Goal: Task Accomplishment & Management: Manage account settings

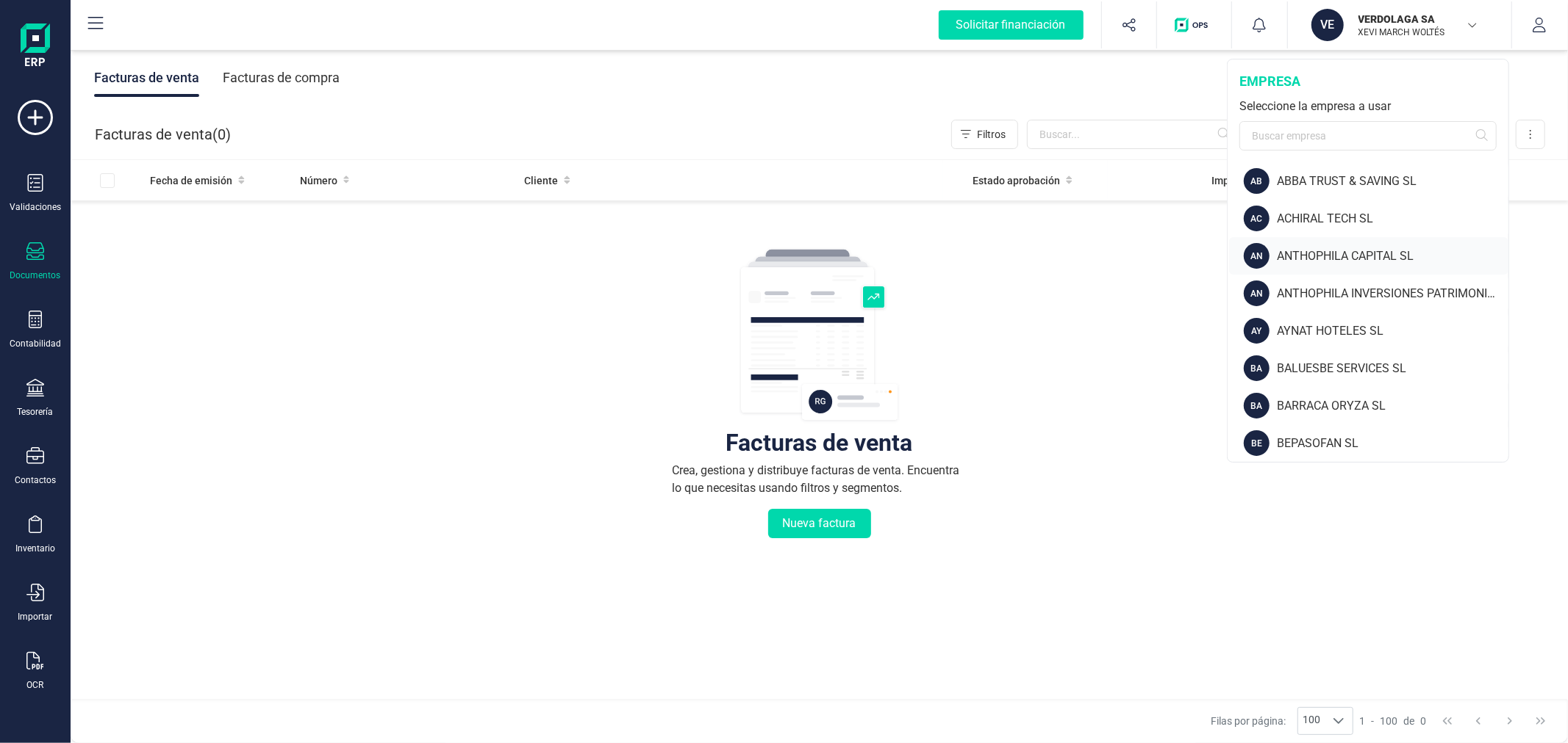
click at [1351, 257] on div "ANTHOPHILA CAPITAL SL" at bounding box center [1392, 255] width 232 height 17
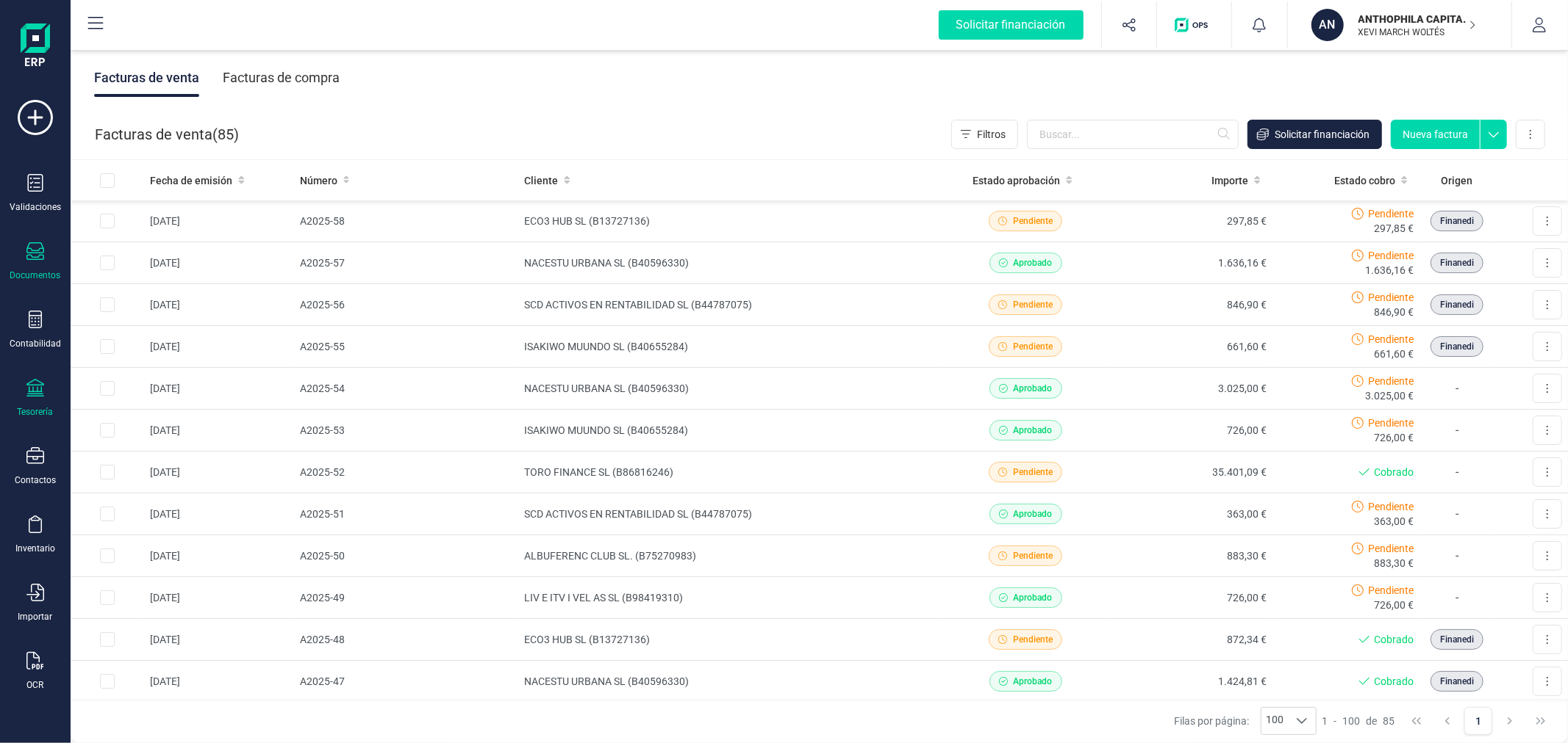
click at [47, 398] on div "Tesorería" at bounding box center [35, 399] width 59 height 39
click at [170, 247] on span "Cuentas bancarias" at bounding box center [180, 250] width 129 height 17
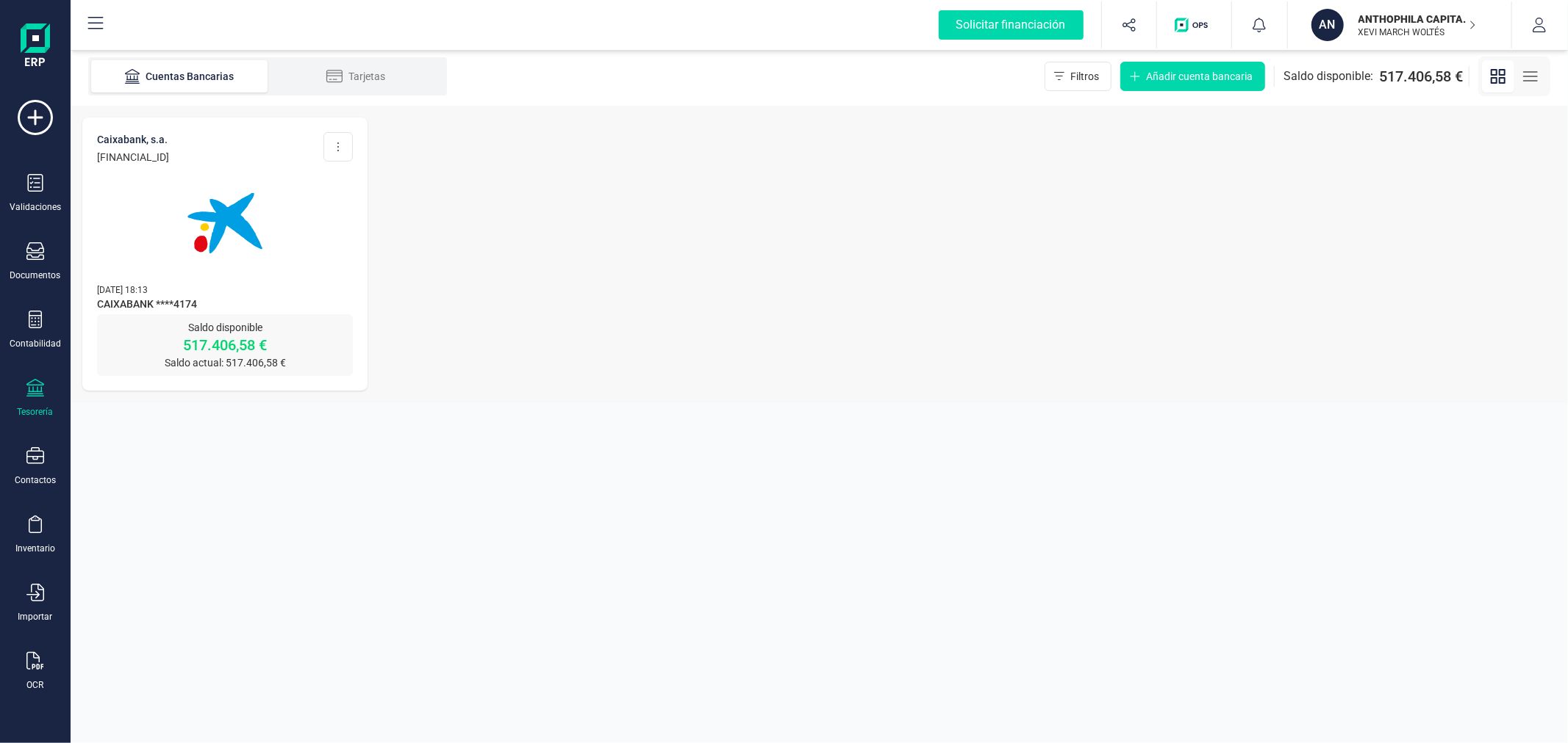
click at [274, 250] on img at bounding box center [225, 223] width 123 height 123
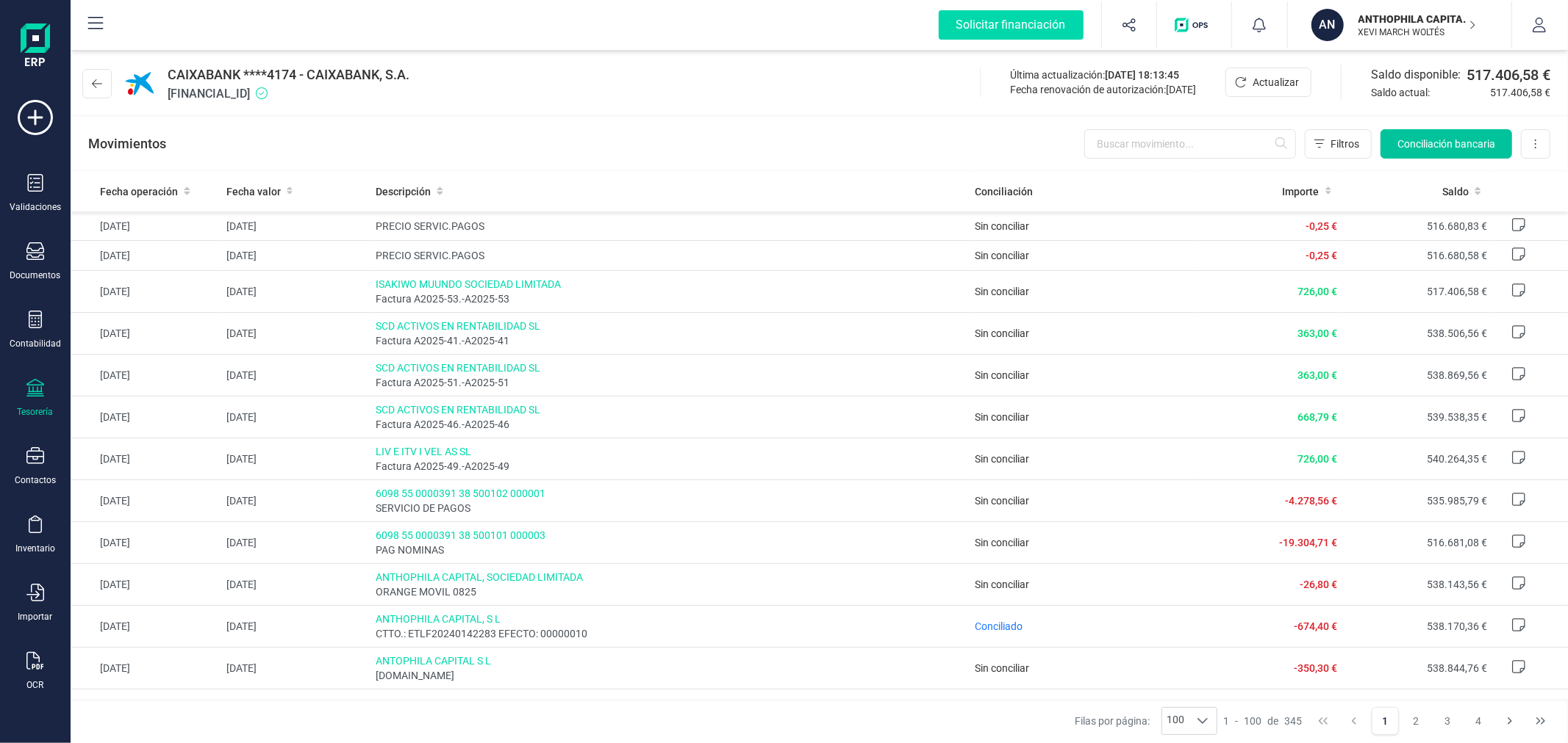
click at [1403, 143] on span "Conciliación bancaria" at bounding box center [1446, 144] width 98 height 15
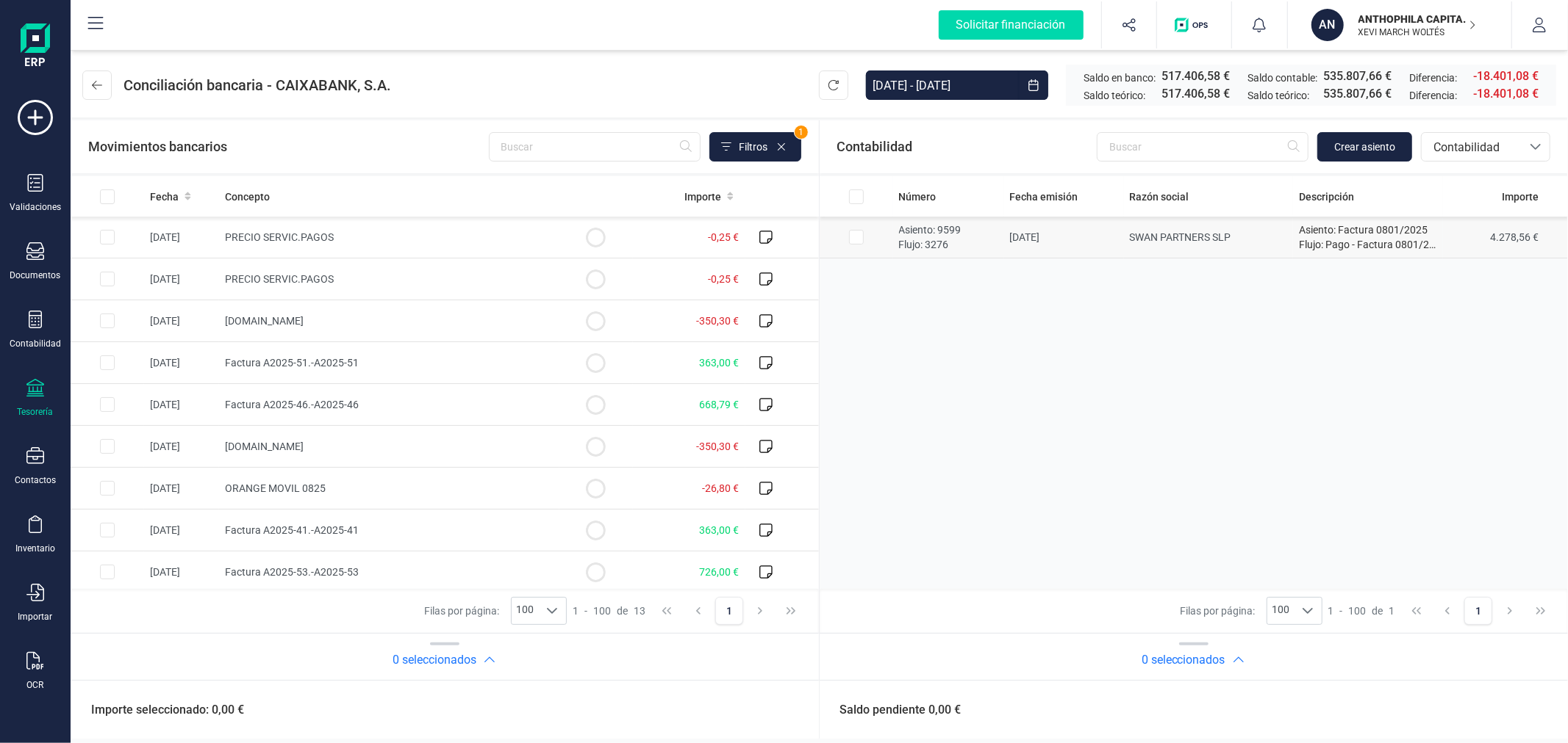
click at [853, 237] on input "Row Selected 300487e2-2c1f-4939-9333-ab266877d197" at bounding box center [856, 237] width 15 height 15
checkbox input "true"
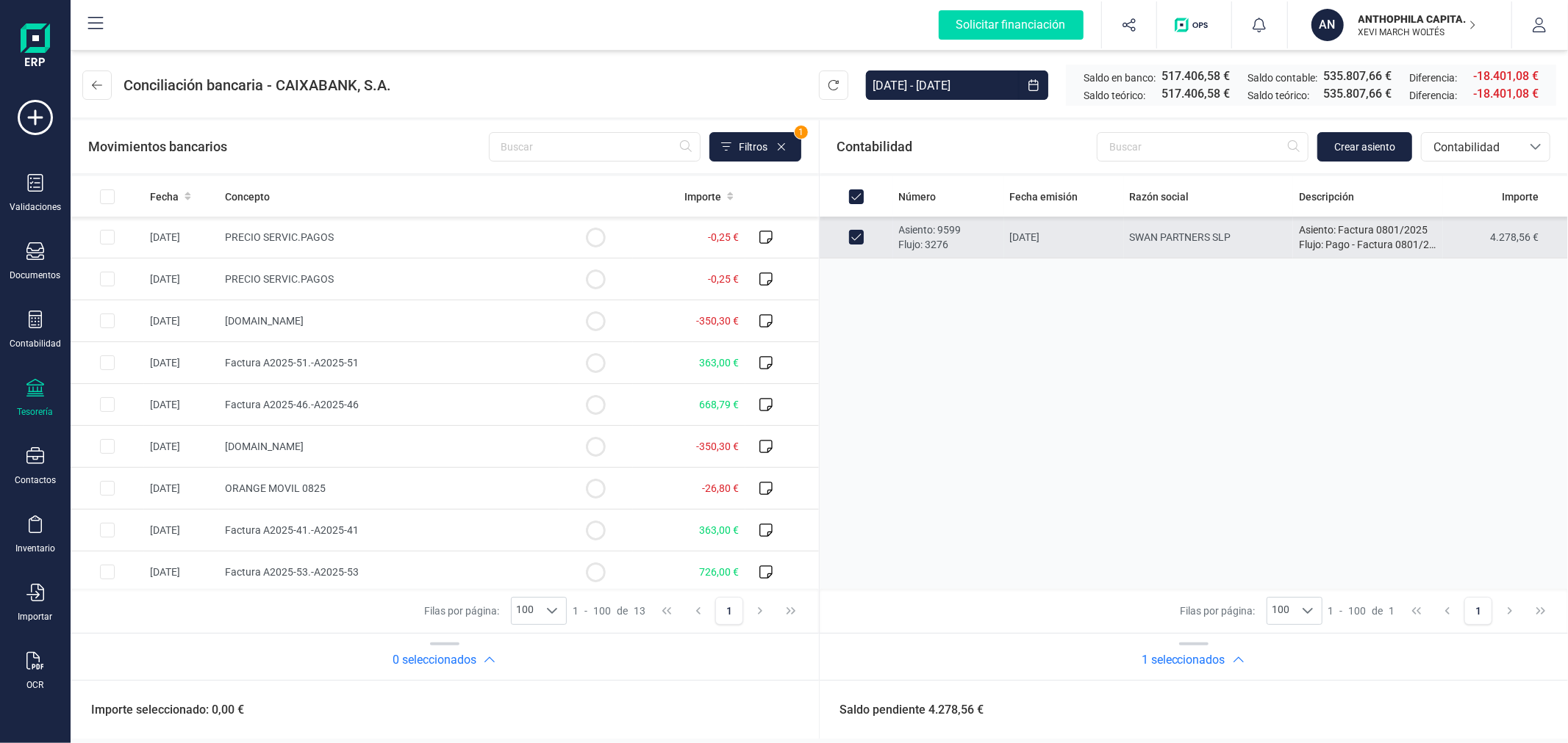
checkbox input "true"
click at [107, 485] on input "Row Selected 939c482a-6bcd-44bb-8aaf-a76367609c1c" at bounding box center [107, 485] width 15 height 15
checkbox input "true"
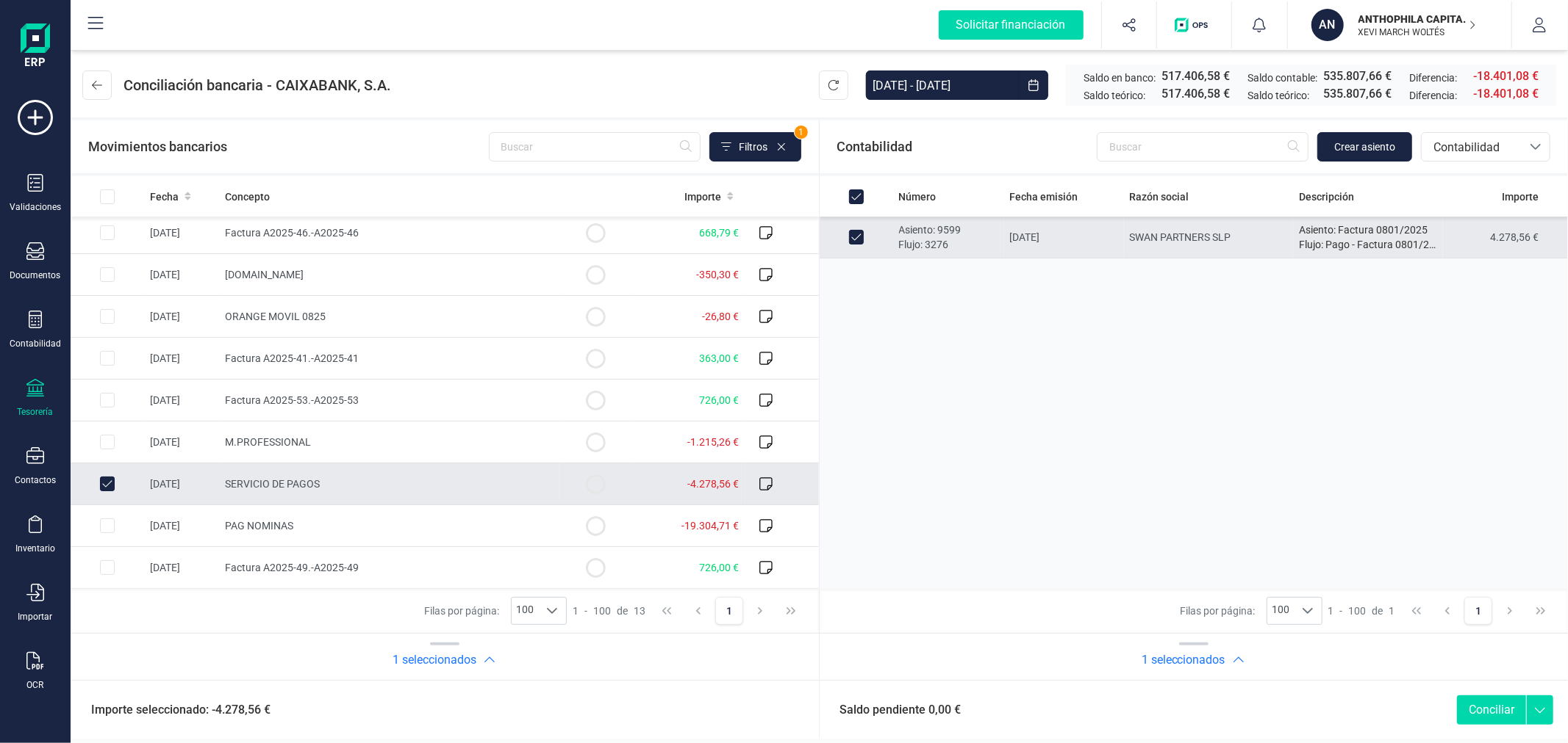
click at [1489, 706] on button "Conciliar" at bounding box center [1491, 710] width 69 height 29
checkbox input "false"
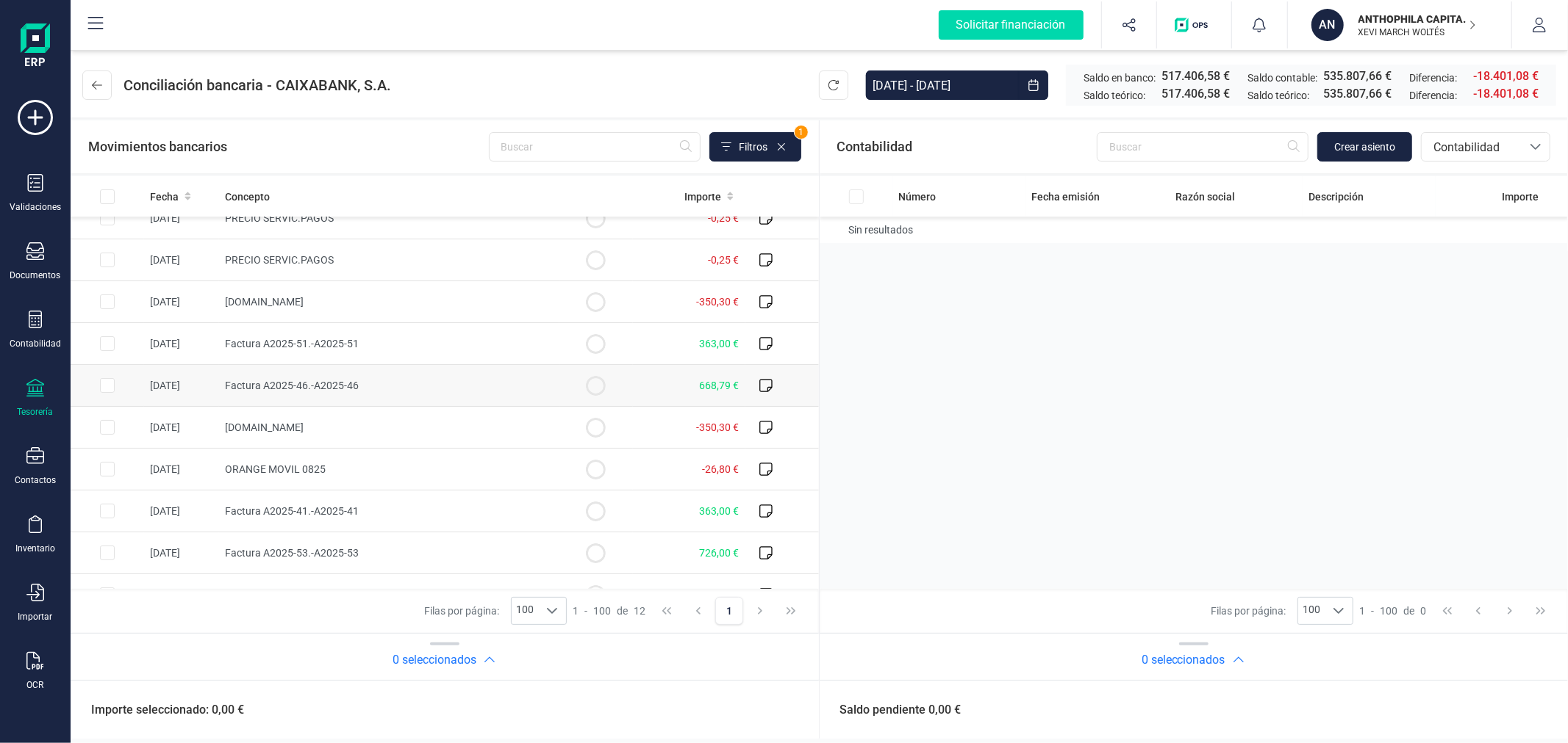
scroll to position [0, 0]
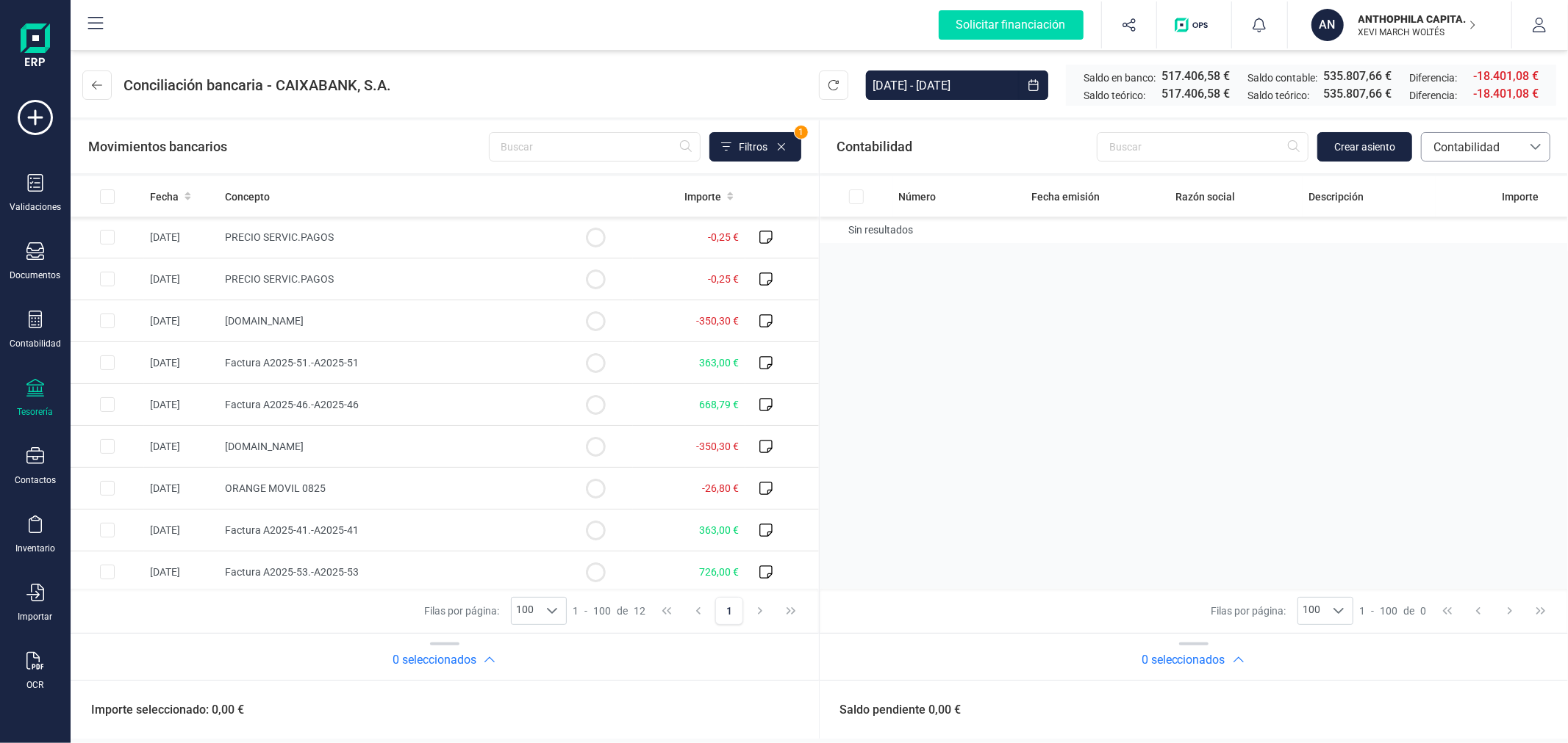
click at [1473, 156] on span "Contabilidad" at bounding box center [1471, 146] width 100 height 28
click at [1454, 250] on span "Facturas" at bounding box center [1455, 246] width 46 height 17
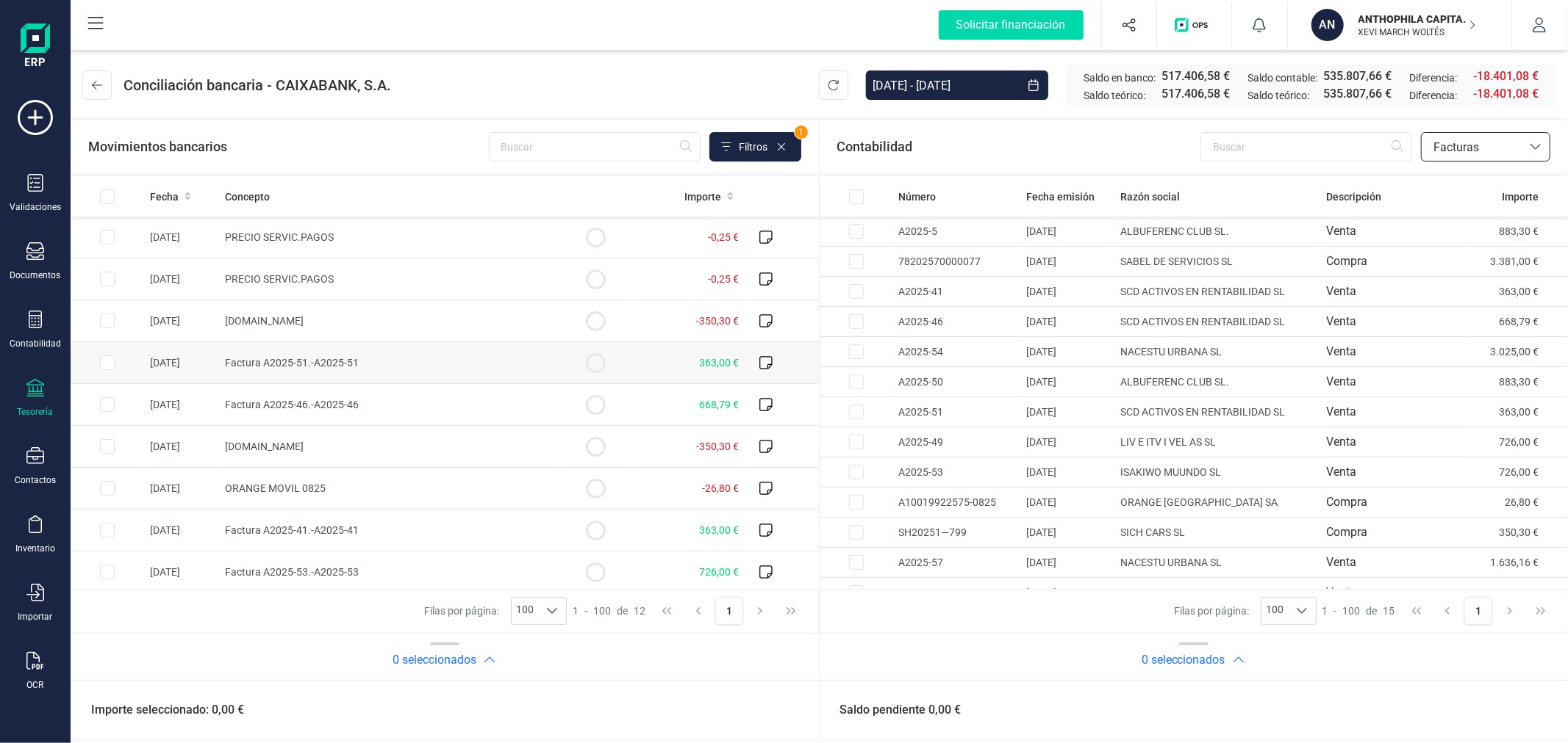
click at [106, 365] on input "Row Selected 3fc795d1-c873-4509-9820-38bd053a46af" at bounding box center [107, 363] width 15 height 15
checkbox input "true"
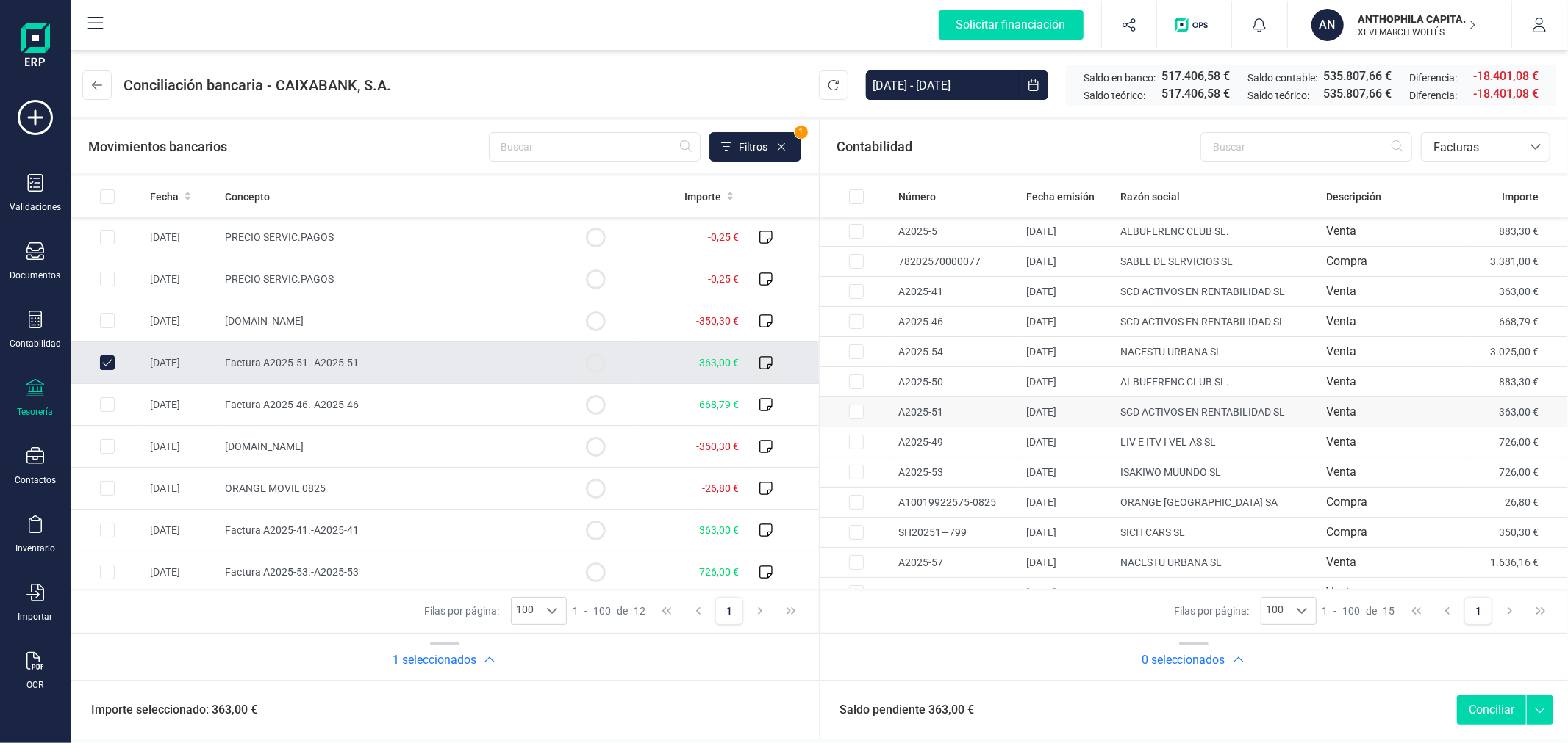
click at [144, 468] on td at bounding box center [107, 489] width 74 height 42
checkbox input "true"
click at [1470, 707] on button "Conciliar" at bounding box center [1491, 710] width 69 height 29
checkbox input "false"
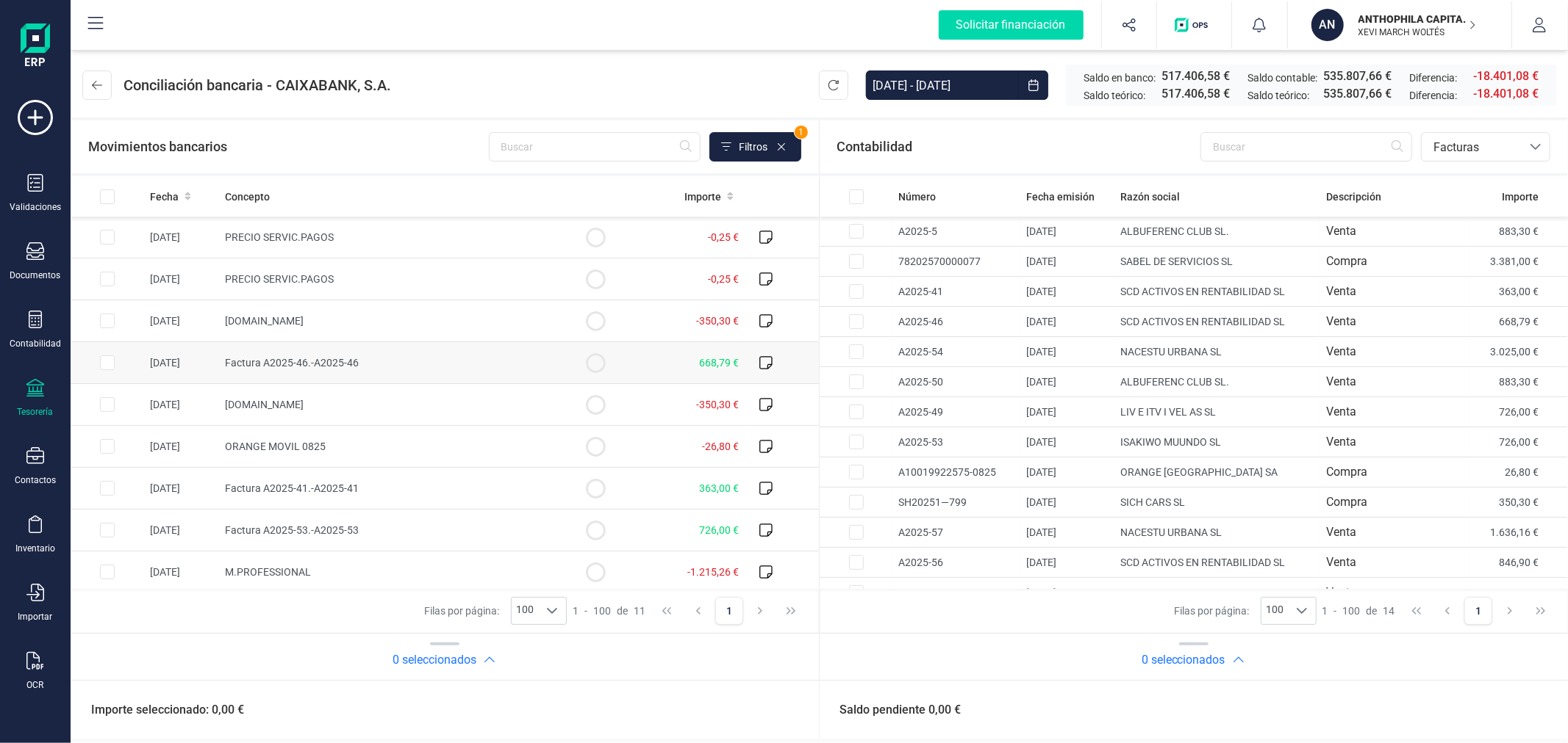
click at [106, 363] on input "Row Selected cd99d324-7c1f-49e6-8415-5309f2bc279d" at bounding box center [107, 363] width 15 height 15
checkbox input "true"
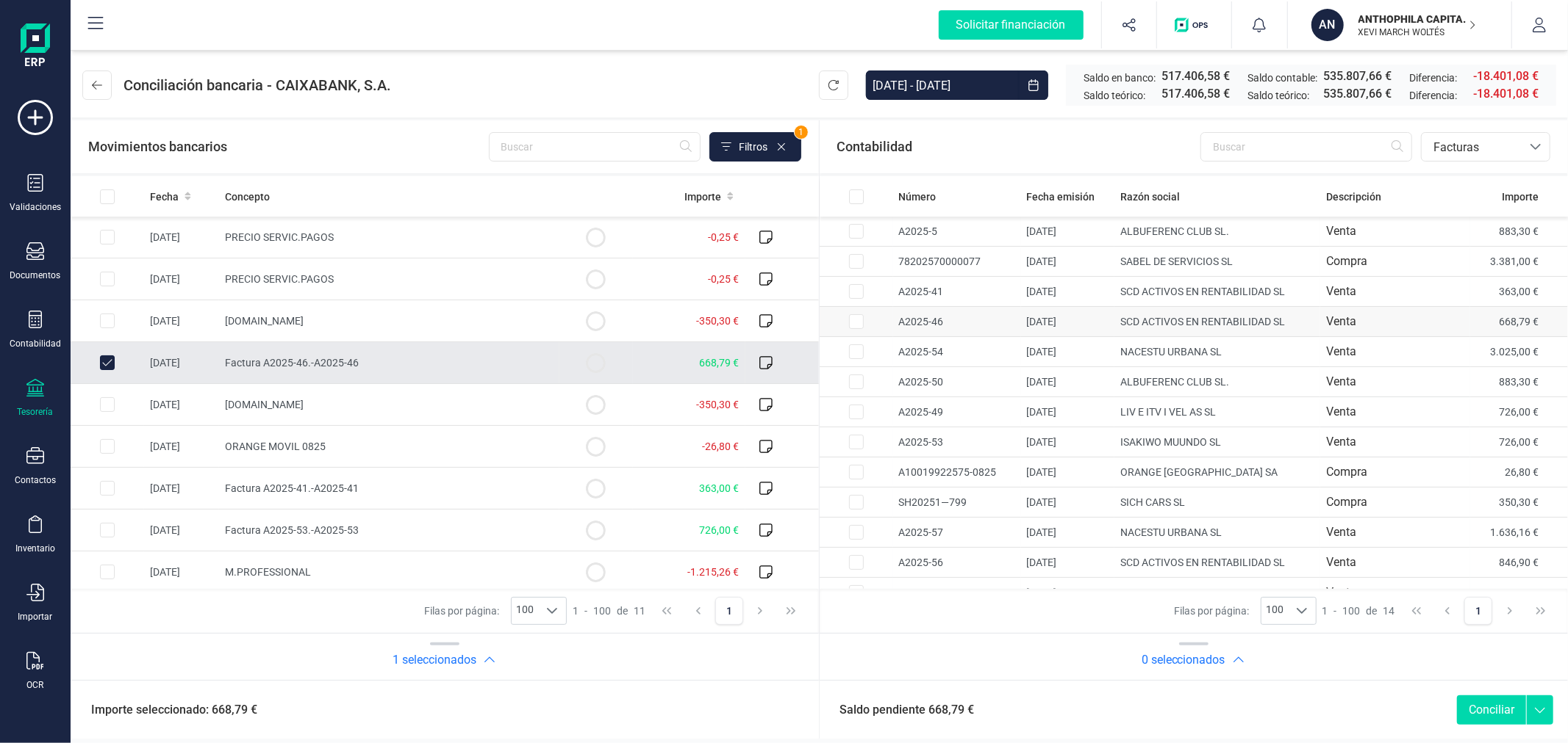
click at [855, 327] on input "Row Selected ffffe6db-d4d2-4ce1-b79d-495651839006" at bounding box center [856, 322] width 15 height 15
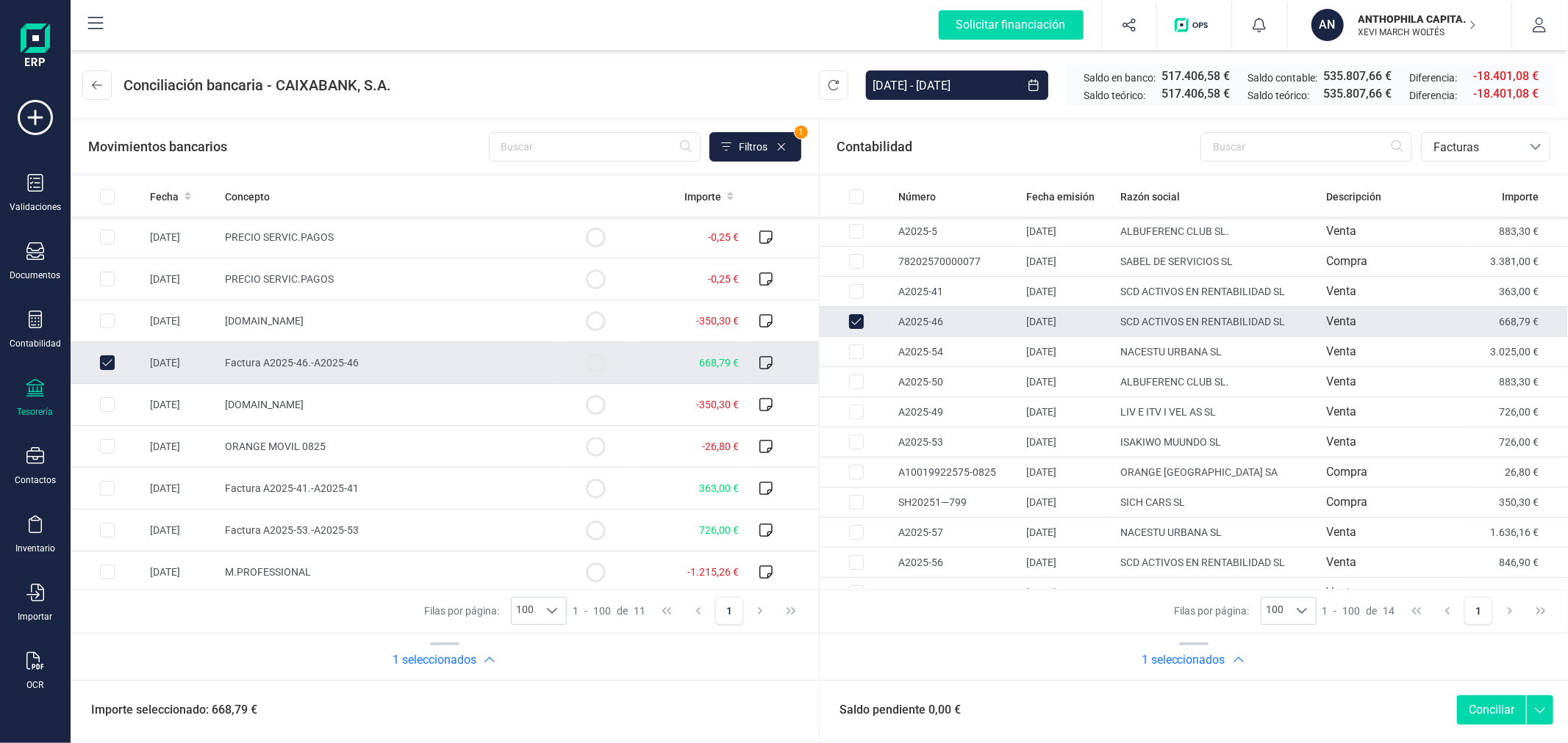
click at [1482, 709] on button "Conciliar" at bounding box center [1491, 710] width 69 height 29
checkbox input "false"
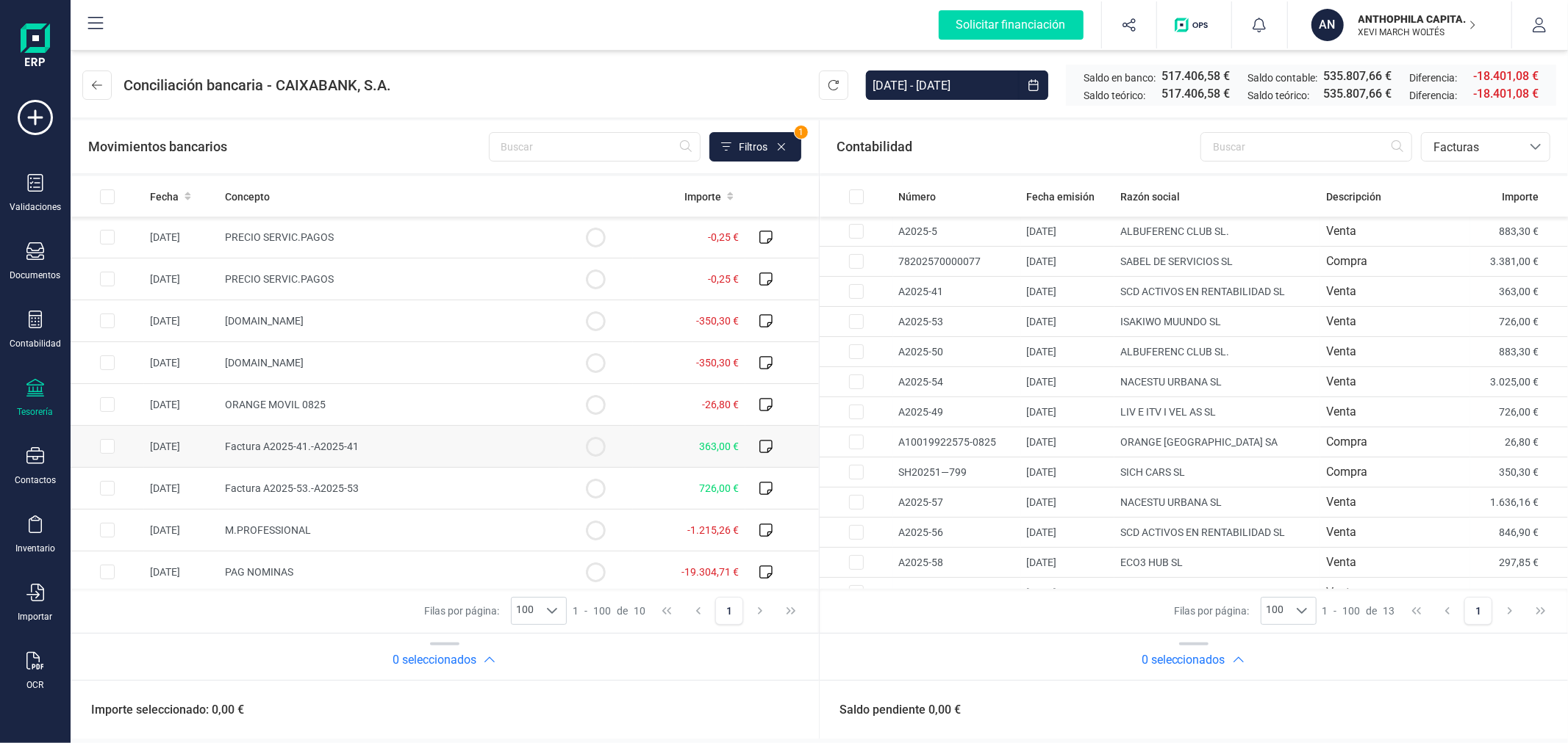
click at [100, 448] on input "Row Selected 205ac765-ddc3-4543-9a96-9618d7abf595" at bounding box center [107, 447] width 15 height 15
checkbox input "true"
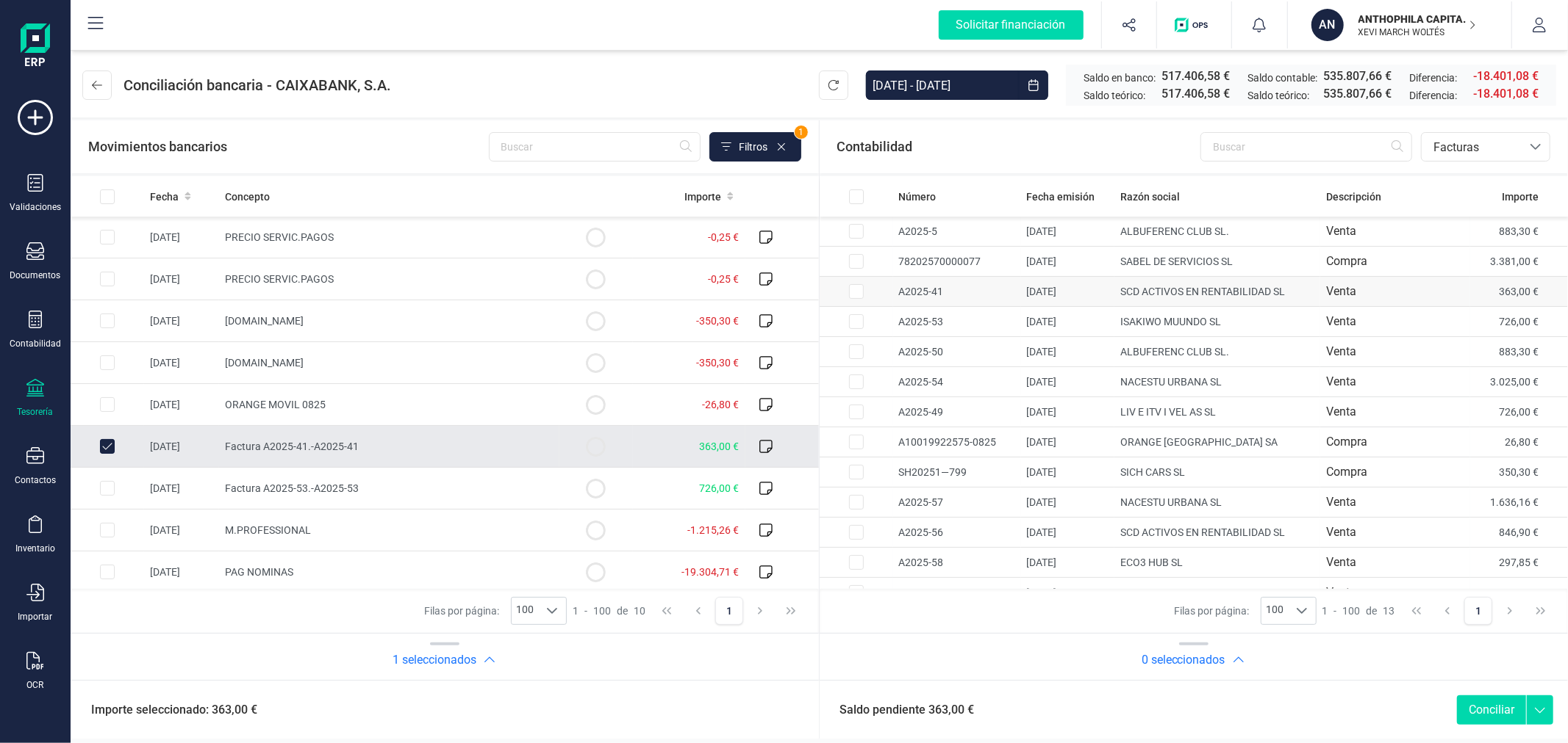
click at [855, 298] on input "Row Selected c9eca1f8-034a-4c62-9389-d1fc4c4f3ad4" at bounding box center [856, 291] width 15 height 15
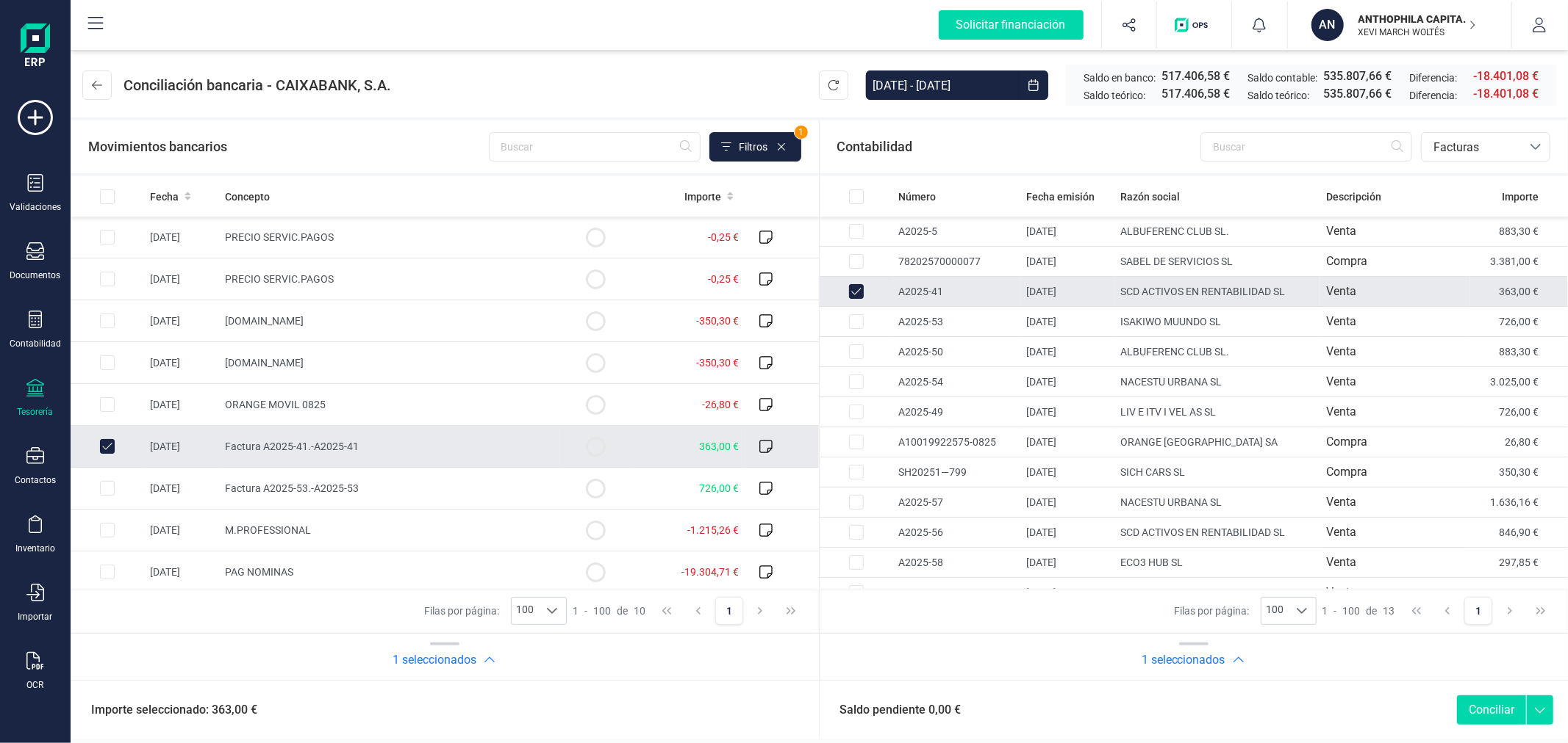
click at [1497, 708] on button "Conciliar" at bounding box center [1491, 710] width 69 height 29
checkbox input "false"
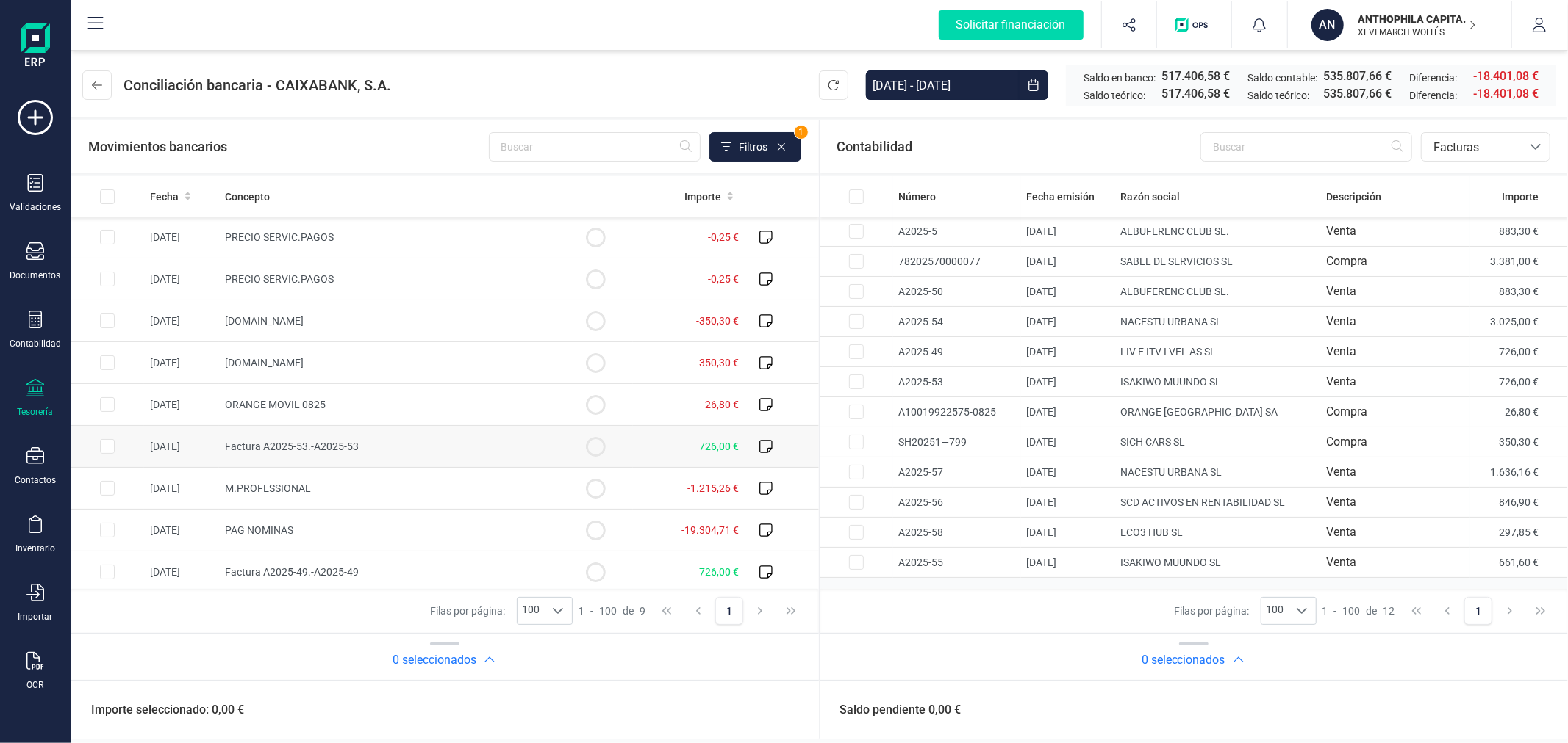
click at [109, 449] on input "Row Selected 1c2c84c0-424e-49b1-9dcf-a5bded6e7ad5" at bounding box center [107, 447] width 15 height 15
checkbox input "true"
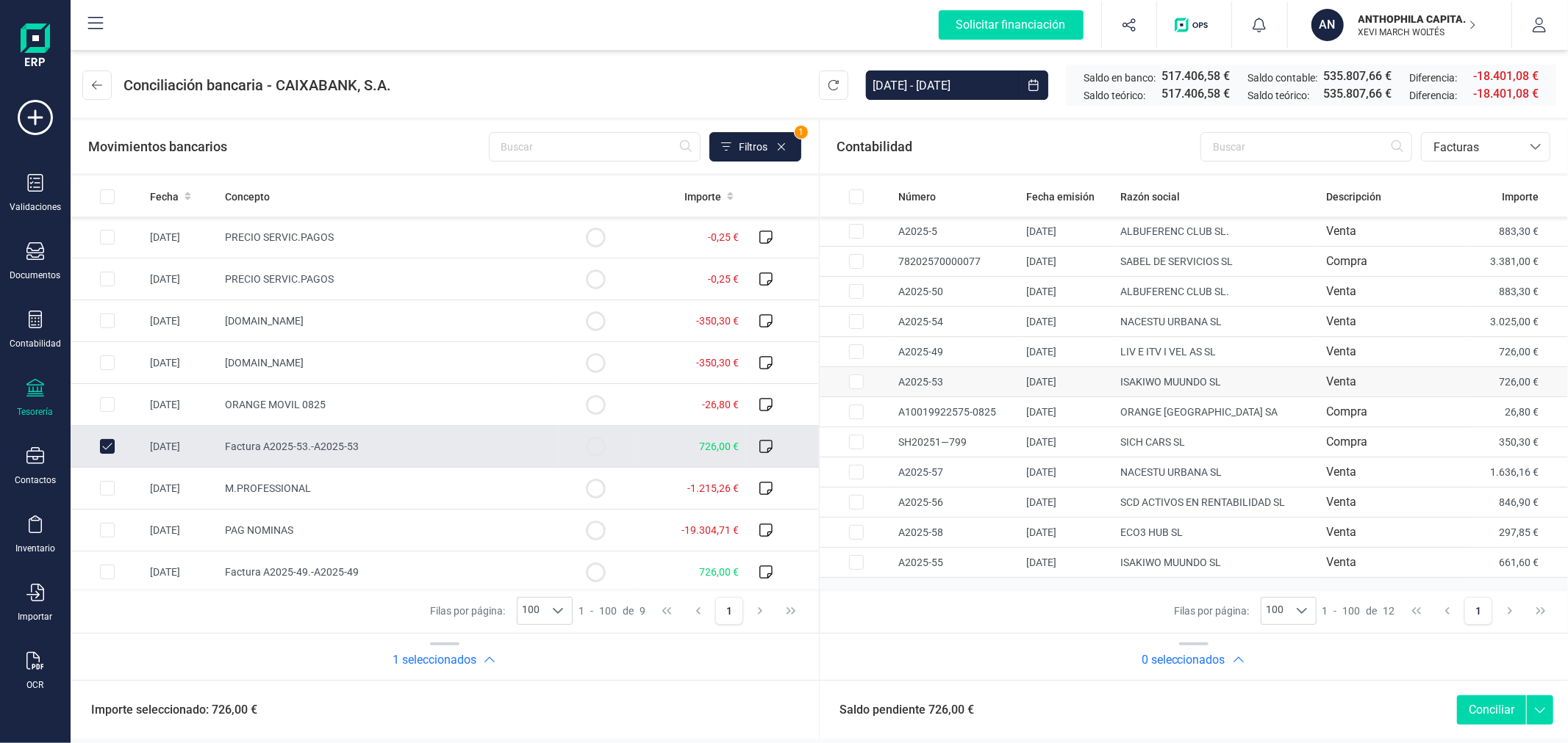
click at [851, 380] on input "Row Selected ace0536b-9f27-4916-8875-ce79fad0ca58" at bounding box center [856, 382] width 15 height 15
click at [1485, 707] on button "Conciliar" at bounding box center [1491, 710] width 69 height 29
checkbox input "false"
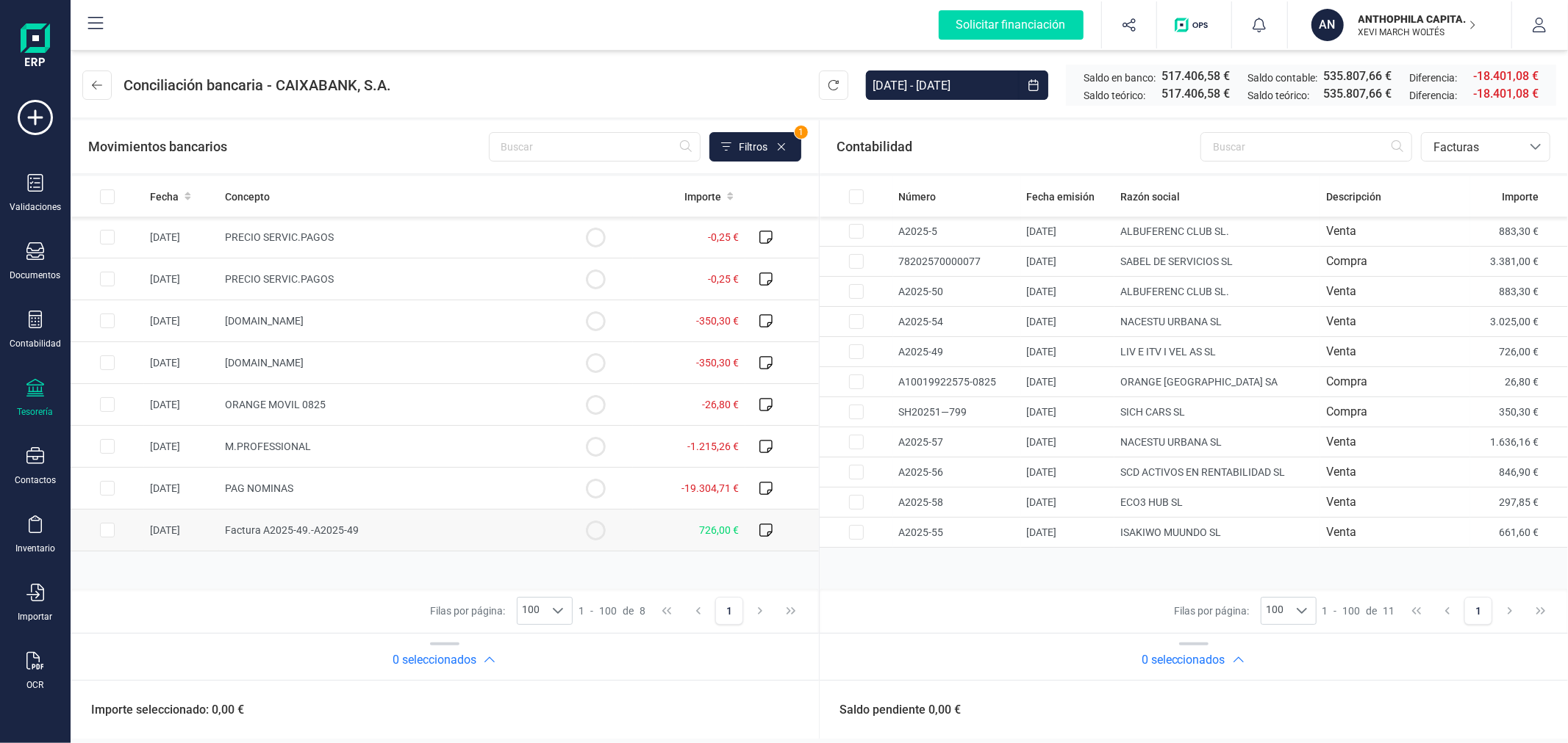
click at [110, 533] on input "Row Selected f8334fc2-f61a-47b2-9fc1-c8dd66869715" at bounding box center [107, 530] width 15 height 15
checkbox input "true"
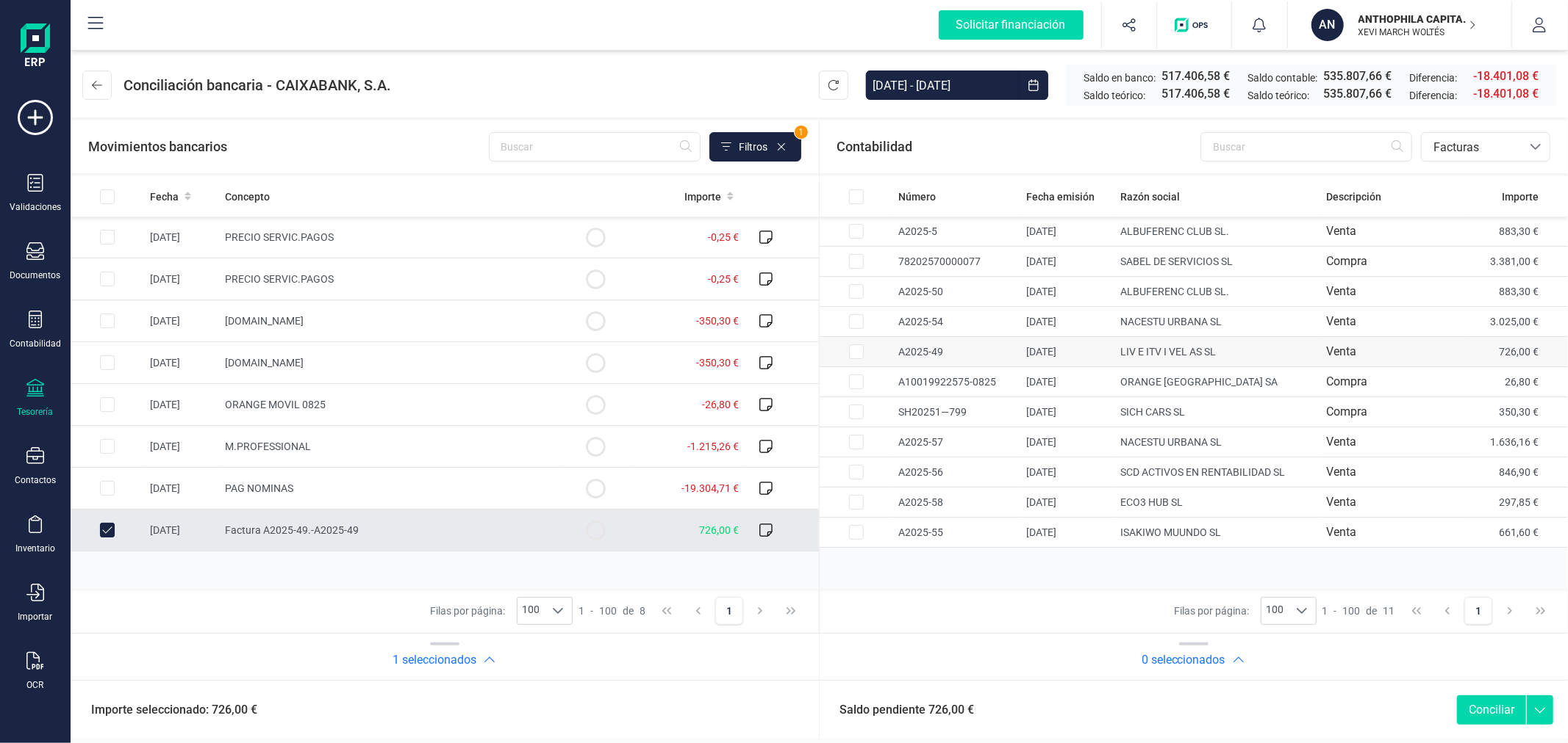
click at [851, 354] on input "Row Selected 321a3762-f3ee-431e-8fb9-3b9fad1ddb7c" at bounding box center [856, 352] width 15 height 15
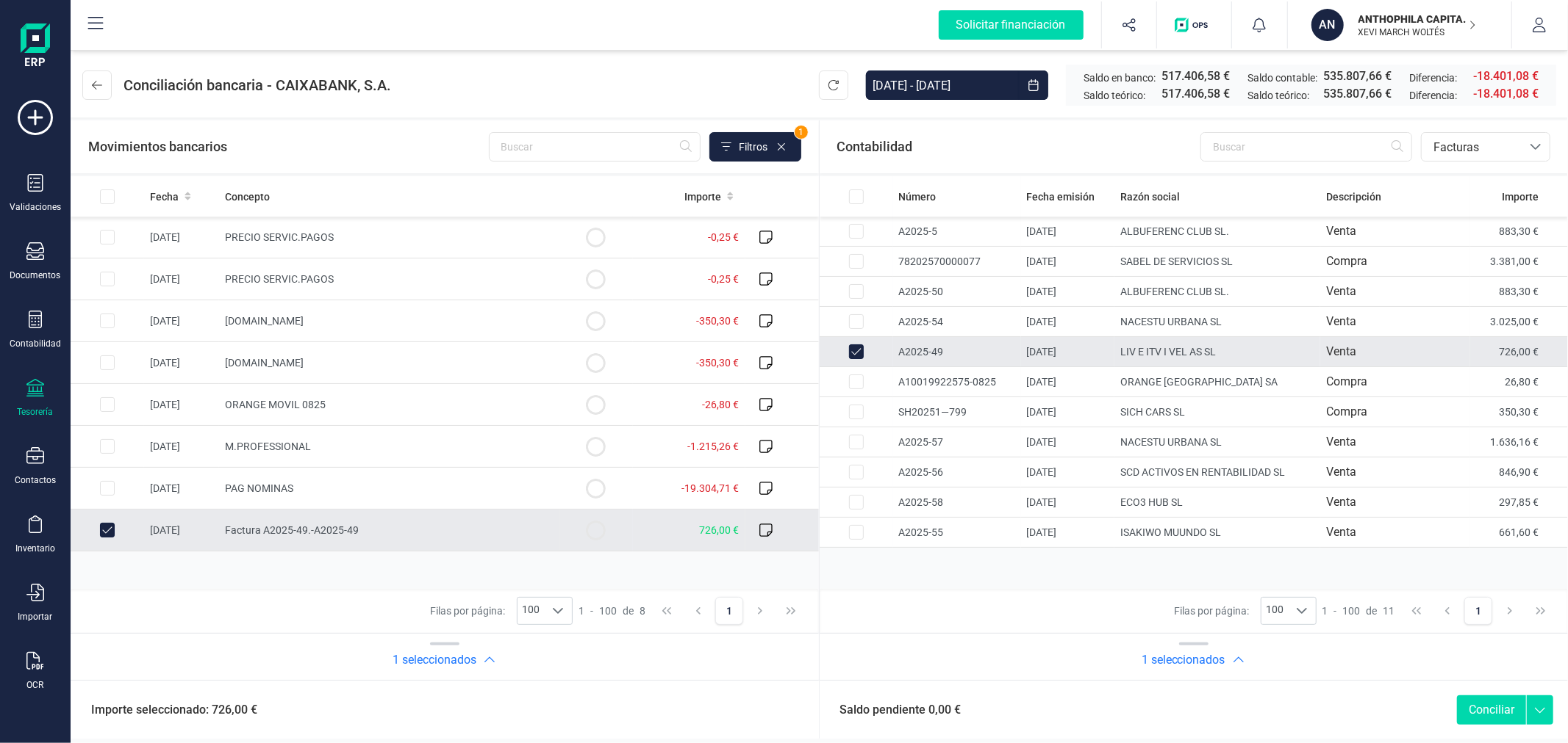
click at [1496, 712] on button "Conciliar" at bounding box center [1491, 710] width 69 height 29
checkbox input "false"
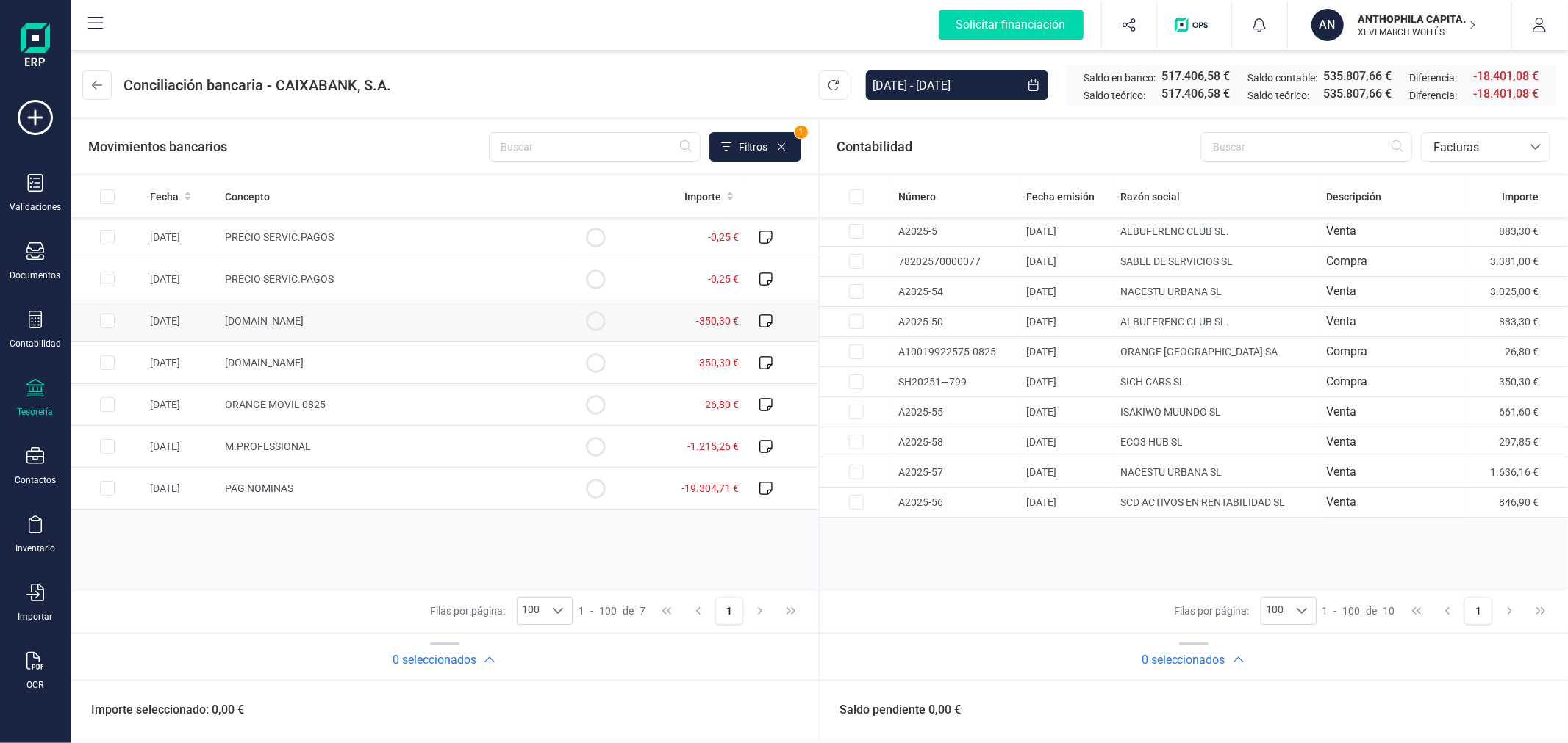
click at [103, 325] on input "Row Selected 86bc017a-c60f-4ec6-ae0e-2b65677aa934" at bounding box center [107, 321] width 15 height 15
checkbox input "true"
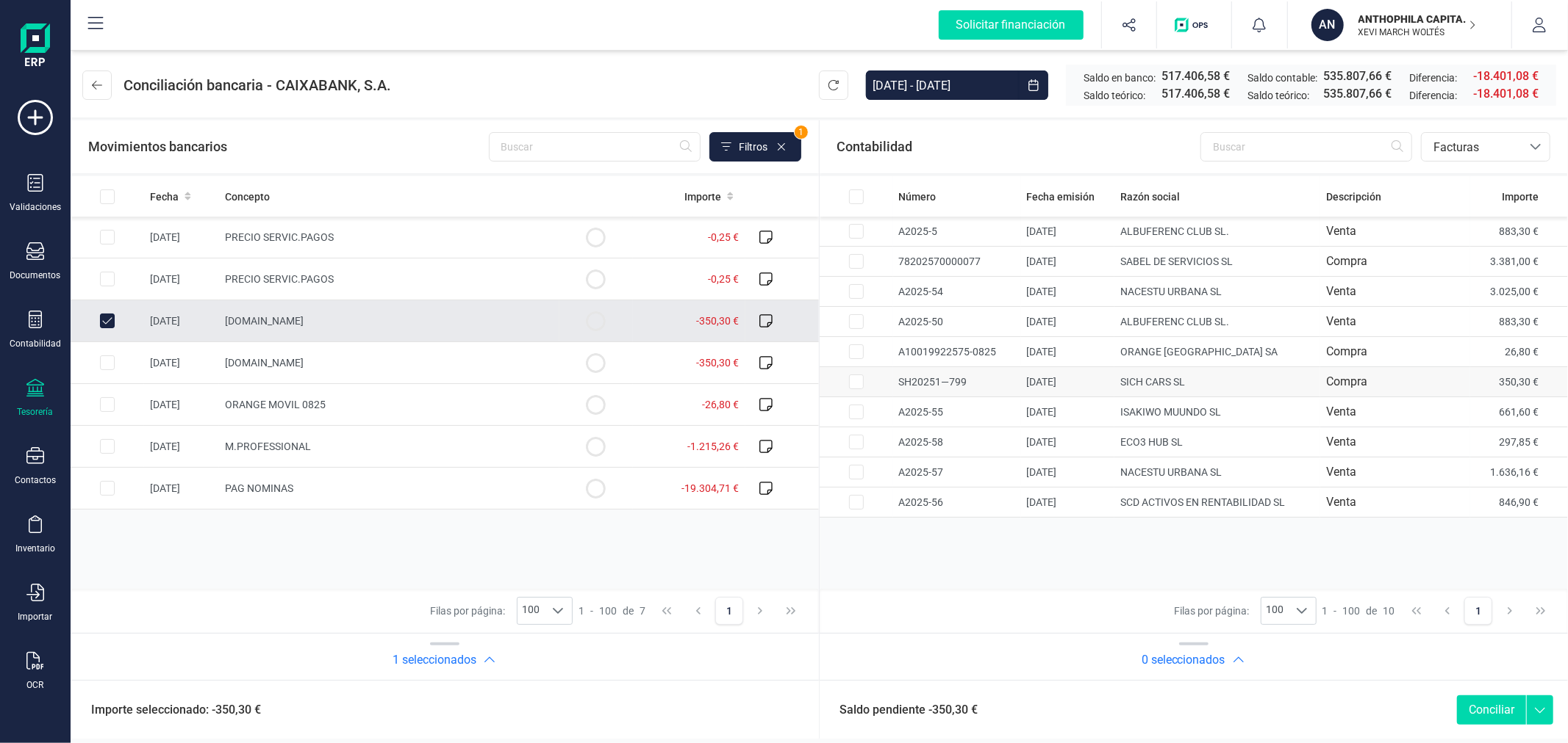
click at [852, 379] on input "Row Selected 8238c624-86e1-46fc-8b70-c785ef9aa3ab" at bounding box center [856, 382] width 15 height 15
checkbox input "true"
click at [1482, 704] on button "Conciliar" at bounding box center [1491, 710] width 69 height 29
checkbox input "false"
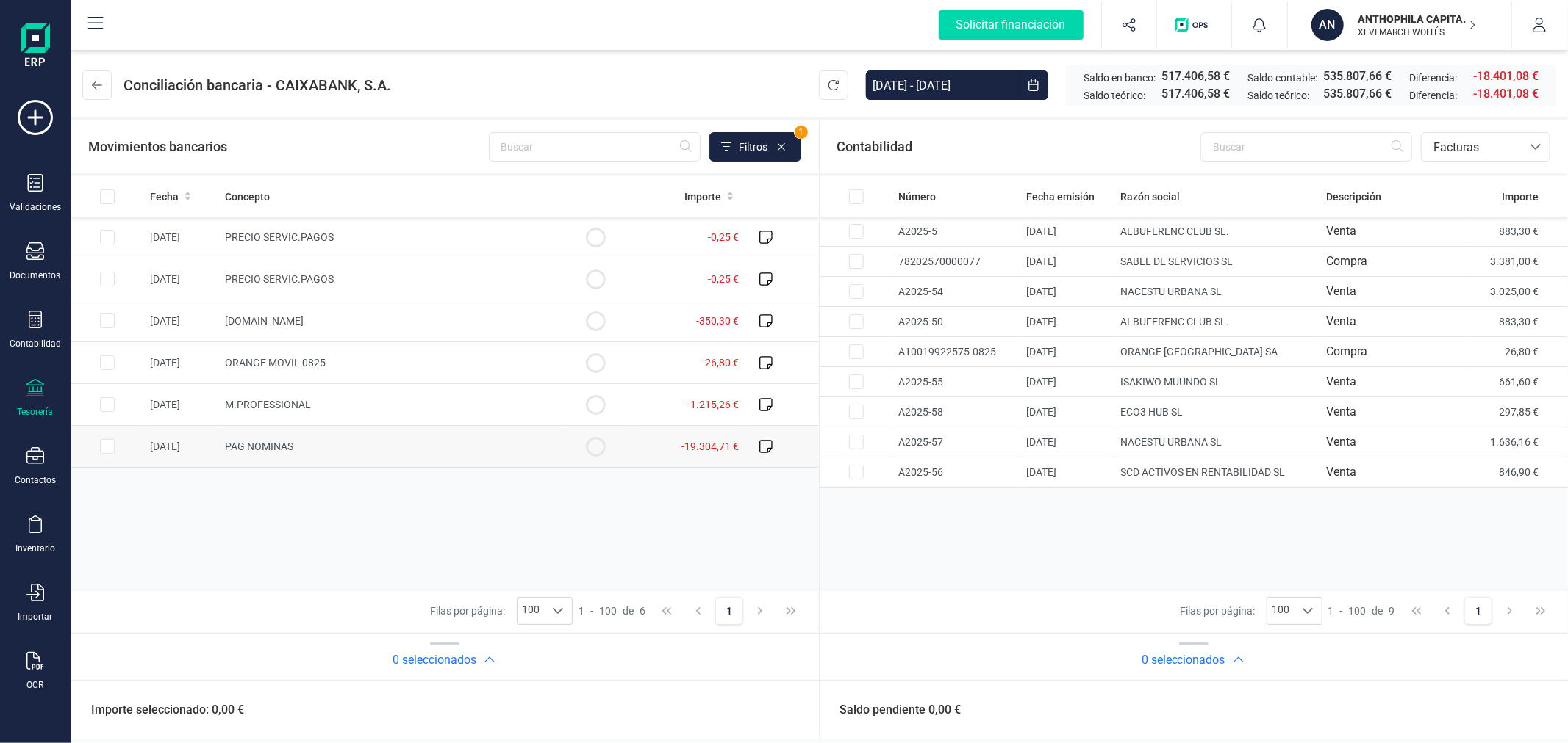
click at [109, 444] on input "Row Selected c4fee509-ff50-4df7-8366-b4bc2cc89480" at bounding box center [107, 447] width 15 height 15
checkbox input "true"
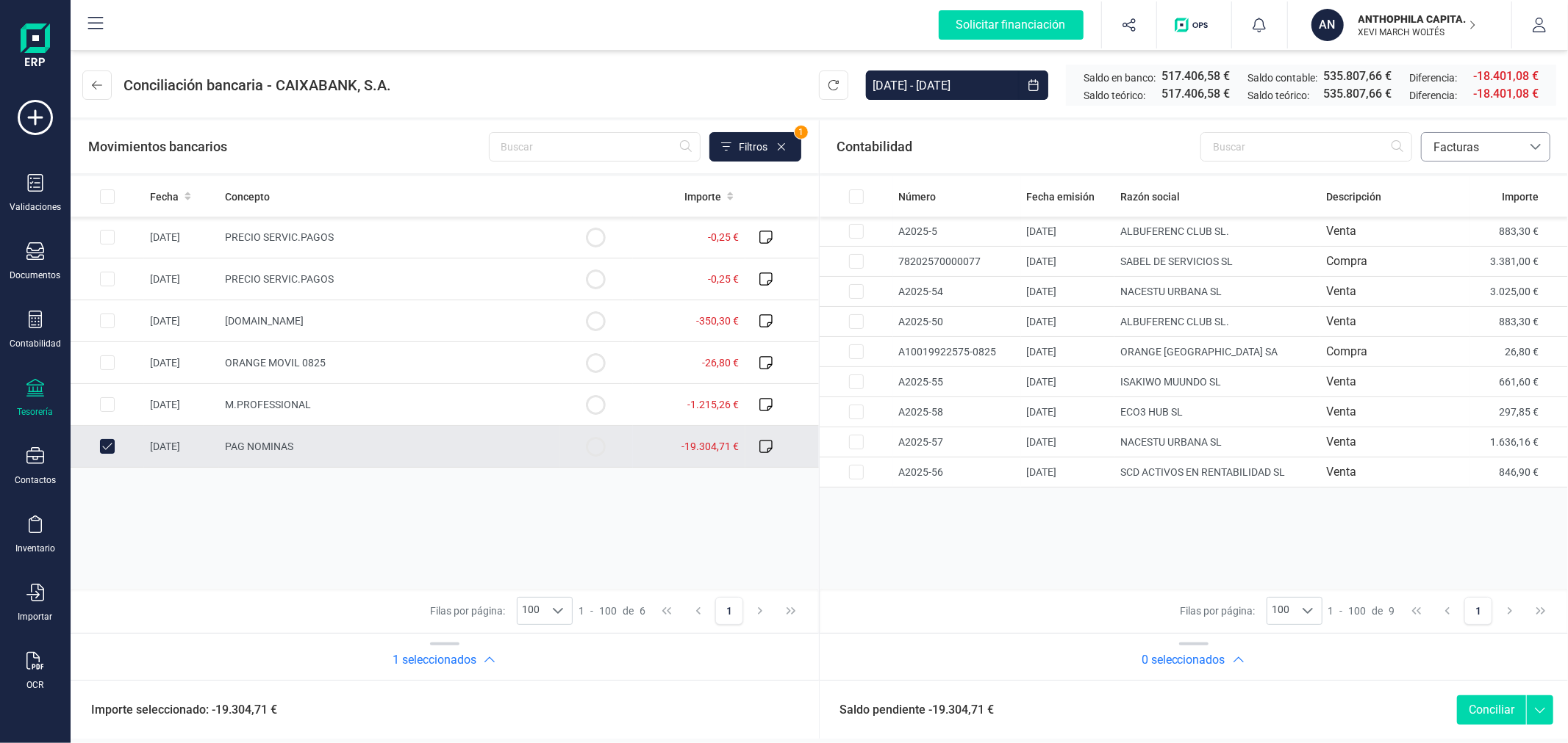
click at [1448, 154] on span "Facturas" at bounding box center [1471, 147] width 88 height 17
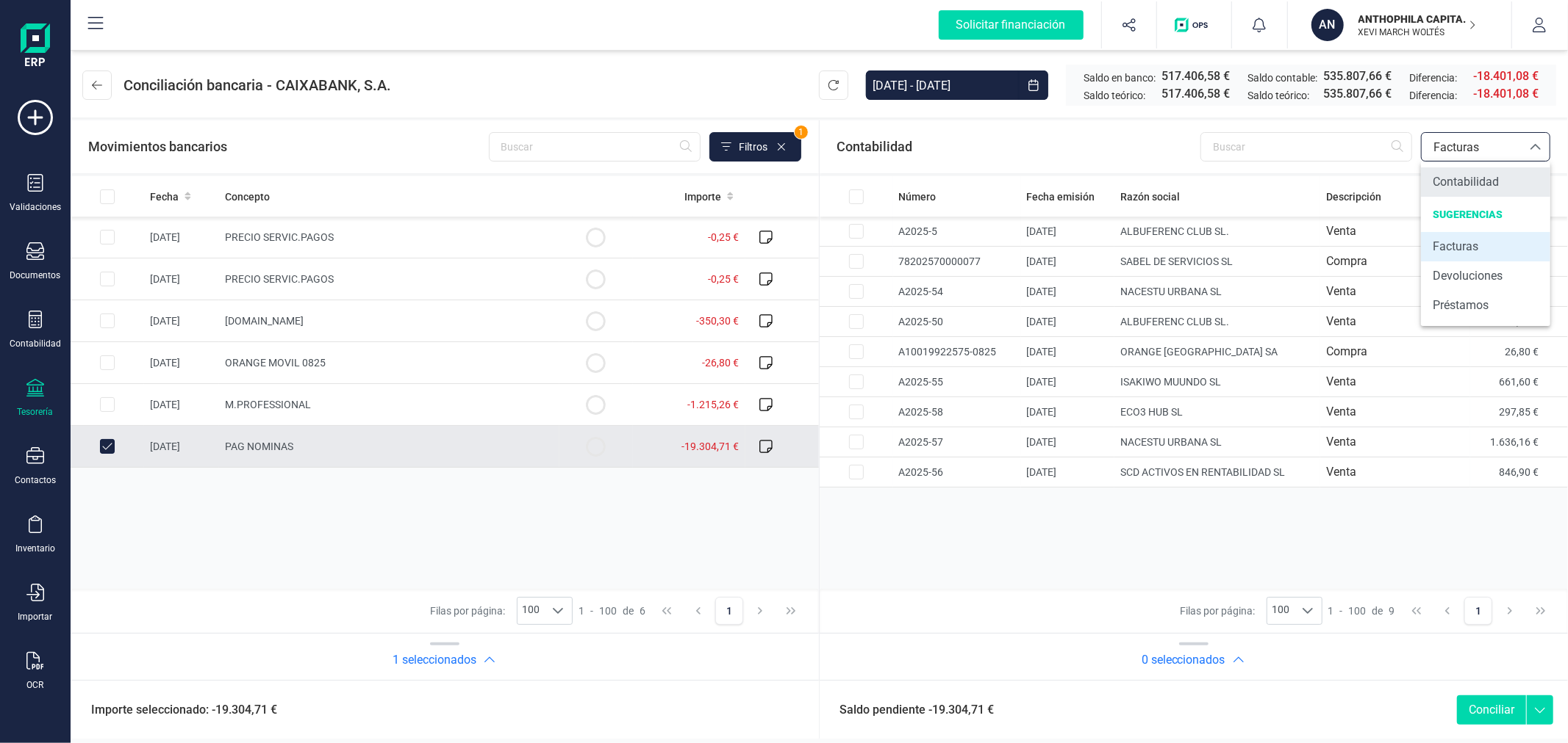
click at [1461, 184] on span "Contabilidad" at bounding box center [1466, 182] width 66 height 17
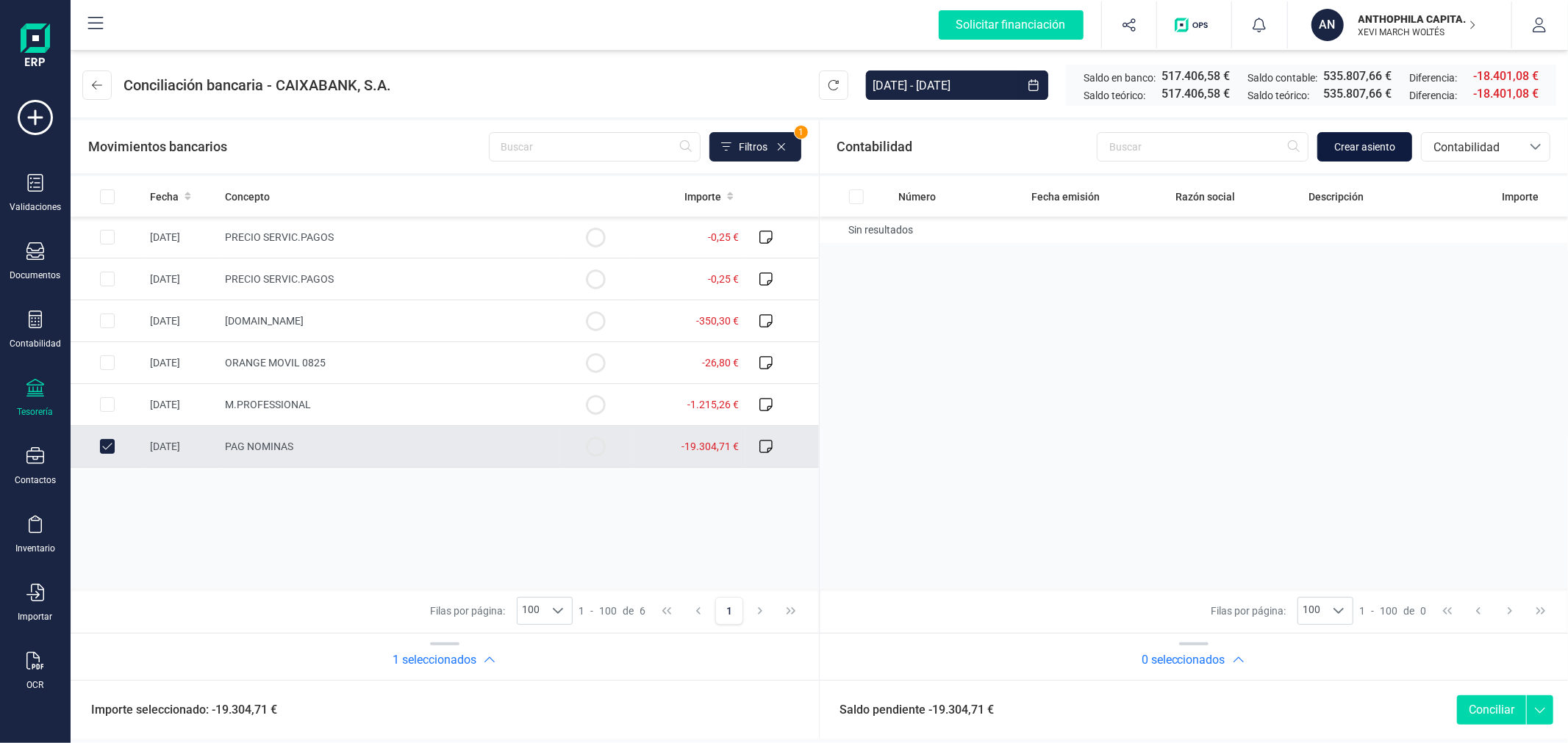
click at [1389, 149] on span "Crear asiento" at bounding box center [1364, 147] width 61 height 15
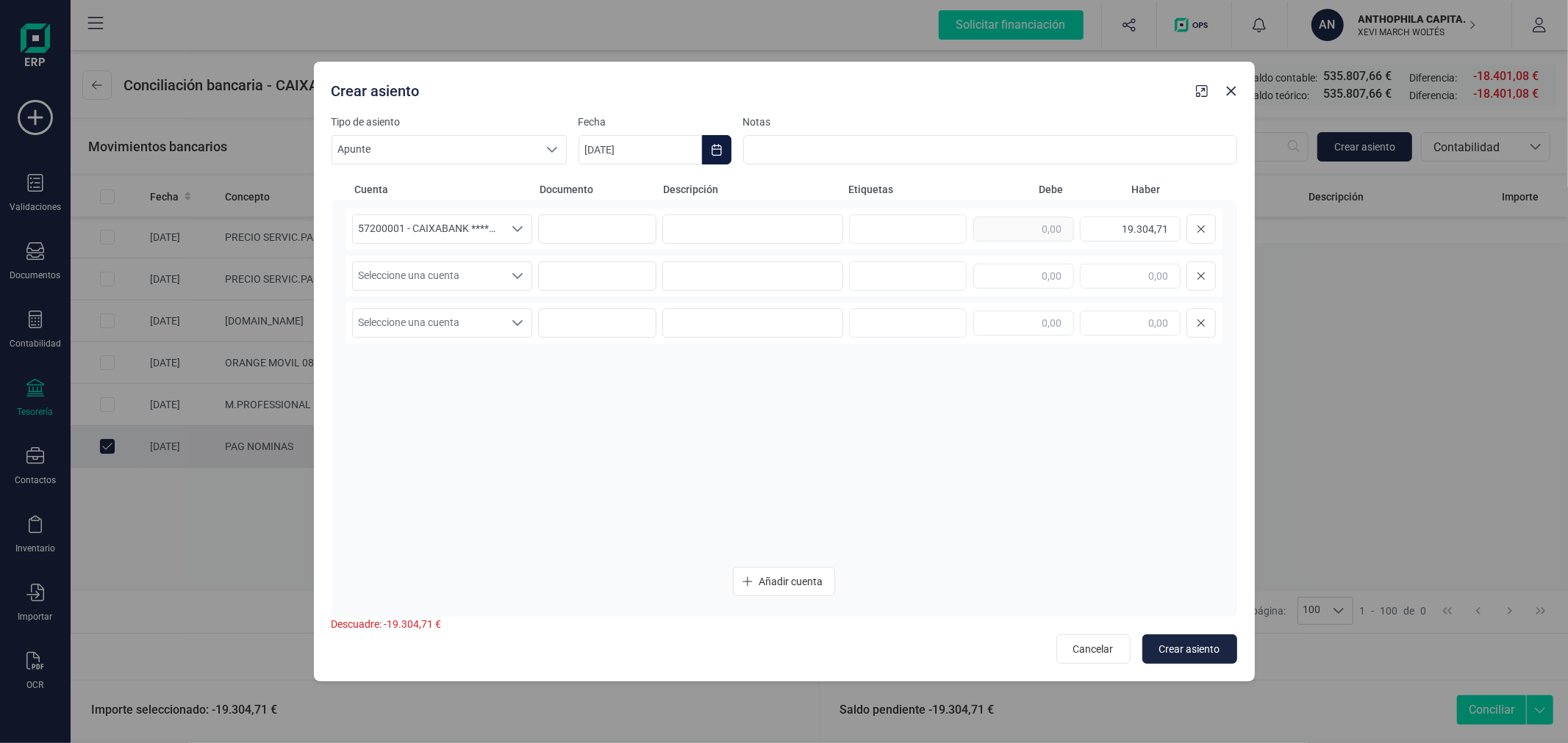
click at [708, 153] on button "Choose Date" at bounding box center [716, 150] width 29 height 29
click at [614, 446] on span "25" at bounding box center [616, 444] width 29 height 29
type input "[DATE]"
click at [729, 233] on input at bounding box center [752, 228] width 181 height 29
type input "NOMINAS AGOSTO"
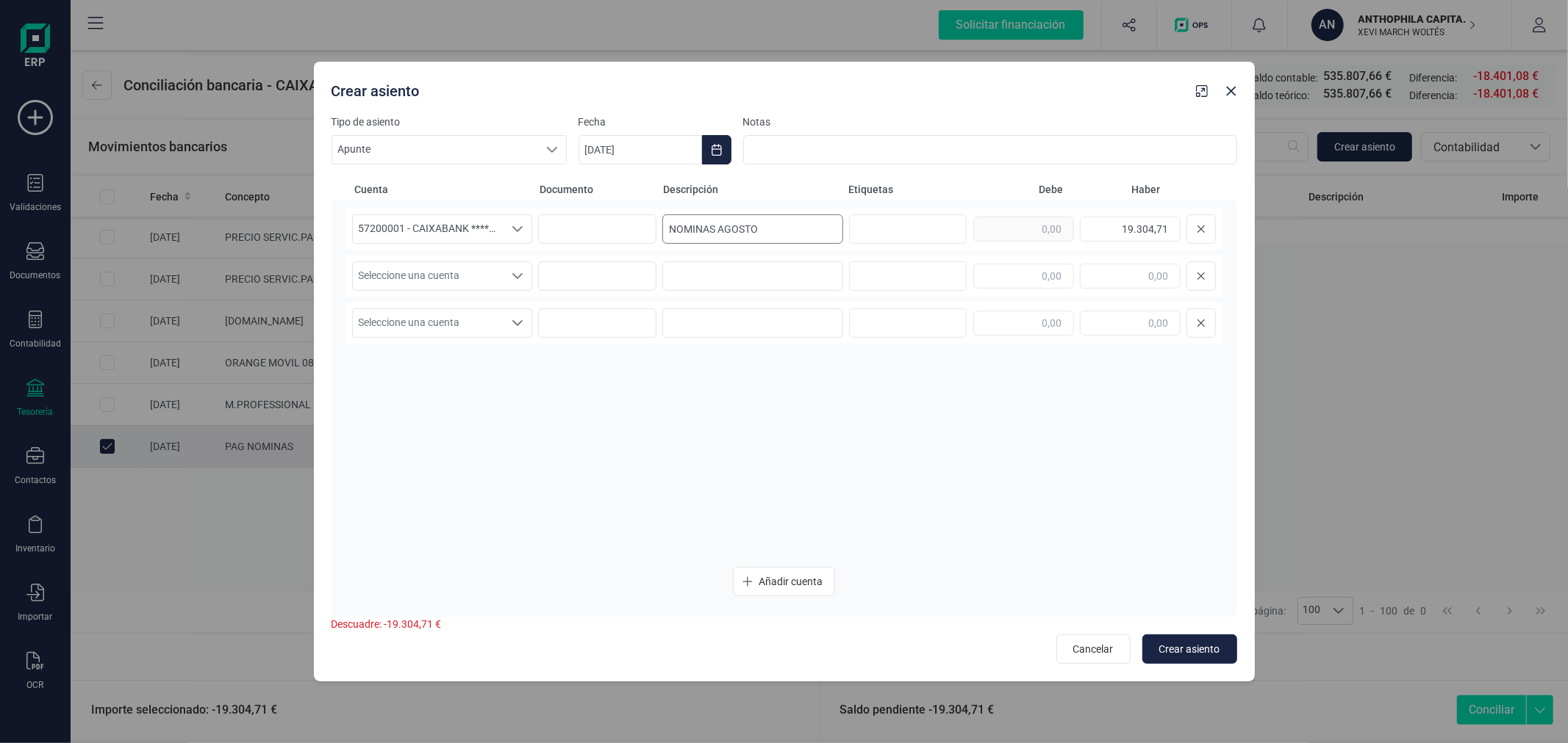
scroll to position [8, 56]
click at [473, 284] on span "Seleccione una cuenta" at bounding box center [428, 276] width 151 height 28
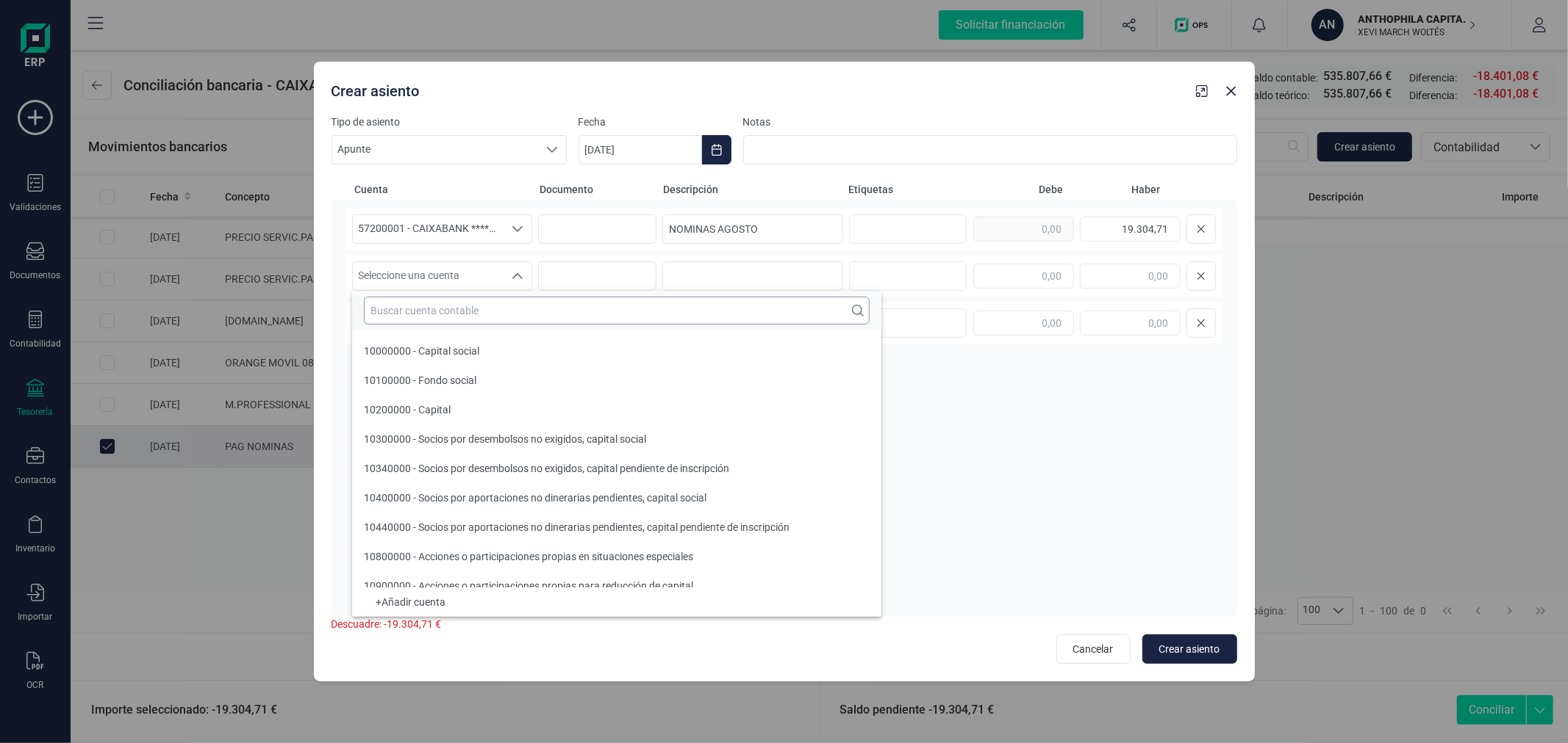
click at [476, 321] on input "text" at bounding box center [616, 310] width 506 height 28
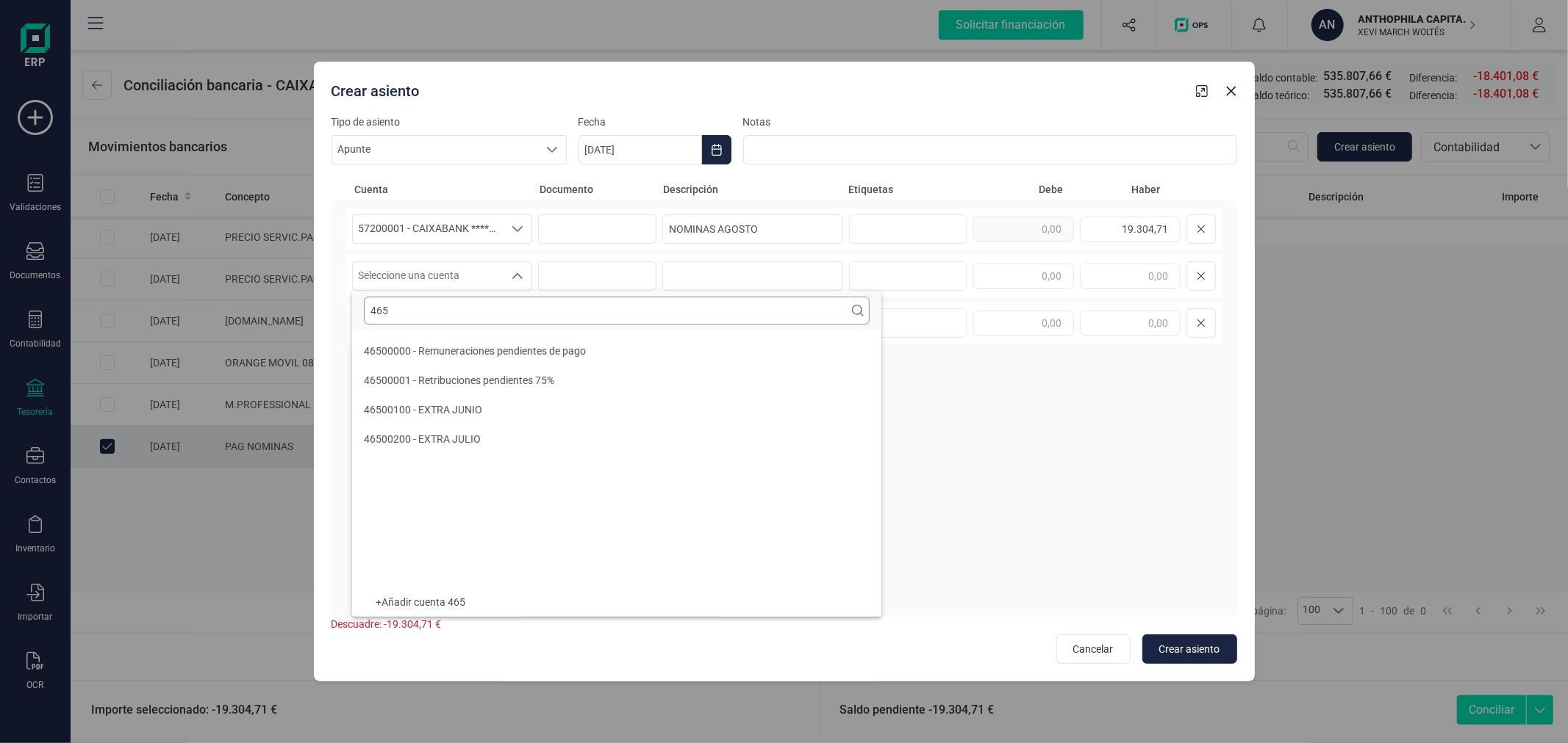
scroll to position [0, 0]
type input "465"
click at [501, 346] on span "46500000 - Remuneraciones pendientes de pago" at bounding box center [474, 352] width 222 height 12
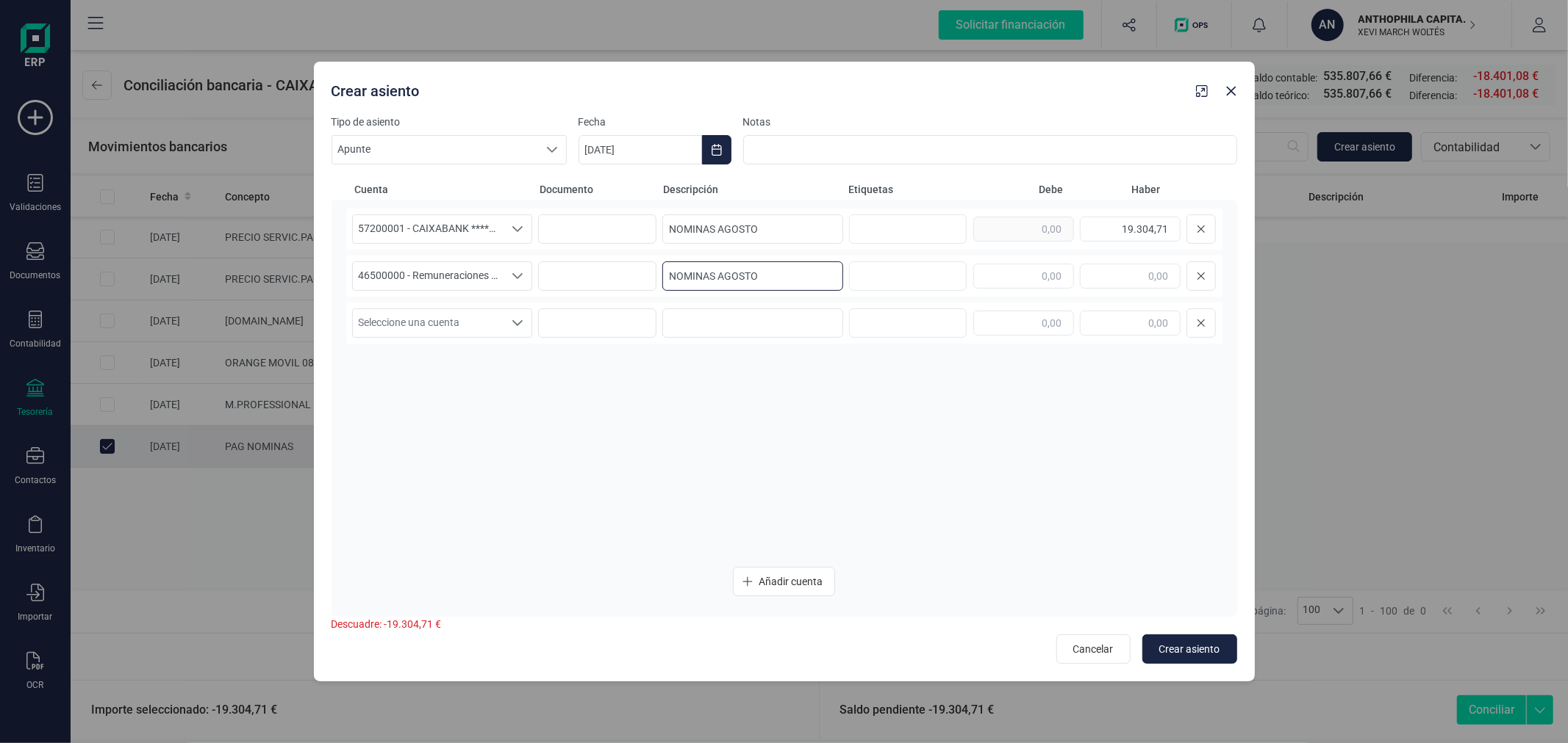
type input "NOMINAS AGOSTO"
type input "19.304,71"
click at [1200, 643] on span "Crear asiento" at bounding box center [1189, 650] width 61 height 15
type input "[DATE]"
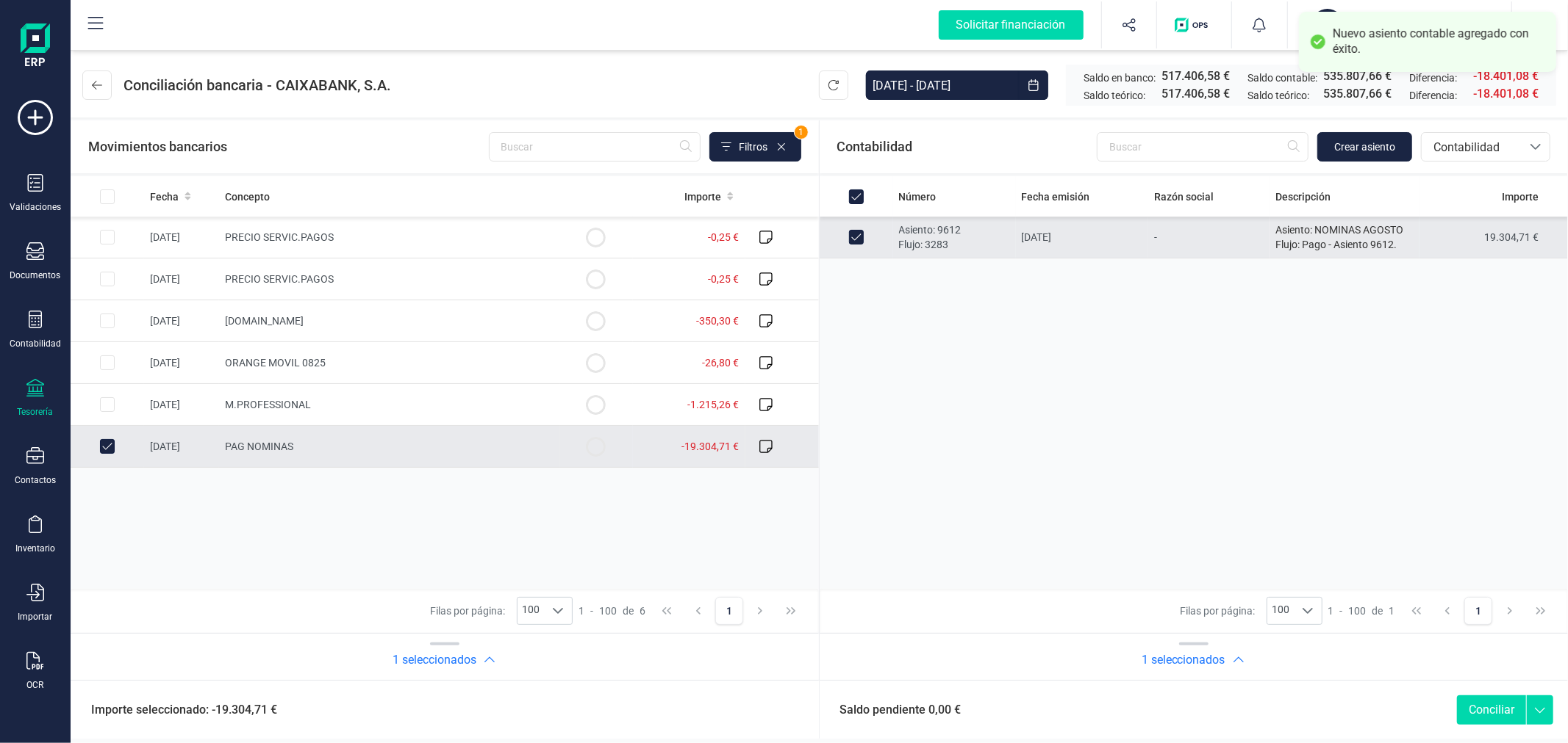
click at [1503, 710] on button "Conciliar" at bounding box center [1491, 710] width 69 height 29
checkbox input "false"
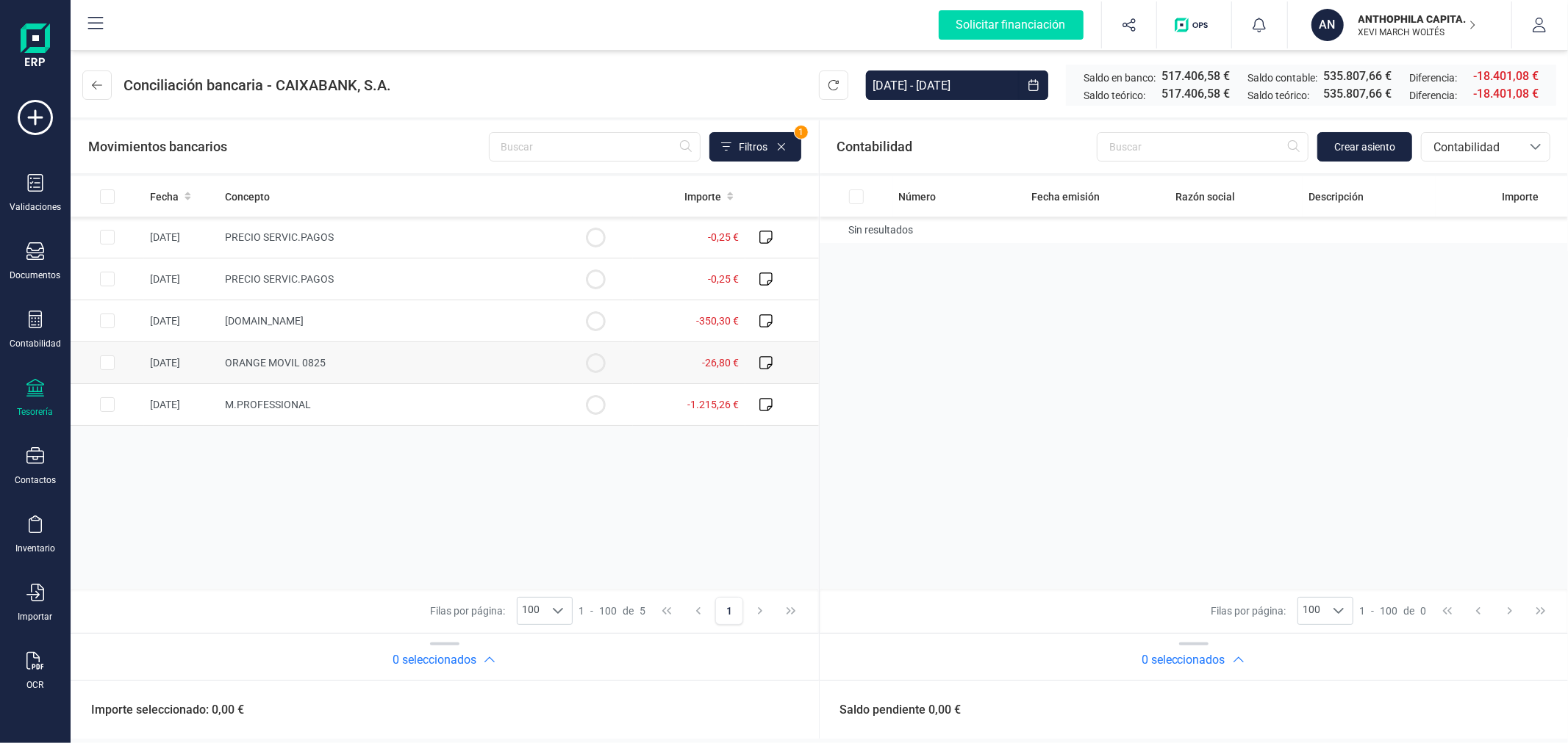
click at [114, 363] on input "Row Selected 61fcaf8e-c1fa-4ae0-a838-91f4a8192550" at bounding box center [107, 363] width 15 height 15
checkbox input "true"
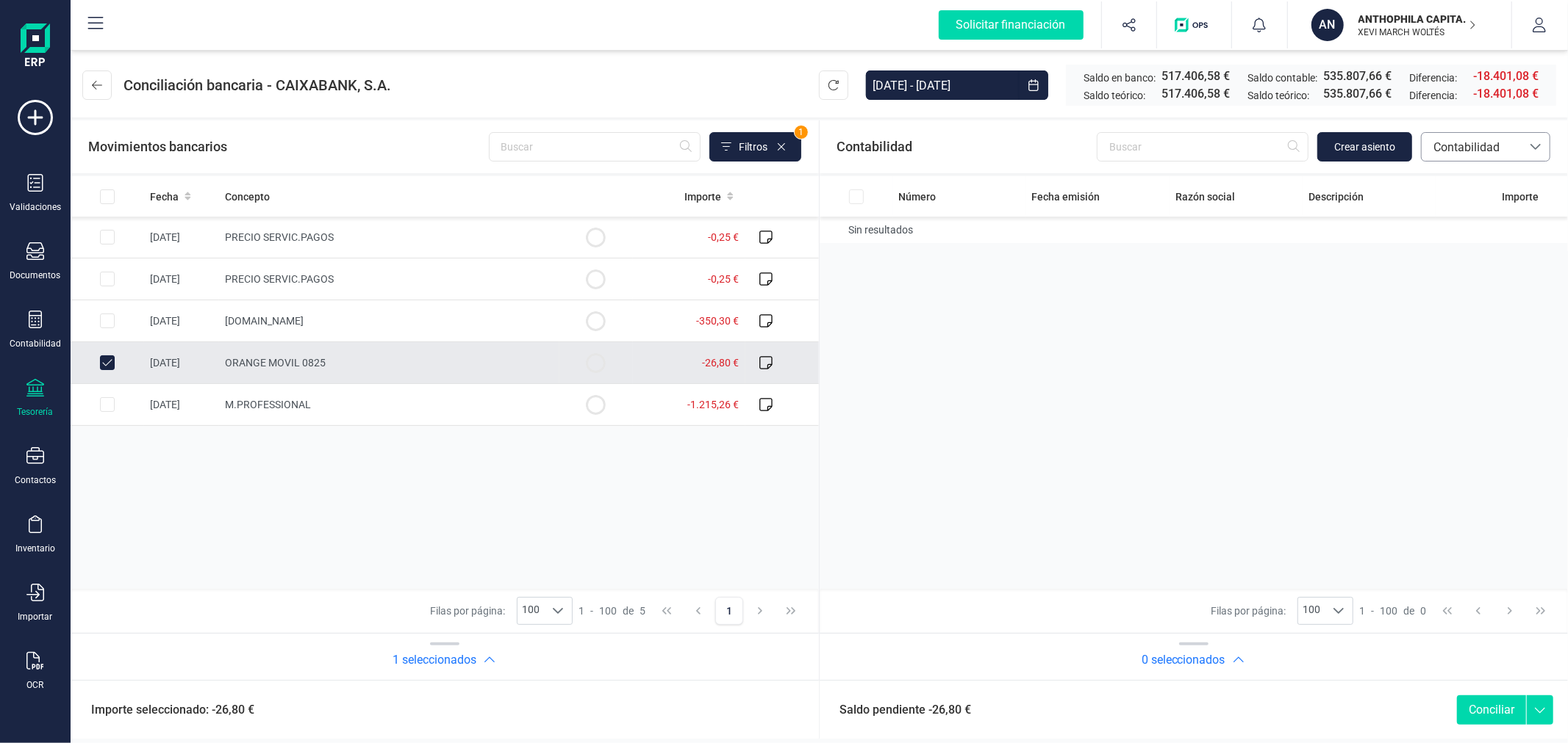
click at [1479, 148] on span "Contabilidad" at bounding box center [1471, 147] width 88 height 17
click at [1467, 252] on span "Facturas" at bounding box center [1455, 246] width 46 height 17
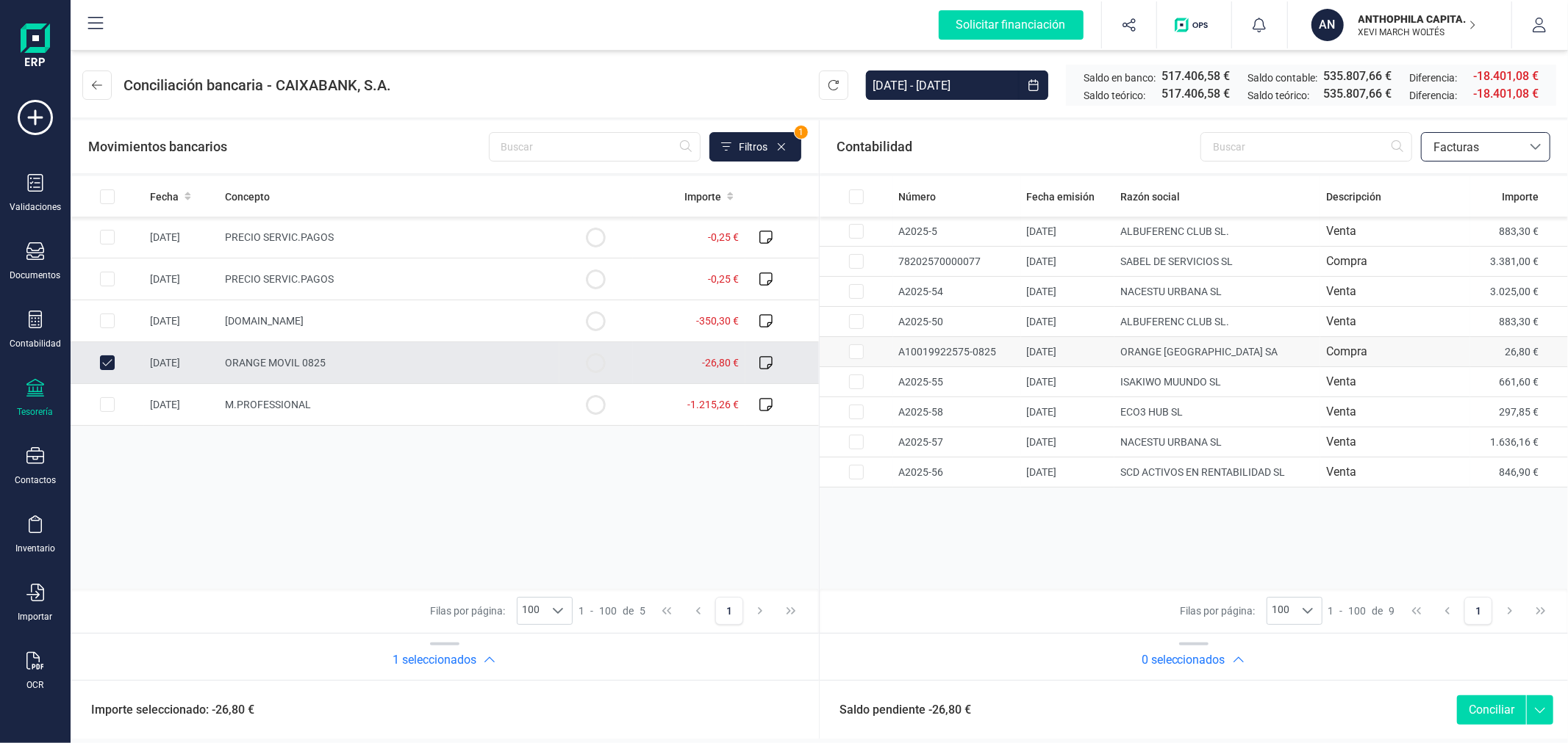
click at [857, 353] on input "Row Selected 71ed3a61-dd65-416a-8c0e-b10a10fbd3ac" at bounding box center [856, 352] width 15 height 15
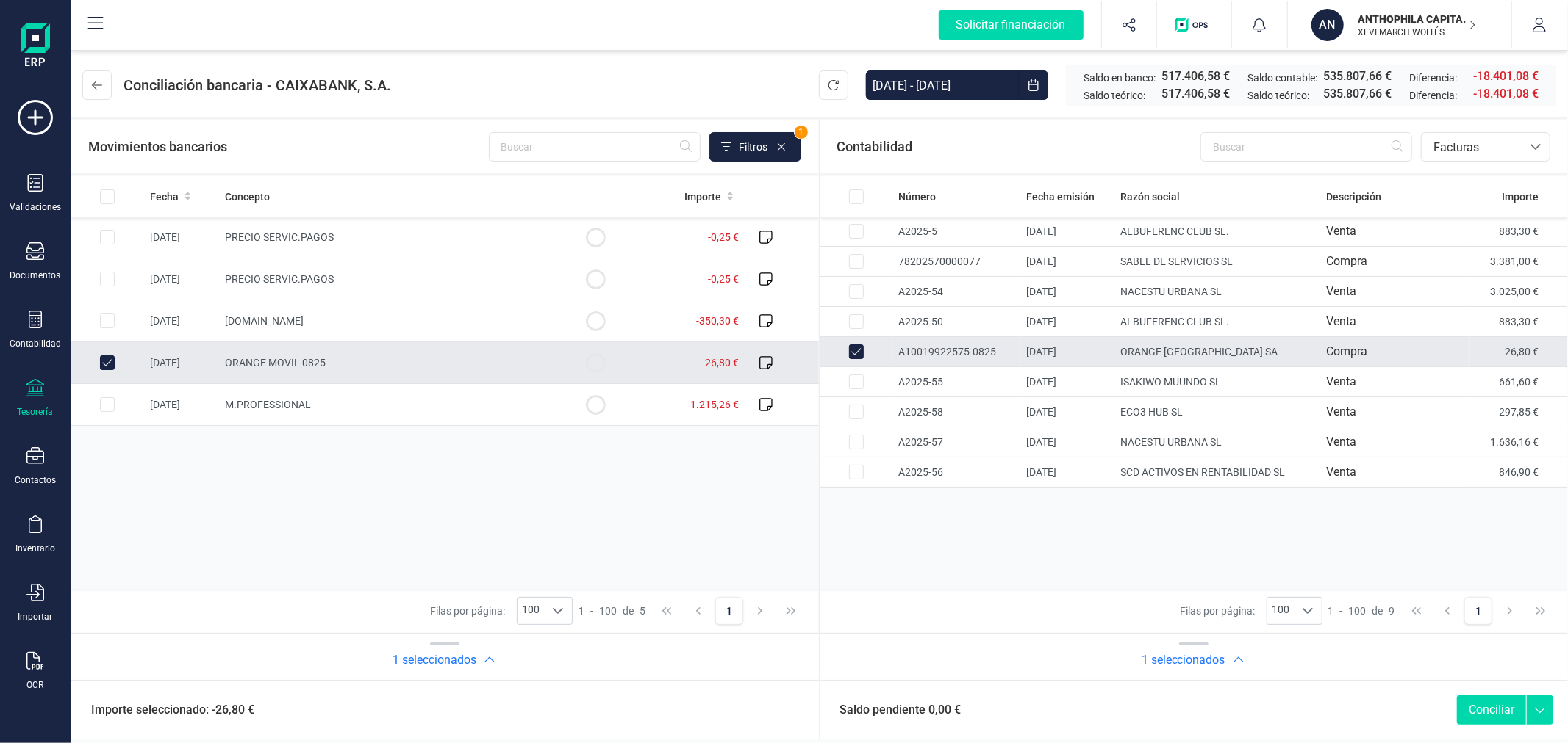
click at [1476, 710] on button "Conciliar" at bounding box center [1491, 710] width 69 height 29
checkbox input "false"
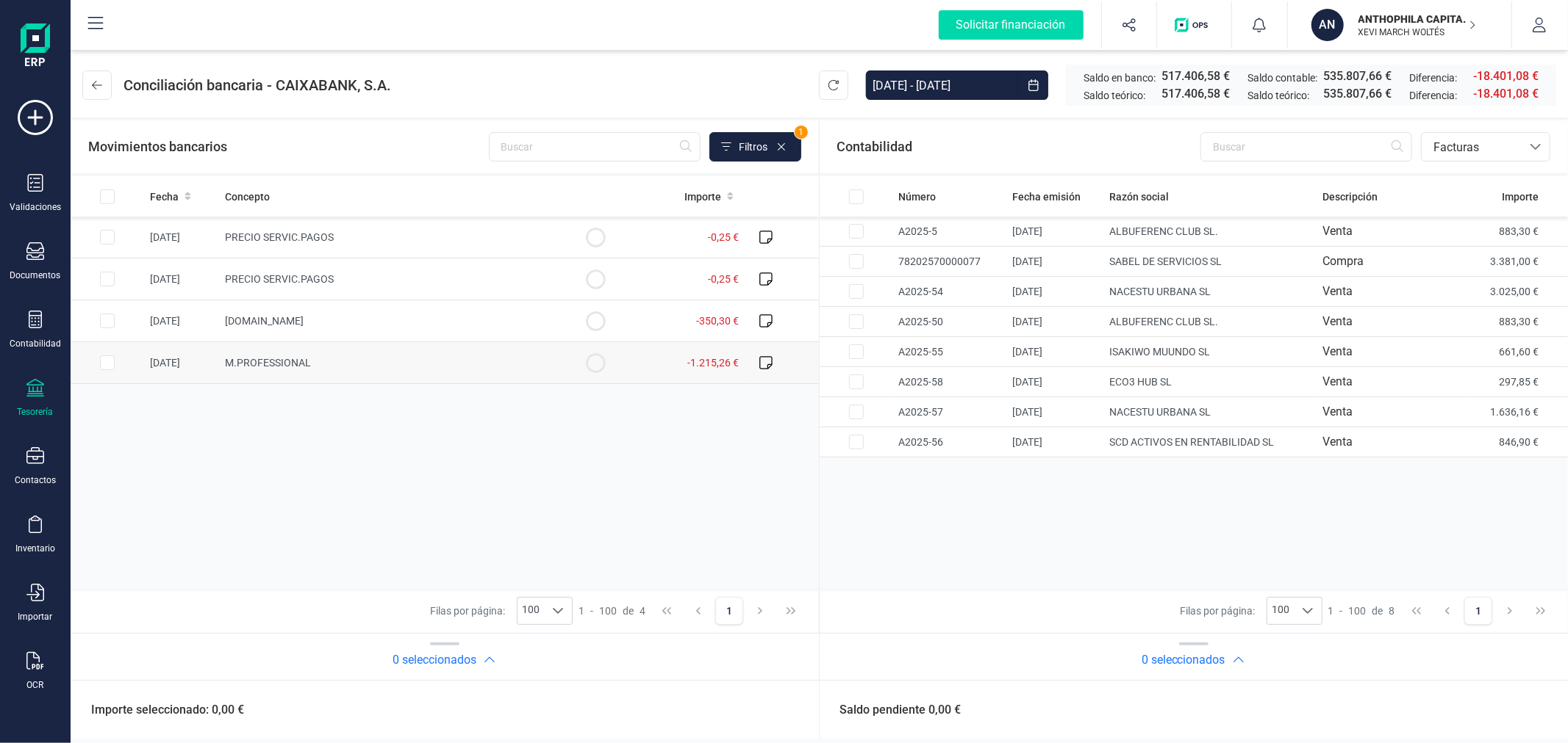
click at [105, 367] on input "Row Selected bbc8512f-ab60-45a9-84a8-a693102cfa6c" at bounding box center [107, 363] width 15 height 15
checkbox input "true"
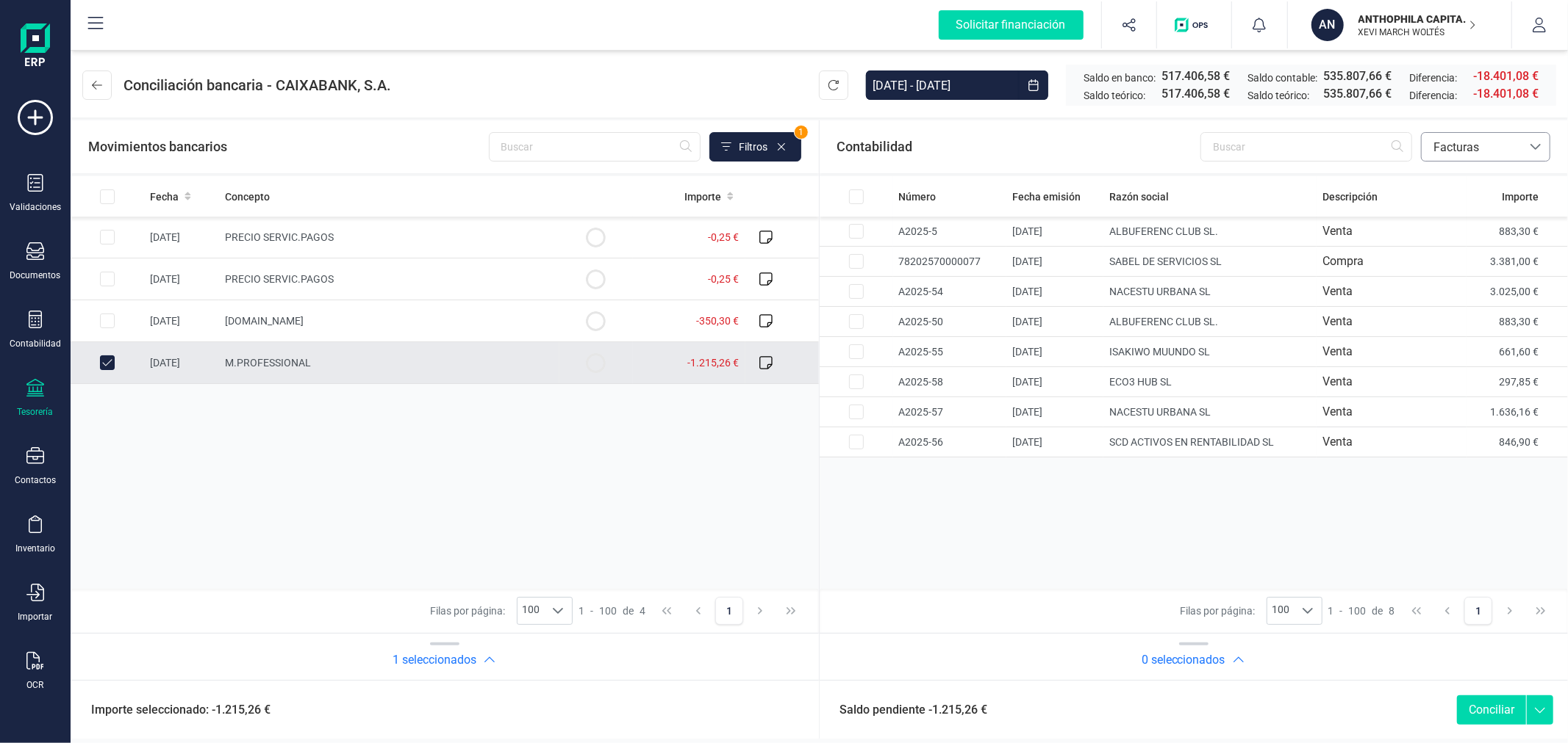
click at [1464, 145] on span "Facturas" at bounding box center [1471, 147] width 88 height 17
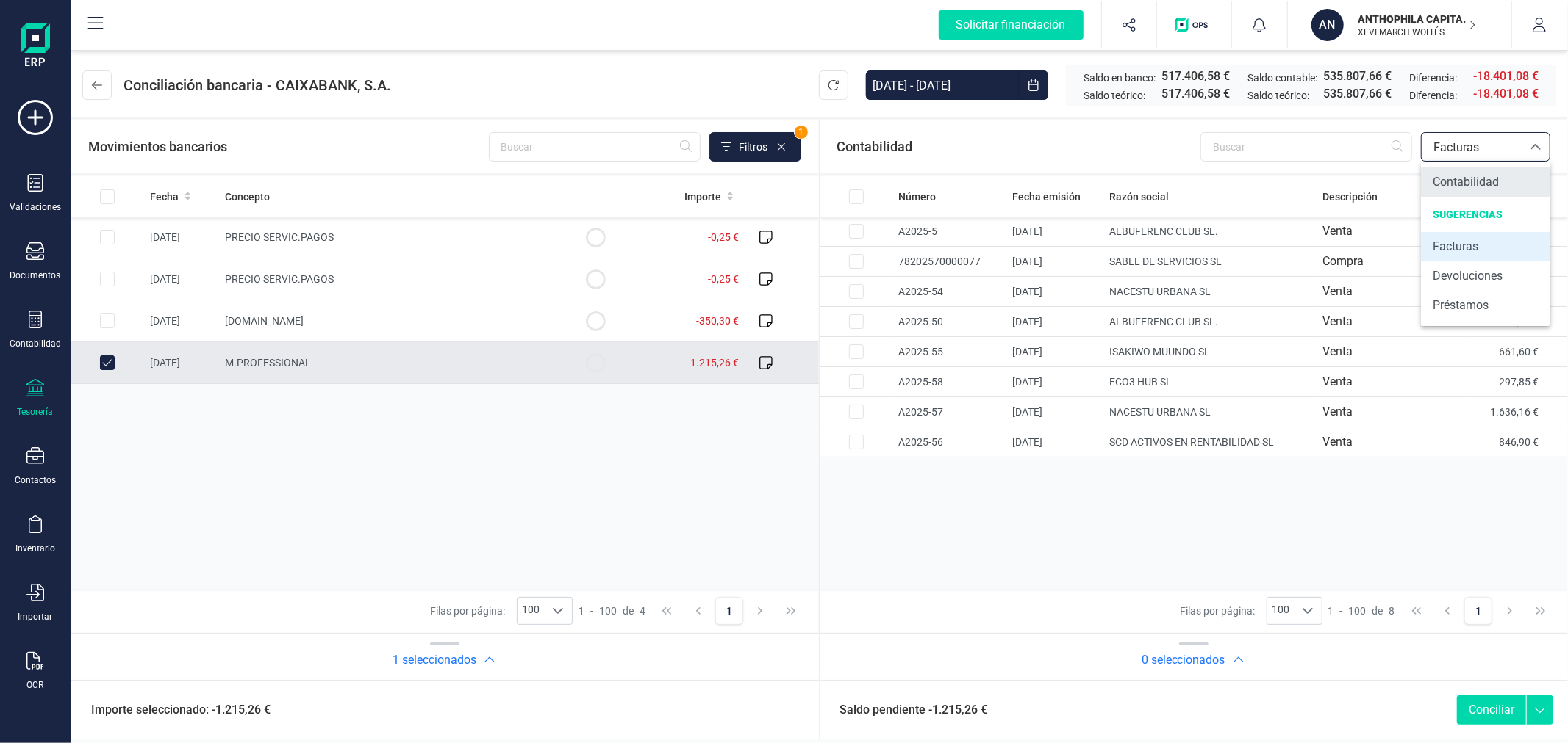
click at [1458, 186] on span "Contabilidad" at bounding box center [1466, 182] width 66 height 17
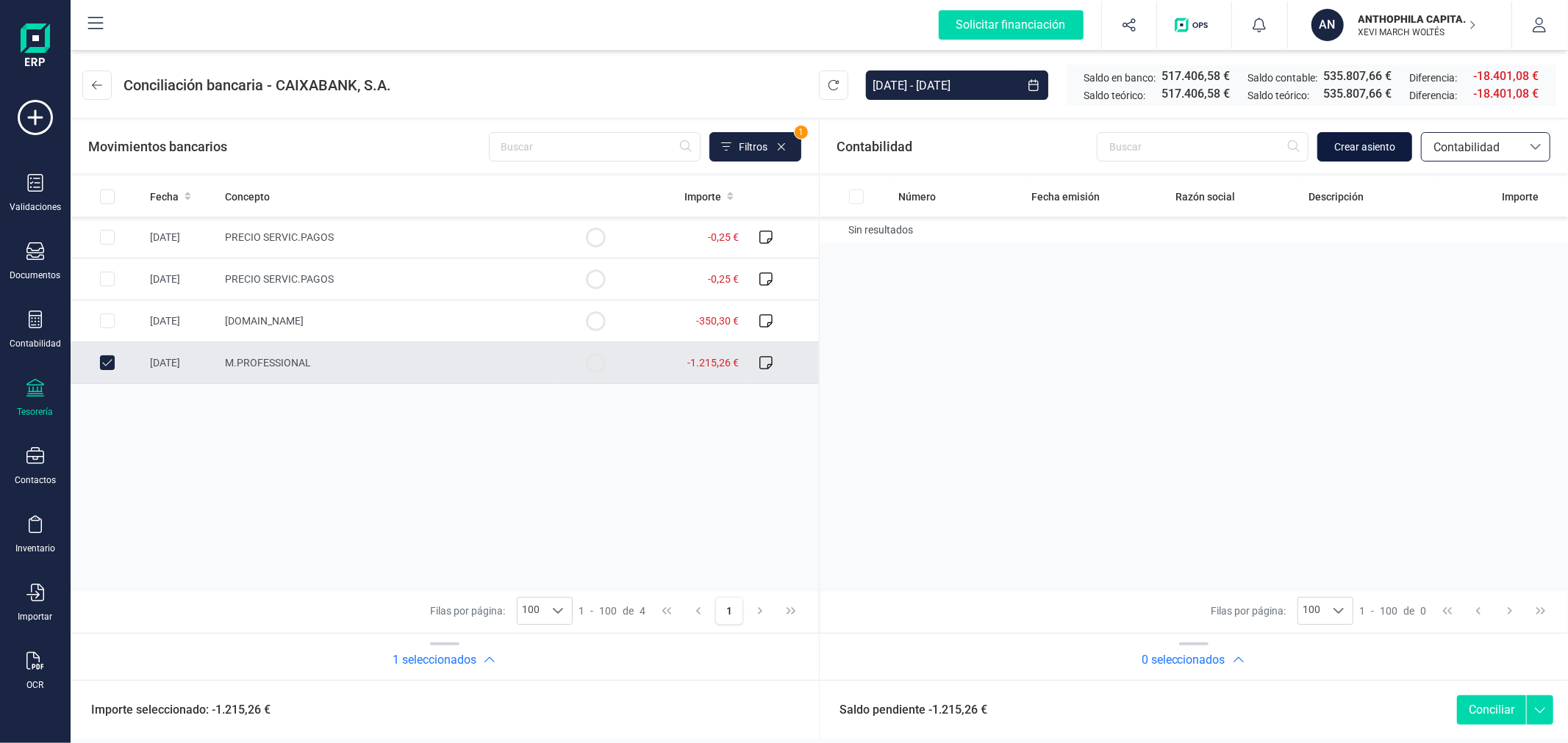
click at [1369, 146] on span "Crear asiento" at bounding box center [1364, 147] width 61 height 15
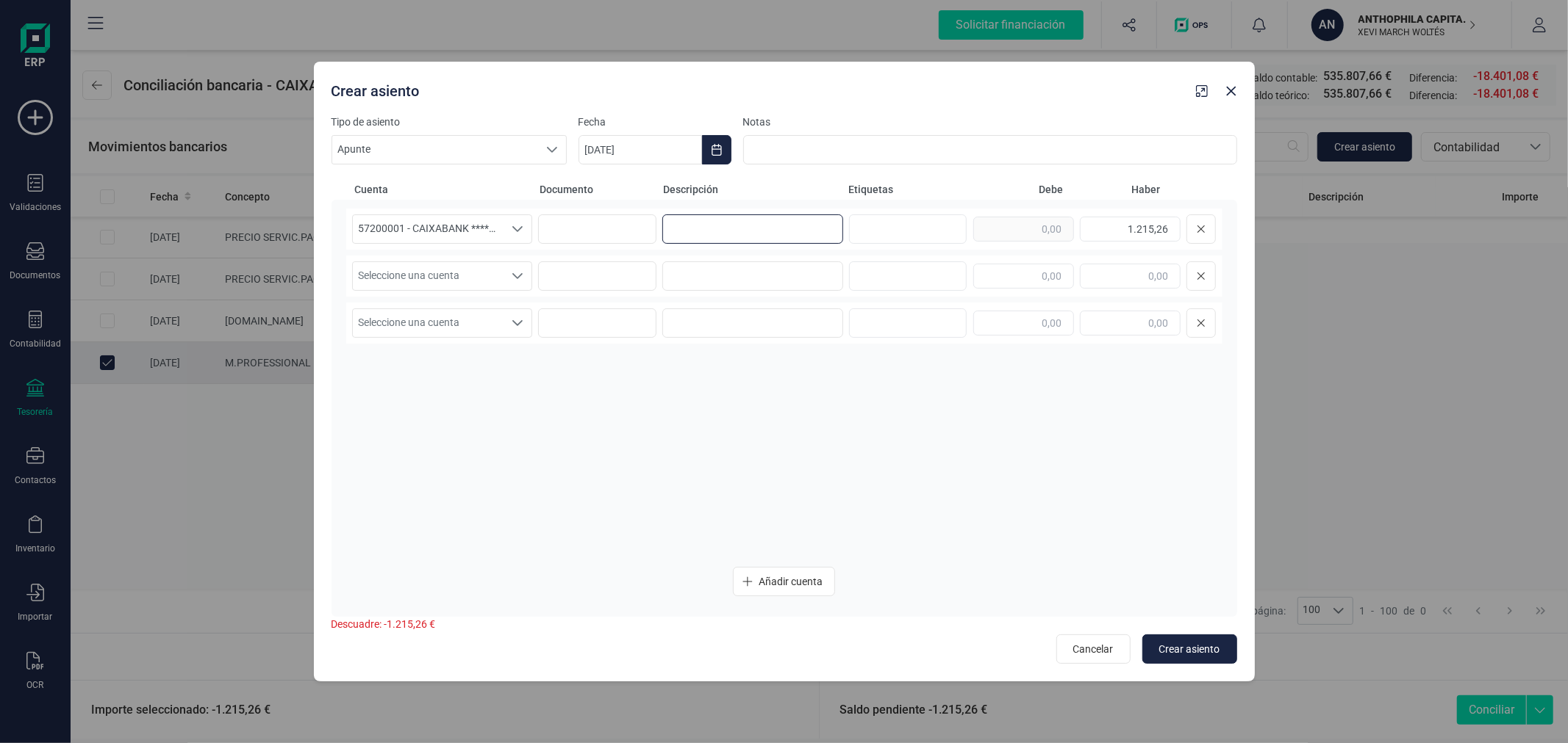
click at [809, 231] on input at bounding box center [752, 228] width 181 height 29
type input "M.PROFESSIONAL"
click at [448, 268] on span "Seleccione una cuenta" at bounding box center [428, 276] width 151 height 28
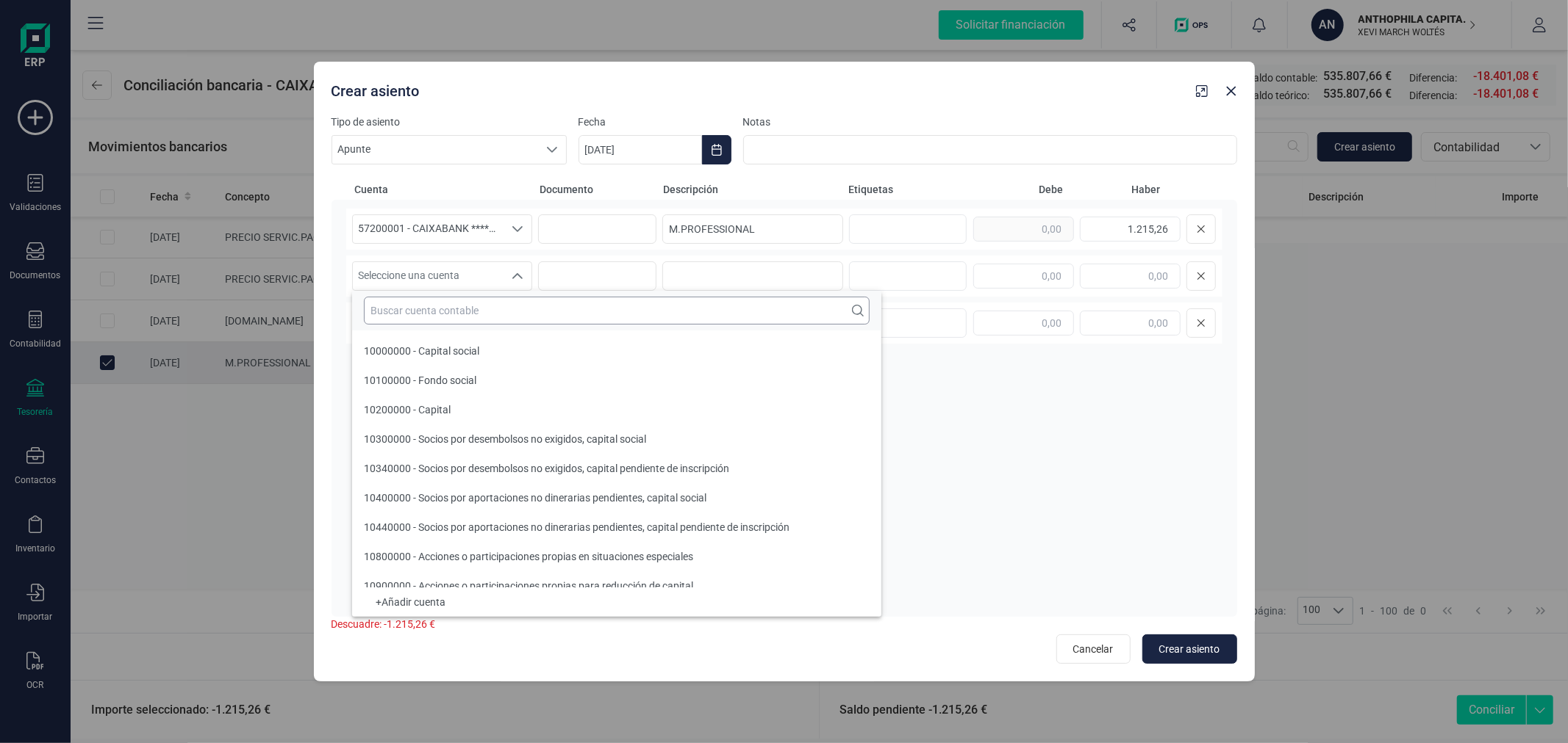
click at [483, 305] on input "text" at bounding box center [616, 310] width 506 height 28
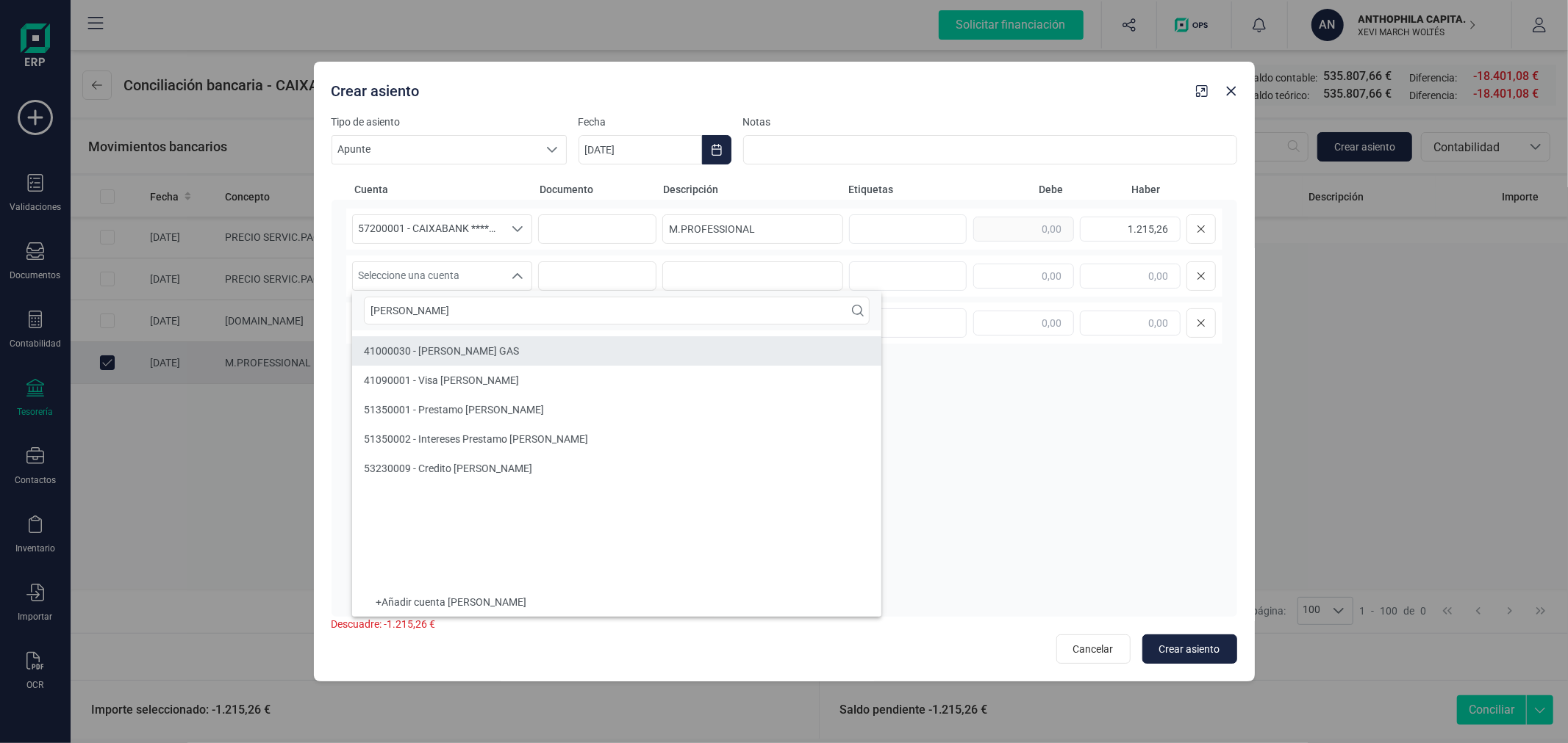
type input "JAVIER"
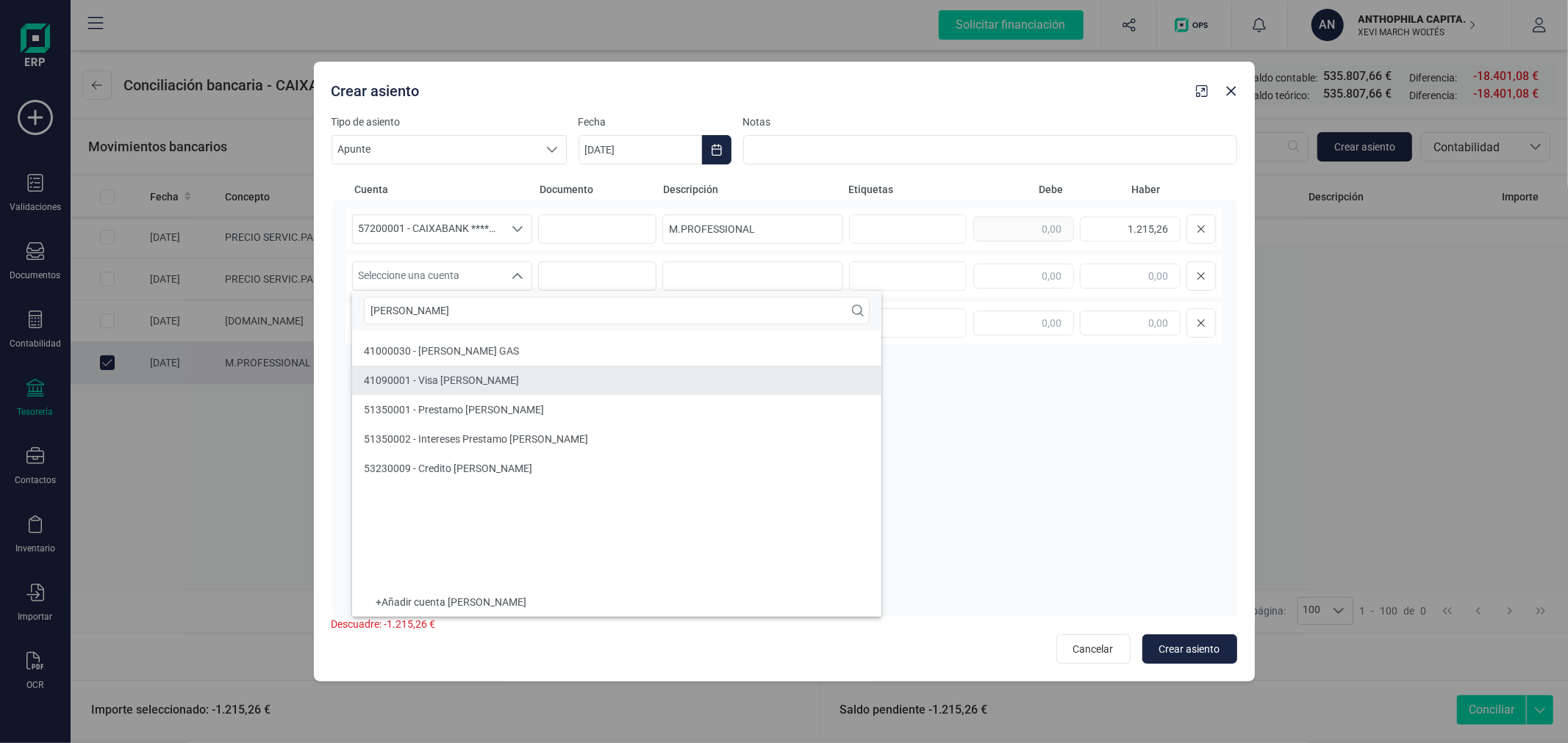
click at [512, 380] on li "41090001 - Visa Javier García" at bounding box center [616, 380] width 529 height 29
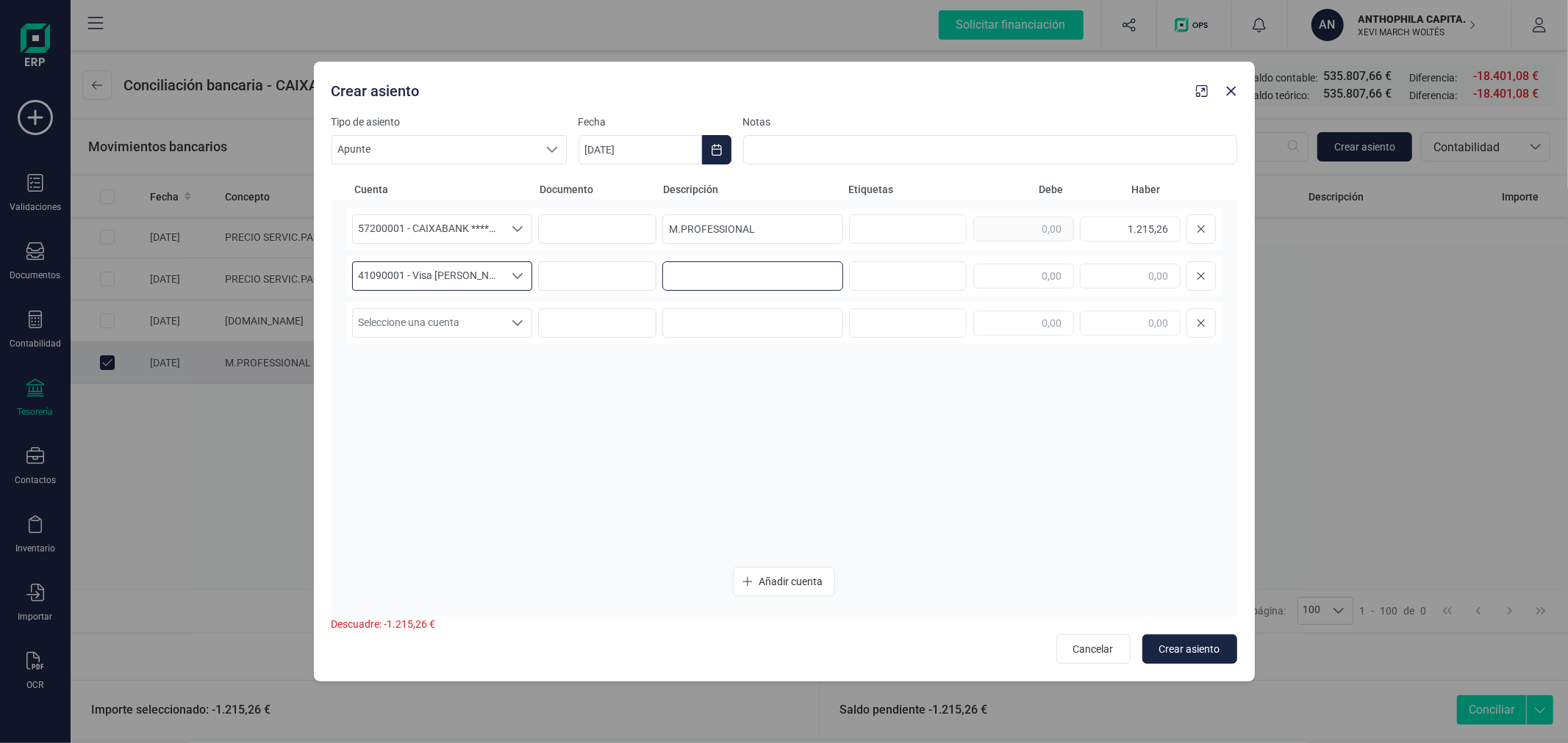
click at [709, 282] on input at bounding box center [752, 276] width 181 height 29
type input "PAGO TARJETA"
type input "809,56"
click at [477, 335] on span "Seleccione una cuenta" at bounding box center [428, 323] width 151 height 28
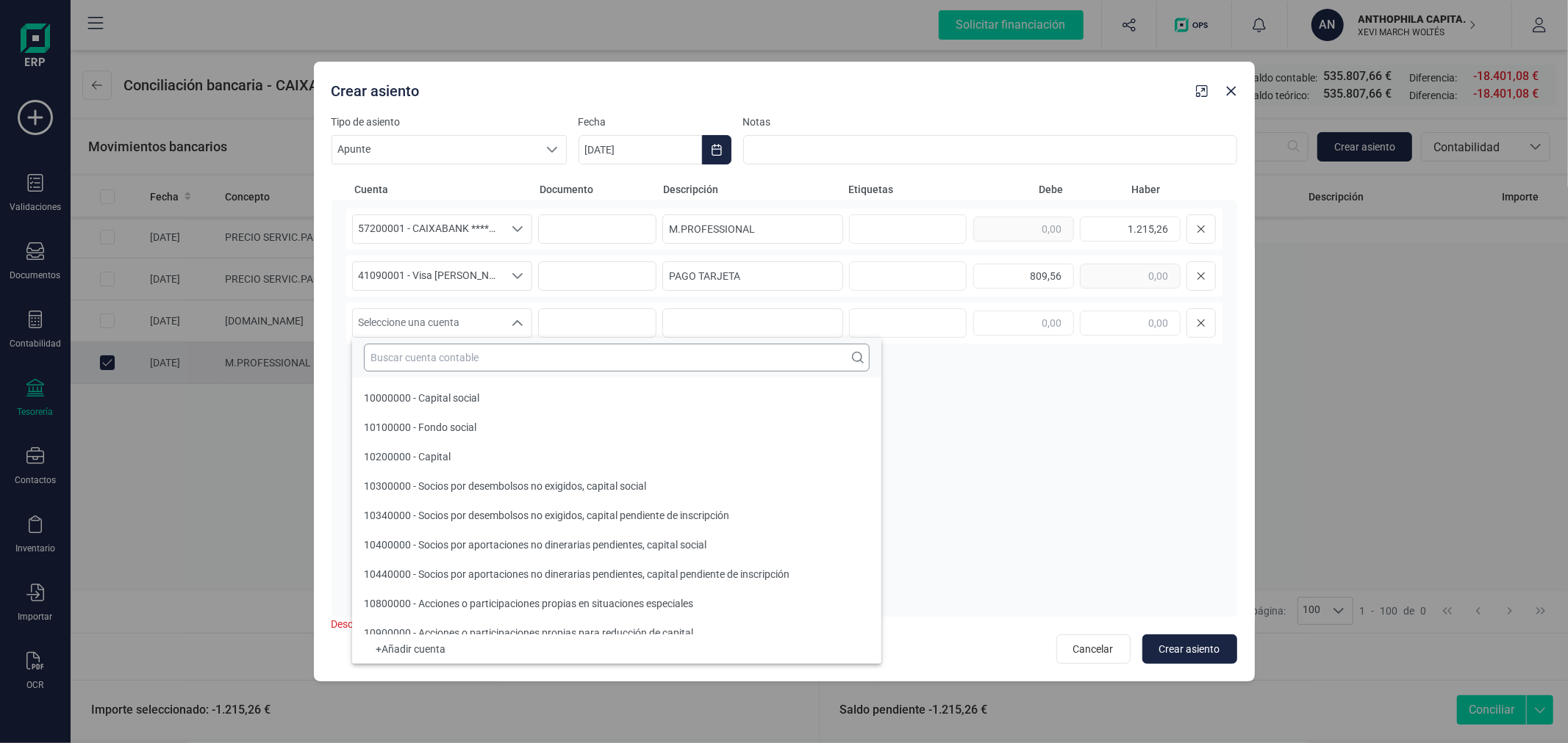
click at [494, 361] on input "text" at bounding box center [616, 358] width 506 height 28
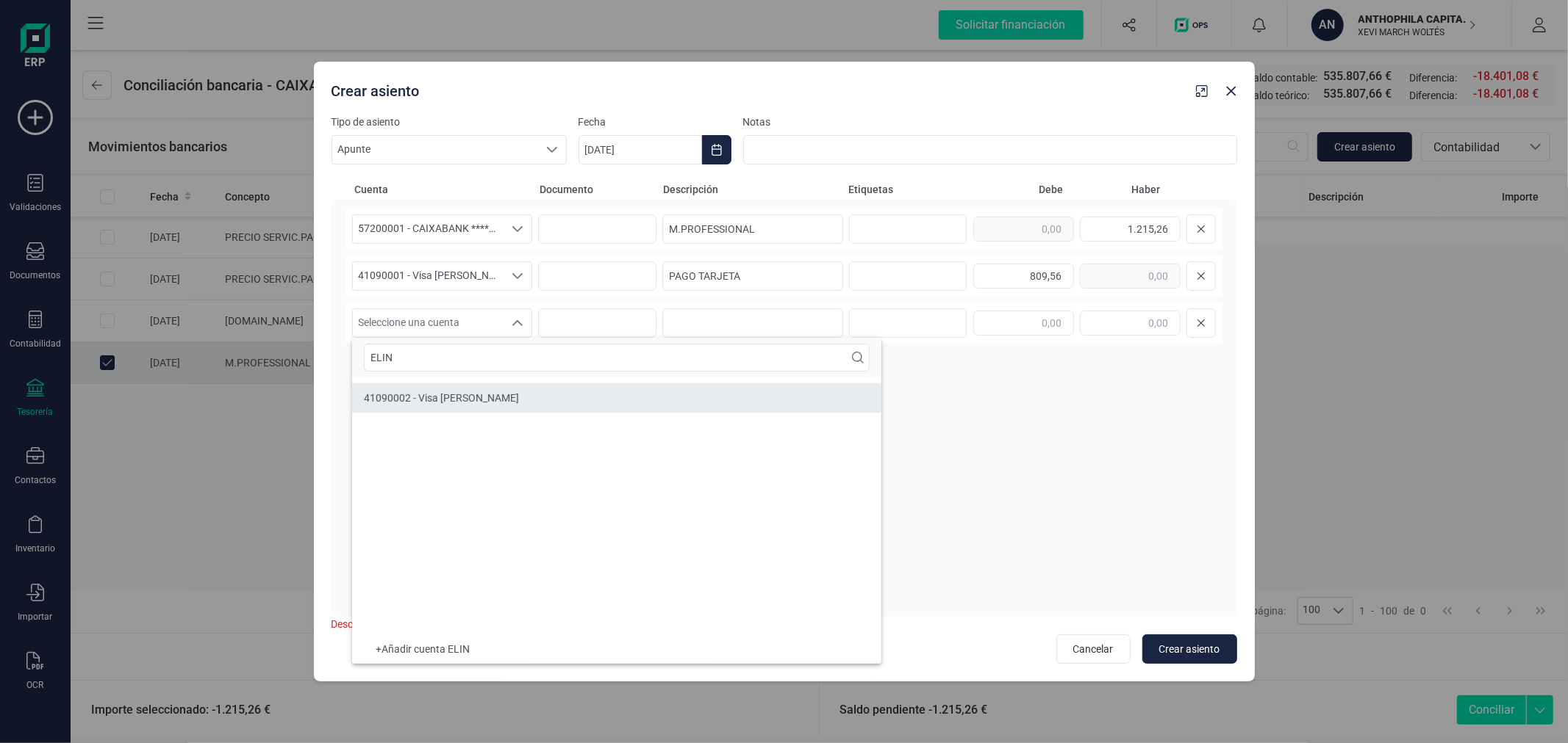
type input "ELIN"
click at [452, 400] on span "41090002 - Visa Elin Castillo Aynat" at bounding box center [441, 398] width 155 height 12
paste input "PAGO TARJETA"
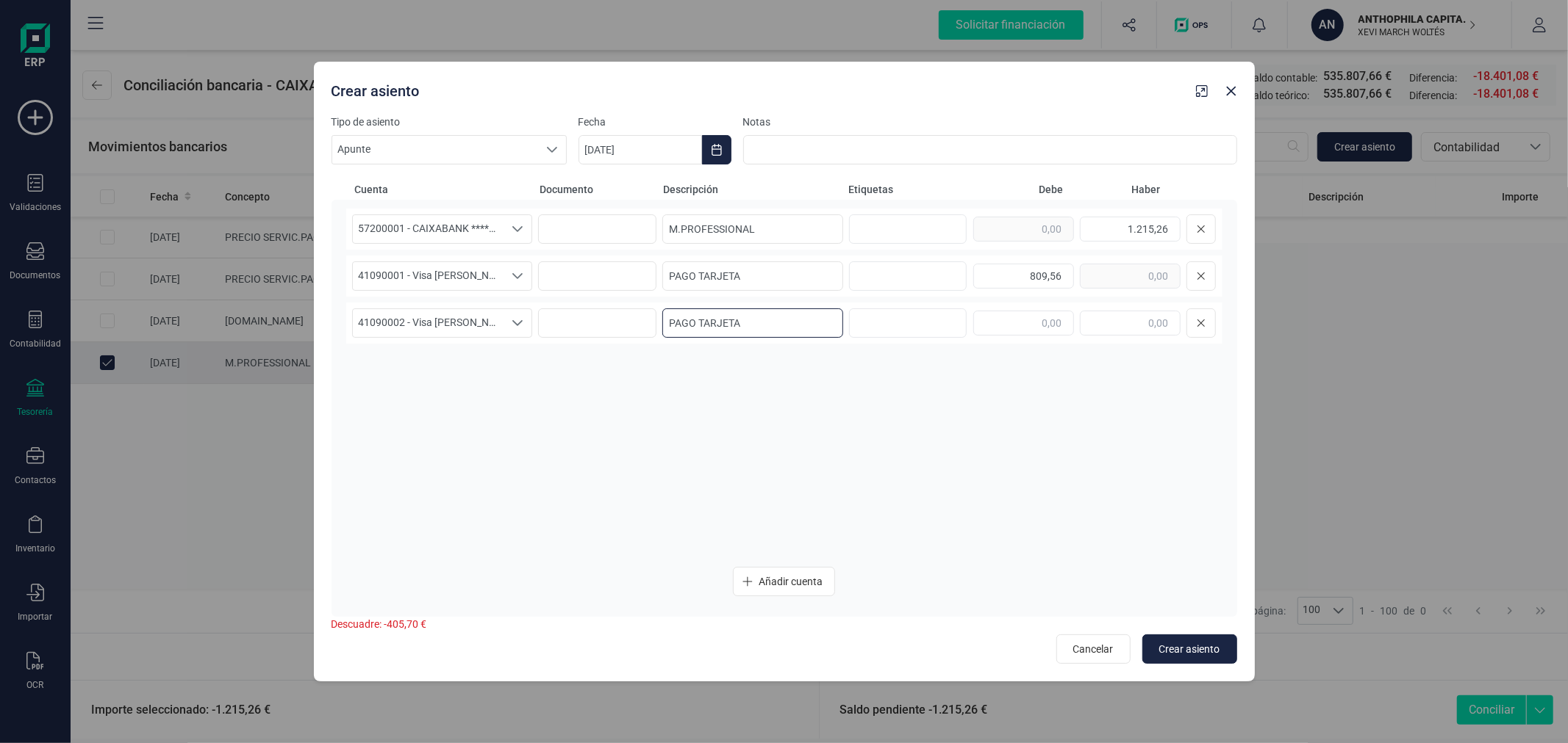
type input "PAGO TARJETA"
type input "405,70"
click at [715, 144] on icon "Choose Date" at bounding box center [716, 150] width 12 height 12
click at [672, 322] on span "5" at bounding box center [668, 321] width 29 height 29
click at [1171, 643] on span "Crear asiento" at bounding box center [1189, 650] width 61 height 15
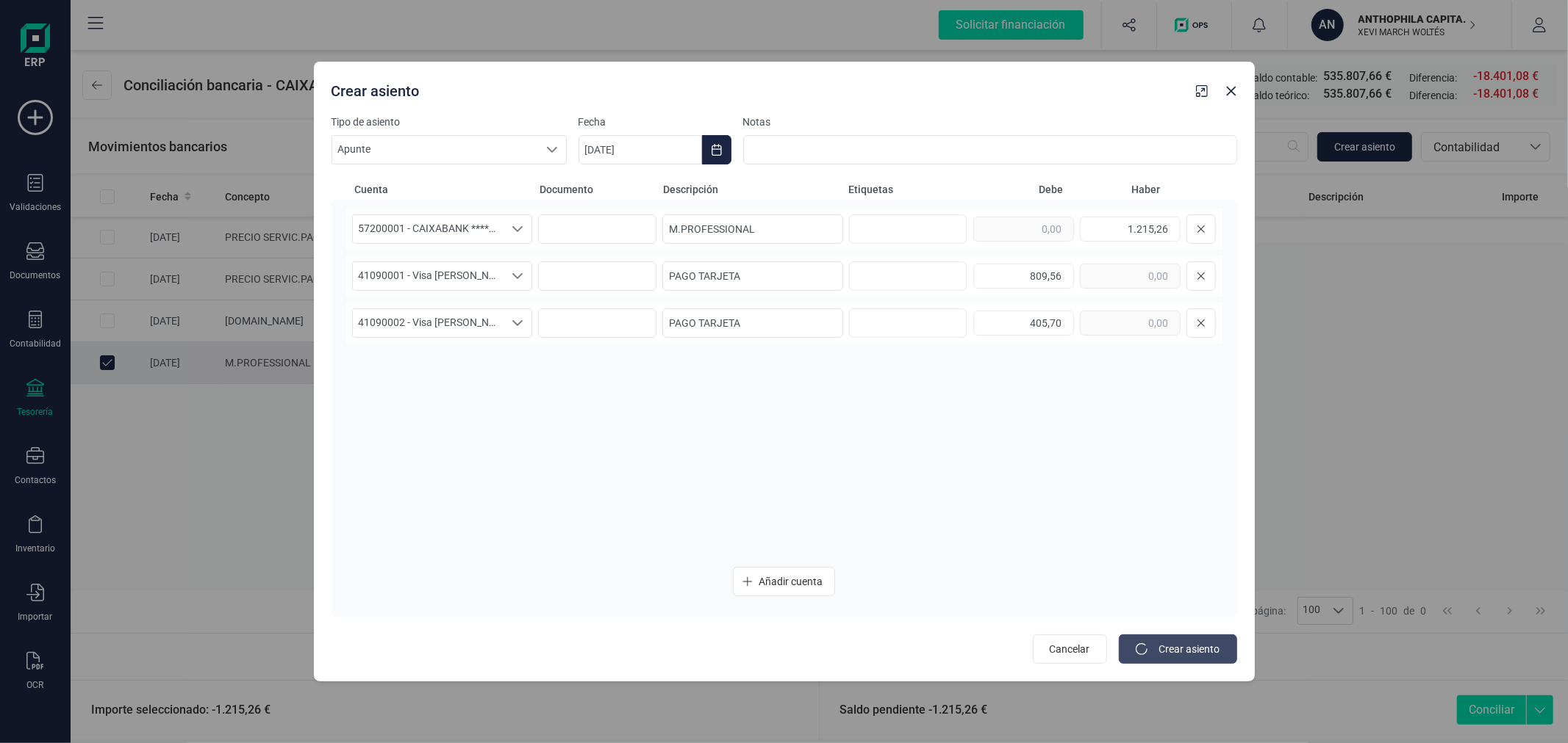
type input "[DATE]"
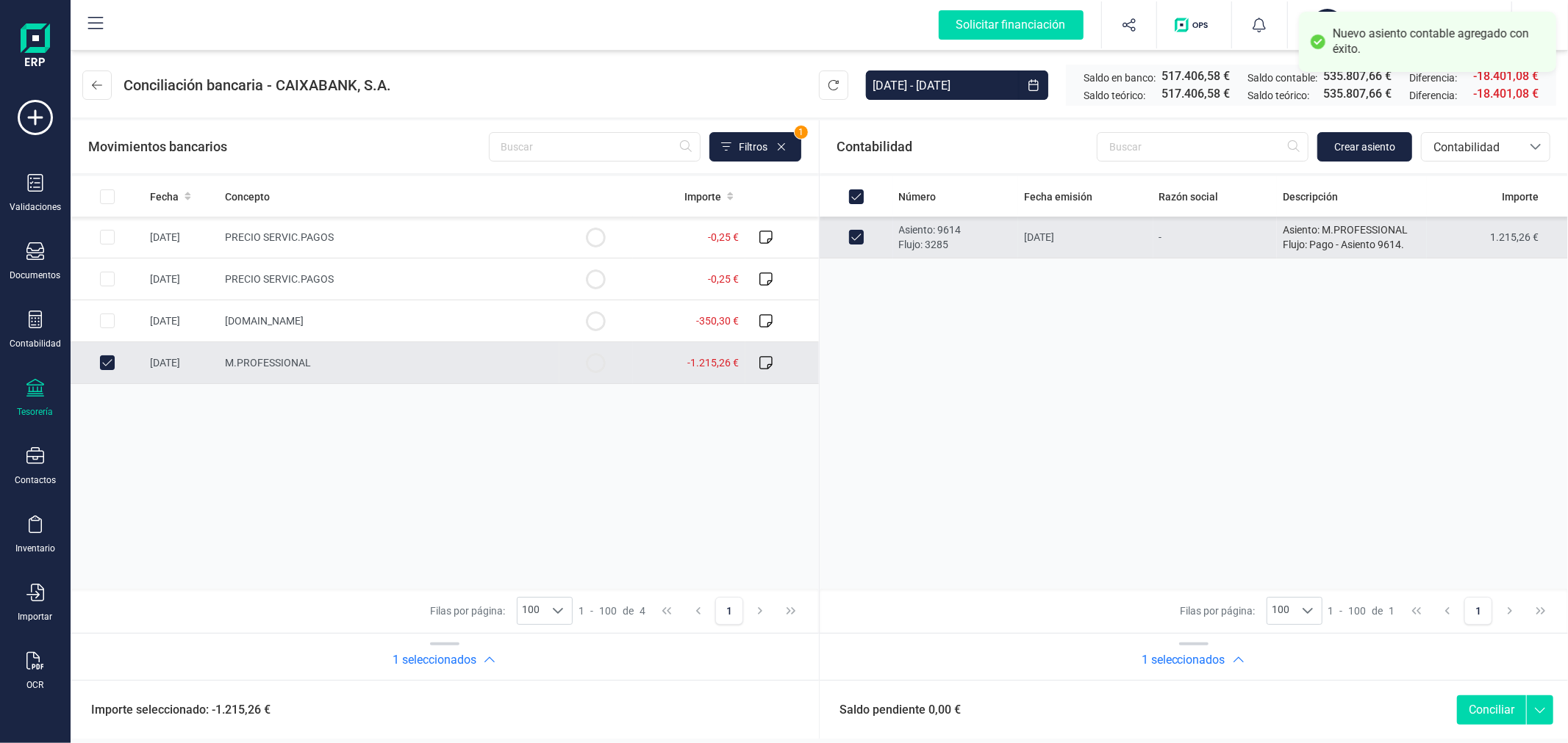
click at [1503, 709] on button "Conciliar" at bounding box center [1491, 710] width 69 height 29
checkbox input "false"
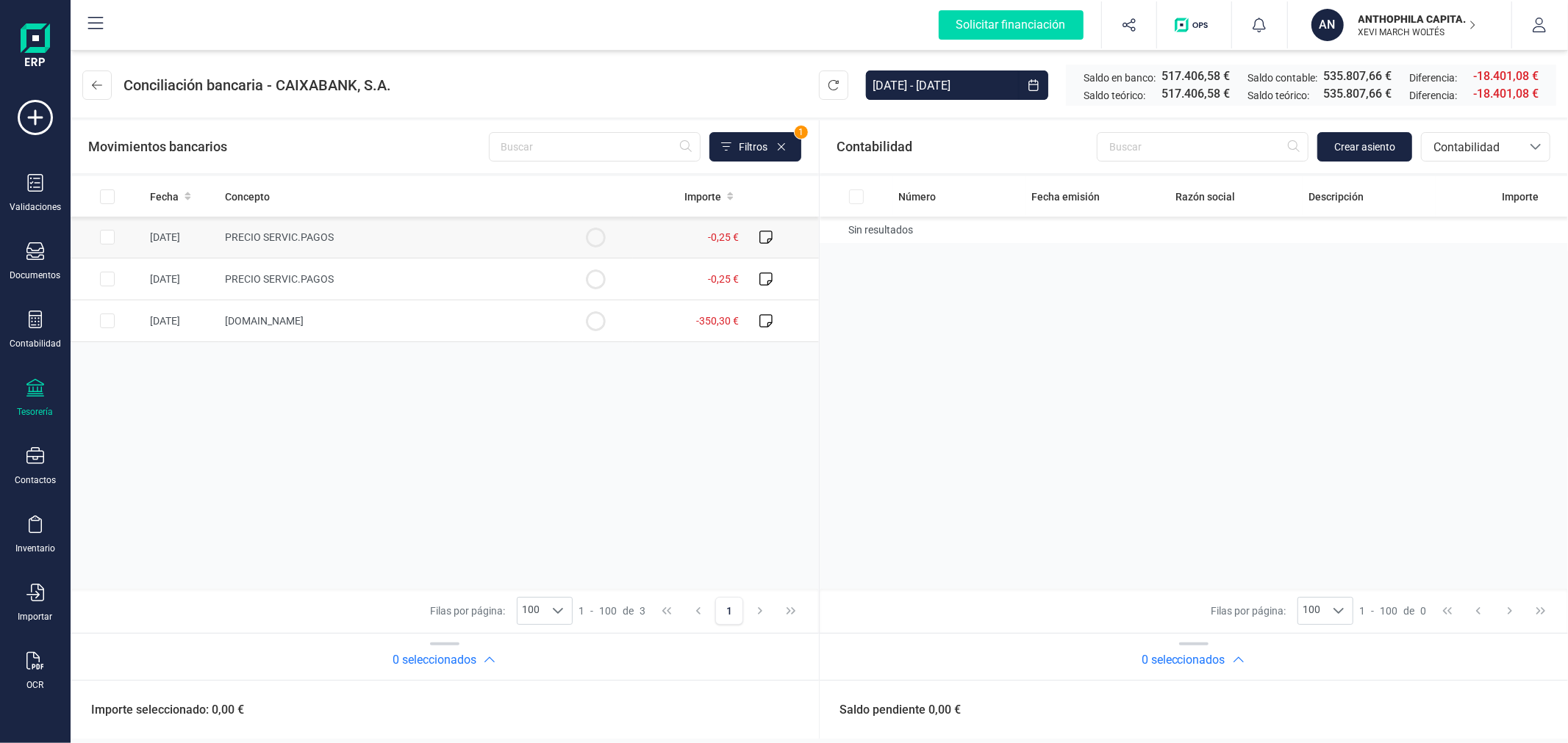
click at [106, 230] on input "Row Selected fa5f31aa-53ad-4bd6-b4a1-1337da220590" at bounding box center [107, 237] width 15 height 15
checkbox input "true"
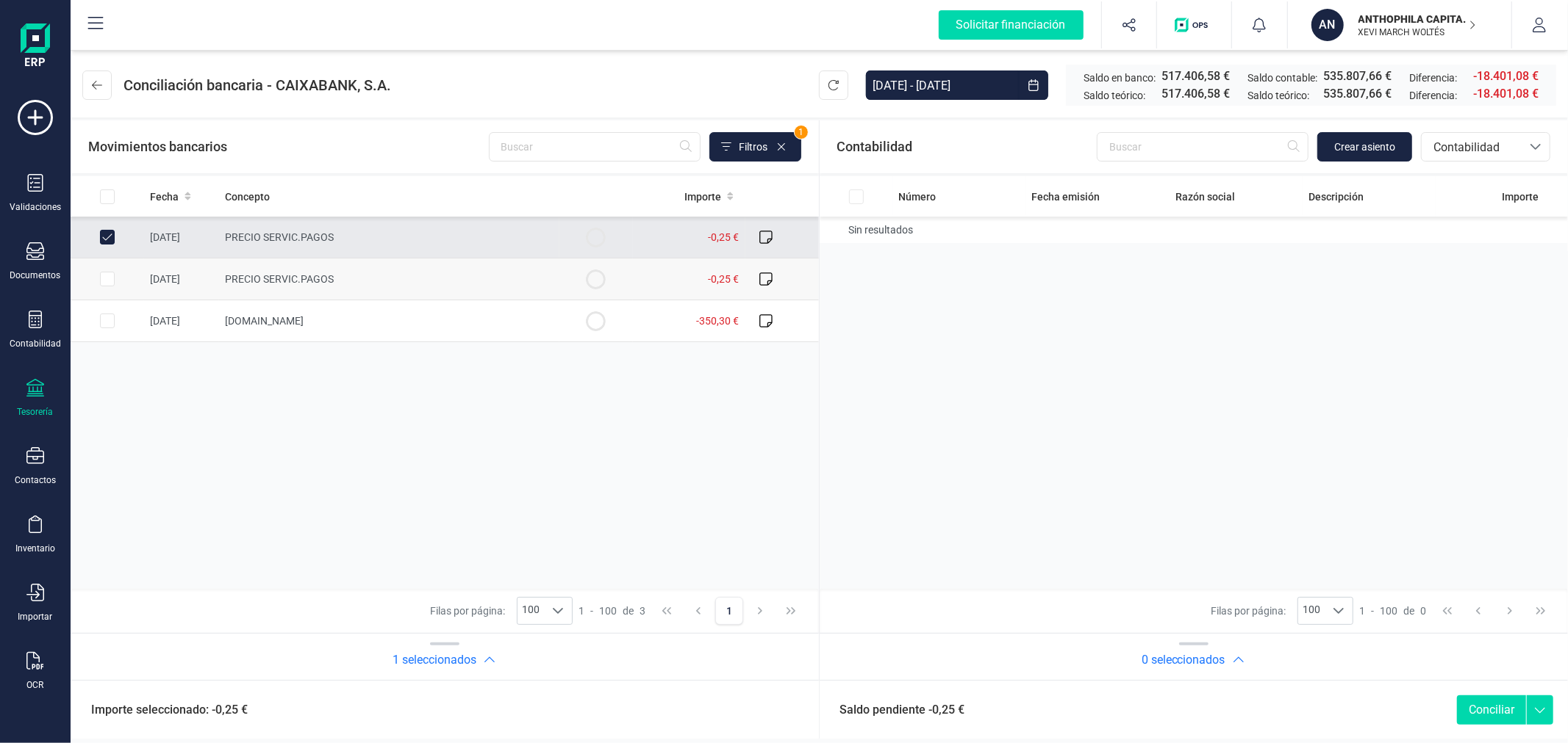
click at [111, 279] on input "Row Selected ac4d7b3b-df9d-4458-b31e-1704c850e8dc" at bounding box center [107, 279] width 15 height 15
checkbox input "true"
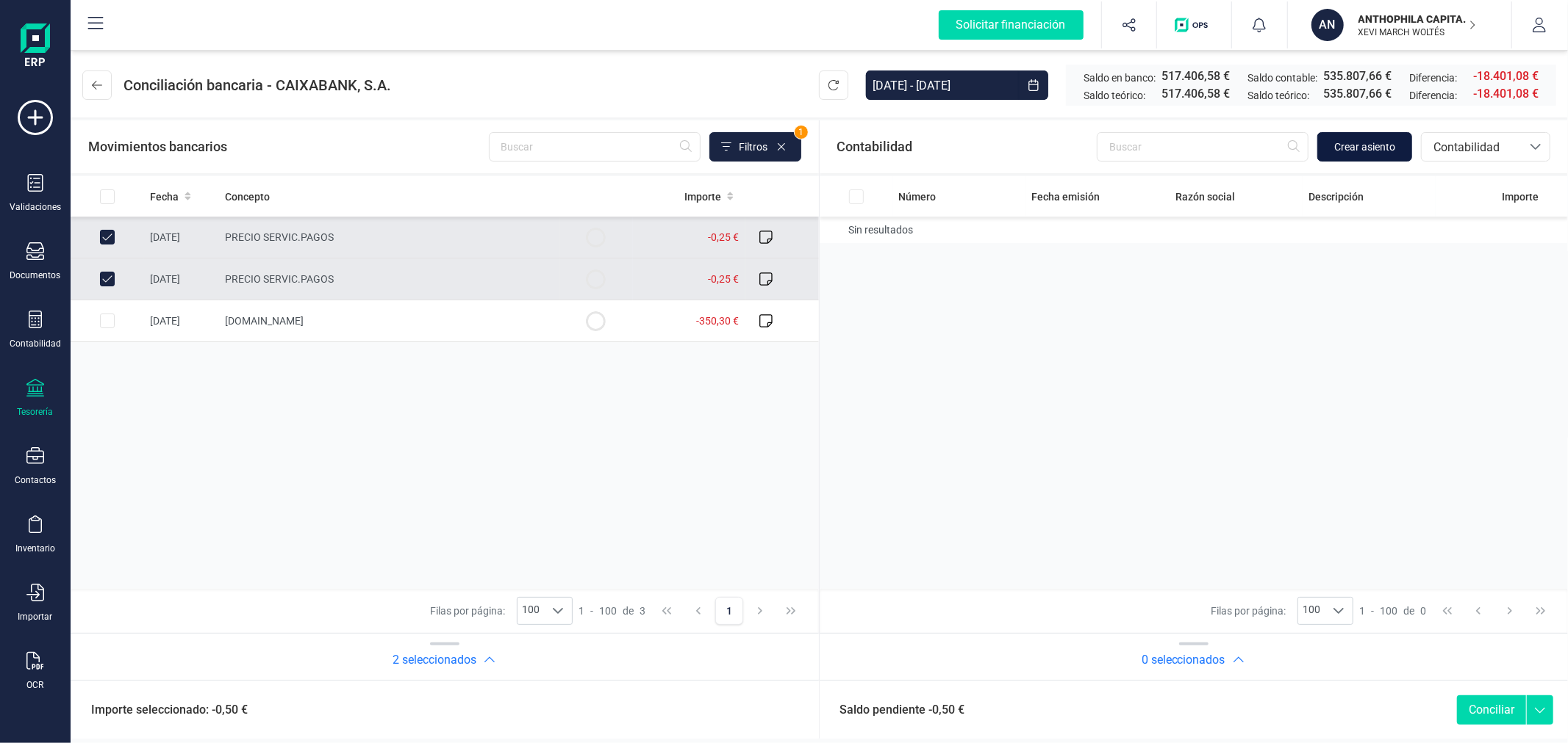
click at [1350, 140] on span "Crear asiento" at bounding box center [1364, 147] width 61 height 15
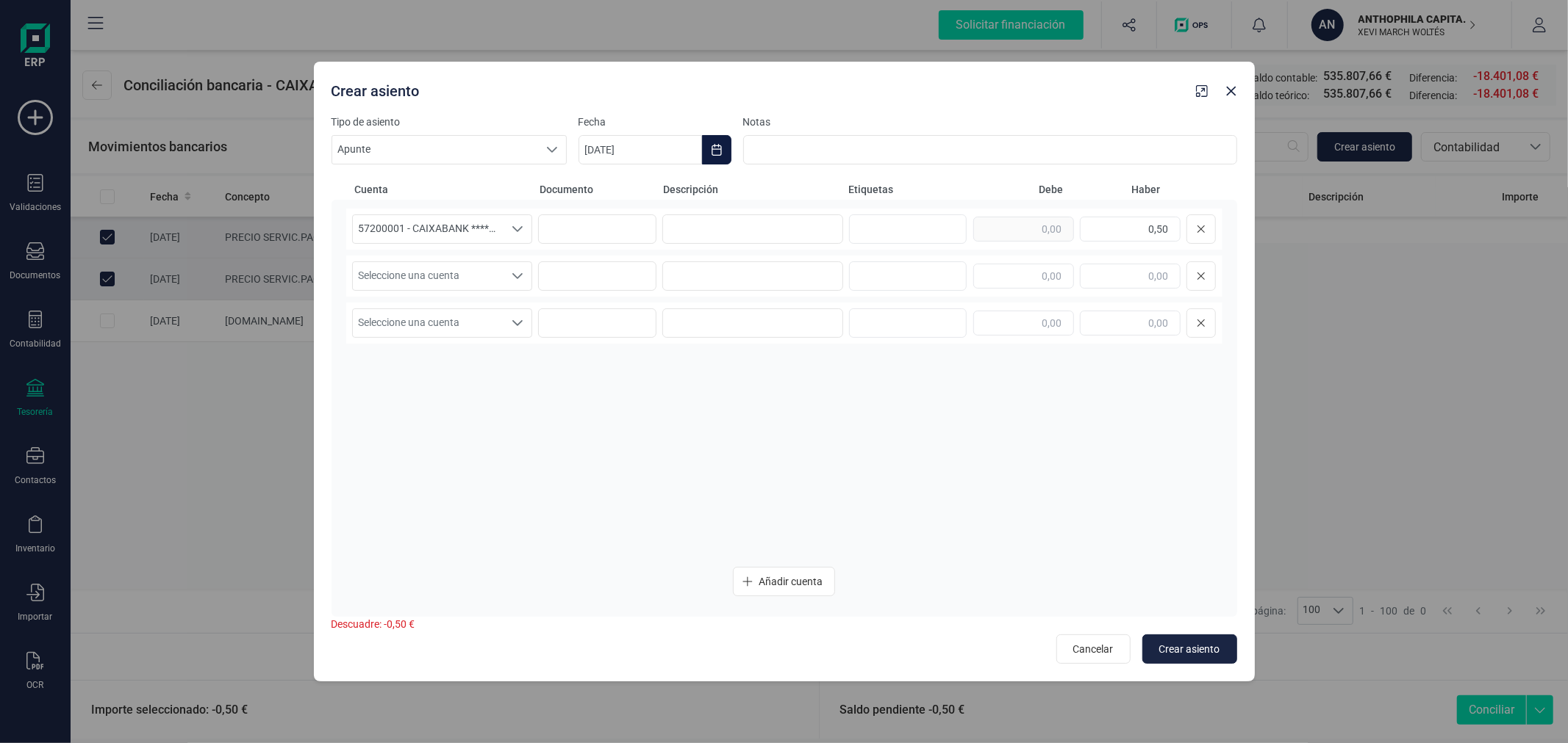
click at [713, 148] on icon "Choose Date" at bounding box center [716, 150] width 12 height 12
click at [674, 438] on span "26" at bounding box center [668, 444] width 29 height 29
type input "26/08/2025"
click at [781, 221] on input at bounding box center [752, 228] width 181 height 29
type input "COMISION"
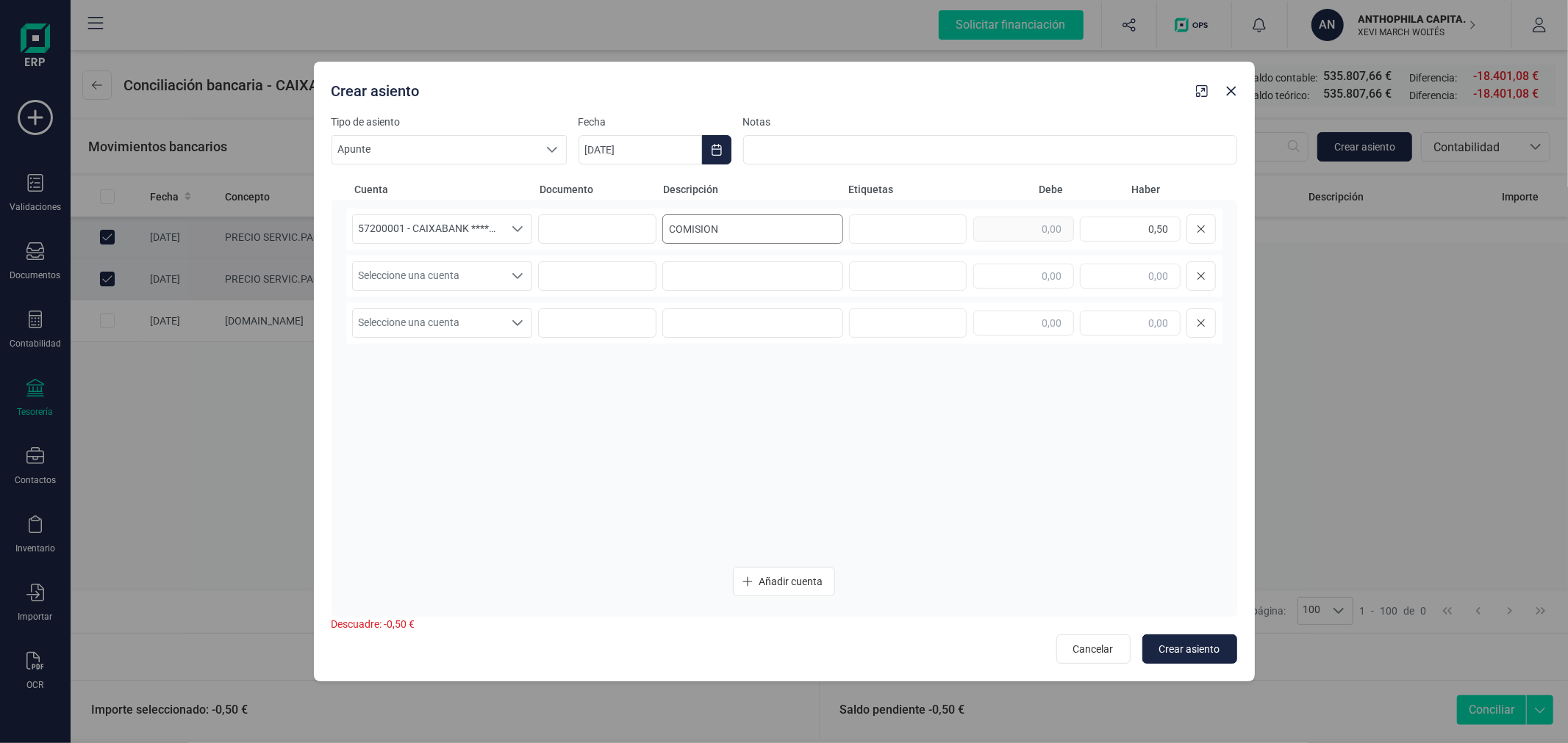
scroll to position [8, 56]
click at [453, 267] on span "Seleccione una cuenta" at bounding box center [428, 276] width 151 height 28
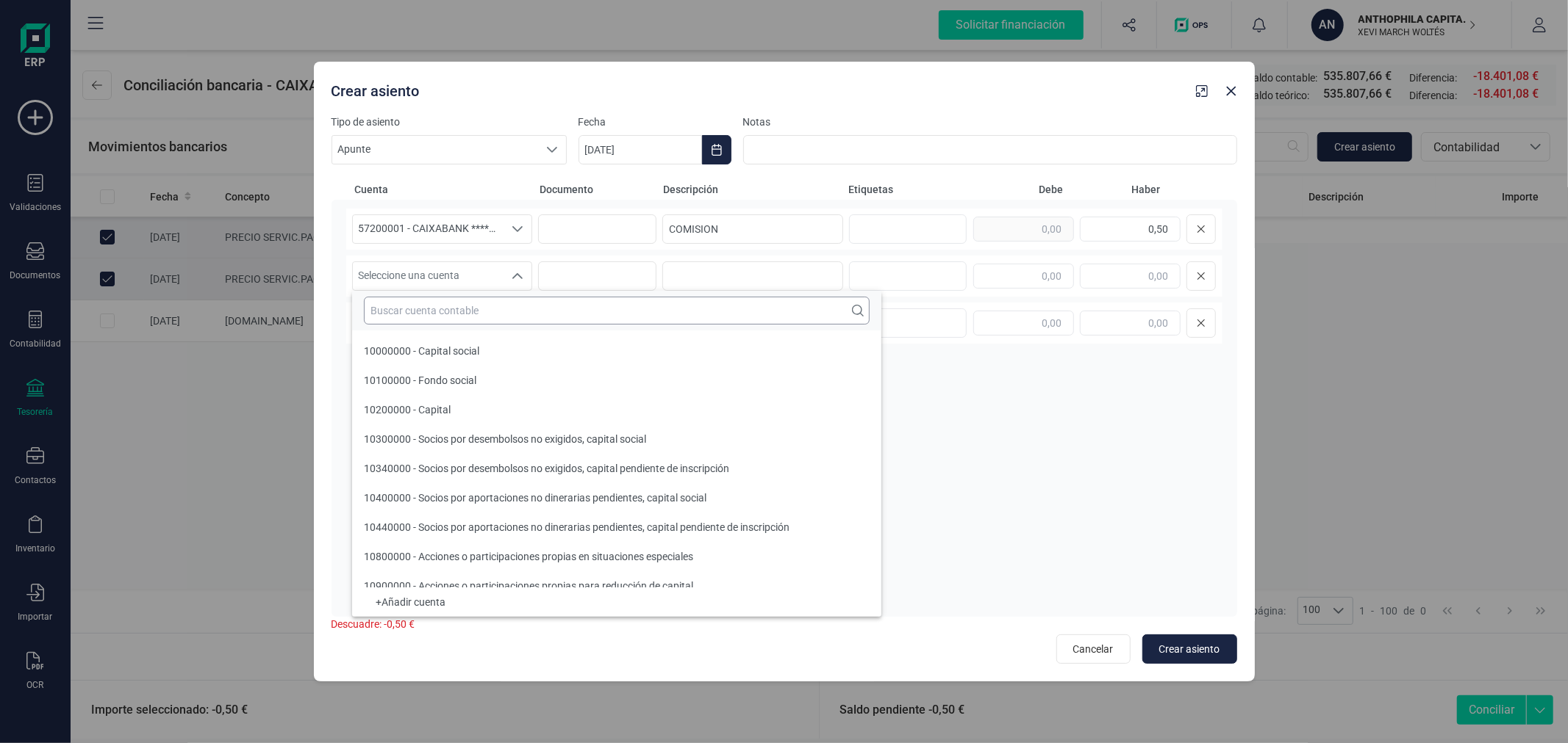
click at [474, 314] on input "text" at bounding box center [616, 310] width 506 height 28
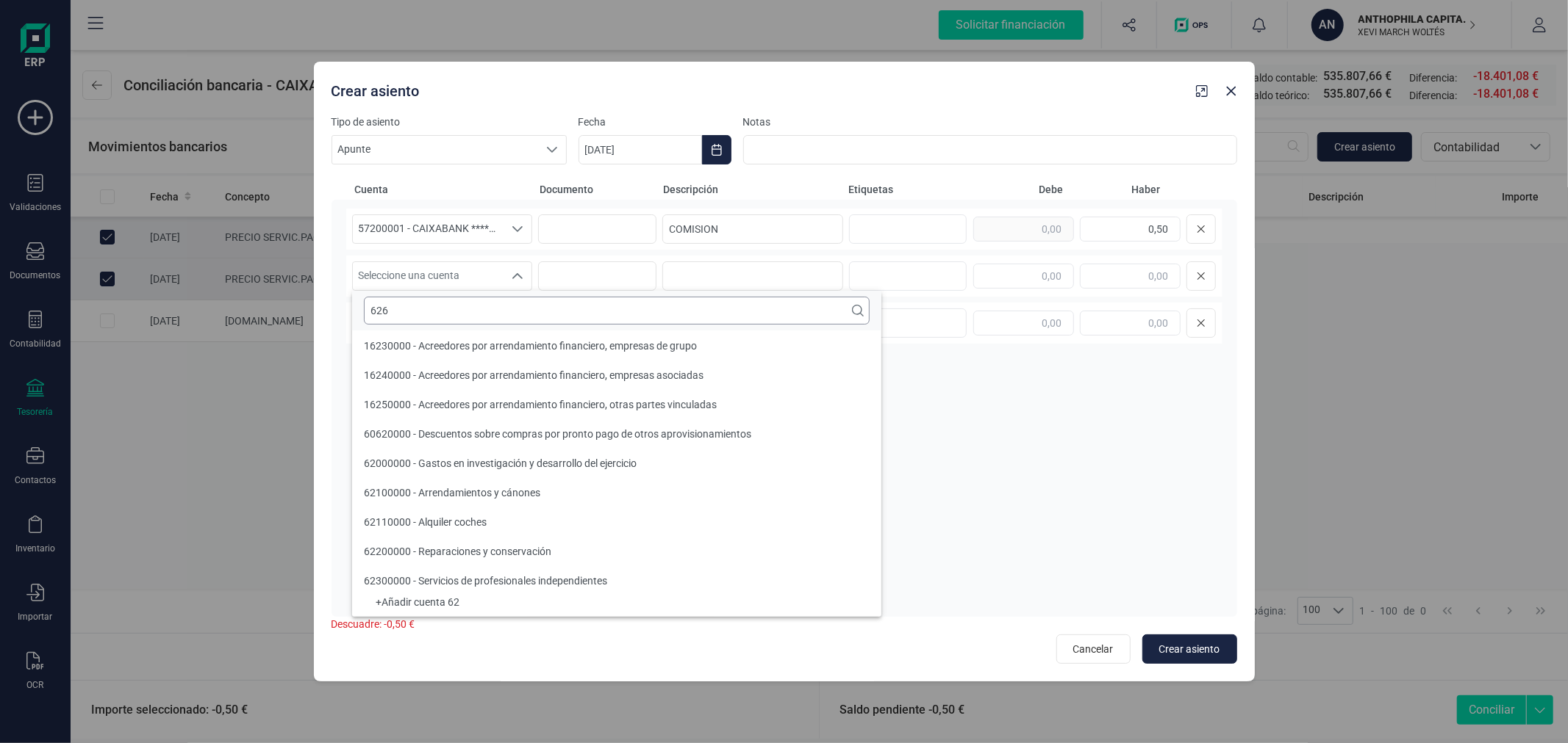
scroll to position [0, 0]
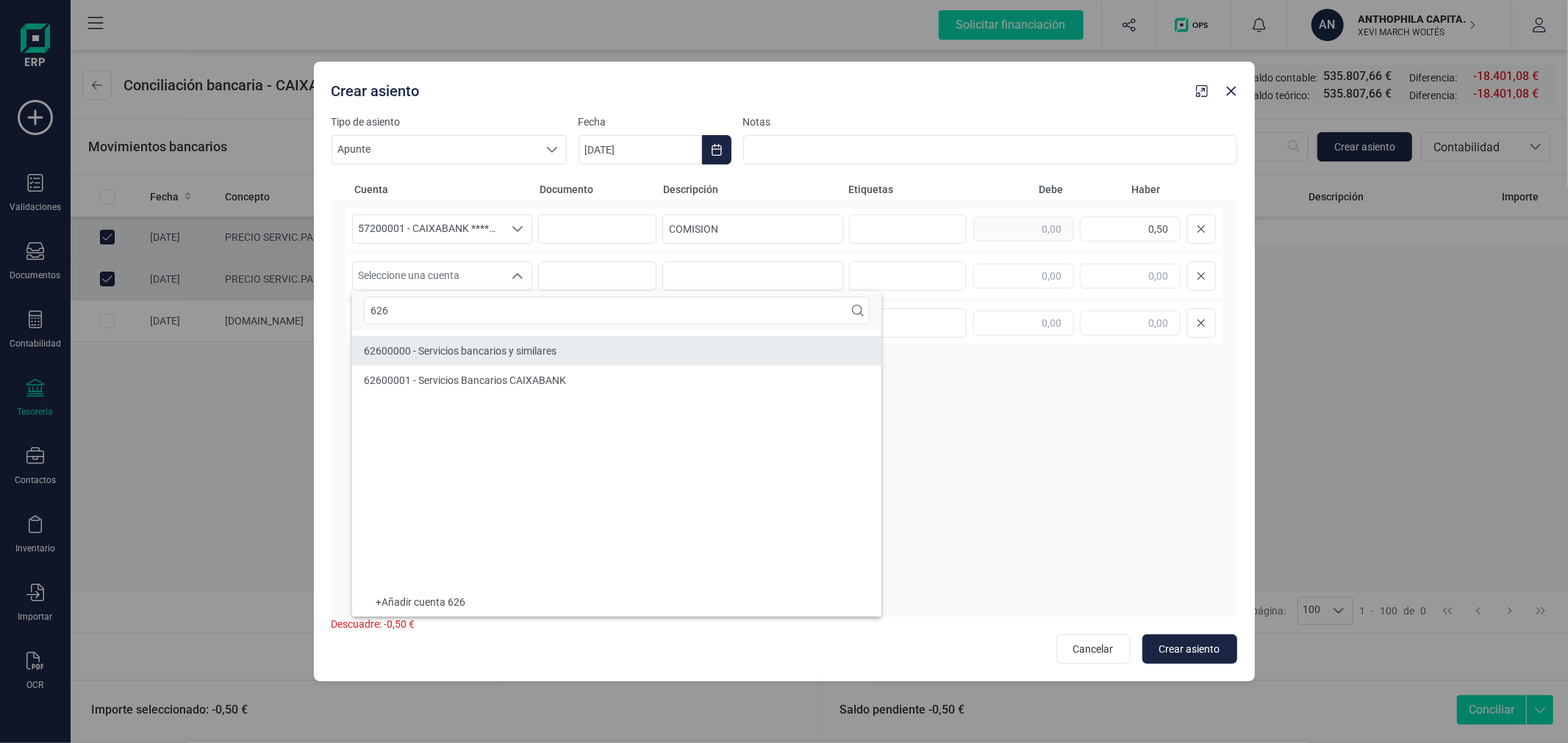
type input "626"
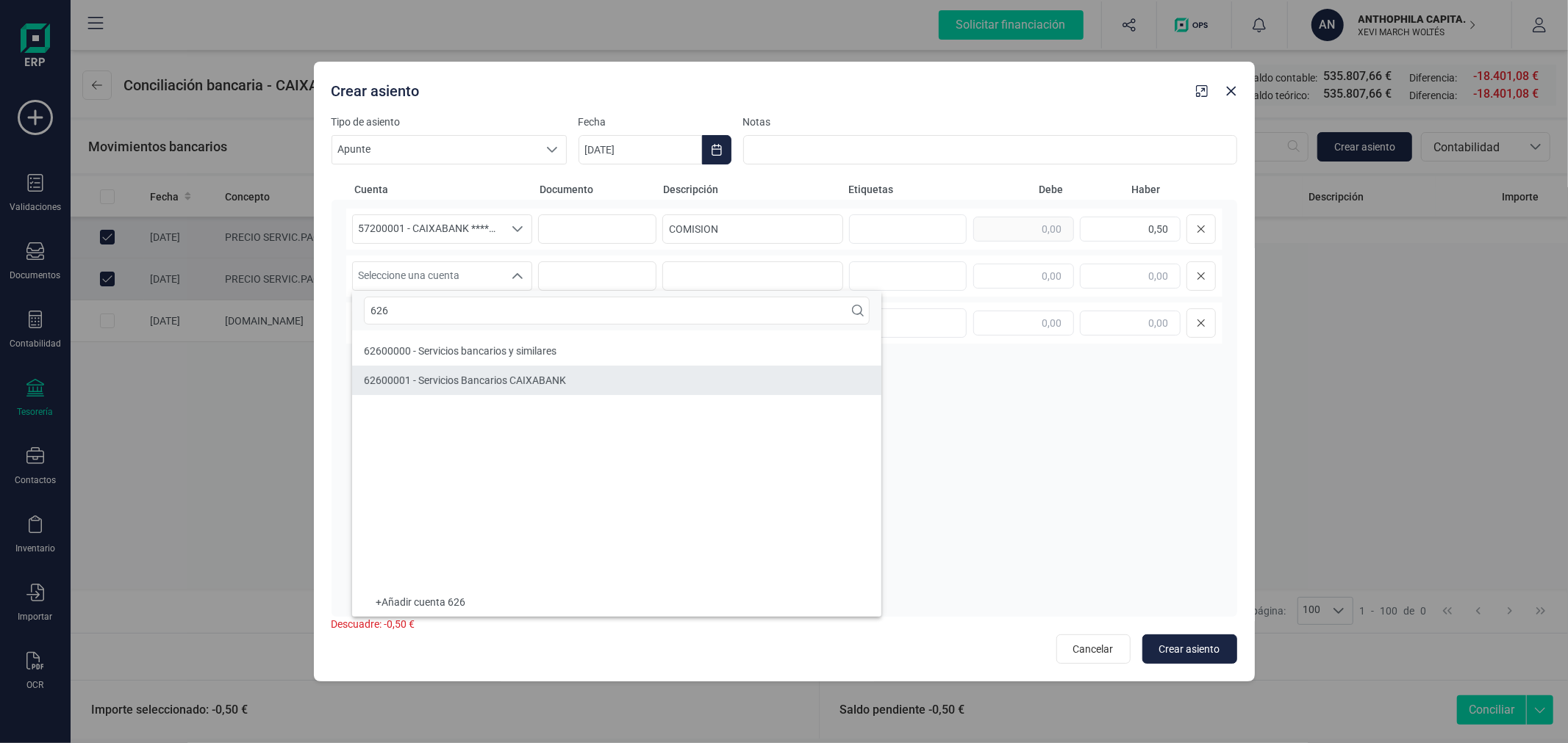
click at [528, 368] on li "62600001 - Servicios Bancarios CAIXABANK" at bounding box center [616, 380] width 529 height 29
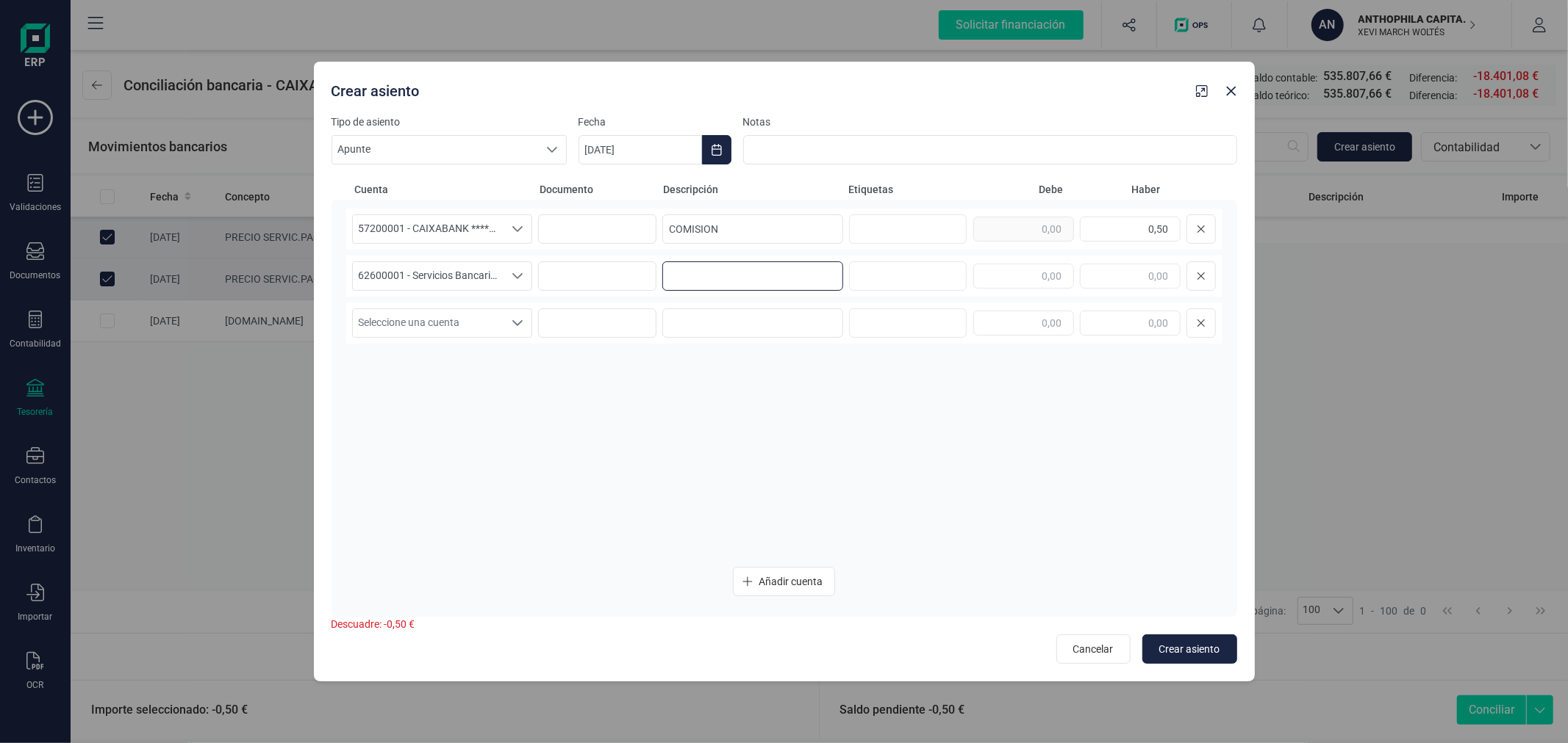
paste input "COMISION"
type input "COMISION"
type input "0,50"
click at [1176, 642] on span "Crear asiento" at bounding box center [1189, 650] width 61 height 15
type input "[DATE]"
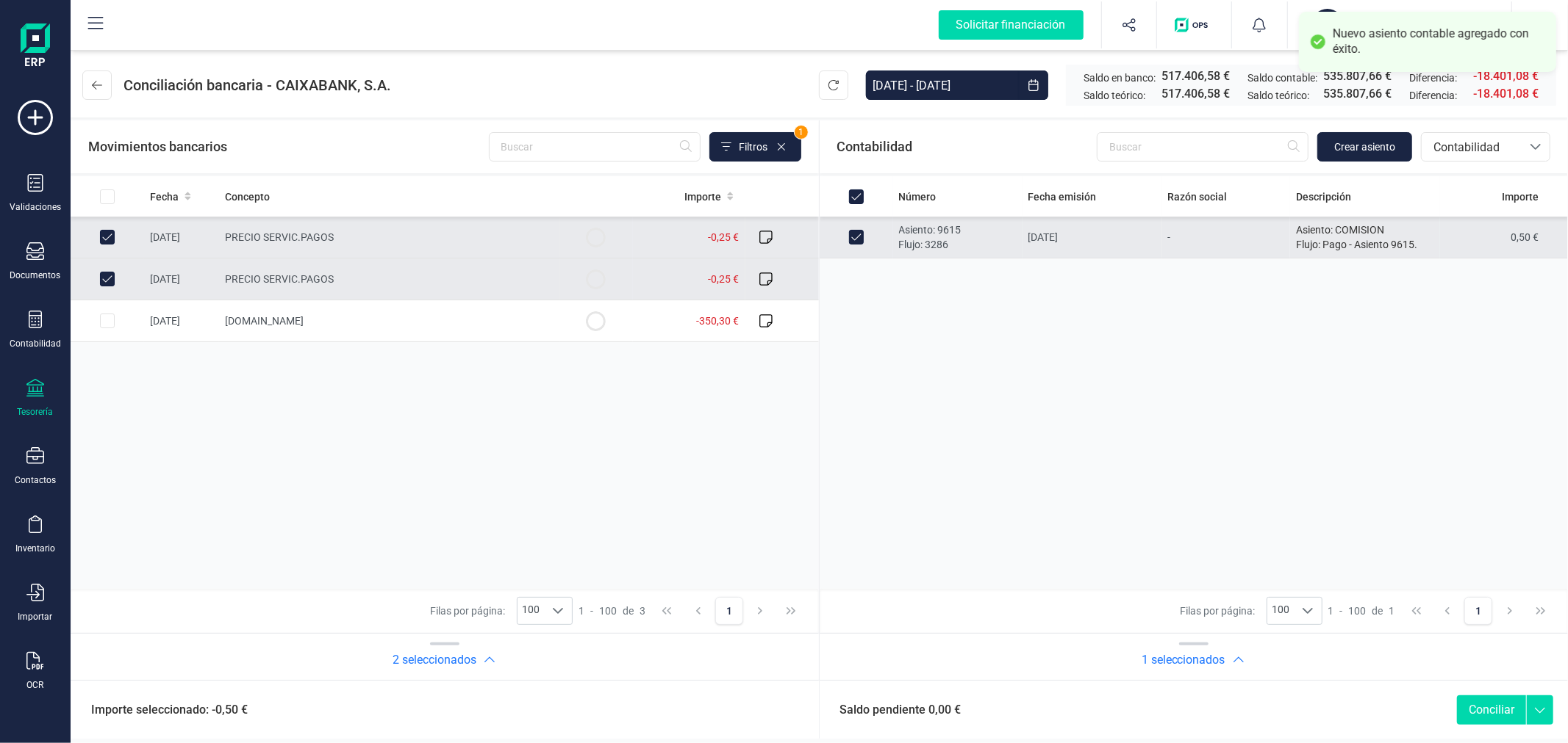
click at [1497, 711] on button "Conciliar" at bounding box center [1491, 710] width 69 height 29
checkbox input "false"
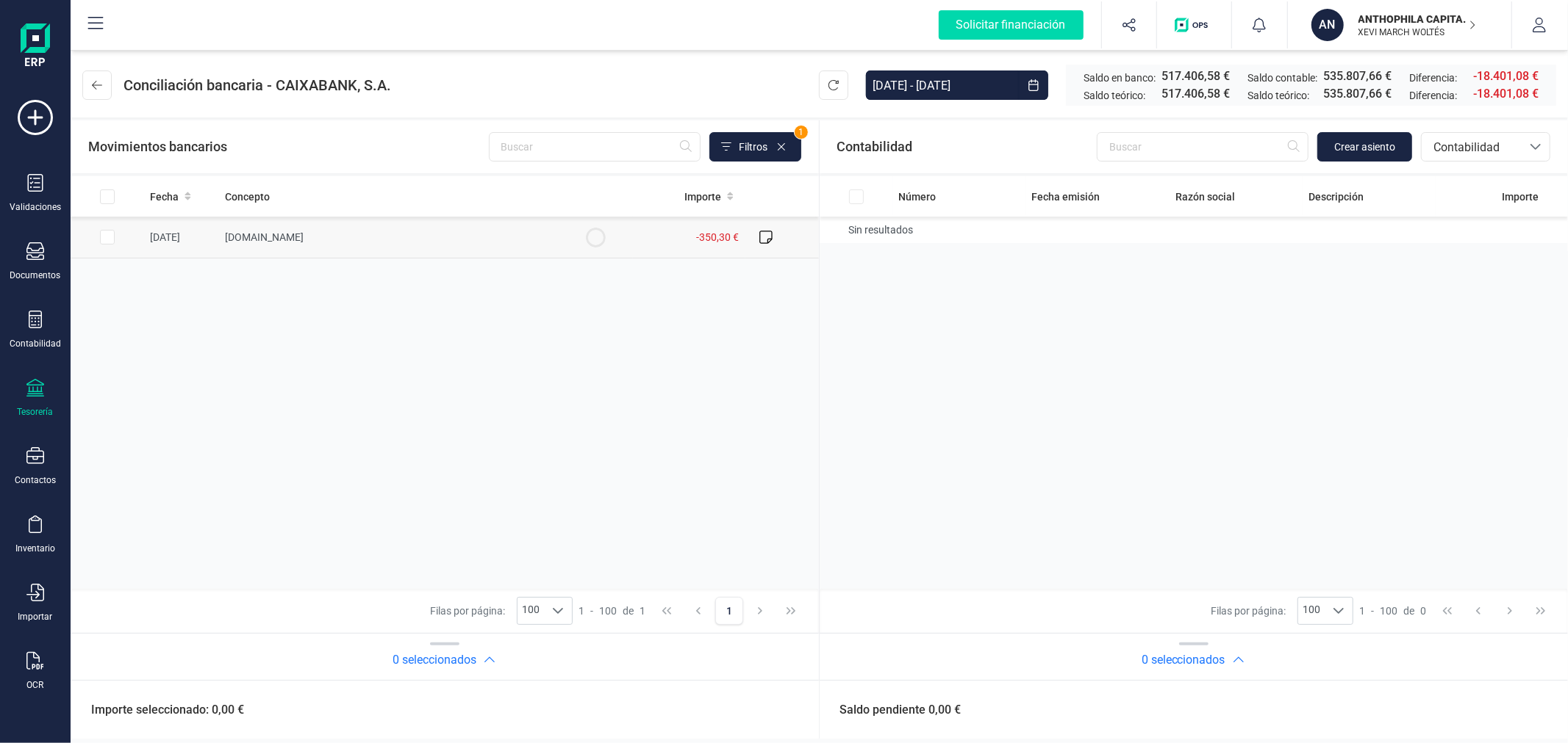
click at [105, 240] on input "Row Selected d0b162b4-faba-4e05-87f7-80f5cbe4fa83" at bounding box center [107, 237] width 15 height 15
checkbox input "true"
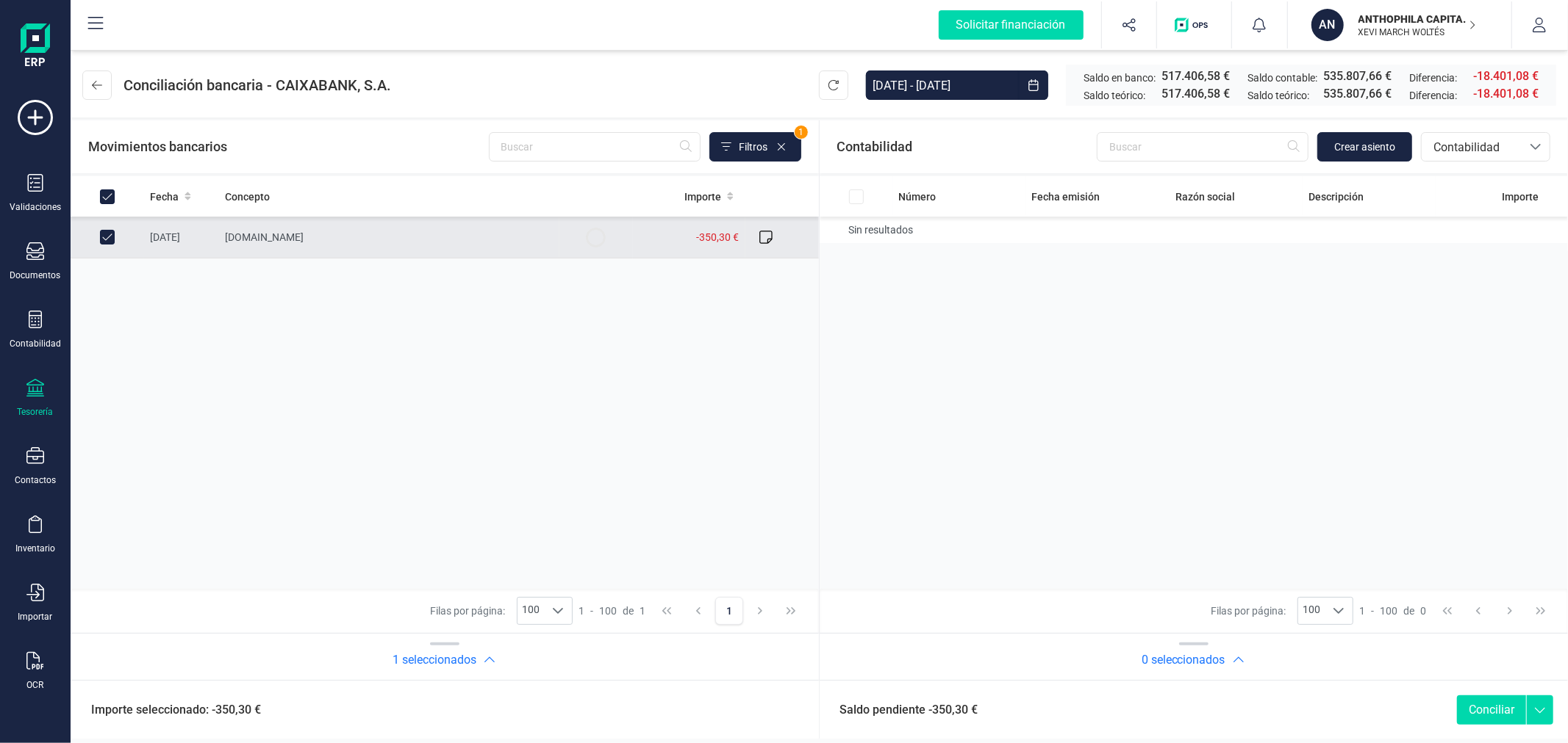
checkbox input "true"
click at [1364, 149] on span "Crear asiento" at bounding box center [1364, 147] width 61 height 15
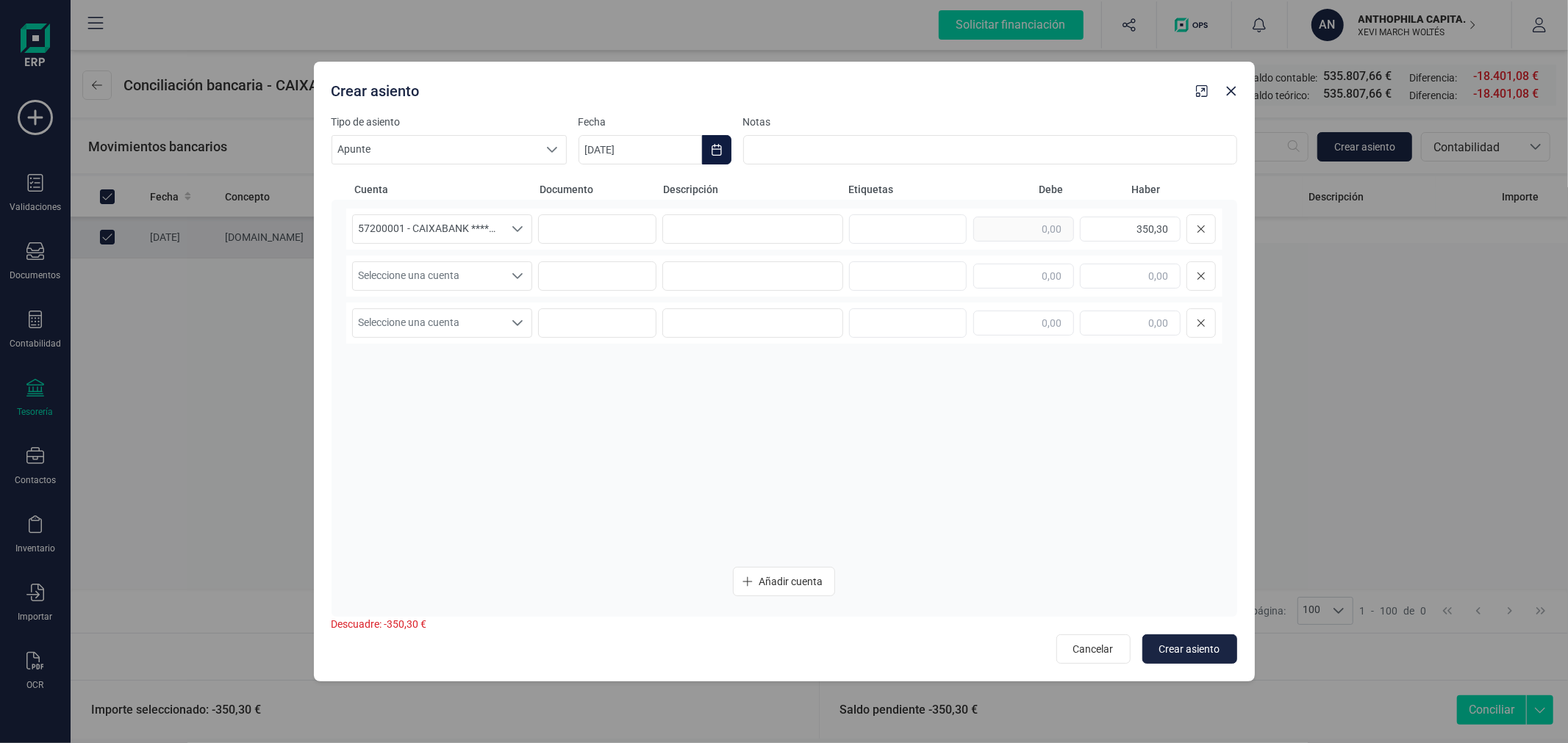
click at [719, 145] on icon "Choose Date" at bounding box center [716, 150] width 12 height 12
click at [610, 186] on button "Previous Month" at bounding box center [607, 193] width 23 height 23
click at [882, 323] on span "12" at bounding box center [879, 321] width 29 height 29
type input "12/07/2025"
click at [746, 238] on input at bounding box center [752, 228] width 181 height 29
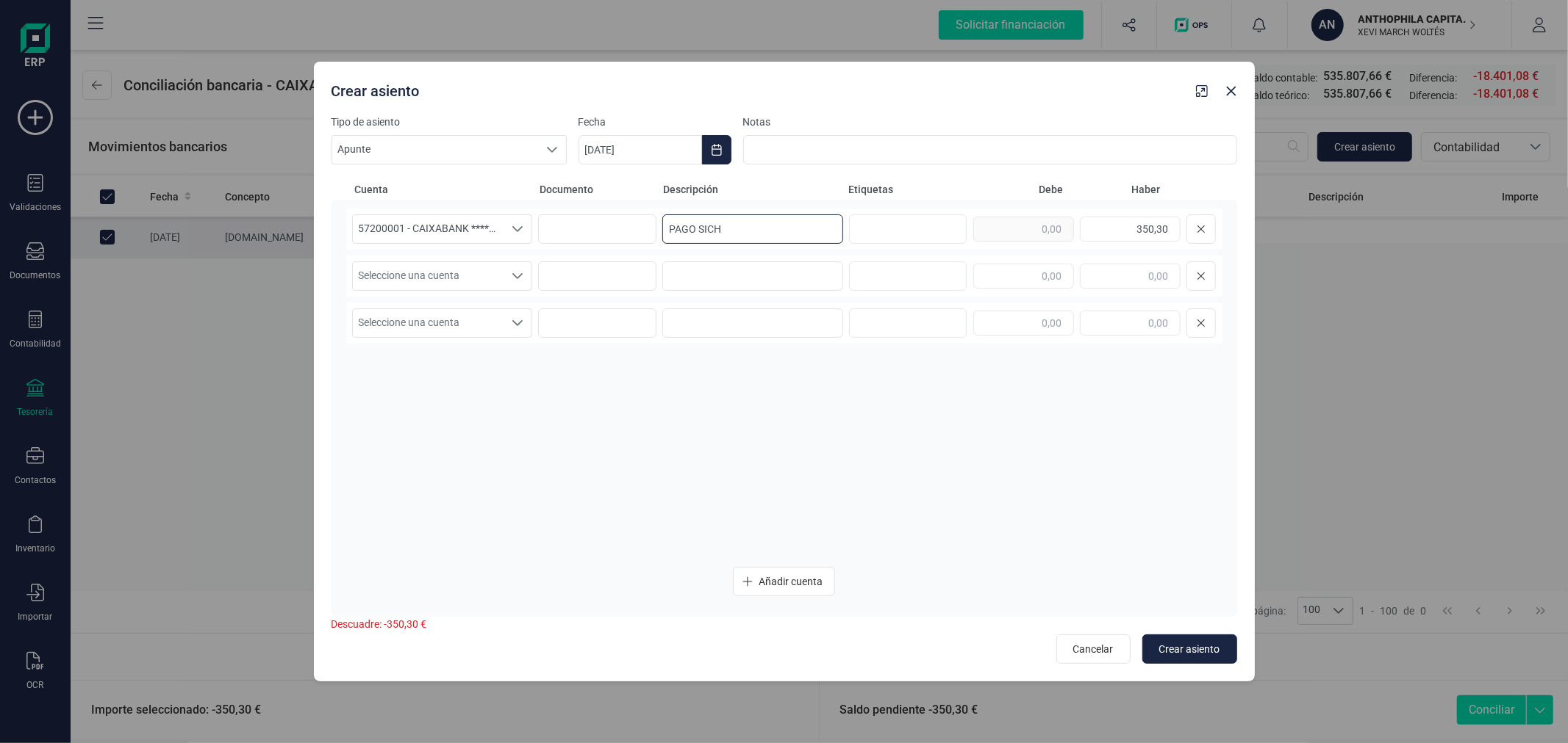
type input "PAGO SICH"
click at [493, 273] on span "Seleccione una cuenta" at bounding box center [428, 276] width 151 height 28
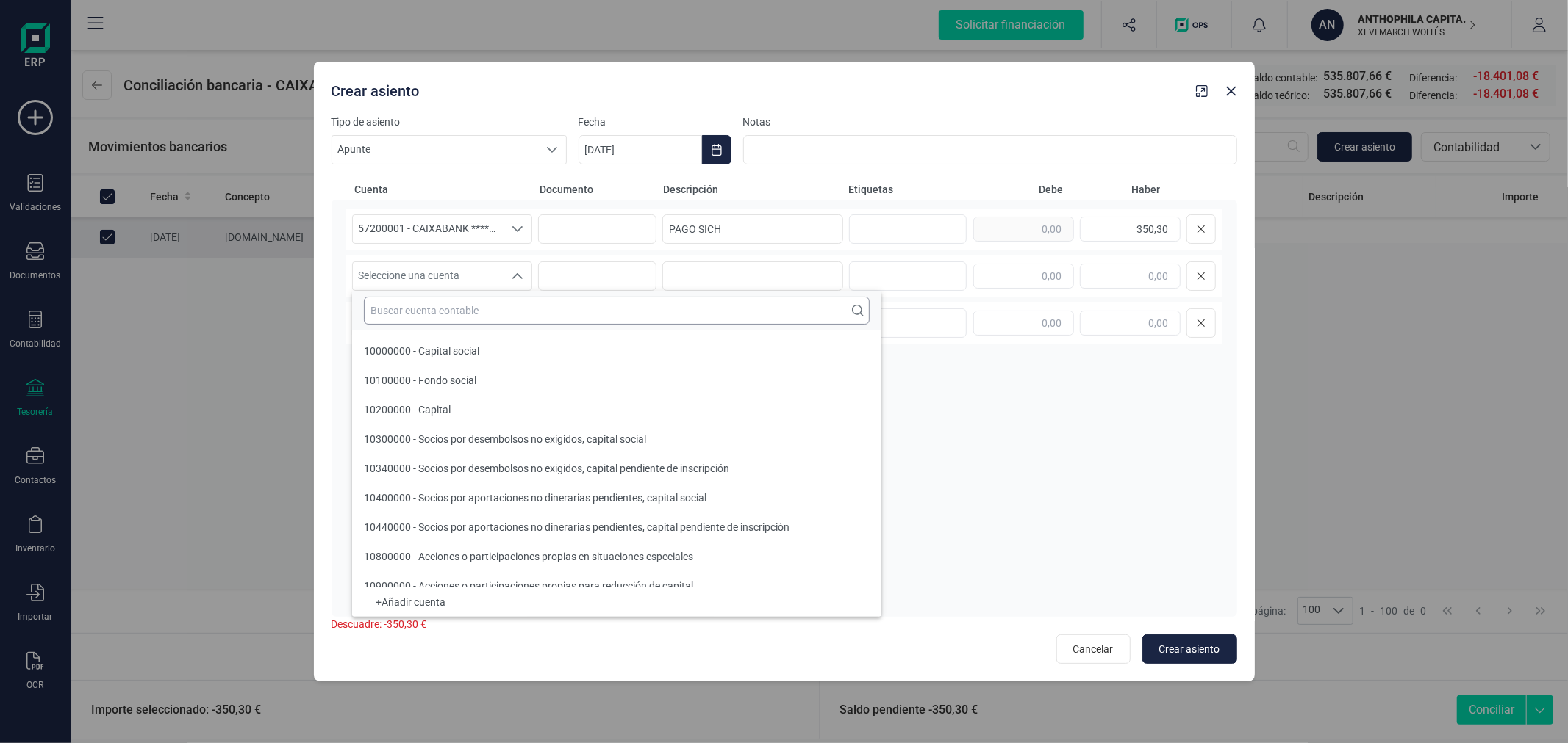
click at [495, 304] on input "text" at bounding box center [616, 310] width 506 height 28
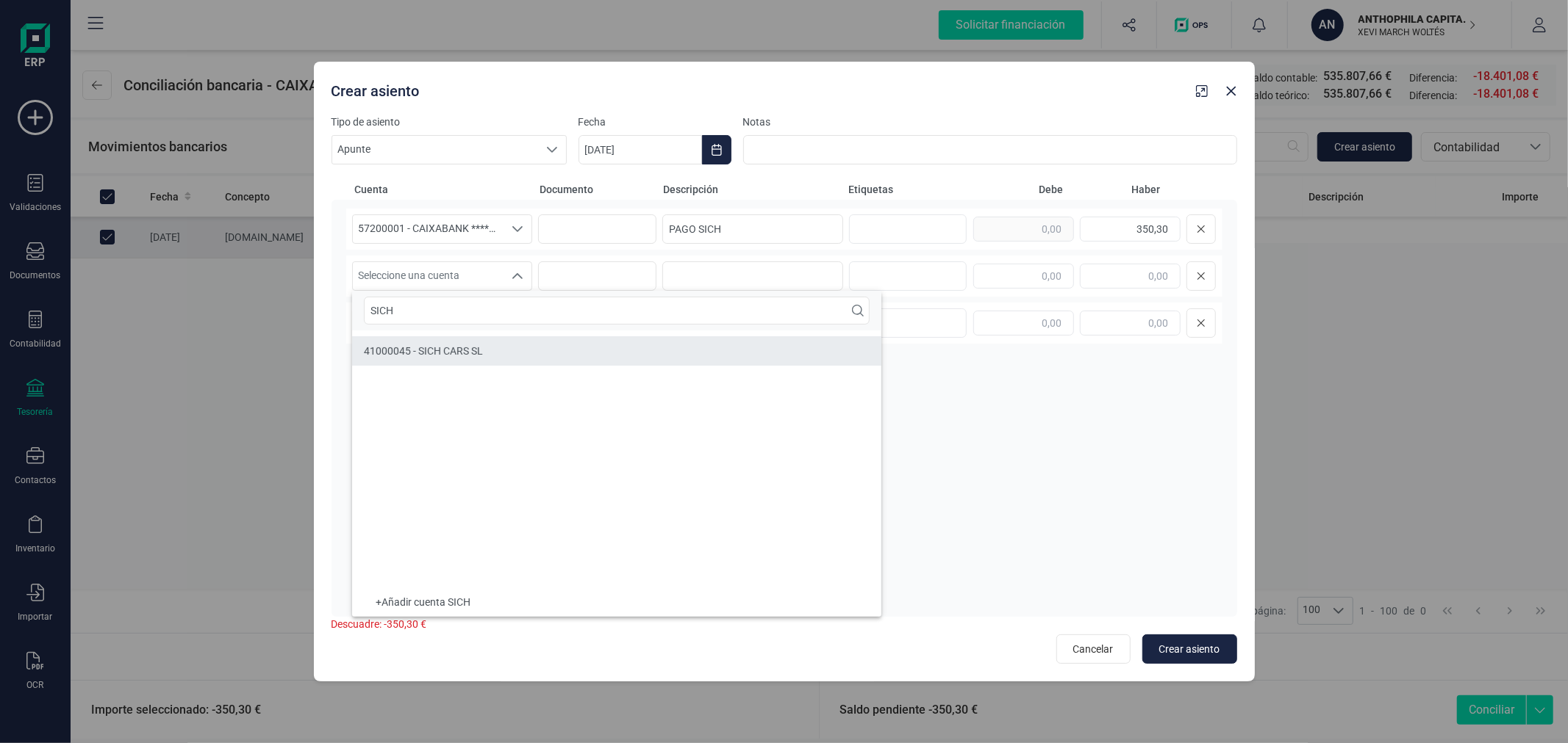
type input "SICH"
click at [514, 346] on li "41000045 - SICH CARS SL" at bounding box center [616, 351] width 529 height 29
click at [743, 273] on input at bounding box center [752, 276] width 181 height 29
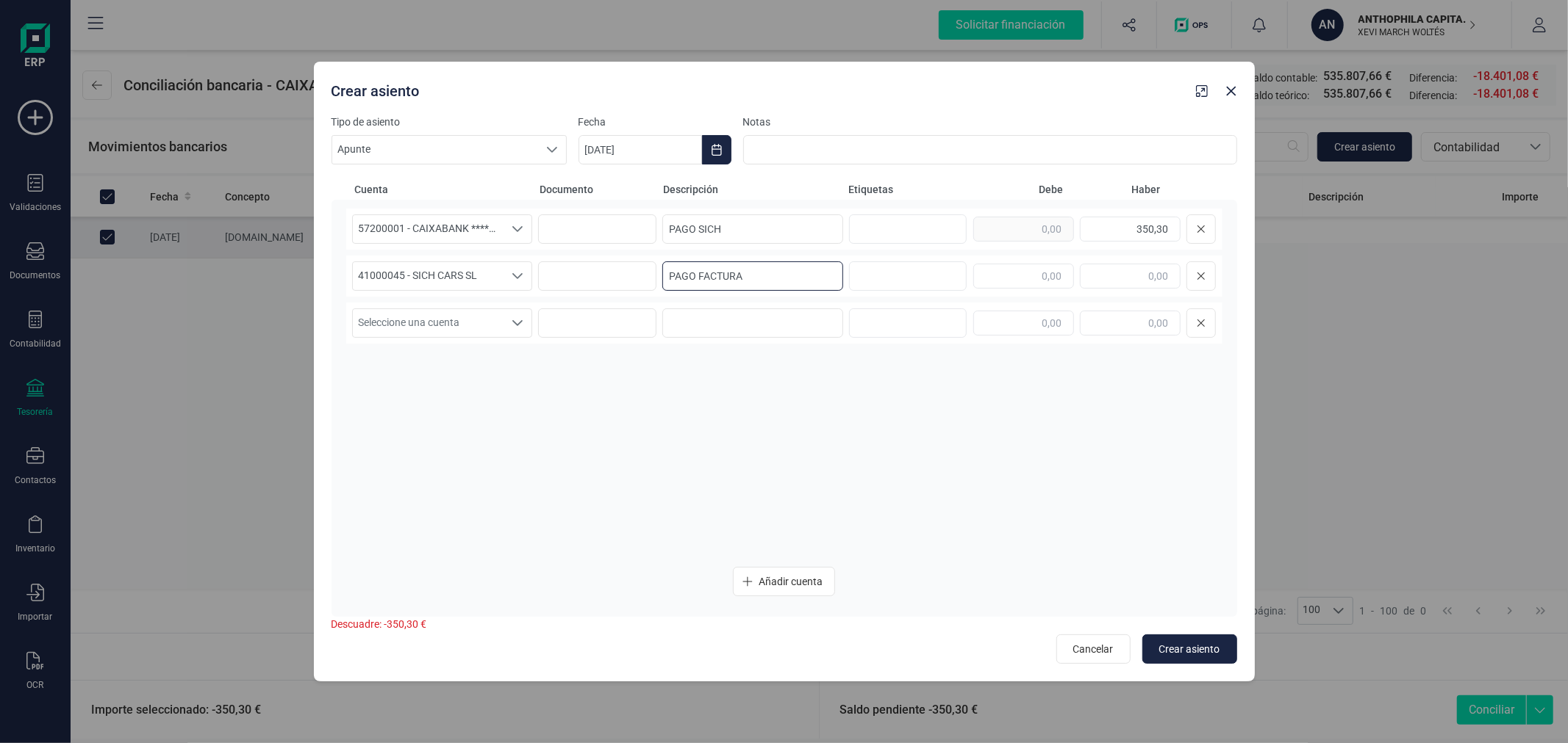
type input "PAGO FACTURA"
type input "350,30"
click at [1202, 646] on span "Crear asiento" at bounding box center [1189, 650] width 61 height 15
type input "[DATE]"
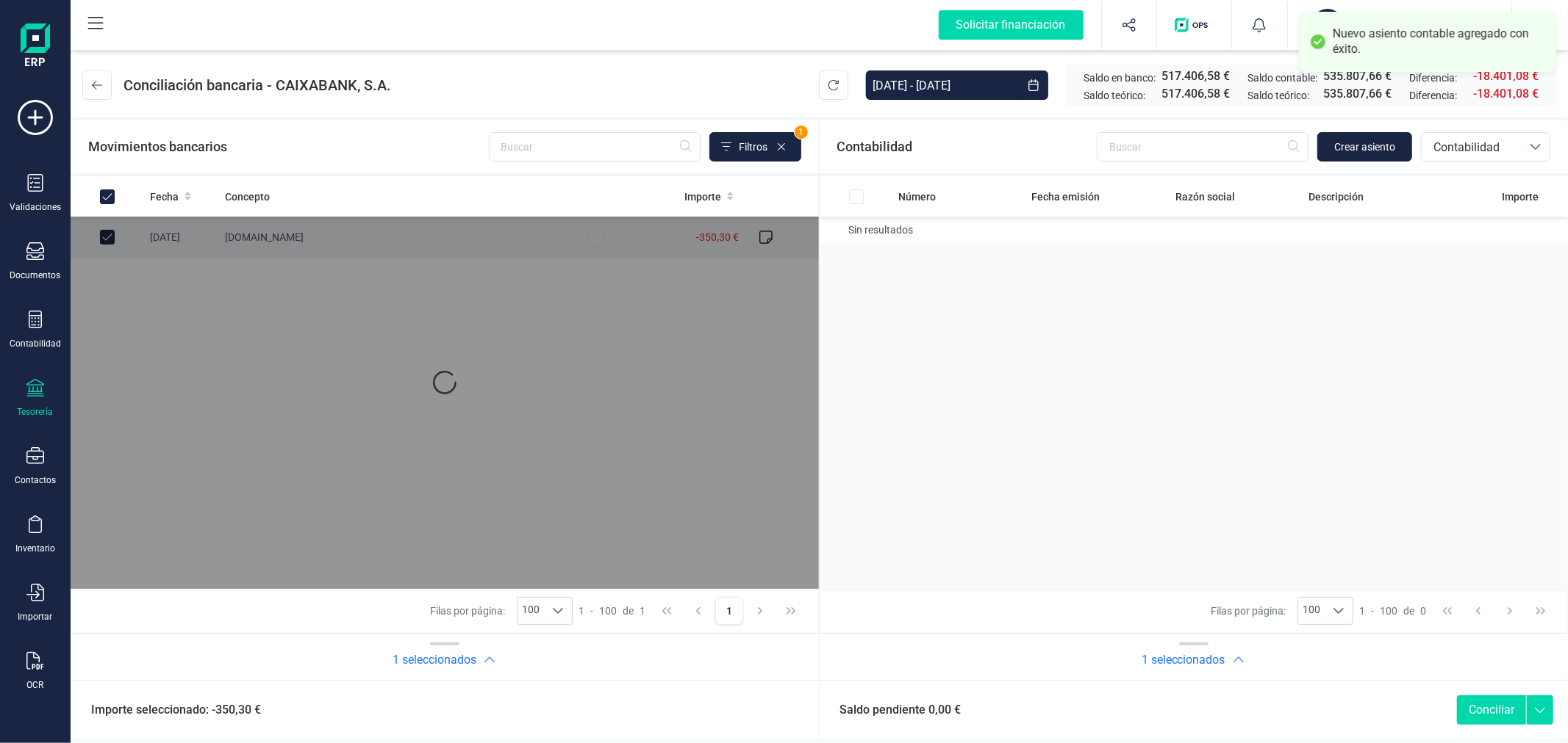
checkbox input "true"
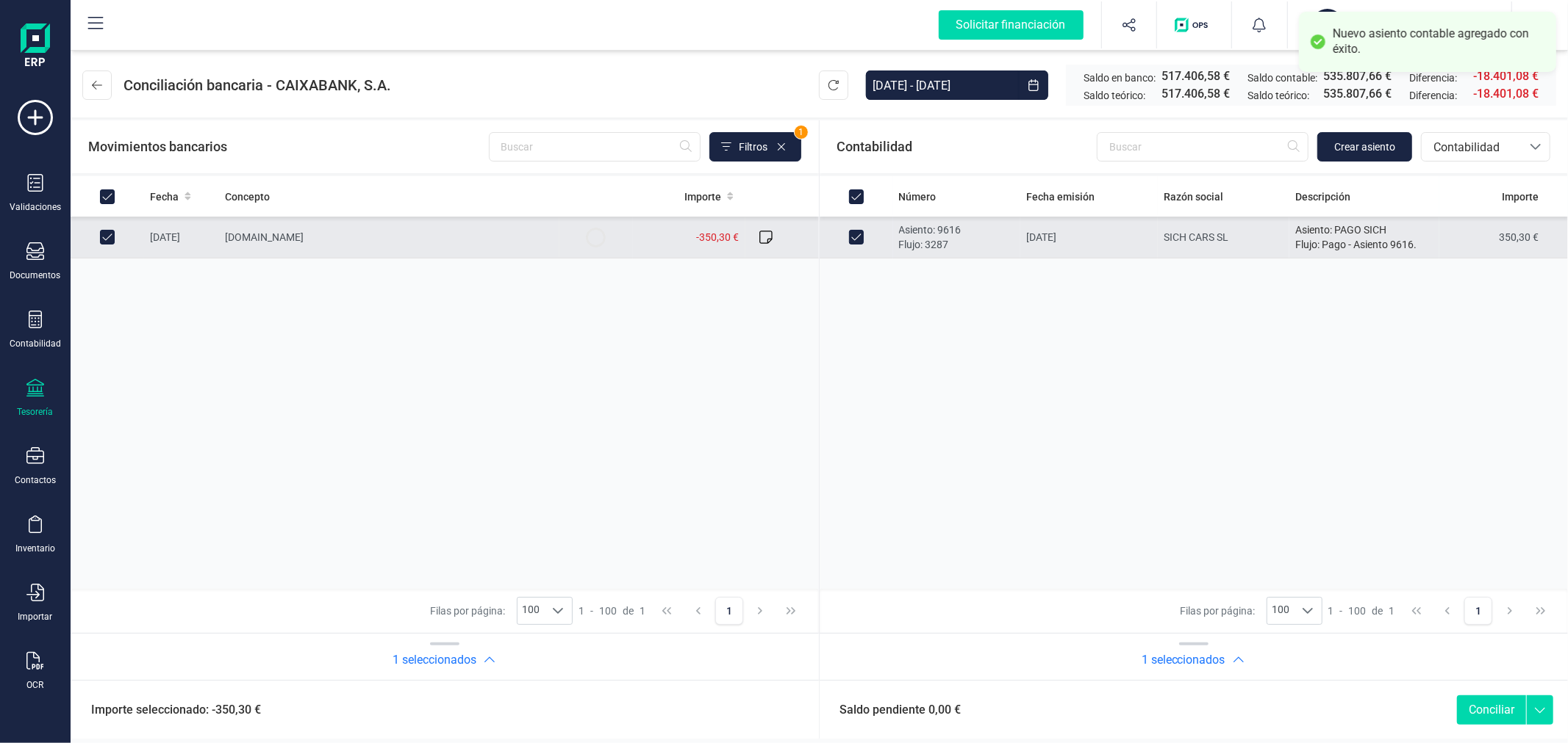
click at [1486, 705] on button "Conciliar" at bounding box center [1491, 710] width 69 height 29
checkbox input "false"
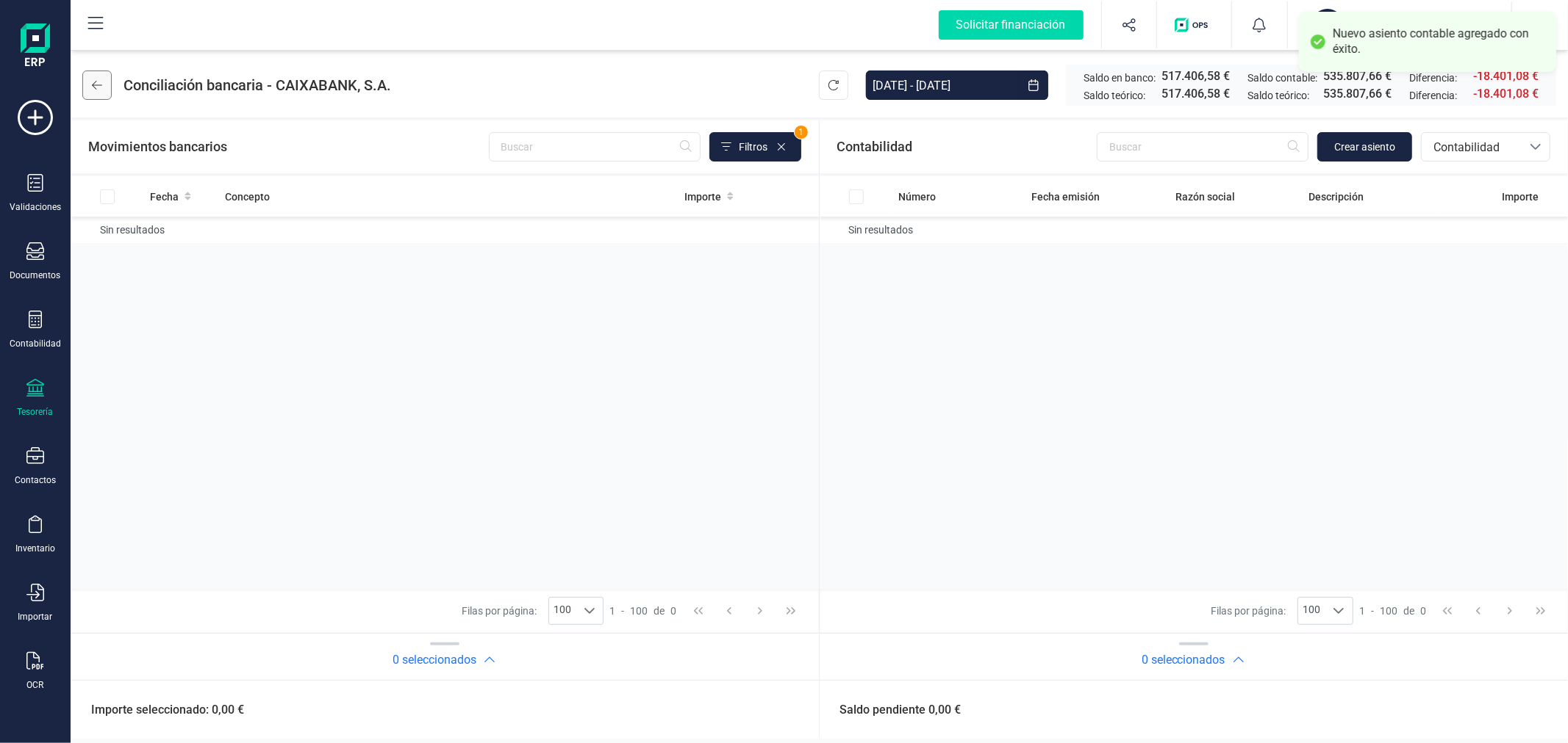
click at [98, 92] on button at bounding box center [97, 85] width 29 height 29
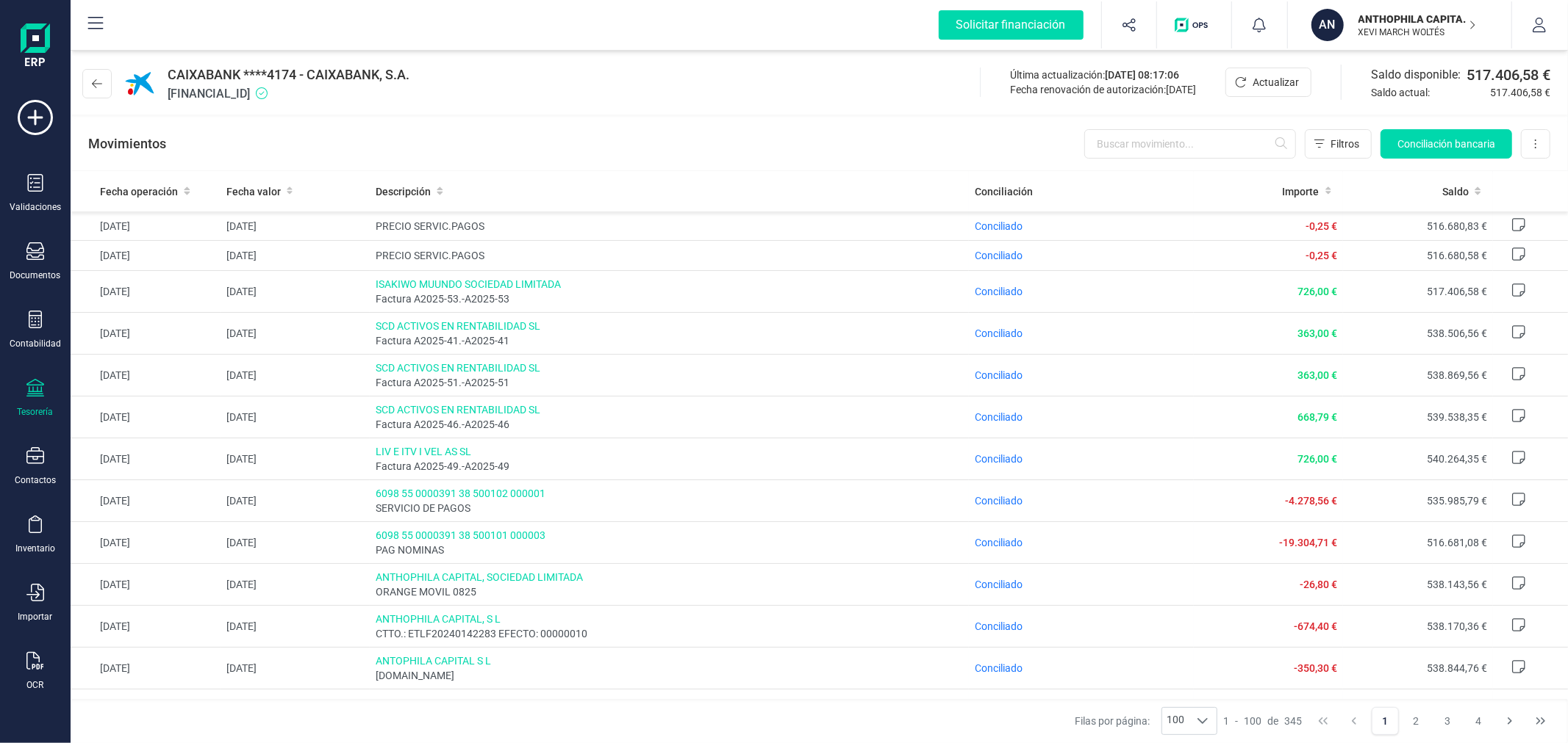
click at [1434, 28] on p "XEVI MARCH WOLTÉS" at bounding box center [1417, 32] width 117 height 12
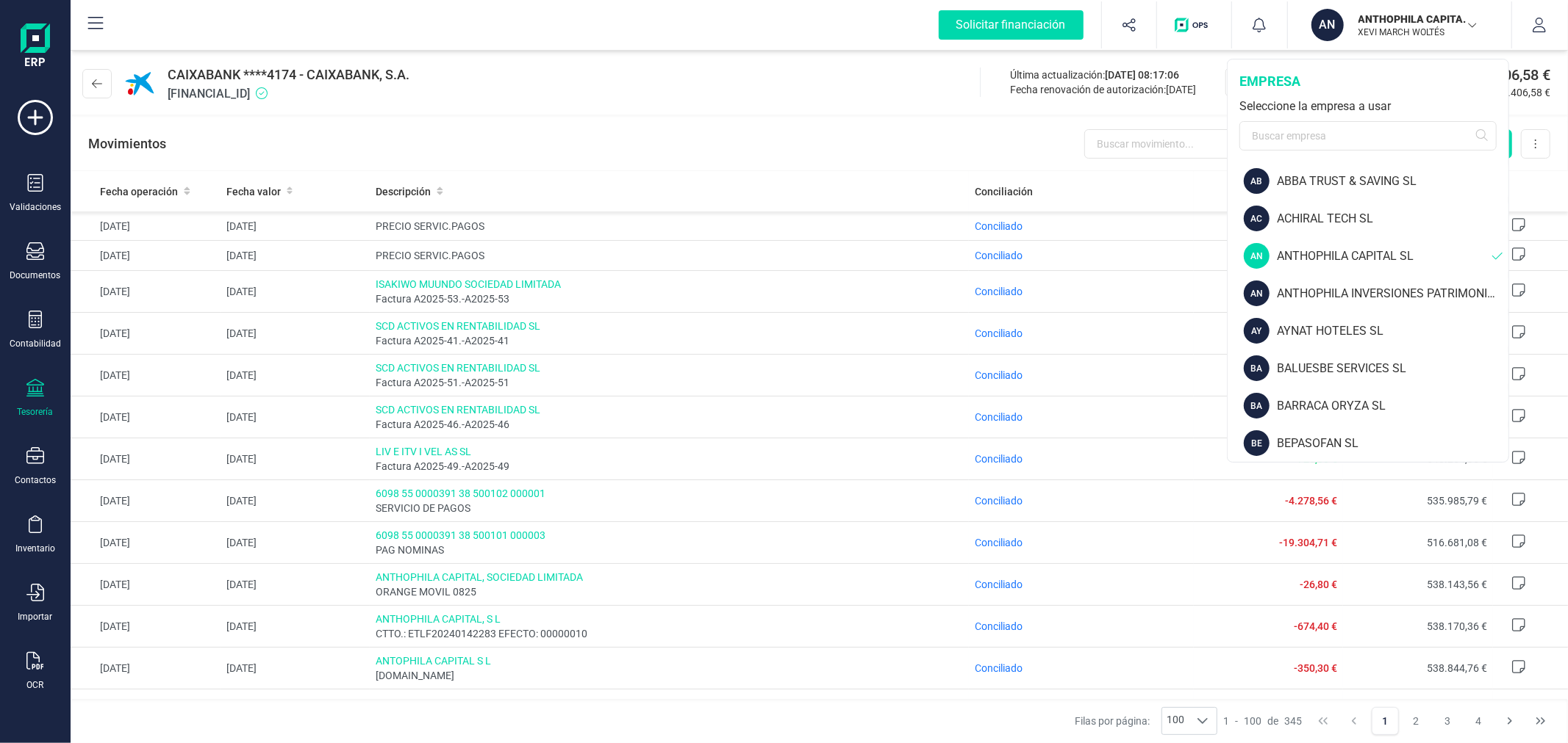
click at [1434, 28] on p "XEVI MARCH WOLTÉS" at bounding box center [1417, 32] width 117 height 12
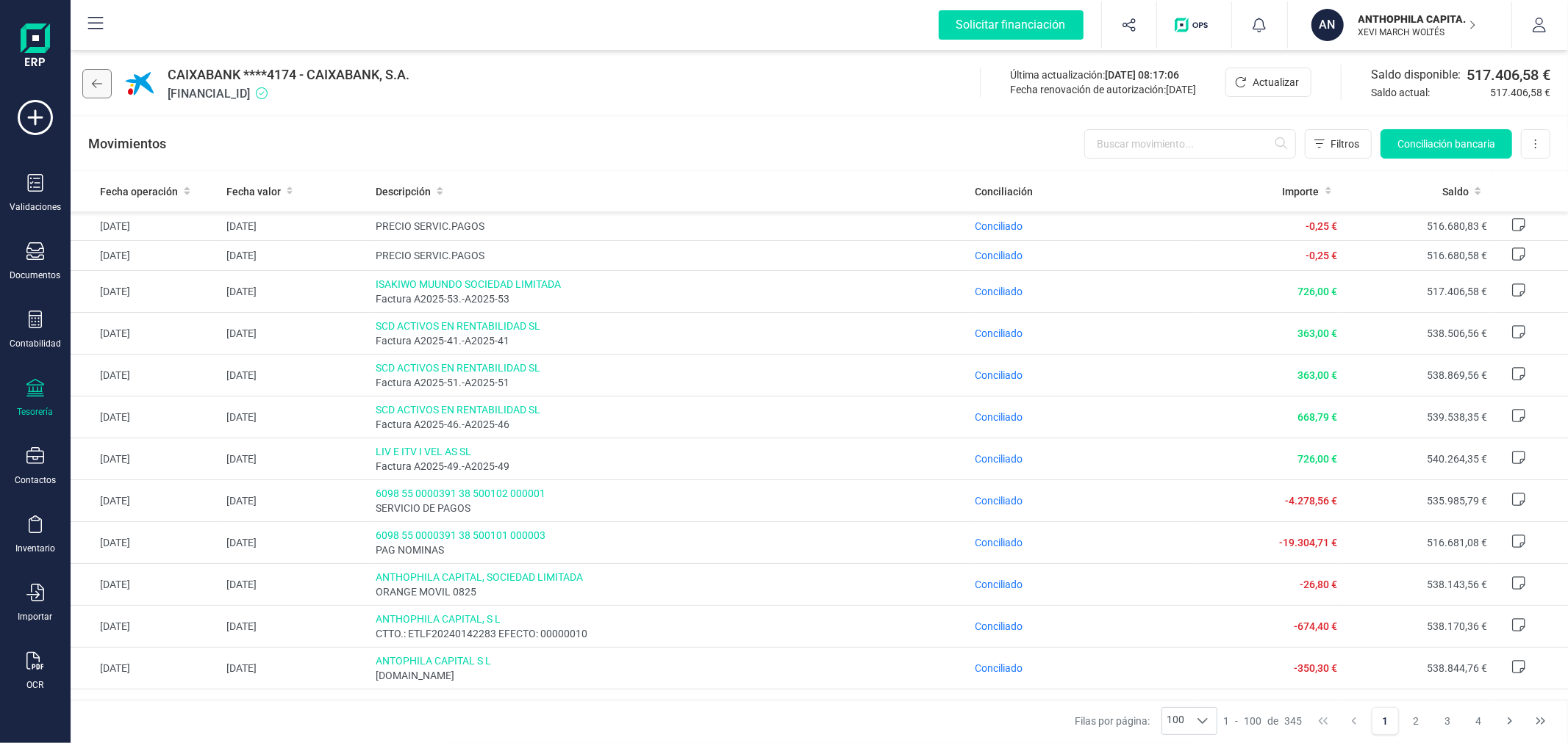
click at [101, 83] on icon at bounding box center [97, 84] width 11 height 12
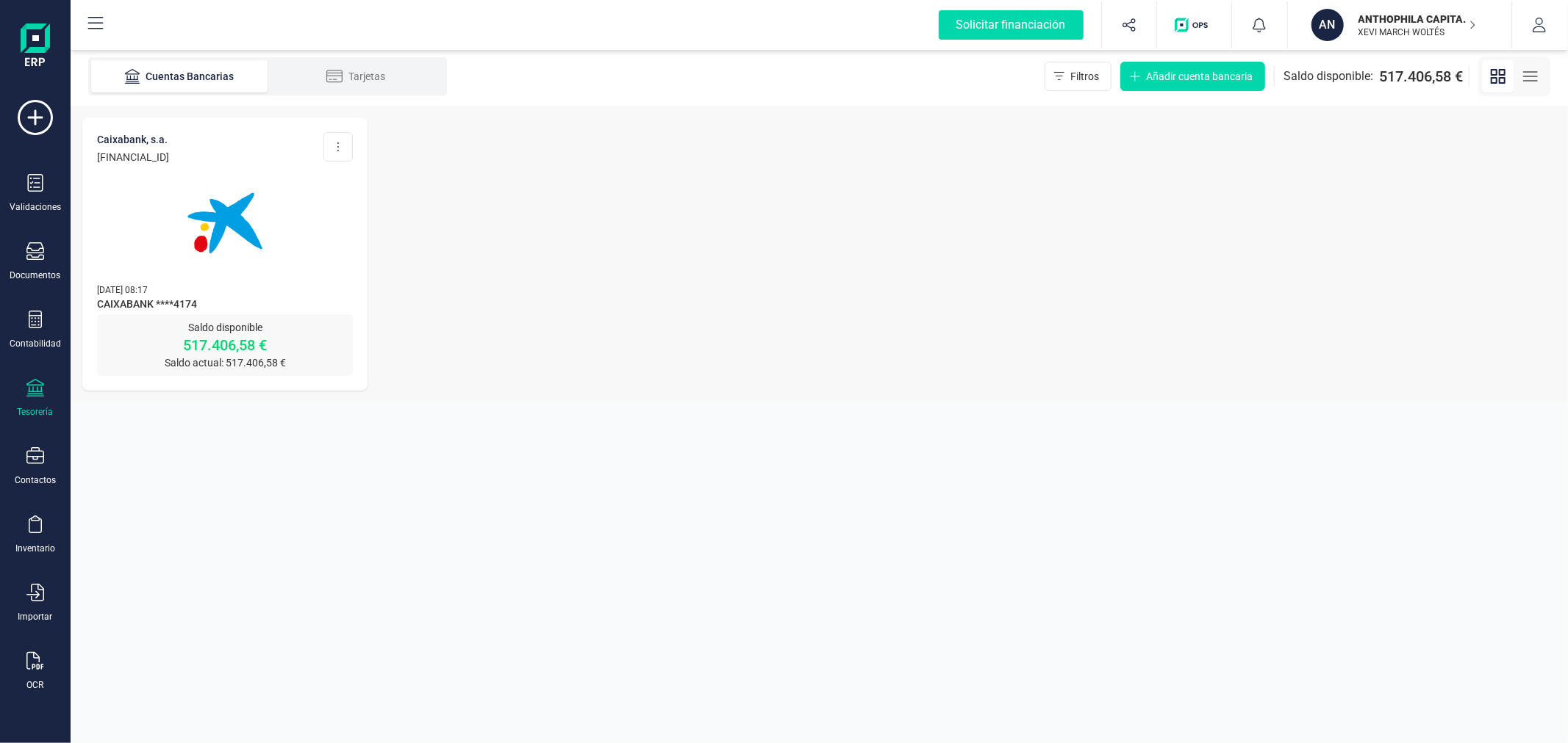
click at [1402, 26] on p "XEVI MARCH WOLTÉS" at bounding box center [1417, 32] width 117 height 12
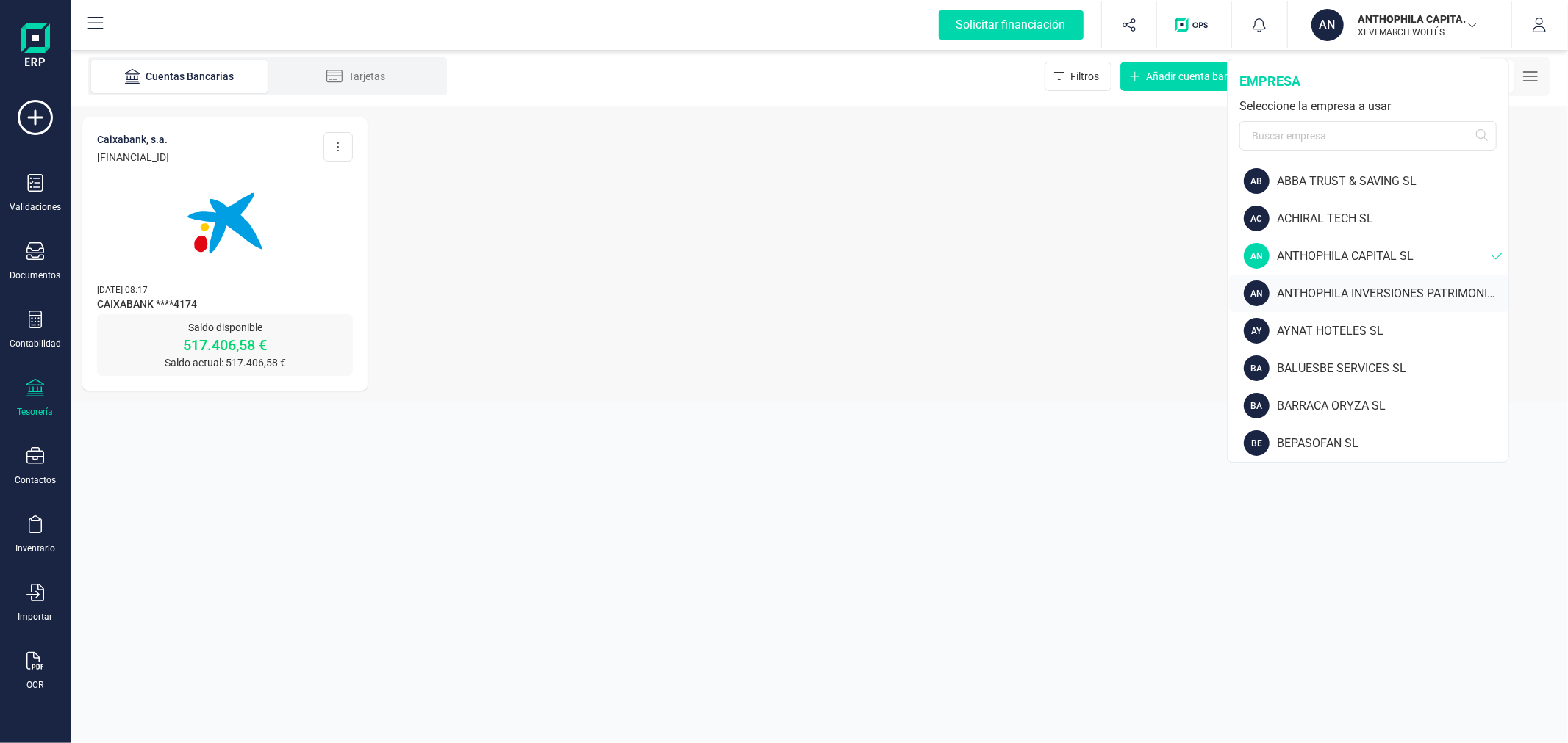
click at [1345, 294] on div "ANTHOPHILA INVERSIONES PATRIMONIALES SL" at bounding box center [1392, 293] width 232 height 17
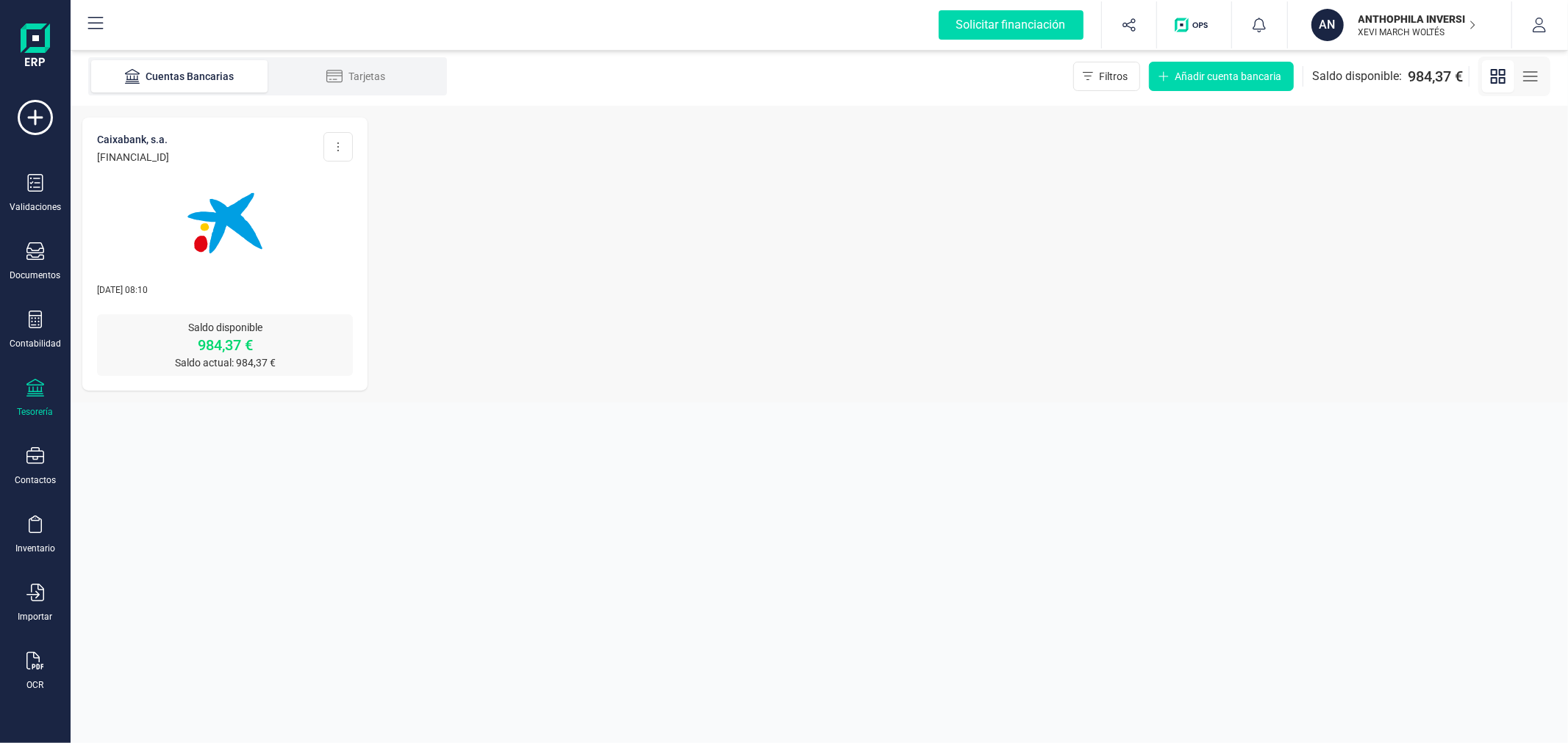
click at [226, 237] on img at bounding box center [225, 223] width 123 height 123
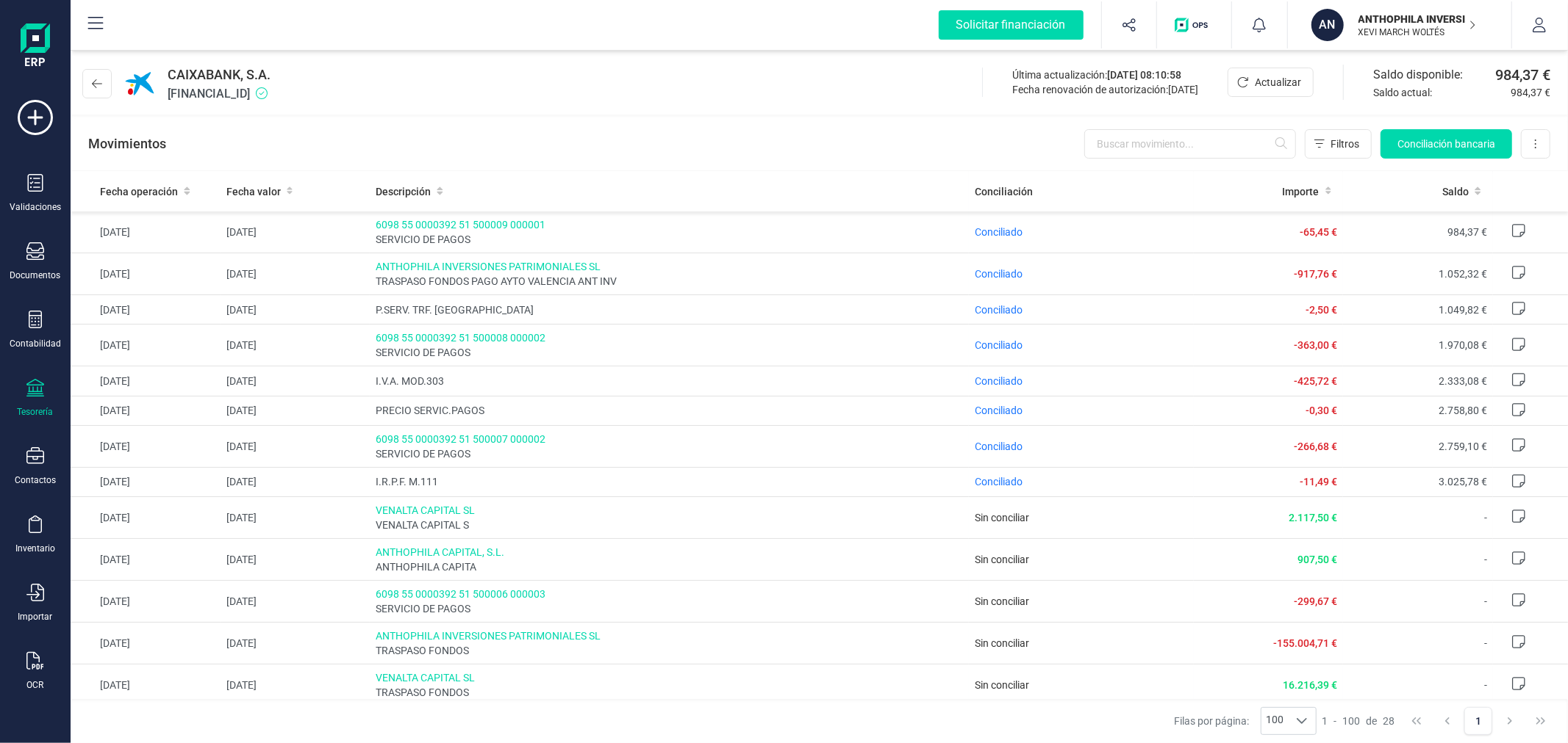
click at [1436, 31] on p "XEVI MARCH WOLTÉS" at bounding box center [1417, 32] width 117 height 12
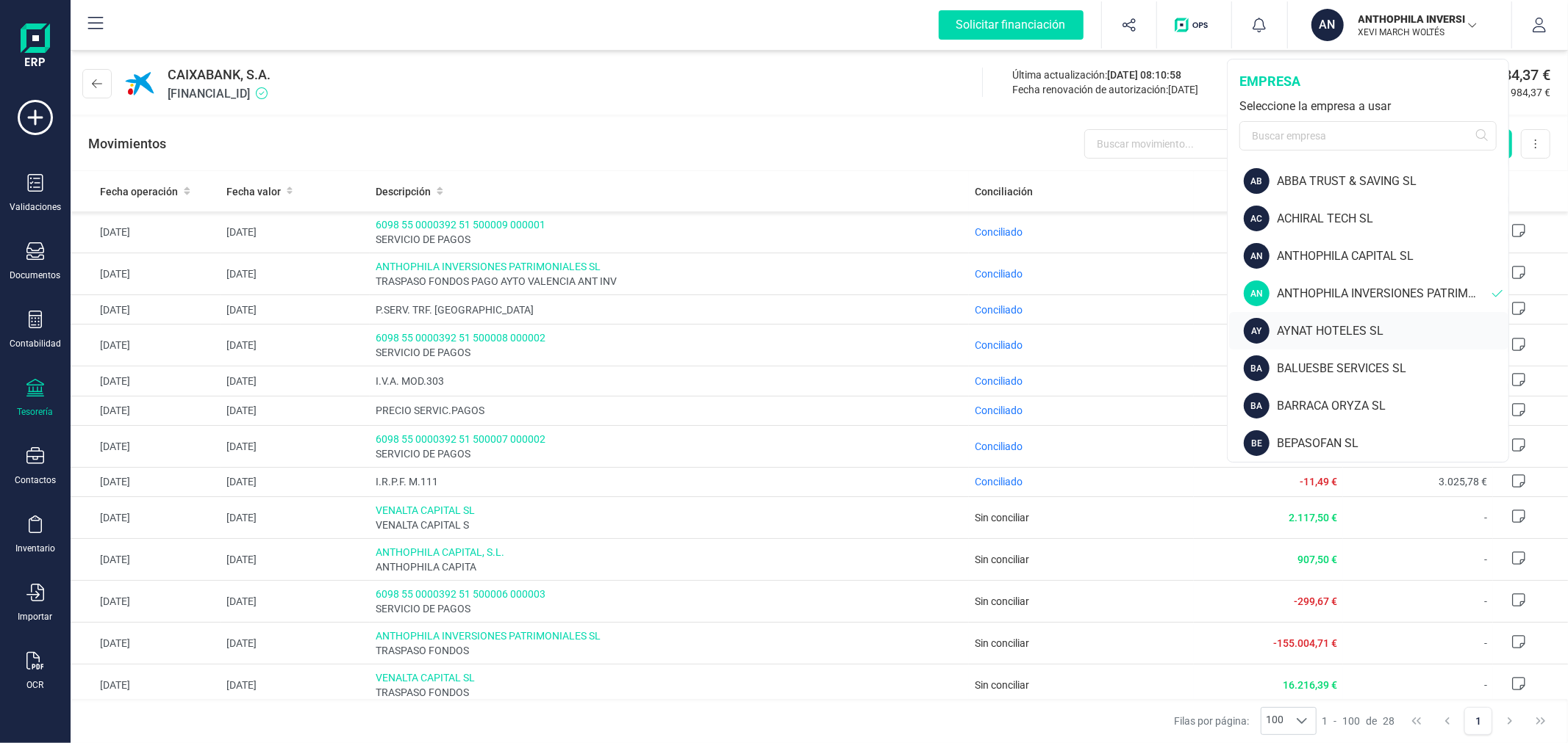
click at [1306, 335] on div "AYNAT HOTELES SL" at bounding box center [1392, 331] width 232 height 17
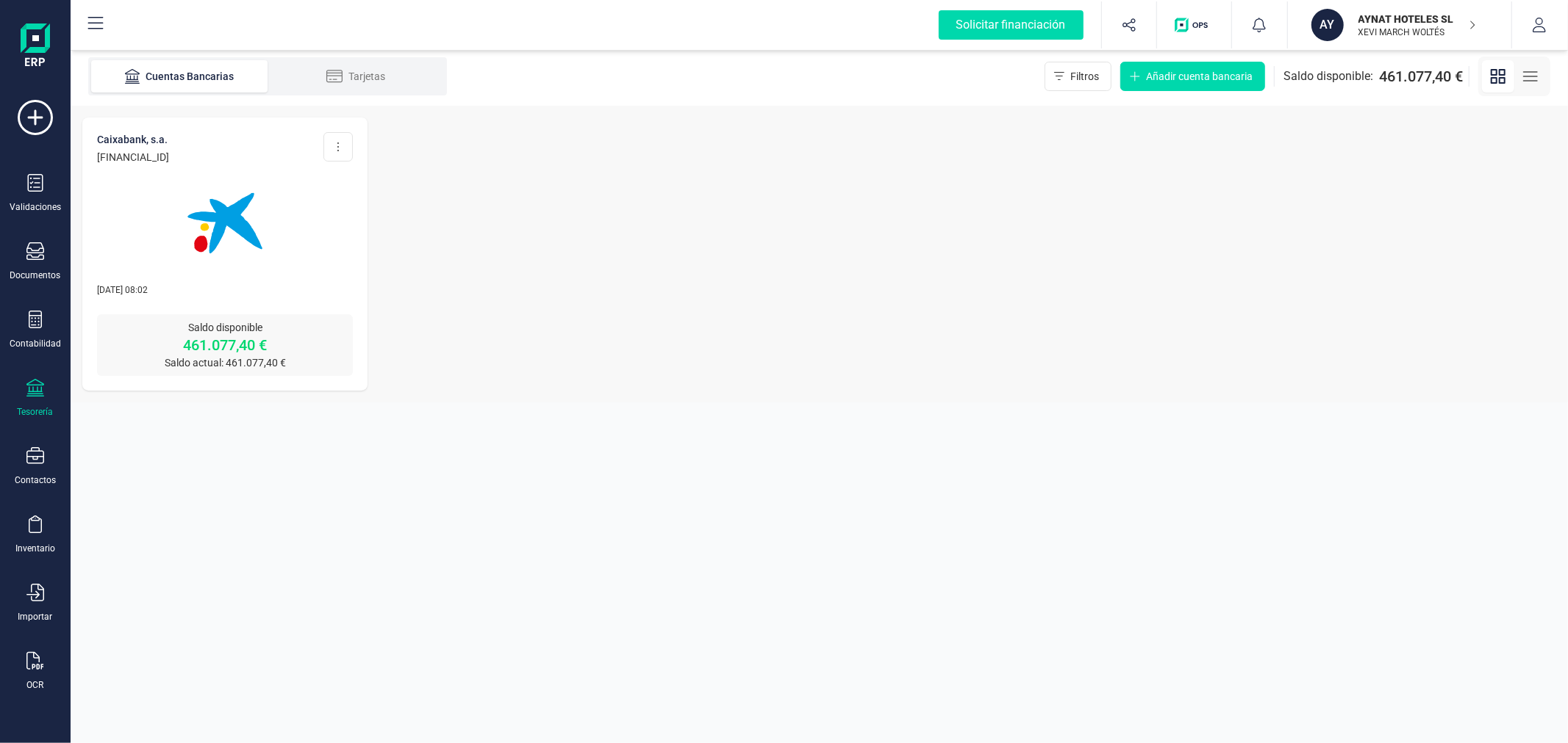
click at [222, 230] on img at bounding box center [225, 223] width 123 height 123
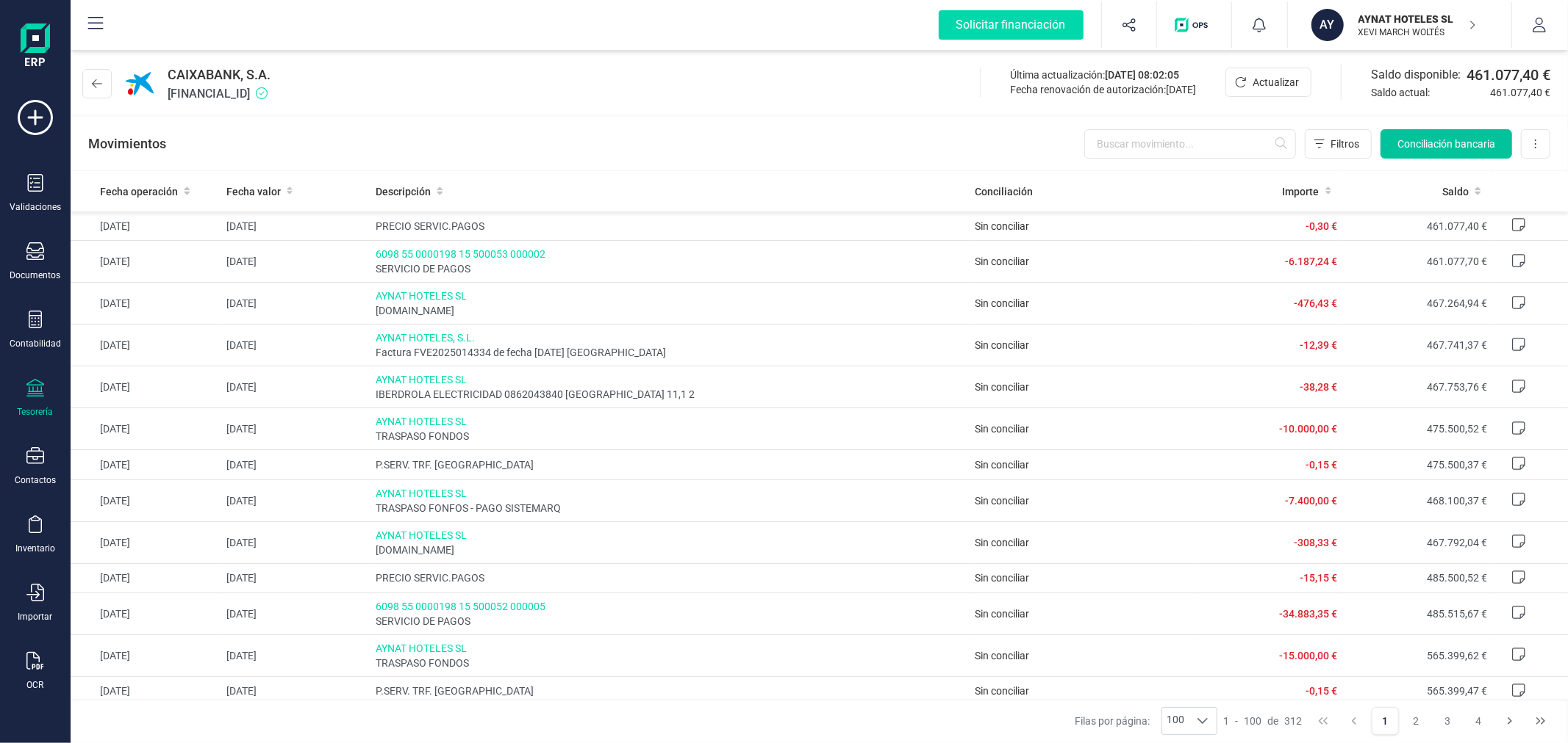
click at [1438, 140] on span "Conciliación bancaria" at bounding box center [1446, 144] width 98 height 15
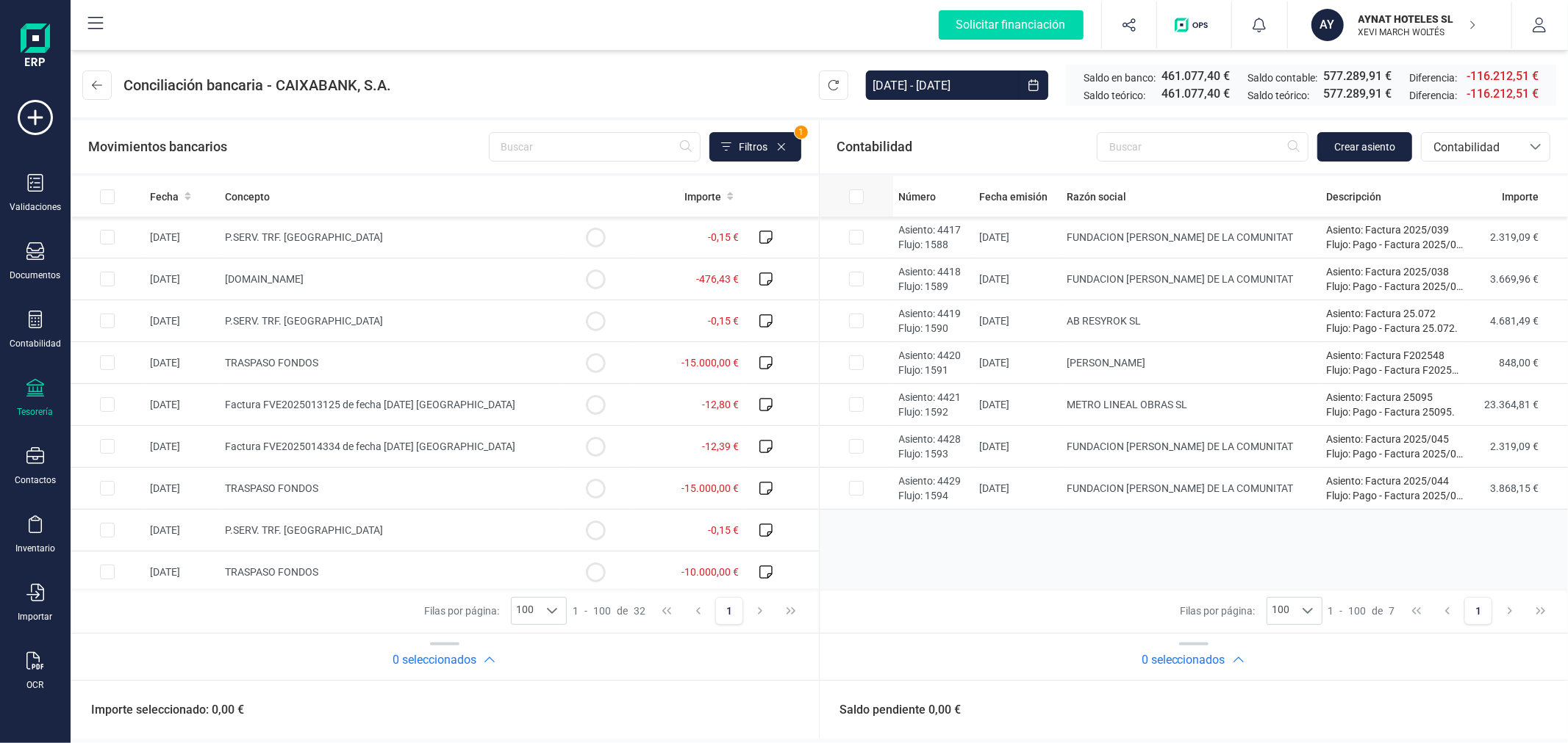
click at [115, 198] on input "All items unselected" at bounding box center [107, 197] width 15 height 15
checkbox input "true"
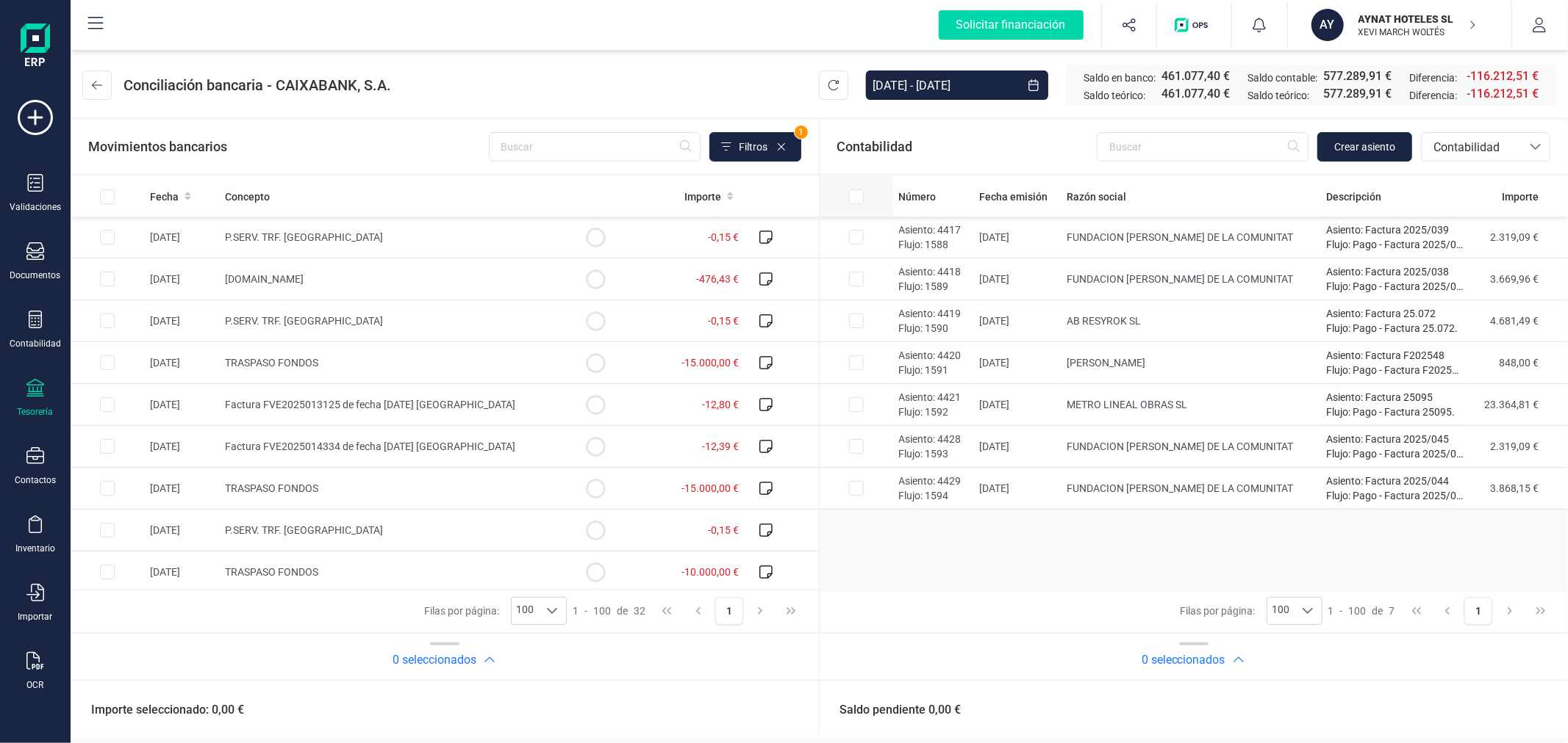
checkbox input "true"
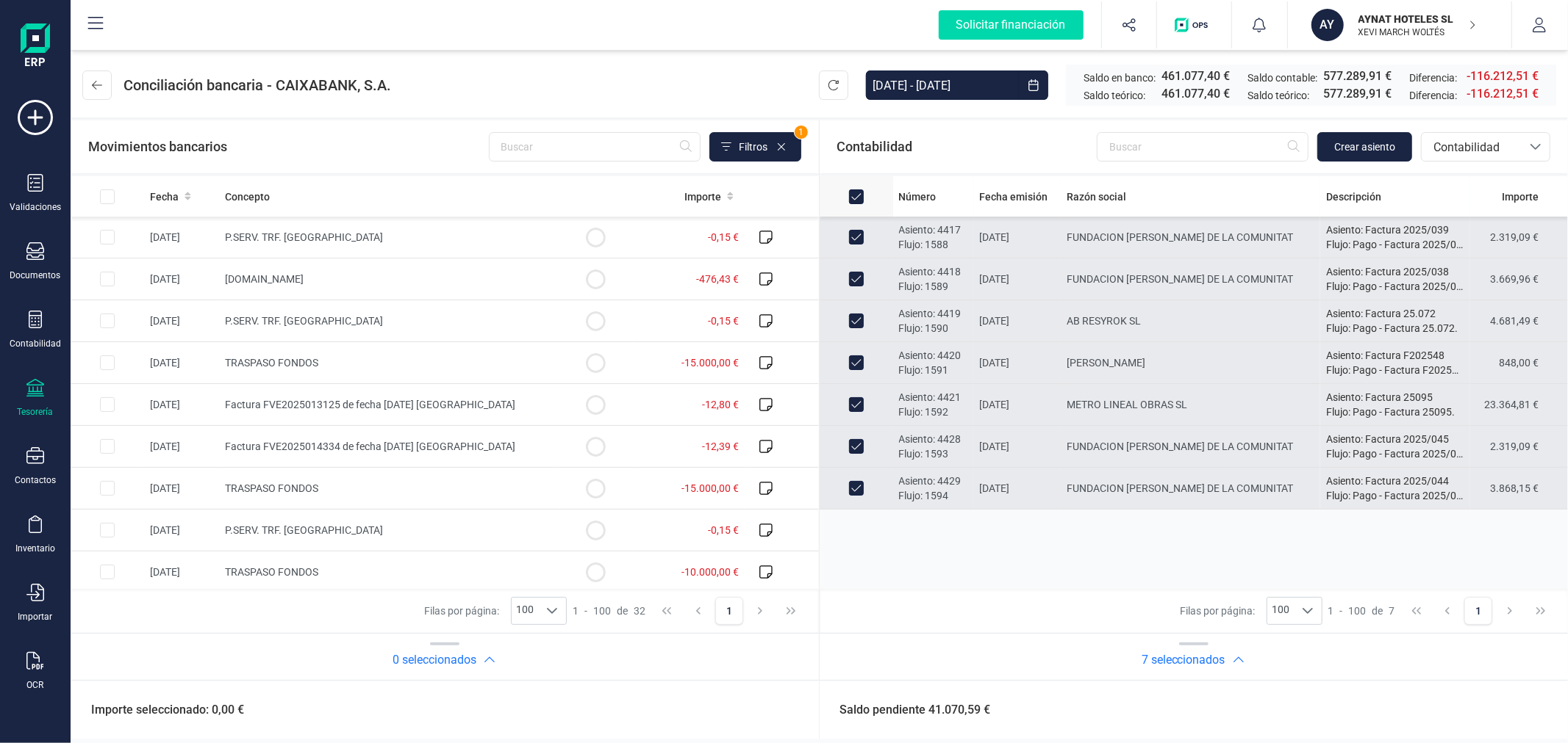
click at [858, 196] on input "All items selected" at bounding box center [856, 197] width 15 height 15
checkbox input "false"
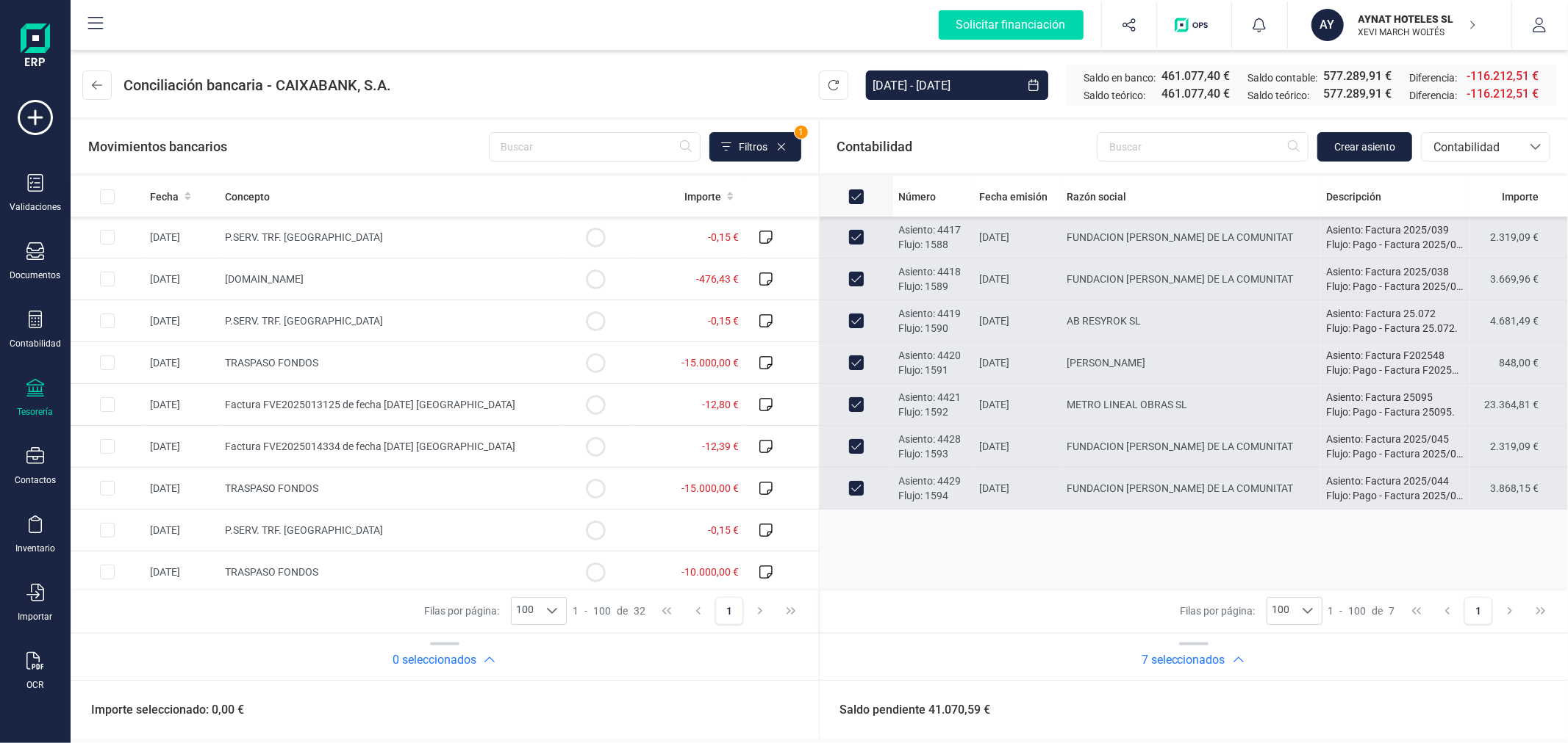
checkbox input "false"
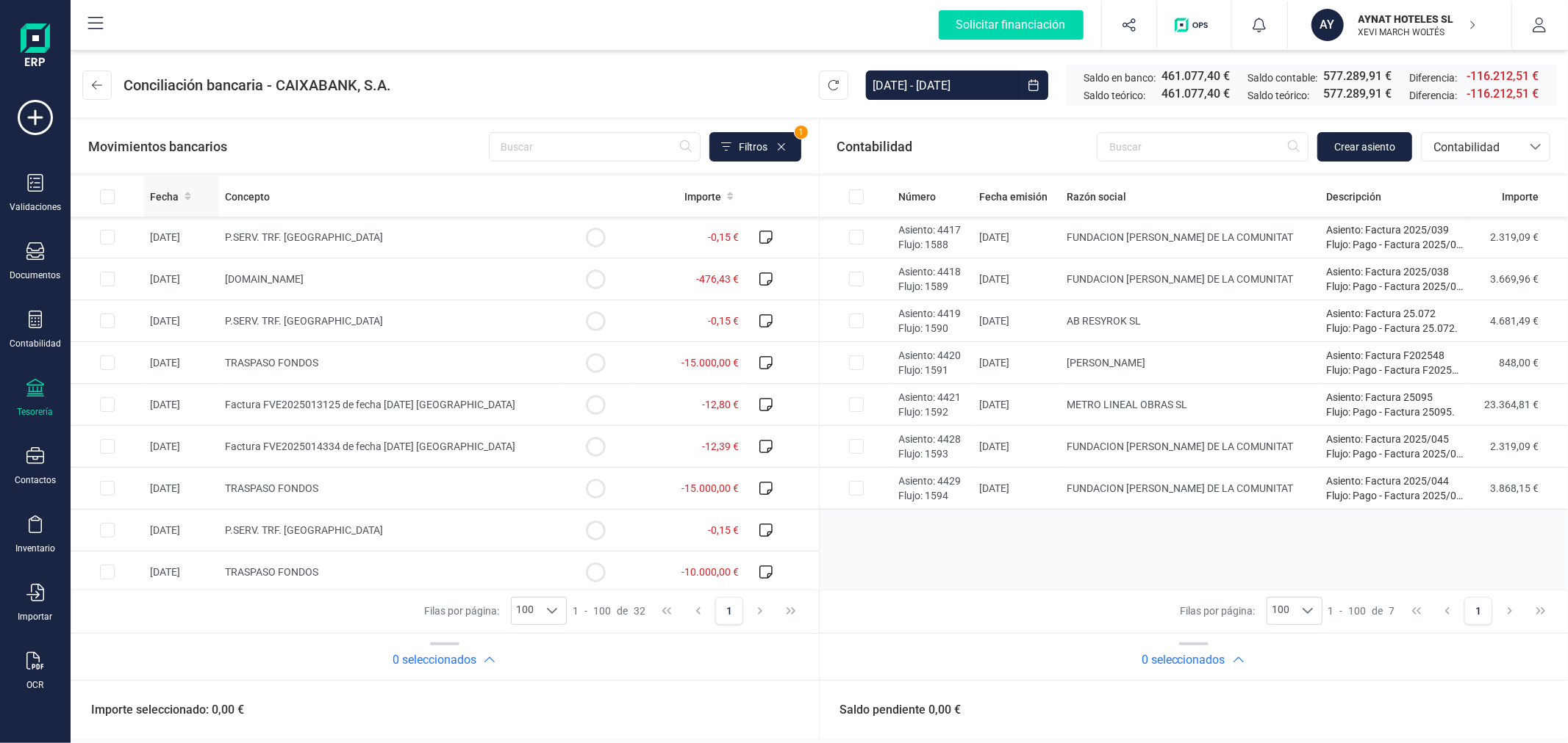
click at [166, 187] on th "Fecha" at bounding box center [182, 197] width 75 height 41
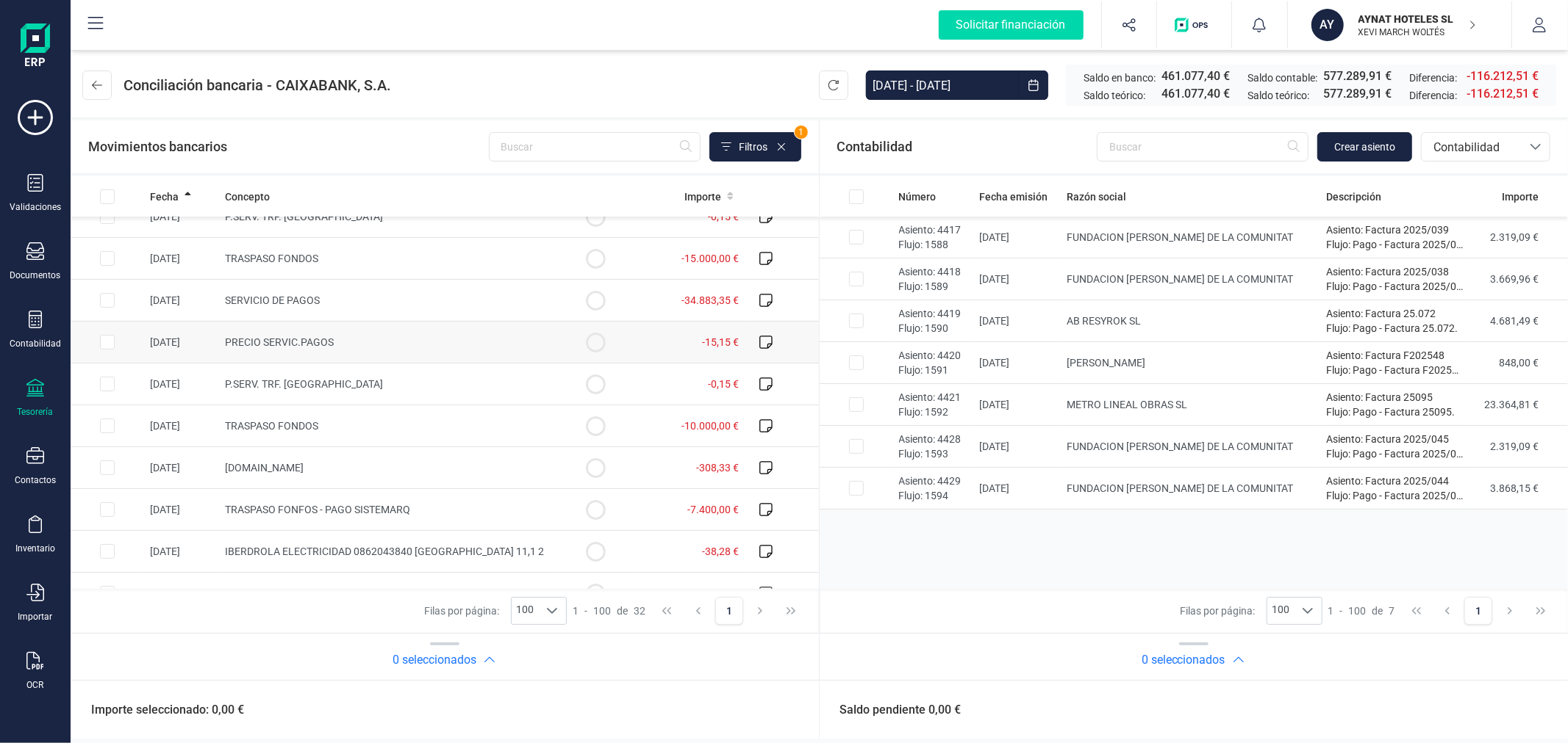
scroll to position [735, 0]
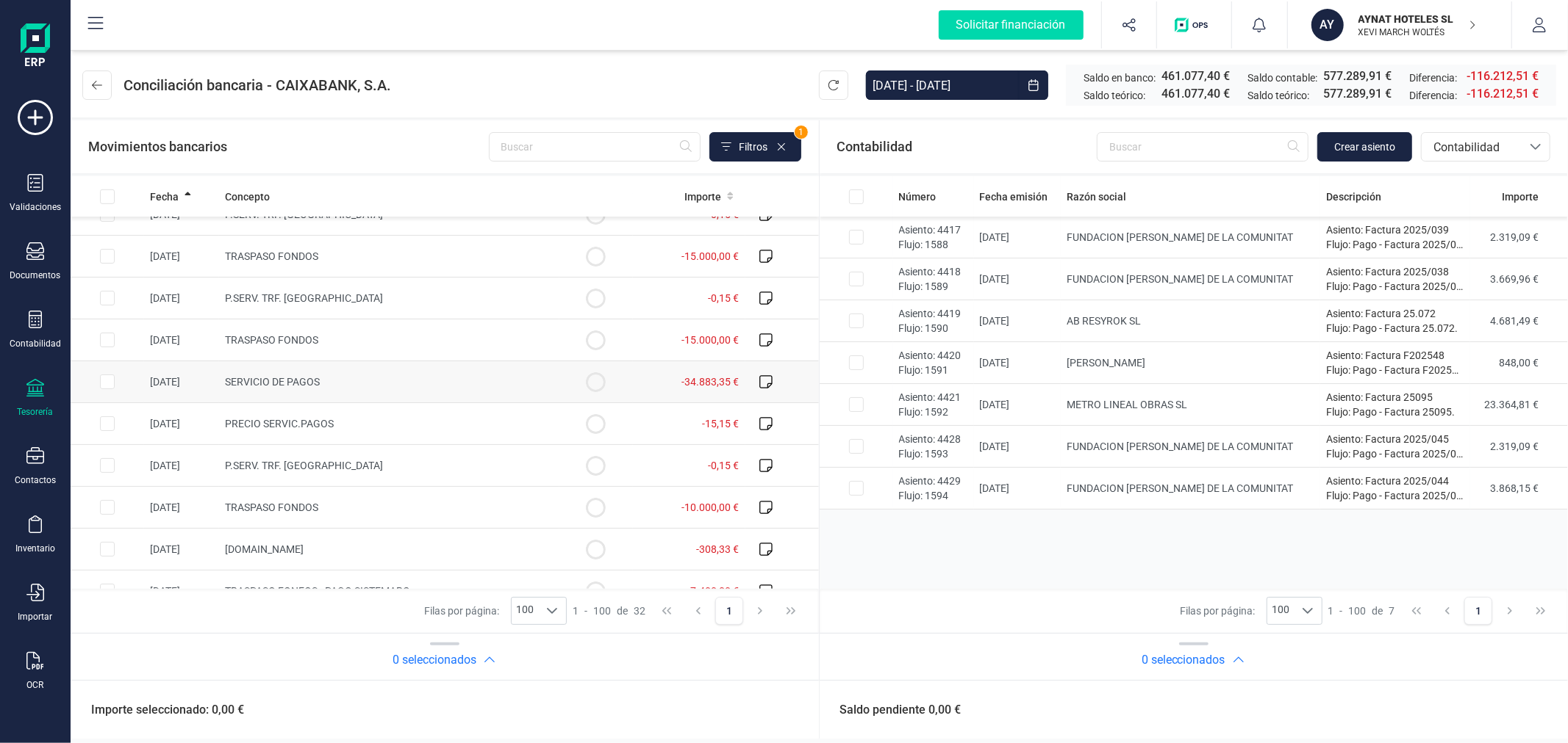
click at [98, 387] on td at bounding box center [107, 382] width 74 height 42
checkbox input "true"
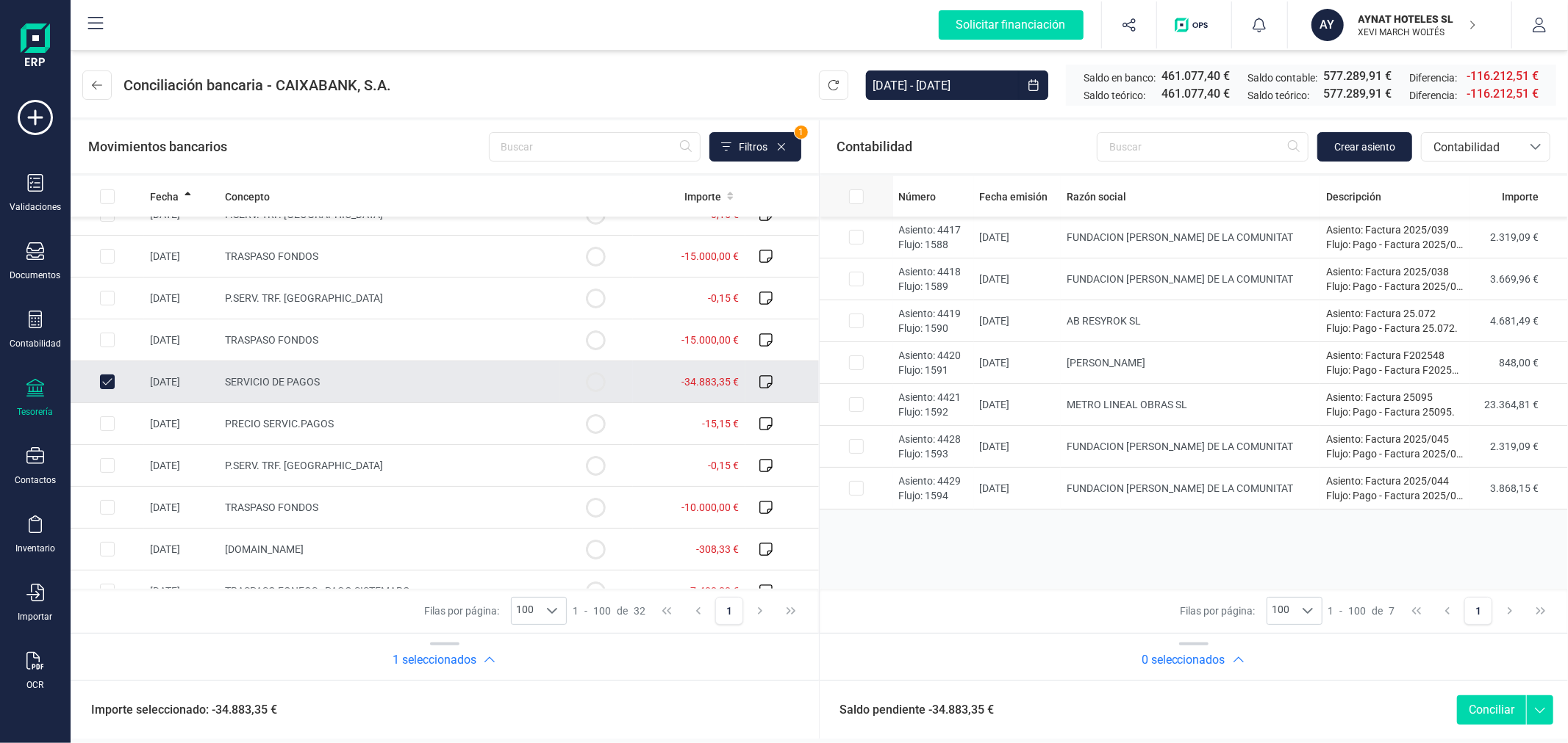
click at [115, 195] on input "All items unselected" at bounding box center [107, 197] width 15 height 15
checkbox input "true"
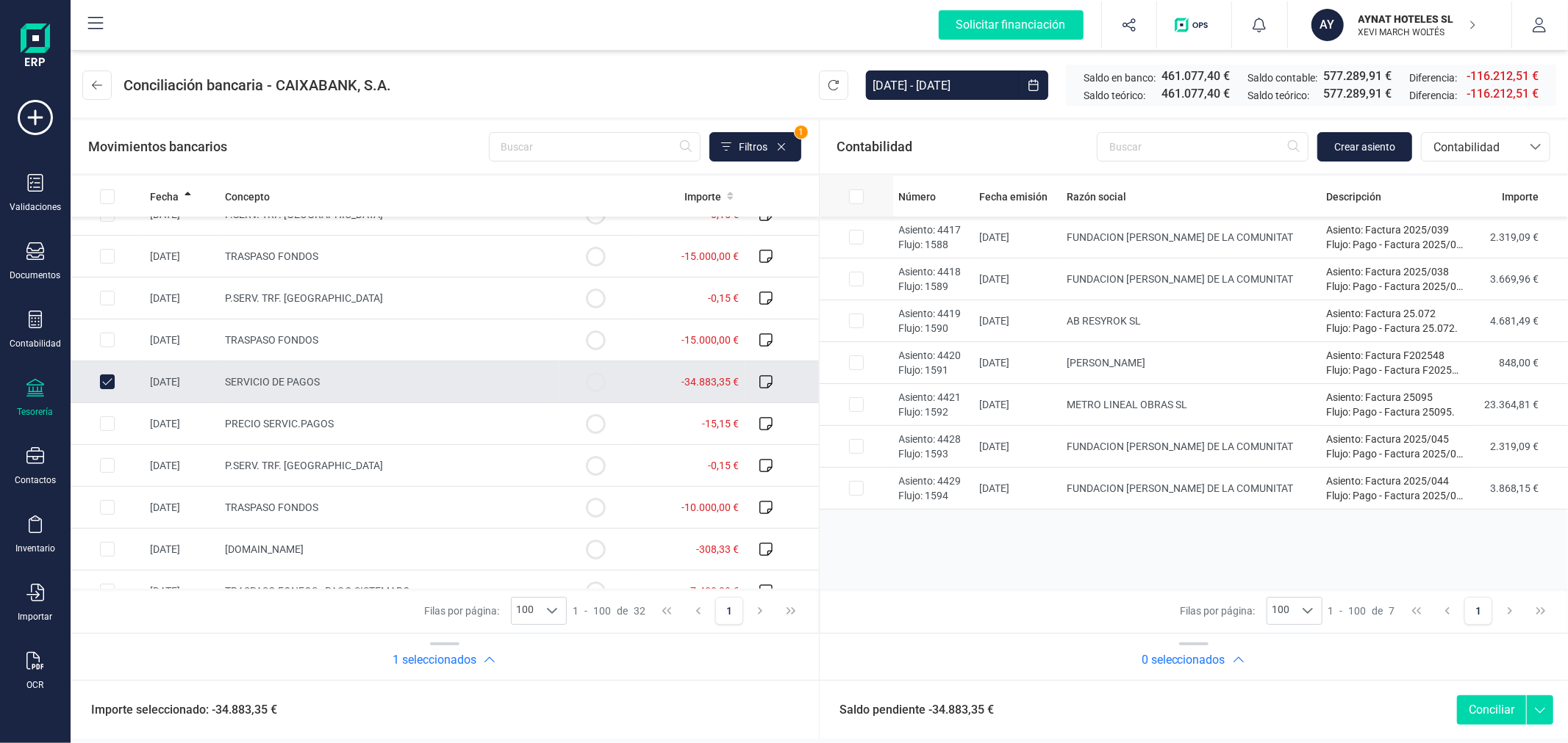
checkbox input "true"
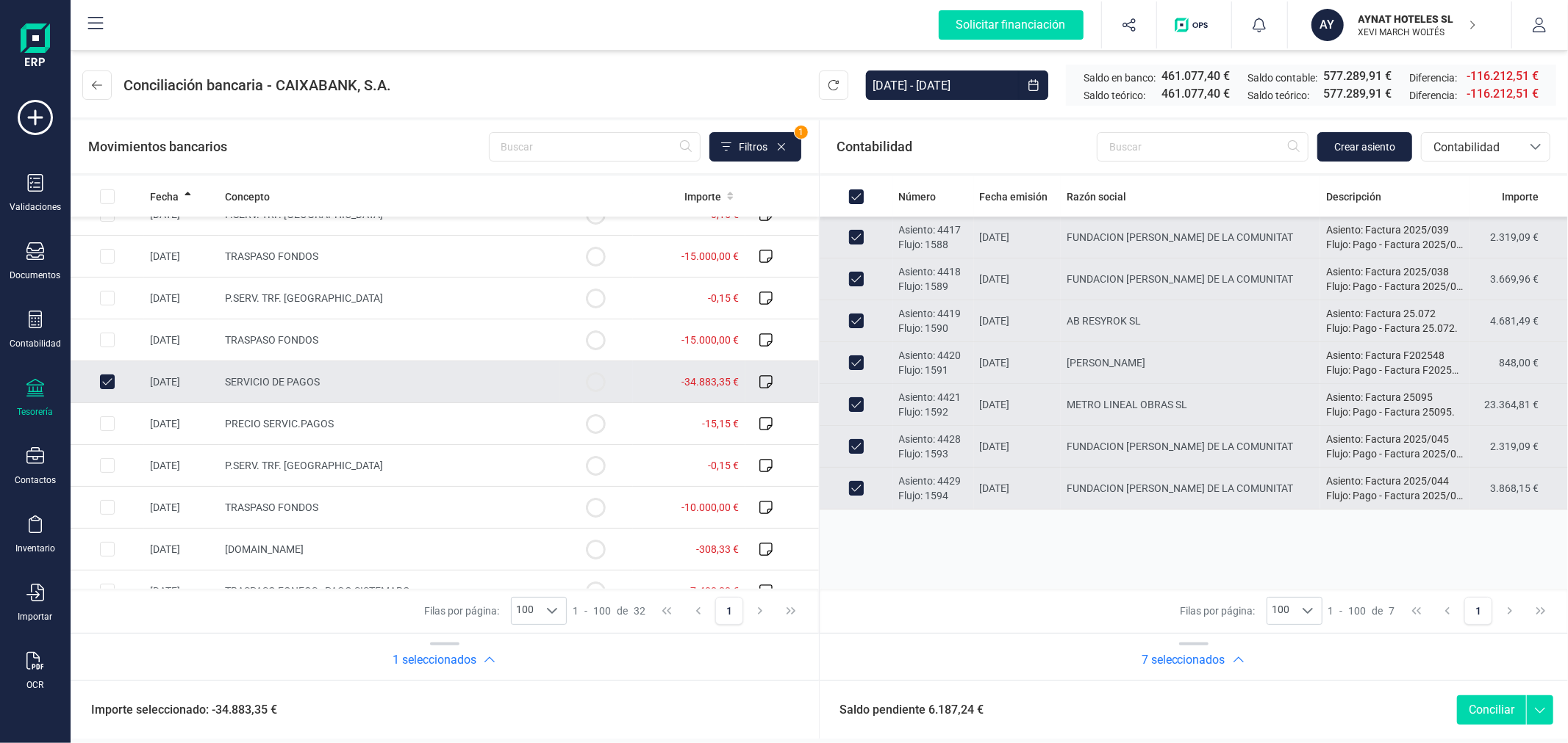
click at [858, 449] on input "Row Unselected 9a05c2c8-9c0a-46c3-8b49-15a743495fc4" at bounding box center [856, 447] width 15 height 15
checkbox input "false"
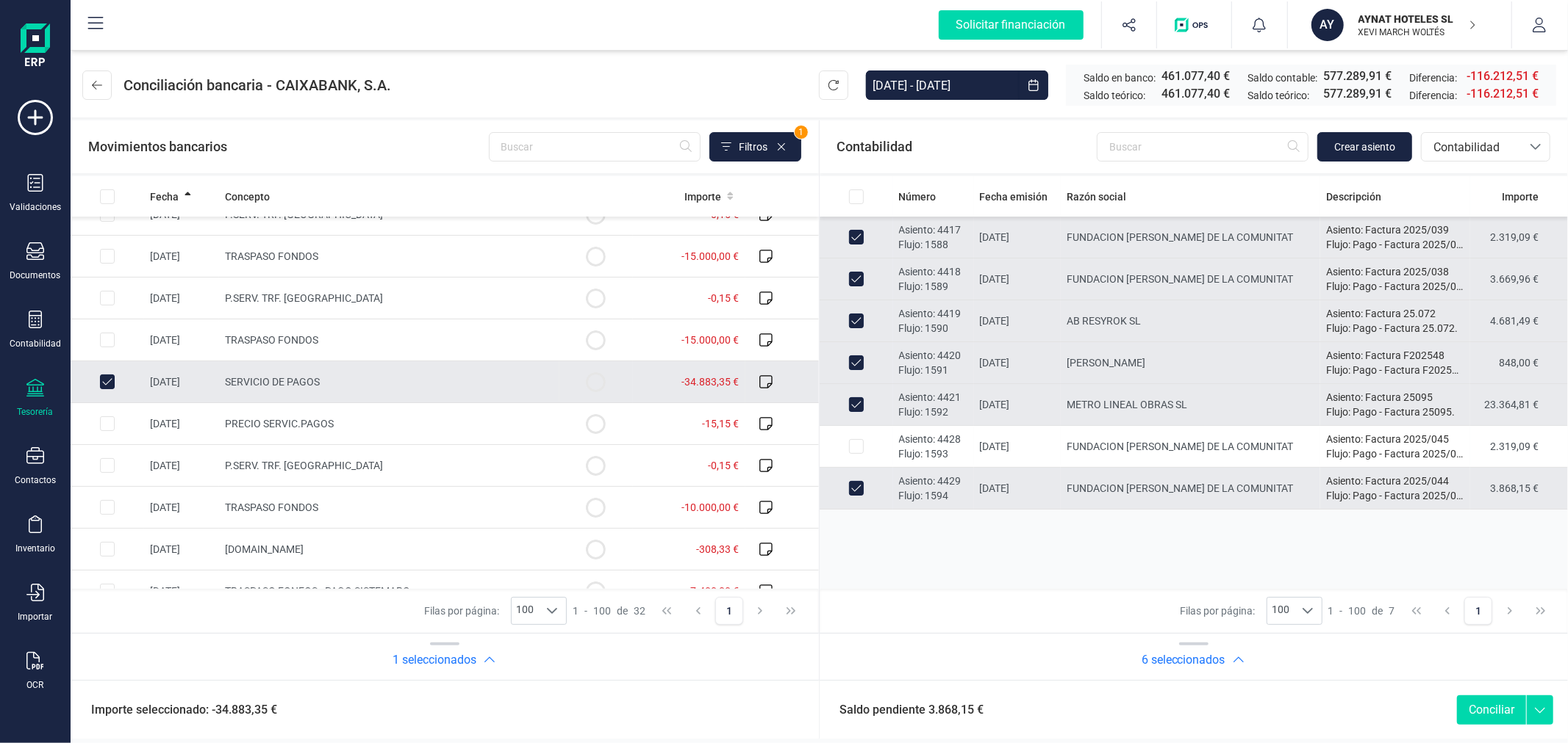
click at [858, 486] on input "Row Unselected cbedee41-6422-436f-a20c-90e98bdb77f6" at bounding box center [856, 488] width 15 height 15
checkbox input "false"
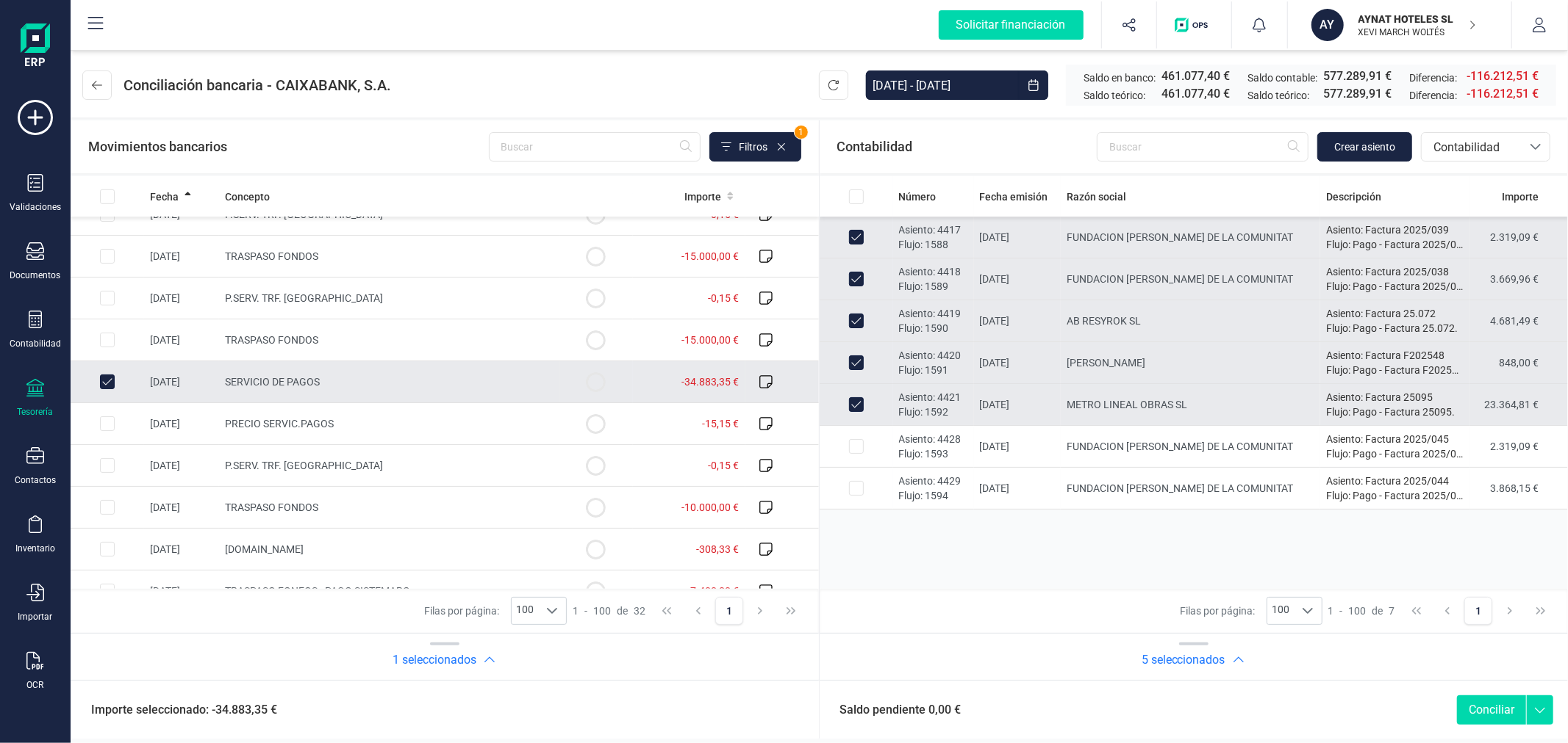
click at [1500, 703] on button "Conciliar" at bounding box center [1491, 710] width 69 height 29
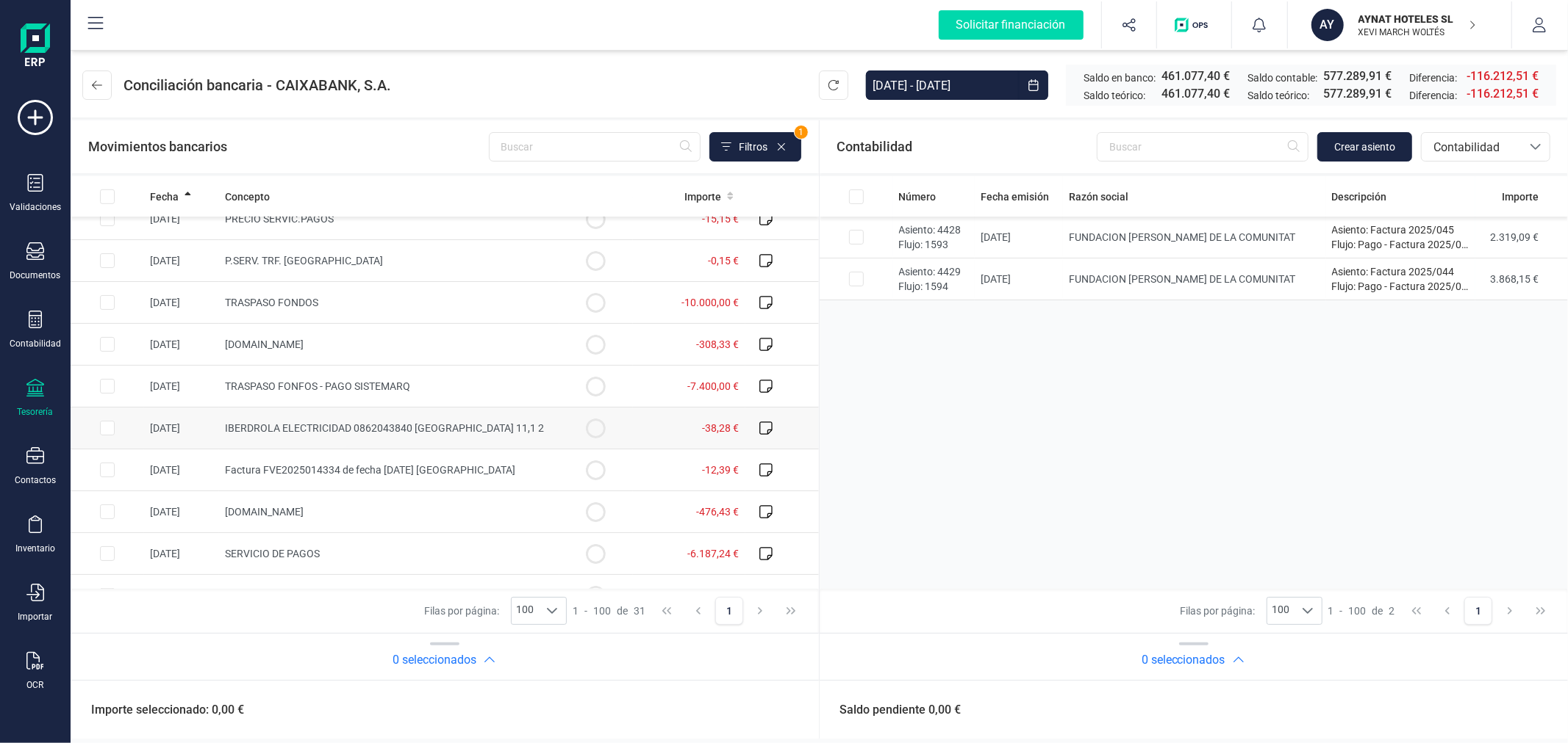
scroll to position [927, 0]
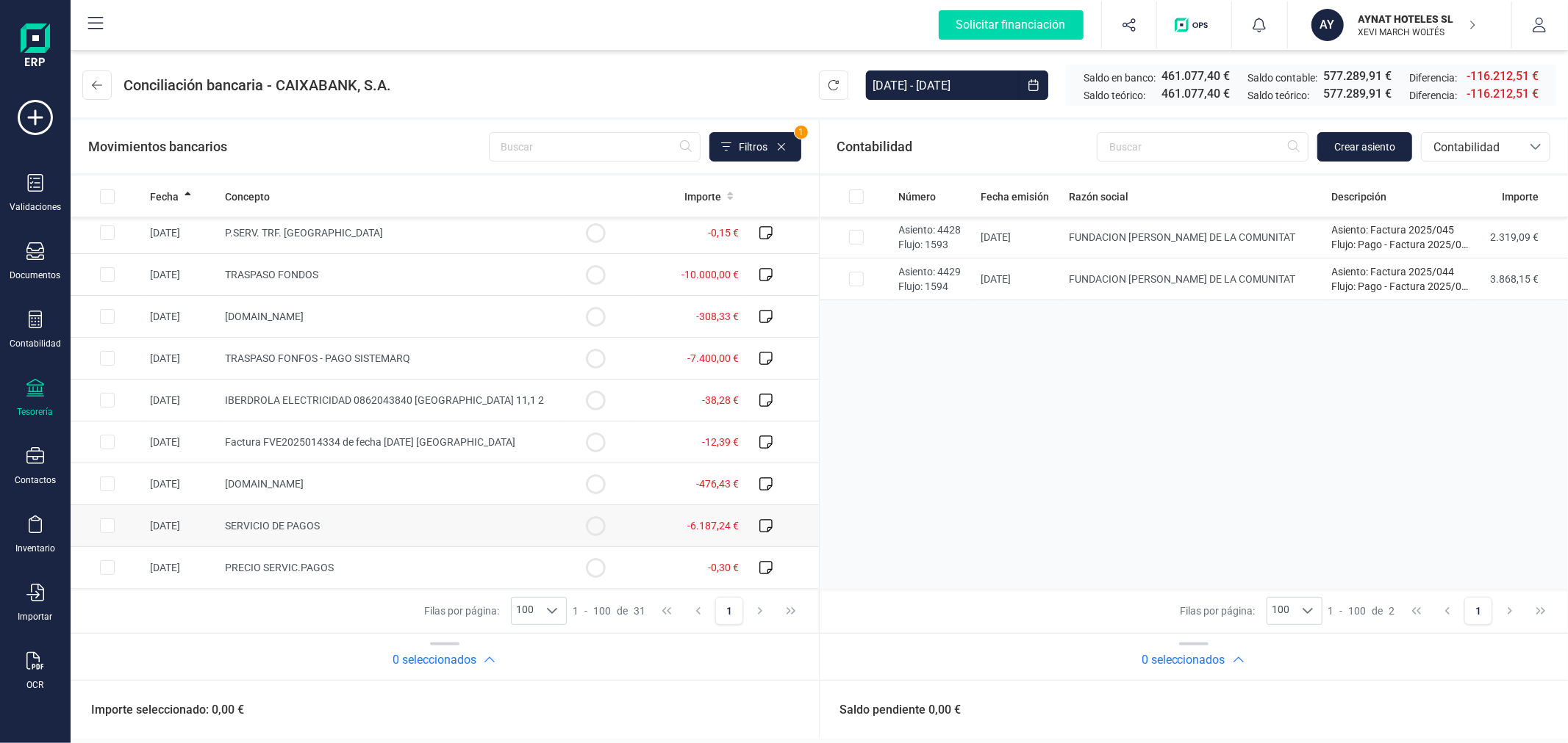
click at [101, 524] on input "Row Selected 75ea4734-7a1c-4dbe-a43a-a61caad3a64d" at bounding box center [107, 526] width 15 height 15
checkbox input "true"
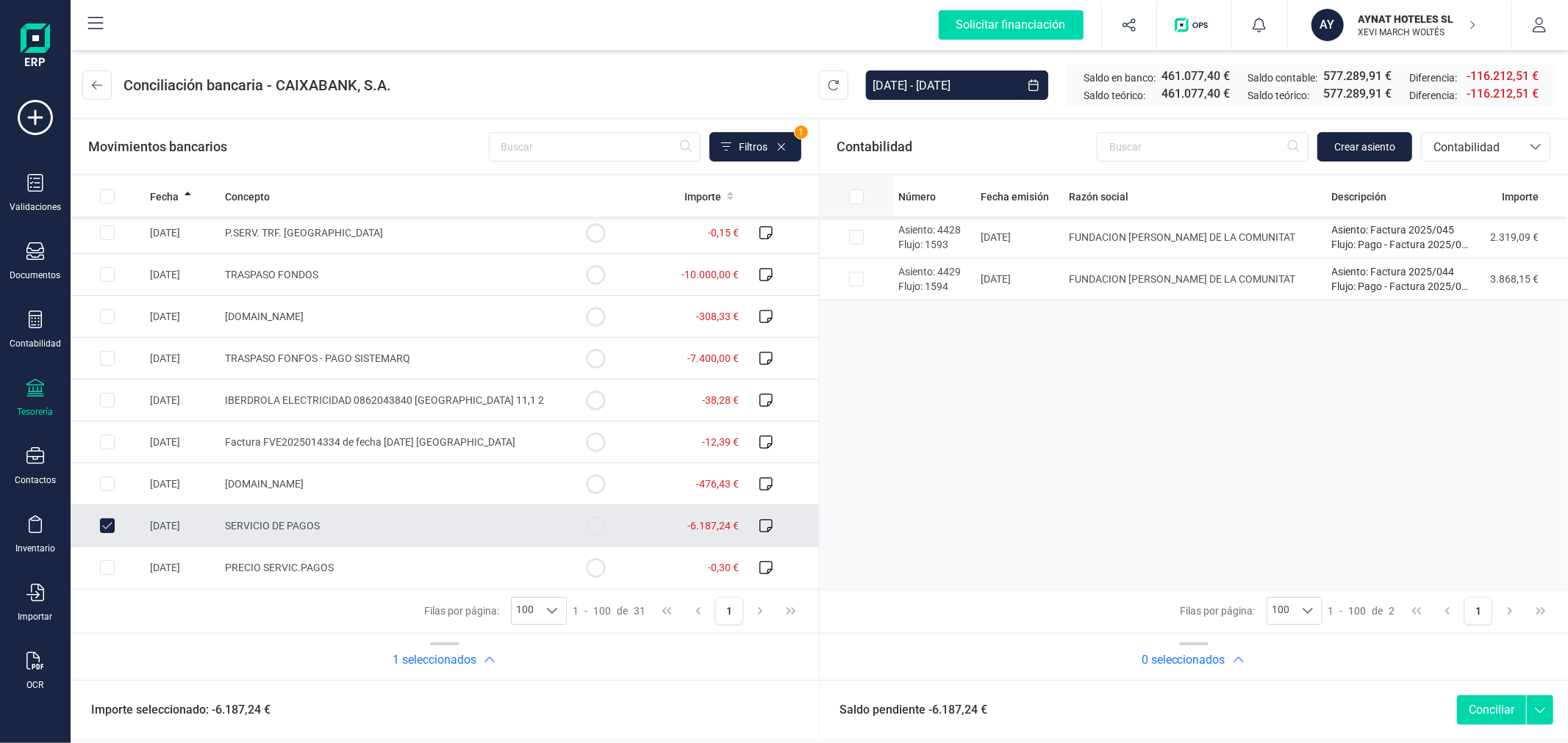
click at [115, 194] on input "All items unselected" at bounding box center [107, 197] width 15 height 15
checkbox input "true"
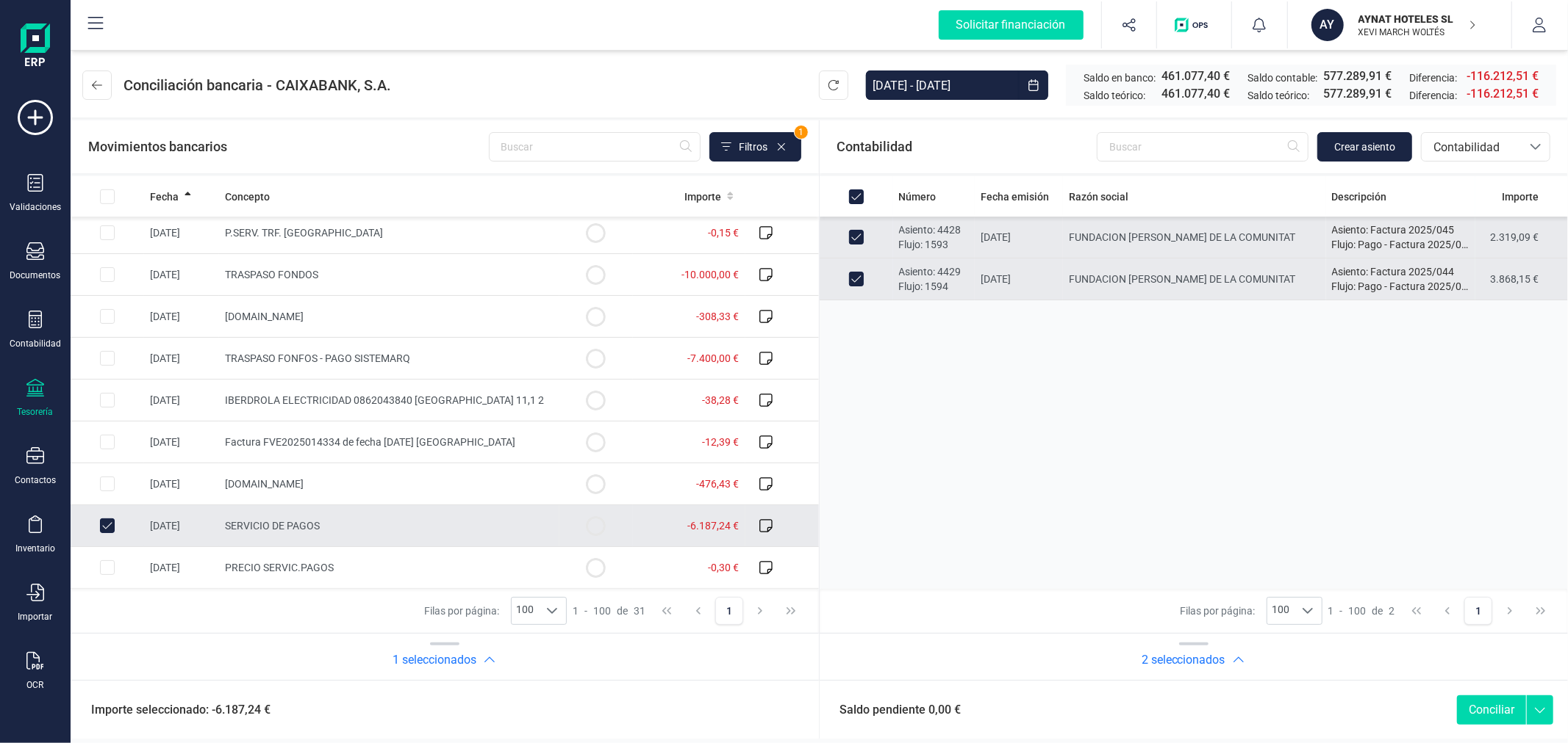
click at [1489, 715] on button "Conciliar" at bounding box center [1491, 710] width 69 height 29
checkbox input "false"
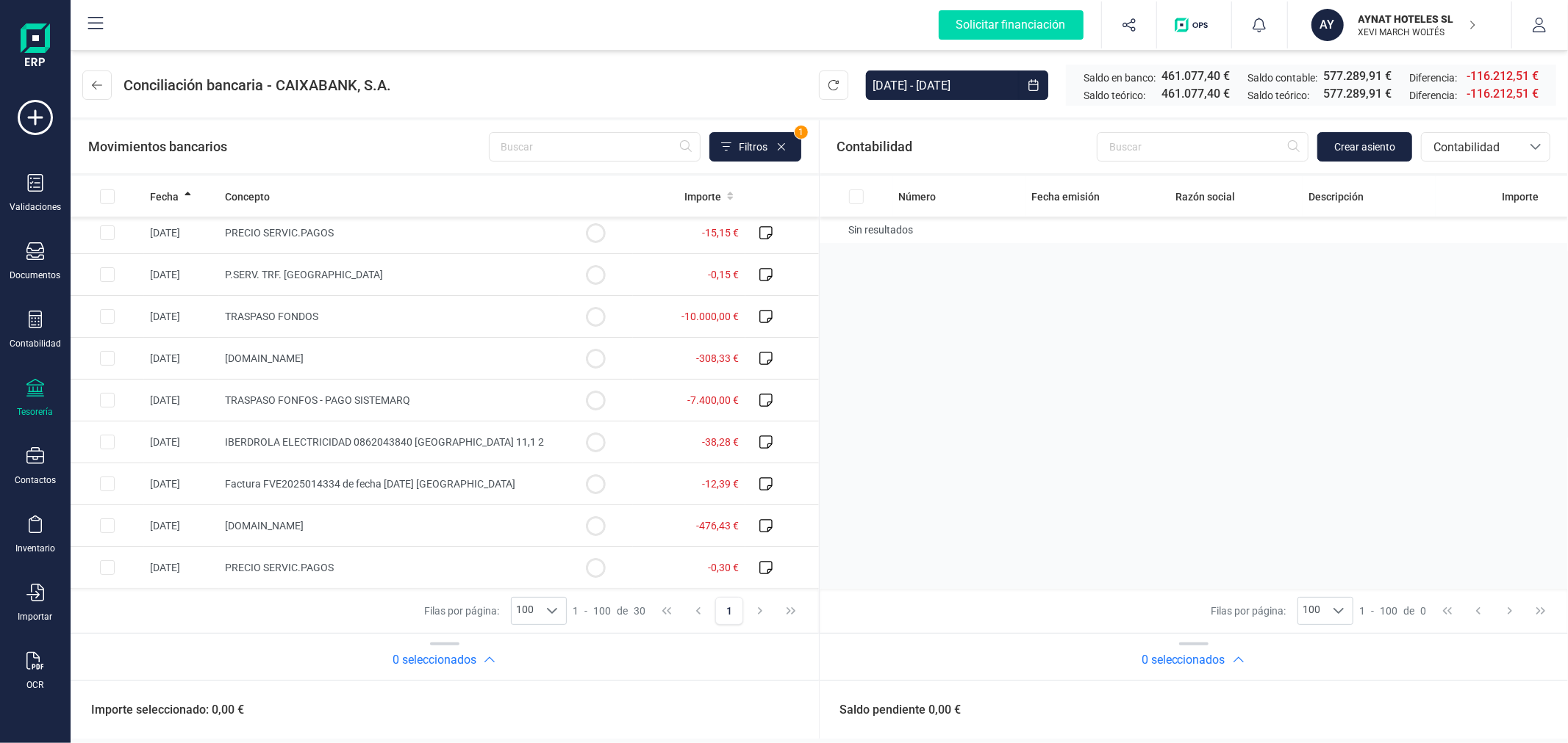
scroll to position [885, 0]
click at [1481, 148] on span "Contabilidad" at bounding box center [1471, 147] width 88 height 17
click at [1464, 188] on span "Contabilidad" at bounding box center [1466, 182] width 66 height 17
click at [1467, 157] on span "Contabilidad" at bounding box center [1471, 146] width 100 height 28
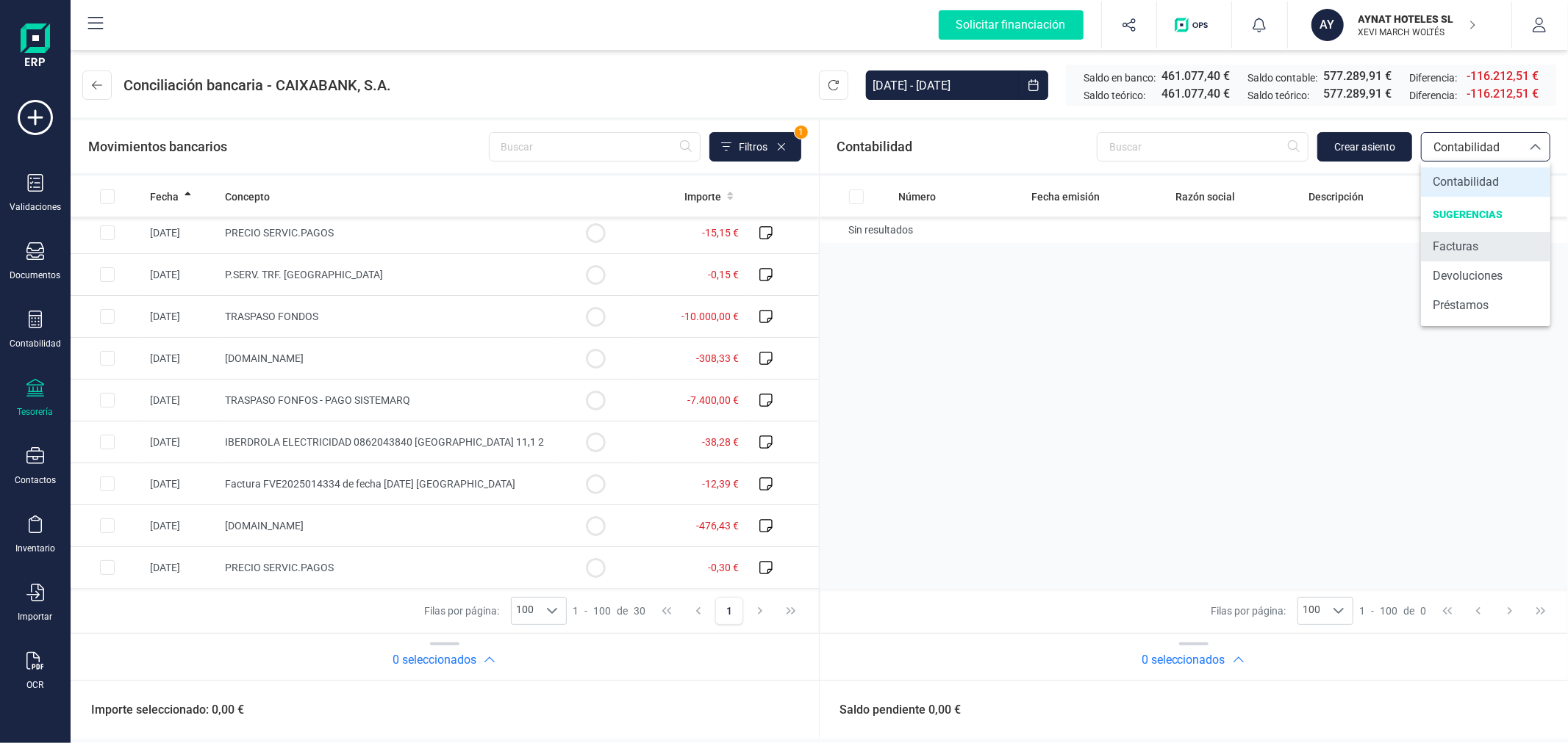
click at [1454, 239] on span "Facturas" at bounding box center [1455, 246] width 46 height 17
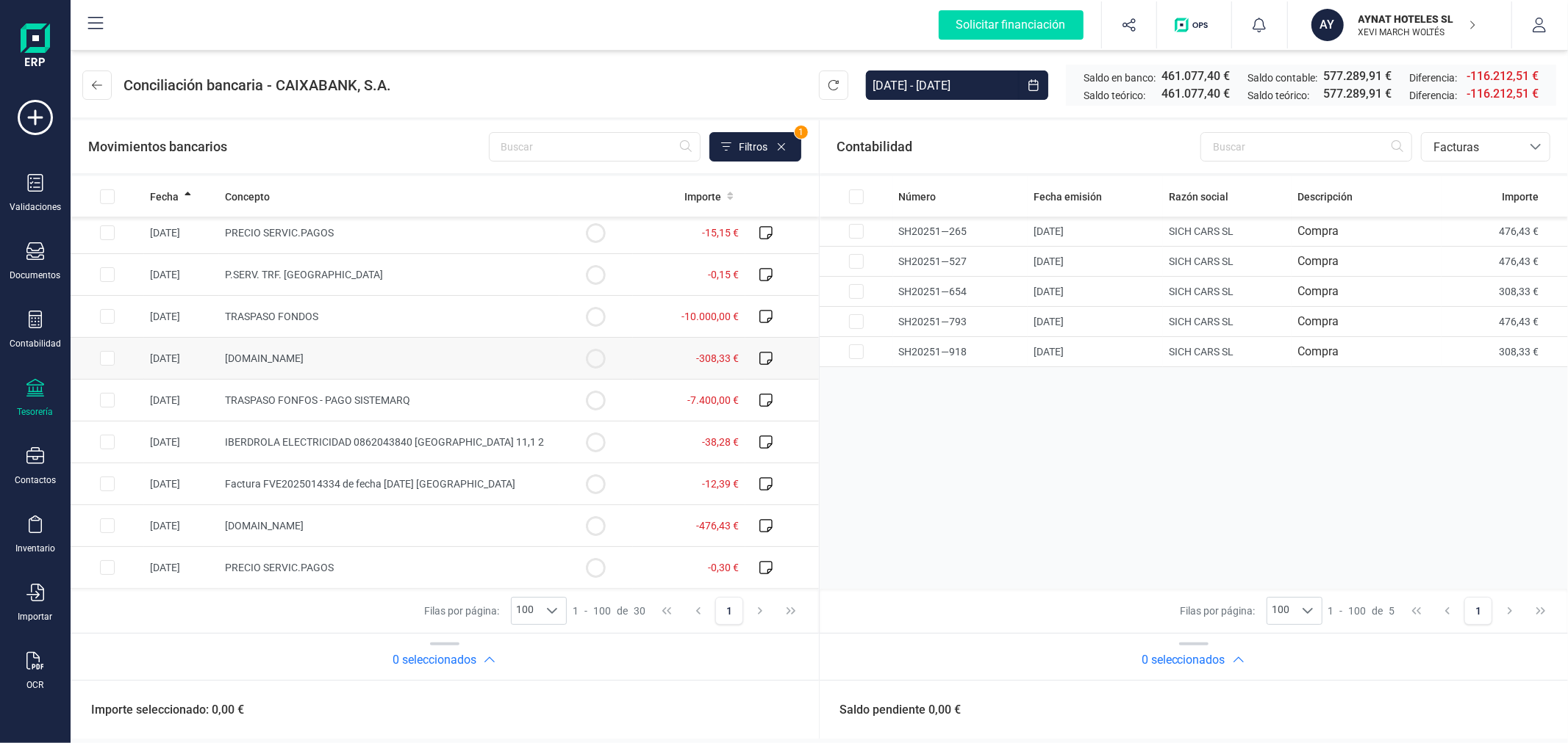
click at [111, 357] on input "Row Selected 5527aed3-13a1-4a07-a4b3-558d6ba3192d" at bounding box center [107, 358] width 15 height 15
checkbox input "true"
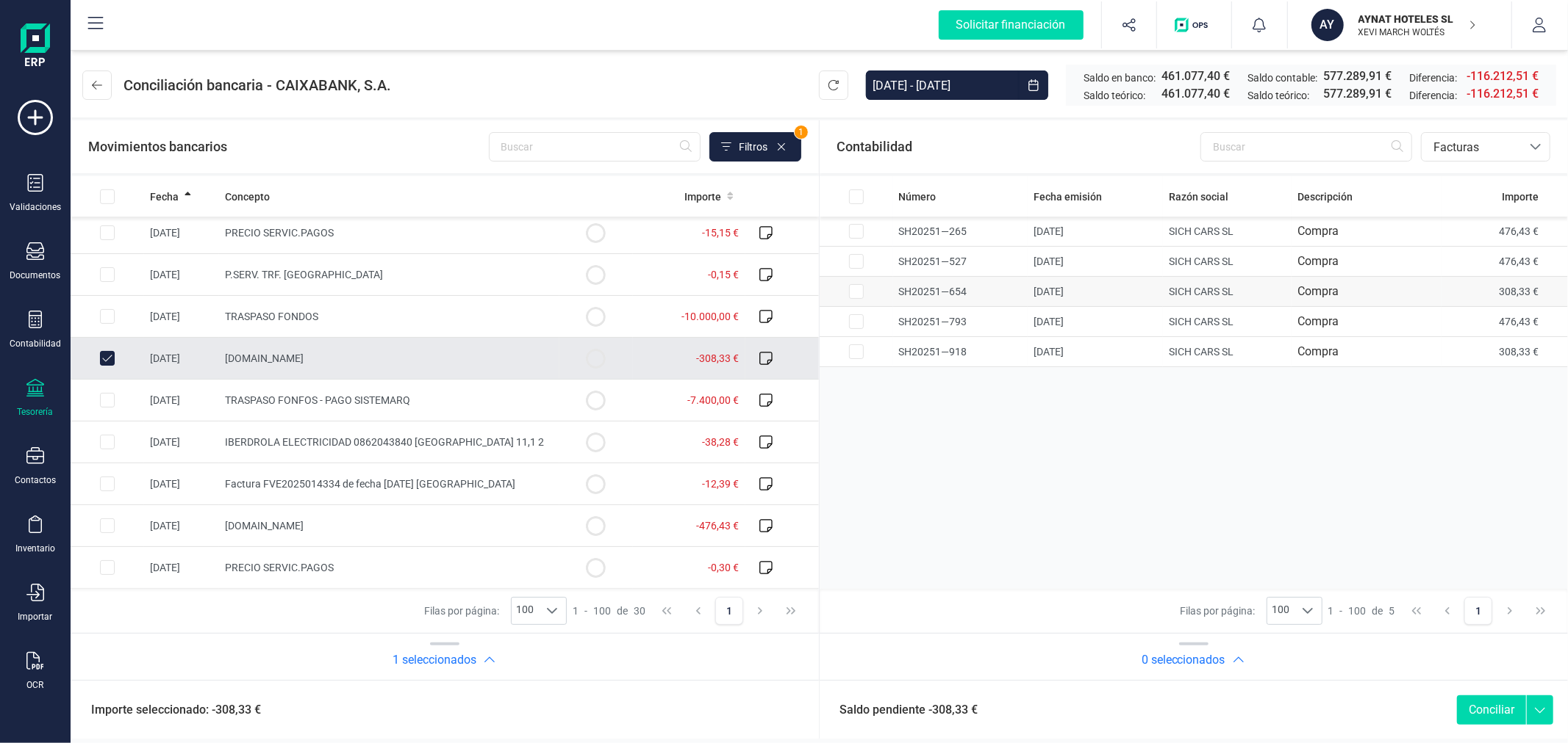
click at [853, 286] on input "Row Selected 8999d97d-ffc6-48df-bab0-912c99eb5db6" at bounding box center [856, 291] width 15 height 15
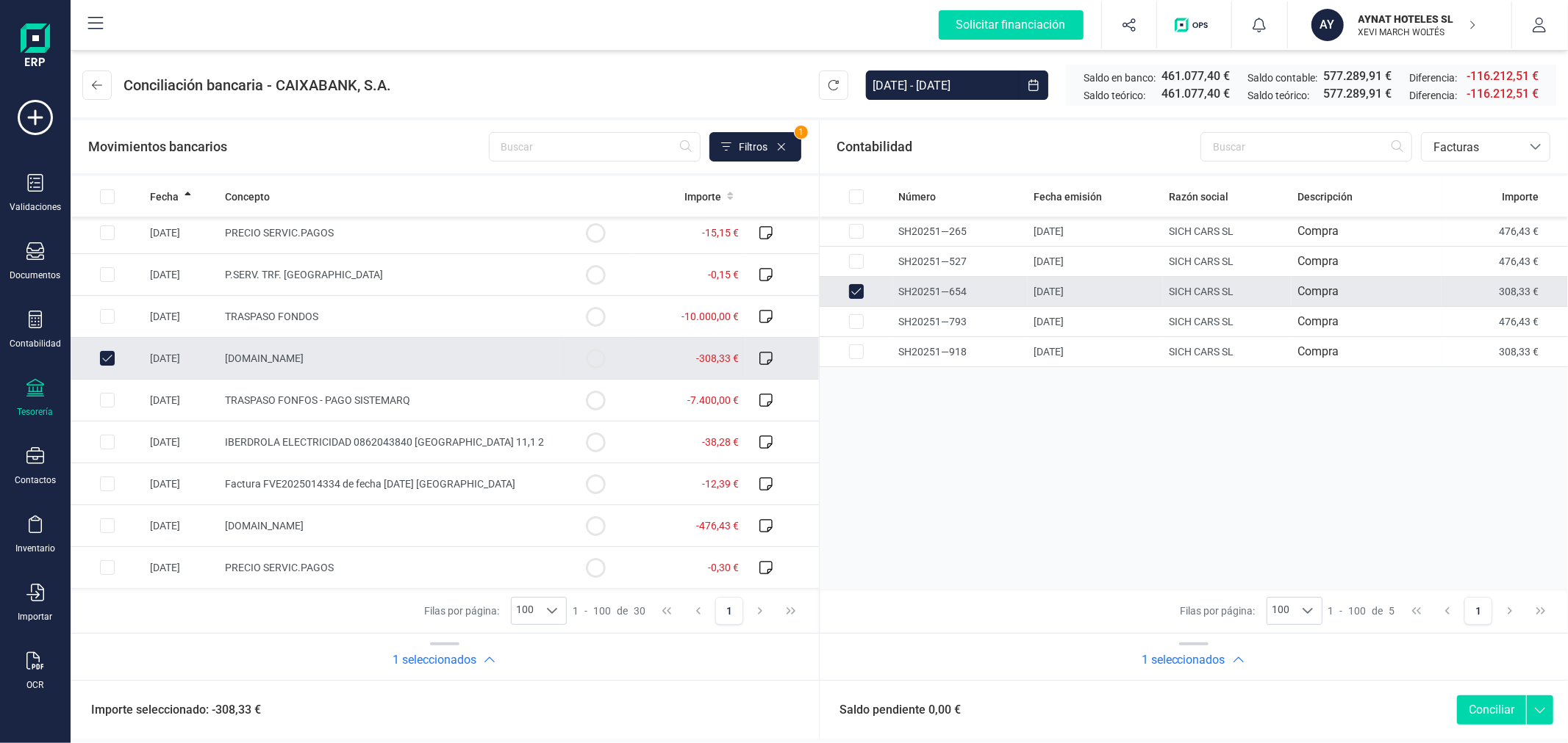
click at [1505, 702] on button "Conciliar" at bounding box center [1491, 710] width 69 height 29
checkbox input "false"
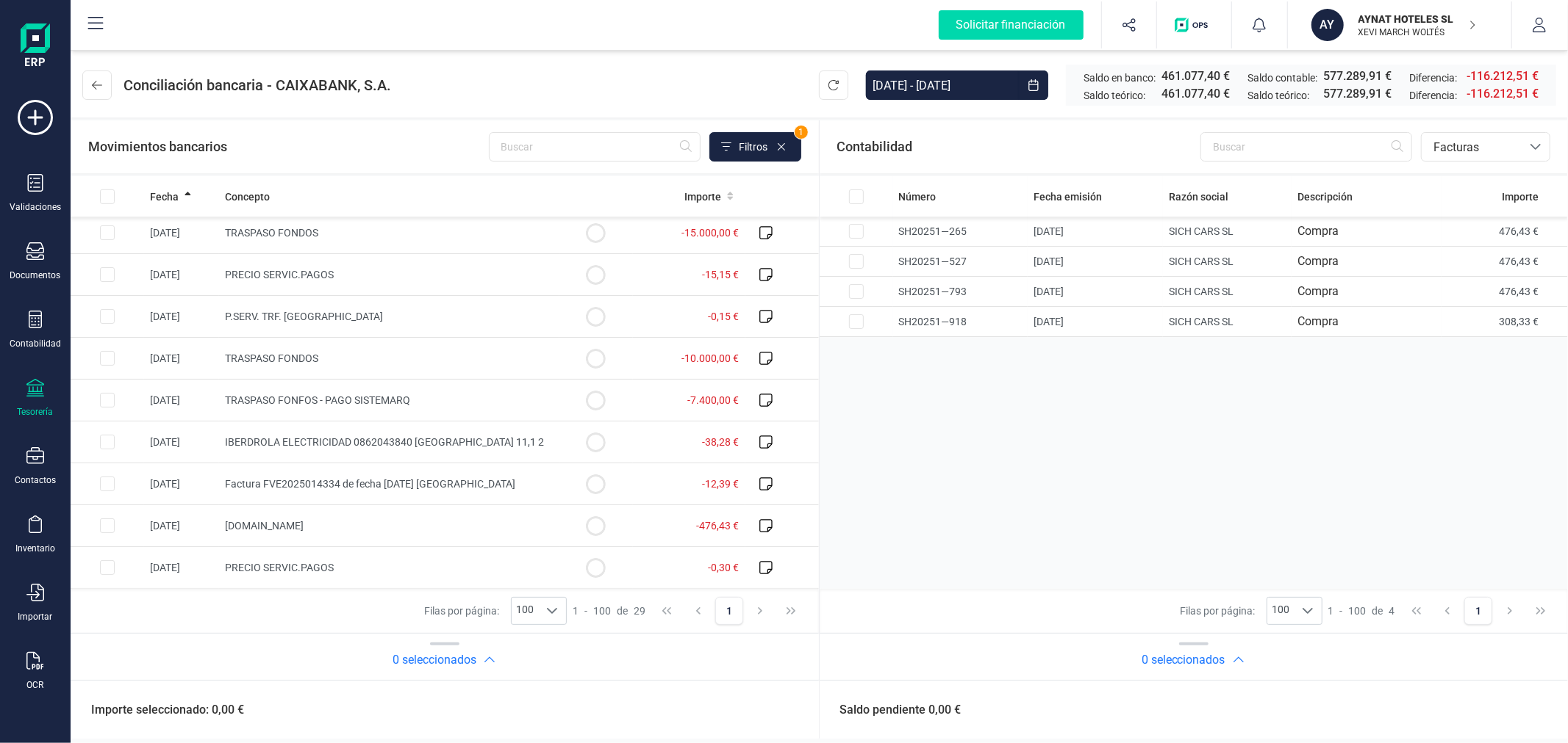
scroll to position [842, 0]
click at [114, 524] on input "Row Selected dd9388b8-13a0-47be-9bda-1ea4aa47e87b" at bounding box center [107, 526] width 15 height 15
checkbox input "true"
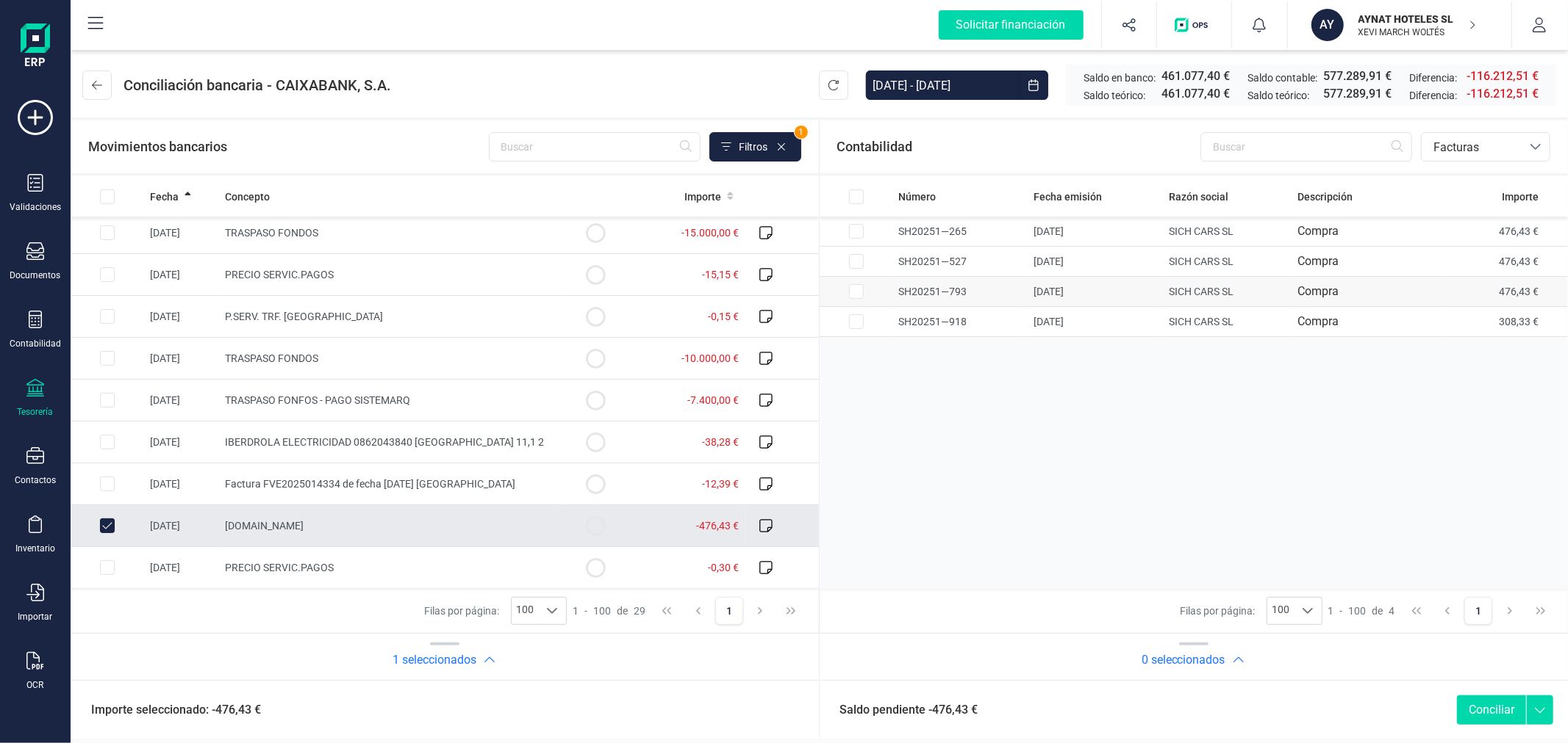
click at [849, 290] on input "Row Selected 04da5616-11a9-42f5-97da-8fd072224aa0" at bounding box center [856, 291] width 15 height 15
checkbox input "true"
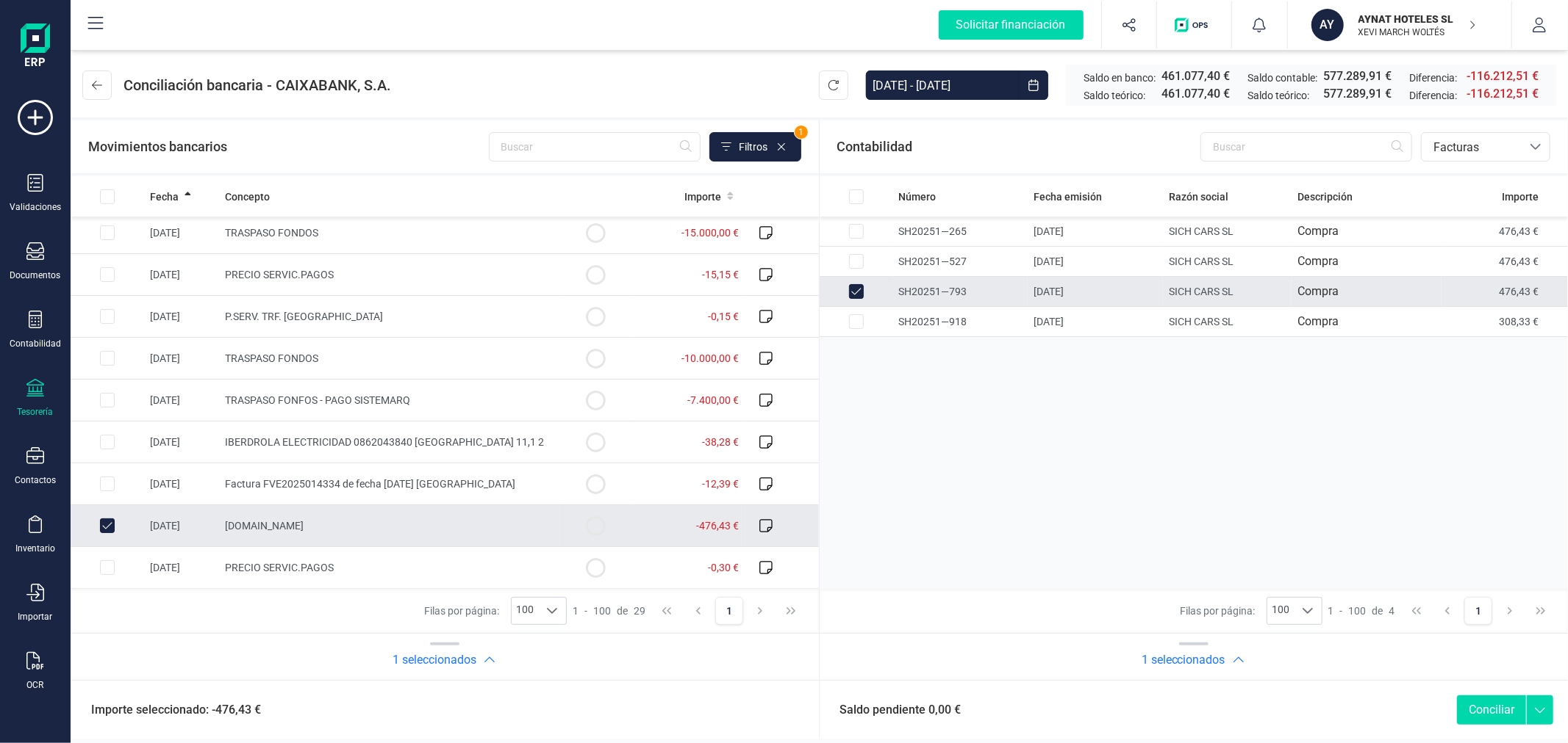
click at [1510, 707] on button "Conciliar" at bounding box center [1491, 710] width 69 height 29
checkbox input "false"
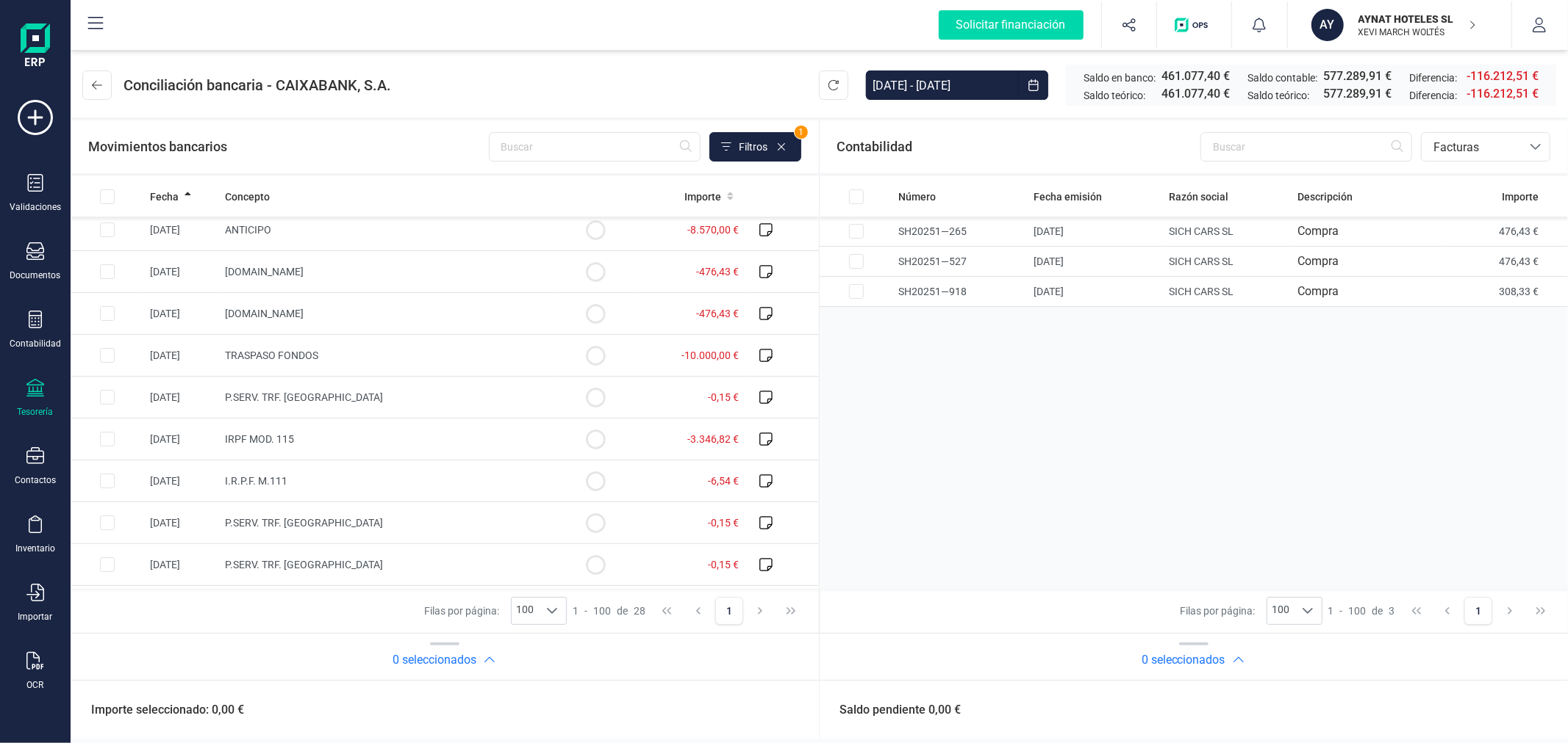
scroll to position [230, 0]
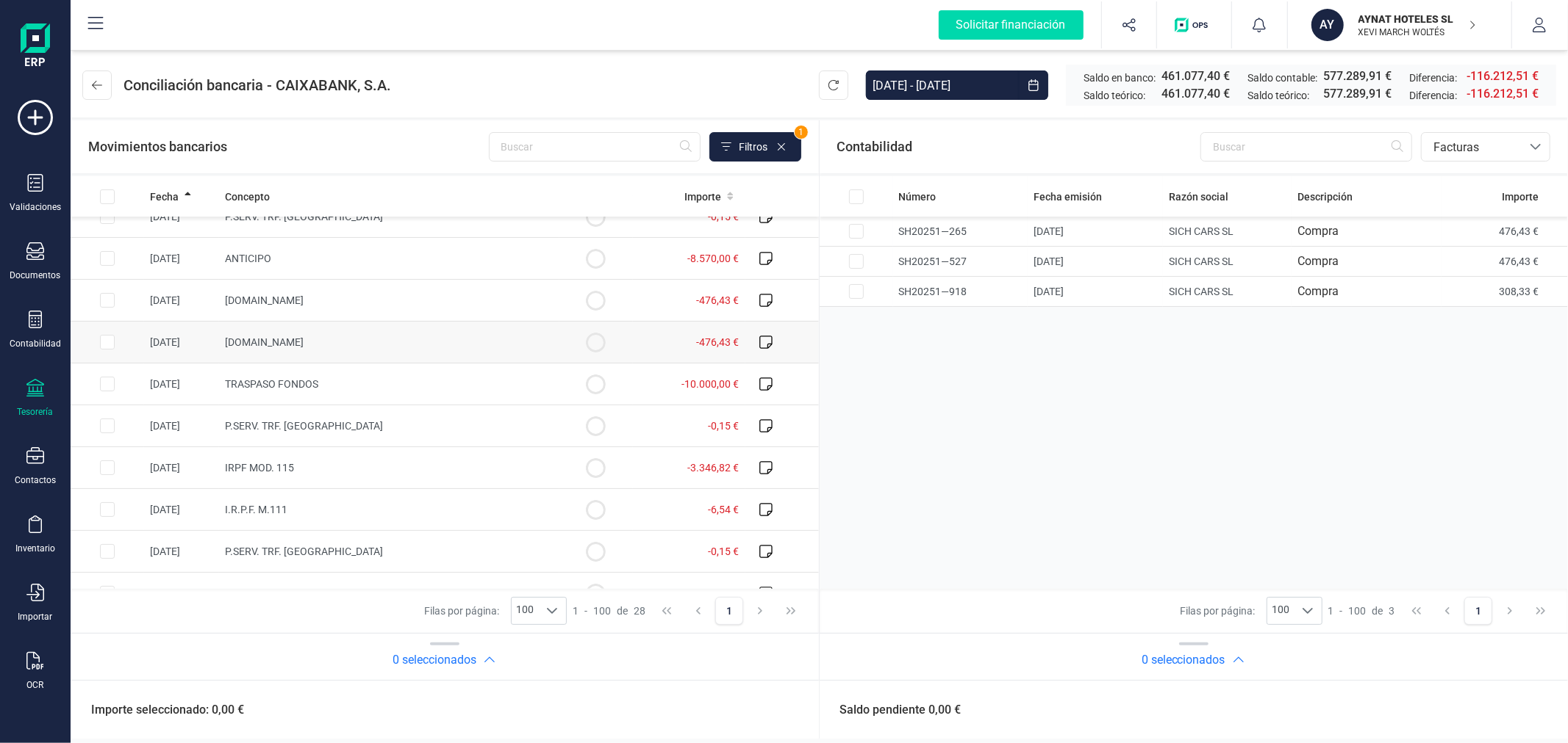
click at [104, 336] on input "Row Selected 23a94aa2-d67f-4e61-b391-91823e452f5f" at bounding box center [107, 343] width 15 height 15
checkbox input "true"
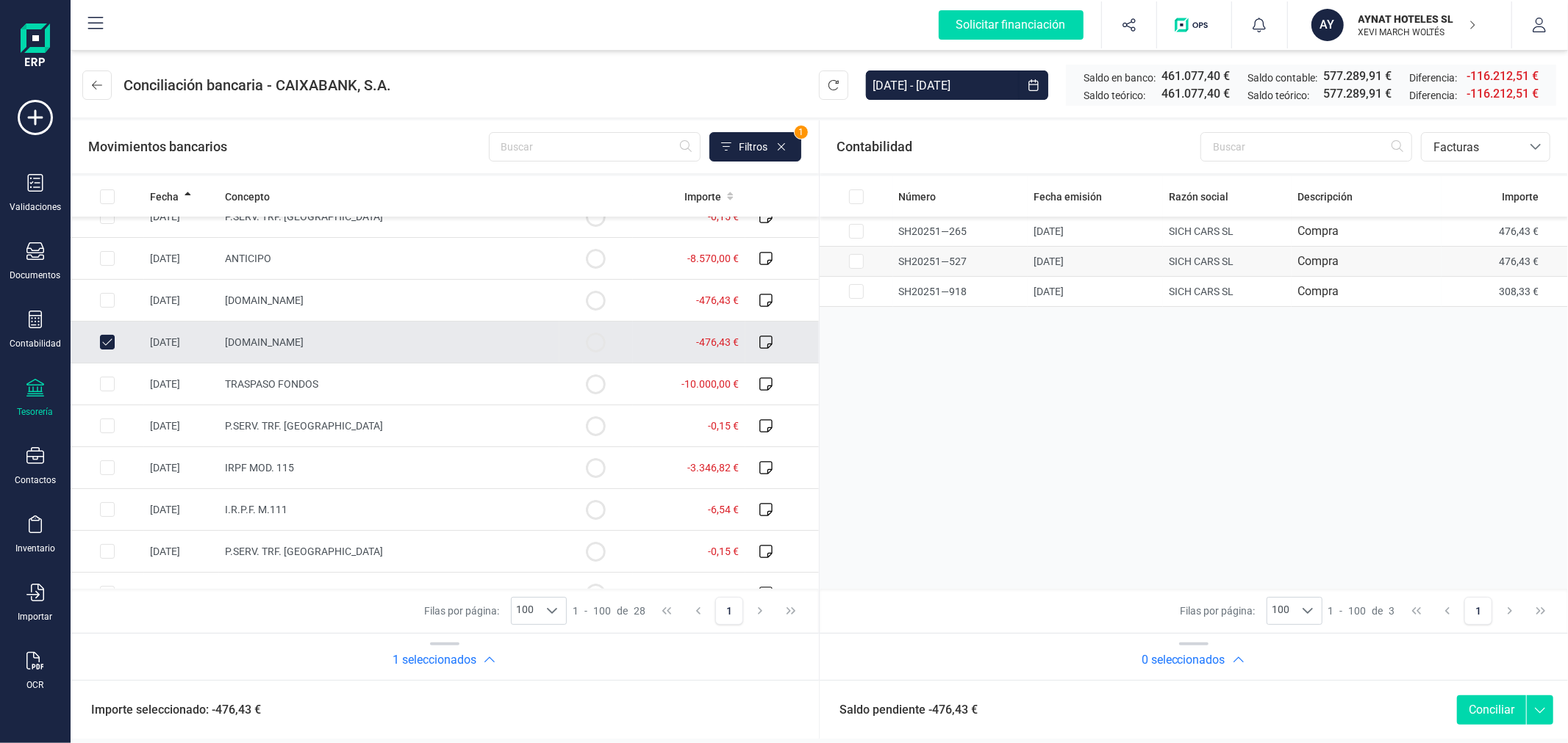
click at [855, 255] on input "Row Selected 8cc52619-acf6-4176-a134-ea6985446137" at bounding box center [856, 261] width 15 height 15
checkbox input "true"
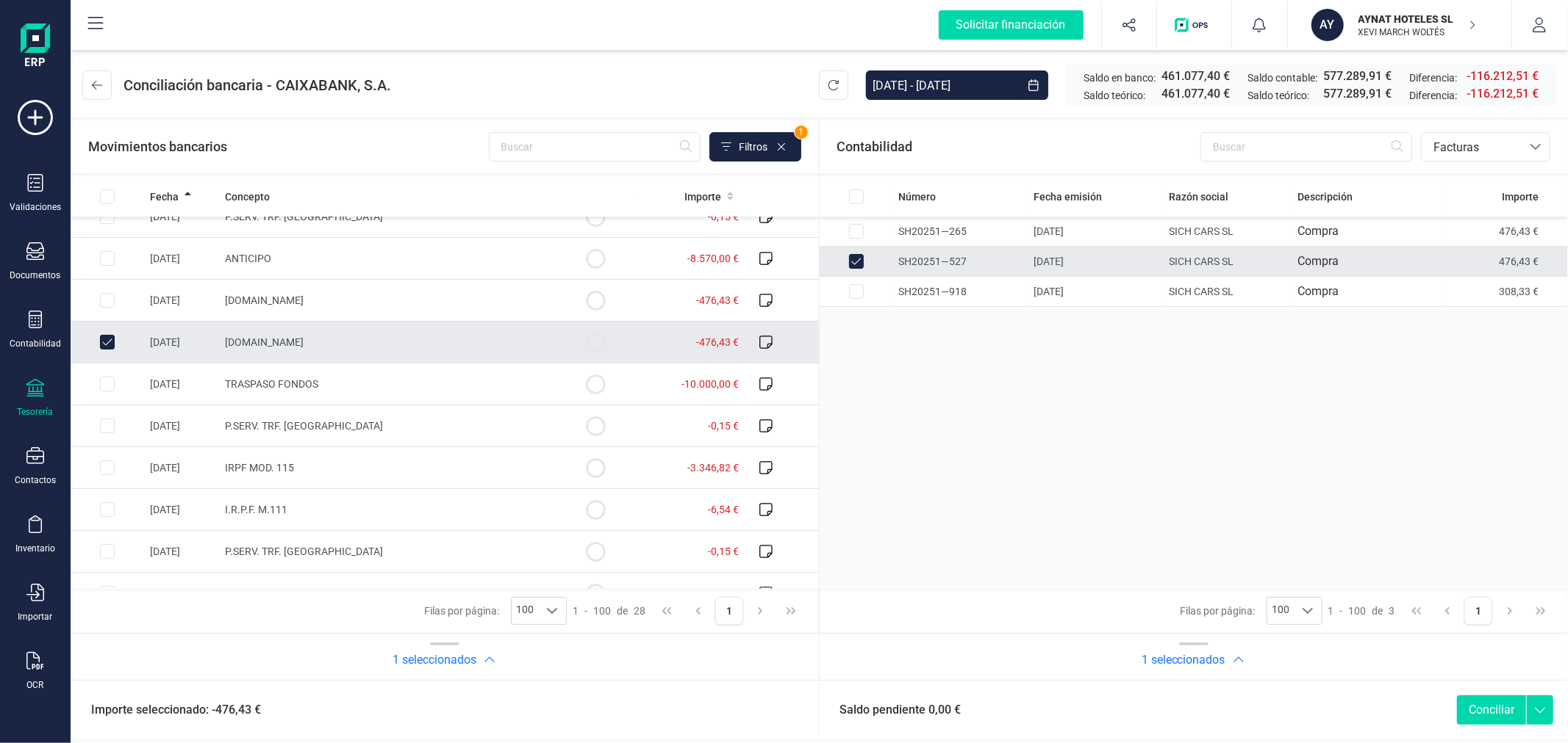
click at [1500, 714] on button "Conciliar" at bounding box center [1491, 710] width 69 height 29
checkbox input "false"
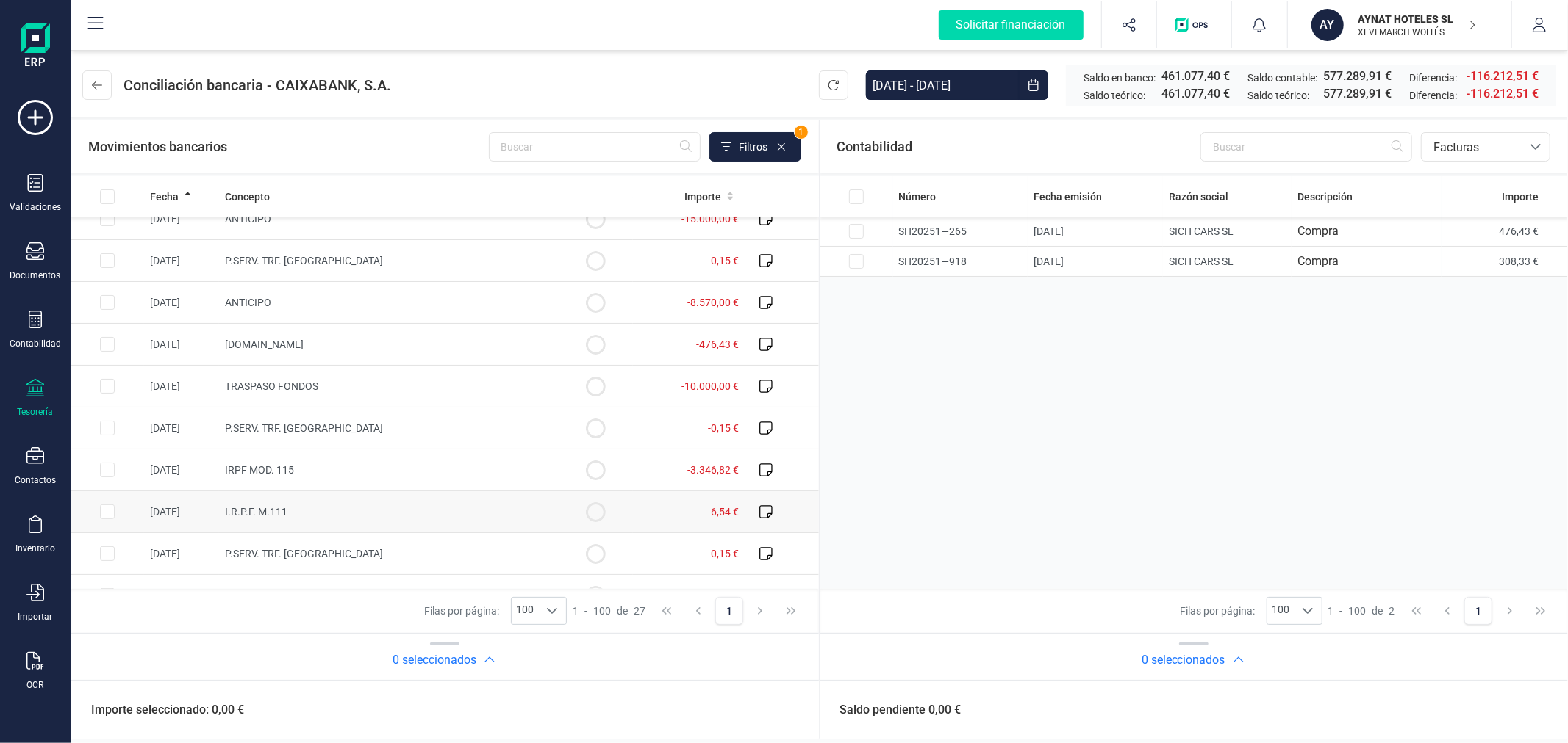
scroll to position [149, 0]
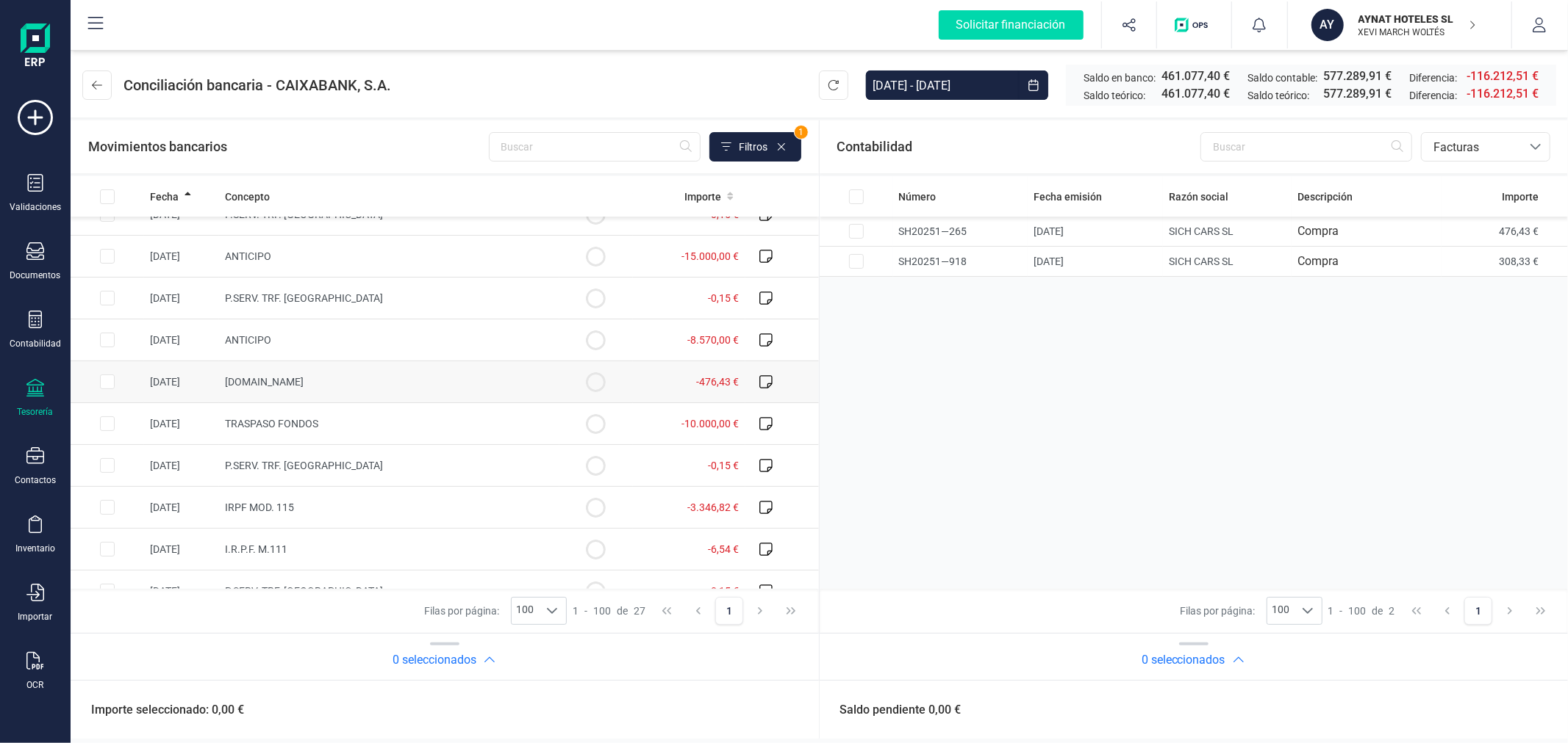
click at [112, 382] on input "Row Selected c83b4c2f-b8e4-4d78-8282-f0f875a6918e" at bounding box center [107, 382] width 15 height 15
checkbox input "true"
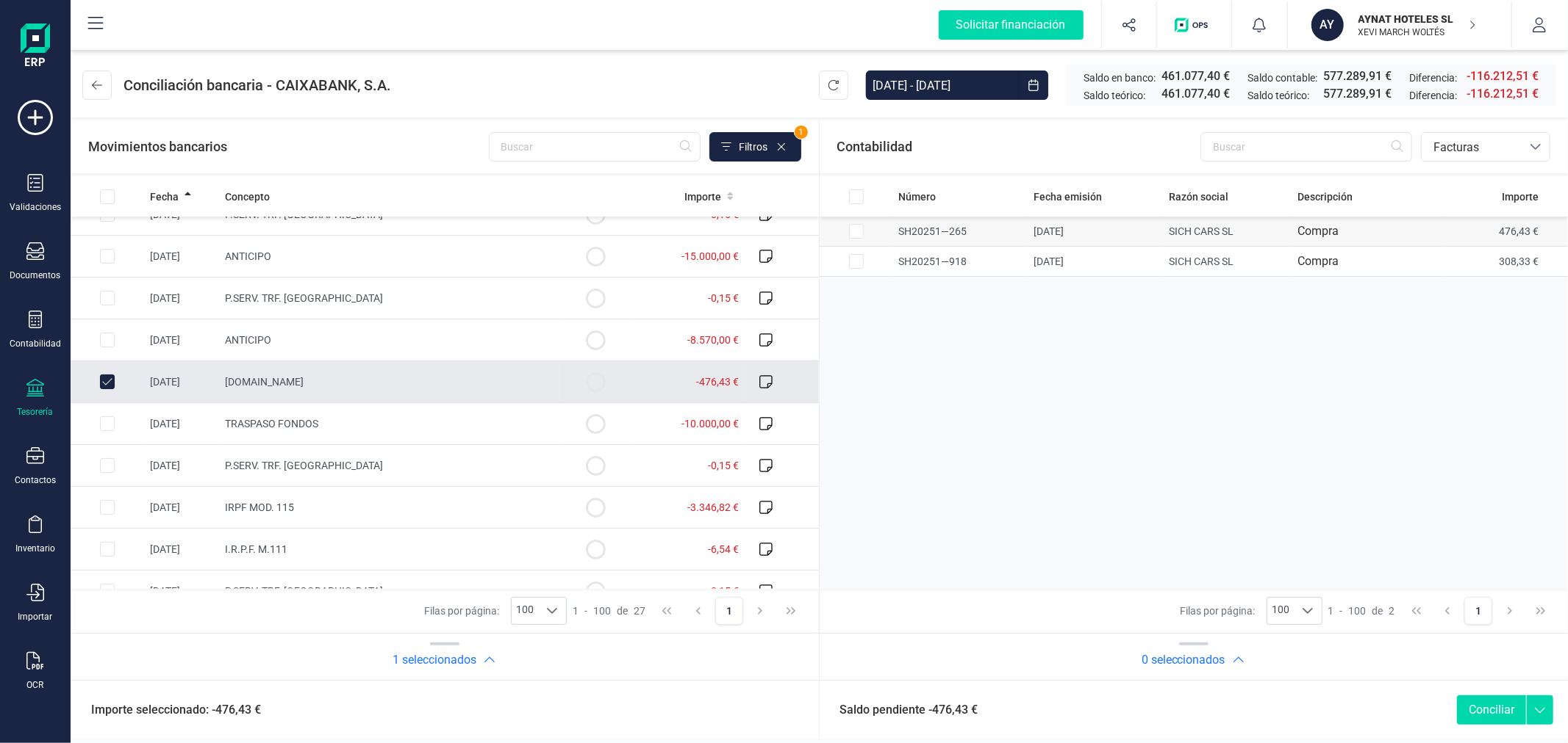
click at [853, 234] on input "Row Selected 0bcb720a-4b7a-44b1-9fbe-675e1dfba640" at bounding box center [856, 231] width 15 height 15
checkbox input "true"
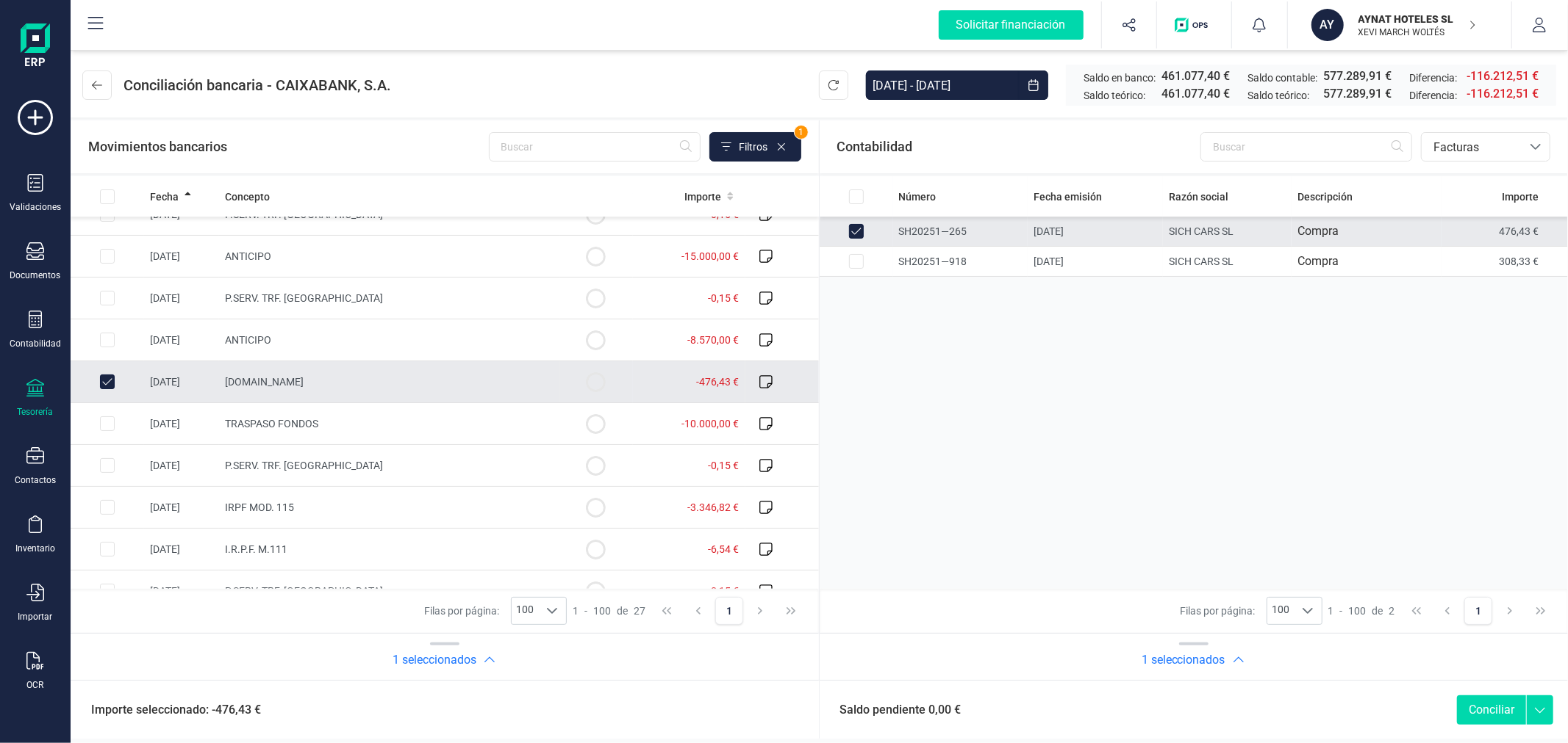
click at [1483, 705] on button "Conciliar" at bounding box center [1491, 710] width 69 height 29
checkbox input "false"
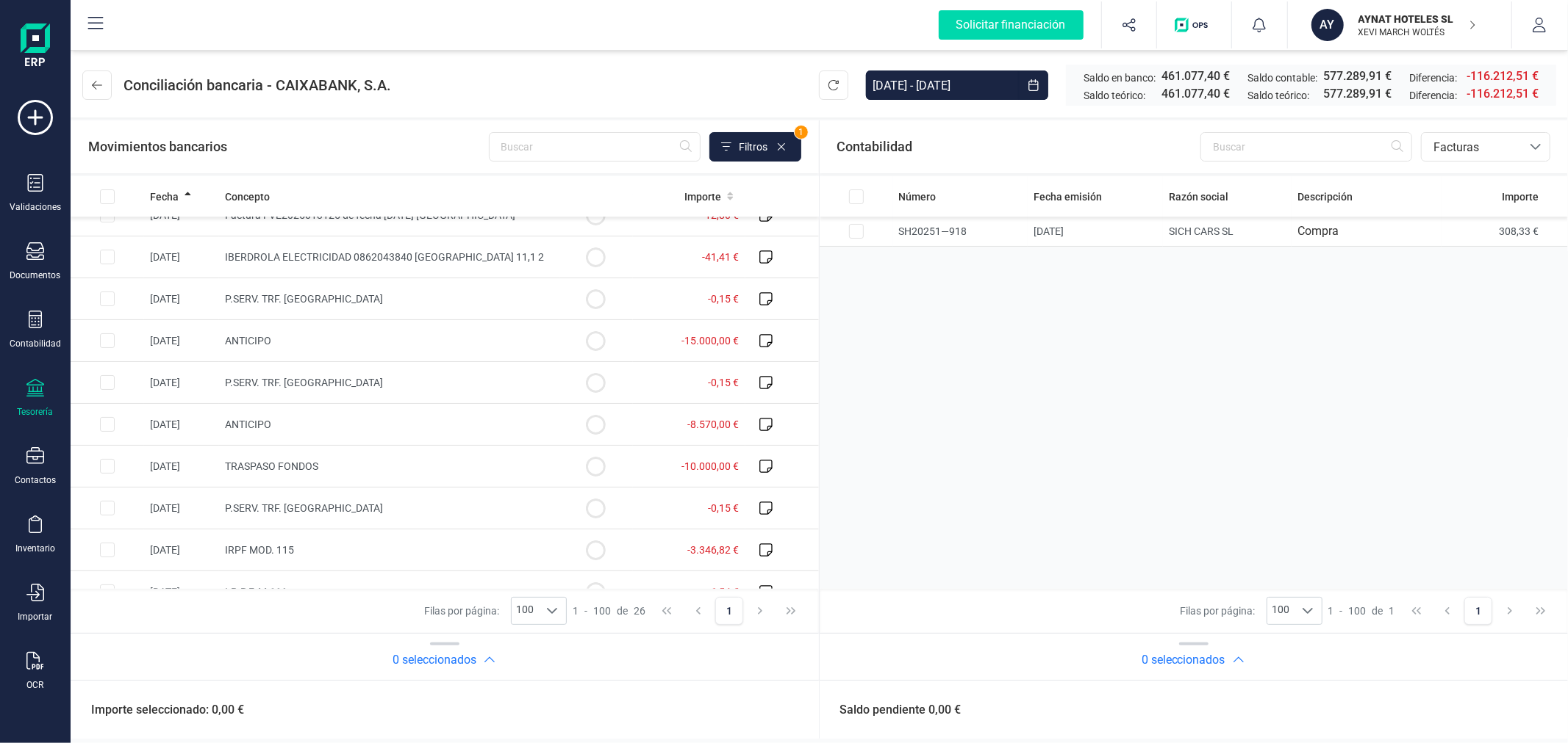
scroll to position [0, 0]
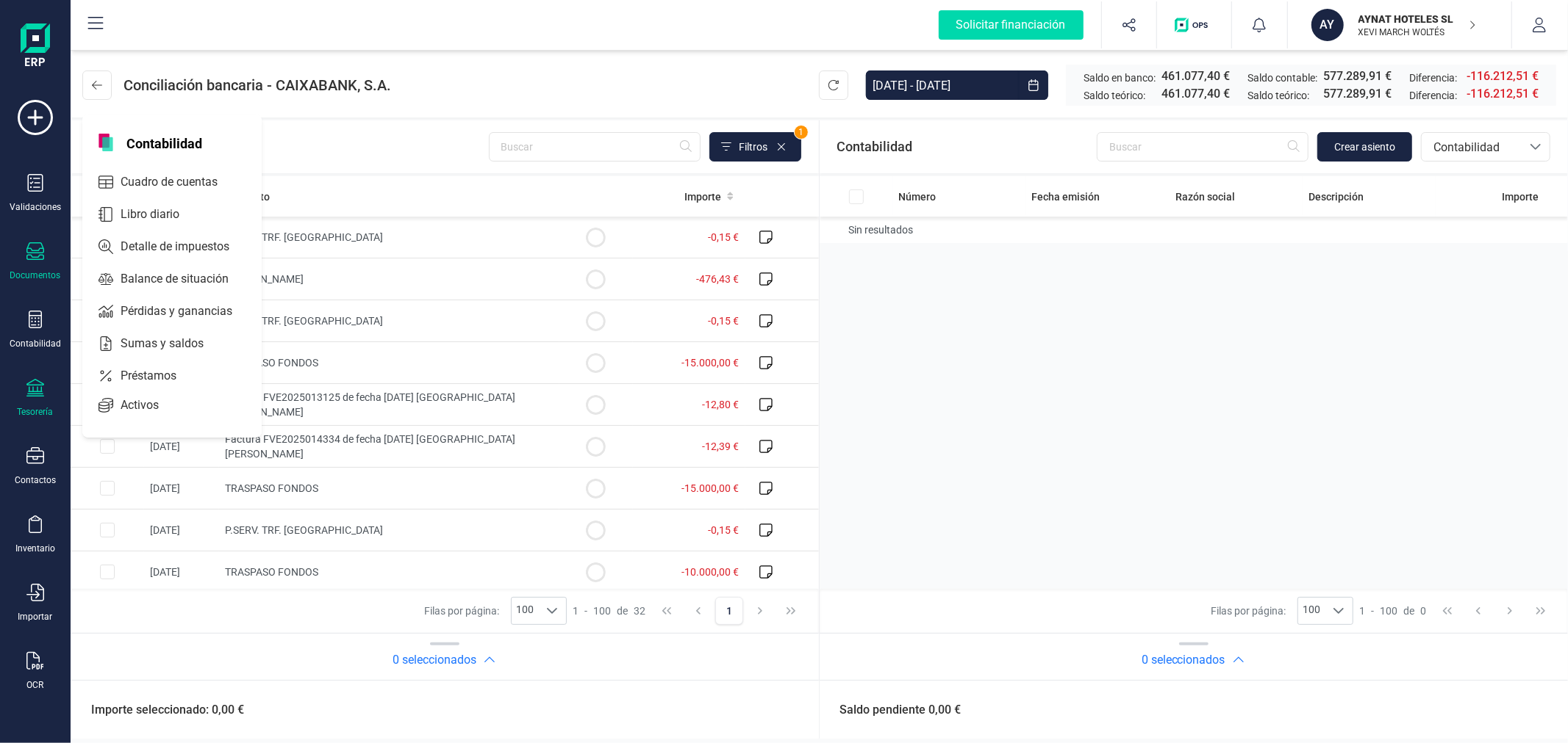
click at [20, 248] on div "Documentos" at bounding box center [35, 262] width 59 height 39
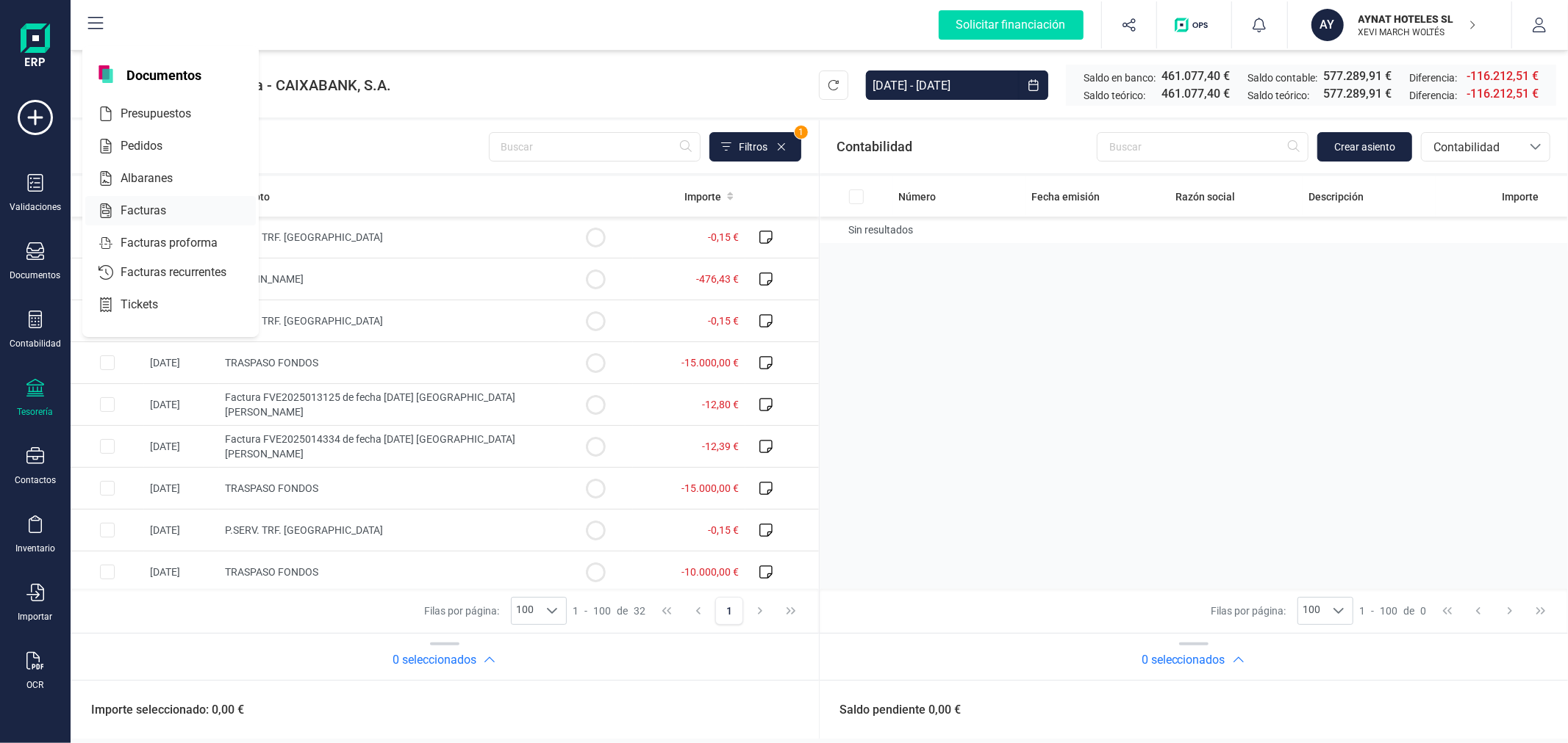
click at [147, 209] on span "Facturas" at bounding box center [154, 210] width 78 height 17
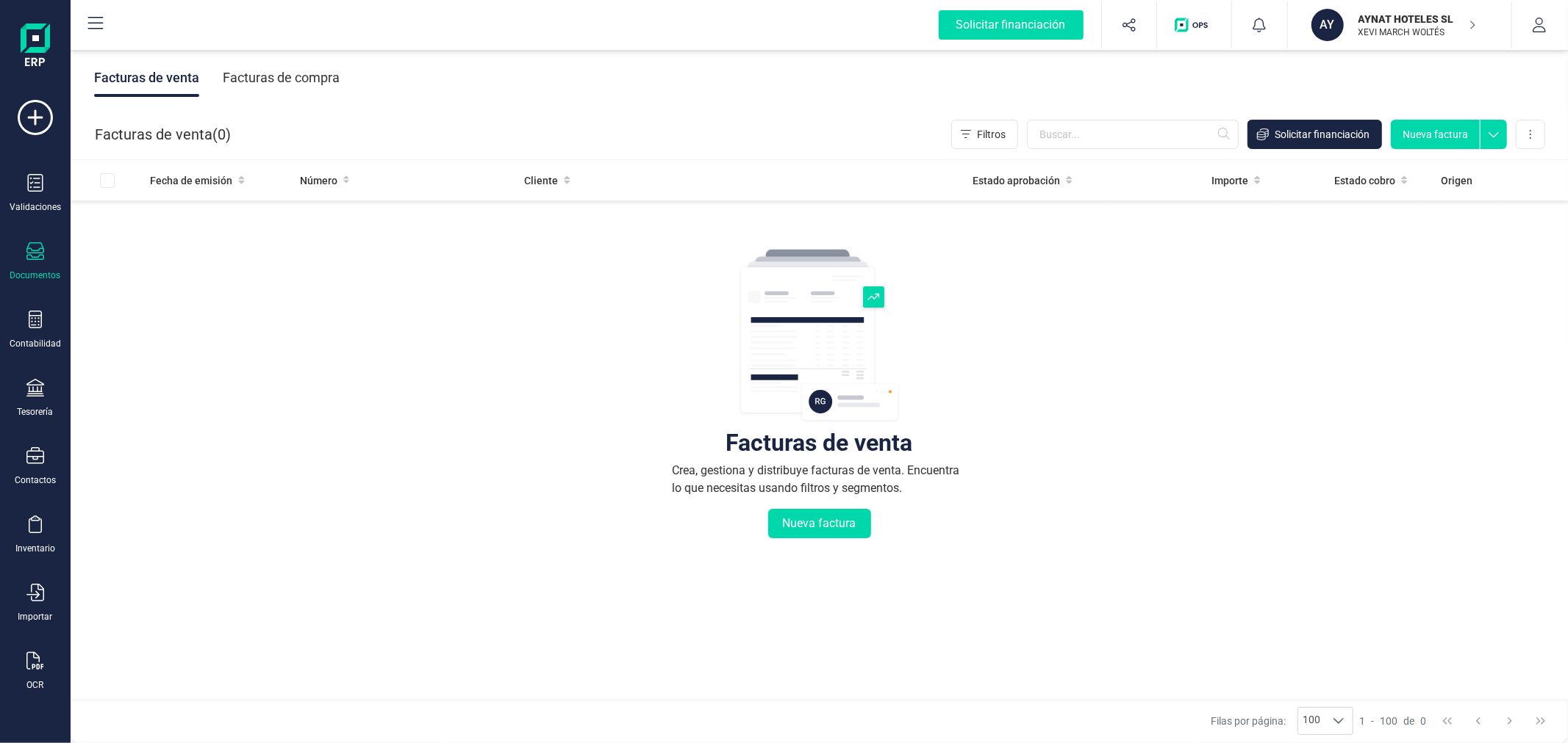
click at [302, 82] on div "Facturas de compra" at bounding box center [280, 77] width 117 height 38
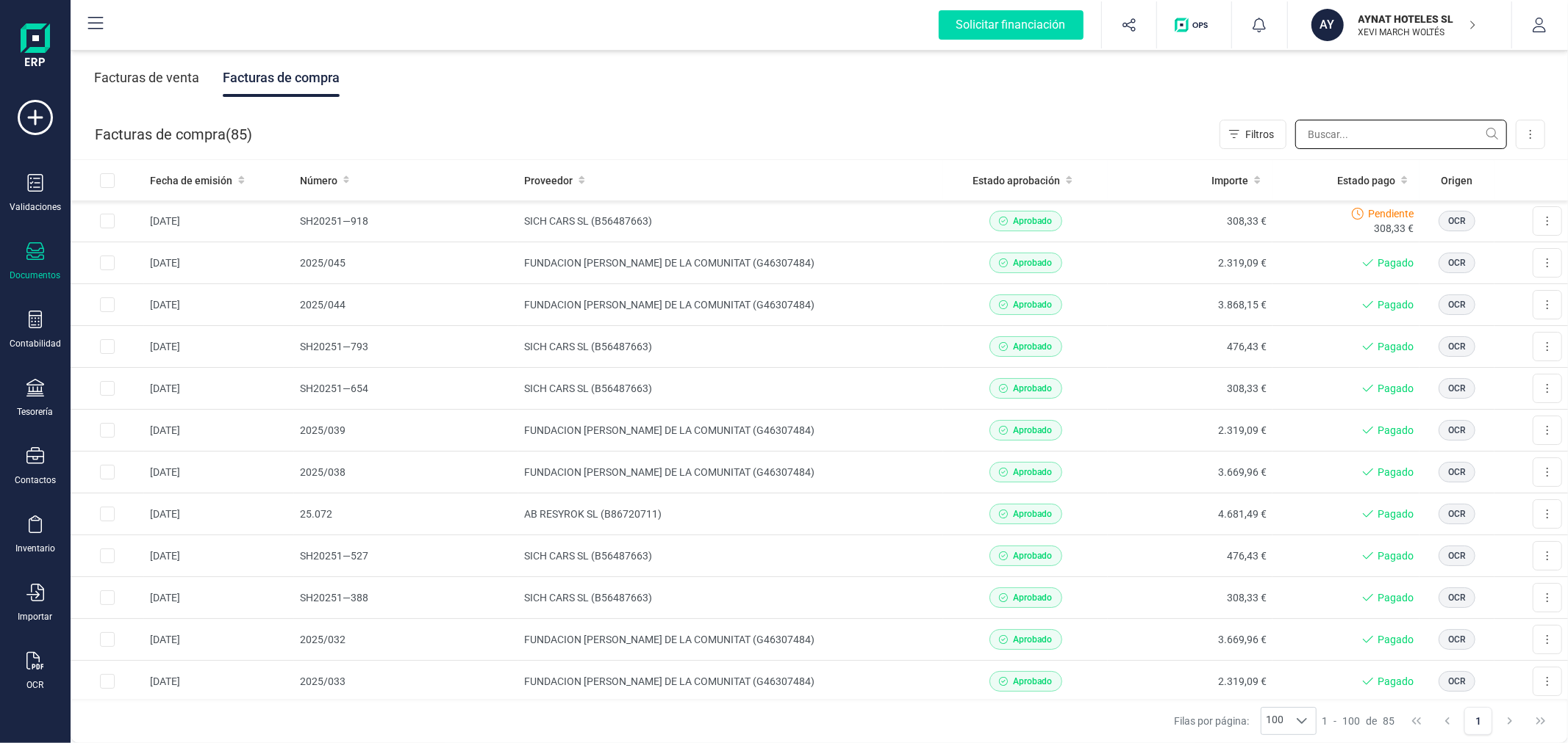
click at [1379, 137] on input "text" at bounding box center [1401, 134] width 212 height 29
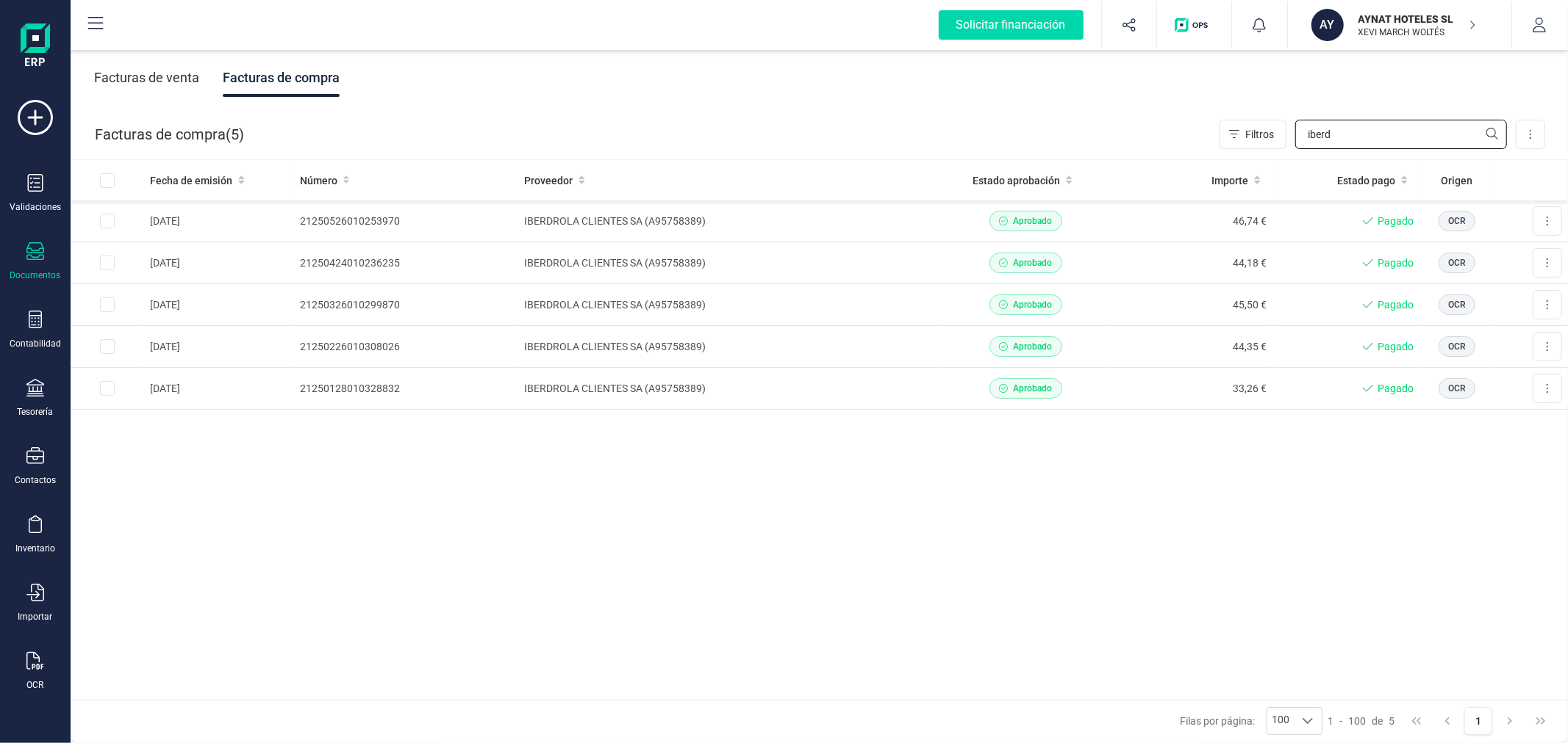
click at [1385, 134] on input "iberd" at bounding box center [1401, 134] width 212 height 29
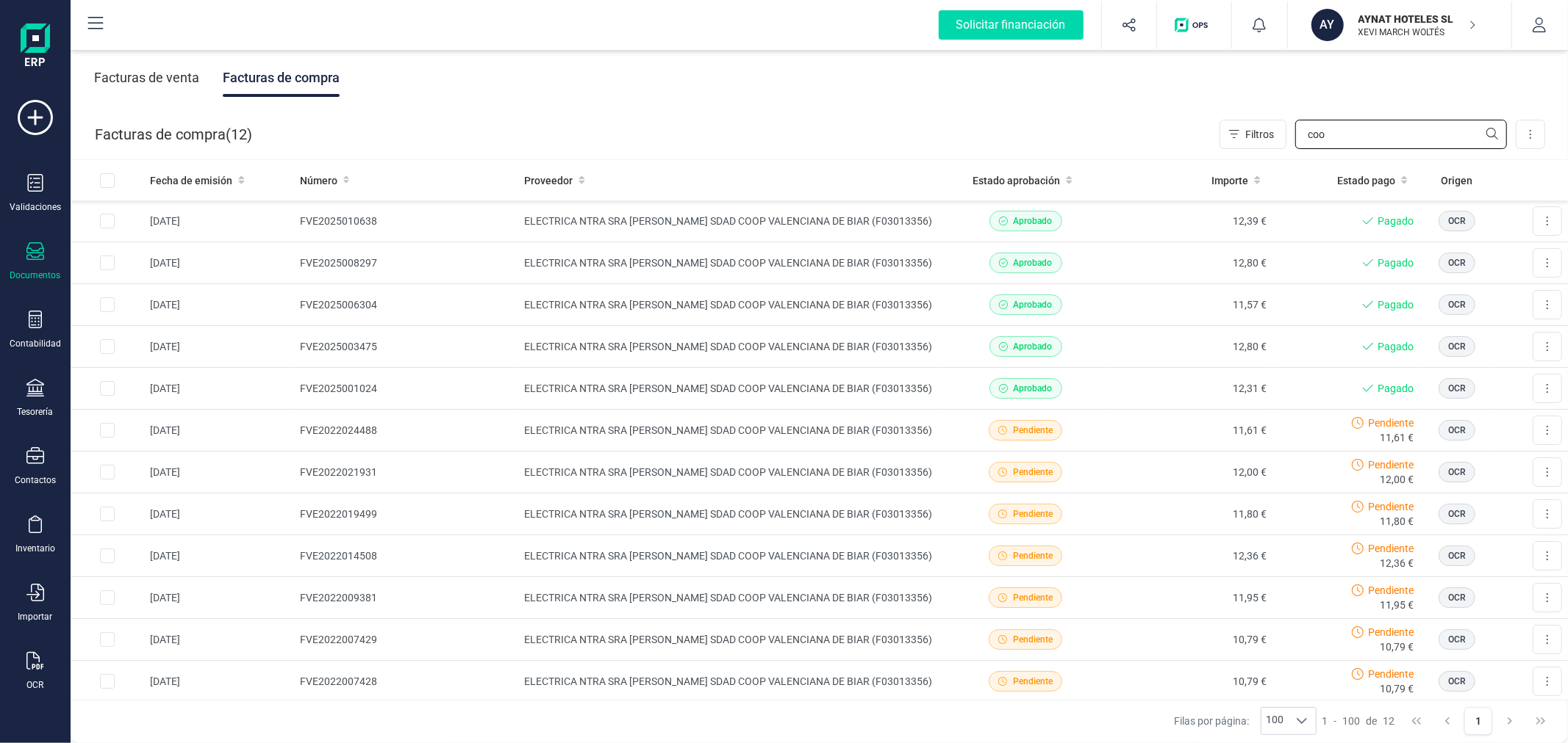
type input "coo"
click at [26, 666] on icon at bounding box center [35, 660] width 17 height 17
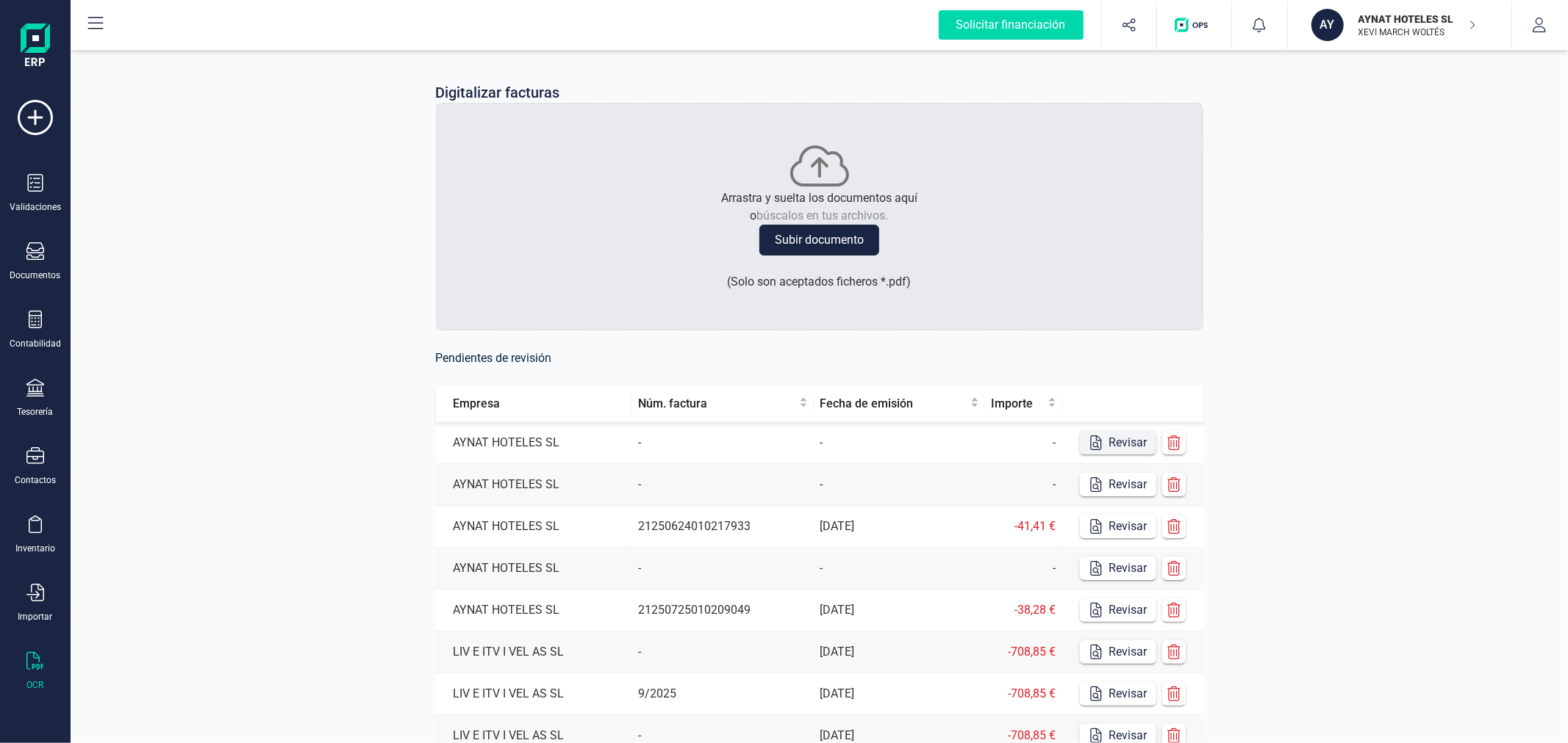
click at [1118, 441] on button "Revisar" at bounding box center [1118, 442] width 77 height 23
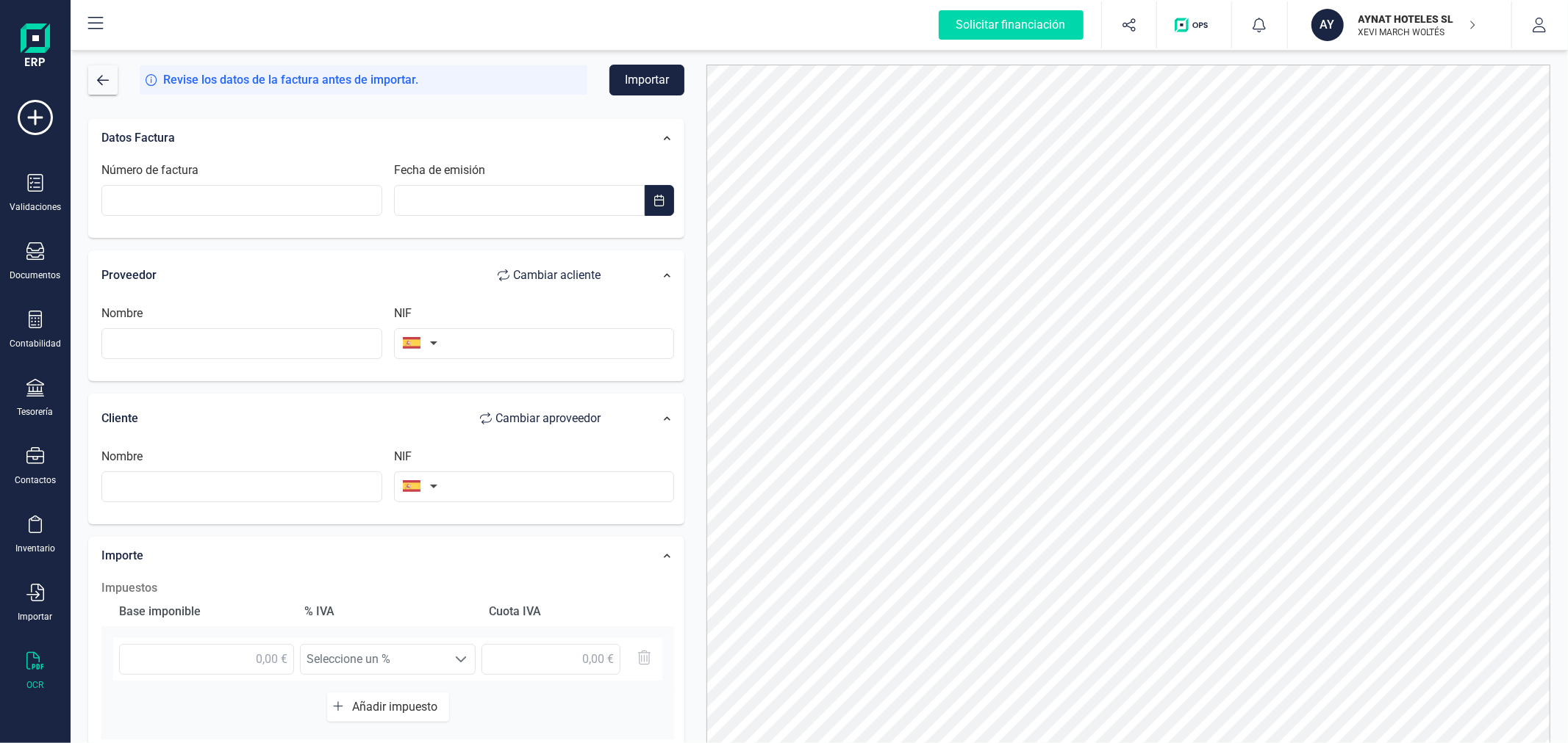
click at [316, 181] on div "Número de factura" at bounding box center [241, 189] width 292 height 54
click at [316, 206] on input "Número de factura" at bounding box center [241, 200] width 280 height 31
type input "FVE2025013125"
type input "__/__/____"
click at [489, 196] on input "__/__/____" at bounding box center [519, 200] width 251 height 31
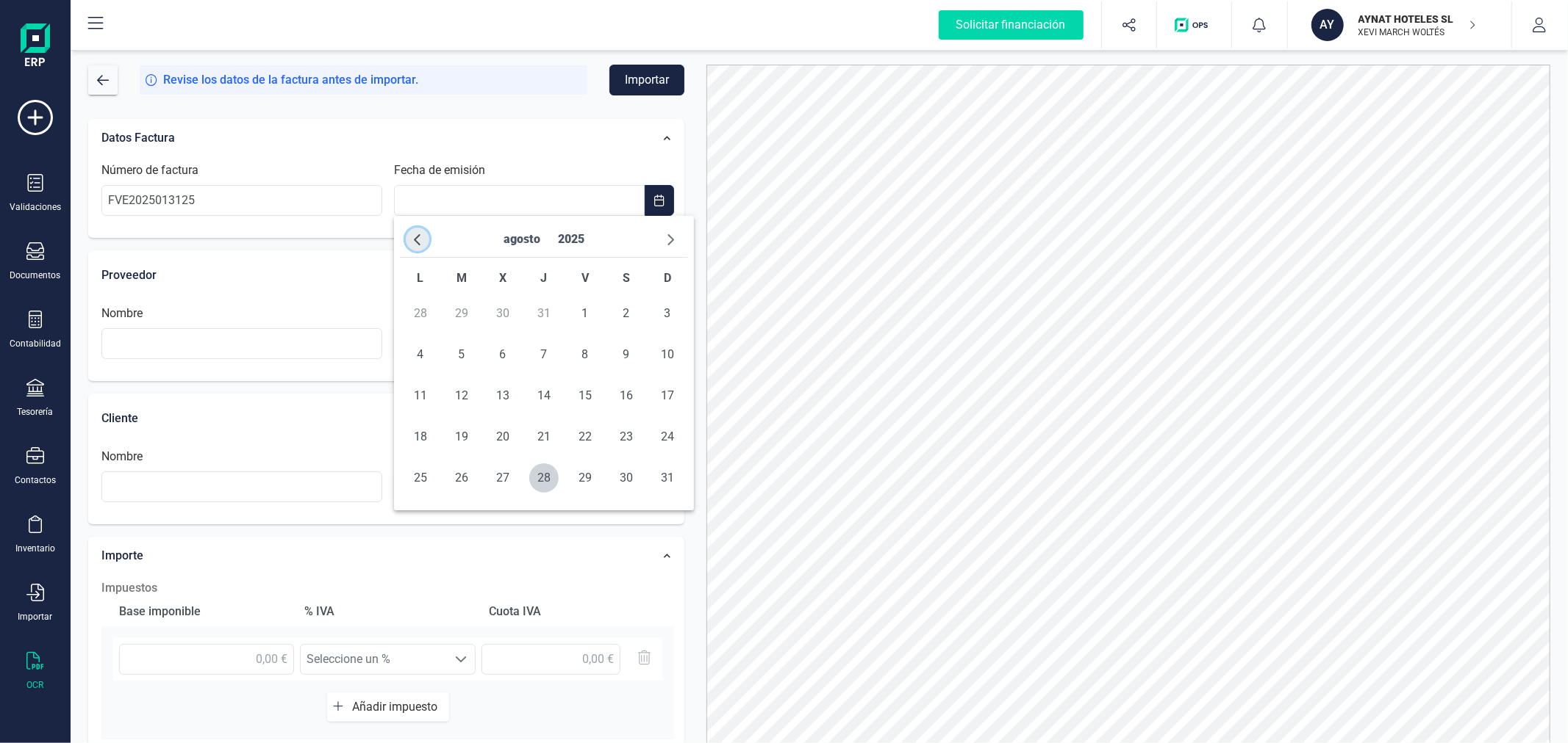
click at [421, 241] on span "button" at bounding box center [418, 240] width 12 height 12
click at [548, 395] on span "12" at bounding box center [543, 395] width 29 height 29
type input "[DATE]"
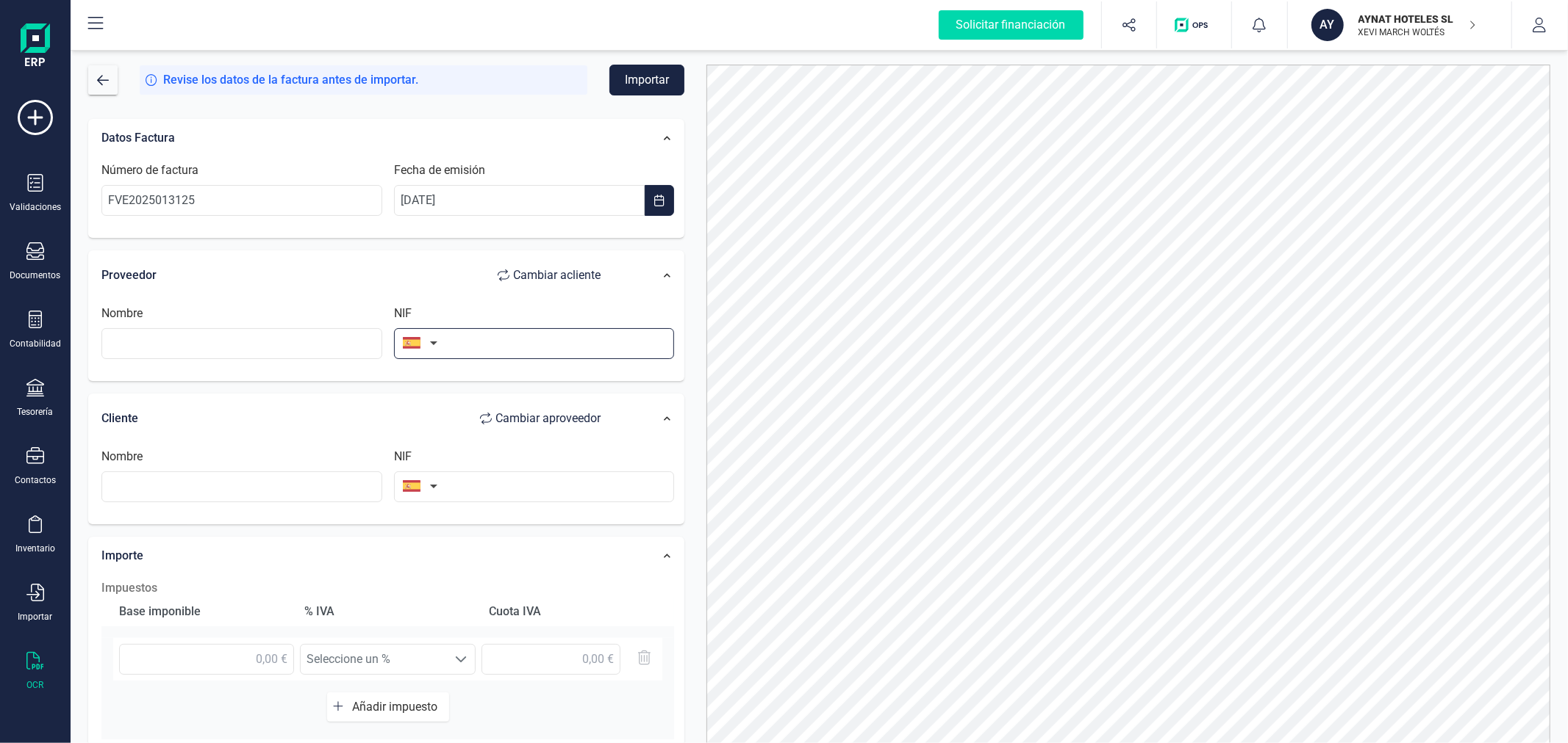
click at [465, 341] on input "text" at bounding box center [534, 343] width 280 height 31
type input "F03013356"
click at [537, 370] on li "F03013356" at bounding box center [534, 379] width 280 height 29
type input "ELECTRICA NTRA SRA DE GRACIA SDAD COOP VALENCIANA DE BIAR"
click at [514, 485] on input "text" at bounding box center [534, 487] width 280 height 31
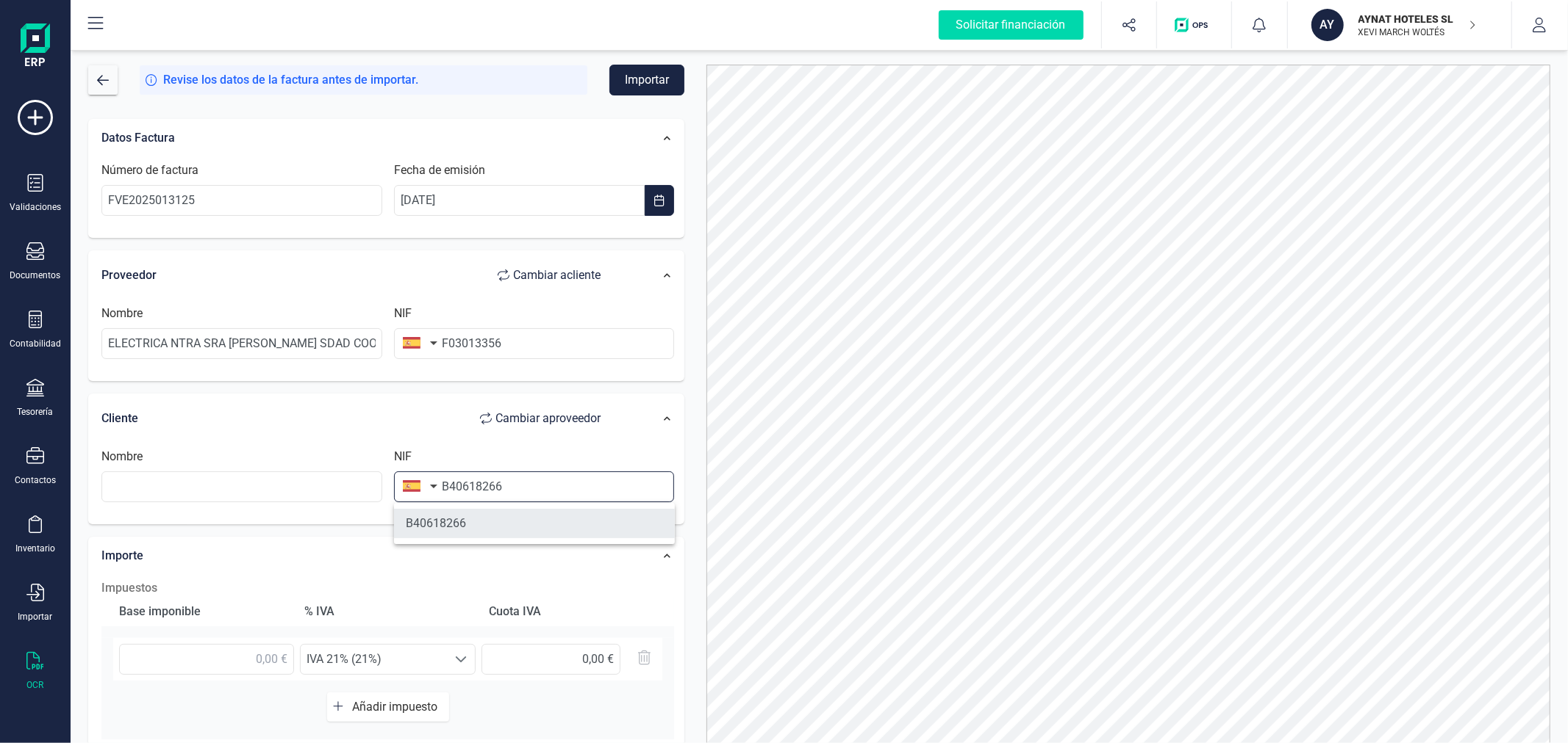
type input "B40618266"
click at [537, 522] on li "B40618266" at bounding box center [534, 524] width 280 height 29
type input "AYNAT HOTELES SL"
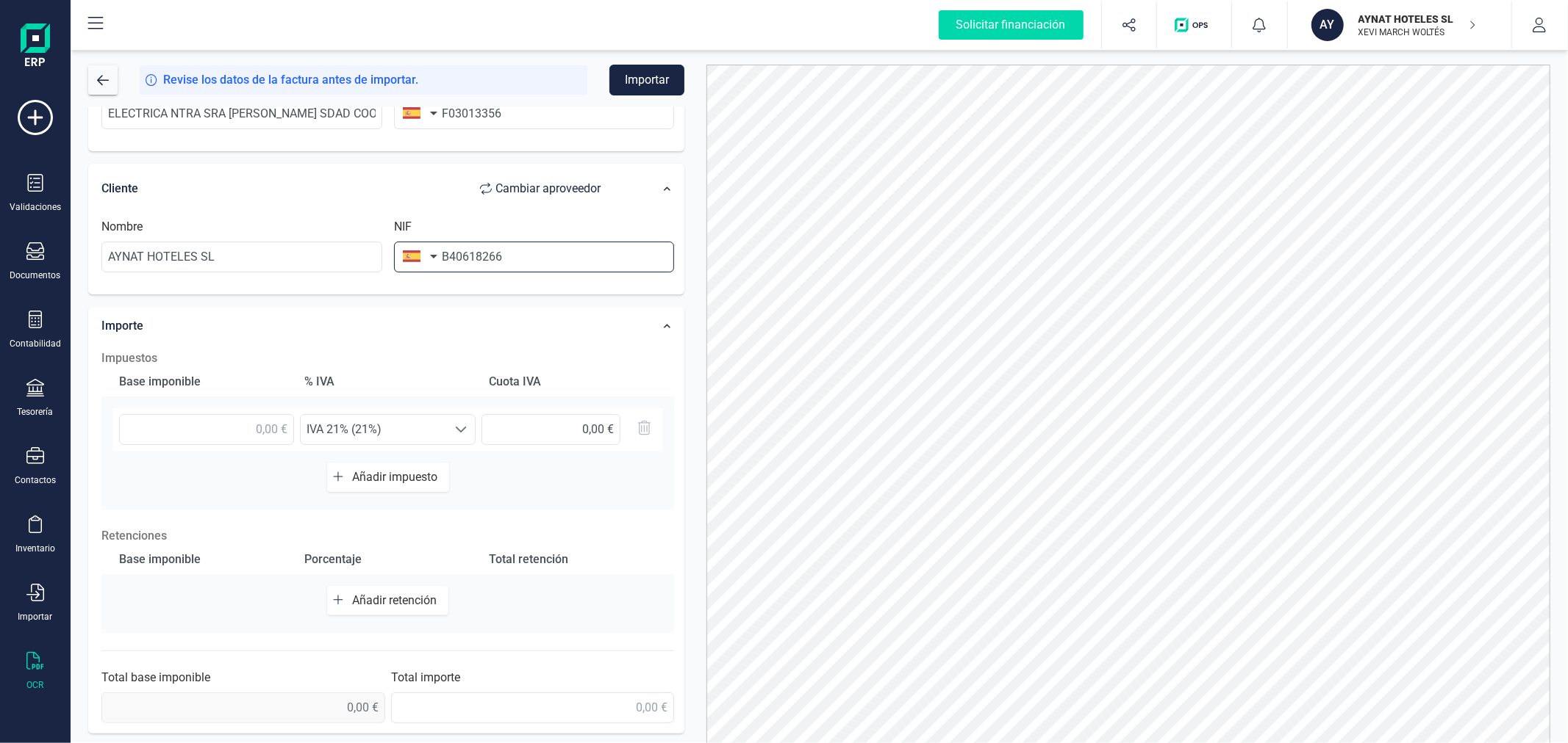
scroll to position [232, 0]
click at [163, 430] on input "text" at bounding box center [206, 427] width 175 height 31
type input "10,58 €"
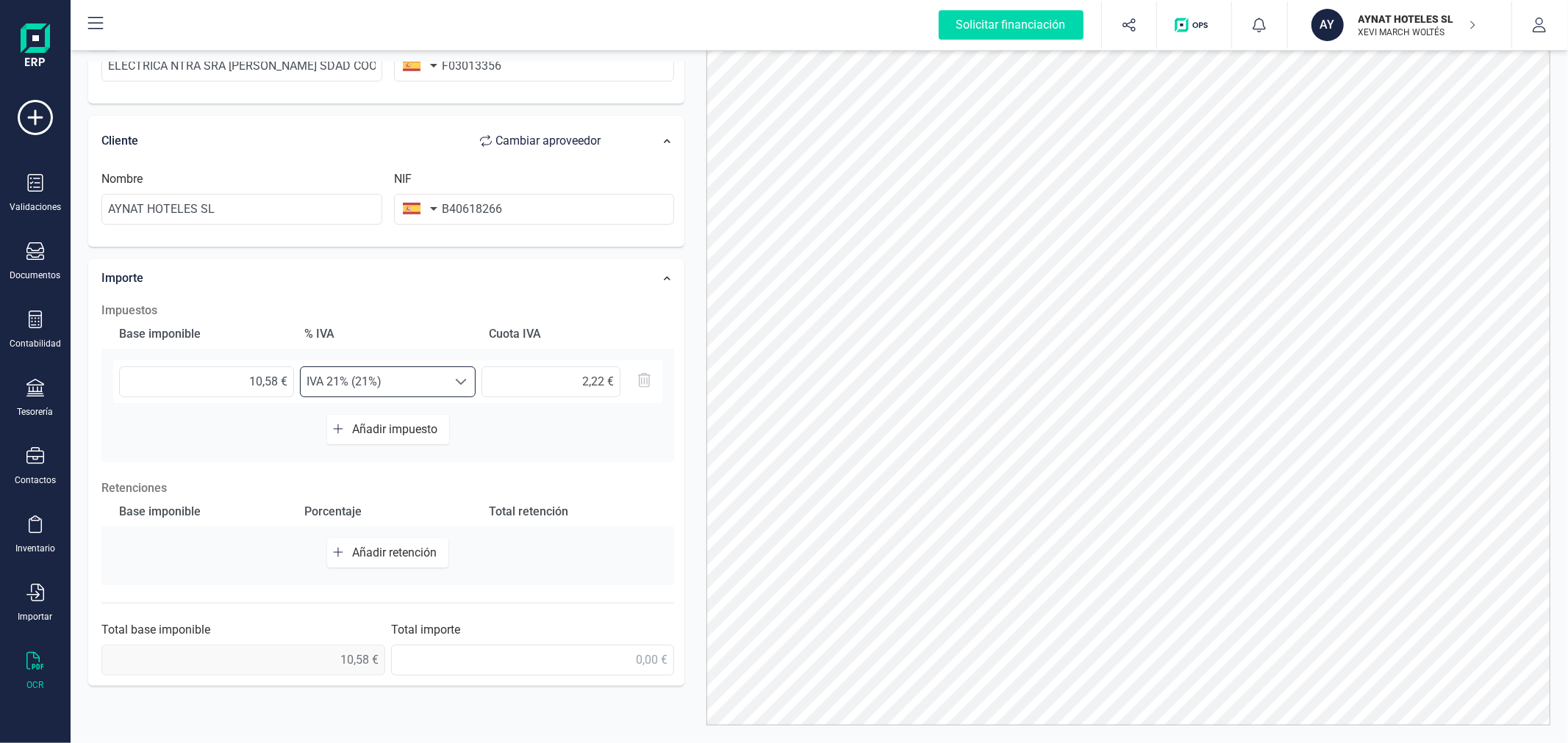
scroll to position [70, 0]
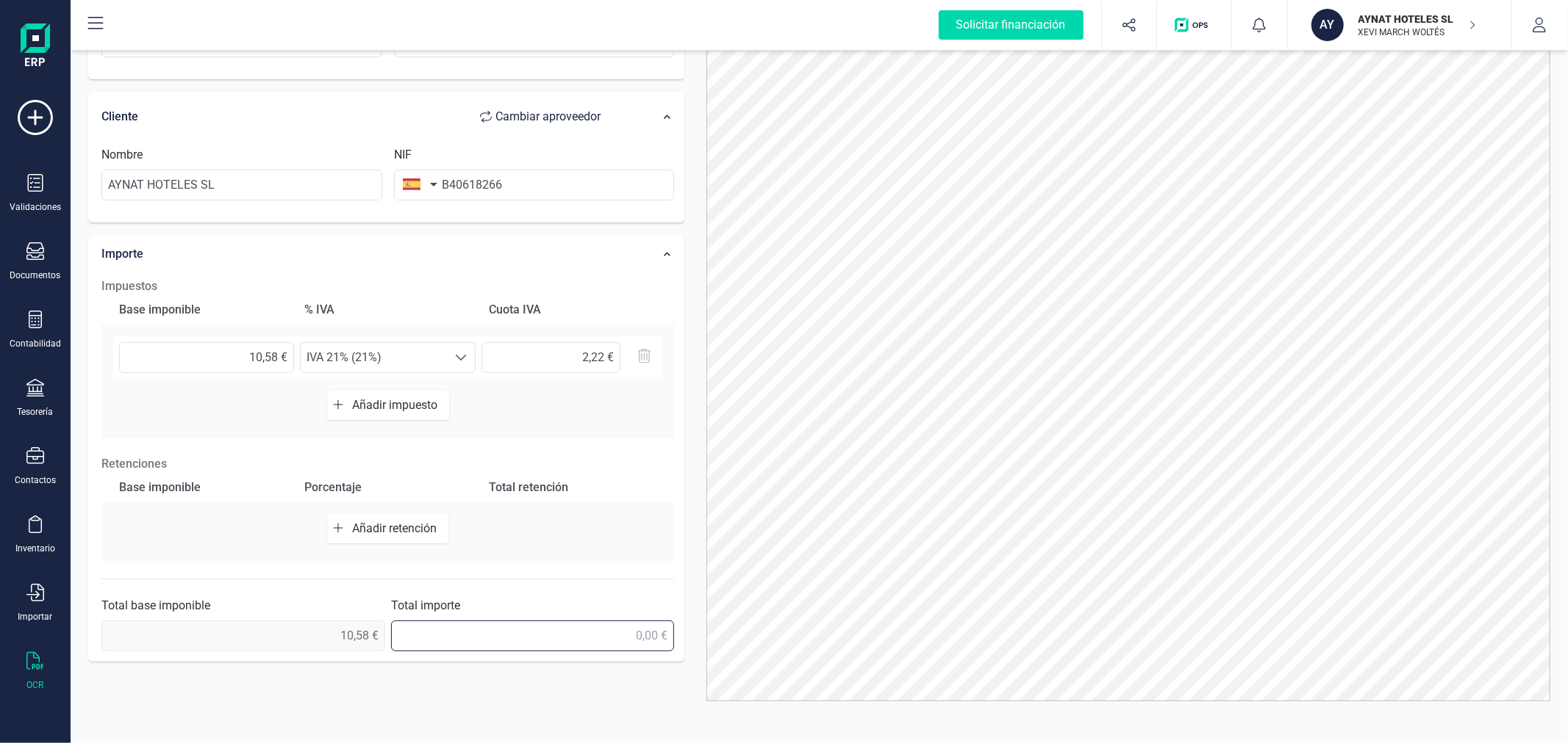
click at [601, 630] on input "text" at bounding box center [532, 636] width 283 height 31
type input "12,80 €"
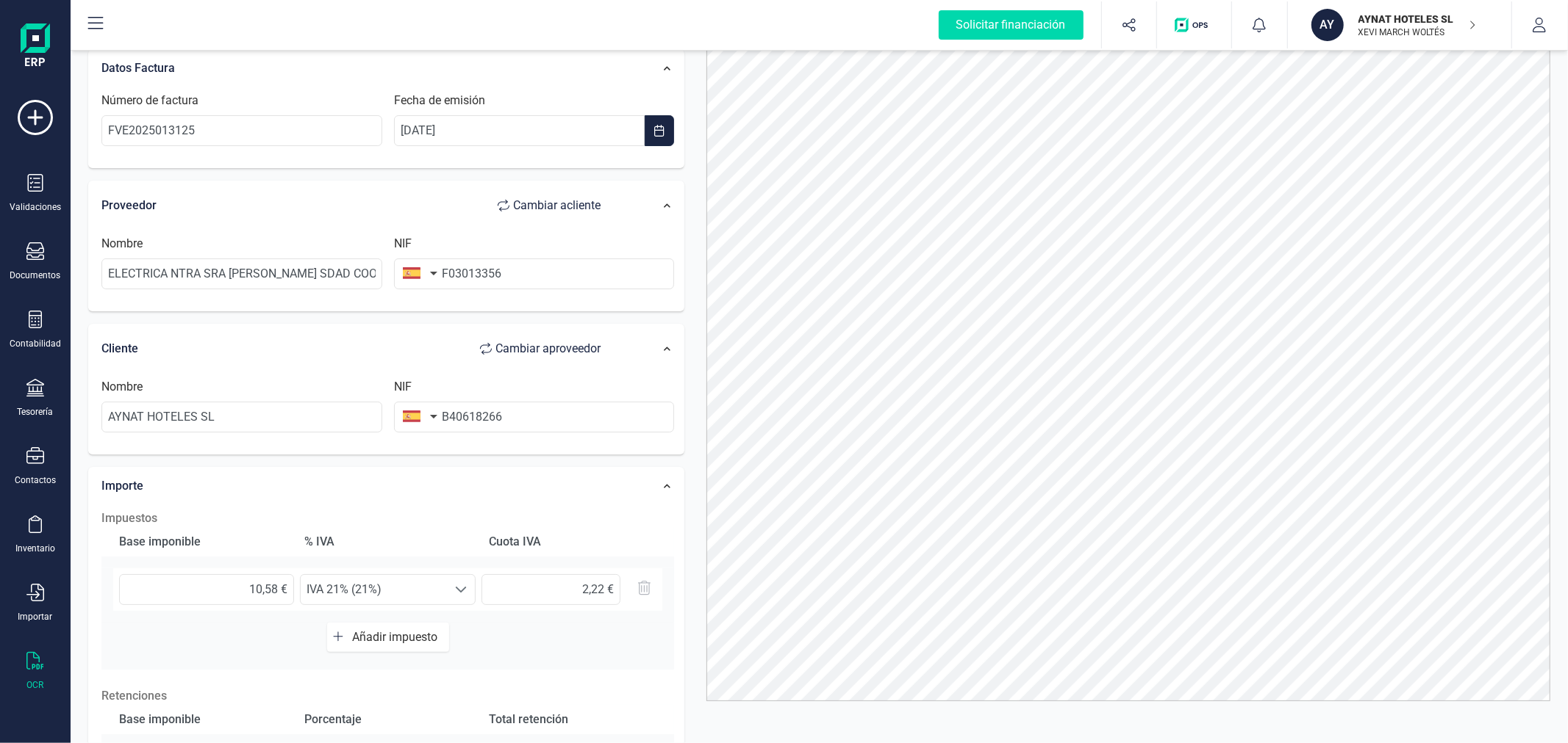
scroll to position [0, 0]
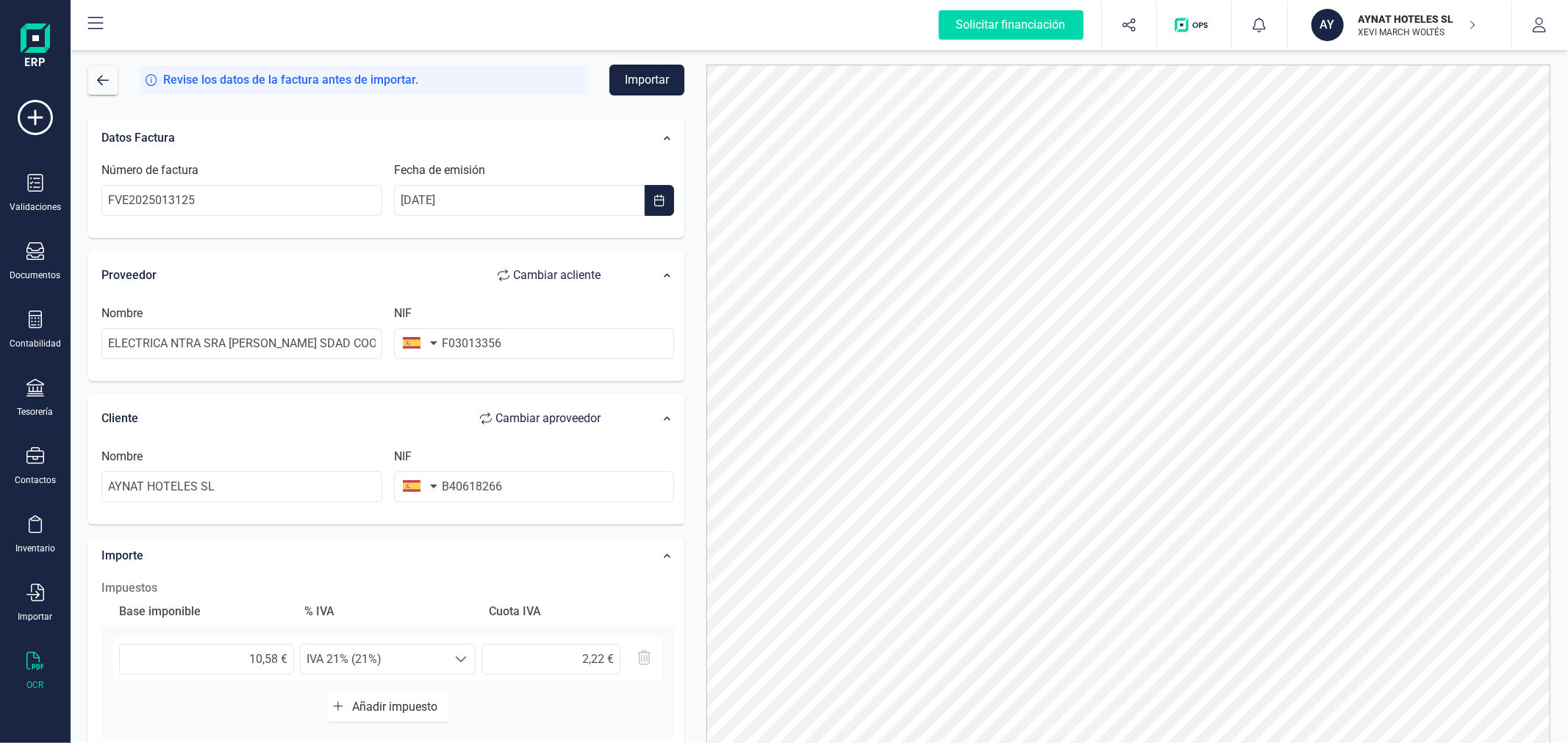
click at [656, 83] on button "Importar" at bounding box center [647, 80] width 75 height 31
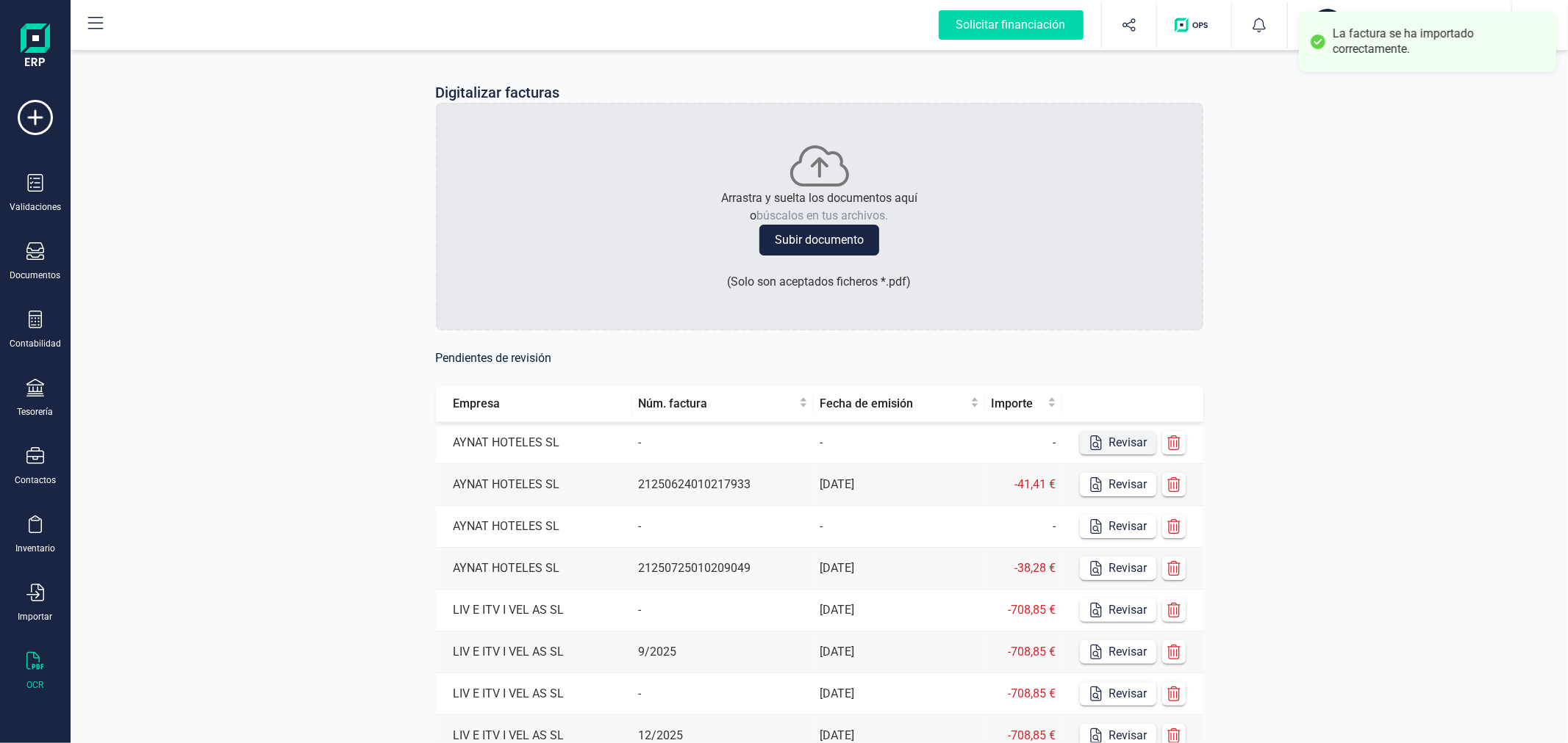
click at [1120, 437] on button "Revisar" at bounding box center [1118, 442] width 77 height 23
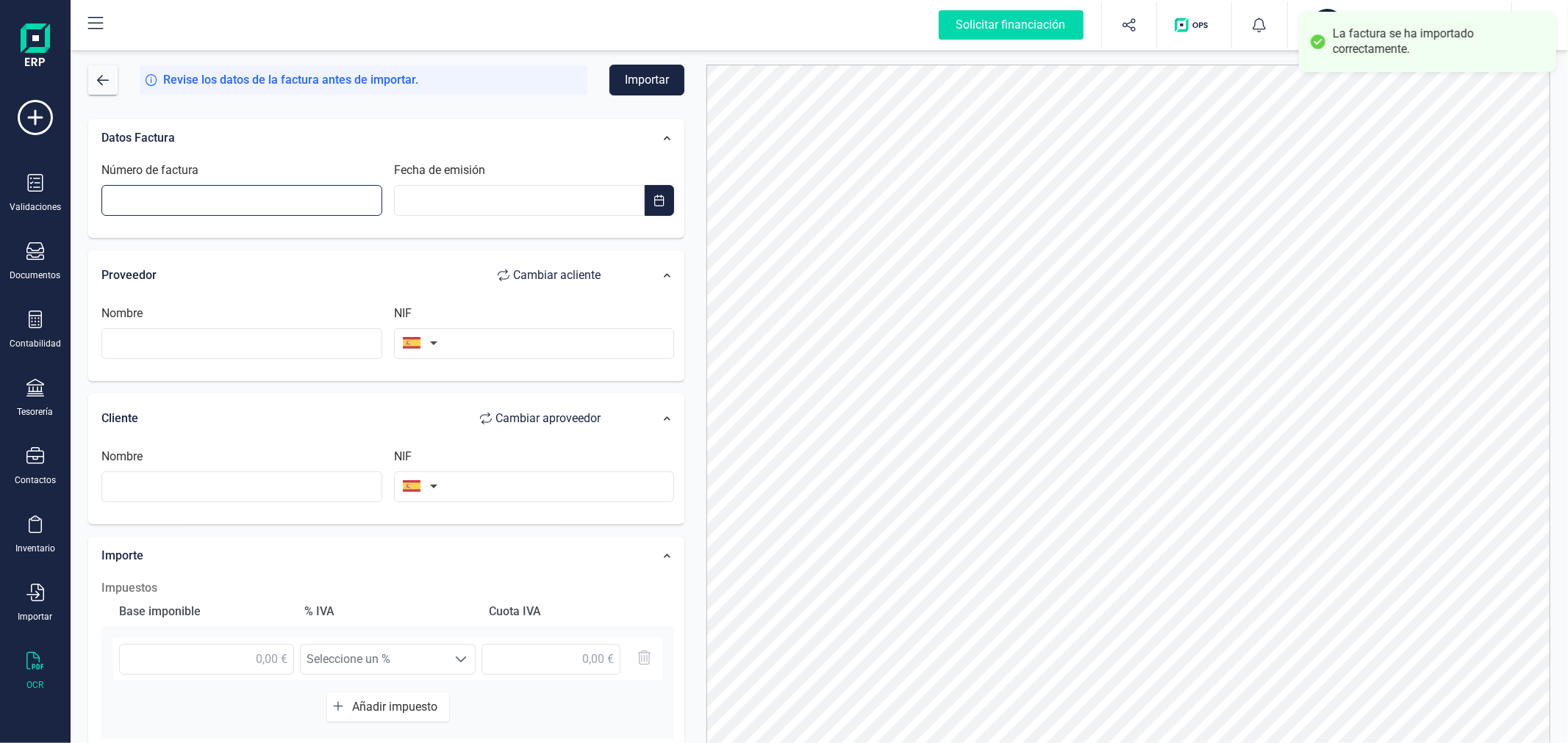
click at [248, 200] on input "Número de factura" at bounding box center [241, 200] width 280 height 31
type input "FVE2025014334"
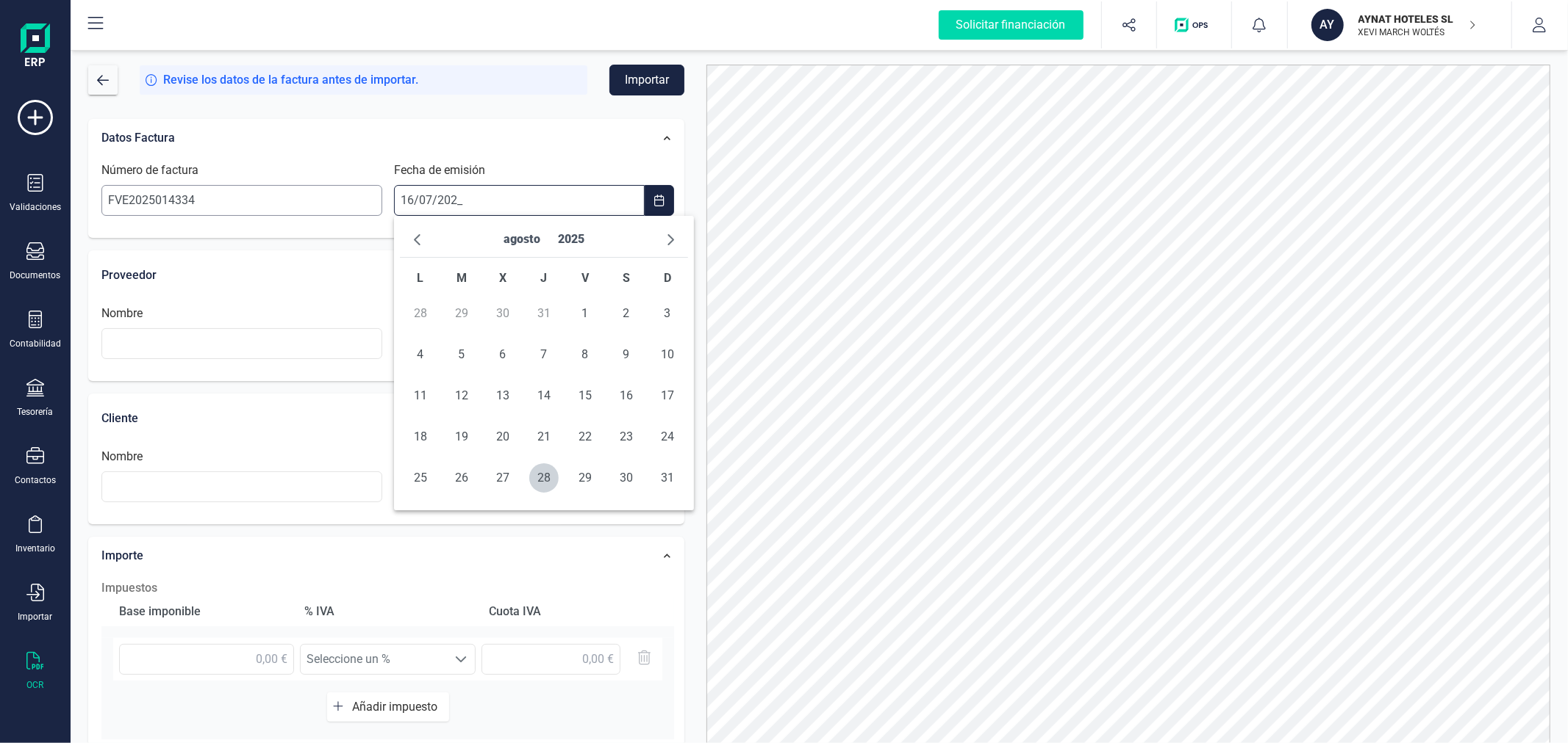
type input "[DATE]"
click at [498, 397] on span "16" at bounding box center [502, 395] width 29 height 29
click at [538, 346] on input "text" at bounding box center [534, 343] width 280 height 31
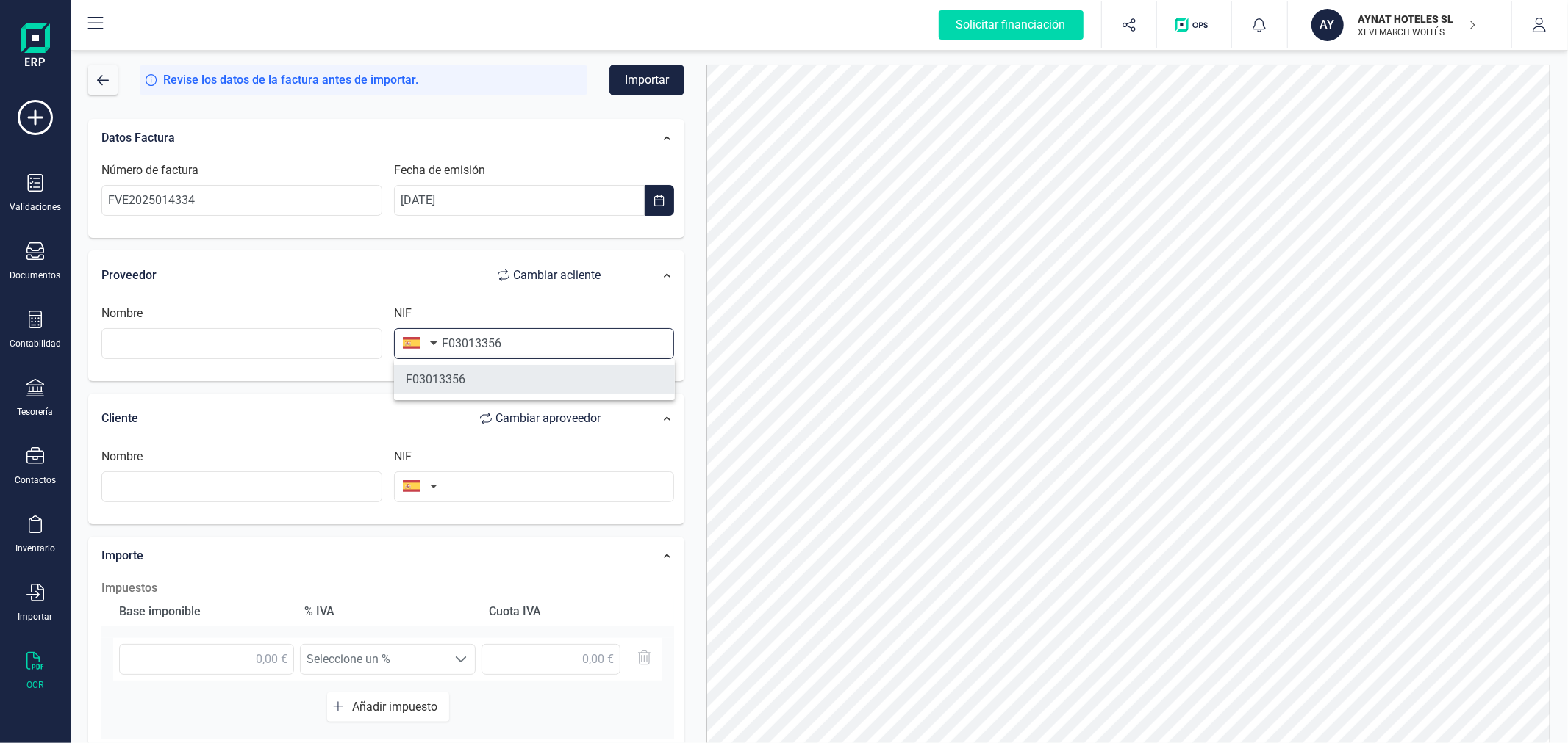
type input "F03013356"
click at [519, 380] on li "F03013356" at bounding box center [534, 379] width 280 height 29
type input "ELECTRICA NTRA SRA DE GRACIA SDAD COOP VALENCIANA DE BIAR"
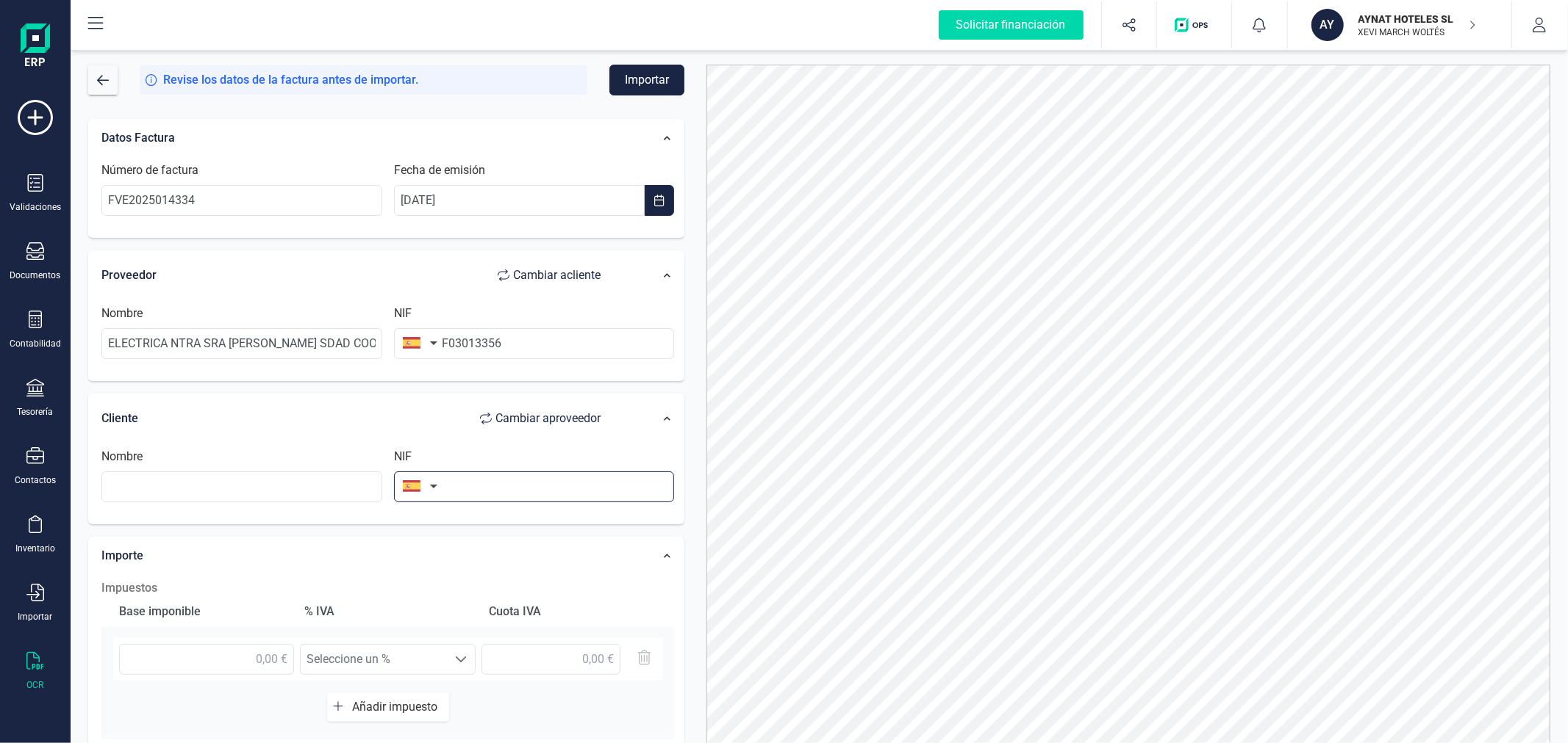
click at [522, 488] on input "text" at bounding box center [534, 487] width 280 height 31
type input "B40618266"
click at [476, 527] on li "B40618266" at bounding box center [534, 524] width 280 height 29
type input "AYNAT HOTELES SL"
click at [253, 648] on input "text" at bounding box center [206, 659] width 175 height 31
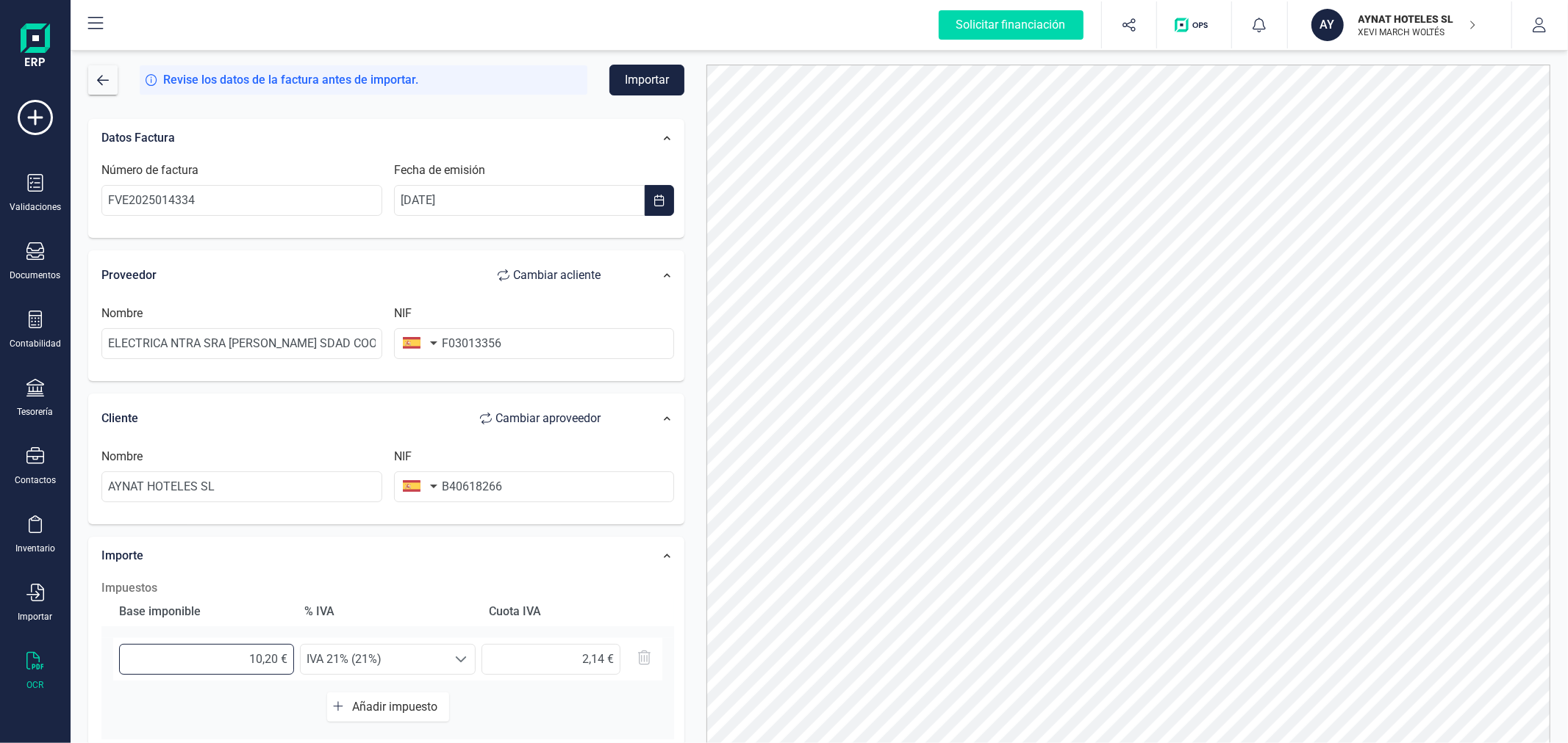
type input "10,24 €"
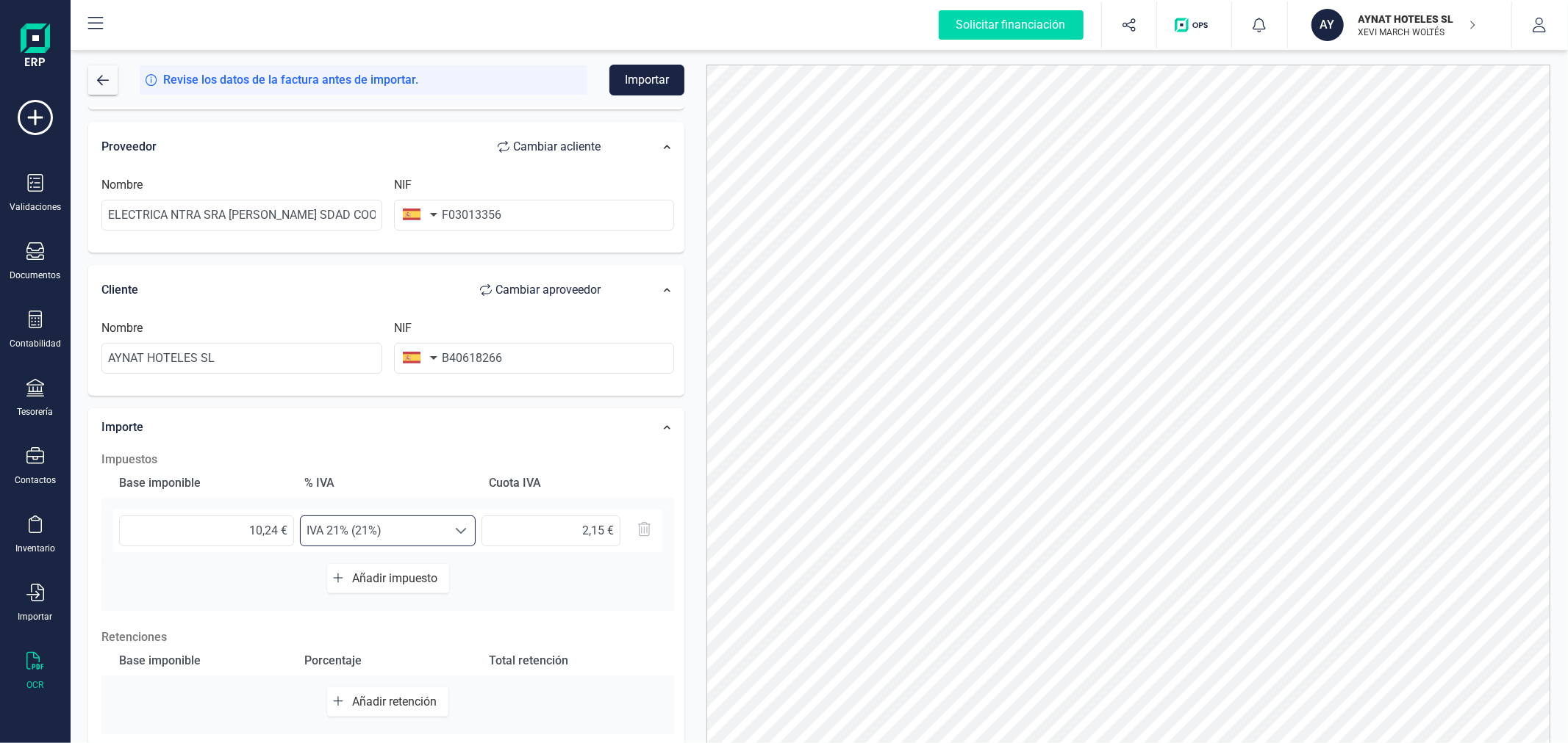
scroll to position [232, 0]
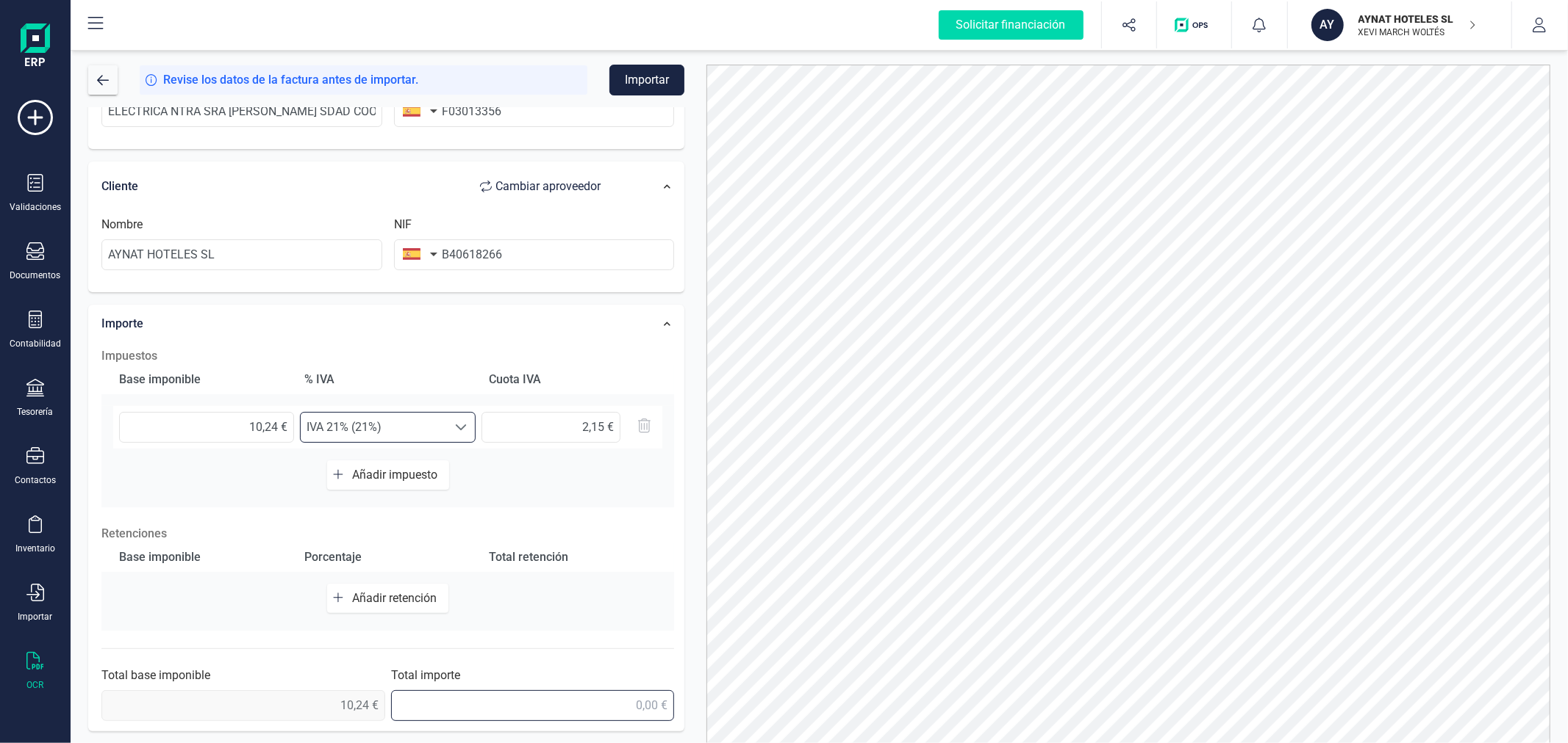
click at [592, 708] on input "text" at bounding box center [532, 705] width 283 height 31
type input "12,39 €"
click at [648, 80] on button "Importar" at bounding box center [647, 80] width 75 height 31
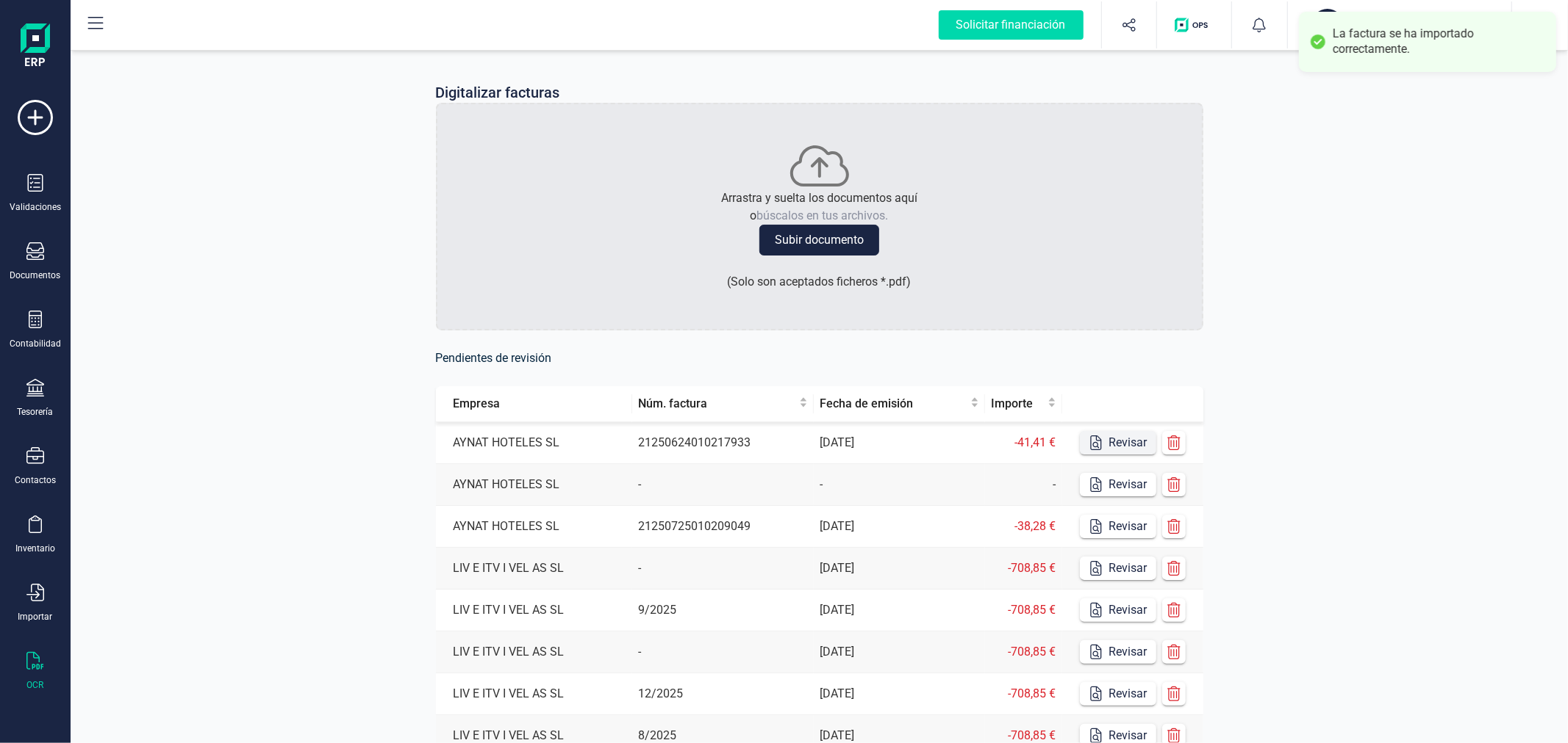
click at [1114, 449] on button "Revisar" at bounding box center [1118, 442] width 77 height 23
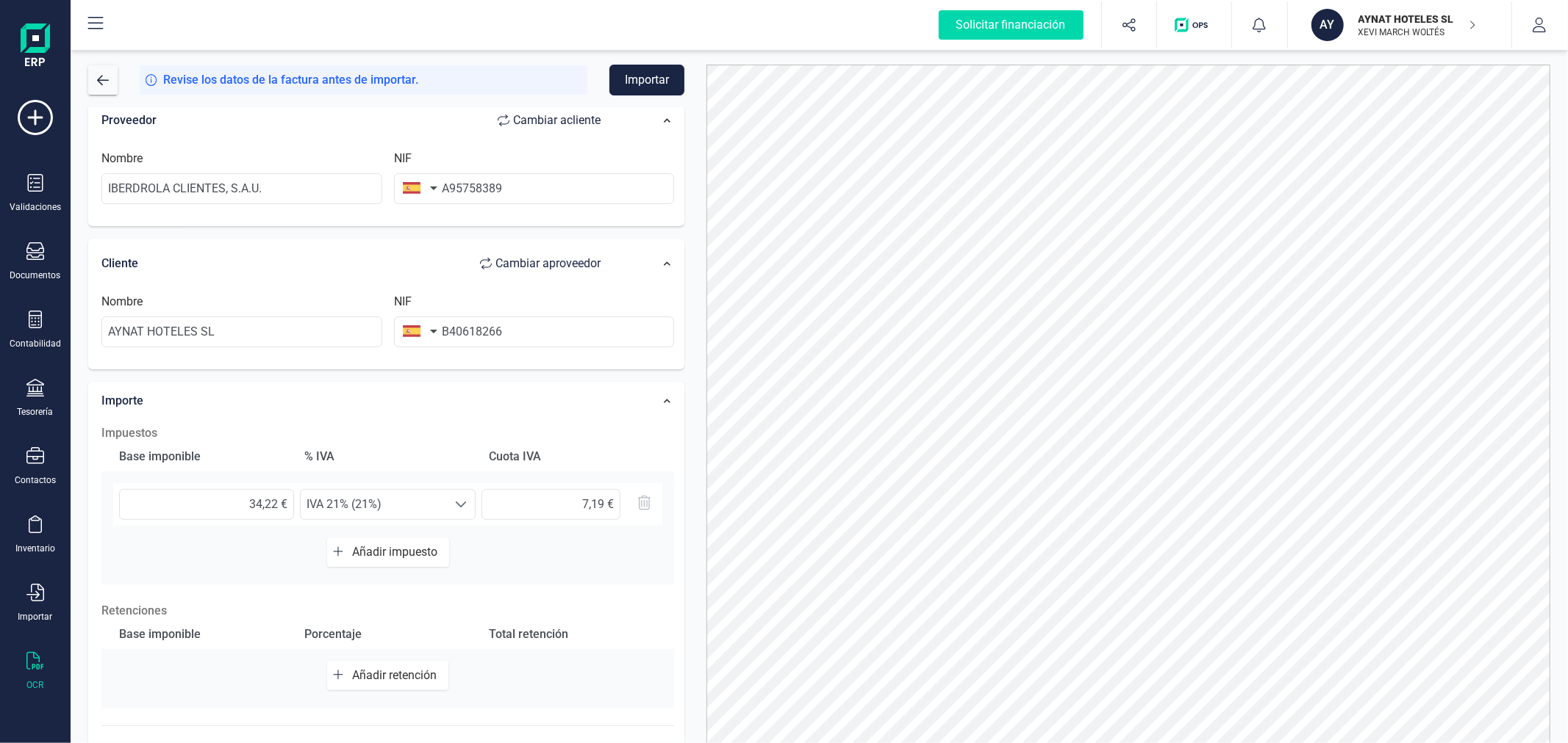
scroll to position [232, 0]
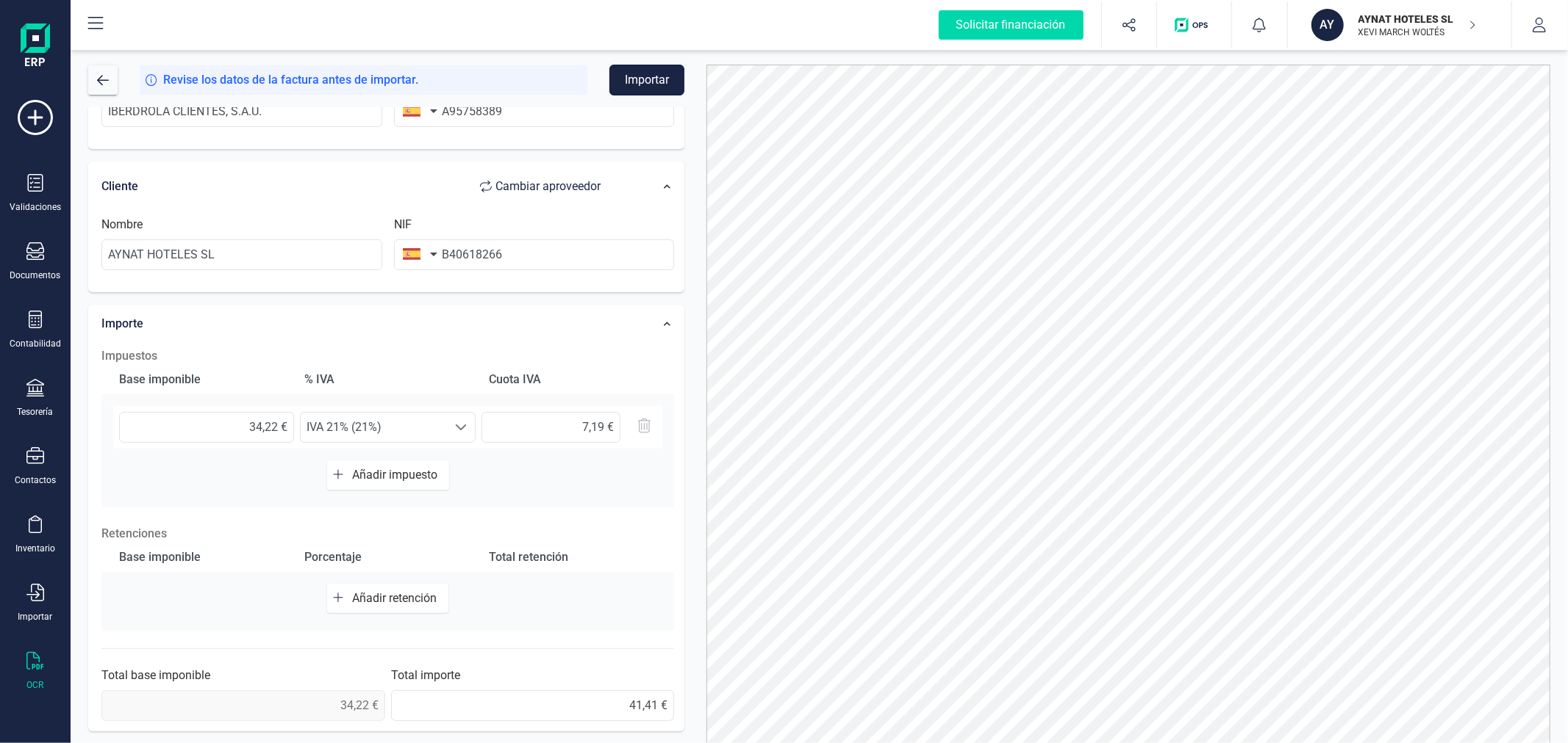
click at [646, 81] on button "Importar" at bounding box center [647, 80] width 75 height 31
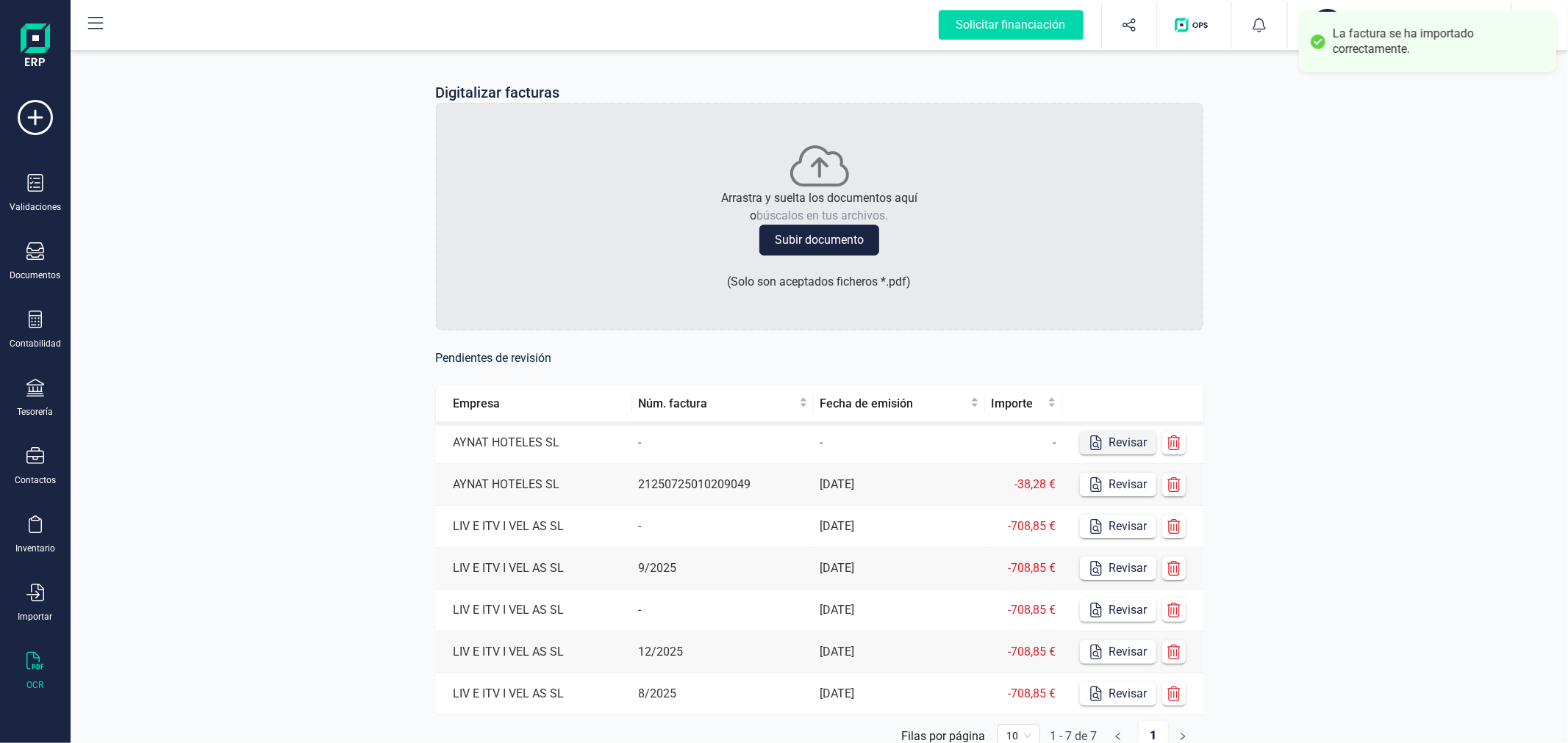
click at [1107, 445] on button "Revisar" at bounding box center [1118, 442] width 77 height 23
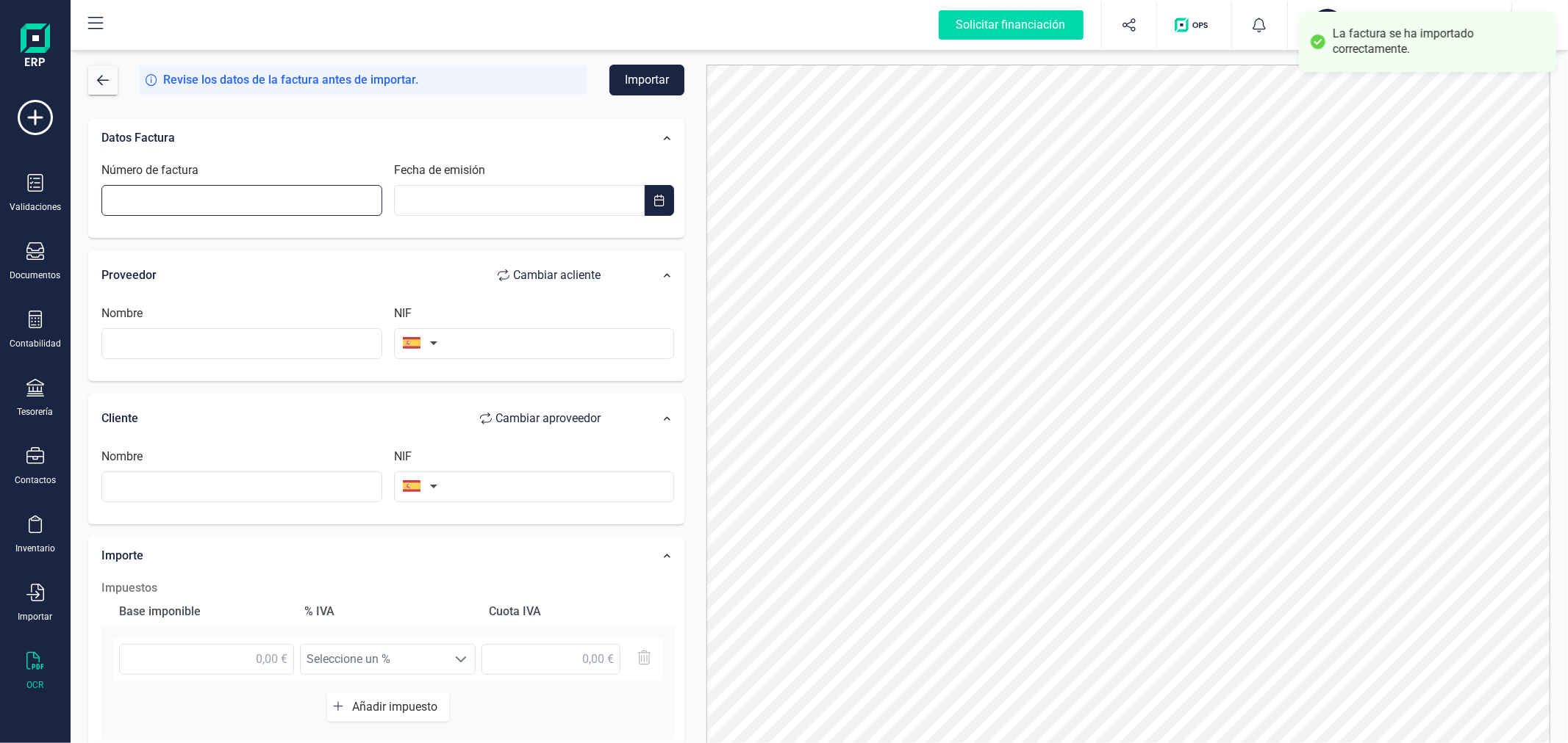
click at [235, 196] on input "Número de factura" at bounding box center [241, 200] width 280 height 31
type input "FVE2025017750"
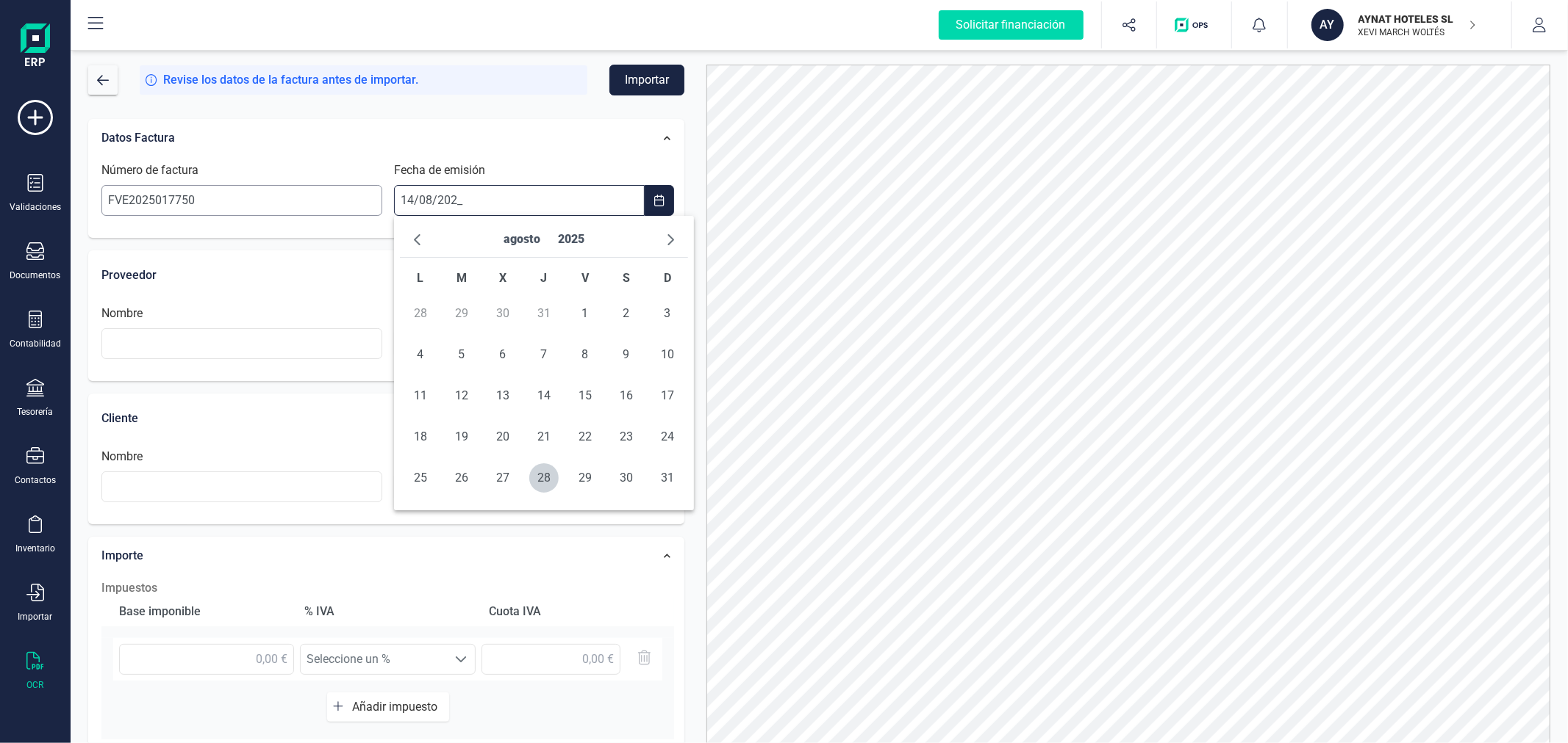
type input "[DATE]"
click at [540, 398] on span "14" at bounding box center [543, 395] width 29 height 29
click at [517, 346] on input "text" at bounding box center [534, 343] width 280 height 31
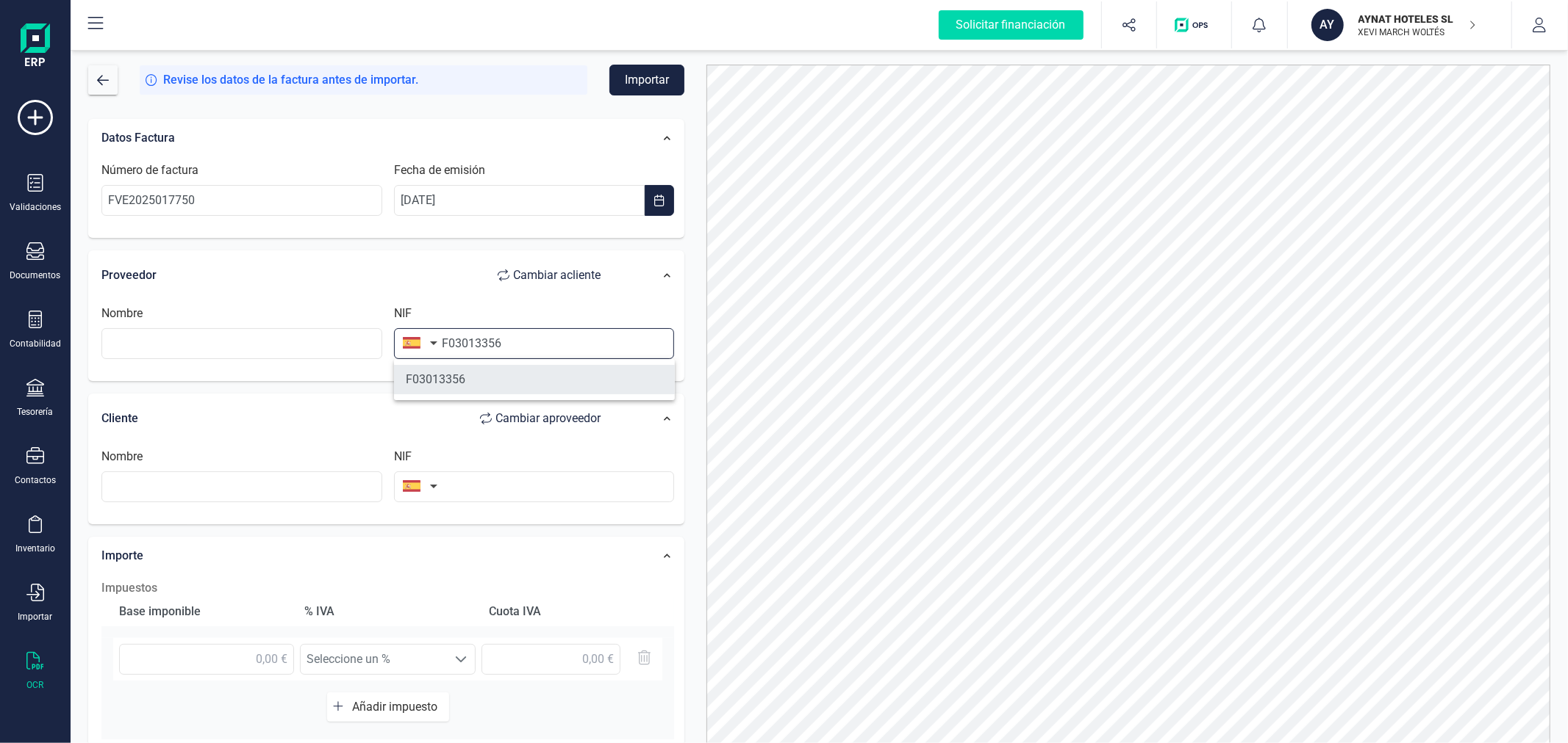
type input "F03013356"
click at [489, 384] on li "F03013356" at bounding box center [534, 379] width 280 height 29
type input "ELECTRICA NTRA SRA DE GRACIA SDAD COOP VALENCIANA DE BIAR"
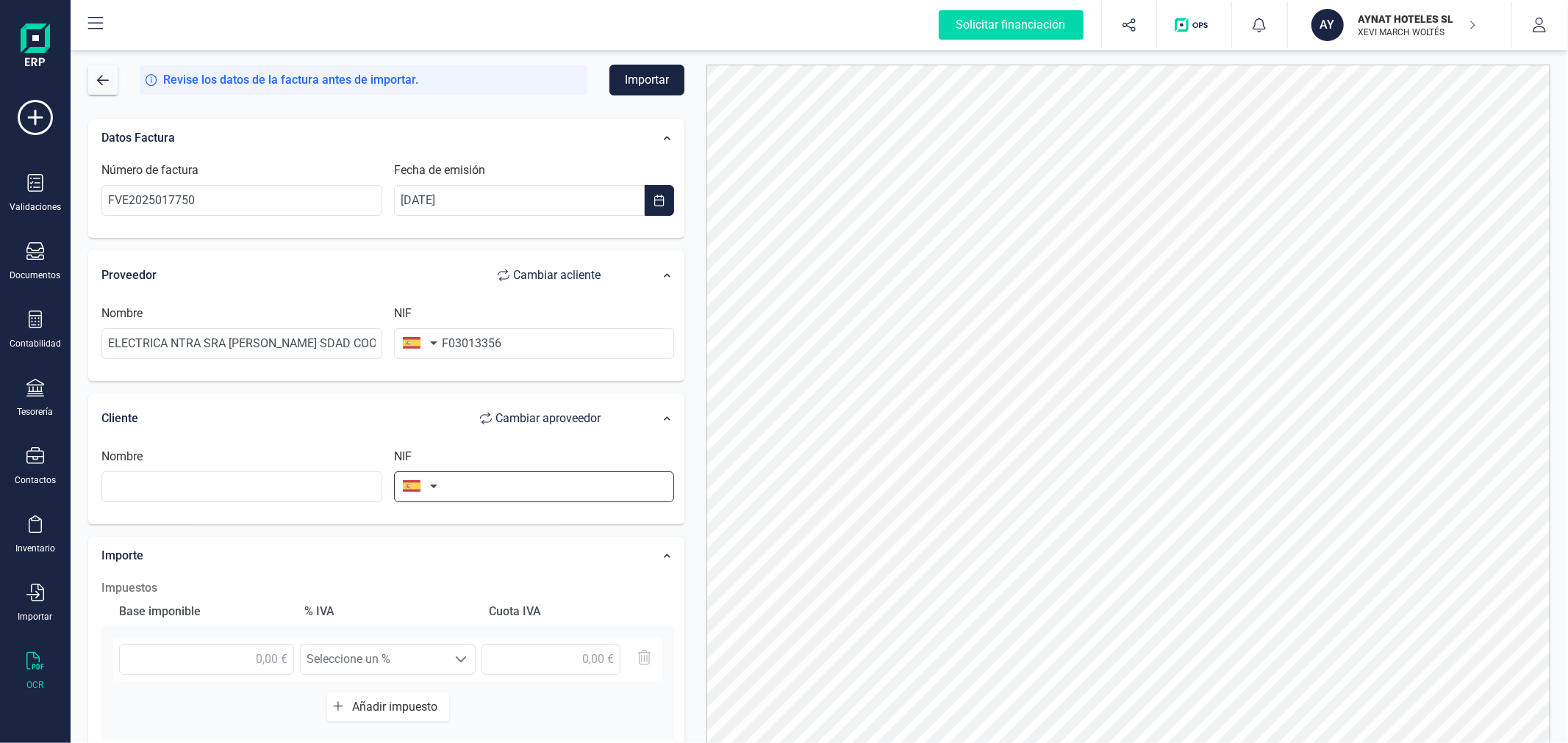
click at [501, 496] on input "text" at bounding box center [534, 487] width 280 height 31
type input "B40618266"
click at [514, 512] on li "B40618266" at bounding box center [534, 524] width 280 height 29
type input "AYNAT HOTELES SL"
click at [240, 663] on input "text" at bounding box center [206, 659] width 175 height 31
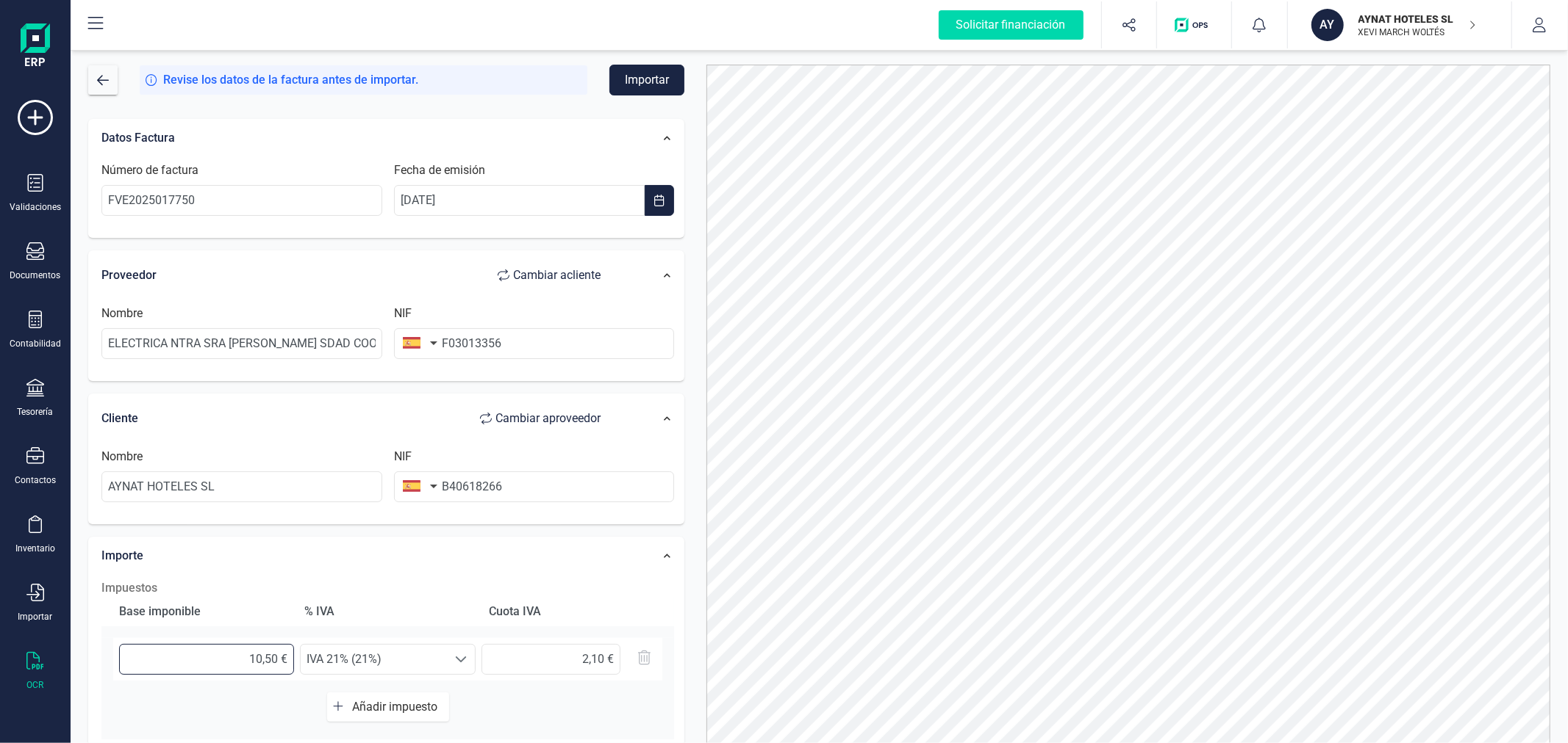
type input "10,58 €"
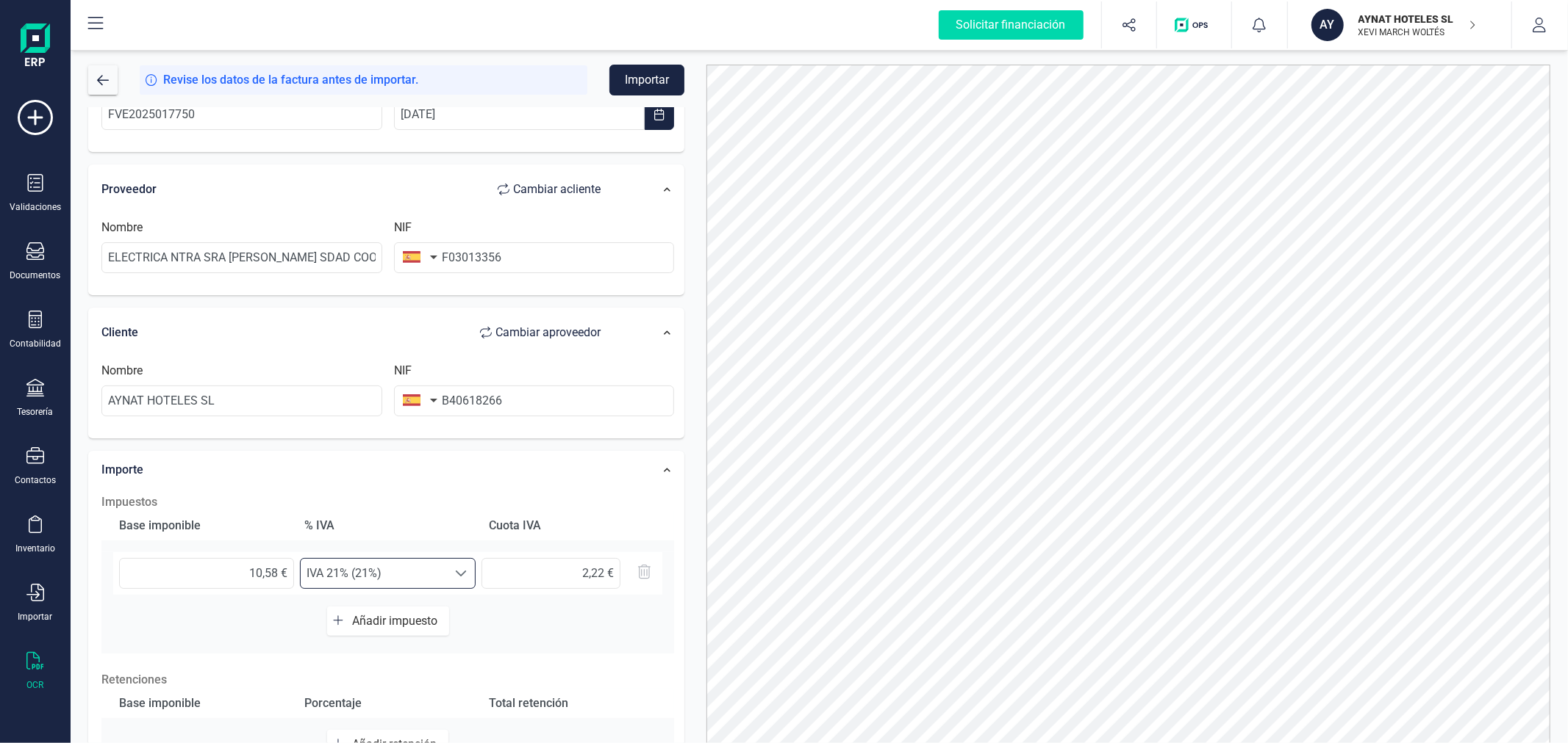
scroll to position [232, 0]
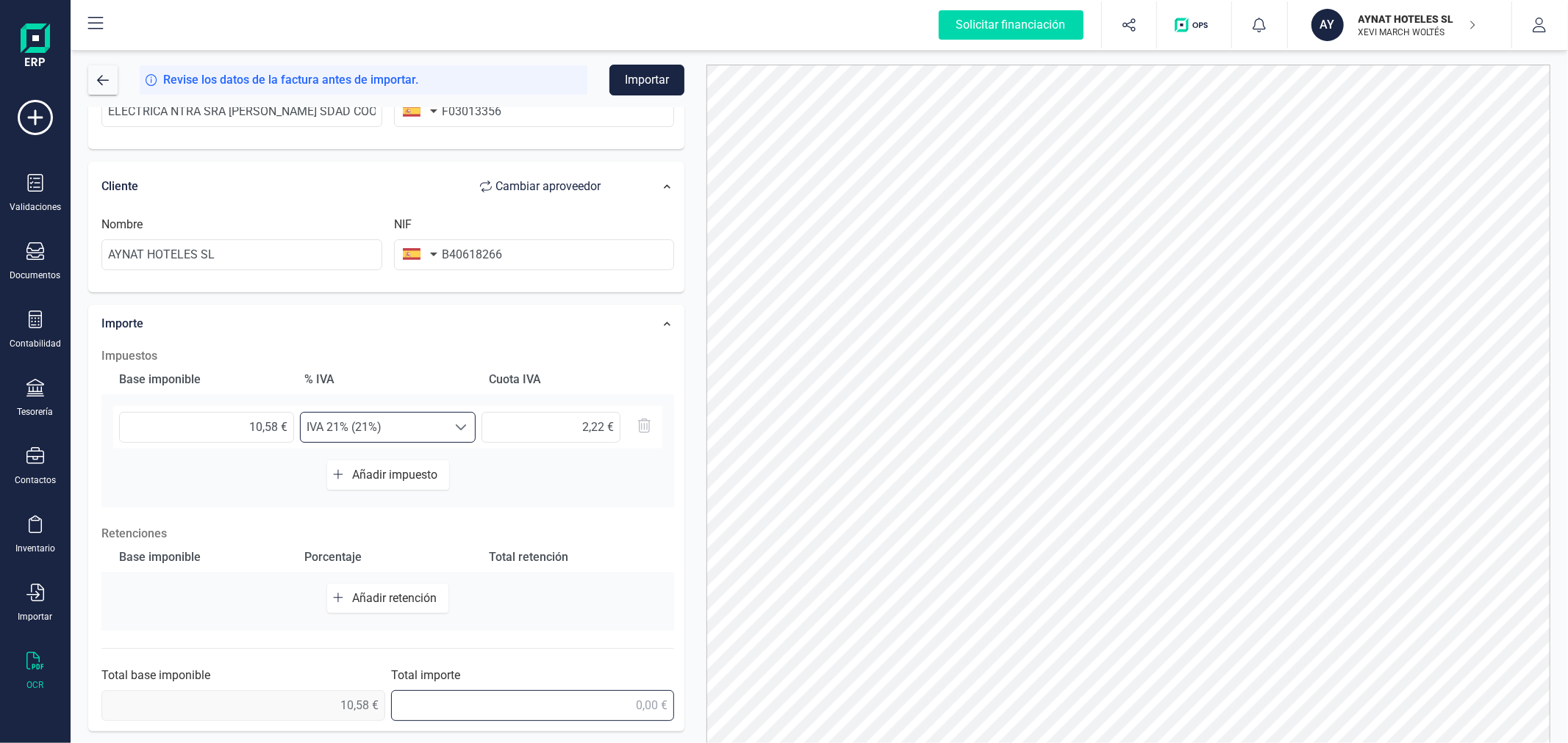
click at [586, 708] on input "text" at bounding box center [532, 705] width 283 height 31
type input "12,80 €"
click at [628, 81] on button "Importar" at bounding box center [647, 80] width 75 height 31
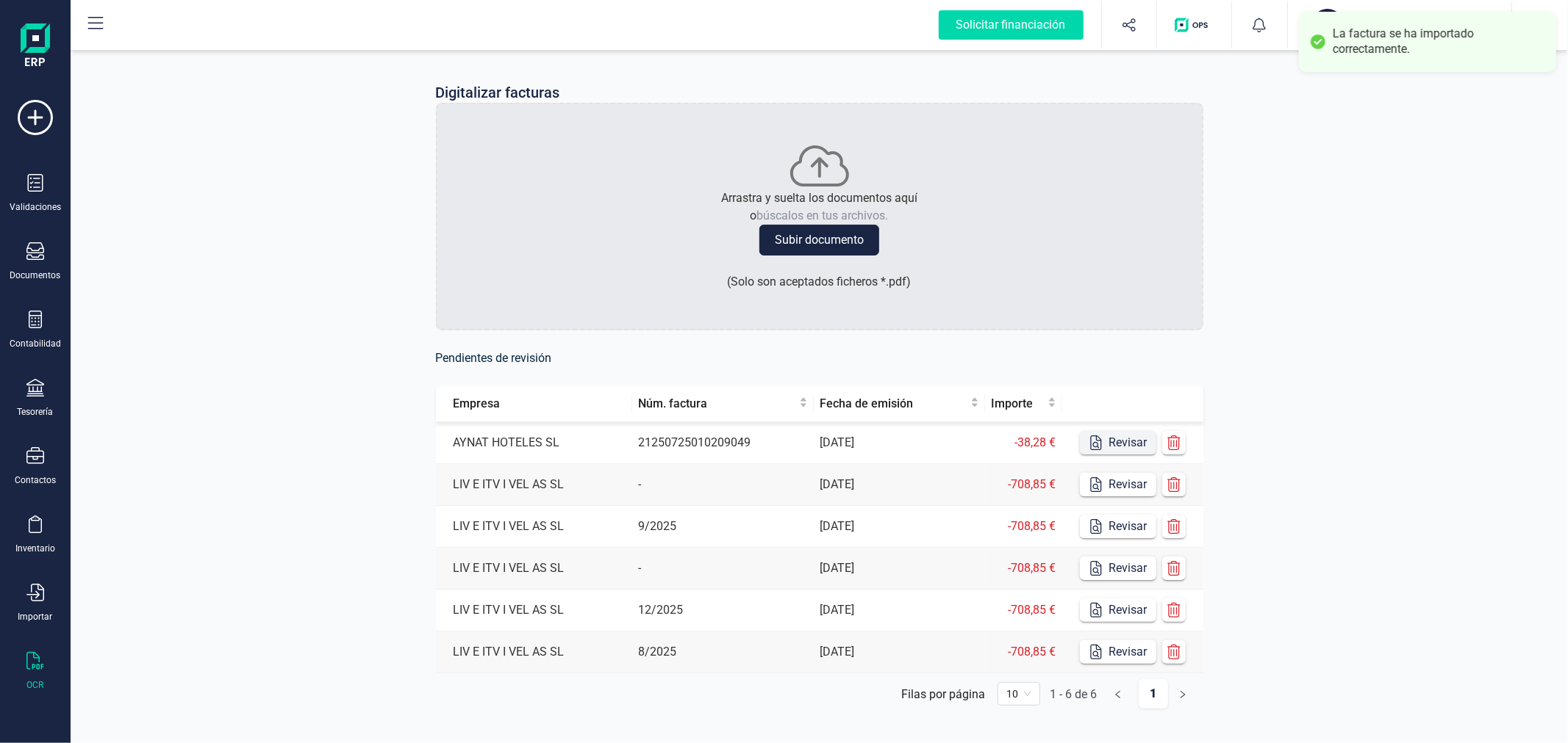
click at [1103, 446] on button "Revisar" at bounding box center [1118, 442] width 77 height 23
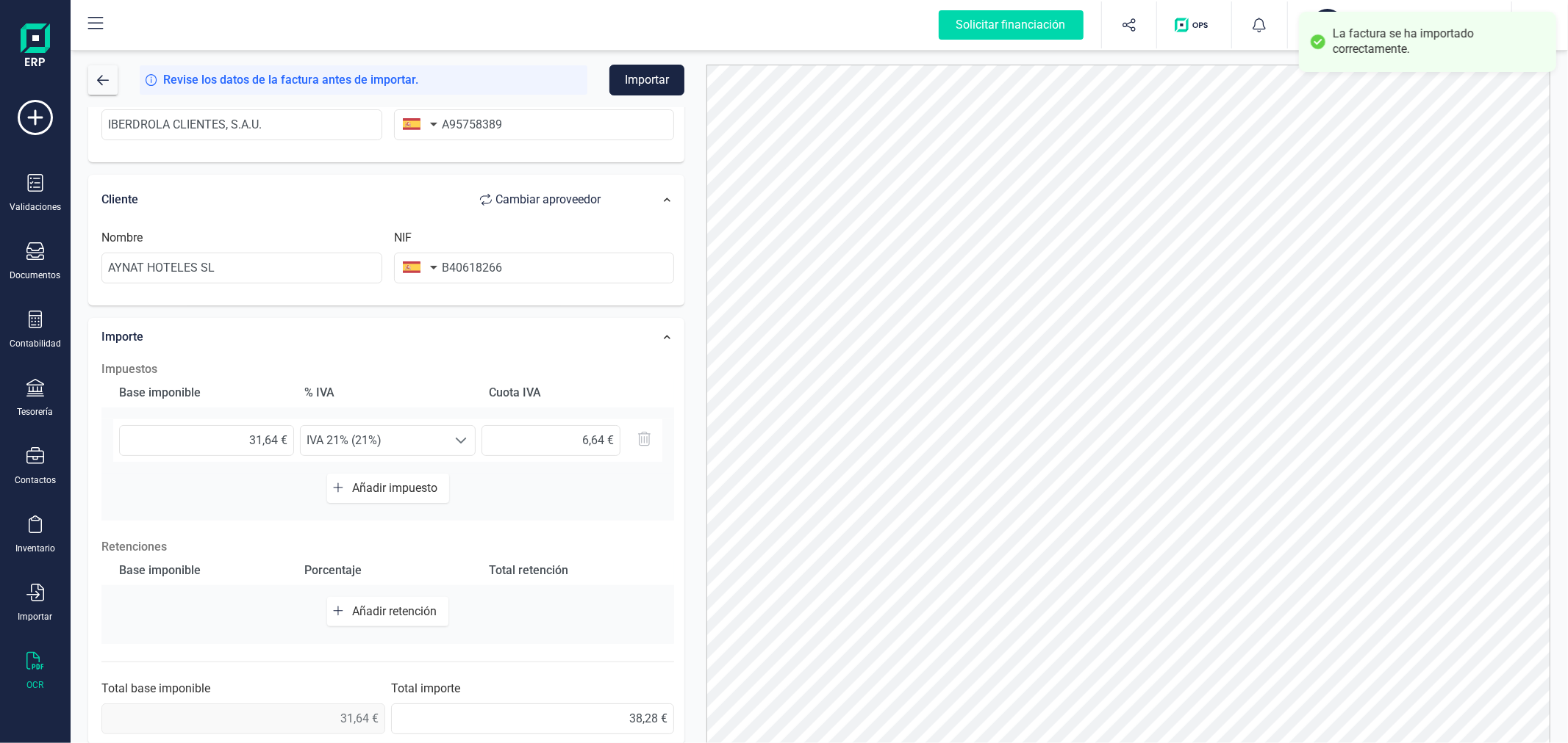
scroll to position [232, 0]
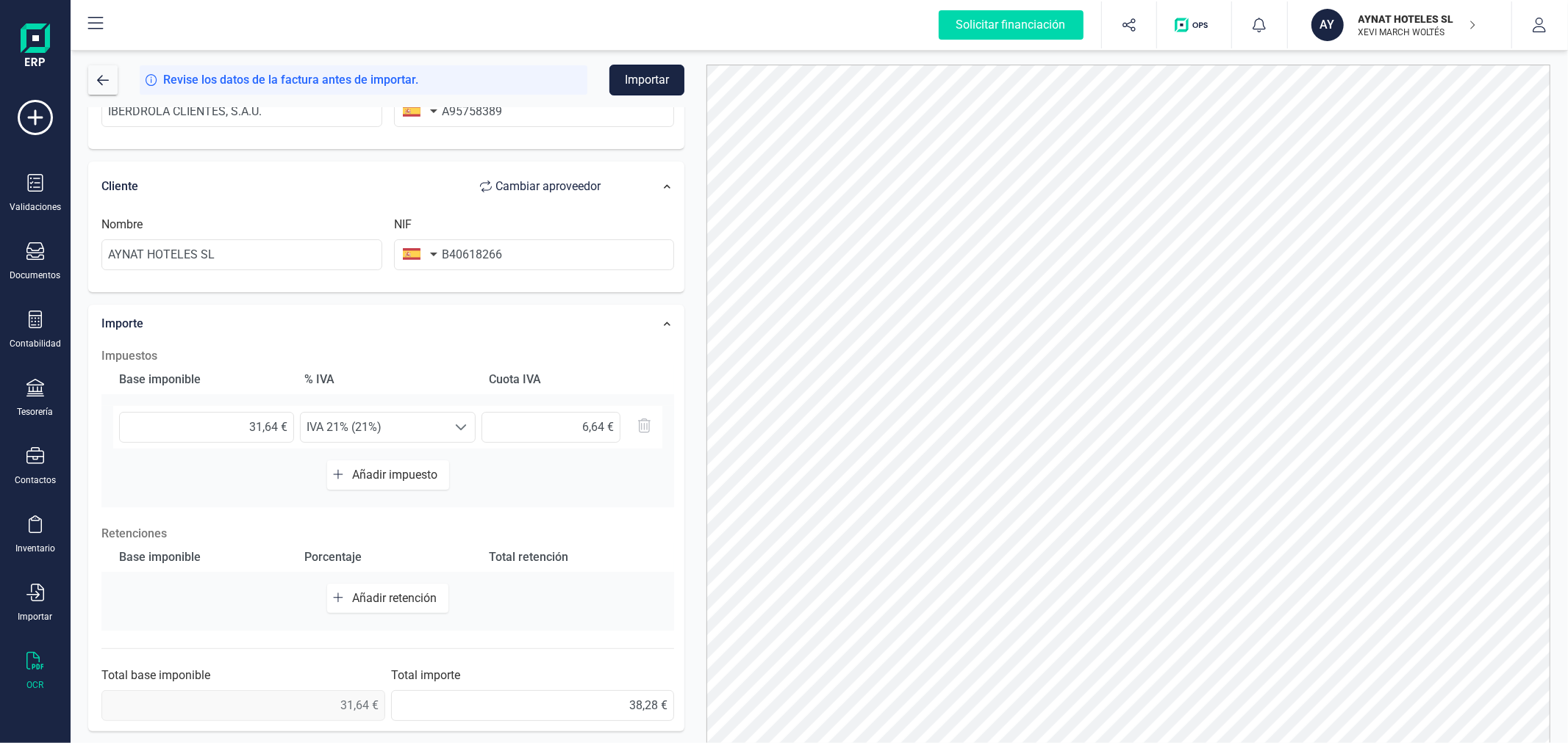
click at [664, 76] on button "Importar" at bounding box center [647, 80] width 75 height 31
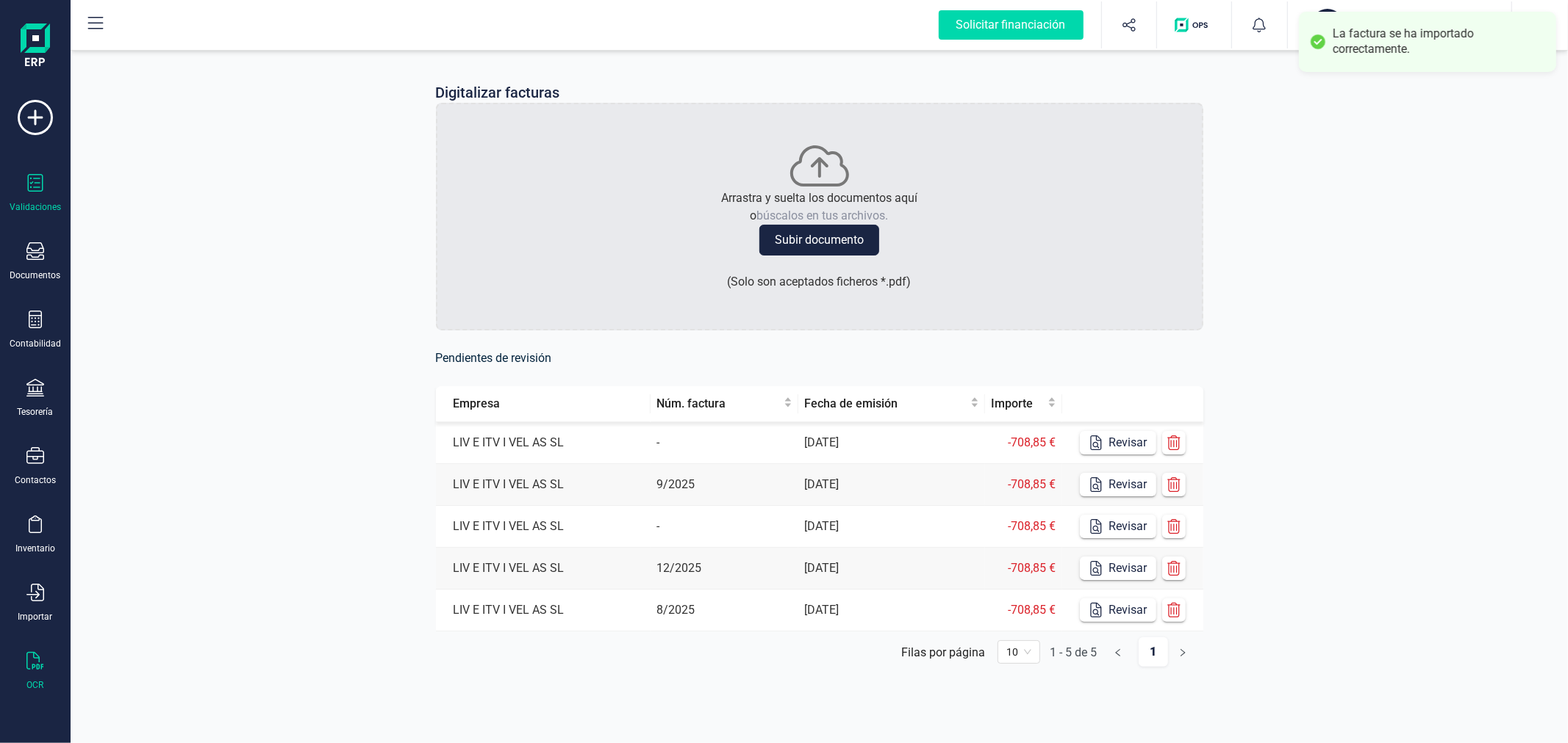
click at [46, 180] on div "Validaciones" at bounding box center [35, 194] width 59 height 39
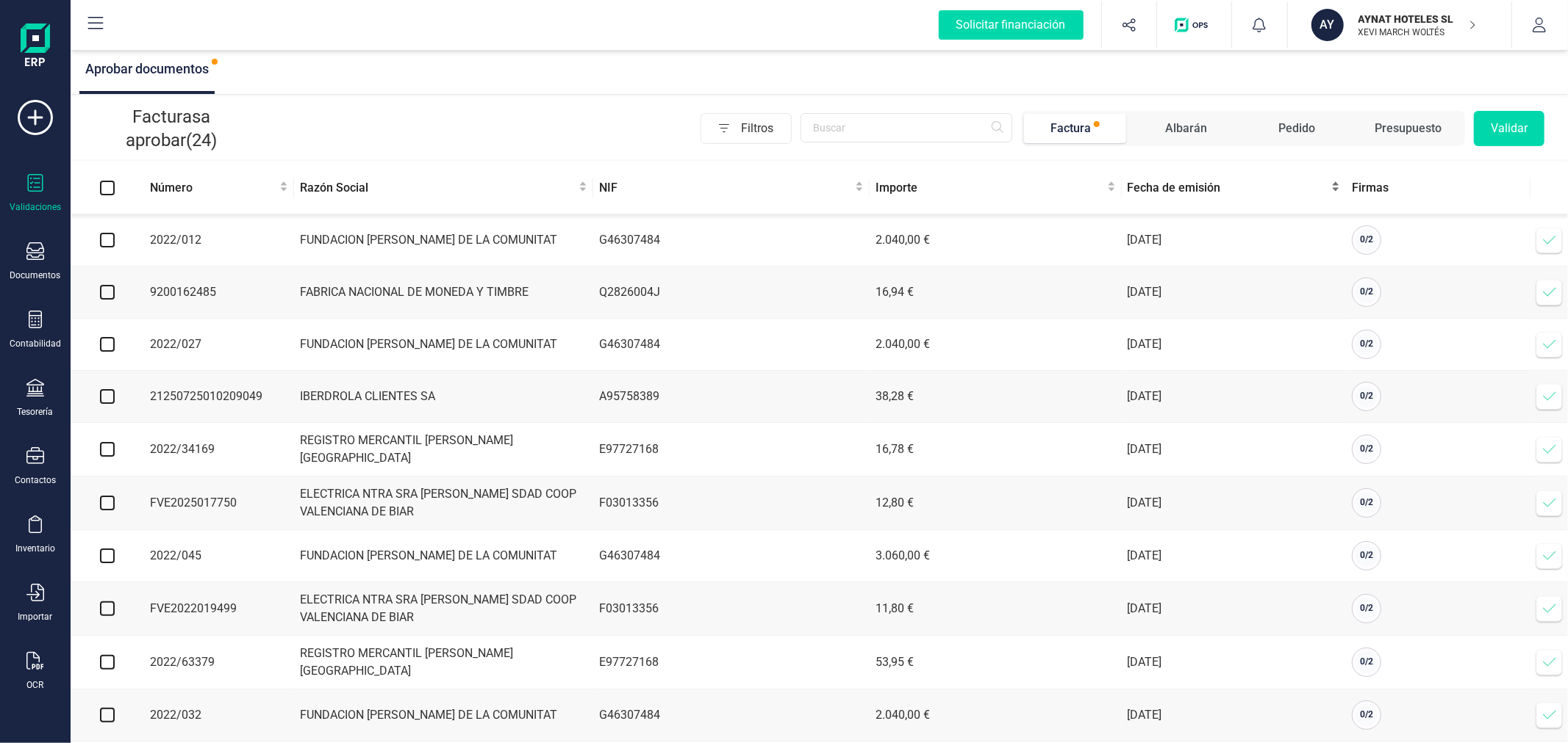
click at [1185, 186] on span "Fecha de emisión" at bounding box center [1228, 188] width 201 height 17
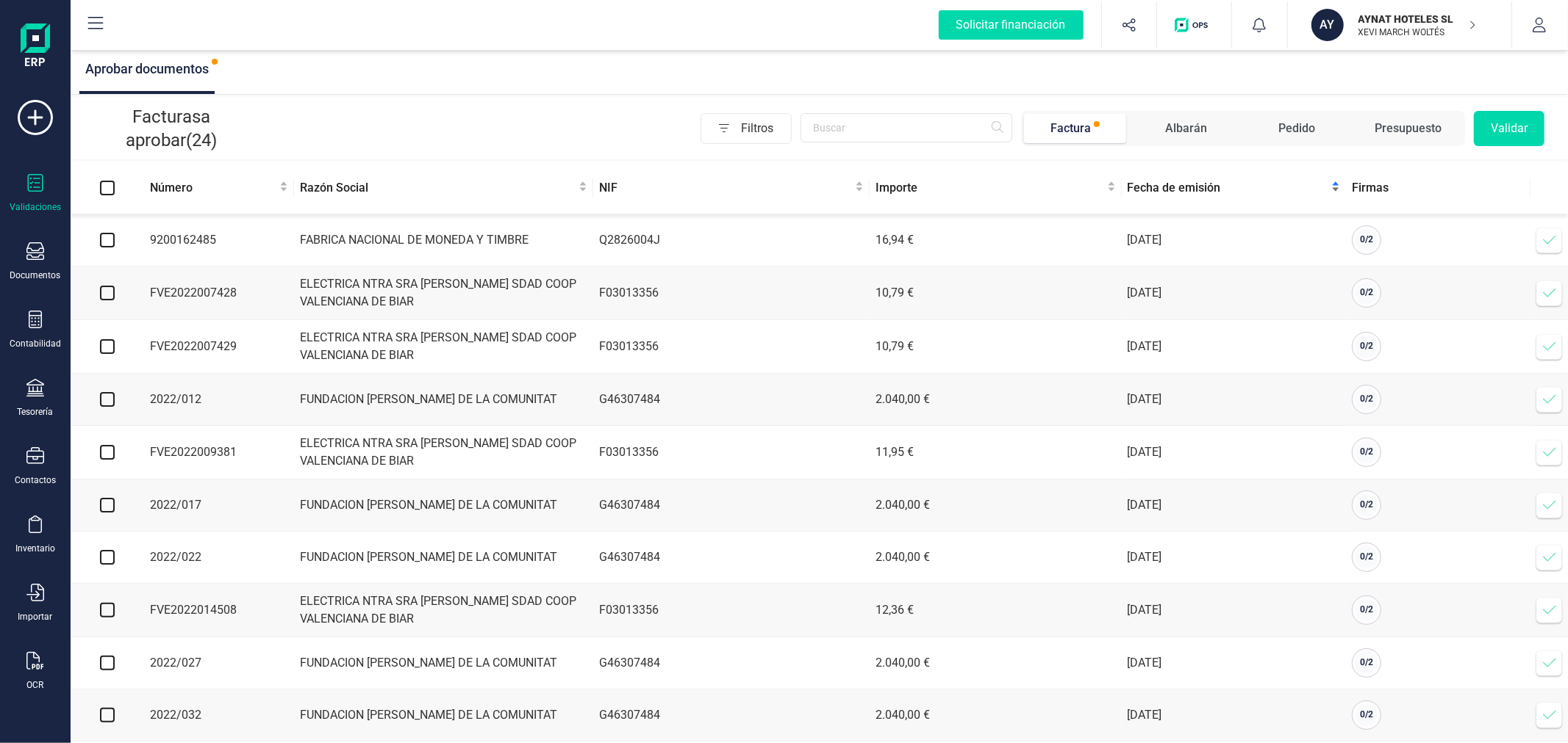
click at [1185, 186] on span "Fecha de emisión" at bounding box center [1228, 188] width 201 height 17
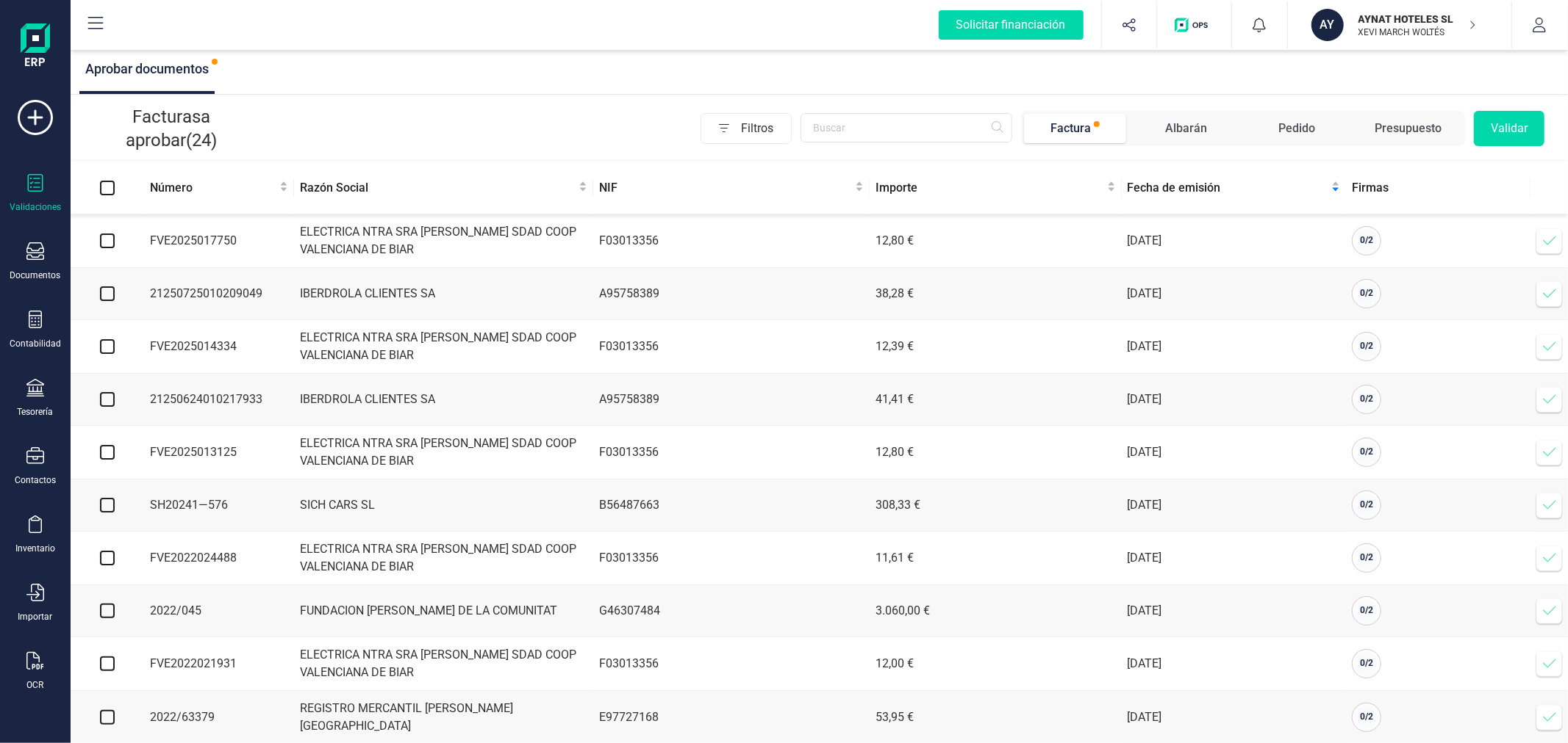
click at [104, 452] on input "checkbox" at bounding box center [107, 453] width 15 height 15
checkbox input "true"
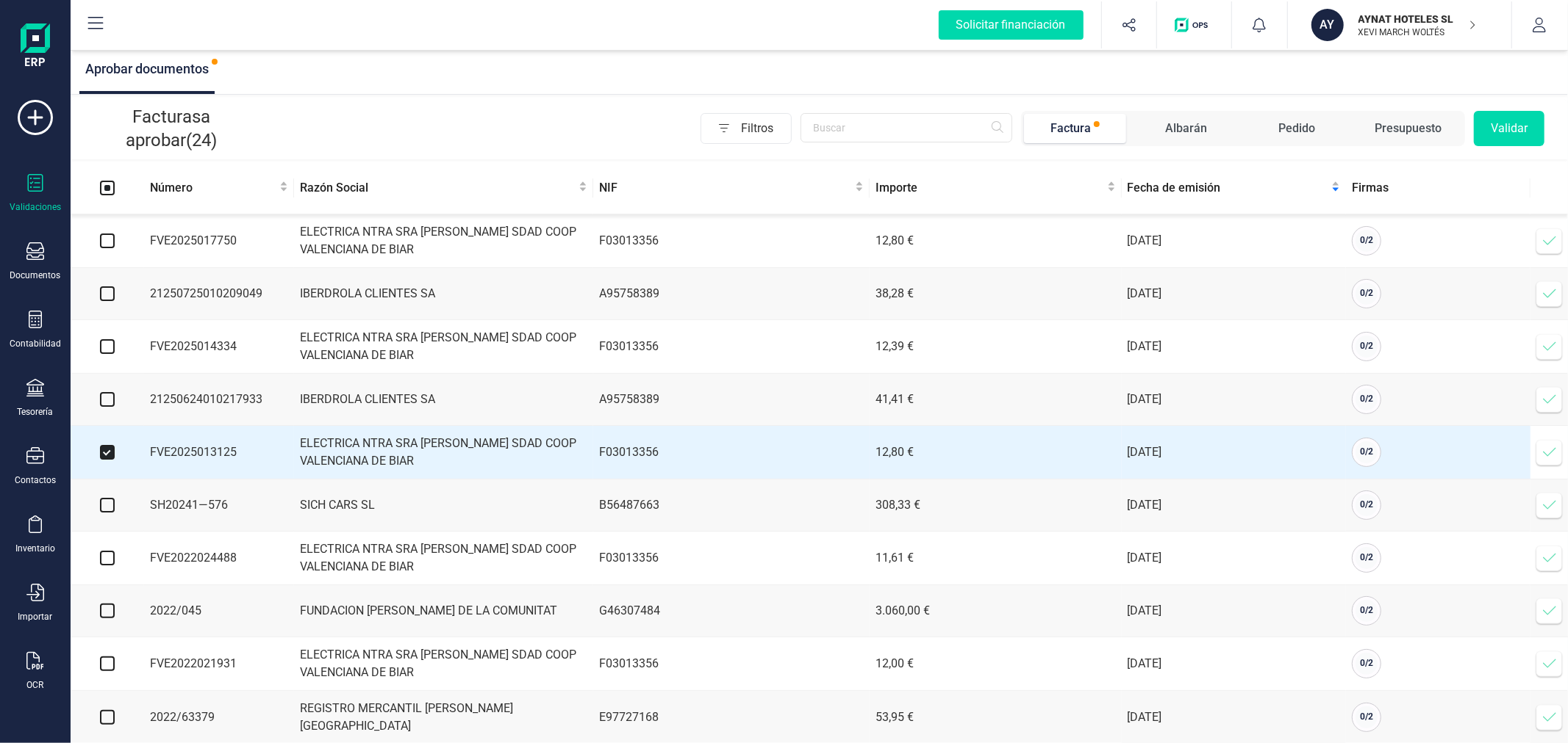
click at [108, 395] on input "checkbox" at bounding box center [107, 400] width 15 height 15
checkbox input "true"
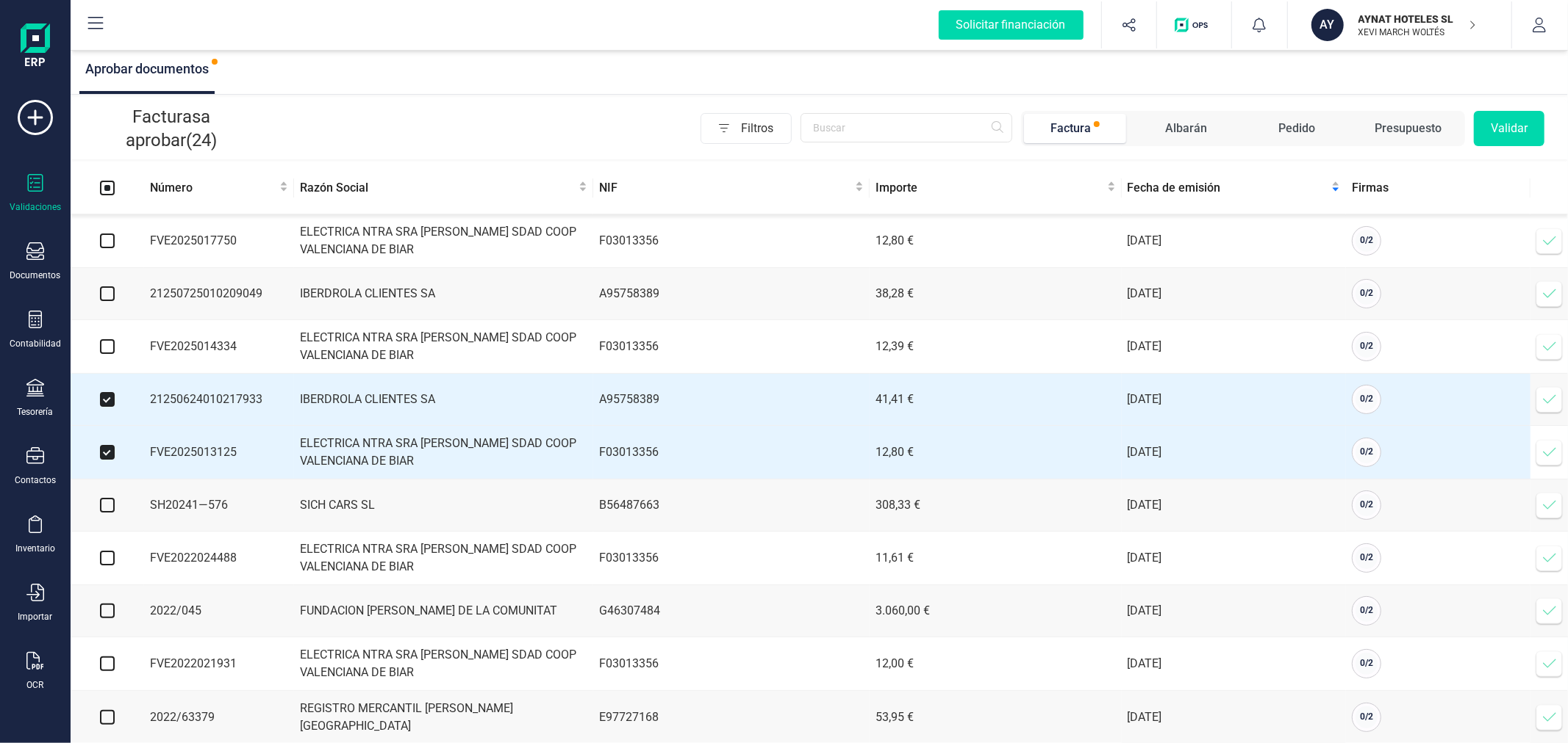
click at [104, 344] on input "checkbox" at bounding box center [107, 347] width 15 height 15
checkbox input "true"
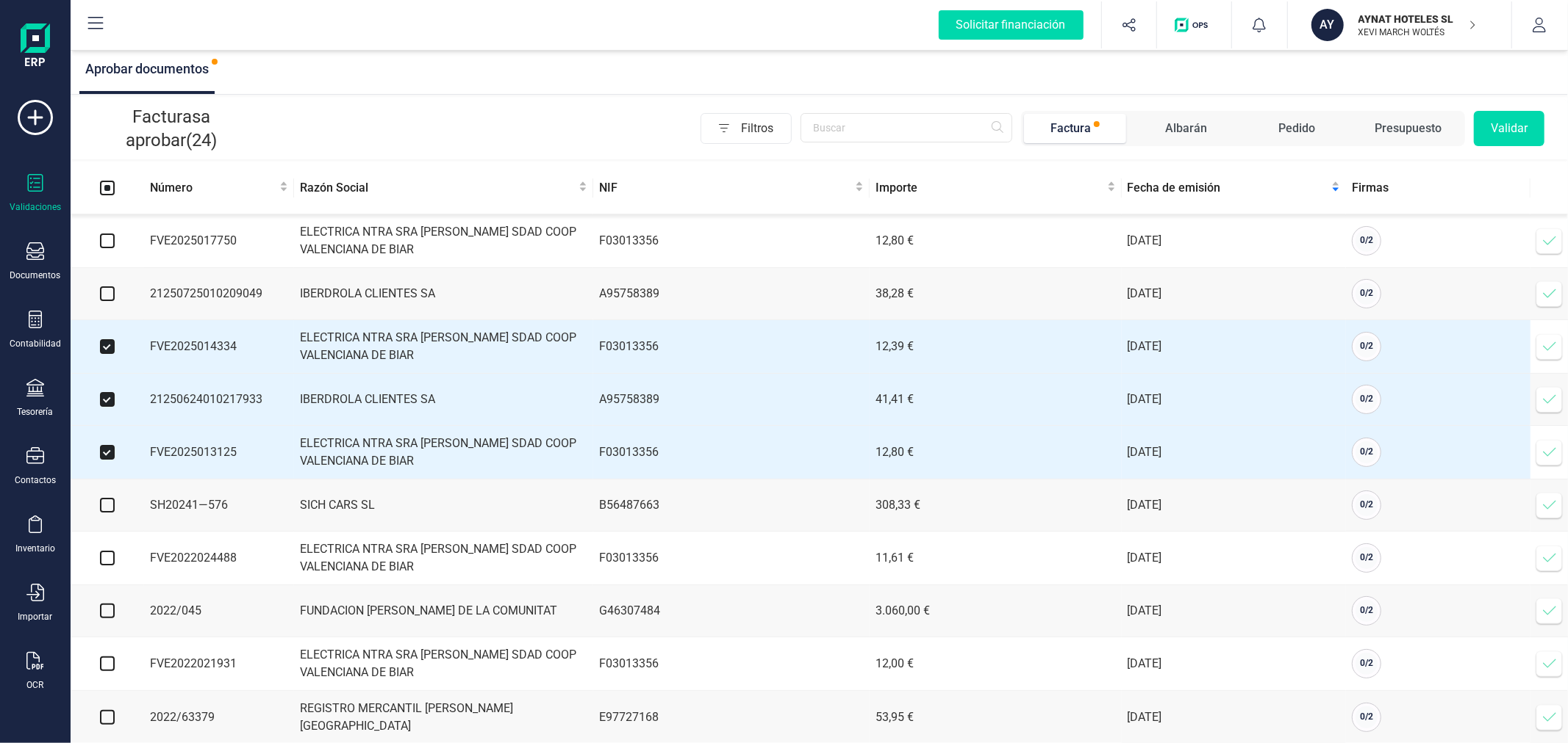
click at [108, 287] on input "checkbox" at bounding box center [107, 294] width 15 height 15
checkbox input "true"
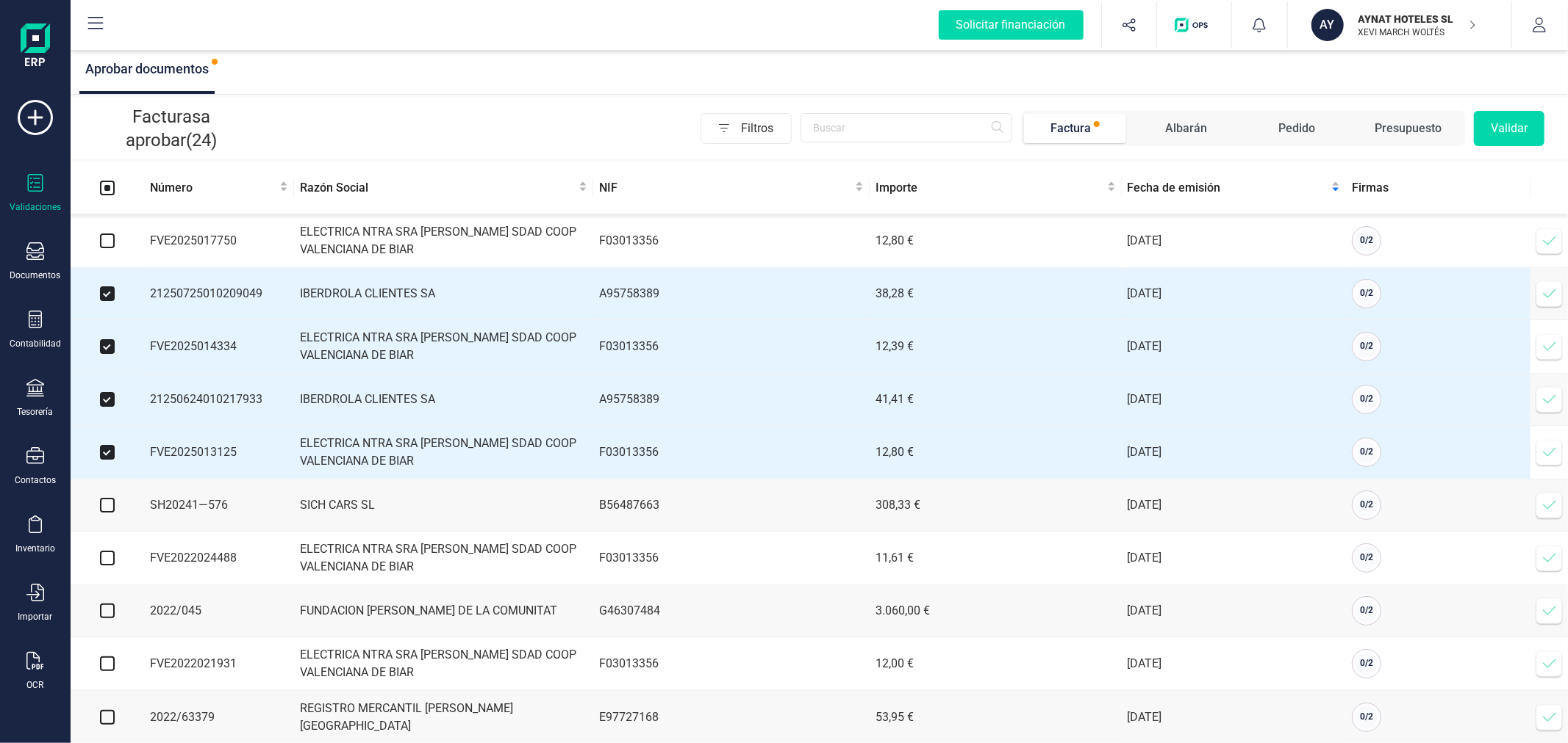
click at [104, 231] on td at bounding box center [107, 240] width 74 height 53
click at [104, 246] on input "checkbox" at bounding box center [107, 241] width 15 height 15
checkbox input "true"
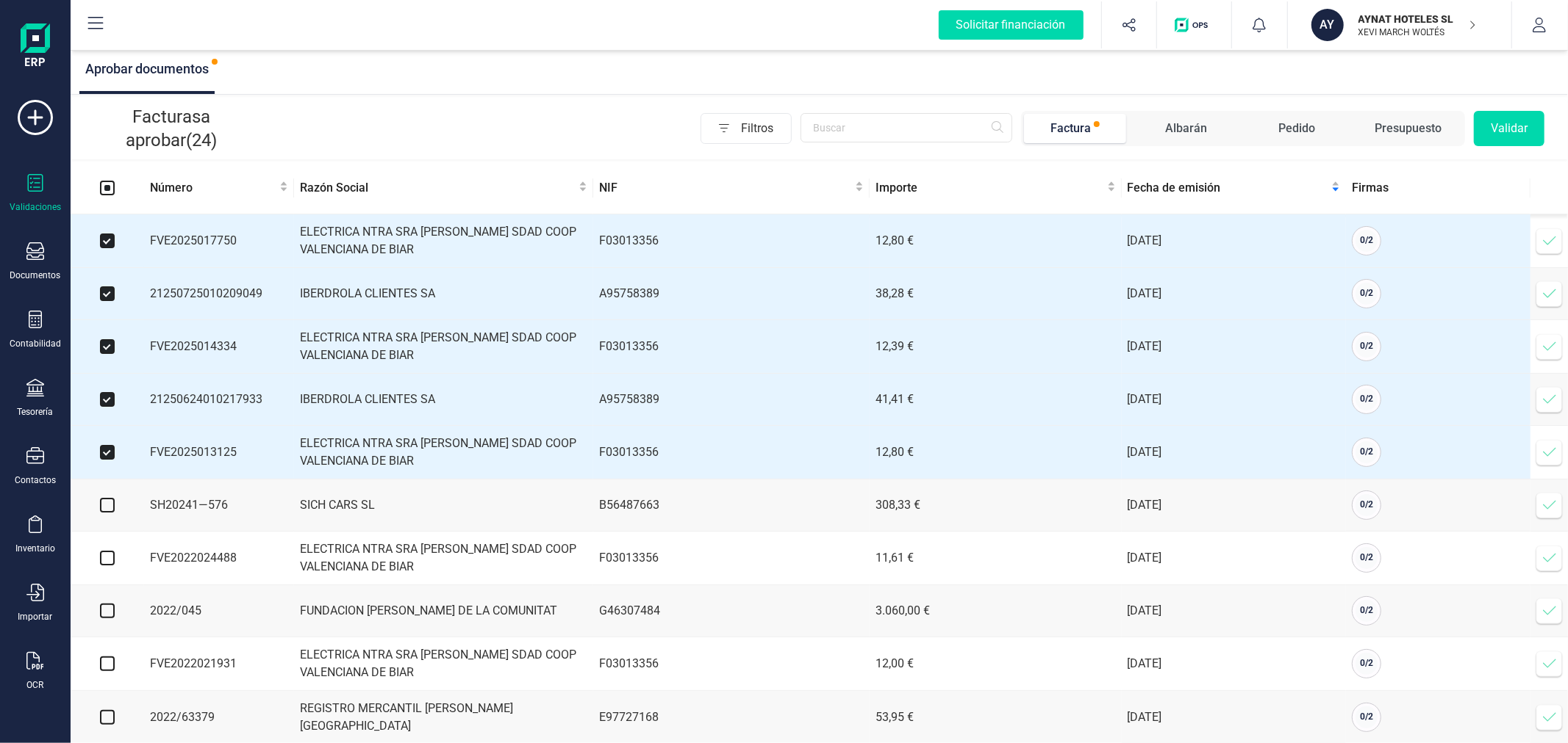
click at [1511, 128] on button "Validar" at bounding box center [1509, 128] width 71 height 35
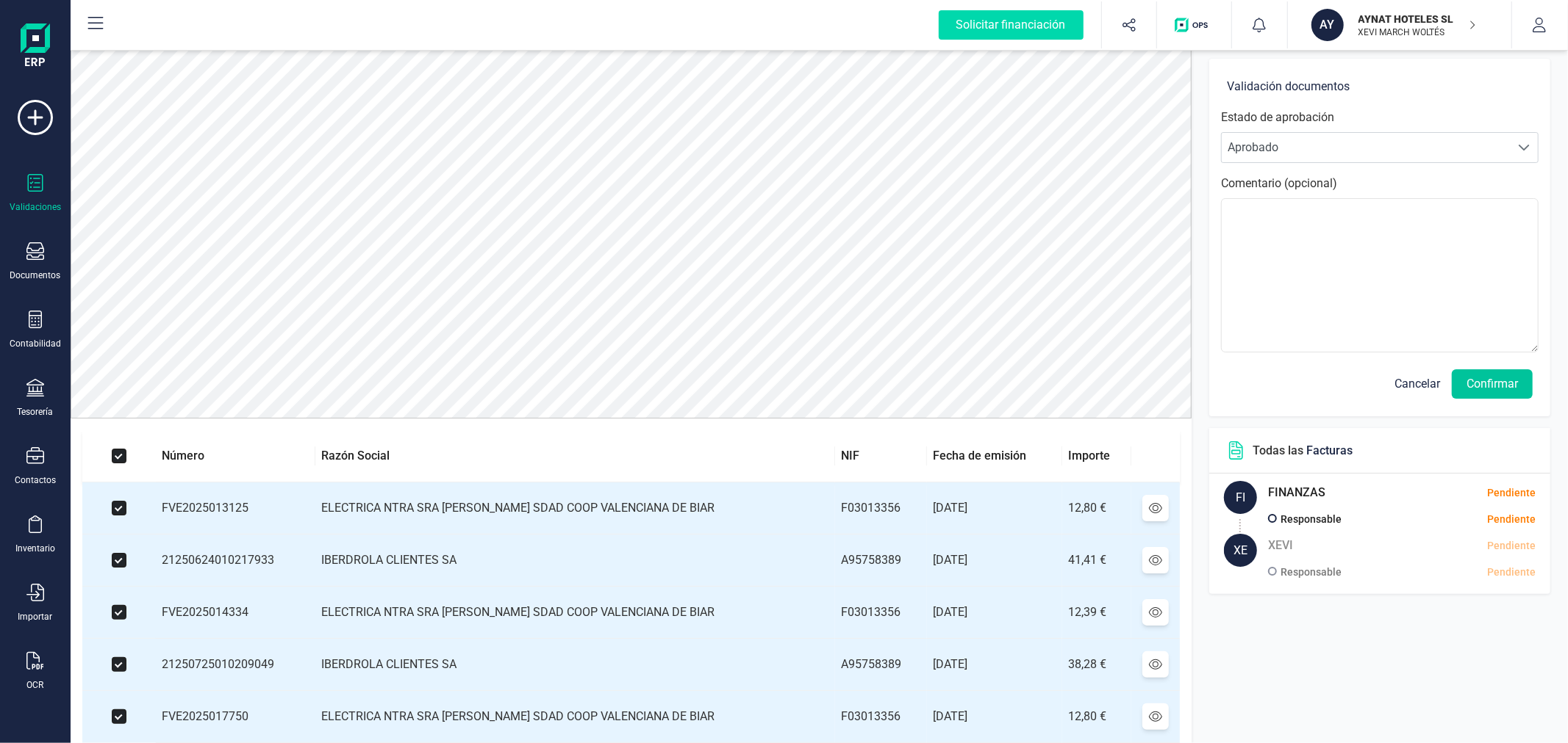
click at [1498, 382] on button "Confirmar" at bounding box center [1492, 384] width 81 height 29
click at [1511, 378] on button "Confirmar" at bounding box center [1492, 384] width 81 height 29
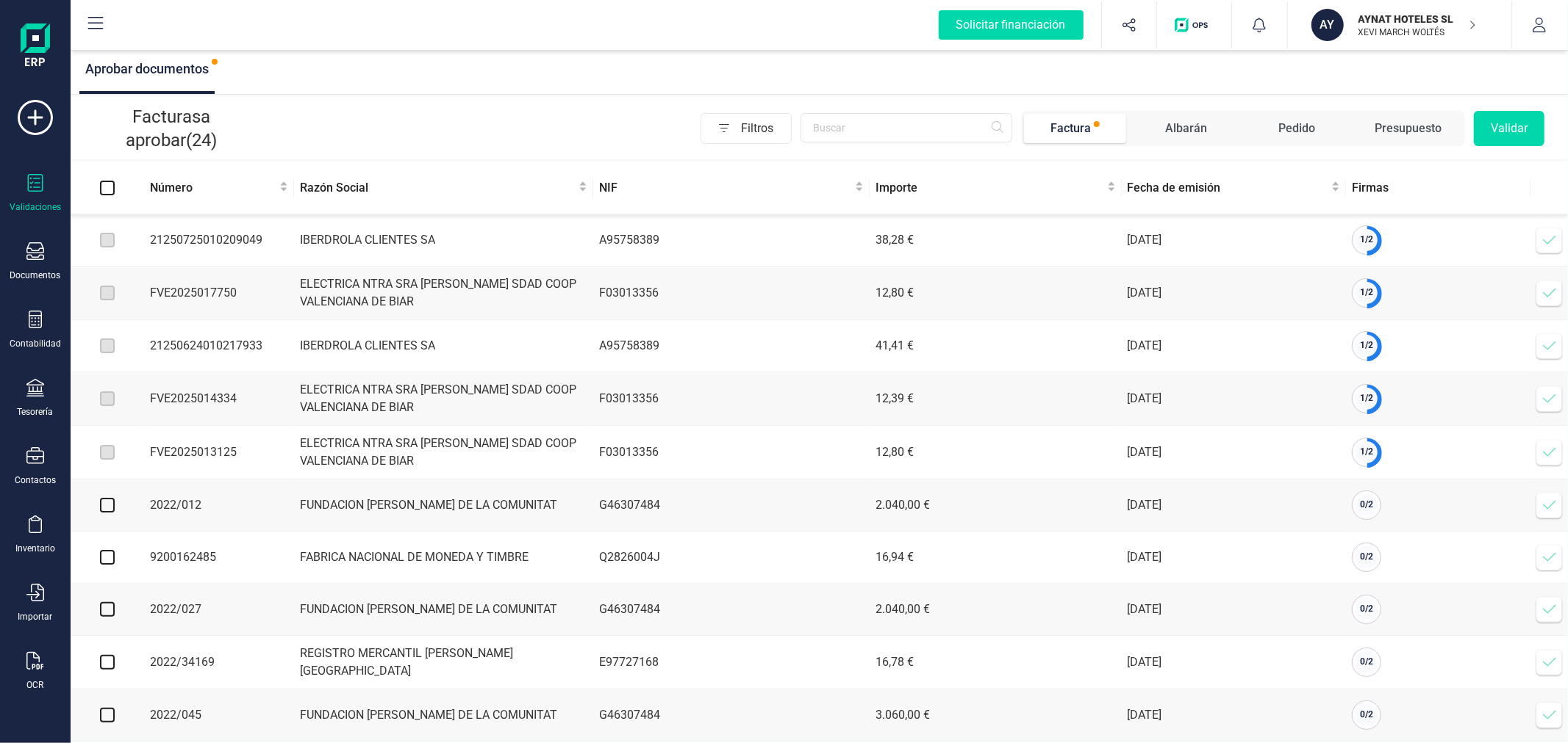
click at [1547, 244] on icon at bounding box center [1549, 240] width 15 height 15
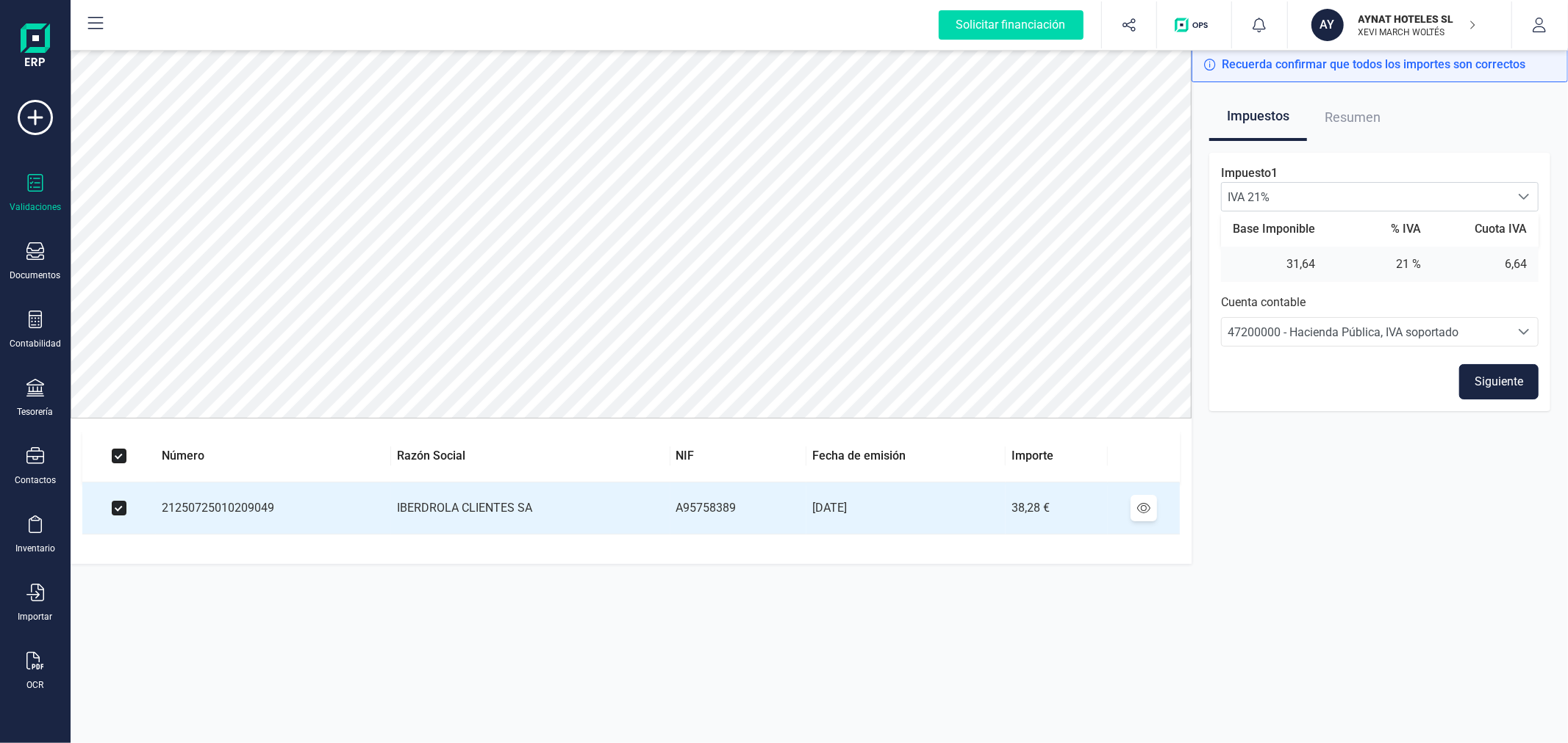
click at [1491, 372] on button "Siguiente" at bounding box center [1499, 382] width 80 height 35
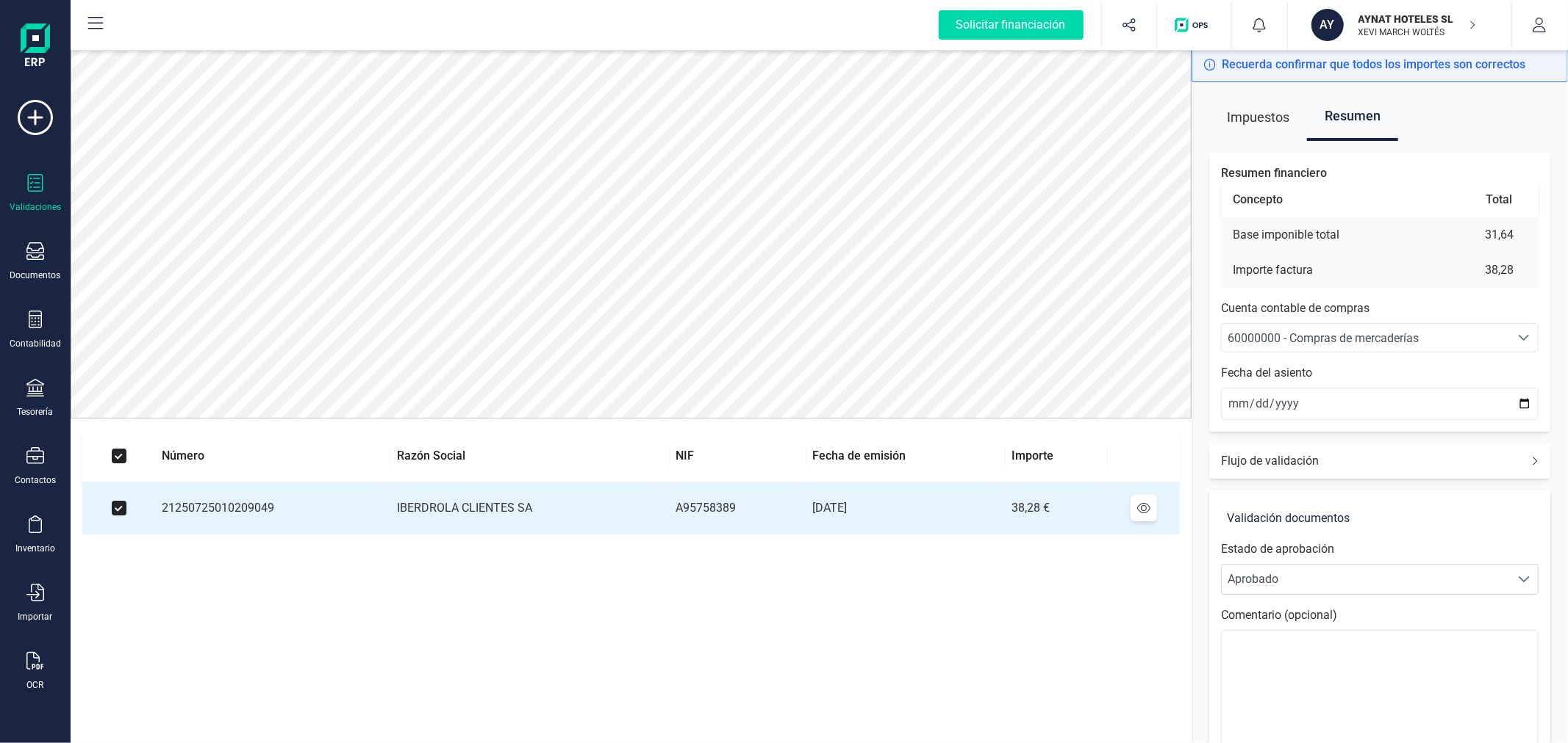
click at [1494, 337] on div "60000000 - Compras de mercaderías" at bounding box center [1366, 338] width 277 height 17
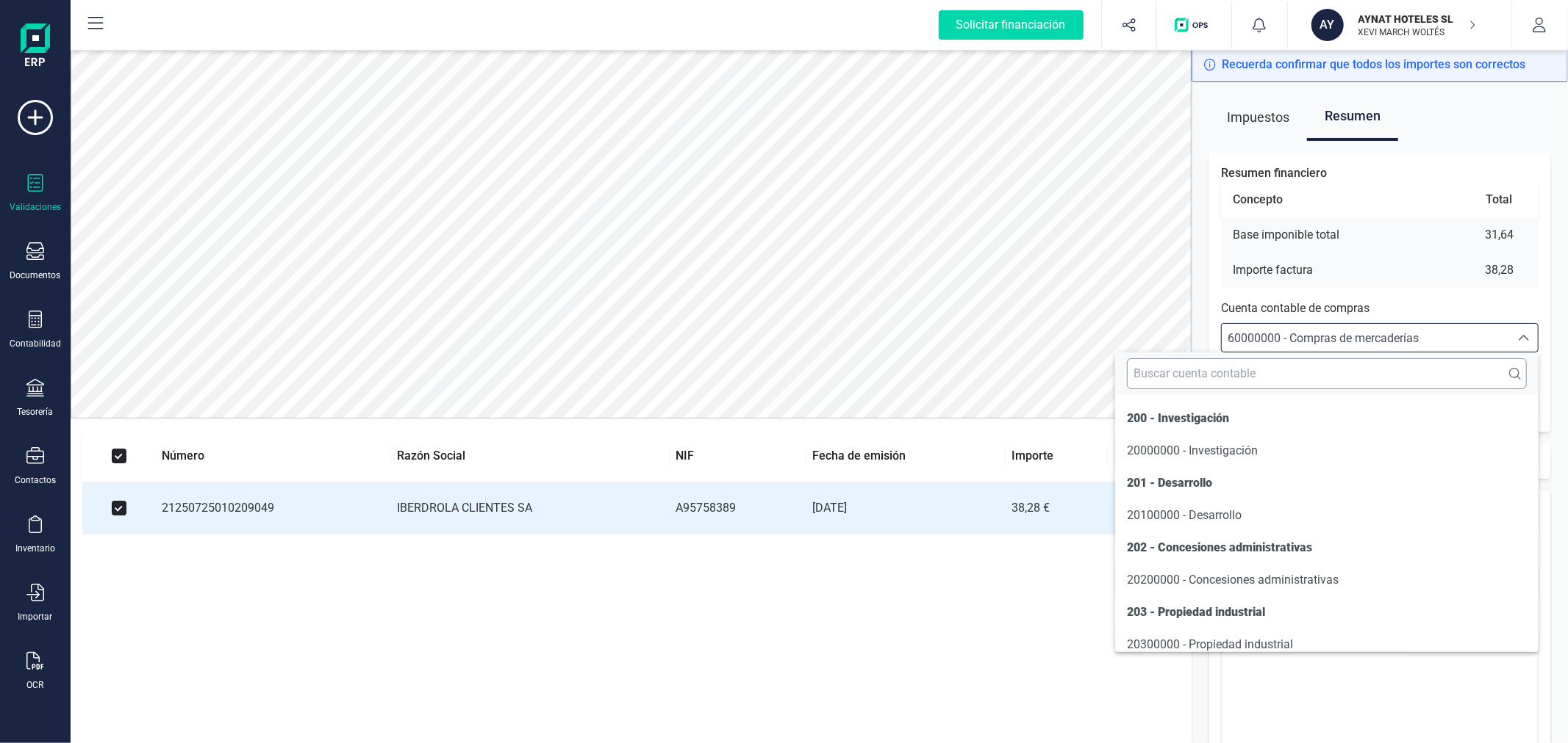
scroll to position [7257, 0]
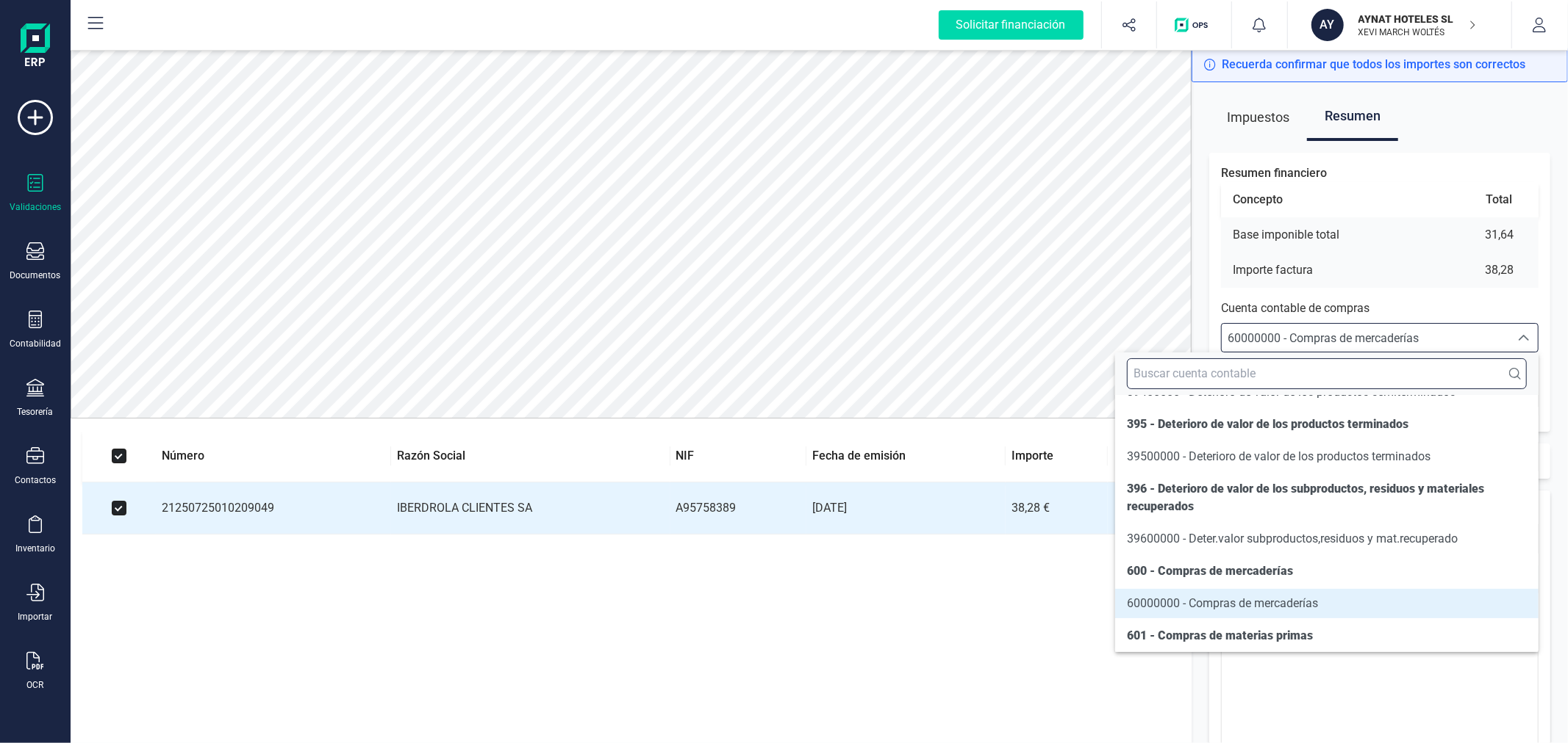
click at [1409, 376] on input "text" at bounding box center [1327, 373] width 400 height 31
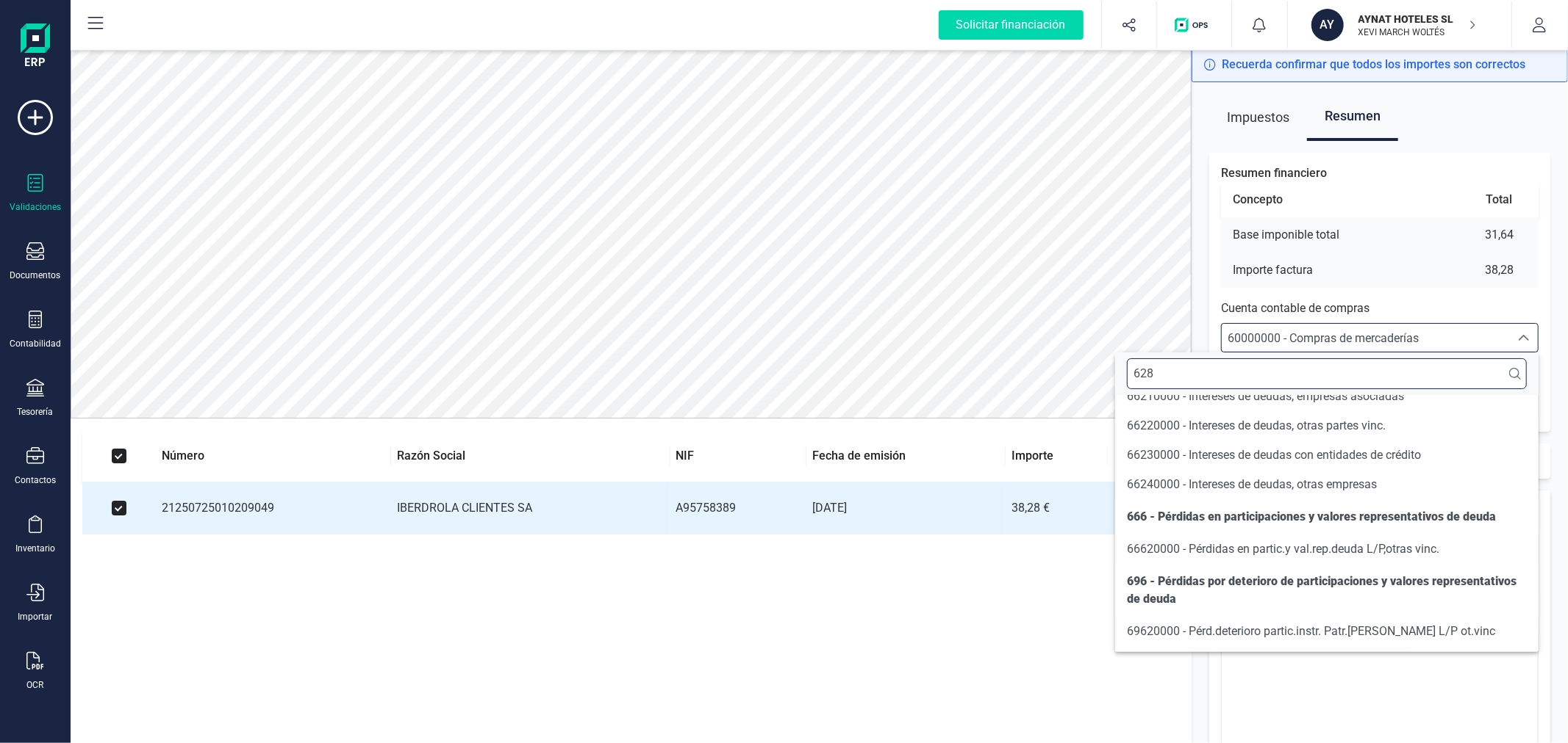
scroll to position [0, 0]
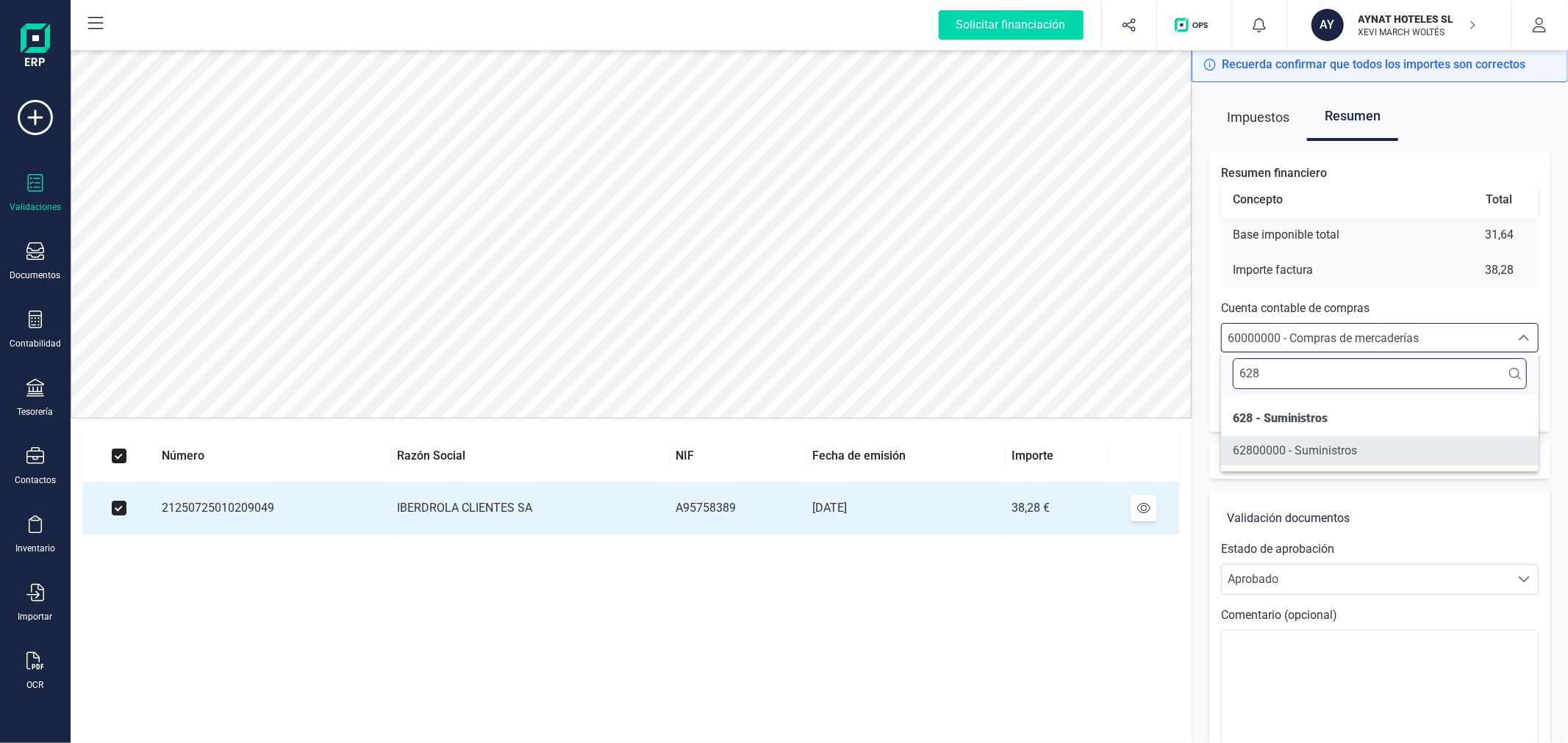
type input "628"
click at [1361, 452] on li "62800000 - Suministros" at bounding box center [1379, 451] width 317 height 29
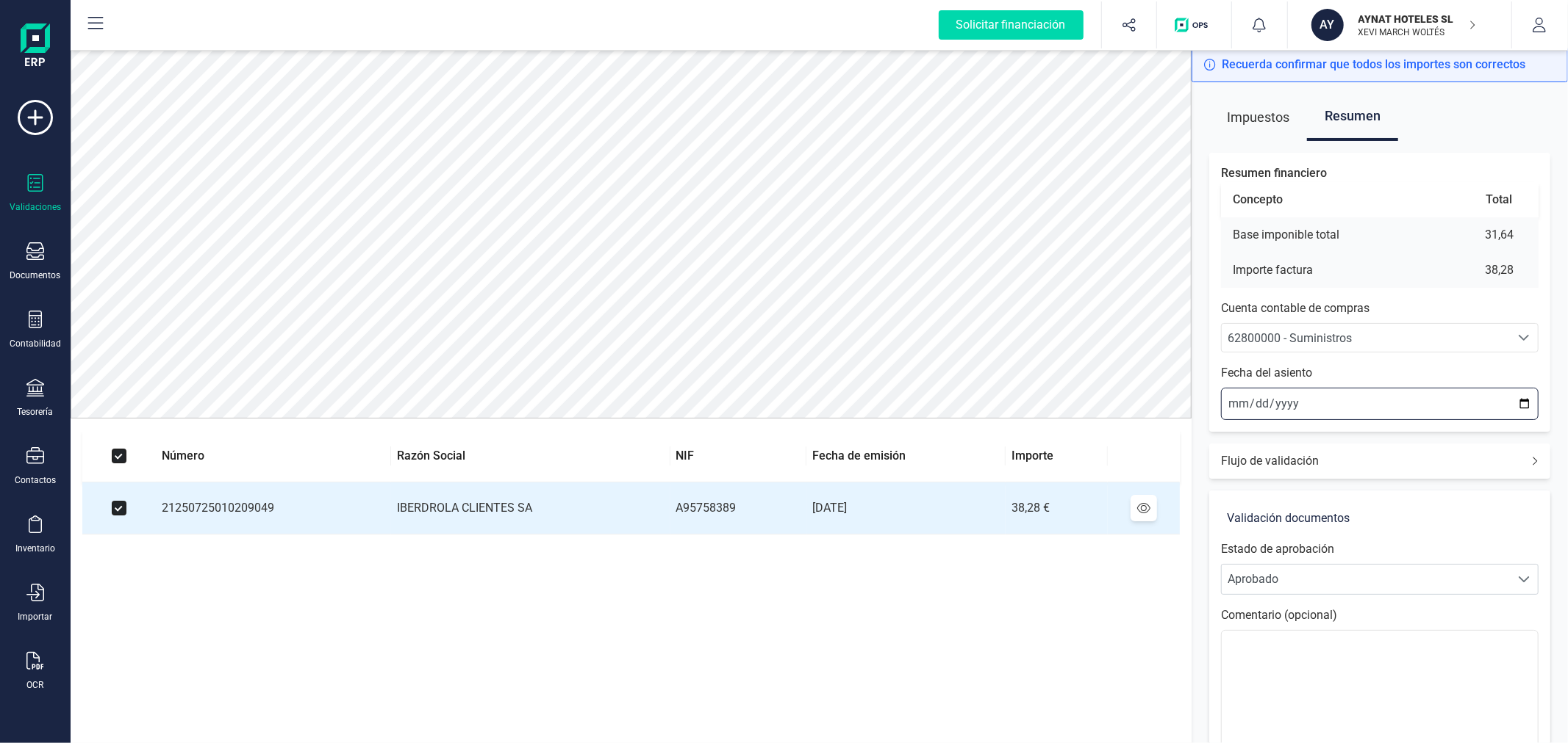
click at [1524, 402] on input "2025-08-28" at bounding box center [1379, 403] width 317 height 32
type input "2025-07-25"
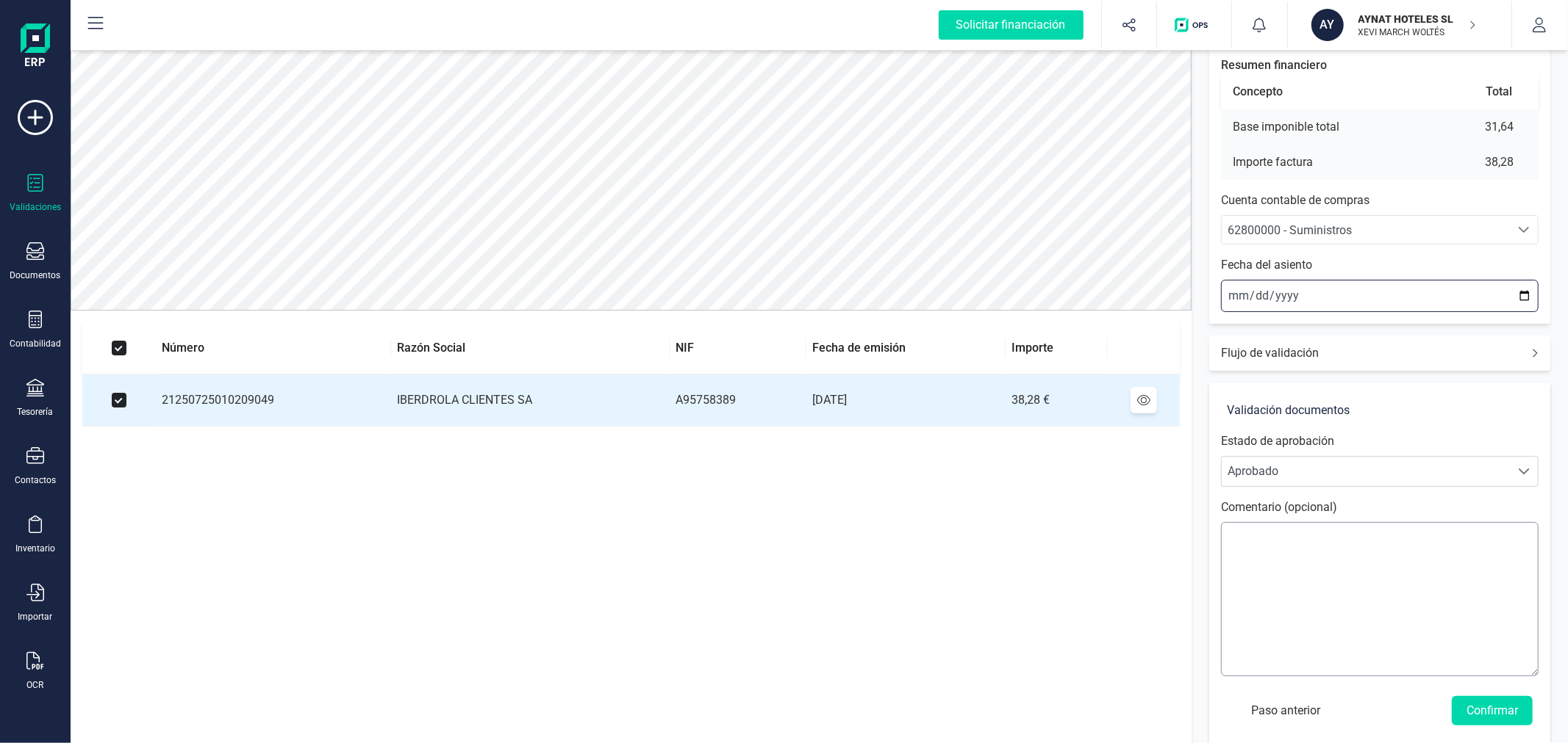
scroll to position [122, 0]
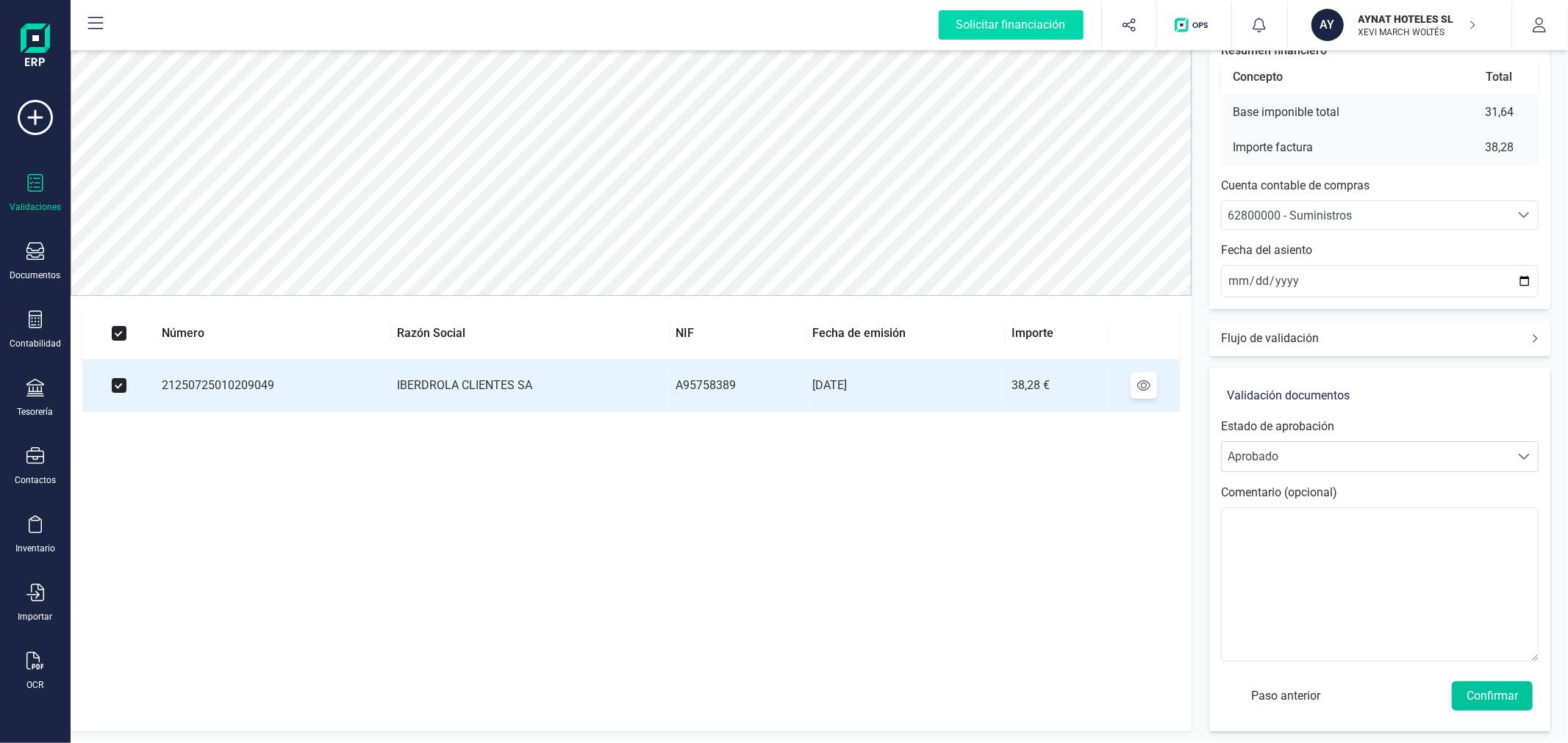
click at [1487, 689] on button "Confirmar" at bounding box center [1492, 696] width 81 height 29
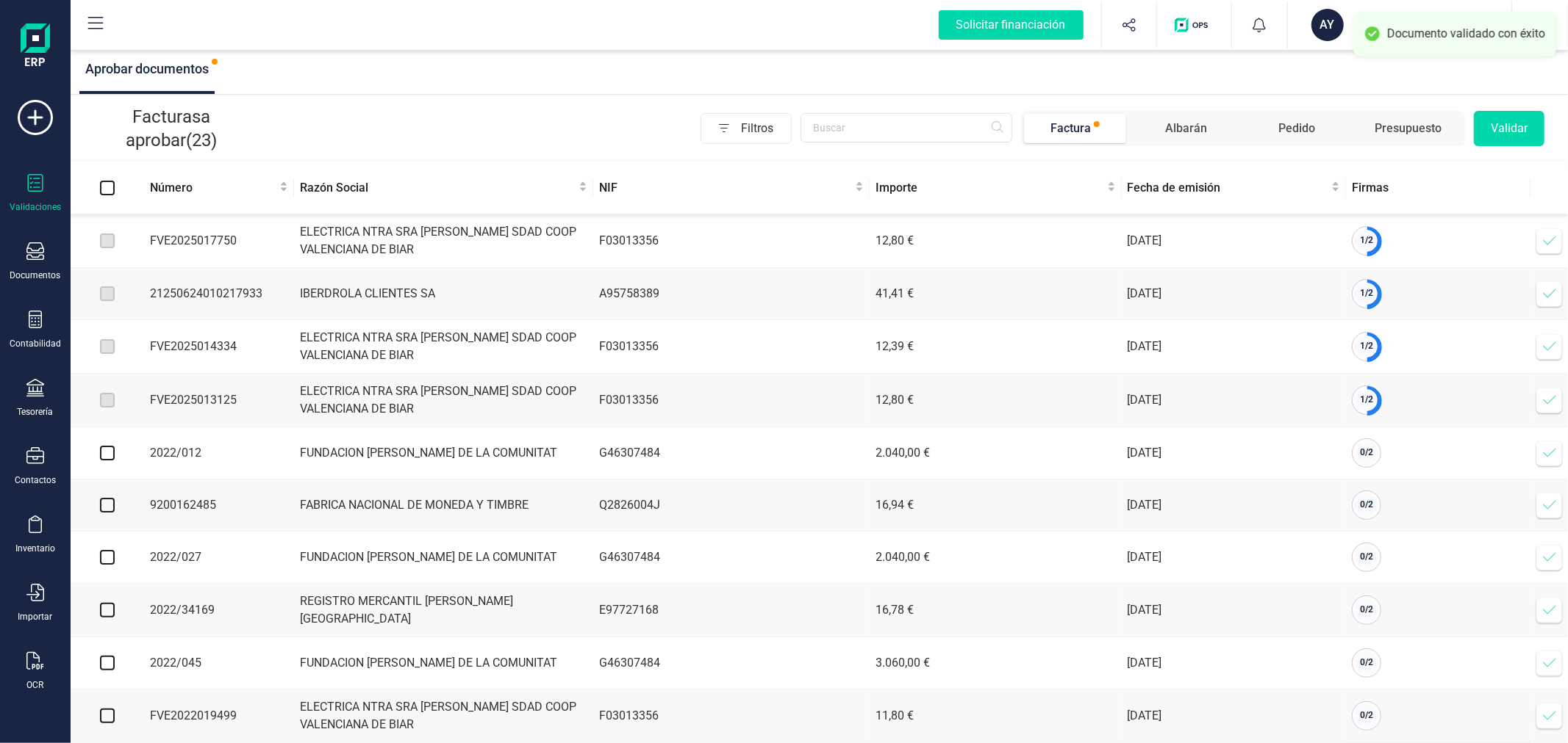
click at [1551, 245] on icon at bounding box center [1549, 241] width 15 height 15
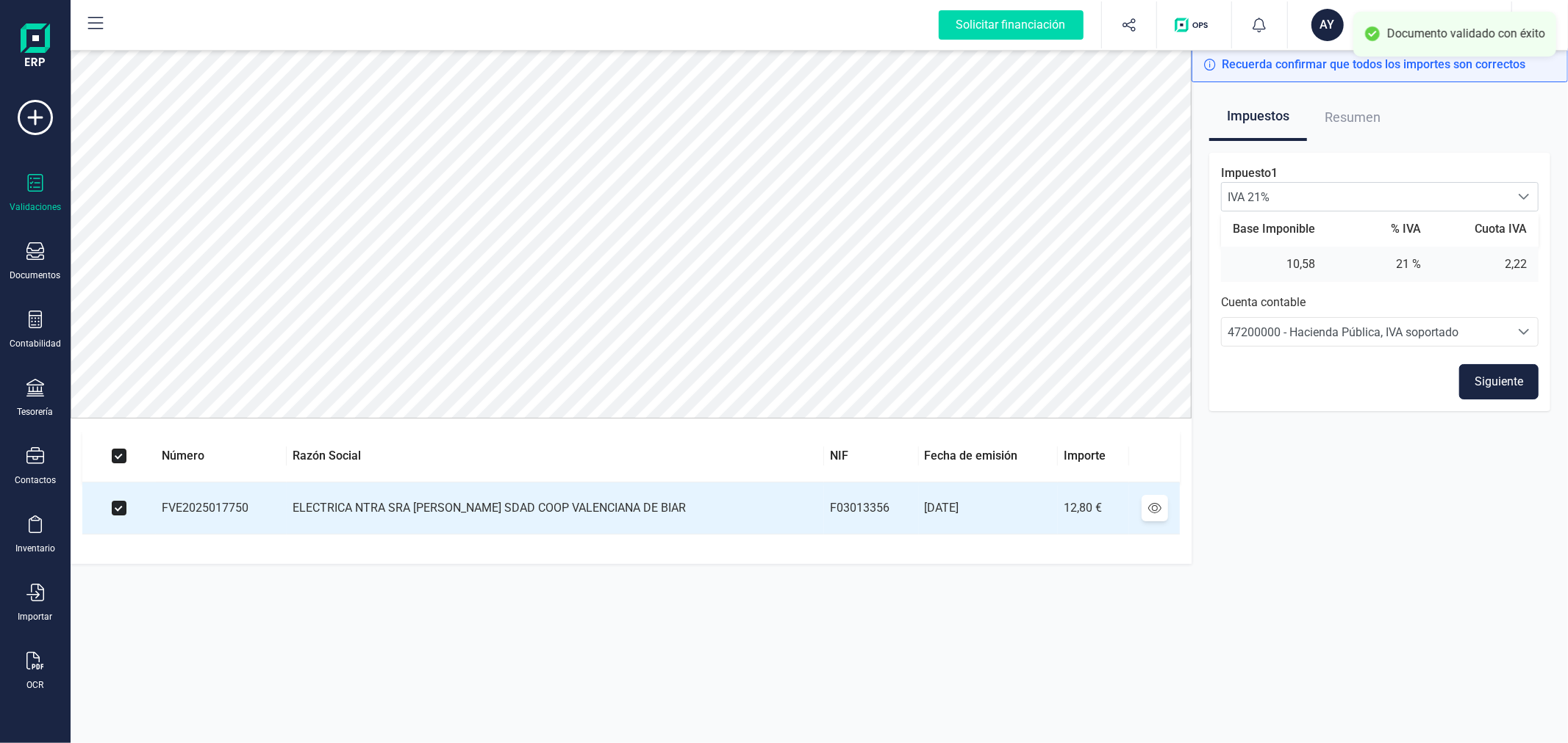
click at [1501, 370] on button "Siguiente" at bounding box center [1499, 382] width 80 height 35
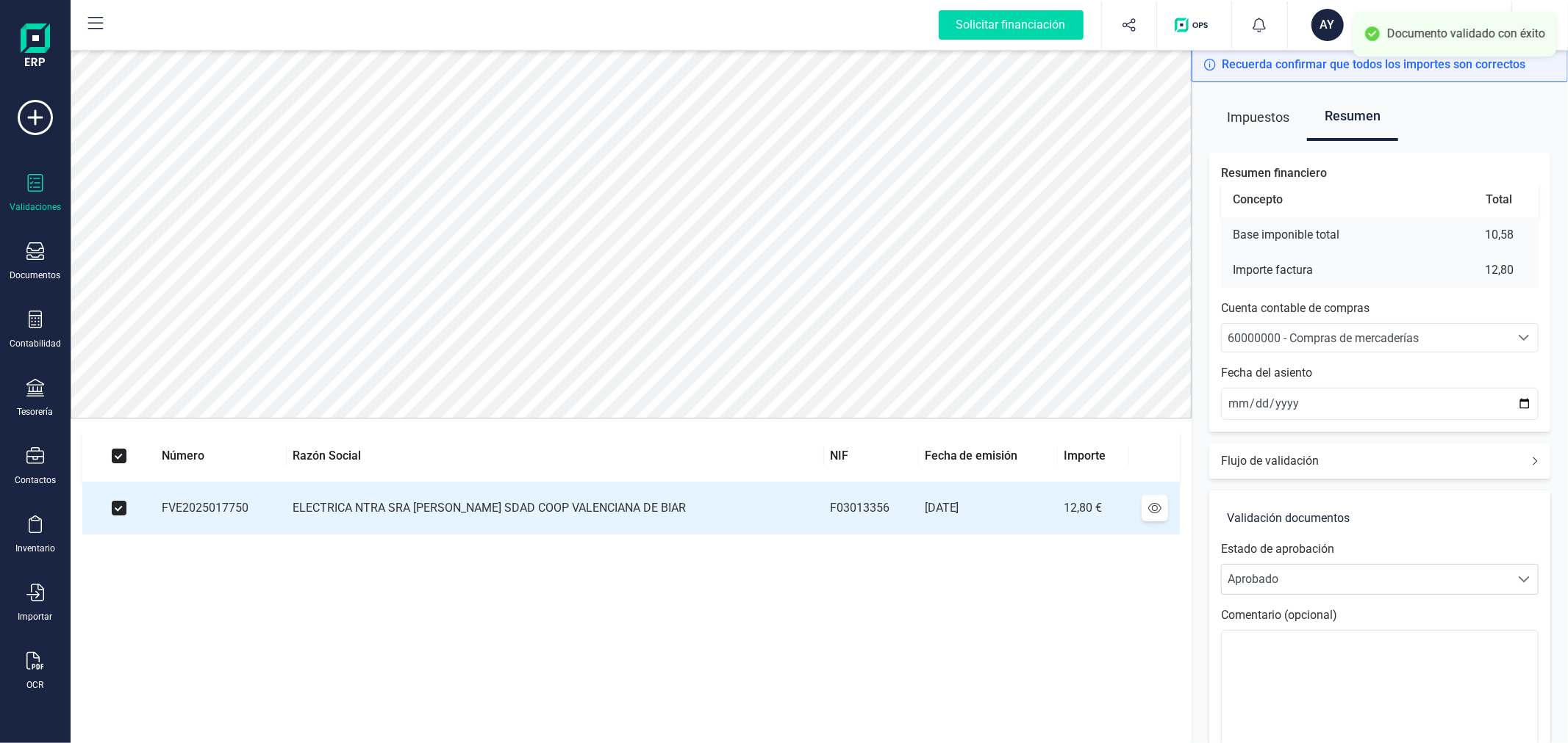
click at [1403, 332] on span "60000000 - Compras de mercaderías" at bounding box center [1323, 338] width 191 height 14
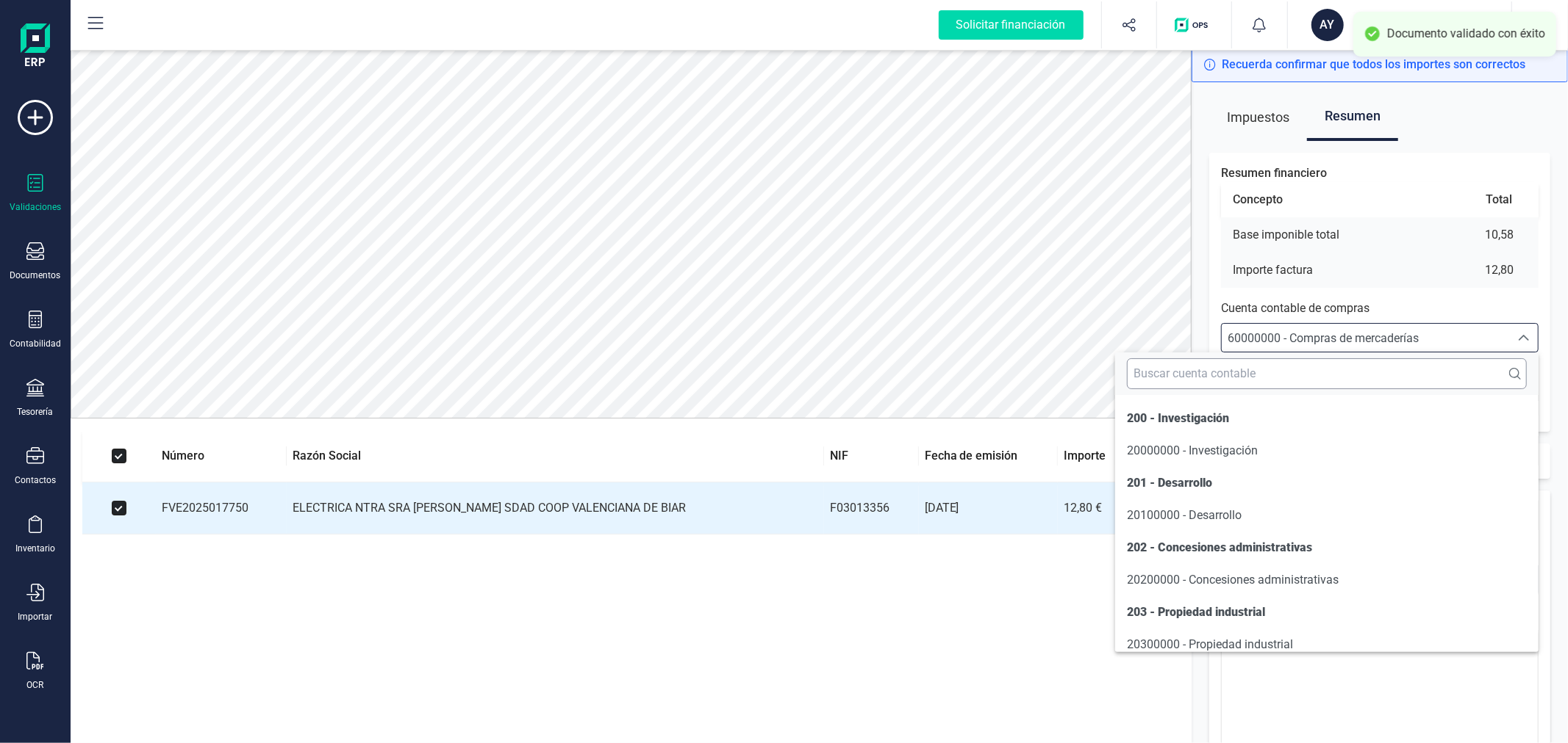
scroll to position [7257, 0]
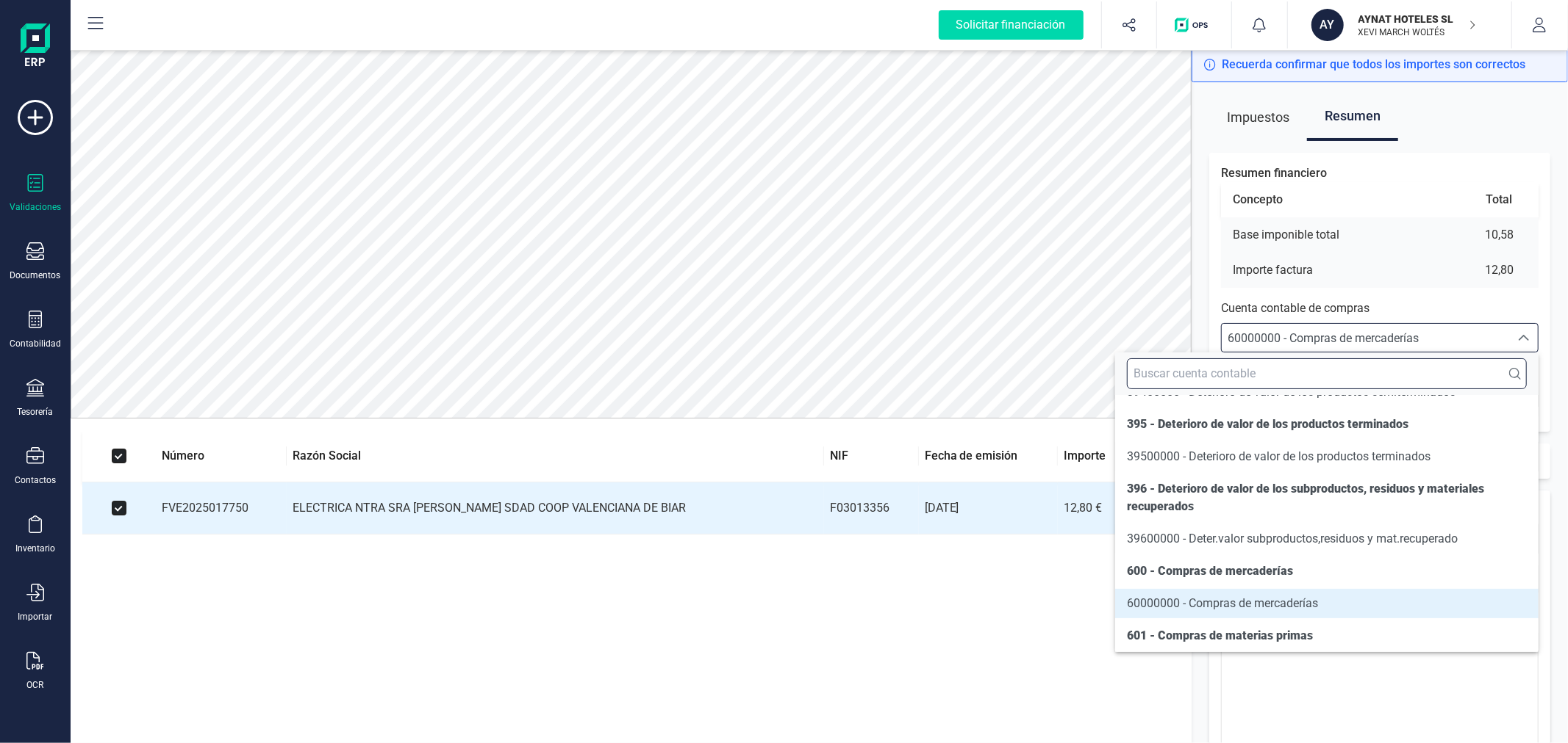
click at [1394, 369] on input "text" at bounding box center [1327, 373] width 400 height 31
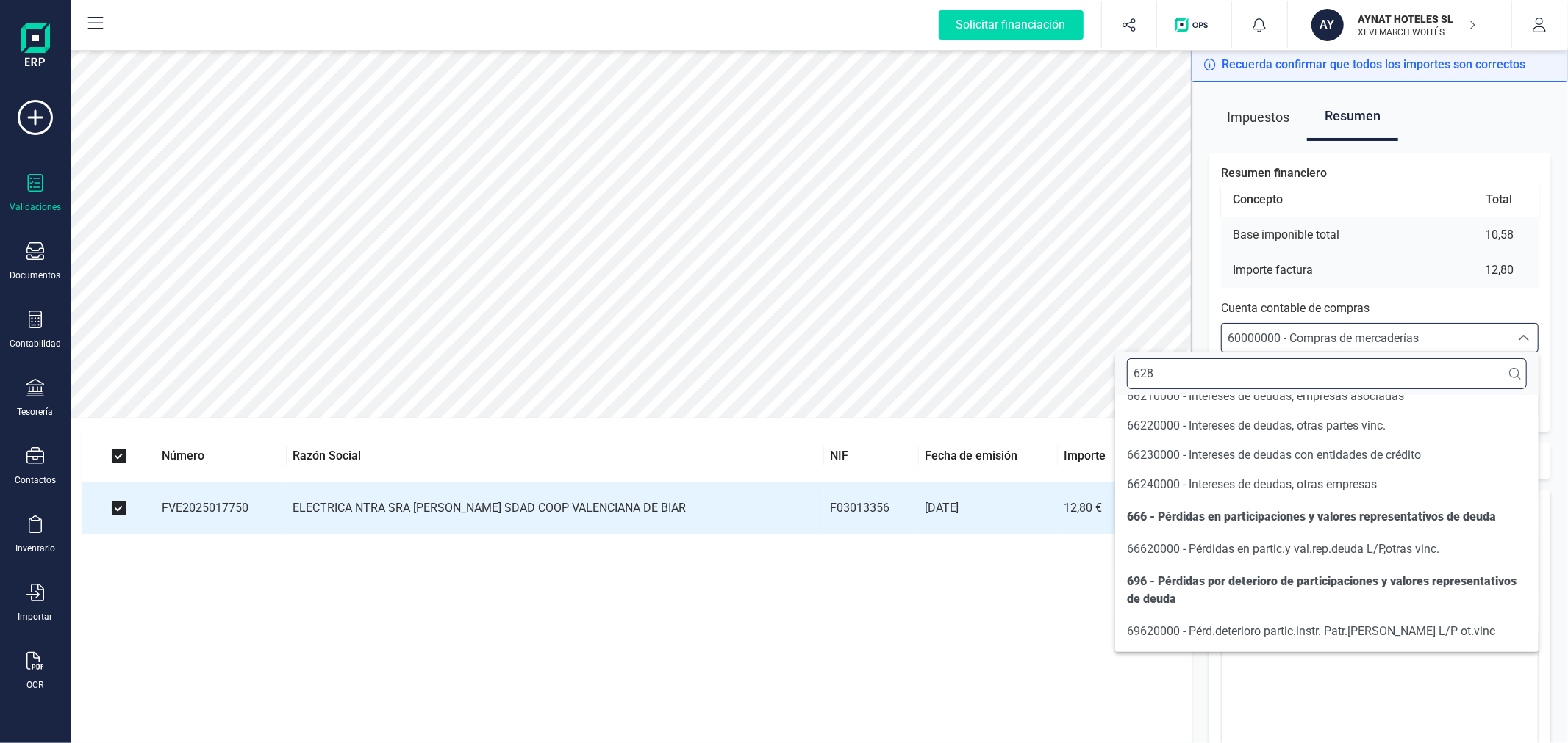
scroll to position [0, 0]
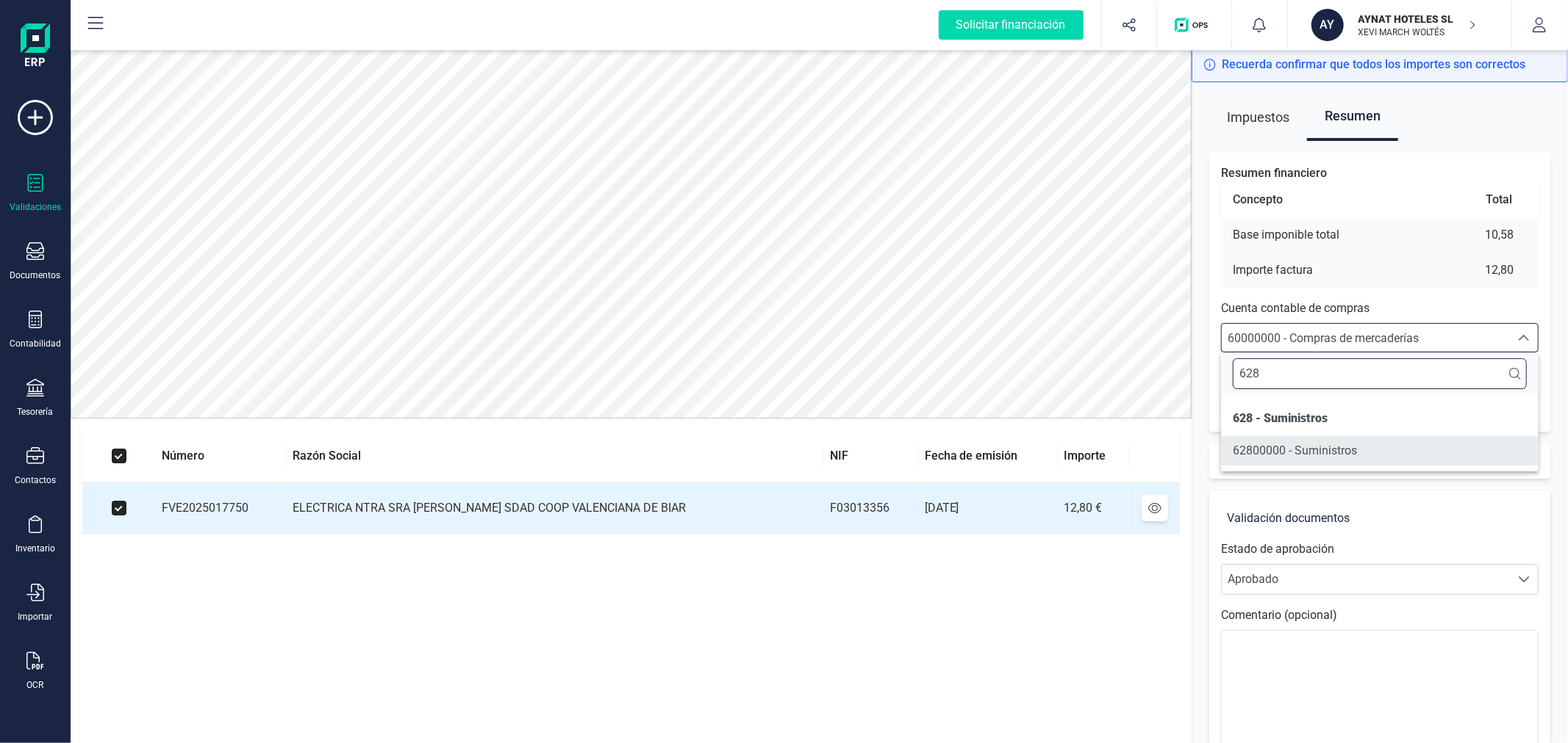
type input "628"
click at [1385, 448] on li "62800000 - Suministros" at bounding box center [1379, 451] width 317 height 29
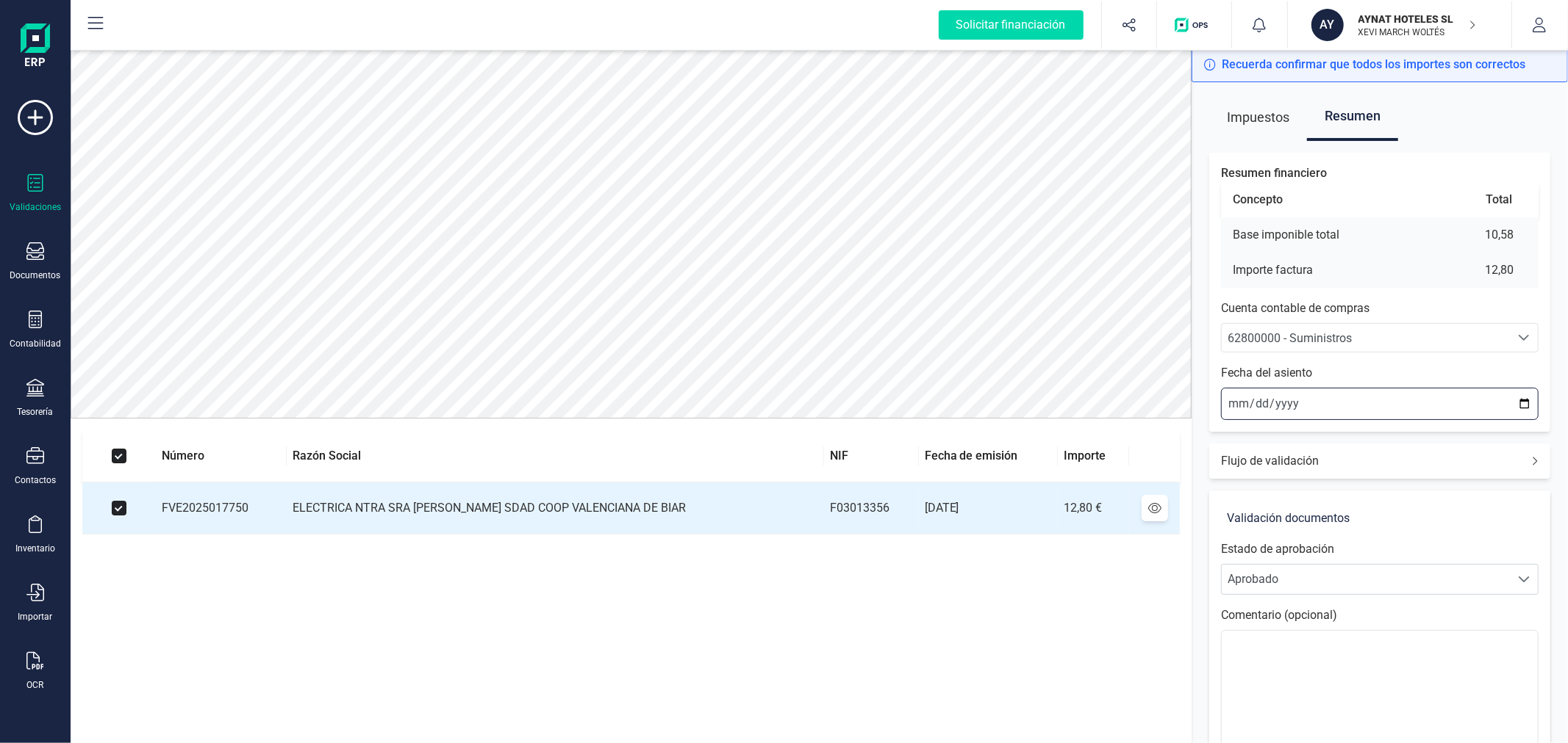
click at [1527, 402] on input "2025-08-28" at bounding box center [1379, 403] width 317 height 32
type input "2025-08-14"
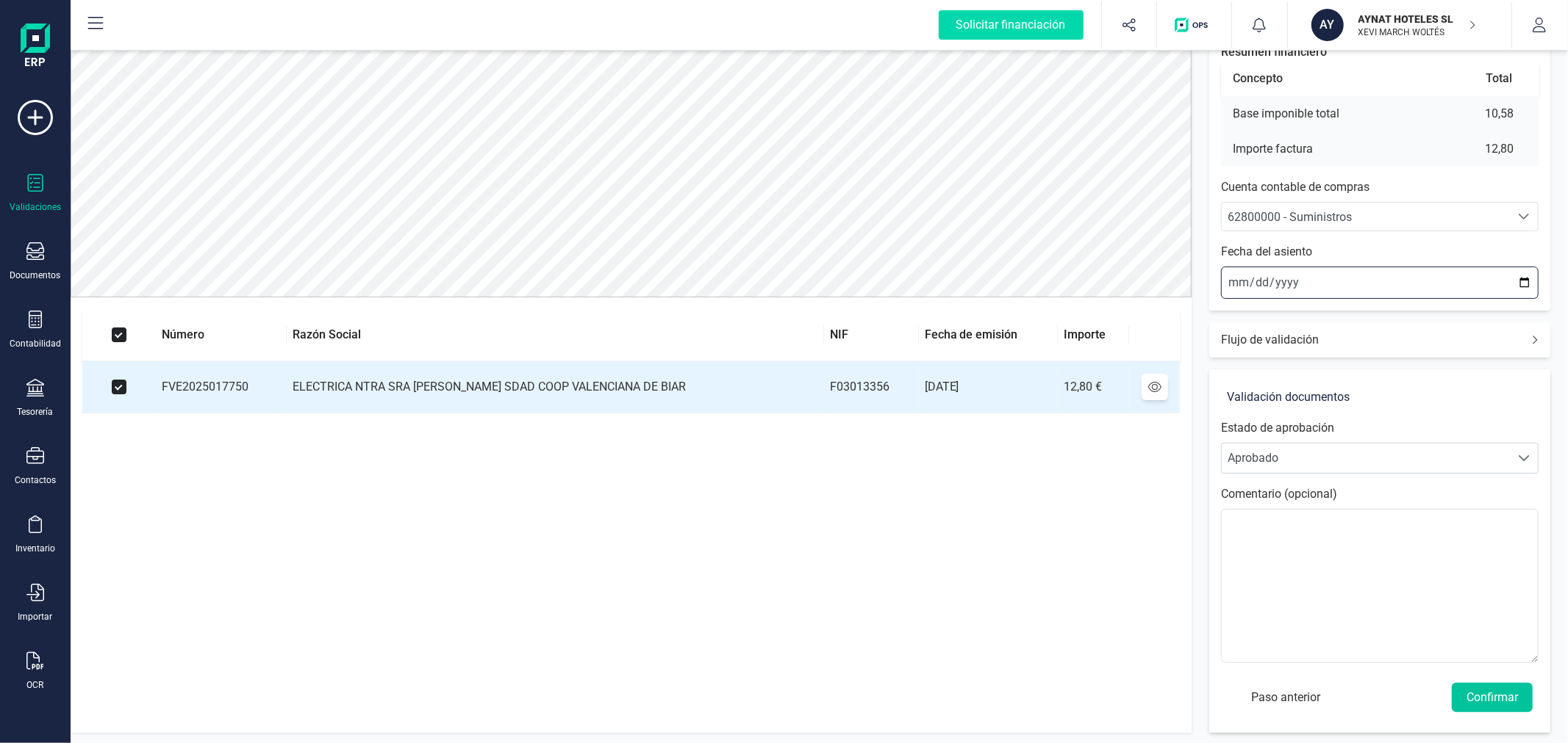
scroll to position [122, 0]
click at [1488, 685] on button "Confirmar" at bounding box center [1492, 696] width 81 height 29
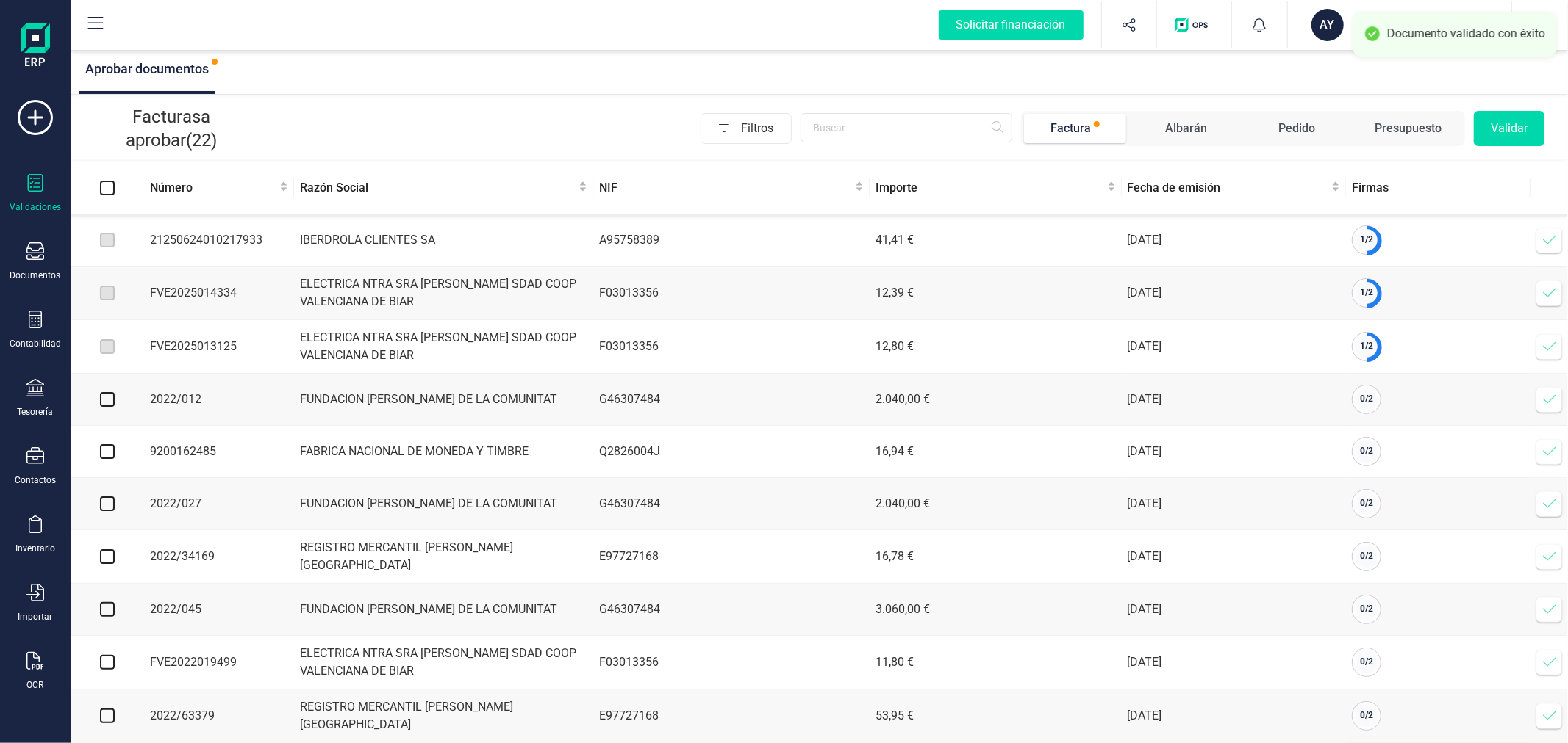
click at [1557, 246] on span at bounding box center [1549, 240] width 29 height 29
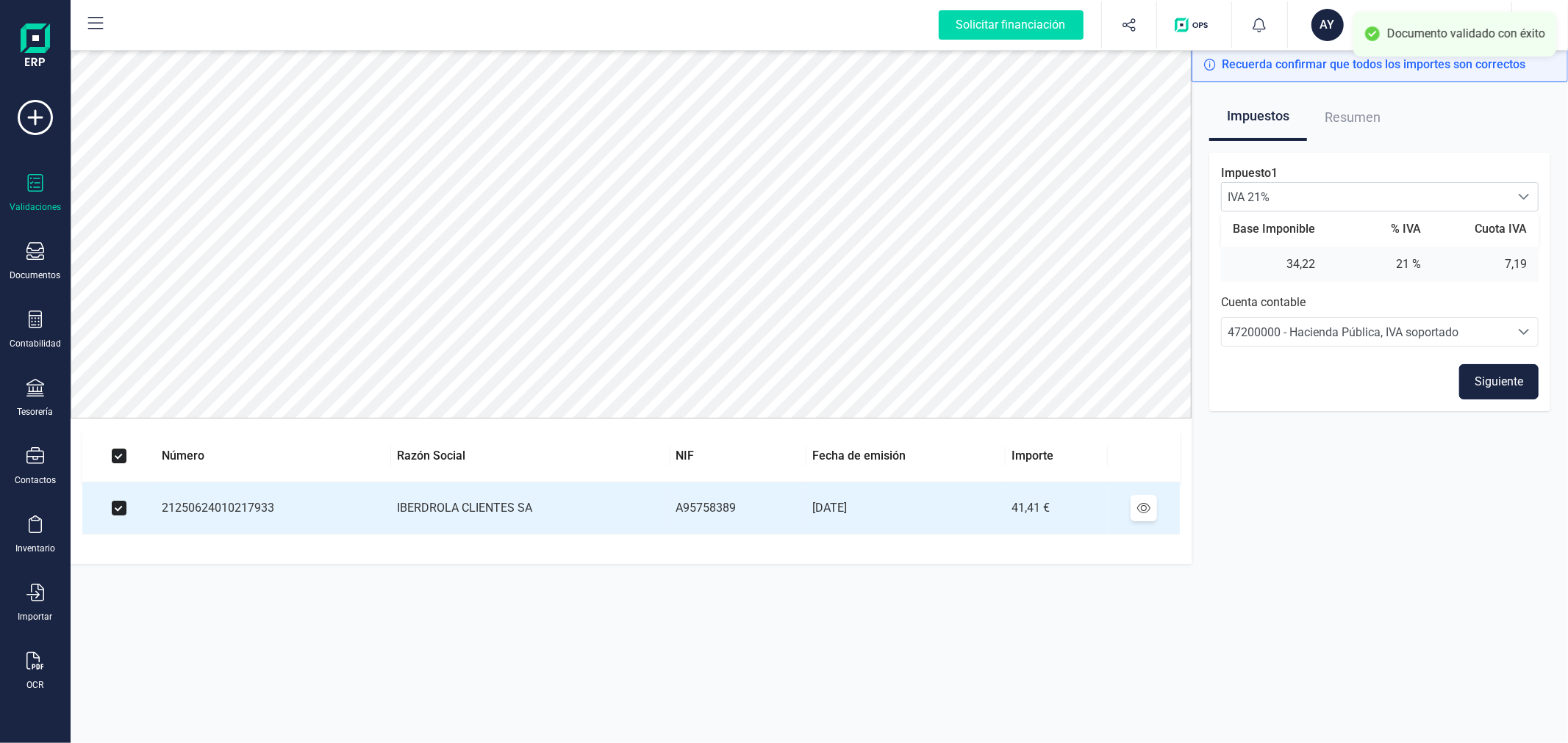
click at [1490, 378] on button "Siguiente" at bounding box center [1499, 382] width 80 height 35
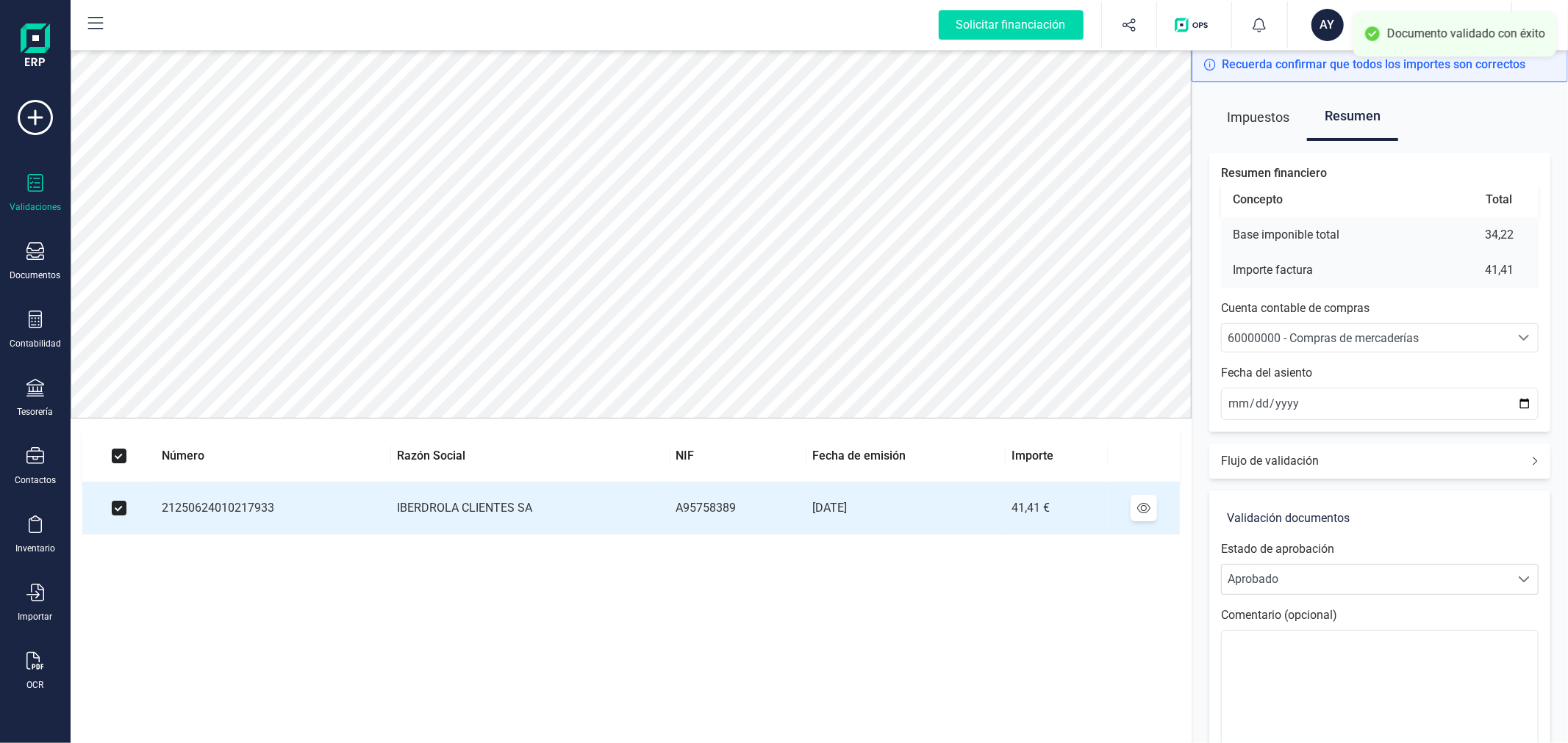
click at [1310, 341] on span "60000000 - Compras de mercaderías" at bounding box center [1323, 338] width 191 height 14
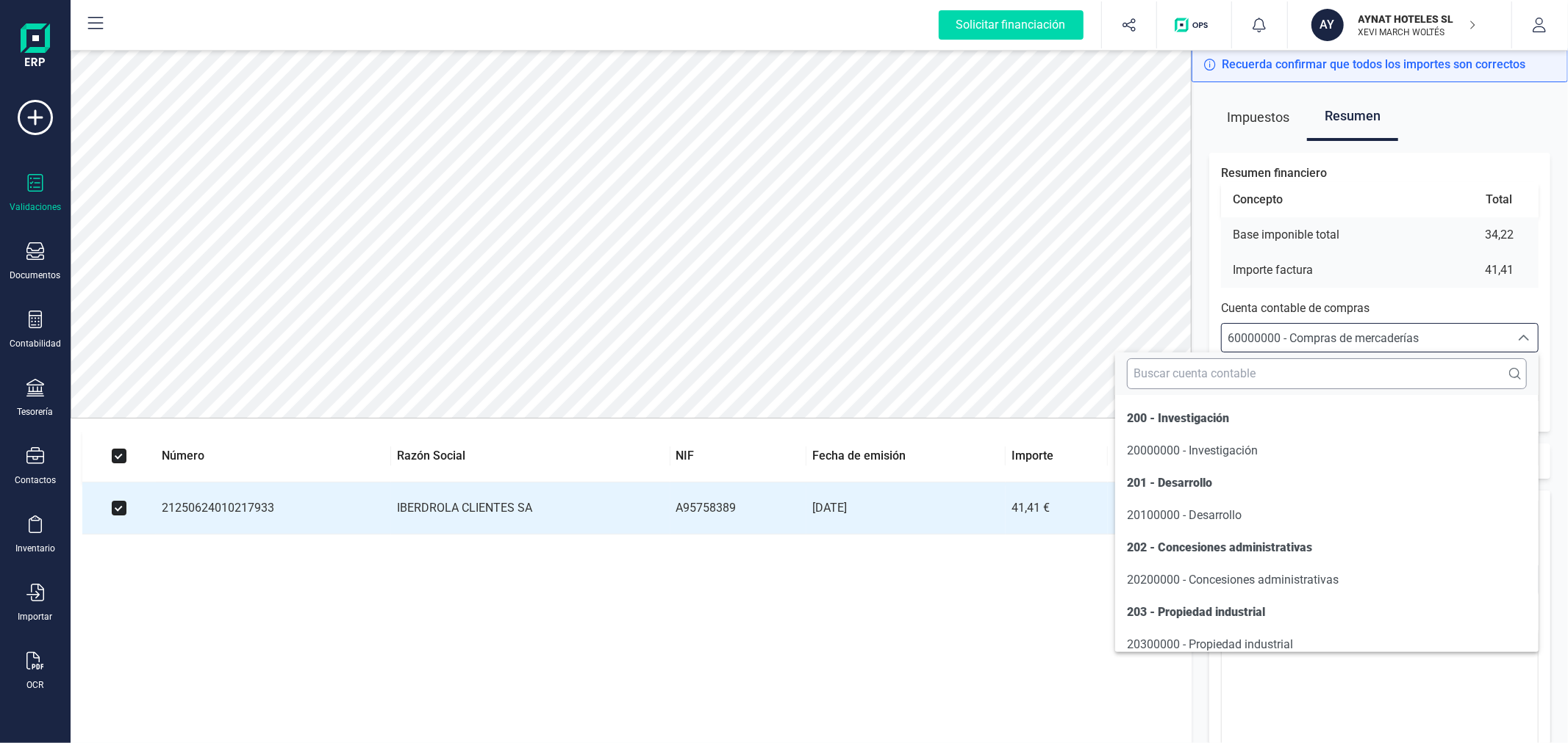
scroll to position [7257, 0]
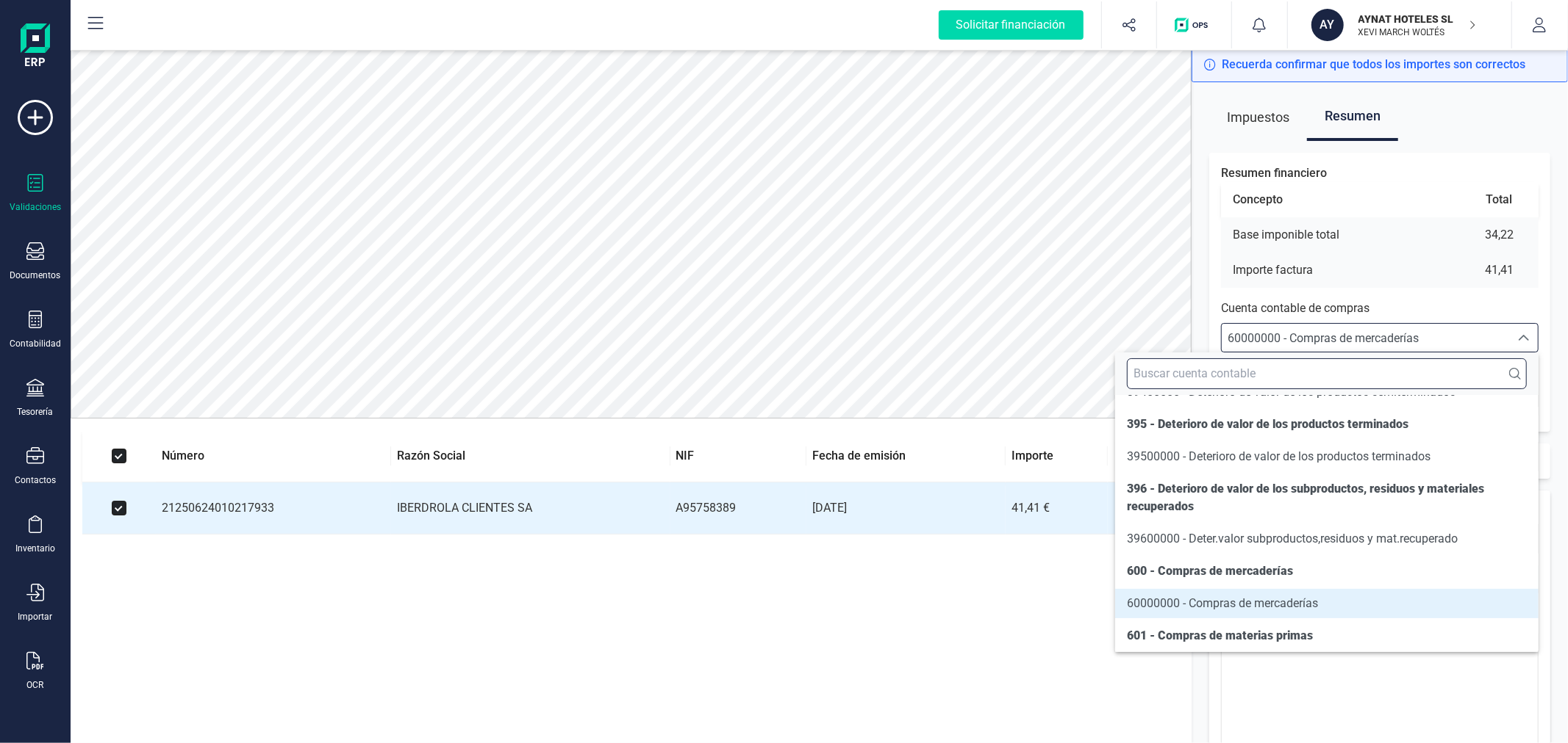
click at [1317, 370] on input "text" at bounding box center [1327, 373] width 400 height 31
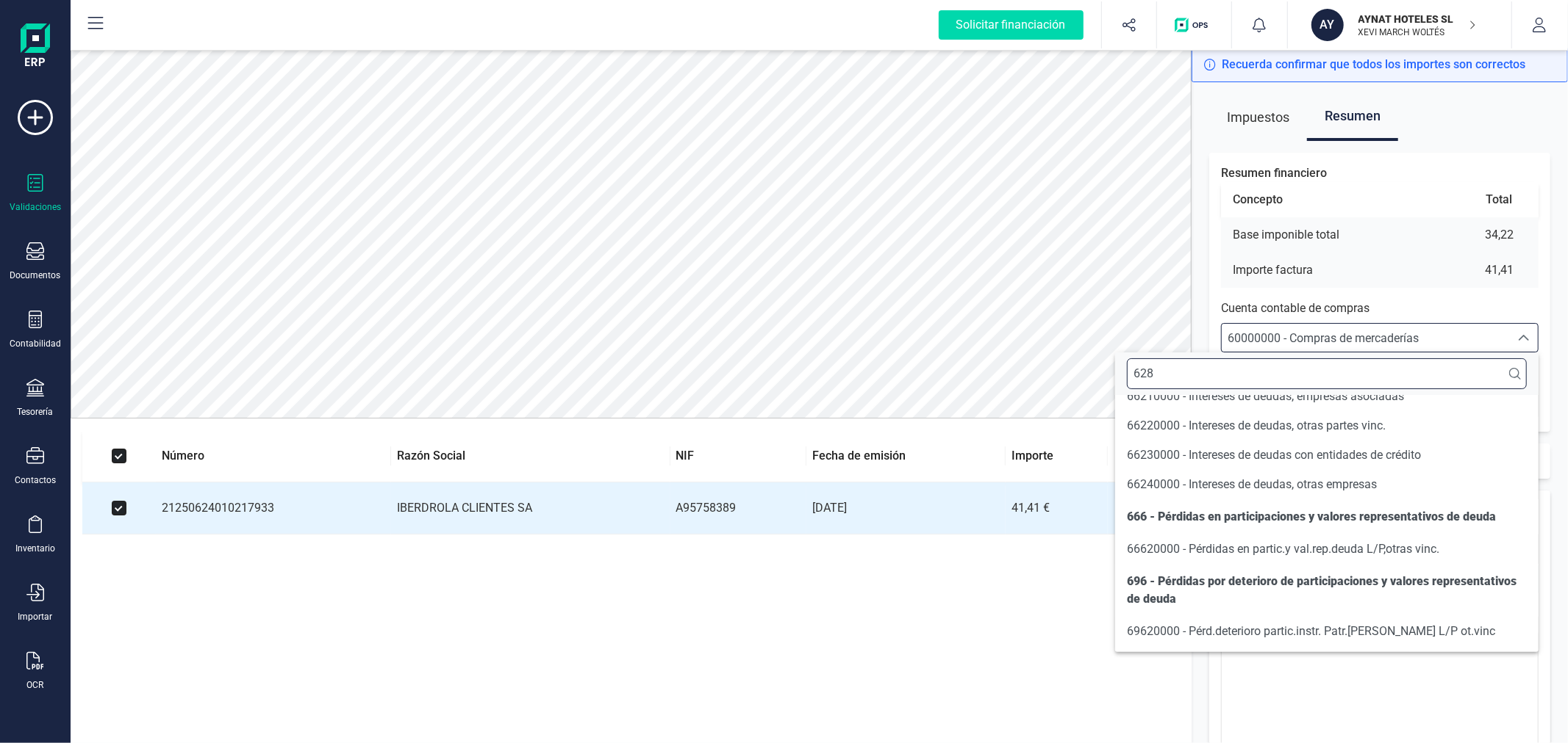
scroll to position [0, 0]
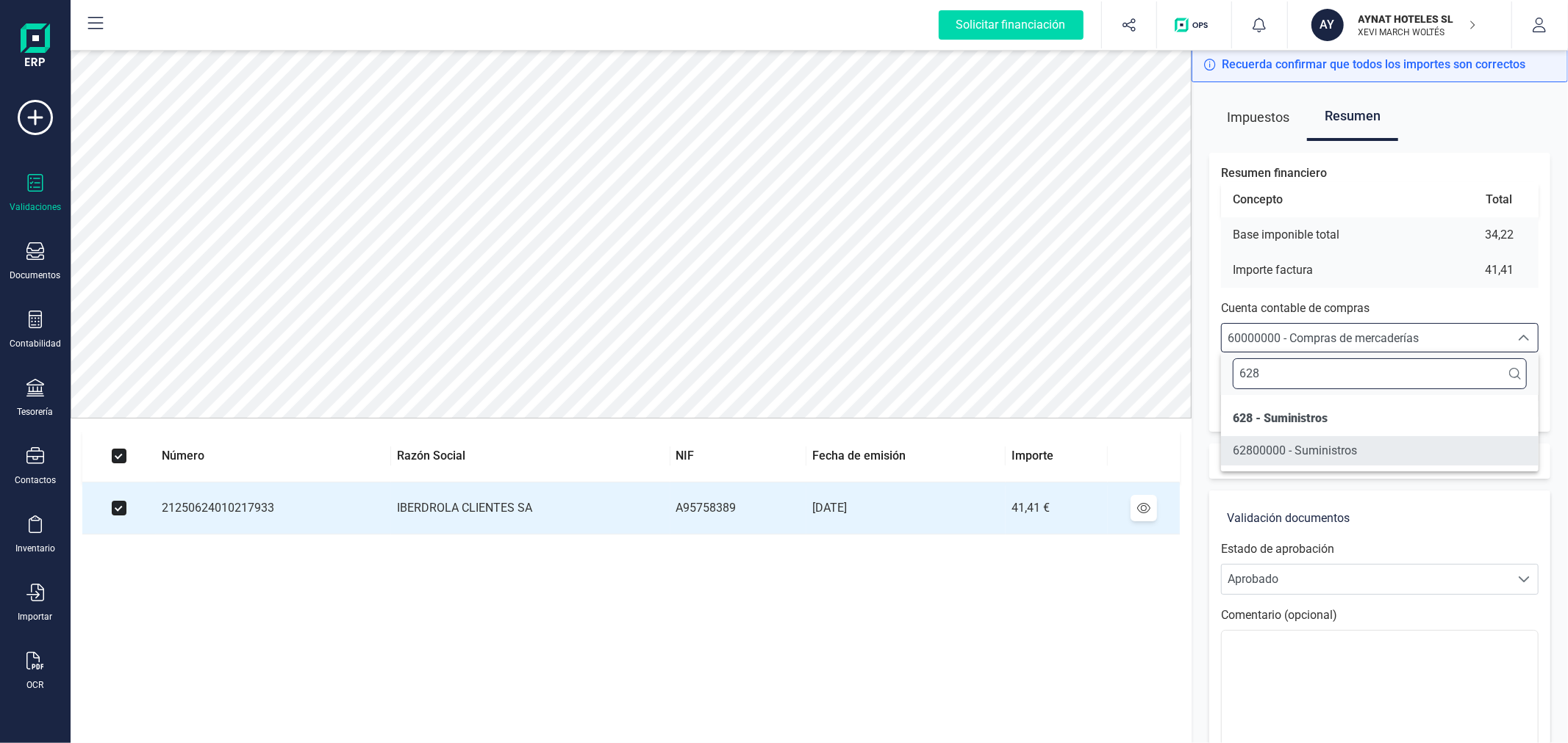
type input "628"
click at [1324, 448] on span "62800000 - Suministros" at bounding box center [1294, 451] width 124 height 14
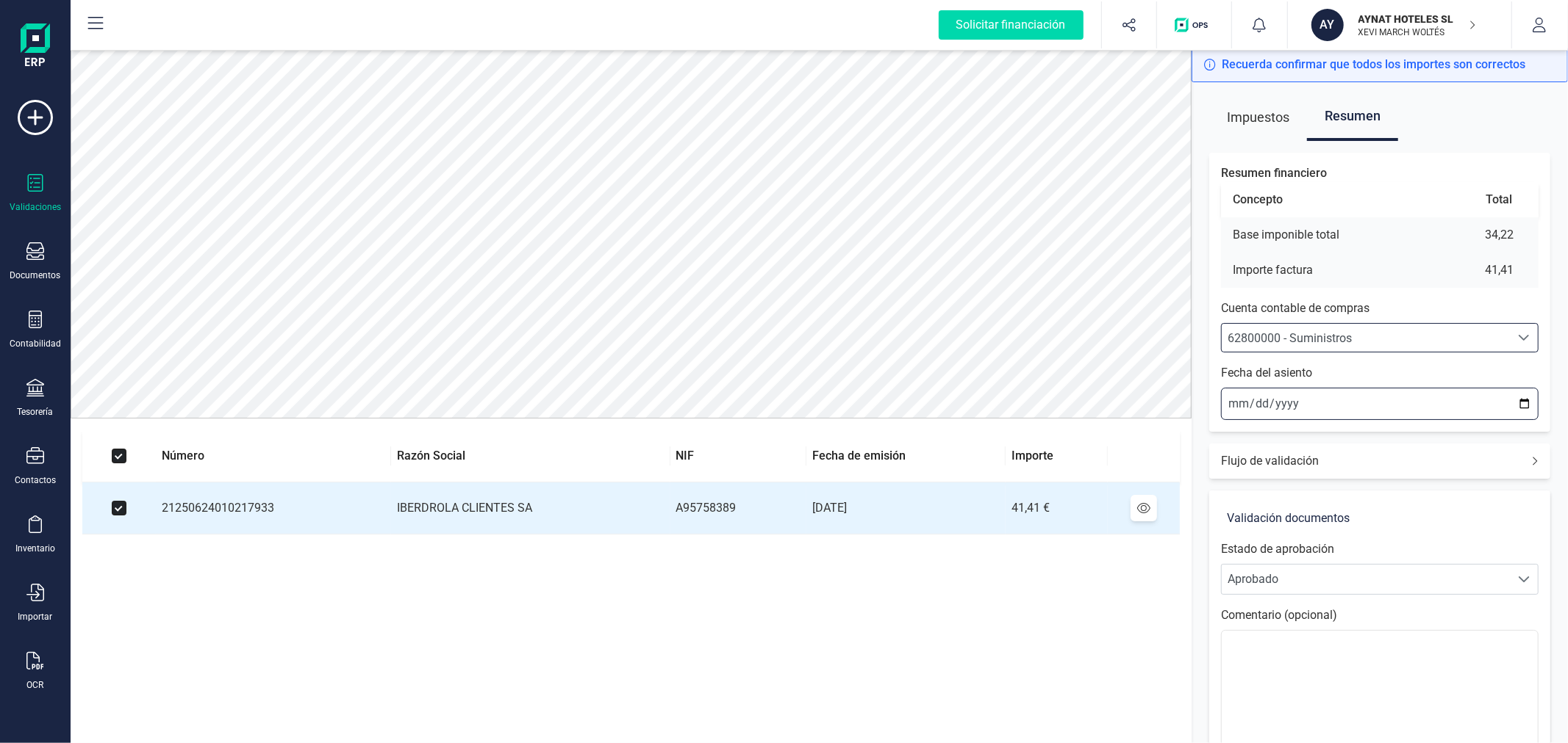
click at [1523, 400] on input "2025-08-28" at bounding box center [1379, 403] width 317 height 32
type input "2025-07-01"
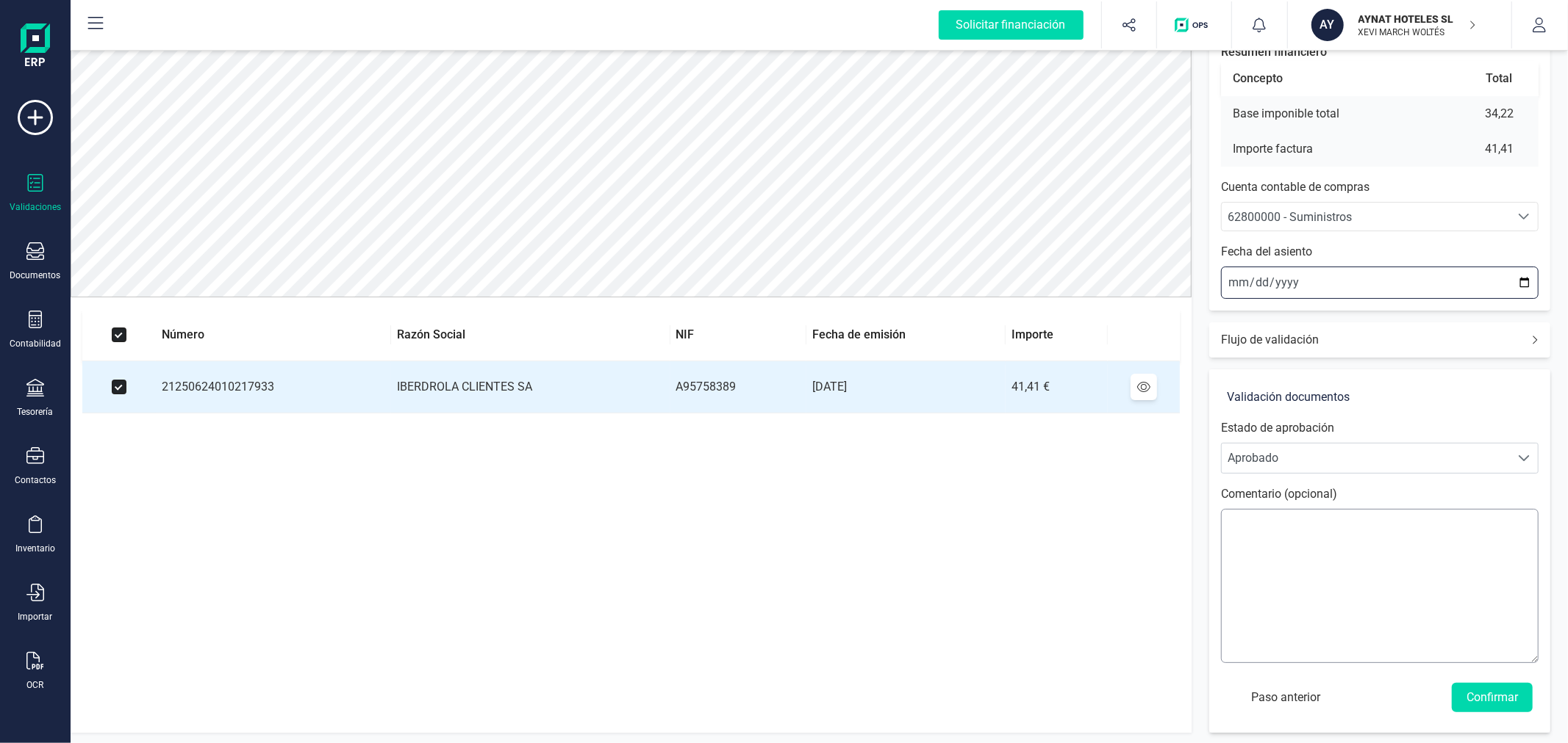
scroll to position [122, 0]
click at [1479, 695] on button "Confirmar" at bounding box center [1492, 696] width 81 height 29
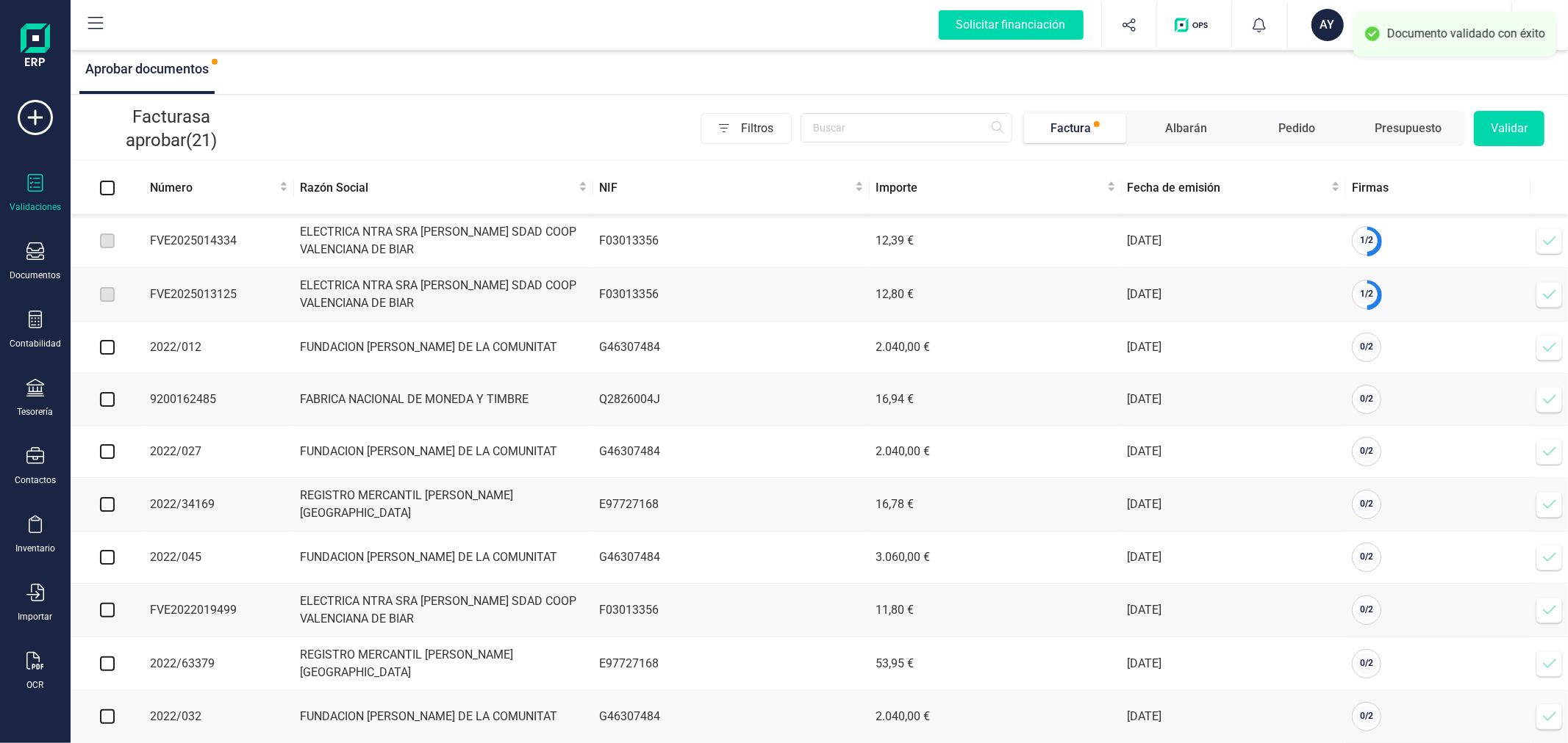
click at [1554, 243] on icon at bounding box center [1549, 241] width 15 height 15
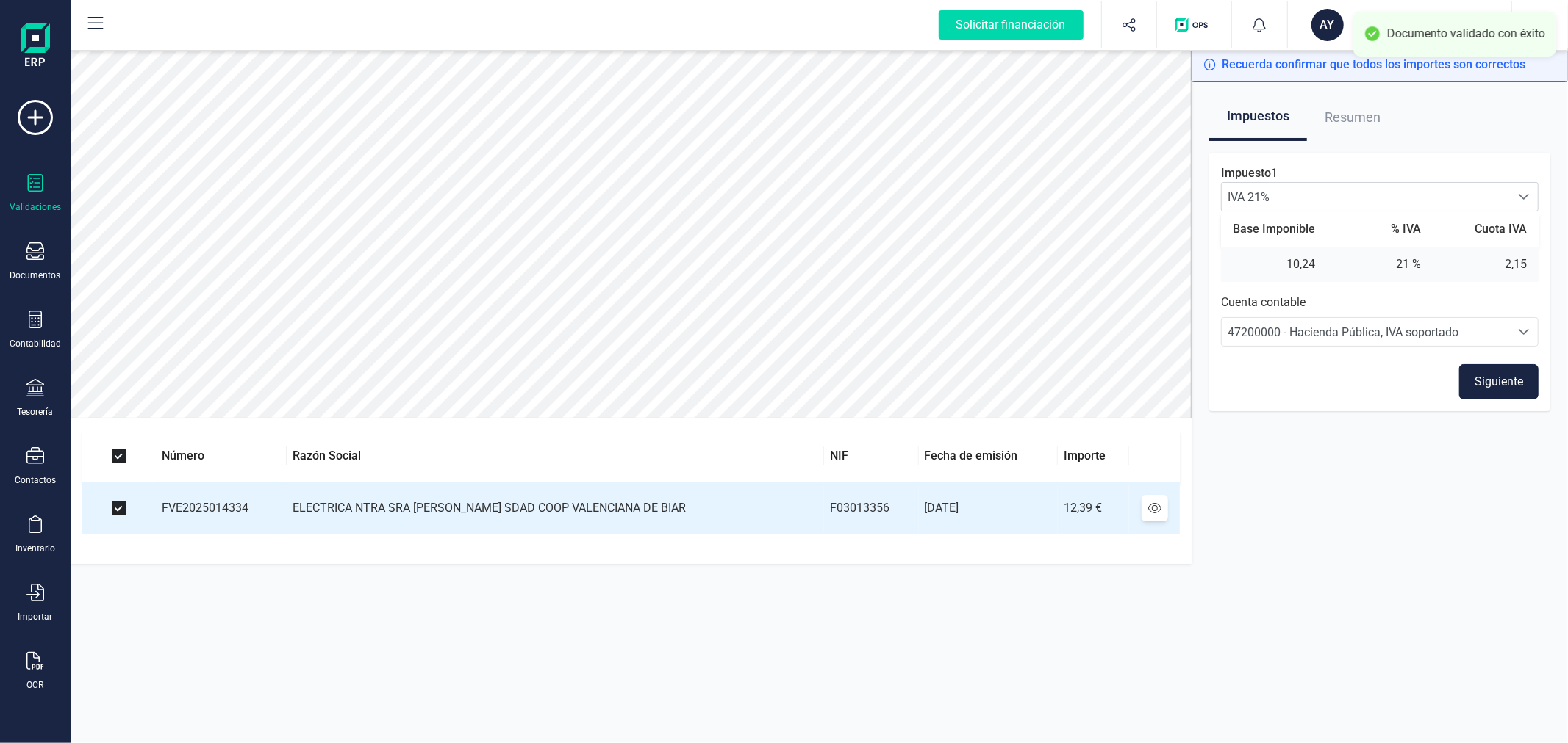
click at [1492, 388] on button "Siguiente" at bounding box center [1499, 382] width 80 height 35
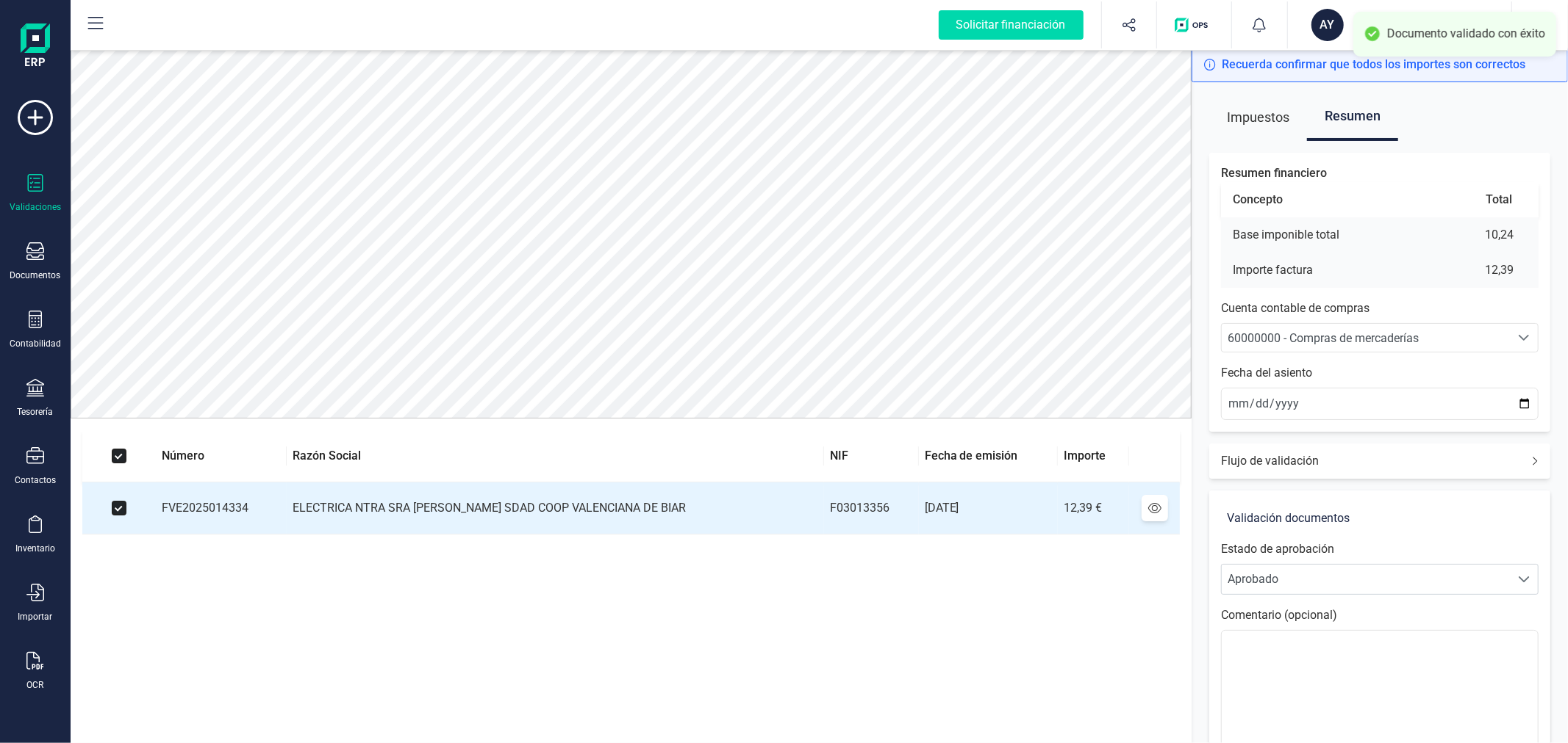
click at [1353, 334] on span "60000000 - Compras de mercaderías" at bounding box center [1323, 338] width 191 height 14
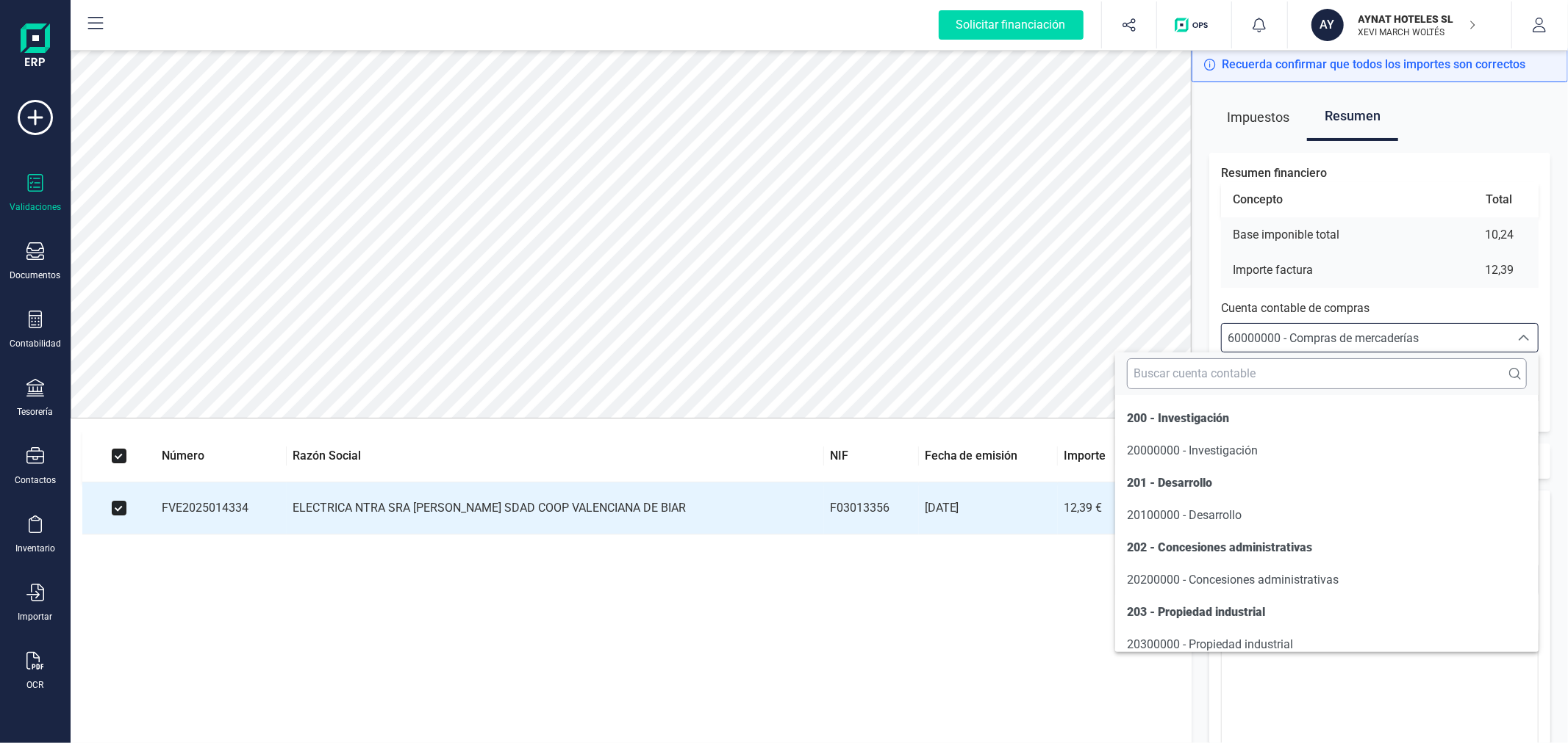
scroll to position [7257, 0]
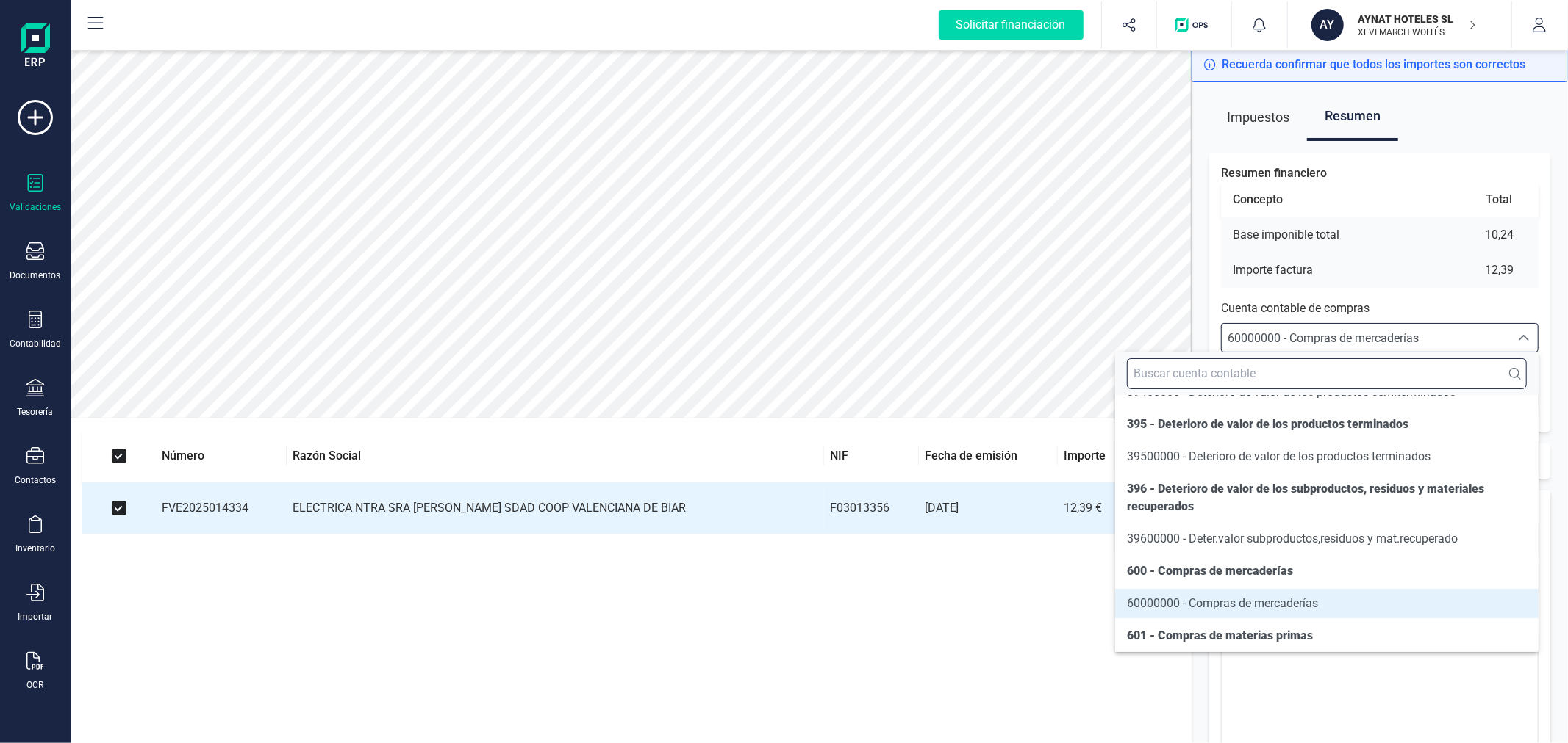
click at [1350, 375] on input "text" at bounding box center [1327, 373] width 400 height 31
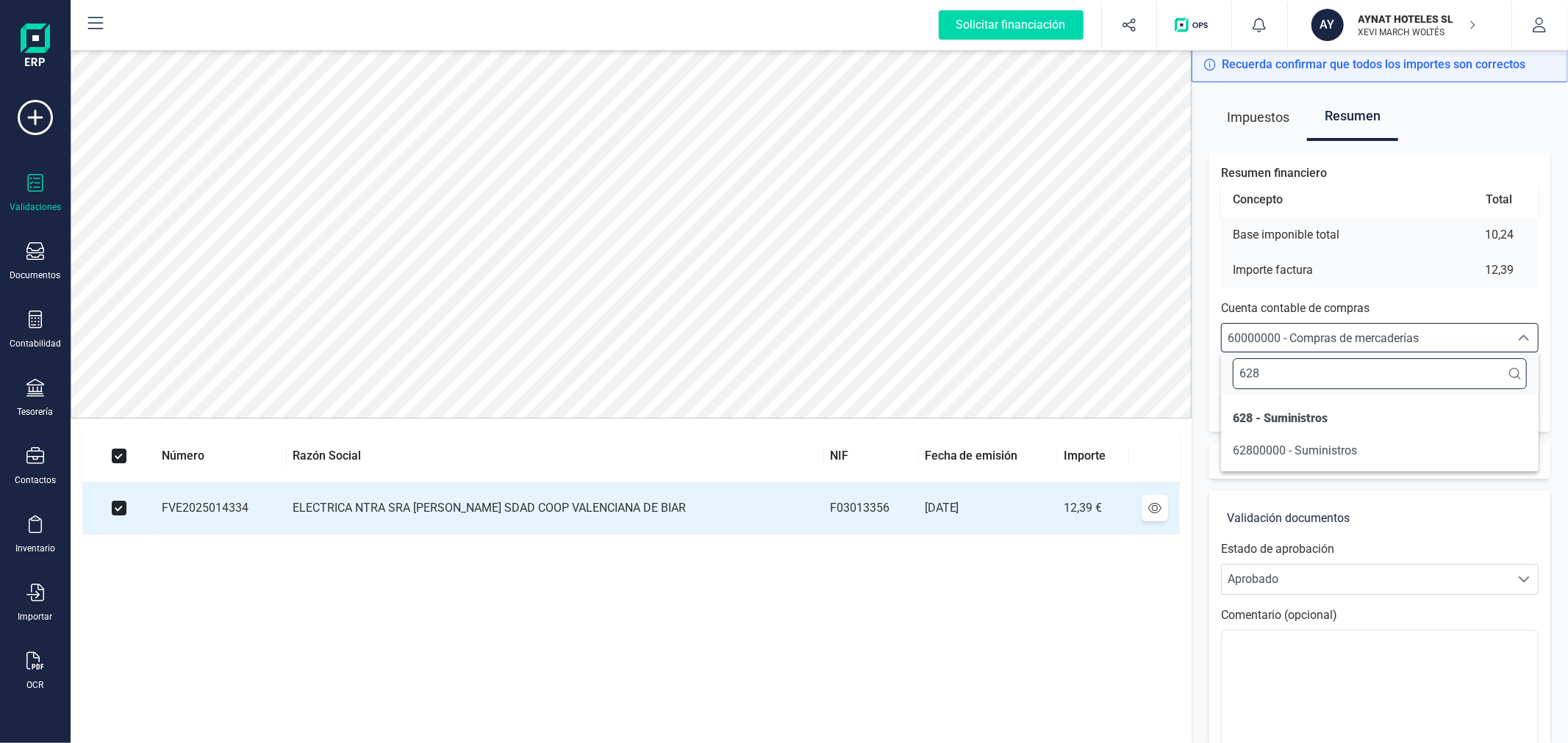
scroll to position [0, 0]
type input "628"
click at [1363, 444] on li "62800000 - Suministros" at bounding box center [1379, 451] width 317 height 29
click at [1527, 404] on input "2025-08-28" at bounding box center [1379, 403] width 317 height 32
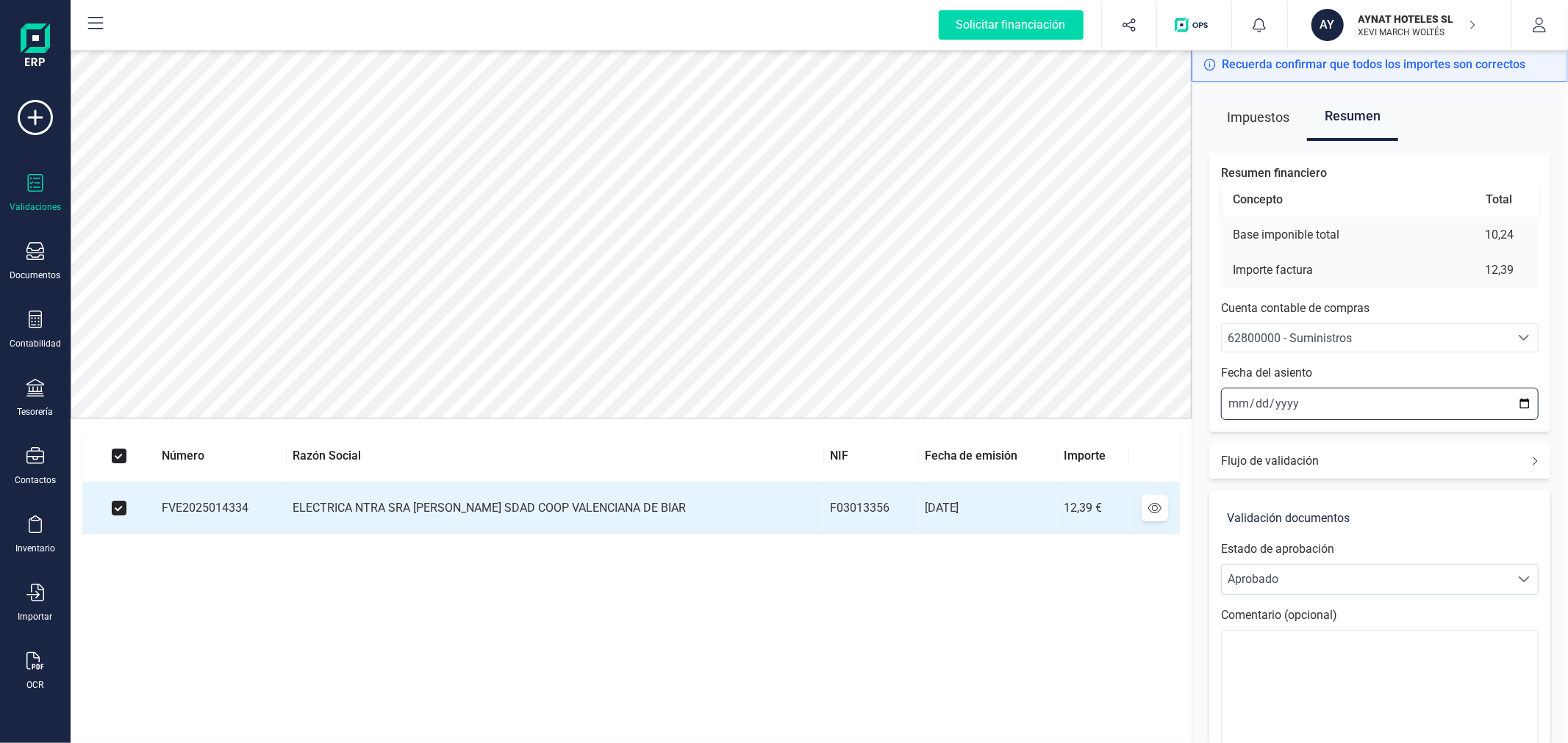
type input "2025-07-16"
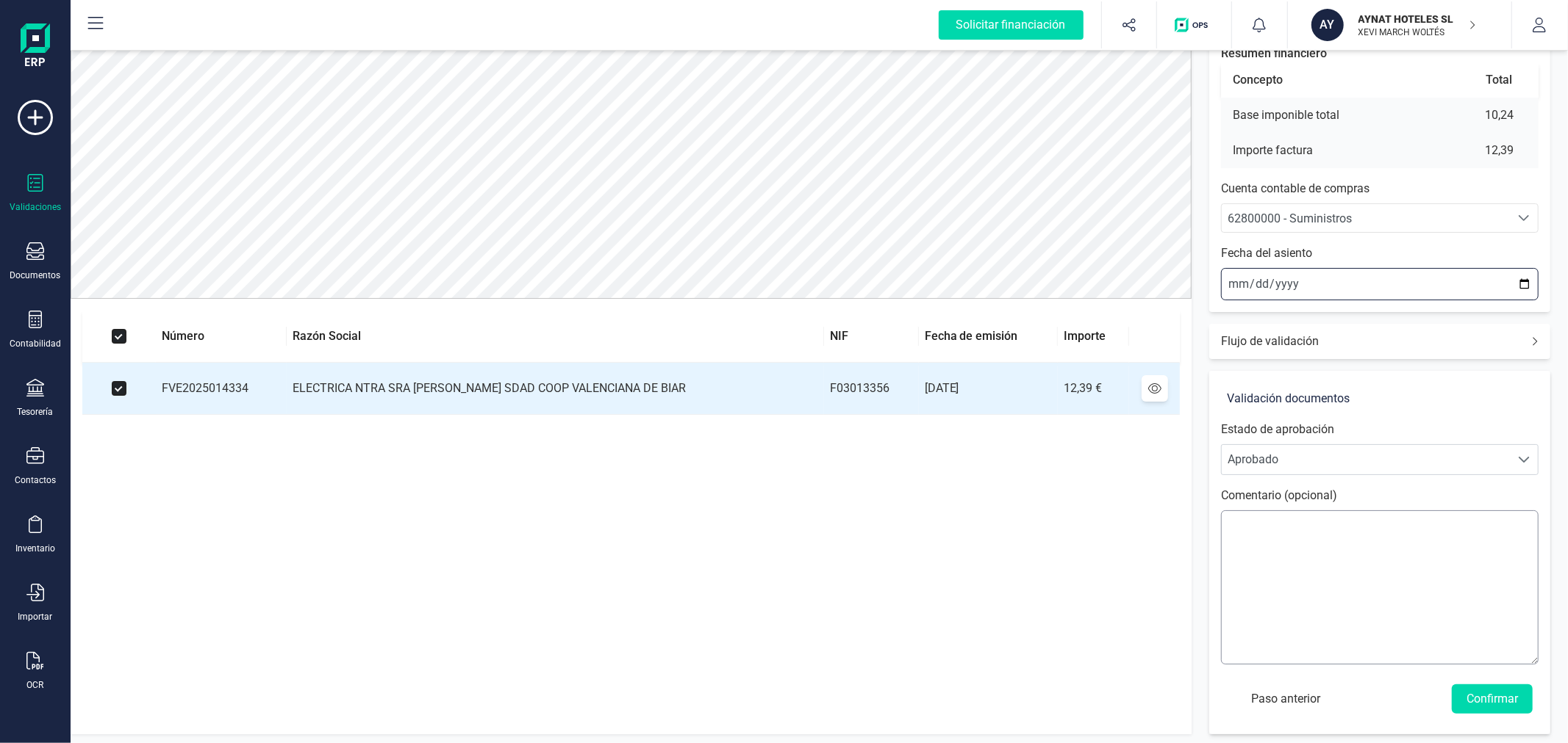
scroll to position [122, 0]
click at [1482, 707] on button "Confirmar" at bounding box center [1492, 696] width 81 height 29
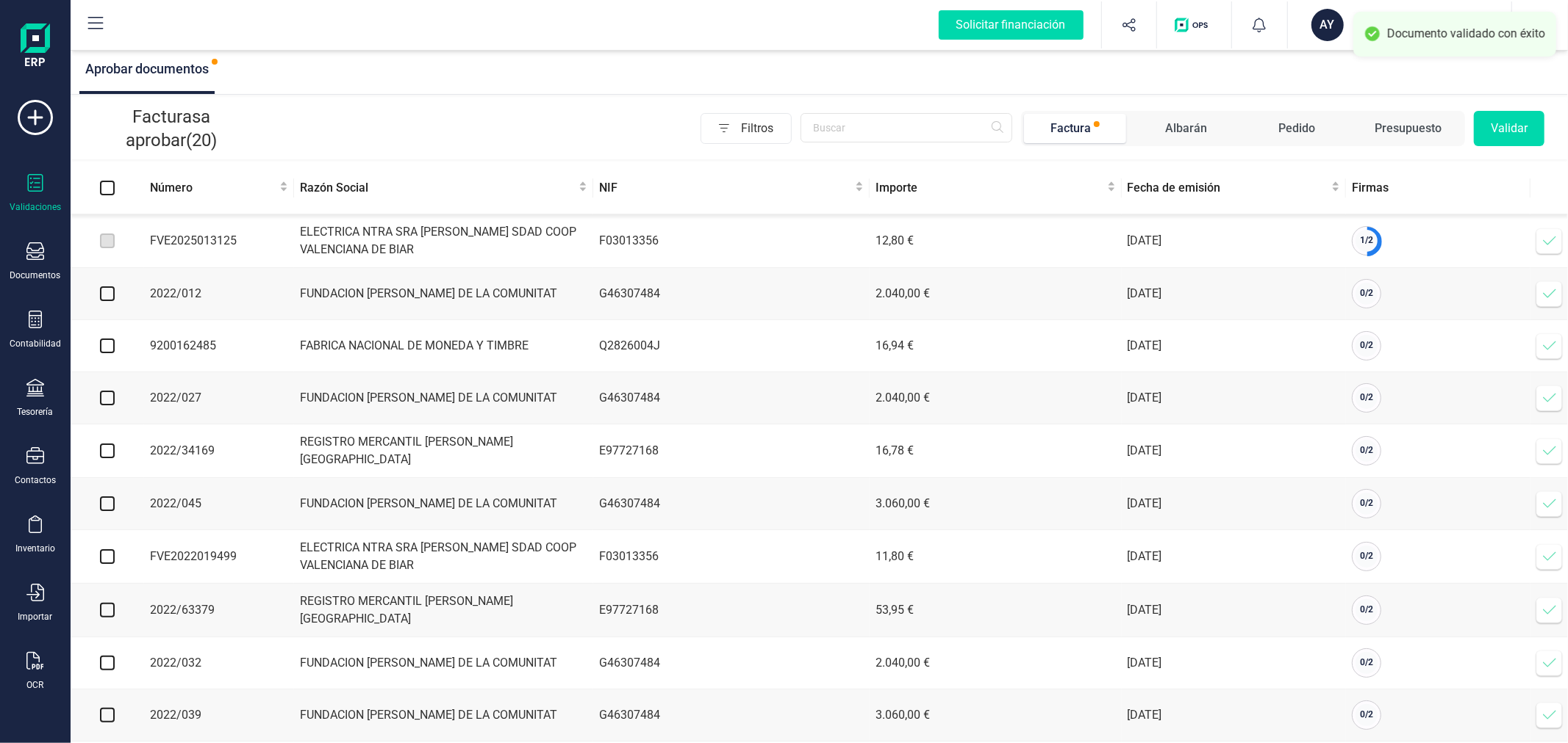
click at [1542, 245] on icon at bounding box center [1549, 241] width 15 height 15
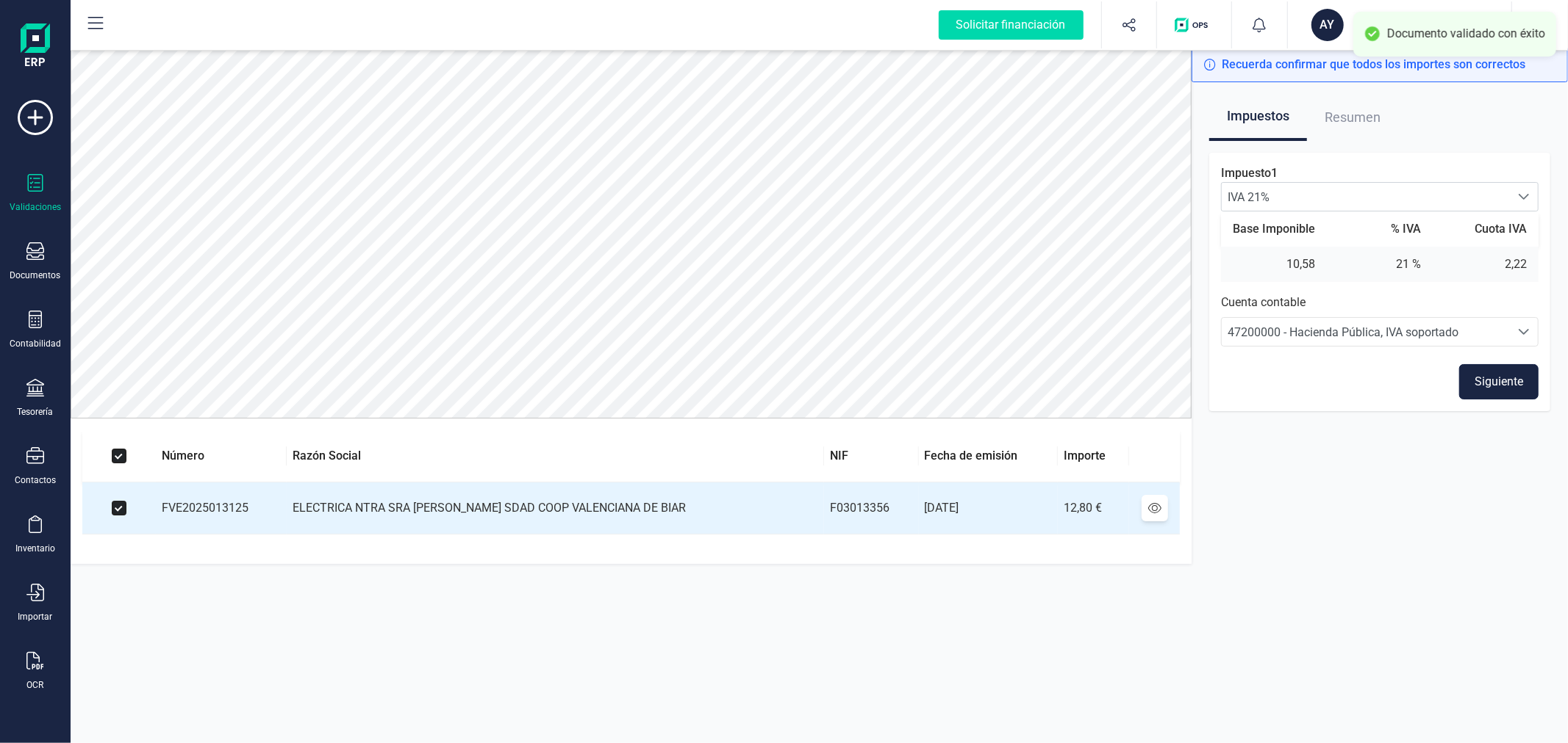
click at [1482, 383] on button "Siguiente" at bounding box center [1499, 382] width 80 height 35
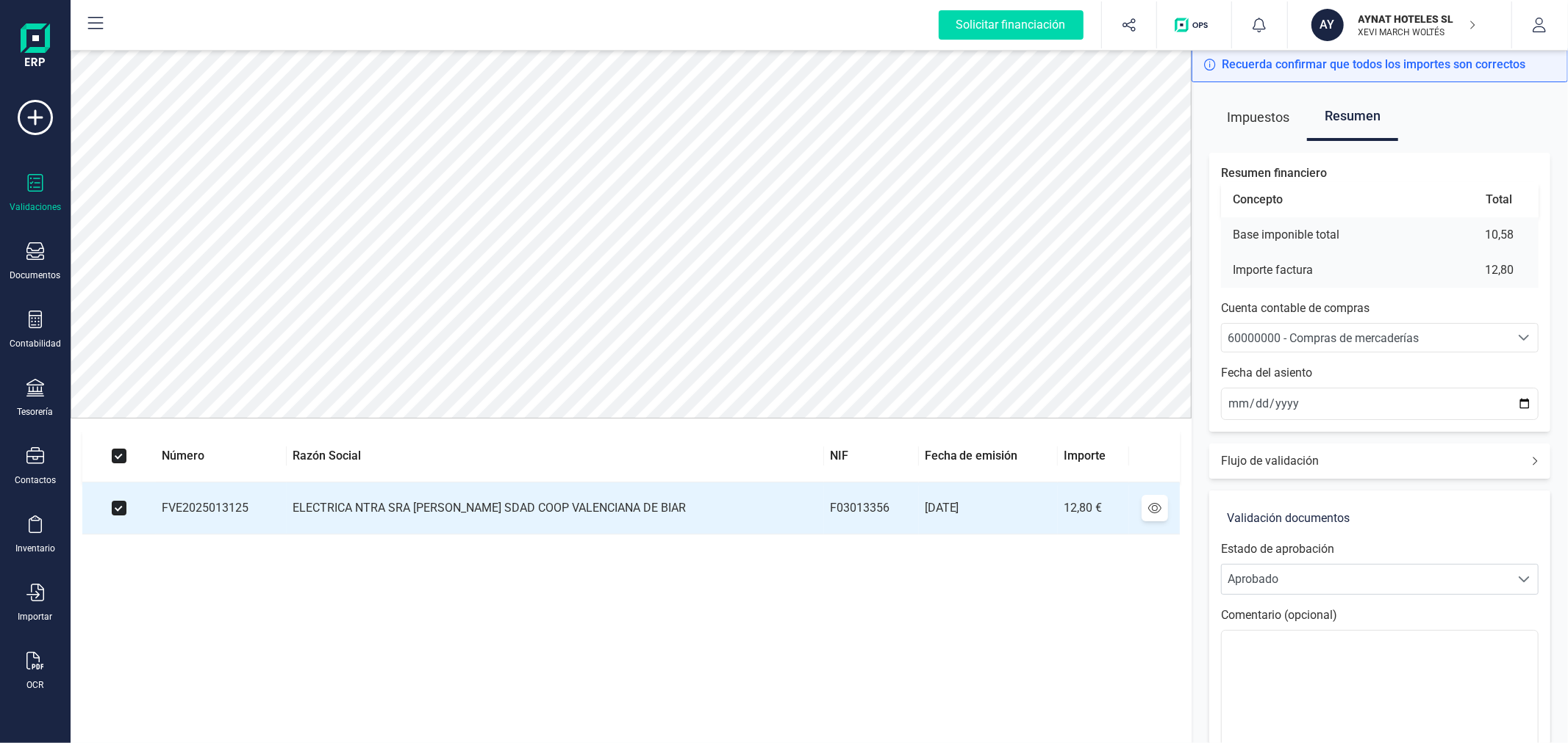
click at [1321, 337] on span "60000000 - Compras de mercaderías" at bounding box center [1323, 338] width 191 height 14
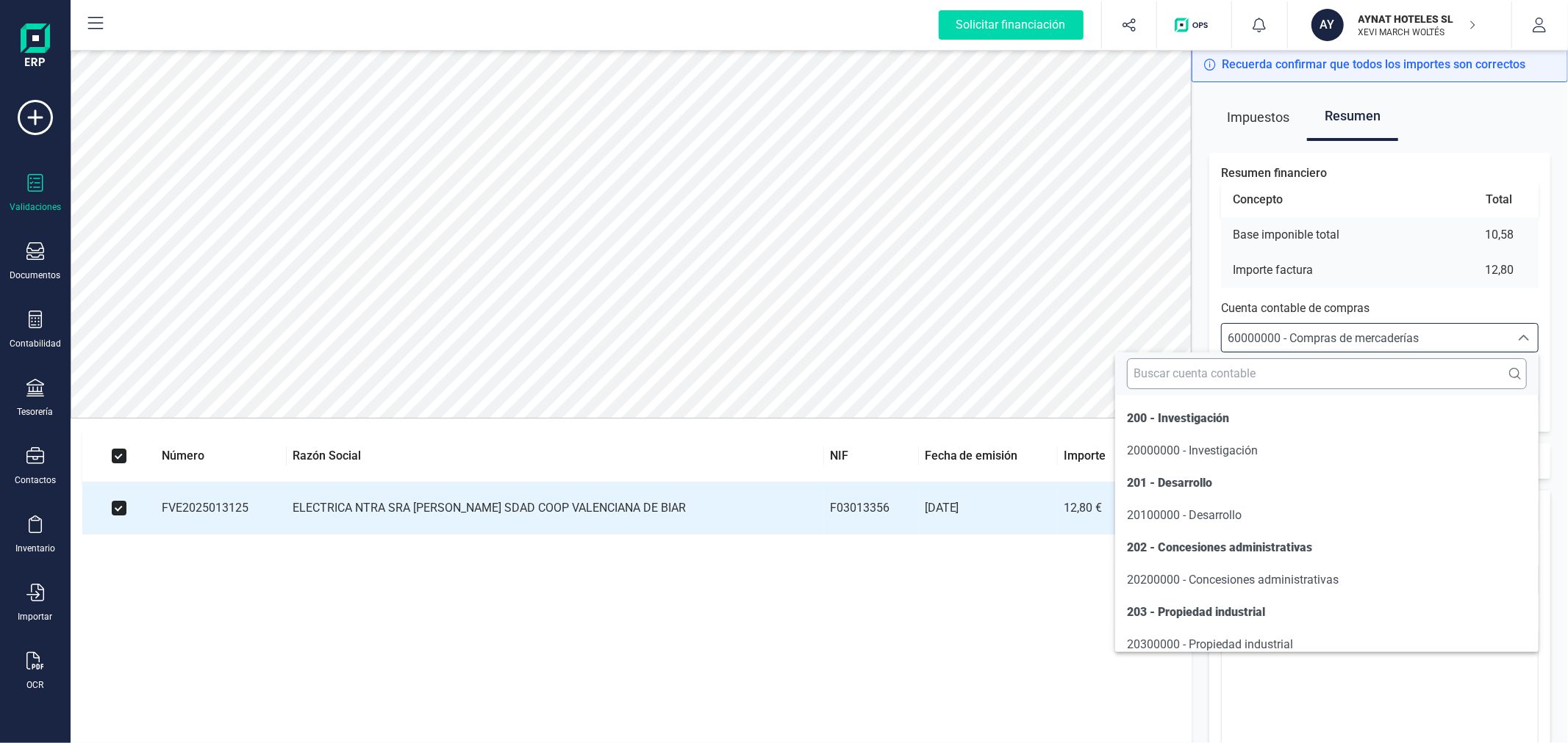
scroll to position [7257, 0]
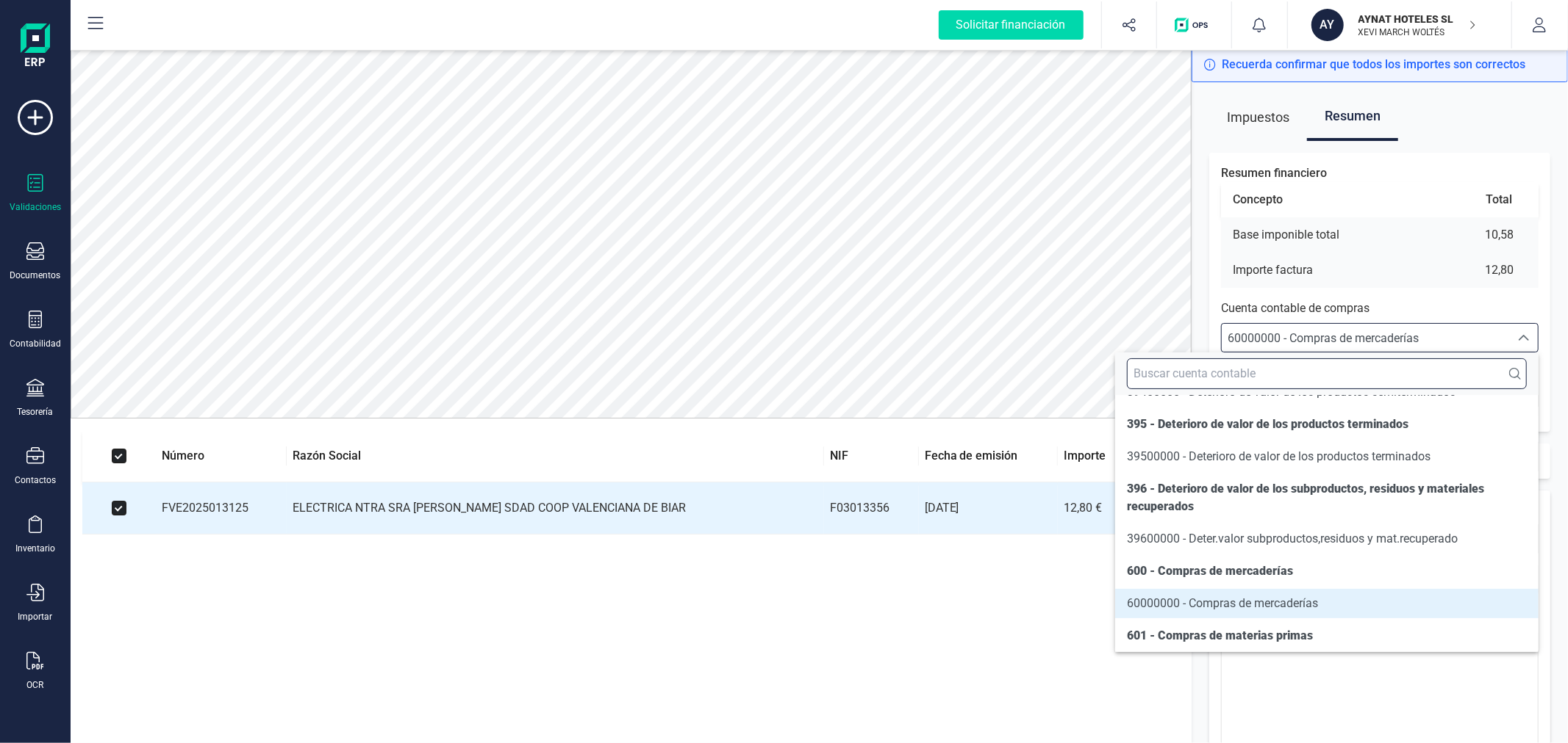
click at [1333, 365] on input "text" at bounding box center [1327, 373] width 400 height 31
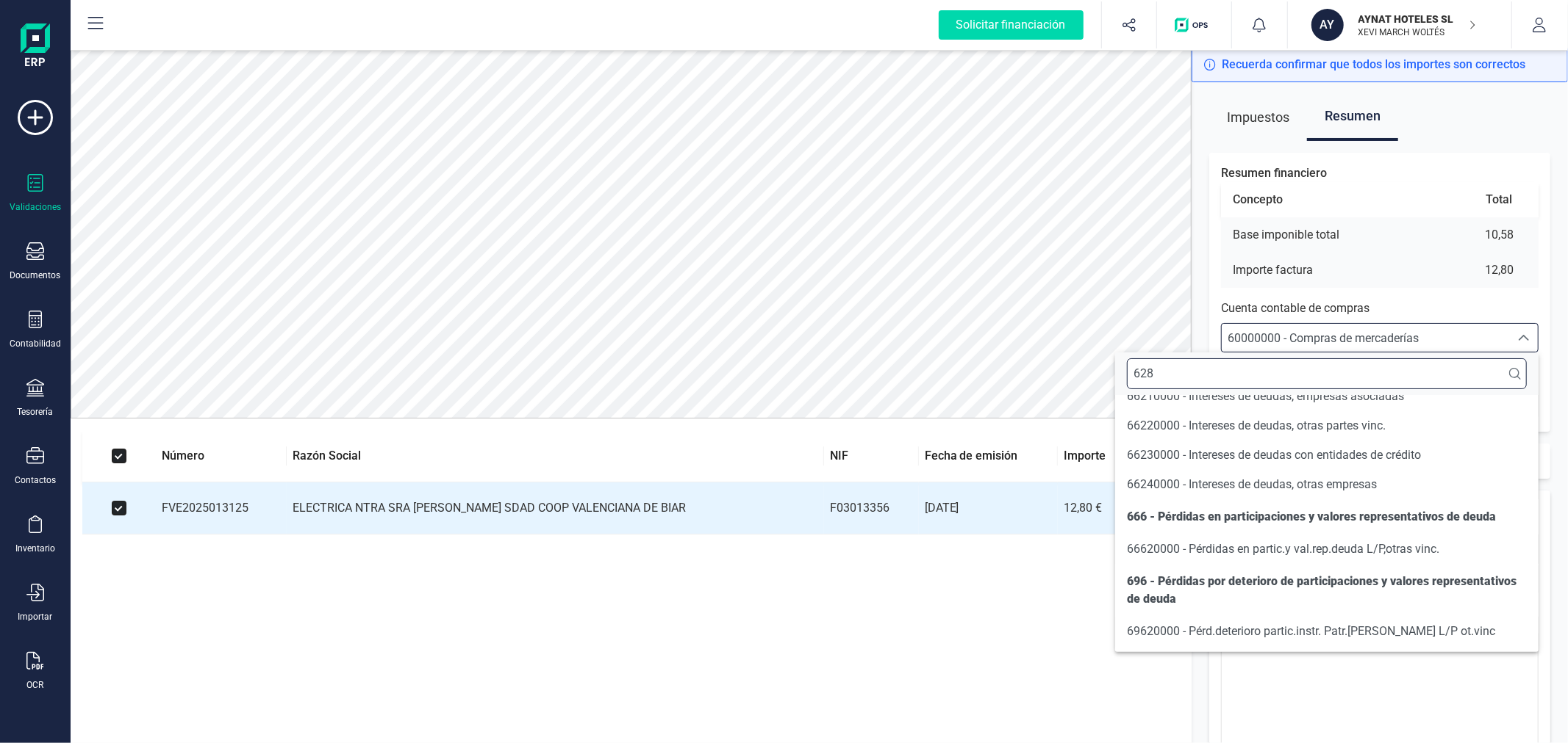
scroll to position [0, 0]
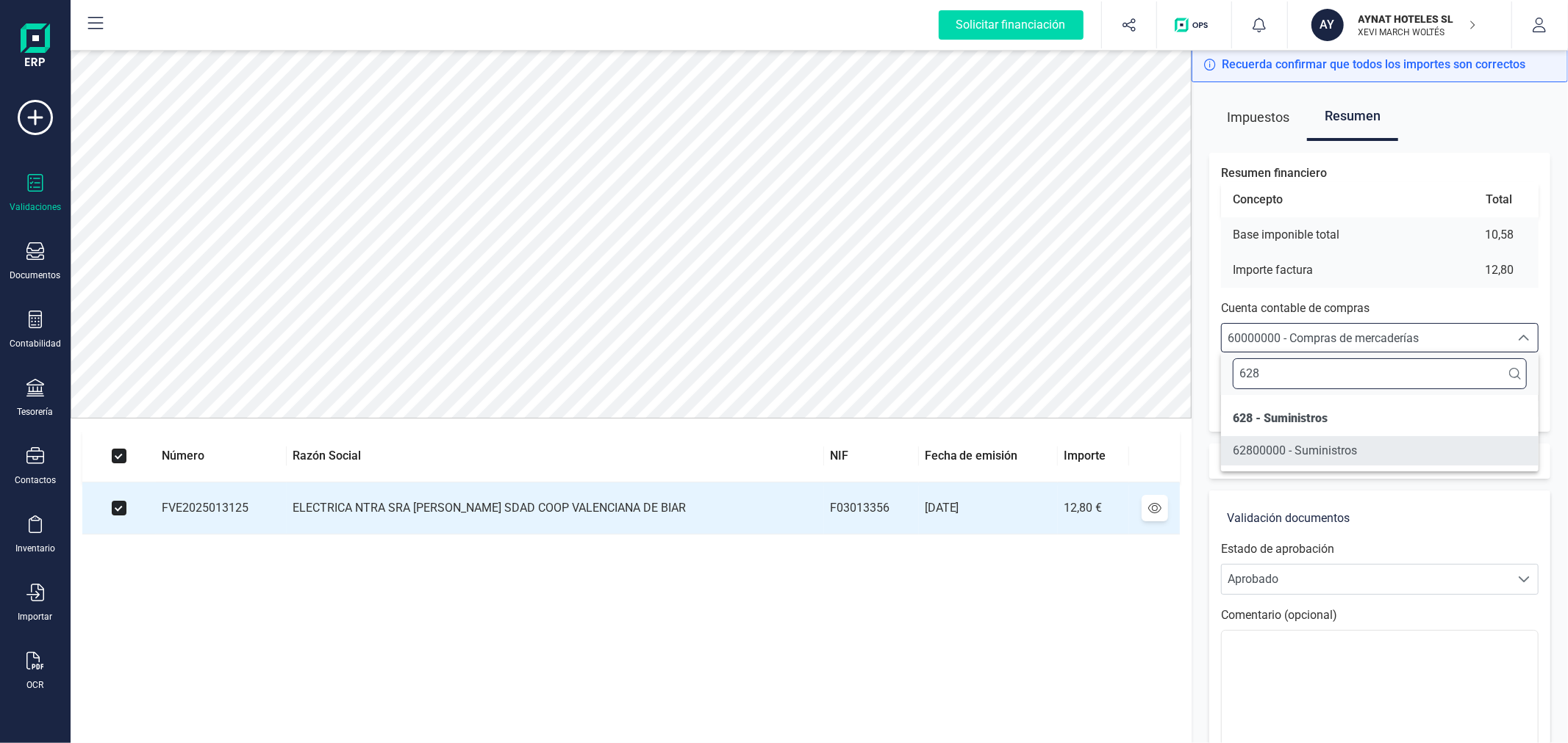
type input "628"
click at [1304, 456] on span "62800000 - Suministros" at bounding box center [1294, 451] width 124 height 14
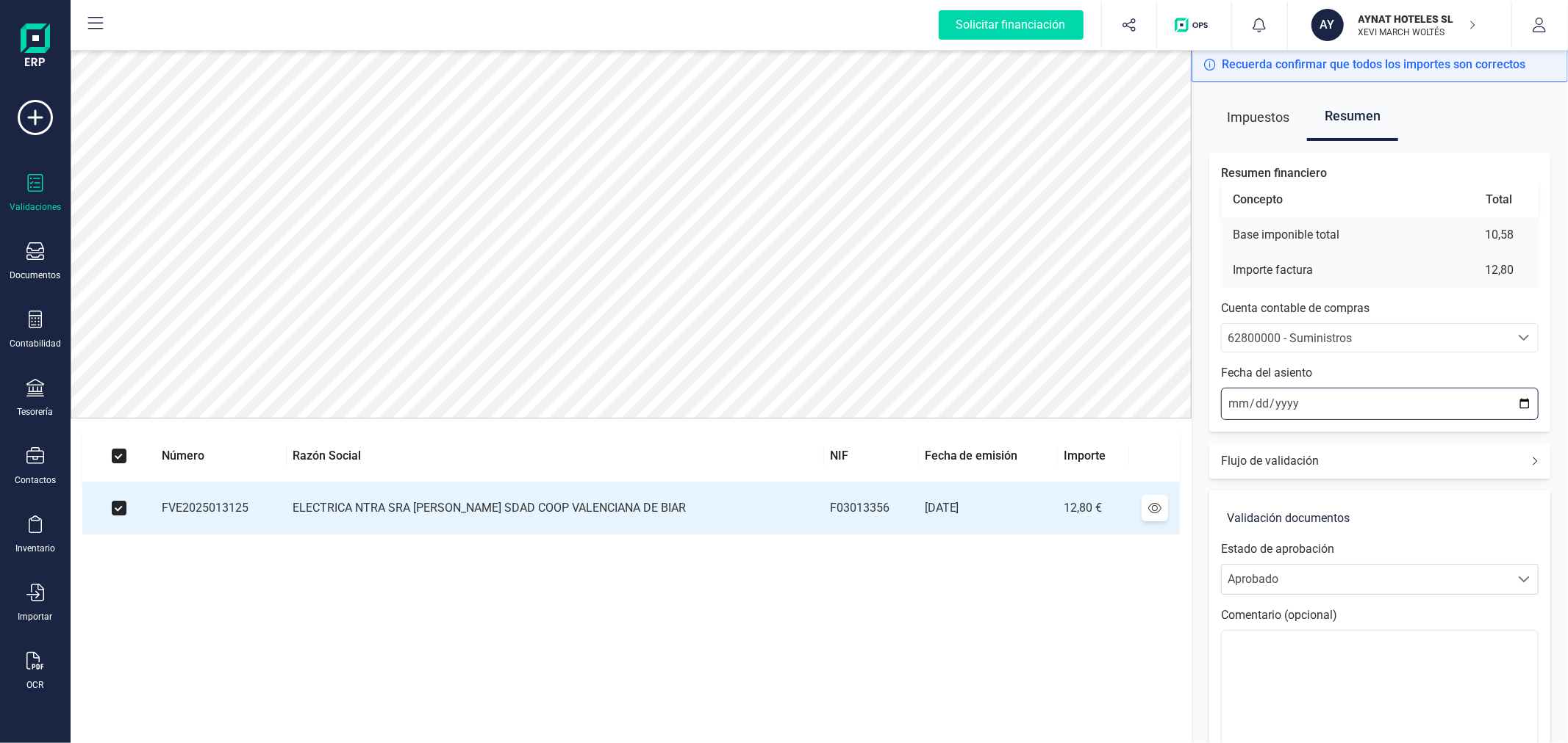
click at [1515, 400] on input "2025-08-28" at bounding box center [1379, 403] width 317 height 32
click at [1524, 407] on input "2025-08-28" at bounding box center [1379, 403] width 317 height 32
type input "2025-07-01"
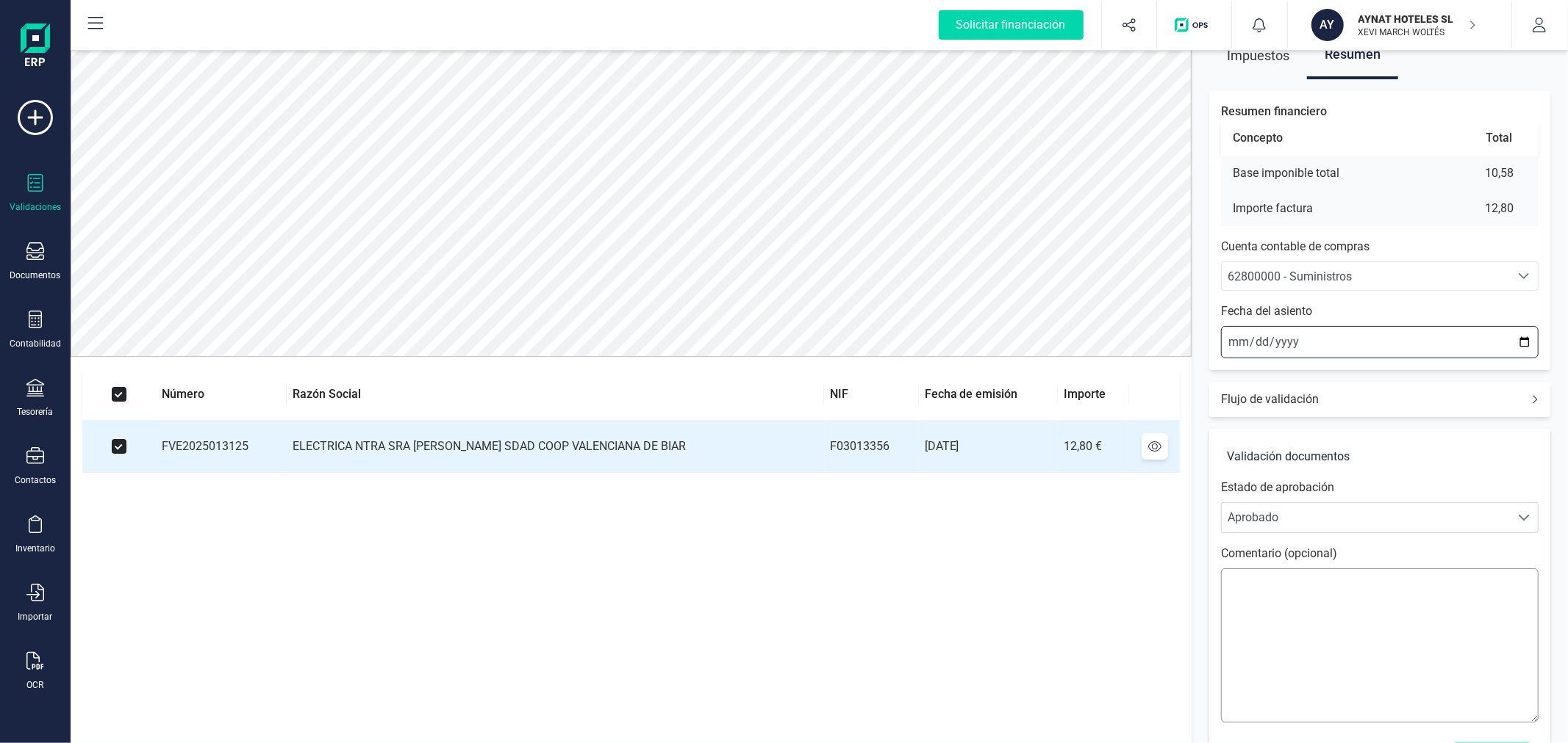
scroll to position [122, 0]
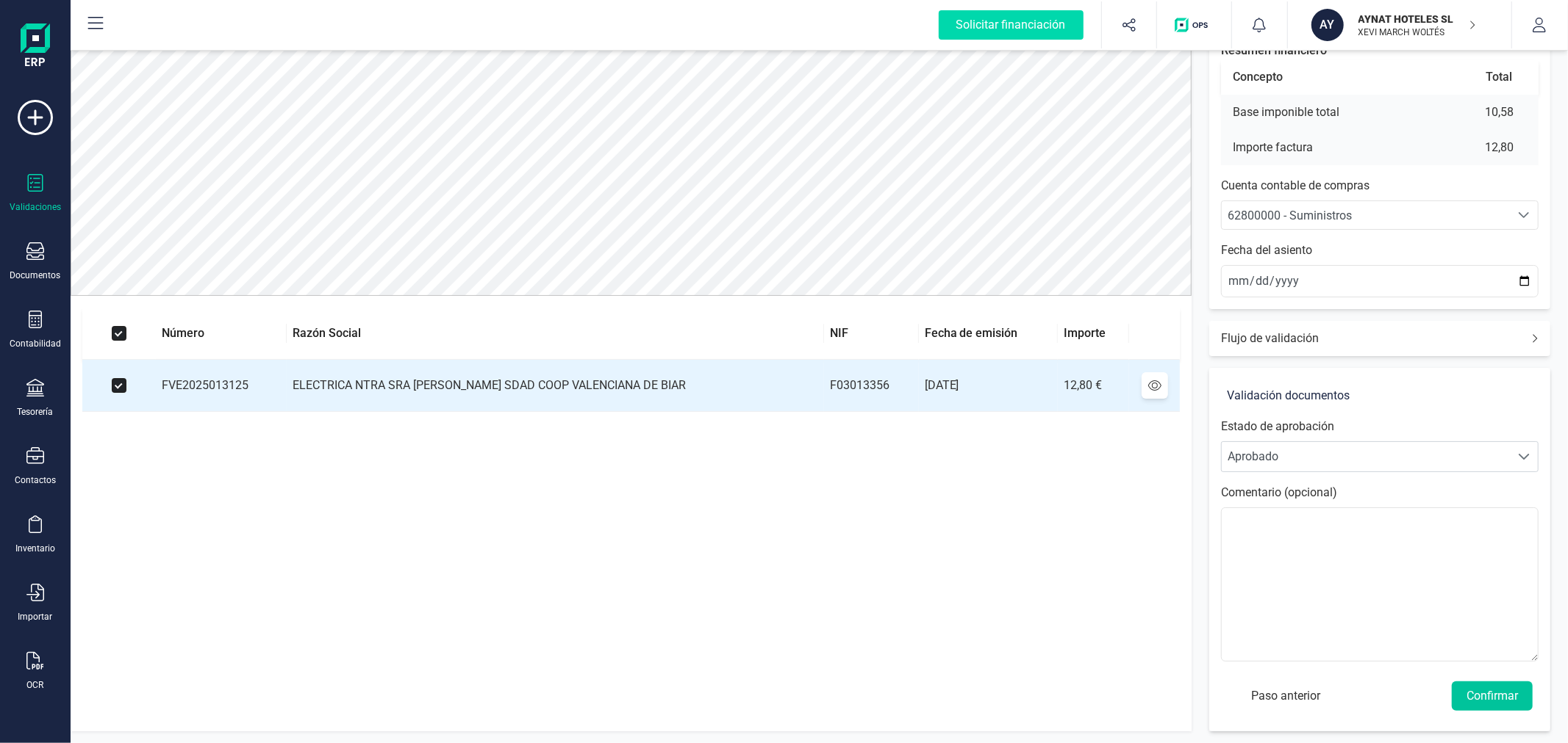
click at [1521, 681] on button "Confirmar" at bounding box center [1492, 696] width 81 height 29
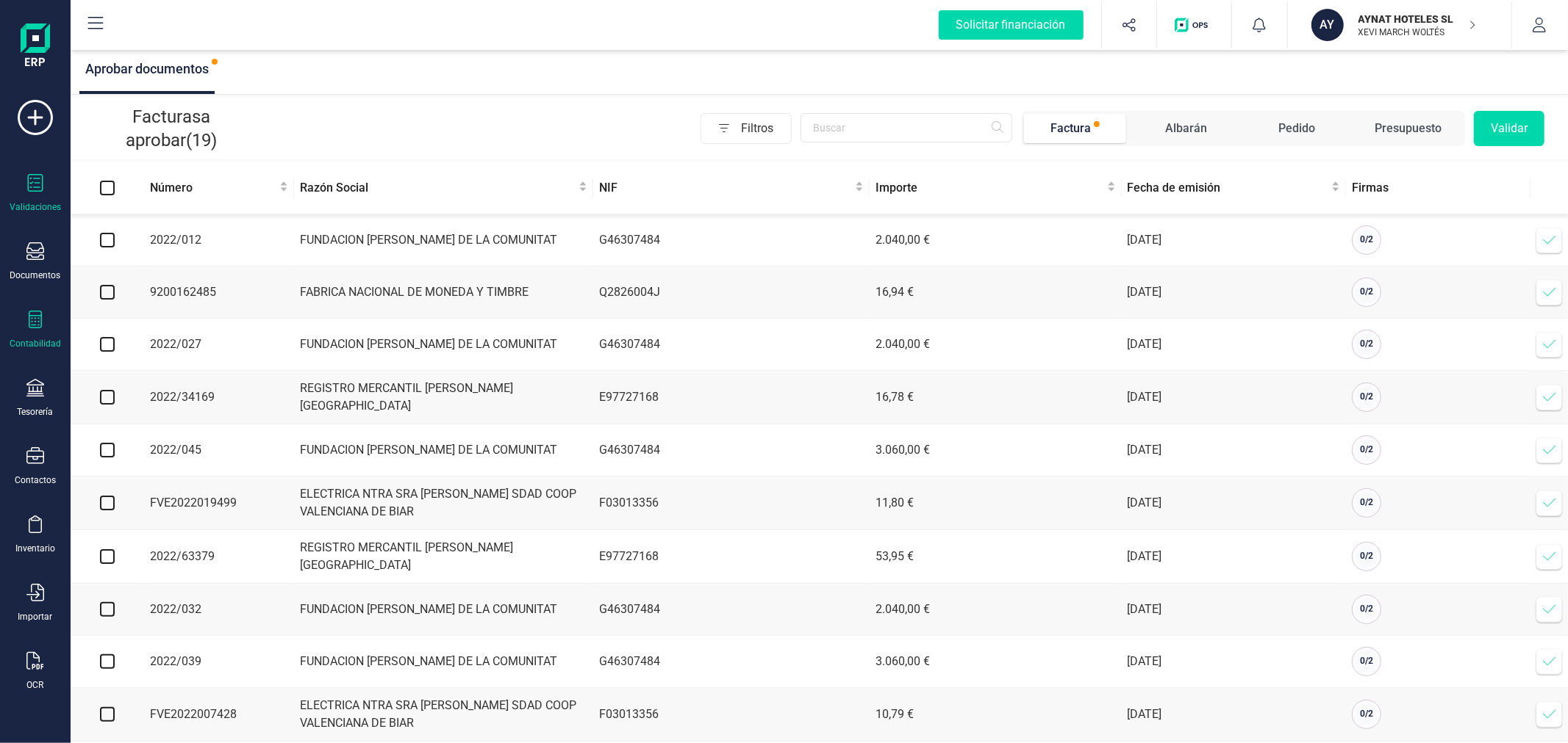
click at [28, 328] on icon at bounding box center [35, 319] width 17 height 17
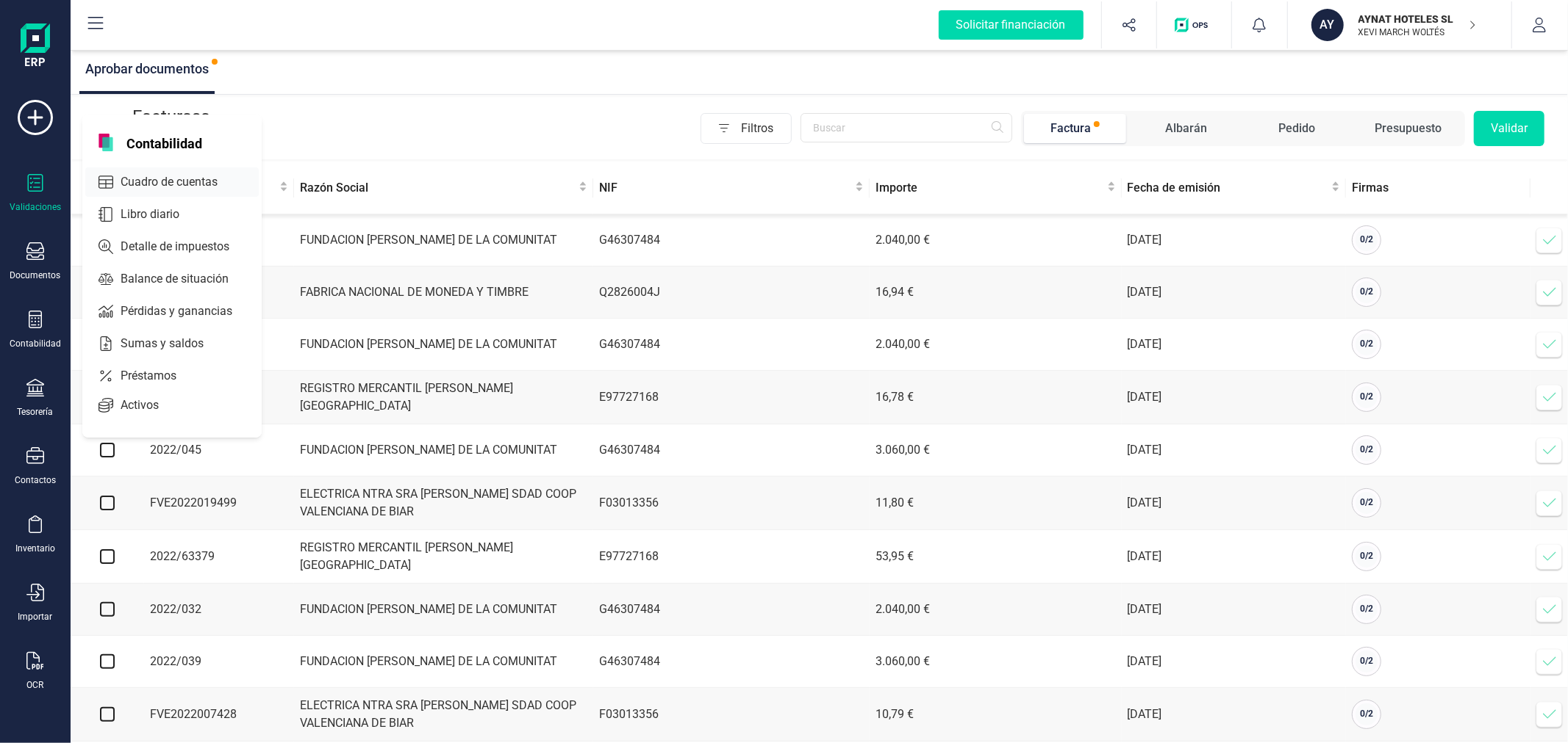
click at [141, 177] on span "Cuadro de cuentas" at bounding box center [180, 182] width 129 height 17
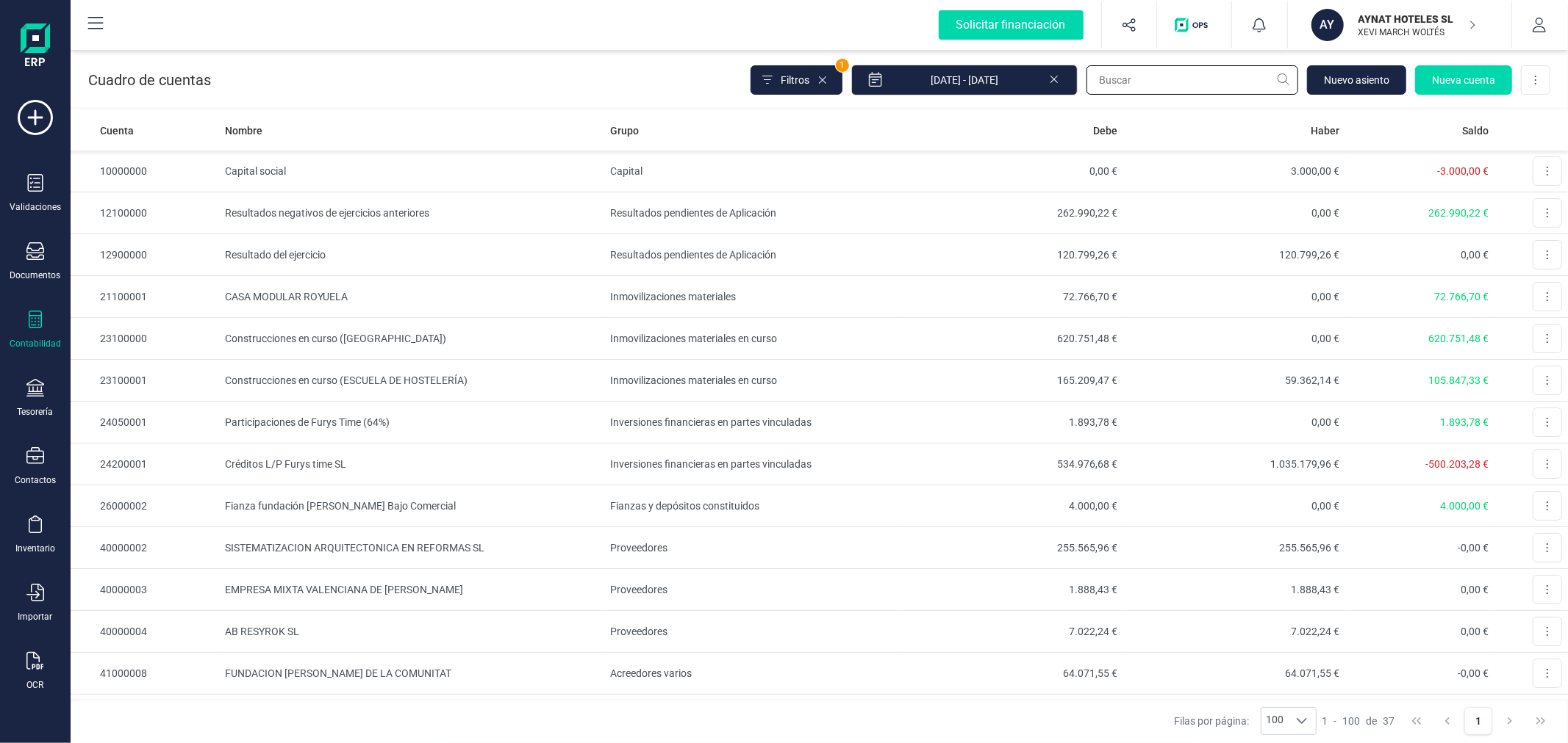
click at [1098, 68] on input "text" at bounding box center [1192, 80] width 212 height 29
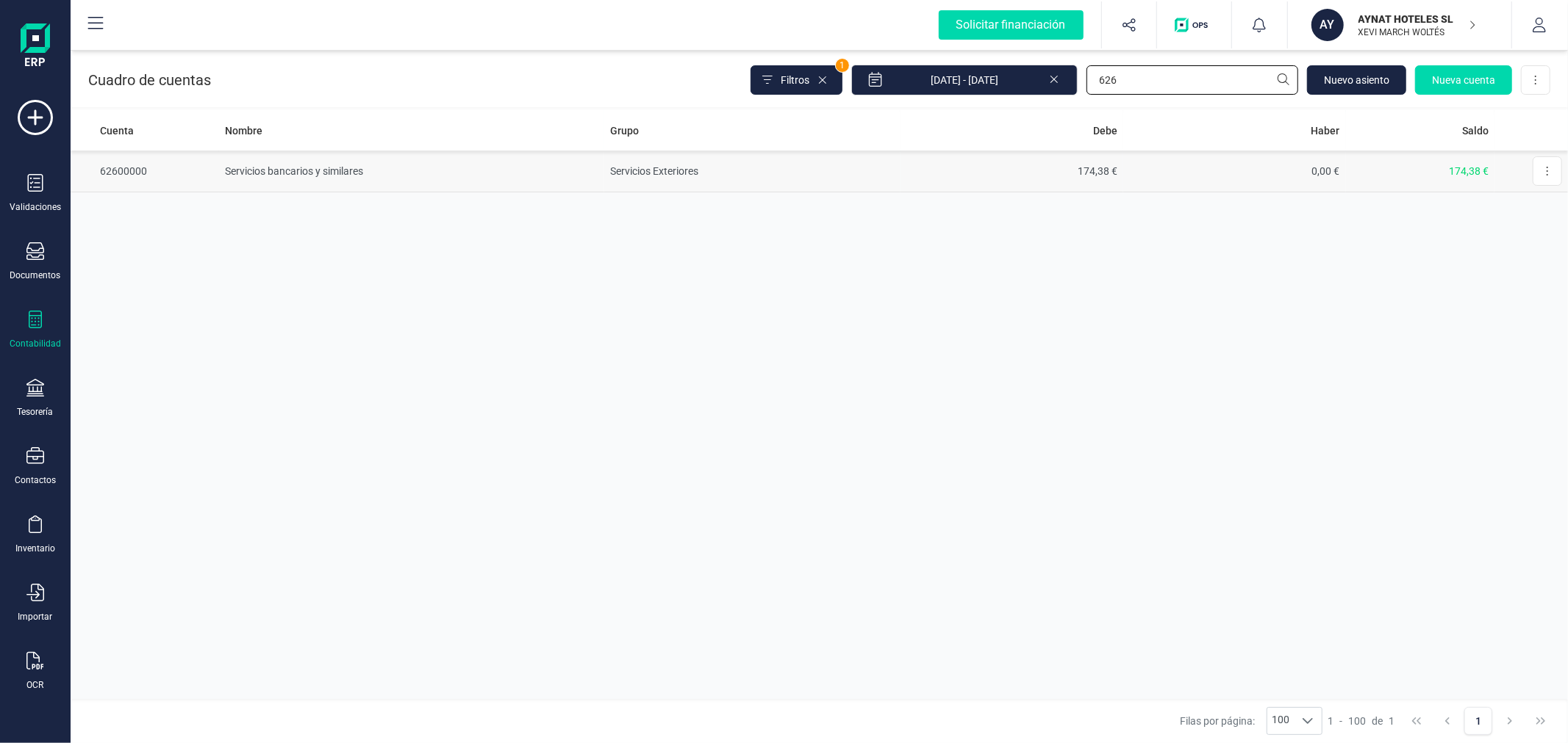
type input "626"
click at [718, 171] on td "Servicios Exteriores" at bounding box center [752, 171] width 296 height 42
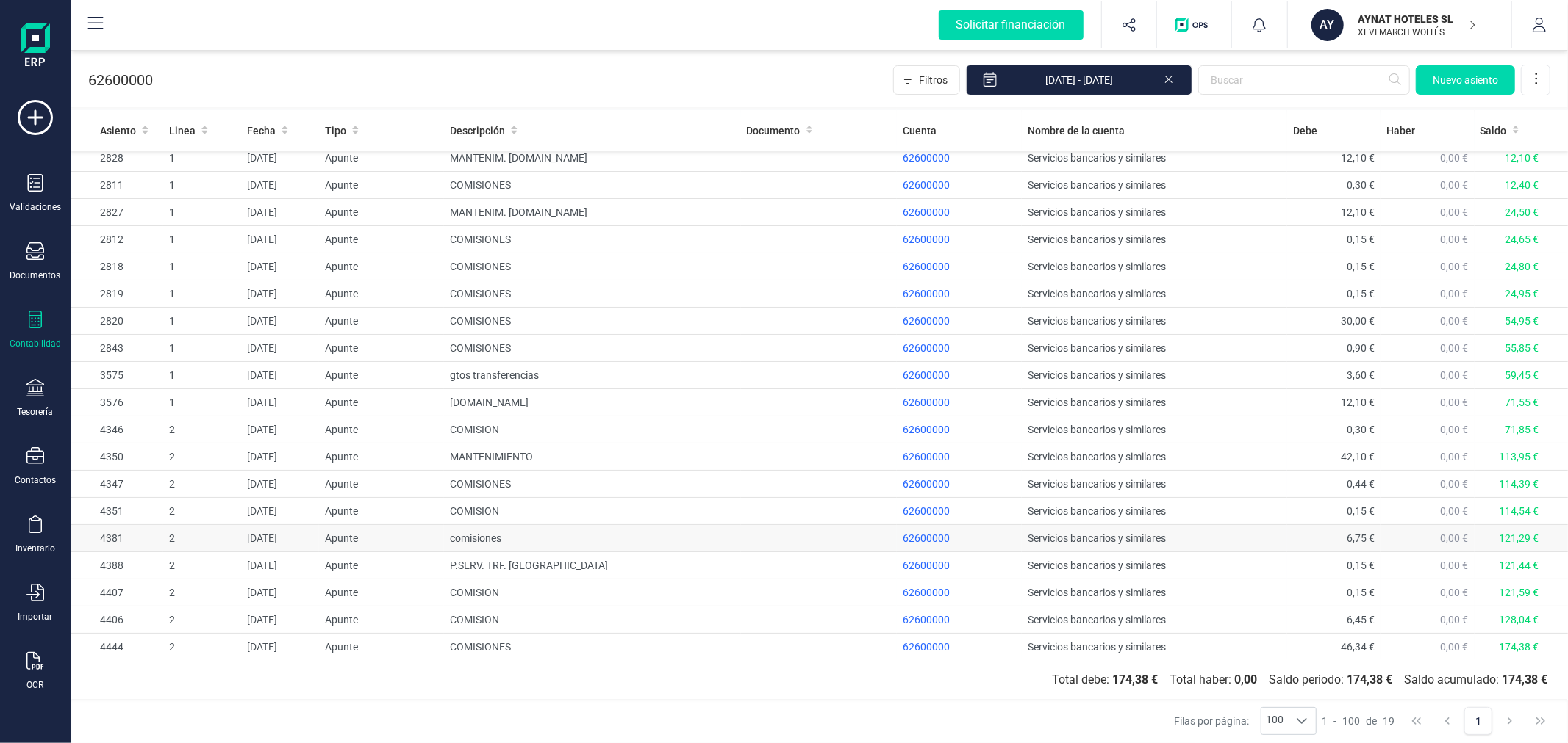
scroll to position [8, 0]
click at [715, 657] on td "COMISIONES" at bounding box center [592, 646] width 296 height 27
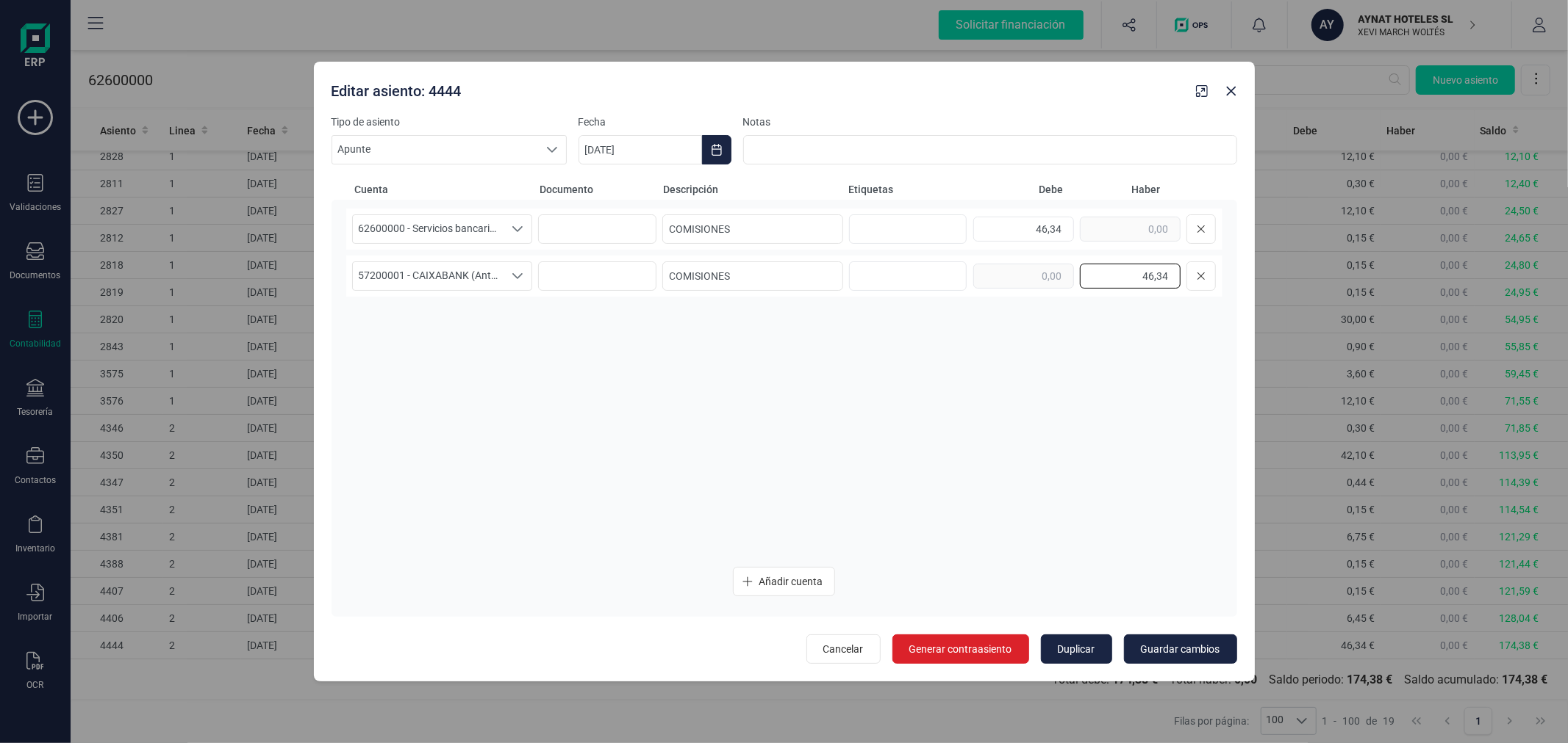
drag, startPoint x: 1163, startPoint y: 274, endPoint x: 1173, endPoint y: 274, distance: 10.0
click at [1173, 274] on input "46,34" at bounding box center [1130, 276] width 101 height 25
type input "46,35"
drag, startPoint x: 1057, startPoint y: 231, endPoint x: 1068, endPoint y: 231, distance: 11.0
click at [1068, 231] on input "46,34" at bounding box center [1024, 228] width 101 height 25
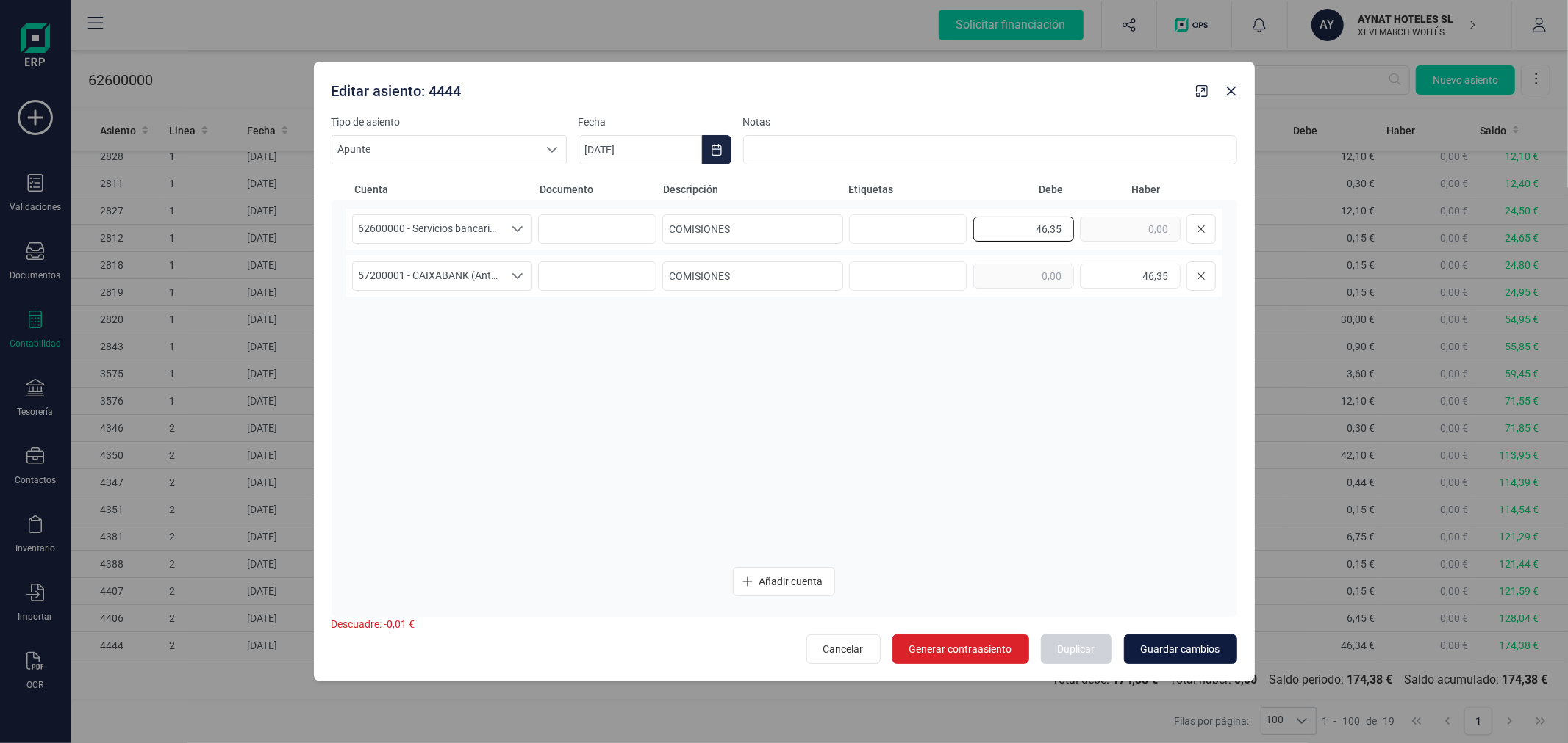
type input "46,35"
click at [1202, 647] on span "Guardar cambios" at bounding box center [1180, 650] width 80 height 15
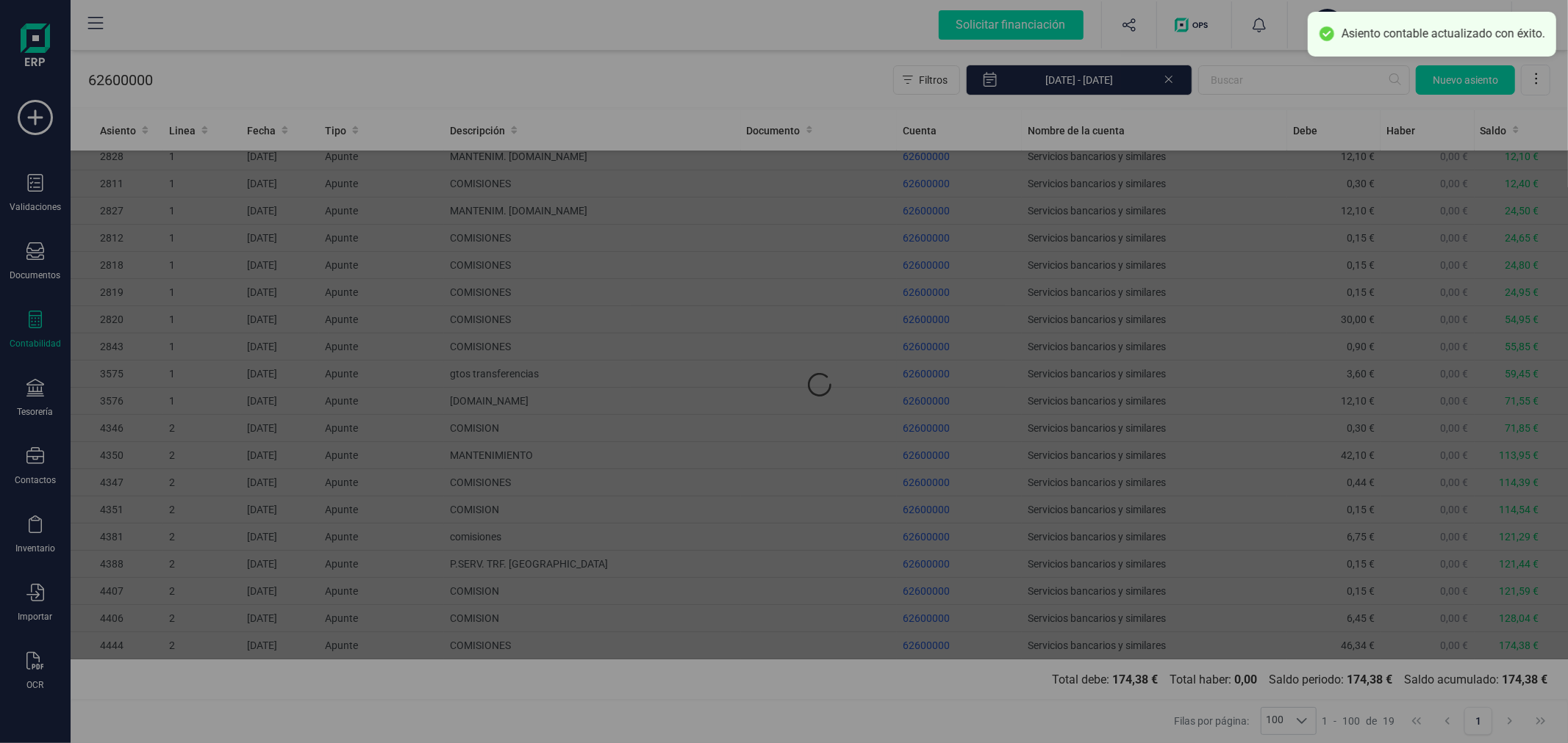
type input "[DATE]"
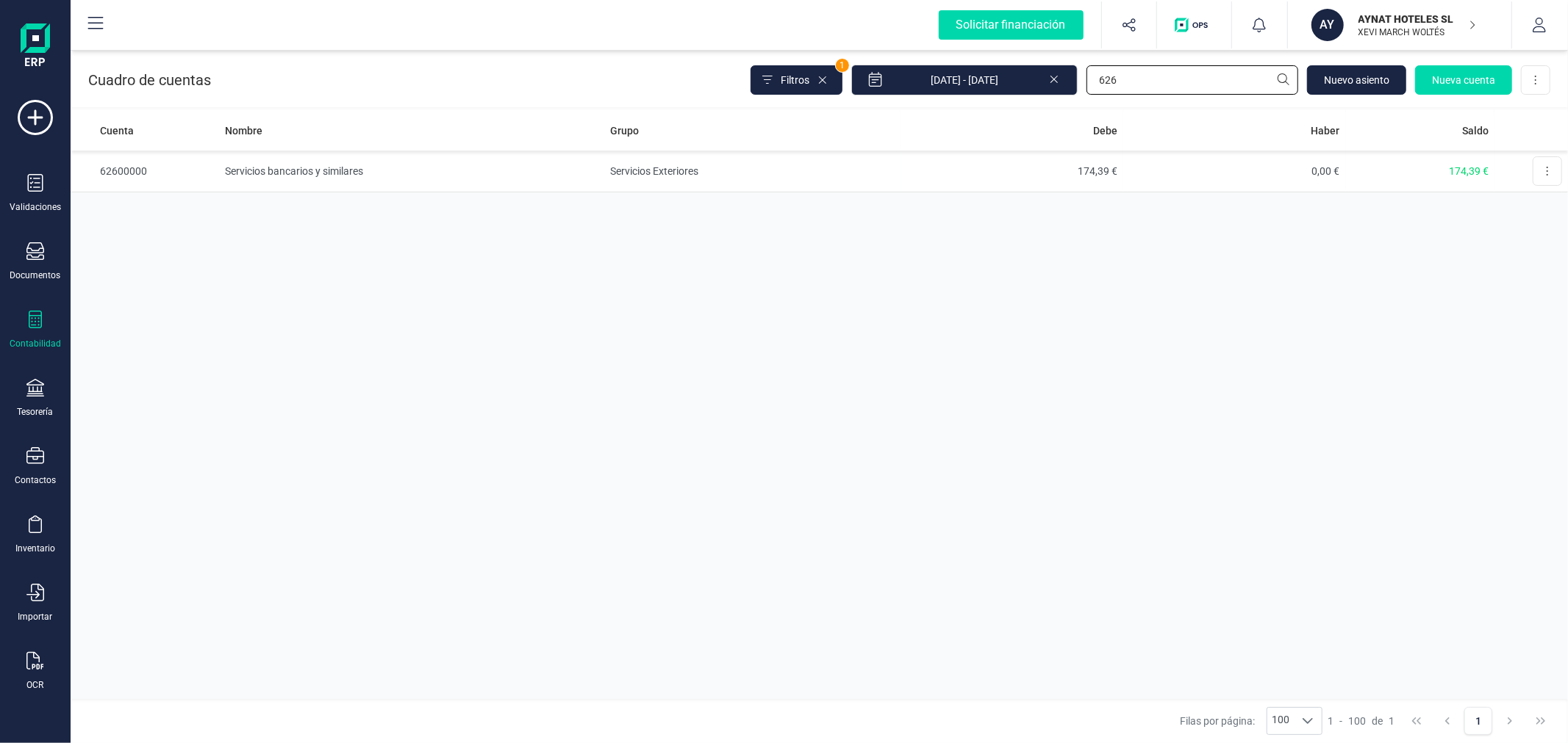
click at [1166, 79] on input "626" at bounding box center [1192, 80] width 212 height 29
click at [1166, 77] on input "626" at bounding box center [1192, 80] width 212 height 29
type input "SIST"
click at [464, 168] on td "SISTEMATIZACION ARQUITECTONICA EN REFORMAS SL" at bounding box center [411, 171] width 385 height 42
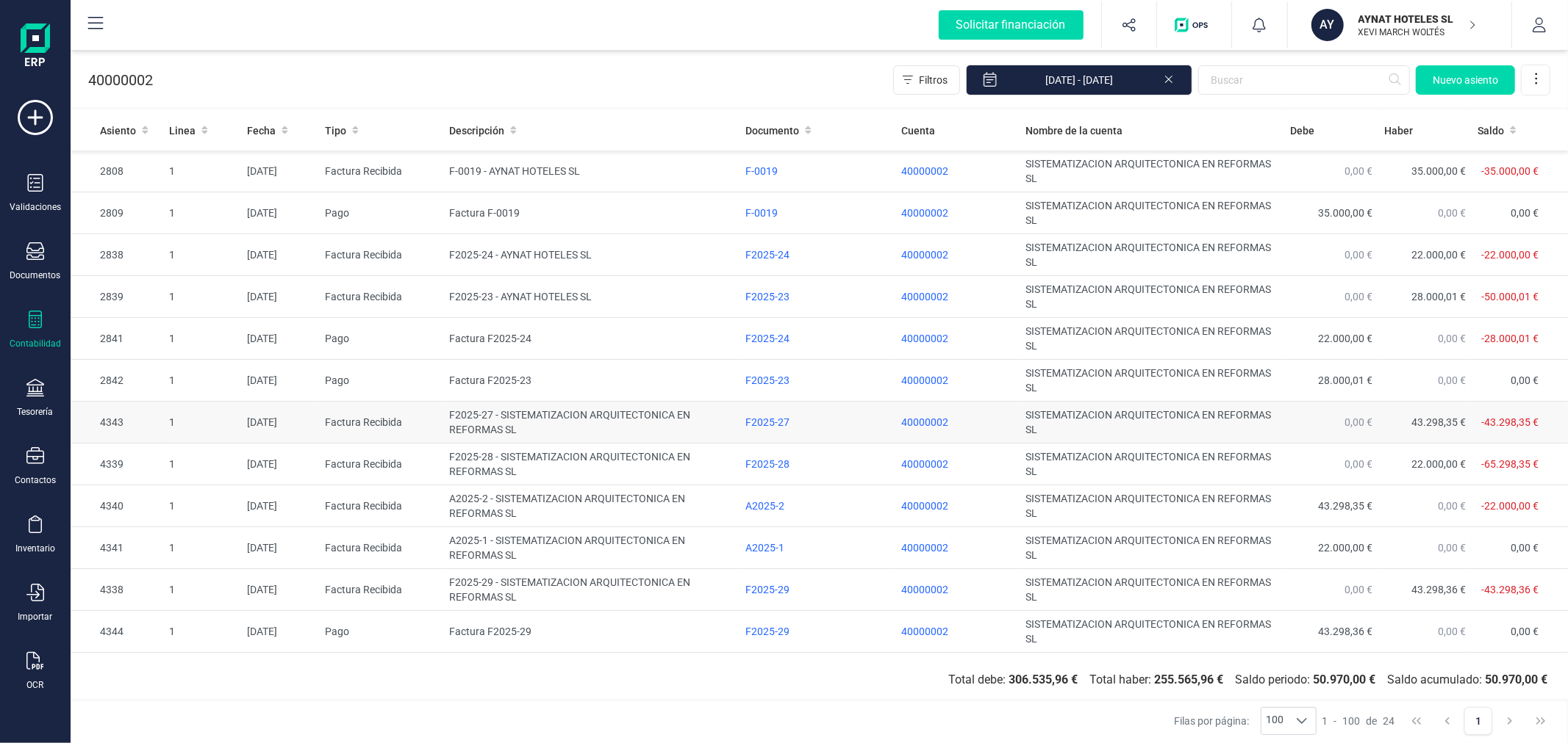
scroll to position [497, 0]
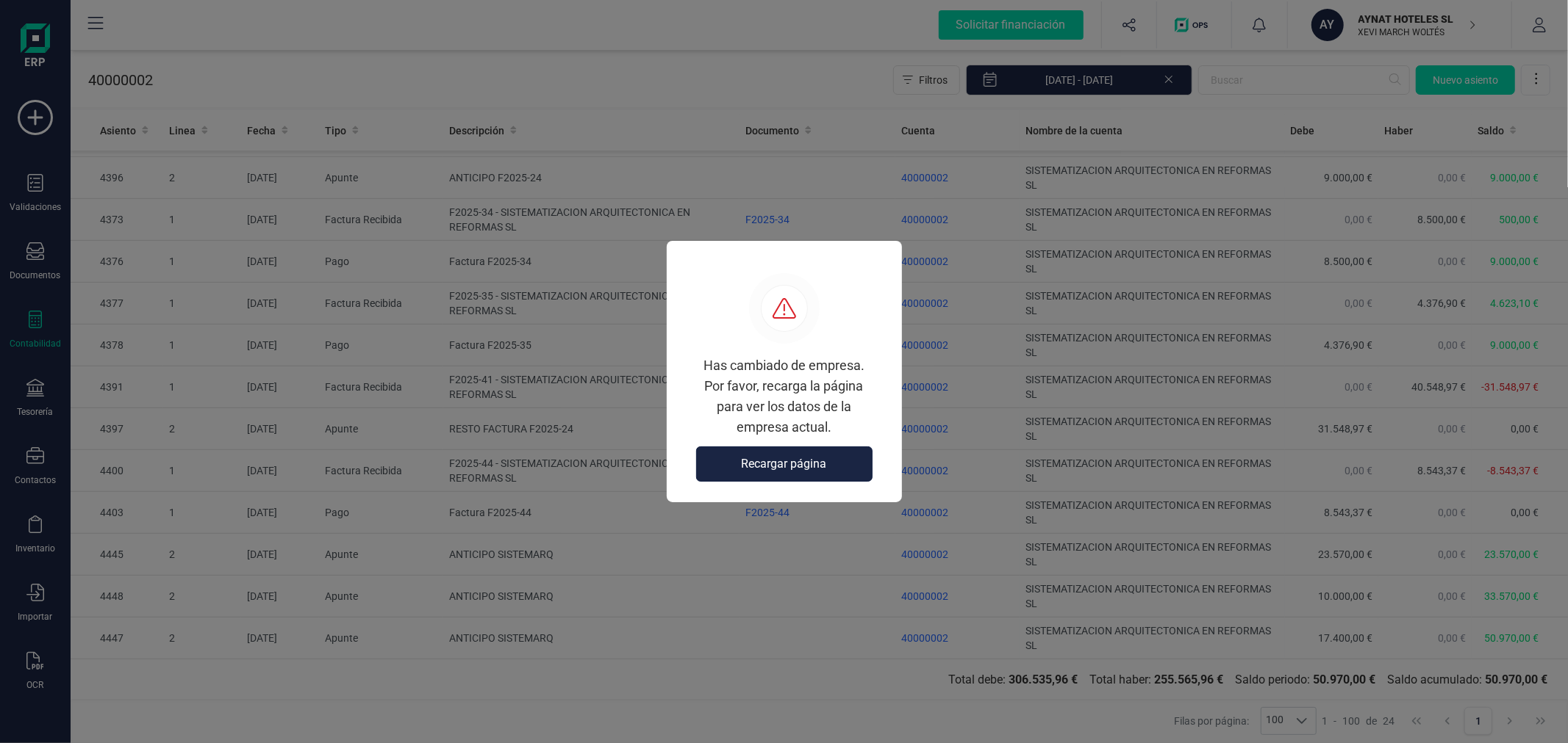
click at [776, 461] on span "Recargar página" at bounding box center [784, 464] width 85 height 17
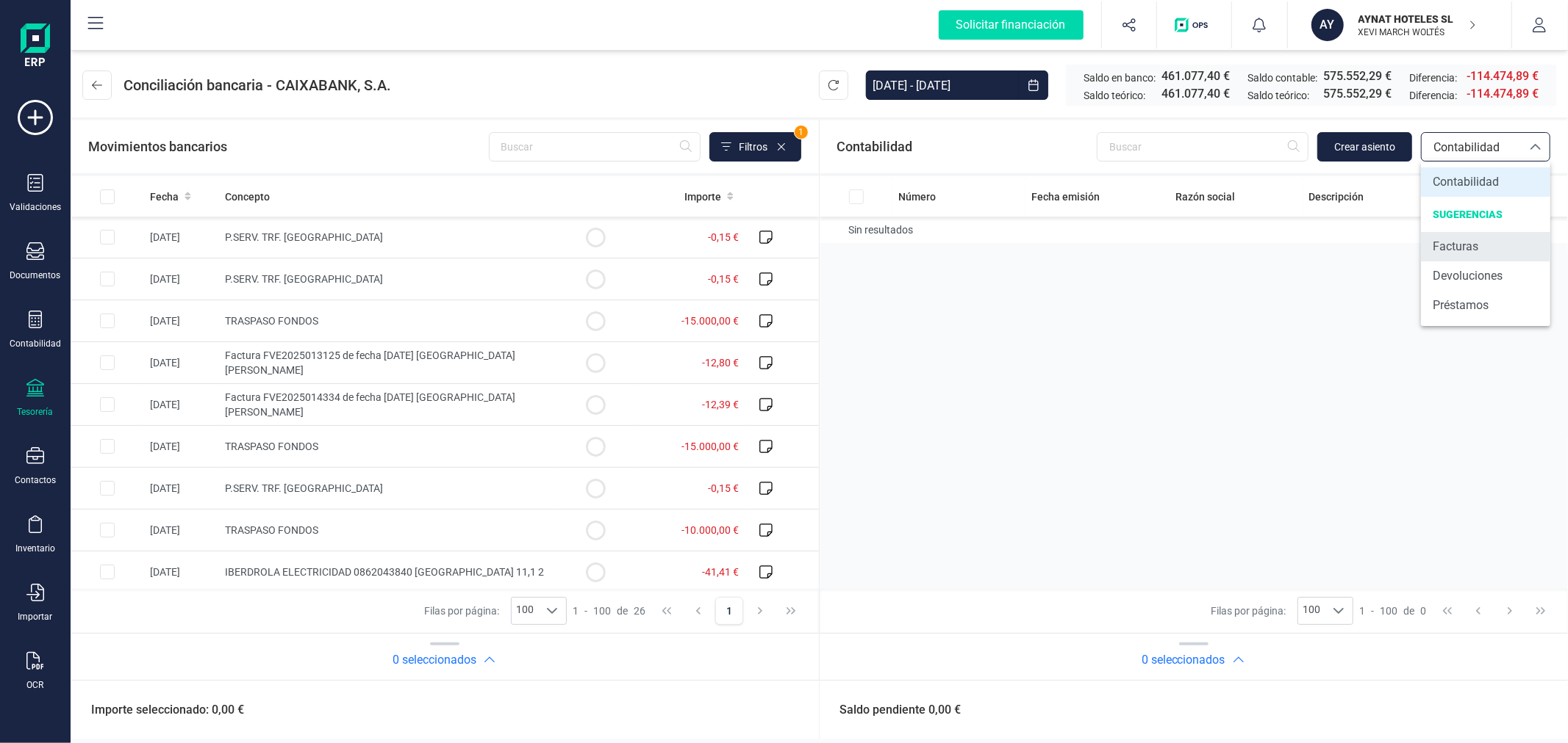
click at [1467, 243] on span "Facturas" at bounding box center [1455, 246] width 46 height 17
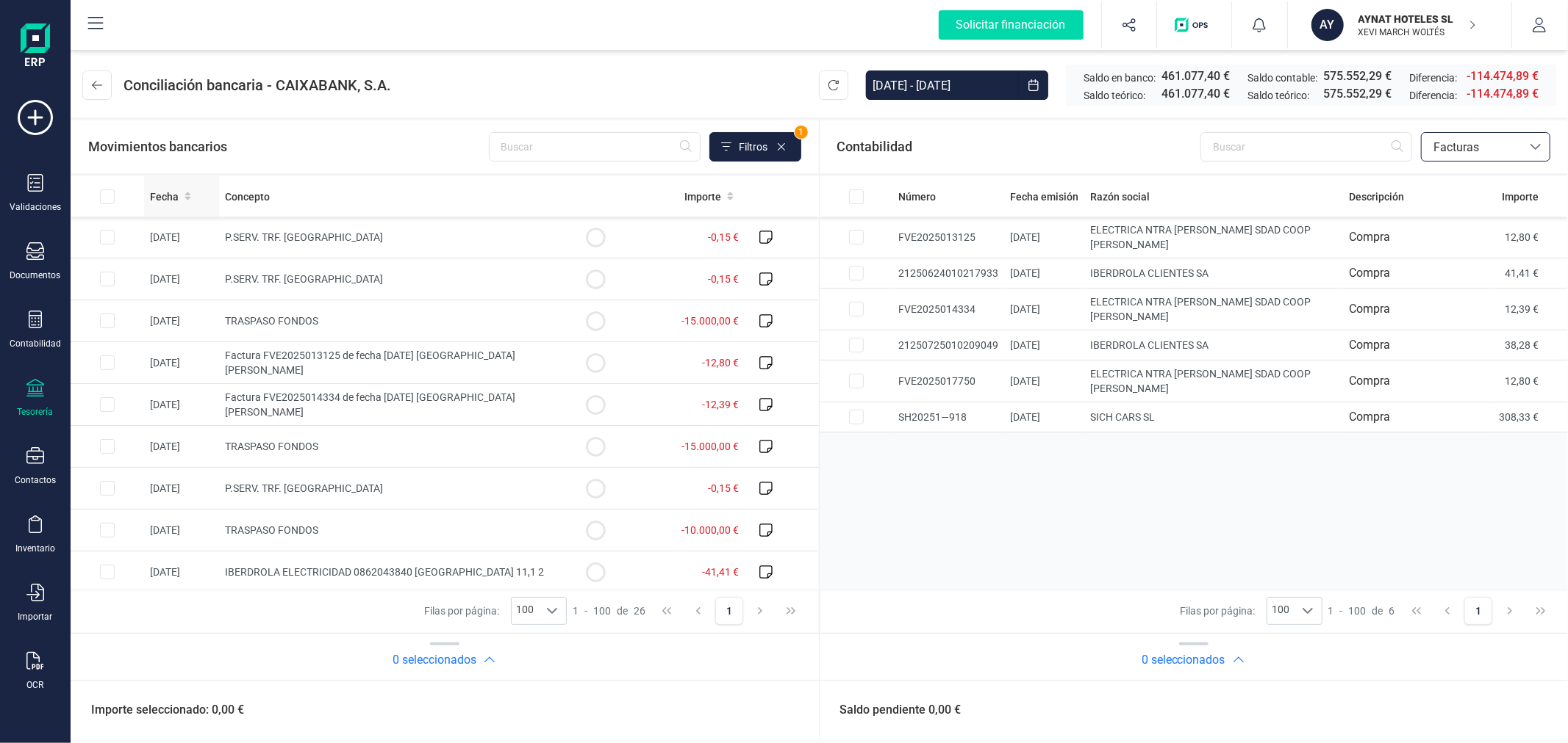
click at [160, 202] on span "Fecha" at bounding box center [164, 197] width 29 height 15
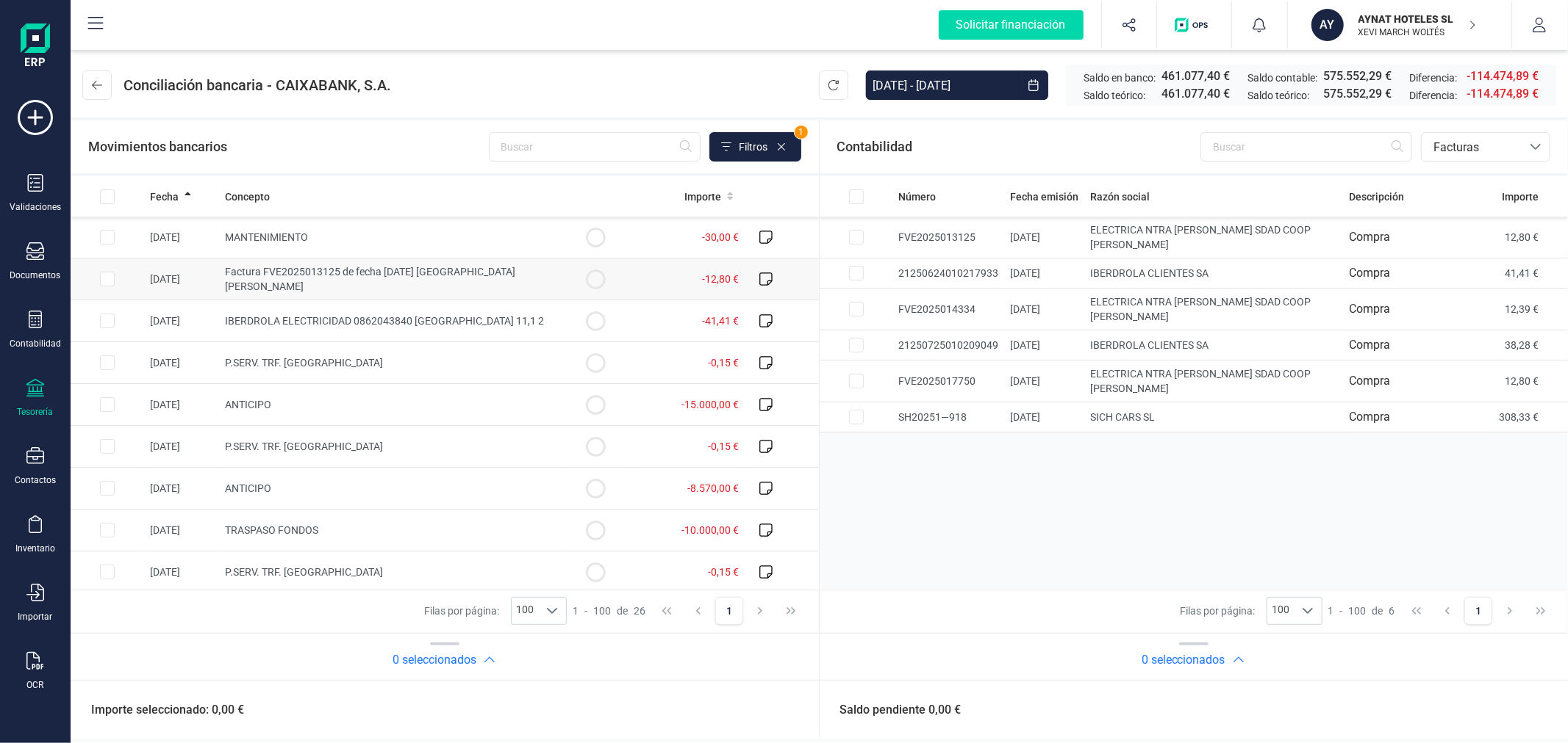
click at [104, 280] on input "Row Selected 95bd78ff-6b2d-4250-be3b-36b73d4d9cc7" at bounding box center [107, 279] width 15 height 15
checkbox input "true"
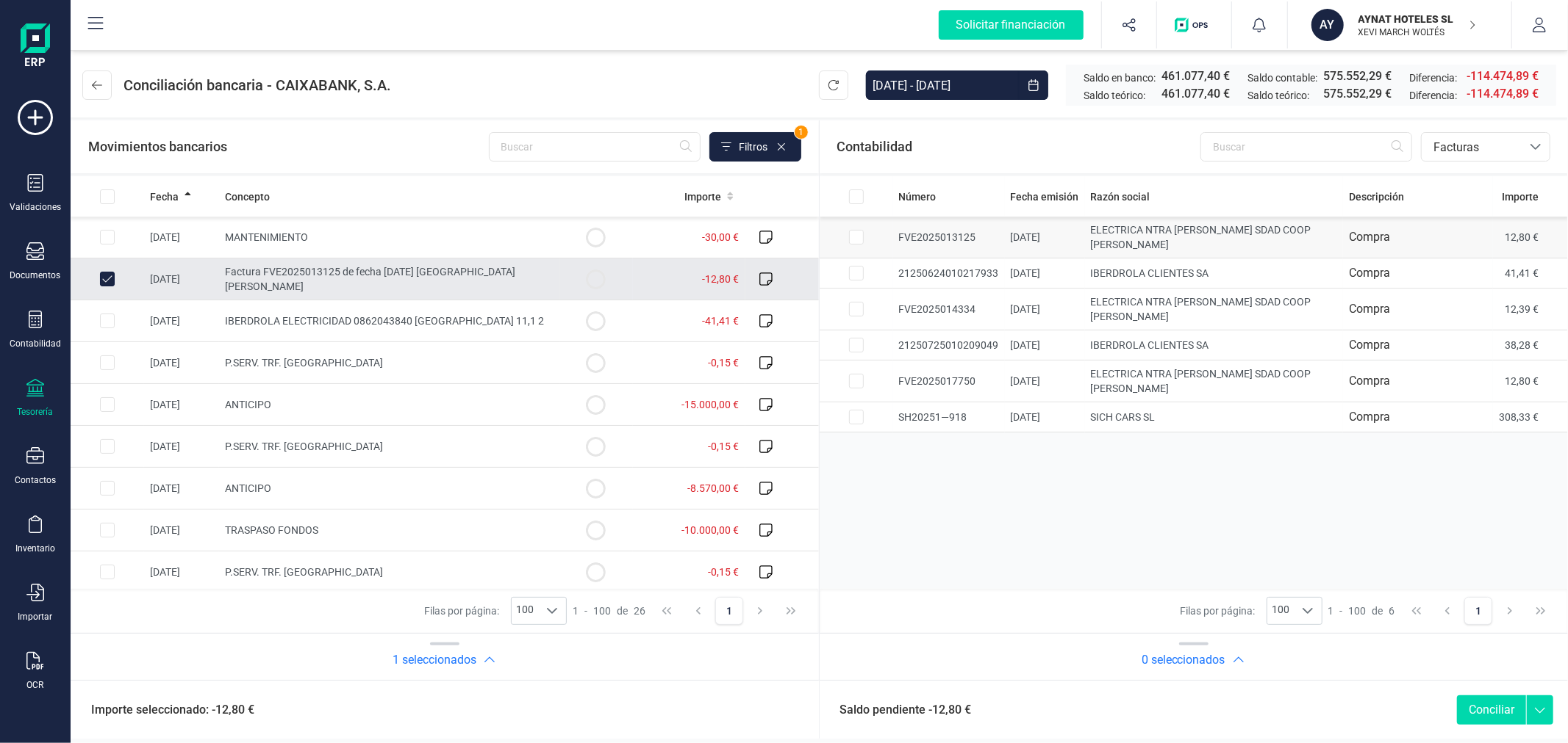
click at [850, 238] on input "Row Selected 1cfec80a-36f7-43d4-ad79-7d33bad42280" at bounding box center [856, 237] width 15 height 15
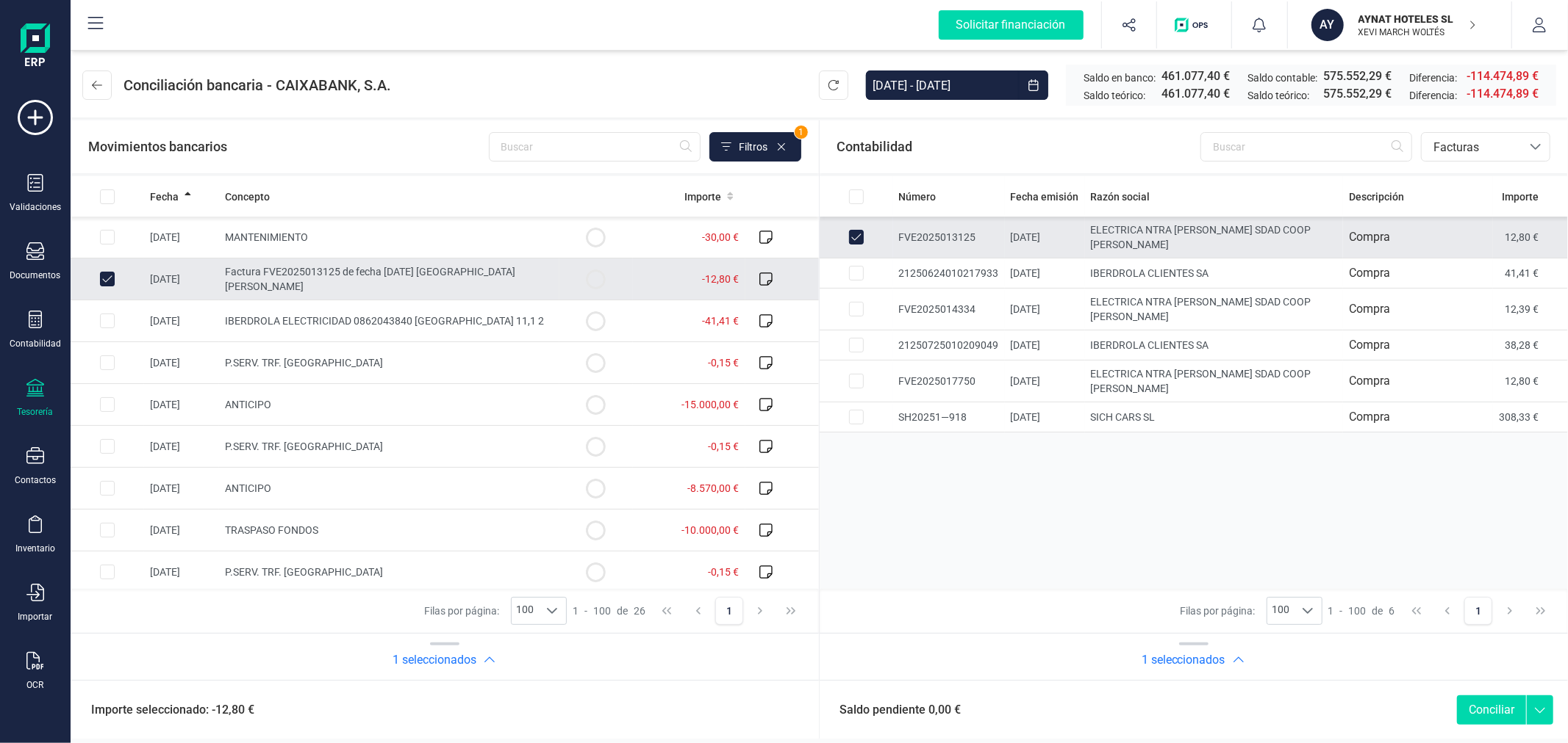
click at [1486, 706] on button "Conciliar" at bounding box center [1491, 710] width 69 height 29
checkbox input "false"
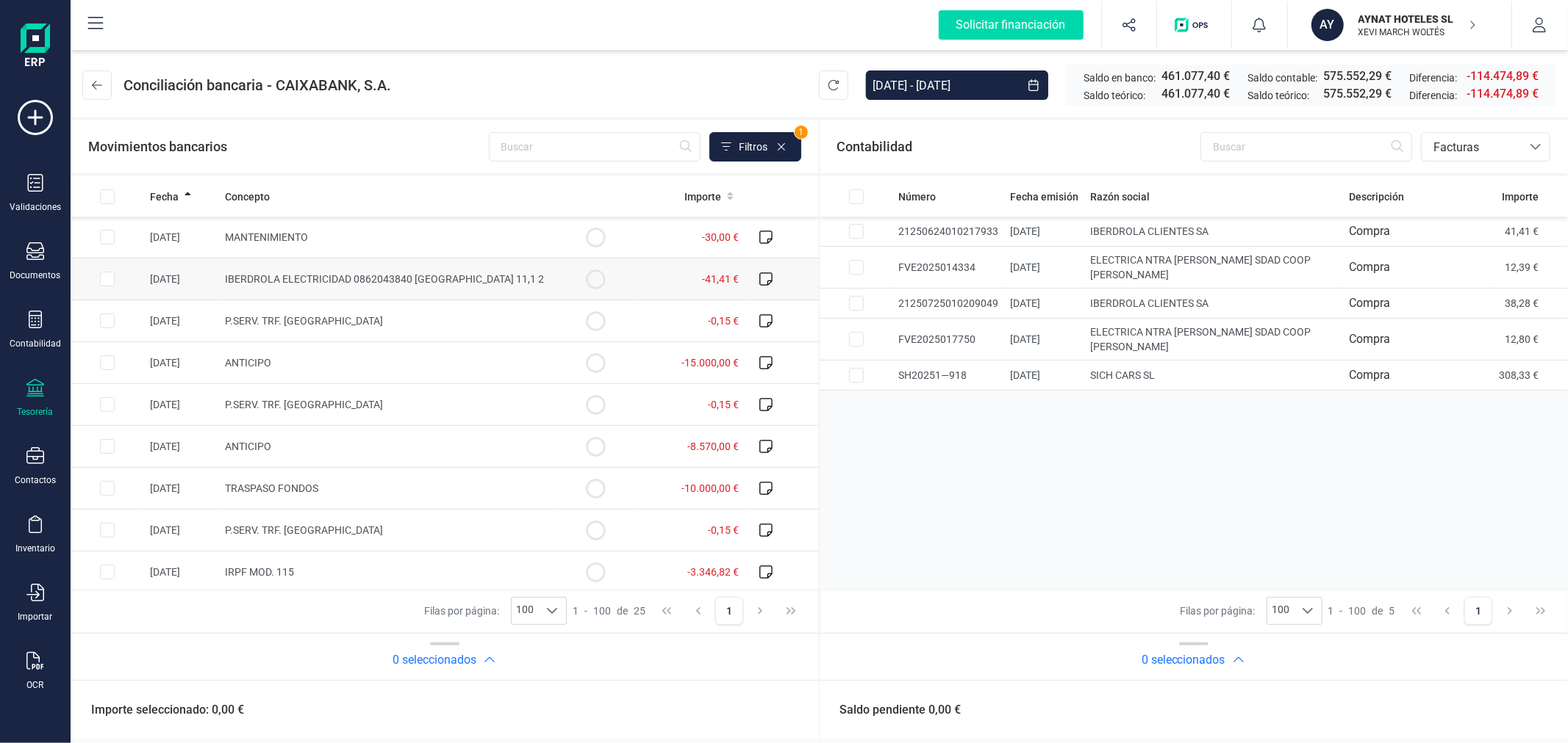
click at [109, 277] on input "Row Selected 7ced65a2-4215-4613-88a5-4d5b9971ca36" at bounding box center [107, 279] width 15 height 15
checkbox input "true"
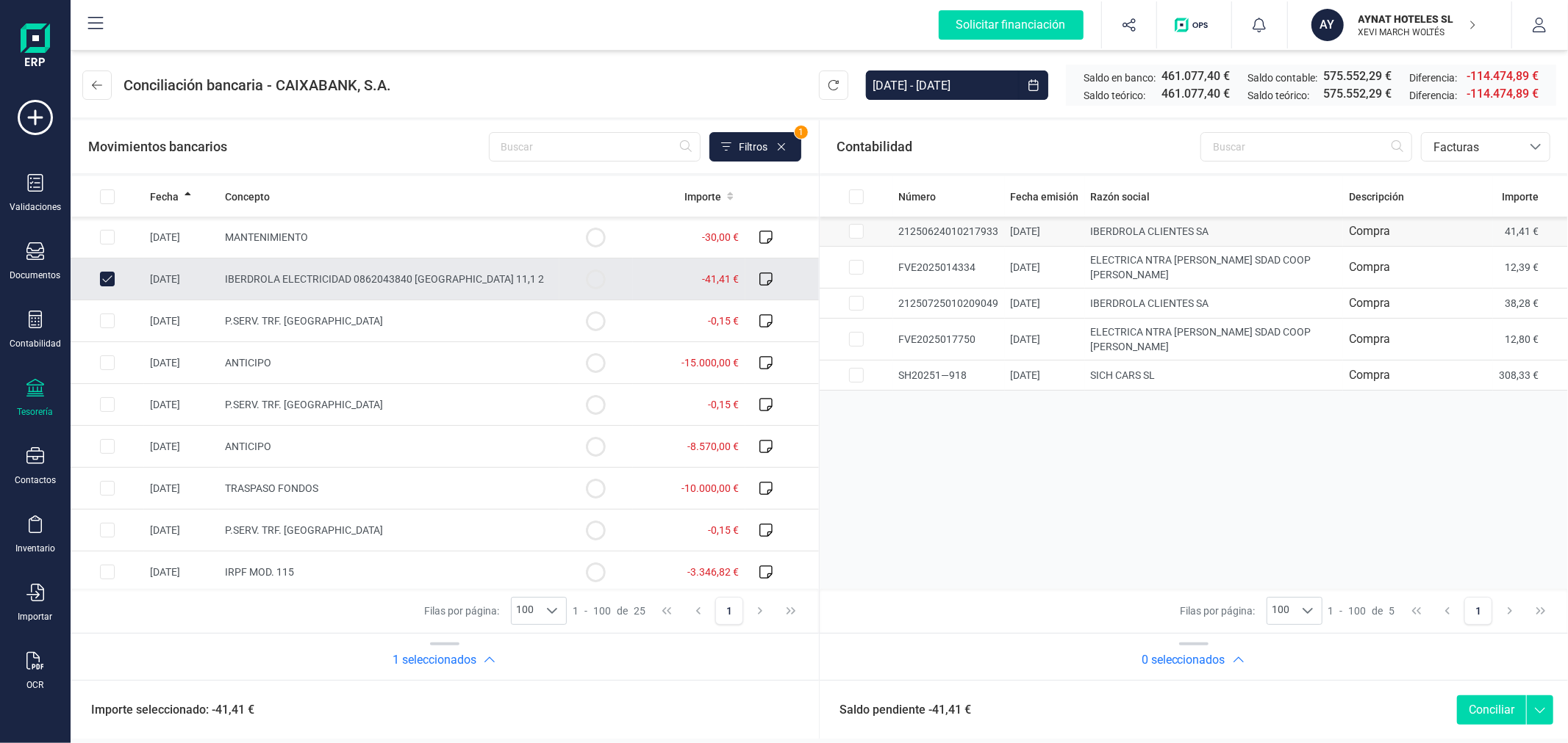
click at [861, 234] on input "Row Selected 1e411095-6ec2-452d-bbac-af61b70d254a" at bounding box center [856, 231] width 15 height 15
click at [1482, 699] on button "Conciliar" at bounding box center [1491, 710] width 69 height 29
checkbox input "false"
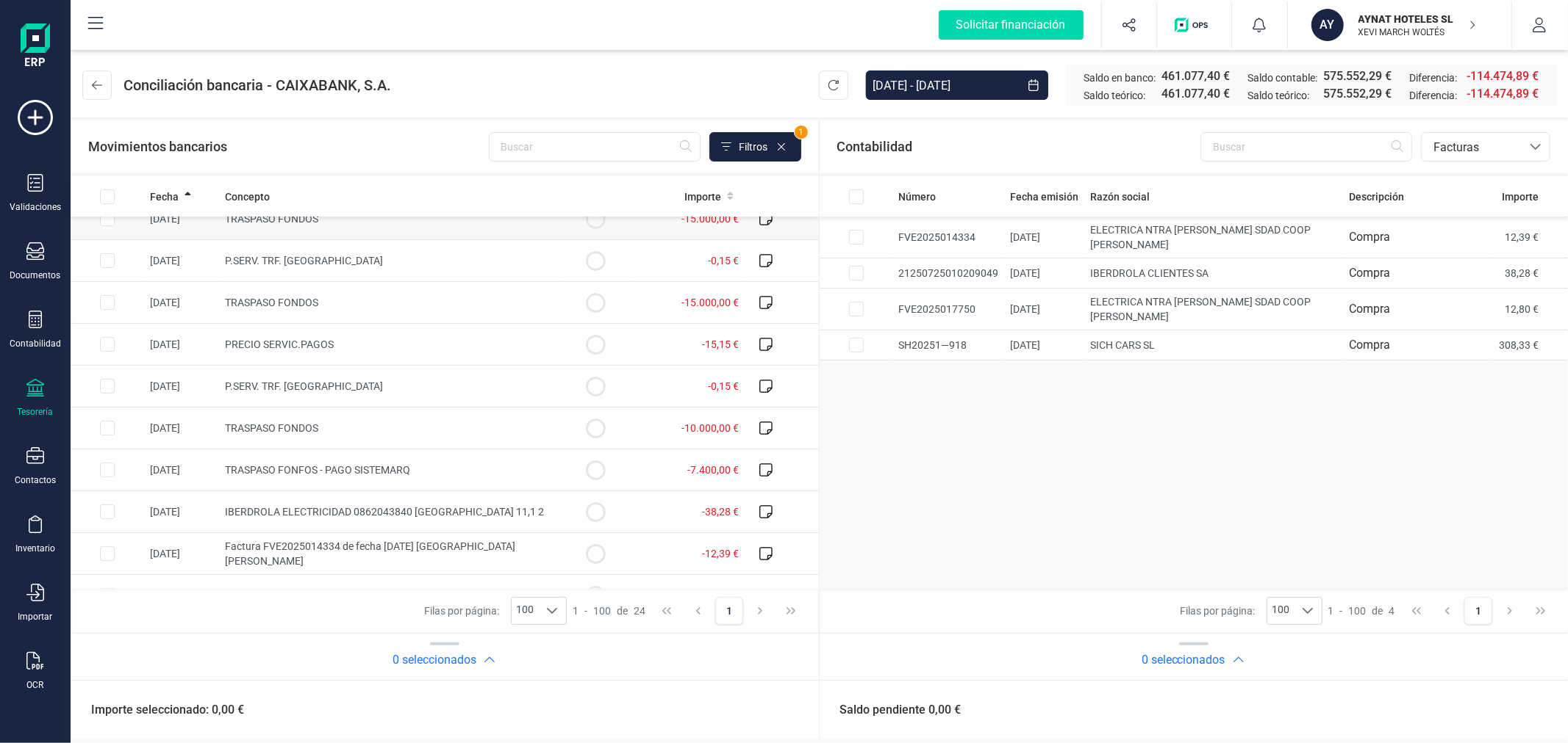
scroll to position [633, 0]
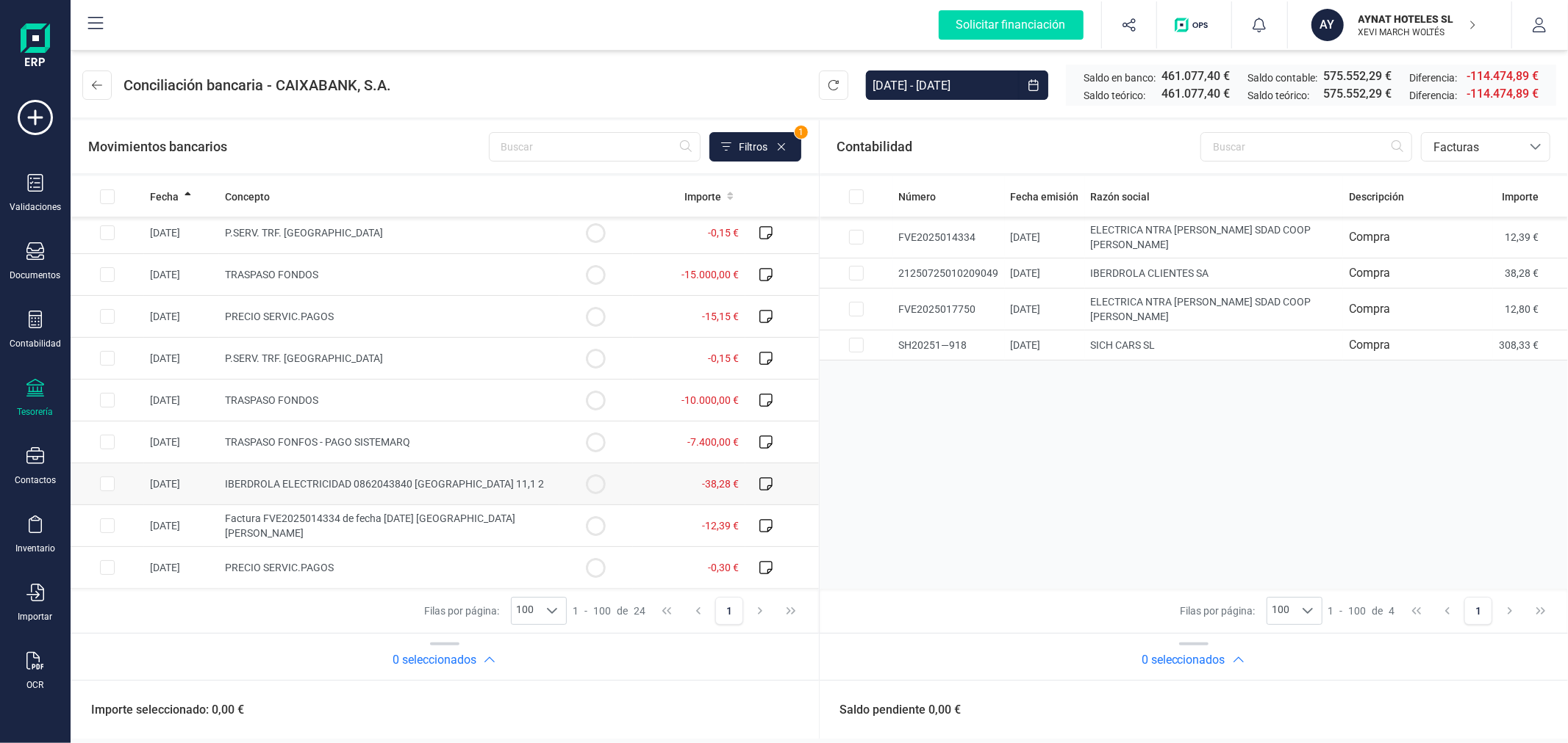
click at [107, 488] on input "Row Selected d52a273f-890e-4078-8f21-89e30a6ac337" at bounding box center [107, 485] width 15 height 15
checkbox input "true"
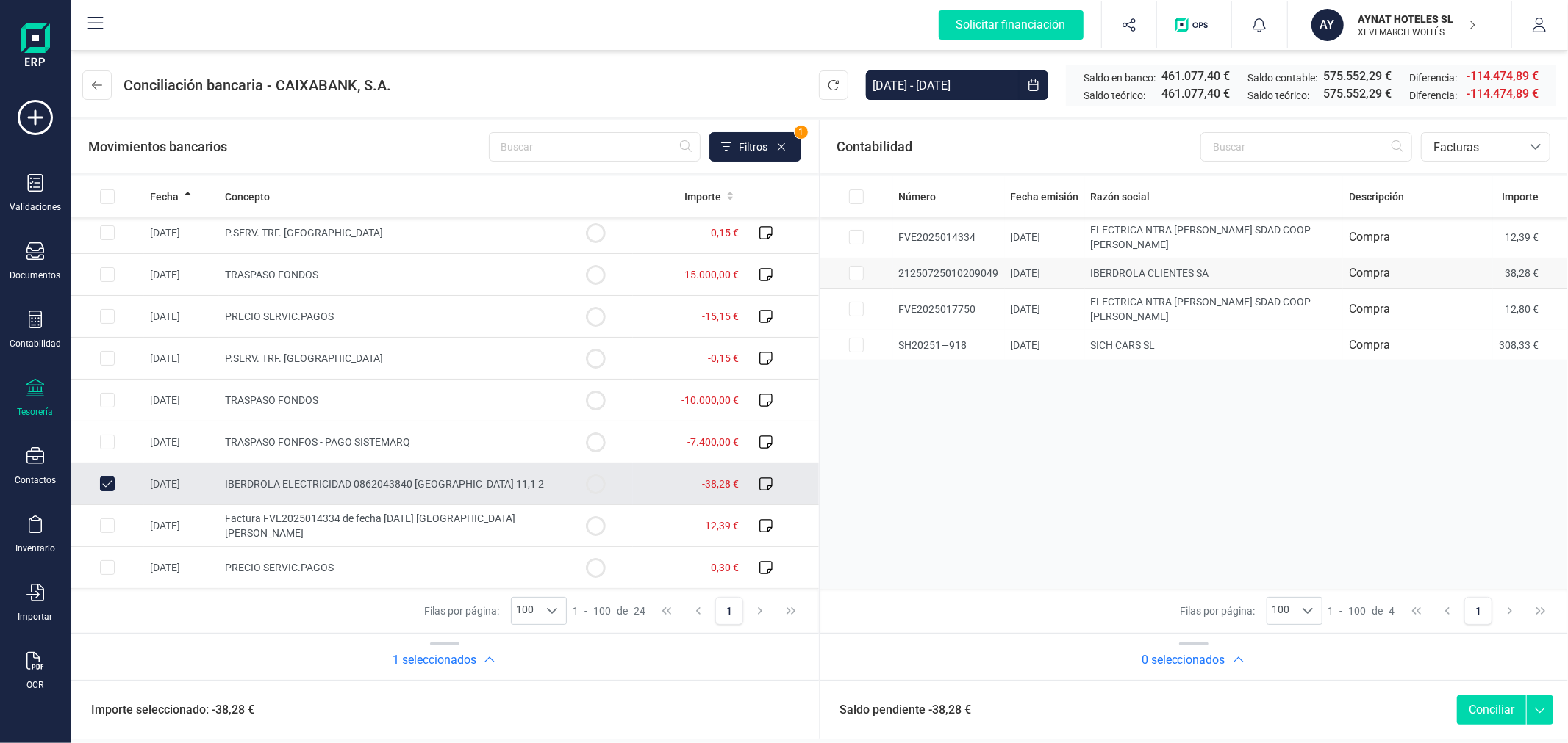
click at [858, 270] on input "Row Selected a95ac87a-c760-46b9-a25f-31df45dc7e91" at bounding box center [856, 273] width 15 height 15
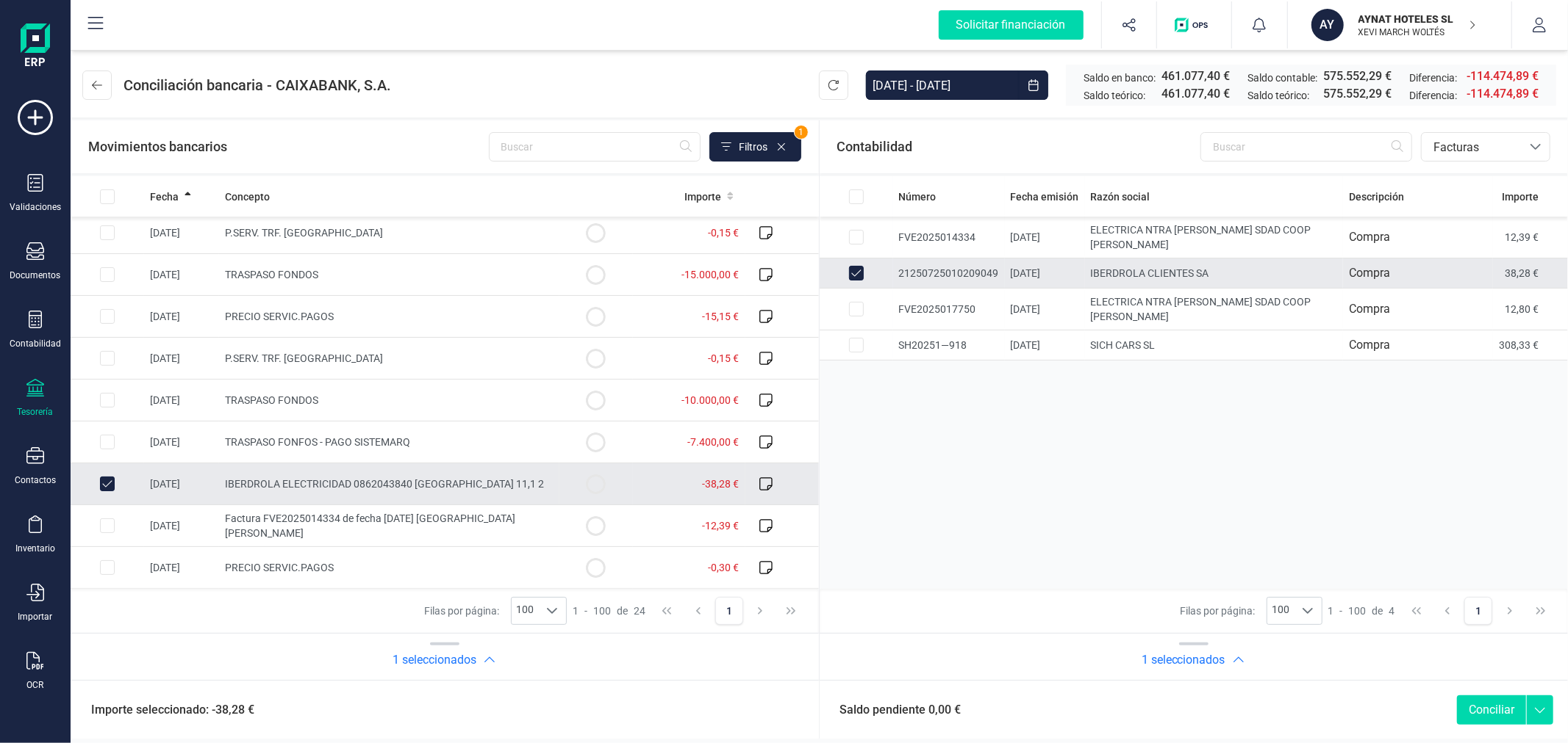
click at [1487, 704] on button "Conciliar" at bounding box center [1491, 710] width 69 height 29
checkbox input "false"
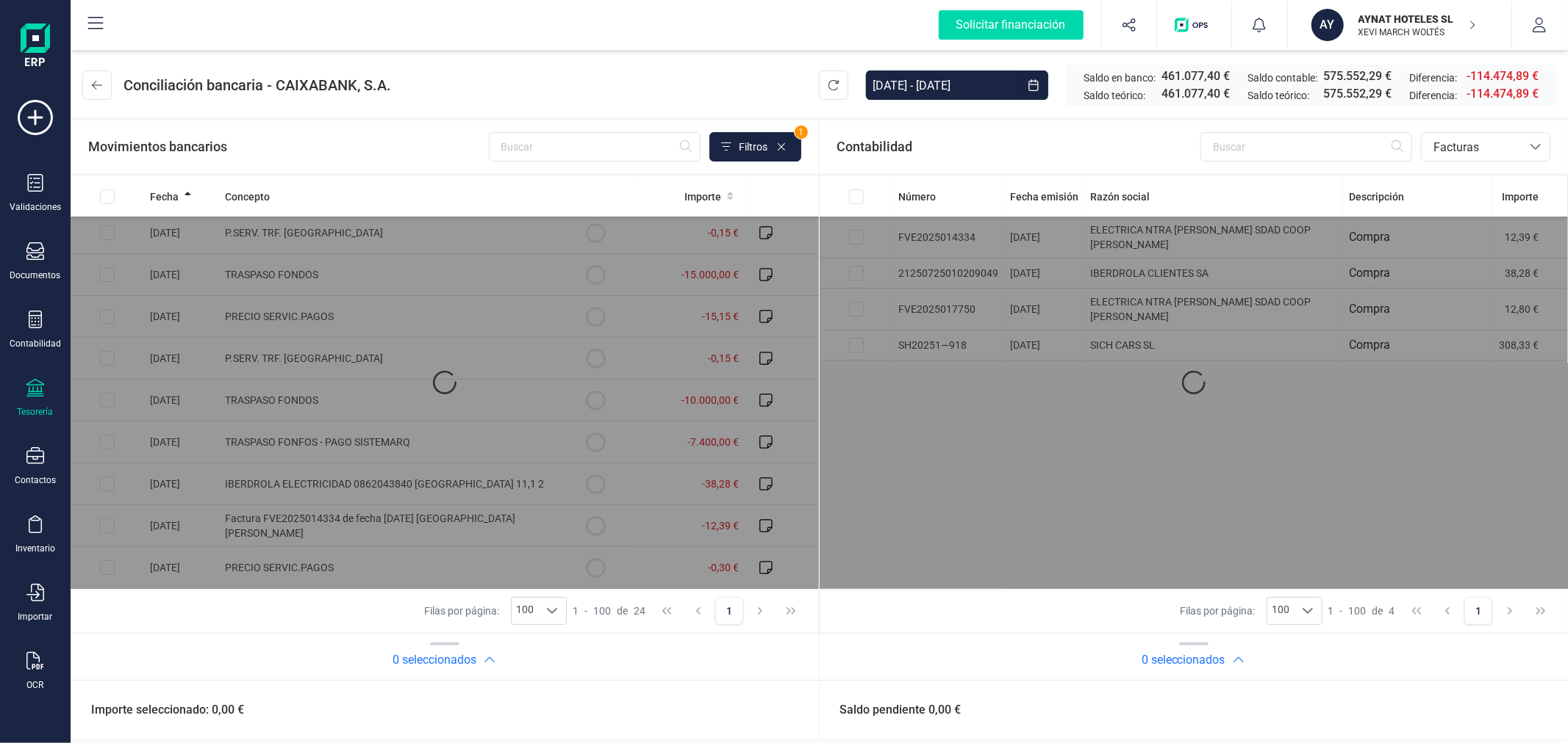
scroll to position [591, 0]
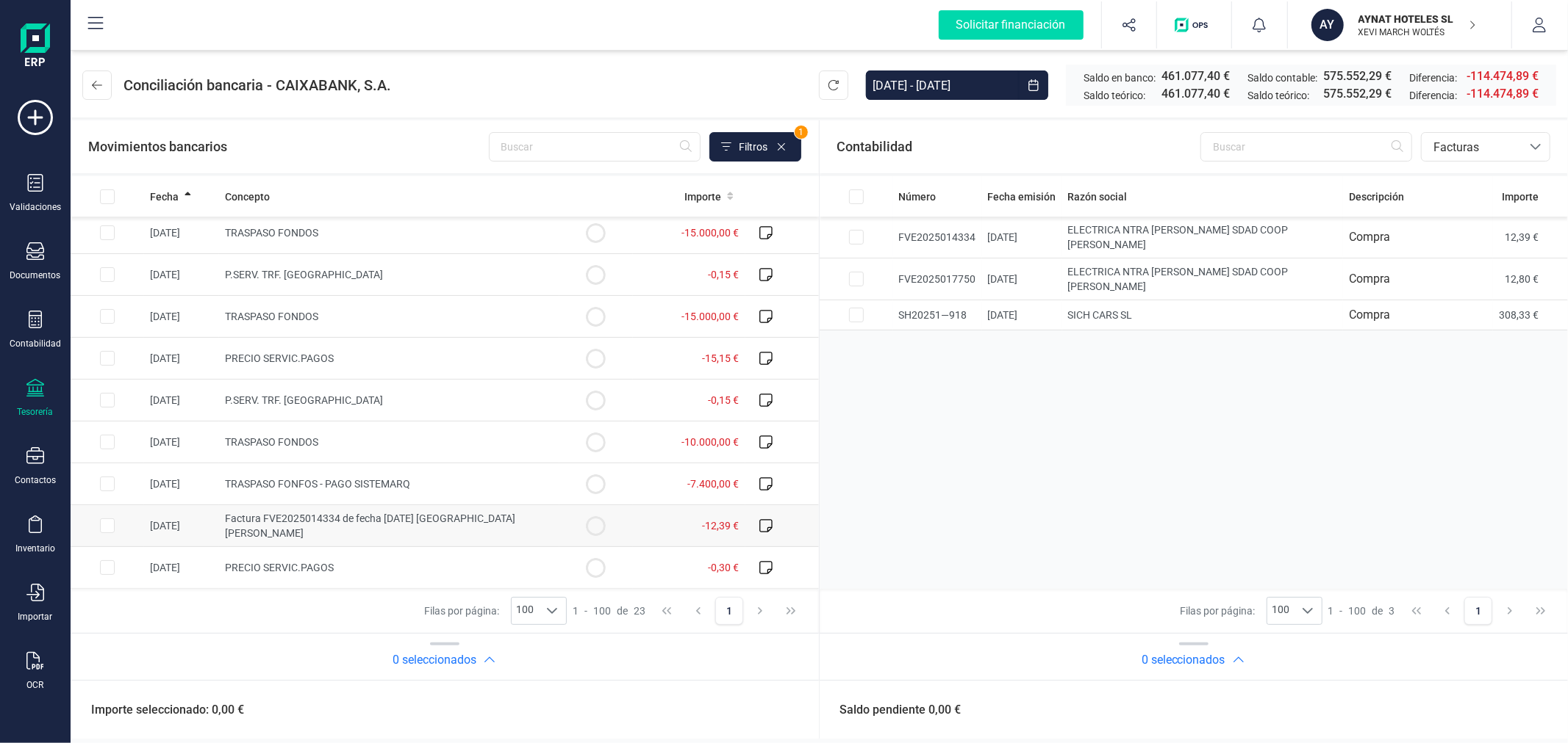
click at [109, 524] on input "Row Selected 1f29e8d4-e507-42ef-90f5-393ecd522b32" at bounding box center [107, 526] width 15 height 15
checkbox input "true"
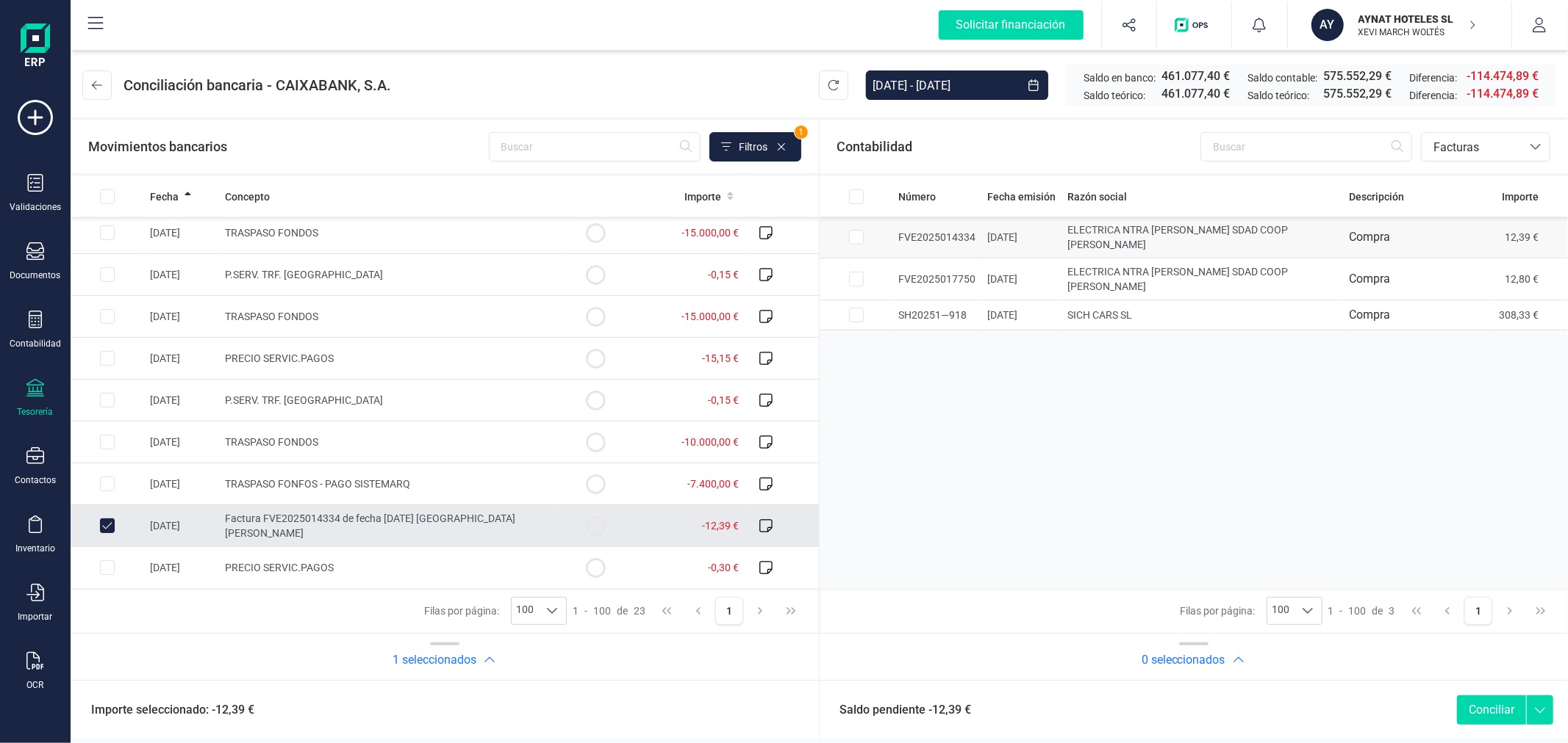
click at [858, 233] on input "Row Selected 6746b4ed-f913-4470-8782-cb6db0d79a95" at bounding box center [856, 237] width 15 height 15
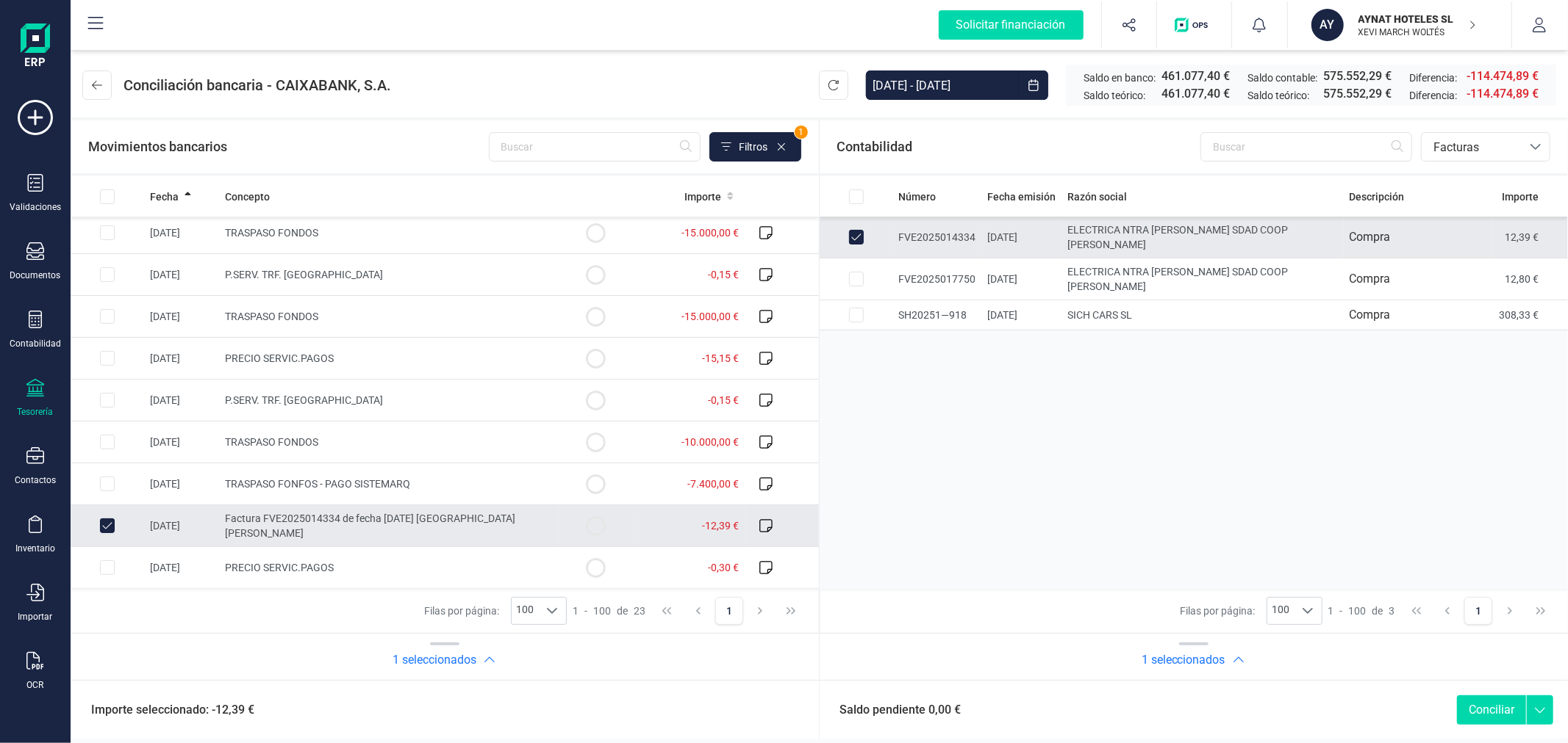
click at [1497, 703] on button "Conciliar" at bounding box center [1491, 710] width 69 height 29
checkbox input "false"
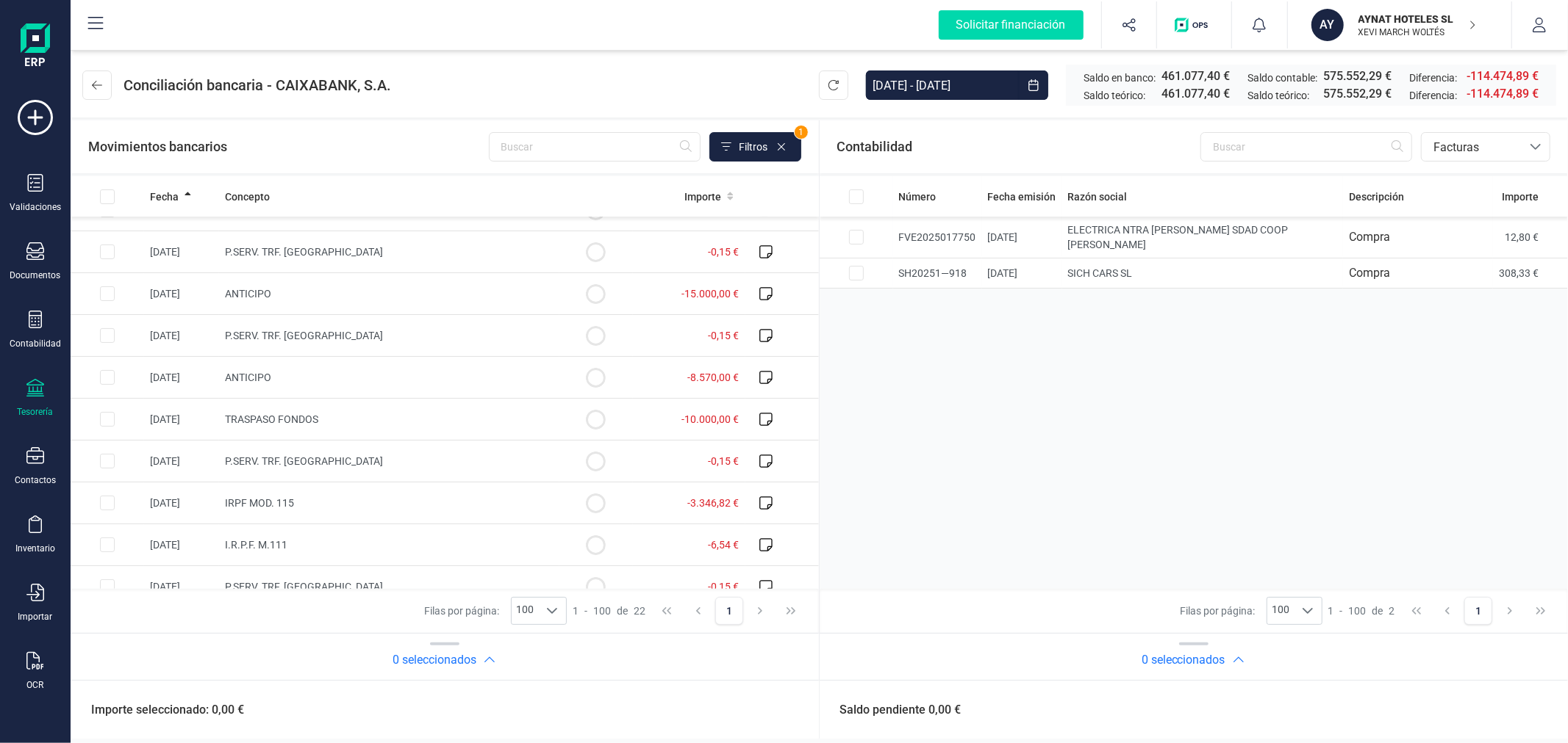
scroll to position [0, 0]
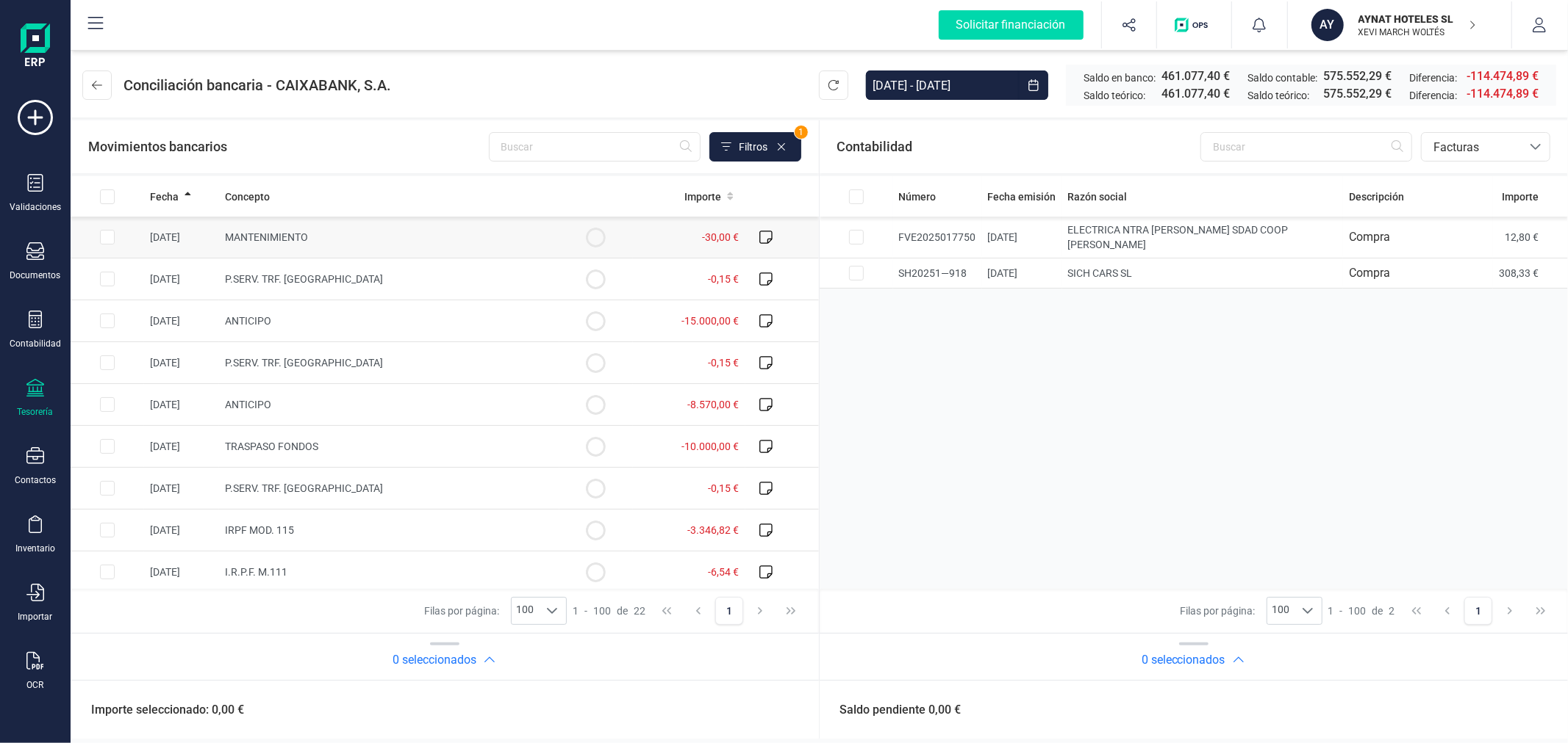
click at [106, 237] on input "Row Selected 03b2e4fd-8fc4-458b-8806-f6de5786de8f" at bounding box center [107, 237] width 15 height 15
checkbox input "true"
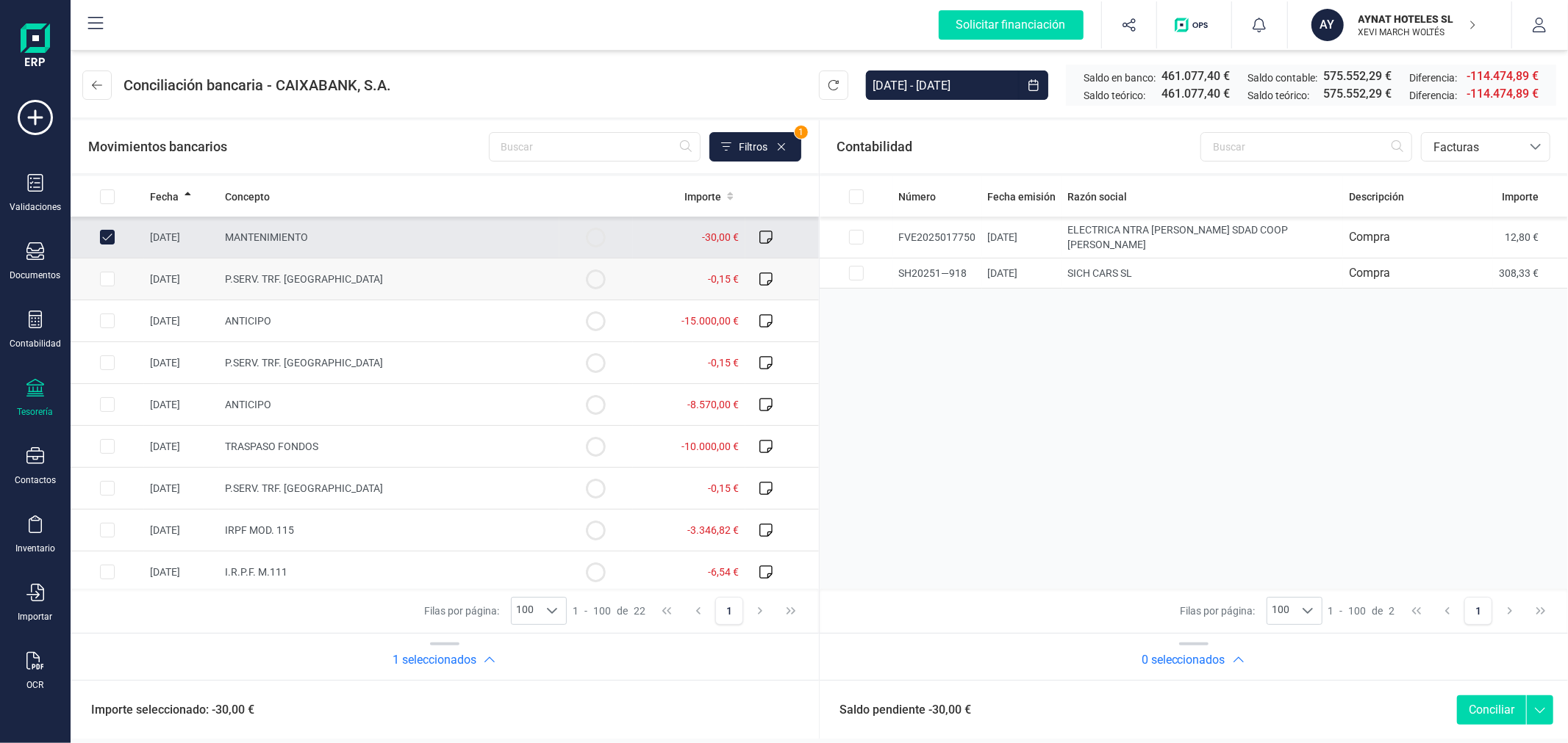
click at [108, 280] on input "Row Selected 8d343ac7-8562-4a5a-a263-a51cead8cbd5" at bounding box center [107, 279] width 15 height 15
checkbox input "true"
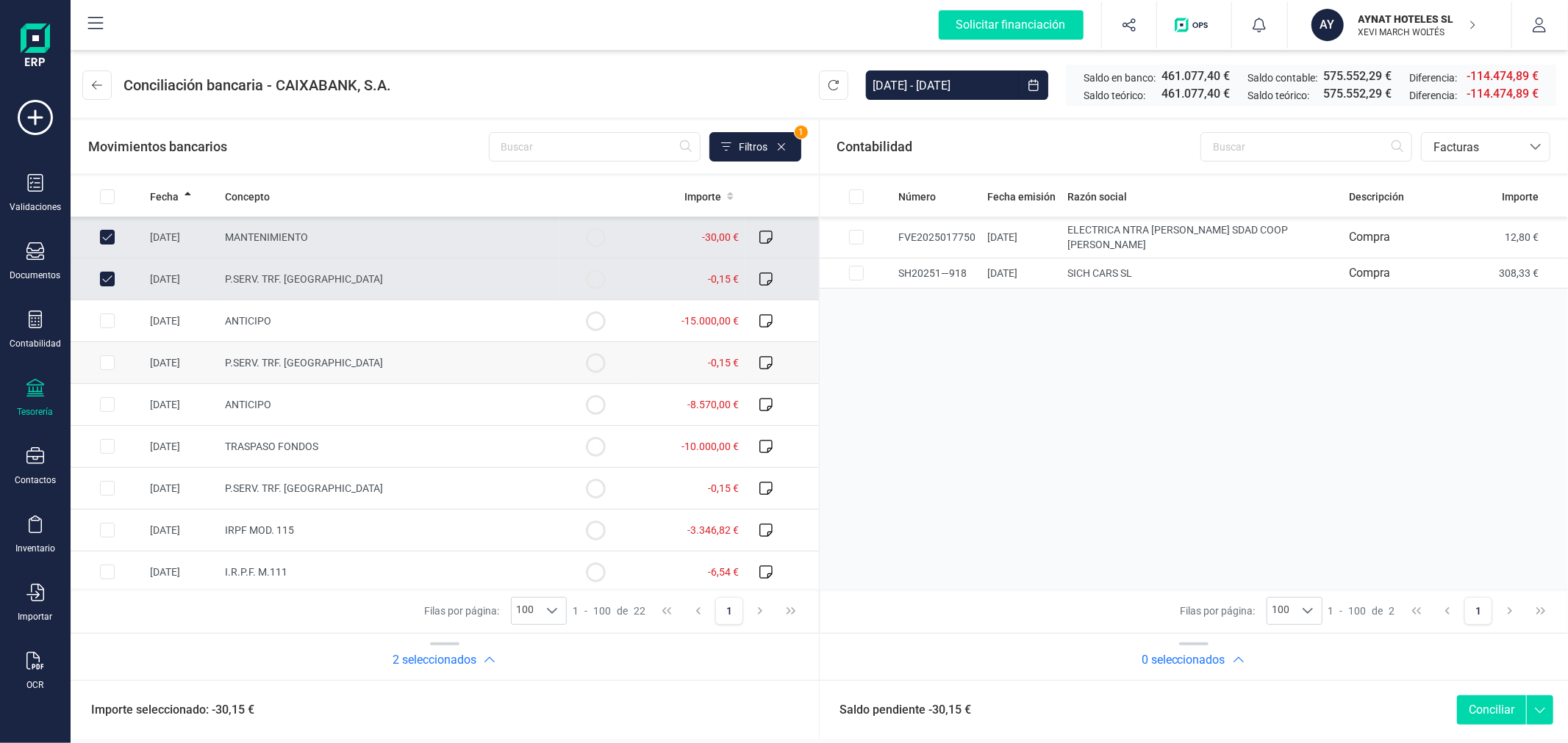
click at [104, 365] on input "Row Selected 17b3ffc4-2be3-4907-8da1-d29f78dac717" at bounding box center [107, 363] width 15 height 15
checkbox input "true"
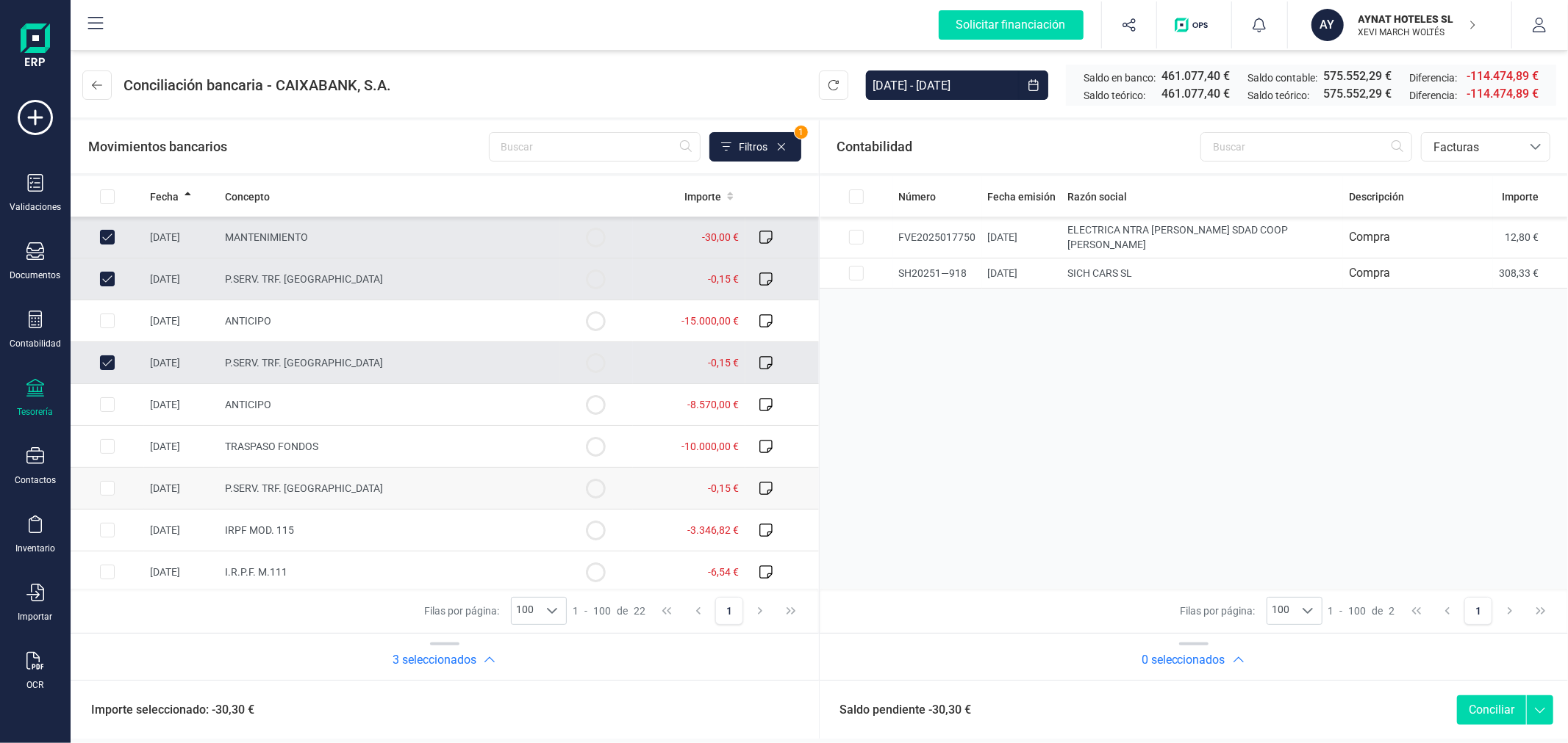
click at [105, 488] on input "Row Selected 854c181f-cb07-417b-9353-49b54d748388" at bounding box center [107, 488] width 15 height 15
checkbox input "true"
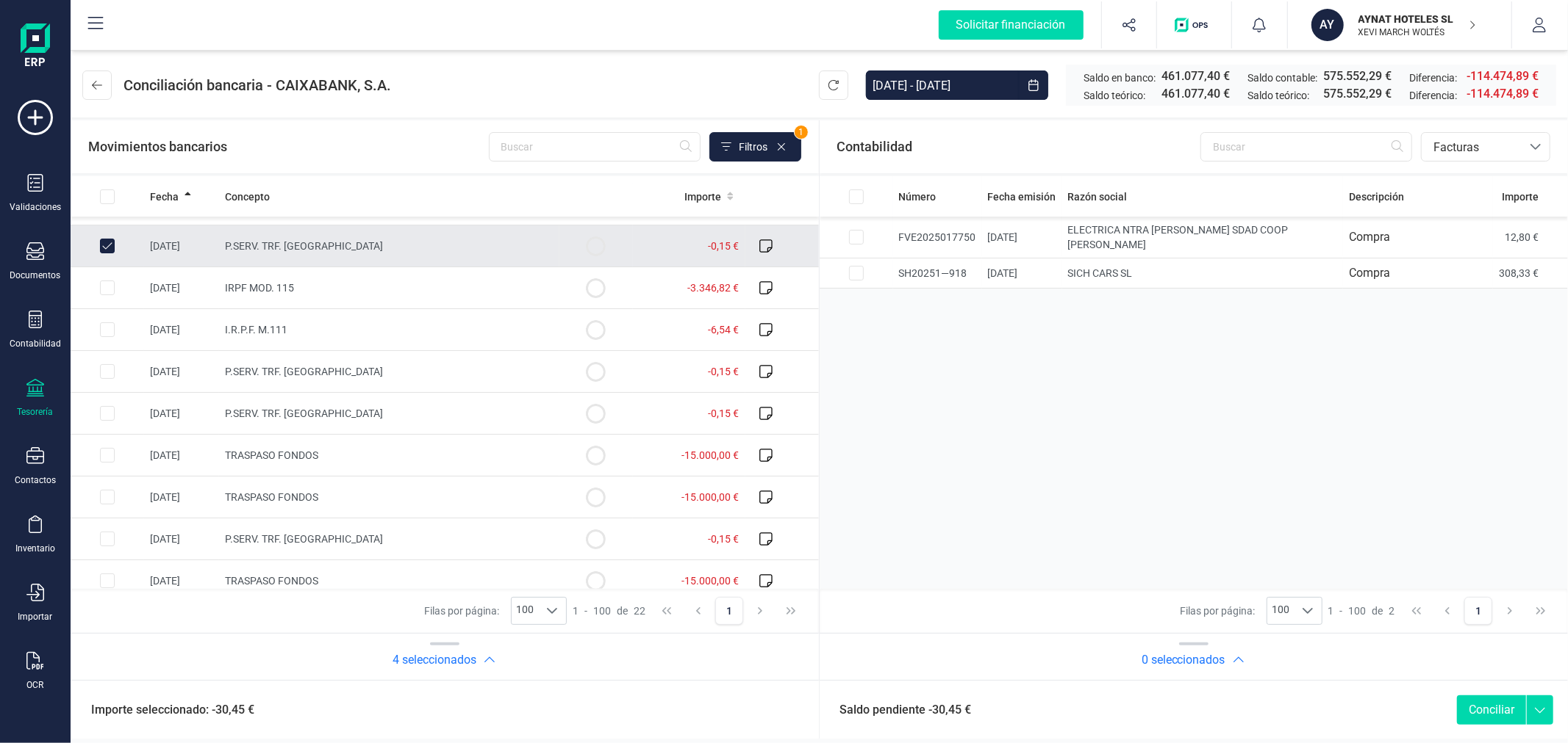
scroll to position [245, 0]
click at [100, 370] on input "Row Selected 63e123e6-a46a-481c-a4ad-b35b63879e05" at bounding box center [107, 370] width 15 height 15
checkbox input "true"
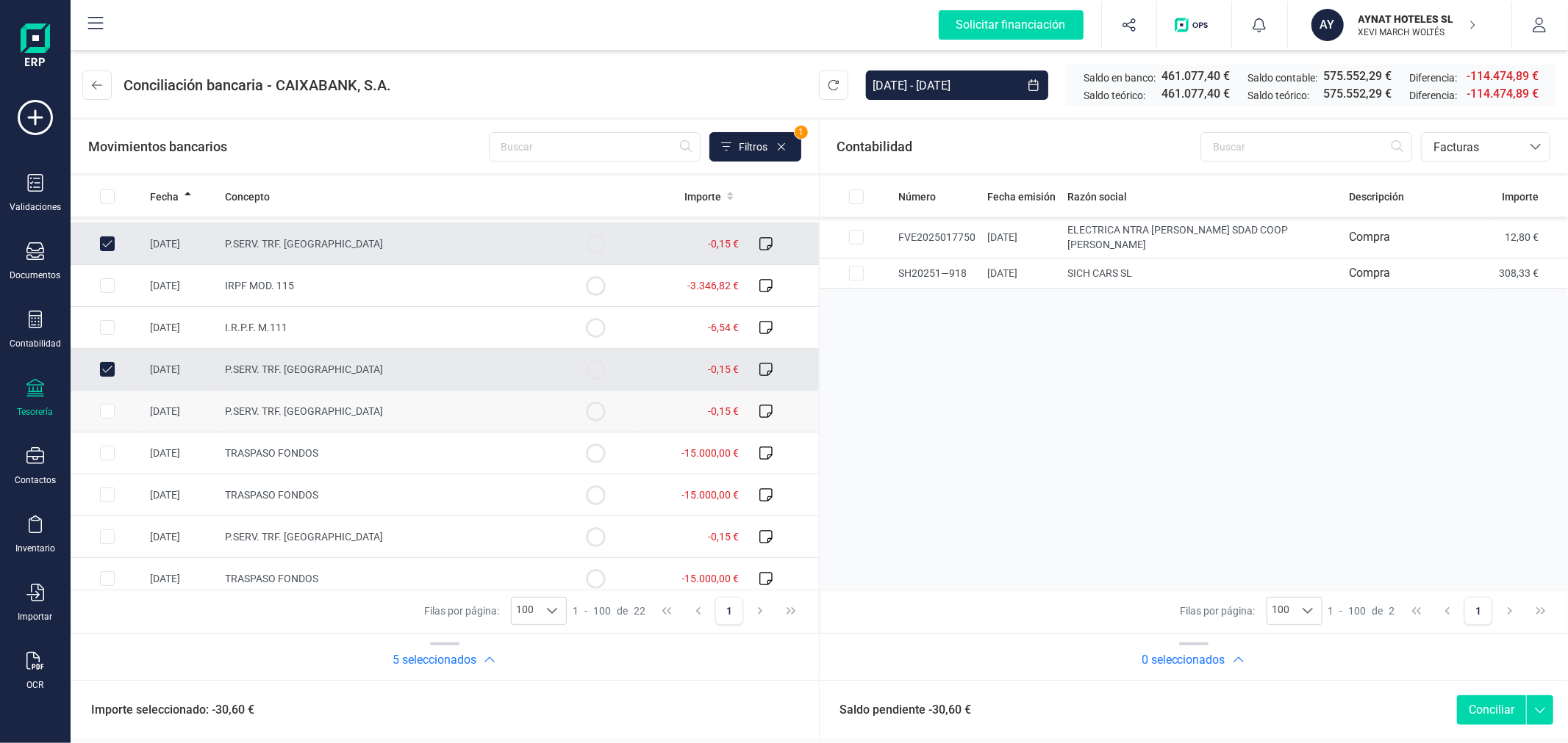
click at [105, 412] on input "Row Selected 77835de3-249a-4ead-a6a7-947ab1972d85" at bounding box center [107, 412] width 15 height 15
checkbox input "true"
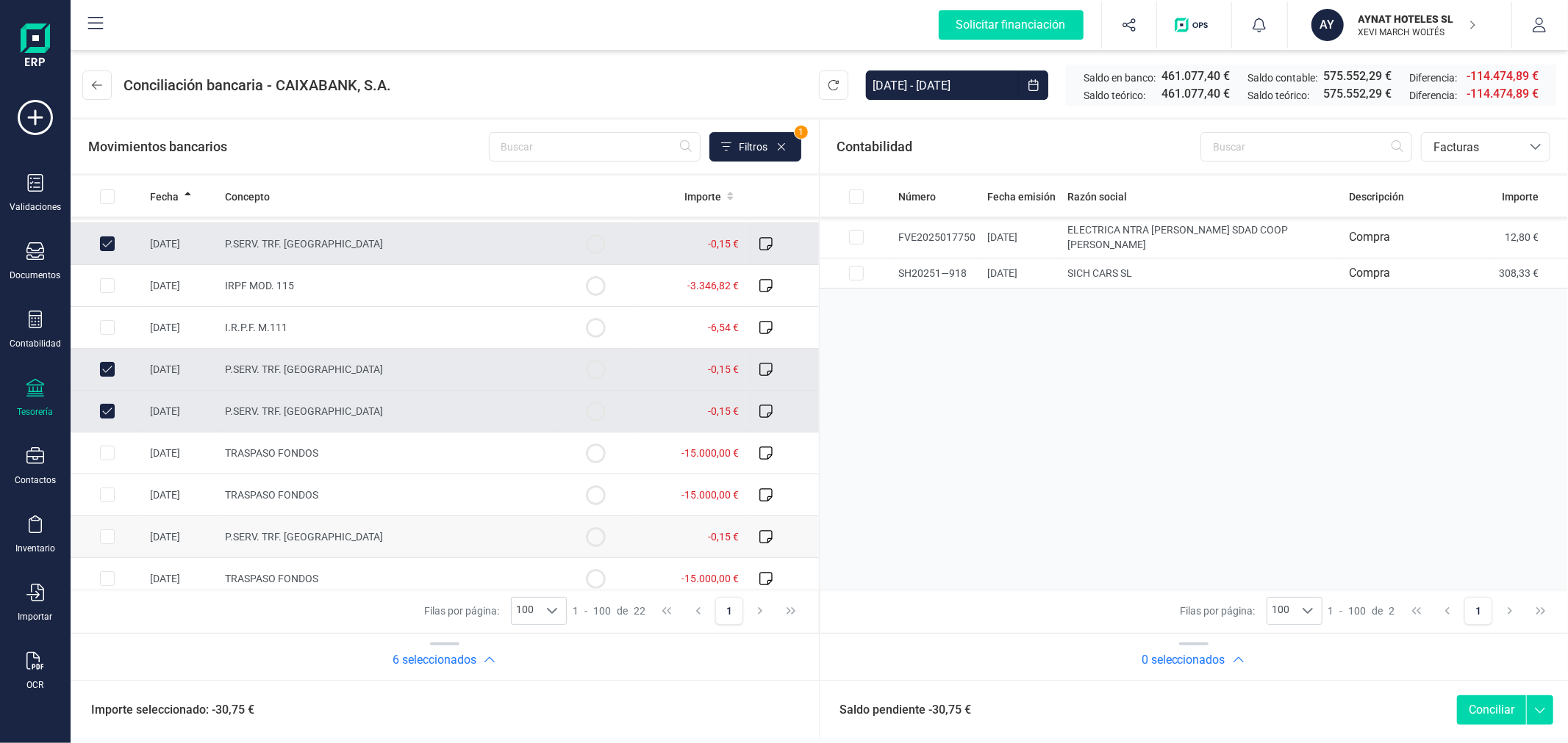
click at [108, 539] on input "Row Selected d3c25a81-c2ec-49b1-a0e0-2d1f8601c02a" at bounding box center [107, 537] width 15 height 15
checkbox input "true"
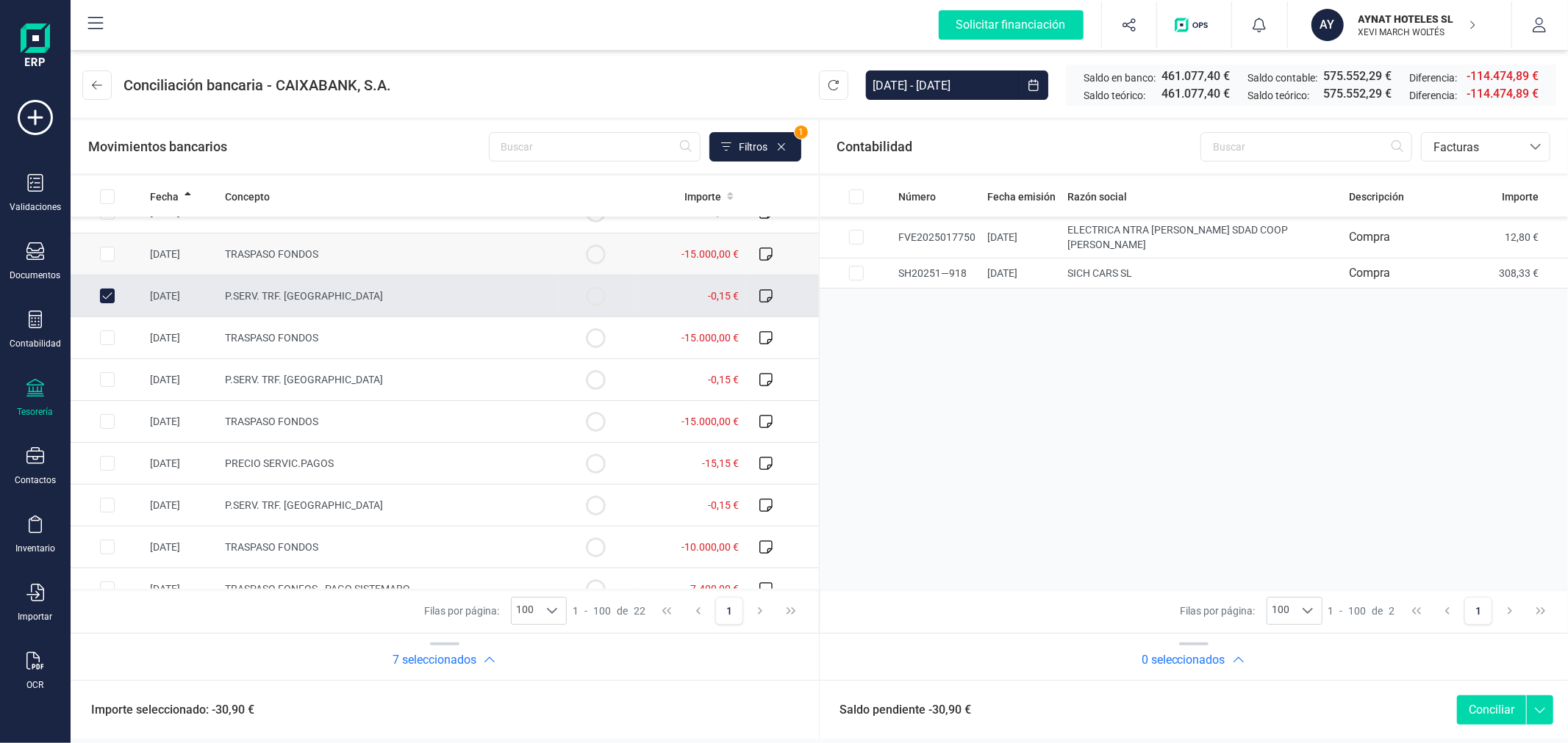
scroll to position [489, 0]
click at [107, 379] on input "Row Selected 75cdd18c-d9e6-49b3-afeb-166c8aebf6d1" at bounding box center [107, 376] width 15 height 15
checkbox input "true"
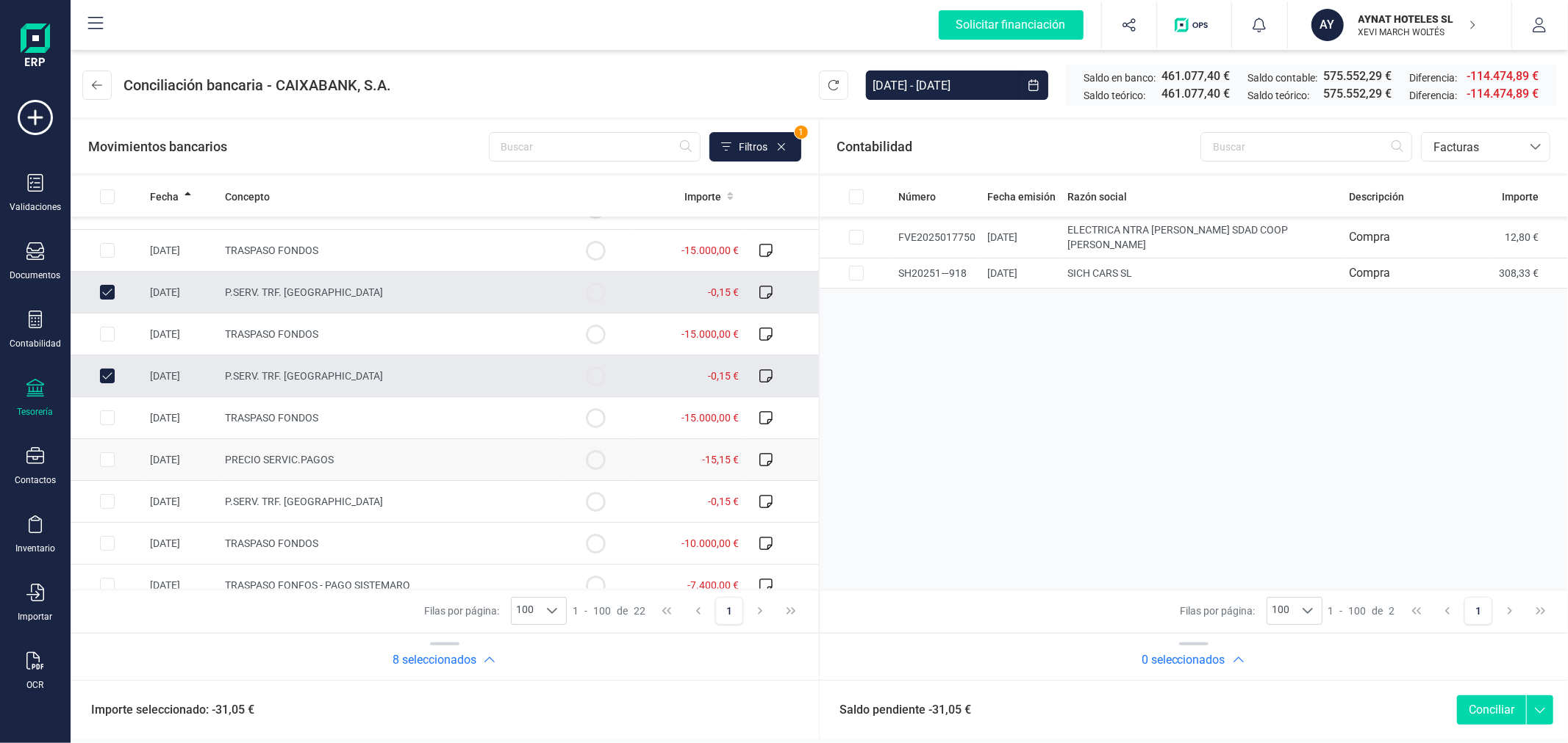
click at [103, 465] on input "Row Selected 7bb65a8b-825f-4ab6-ab8d-93adb74db6c4" at bounding box center [107, 460] width 15 height 15
checkbox input "true"
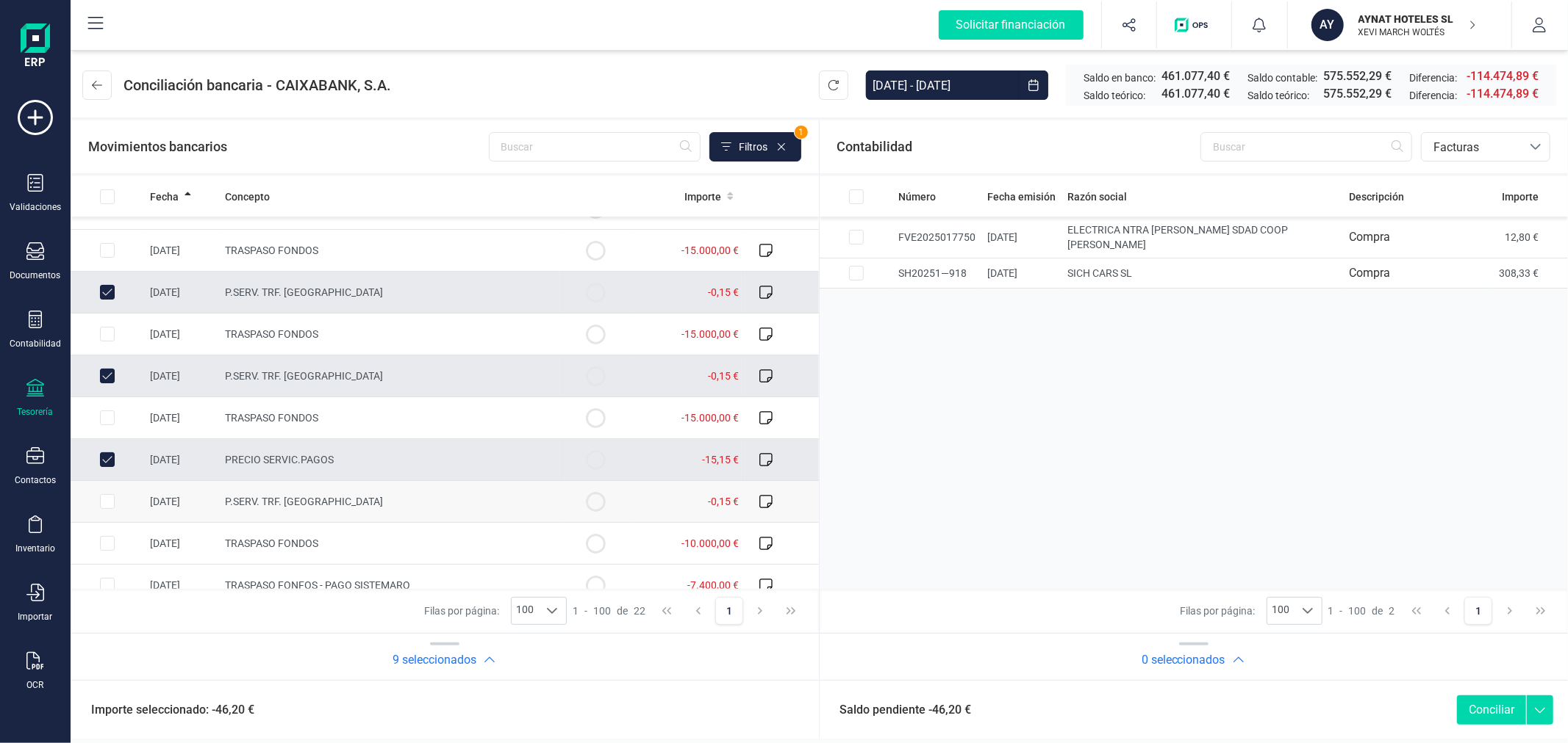
click at [107, 500] on input "Row Selected c264fa65-e426-4901-a0a3-a4961cd99ea3" at bounding box center [107, 502] width 15 height 15
checkbox input "true"
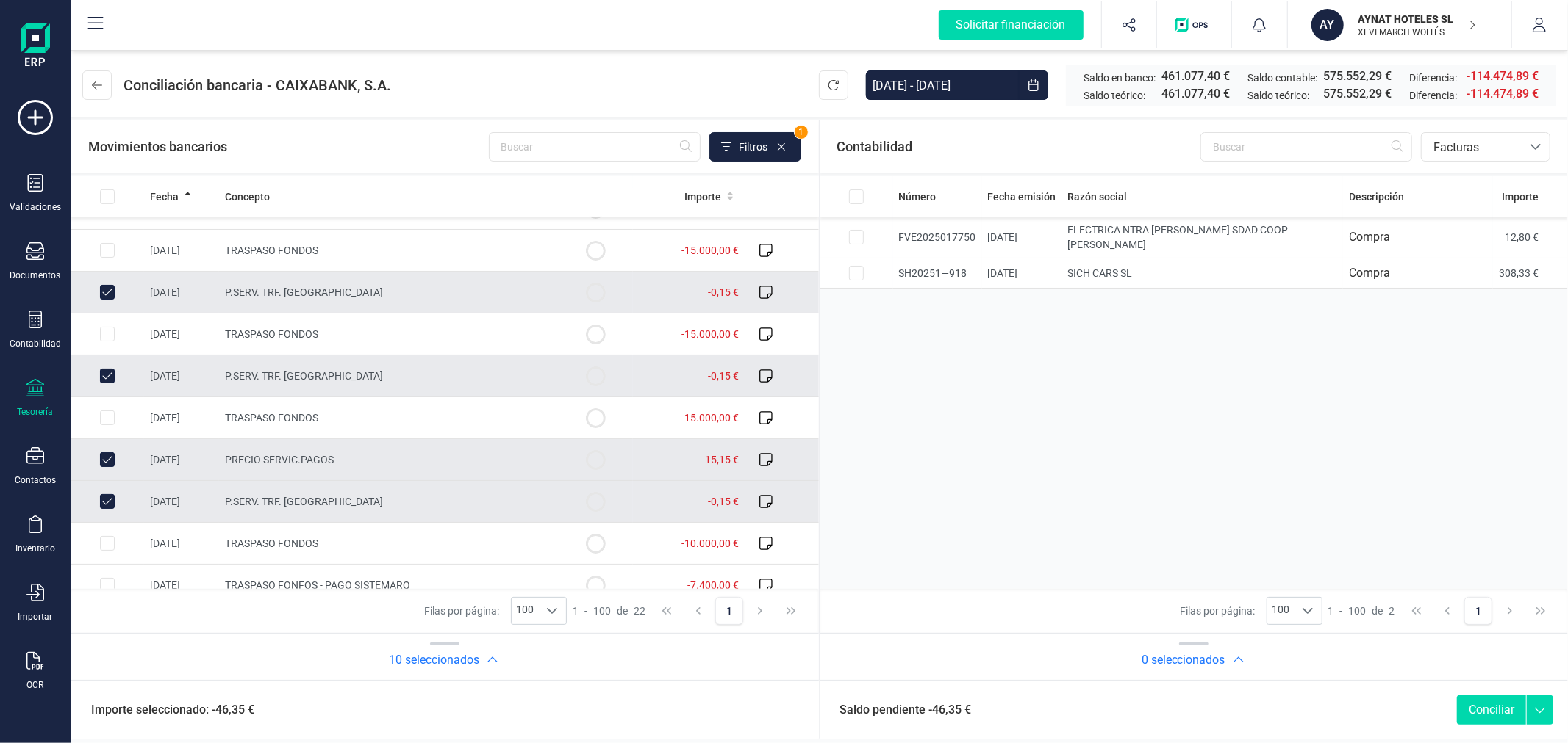
scroll to position [549, 0]
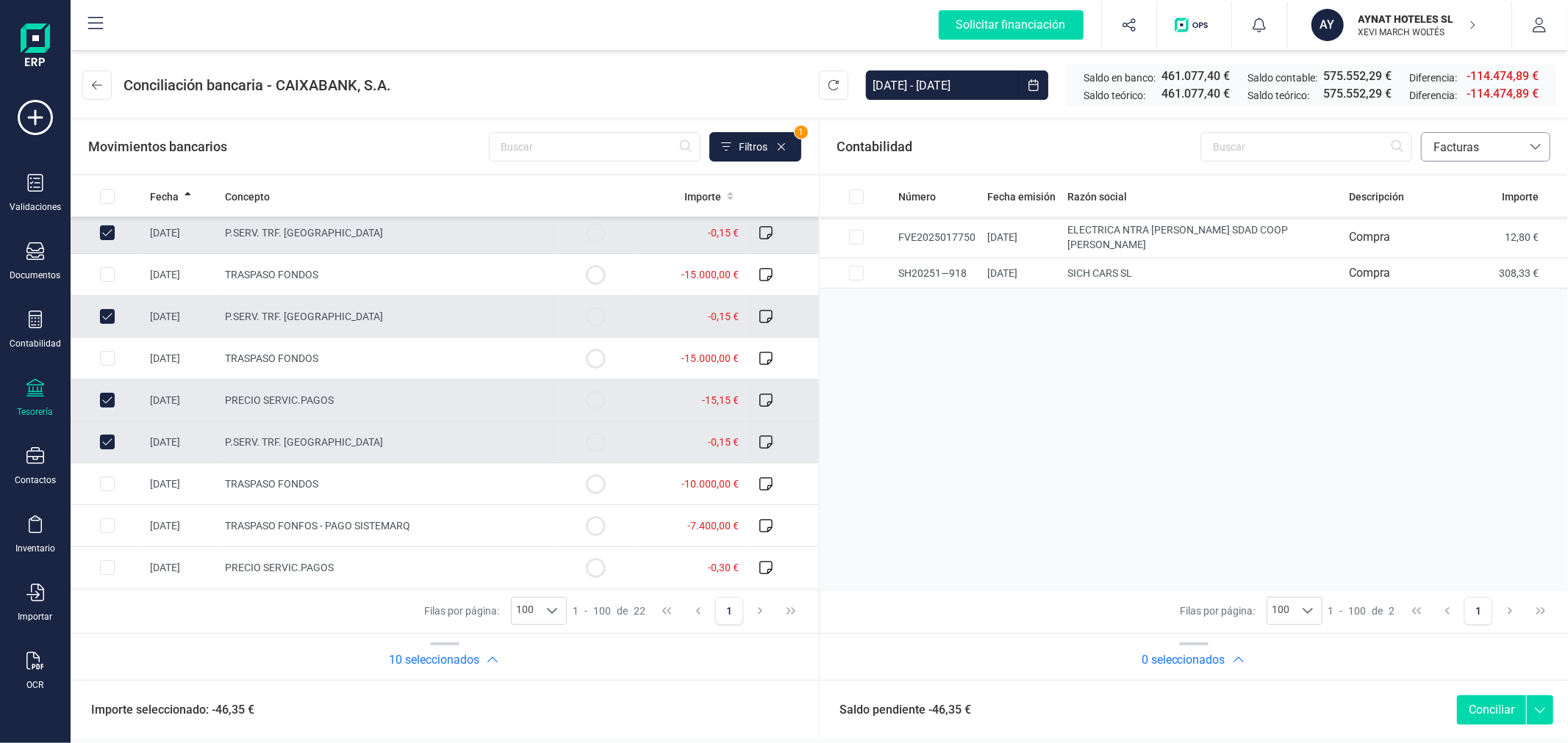
click at [1491, 149] on span "Facturas" at bounding box center [1471, 147] width 88 height 17
click at [1466, 180] on span "Contabilidad" at bounding box center [1466, 182] width 66 height 17
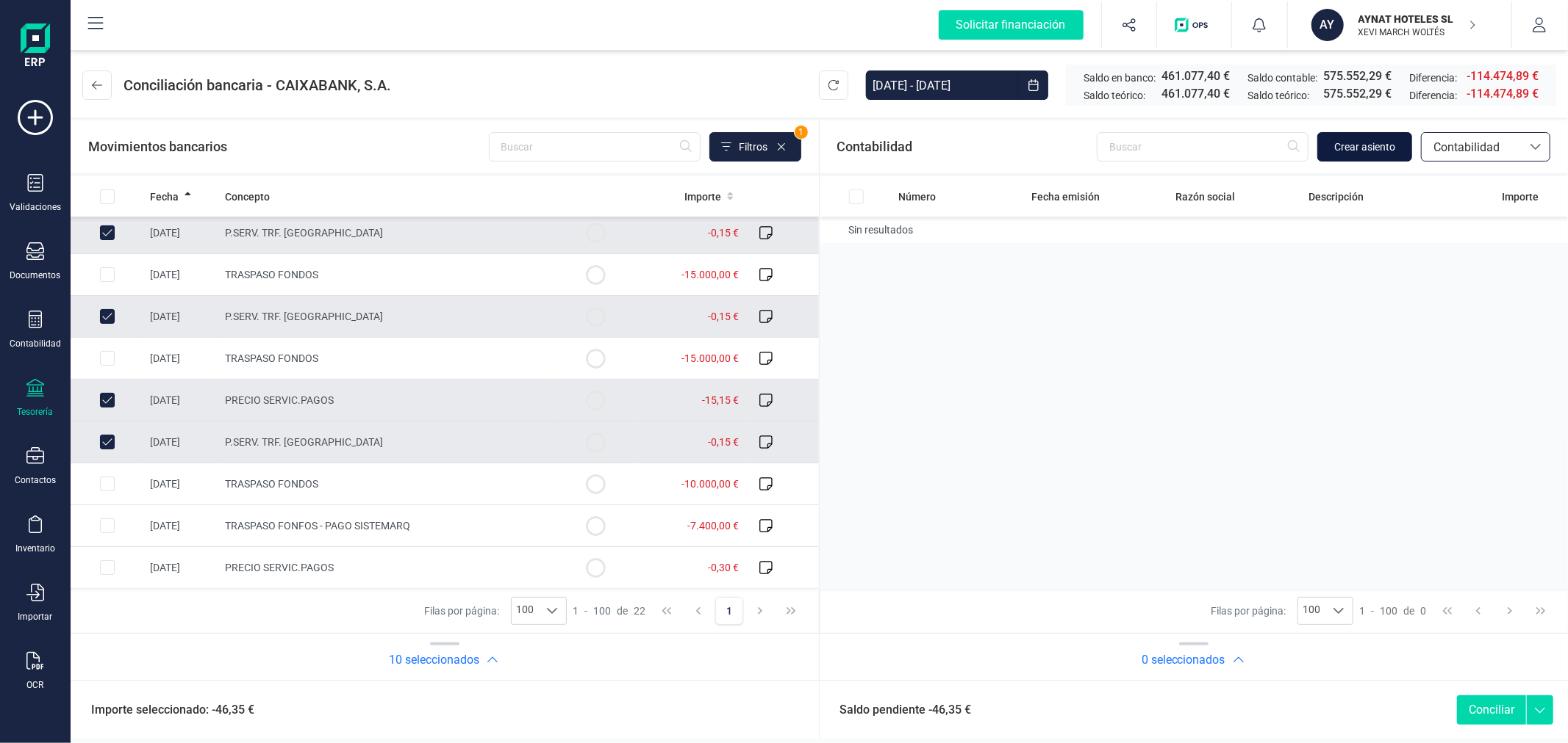
click at [1365, 151] on span "Crear asiento" at bounding box center [1364, 147] width 61 height 15
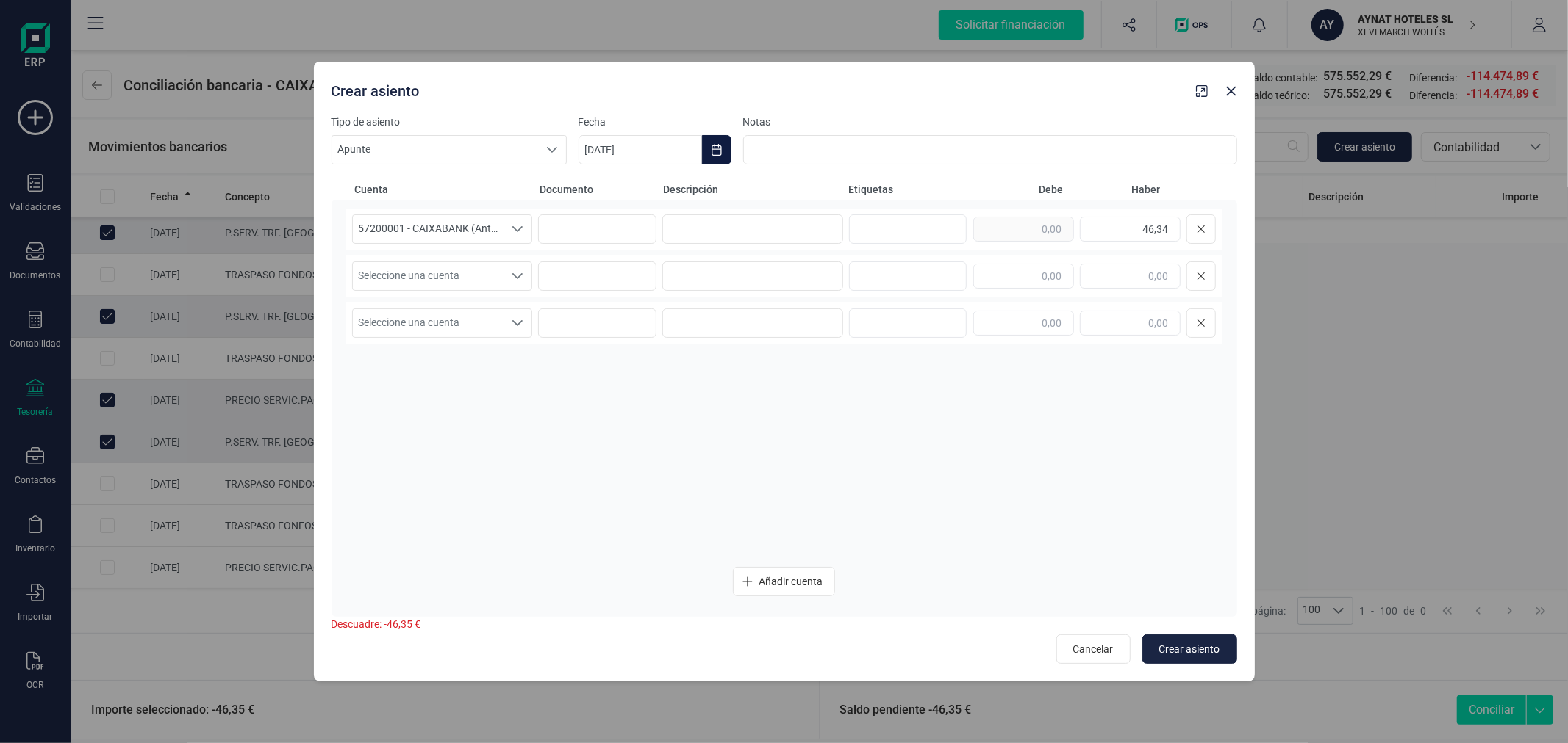
click at [711, 146] on icon "Choose Date" at bounding box center [716, 150] width 10 height 12
click at [610, 193] on icon "Previous Month" at bounding box center [608, 194] width 12 height 12
click at [779, 442] on span "31" at bounding box center [773, 444] width 29 height 29
type input "[DATE]"
click at [796, 235] on input at bounding box center [752, 228] width 181 height 29
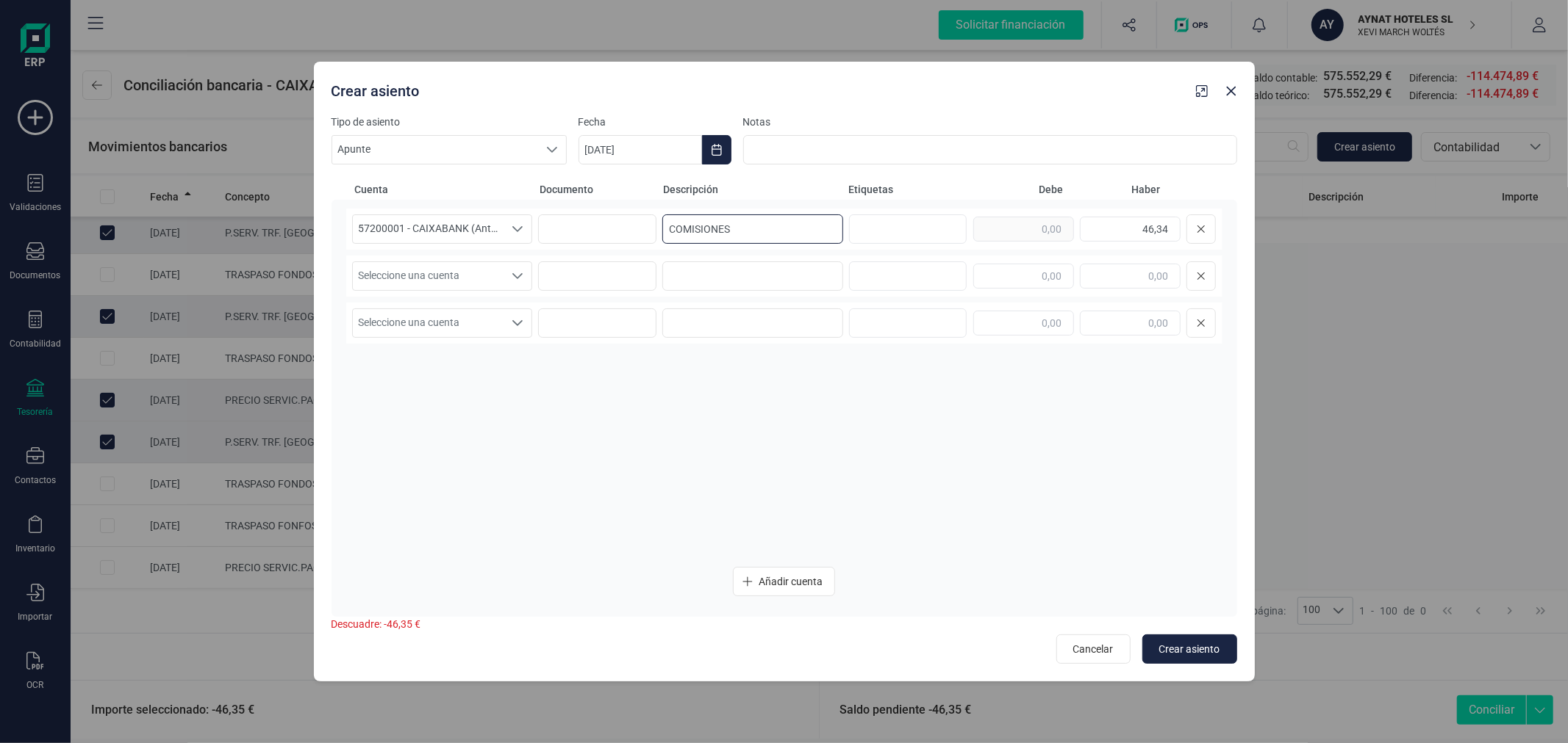
type input "COMISIONES"
click at [436, 276] on span "Seleccione una cuenta" at bounding box center [428, 276] width 151 height 28
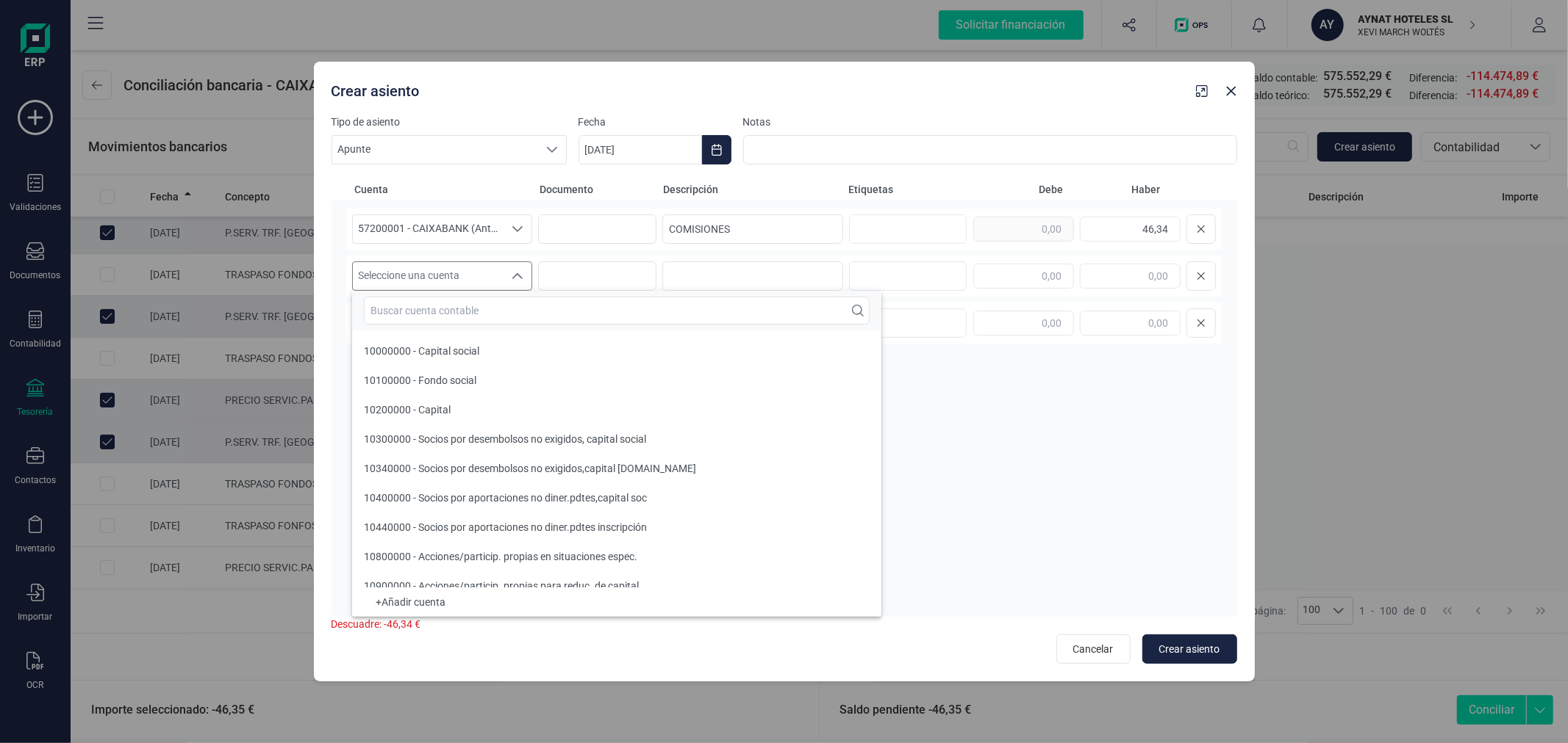
click at [448, 309] on input "text" at bounding box center [616, 310] width 506 height 28
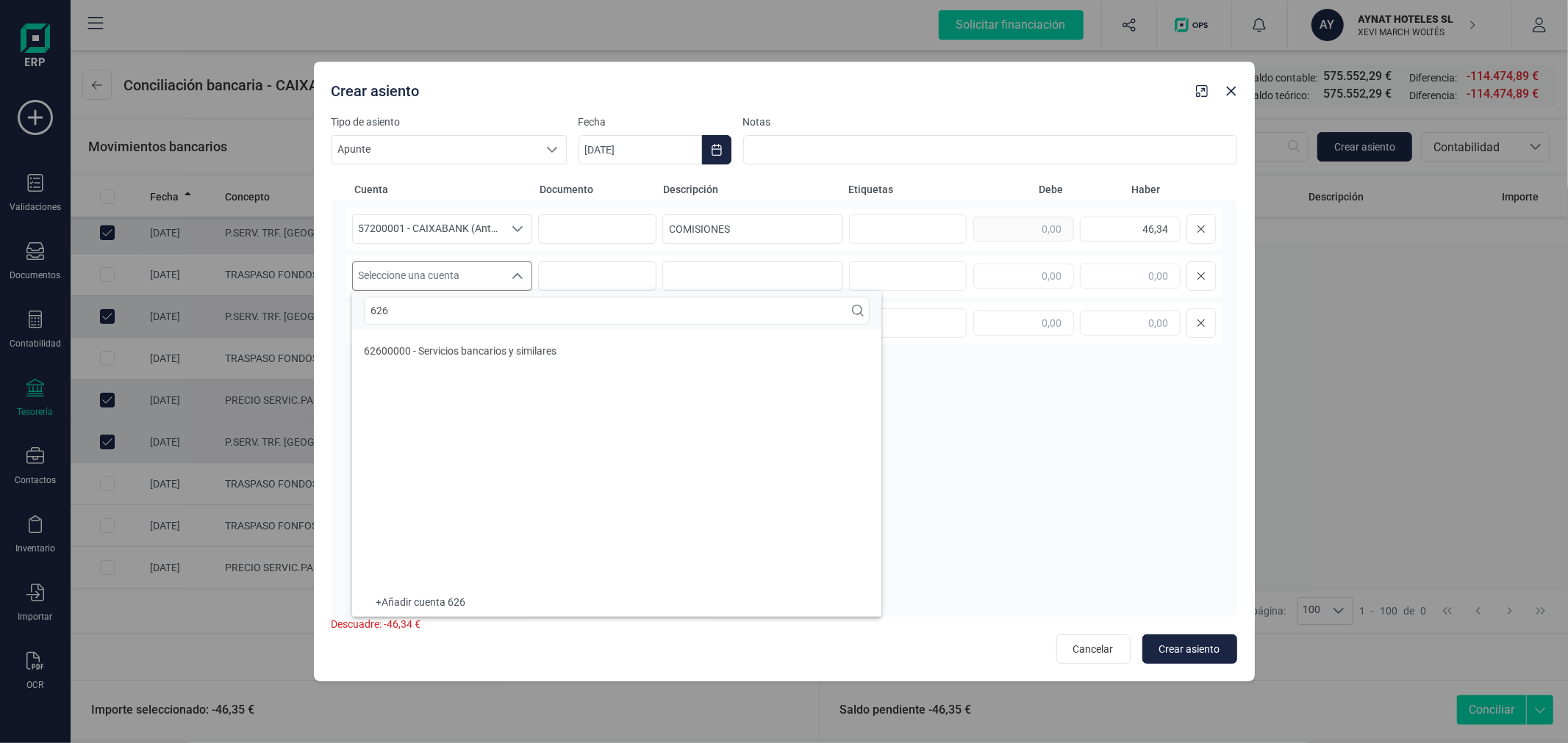
scroll to position [0, 0]
type input "626"
click at [463, 346] on span "62600000 - Servicios bancarios y similares" at bounding box center [460, 352] width 192 height 12
type input "COMISIONES"
type input "46,34"
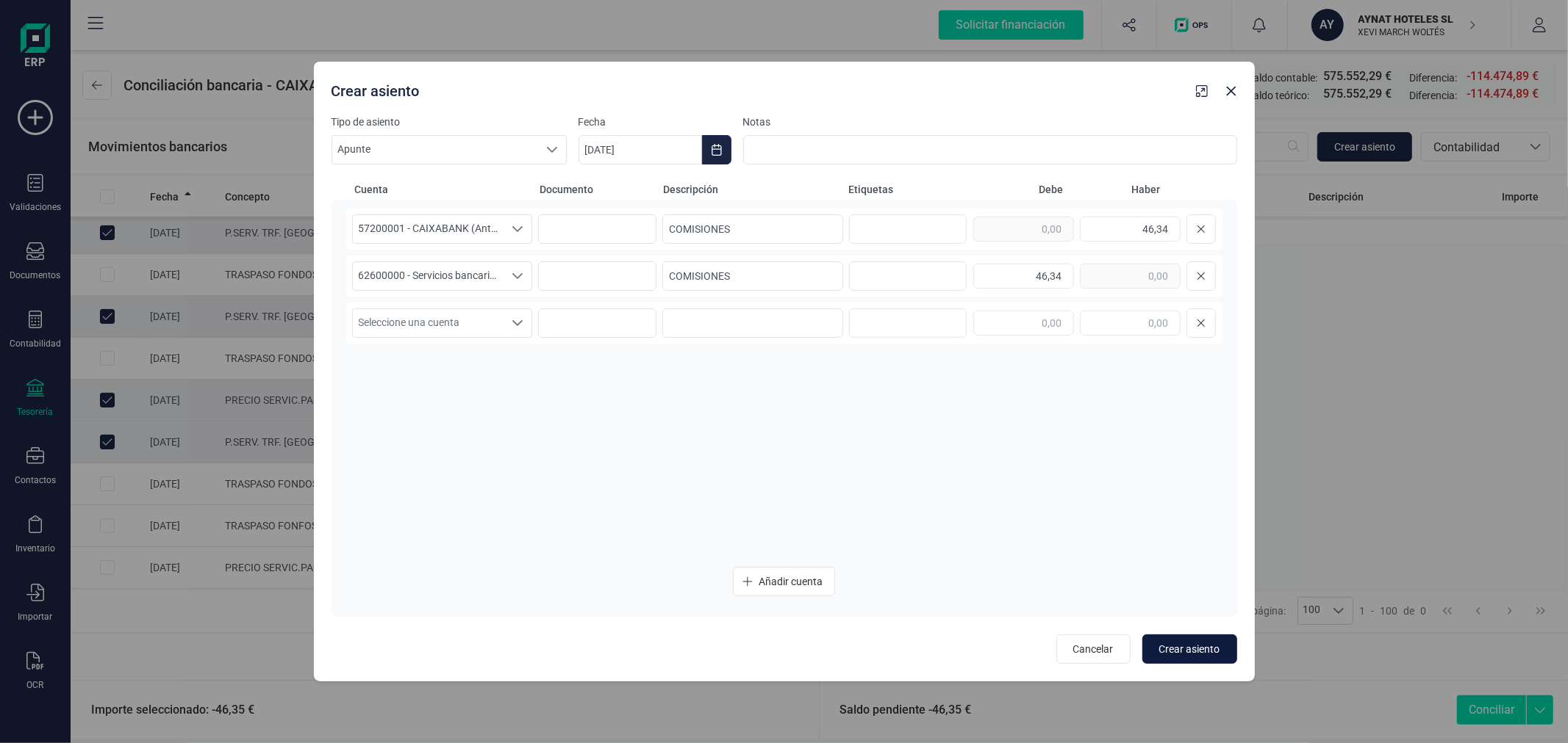
click at [1209, 649] on span "Crear asiento" at bounding box center [1189, 650] width 61 height 15
type input "[DATE]"
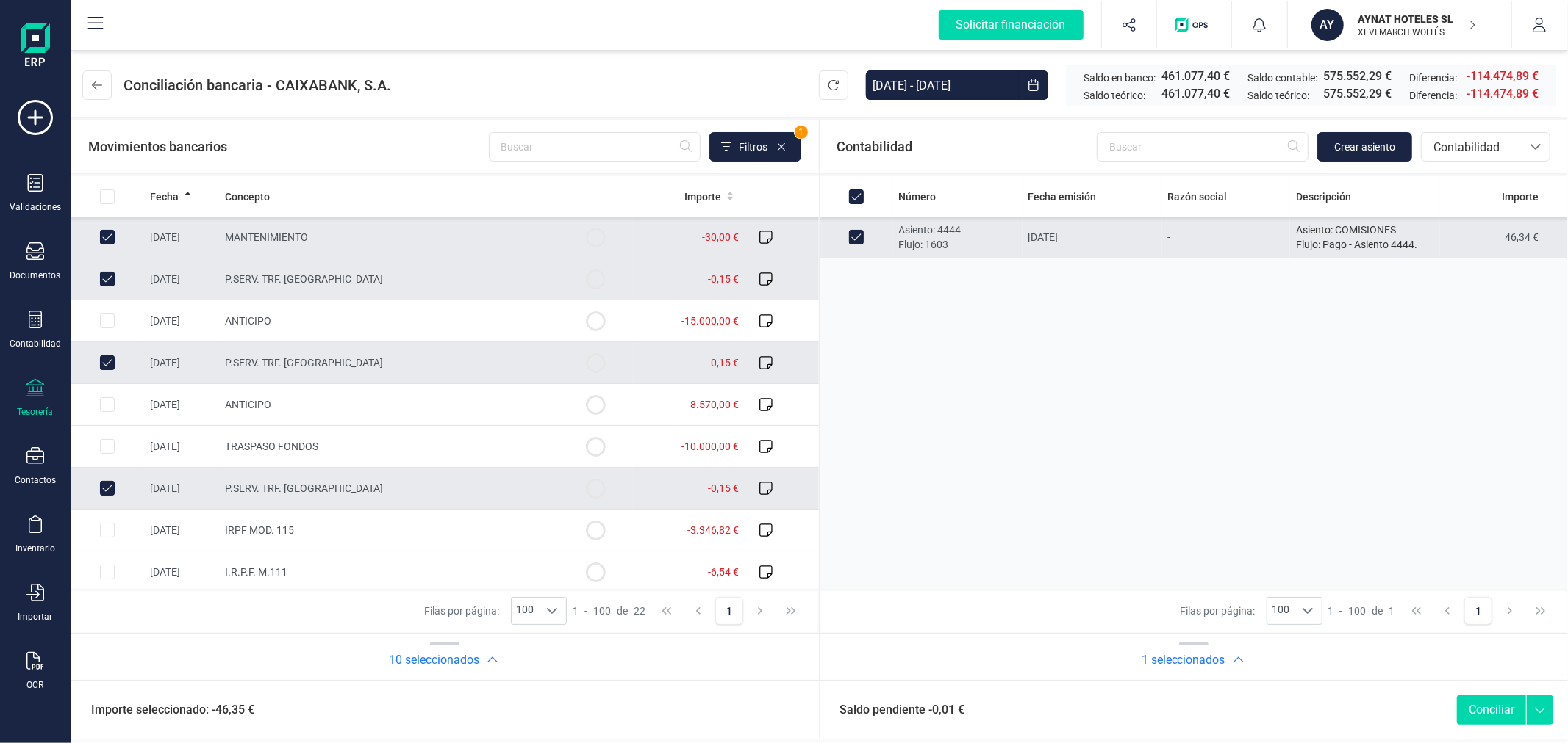
click at [1475, 701] on button "Conciliar" at bounding box center [1491, 710] width 69 height 29
checkbox input "false"
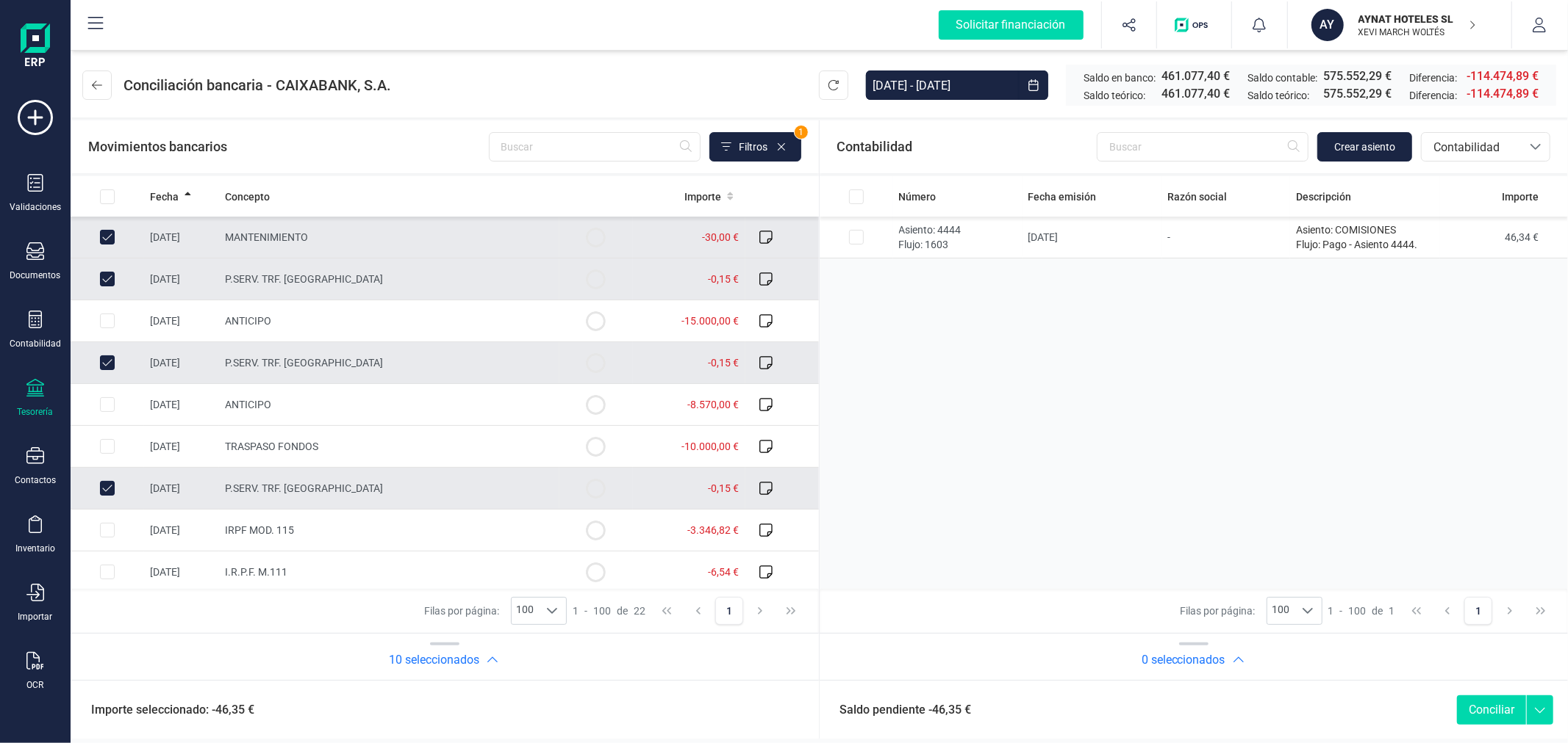
click at [819, 397] on div "Número Fecha emisión Razón social Descripción Importe Asiento: 4444 Flujo: 1603…" at bounding box center [444, 382] width 748 height 412
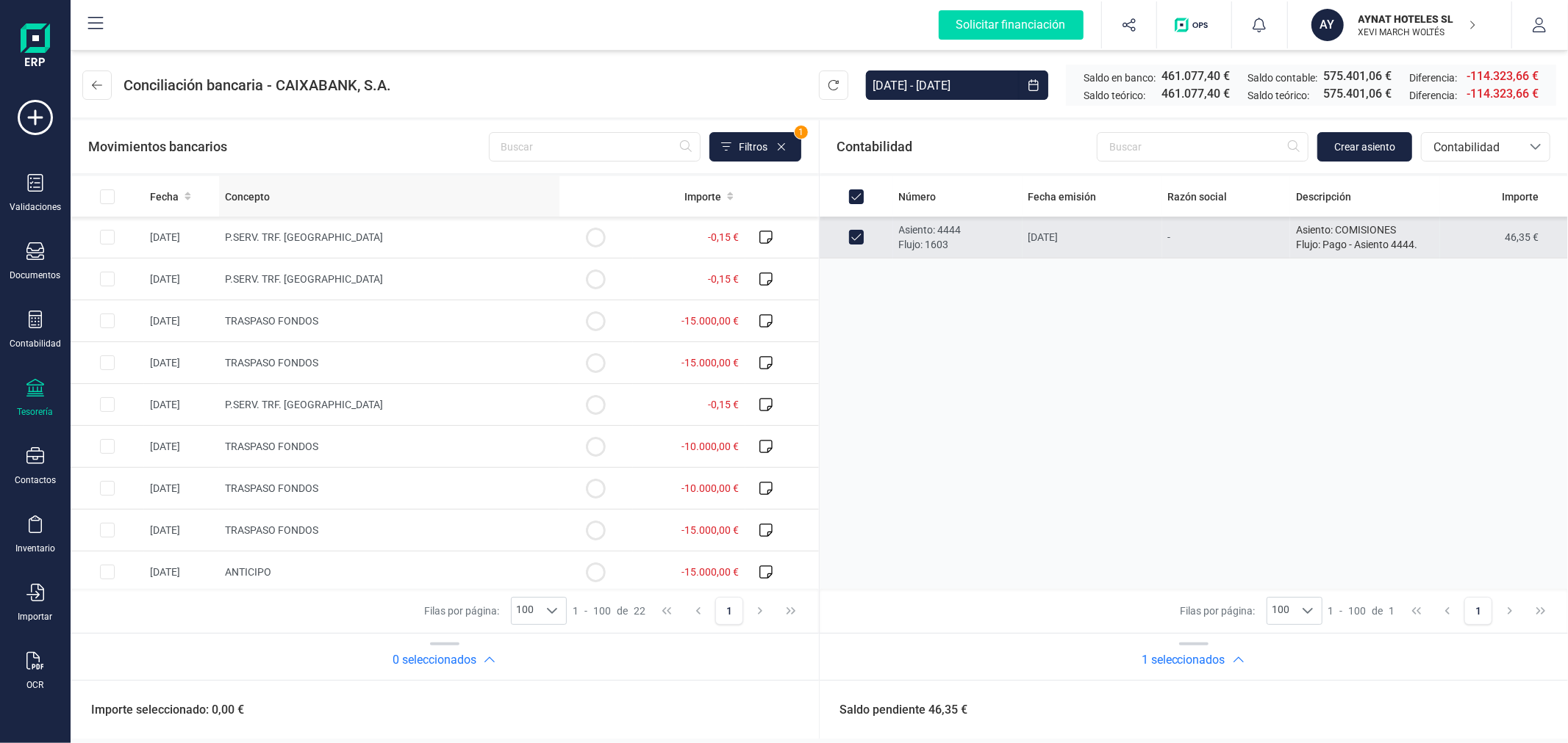
click at [239, 189] on span "Concepto" at bounding box center [247, 197] width 45 height 15
click at [111, 235] on input "Row Selected 75cdd18c-d9e6-49b3-afeb-166c8aebf6d1" at bounding box center [107, 237] width 15 height 15
checkbox input "true"
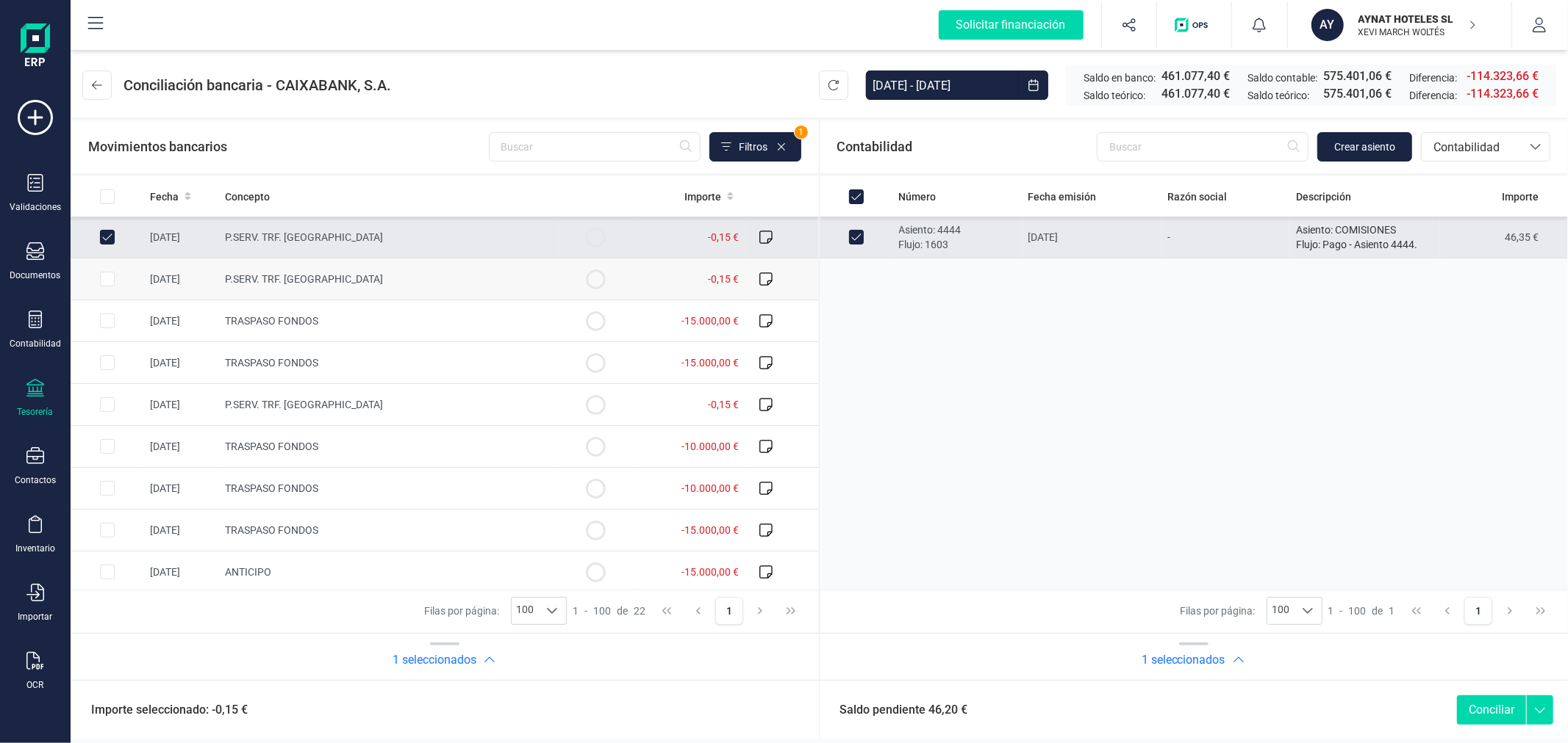
click at [101, 279] on input "Row Selected d3c25a81-c2ec-49b1-a0e0-2d1f8601c02a" at bounding box center [107, 279] width 15 height 15
checkbox input "true"
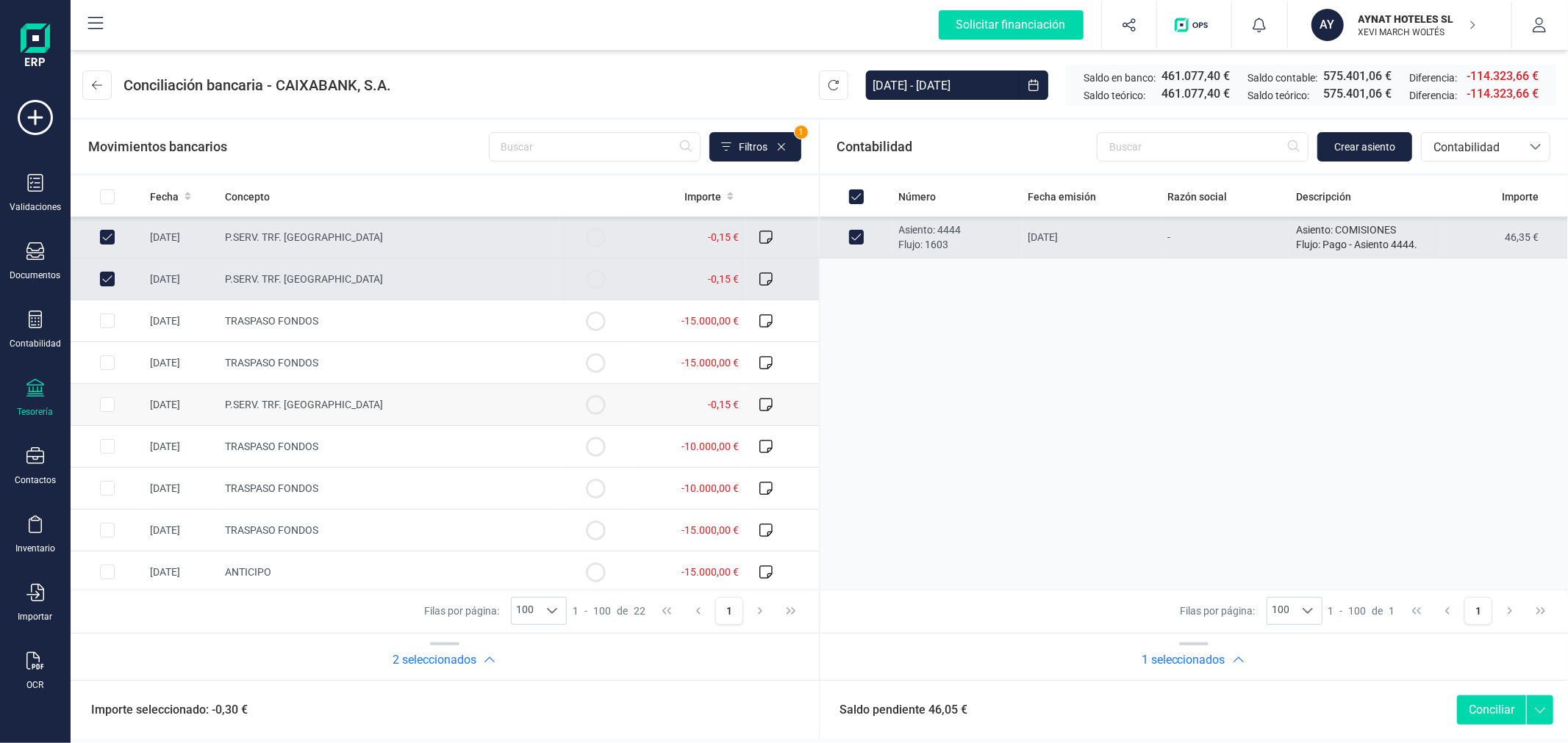
click at [107, 403] on input "Row Selected 854c181f-cb07-417b-9353-49b54d748388" at bounding box center [107, 405] width 15 height 15
checkbox input "true"
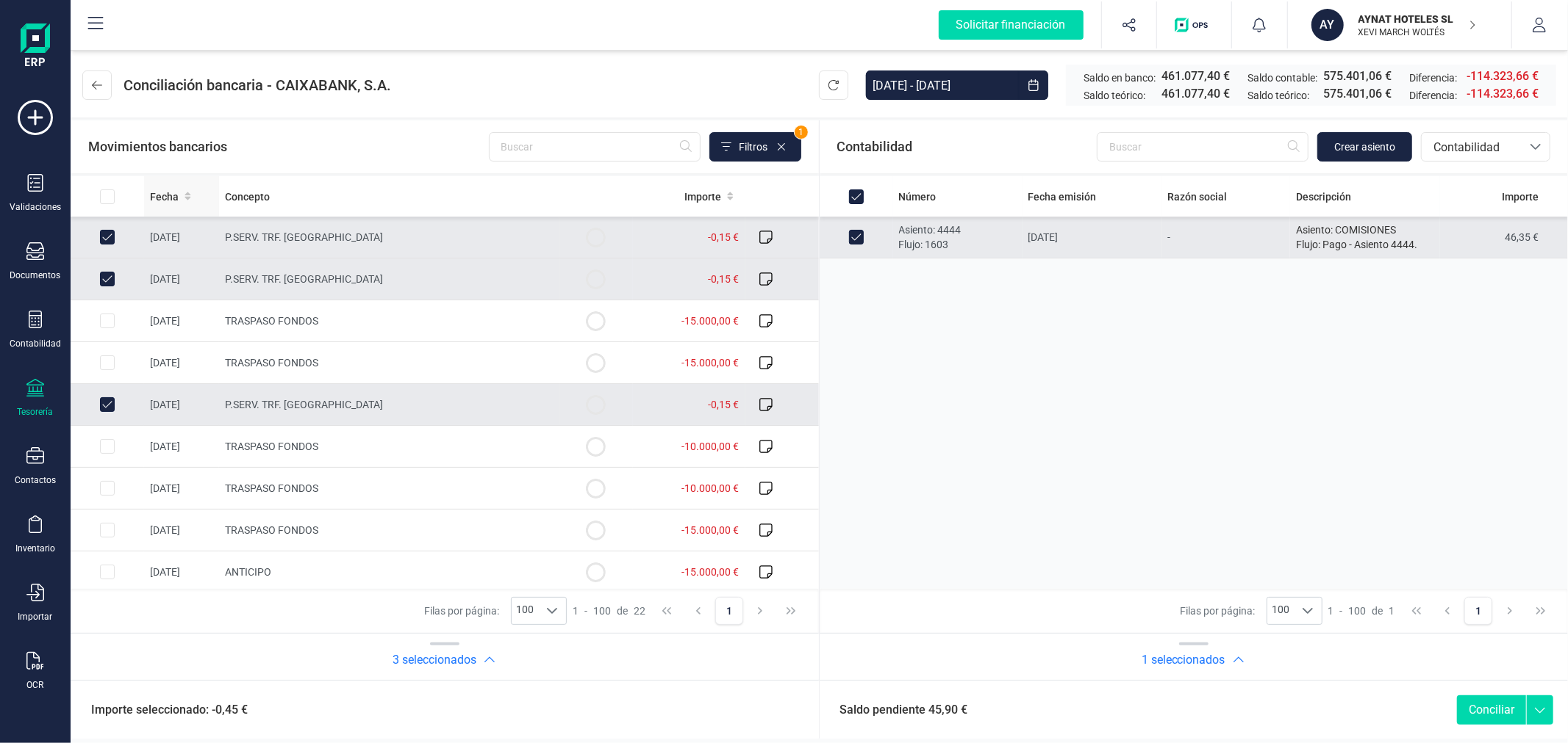
click at [164, 186] on th "Fecha" at bounding box center [182, 197] width 75 height 41
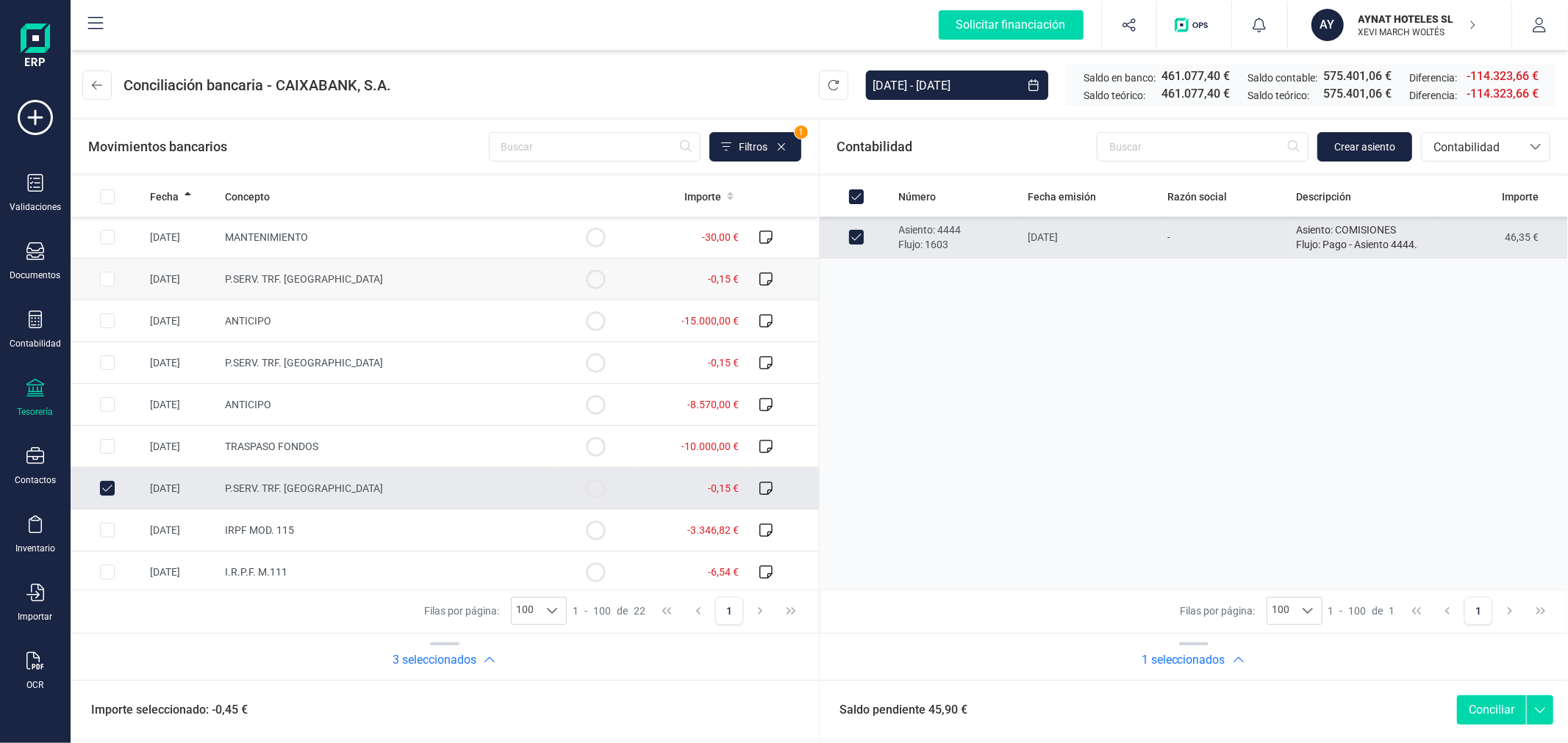
click at [98, 280] on td at bounding box center [107, 279] width 74 height 42
checkbox input "true"
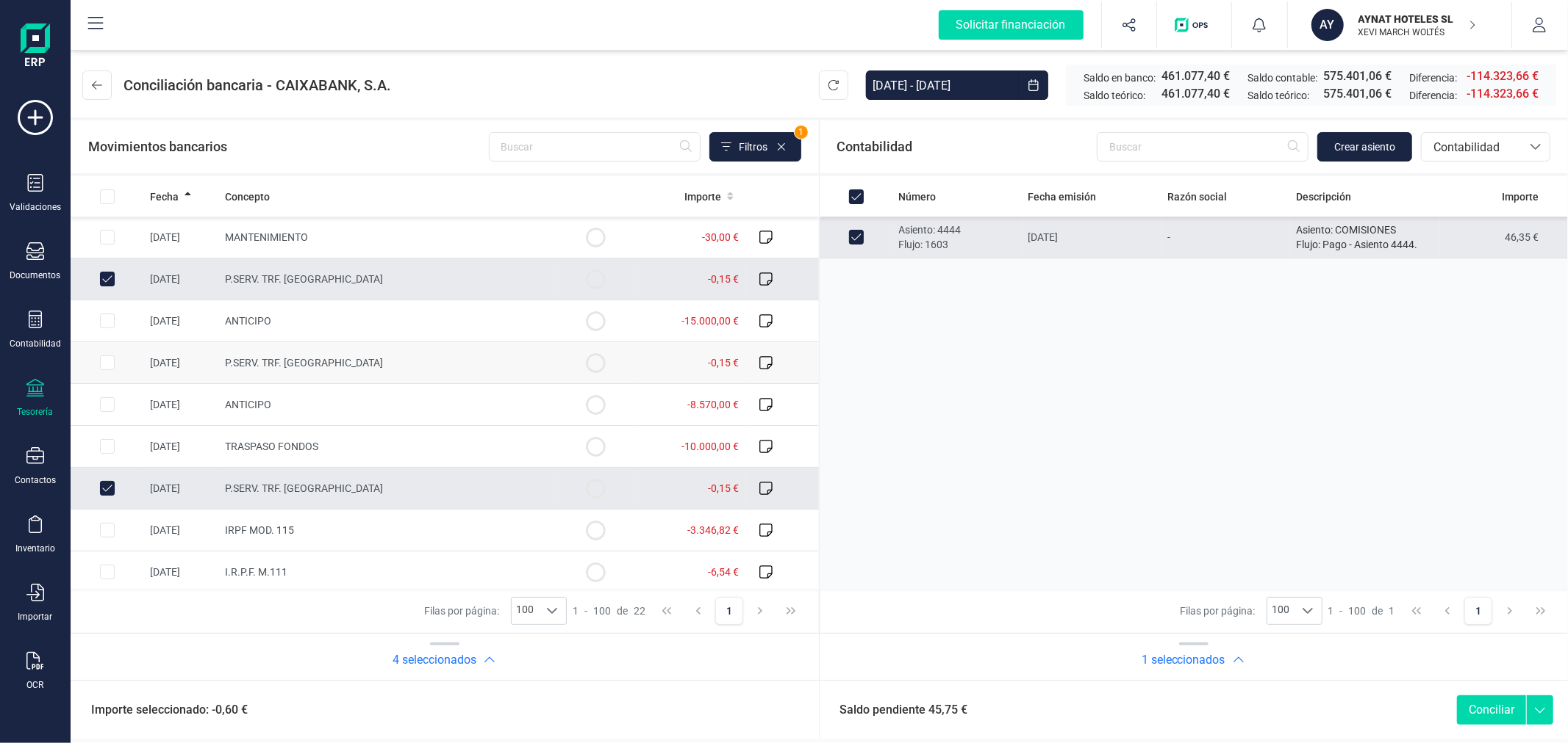
click at [109, 360] on input "Row Selected 17b3ffc4-2be3-4907-8da1-d29f78dac717" at bounding box center [107, 363] width 15 height 15
checkbox input "true"
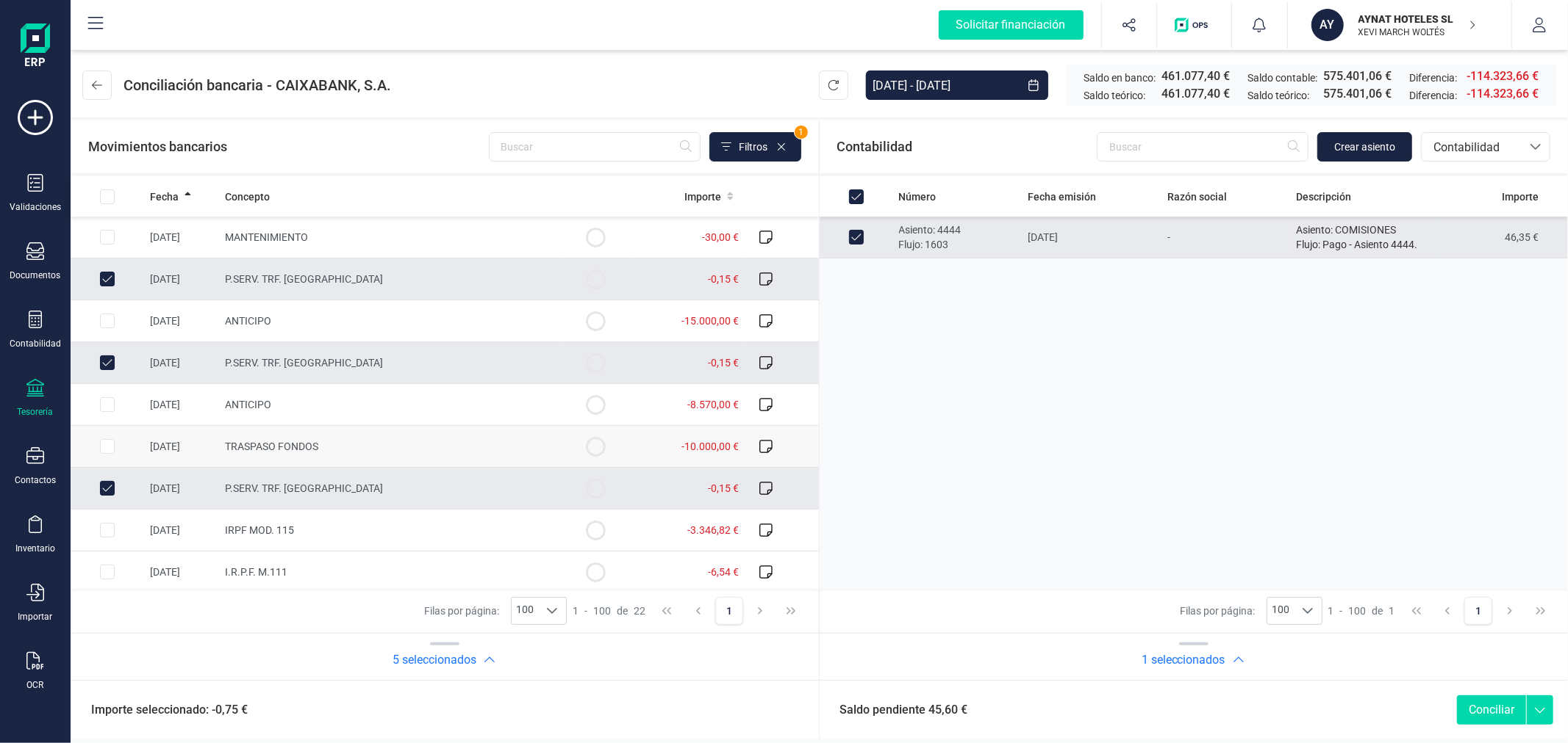
click at [101, 446] on input "Row Selected 050fecdf-19ec-4e86-ac3c-78054be14f50" at bounding box center [107, 447] width 15 height 15
checkbox input "true"
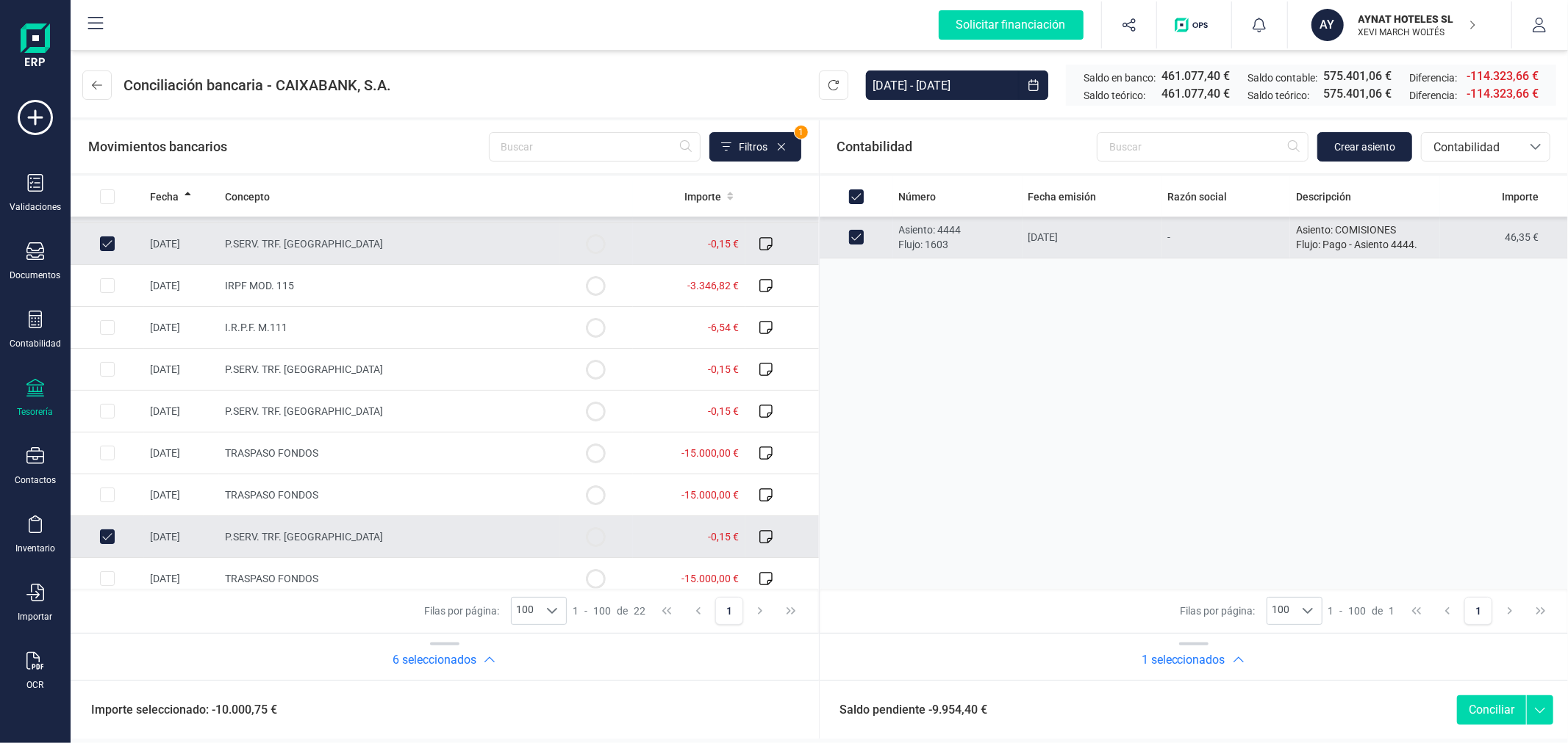
scroll to position [326, 0]
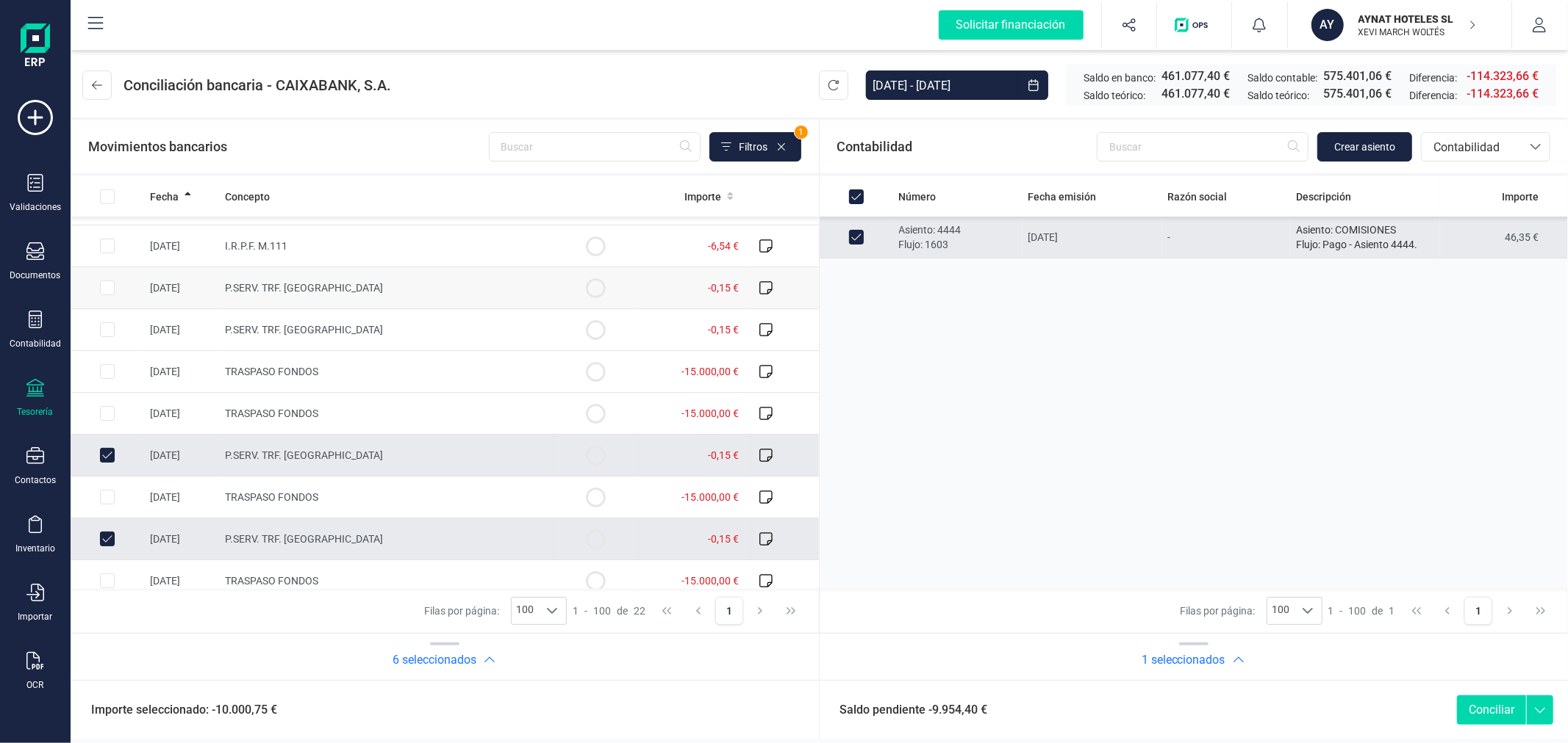
click at [104, 289] on input "Row Selected 63e123e6-a46a-481c-a4ad-b35b63879e05" at bounding box center [107, 288] width 15 height 15
checkbox input "true"
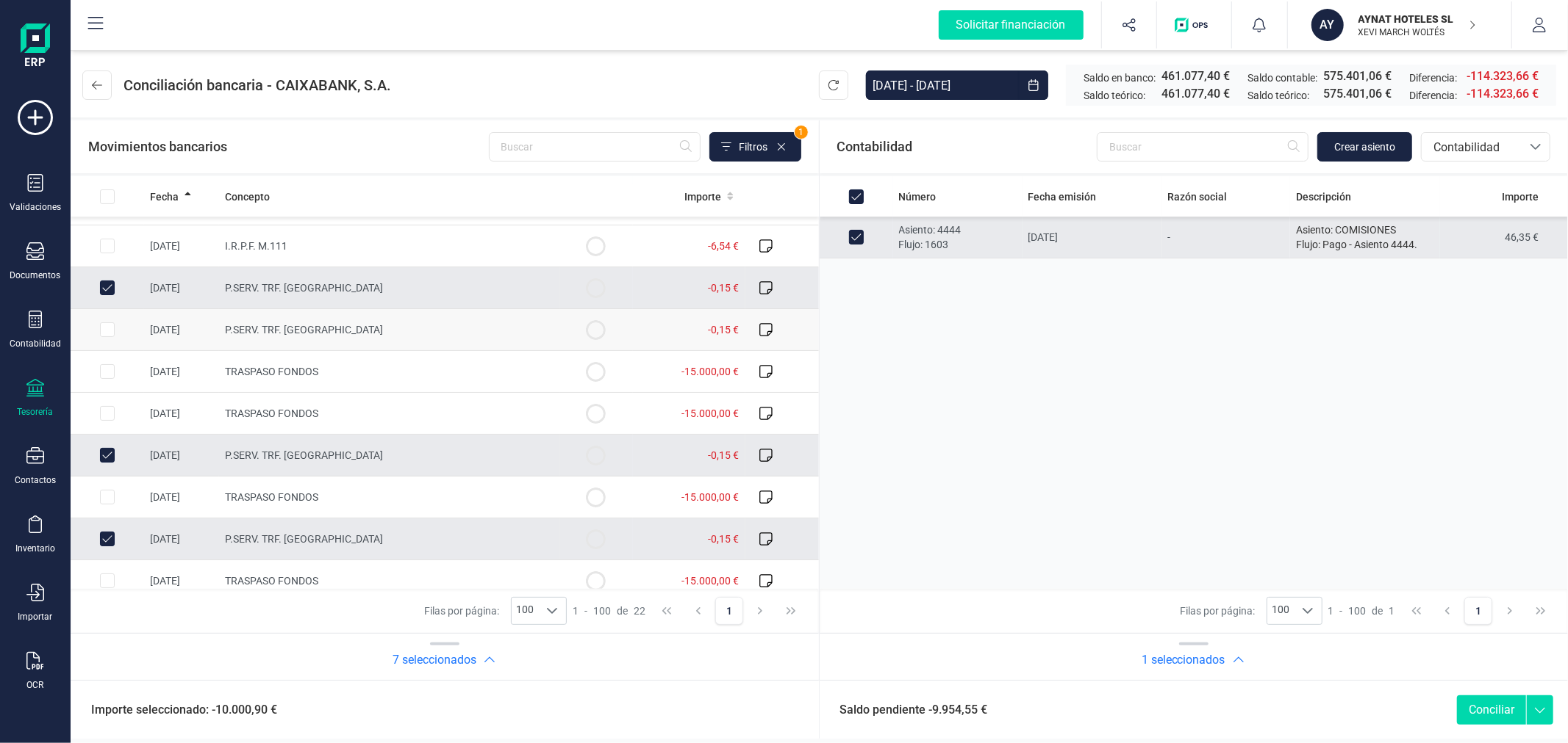
click at [103, 327] on input "Row Selected 77835de3-249a-4ead-a6a7-947ab1972d85" at bounding box center [107, 330] width 15 height 15
checkbox input "true"
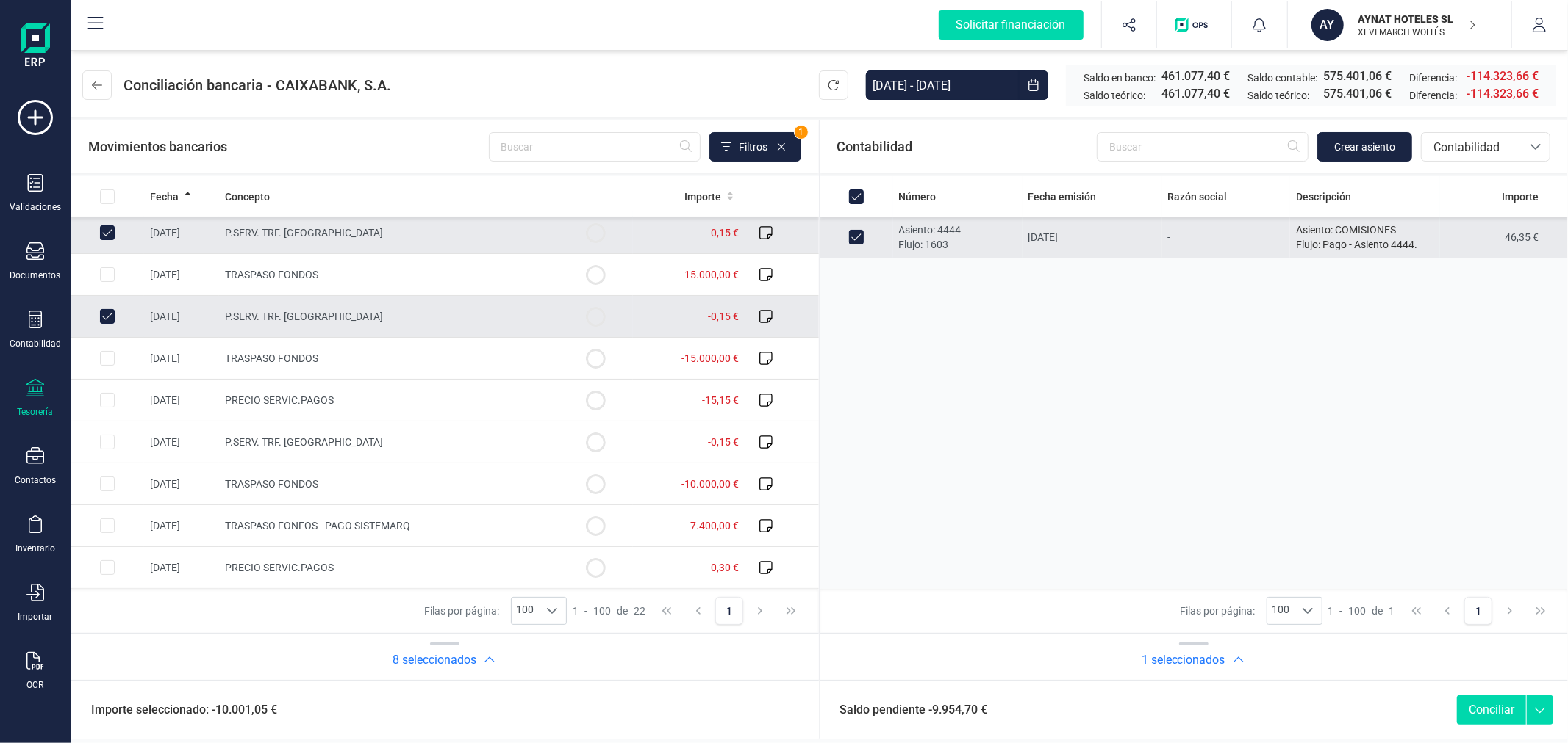
scroll to position [549, 0]
click at [109, 399] on input "Row Selected 7bb65a8b-825f-4ab6-ab8d-93adb74db6c4" at bounding box center [107, 400] width 15 height 15
checkbox input "true"
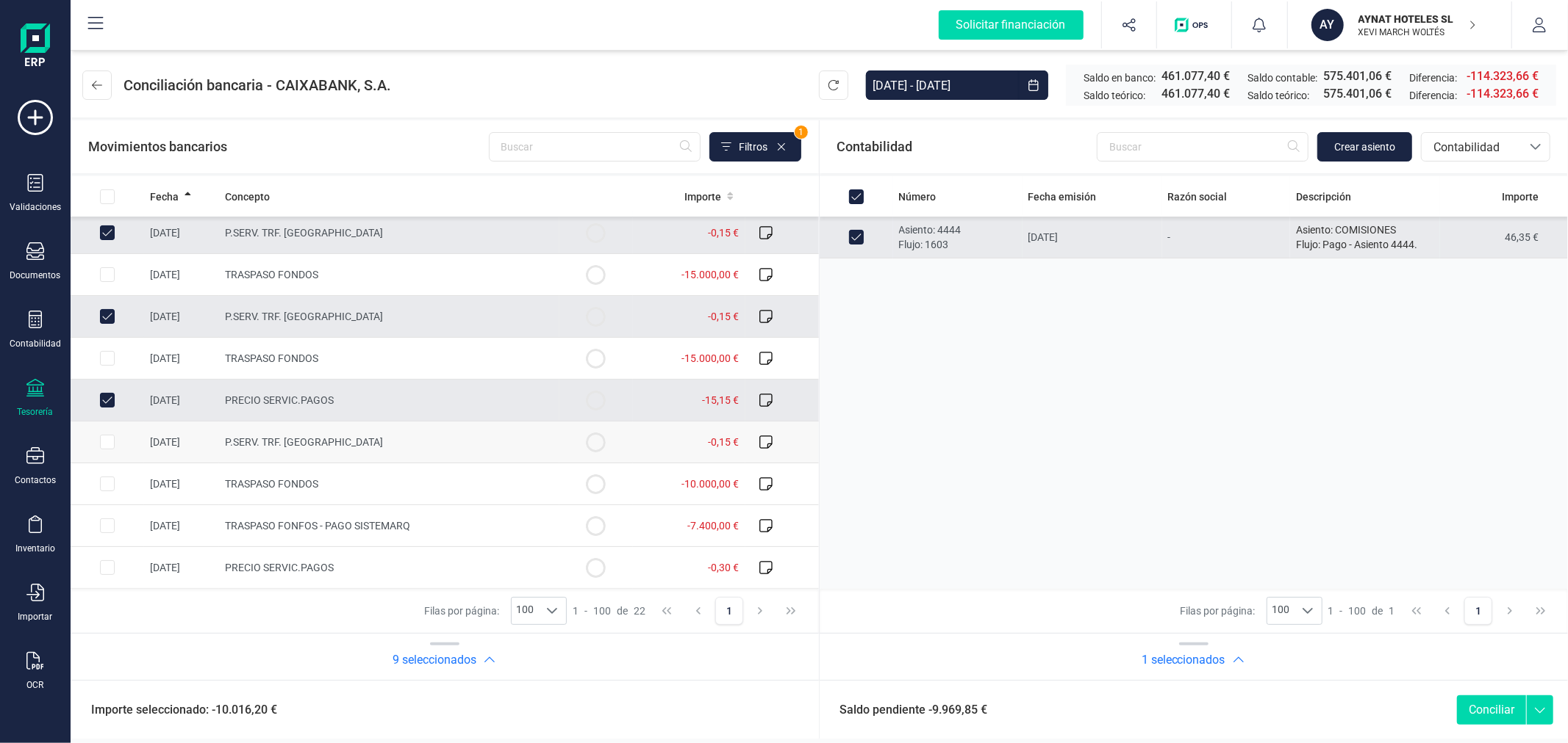
click at [107, 439] on input "Row Selected c264fa65-e426-4901-a0a3-a4961cd99ea3" at bounding box center [107, 442] width 15 height 15
checkbox input "true"
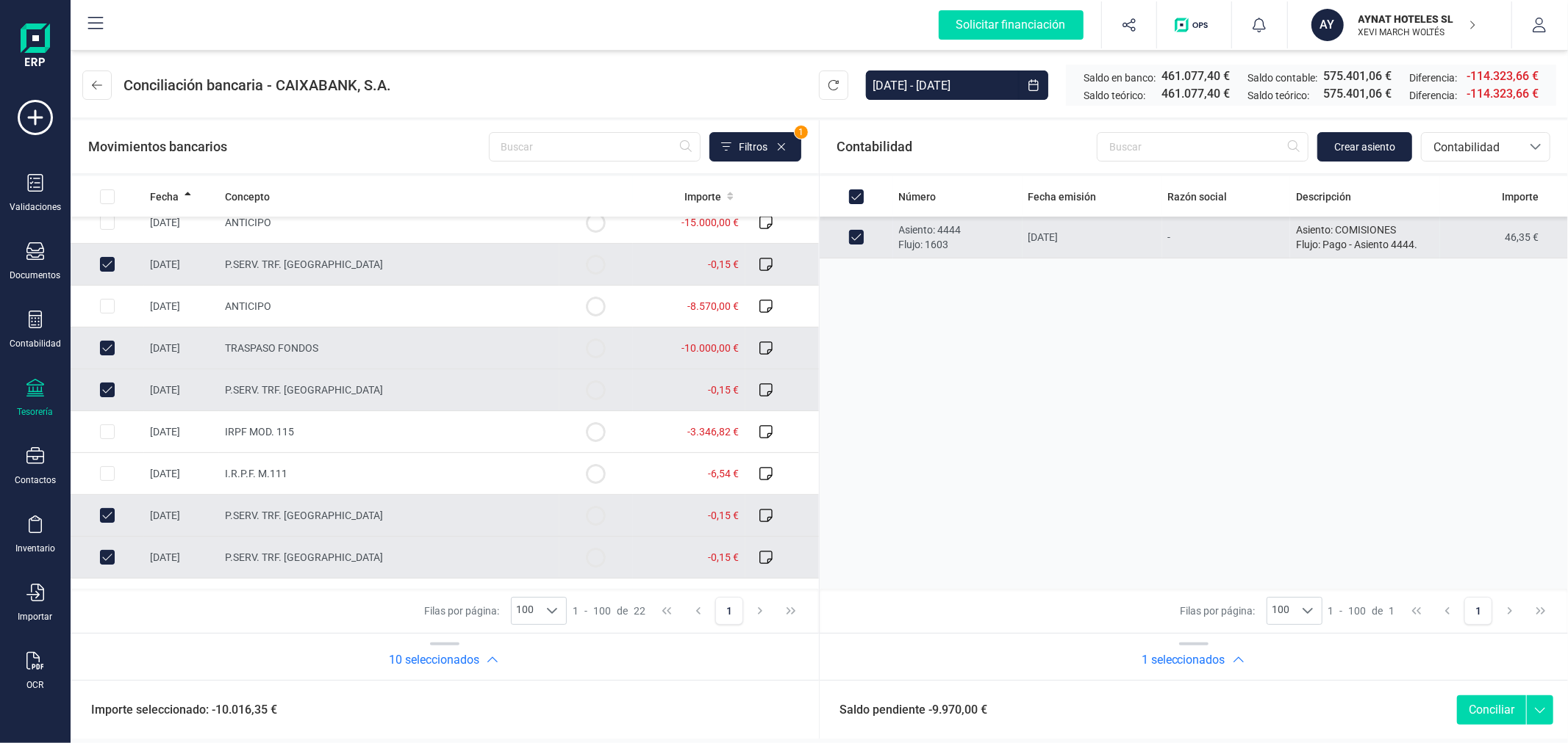
scroll to position [60, 0]
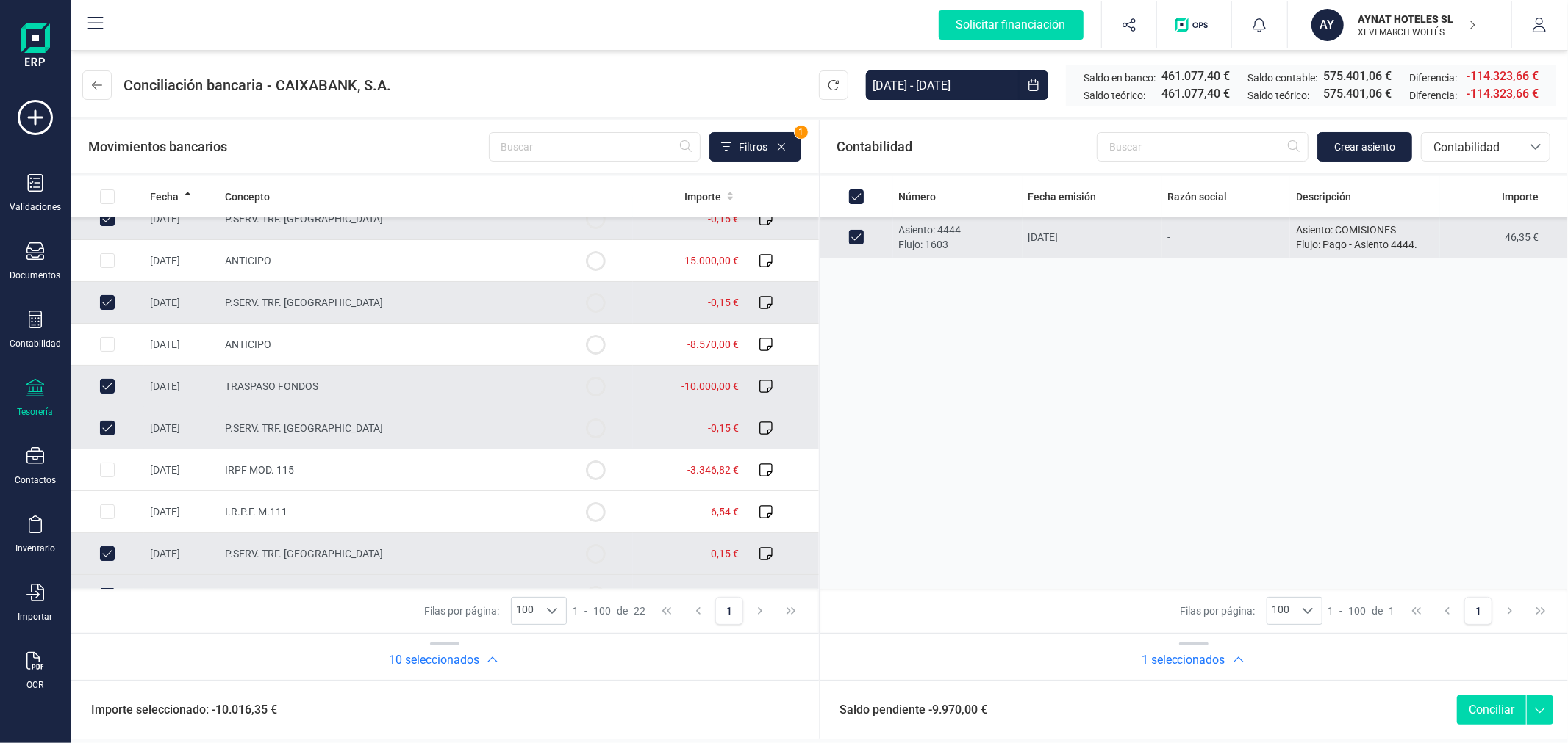
click at [103, 385] on input "Row Unselected 050fecdf-19ec-4e86-ac3c-78054be14f50" at bounding box center [107, 387] width 15 height 15
checkbox input "false"
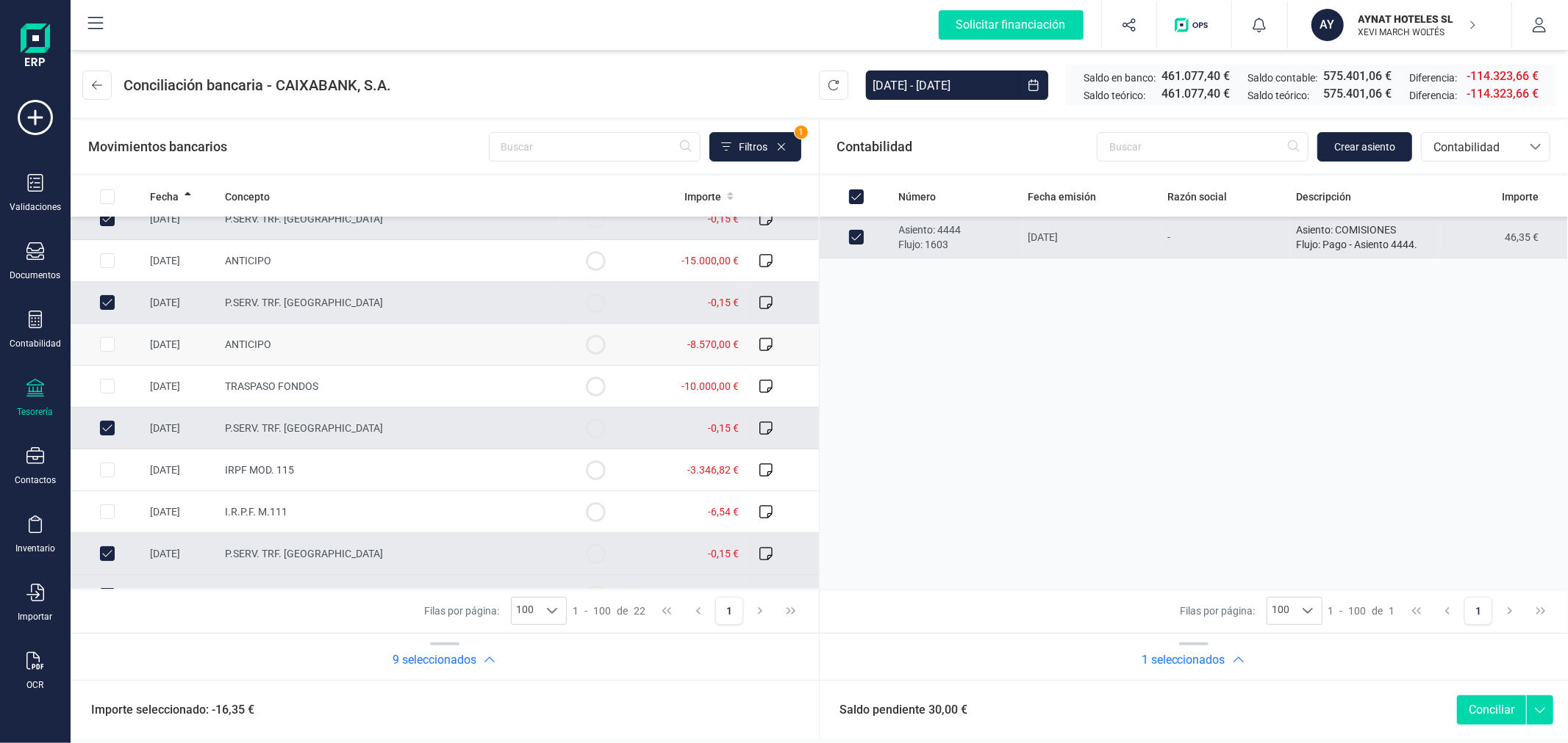
scroll to position [0, 0]
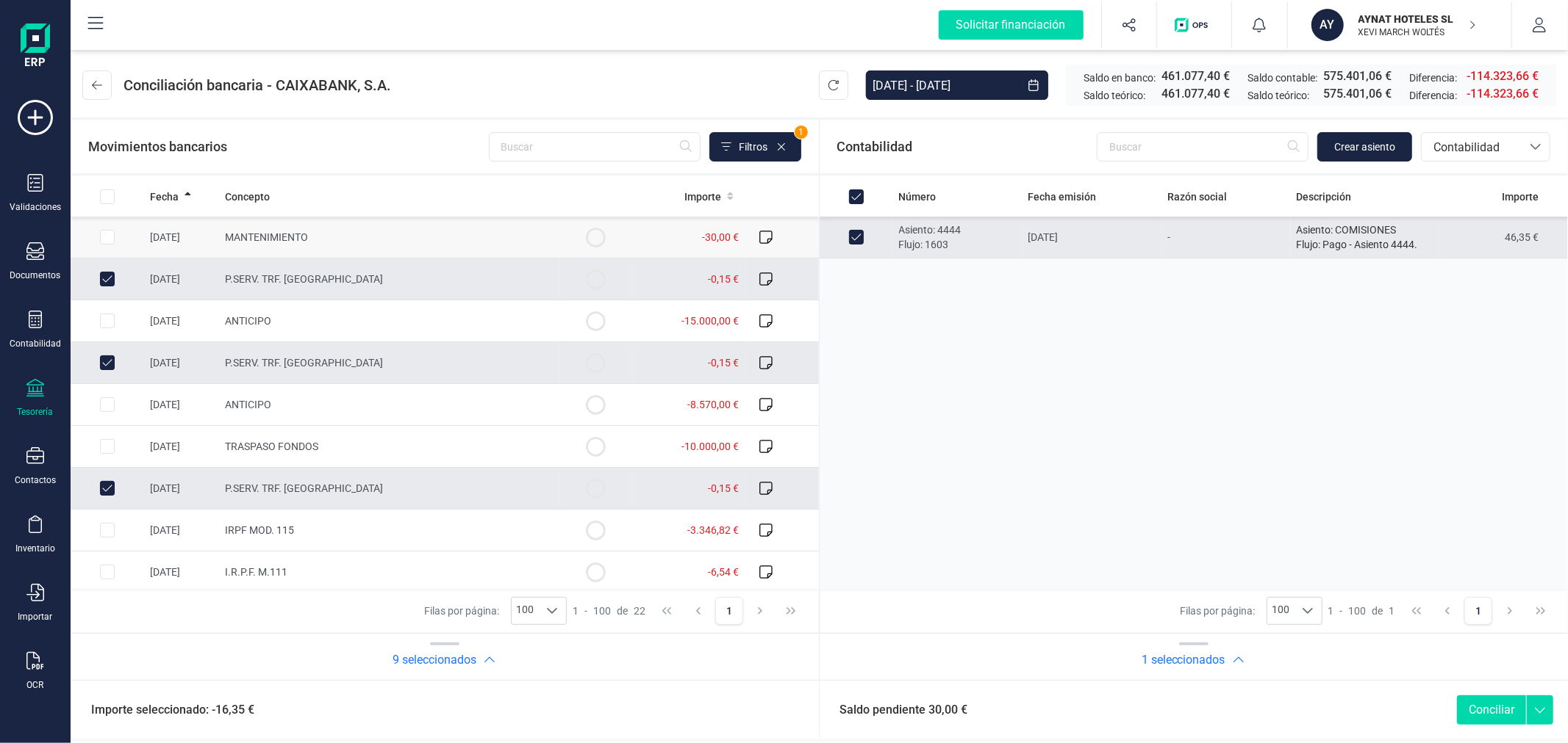
click at [104, 241] on input "Row Selected 03b2e4fd-8fc4-458b-8806-f6de5786de8f" at bounding box center [107, 237] width 15 height 15
checkbox input "true"
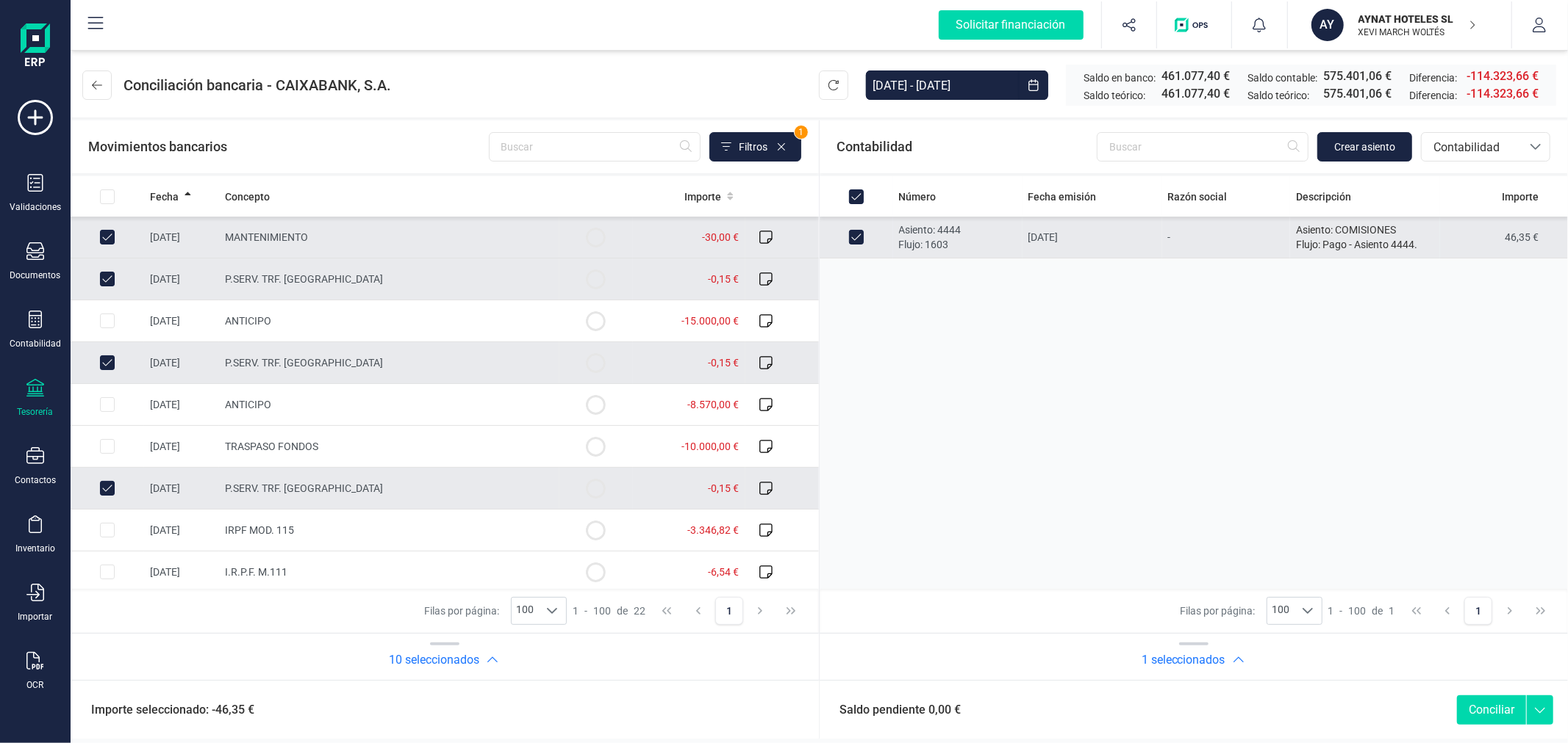
click at [1483, 700] on button "Conciliar" at bounding box center [1491, 710] width 69 height 29
checkbox input "false"
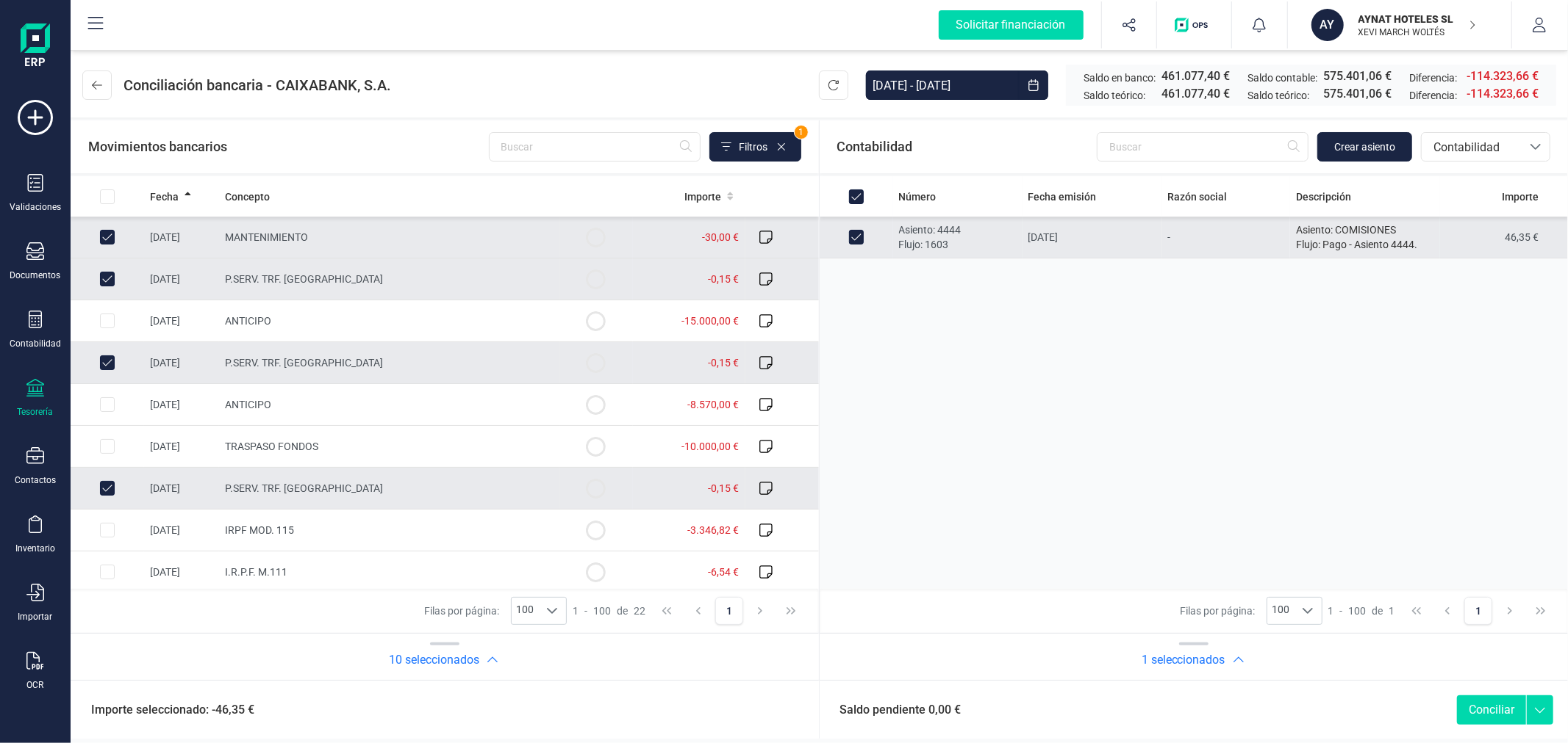
checkbox input "false"
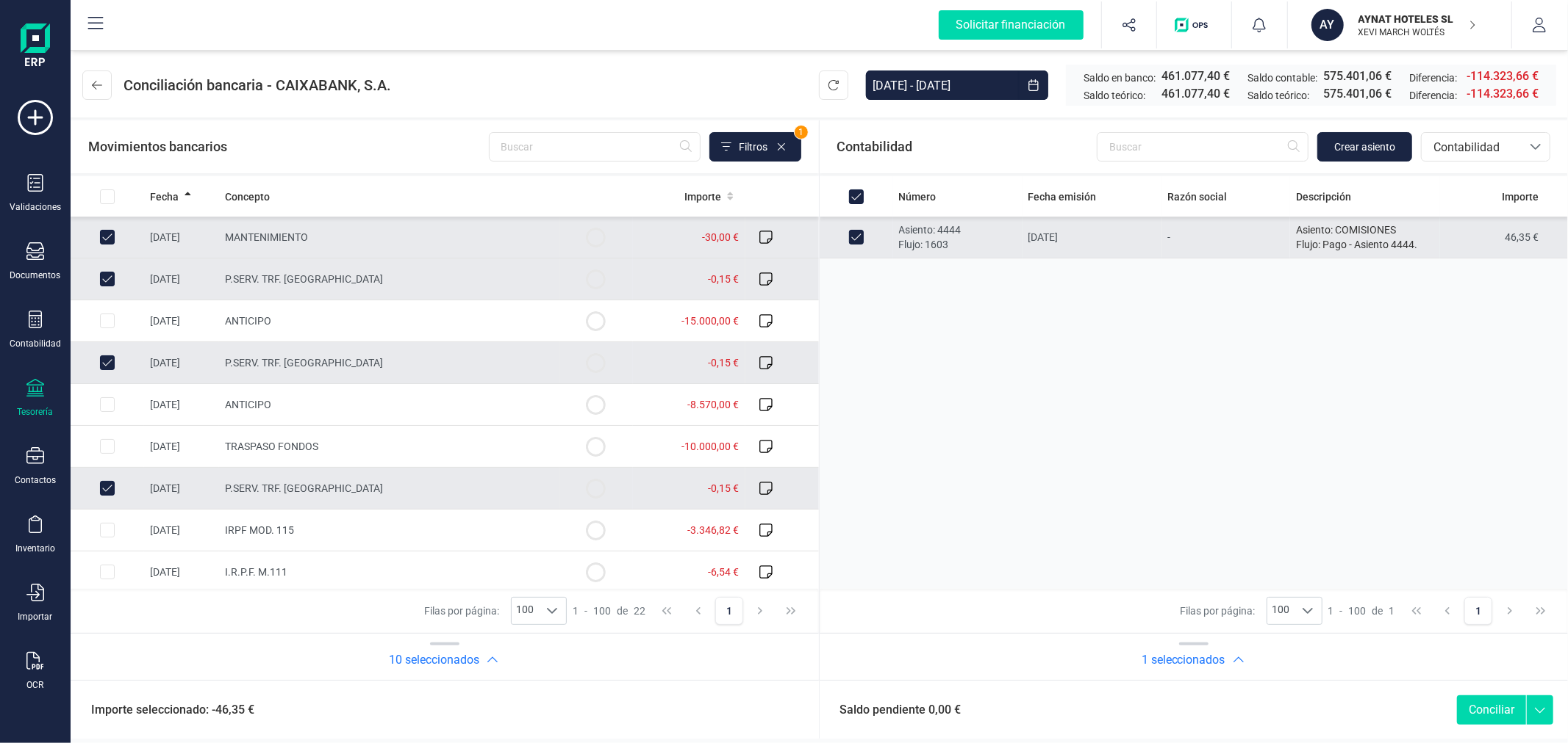
checkbox input "false"
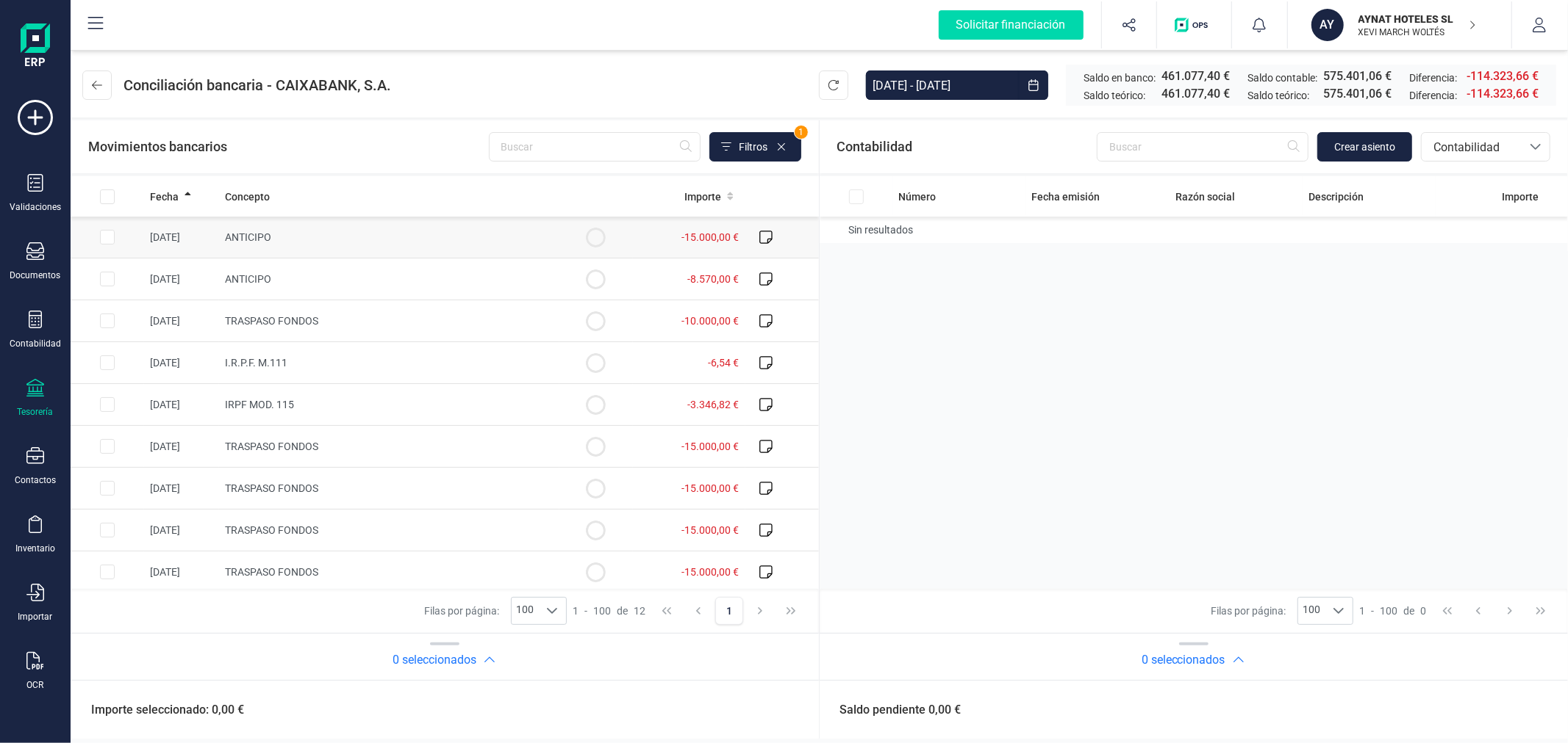
click at [106, 240] on input "Row Selected fb99e3f5-804d-4307-b379-7f5ce25067f5" at bounding box center [107, 237] width 15 height 15
checkbox input "true"
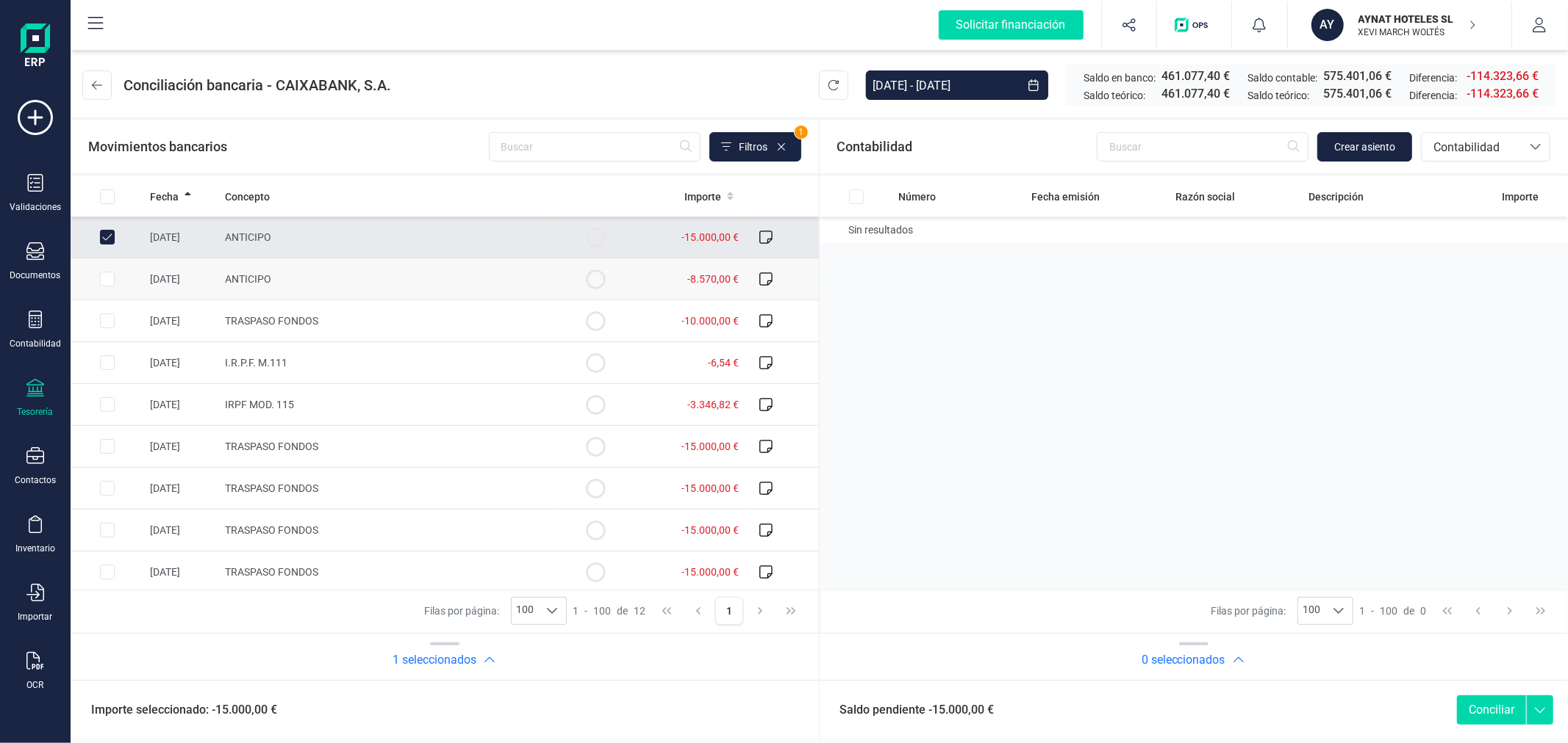
click at [101, 278] on input "Row Selected cf0b8480-990e-4225-8af0-de3a78ff2411" at bounding box center [107, 279] width 15 height 15
checkbox input "true"
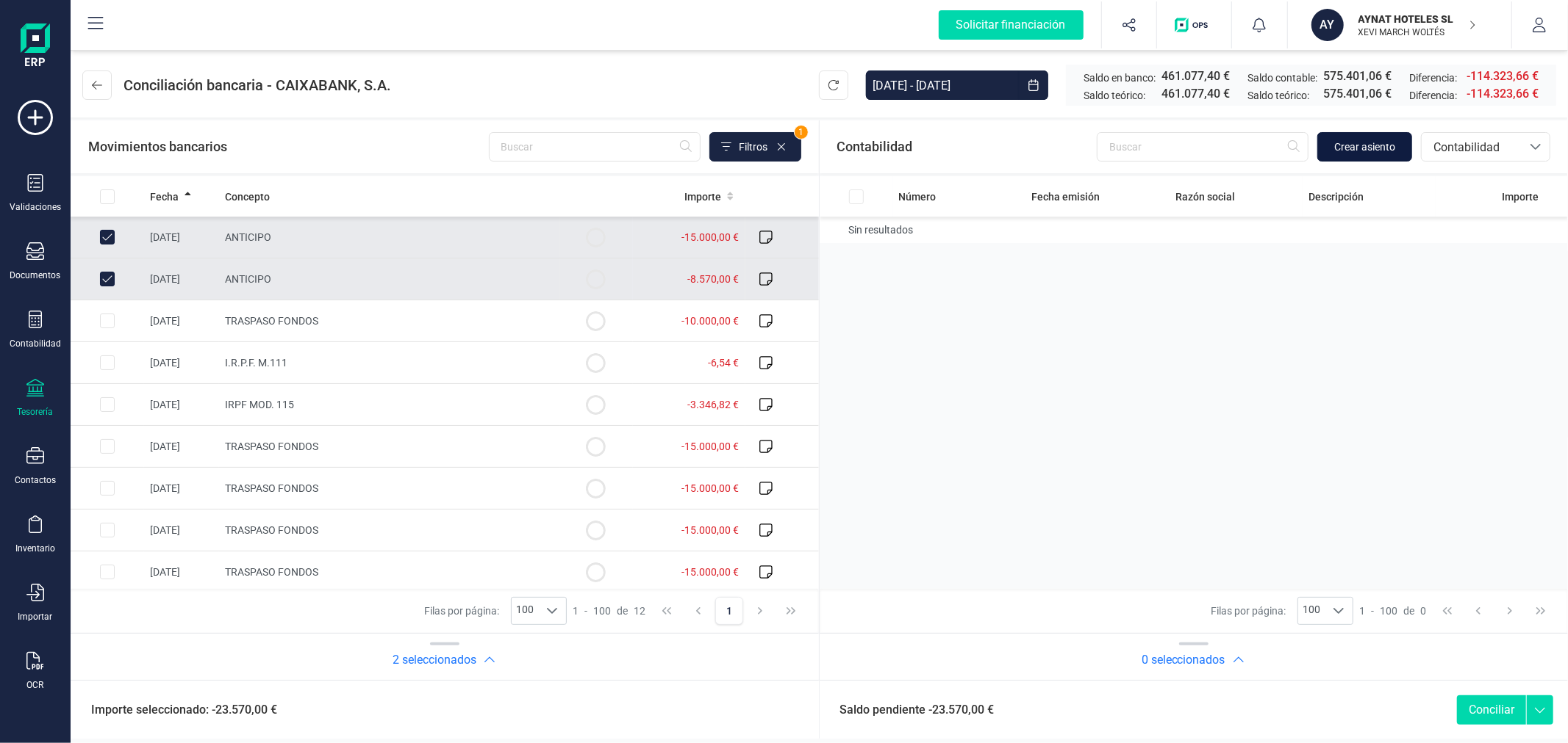
click at [1369, 147] on span "Crear asiento" at bounding box center [1364, 147] width 61 height 15
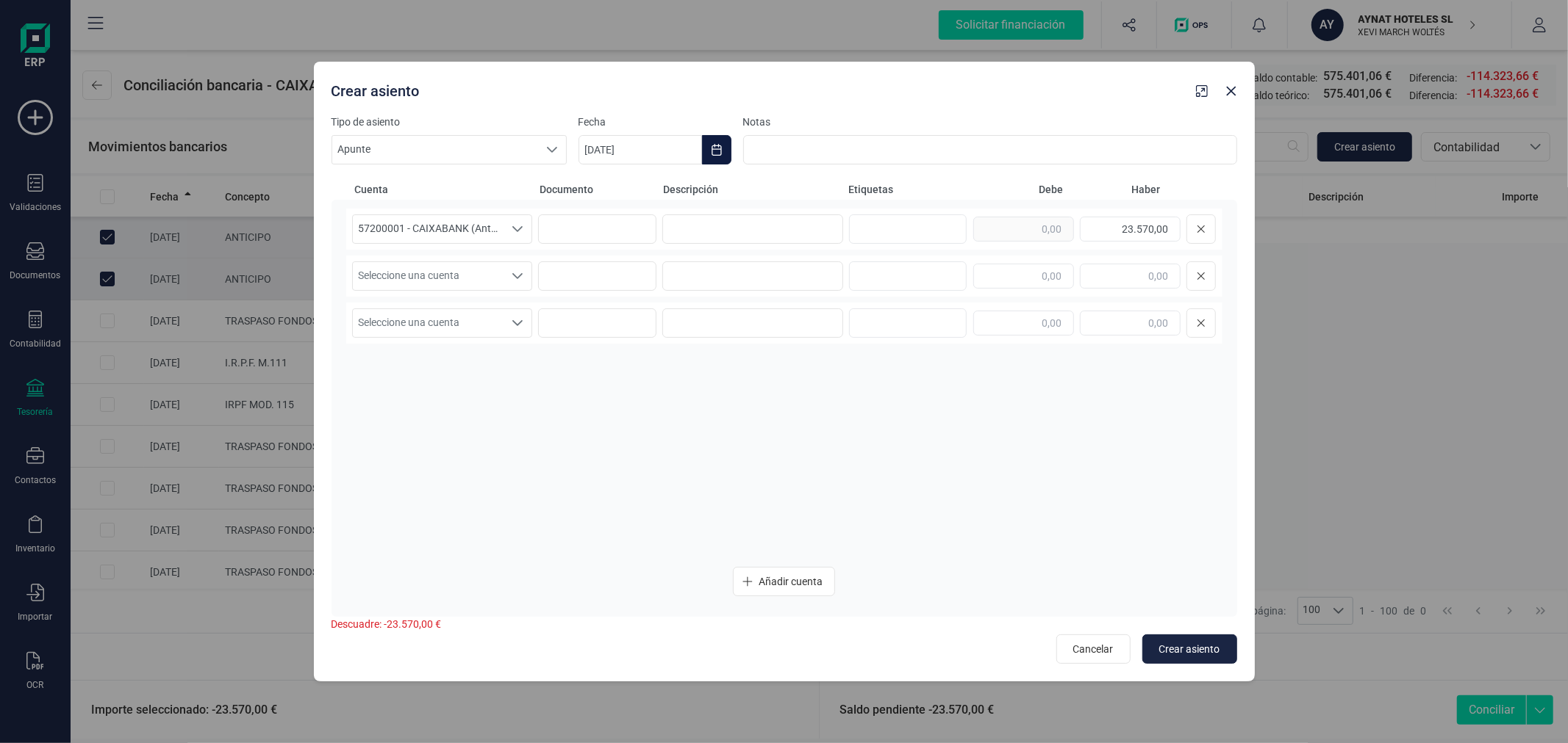
click at [721, 150] on icon "Choose Date" at bounding box center [716, 150] width 10 height 12
click at [611, 188] on icon "Previous Month" at bounding box center [608, 194] width 12 height 12
click at [620, 316] on span "7" at bounding box center [616, 321] width 29 height 29
type input "[DATE]"
click at [775, 225] on input at bounding box center [752, 228] width 181 height 29
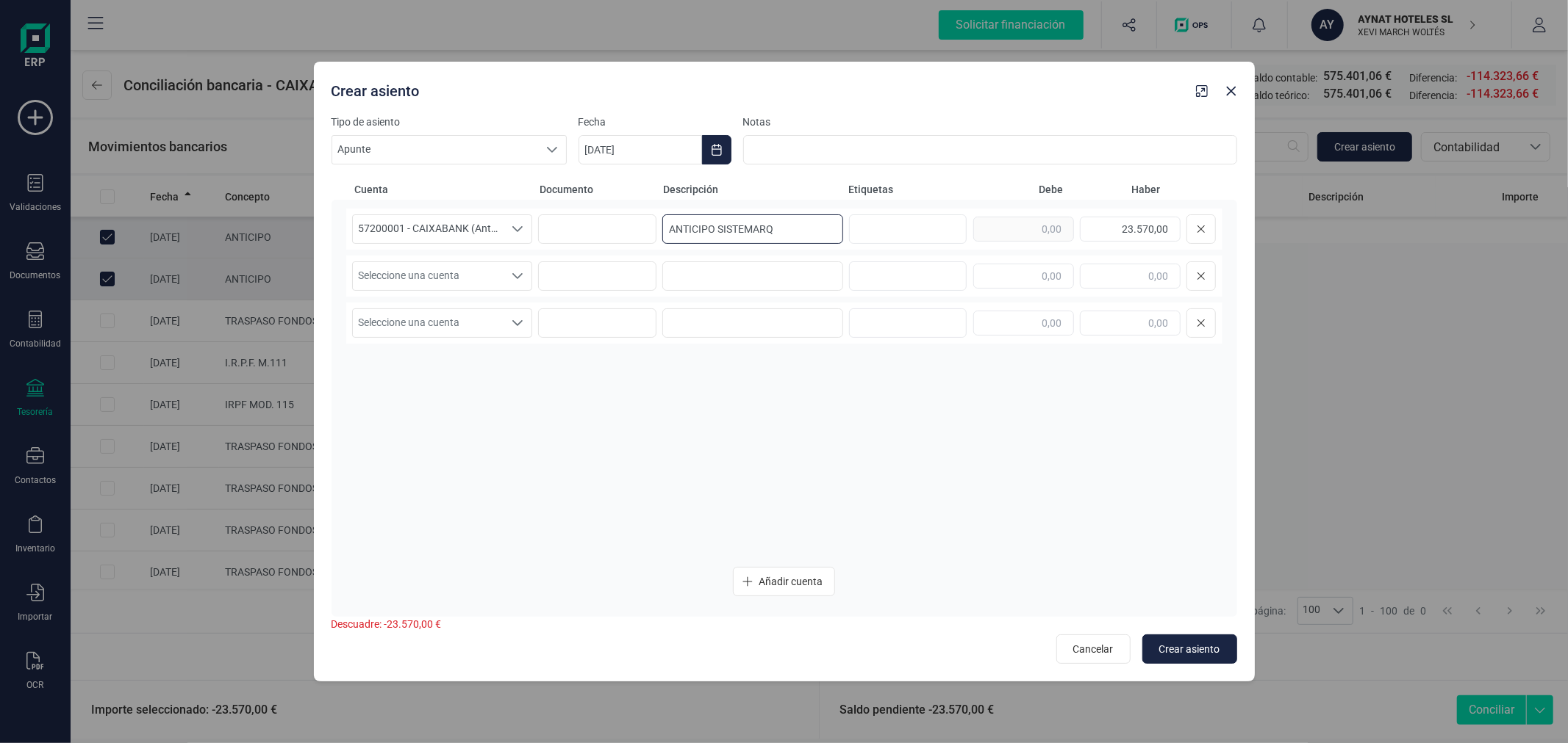
type input "ANTICIPO SISTEMARQ"
click at [380, 278] on span "Seleccione una cuenta" at bounding box center [428, 276] width 151 height 28
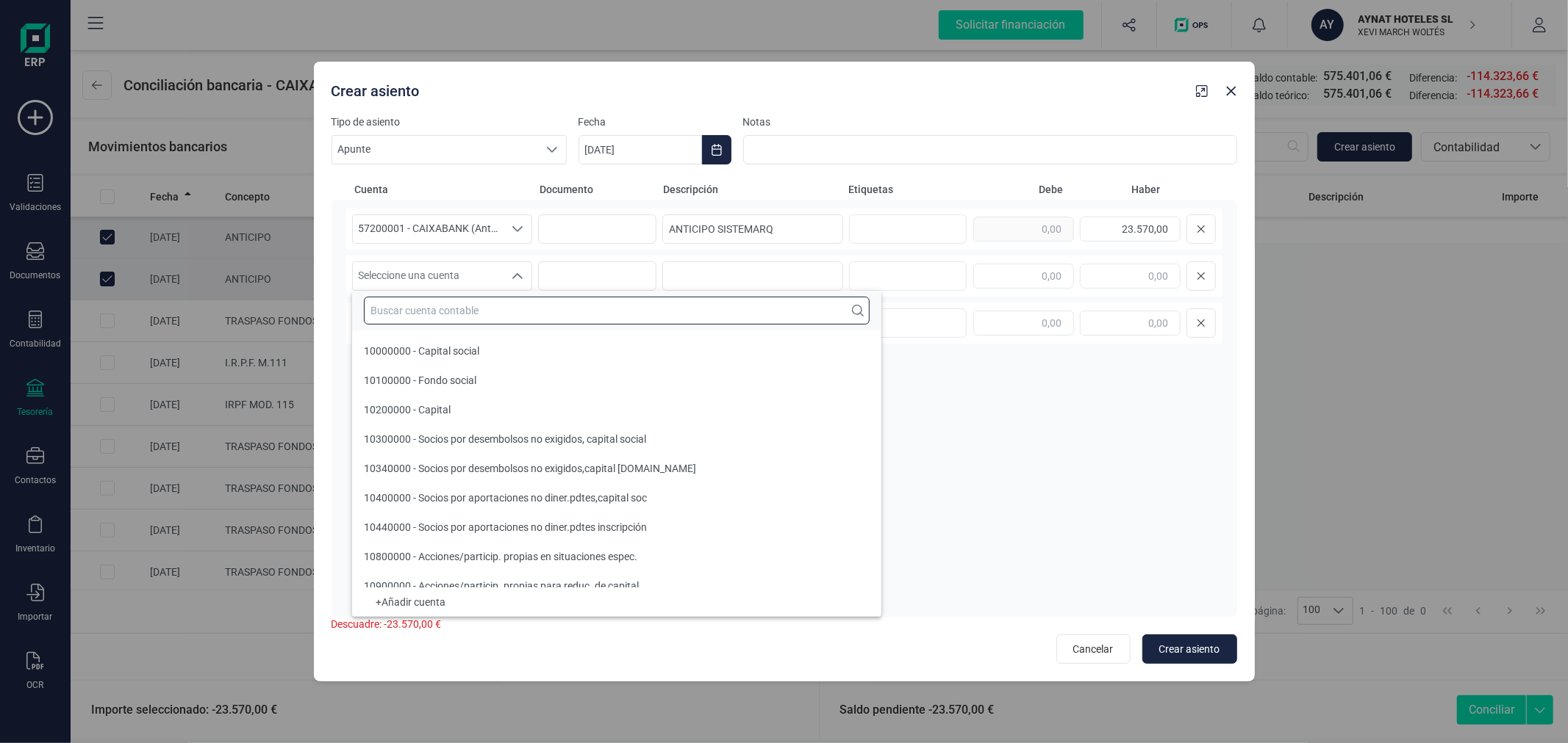
click at [407, 304] on input "text" at bounding box center [616, 310] width 506 height 28
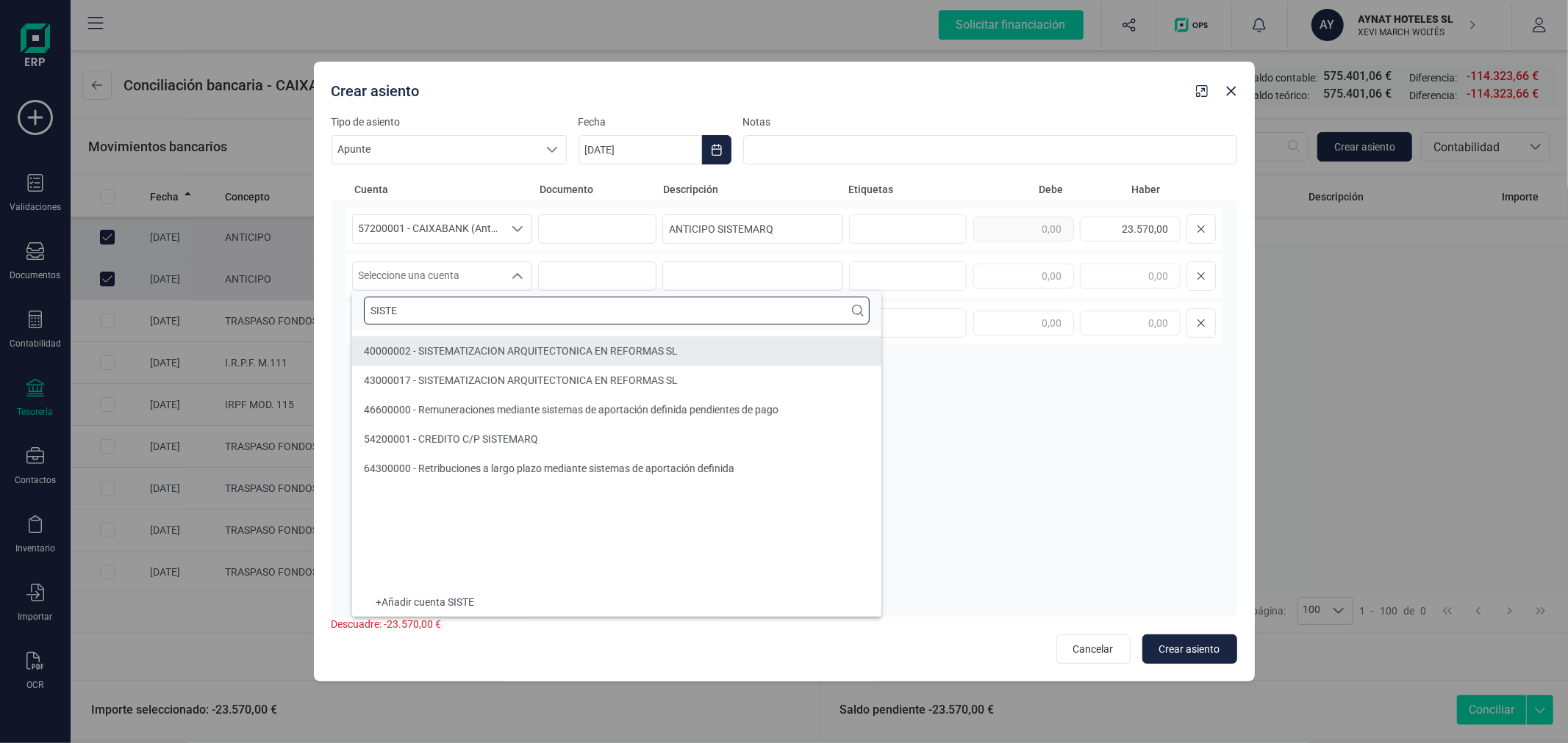
type input "SISTE"
click at [453, 349] on span "40000002 - SISTEMATIZACION ARQUITECTONICA EN REFORMAS SL" at bounding box center [520, 352] width 313 height 12
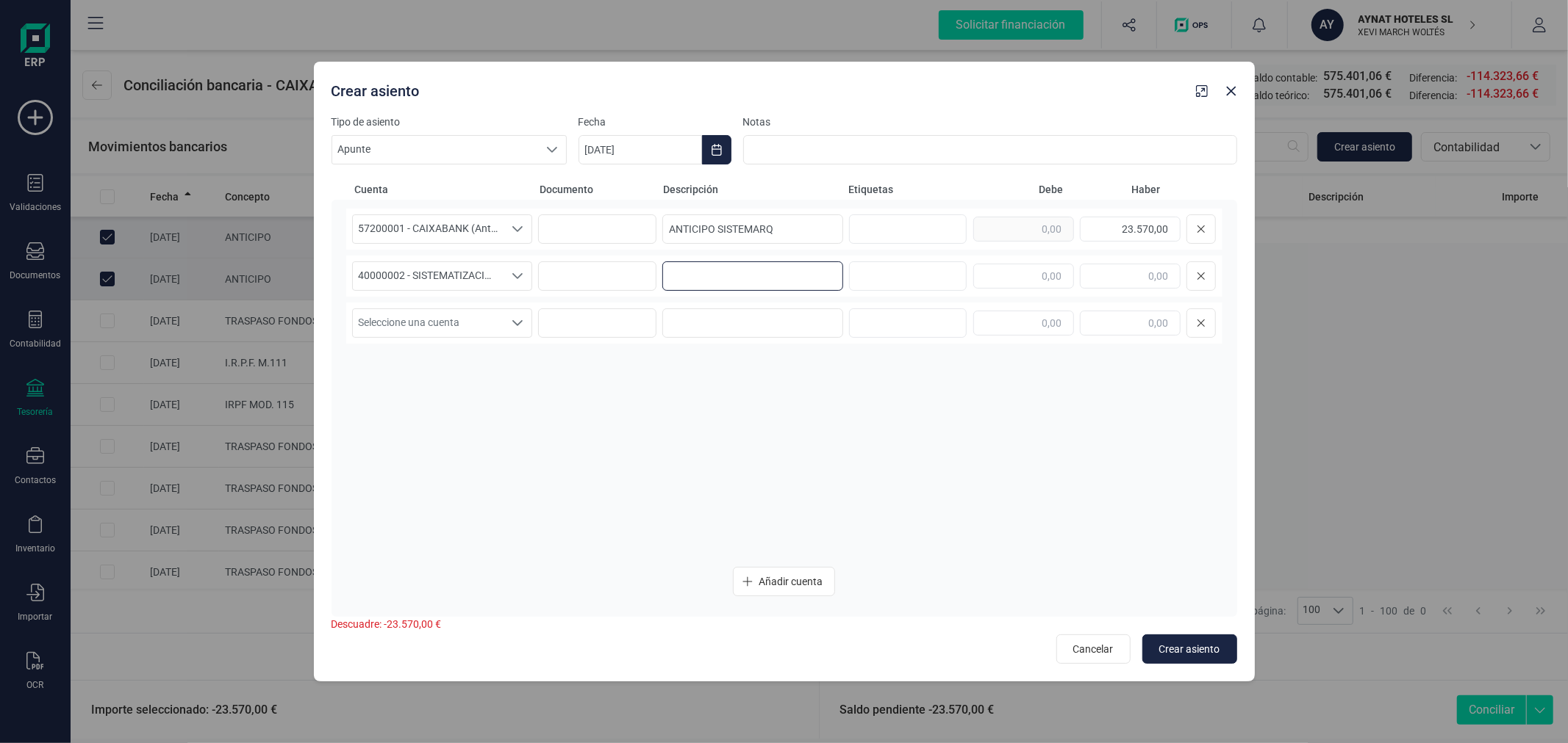
paste input "ANTICIPO SISTEMARQ"
type input "ANTICIPO SISTEMARQ"
type input "23.570,00"
click at [1179, 644] on span "Crear asiento" at bounding box center [1189, 650] width 61 height 15
type input "[DATE]"
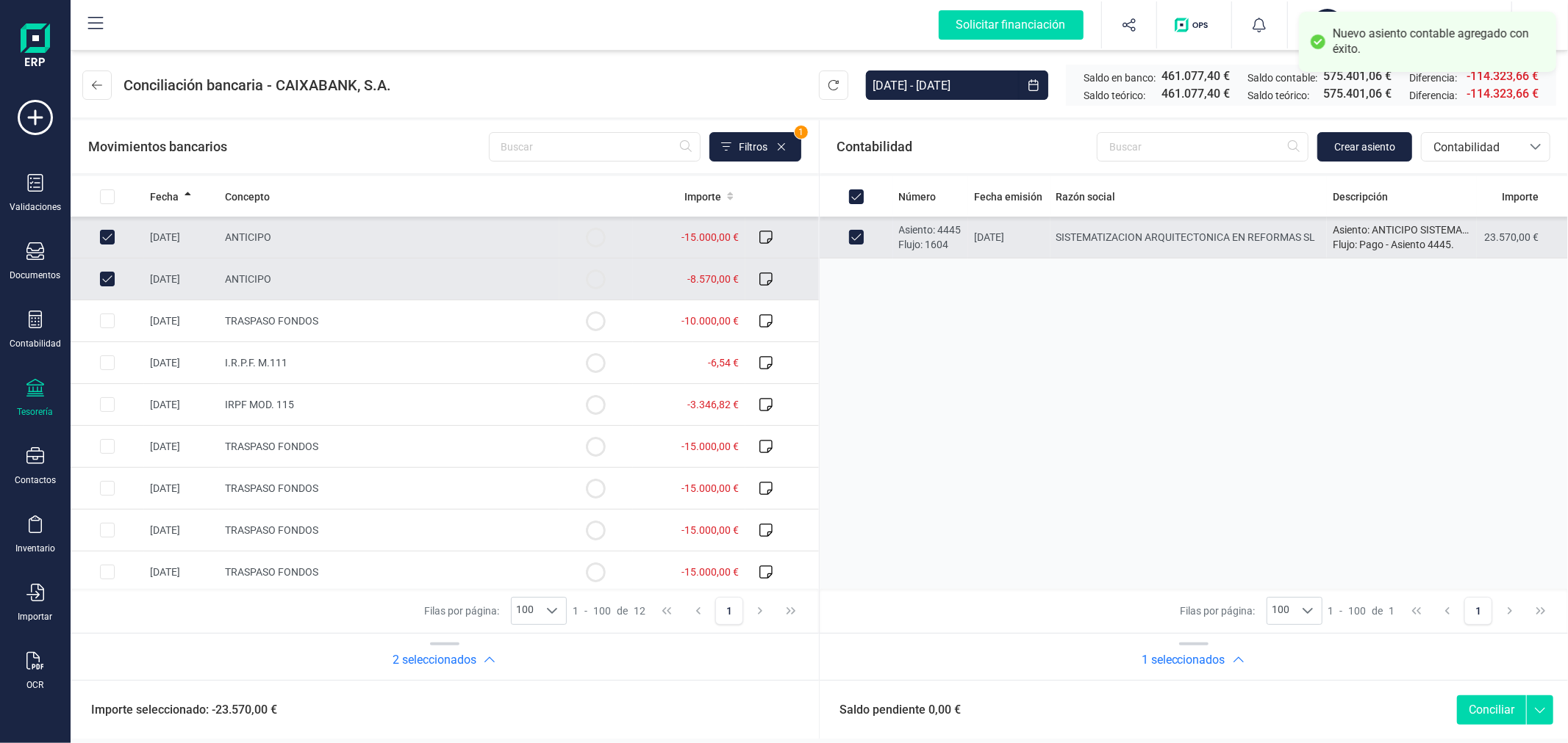
click at [1482, 709] on button "Conciliar" at bounding box center [1491, 710] width 69 height 29
checkbox input "false"
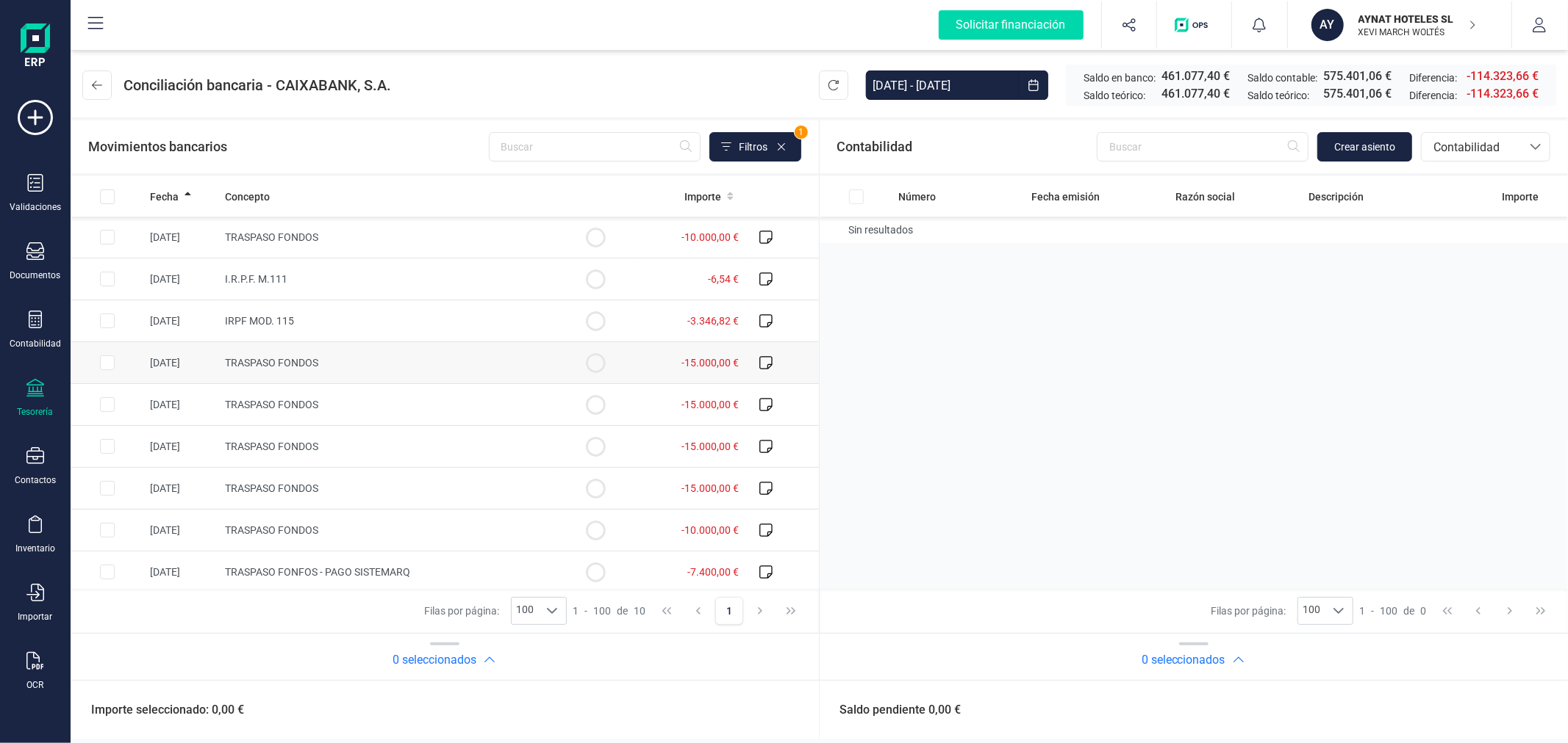
click at [103, 364] on input "Row Selected 63a7f53f-f852-420c-91cd-31dc18f61ccc" at bounding box center [107, 363] width 15 height 15
checkbox input "true"
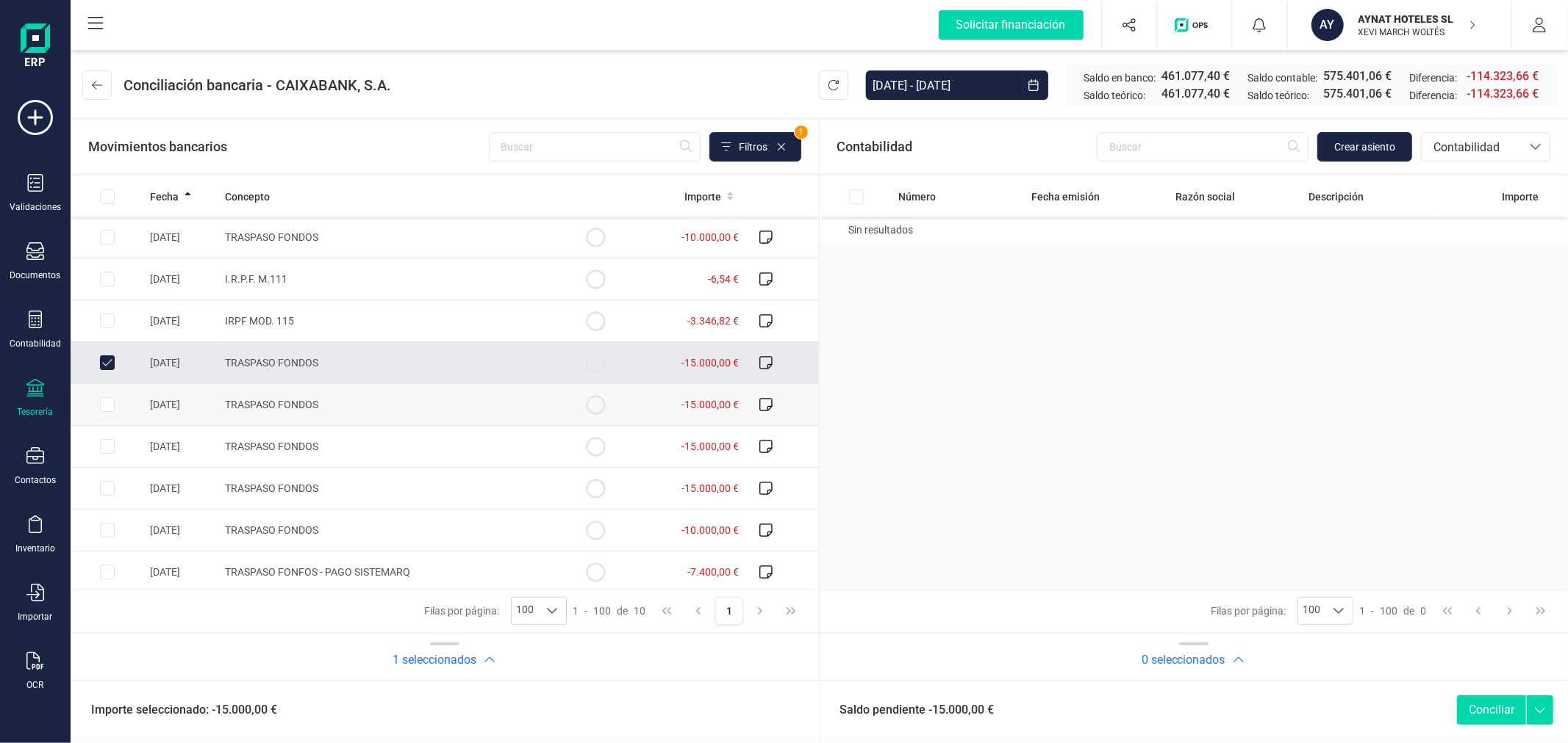
click at [97, 398] on td at bounding box center [107, 405] width 74 height 42
checkbox input "true"
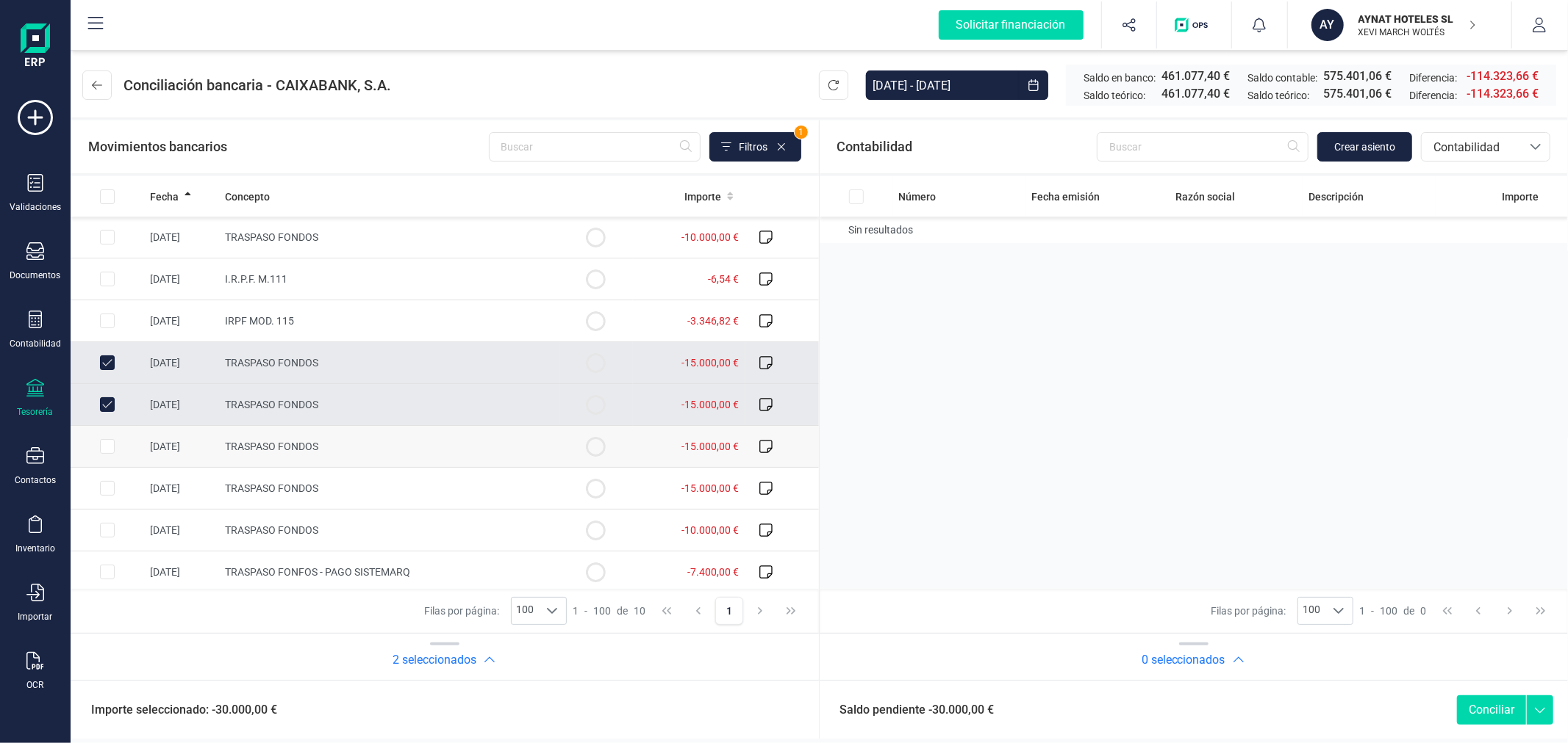
click at [103, 450] on input "Row Selected 2f0da979-65de-409f-baa0-7ac73a592a04" at bounding box center [107, 447] width 15 height 15
checkbox input "true"
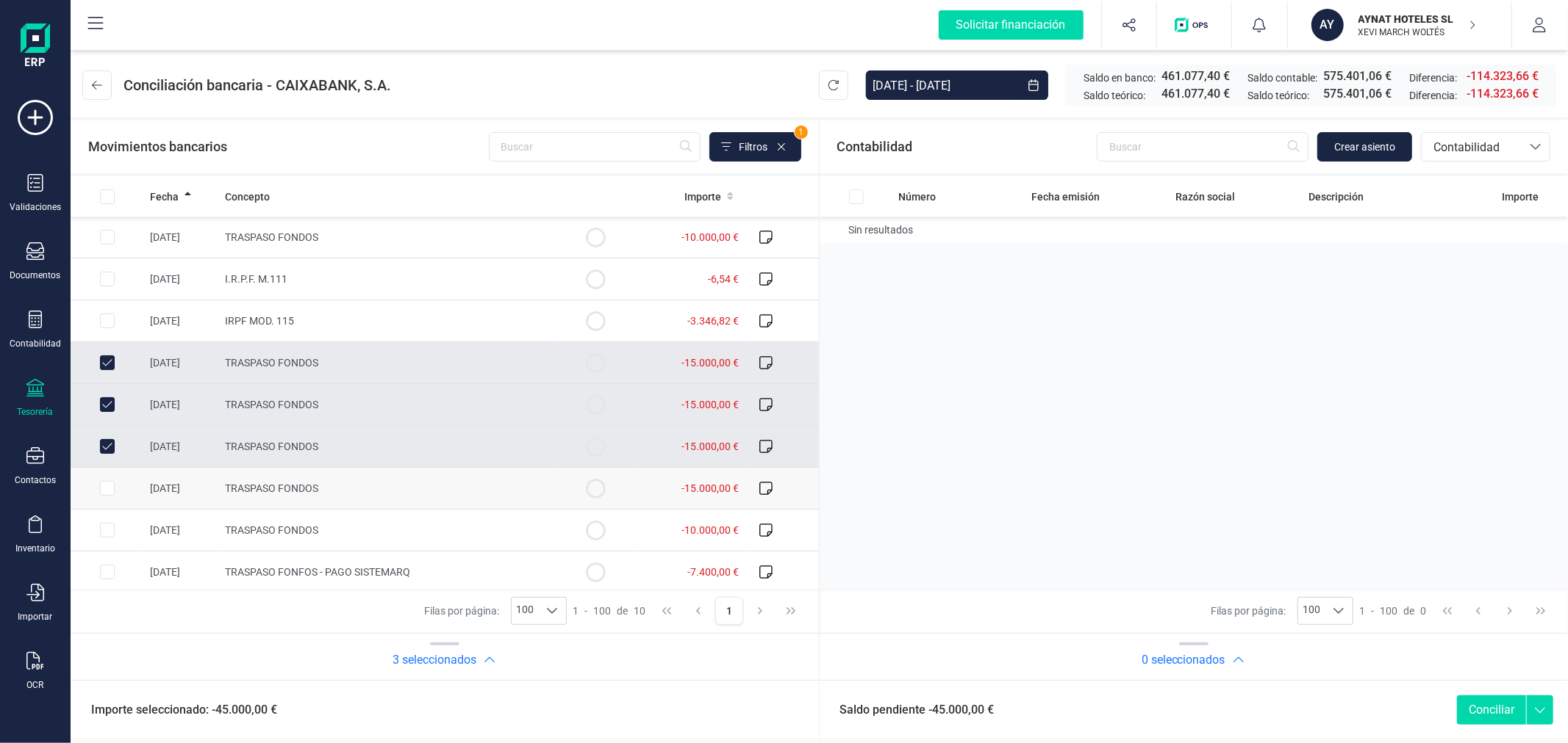
click at [110, 486] on input "Row Selected 746a29bf-6a09-402f-8e59-d3cabfc1ed15" at bounding box center [107, 488] width 15 height 15
checkbox input "true"
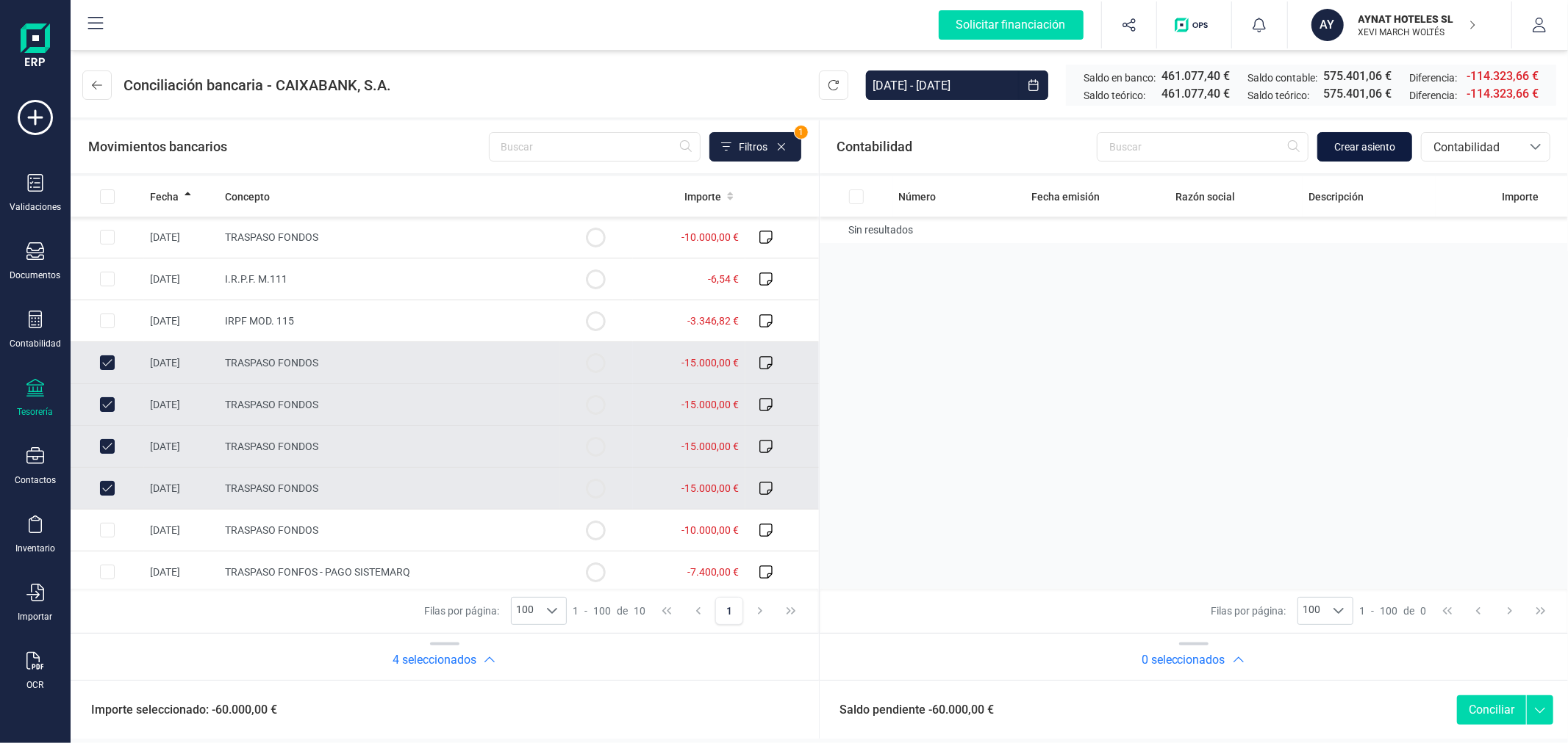
click at [1365, 145] on span "Crear asiento" at bounding box center [1364, 147] width 61 height 15
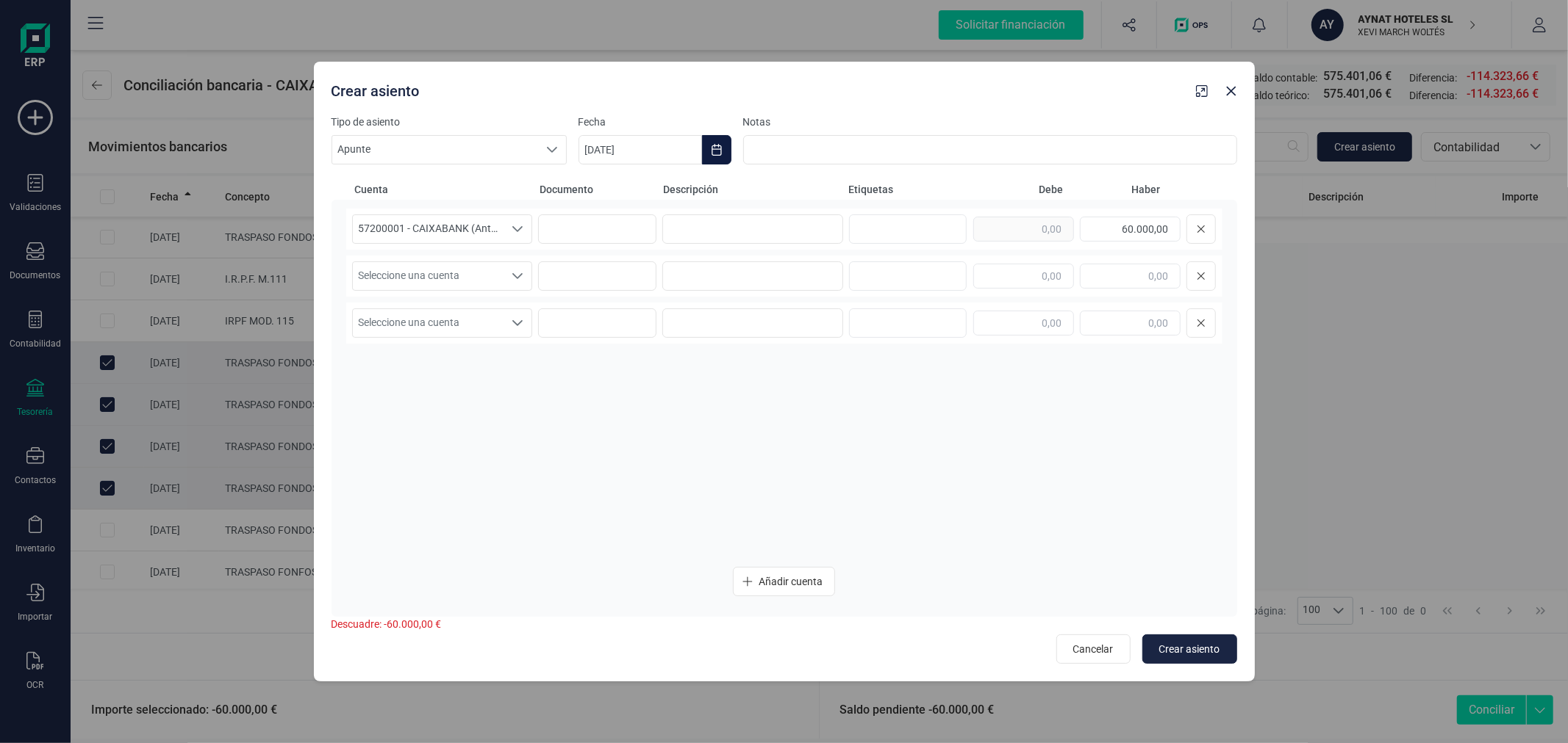
click at [716, 156] on button "Choose Date" at bounding box center [716, 150] width 29 height 29
click at [612, 192] on icon "Previous Month" at bounding box center [608, 194] width 12 height 12
click at [770, 404] on span "24" at bounding box center [773, 403] width 29 height 29
type input "24/07/2025"
click at [759, 217] on input at bounding box center [752, 228] width 181 height 29
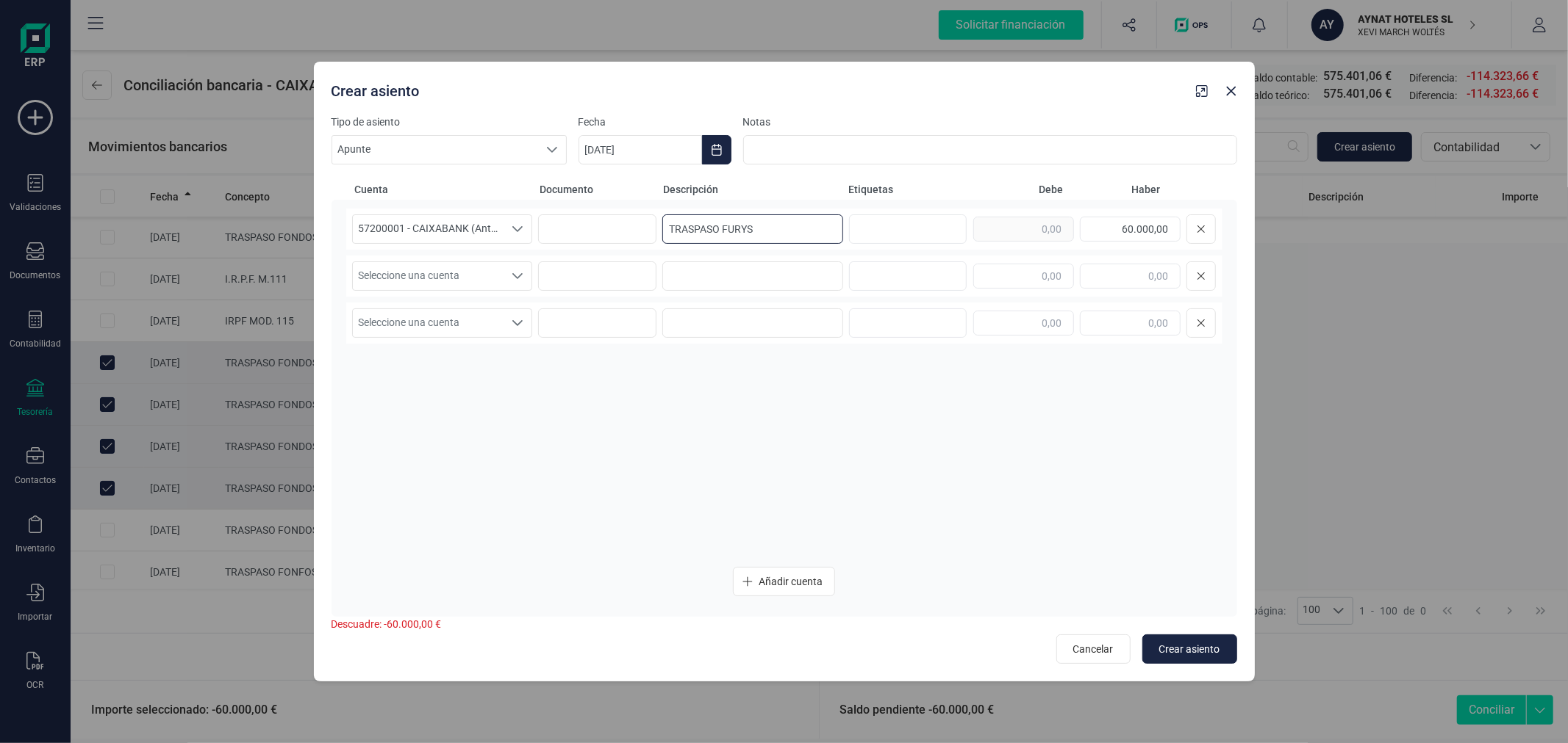
type input "TRASPASO FURYS"
click at [430, 276] on span "Seleccione una cuenta" at bounding box center [428, 276] width 151 height 28
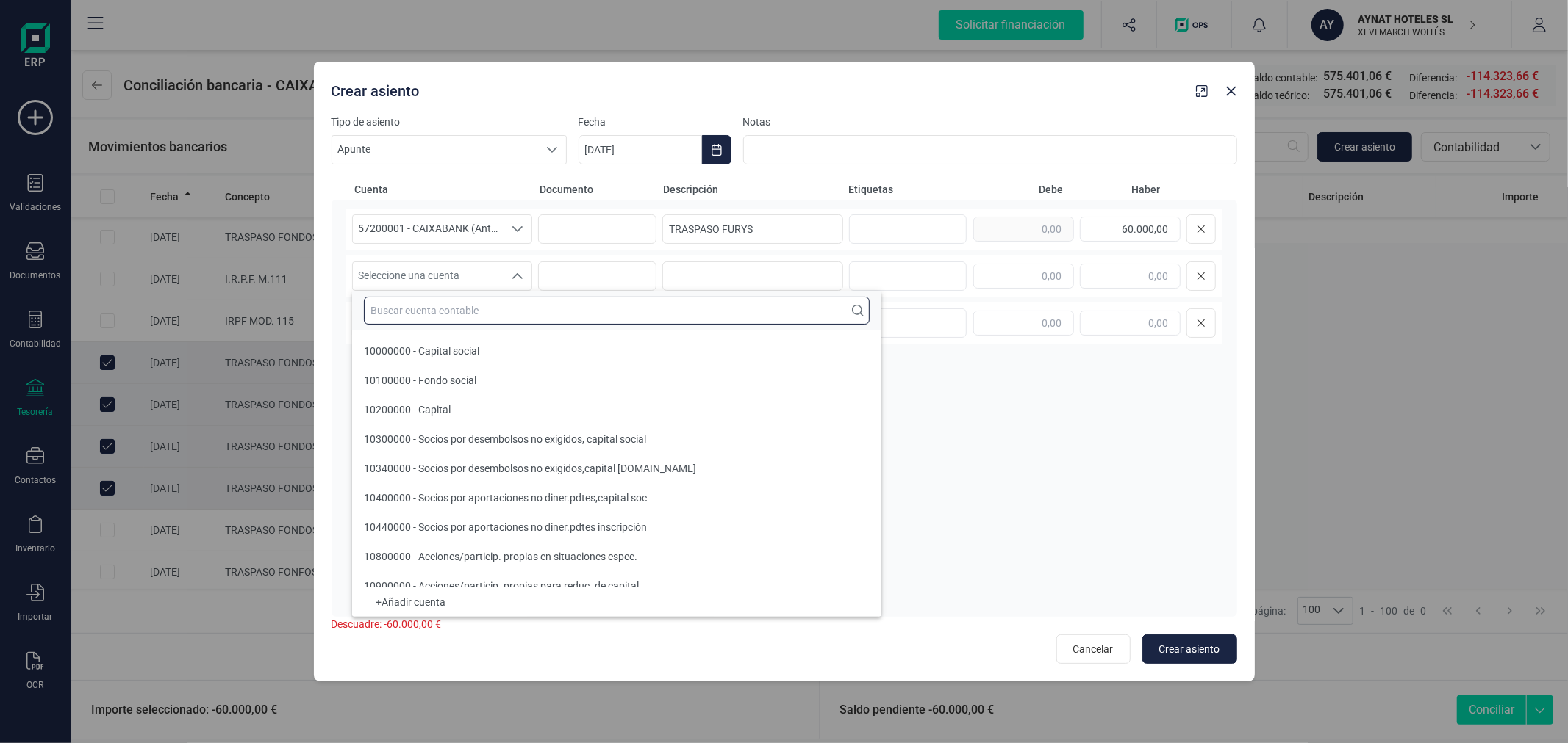
click at [440, 304] on input "text" at bounding box center [616, 310] width 506 height 28
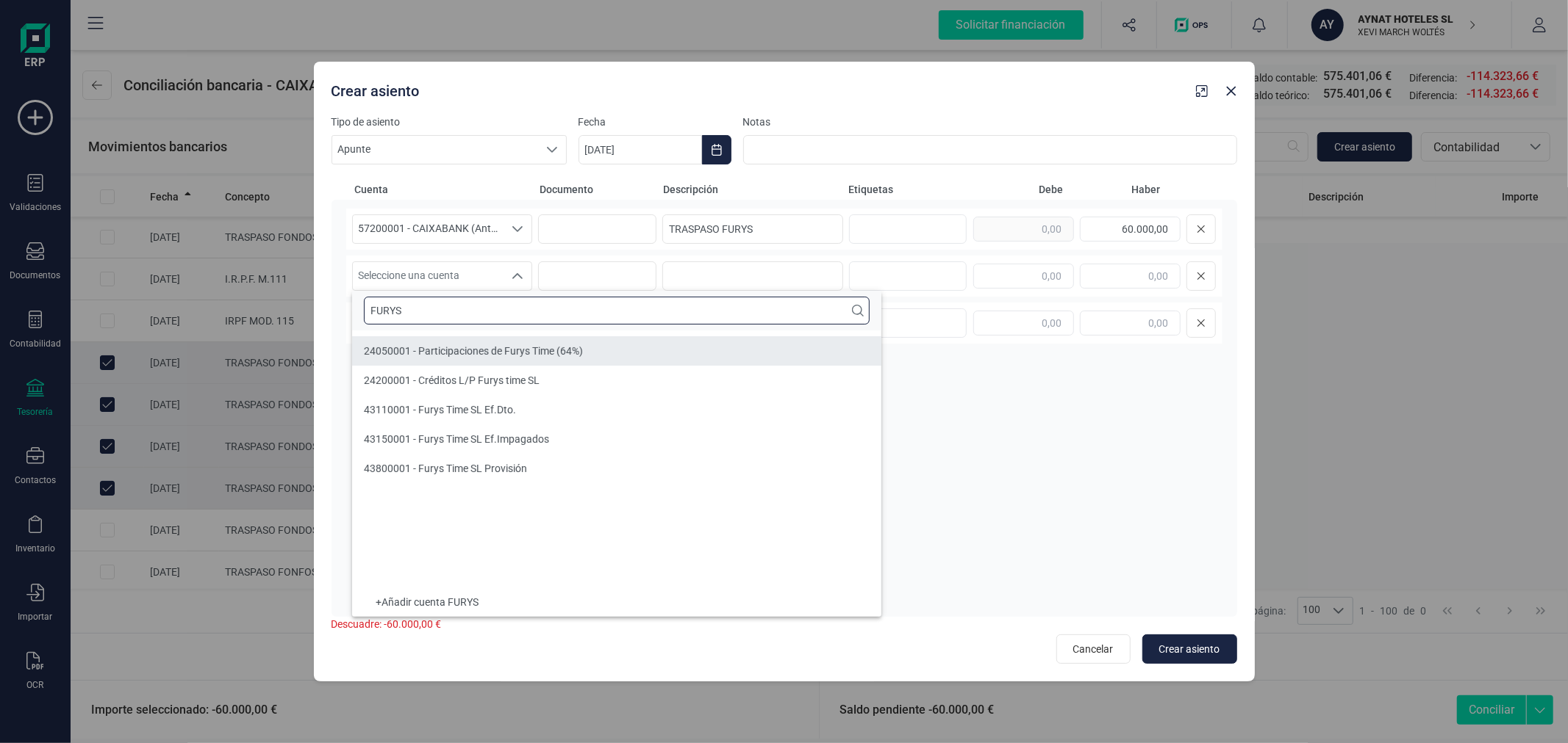
type input "FURYS"
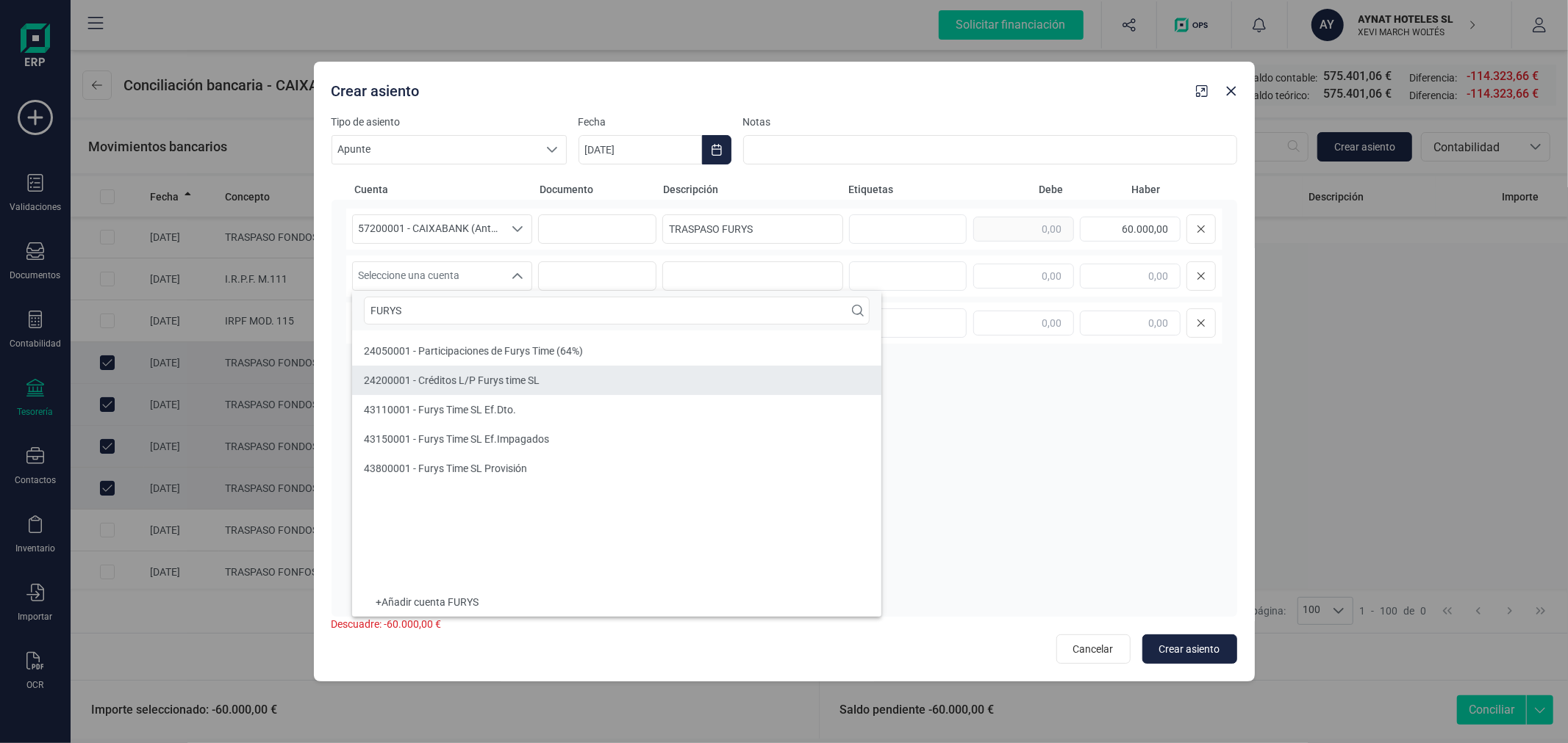
click at [525, 389] on li "24200001 - Créditos L/P Furys time SL" at bounding box center [616, 380] width 529 height 29
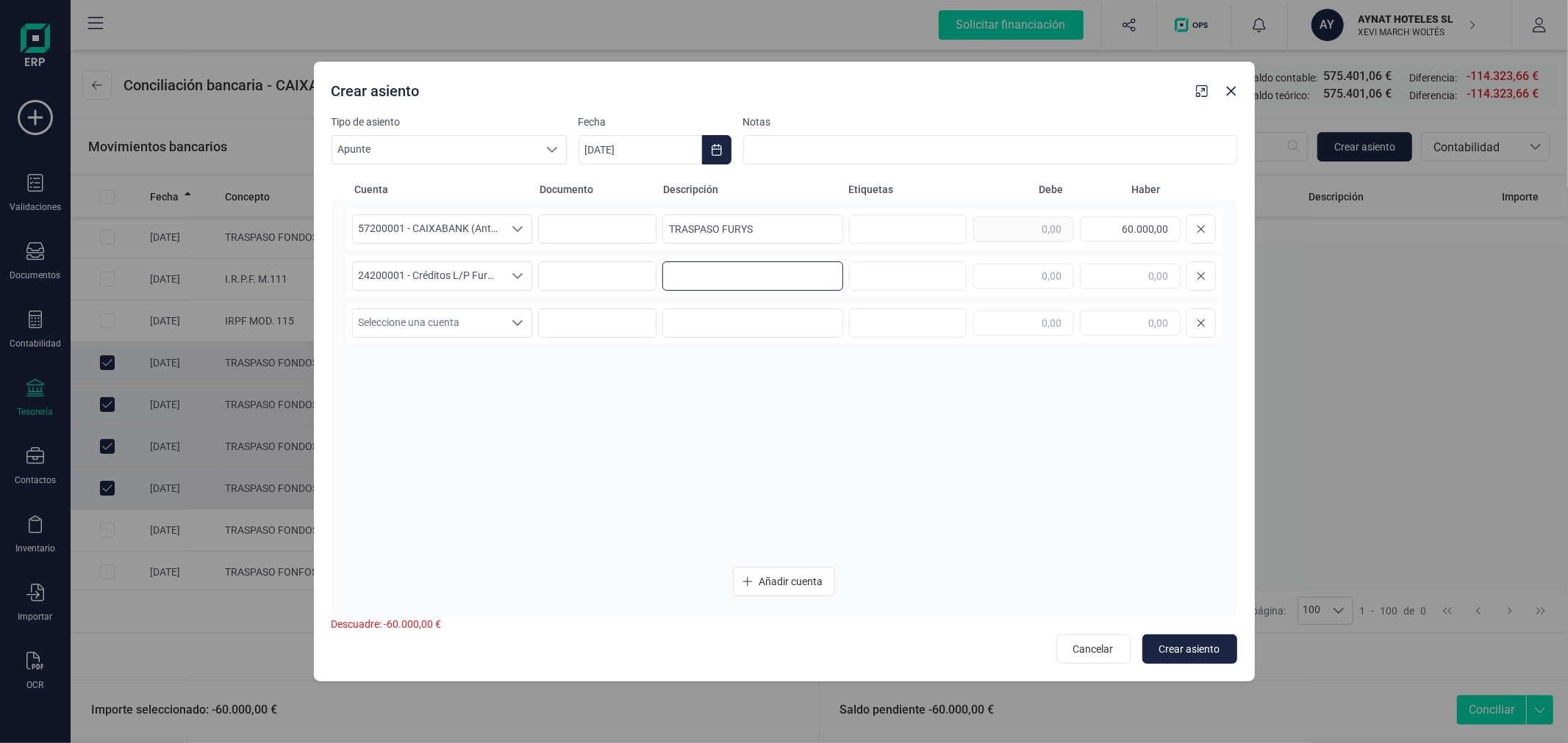
paste input "ANTICIPO SISTEMARQ"
type input "A"
type input "TRASPASO FURYS"
type input "60.000,00"
click at [1196, 651] on span "Crear asiento" at bounding box center [1189, 650] width 61 height 15
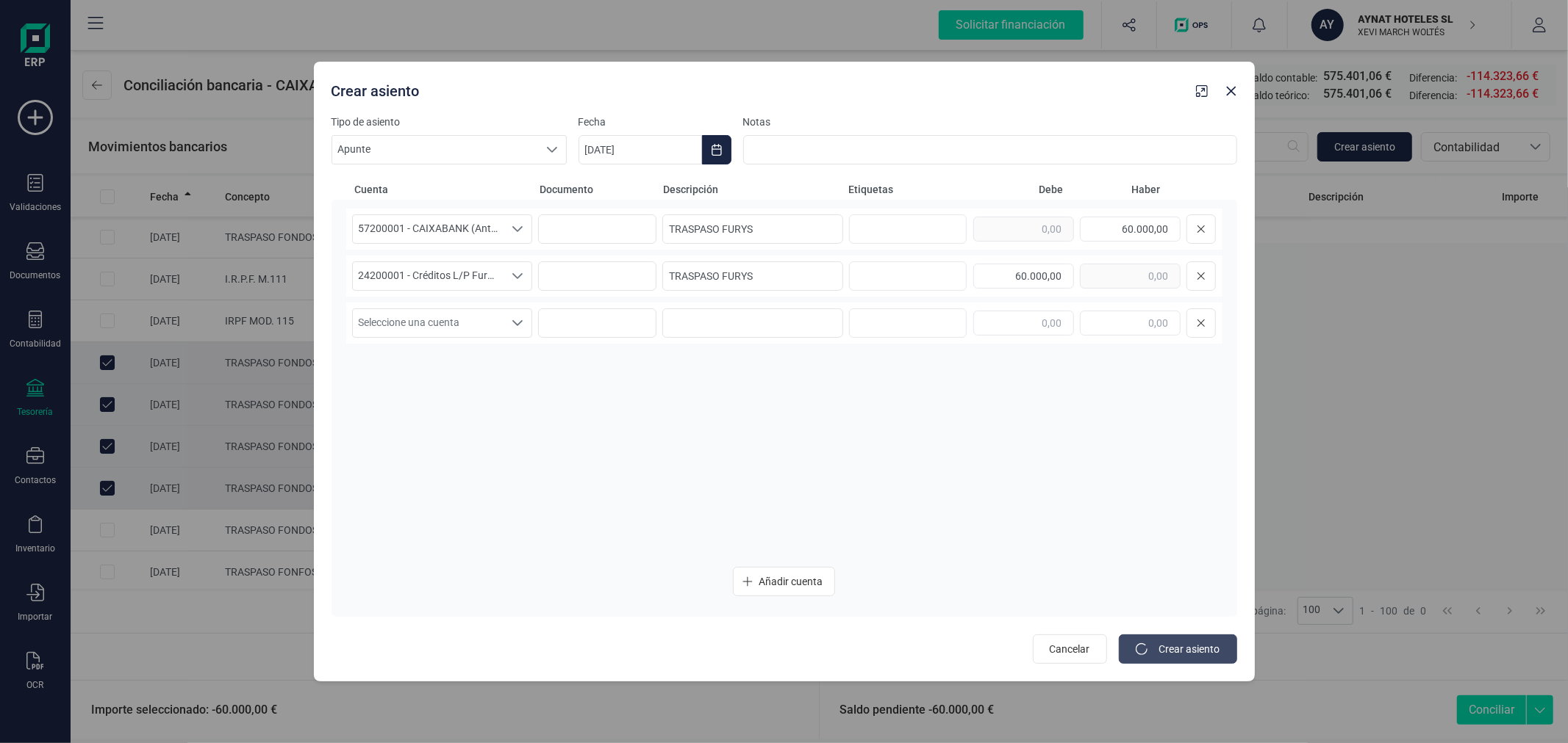
type input "[DATE]"
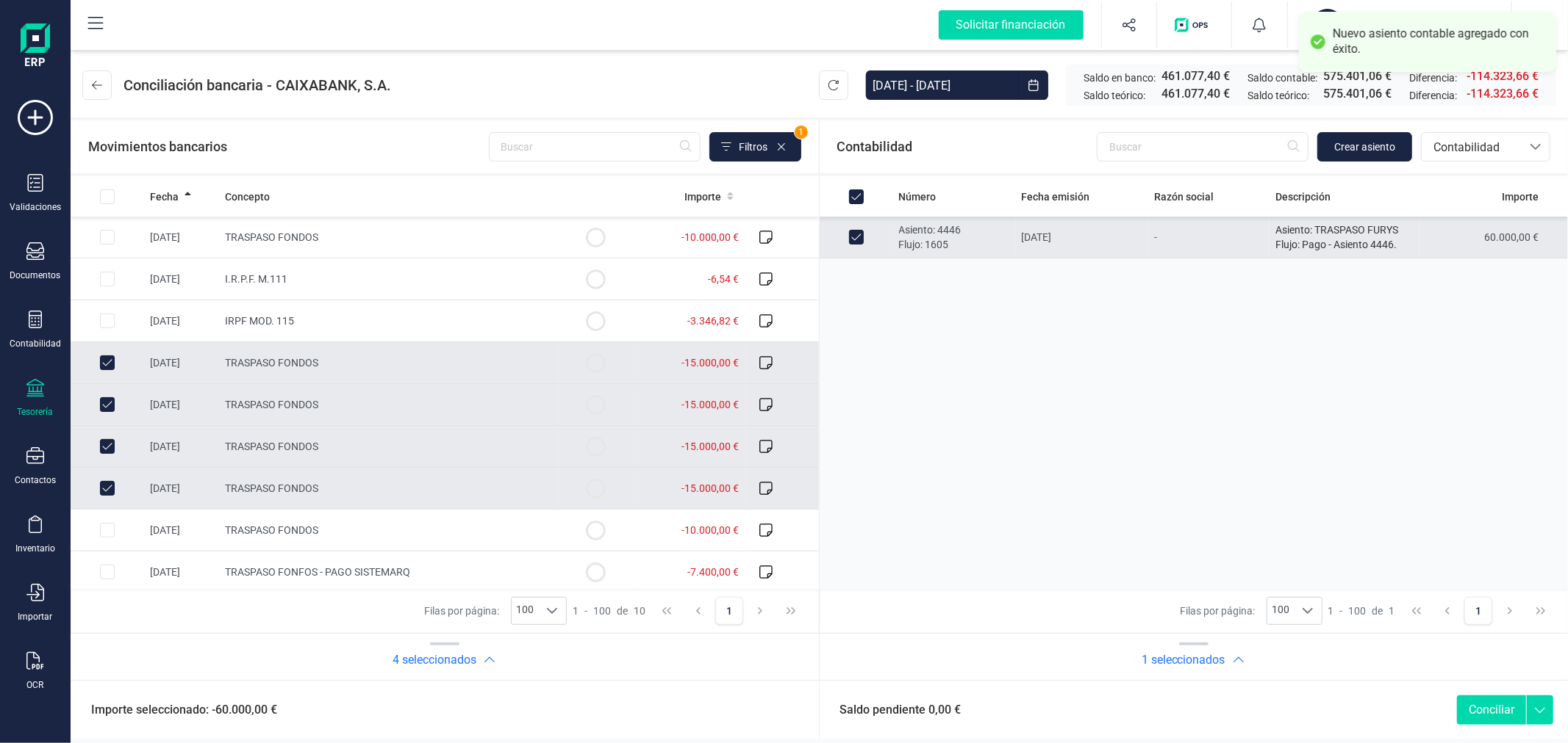
click at [1500, 714] on button "Conciliar" at bounding box center [1491, 710] width 69 height 29
checkbox input "false"
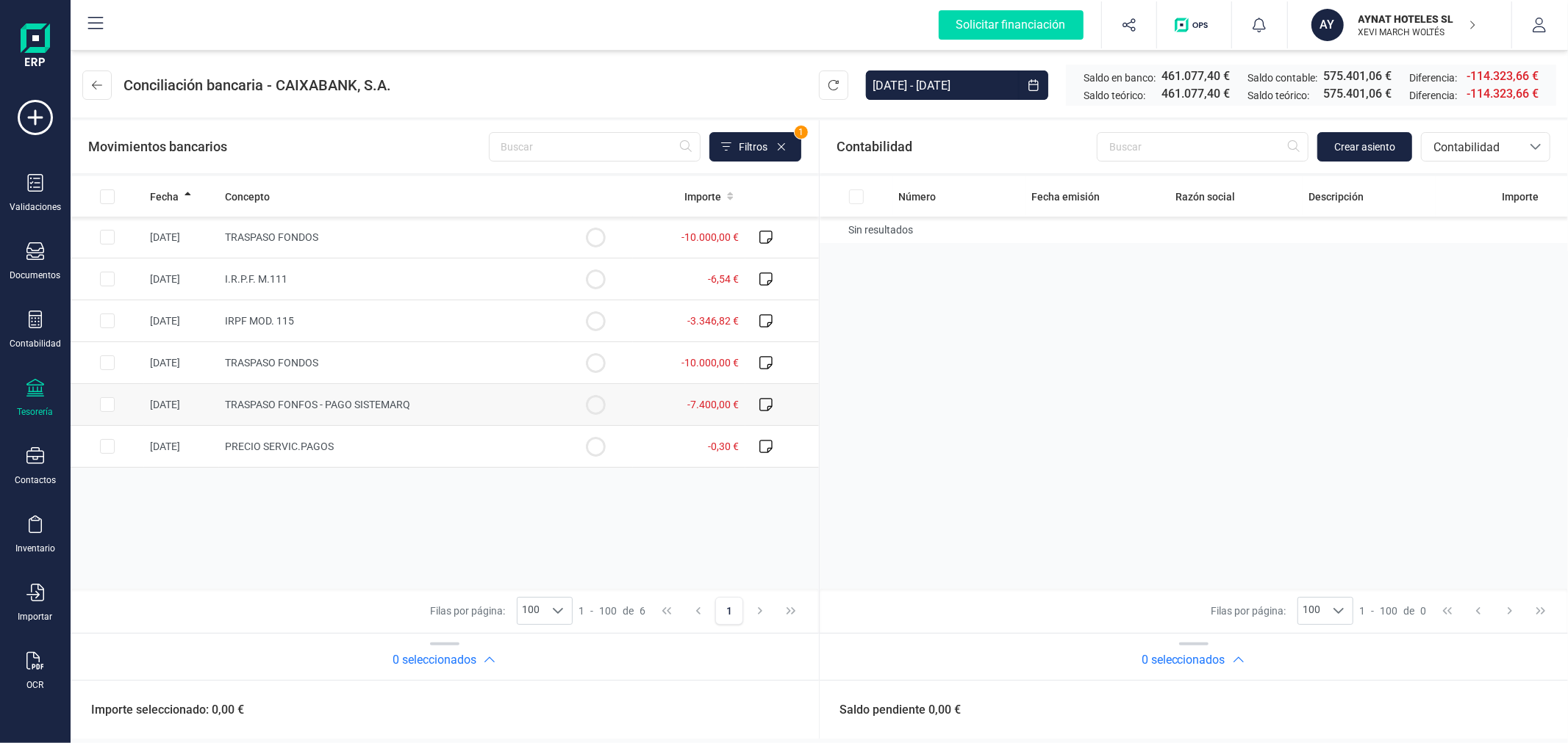
click at [106, 404] on input "Row Selected 12116209-f1fe-4f0a-bf9c-ddf514470170" at bounding box center [107, 405] width 15 height 15
checkbox input "true"
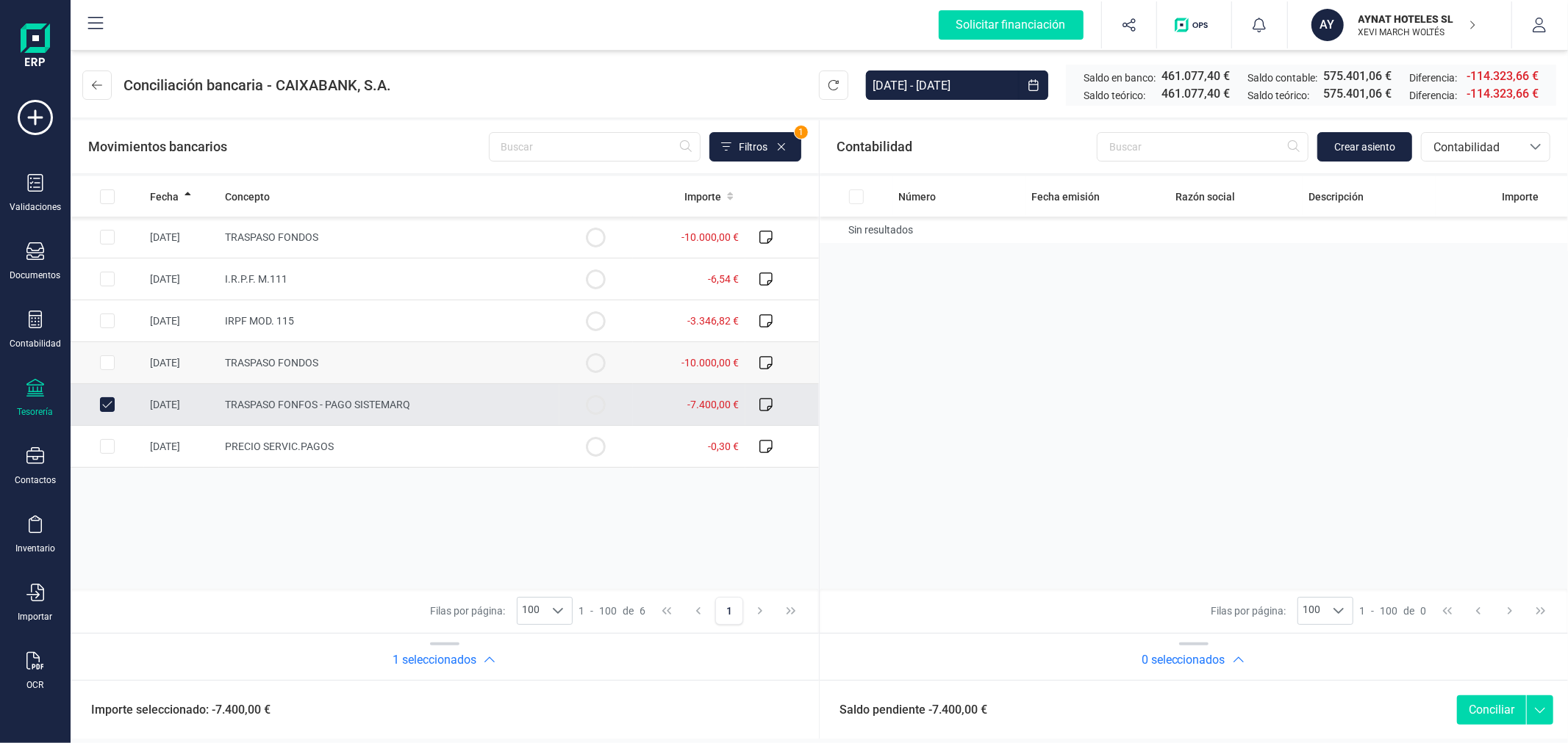
click at [106, 364] on input "Row Selected 3cb509d4-9eb0-4c9f-99a2-4a1236425817" at bounding box center [107, 363] width 15 height 15
checkbox input "true"
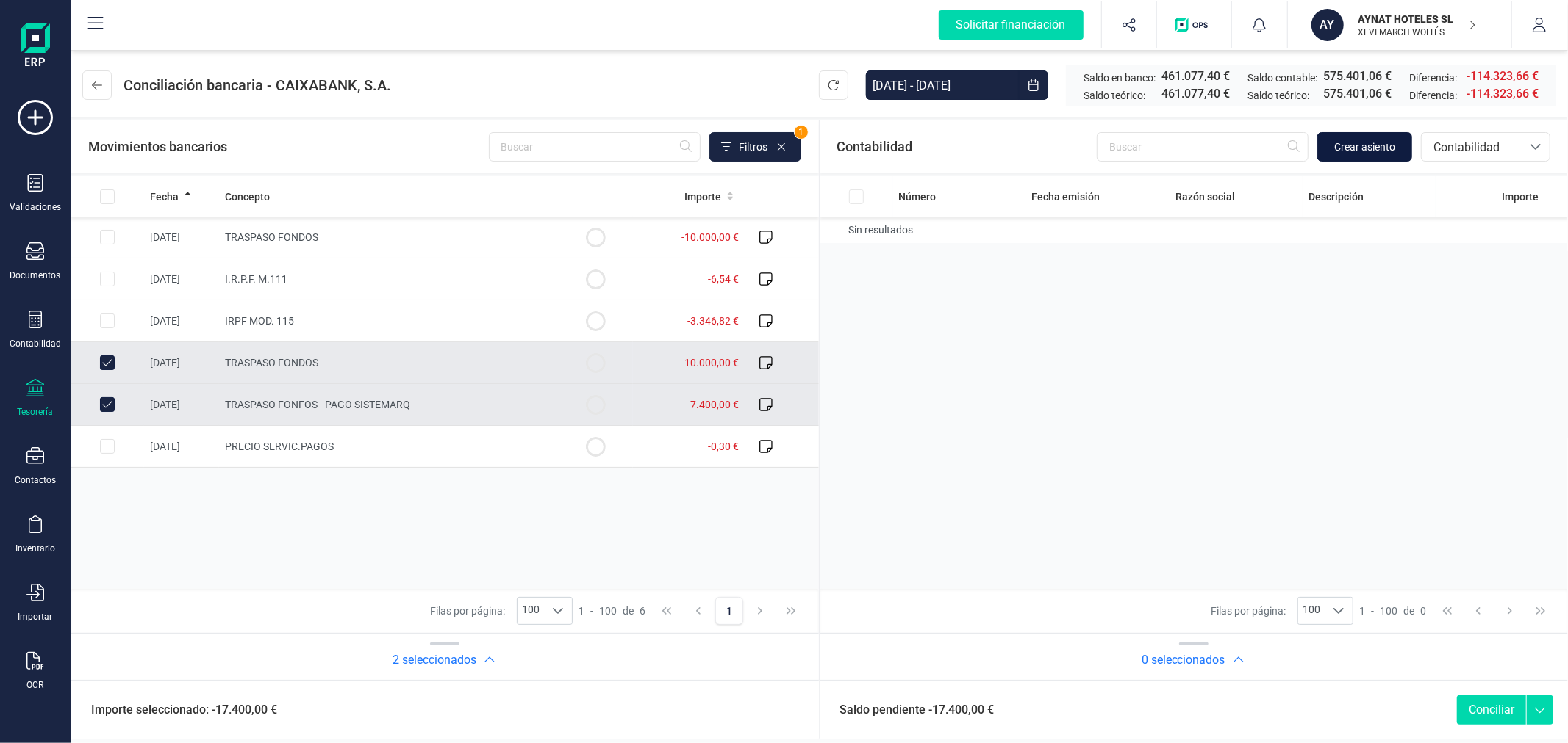
click at [1352, 150] on span "Crear asiento" at bounding box center [1364, 147] width 61 height 15
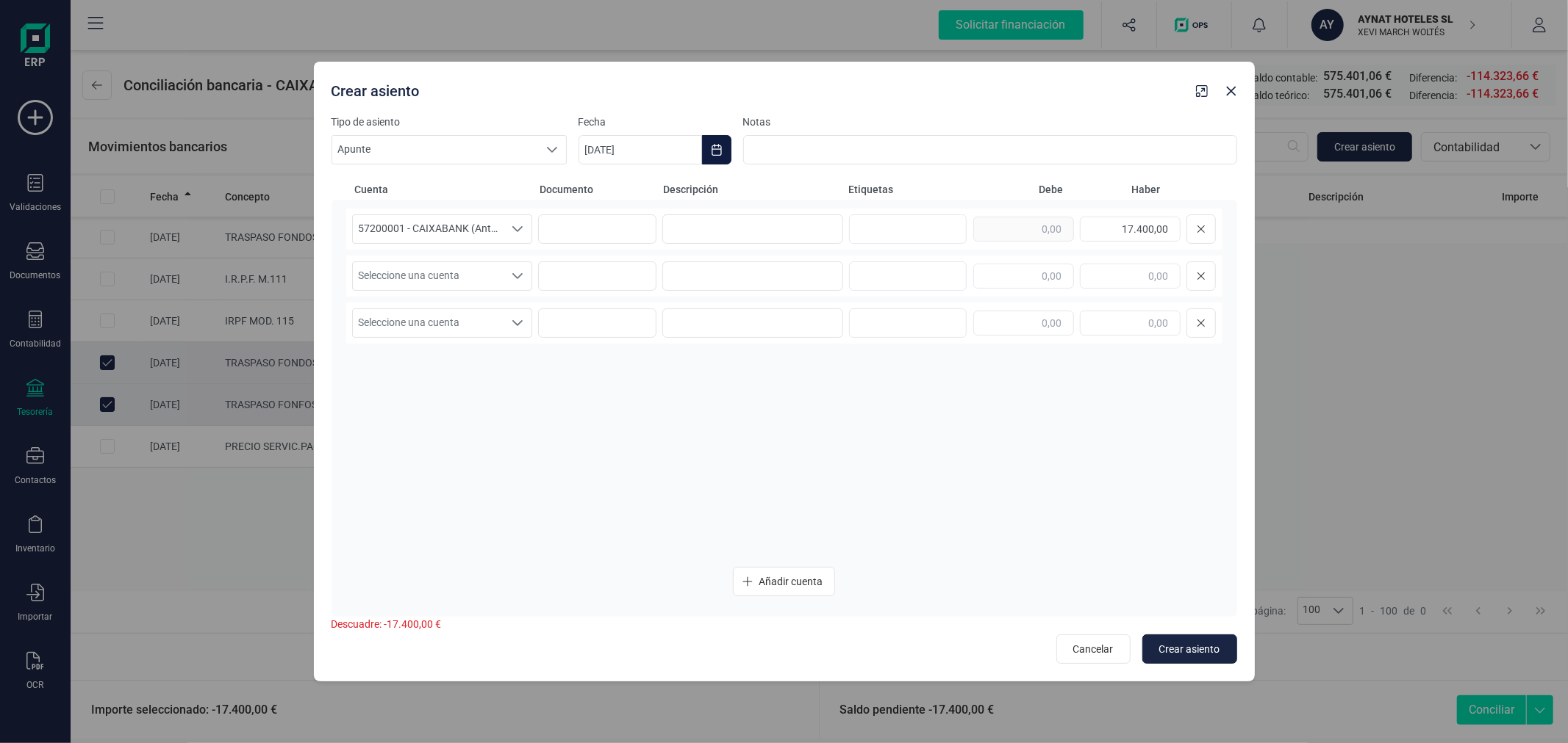
click at [716, 146] on icon "Choose Date" at bounding box center [716, 150] width 10 height 12
click at [611, 191] on icon "Previous Month" at bounding box center [608, 194] width 12 height 12
click at [779, 431] on span "31" at bounding box center [773, 444] width 29 height 29
type input "[DATE]"
click at [740, 228] on input at bounding box center [752, 228] width 181 height 29
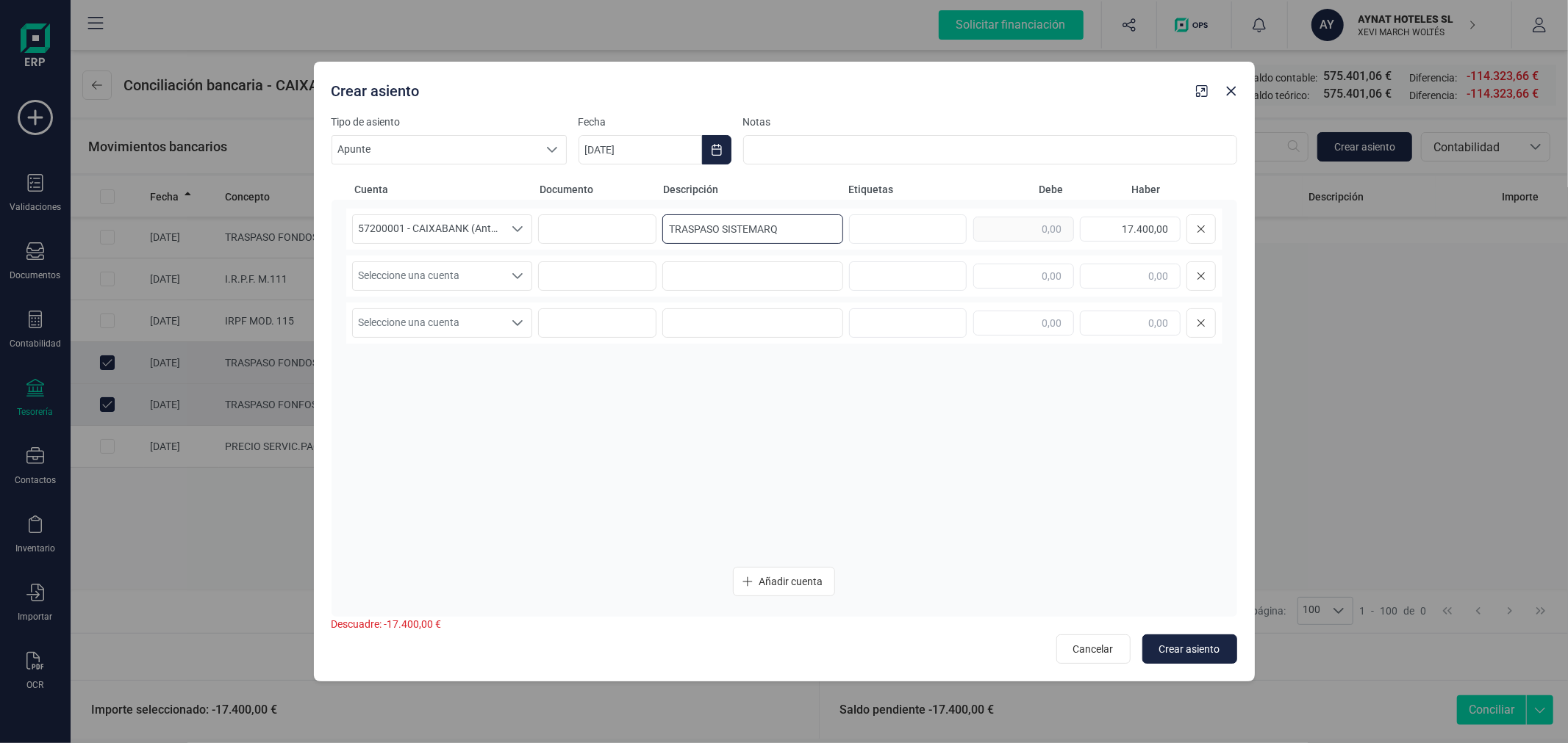
type input "TRASPASO SISTEMARQ"
click at [408, 291] on div "Seleccione una cuenta Seleccione una cuenta" at bounding box center [784, 276] width 876 height 41
click at [416, 280] on span "Seleccione una cuenta" at bounding box center [428, 276] width 151 height 28
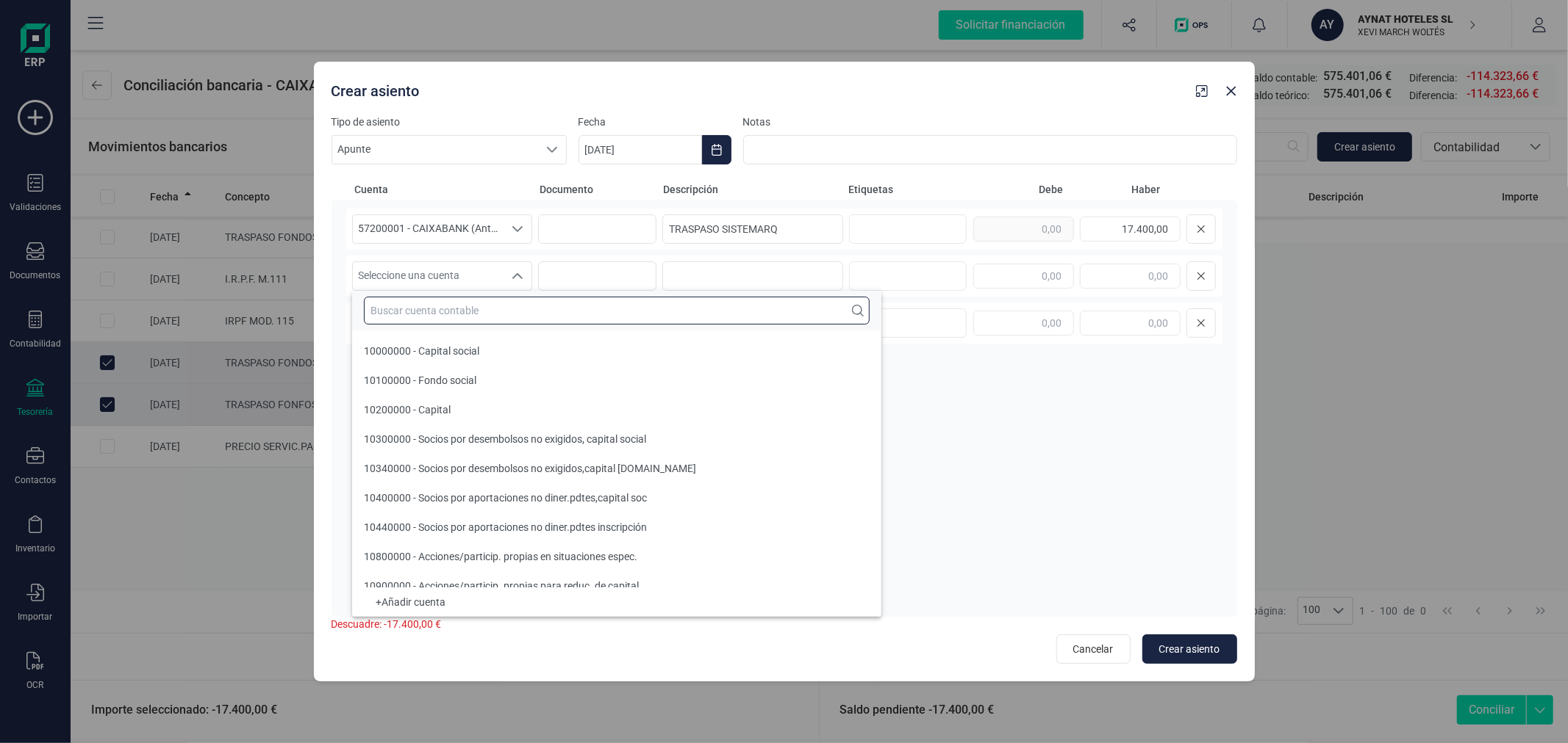
click at [429, 313] on input "text" at bounding box center [616, 310] width 506 height 28
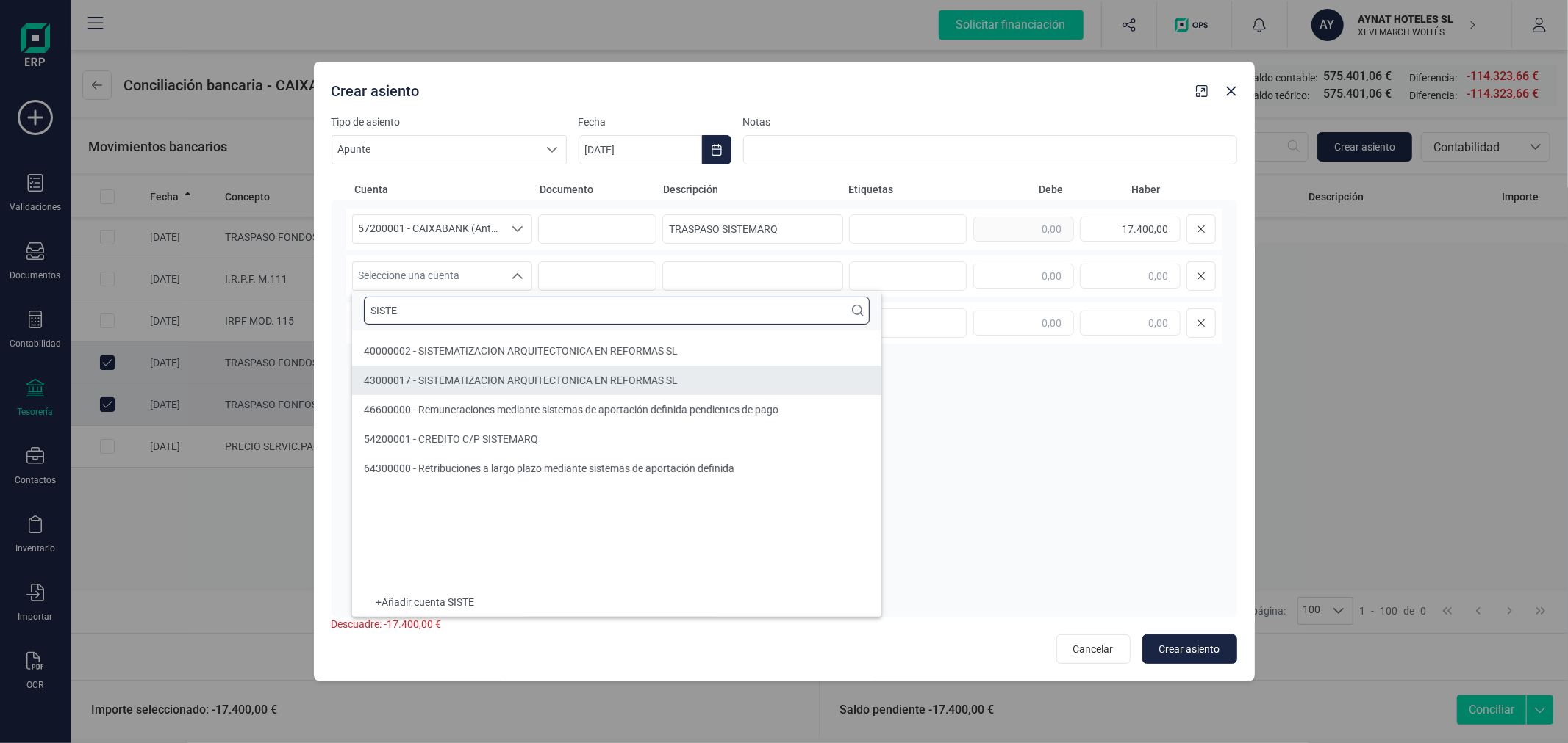
type input "SISTE"
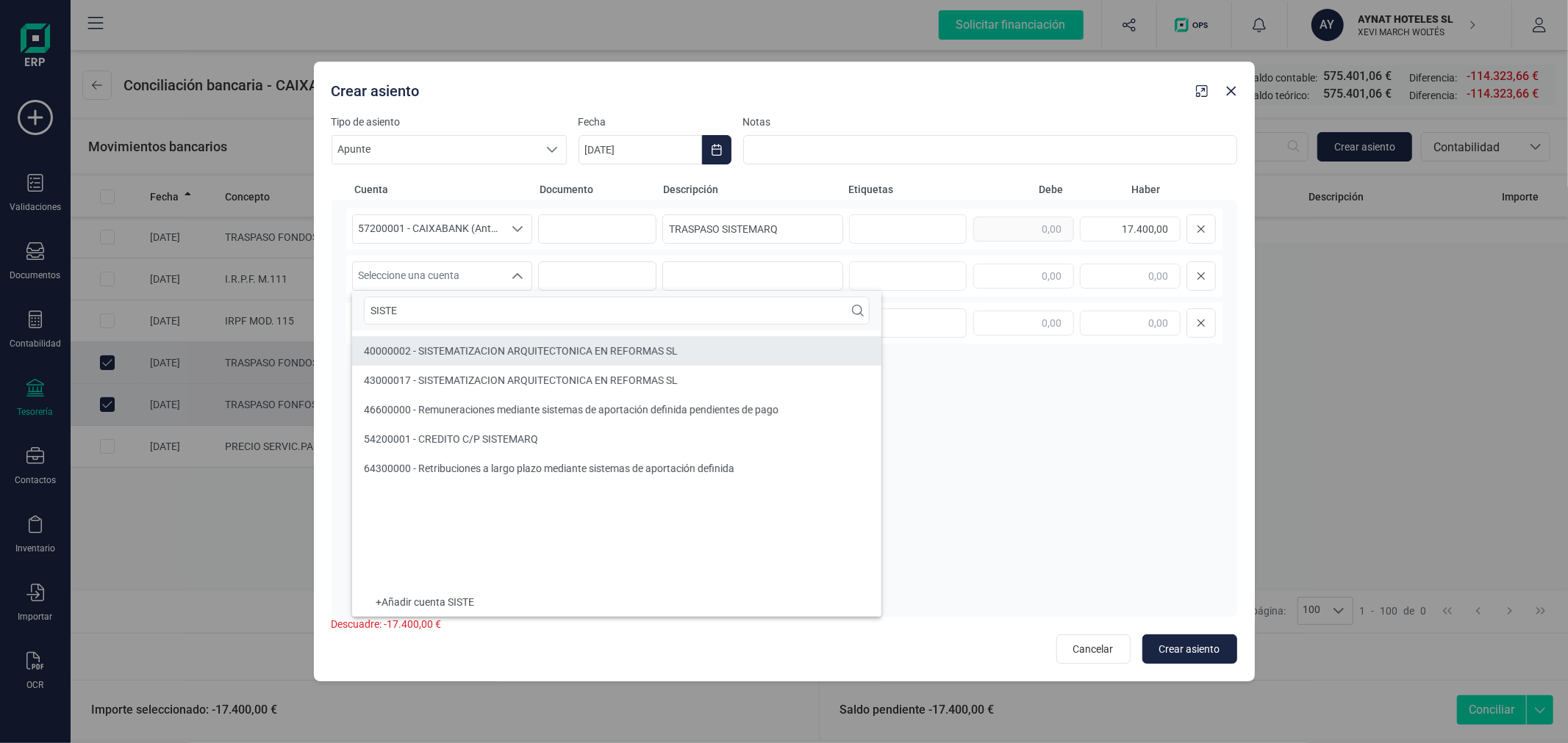
click at [481, 341] on li "40000002 - SISTEMATIZACION ARQUITECTONICA EN REFORMAS SL" at bounding box center [616, 351] width 529 height 29
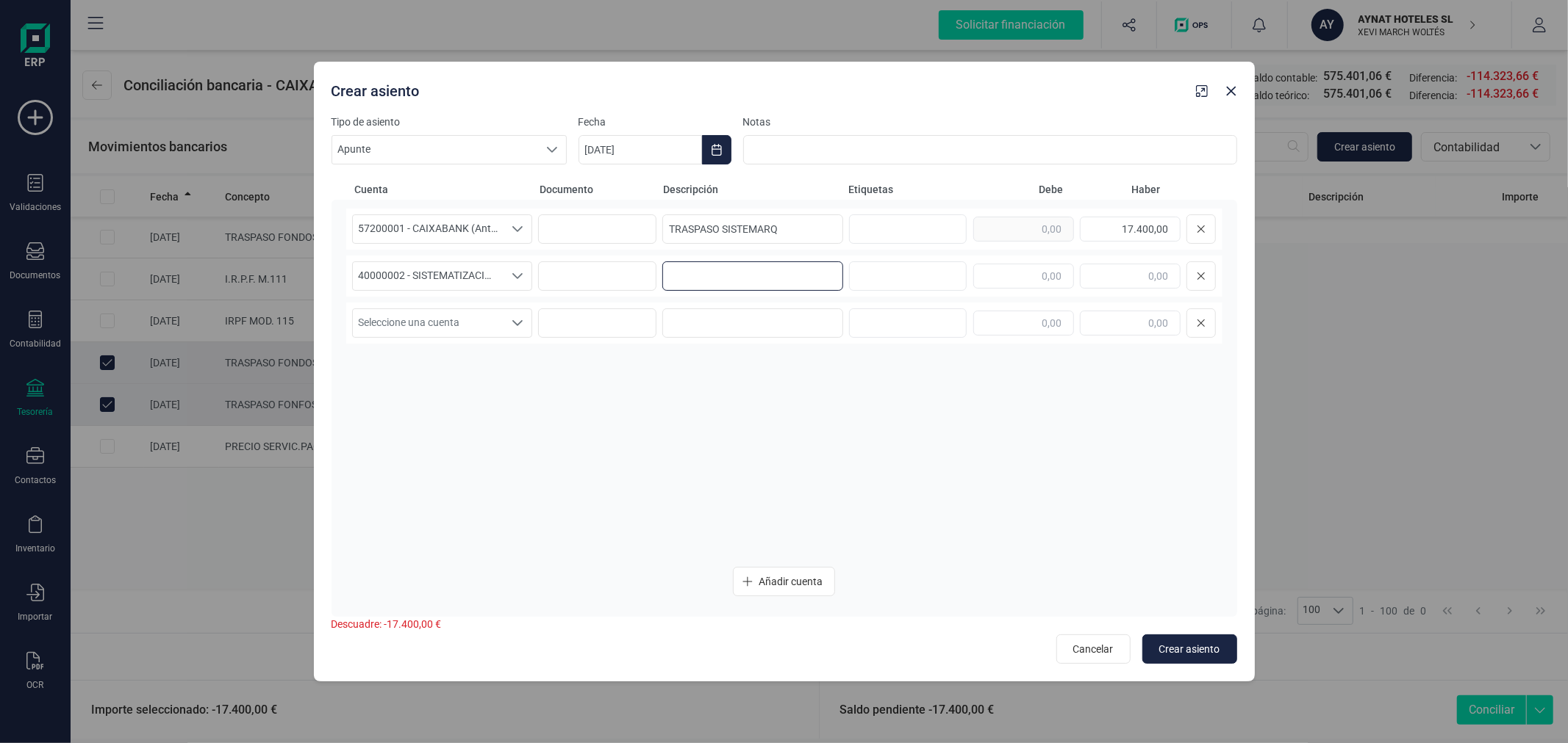
click at [737, 268] on input at bounding box center [752, 276] width 181 height 29
paste input "ANTICIPO SISTEMARQ"
type input "ANTICIPO SISTEMARQ"
click at [740, 223] on input "TRASPASO SISTEMARQ" at bounding box center [752, 228] width 181 height 29
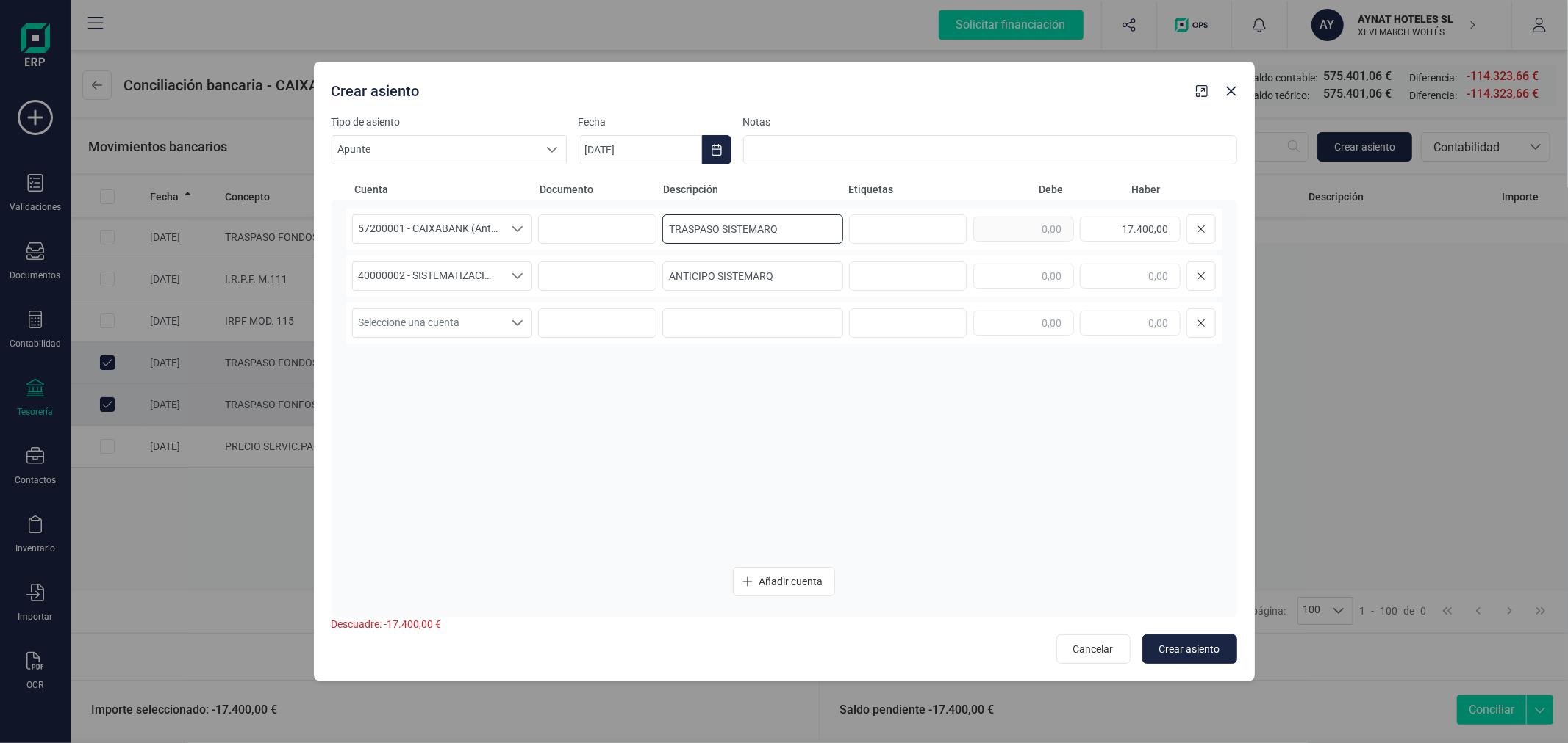
click at [740, 223] on input "TRASPASO SISTEMARQ" at bounding box center [752, 228] width 181 height 29
paste input "ANTICIP"
type input "ANTICIPO SISTEMARQ"
click at [1007, 268] on input "text" at bounding box center [1024, 276] width 101 height 25
type input "17.400,00"
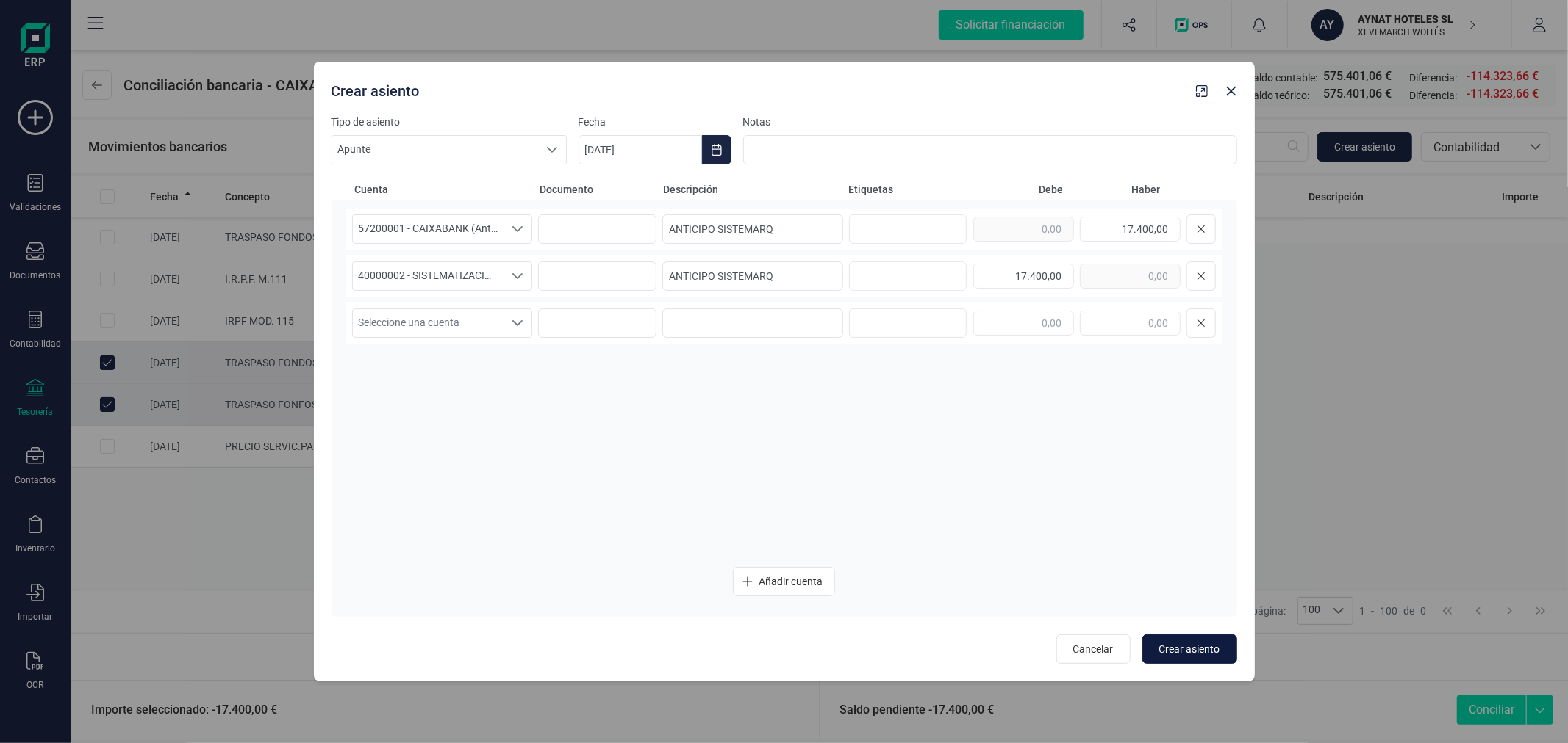
click at [1201, 654] on span "Crear asiento" at bounding box center [1189, 650] width 61 height 15
type input "[DATE]"
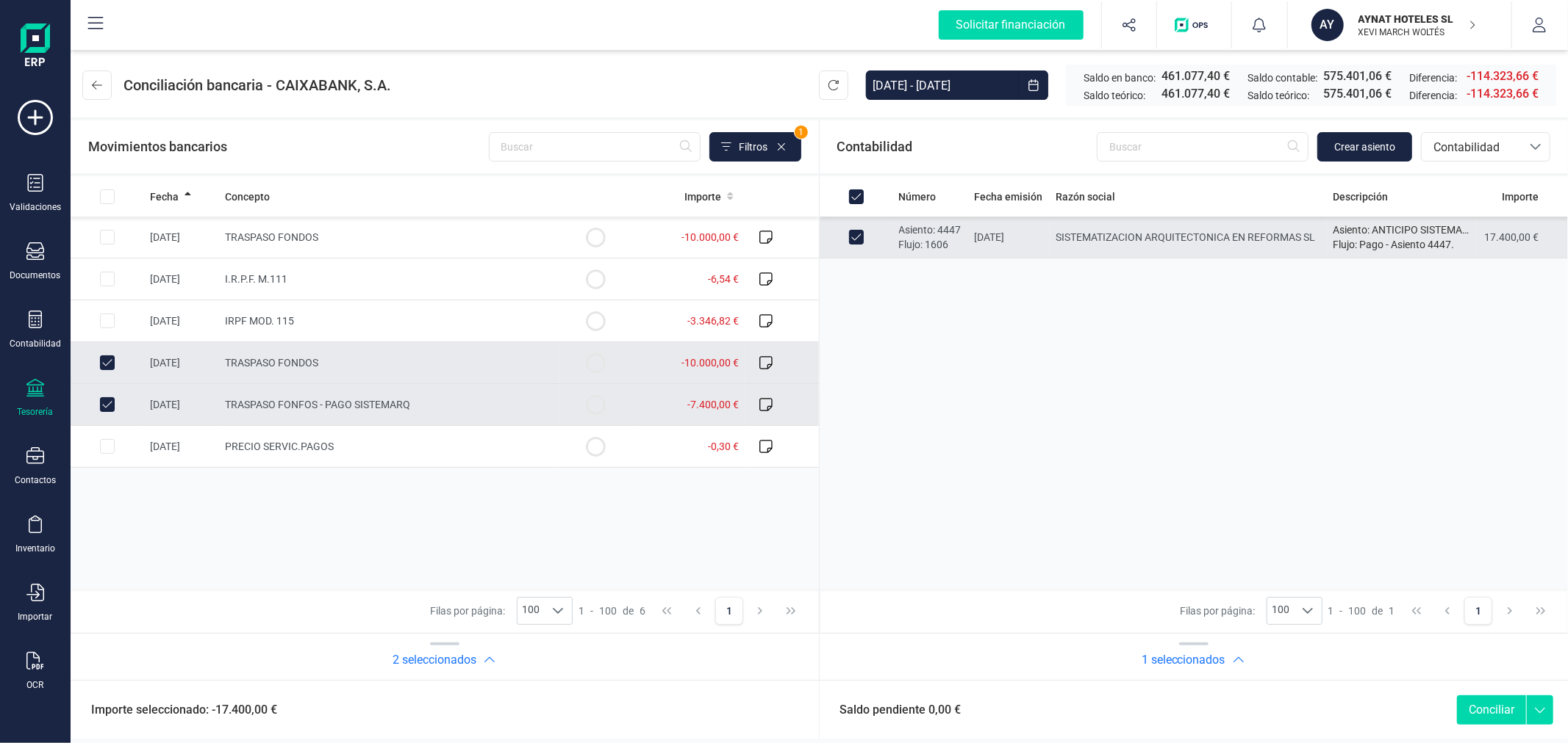
click at [1498, 701] on button "Conciliar" at bounding box center [1491, 710] width 69 height 29
checkbox input "false"
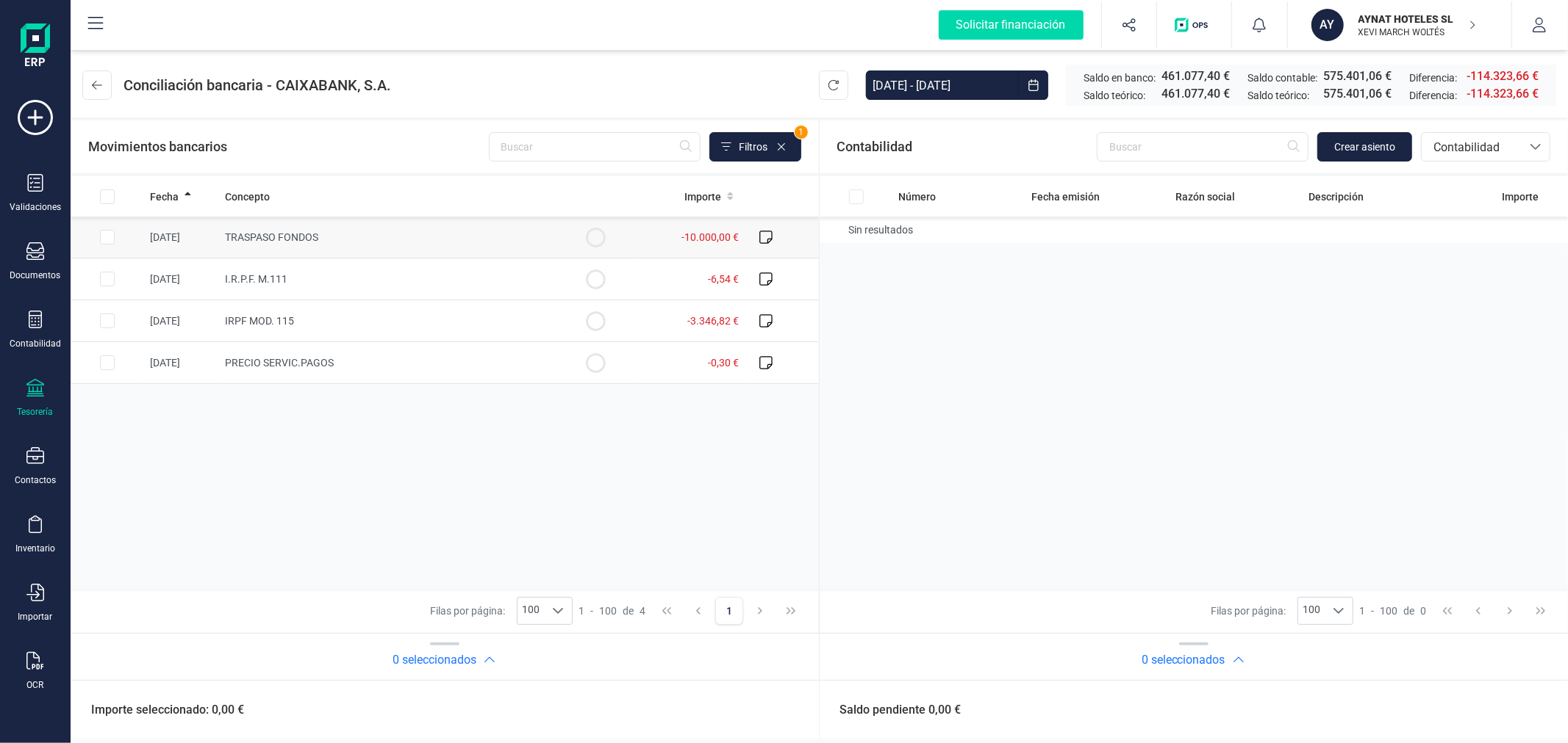
click at [104, 243] on input "Row Selected 050fecdf-19ec-4e86-ac3c-78054be14f50" at bounding box center [107, 237] width 15 height 15
checkbox input "true"
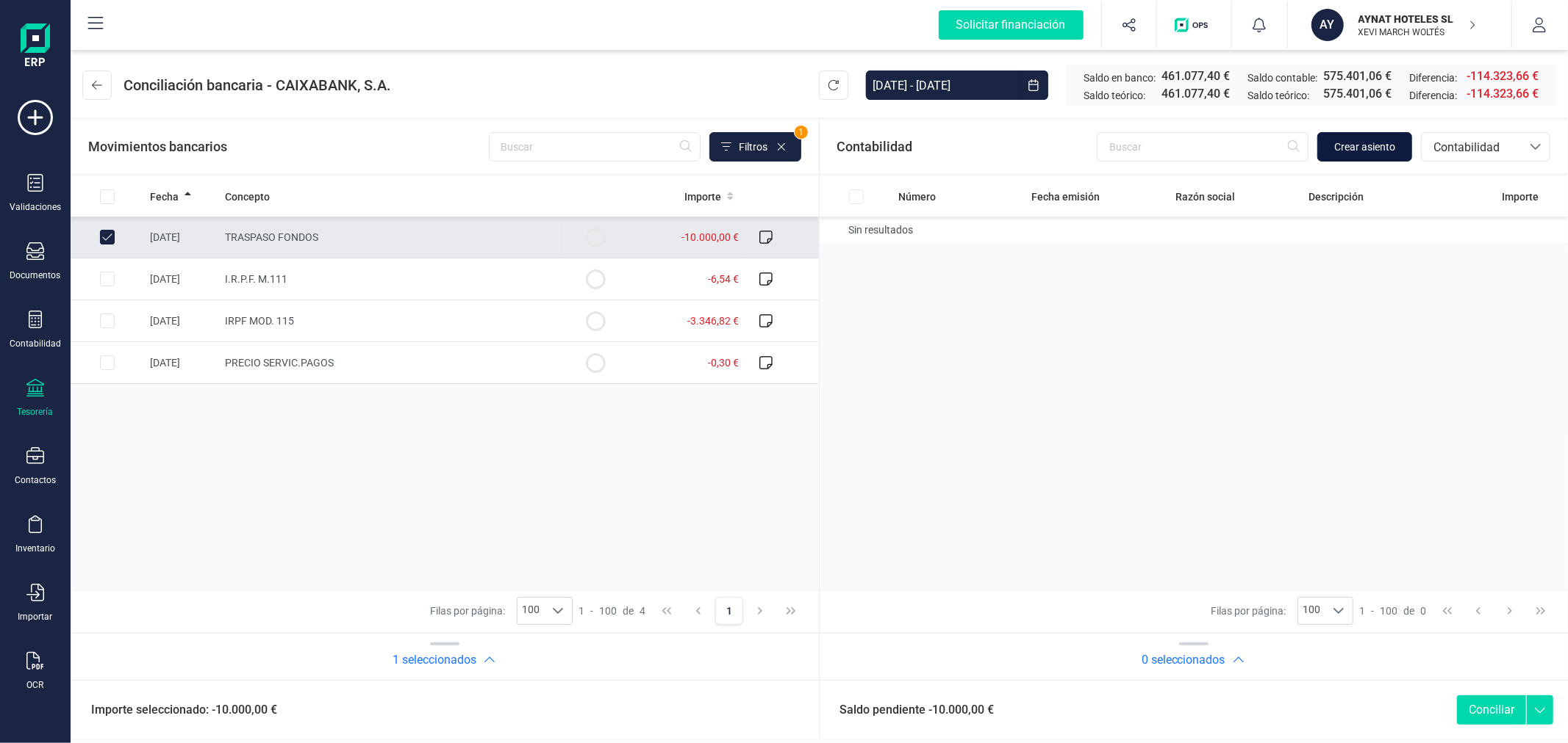
click at [1370, 146] on span "Crear asiento" at bounding box center [1364, 147] width 61 height 15
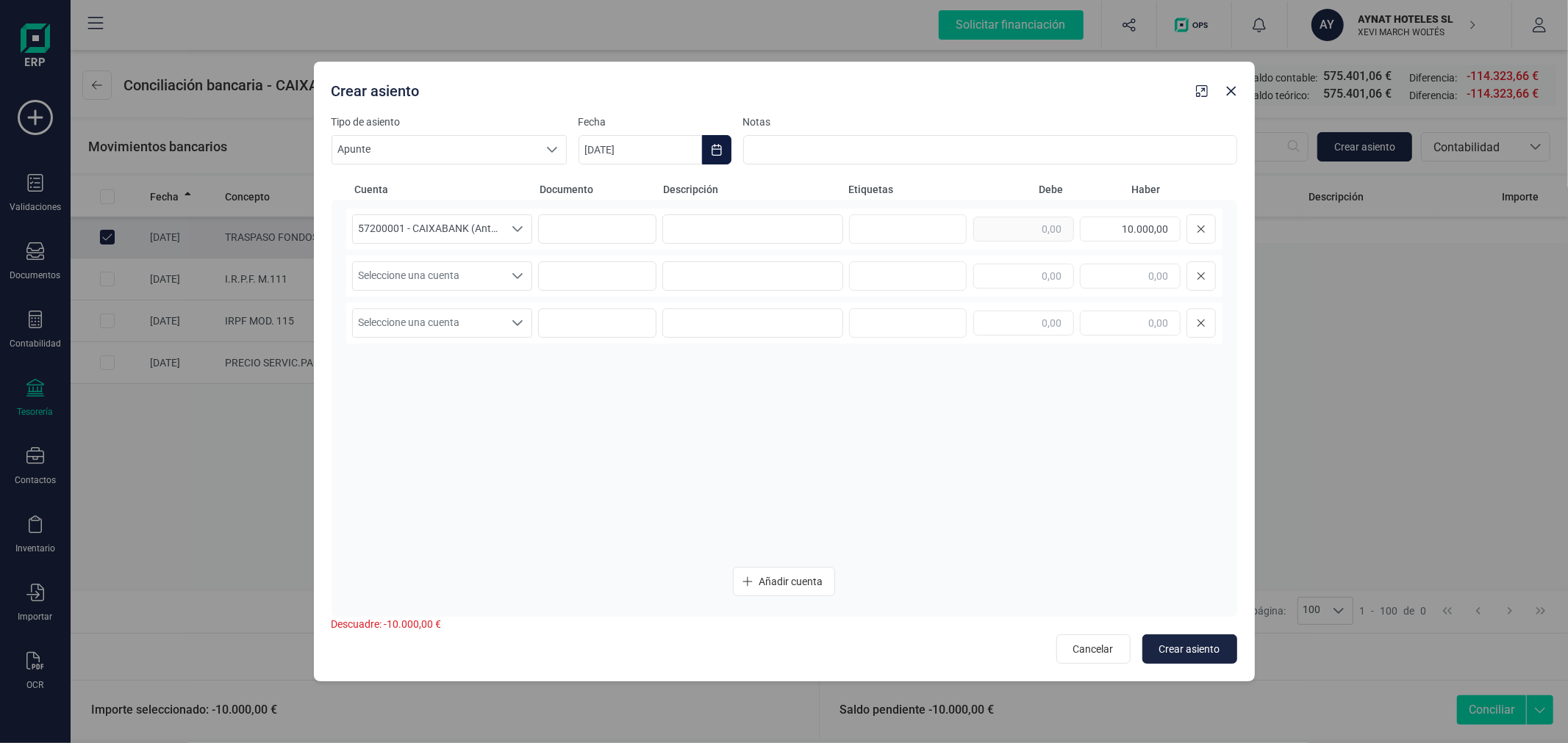
click at [725, 153] on button "Choose Date" at bounding box center [716, 150] width 29 height 29
click at [610, 196] on icon "Previous Month" at bounding box center [608, 194] width 12 height 12
click at [673, 361] on span "15" at bounding box center [668, 361] width 29 height 29
type input "15/07/2025"
click at [730, 239] on input at bounding box center [752, 228] width 181 height 29
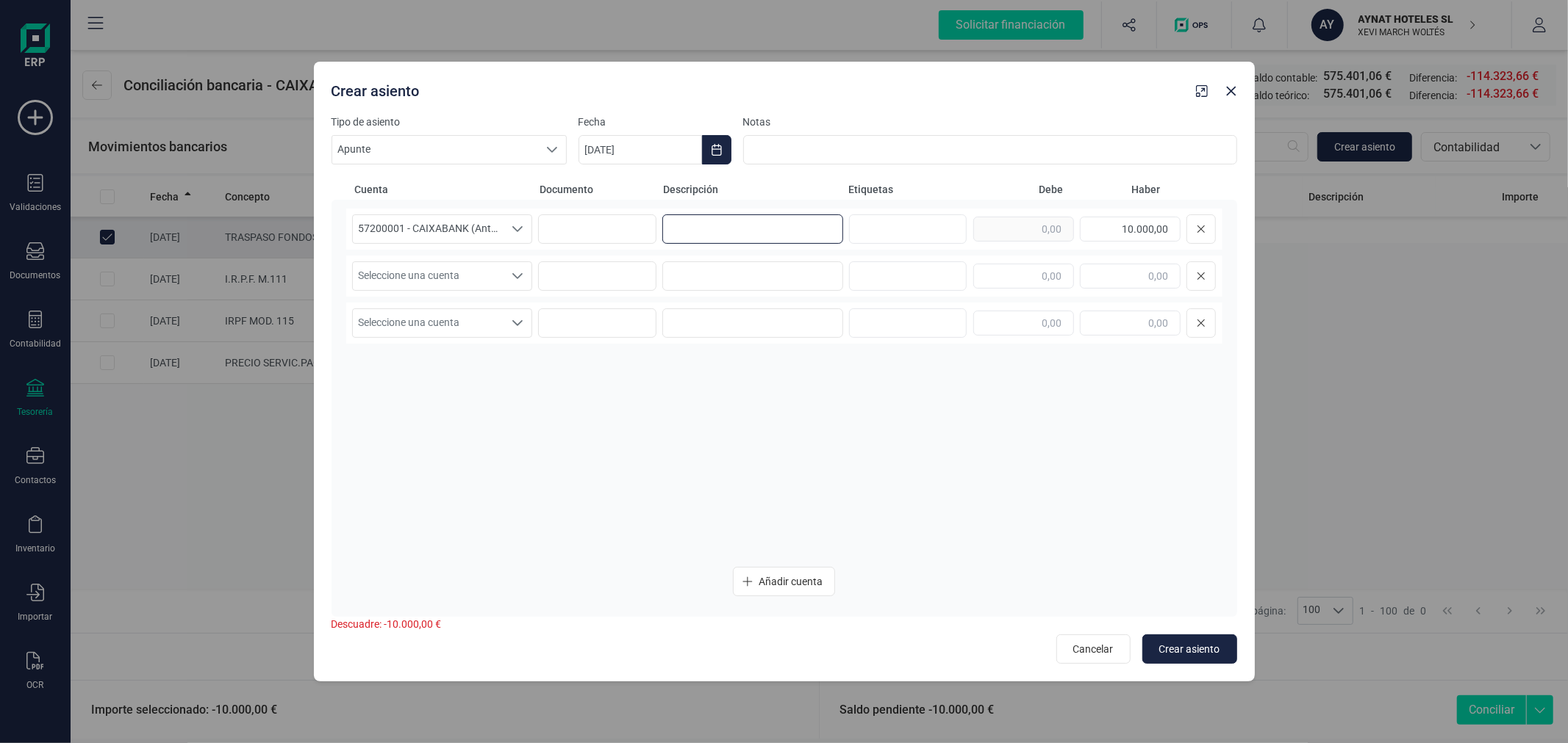
paste input "ANTICIPO SISTEMARQ"
type input "ANTICIPO SISTEMARQ"
click at [512, 274] on icon "Seleccione una cuenta" at bounding box center [518, 276] width 12 height 12
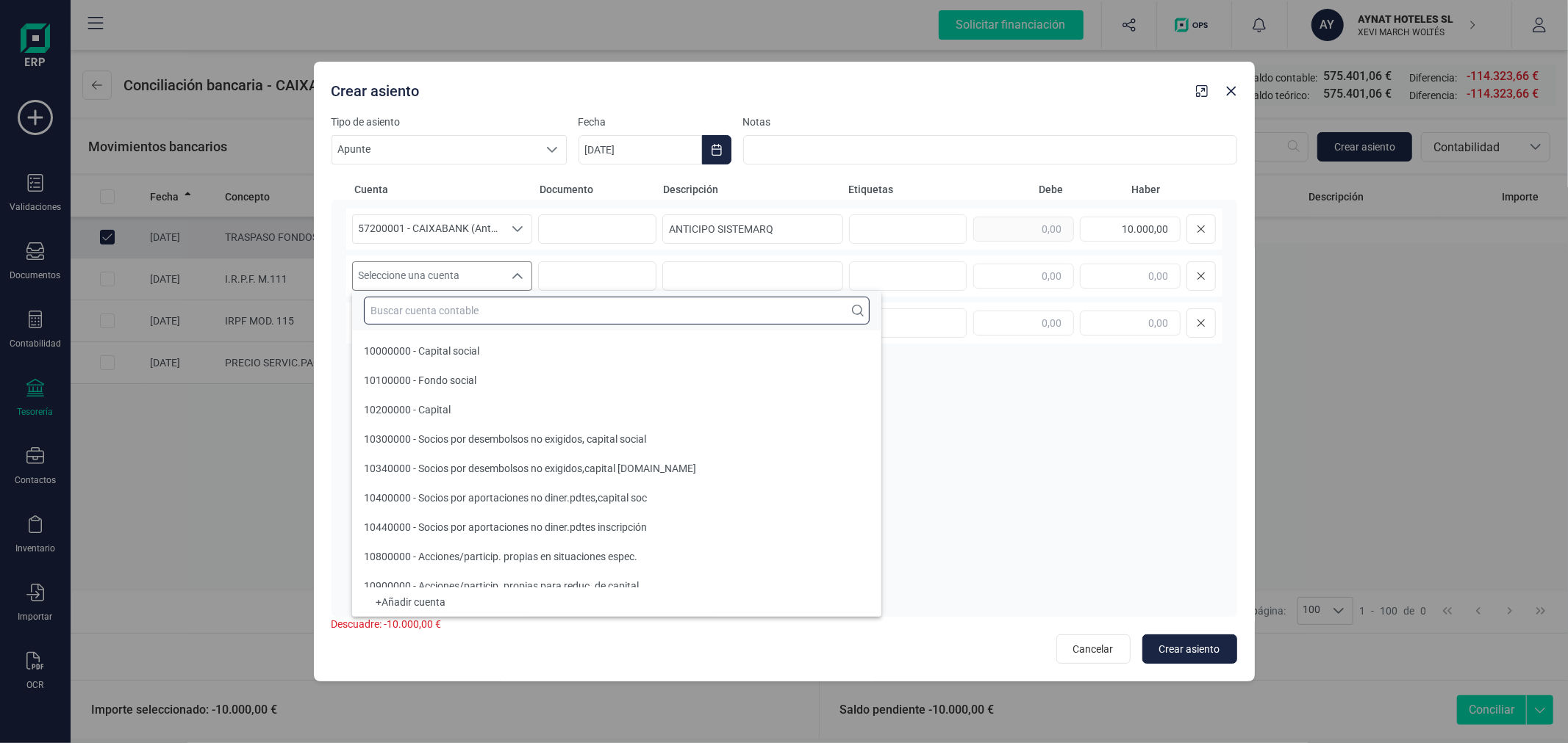
click at [517, 312] on input "text" at bounding box center [616, 310] width 506 height 28
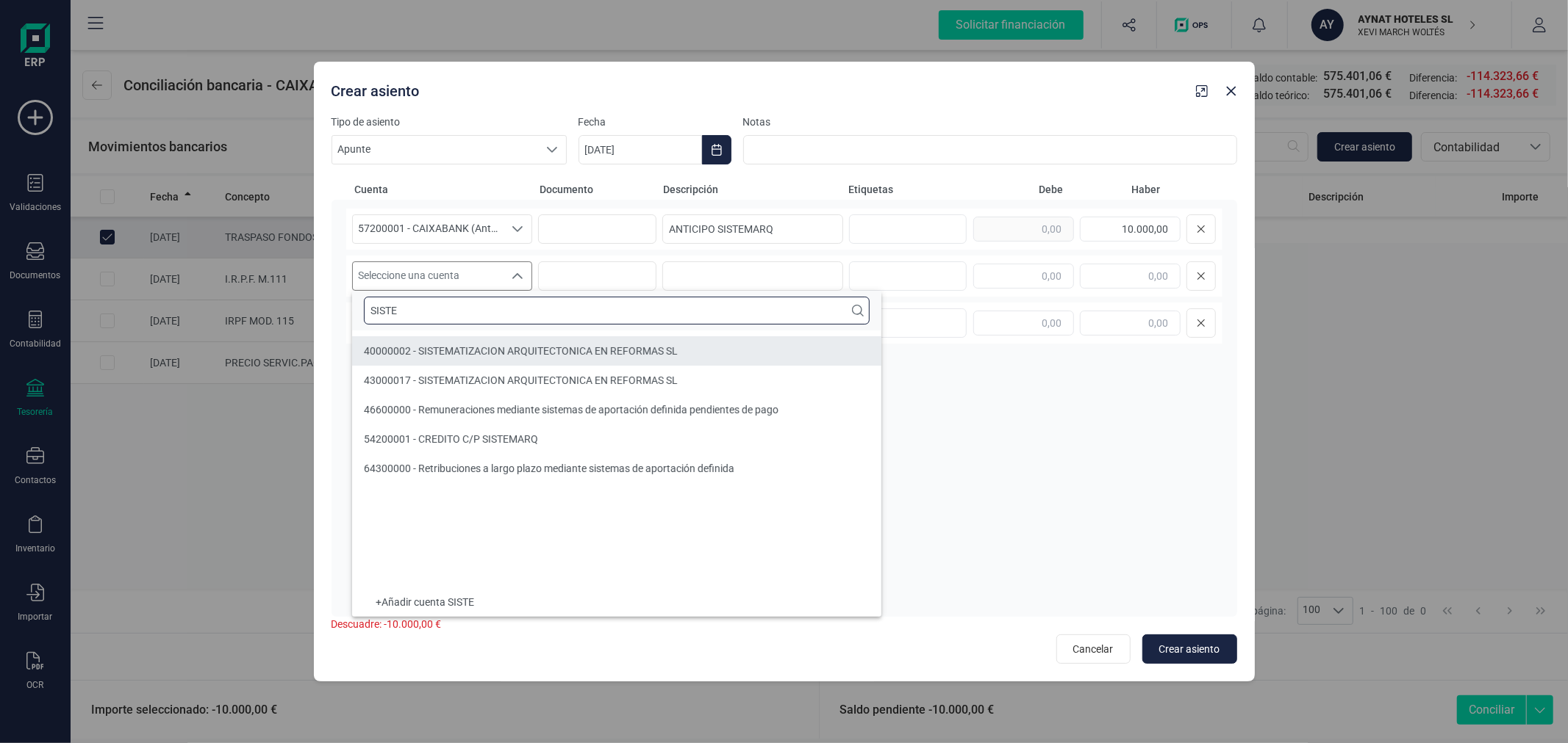
type input "SISTE"
click at [547, 341] on li "40000002 - SISTEMATIZACION ARQUITECTONICA EN REFORMAS SL" at bounding box center [616, 351] width 529 height 29
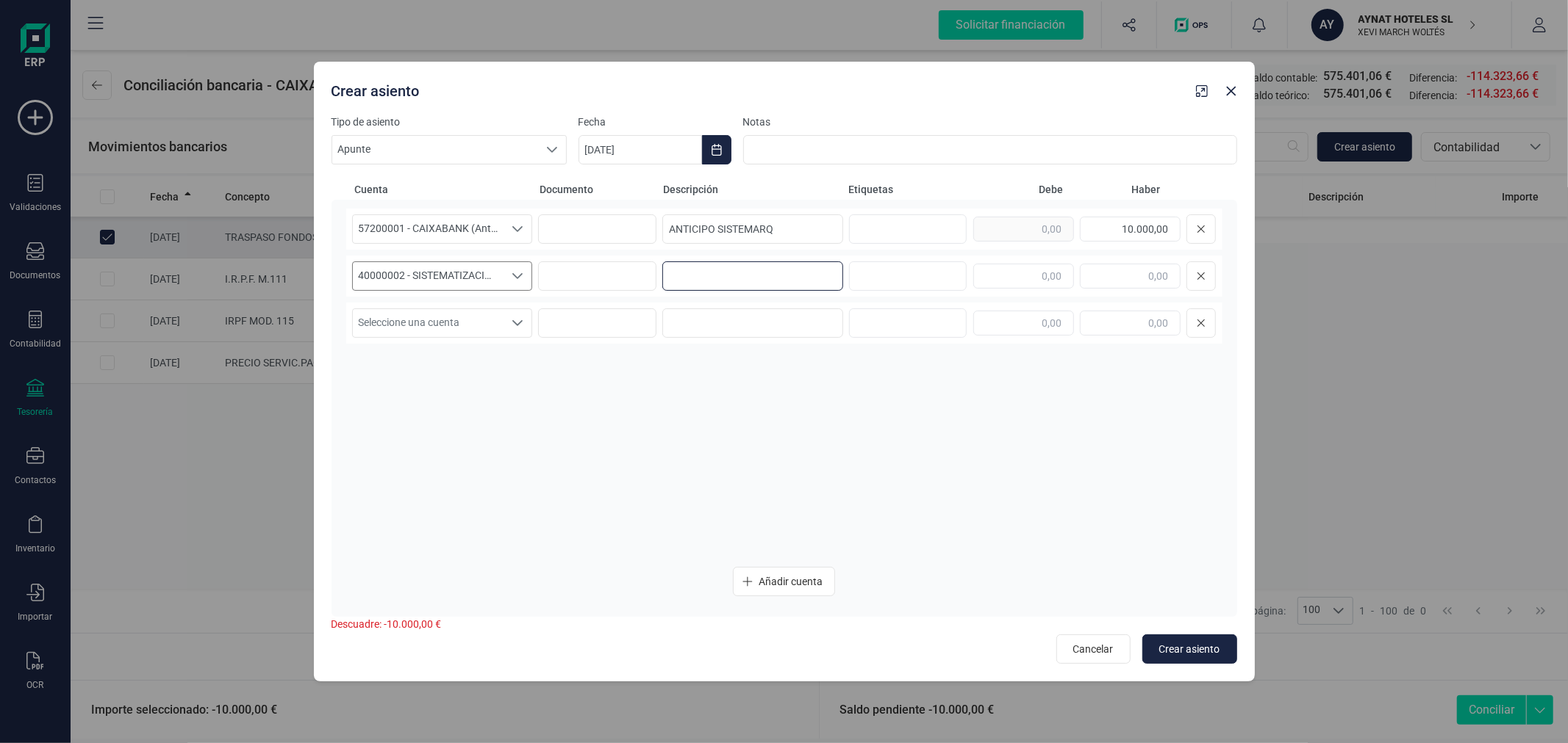
paste input "ANTICIPO SISTEMARQ"
type input "ANTICIPO SISTEMARQ"
type input "10.000,00"
click at [1188, 642] on span "Crear asiento" at bounding box center [1189, 650] width 61 height 15
type input "[DATE]"
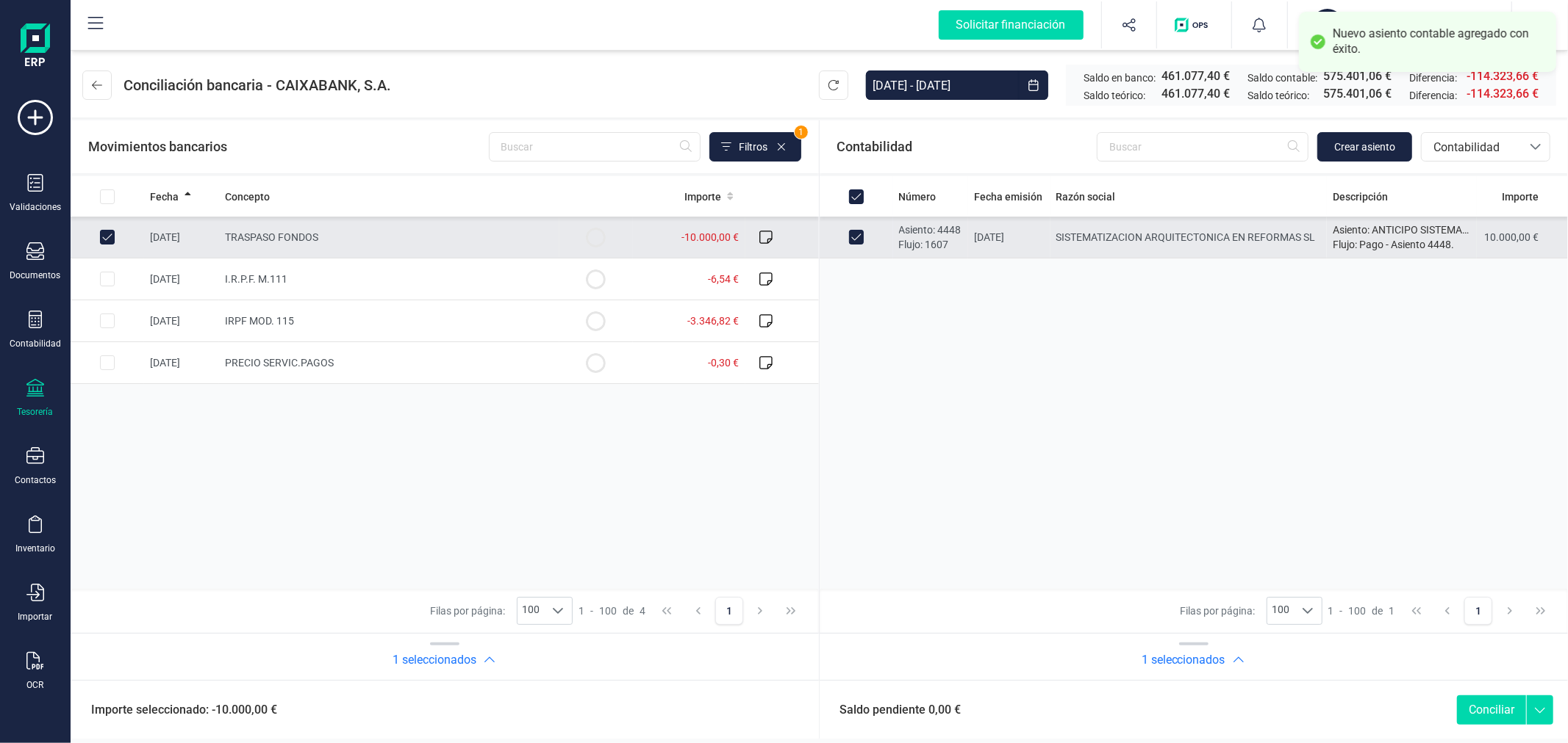
click at [1470, 717] on button "Conciliar" at bounding box center [1491, 710] width 69 height 29
checkbox input "false"
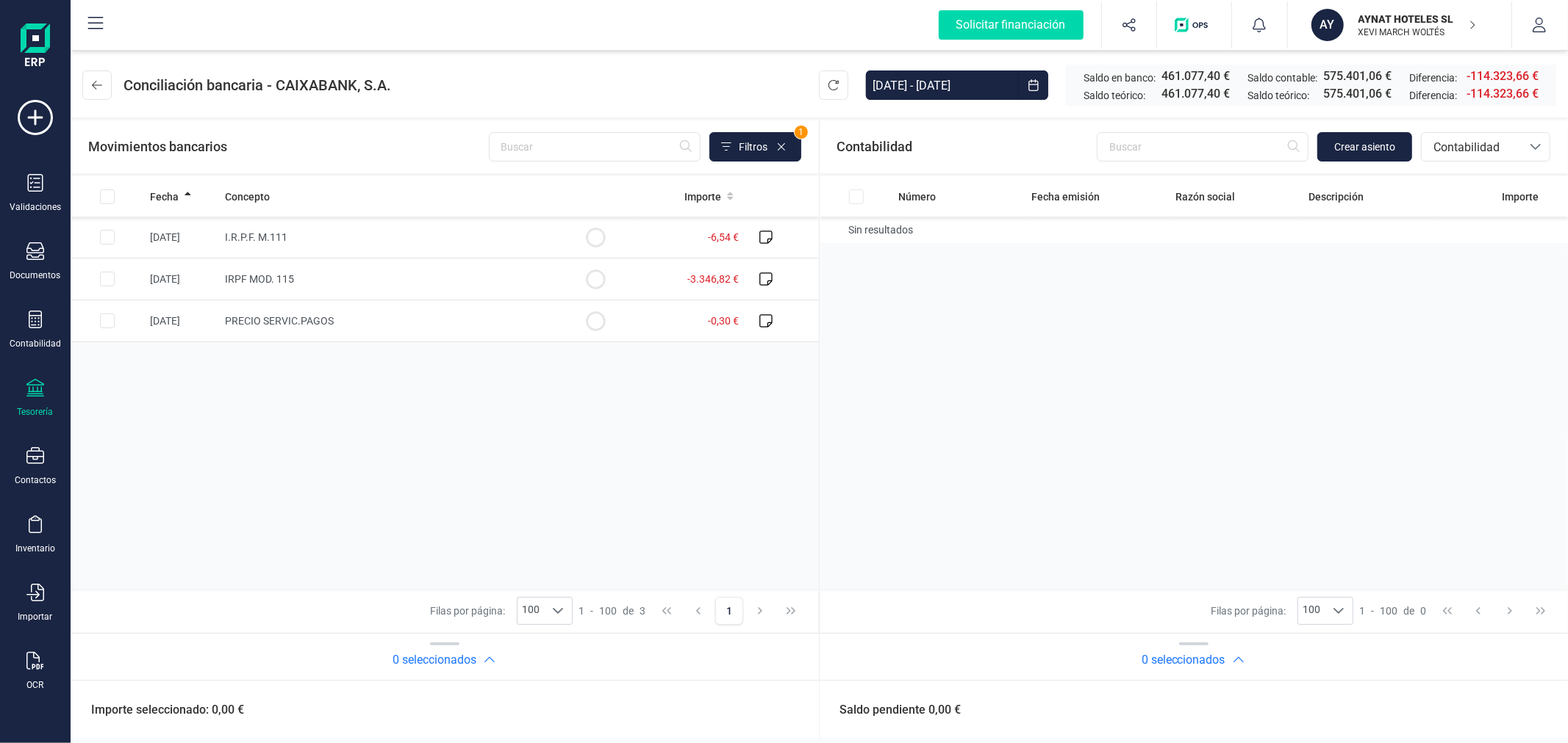
click at [271, 388] on div "Fecha Concepto Importe 21/07/2025 I.R.P.F. M.111 -6,54 € 21/07/2025 IRPF MOD. 1…" at bounding box center [444, 382] width 748 height 412
click at [103, 238] on input "Row Selected 1db31971-90e3-4c08-b575-c246be6ada42" at bounding box center [107, 237] width 15 height 15
checkbox input "true"
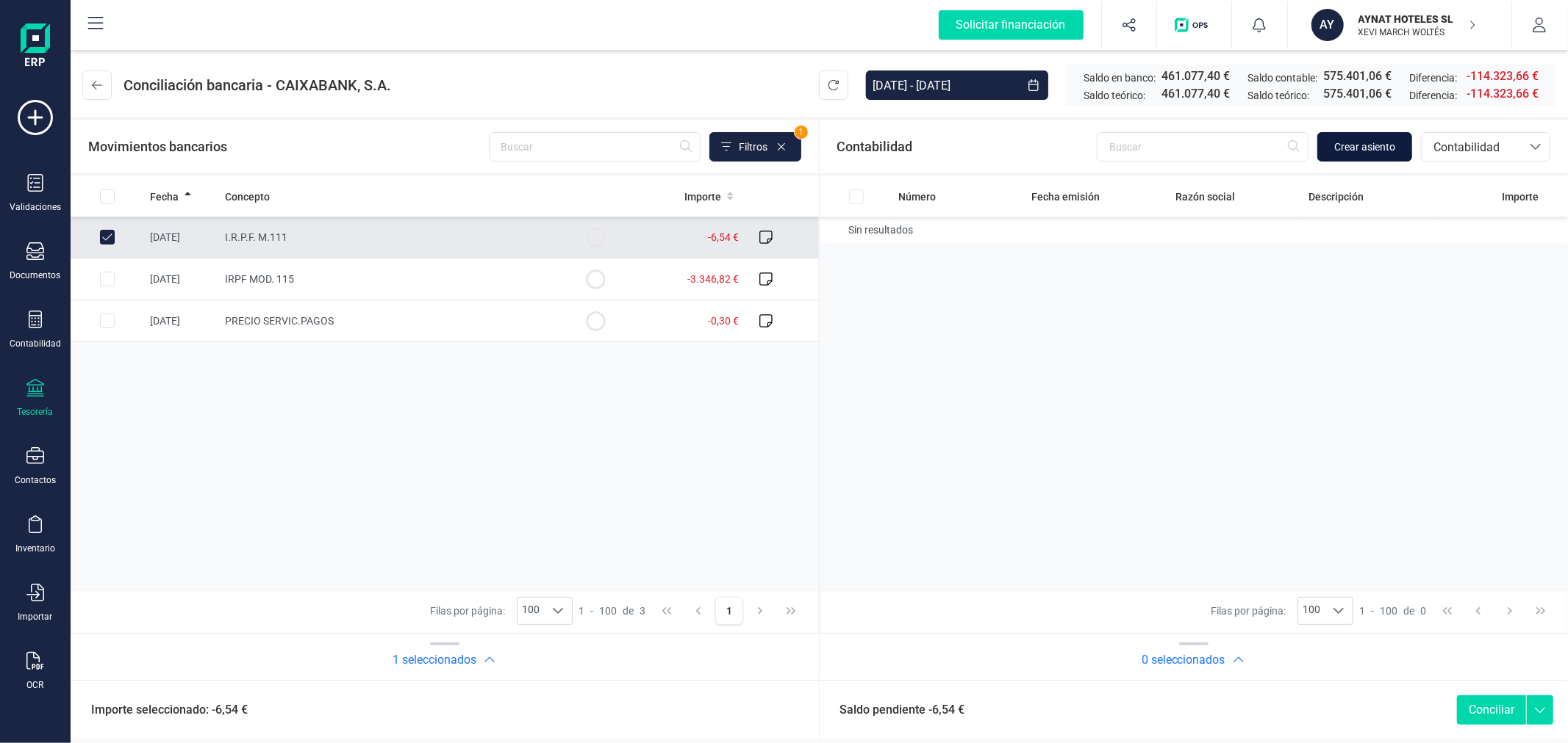
click at [1351, 149] on span "Crear asiento" at bounding box center [1364, 147] width 61 height 15
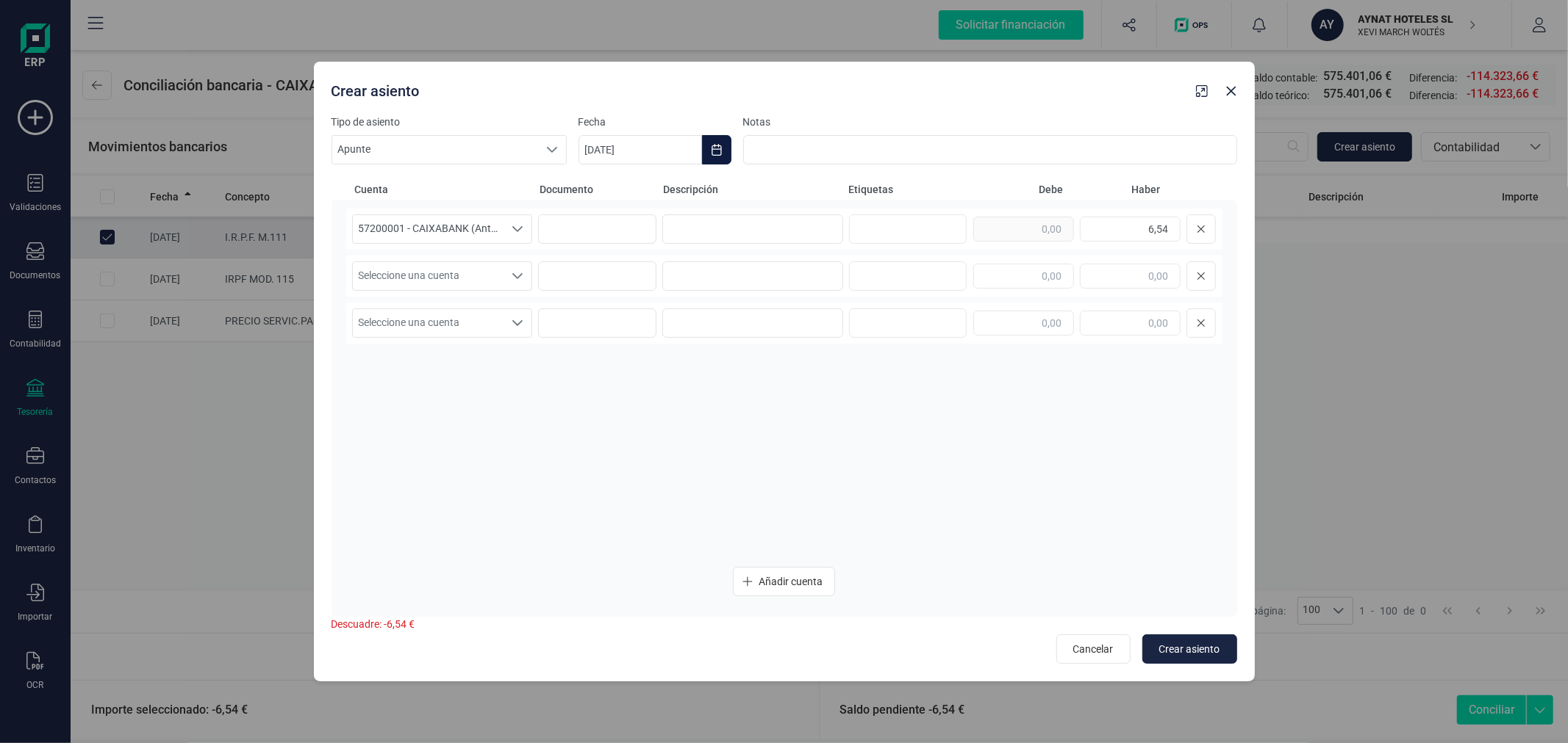
click at [722, 135] on button "Choose Date" at bounding box center [716, 150] width 29 height 29
click at [607, 191] on icon "Previous Month" at bounding box center [608, 194] width 6 height 11
click at [618, 405] on span "21" at bounding box center [616, 403] width 29 height 29
type input "[DATE]"
click at [746, 225] on input at bounding box center [752, 228] width 181 height 29
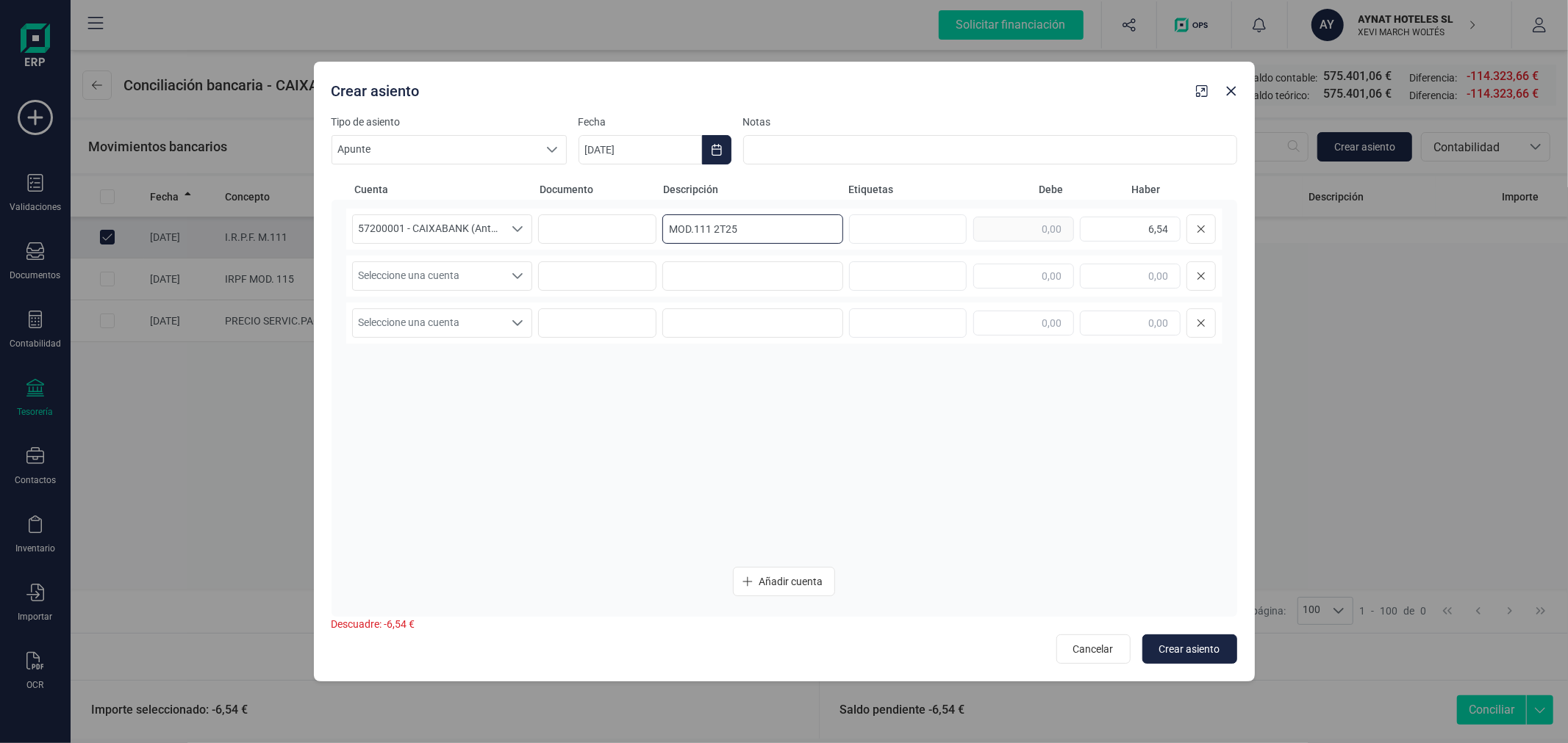
type input "MOD.111 2T25"
click at [426, 279] on span "Seleccione una cuenta" at bounding box center [428, 276] width 151 height 28
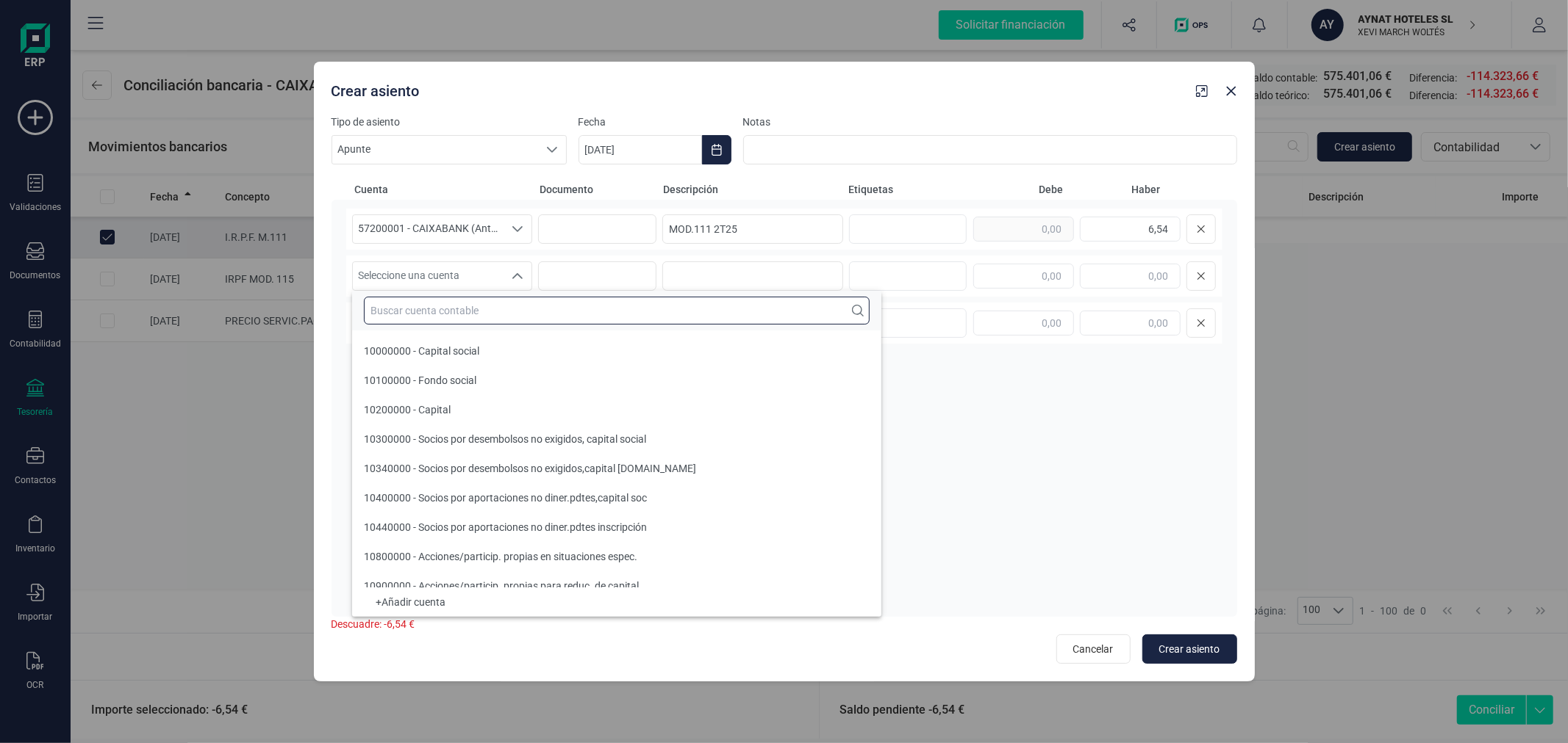
click at [446, 312] on input "text" at bounding box center [616, 310] width 506 height 28
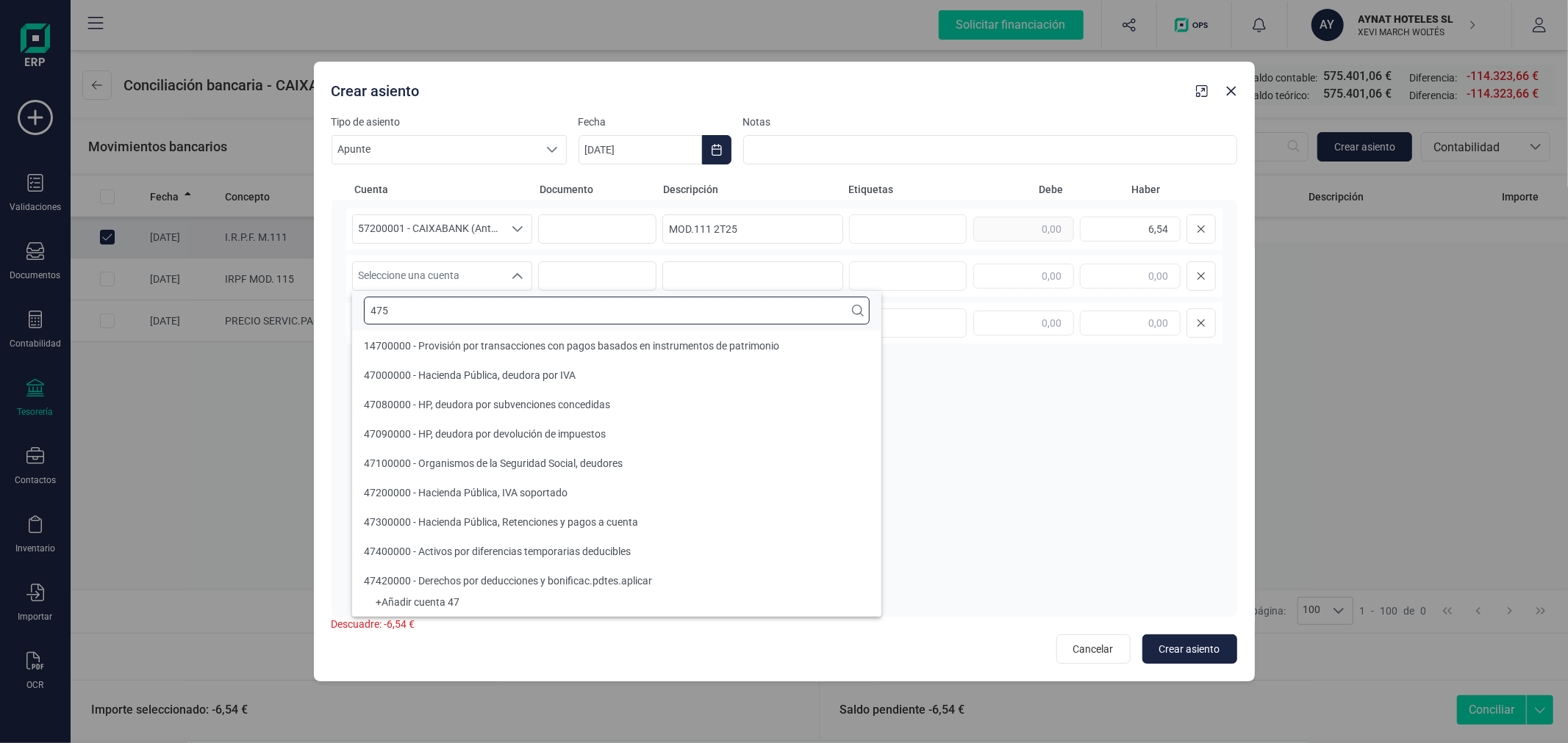
scroll to position [0, 0]
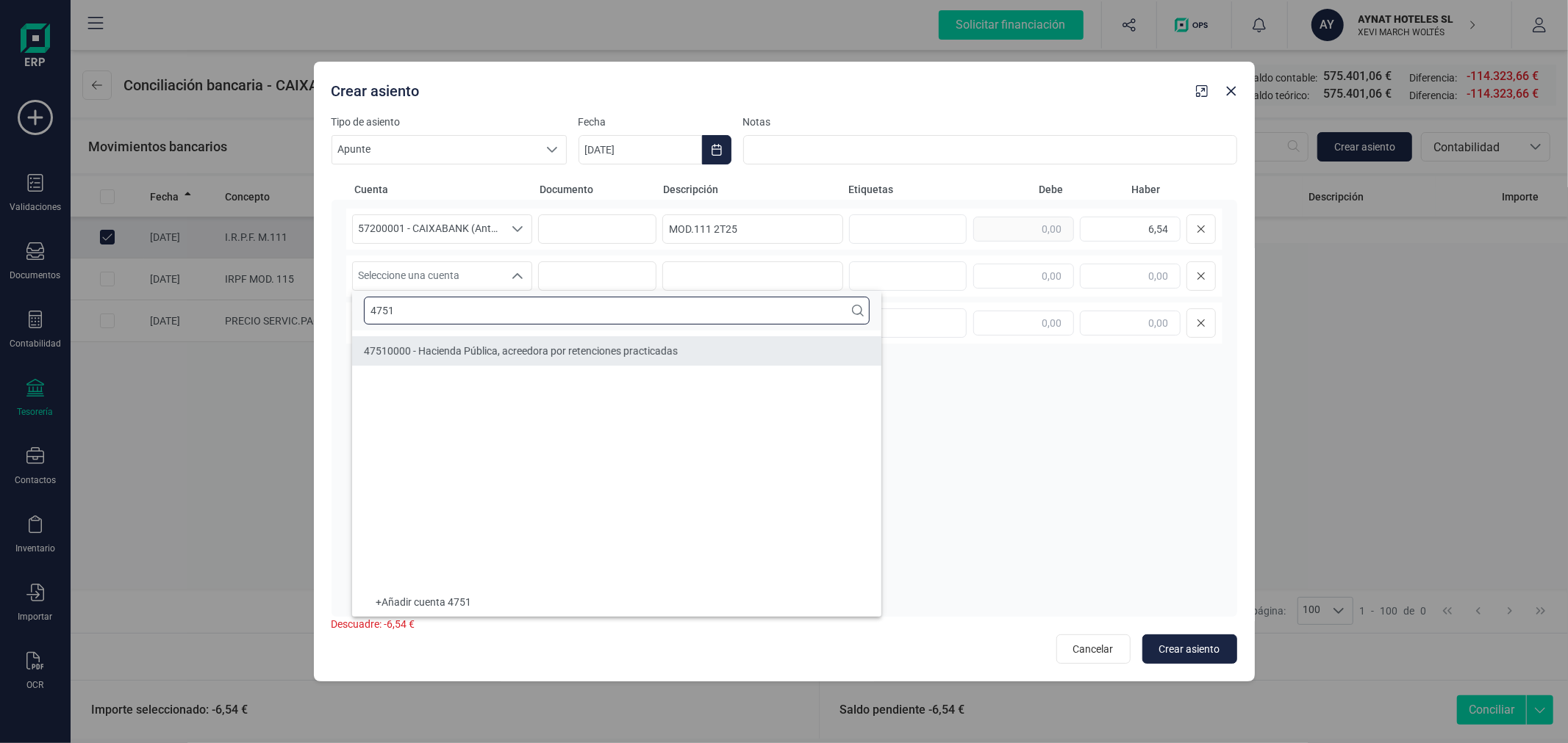
type input "4751"
click at [495, 346] on span "47510000 - Hacienda Pública, acreedora por retenciones practicadas" at bounding box center [520, 352] width 313 height 12
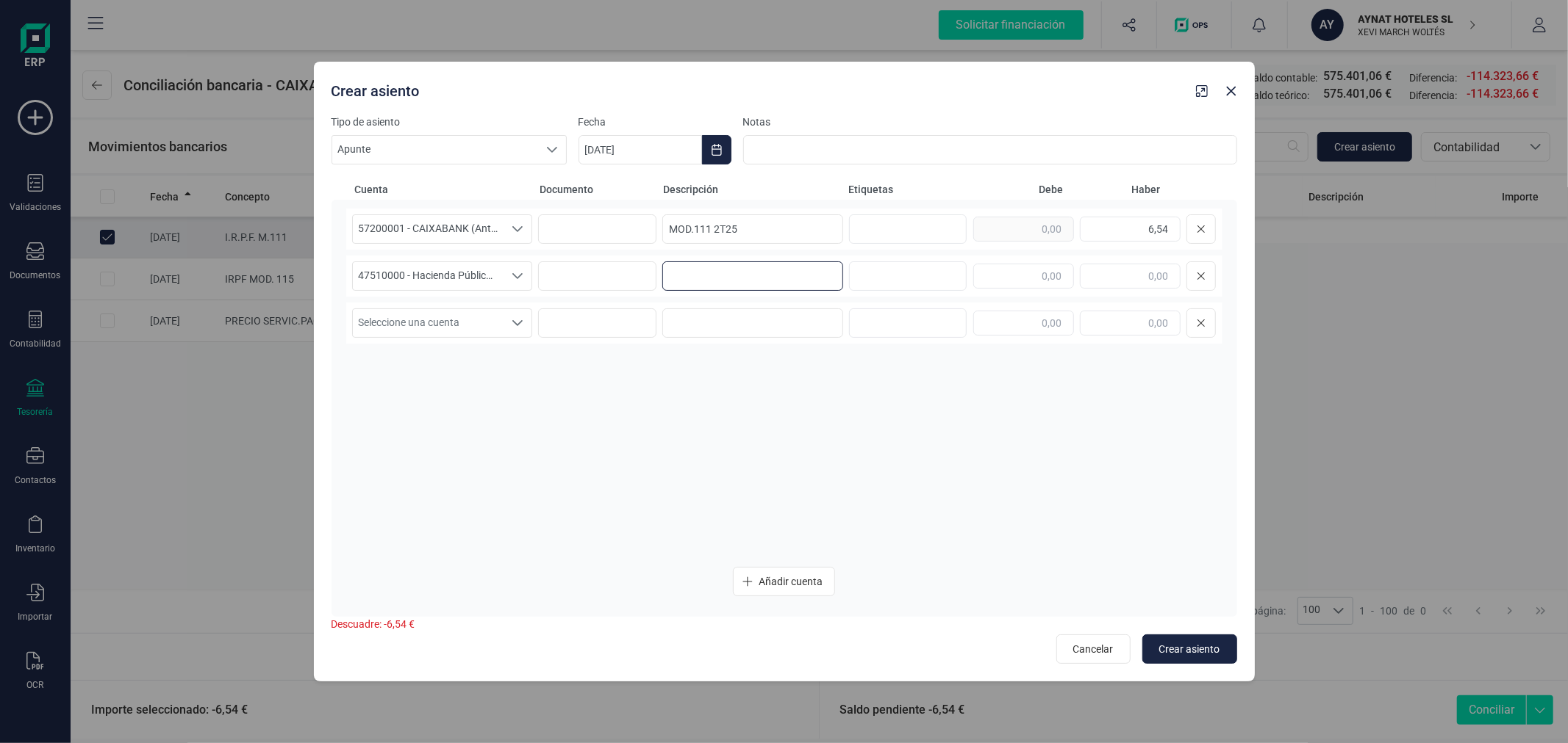
paste input "MOD.111 2T25"
type input "MOD.111 2T25"
type input "6,54"
click at [1221, 648] on button "Crear asiento" at bounding box center [1189, 649] width 95 height 29
type input "[DATE]"
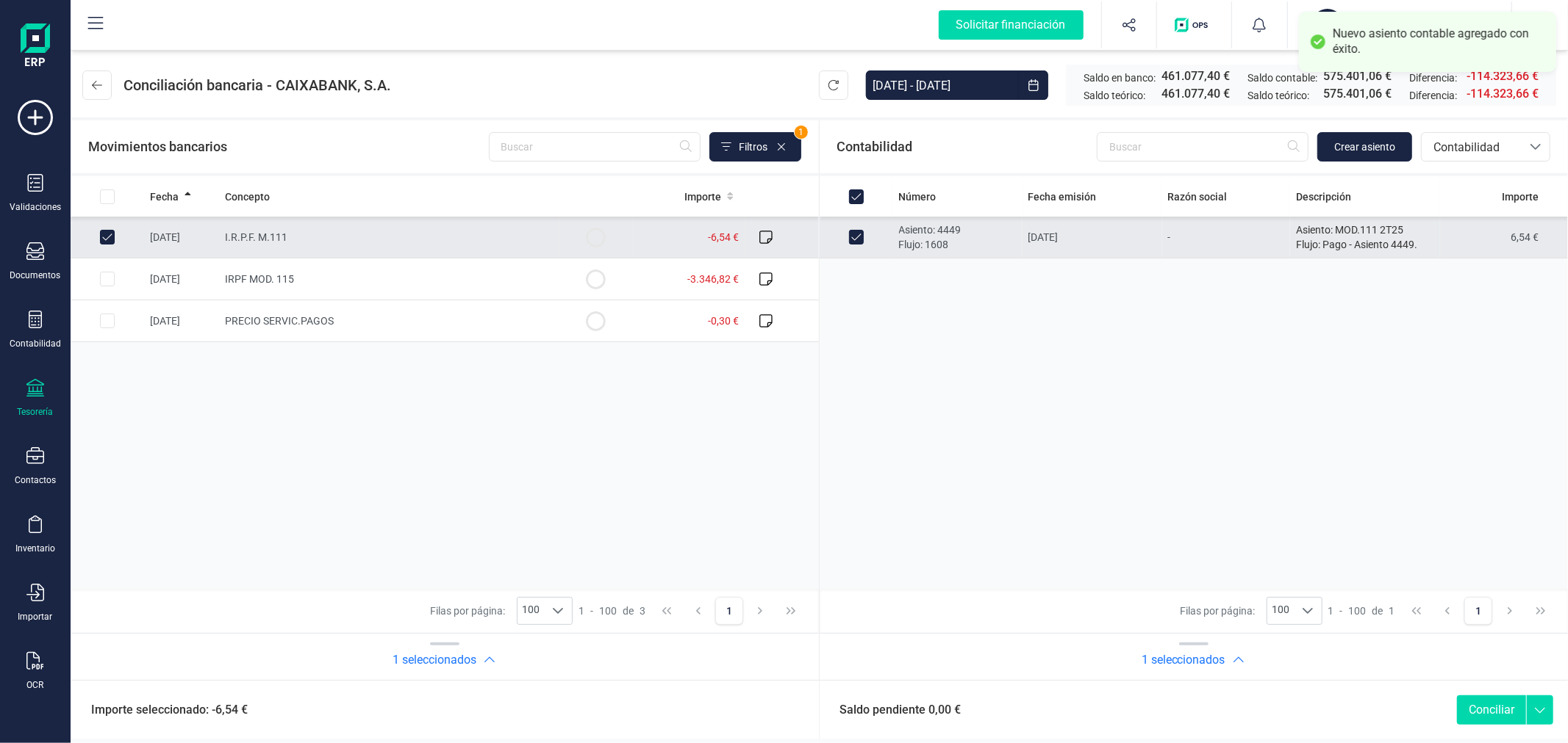
click at [1501, 702] on button "Conciliar" at bounding box center [1491, 710] width 69 height 29
checkbox input "false"
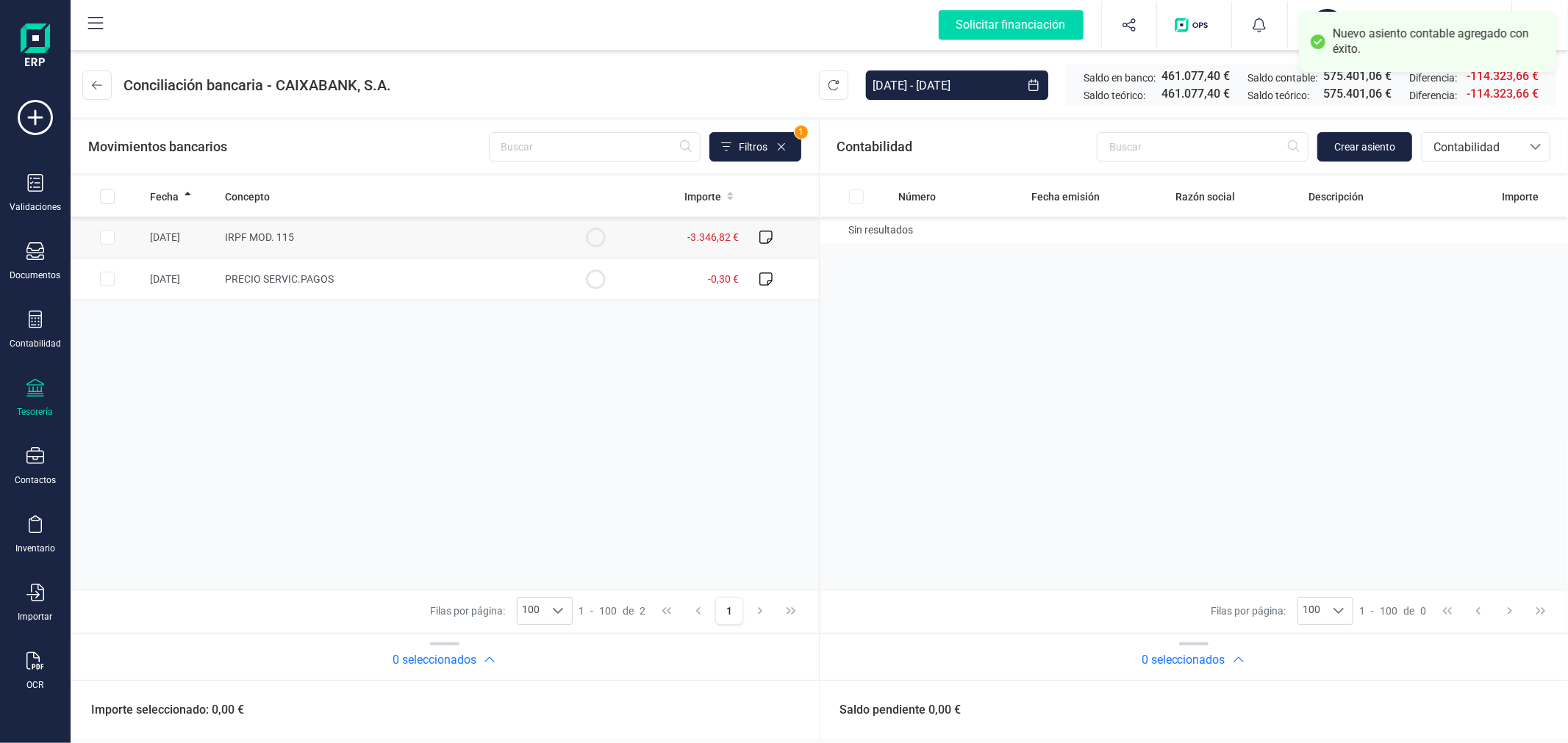
click at [107, 240] on input "Row Selected 3707b174-0212-4f2d-a233-d824cd8c7394" at bounding box center [107, 237] width 15 height 15
checkbox input "true"
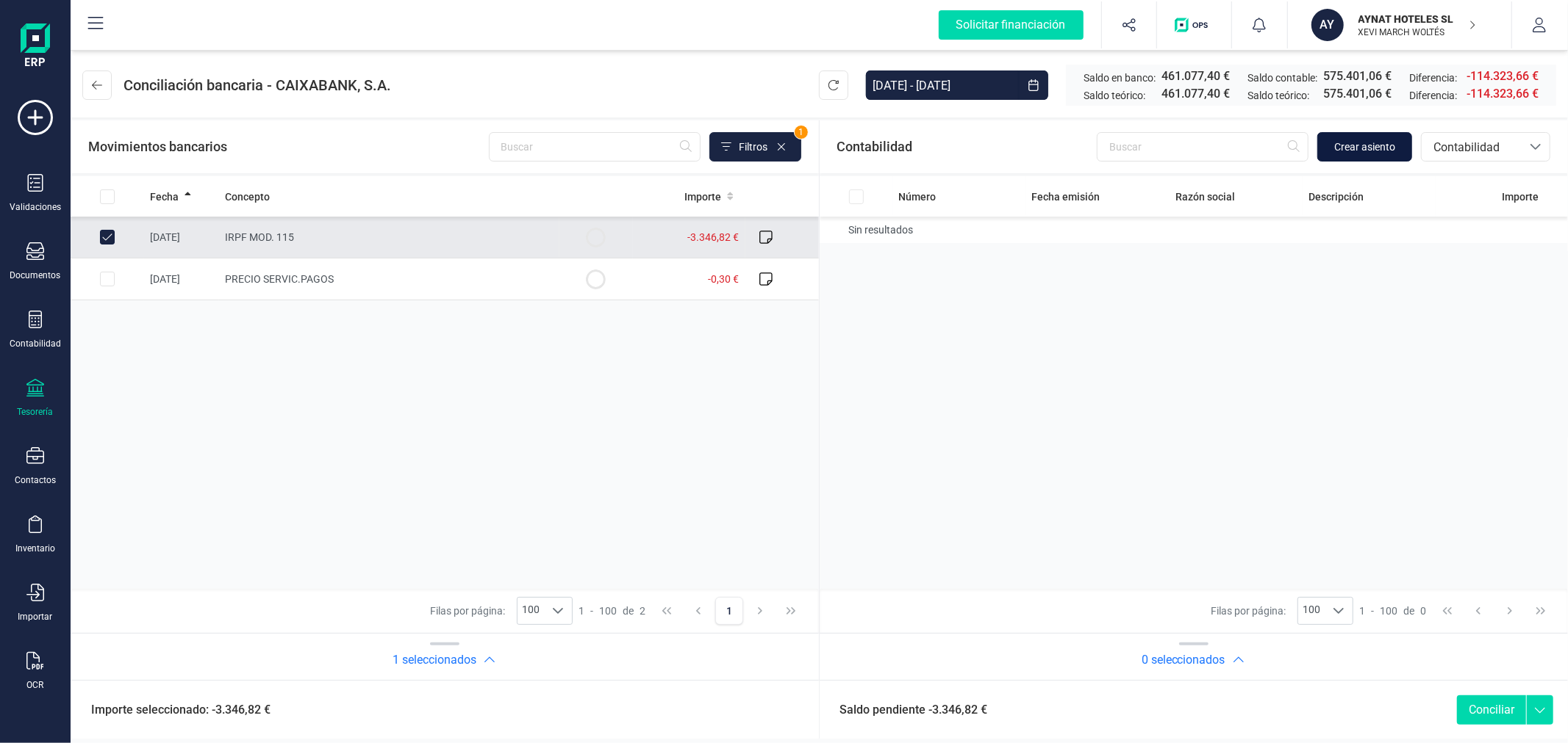
click at [1362, 148] on span "Crear asiento" at bounding box center [1364, 147] width 61 height 15
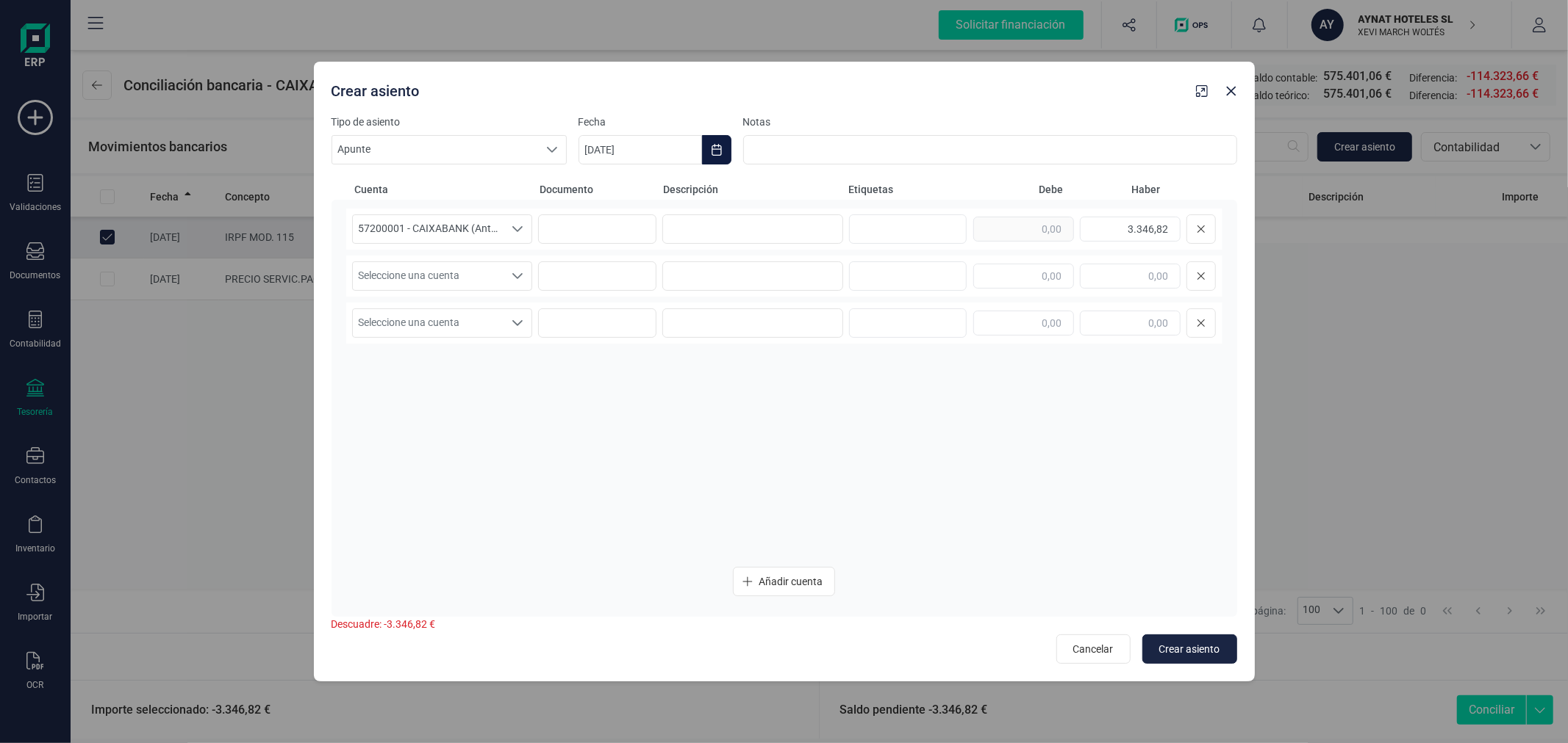
click at [718, 147] on icon "Choose Date" at bounding box center [716, 150] width 10 height 12
click at [613, 194] on icon "Previous Month" at bounding box center [608, 194] width 12 height 12
click at [615, 400] on span "21" at bounding box center [616, 403] width 29 height 29
type input "[DATE]"
click at [783, 221] on input at bounding box center [752, 228] width 181 height 29
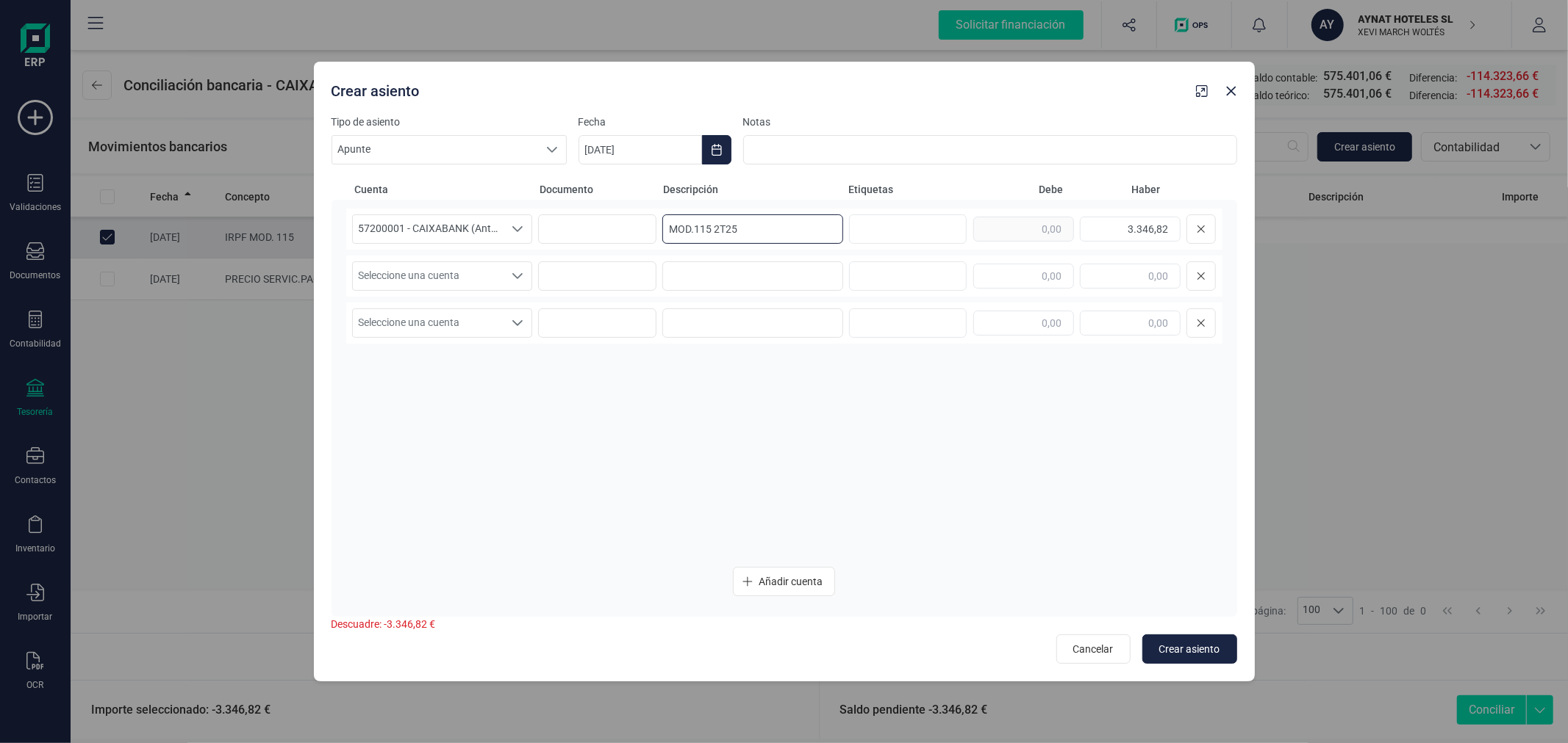
type input "MOD.115 2T25"
click at [479, 284] on span "Seleccione una cuenta" at bounding box center [428, 276] width 151 height 28
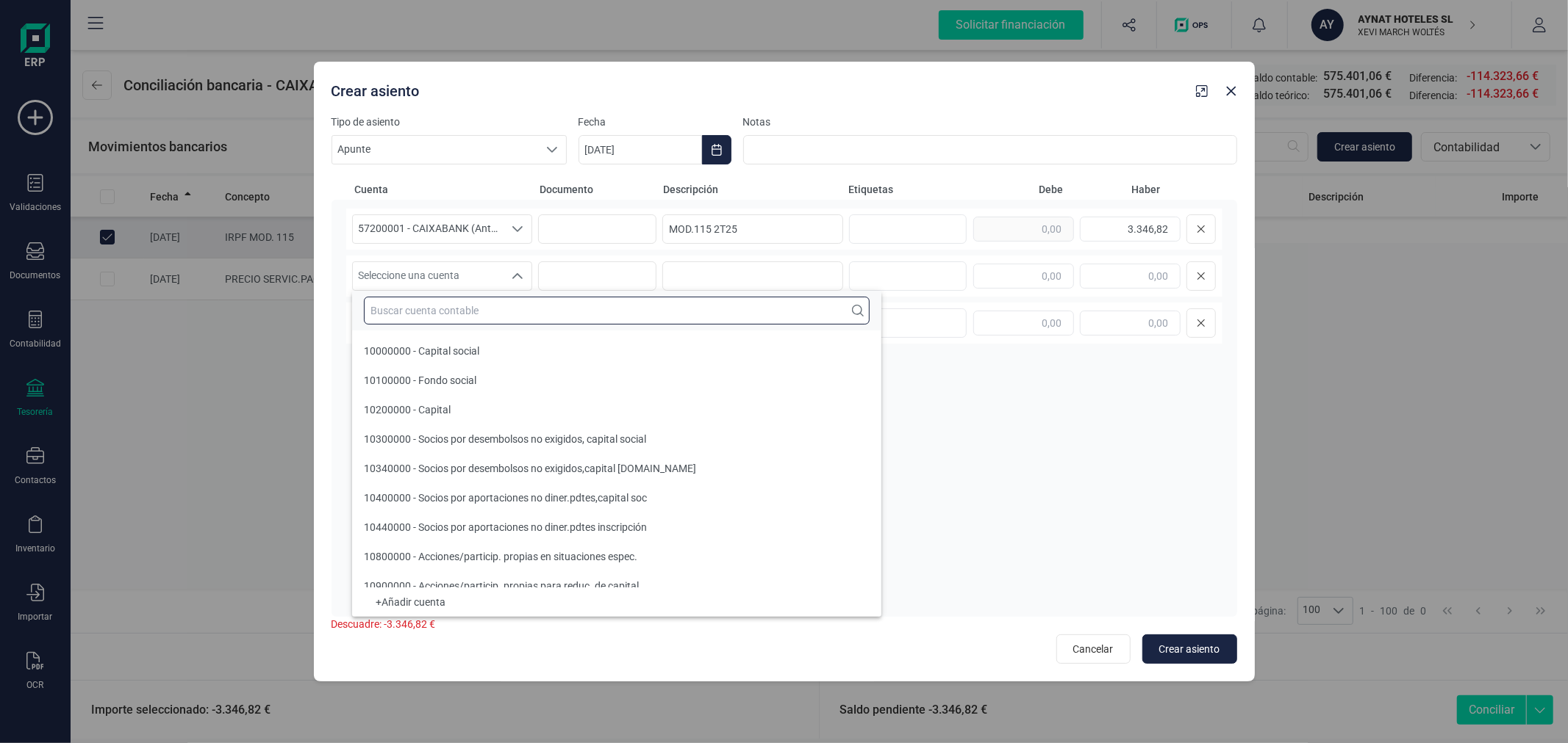
click at [512, 316] on input "text" at bounding box center [616, 310] width 506 height 28
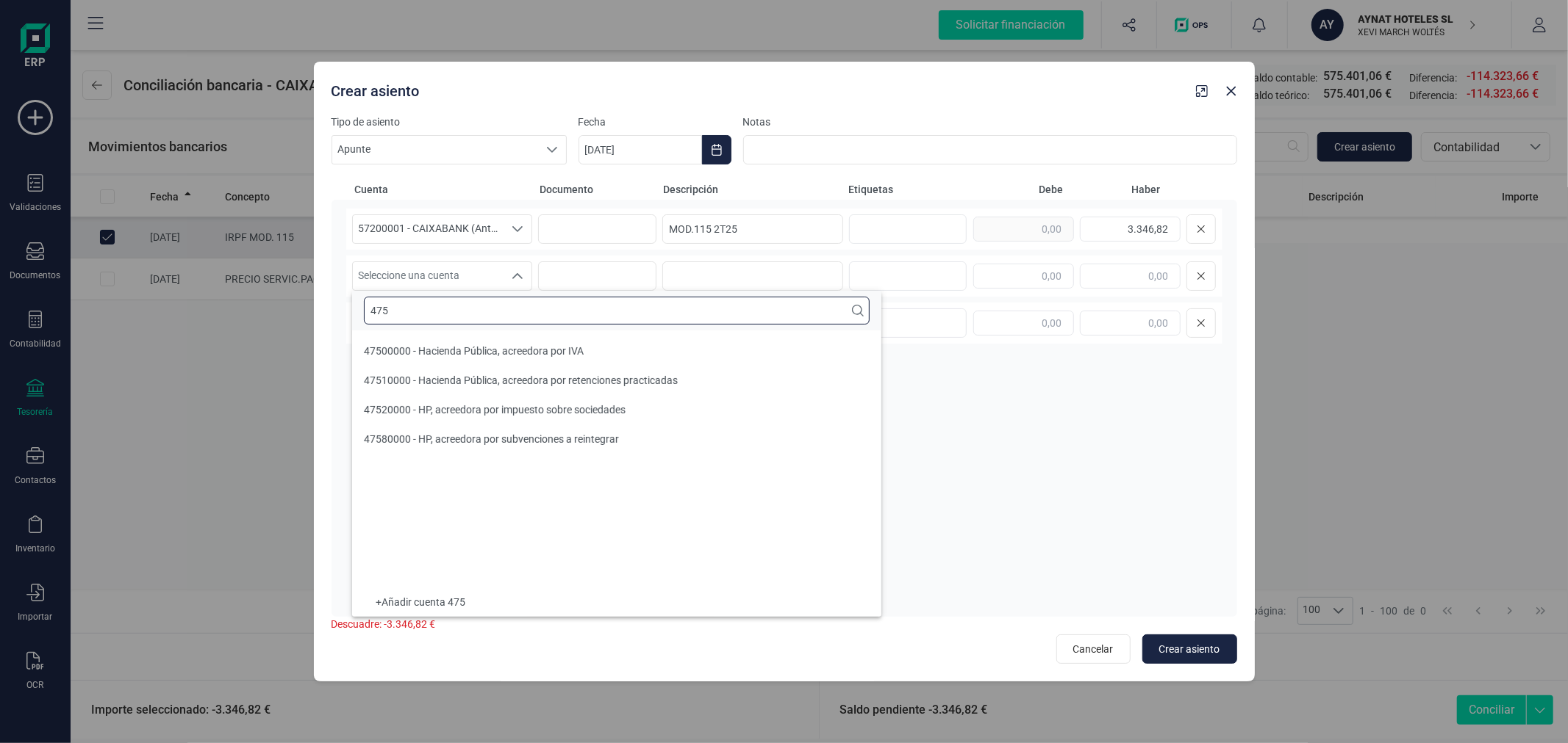
scroll to position [0, 0]
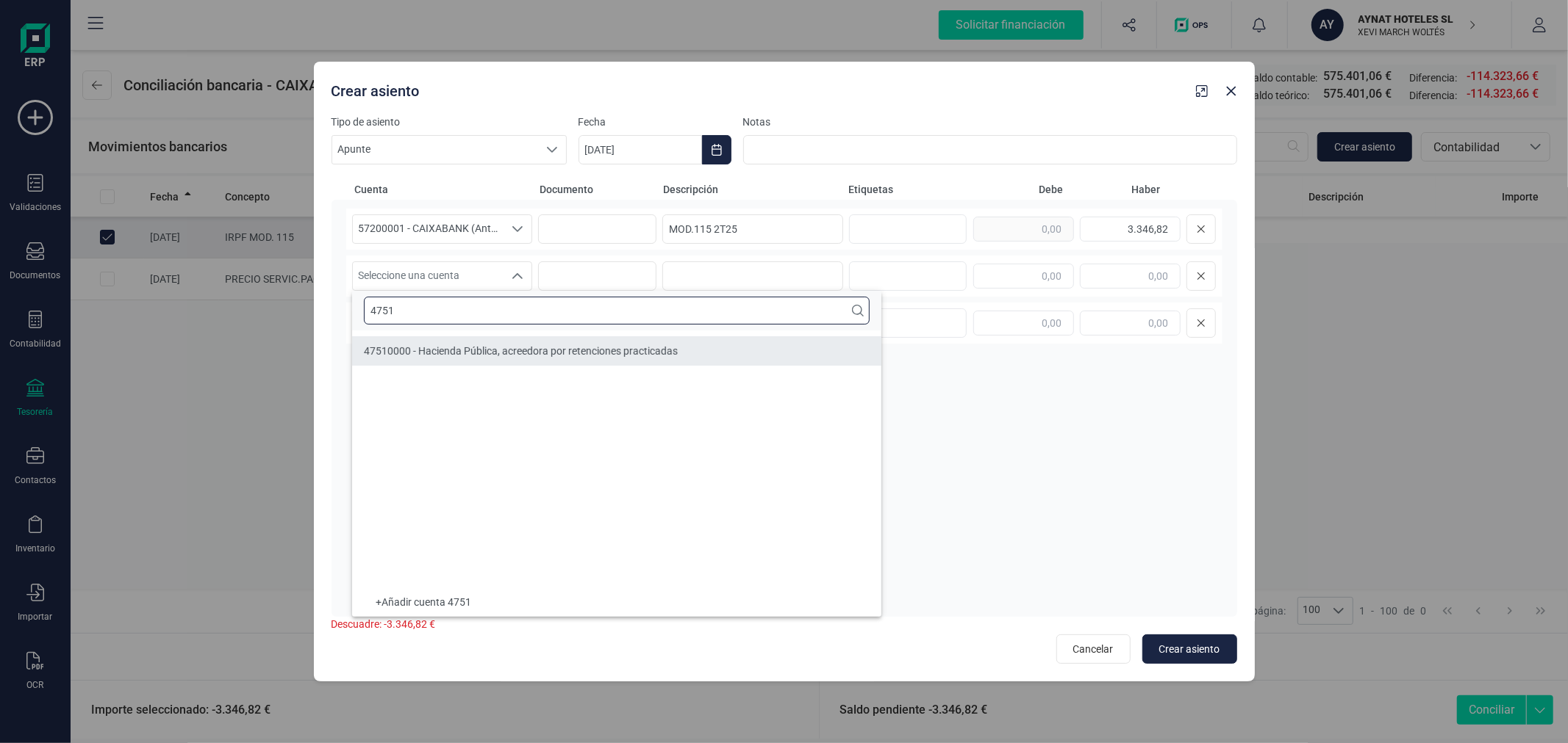
type input "4751"
click at [512, 346] on span "47510000 - Hacienda Pública, acreedora por retenciones practicadas" at bounding box center [520, 352] width 313 height 12
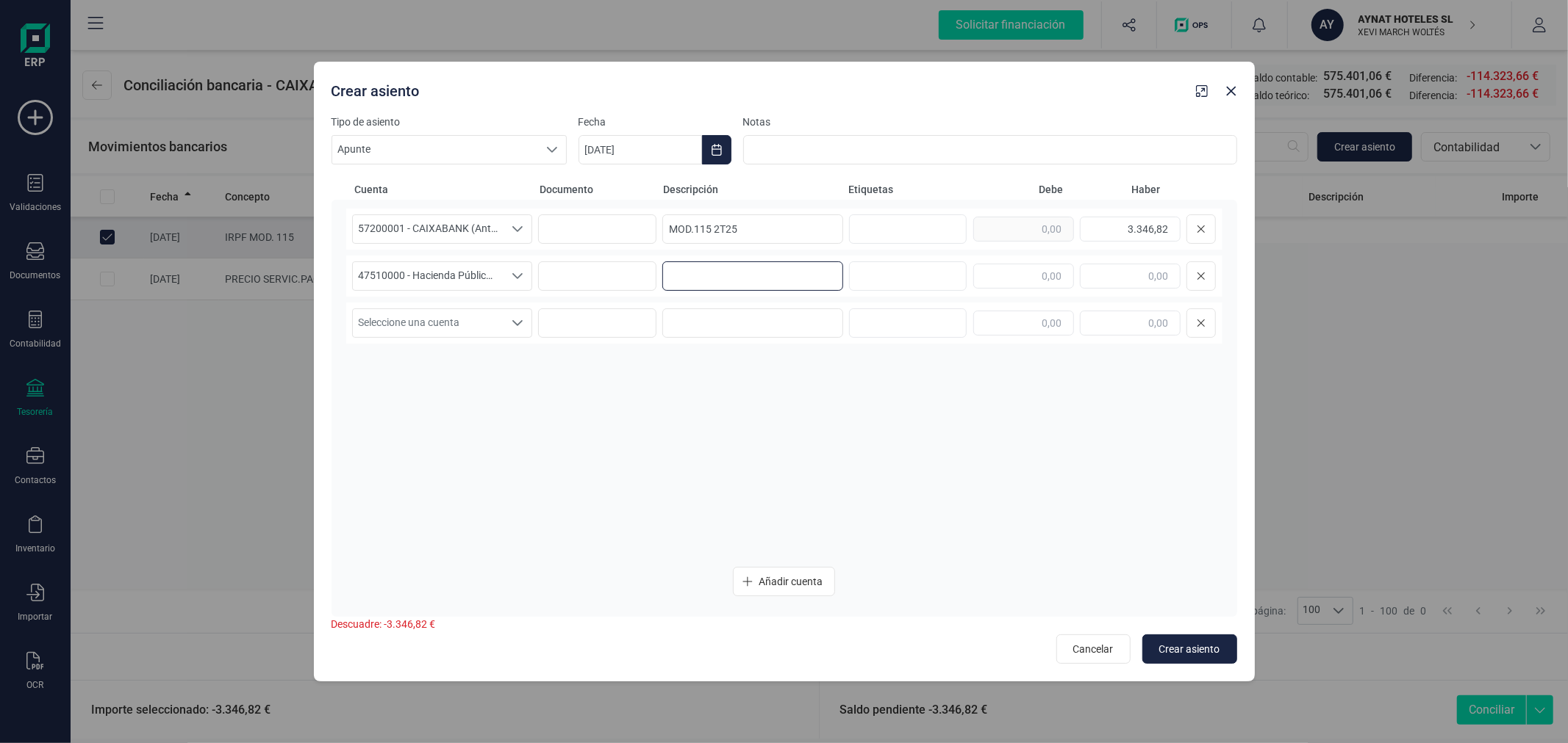
paste input "MOD.115 2T25"
type input "MOD.115 2T25"
type input "3.346,82"
click at [1201, 643] on span "Crear asiento" at bounding box center [1189, 650] width 61 height 15
type input "[DATE]"
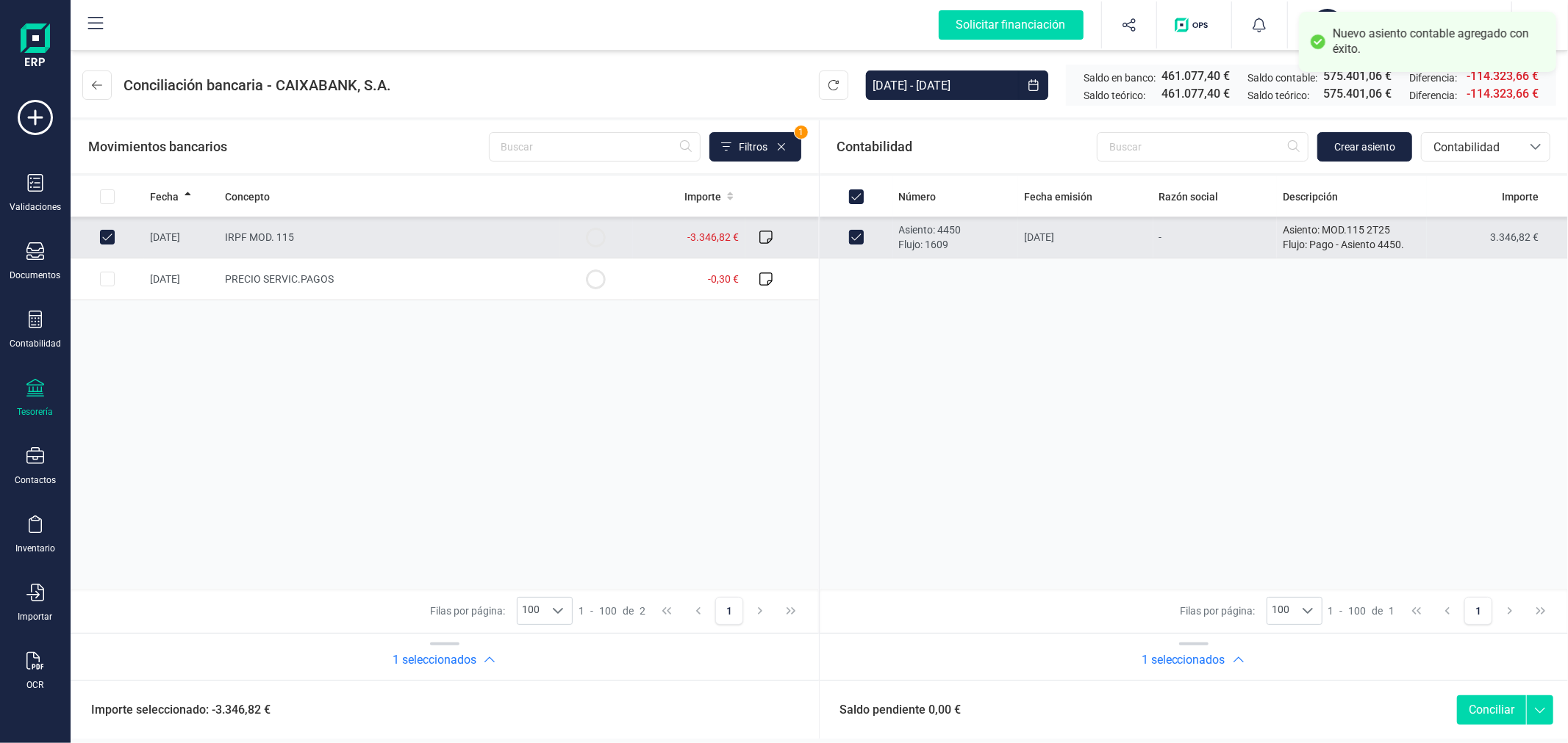
click at [1492, 708] on button "Conciliar" at bounding box center [1491, 710] width 69 height 29
checkbox input "false"
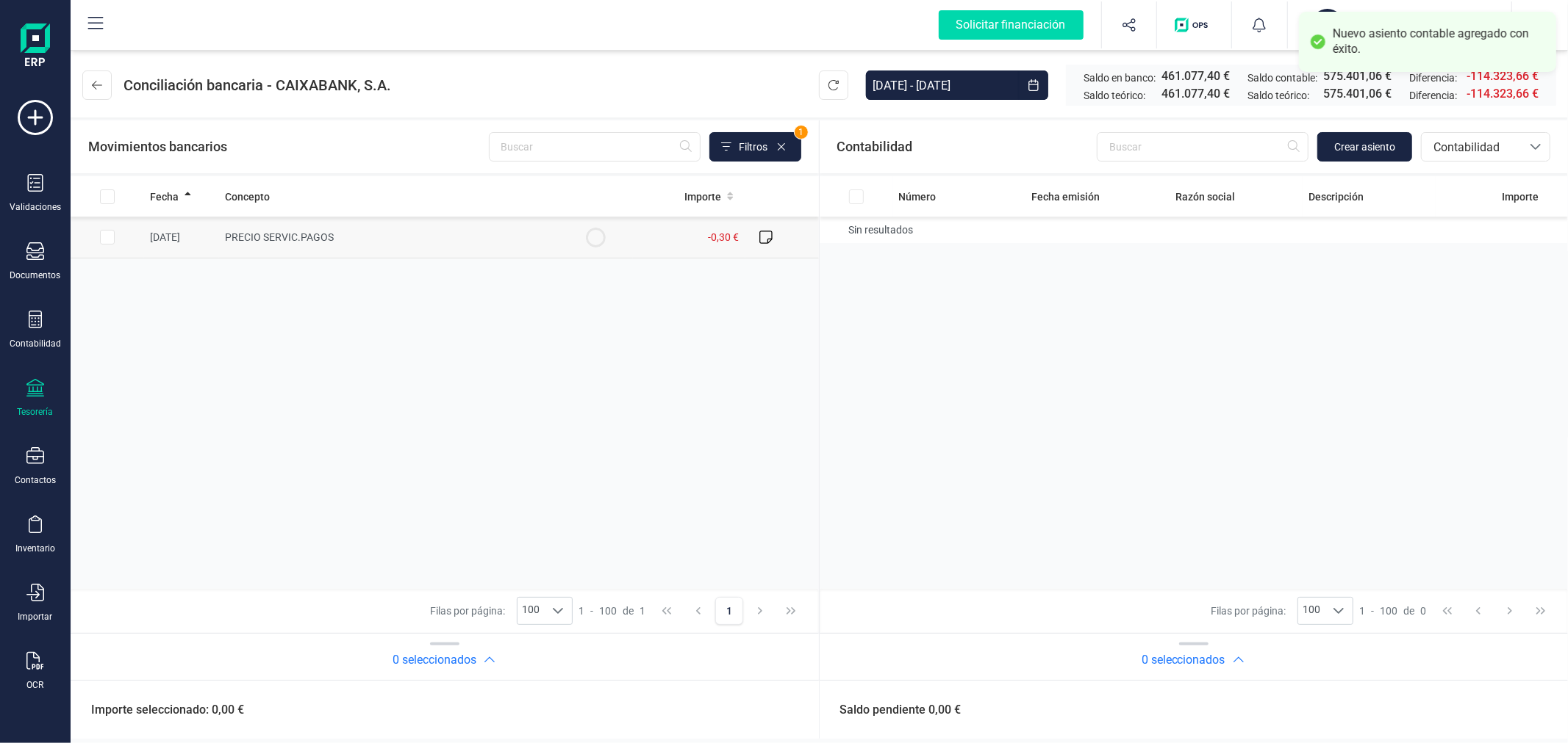
click at [107, 236] on input "Row Selected fa1a5612-0238-47c1-8c8a-9bb711042fdb" at bounding box center [107, 237] width 15 height 15
checkbox input "true"
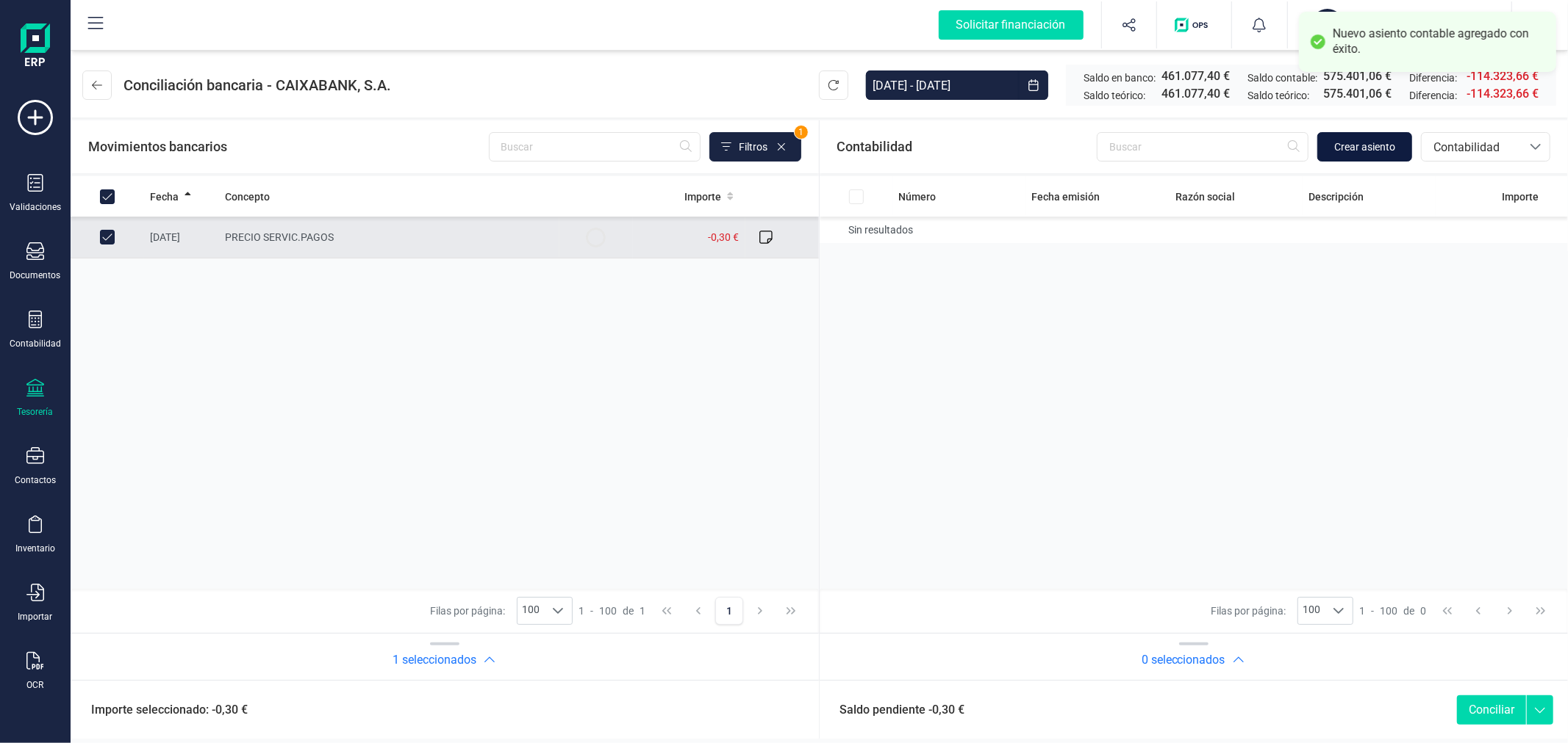
click at [1392, 142] on span "Crear asiento" at bounding box center [1364, 147] width 61 height 15
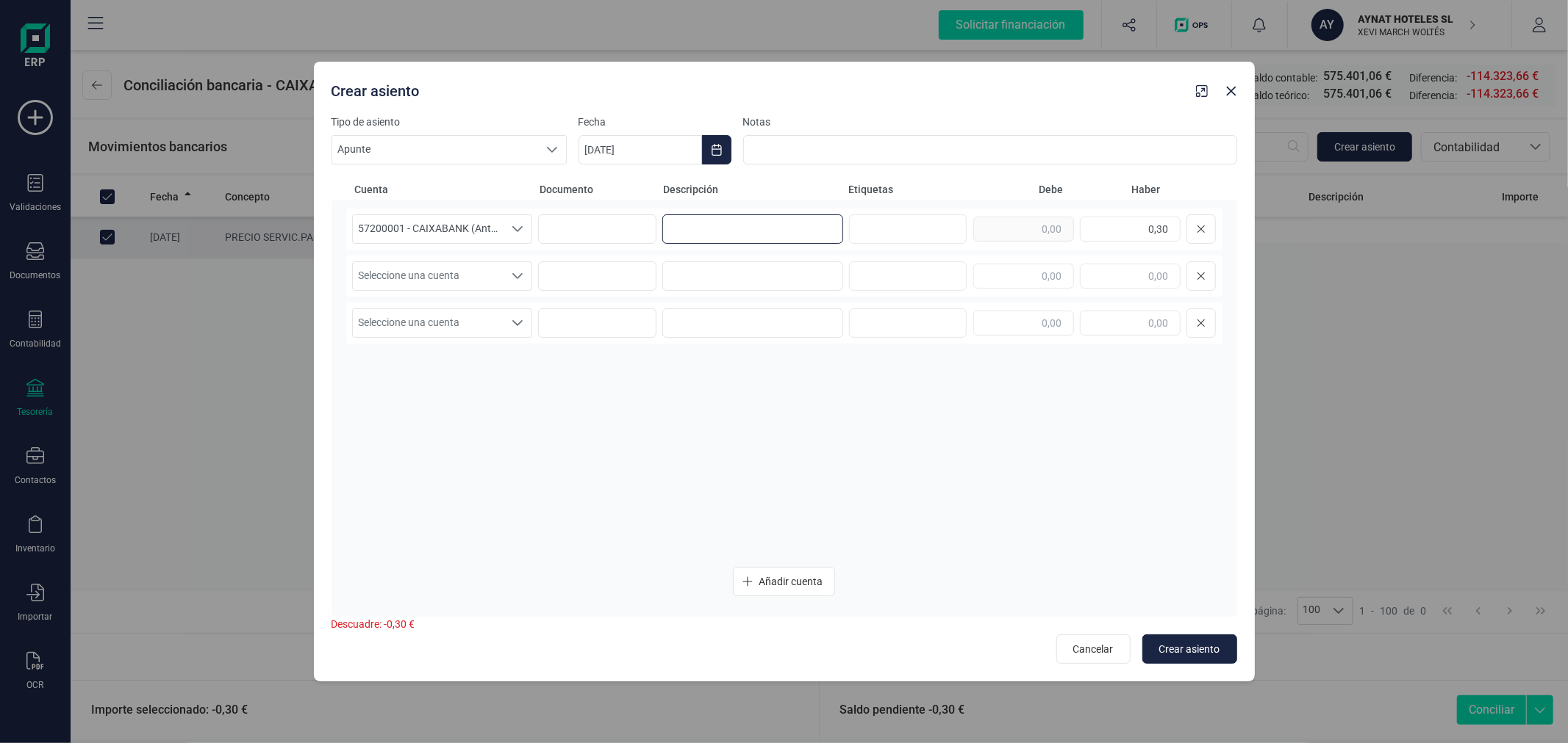
click at [718, 223] on input at bounding box center [752, 228] width 181 height 29
click at [713, 152] on icon "Choose Date" at bounding box center [716, 150] width 12 height 12
click at [660, 439] on span "26" at bounding box center [668, 444] width 29 height 29
type input "26/08/2025"
click at [752, 216] on input at bounding box center [752, 228] width 181 height 29
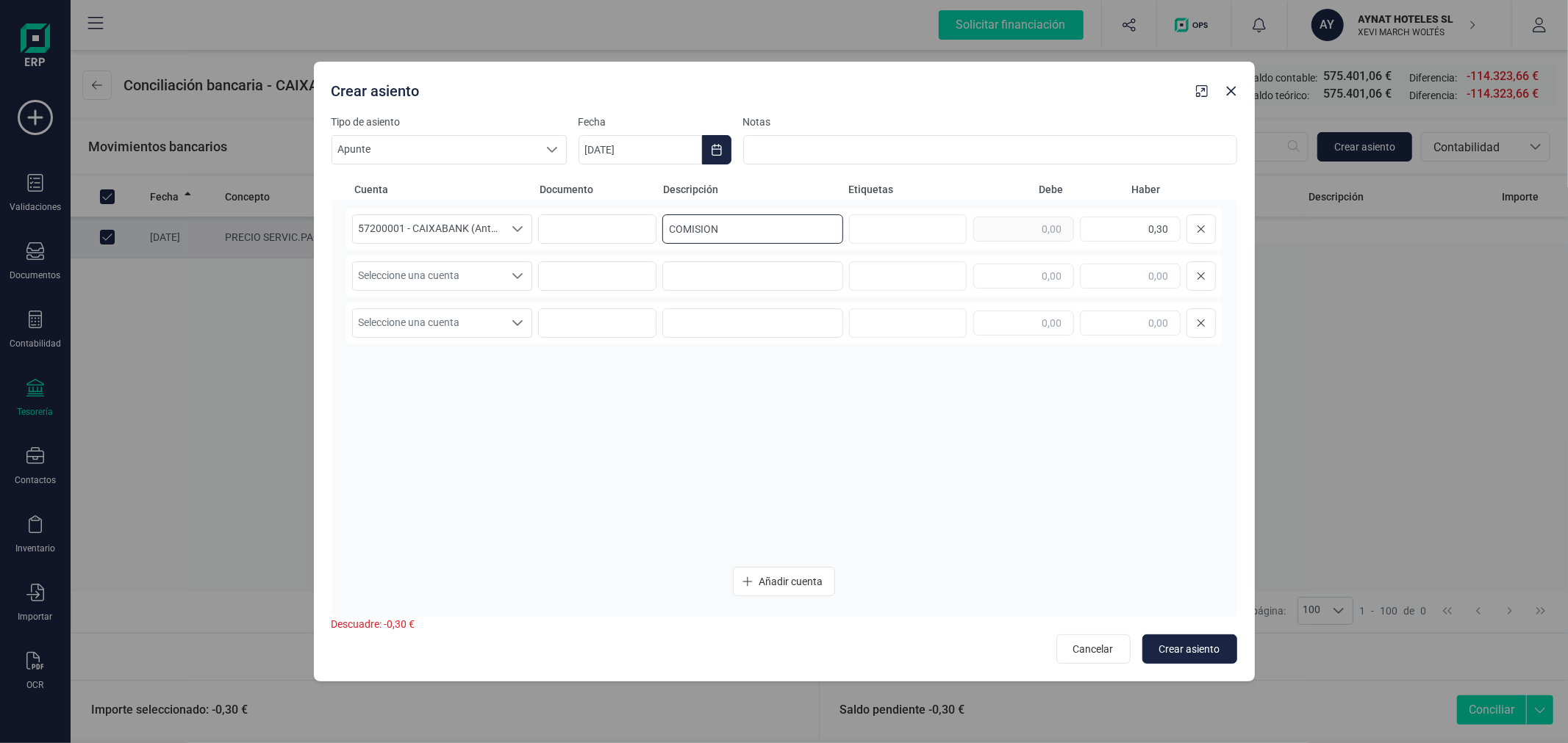
type input "COMISION"
click at [480, 266] on span "Seleccione una cuenta" at bounding box center [428, 276] width 151 height 28
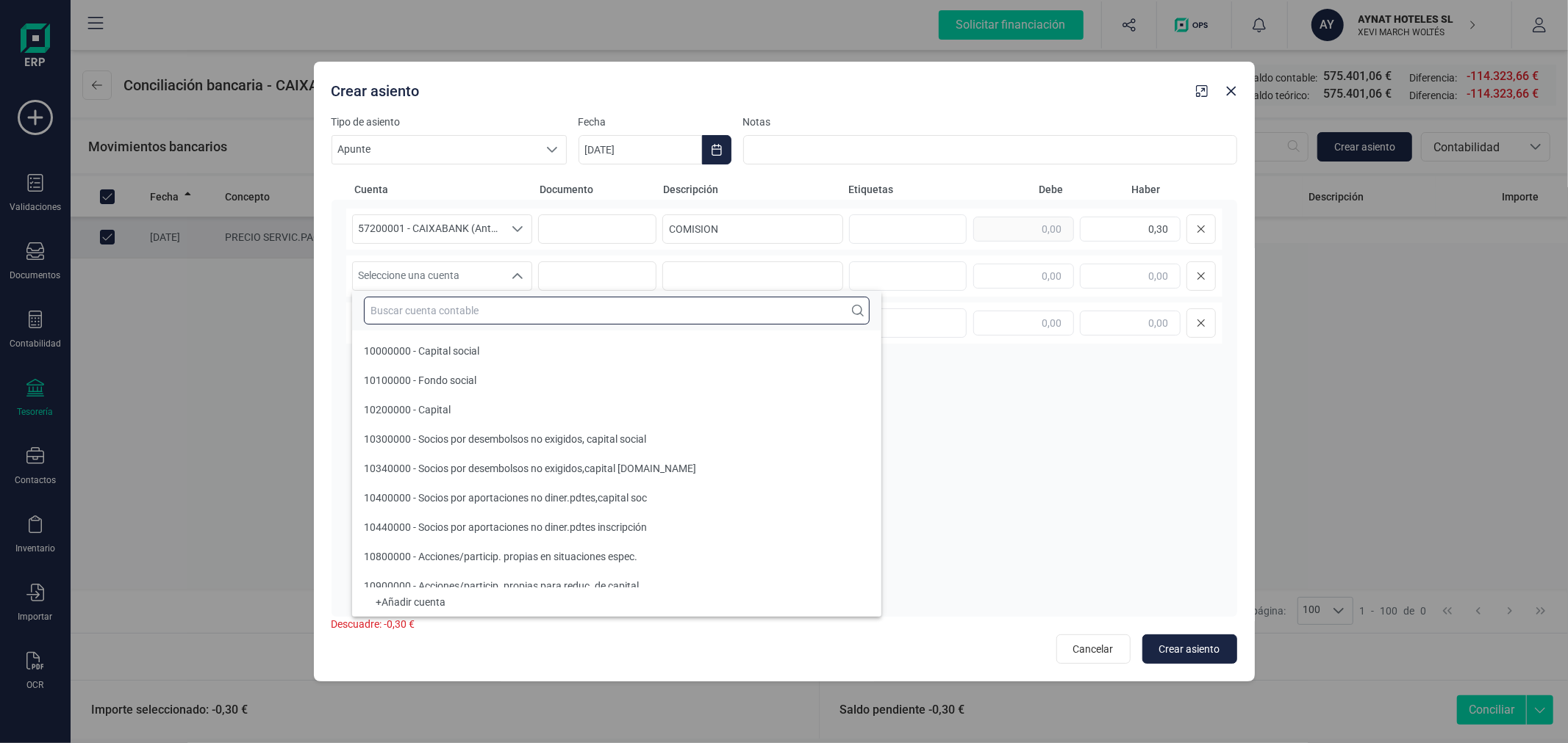
click at [495, 314] on input "text" at bounding box center [616, 310] width 506 height 28
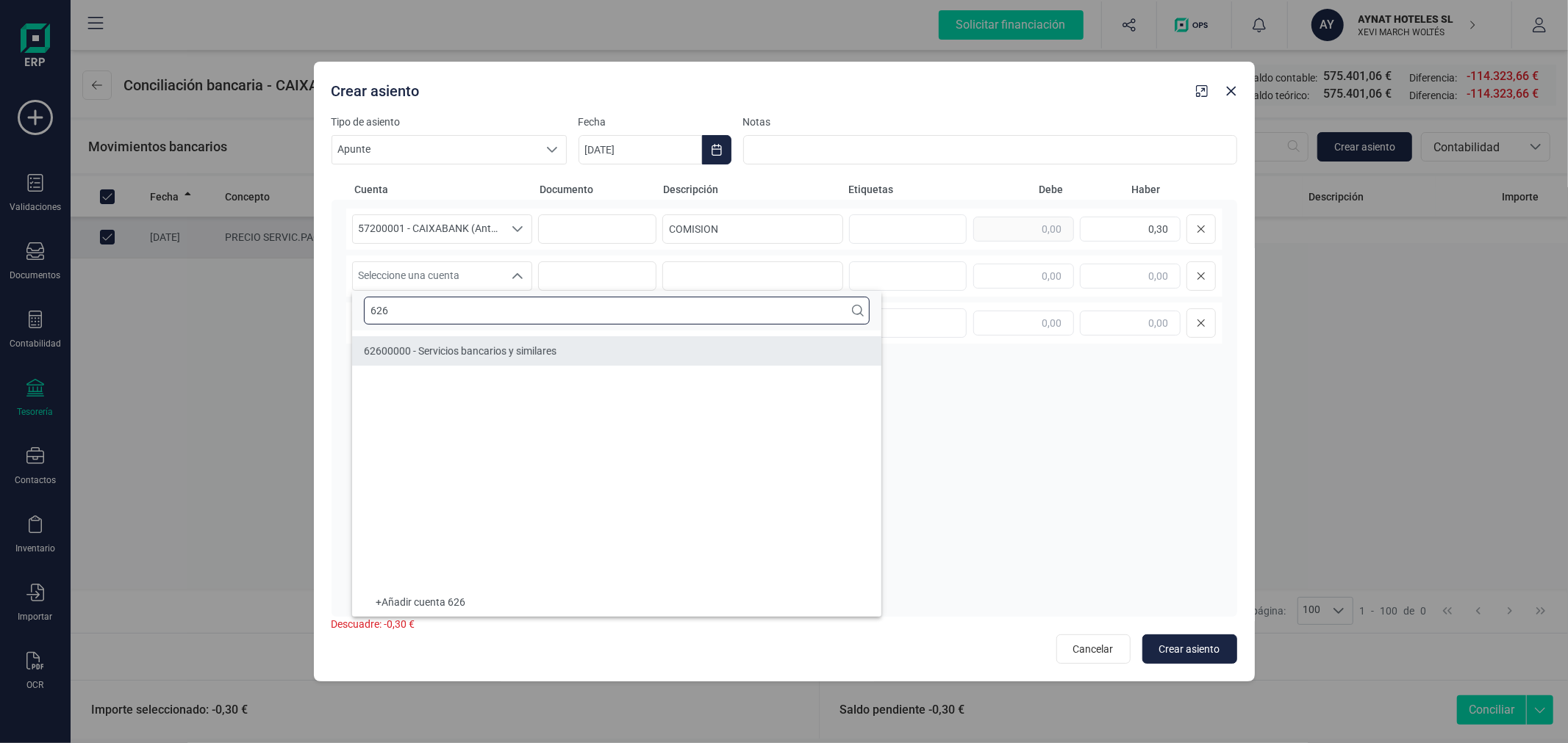
type input "626"
click at [510, 346] on span "62600000 - Servicios bancarios y similares" at bounding box center [460, 352] width 192 height 12
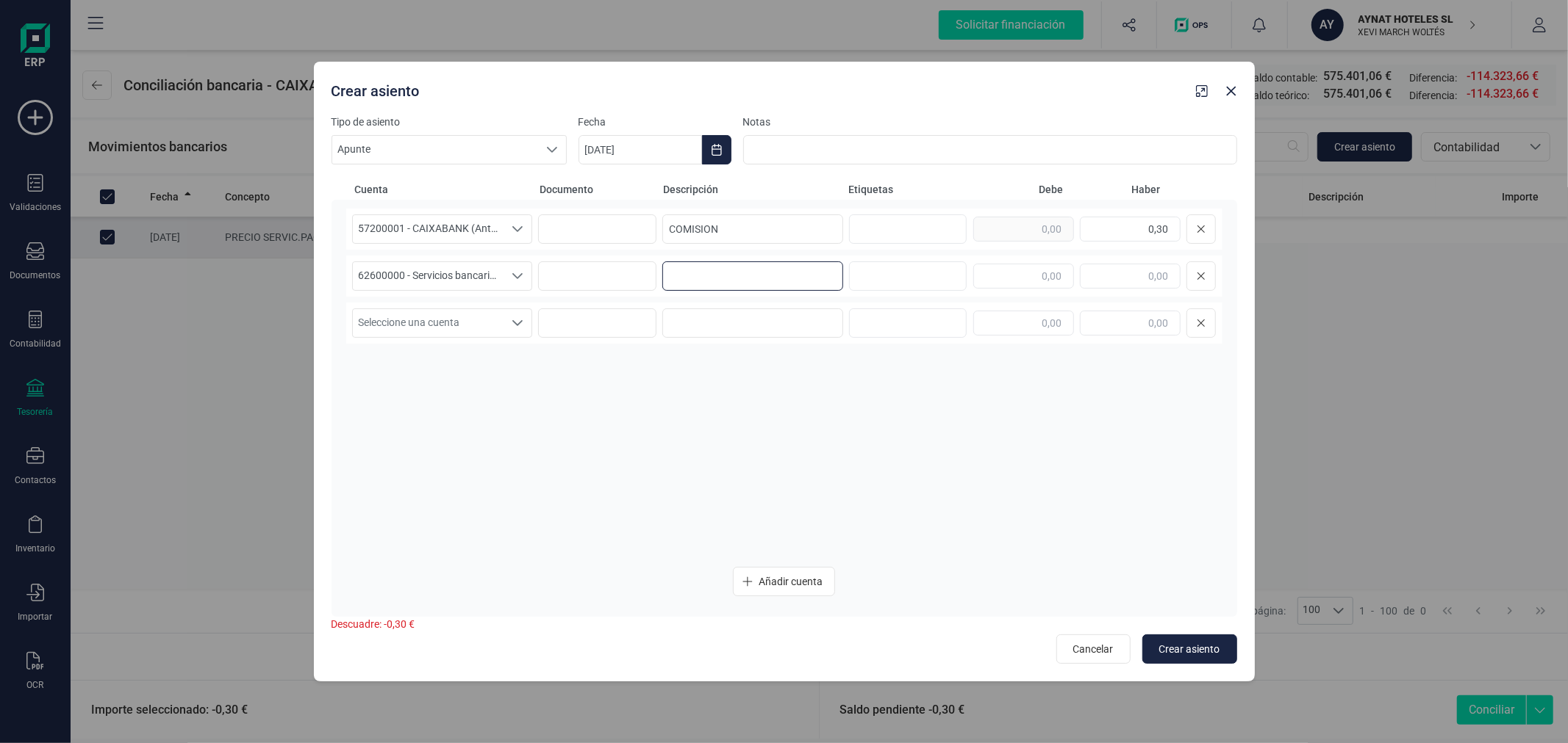
click at [732, 276] on input at bounding box center [752, 276] width 181 height 29
type input "COMISION"
type input "0,30"
click at [1203, 652] on span "Crear asiento" at bounding box center [1189, 650] width 61 height 15
type input "[DATE]"
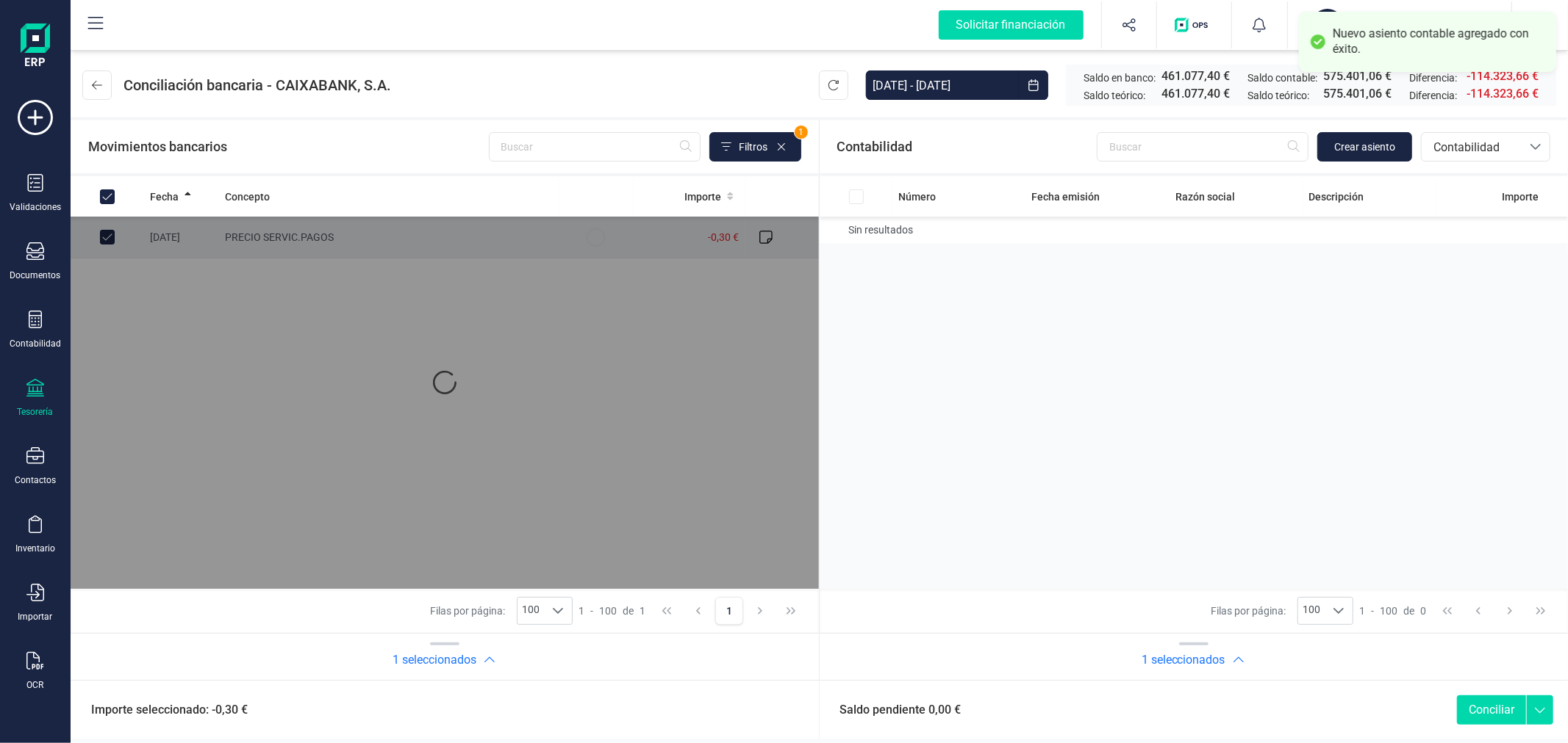
checkbox input "true"
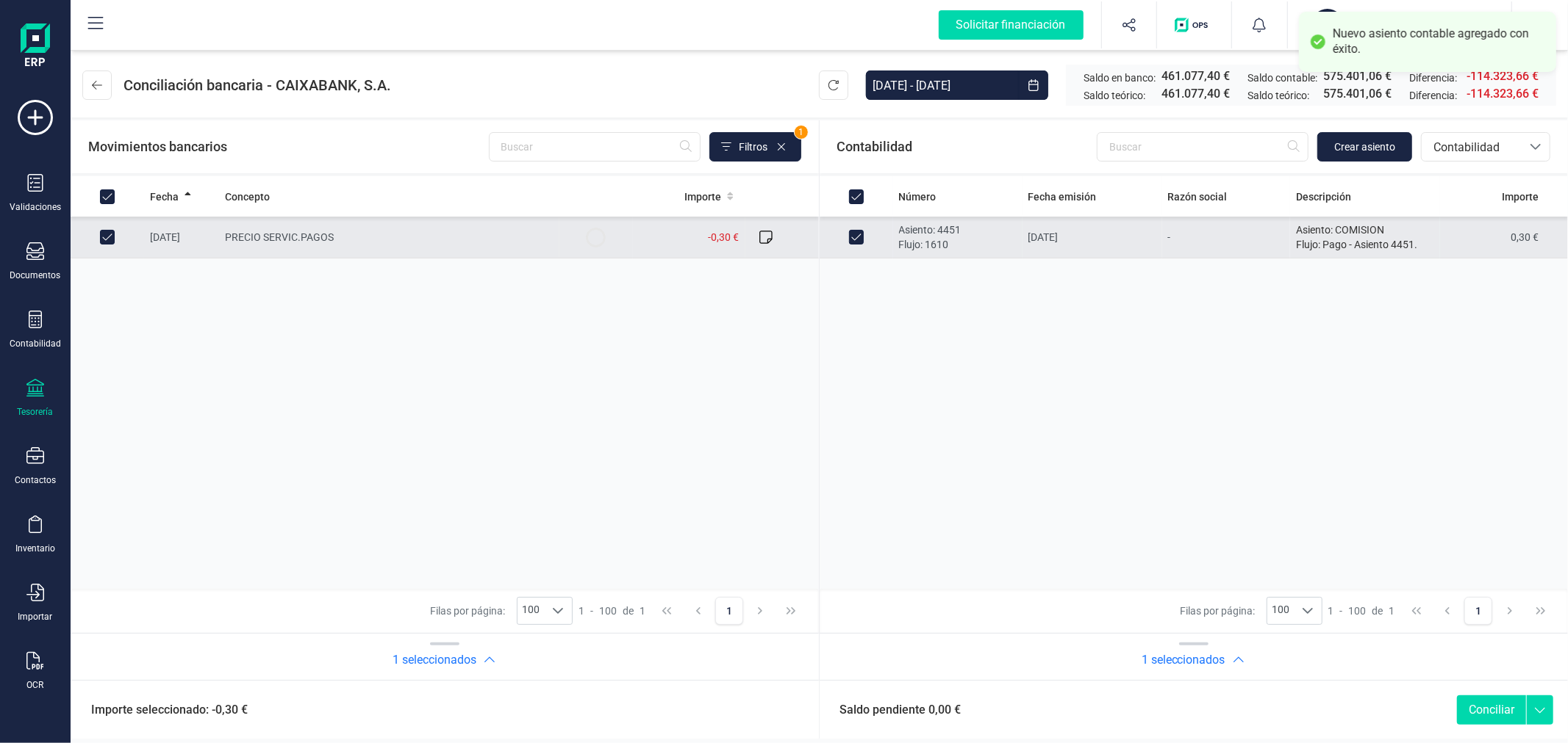
click at [1473, 715] on button "Conciliar" at bounding box center [1491, 710] width 69 height 29
checkbox input "false"
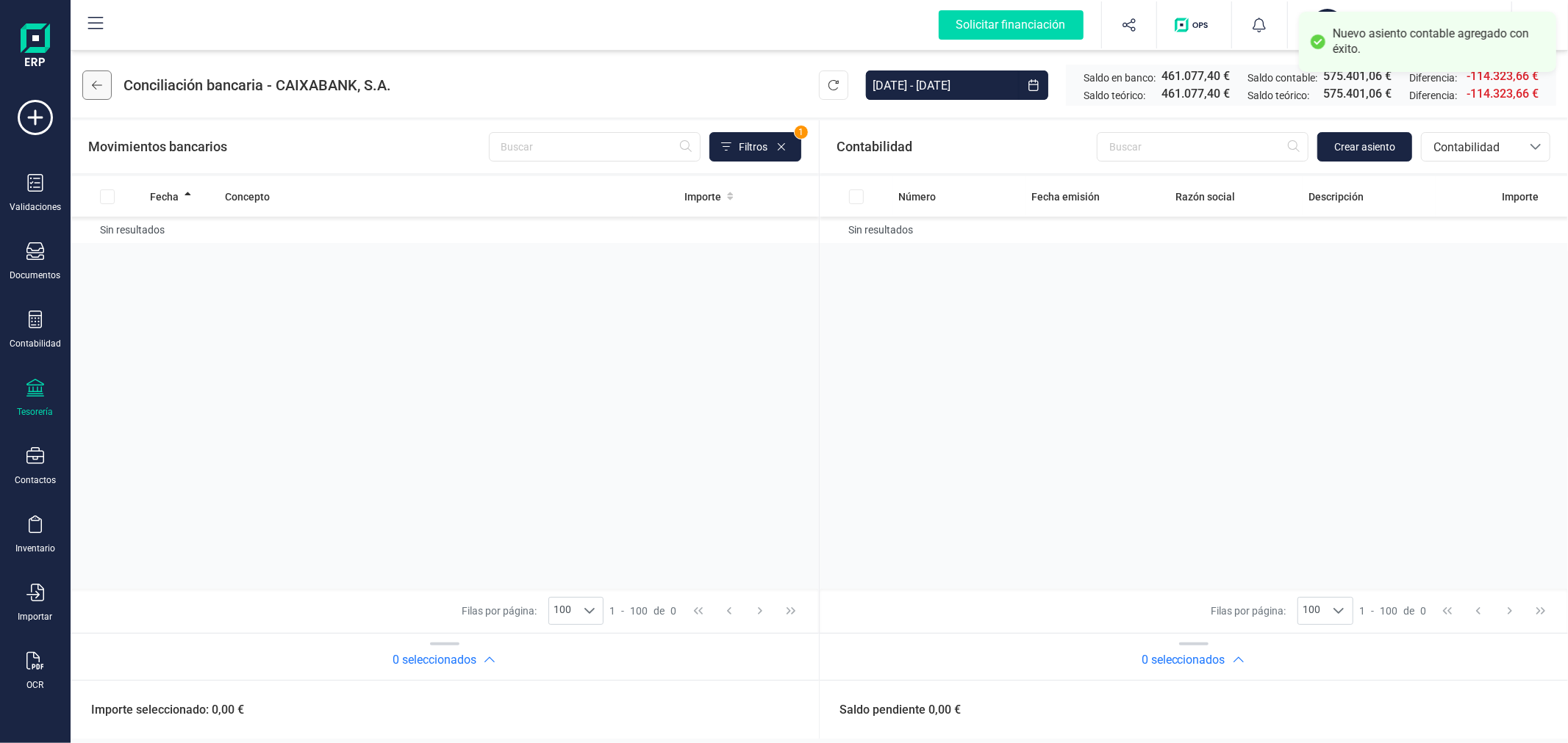
click at [99, 80] on icon at bounding box center [97, 86] width 11 height 12
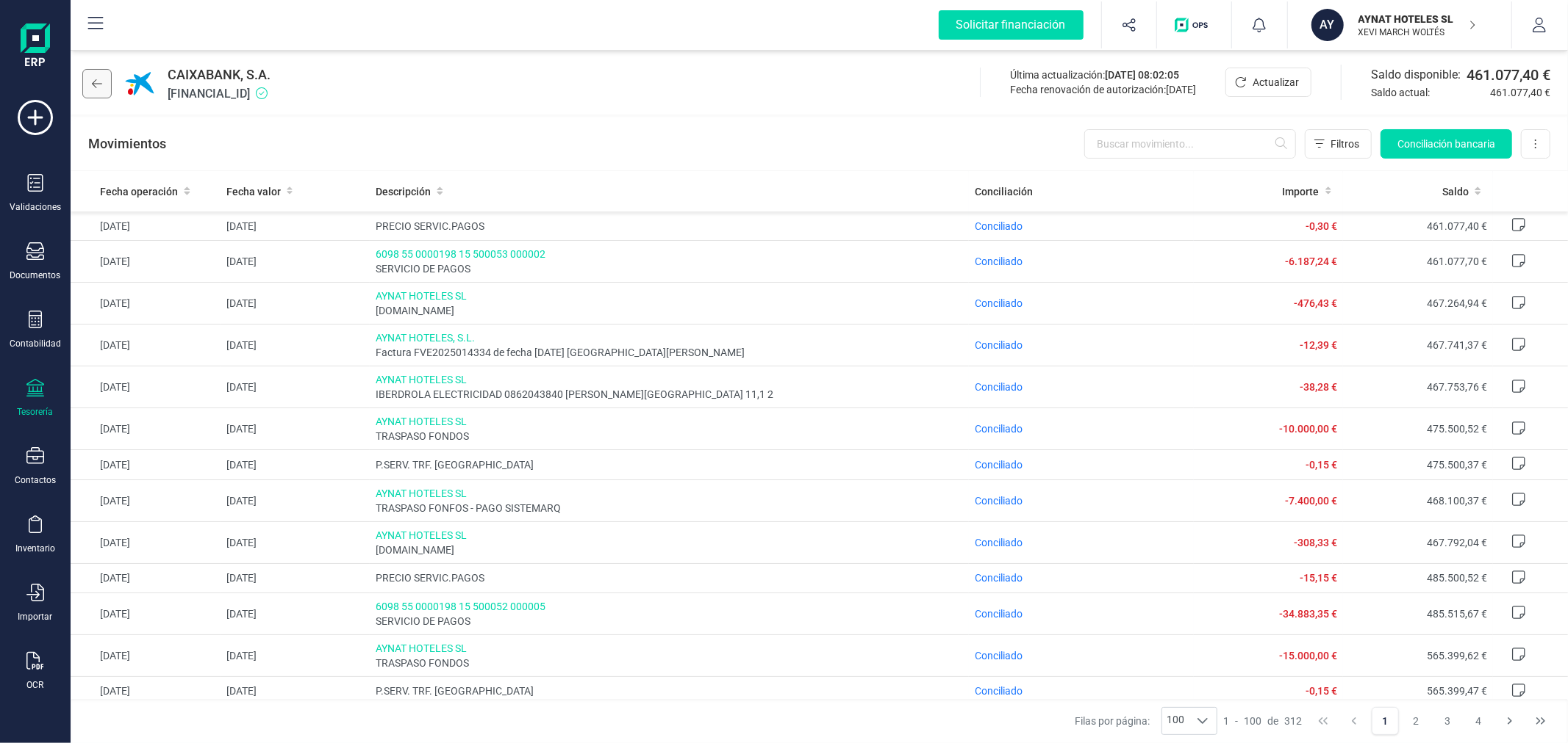
click at [90, 82] on button at bounding box center [97, 83] width 29 height 29
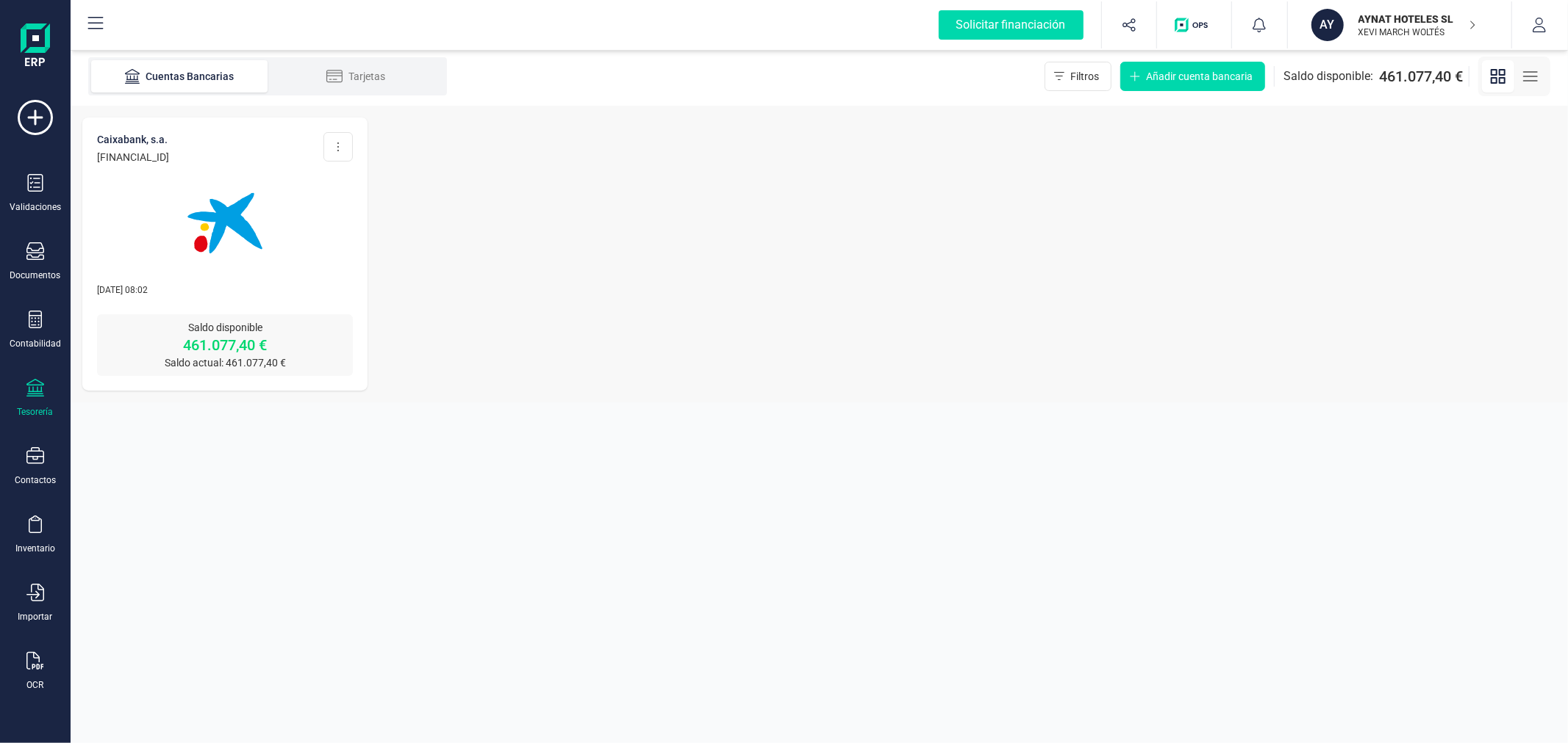
click at [1367, 18] on p "AYNAT HOTELES SL" at bounding box center [1417, 20] width 117 height 15
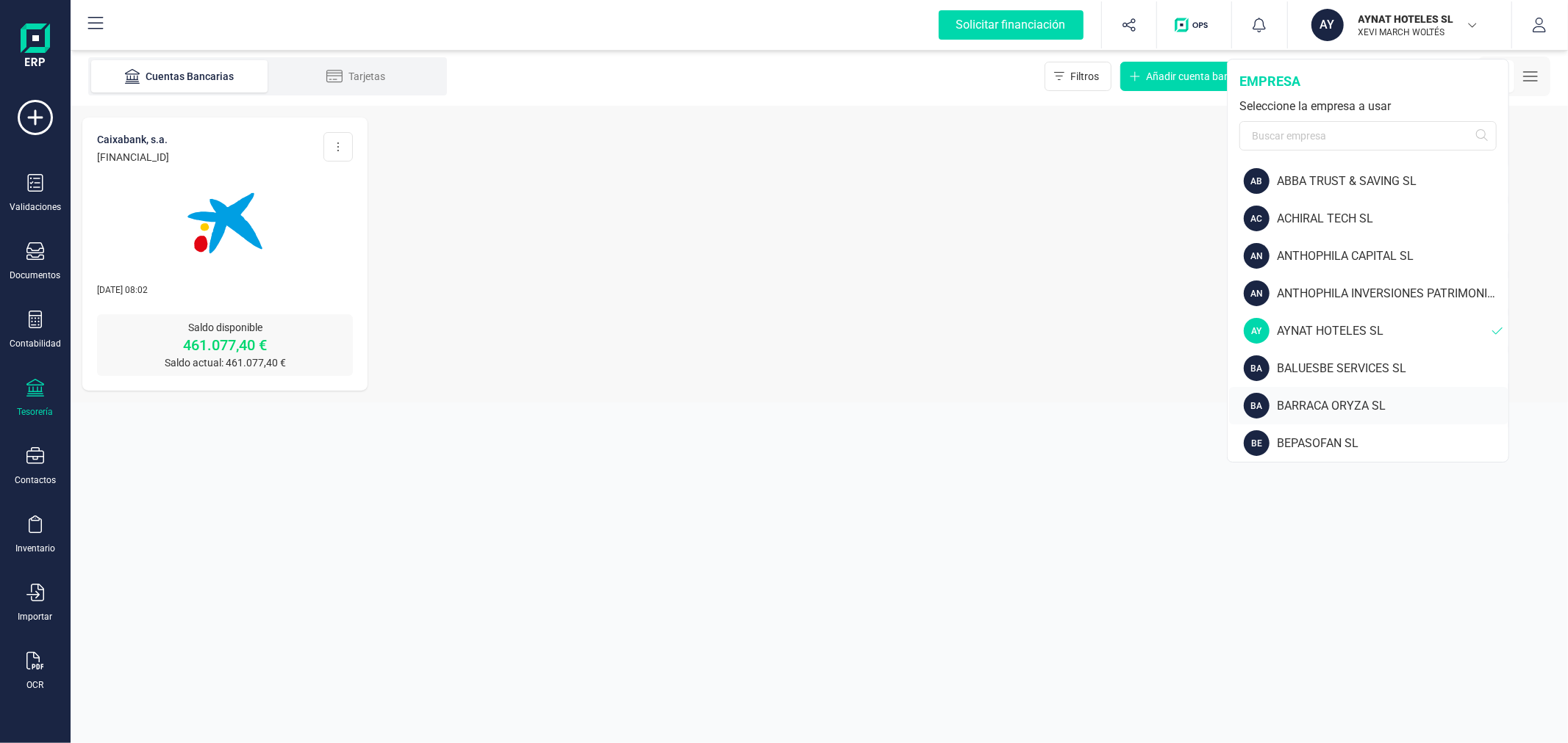
click at [1312, 403] on div "BARRACA ORYZA SL" at bounding box center [1392, 406] width 232 height 17
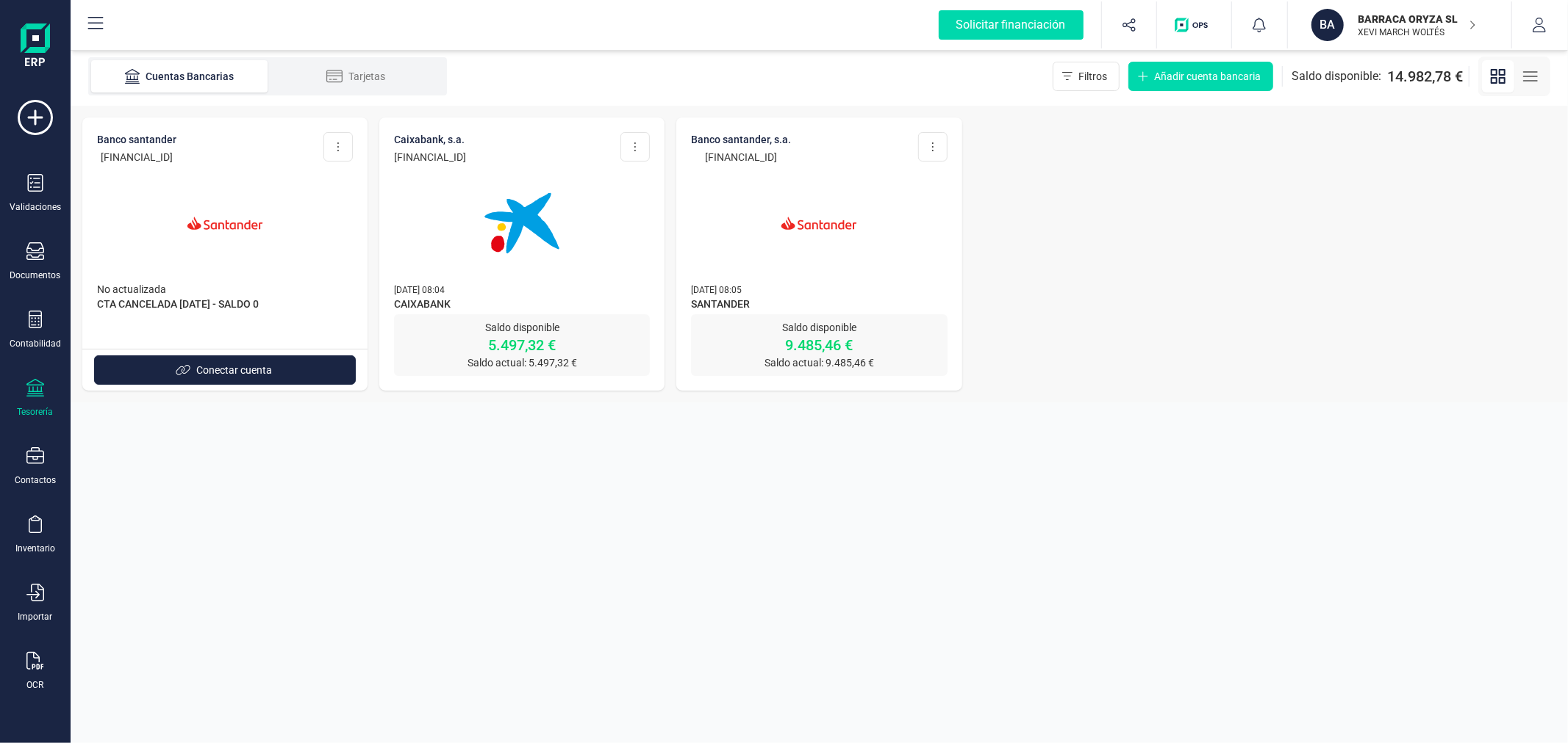
click at [530, 254] on img at bounding box center [522, 223] width 123 height 123
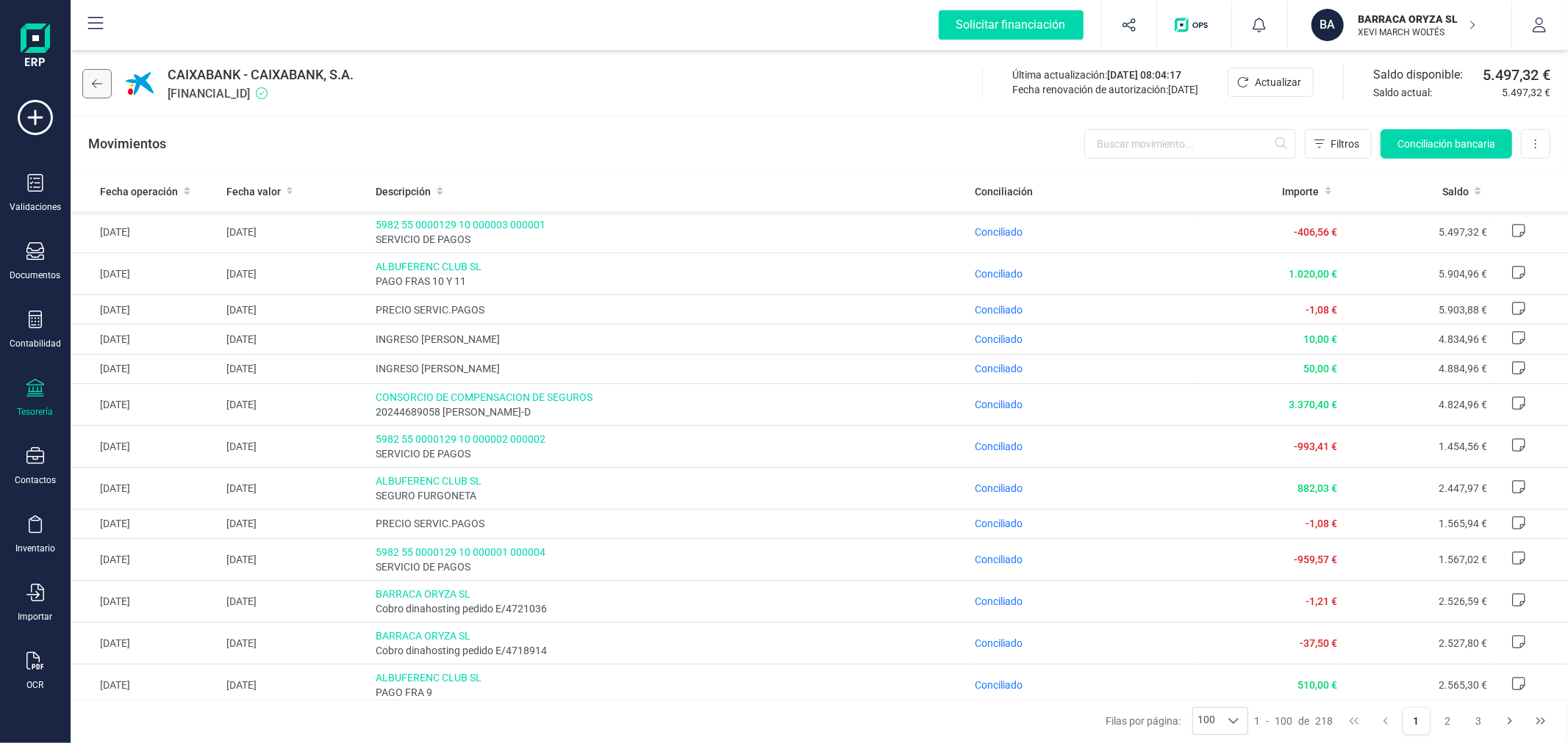
click at [104, 83] on button at bounding box center [97, 83] width 29 height 29
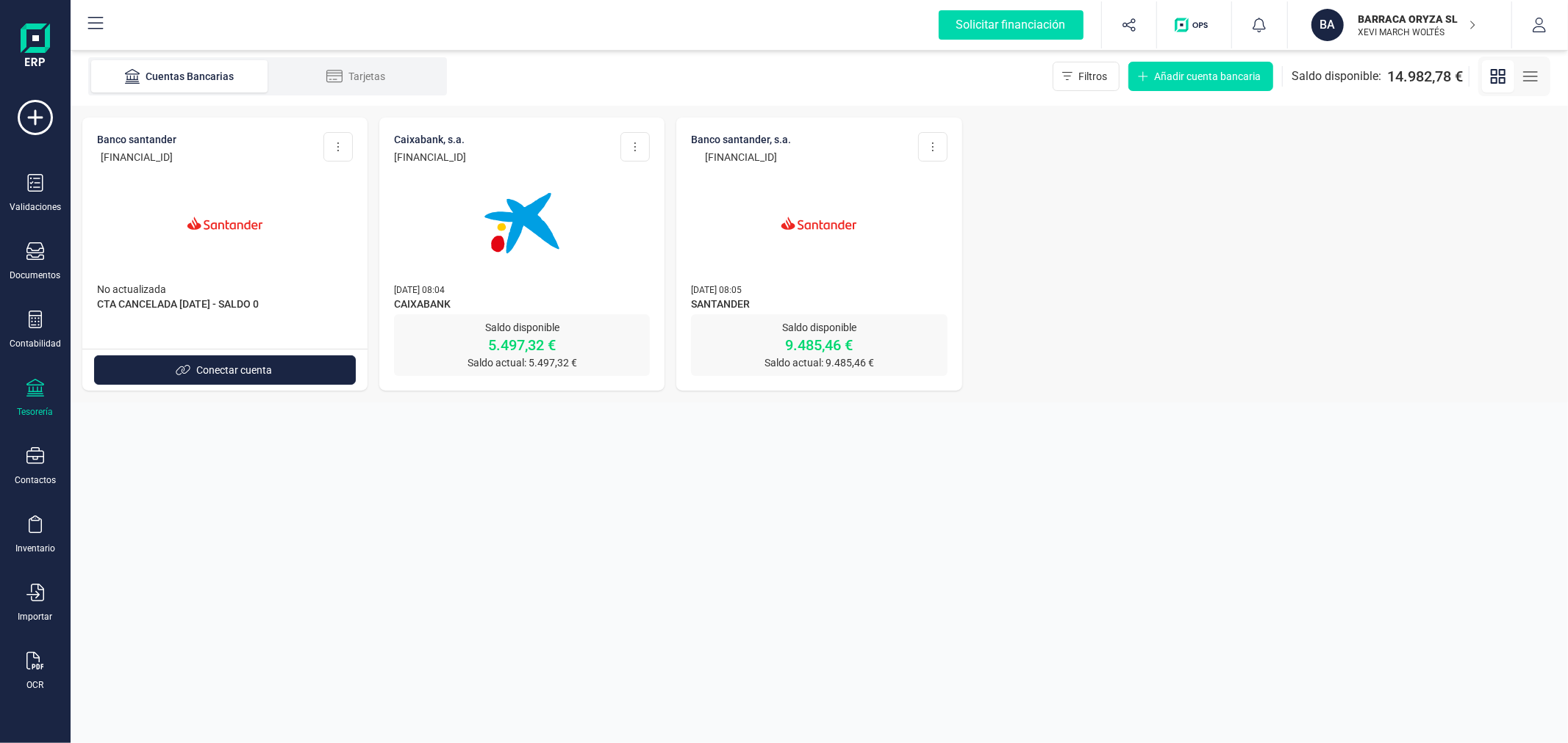
click at [845, 248] on img at bounding box center [819, 223] width 123 height 123
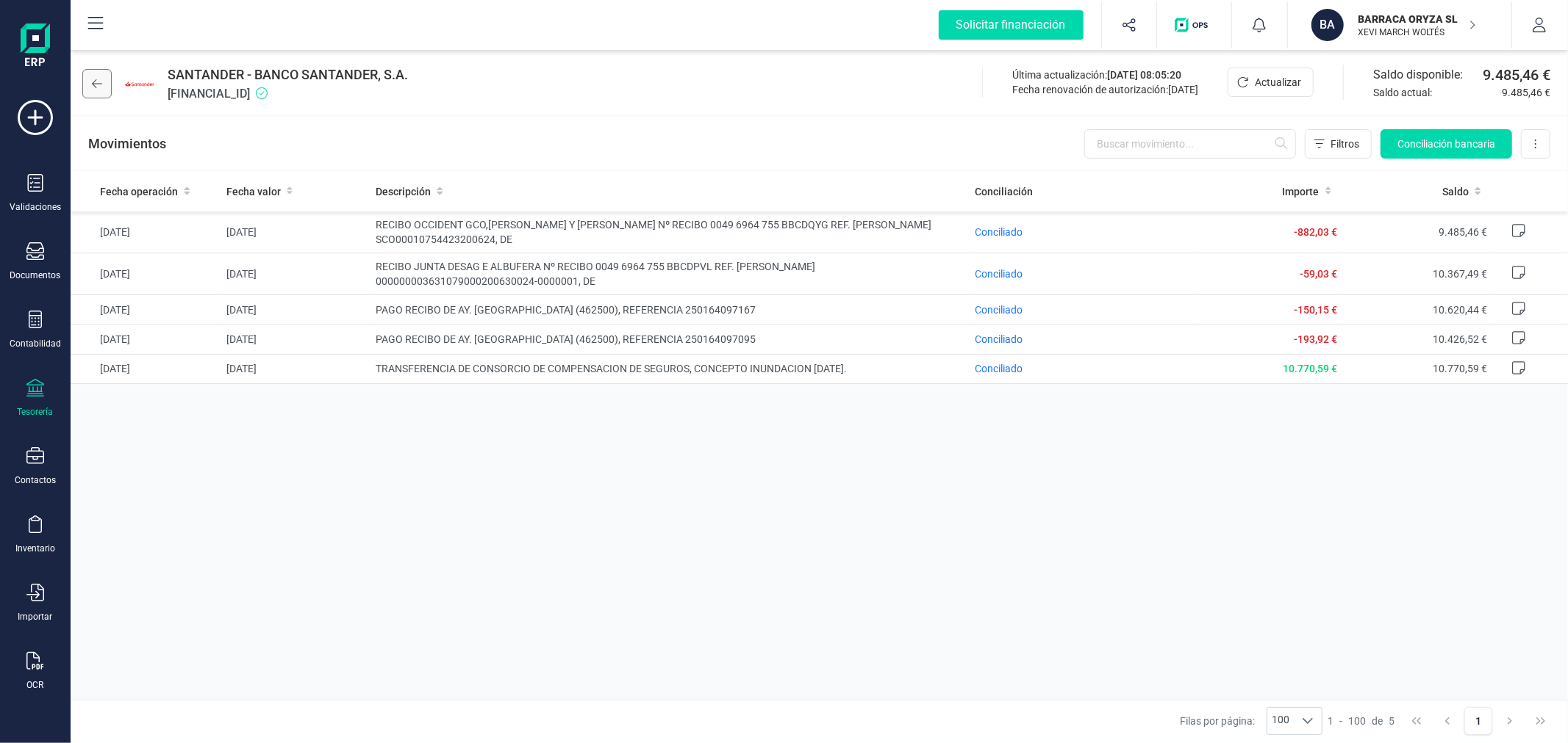
click at [95, 88] on icon at bounding box center [97, 84] width 11 height 12
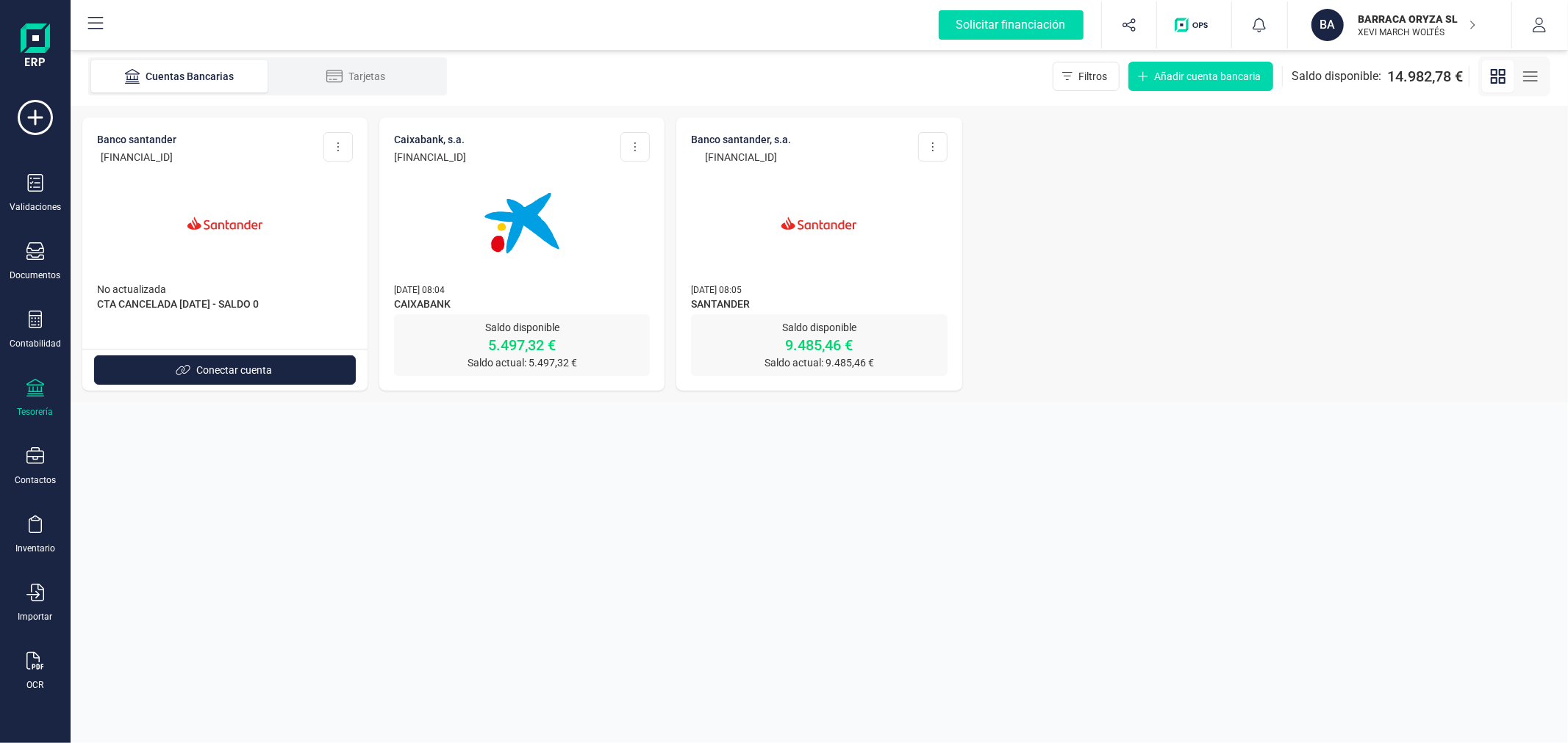
click at [1403, 30] on p "XEVI MARCH WOLTÉS" at bounding box center [1417, 32] width 117 height 12
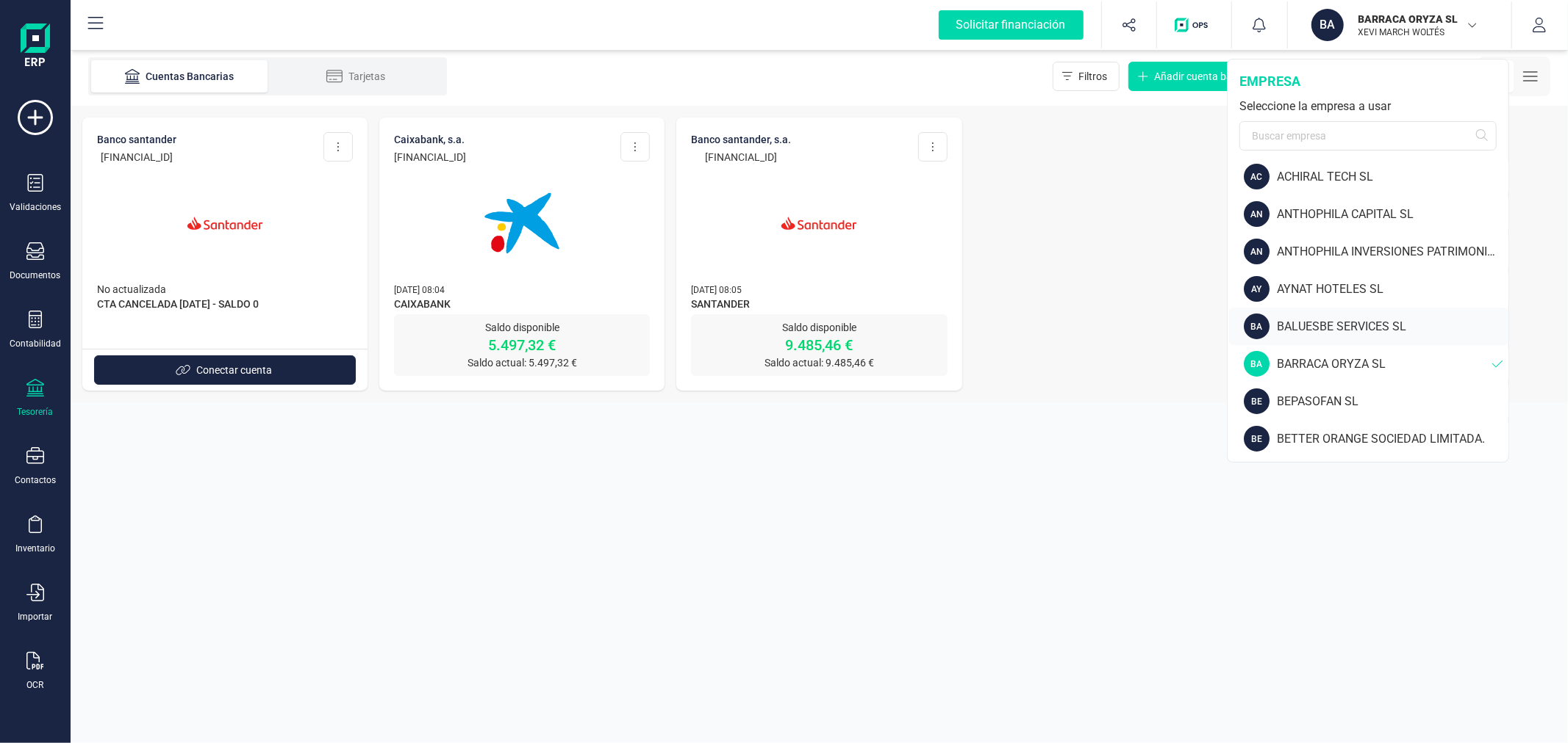
scroll to position [163, 0]
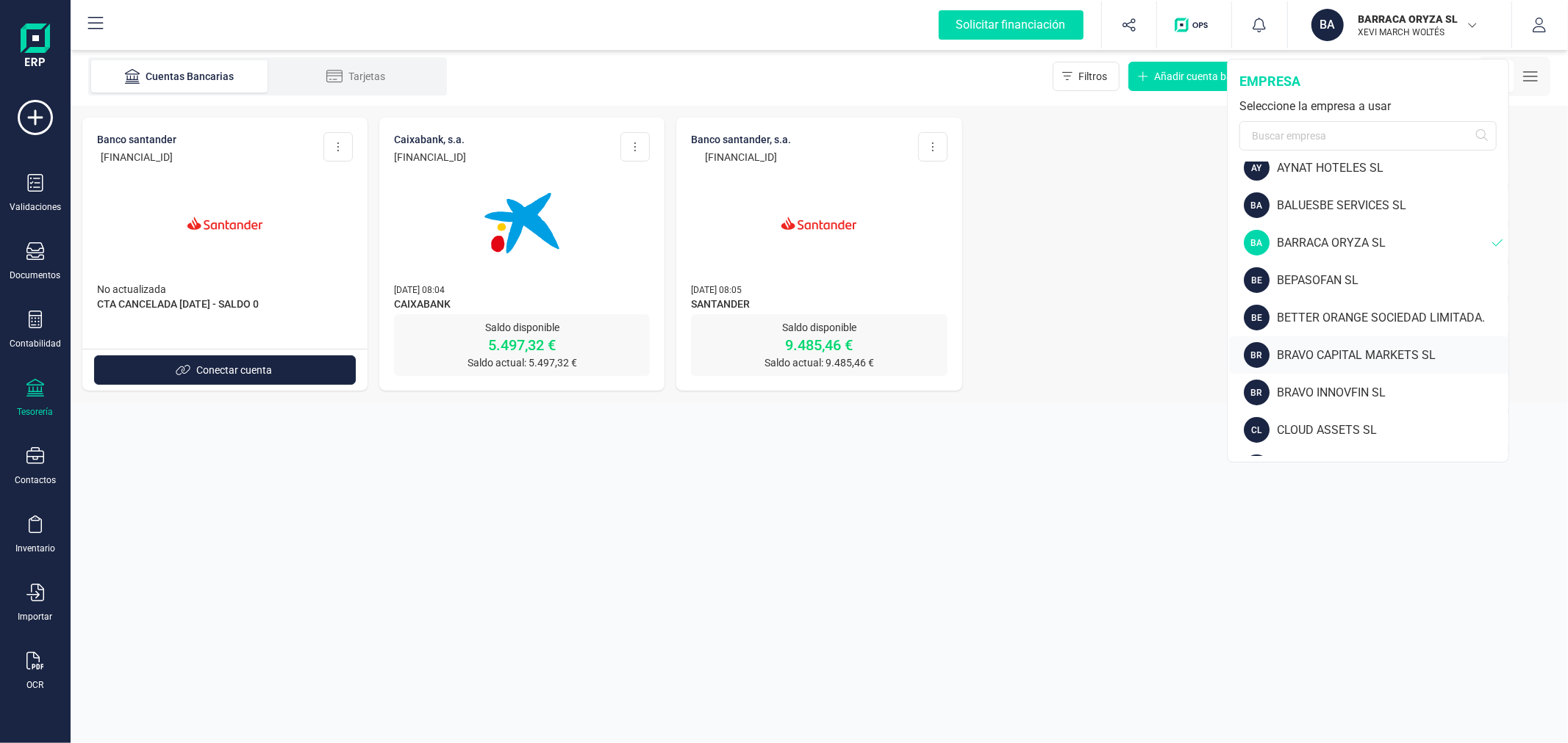
click at [1368, 350] on div "BRAVO CAPITAL MARKETS SL" at bounding box center [1392, 355] width 232 height 17
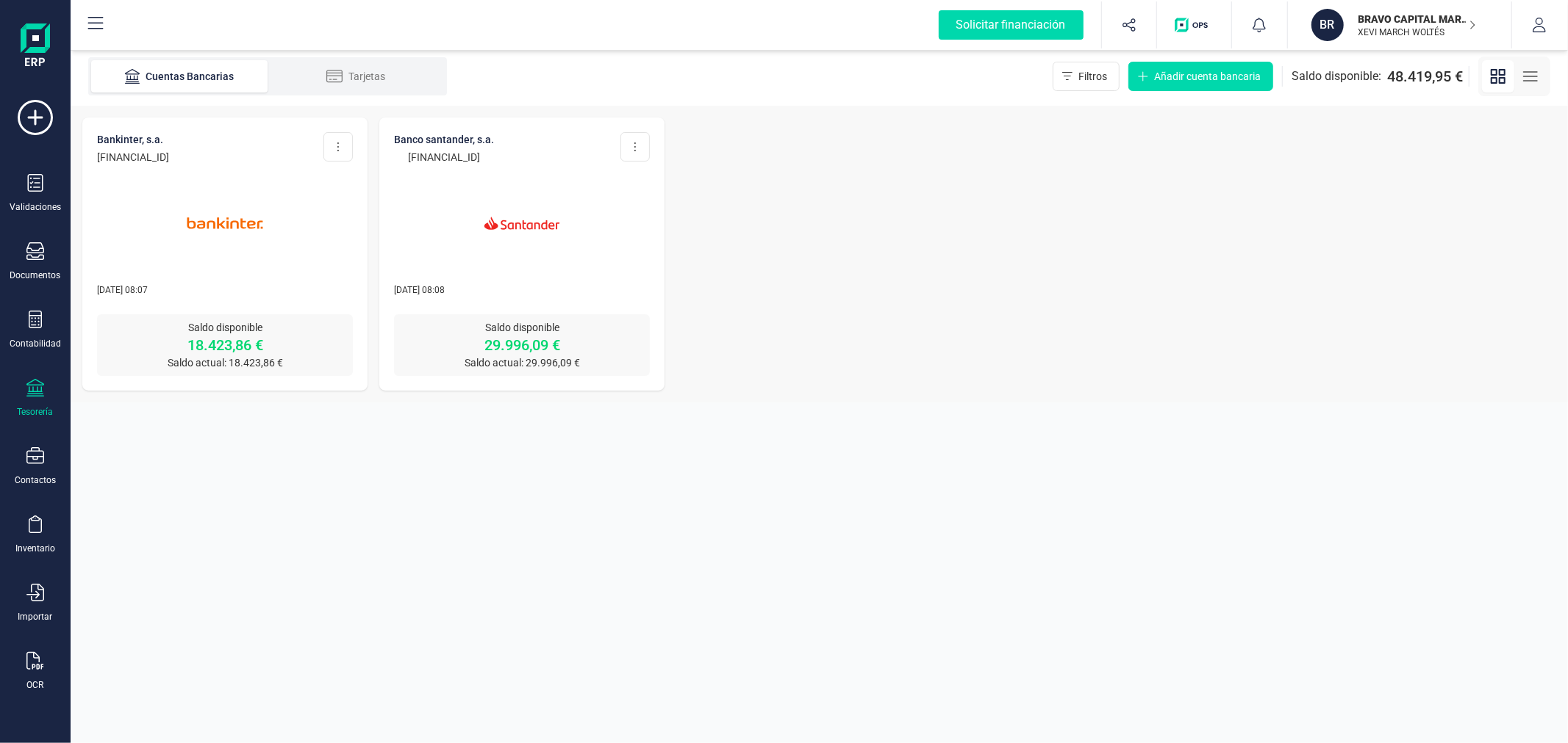
click at [231, 240] on img at bounding box center [225, 223] width 123 height 123
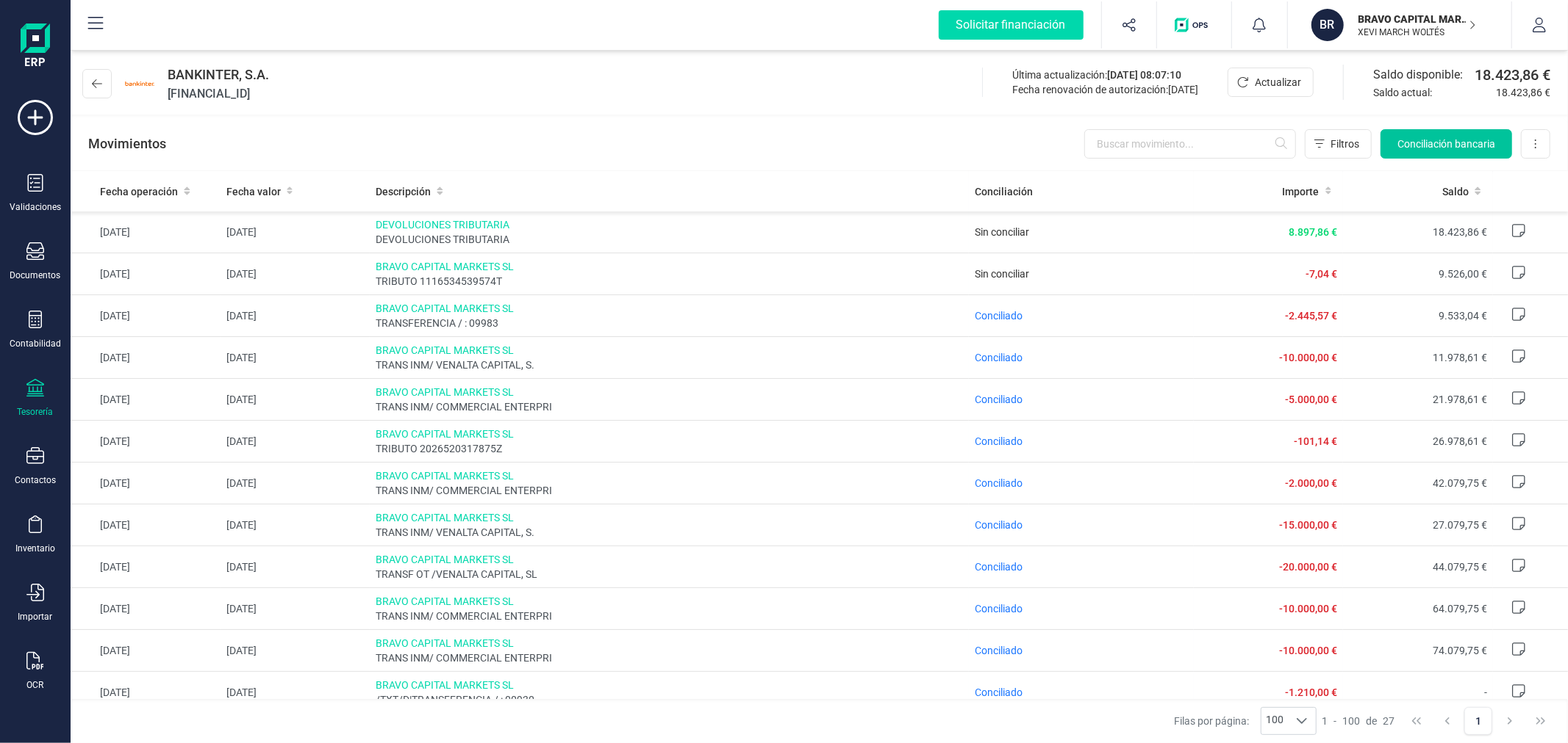
click at [1450, 140] on span "Conciliación bancaria" at bounding box center [1446, 144] width 98 height 15
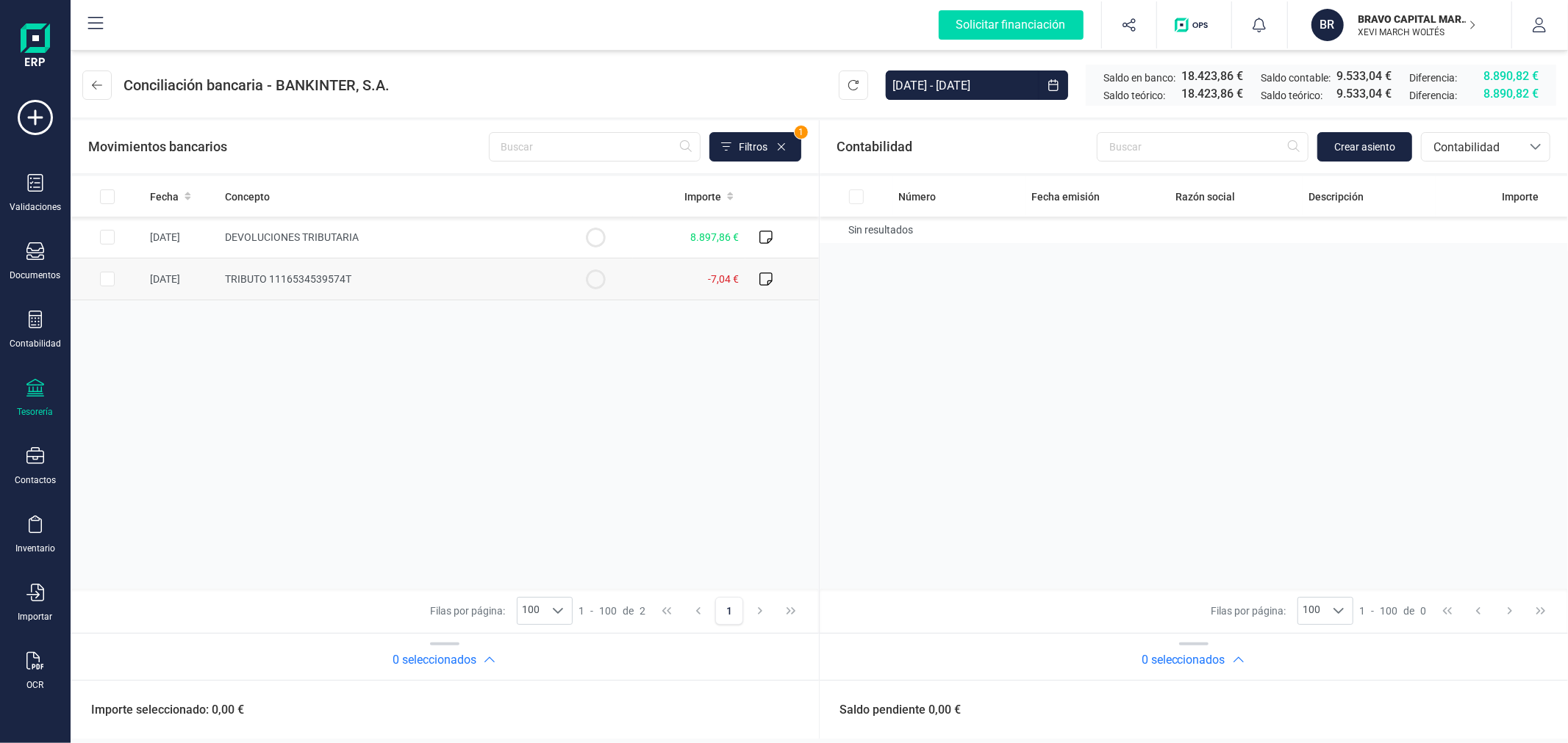
click at [110, 281] on input "Row Selected 4e241a1d-ff4d-4caf-abb7-fe5d6b611e20" at bounding box center [107, 279] width 15 height 15
checkbox input "true"
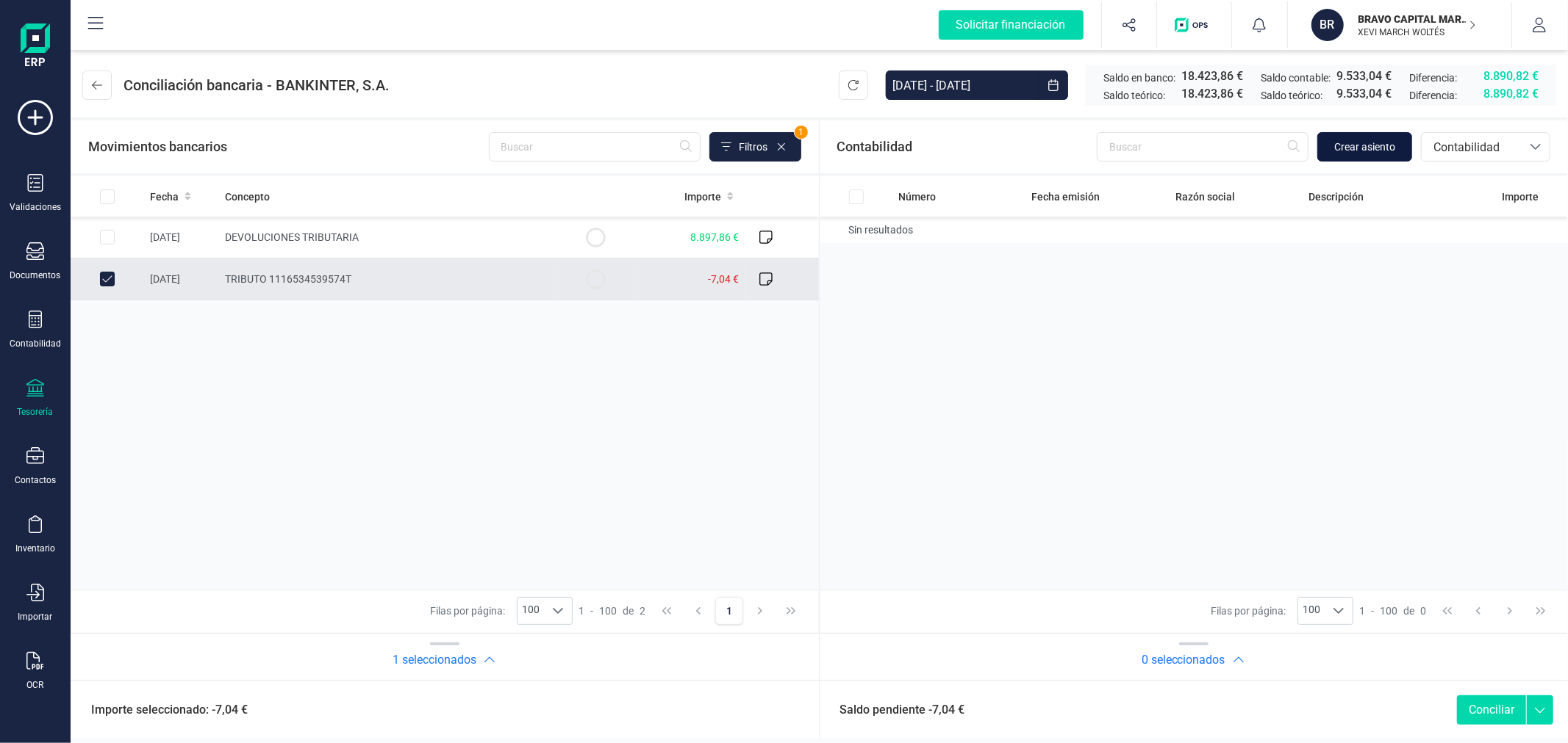
click at [1375, 149] on span "Crear asiento" at bounding box center [1364, 147] width 61 height 15
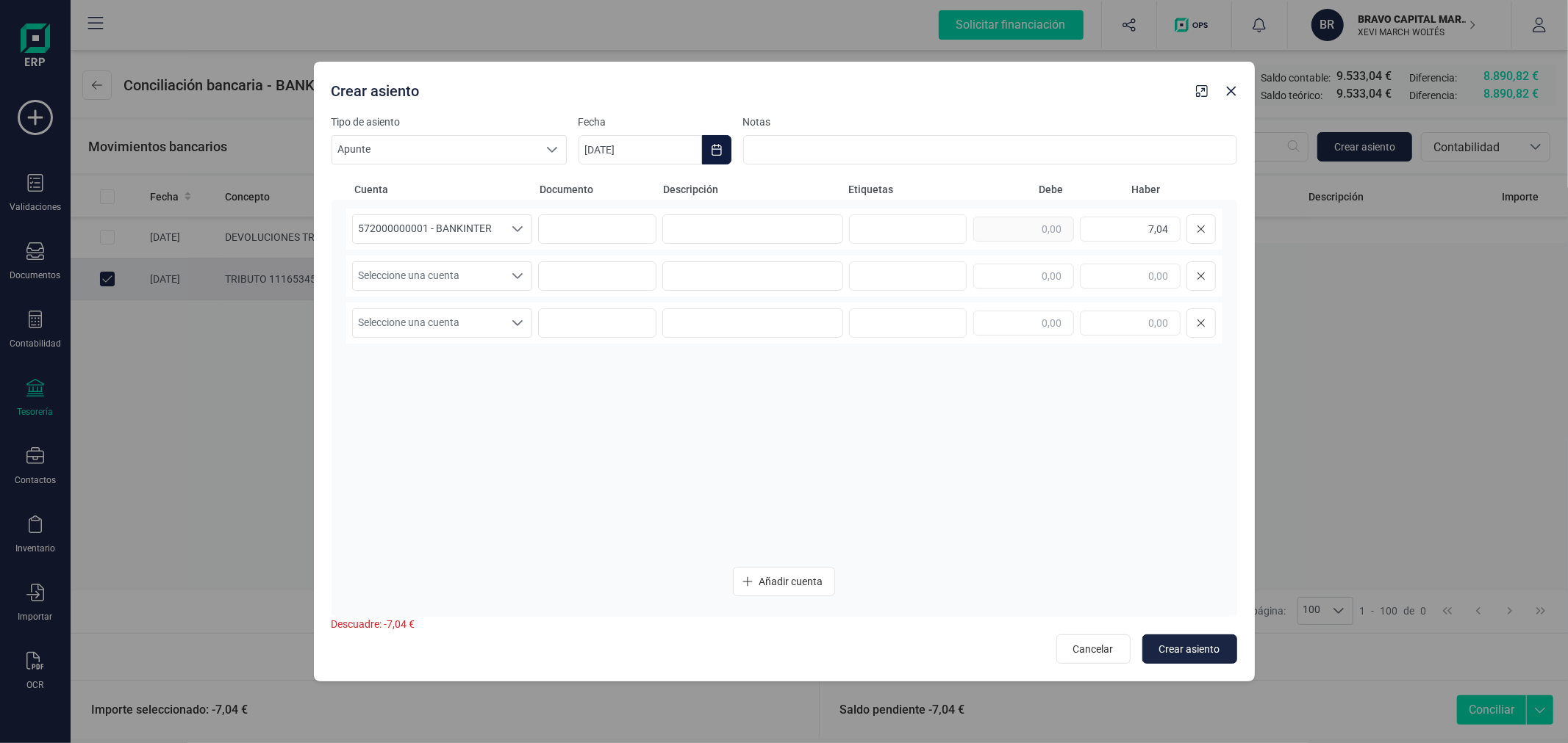
click at [713, 140] on button "Choose Date" at bounding box center [716, 150] width 29 height 29
click at [611, 196] on icon "Previous Month" at bounding box center [608, 194] width 12 height 12
click at [611, 401] on span "21" at bounding box center [616, 403] width 29 height 29
type input "[DATE]"
click at [758, 233] on input at bounding box center [752, 228] width 181 height 29
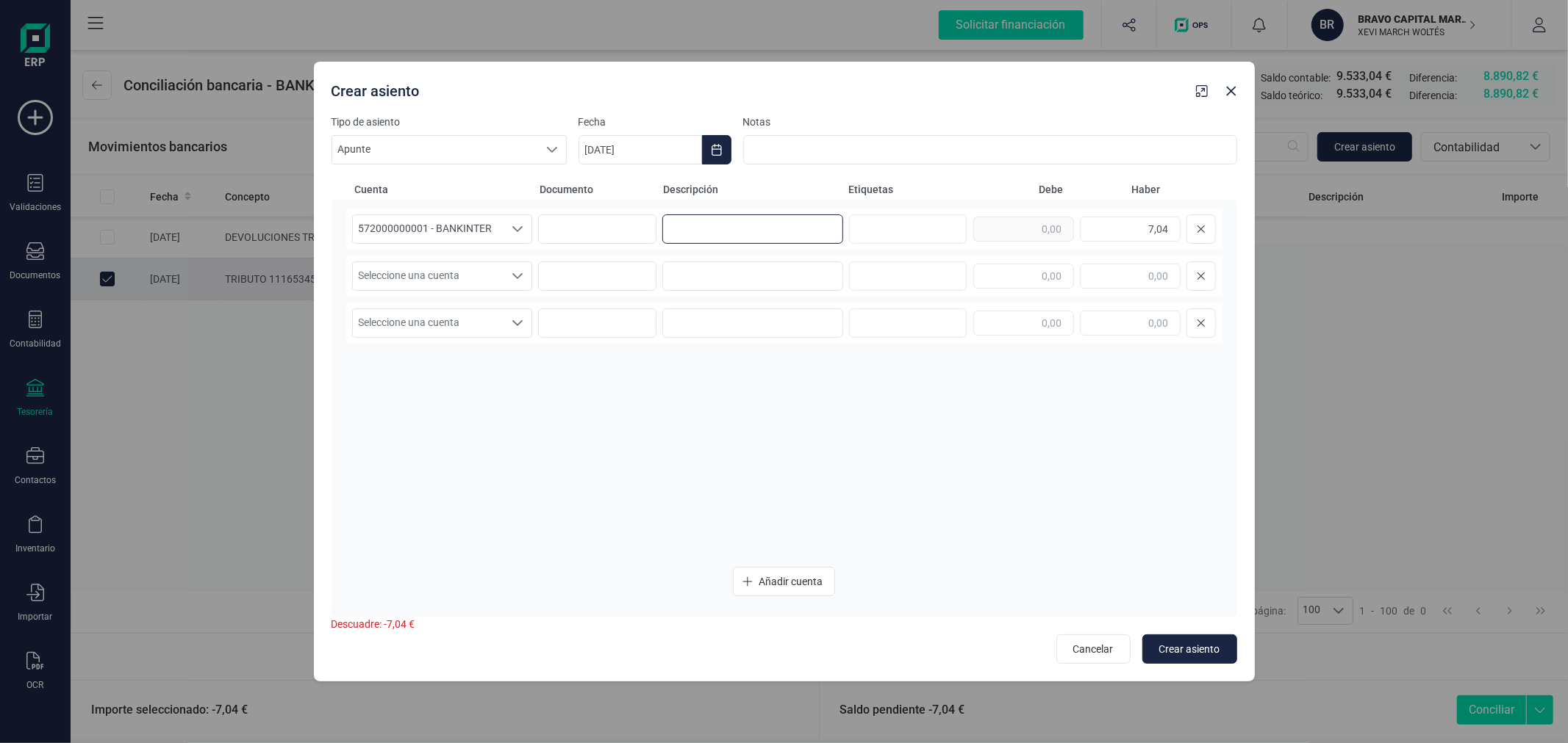
paste input "MOD.115 2T25"
type input "MOD.111 2T25"
click at [407, 277] on span "Seleccione una cuenta" at bounding box center [428, 276] width 151 height 28
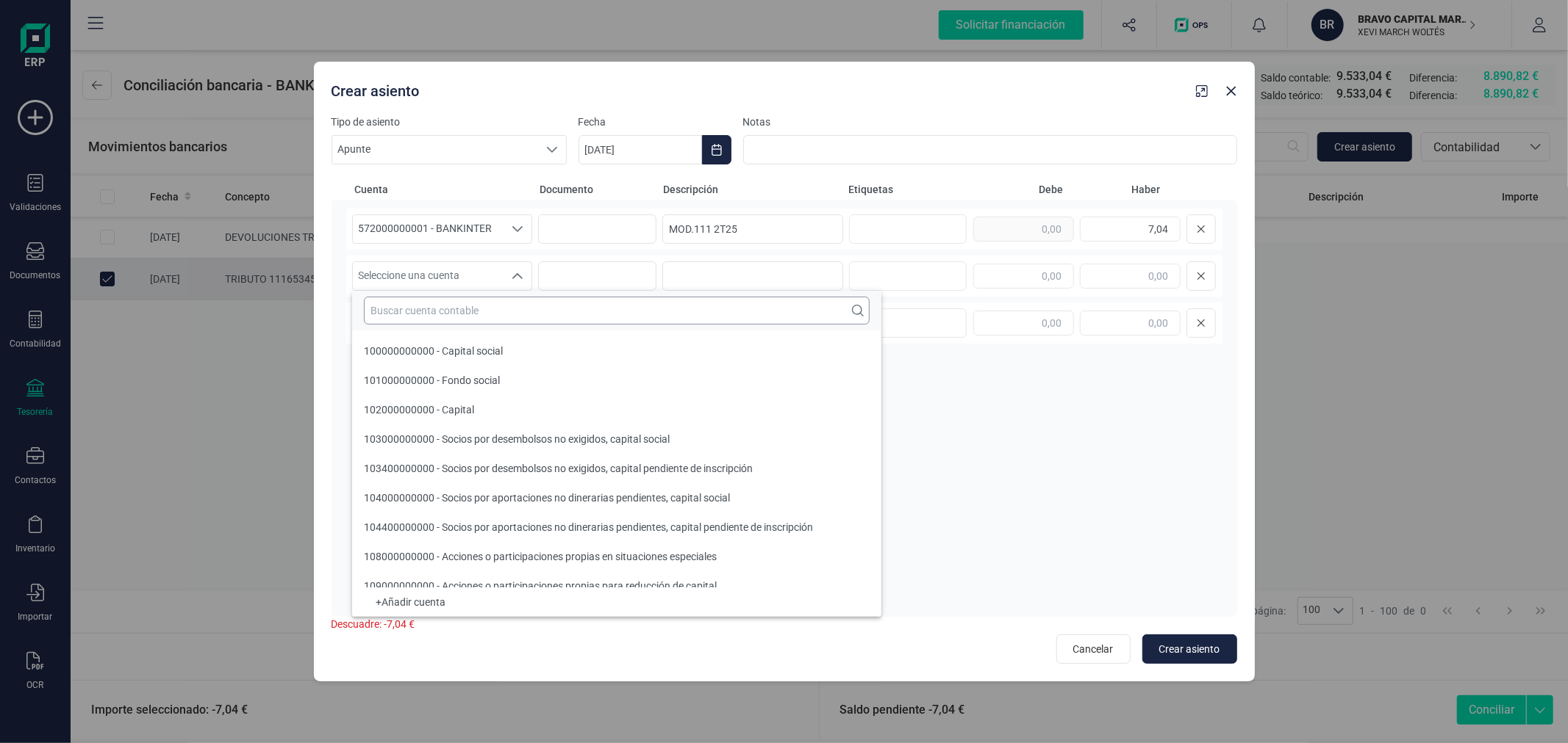
click at [435, 313] on input "text" at bounding box center [616, 310] width 506 height 28
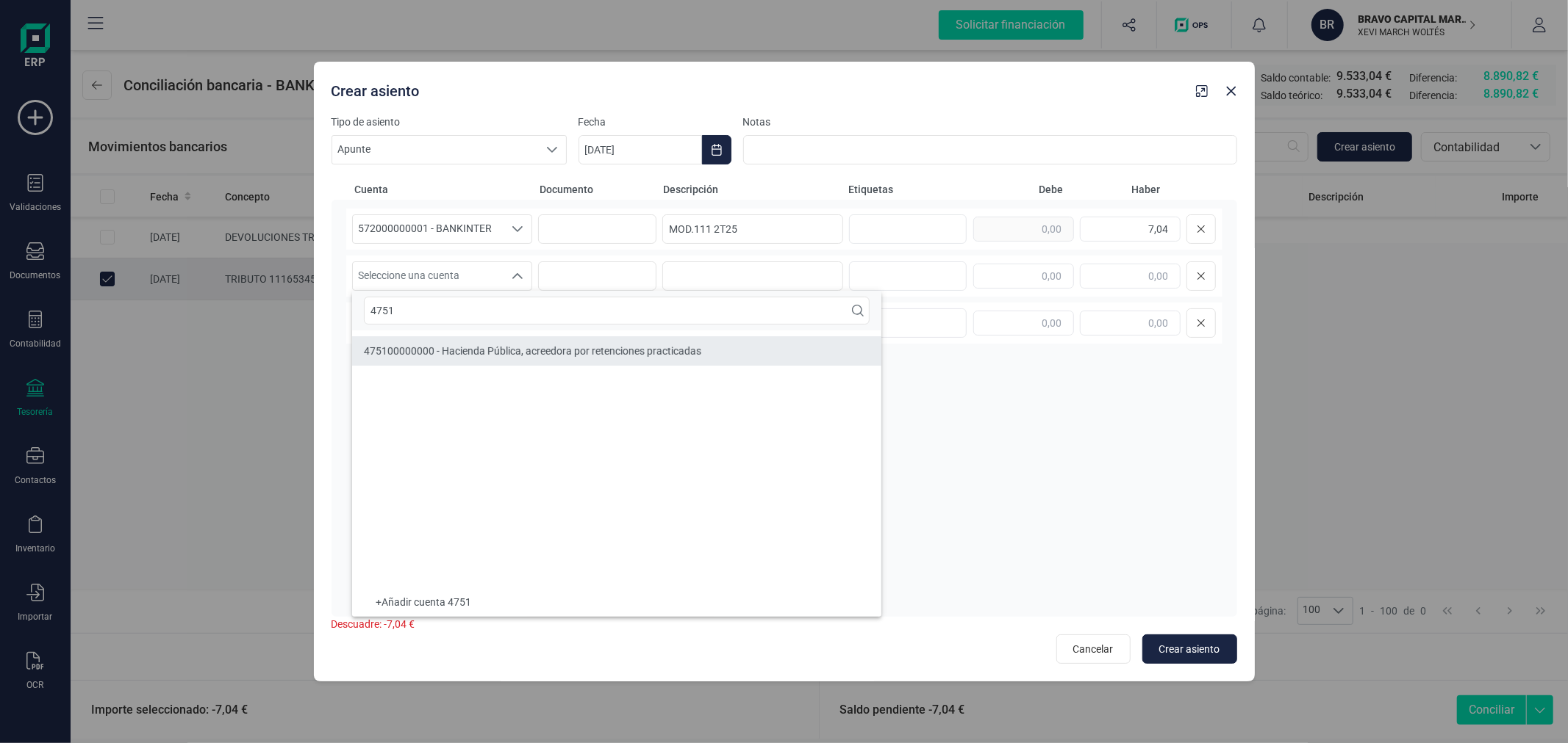
type input "4751"
click at [481, 356] on span "475100000000 - Hacienda Pública, acreedora por retenciones practicadas" at bounding box center [532, 352] width 338 height 12
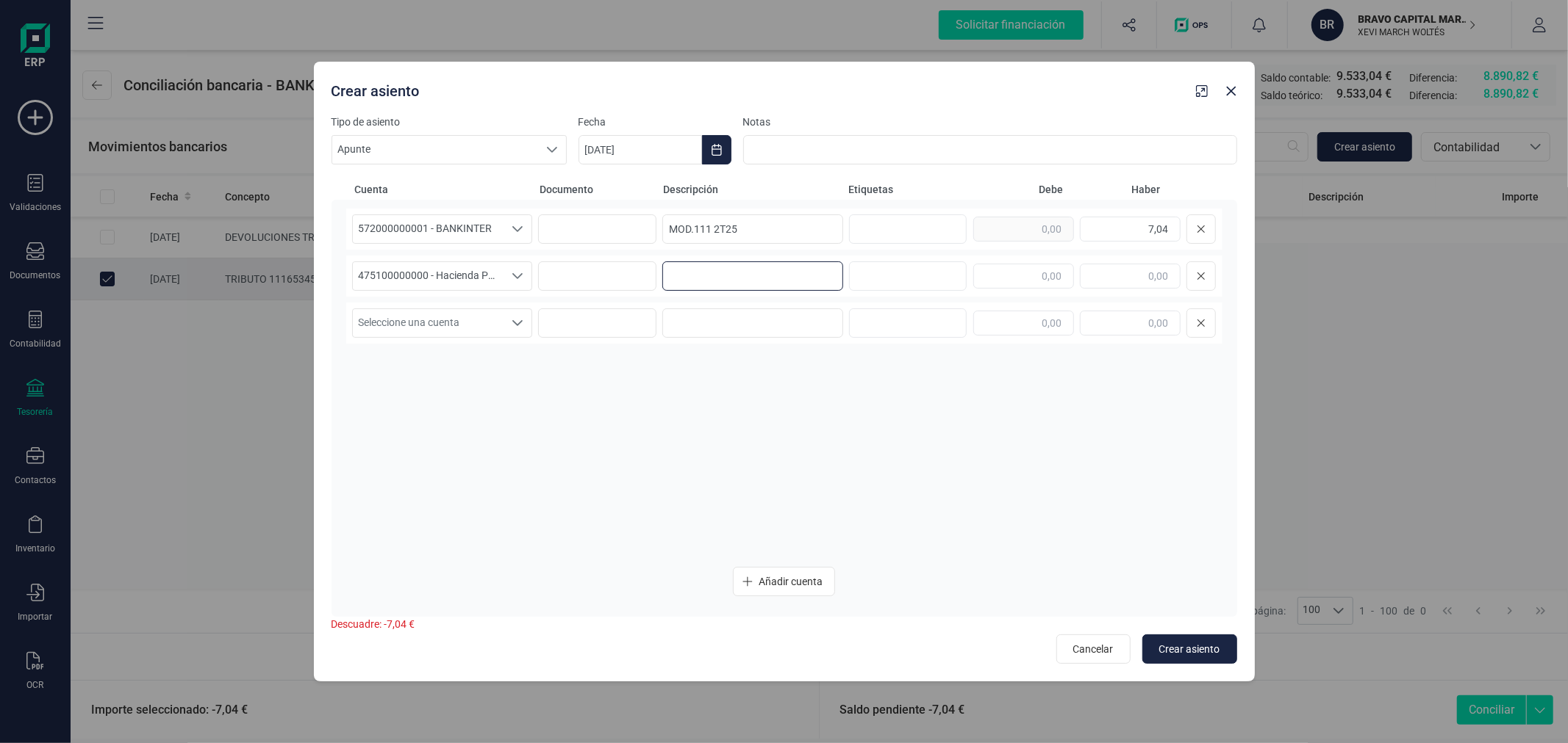
paste input "MOD.111 2T25"
type input "MOD.111 2T25"
type input "7,04"
click at [1200, 643] on span "Crear asiento" at bounding box center [1189, 650] width 61 height 15
type input "28/08/2025"
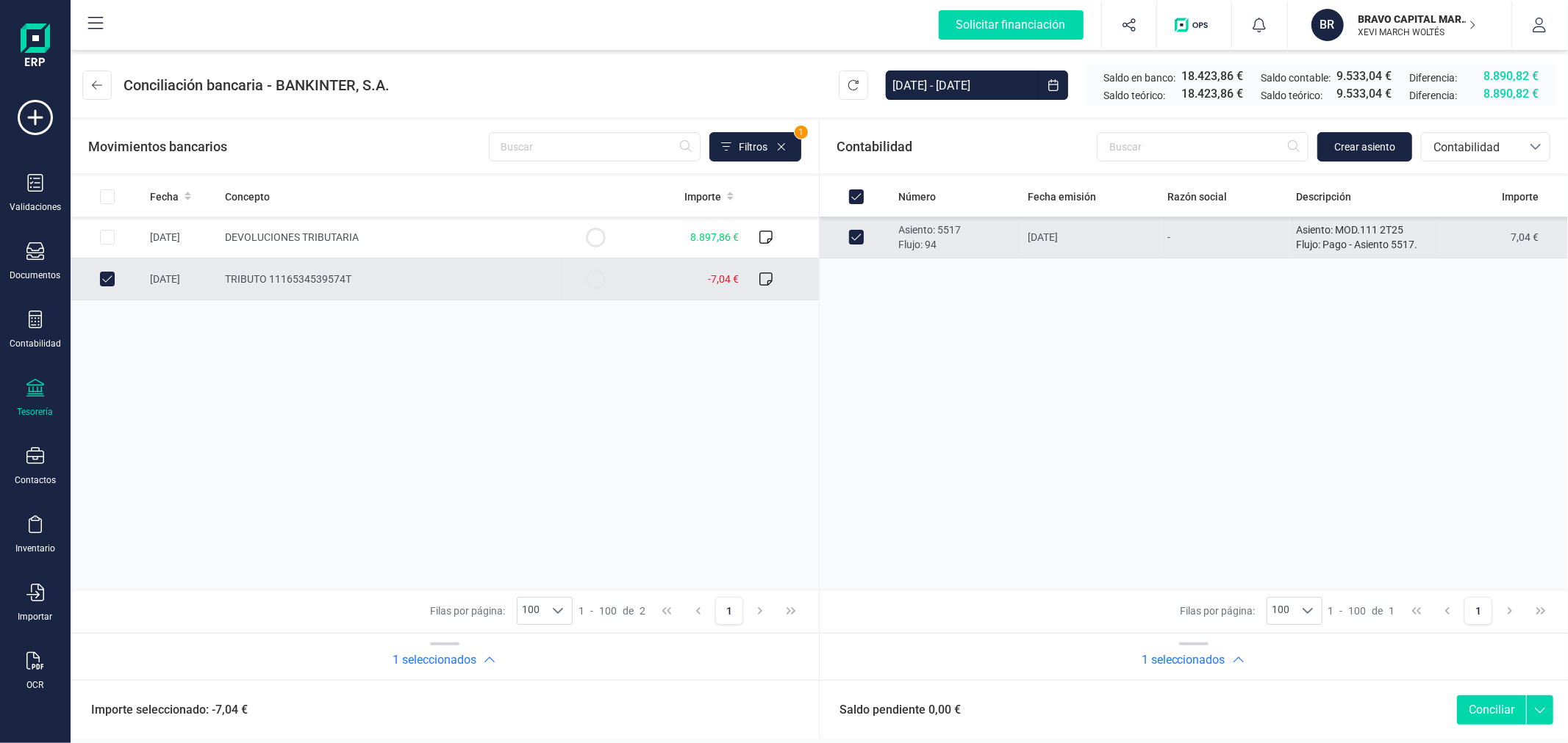
click at [1485, 712] on button "Conciliar" at bounding box center [1491, 710] width 69 height 29
checkbox input "false"
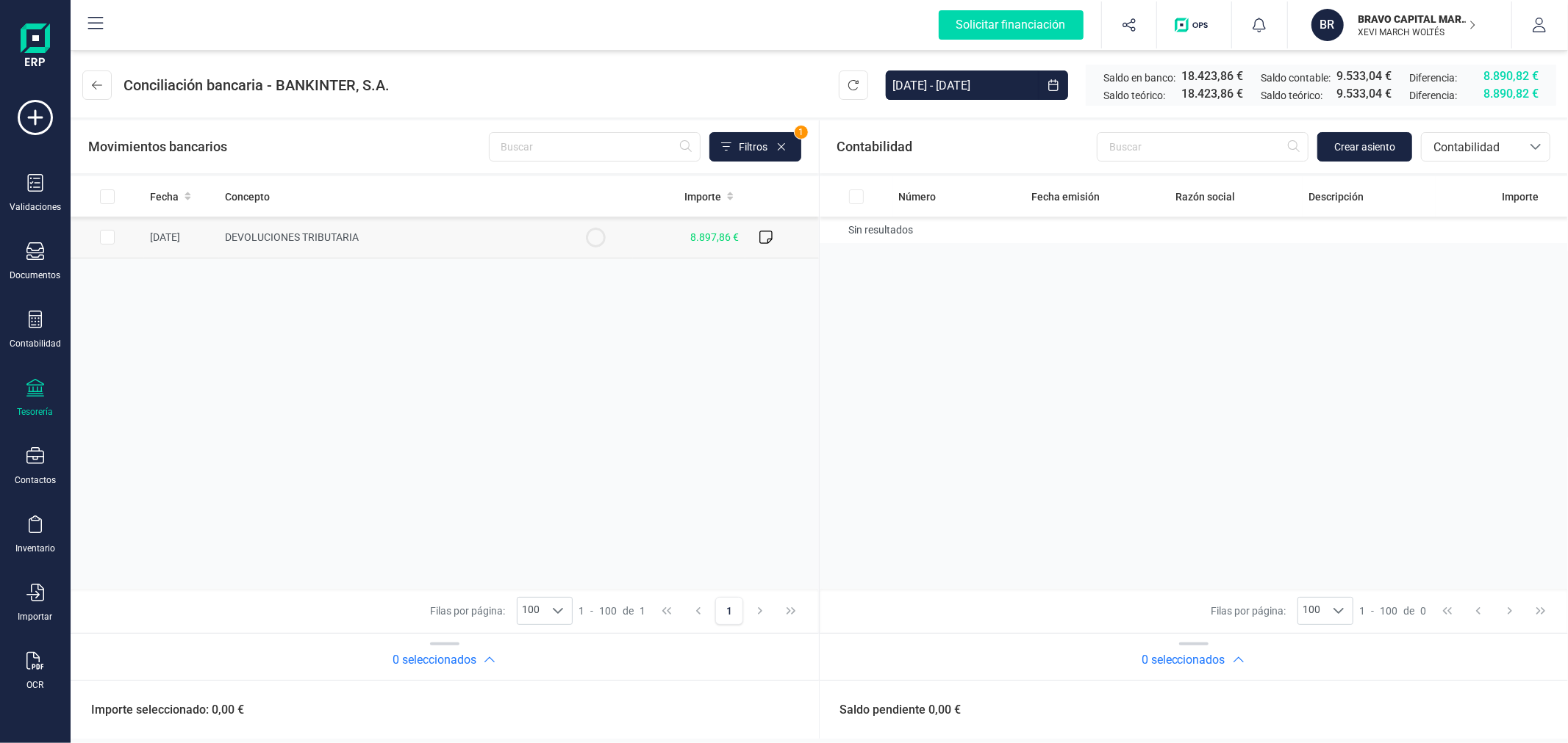
click at [103, 236] on input "Row Selected 6178a887-be5c-4db0-a160-522c17dea1e1" at bounding box center [107, 237] width 15 height 15
checkbox input "true"
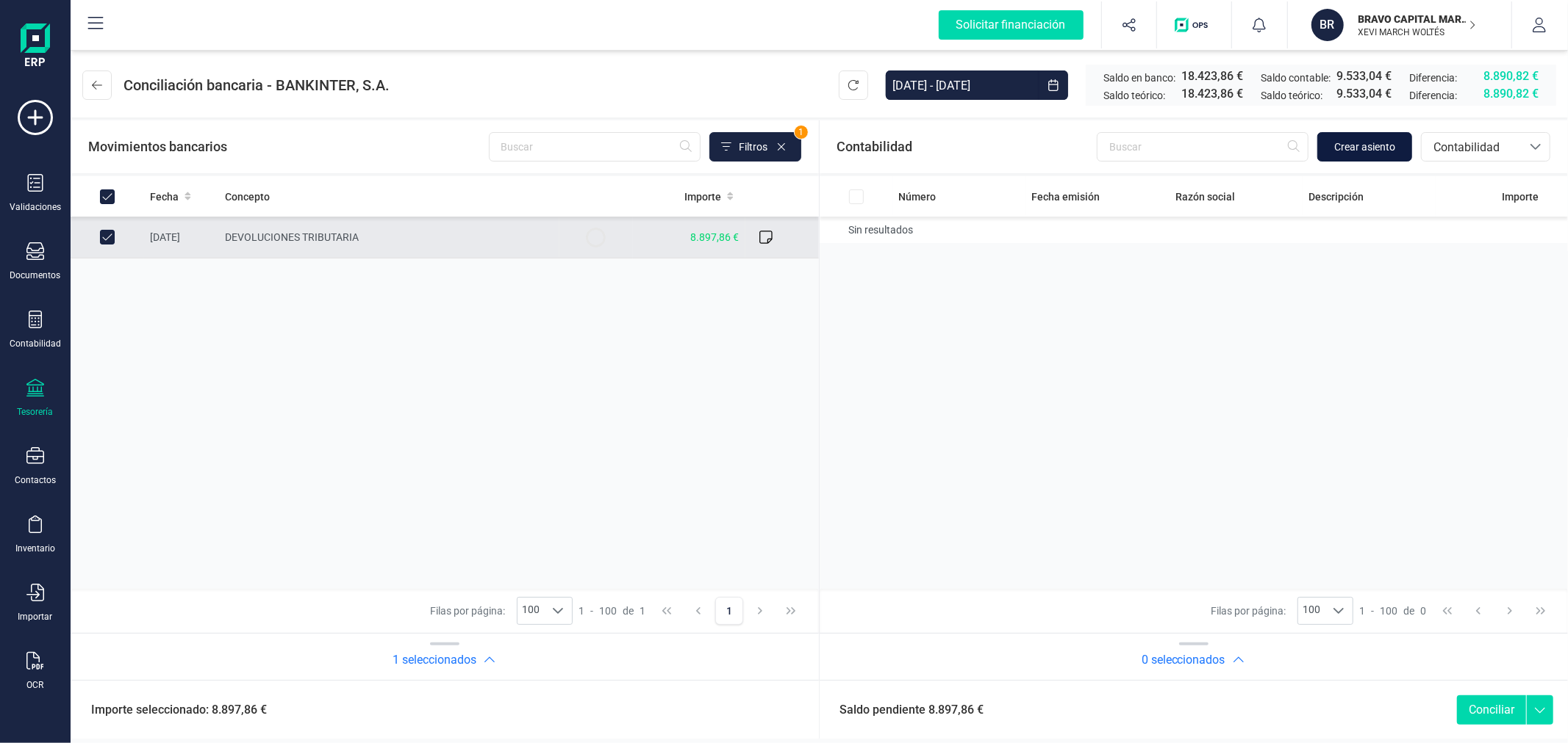
click at [1365, 145] on span "Crear asiento" at bounding box center [1364, 147] width 61 height 15
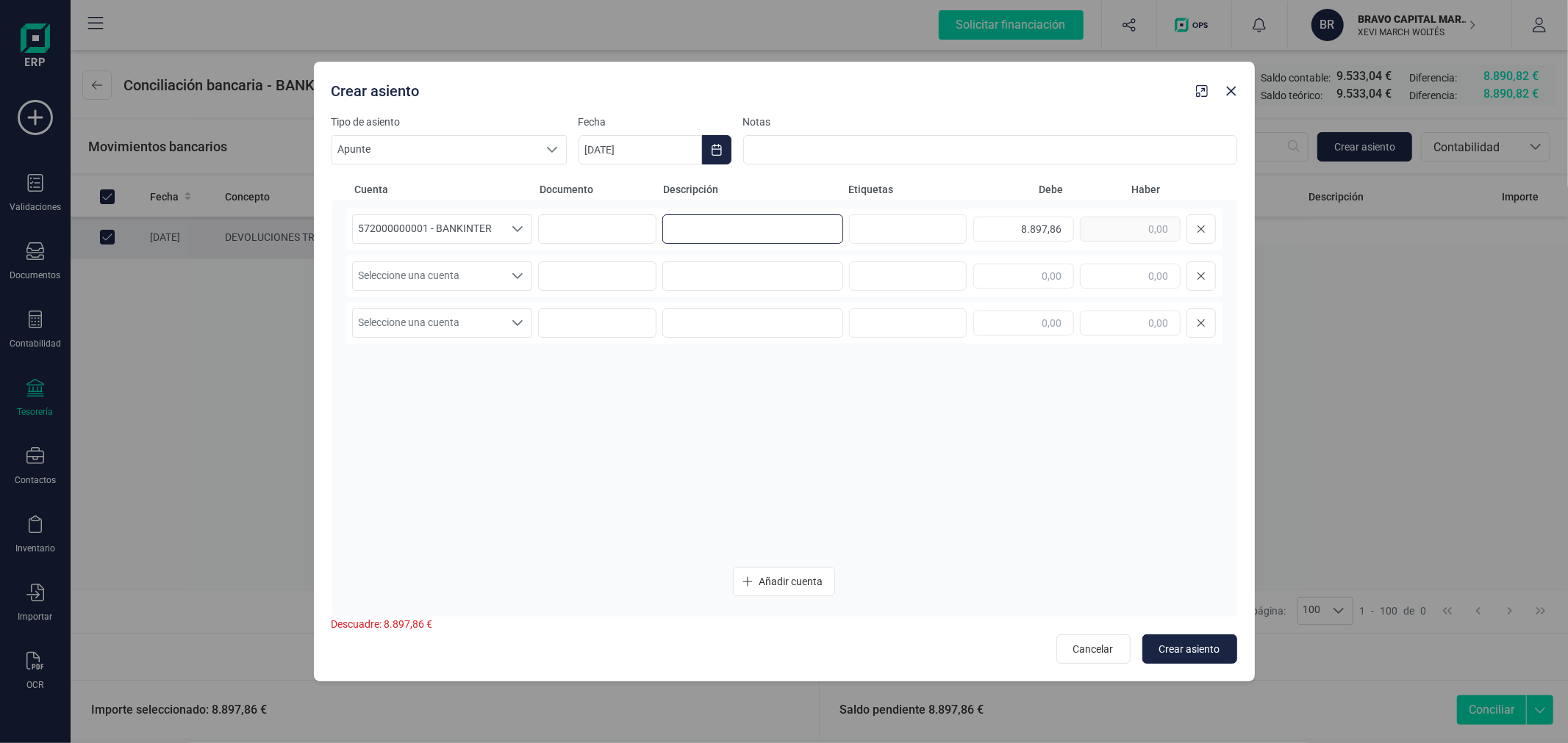
click at [709, 222] on input at bounding box center [752, 228] width 181 height 29
type input "DEVOLUCION IS 2024"
click at [426, 277] on span "Seleccione una cuenta" at bounding box center [428, 276] width 151 height 28
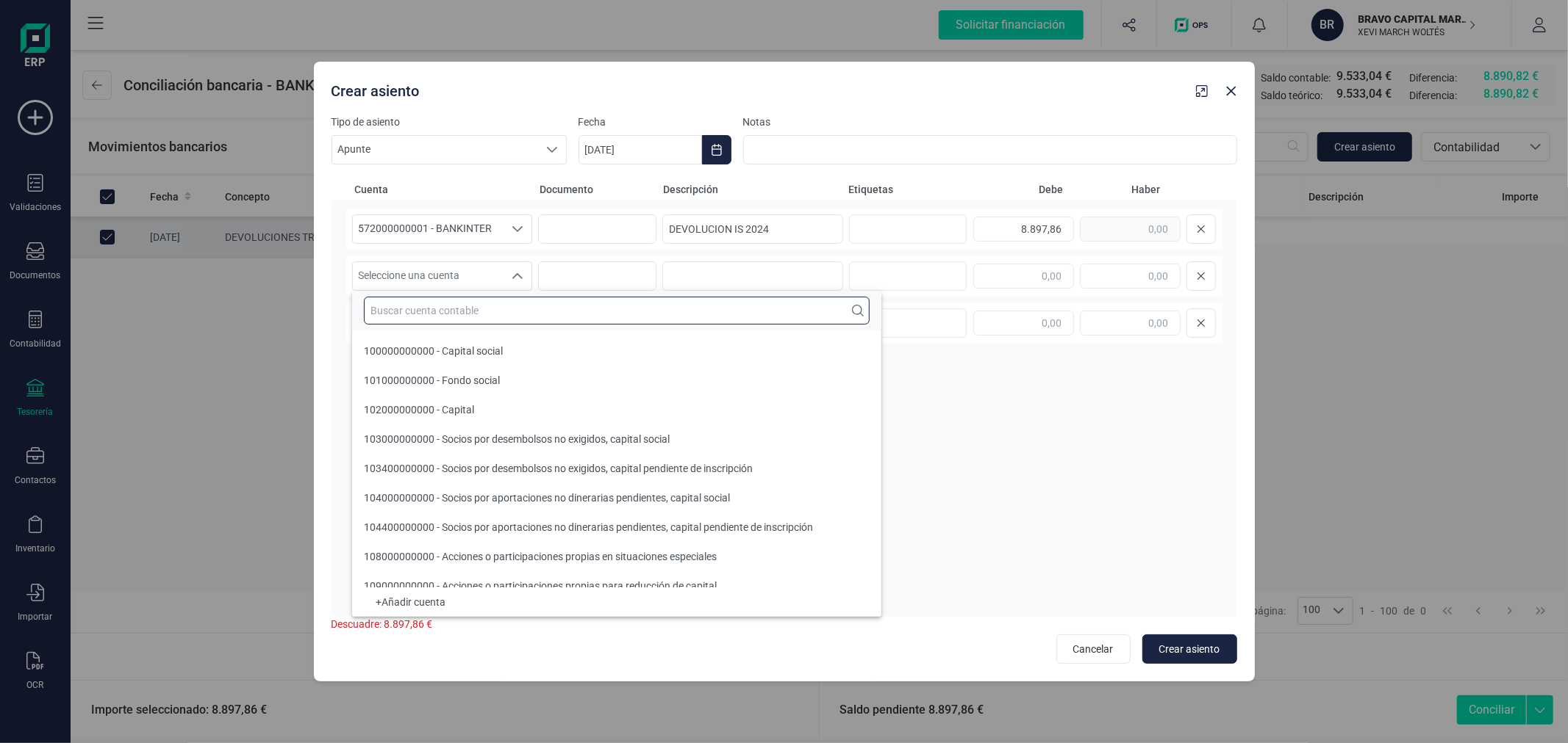
click at [427, 306] on input "text" at bounding box center [616, 310] width 506 height 28
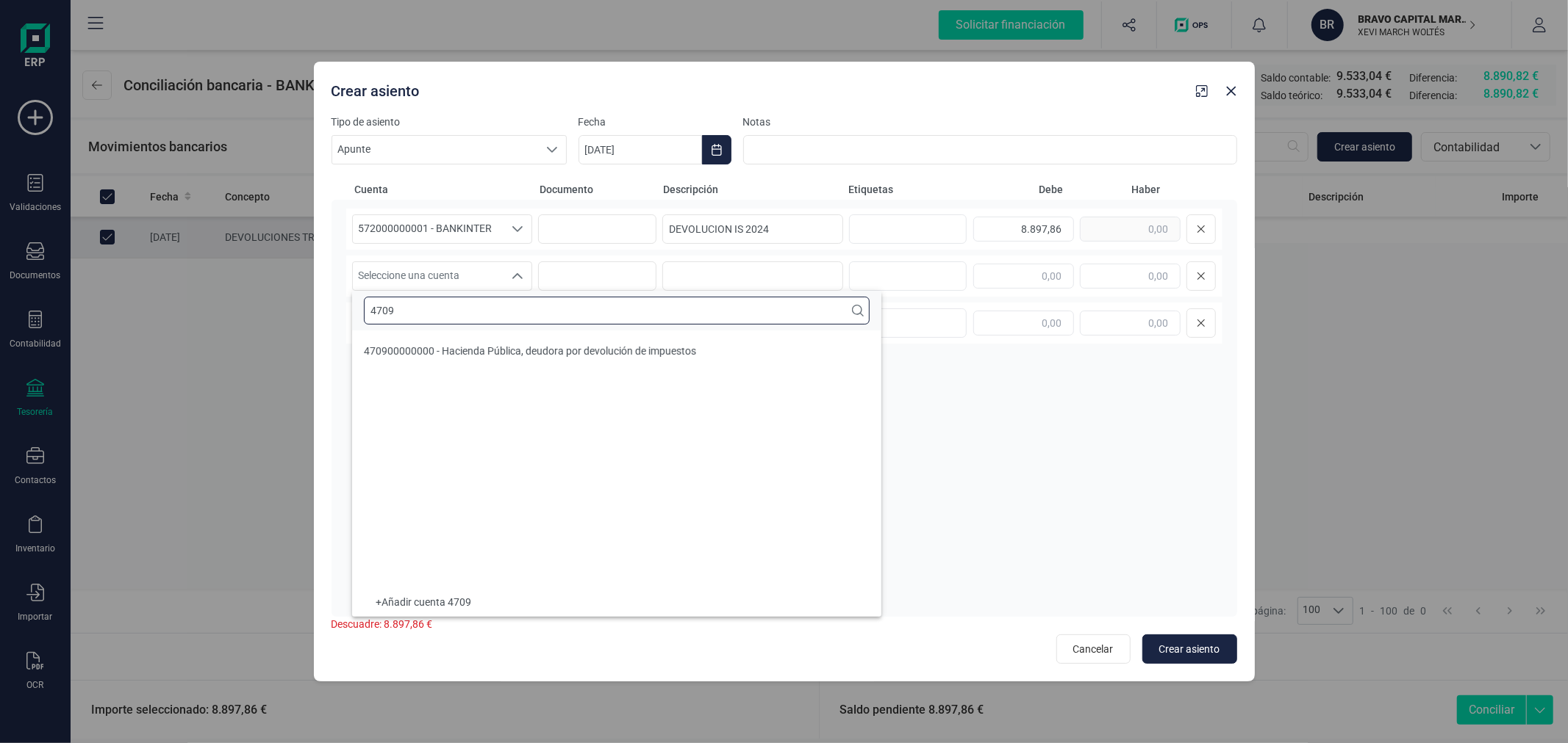
type input "4709"
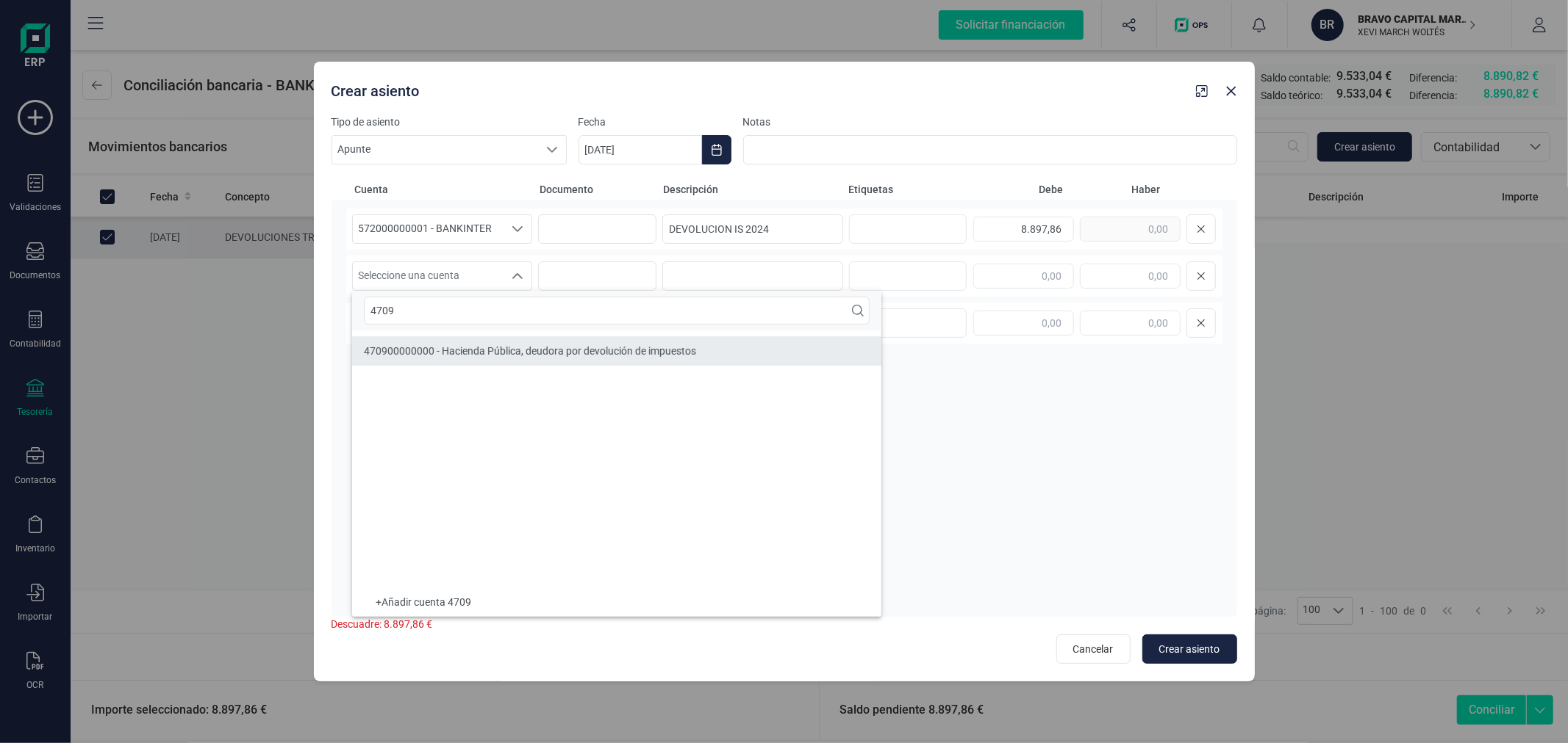
click at [539, 357] on div "470900000000 - Hacienda Pública, deudora por devolución de impuestos" at bounding box center [530, 352] width 332 height 15
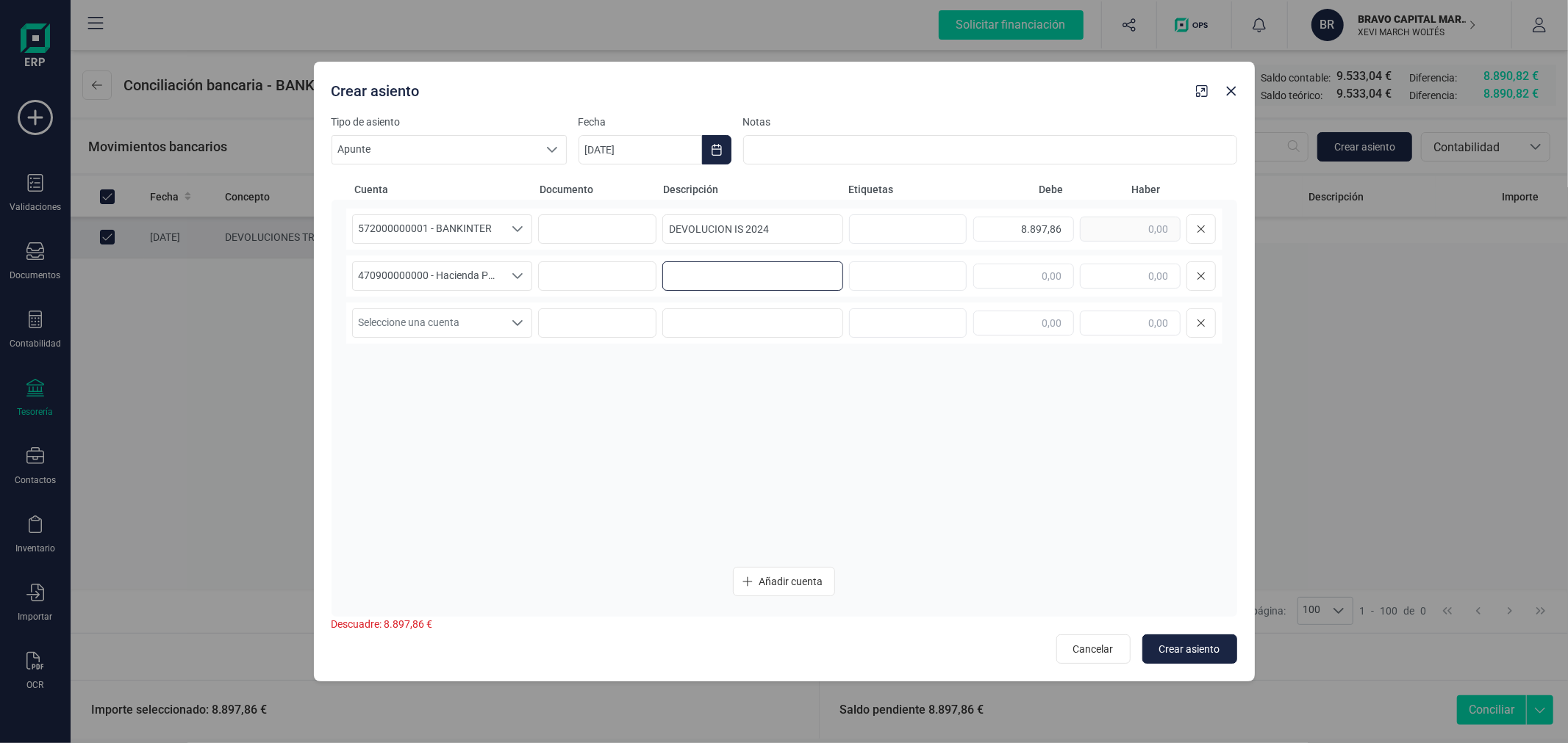
paste input "DEVOLUCION IS 2024"
type input "DEVOLUCION IS 2024"
type input "8.897,86"
click at [719, 150] on icon "Choose Date" at bounding box center [716, 150] width 12 height 12
click at [770, 321] on span "7" at bounding box center [773, 321] width 29 height 29
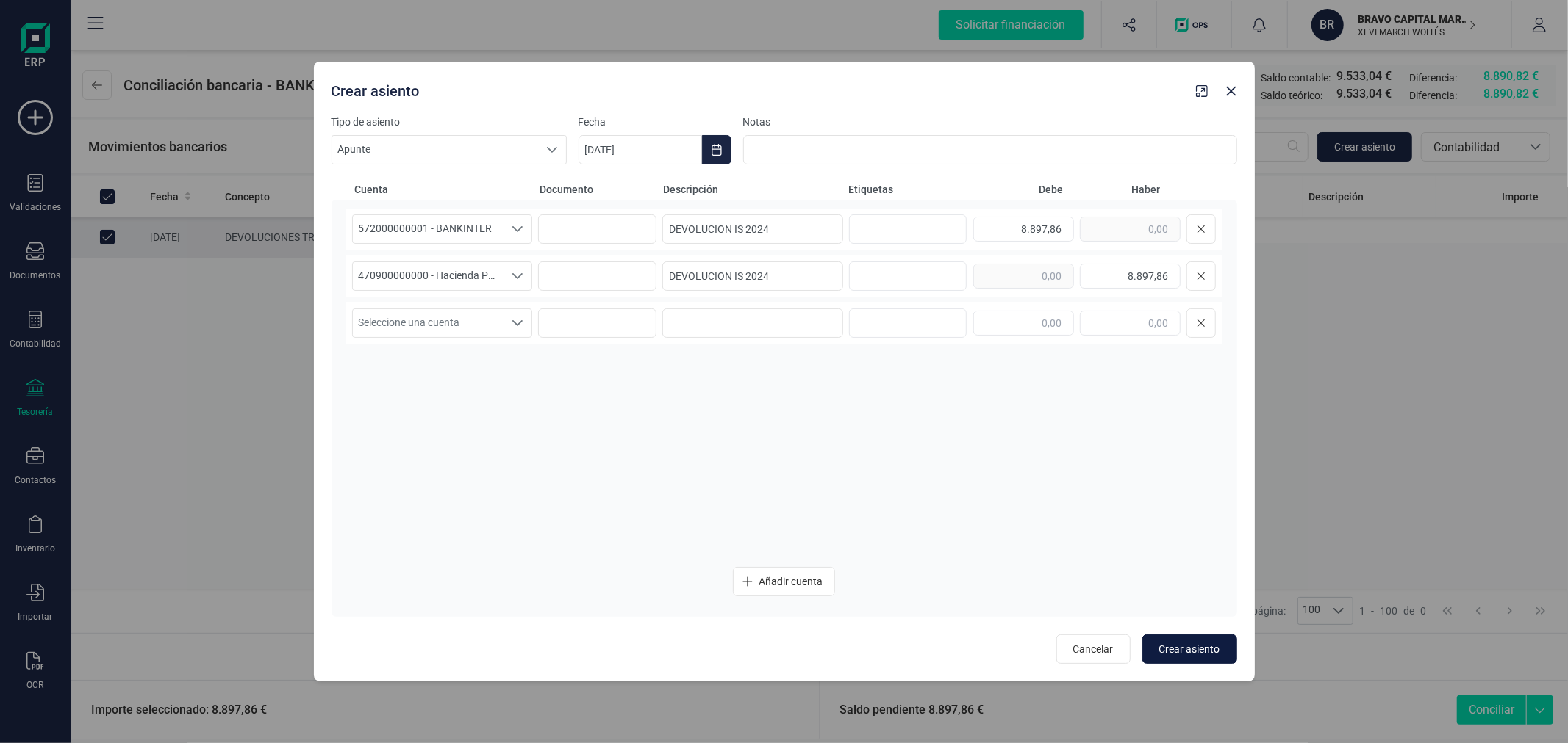
click at [1191, 648] on span "Crear asiento" at bounding box center [1189, 650] width 61 height 15
type input "28/08/2025"
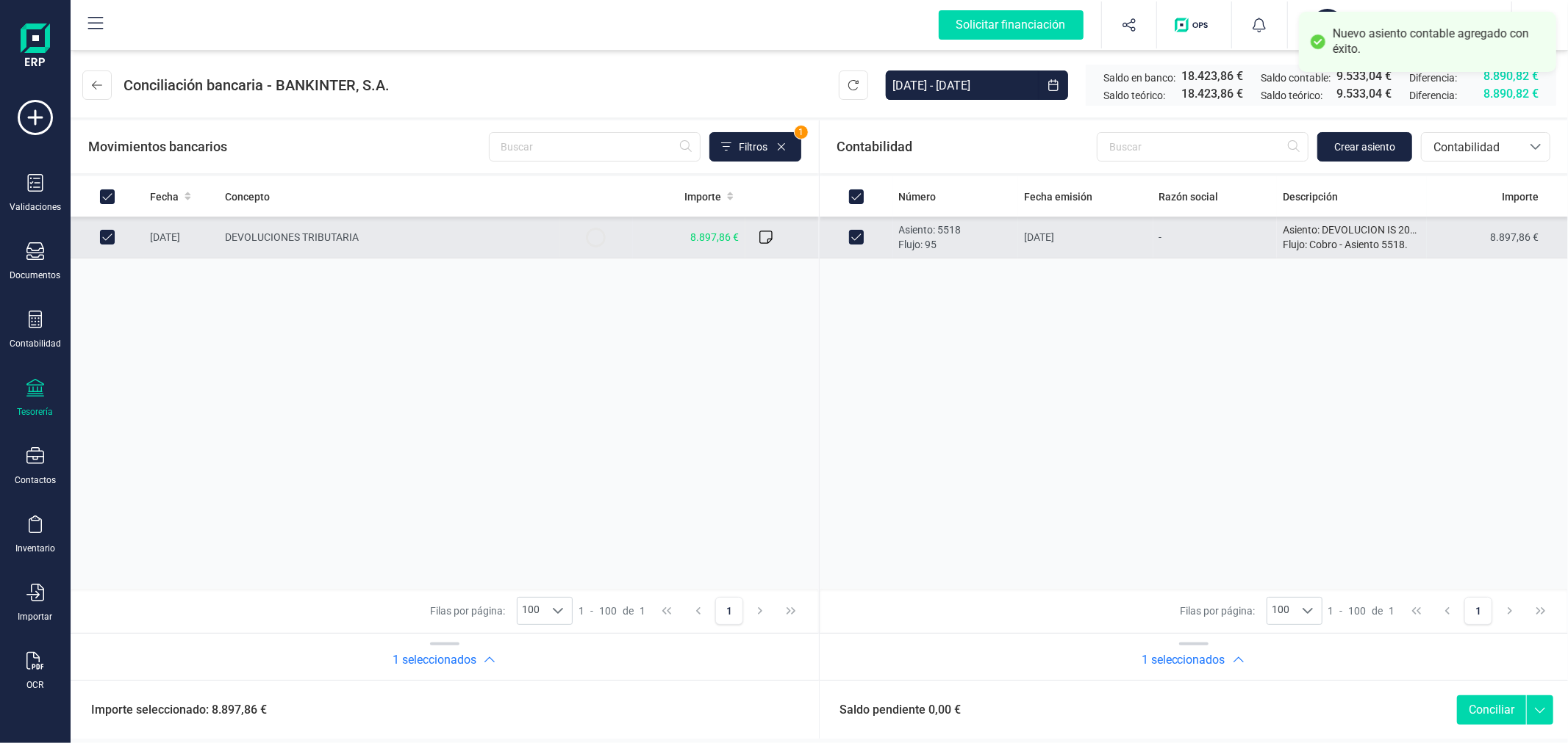
checkbox input "true"
click at [1489, 714] on button "Conciliar" at bounding box center [1491, 710] width 69 height 29
checkbox input "false"
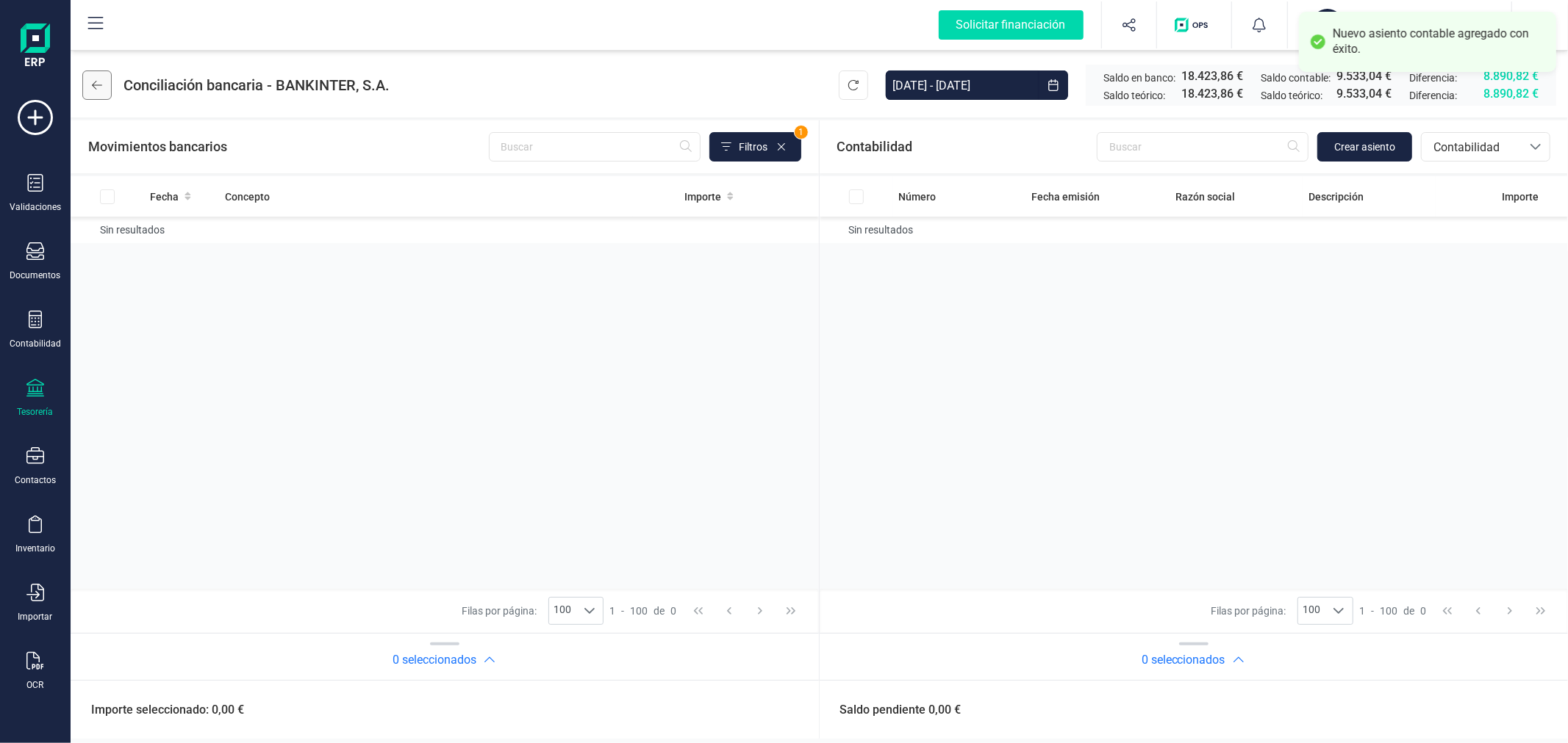
click at [100, 88] on icon at bounding box center [97, 86] width 11 height 12
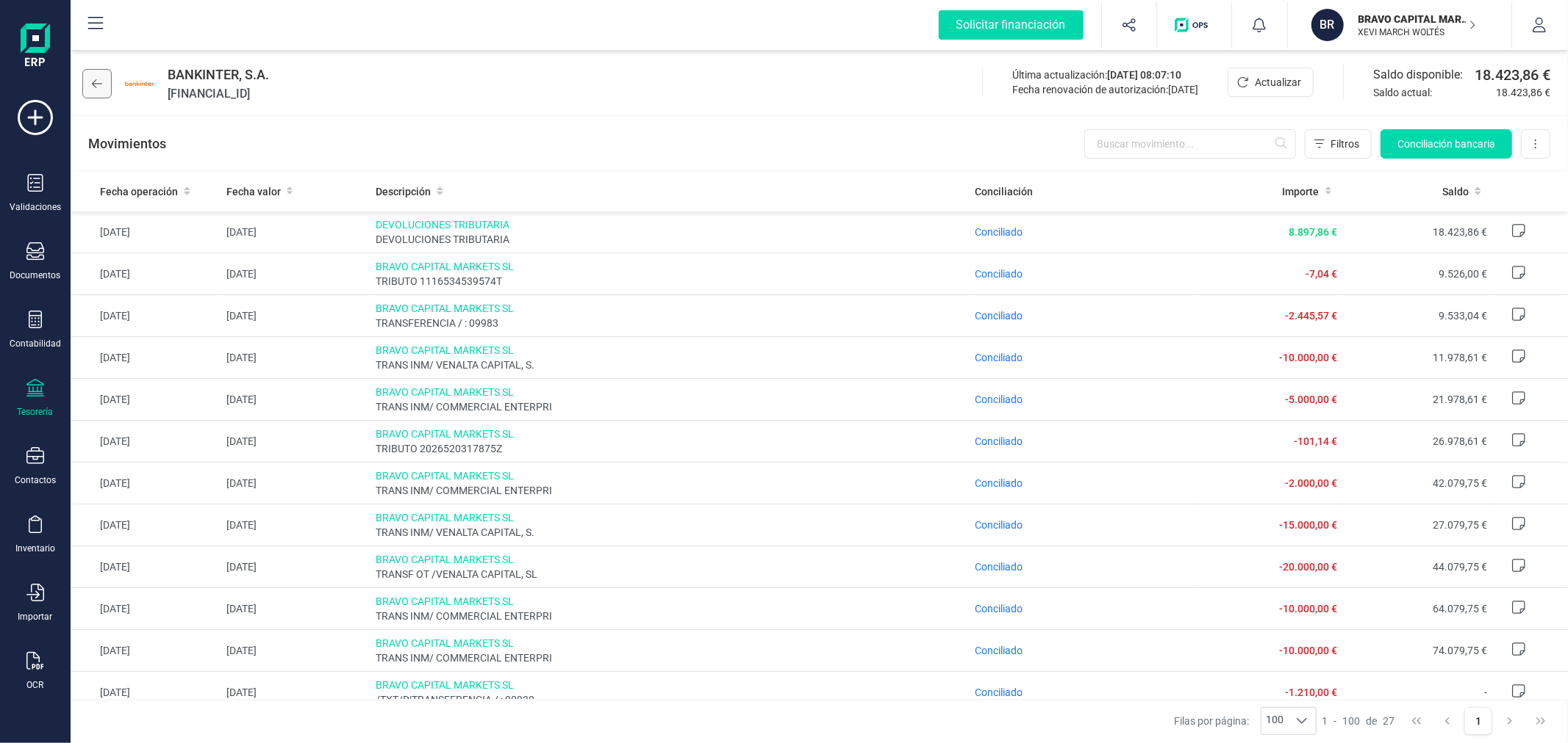
click at [103, 79] on button at bounding box center [97, 83] width 29 height 29
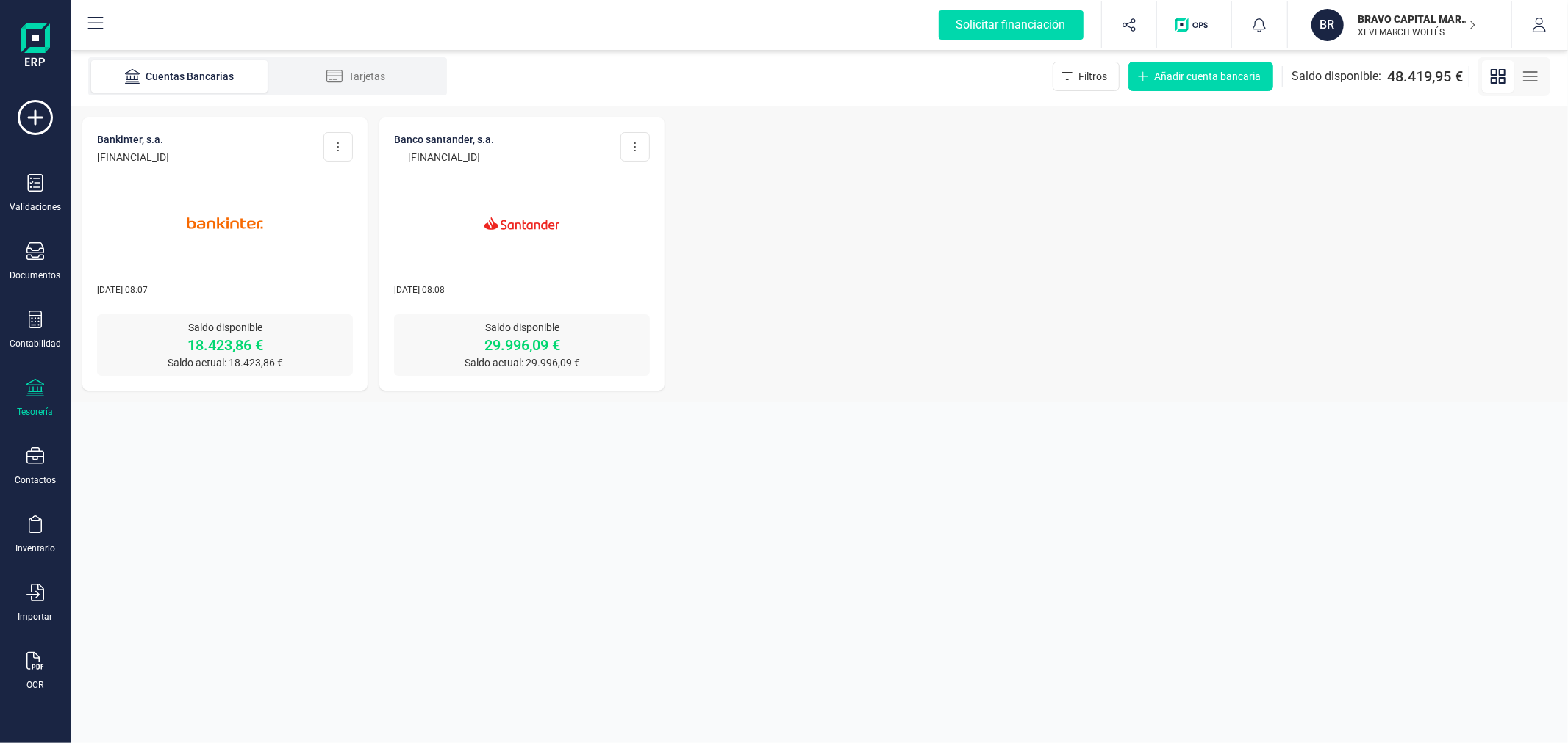
click at [556, 240] on img at bounding box center [522, 223] width 123 height 123
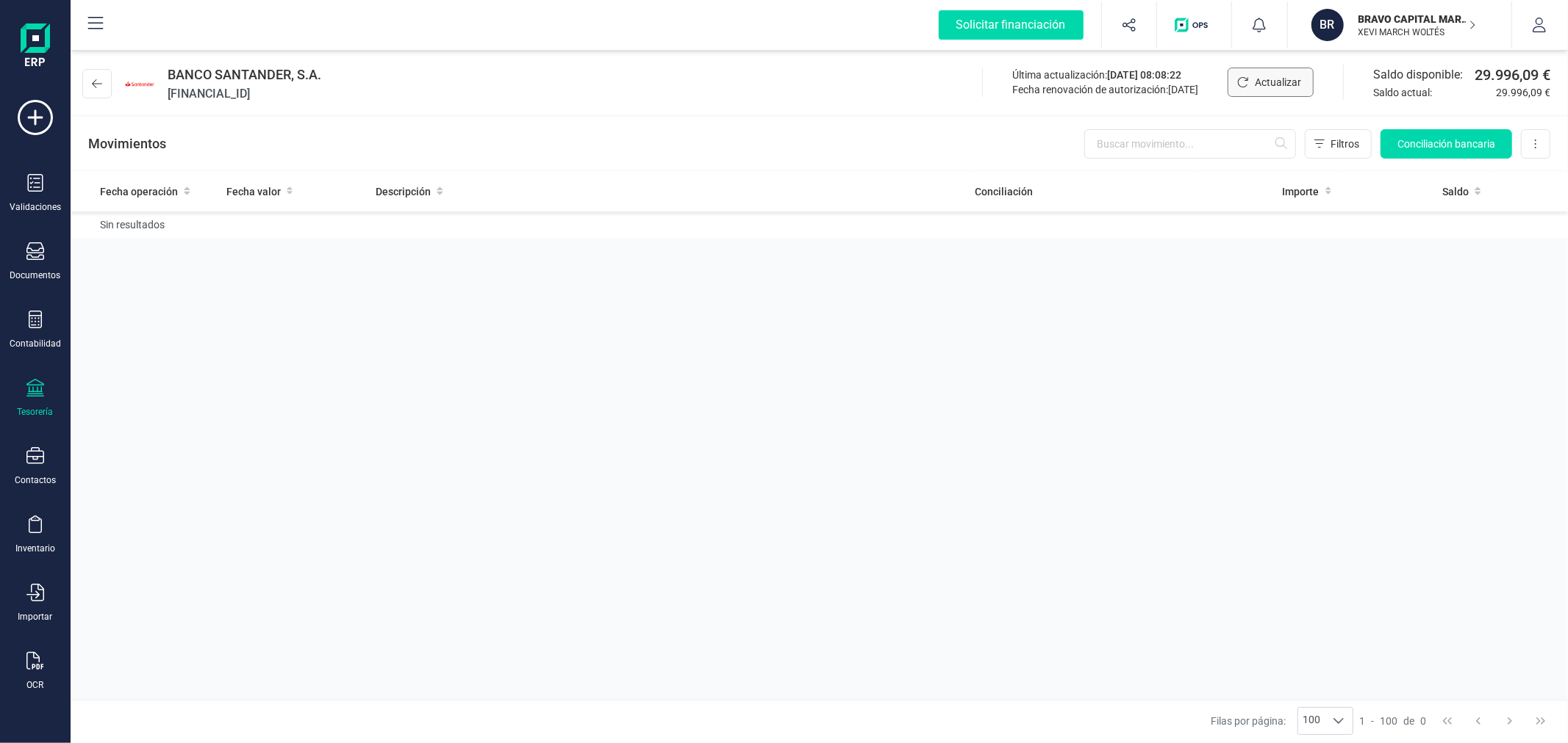
click at [1282, 85] on span "Actualizar" at bounding box center [1278, 83] width 47 height 15
click at [95, 89] on button at bounding box center [97, 83] width 29 height 29
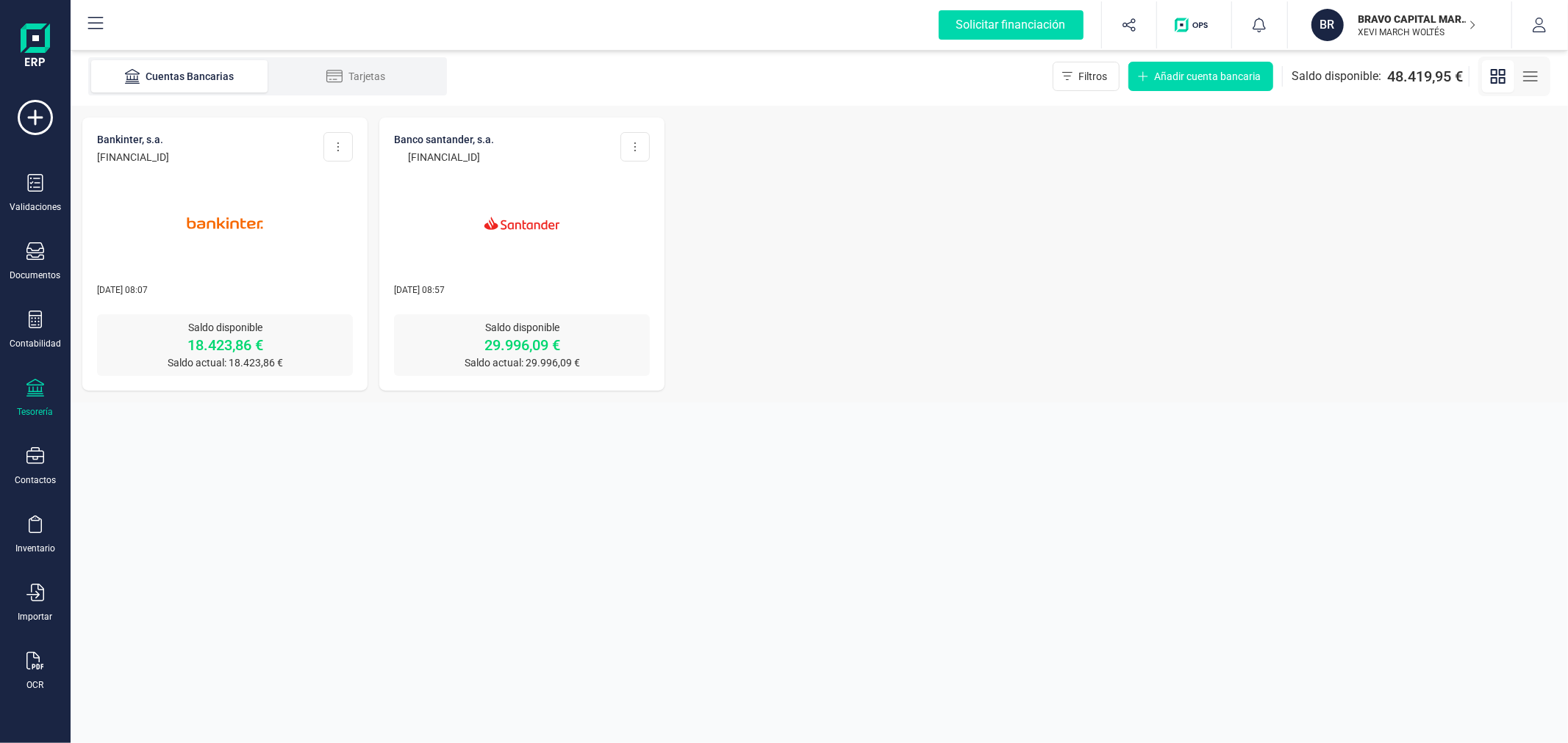
click at [1398, 27] on p "XEVI MARCH WOLTÉS" at bounding box center [1417, 32] width 117 height 12
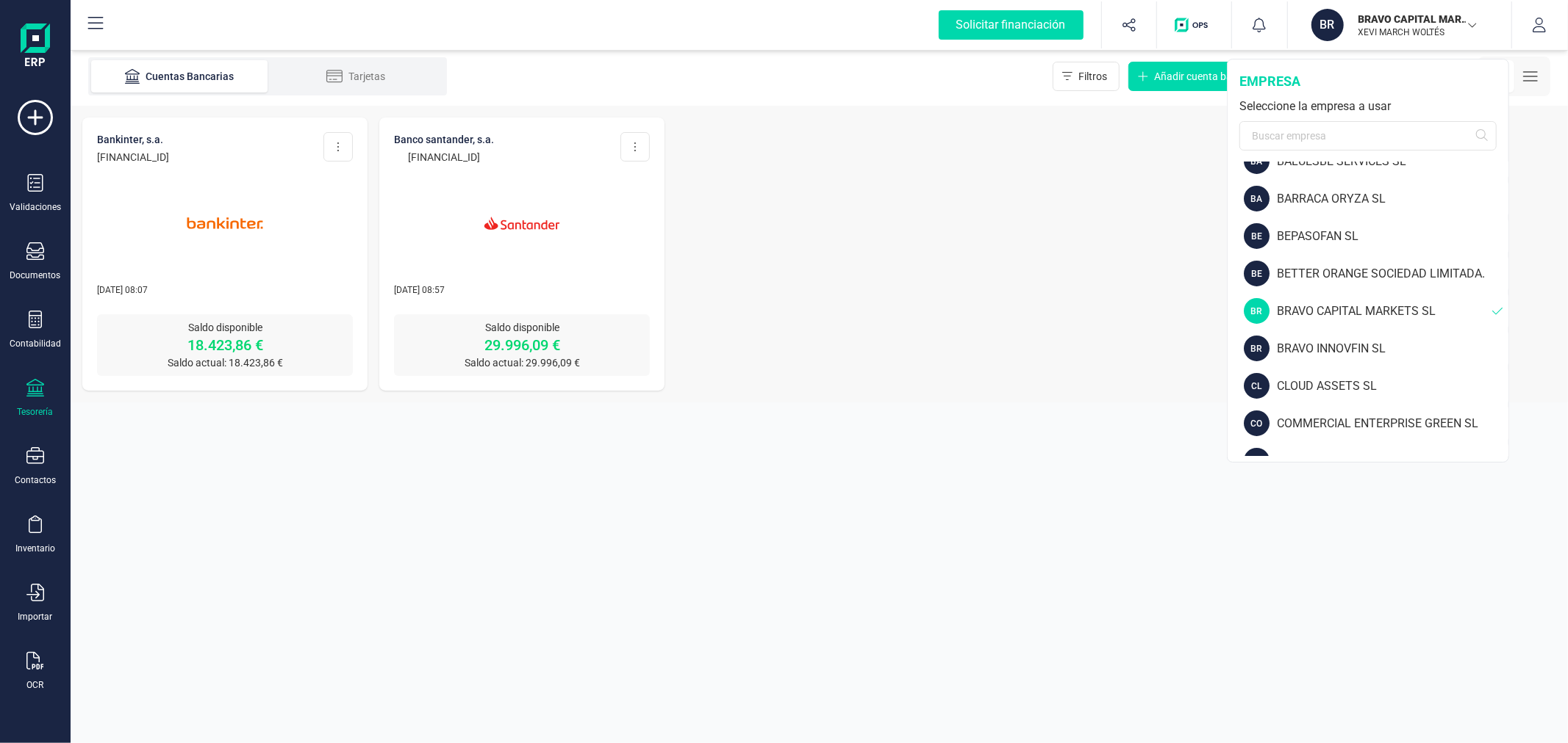
scroll to position [245, 0]
click at [1351, 309] on div "BRAVO INNOVFIN SL" at bounding box center [1392, 311] width 232 height 17
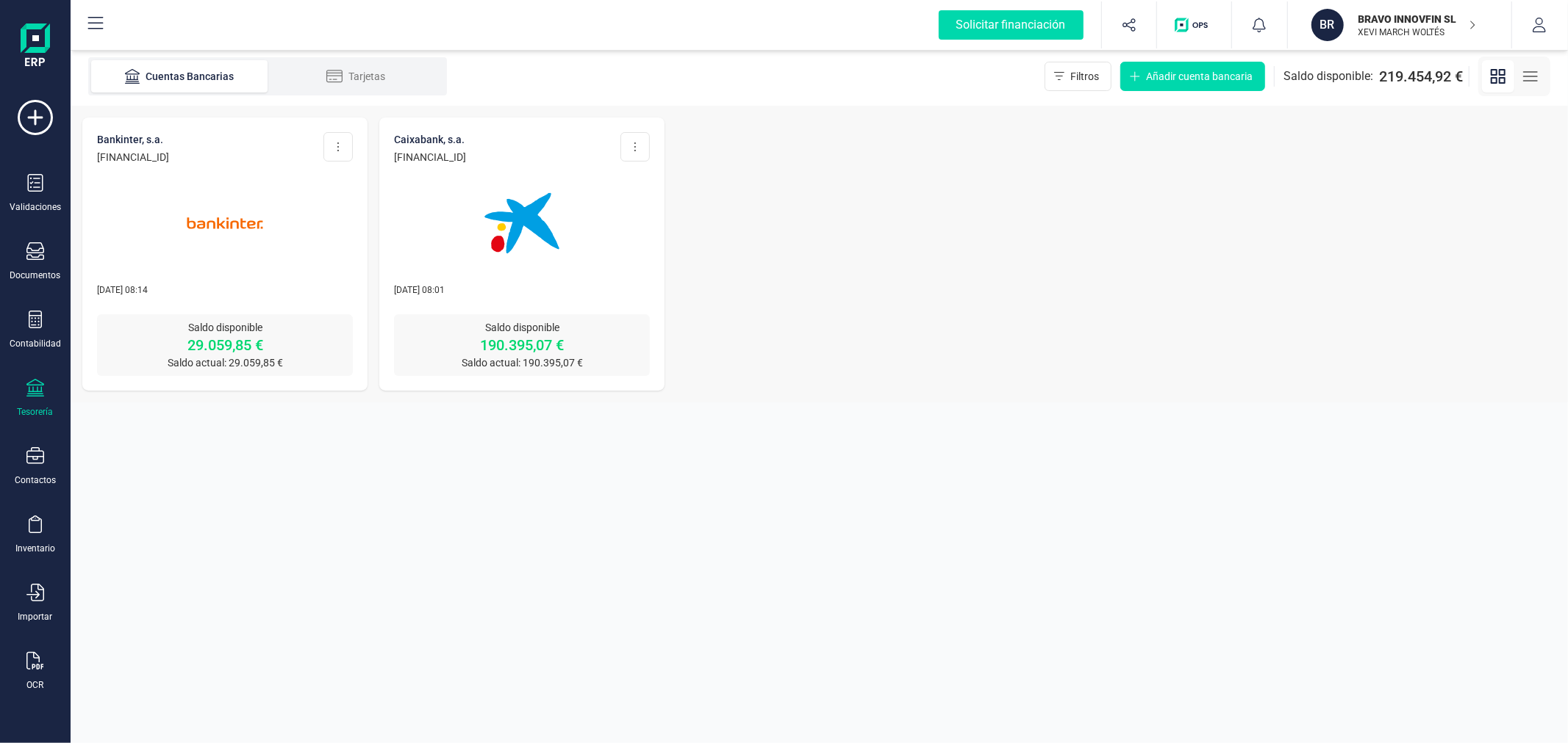
click at [234, 243] on img at bounding box center [225, 223] width 123 height 123
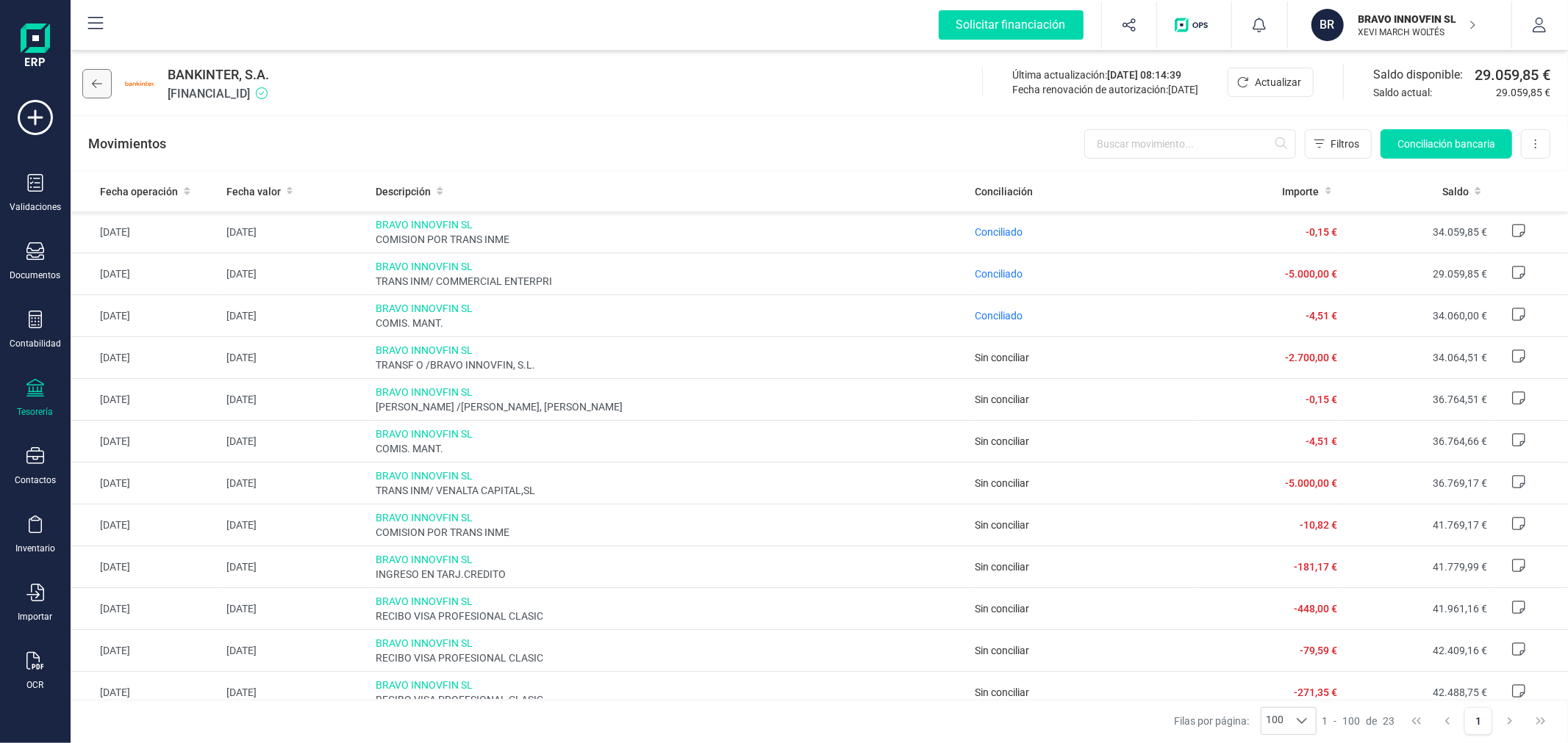
click at [93, 84] on icon at bounding box center [97, 84] width 11 height 12
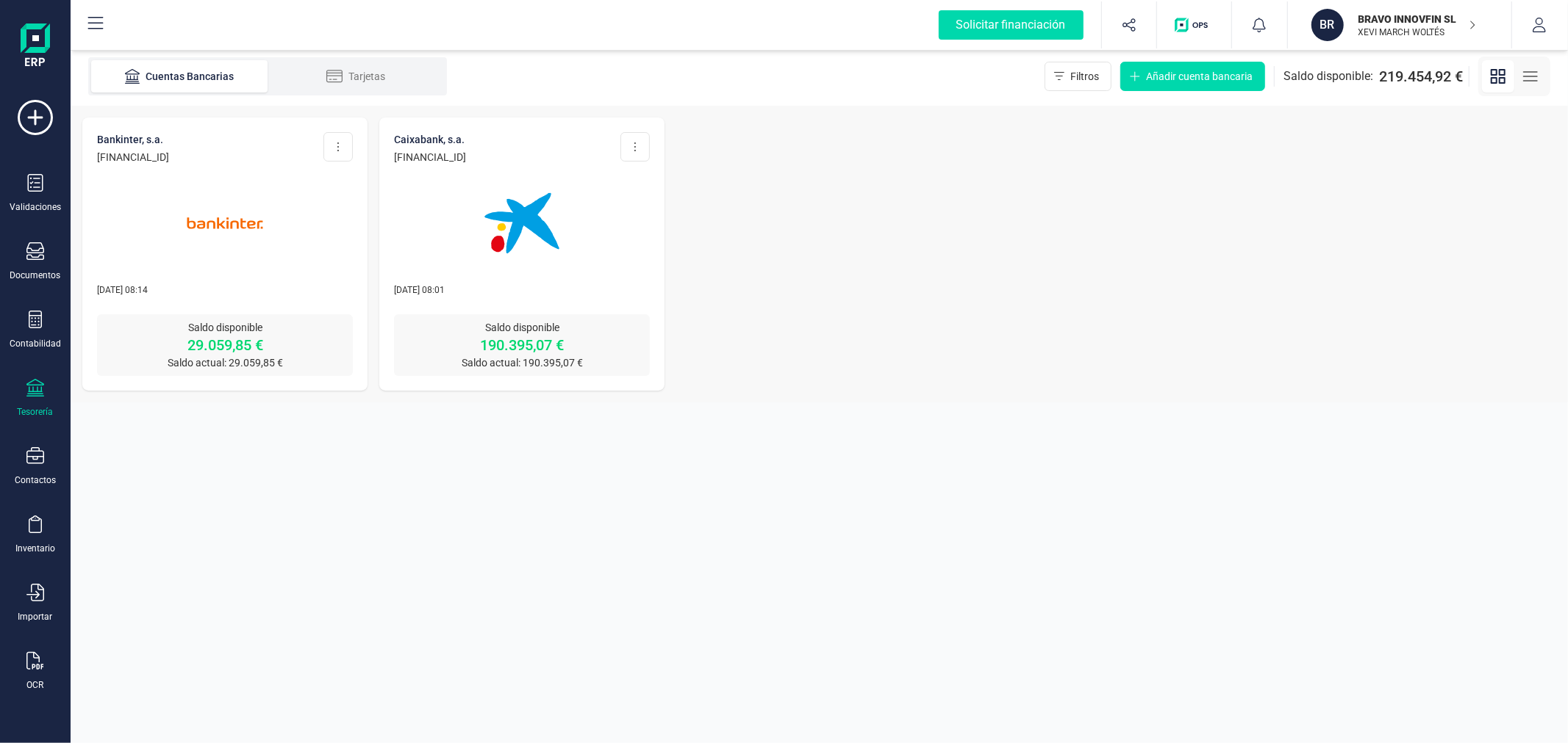
click at [522, 237] on img at bounding box center [522, 223] width 123 height 123
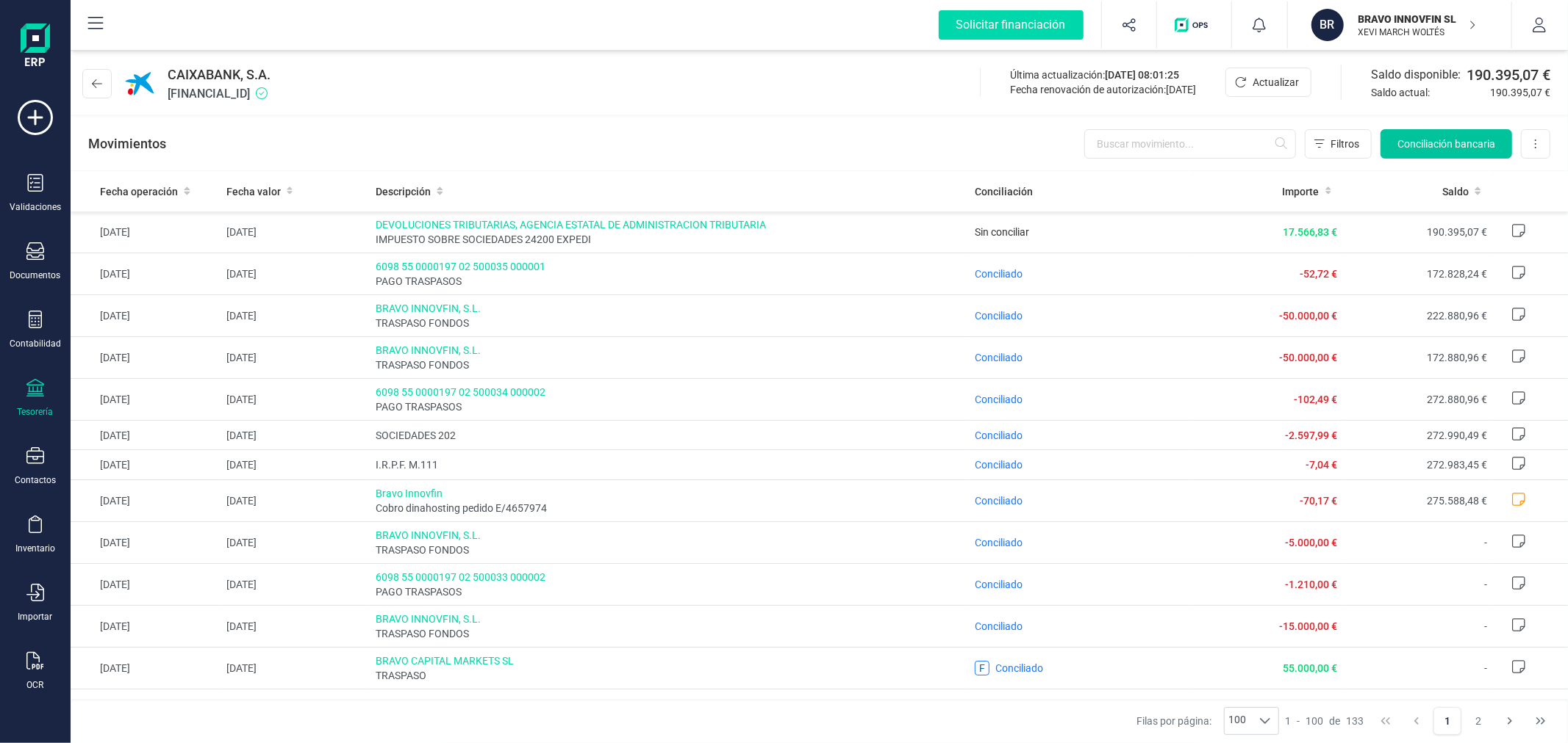
click at [1436, 143] on span "Conciliación bancaria" at bounding box center [1446, 144] width 98 height 15
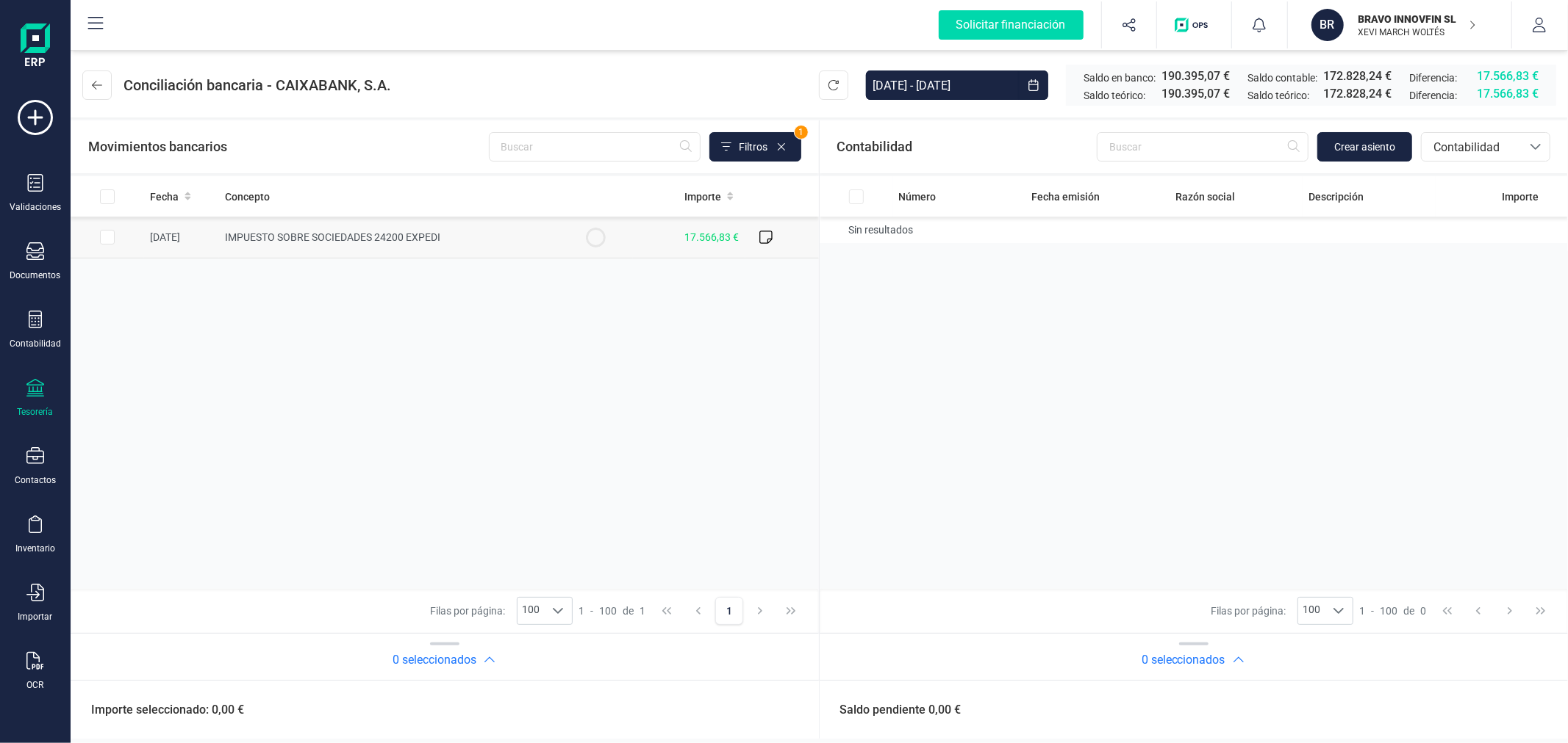
click at [106, 235] on input "Row Selected 046728b7-f5ba-478e-a3de-ee1dc1ac3fc9" at bounding box center [107, 237] width 15 height 15
checkbox input "true"
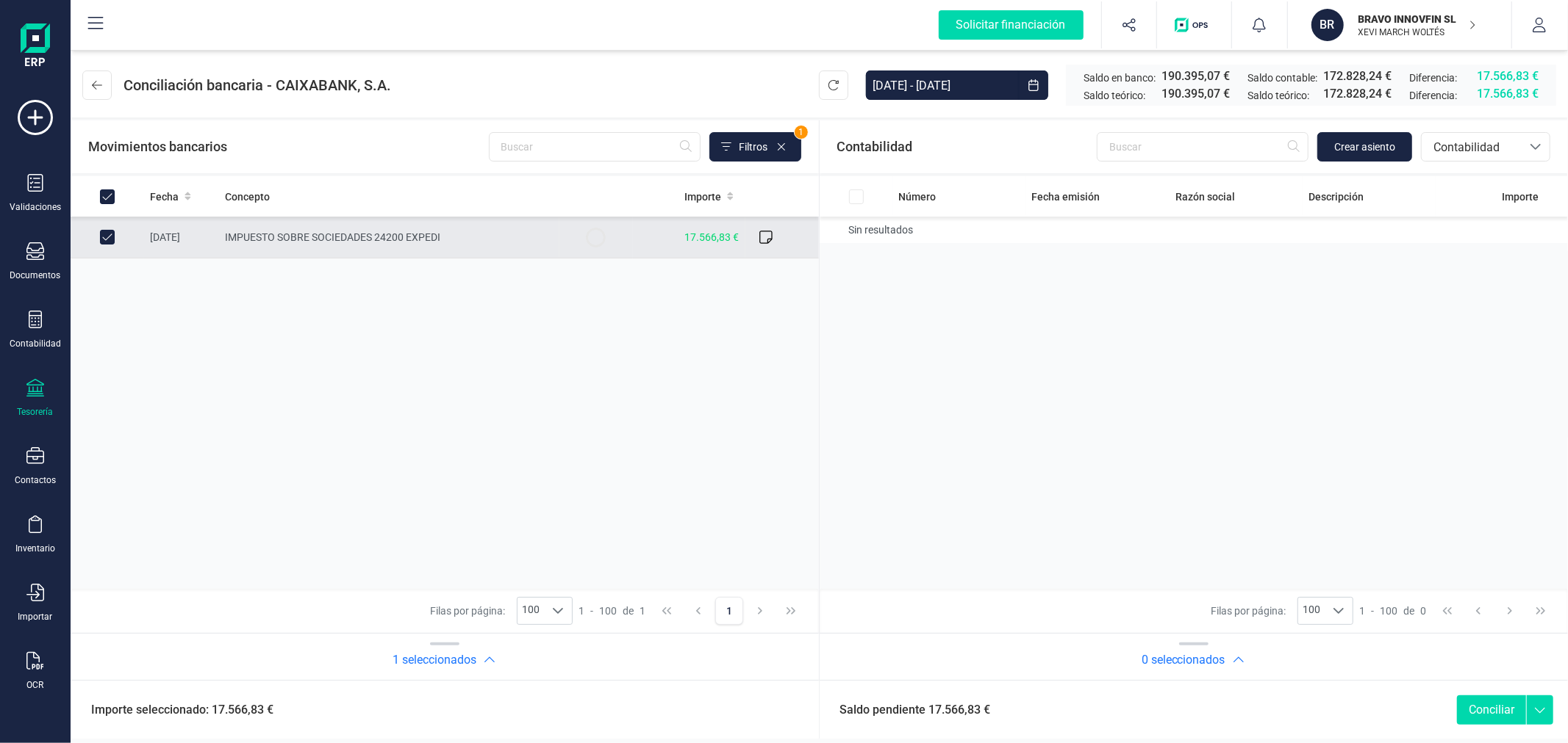
checkbox input "true"
click at [1361, 141] on span "Crear asiento" at bounding box center [1364, 147] width 61 height 15
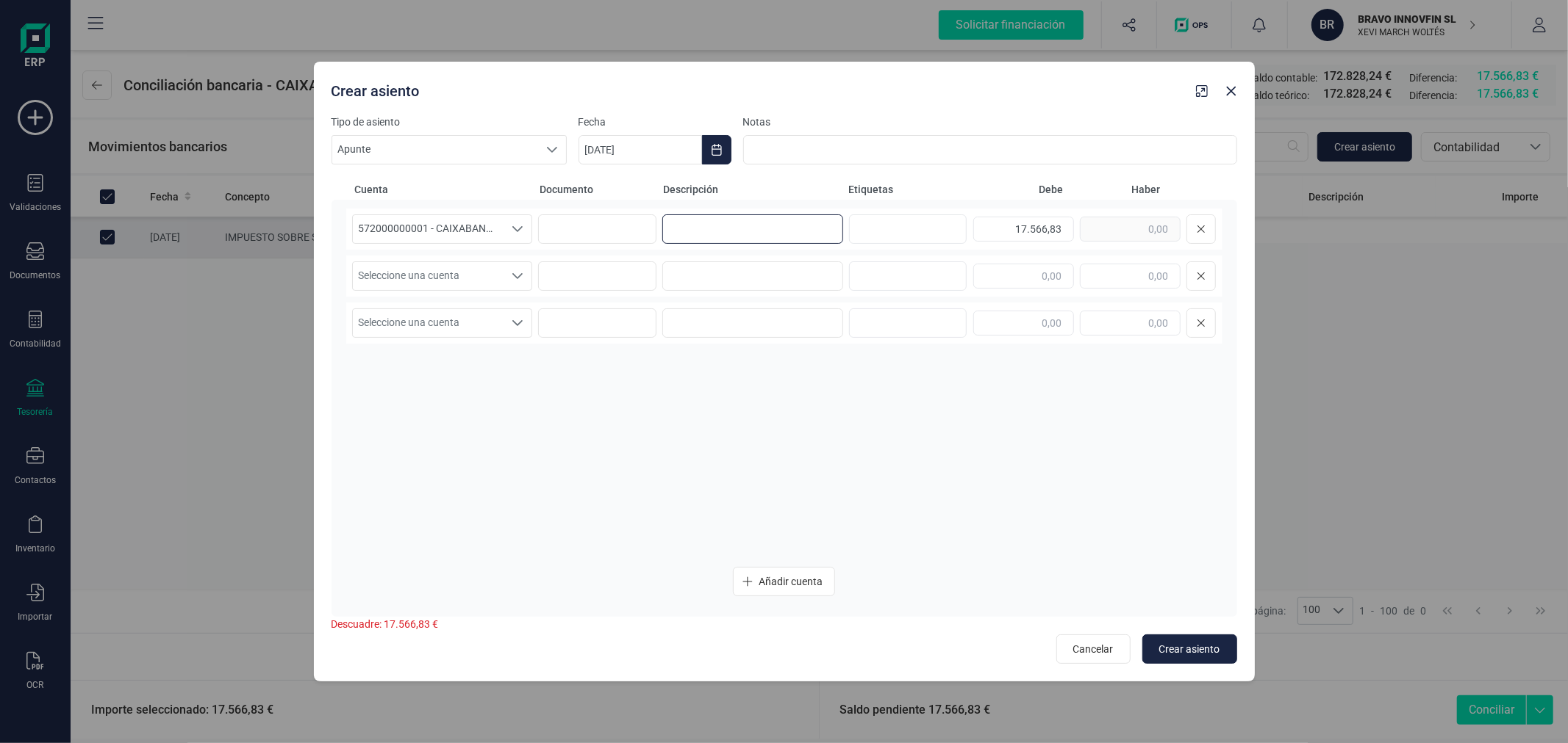
click at [782, 230] on input at bounding box center [752, 228] width 181 height 29
paste input "DEVOLUCION IS 2024"
type input "DEVOLUCION IS 2024"
click at [494, 279] on span "Seleccione una cuenta" at bounding box center [428, 276] width 151 height 28
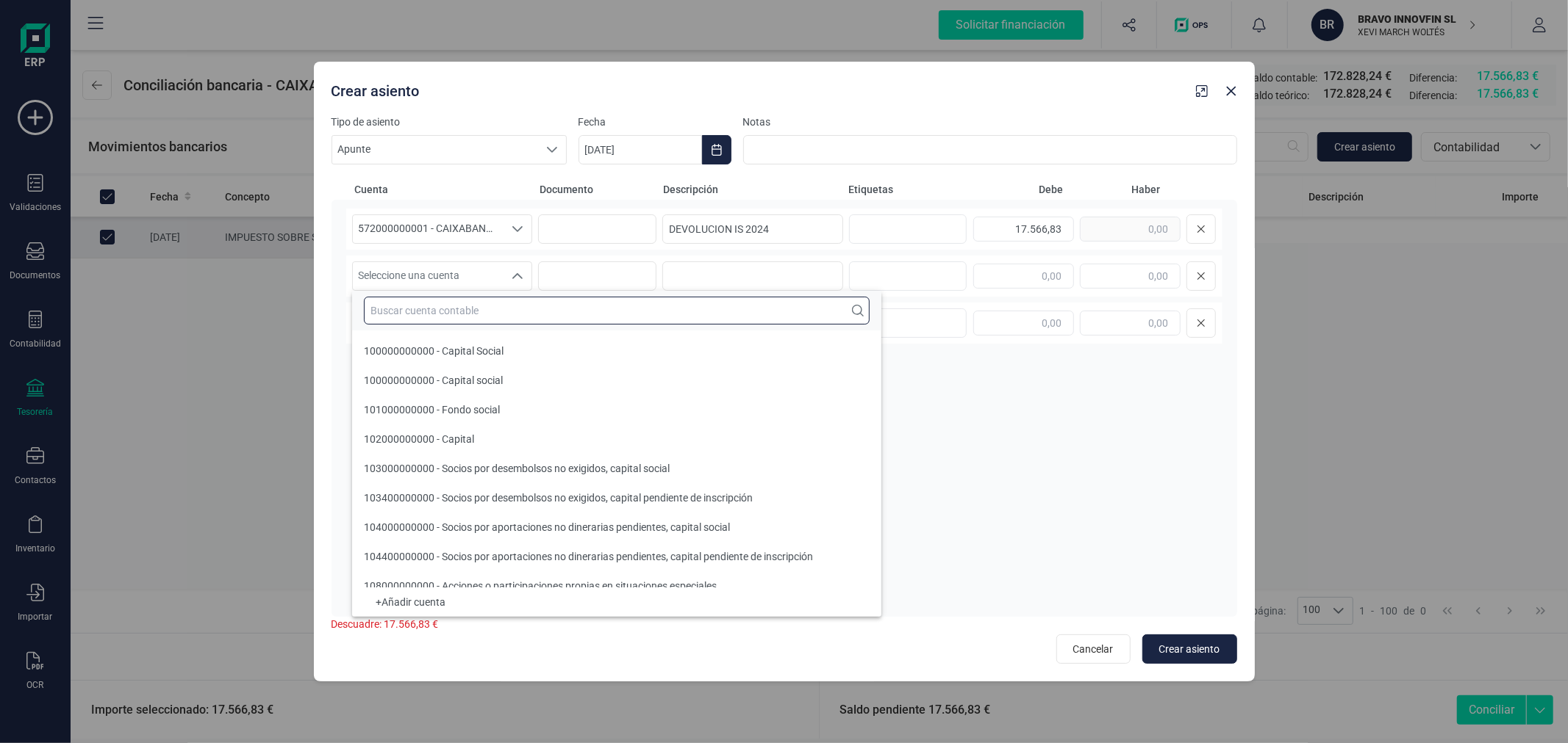
click at [494, 309] on input "text" at bounding box center [616, 310] width 506 height 28
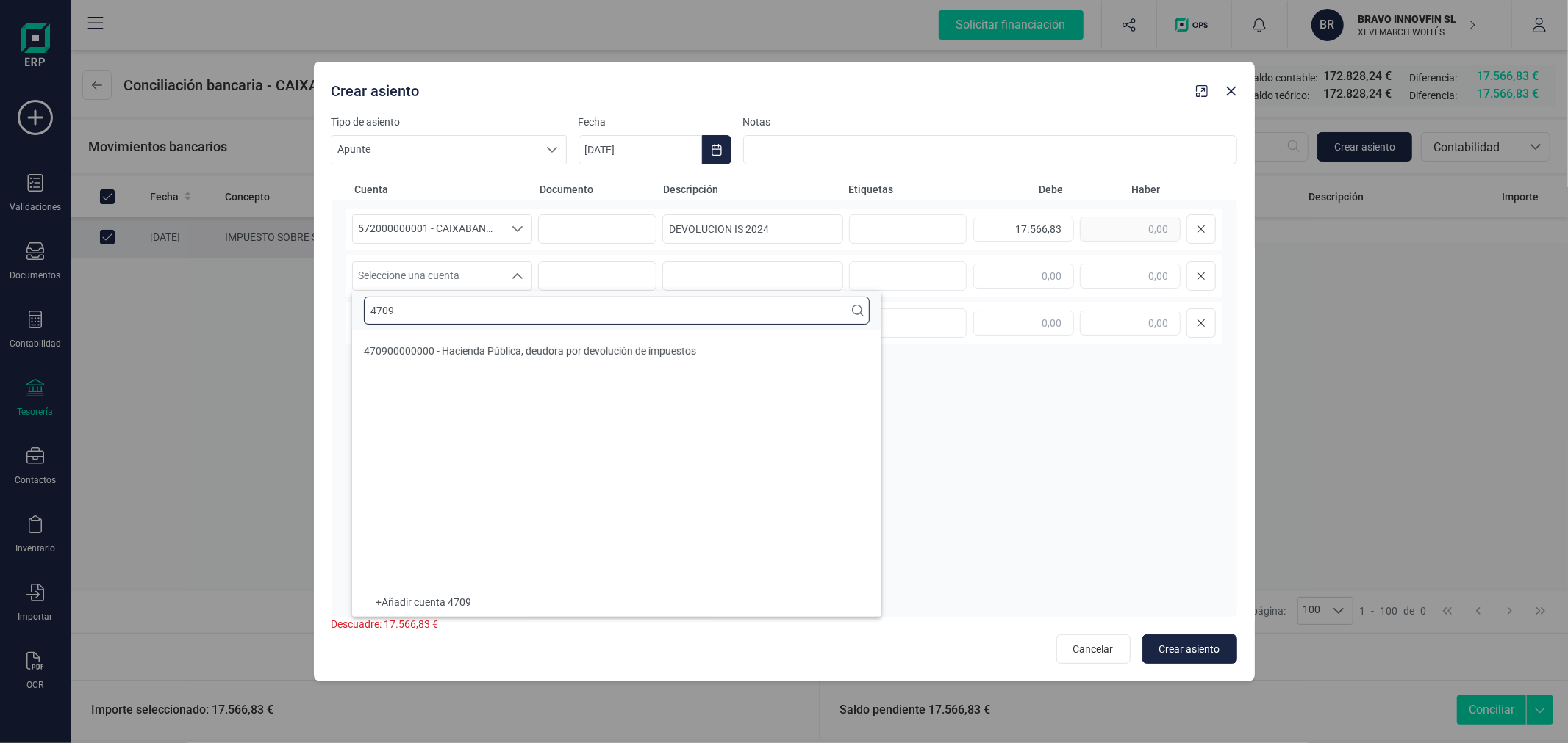
type input "4709"
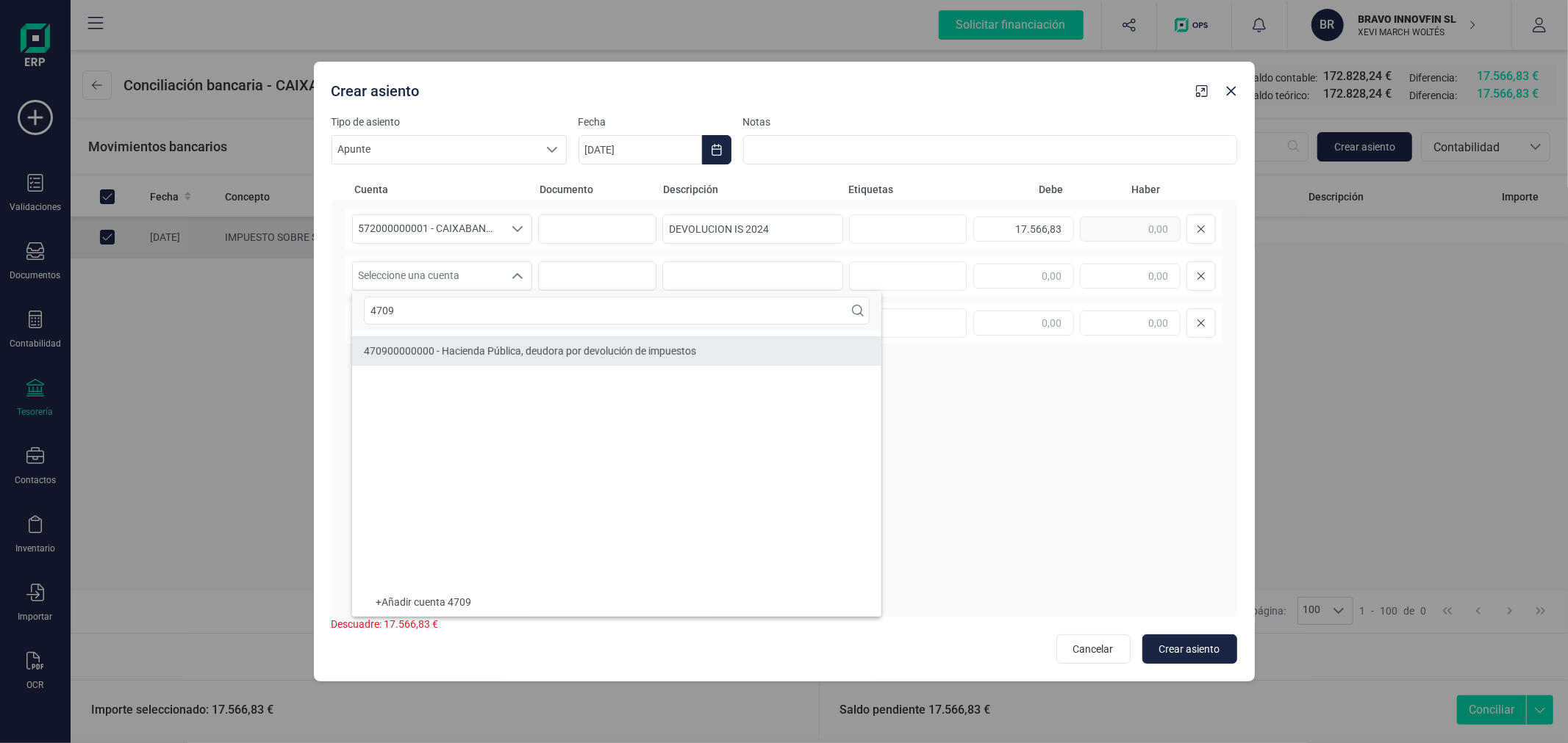
click at [546, 356] on span "470900000000 - Hacienda Pública, deudora por devolución de impuestos" at bounding box center [530, 352] width 332 height 12
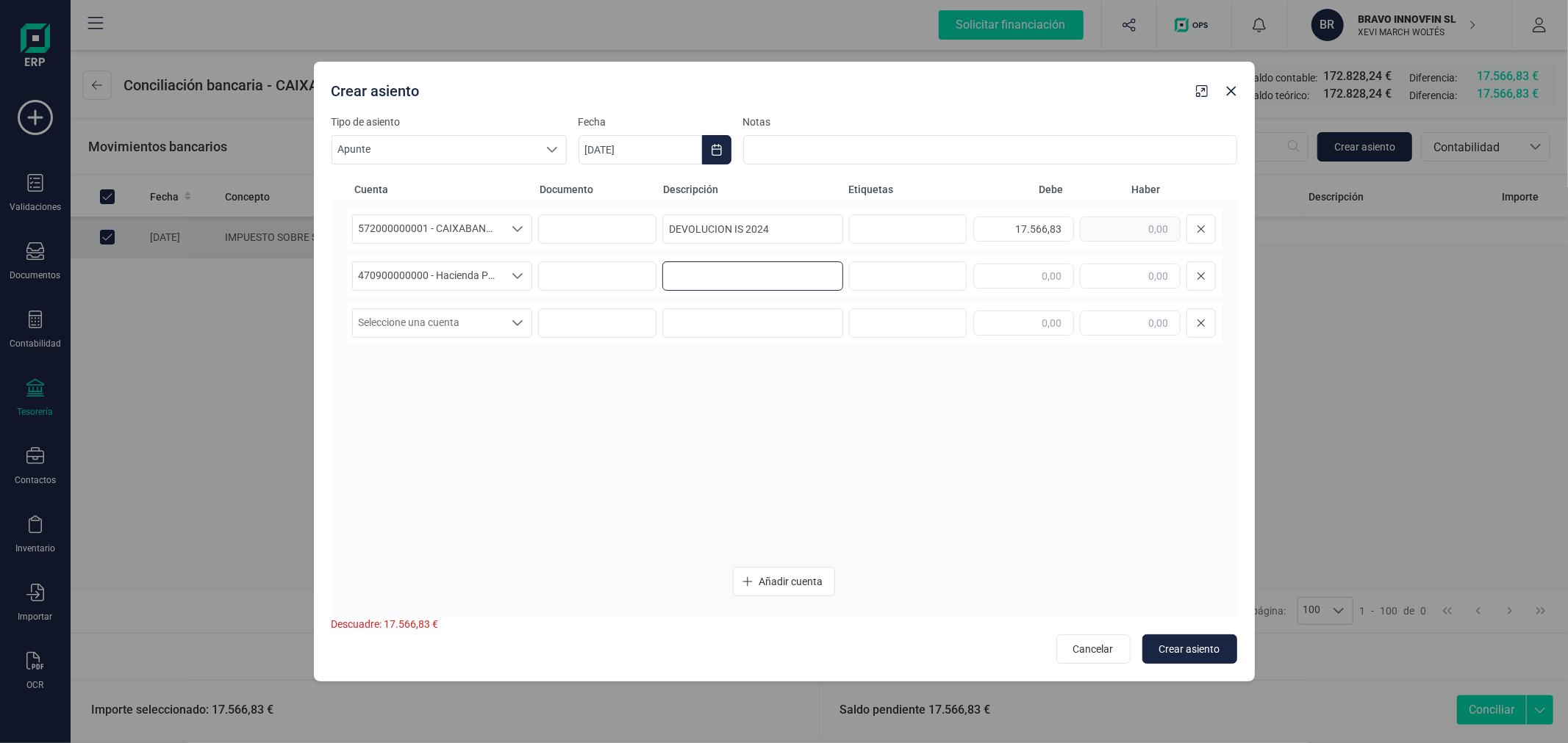
paste input "DEVOLUCION IS 2024"
type input "DEVOLUCION IS 2024"
type input "17.566,83"
click at [722, 150] on icon "Choose Date" at bounding box center [716, 150] width 12 height 12
click at [779, 325] on span "7" at bounding box center [773, 321] width 29 height 29
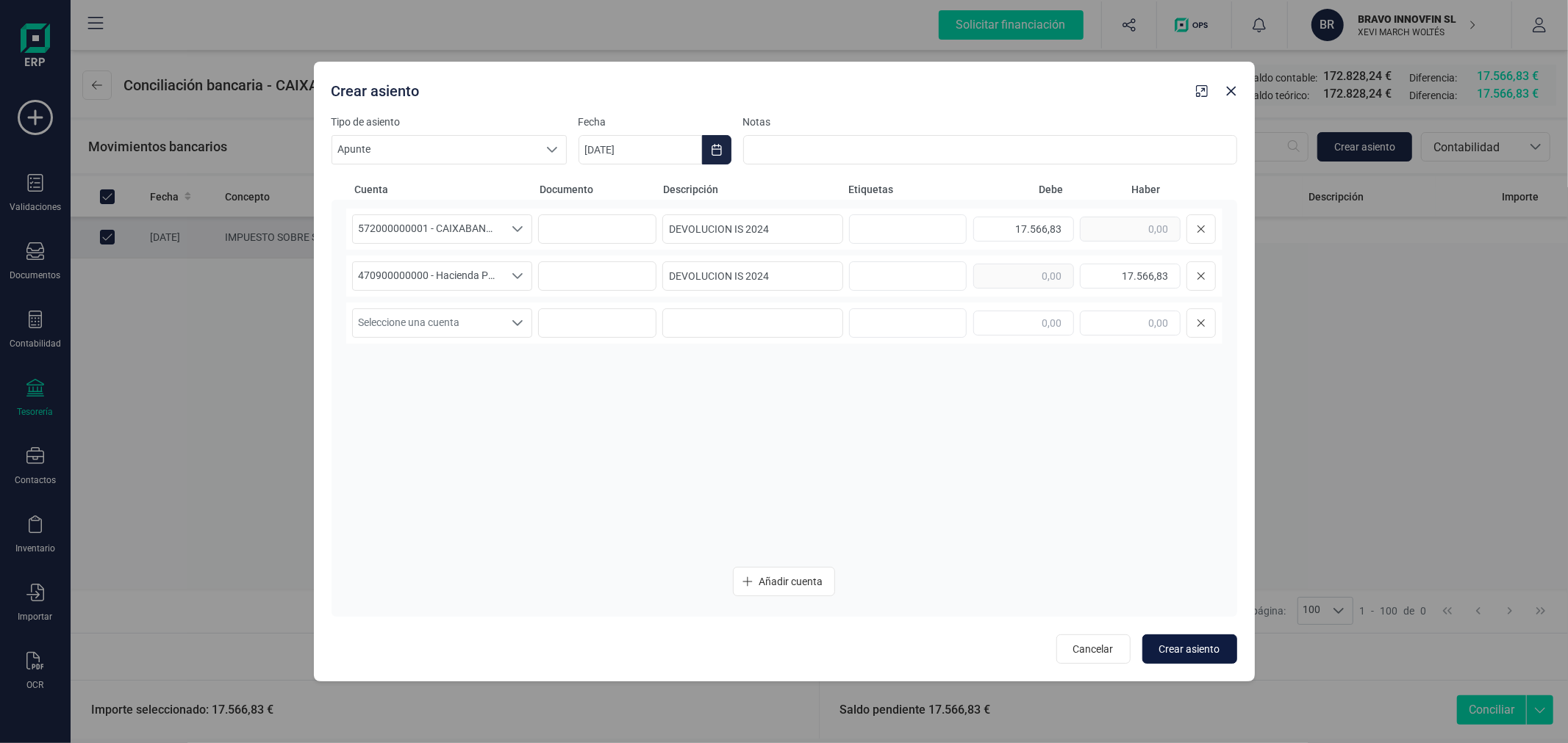
click at [1170, 648] on span "Crear asiento" at bounding box center [1189, 650] width 61 height 15
type input "28/08/2025"
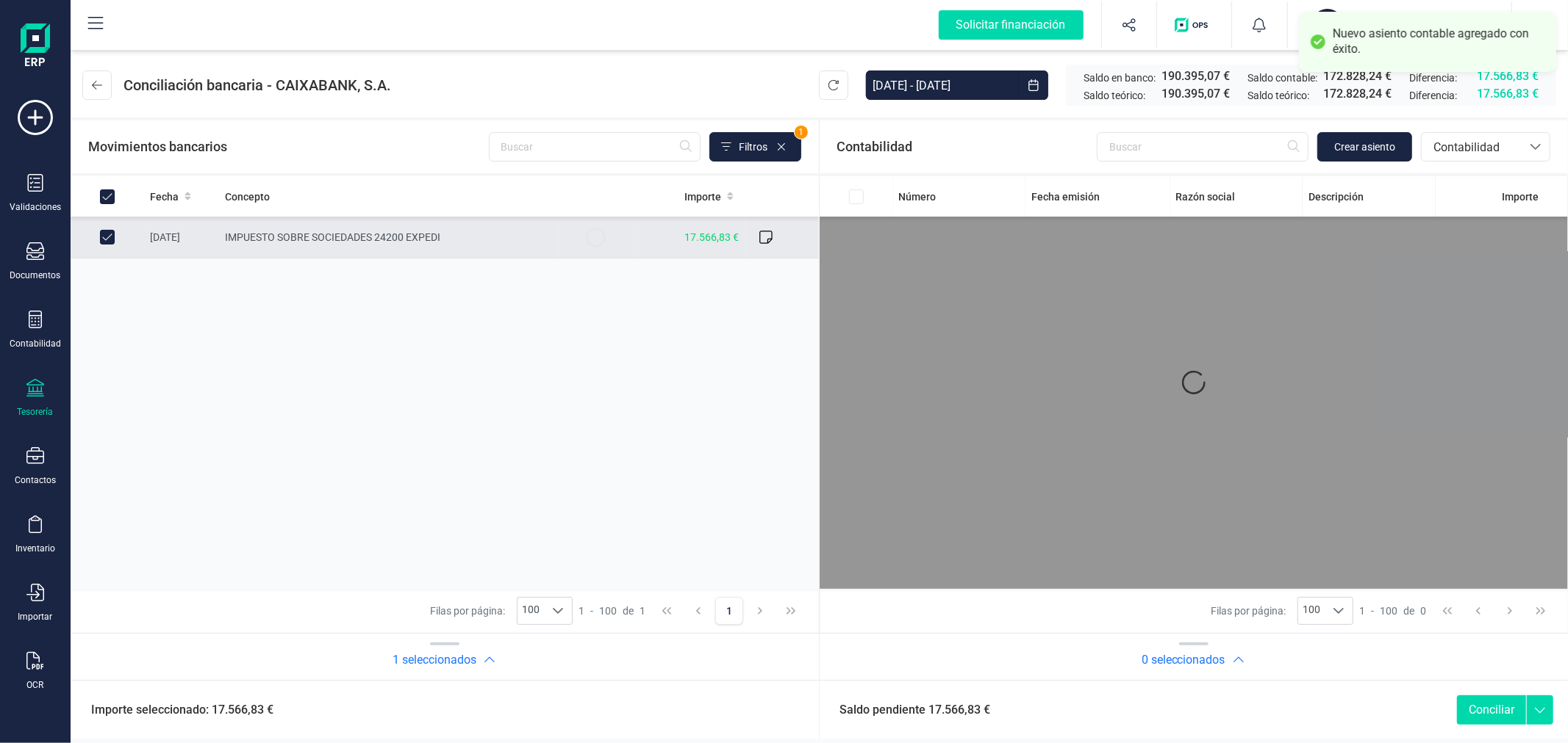
checkbox input "true"
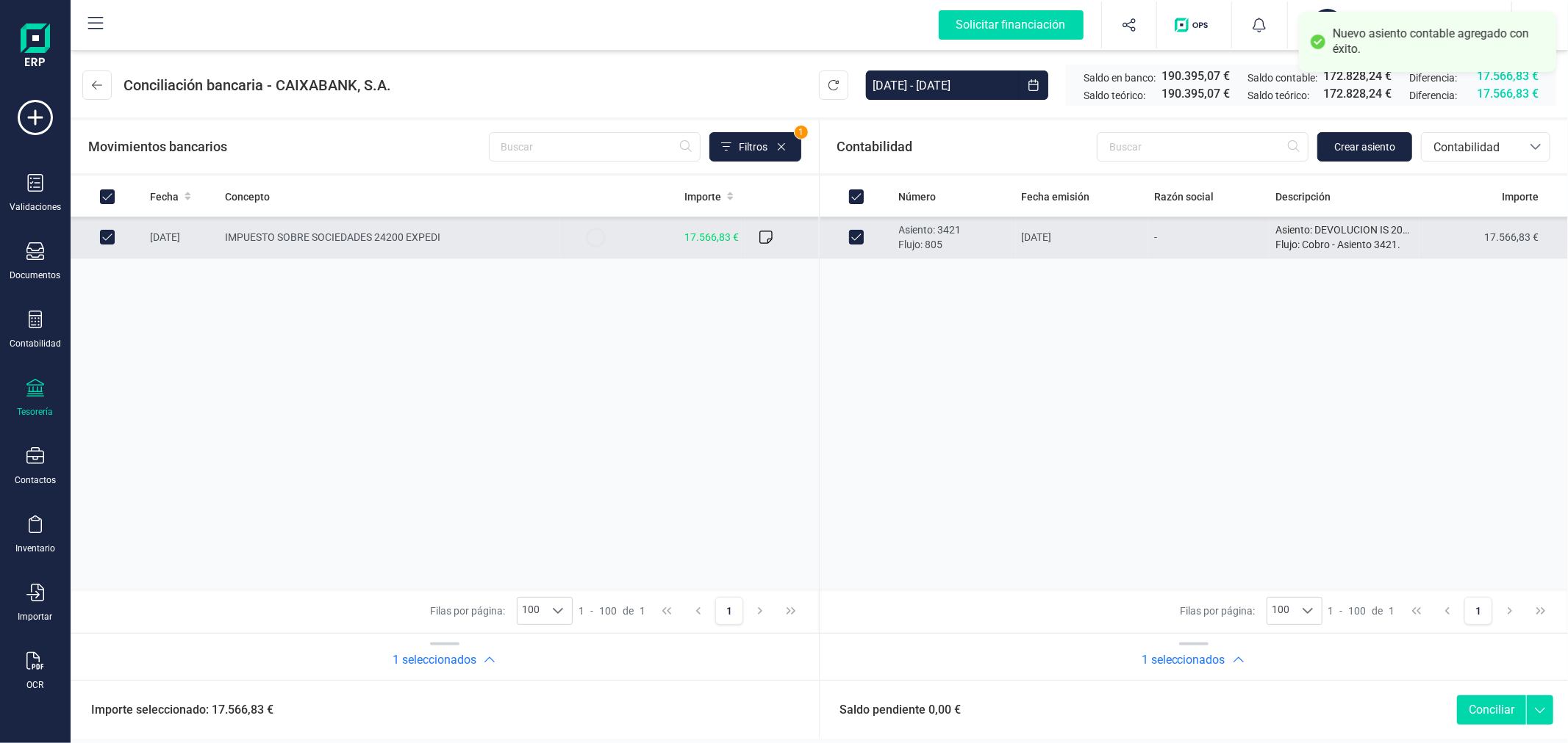
click at [1507, 703] on button "Conciliar" at bounding box center [1491, 710] width 69 height 29
checkbox input "false"
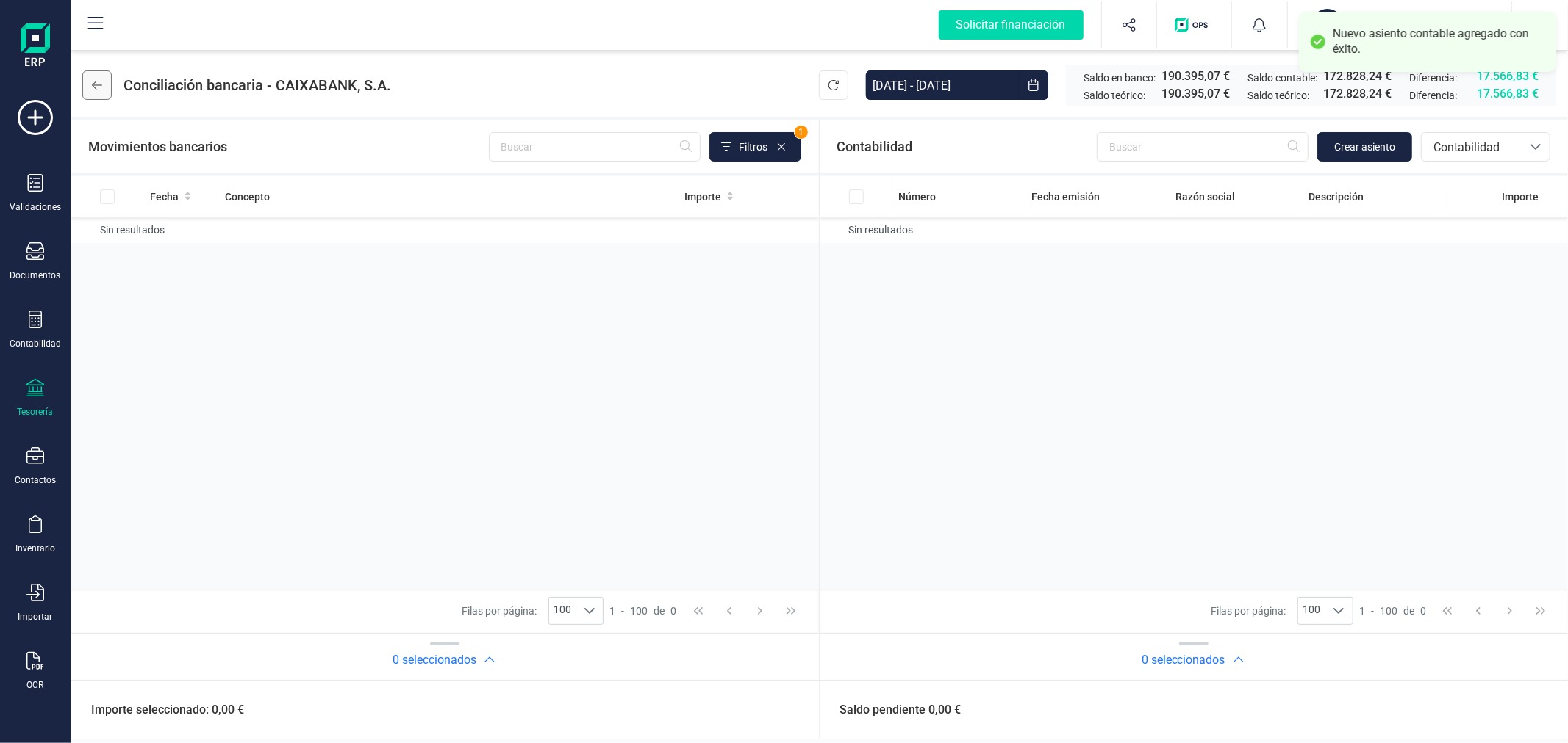
click at [98, 80] on icon at bounding box center [97, 86] width 11 height 12
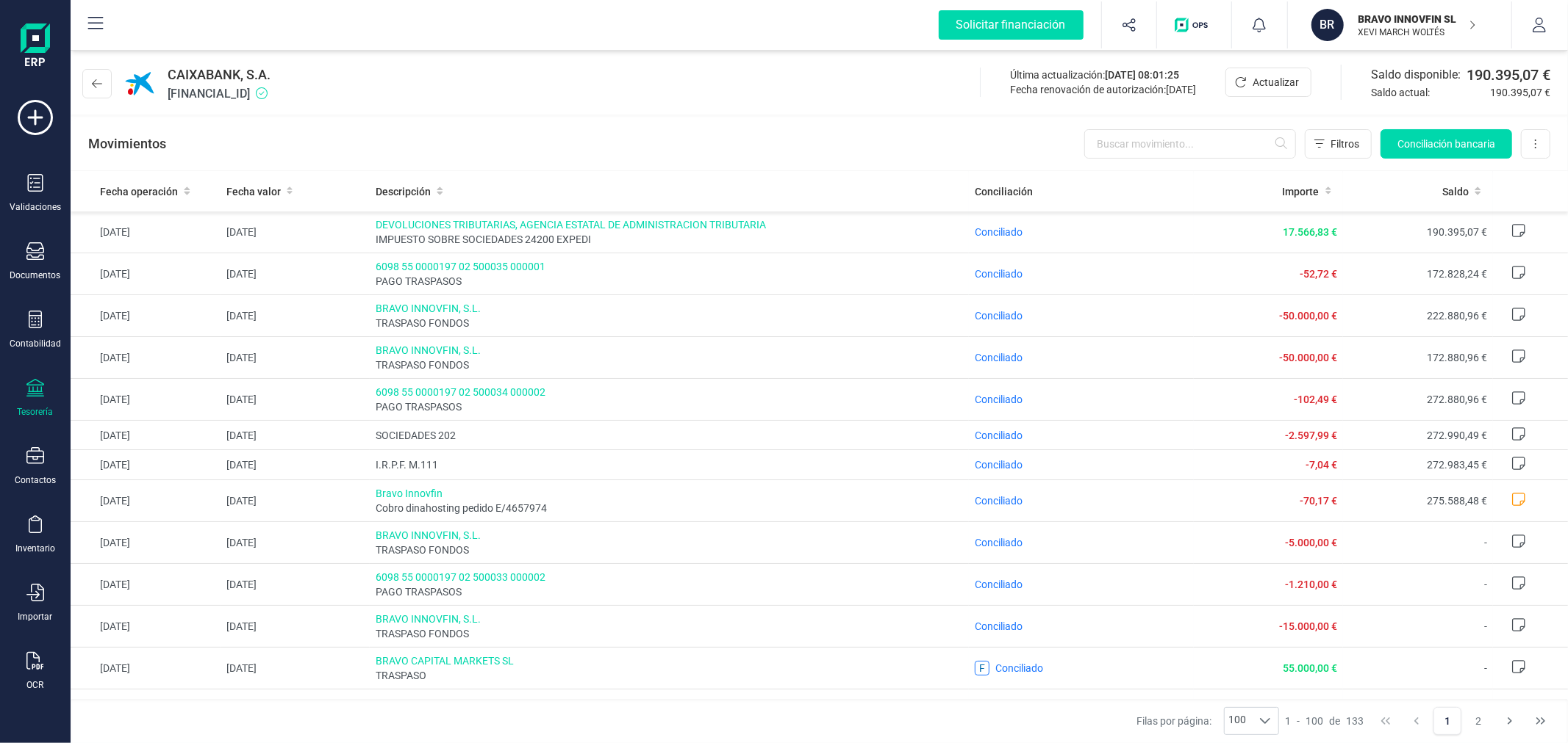
click at [98, 80] on icon at bounding box center [97, 84] width 11 height 12
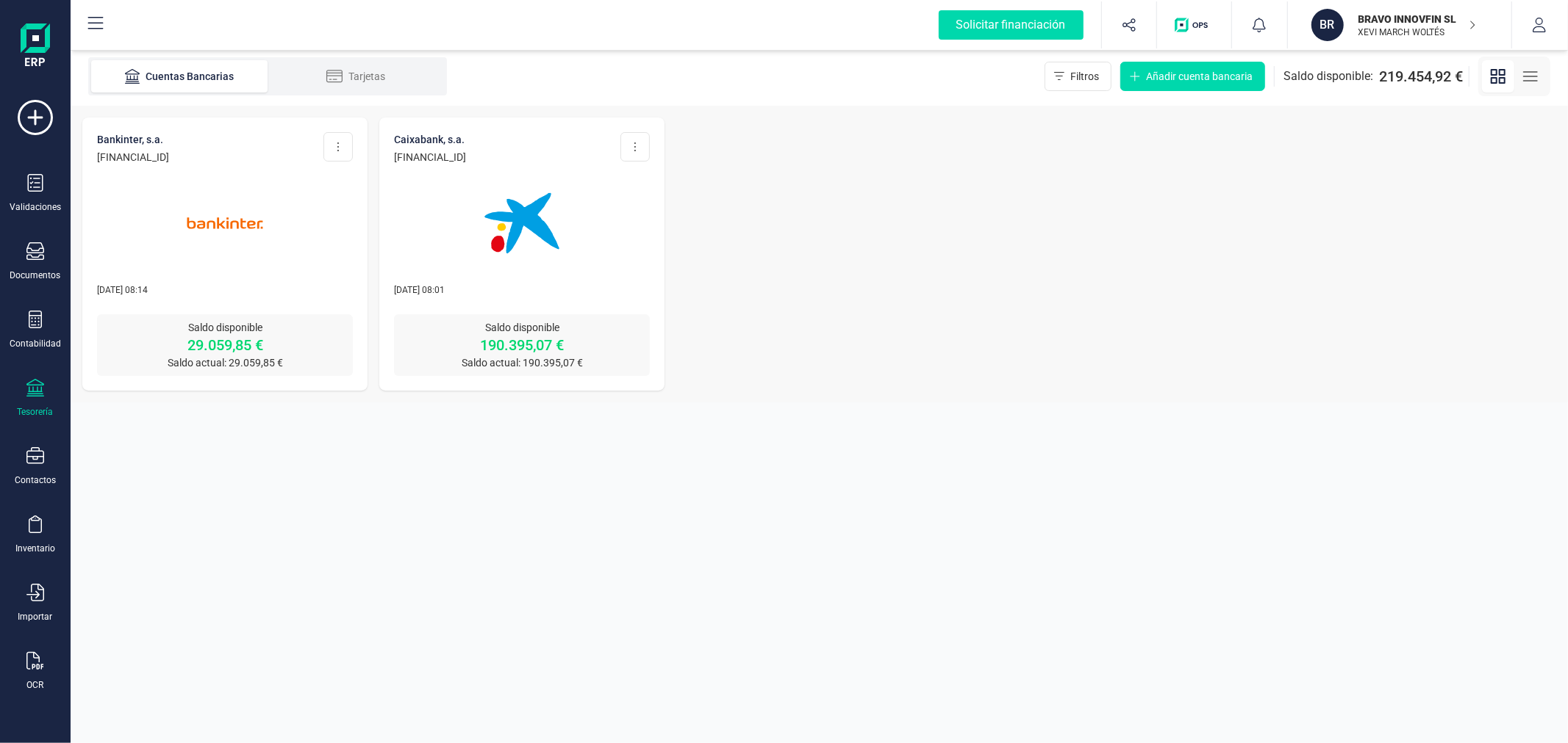
click at [1389, 39] on div "BRAVO INNOVFIN SL XEVI MARCH WOLTÉS" at bounding box center [1409, 25] width 114 height 32
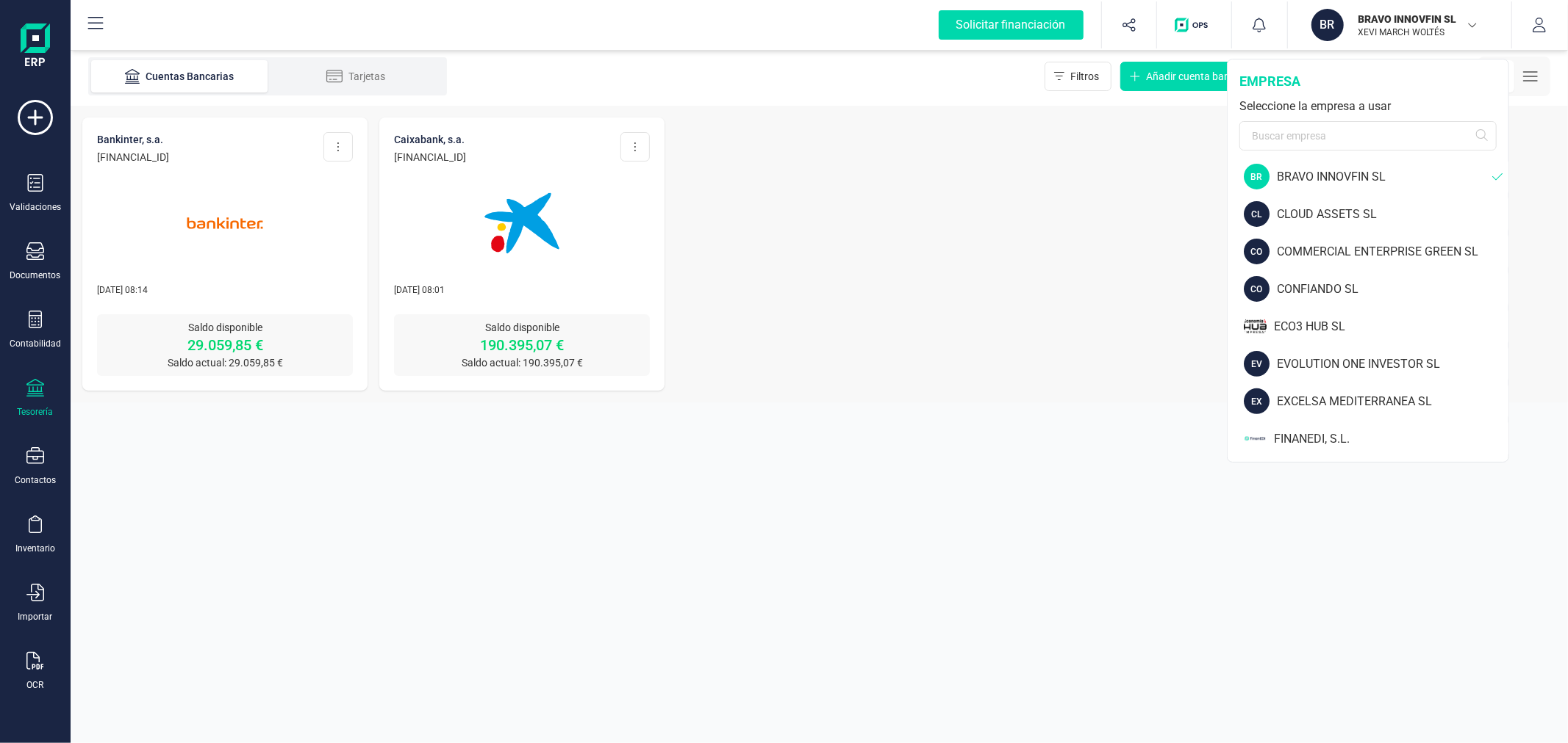
scroll to position [408, 0]
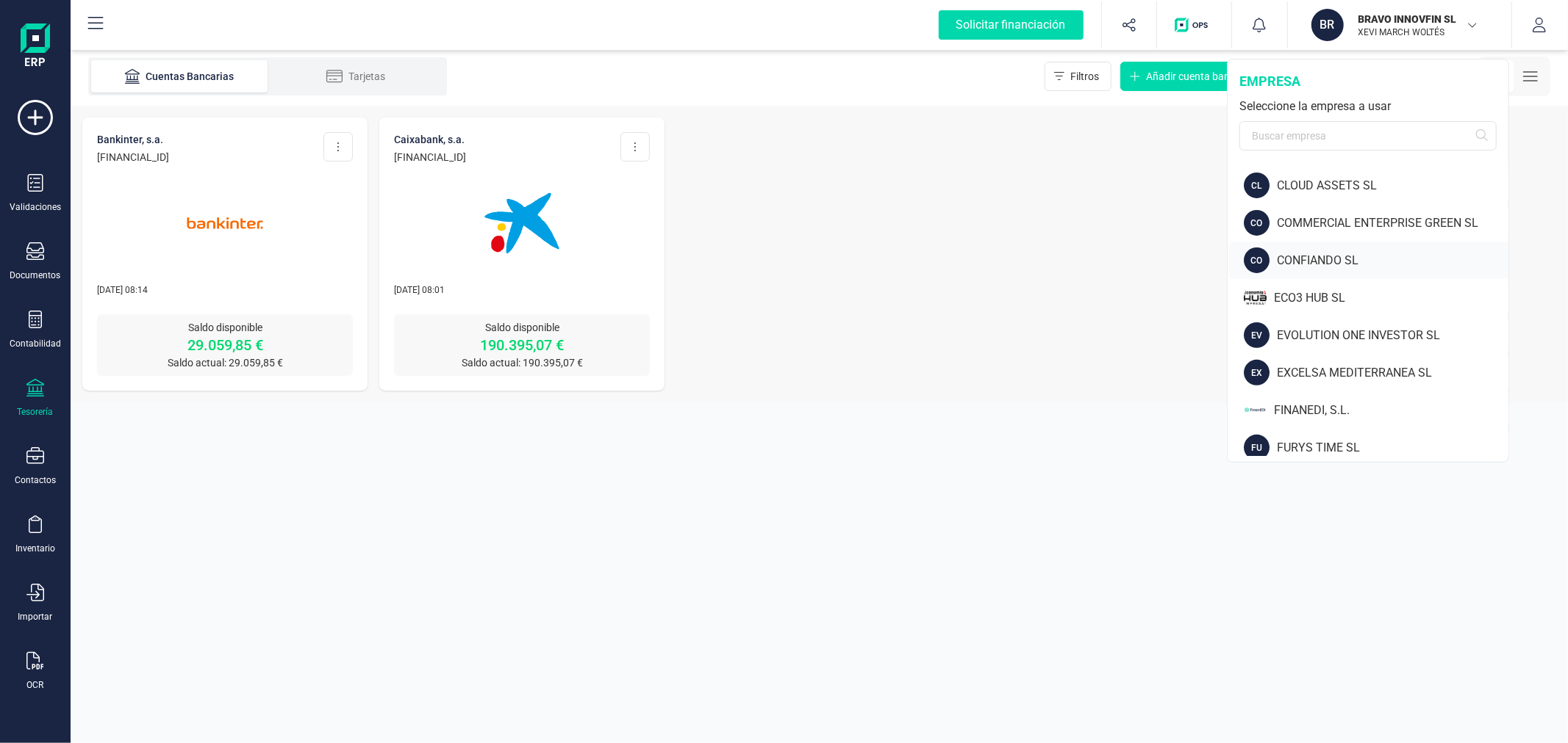
click at [1346, 259] on div "CONFIANDO SL" at bounding box center [1392, 260] width 232 height 17
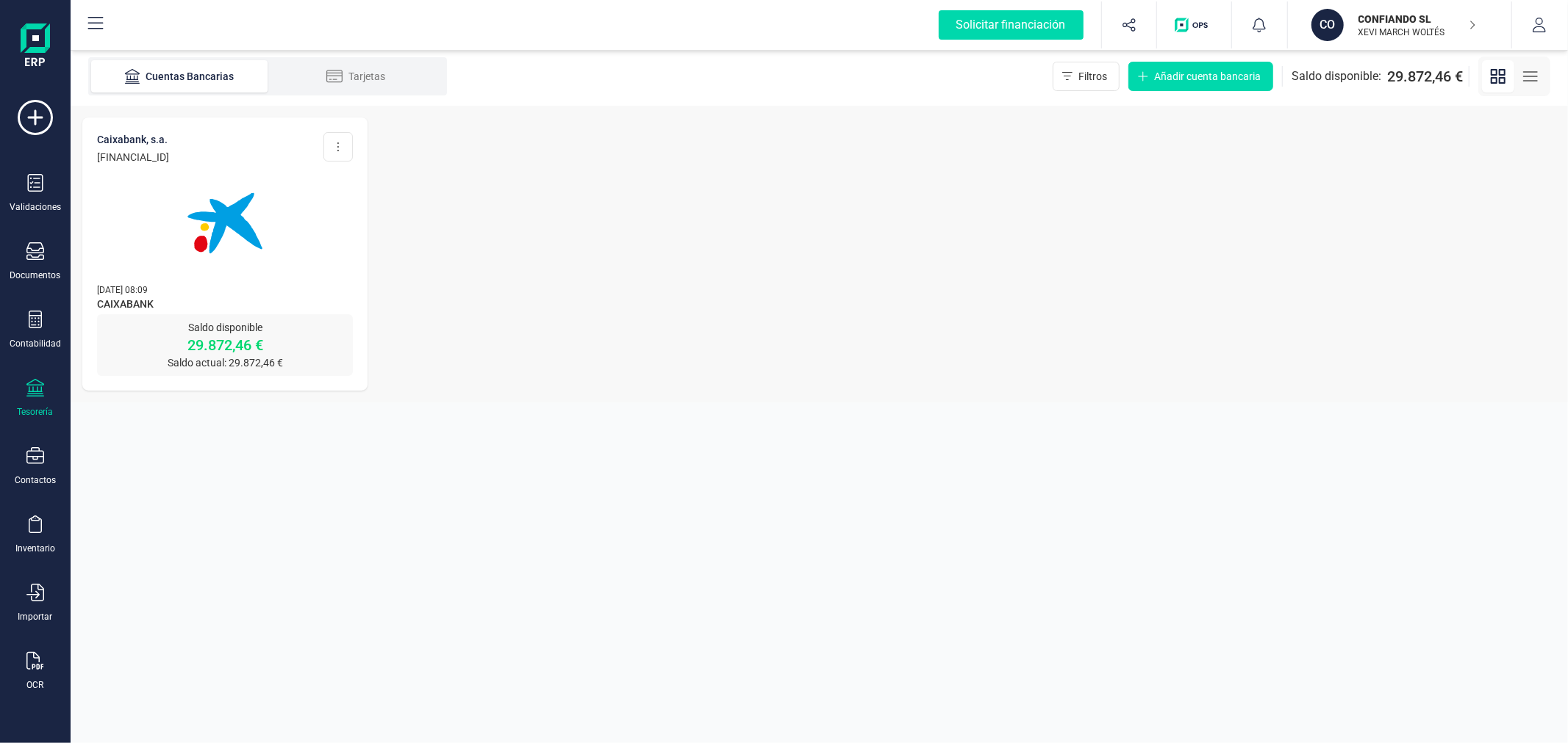
click at [216, 247] on img at bounding box center [225, 223] width 123 height 123
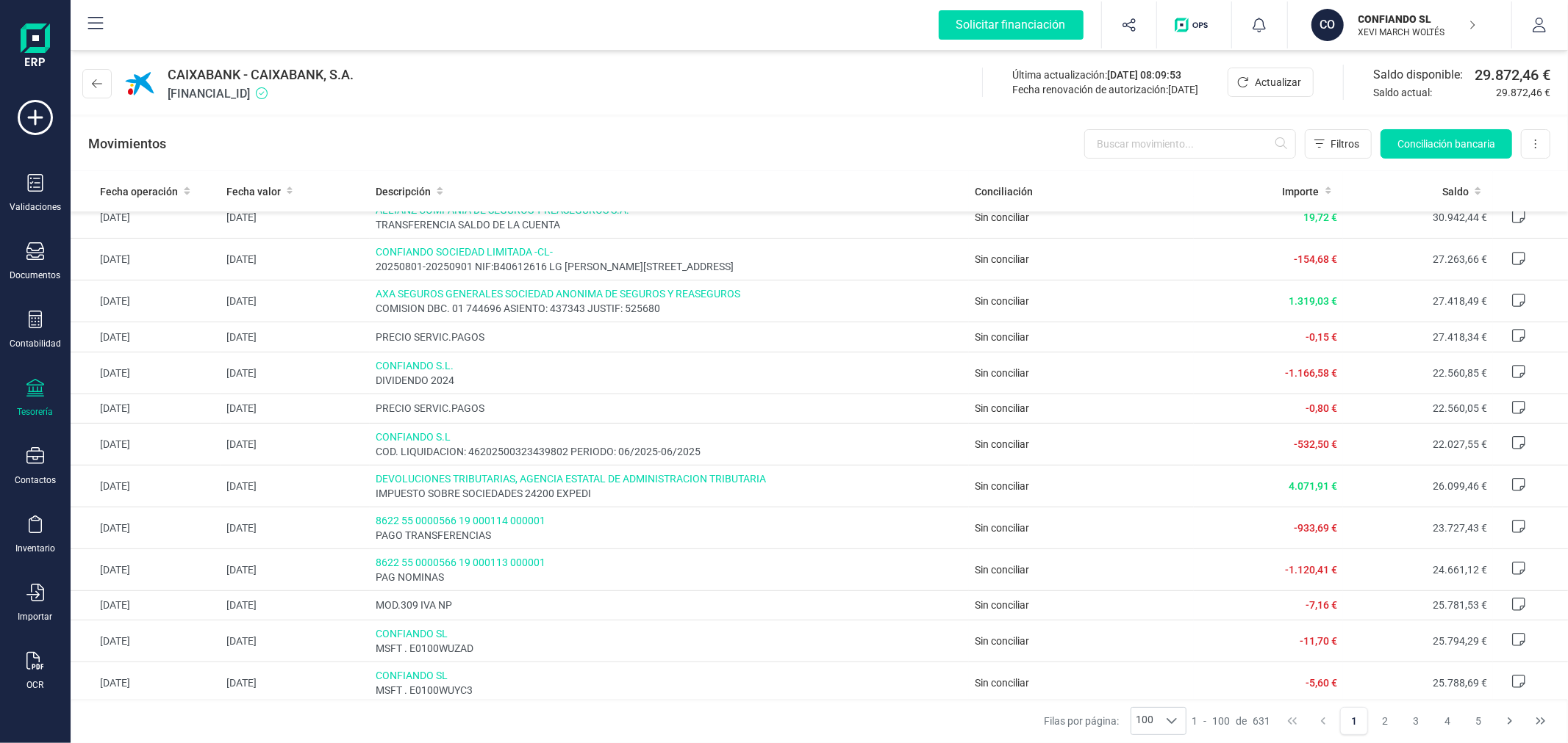
scroll to position [408, 0]
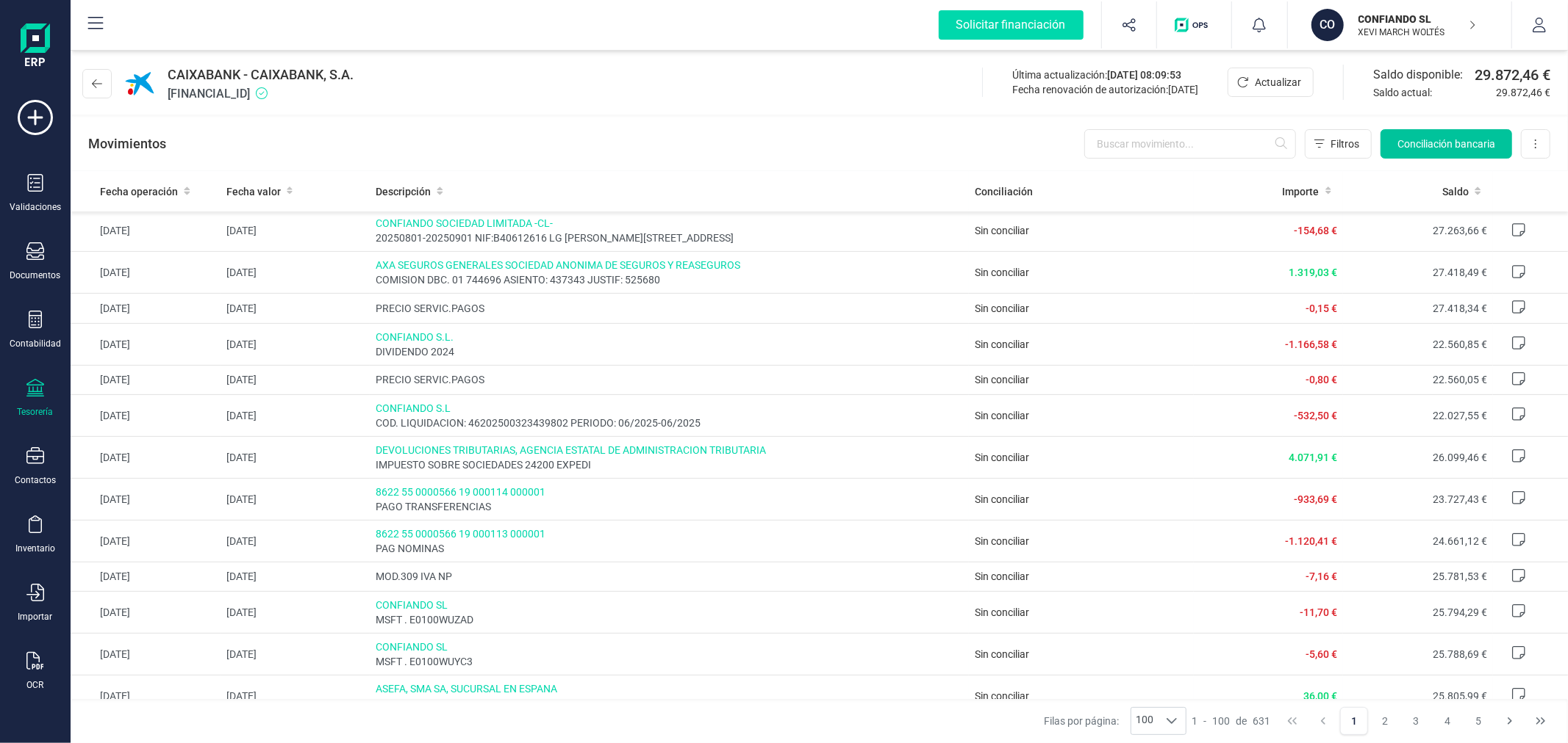
click at [1436, 150] on span "Conciliación bancaria" at bounding box center [1446, 144] width 98 height 15
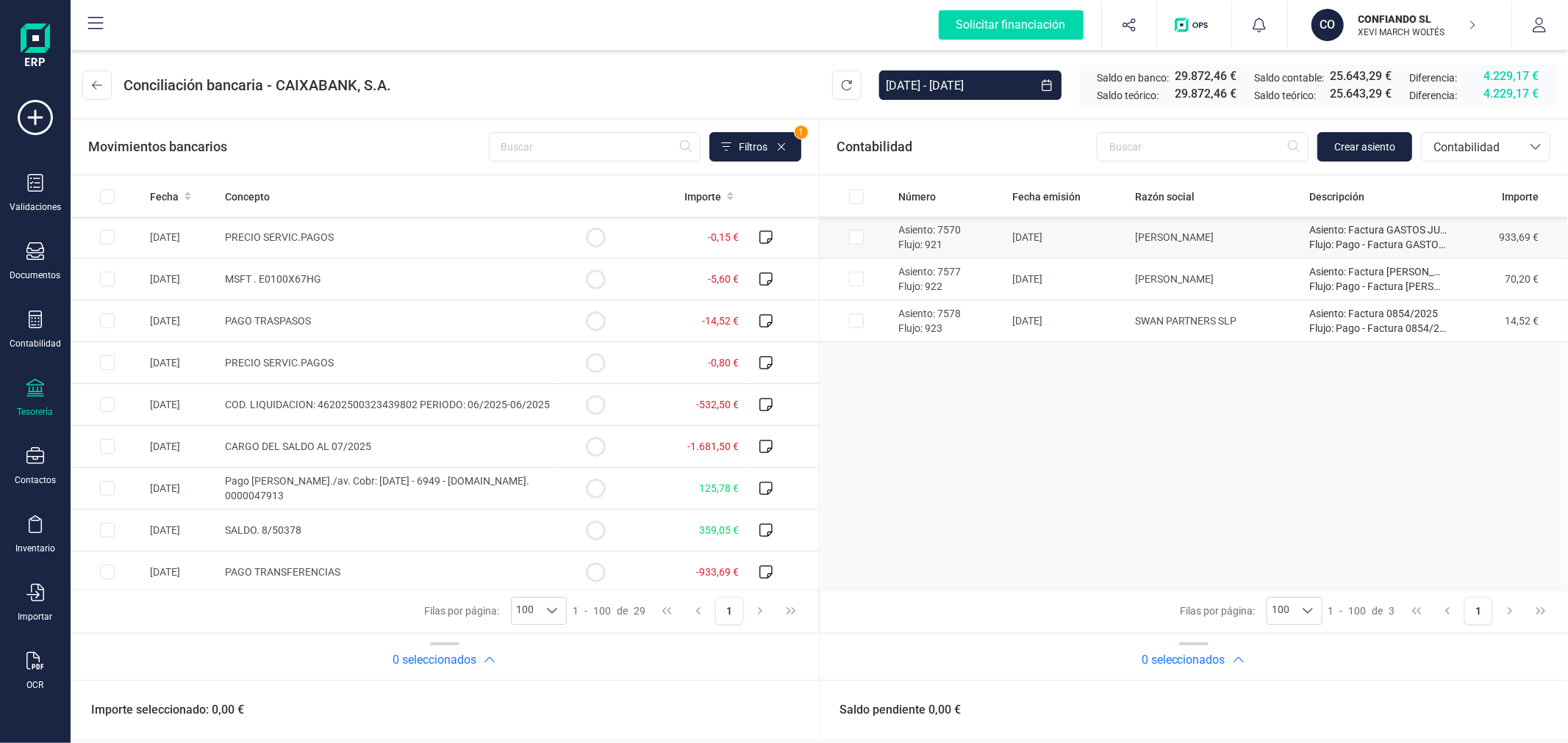
click at [849, 240] on input "Row Selected 98d976ce-6c62-4ebd-bc2e-bc23d1af101f" at bounding box center [856, 237] width 15 height 15
checkbox input "true"
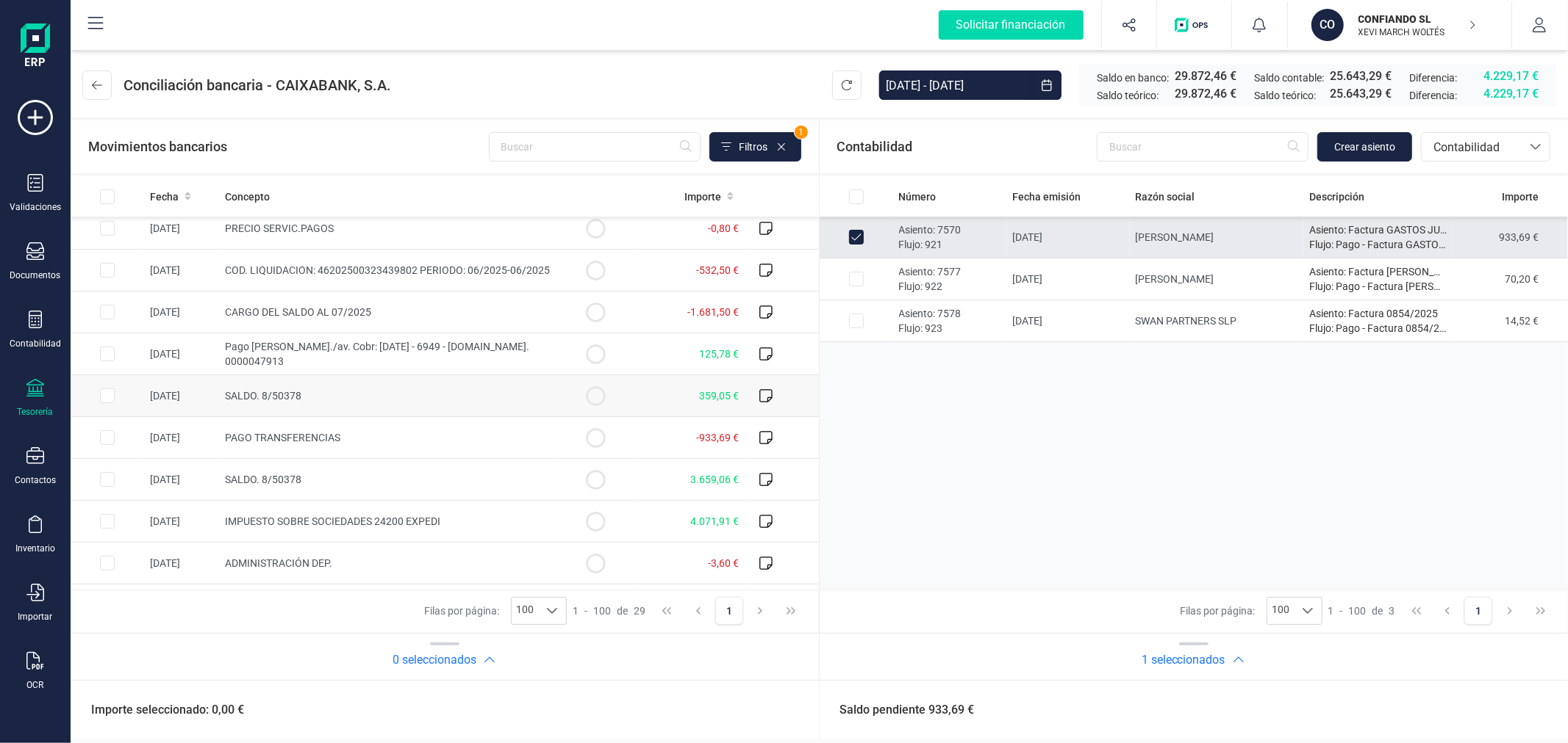
scroll to position [163, 0]
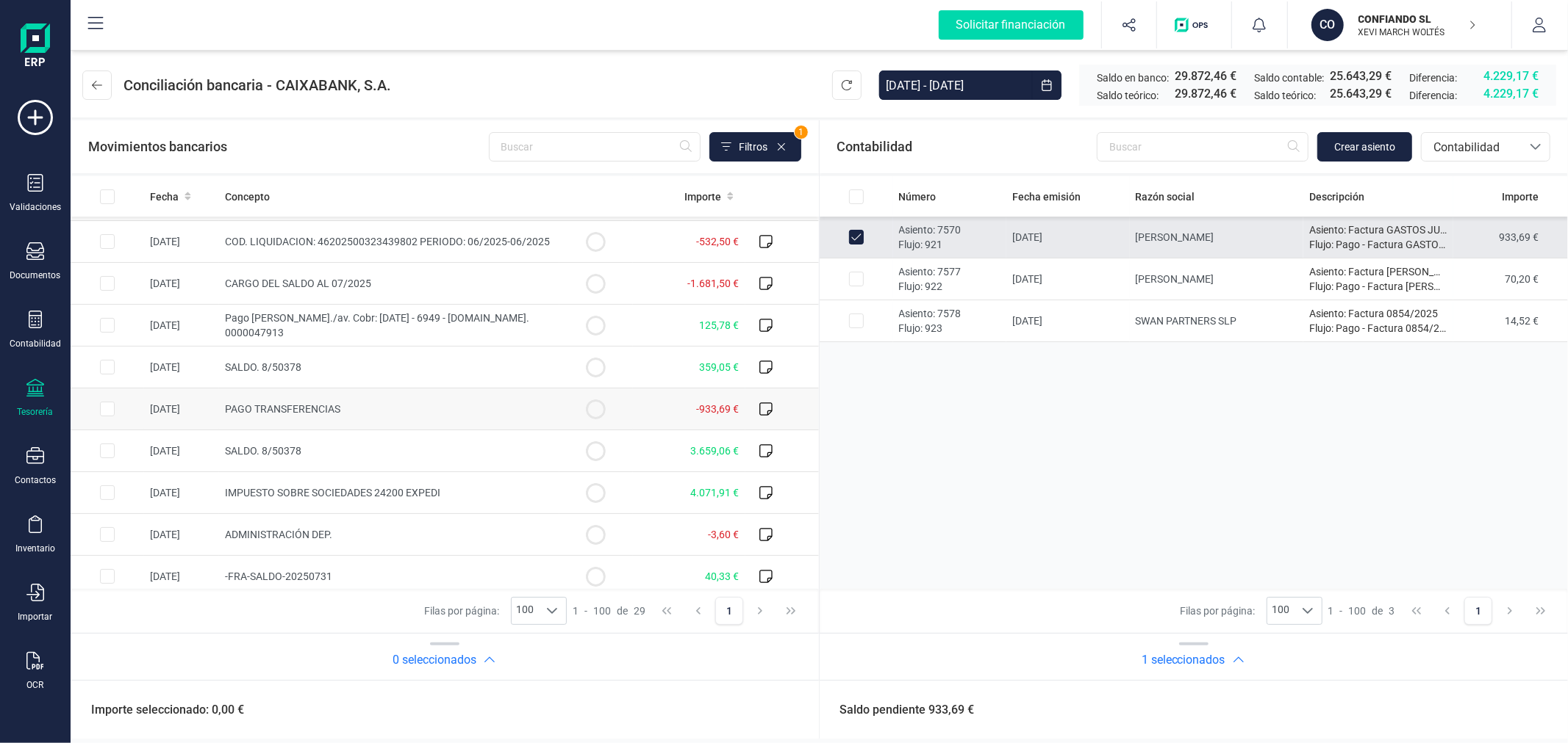
click at [100, 405] on input "Row Selected 258dde00-7f01-4256-87dc-2b2b88ac2bb0" at bounding box center [107, 409] width 15 height 15
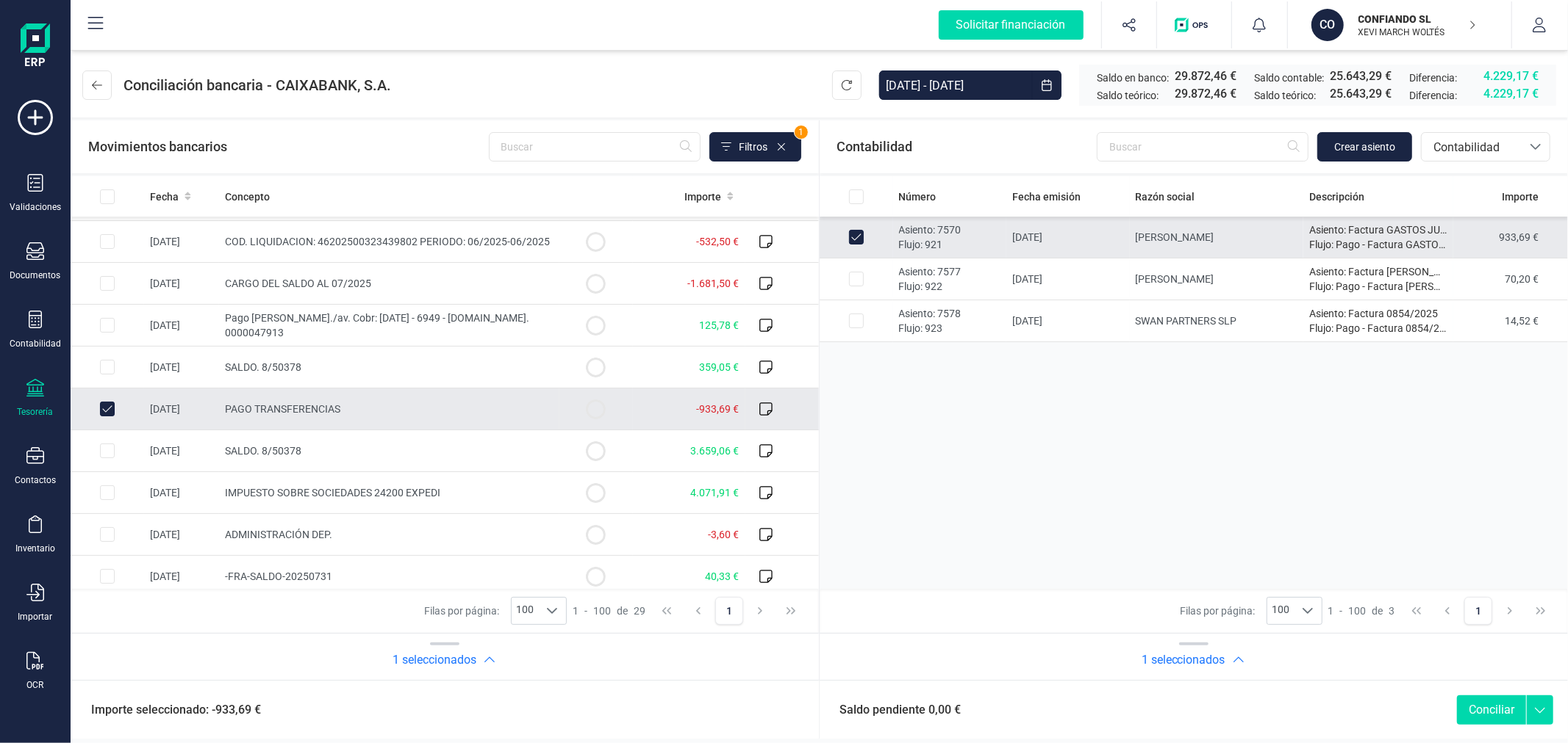
click at [1494, 709] on button "Conciliar" at bounding box center [1491, 710] width 69 height 29
checkbox input "false"
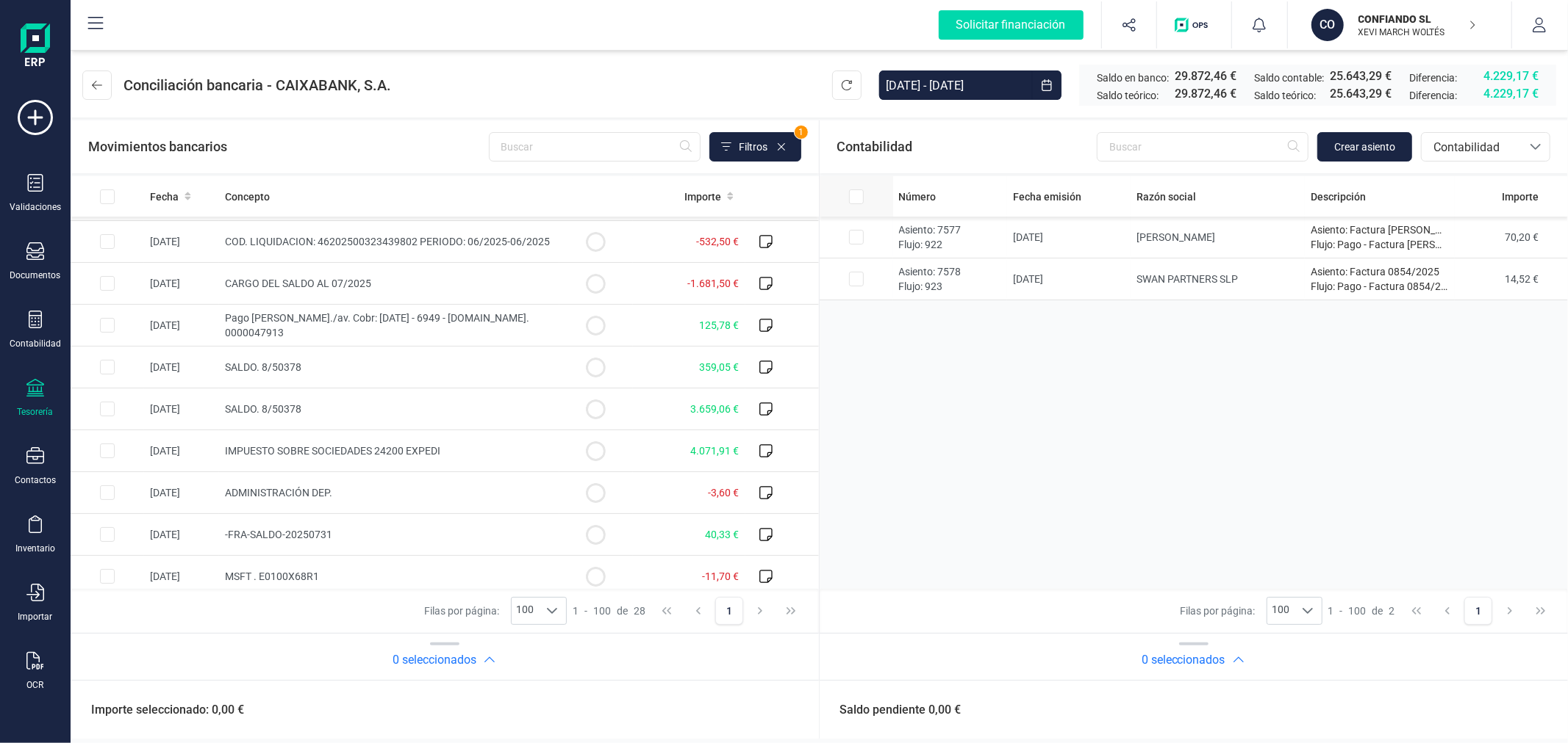
click at [115, 196] on input "All items unselected" at bounding box center [107, 197] width 15 height 15
checkbox input "true"
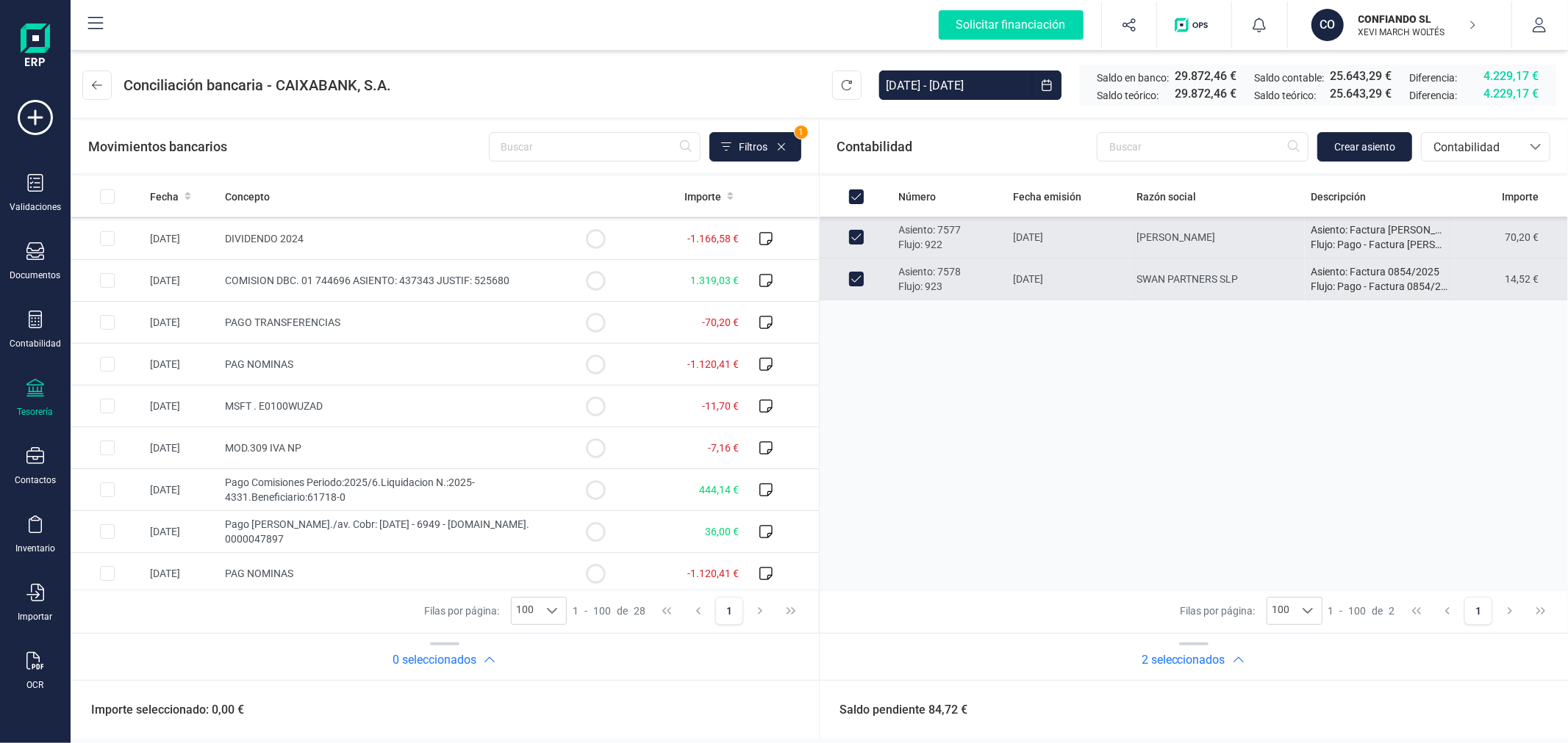
scroll to position [802, 0]
click at [106, 319] on input "Row Selected 8d39b266-96de-434e-99b1-7c8552b6ca94" at bounding box center [107, 317] width 15 height 15
checkbox input "true"
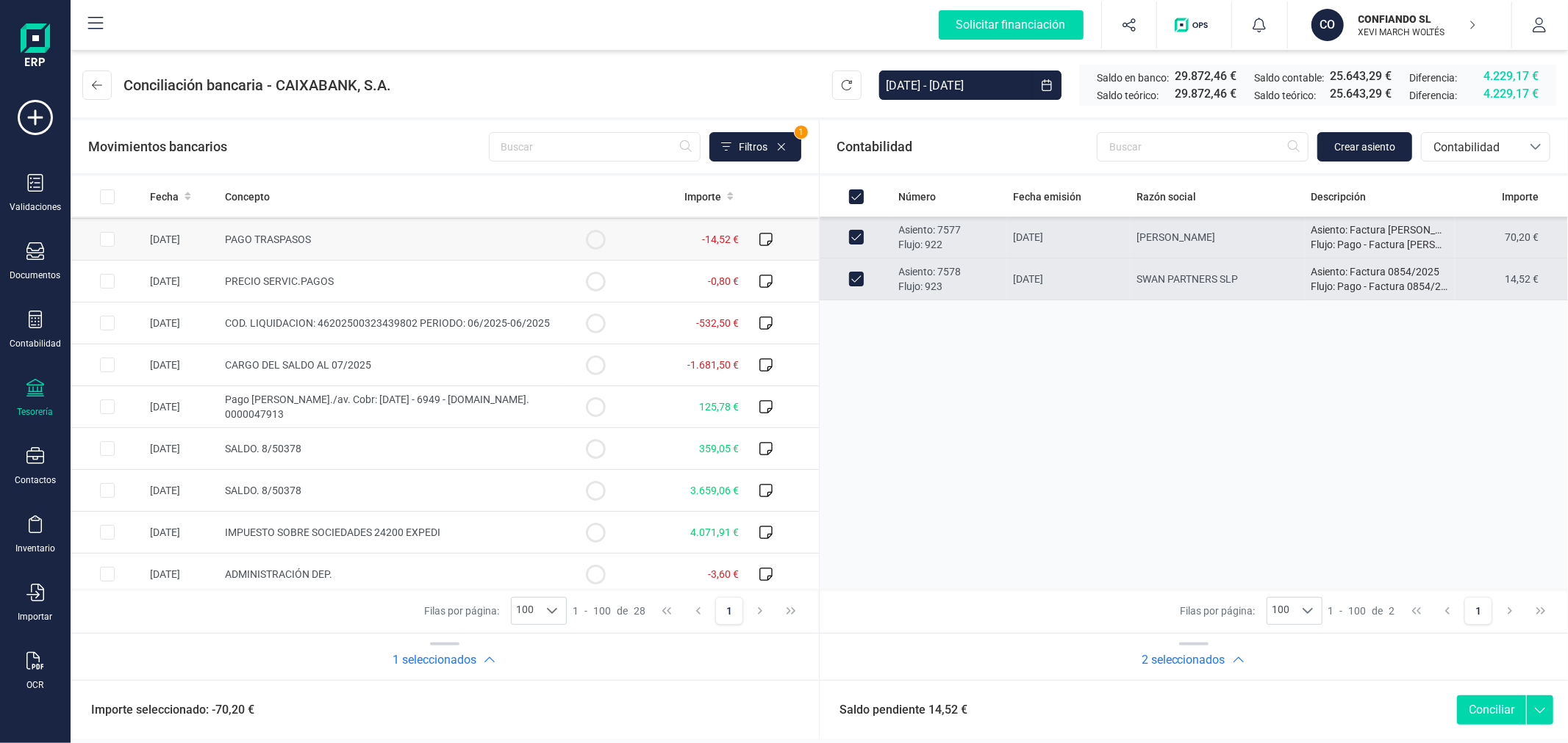
scroll to position [0, 0]
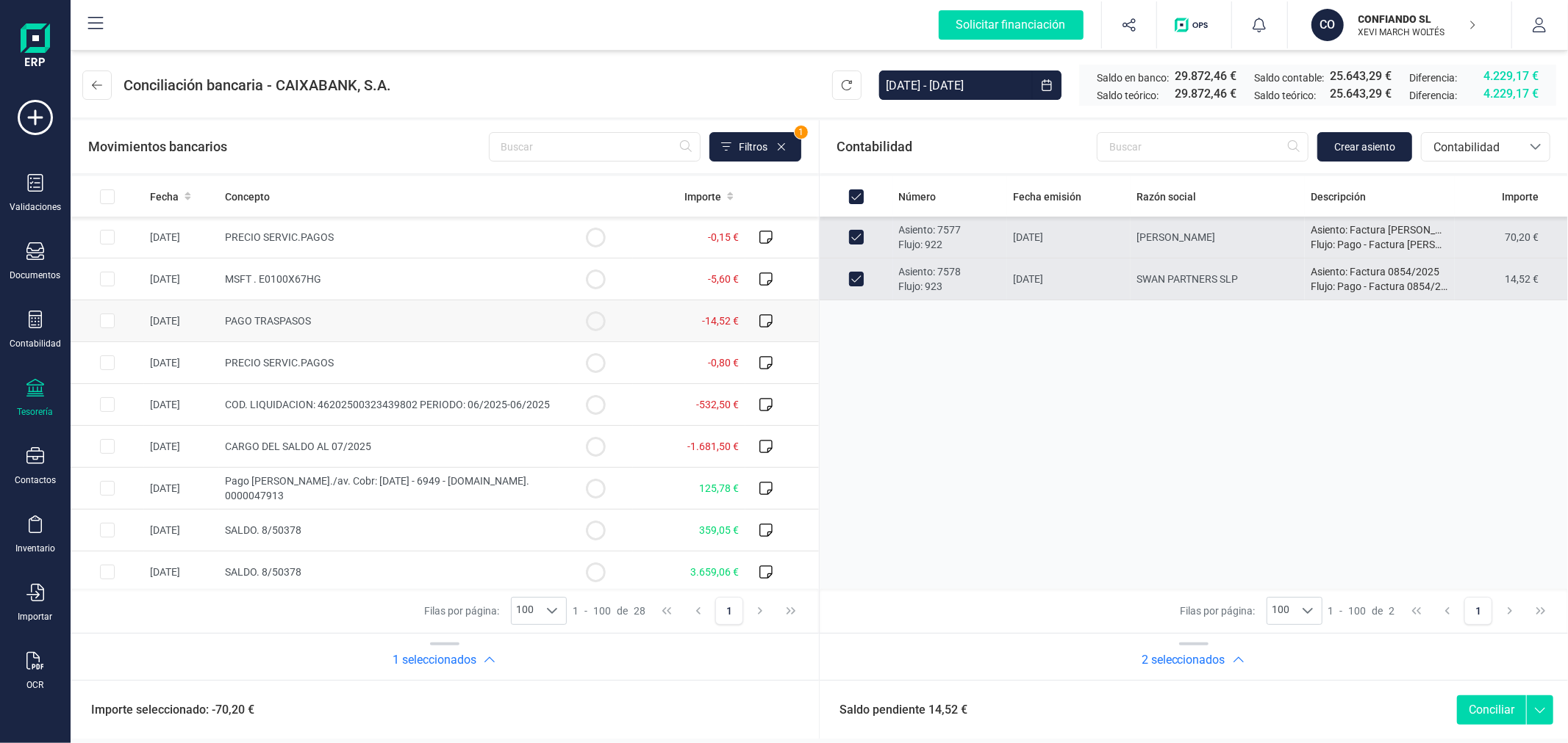
click at [104, 319] on input "Row Selected 71f203e1-0544-4ac6-899c-126b56204f60" at bounding box center [107, 321] width 15 height 15
checkbox input "true"
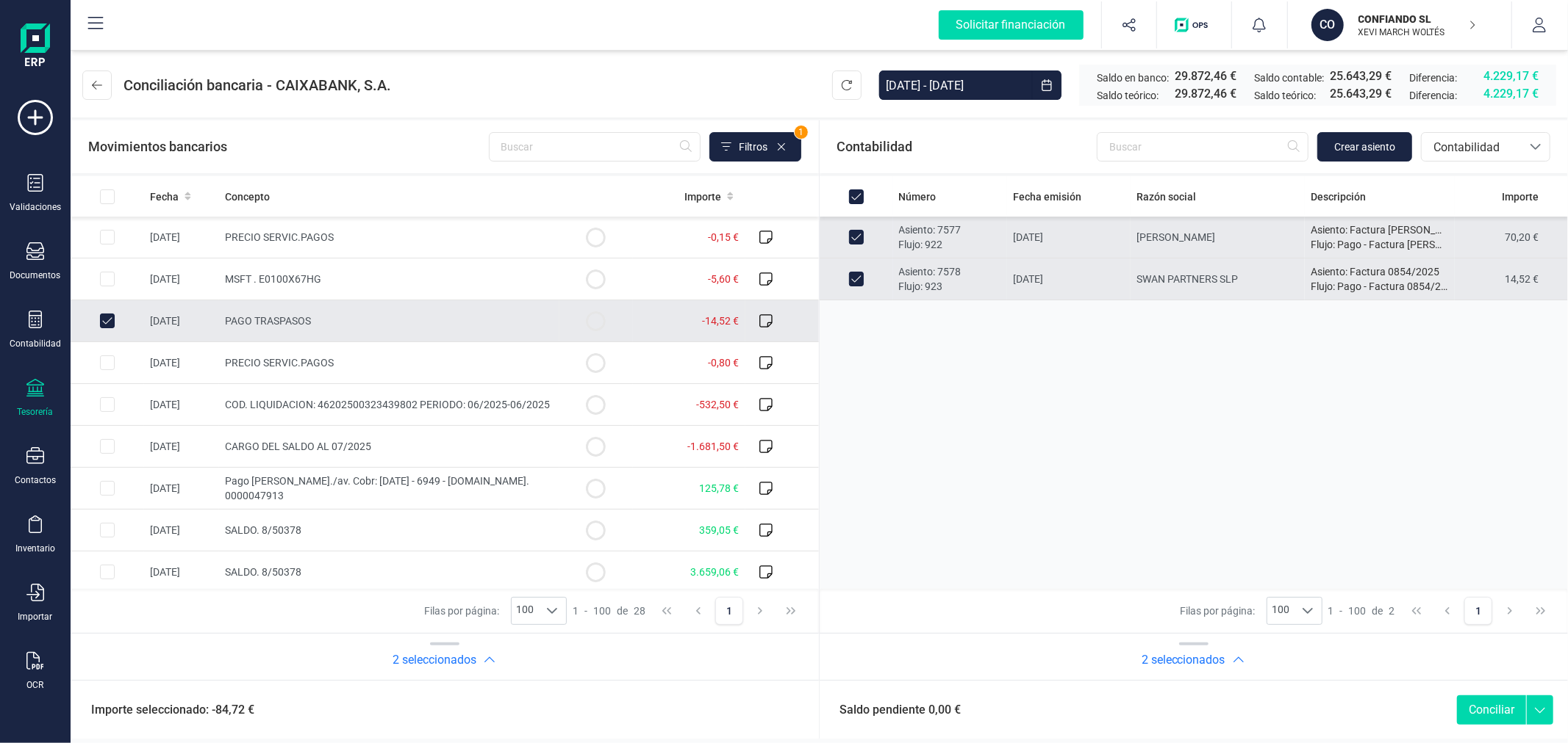
click at [1486, 703] on button "Conciliar" at bounding box center [1491, 710] width 69 height 29
checkbox input "false"
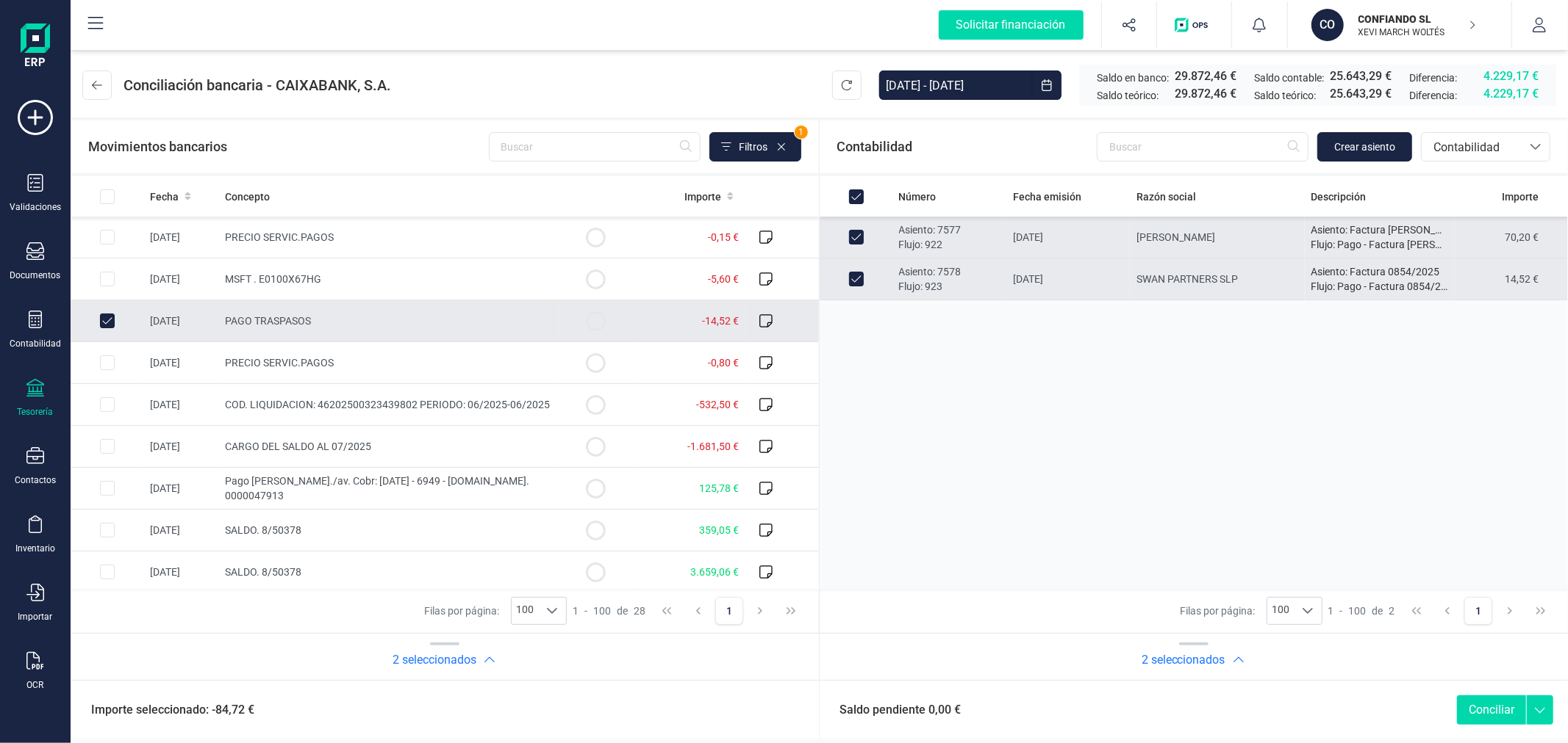
checkbox input "false"
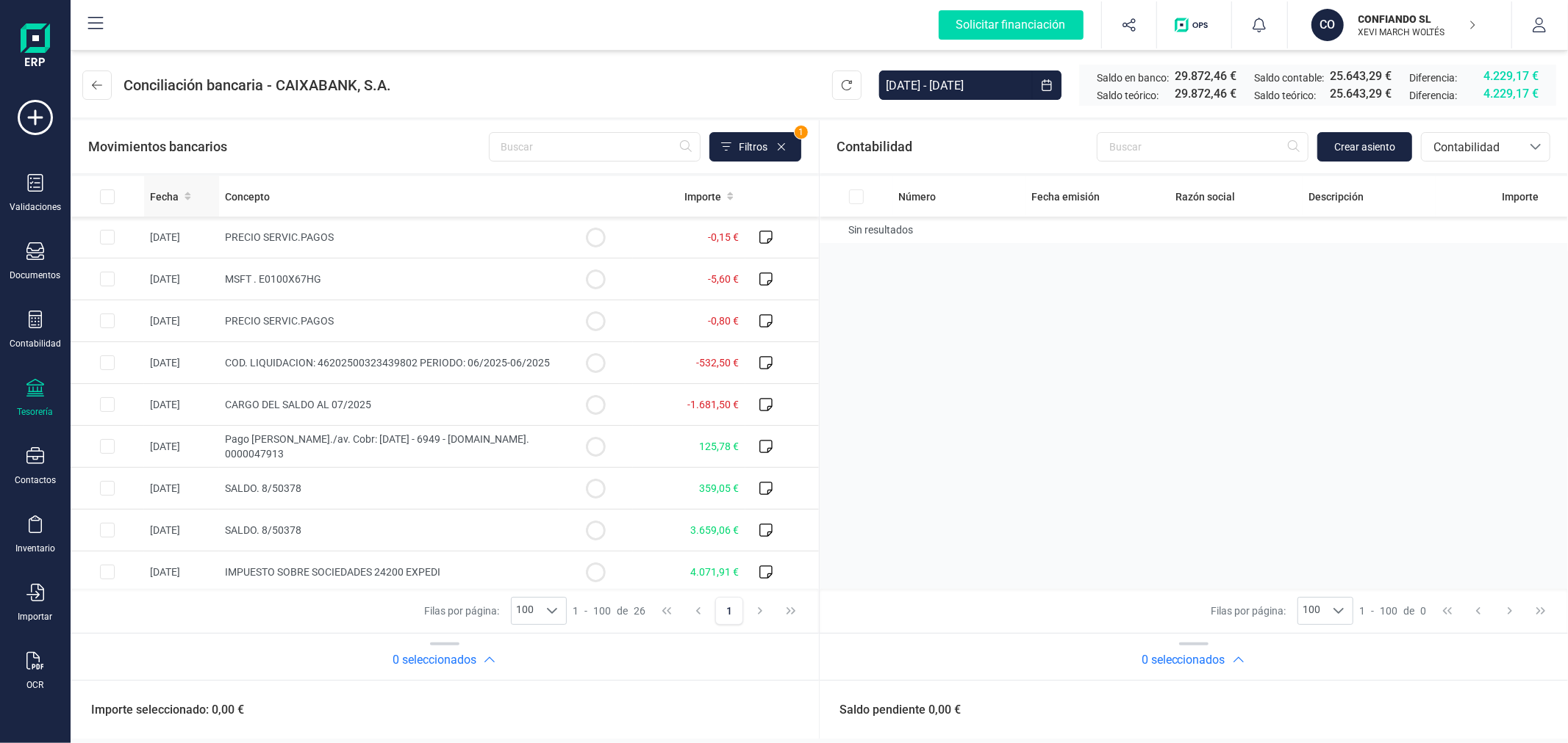
click at [156, 207] on th "Fecha" at bounding box center [182, 197] width 75 height 41
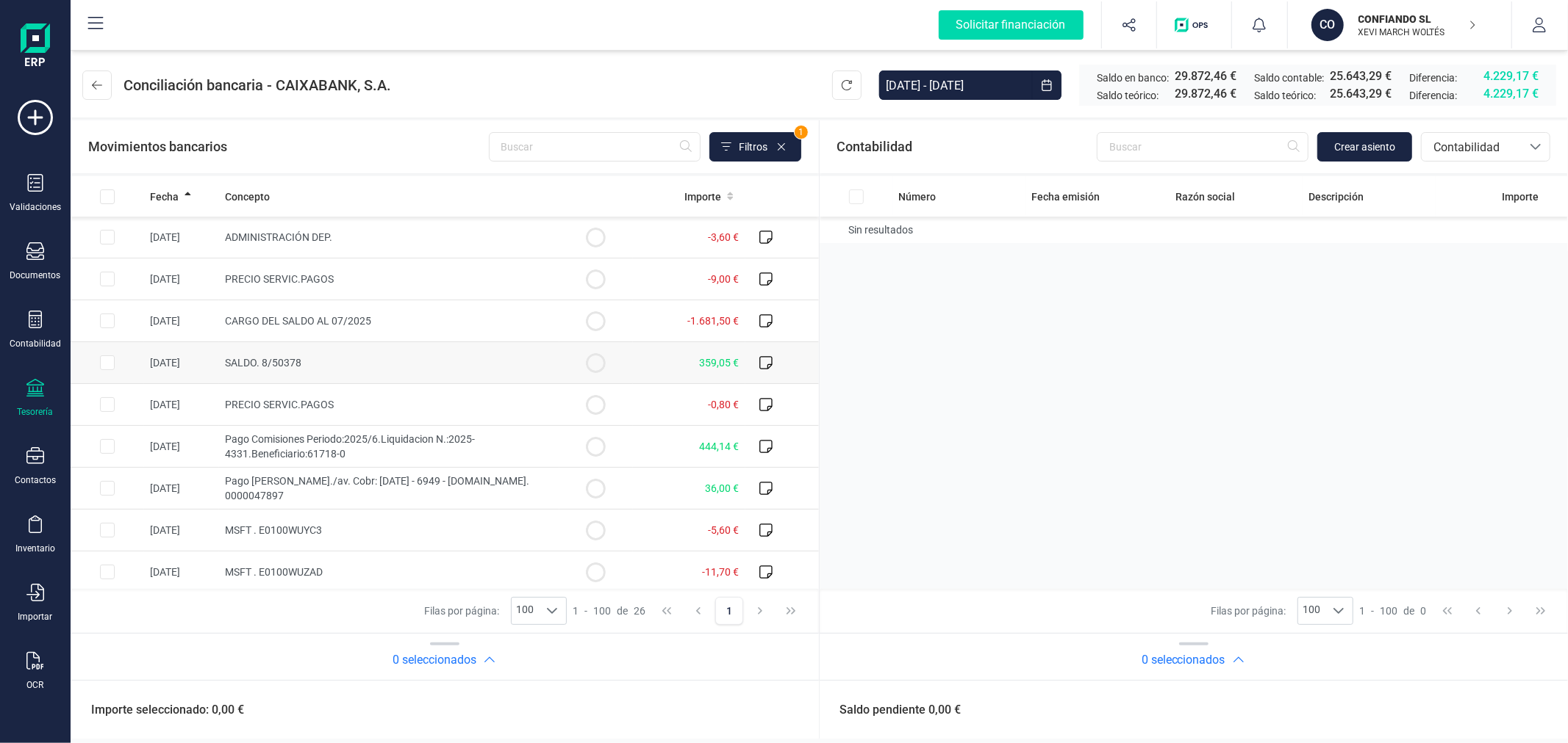
click at [101, 364] on input "Row Selected b1f0788d-29c9-45de-ab0d-23b1ef221e94" at bounding box center [107, 363] width 15 height 15
checkbox input "true"
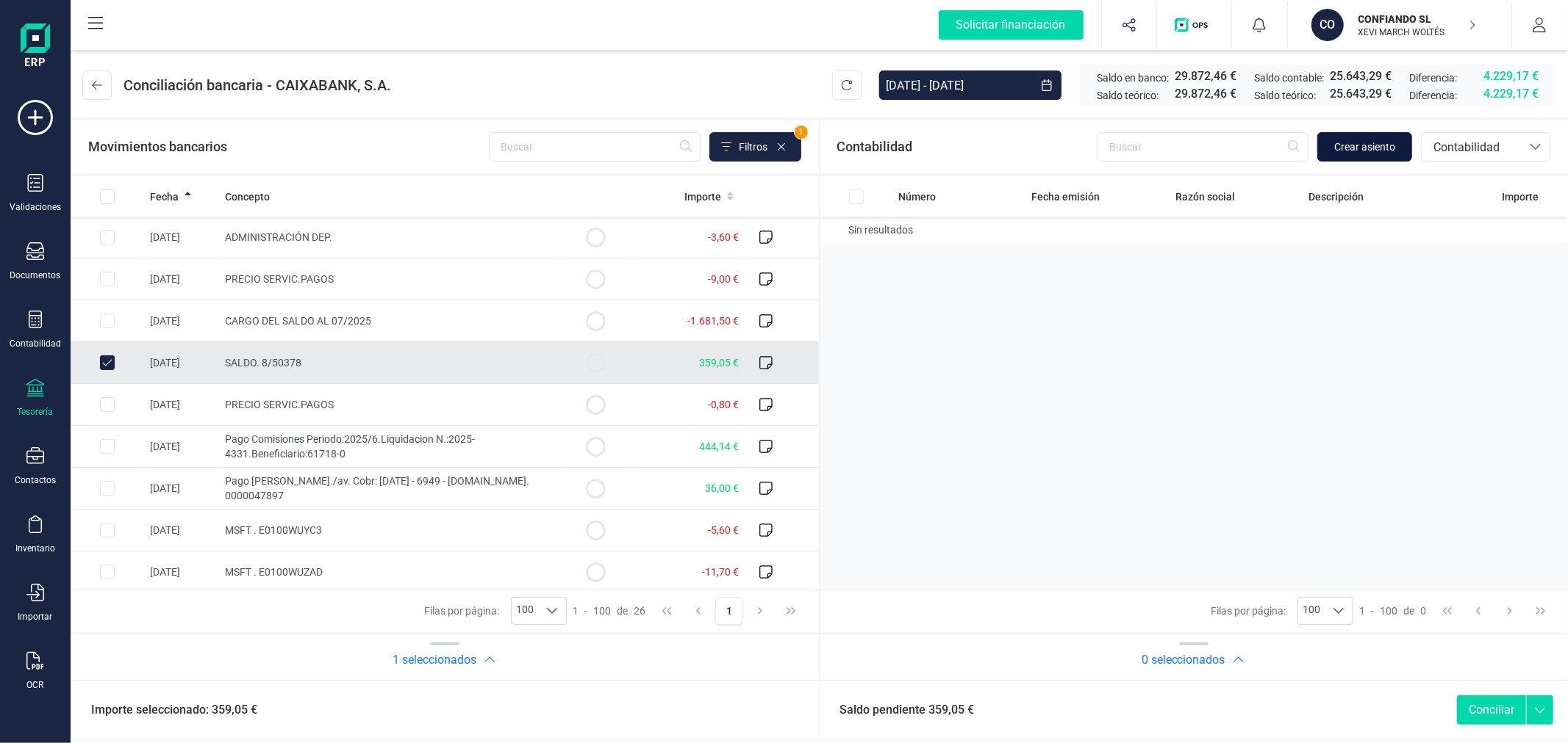
click at [1380, 143] on span "Crear asiento" at bounding box center [1364, 147] width 61 height 15
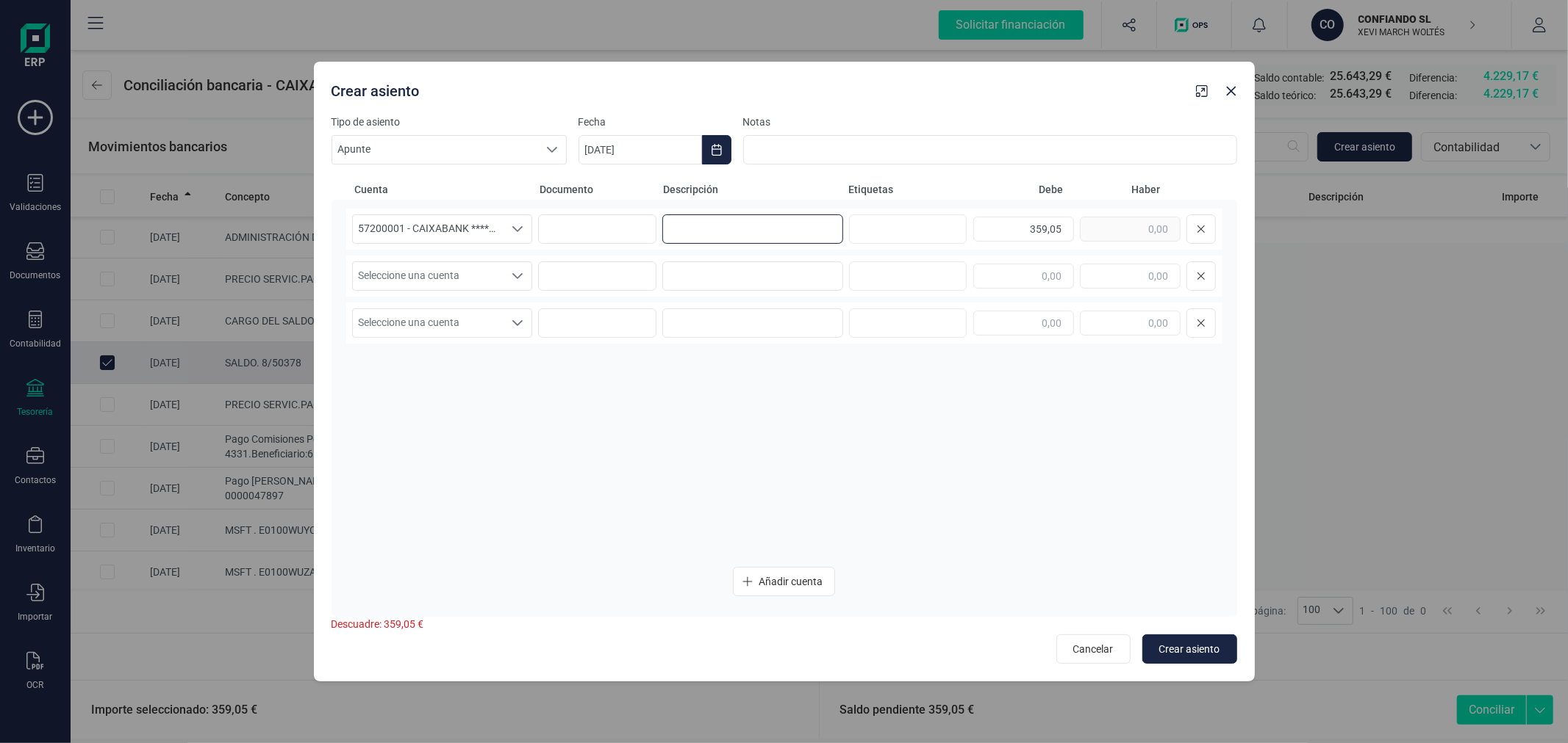
click at [797, 235] on input at bounding box center [752, 228] width 181 height 29
type input "OCCIDENT"
click at [451, 276] on span "Seleccione una cuenta" at bounding box center [428, 276] width 151 height 28
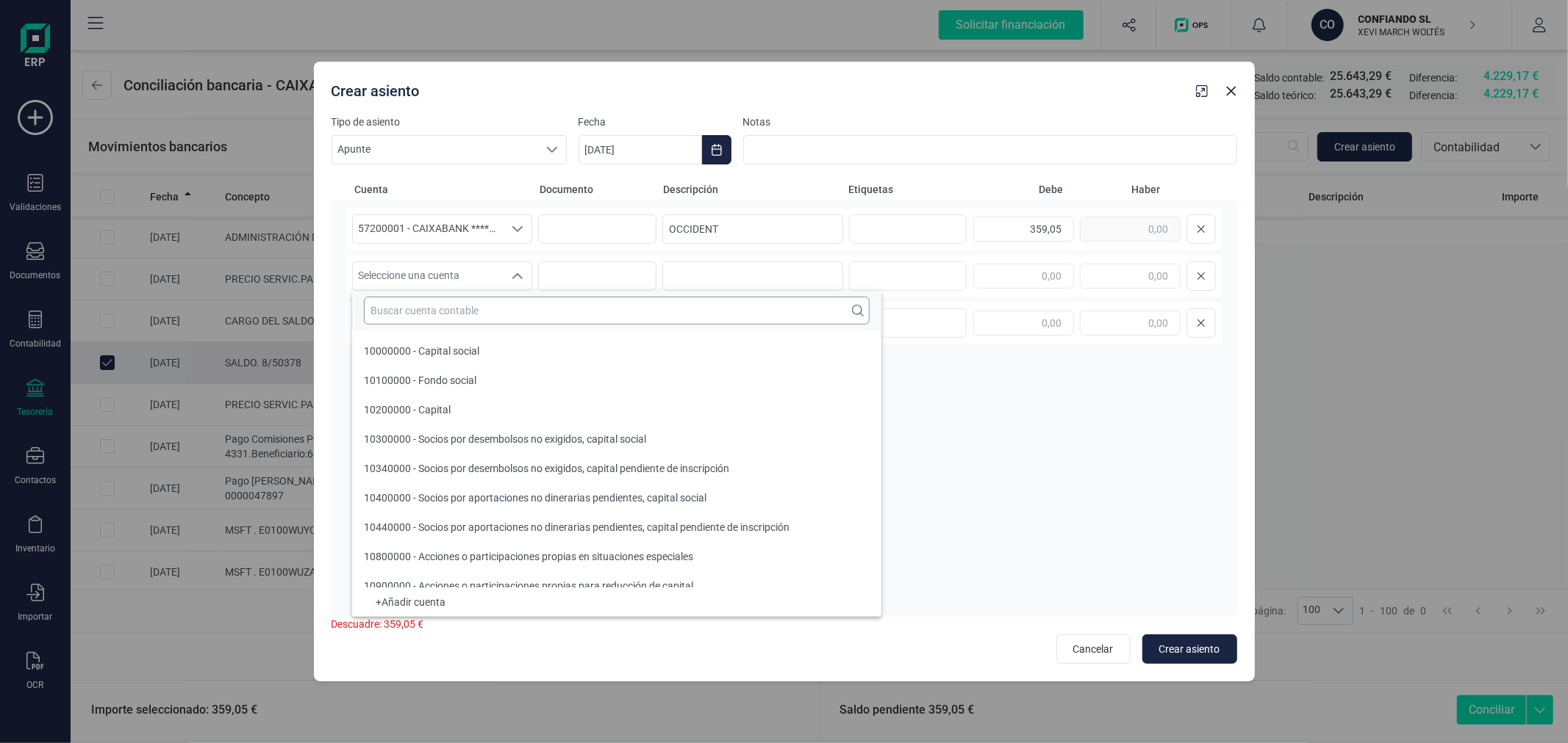
click at [490, 316] on input "text" at bounding box center [616, 310] width 506 height 28
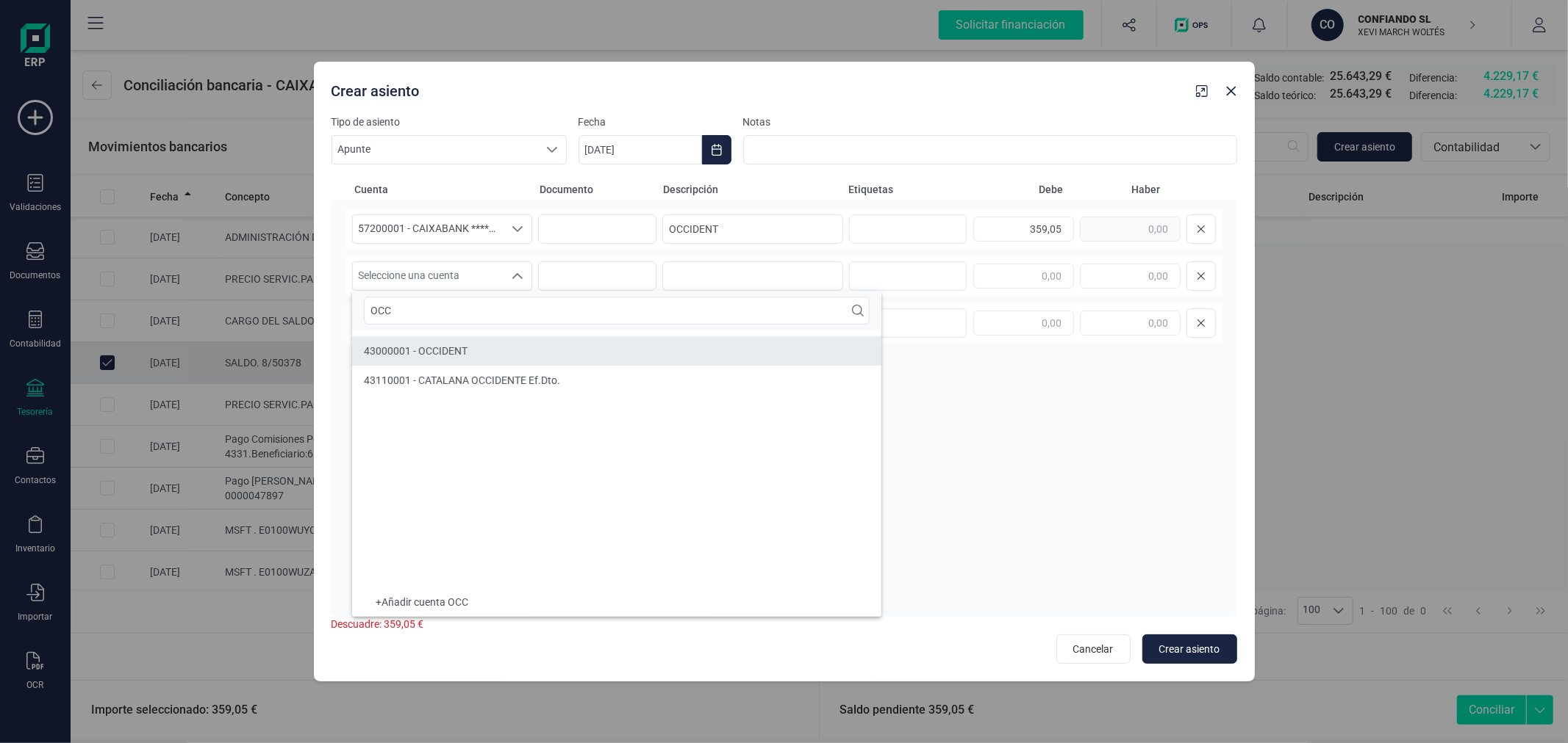
type input "OCC"
click at [504, 353] on li "43000001 - OCCIDENT" at bounding box center [616, 351] width 529 height 29
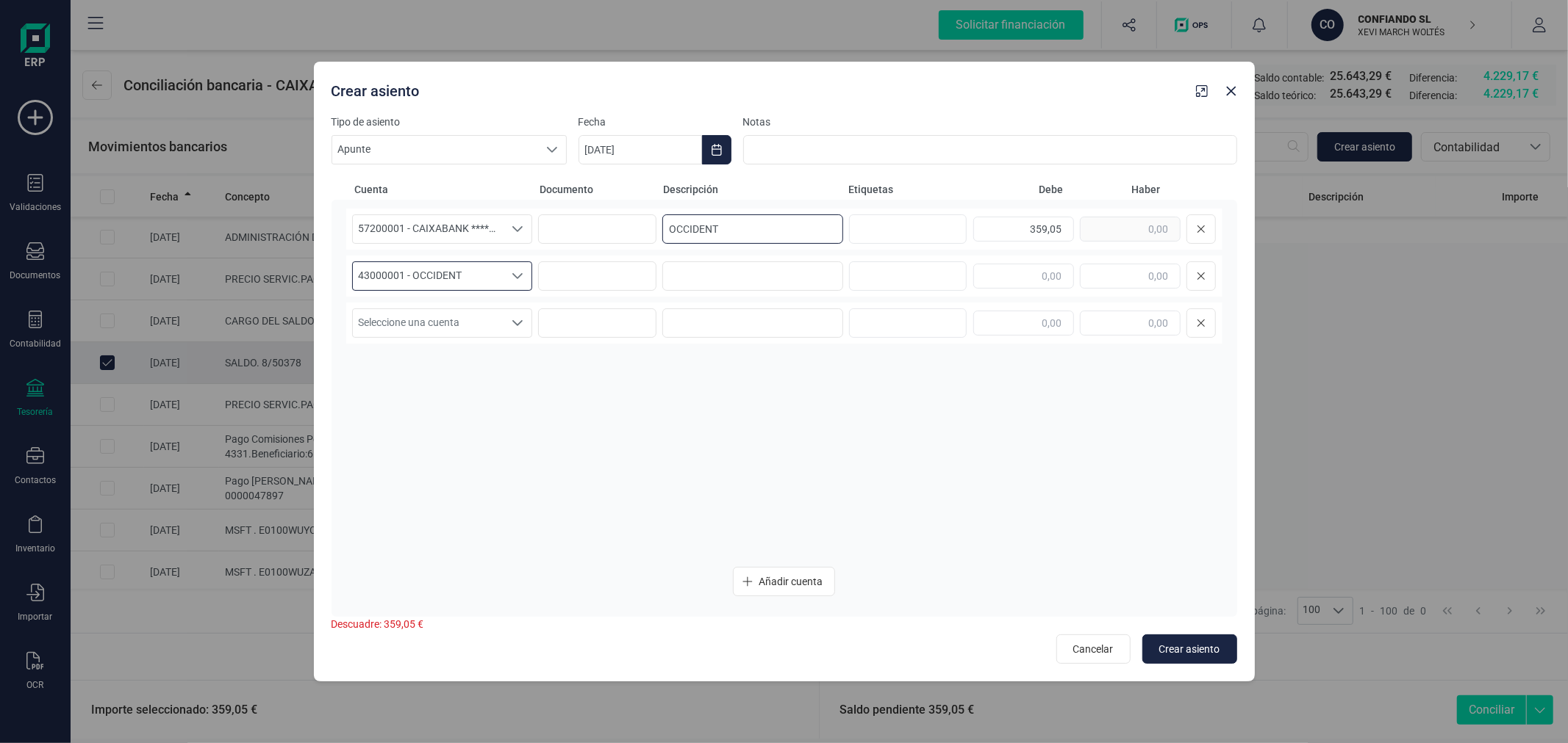
click at [777, 231] on input "OCCIDENT" at bounding box center [752, 228] width 181 height 29
click at [775, 282] on input at bounding box center [752, 276] width 181 height 29
paste input "OCCIDENT"
type input "OCCIDENT"
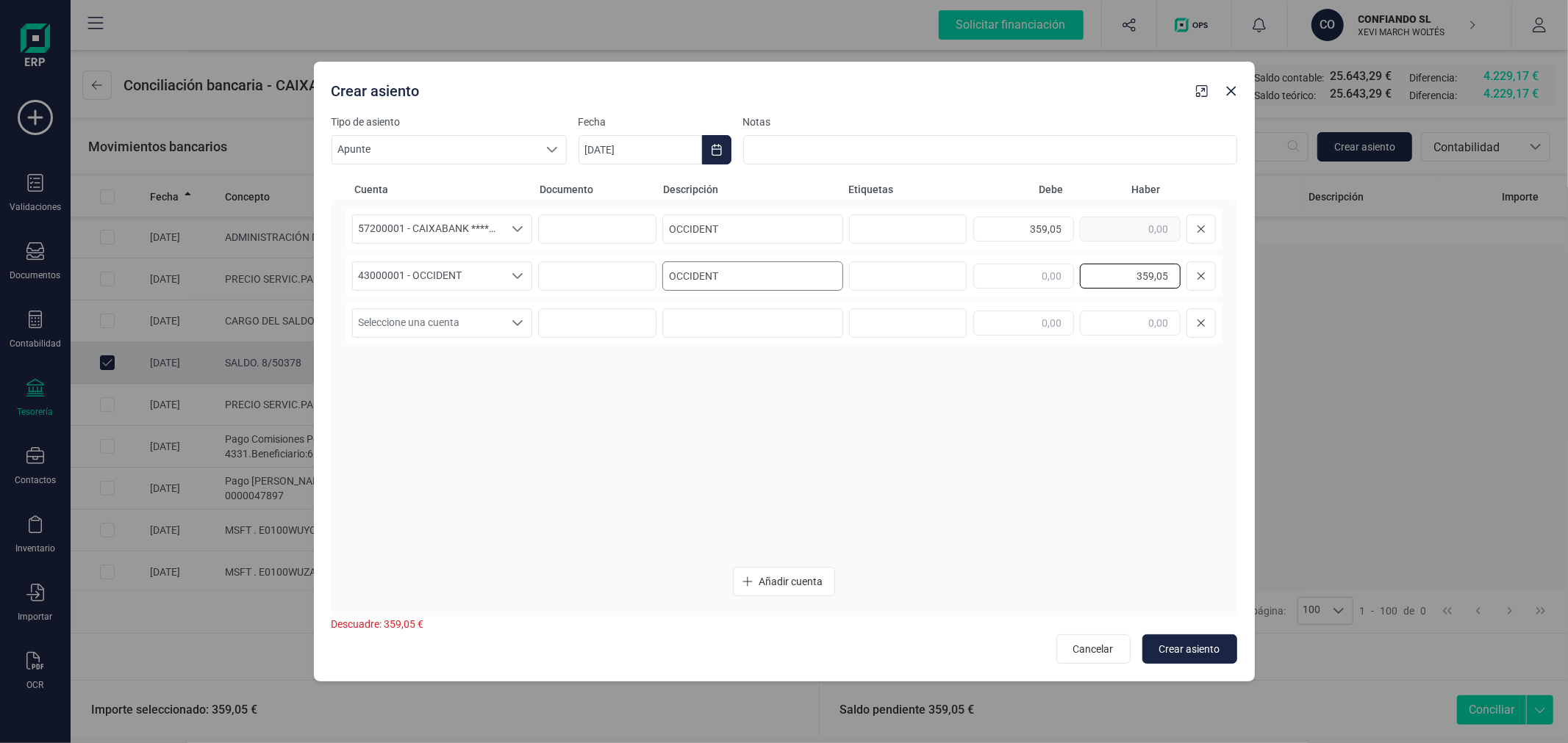
type input "359,05"
click at [720, 146] on icon "Choose Date" at bounding box center [716, 150] width 10 height 12
click at [610, 186] on button "Previous Month" at bounding box center [607, 193] width 23 height 23
click at [781, 282] on span "3" at bounding box center [773, 279] width 29 height 29
click at [1179, 648] on span "Crear asiento" at bounding box center [1189, 650] width 61 height 15
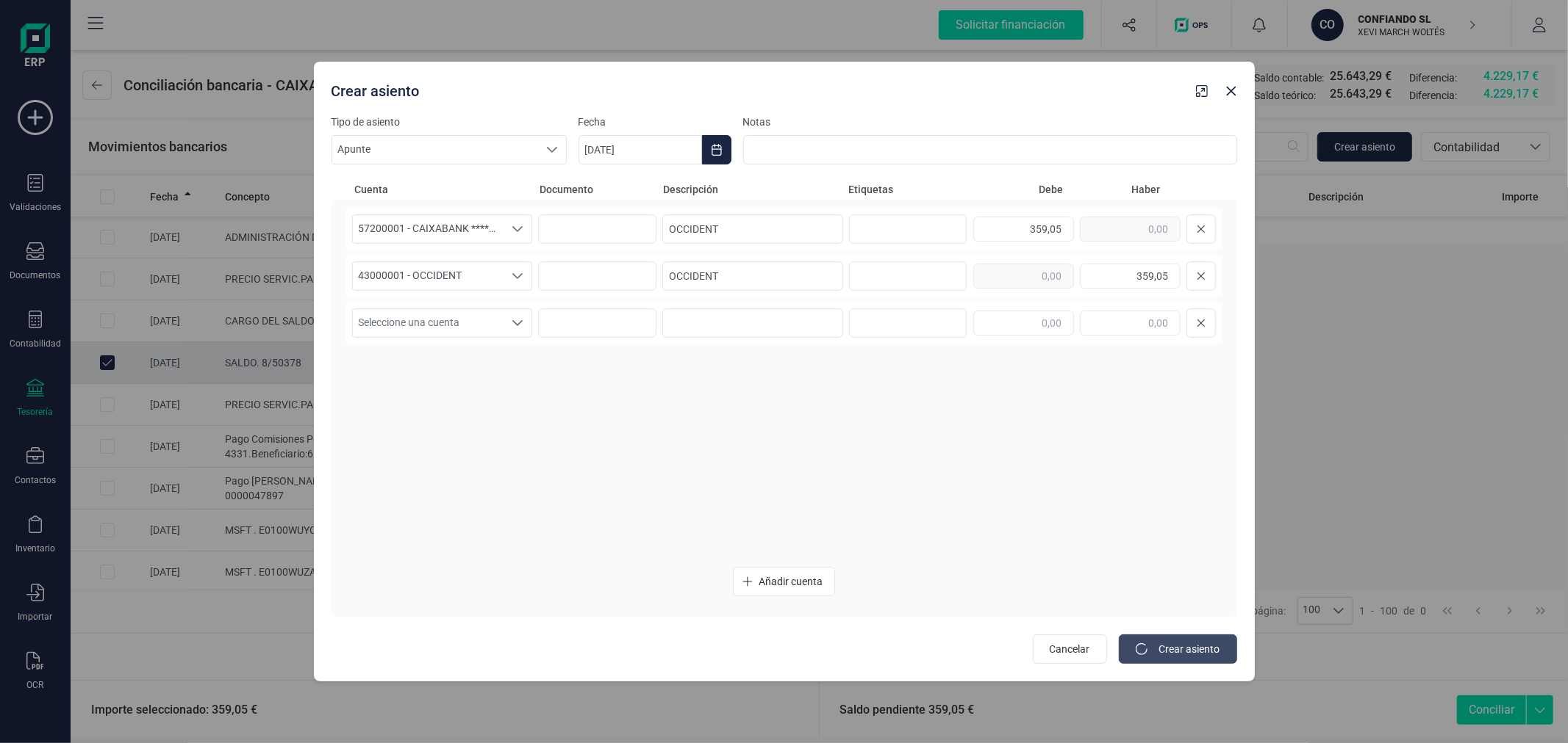
type input "28/08/2025"
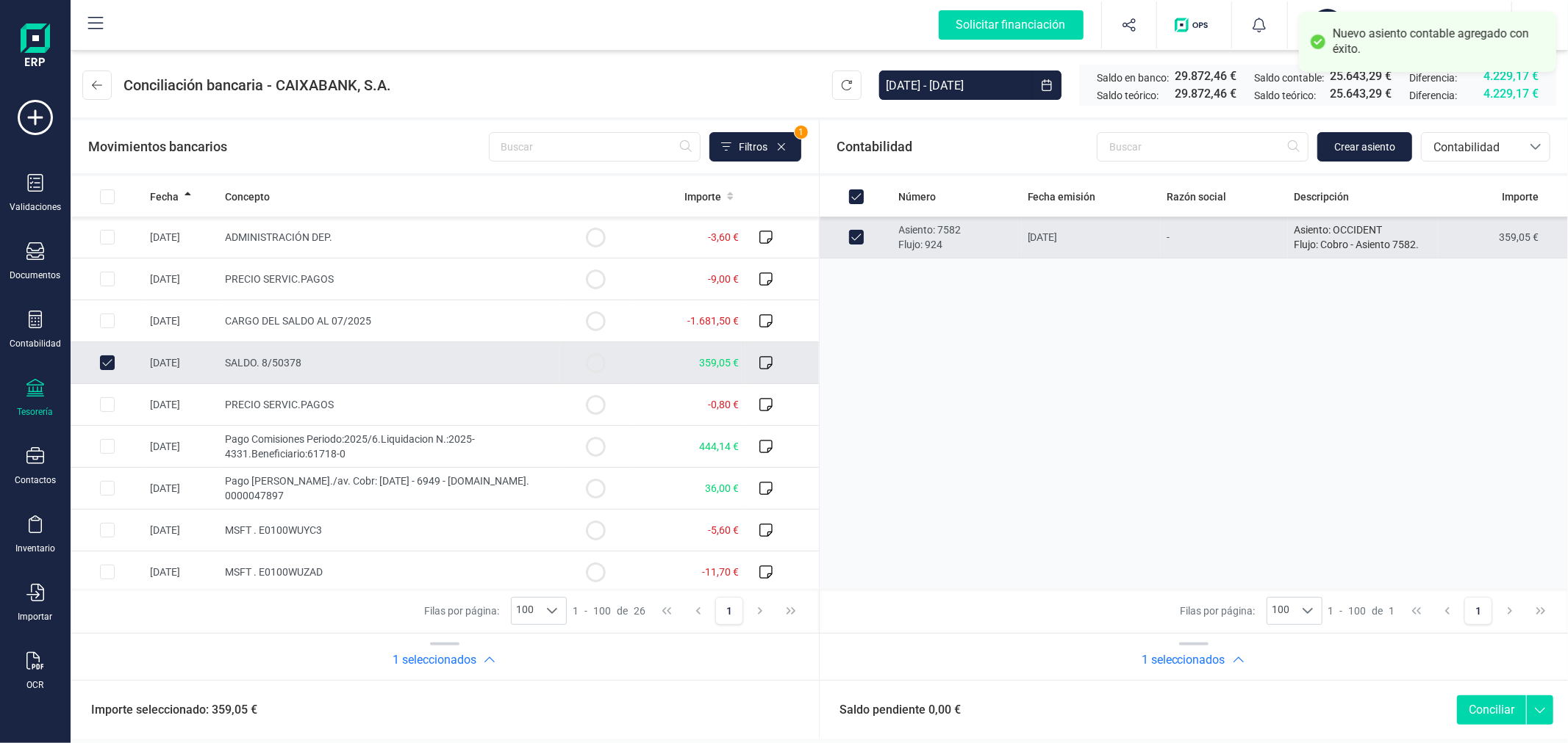
click at [1498, 702] on button "Conciliar" at bounding box center [1491, 710] width 69 height 29
checkbox input "false"
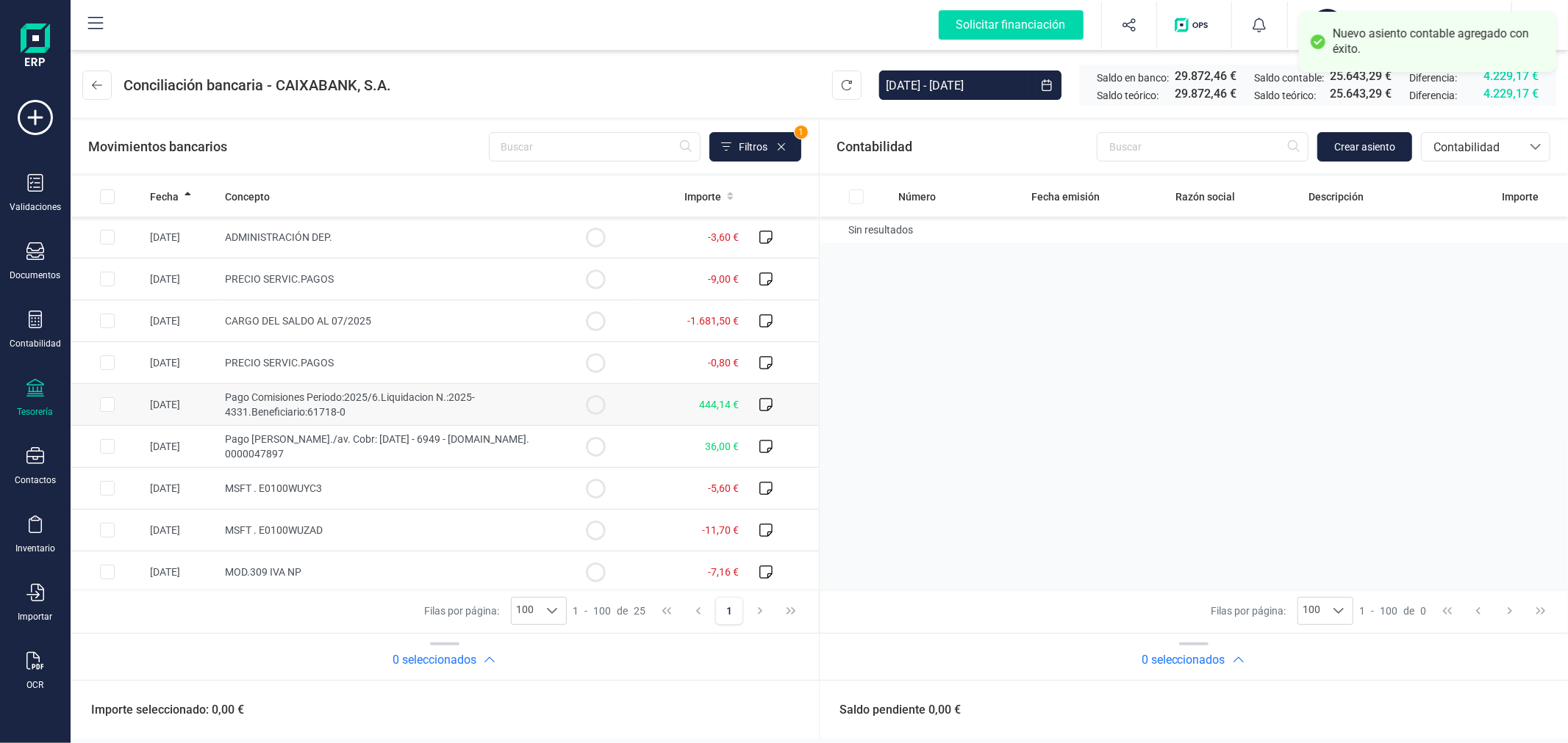
click at [106, 408] on input "Row Selected 83f08cc9-60cb-468e-84f2-c7e9b34503c2" at bounding box center [107, 405] width 15 height 15
checkbox input "true"
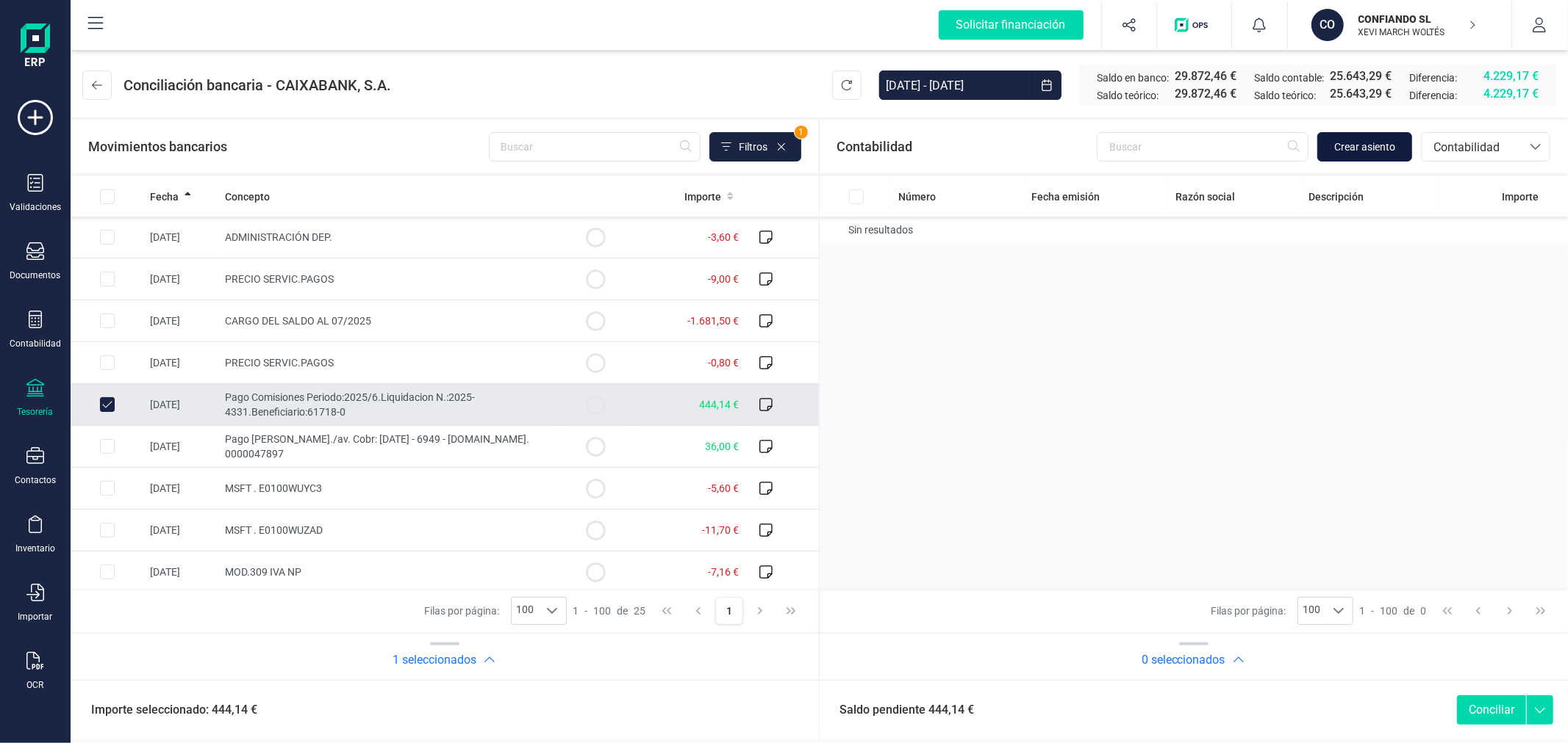
click at [1357, 147] on span "Crear asiento" at bounding box center [1364, 147] width 61 height 15
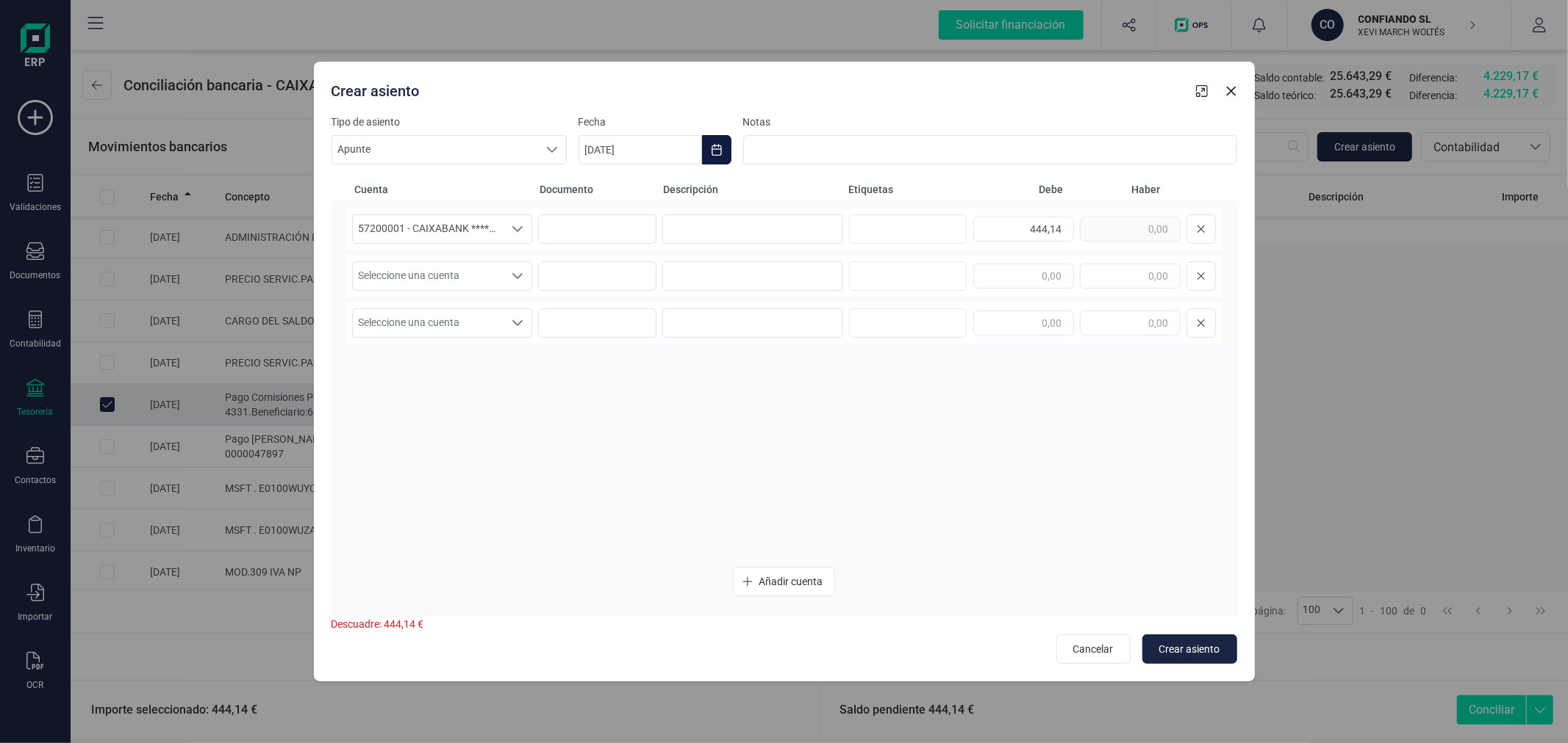
click at [716, 141] on button "Choose Date" at bounding box center [716, 150] width 29 height 29
click at [610, 186] on button "Previous Month" at bounding box center [607, 193] width 23 height 23
click at [776, 321] on span "10" at bounding box center [773, 321] width 29 height 29
type input "10/07/2025"
click at [787, 228] on input at bounding box center [752, 228] width 181 height 29
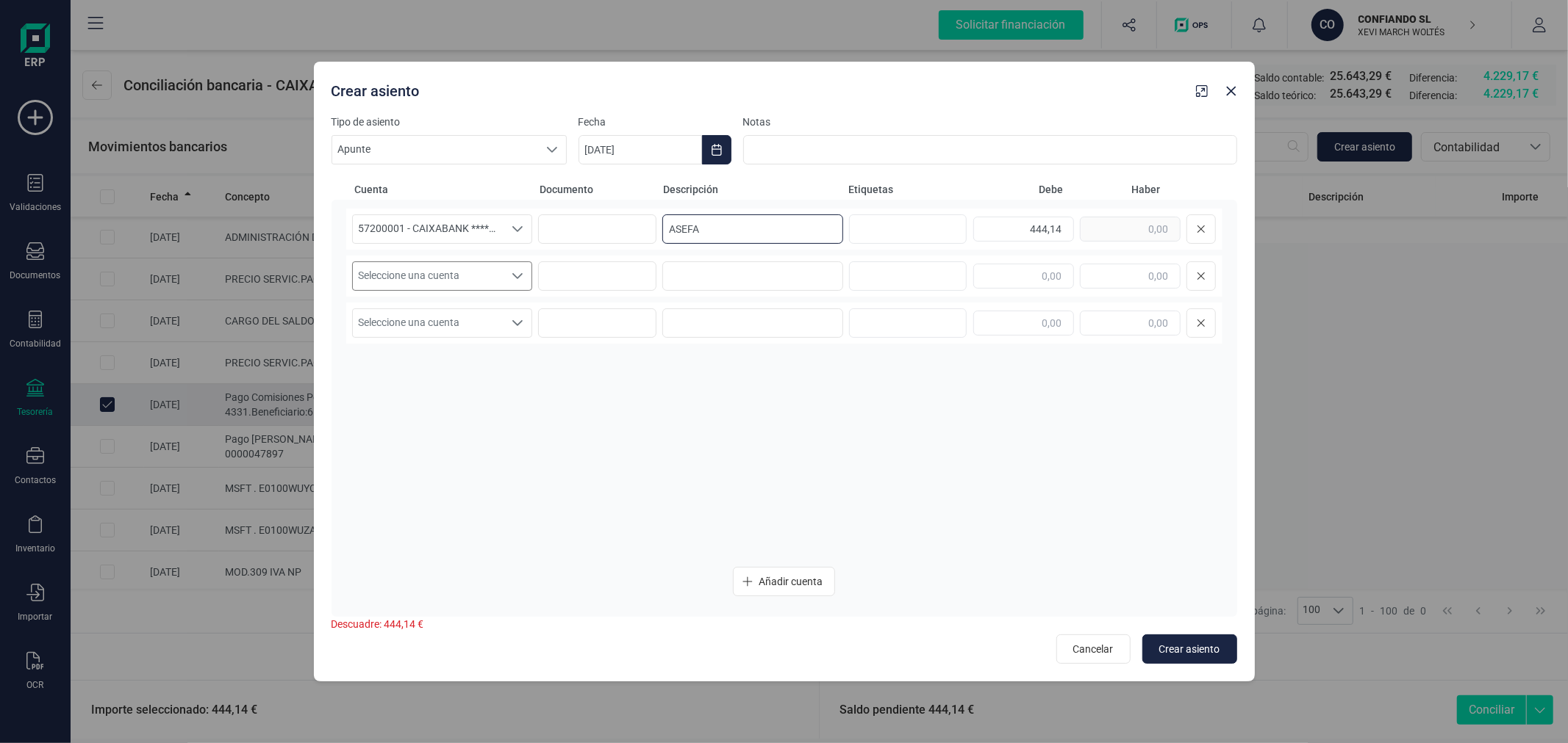
type input "ASEFA"
click at [491, 269] on span "Seleccione una cuenta" at bounding box center [428, 276] width 151 height 28
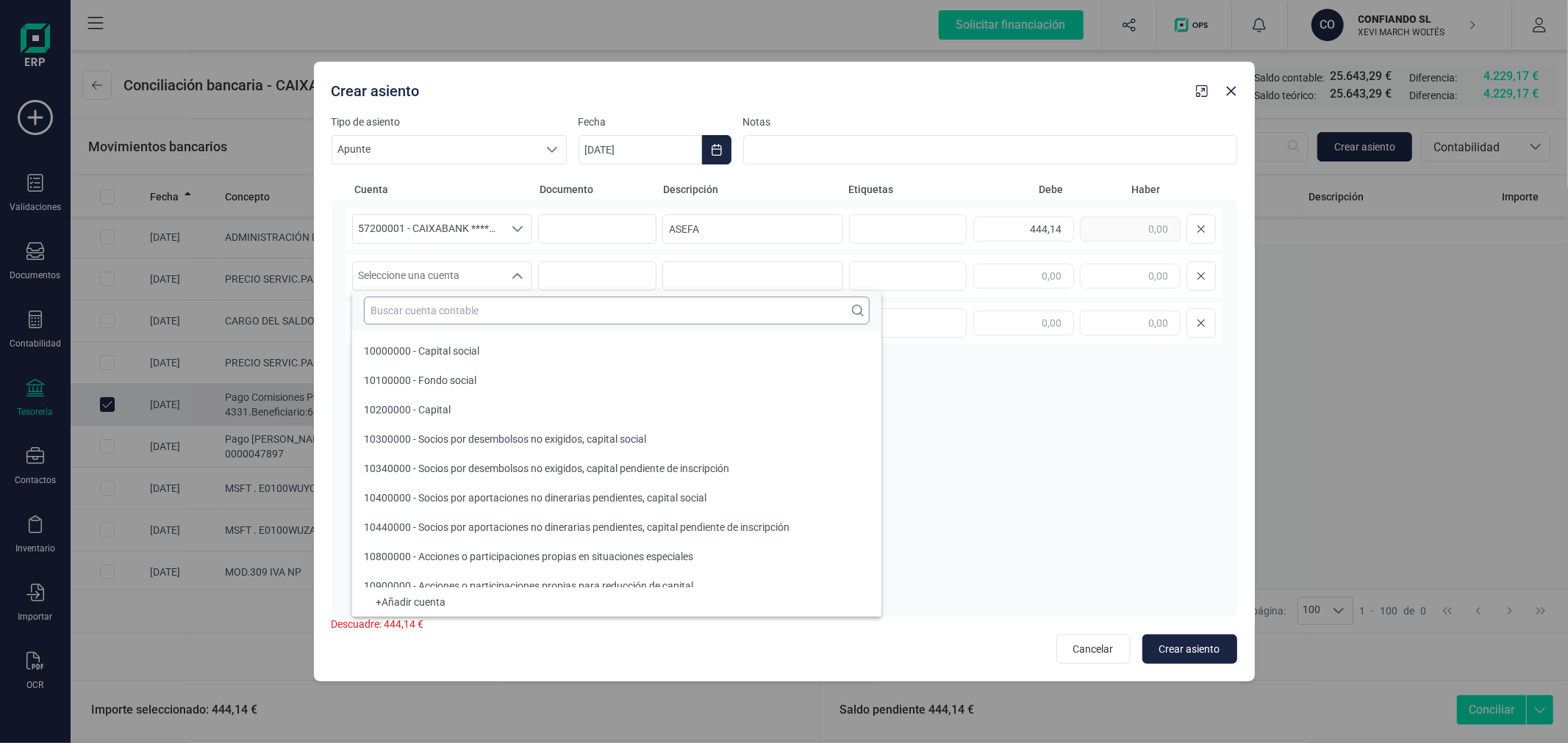
click at [517, 307] on input "text" at bounding box center [616, 310] width 506 height 28
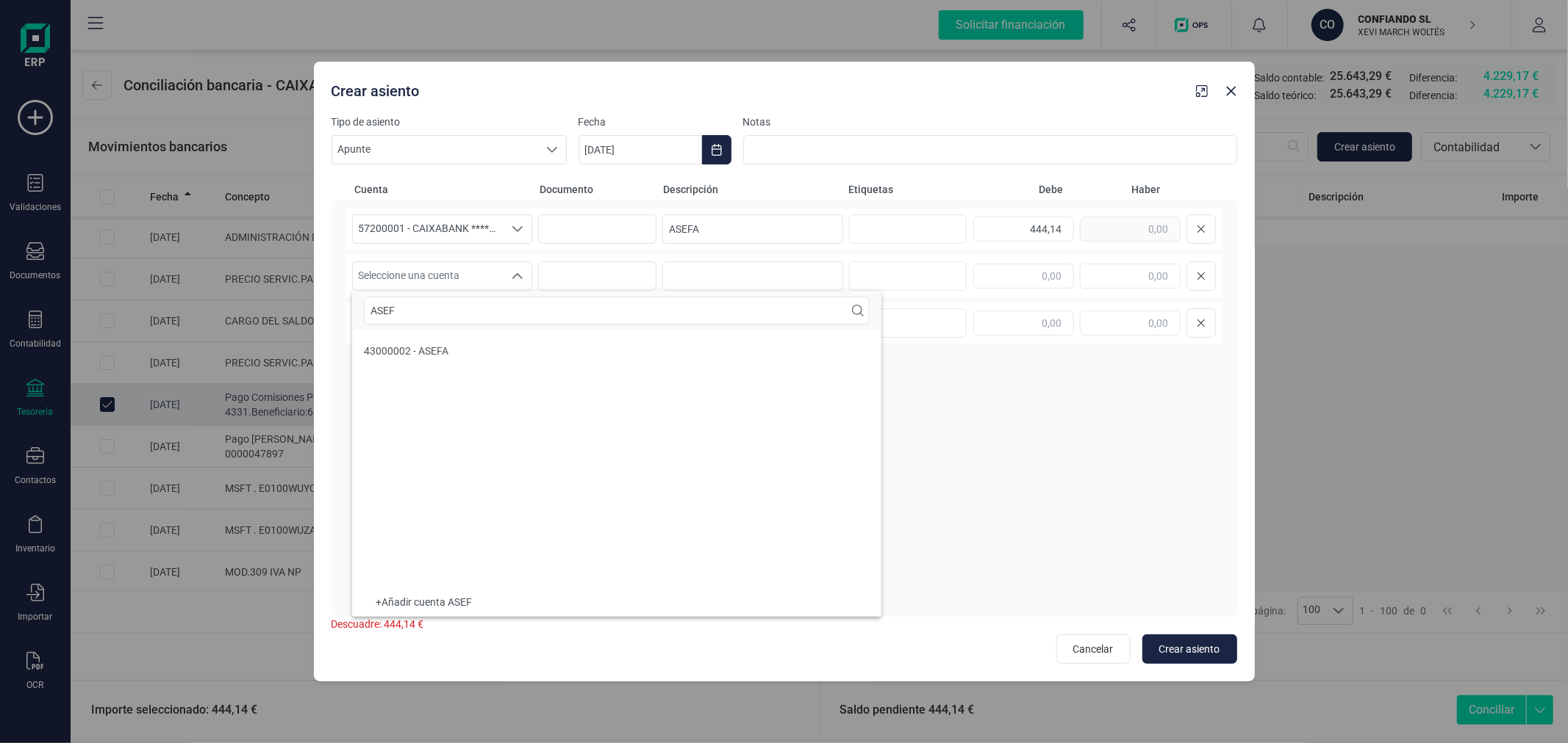
type input "ASEF"
click at [530, 354] on li "43000002 - ASEFA" at bounding box center [616, 351] width 529 height 29
click at [749, 280] on input at bounding box center [752, 276] width 181 height 29
paste input "ASEFA"
type input "ASEFA"
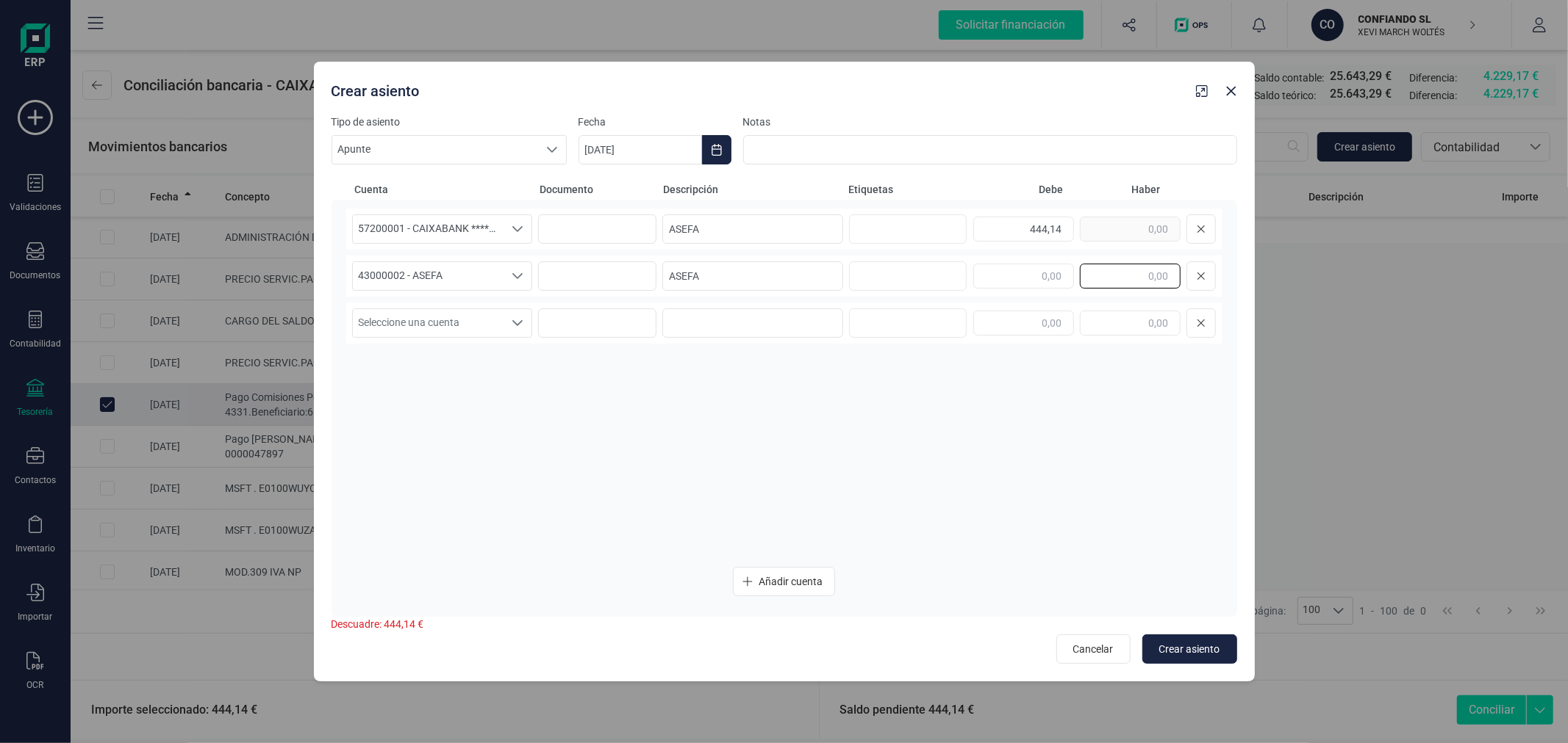
click at [1115, 279] on input "text" at bounding box center [1130, 276] width 101 height 25
type input "444,14"
click at [1204, 652] on span "Crear asiento" at bounding box center [1189, 650] width 61 height 15
type input "28/08/2025"
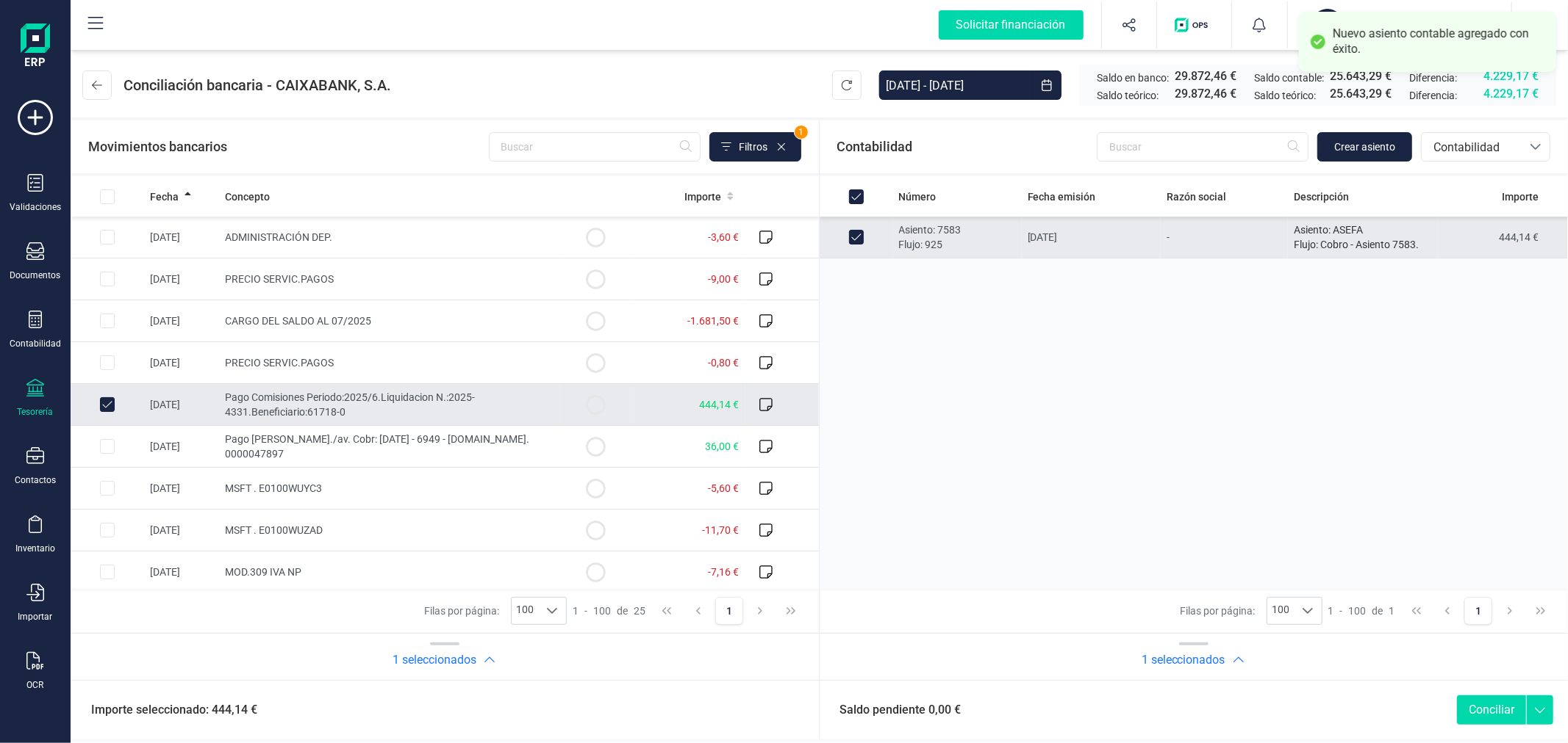
click at [1494, 709] on button "Conciliar" at bounding box center [1491, 710] width 69 height 29
checkbox input "false"
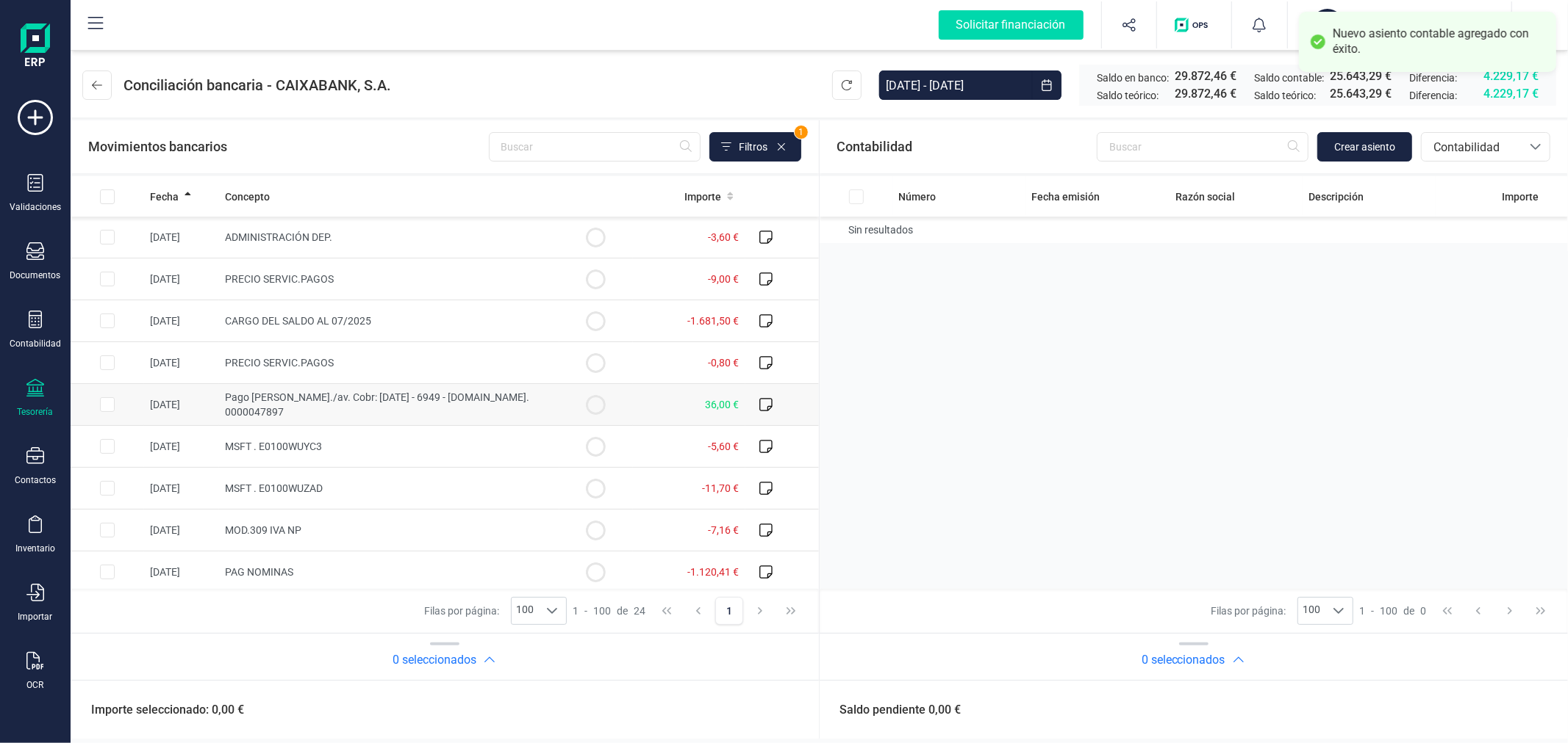
click at [107, 402] on input "Row Selected b88fb3fd-89fc-4e0b-bf03-c86d67b33344" at bounding box center [107, 405] width 15 height 15
checkbox input "true"
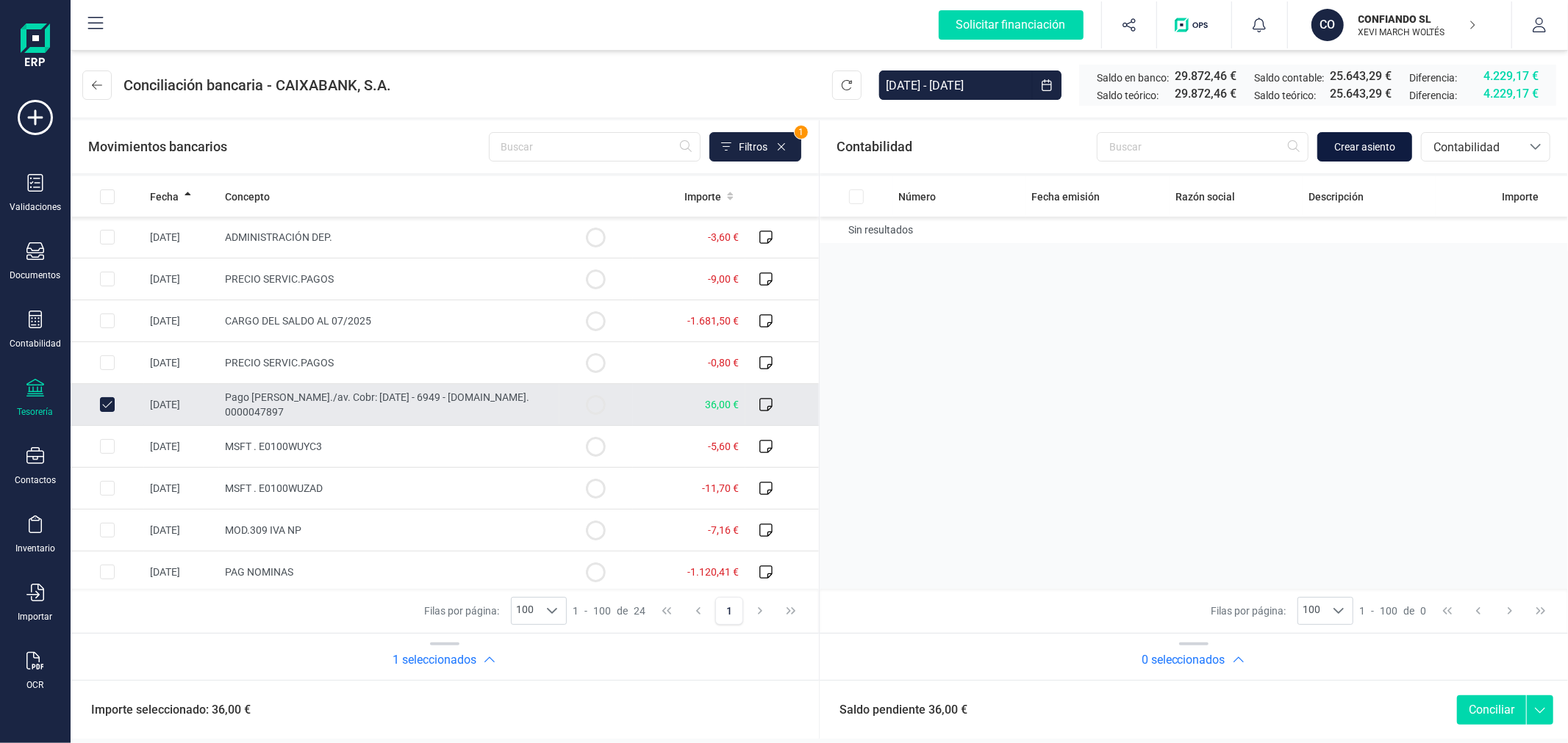
click at [1365, 150] on span "Crear asiento" at bounding box center [1364, 147] width 61 height 15
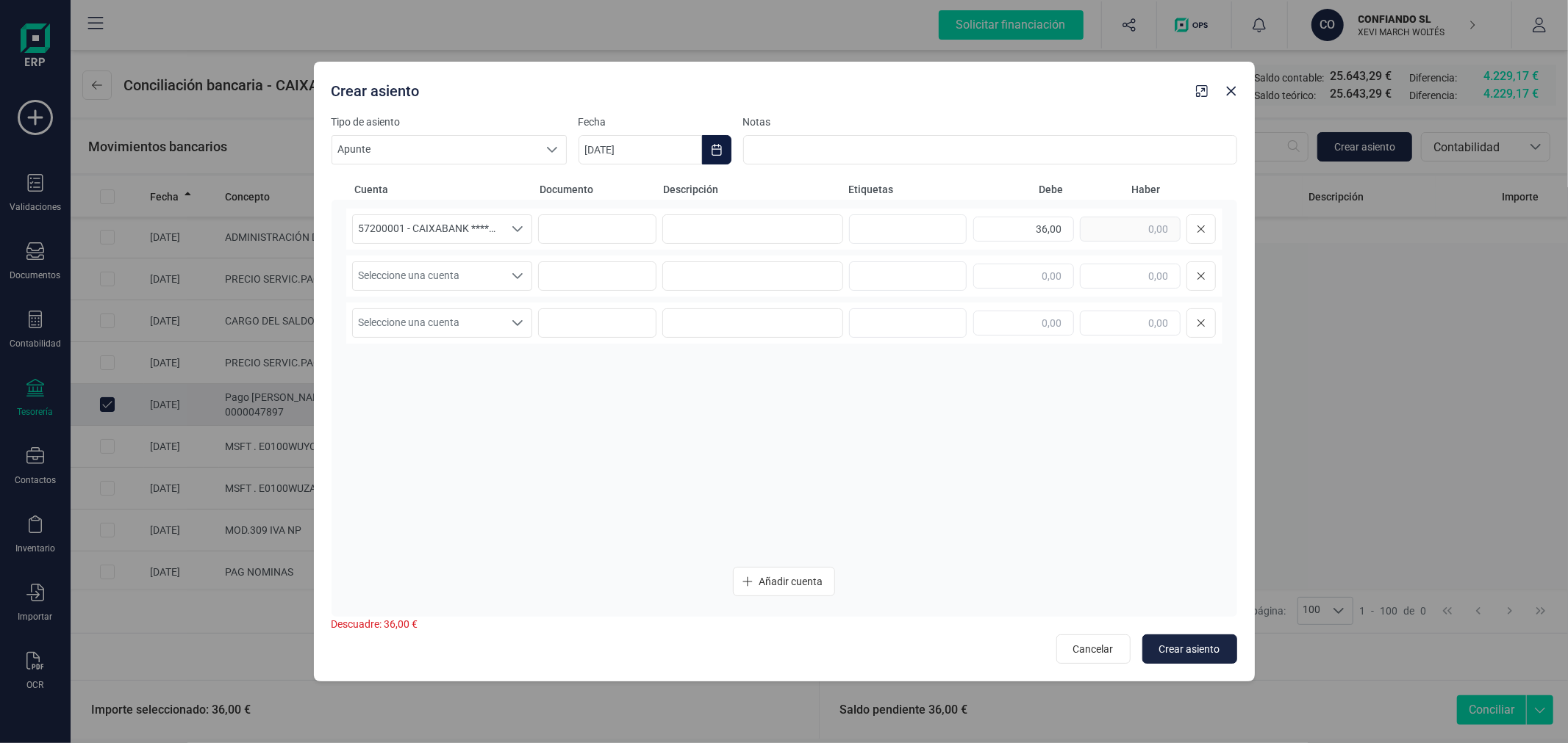
click at [720, 147] on button "Choose Date" at bounding box center [716, 150] width 29 height 29
click at [607, 191] on icon "Previous Month" at bounding box center [608, 194] width 12 height 12
click at [823, 324] on span "11" at bounding box center [826, 321] width 29 height 29
type input "11/07/2025"
click at [737, 230] on input at bounding box center [752, 228] width 181 height 29
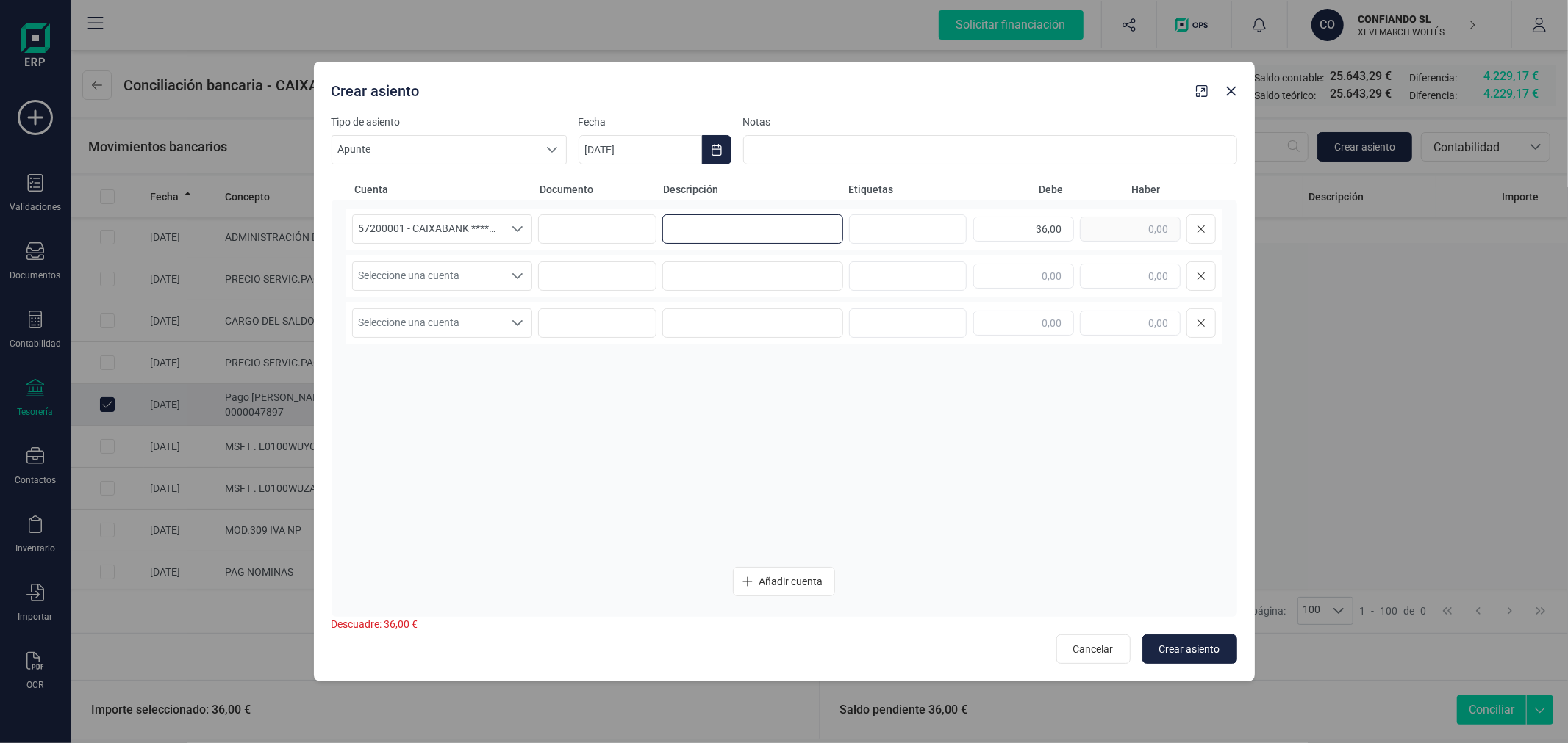
paste input "ASEFA"
type input "ASEFA"
click at [505, 270] on div "Seleccione una cuenta" at bounding box center [518, 276] width 28 height 28
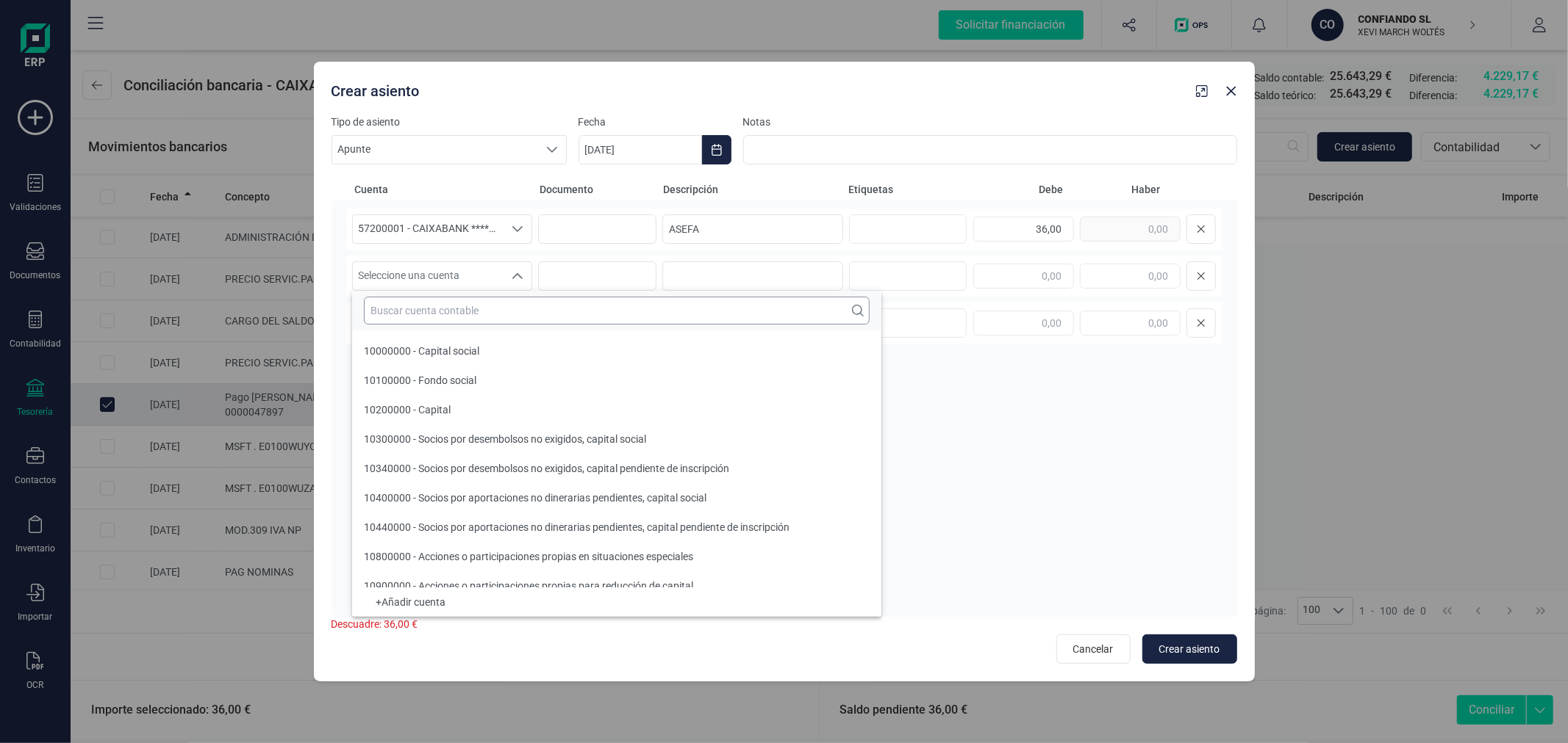
click at [519, 319] on input "text" at bounding box center [616, 310] width 506 height 28
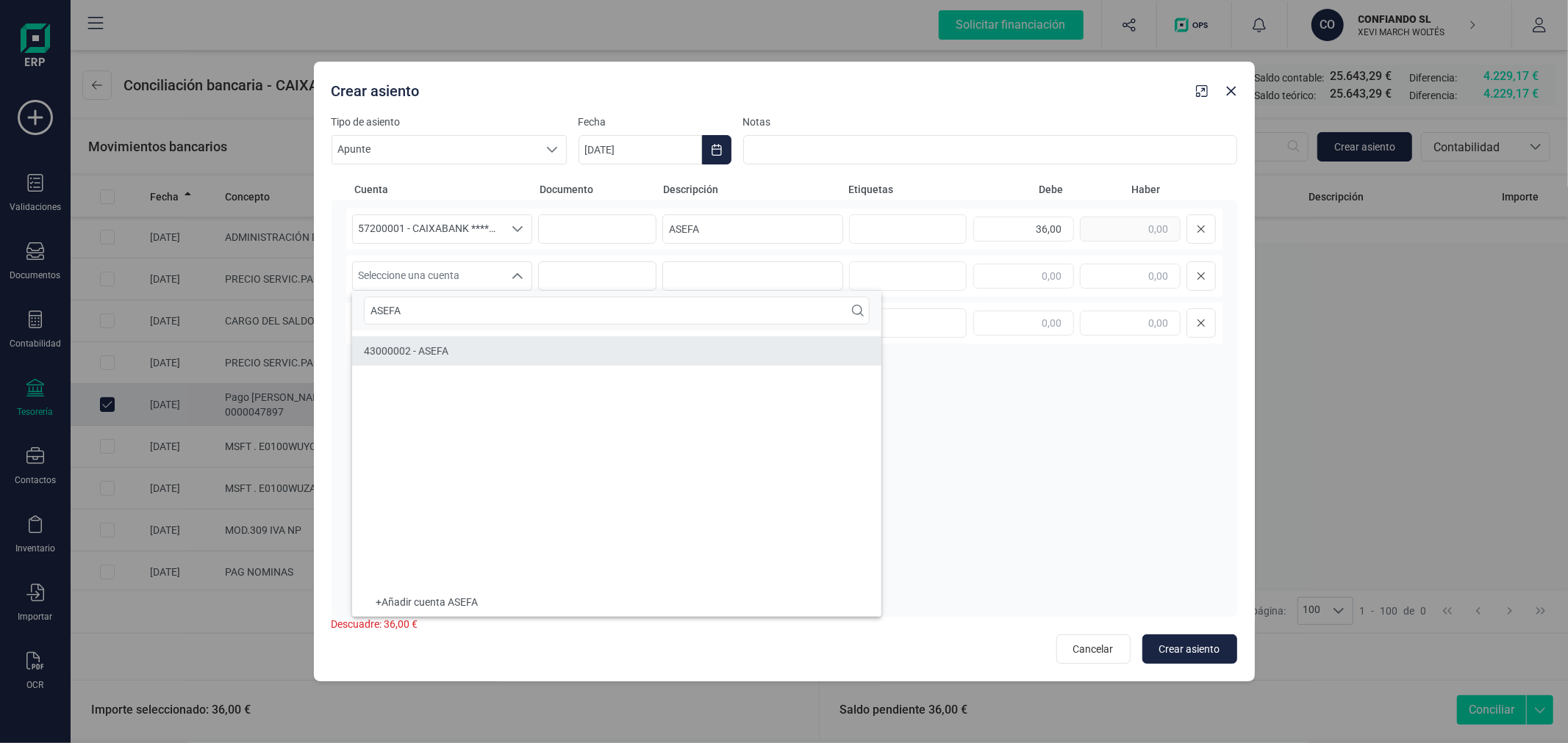
type input "ASEFA"
click at [516, 340] on li "43000002 - ASEFA" at bounding box center [616, 351] width 529 height 29
click at [691, 267] on input at bounding box center [752, 276] width 181 height 29
paste input "ASEFA"
type input "ASEFA"
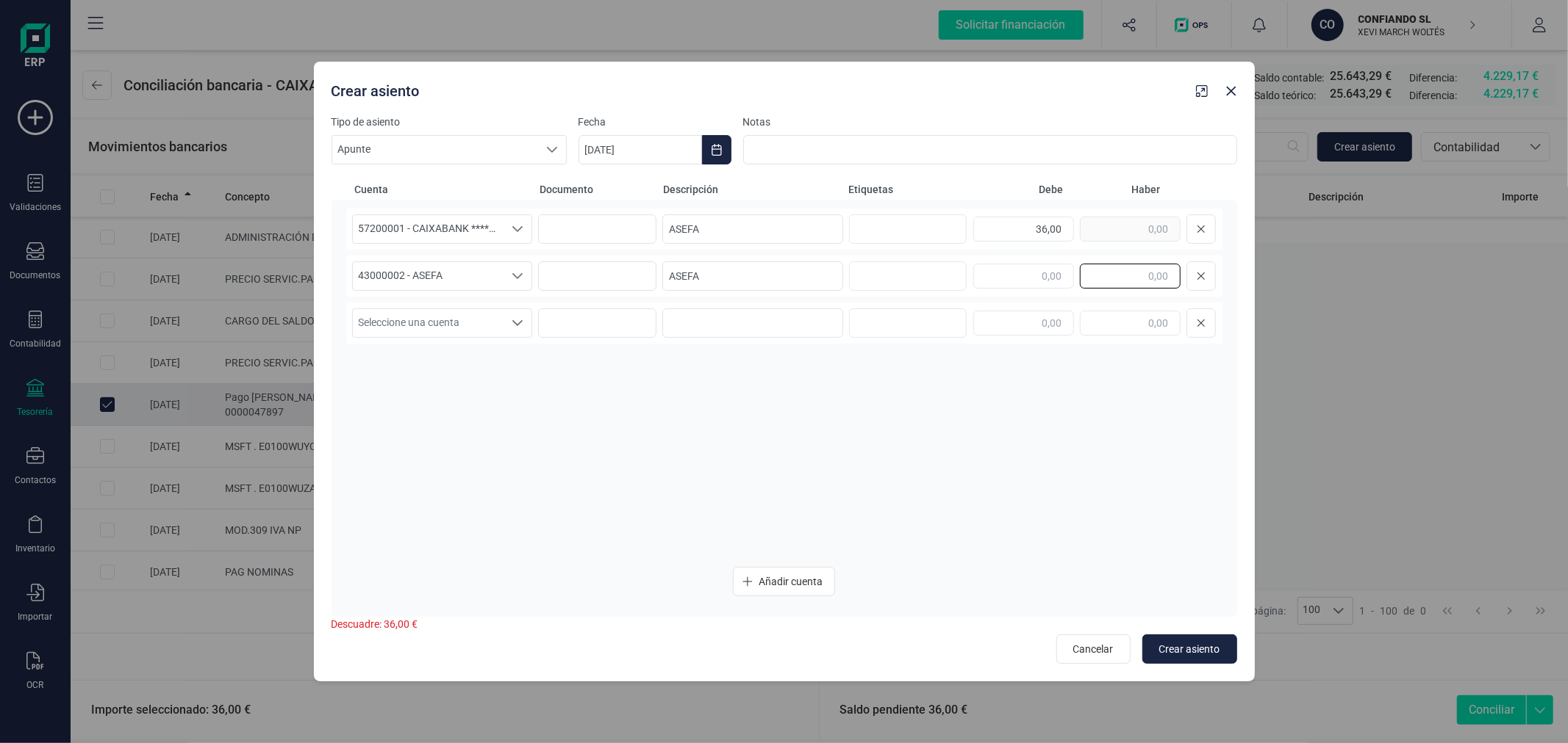
click at [1131, 274] on input "text" at bounding box center [1130, 276] width 101 height 25
type input "36,00"
click at [1178, 642] on span "Crear asiento" at bounding box center [1189, 650] width 61 height 15
type input "28/08/2025"
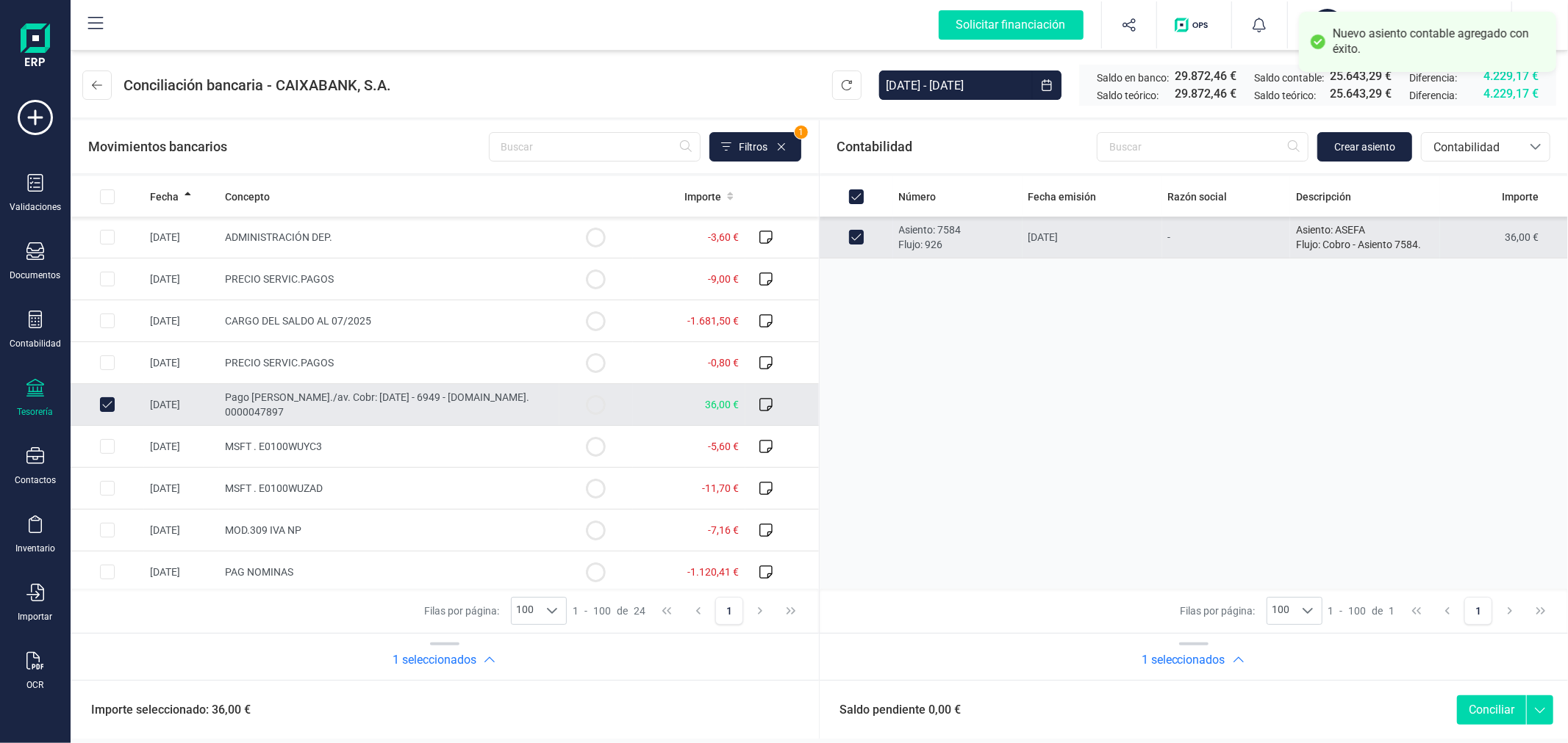
click at [1490, 714] on button "Conciliar" at bounding box center [1491, 710] width 69 height 29
checkbox input "false"
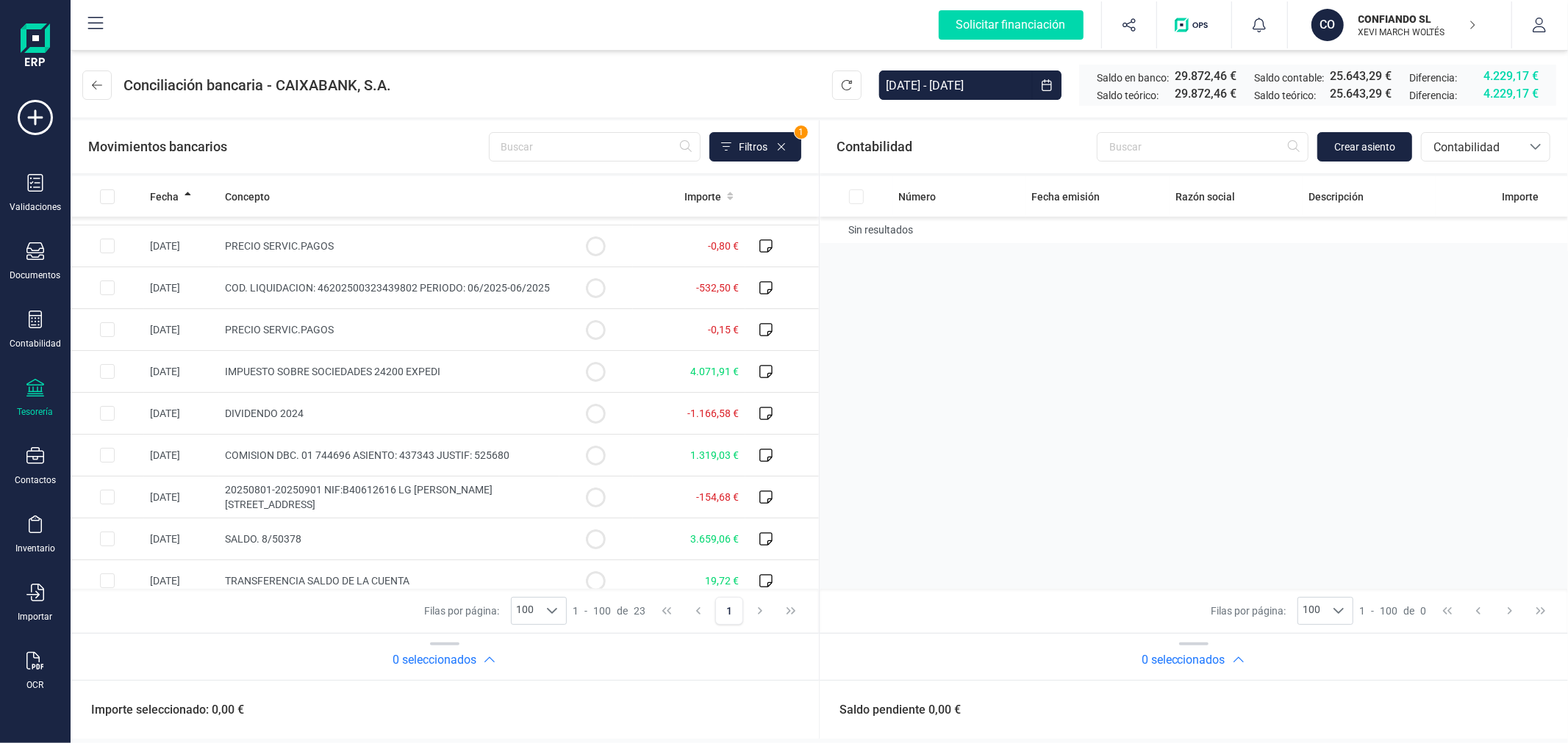
scroll to position [408, 0]
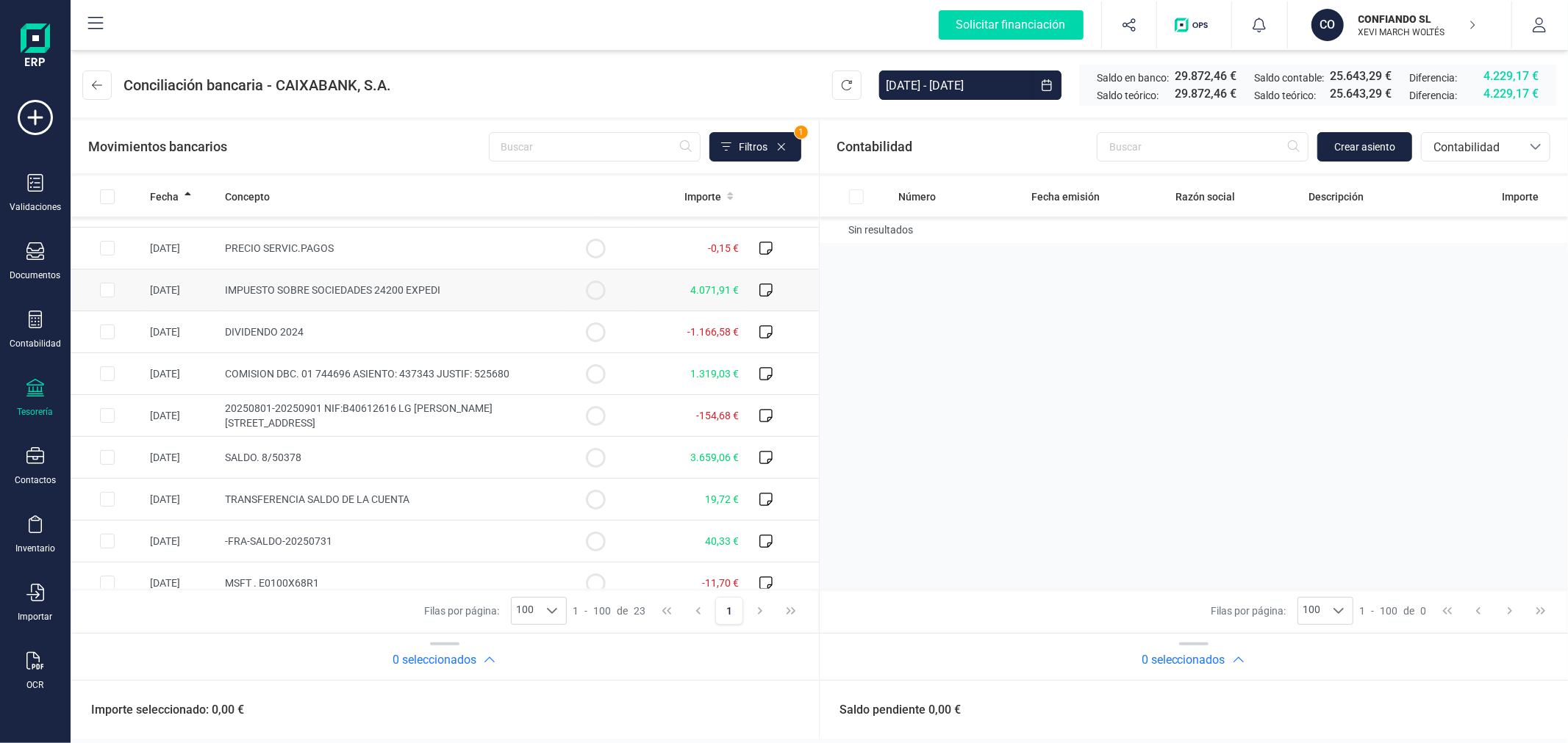
click at [108, 288] on input "Row Selected 1d50b34a-ab54-456e-af60-3b984a6a21ff" at bounding box center [107, 290] width 15 height 15
checkbox input "true"
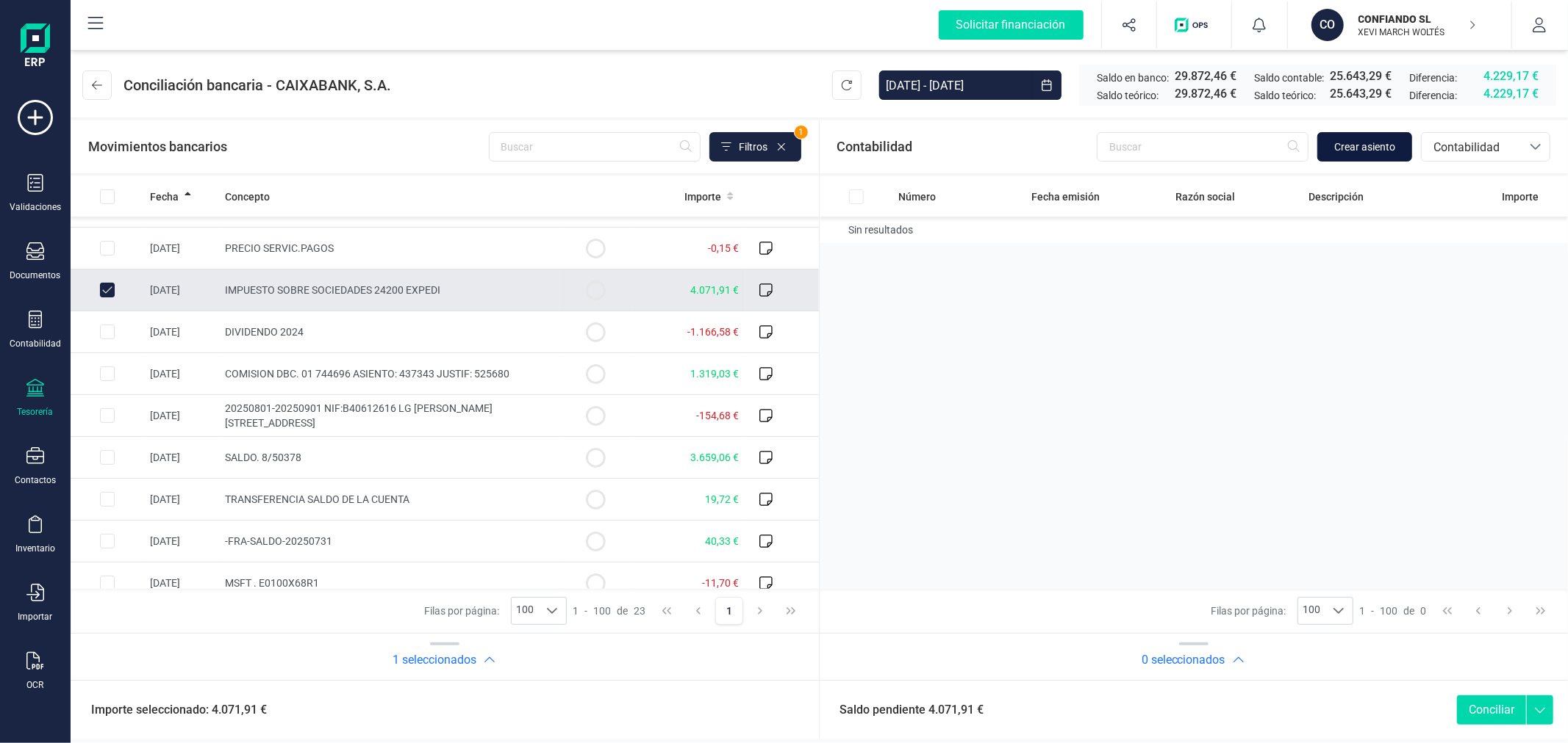
click at [1355, 150] on span "Crear asiento" at bounding box center [1364, 147] width 61 height 15
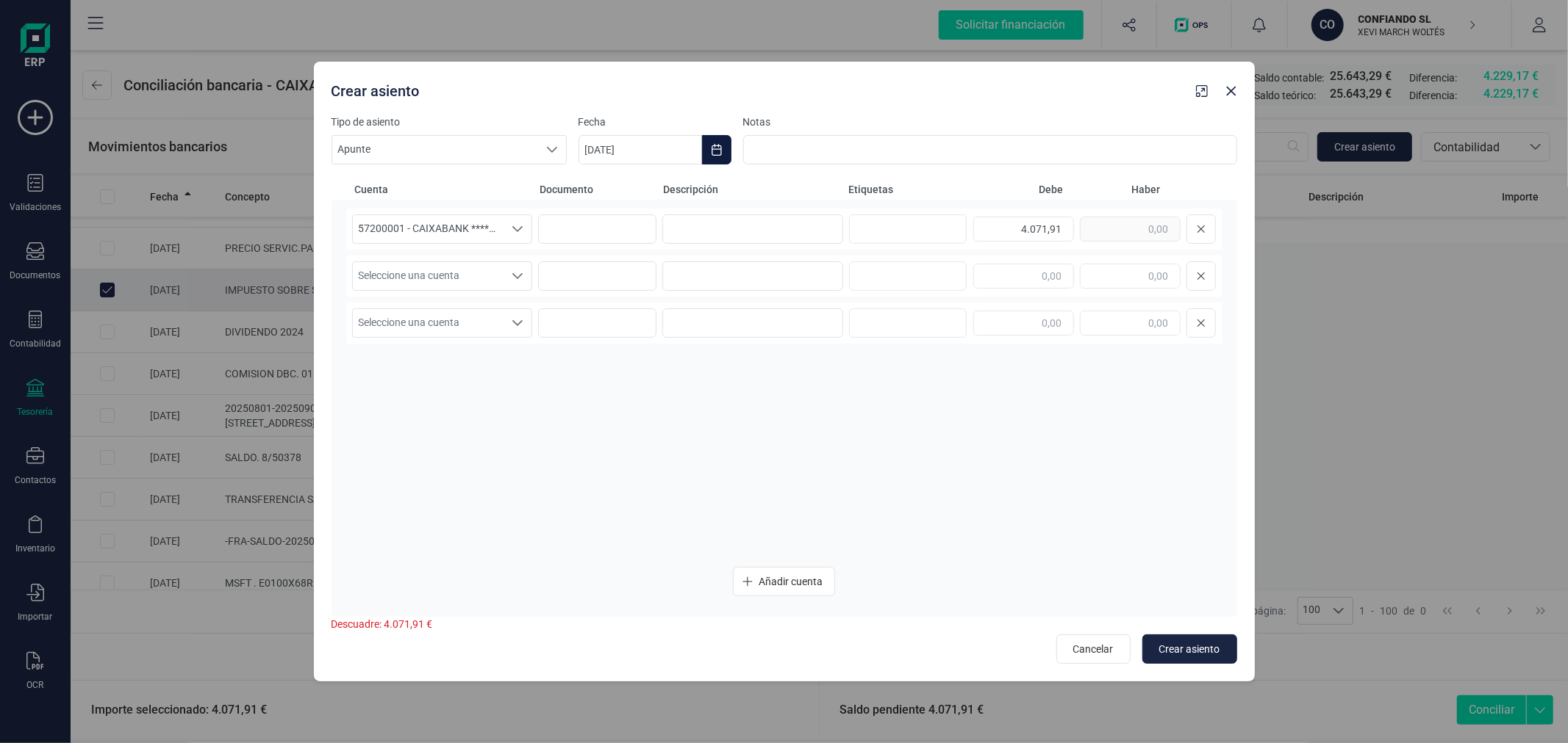
click at [716, 148] on icon "Choose Date" at bounding box center [716, 150] width 12 height 12
click at [607, 196] on icon "Previous Month" at bounding box center [608, 194] width 12 height 12
click at [773, 442] on span "31" at bounding box center [773, 444] width 29 height 29
type input "[DATE]"
click at [794, 236] on input at bounding box center [752, 228] width 181 height 29
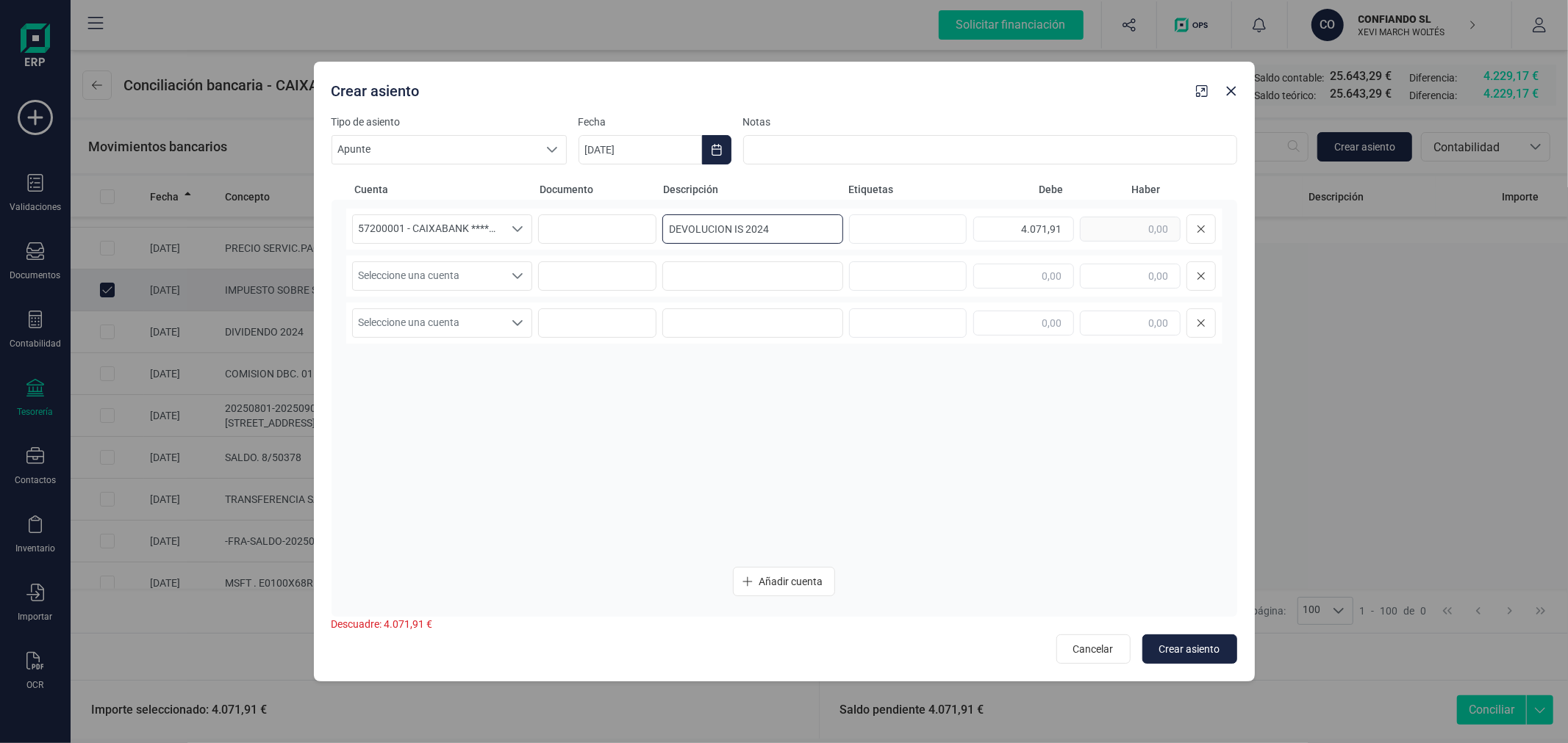
type input "DEVOLUCION IS 2024"
click at [474, 266] on span "Seleccione una cuenta" at bounding box center [428, 276] width 151 height 28
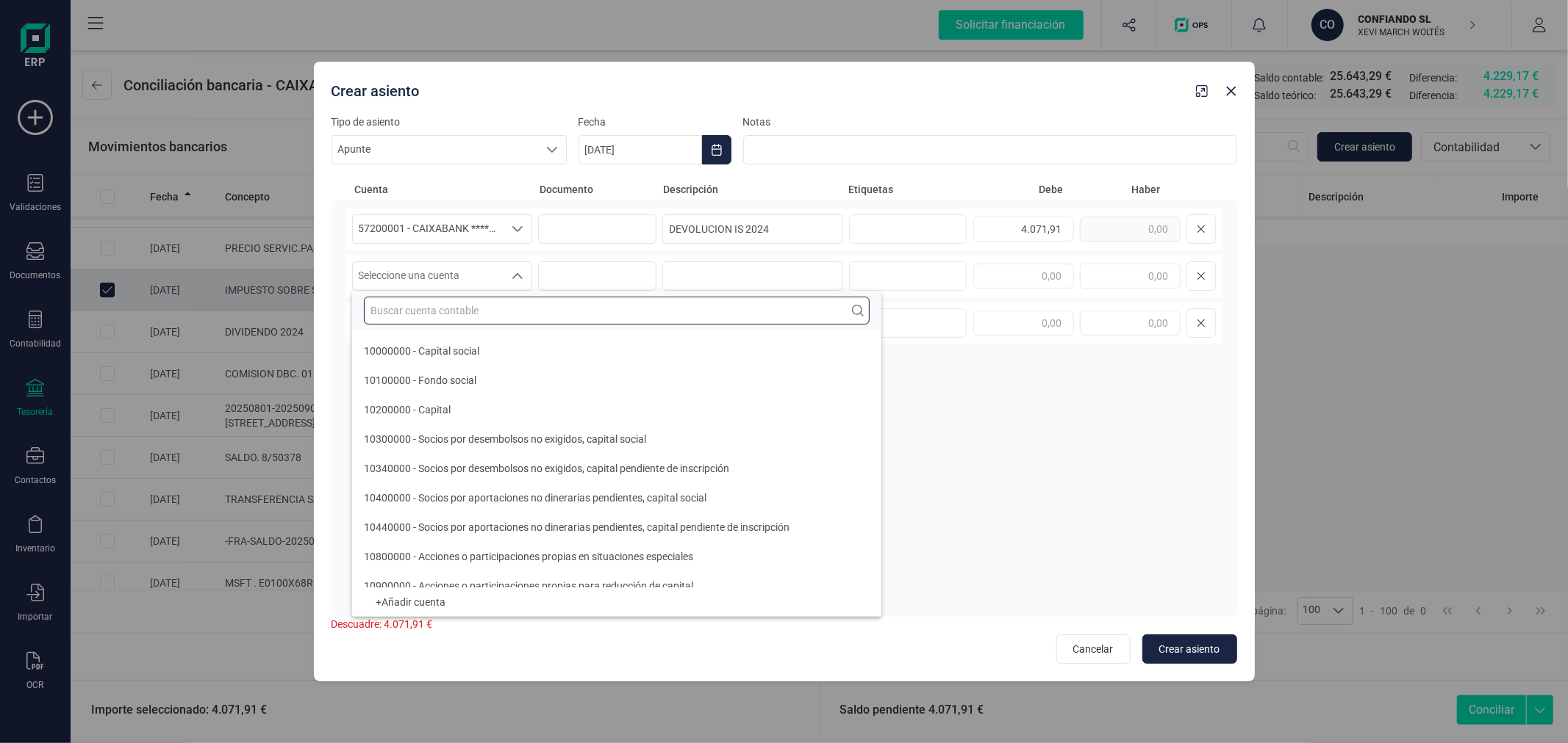
drag, startPoint x: 488, startPoint y: 283, endPoint x: 495, endPoint y: 319, distance: 36.7
click at [495, 319] on input "text" at bounding box center [616, 310] width 506 height 28
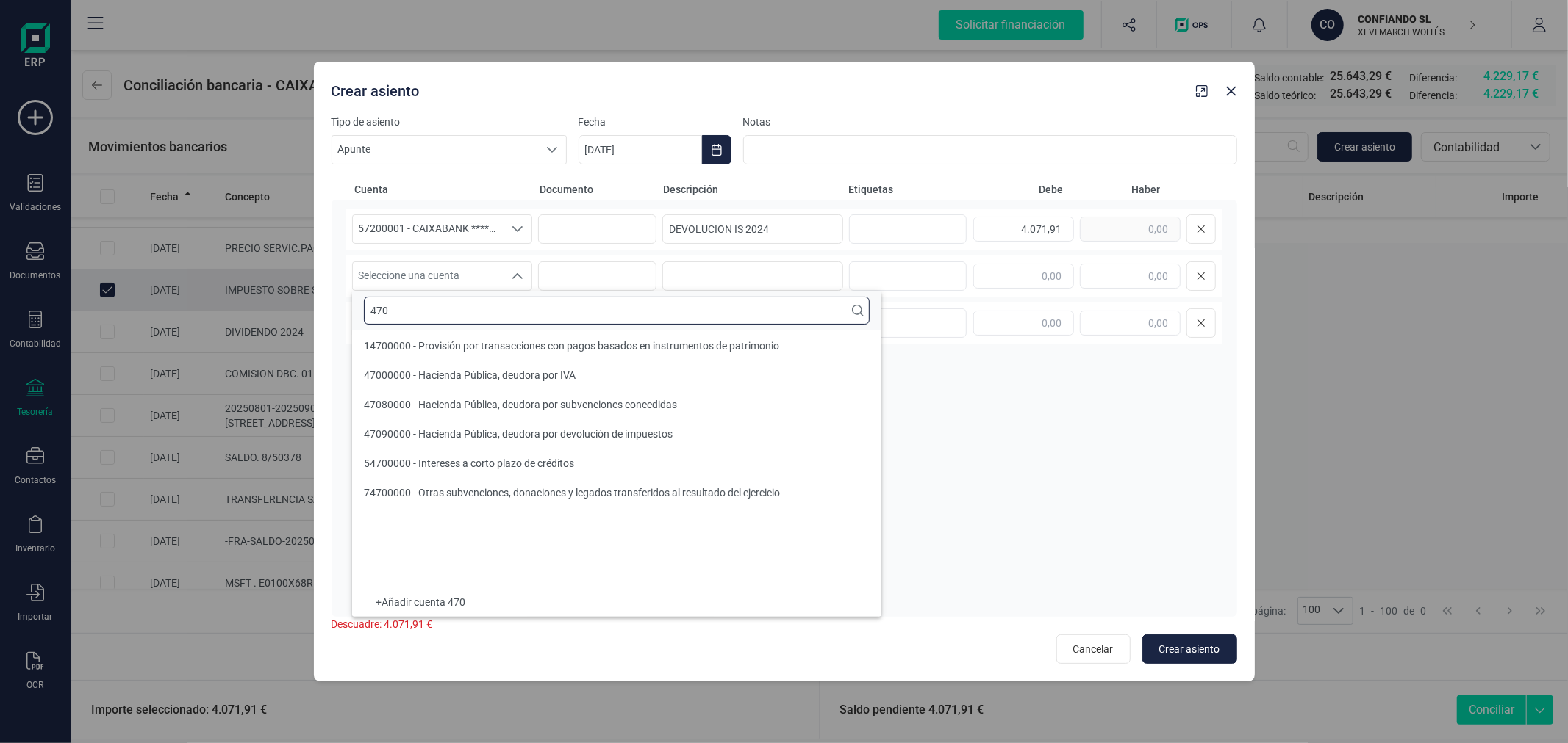
scroll to position [0, 0]
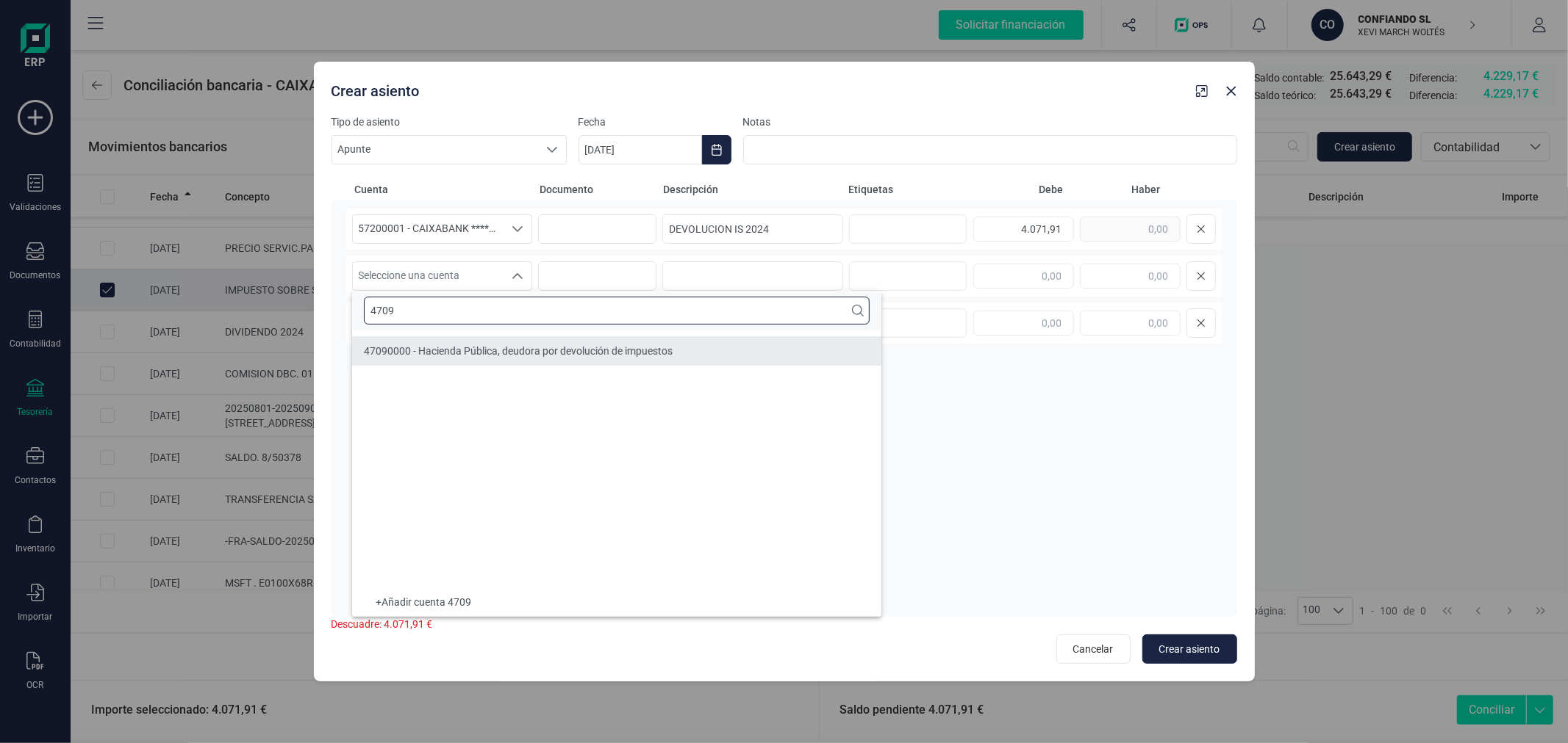
type input "4709"
click at [722, 360] on li "47090000 - Hacienda Pública, deudora por devolución de impuestos" at bounding box center [616, 351] width 529 height 29
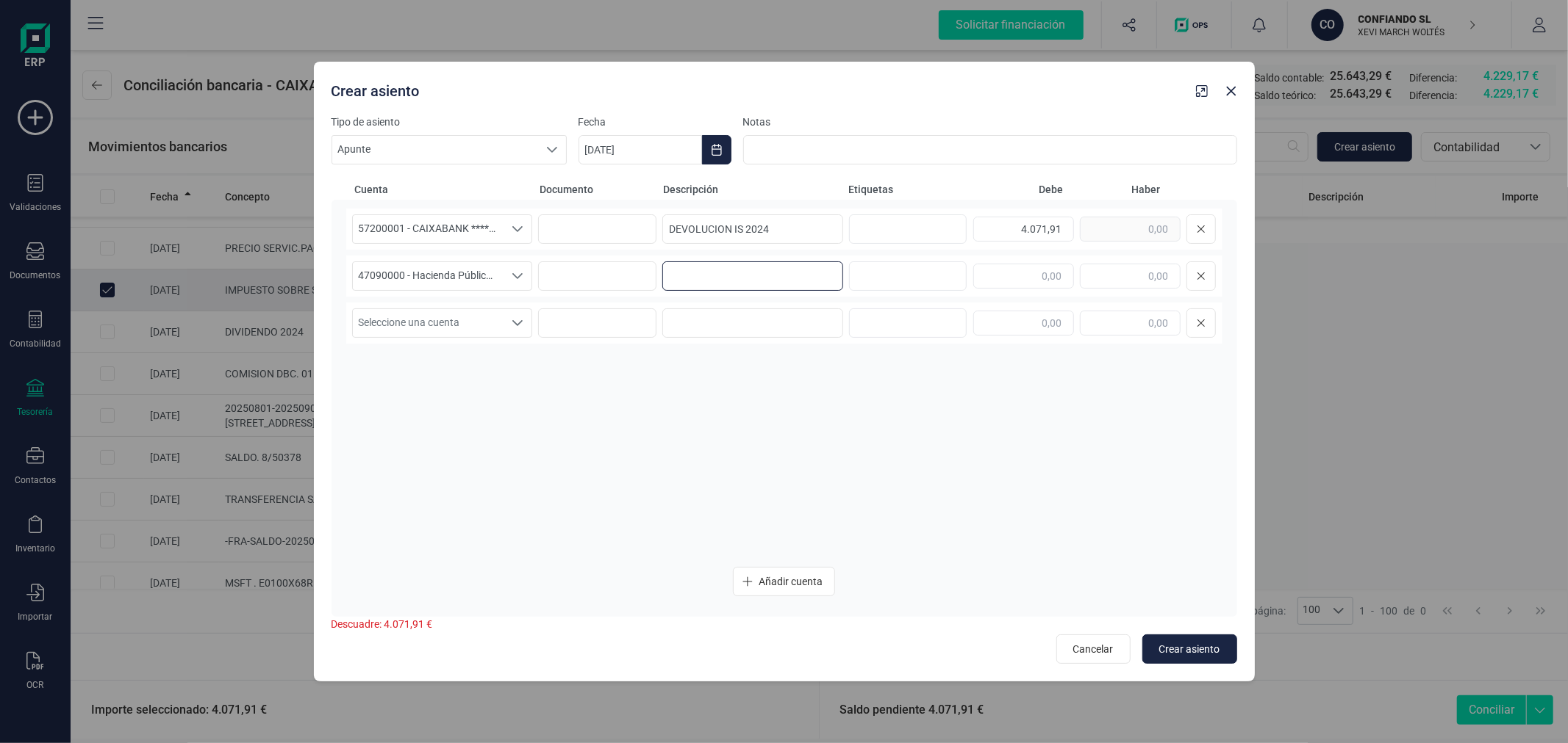
paste input "DEVOLUCION IS 2024"
type input "DEVOLUCION IS 2024"
type input "4.071,91"
click at [1189, 644] on span "Crear asiento" at bounding box center [1189, 650] width 61 height 15
type input "28/08/2025"
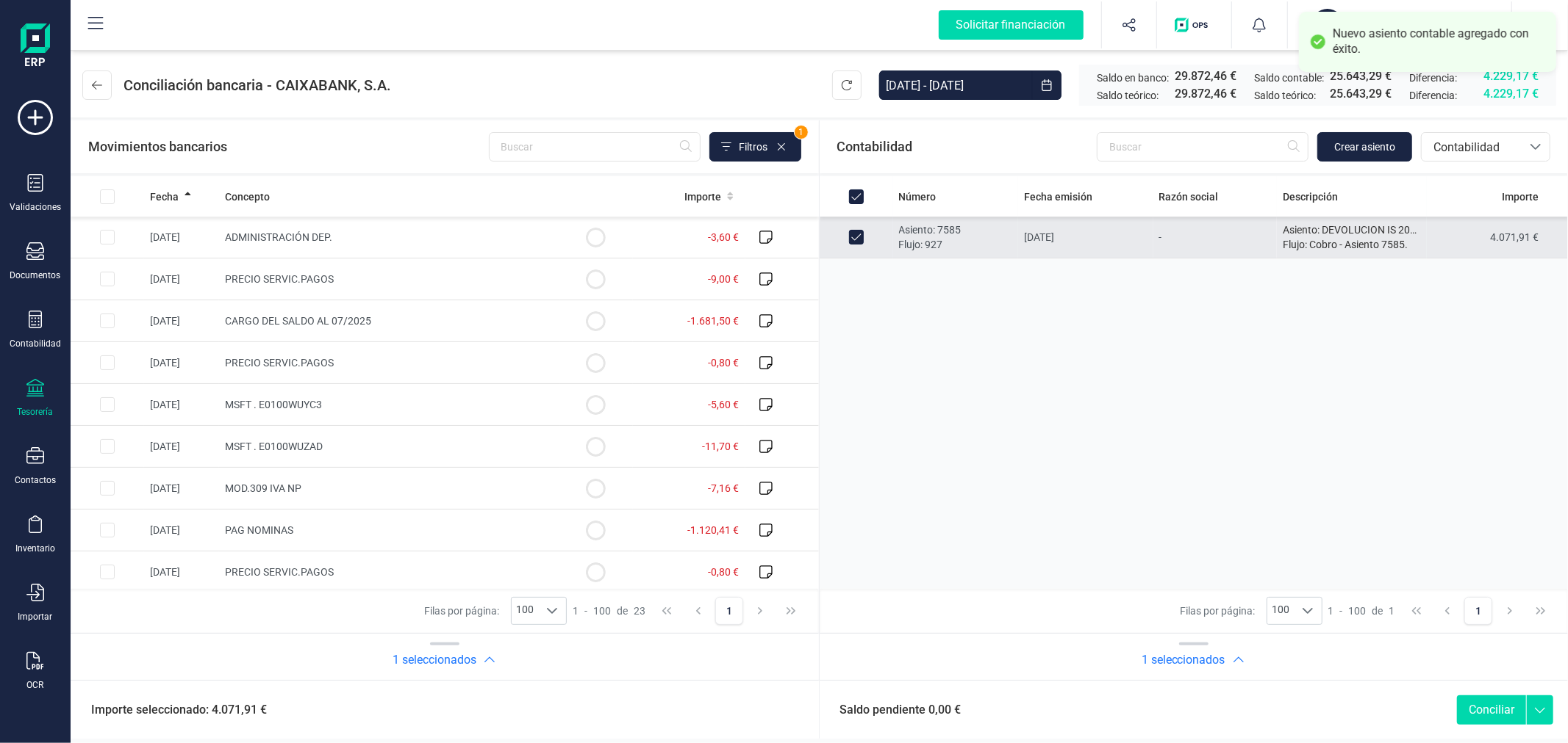
click at [1481, 715] on button "Conciliar" at bounding box center [1491, 710] width 69 height 29
checkbox input "false"
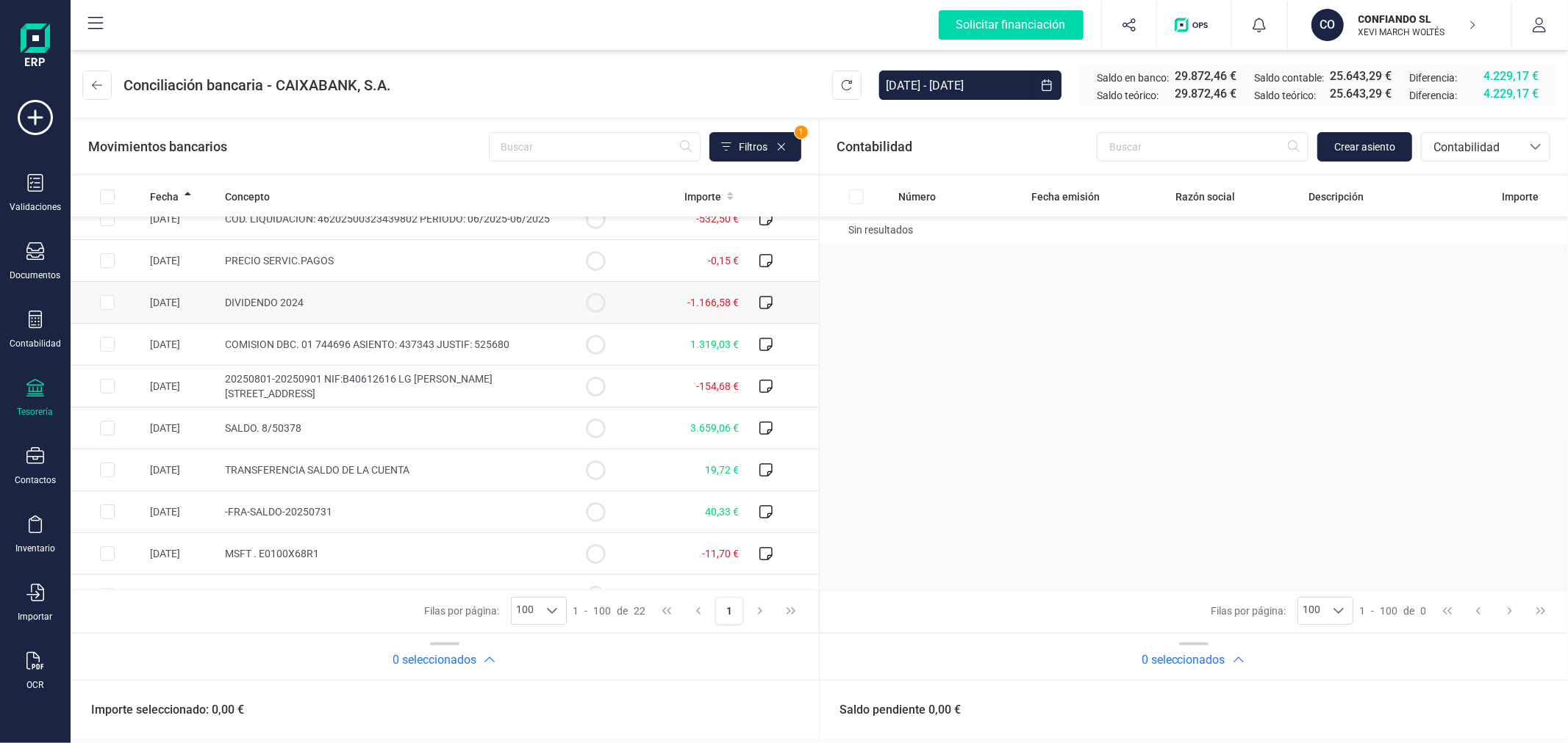
scroll to position [408, 0]
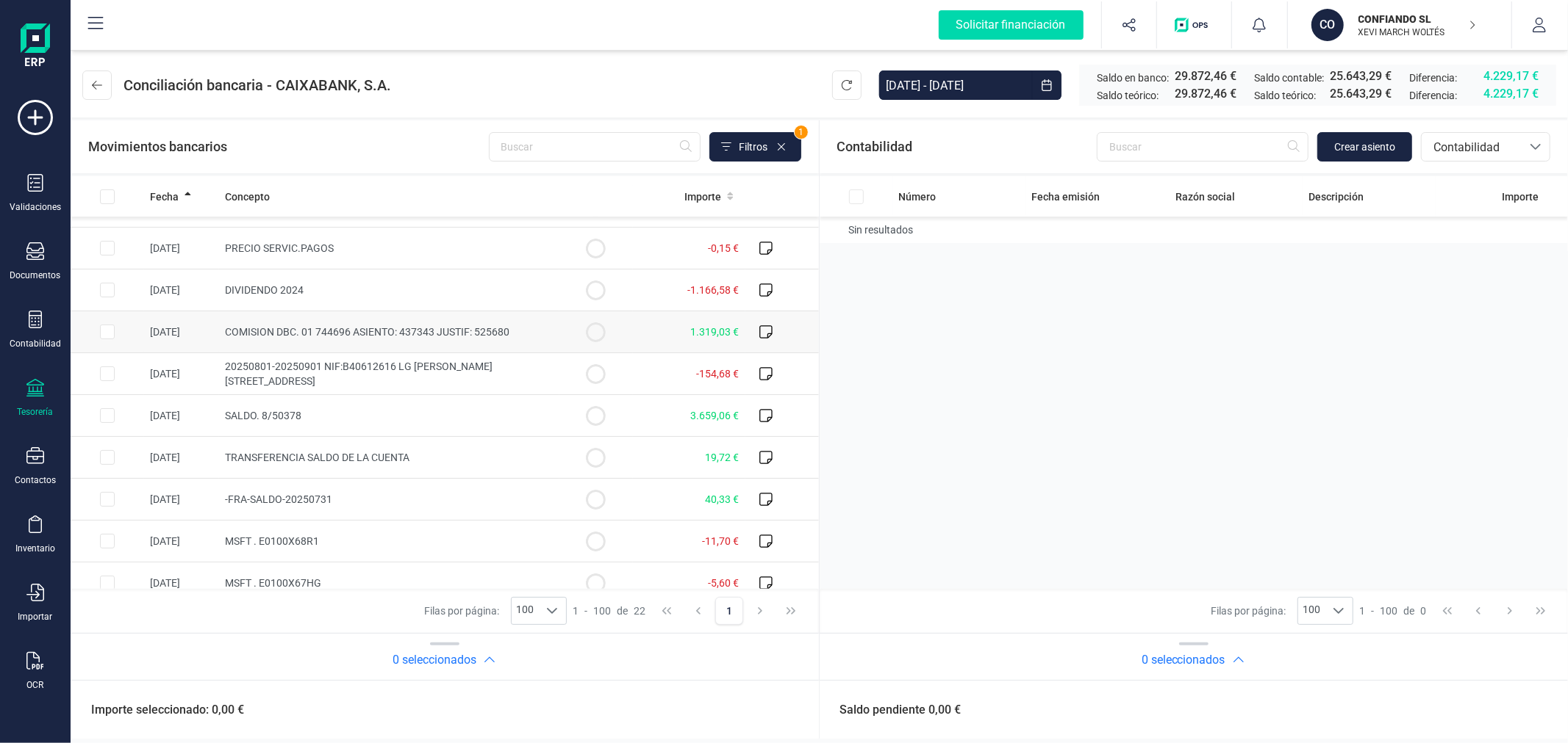
click at [101, 328] on input "Row Selected 3994ca5e-56be-45cd-ba3e-6ae90b8eabe4" at bounding box center [107, 332] width 15 height 15
checkbox input "true"
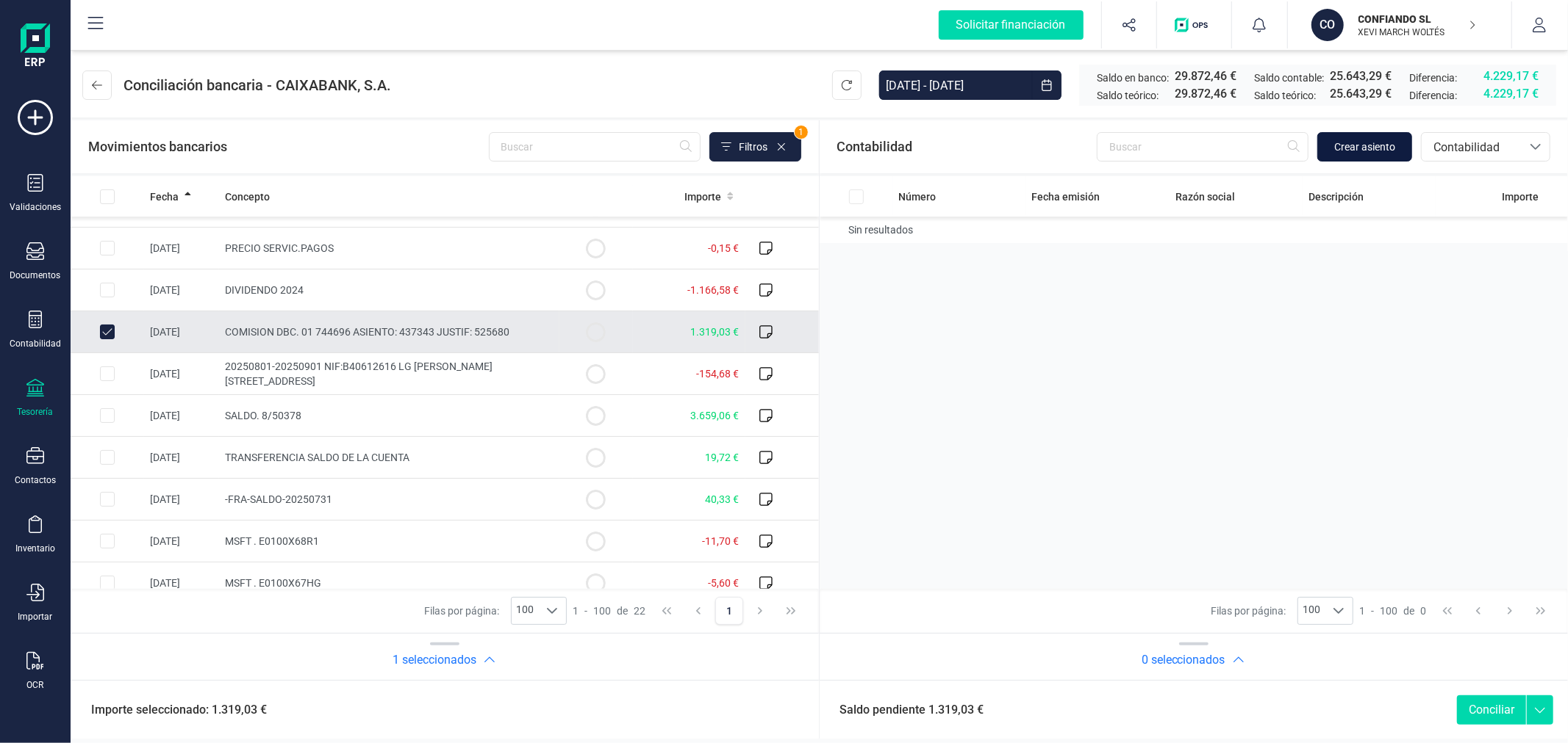
click at [1391, 149] on span "Crear asiento" at bounding box center [1364, 147] width 61 height 15
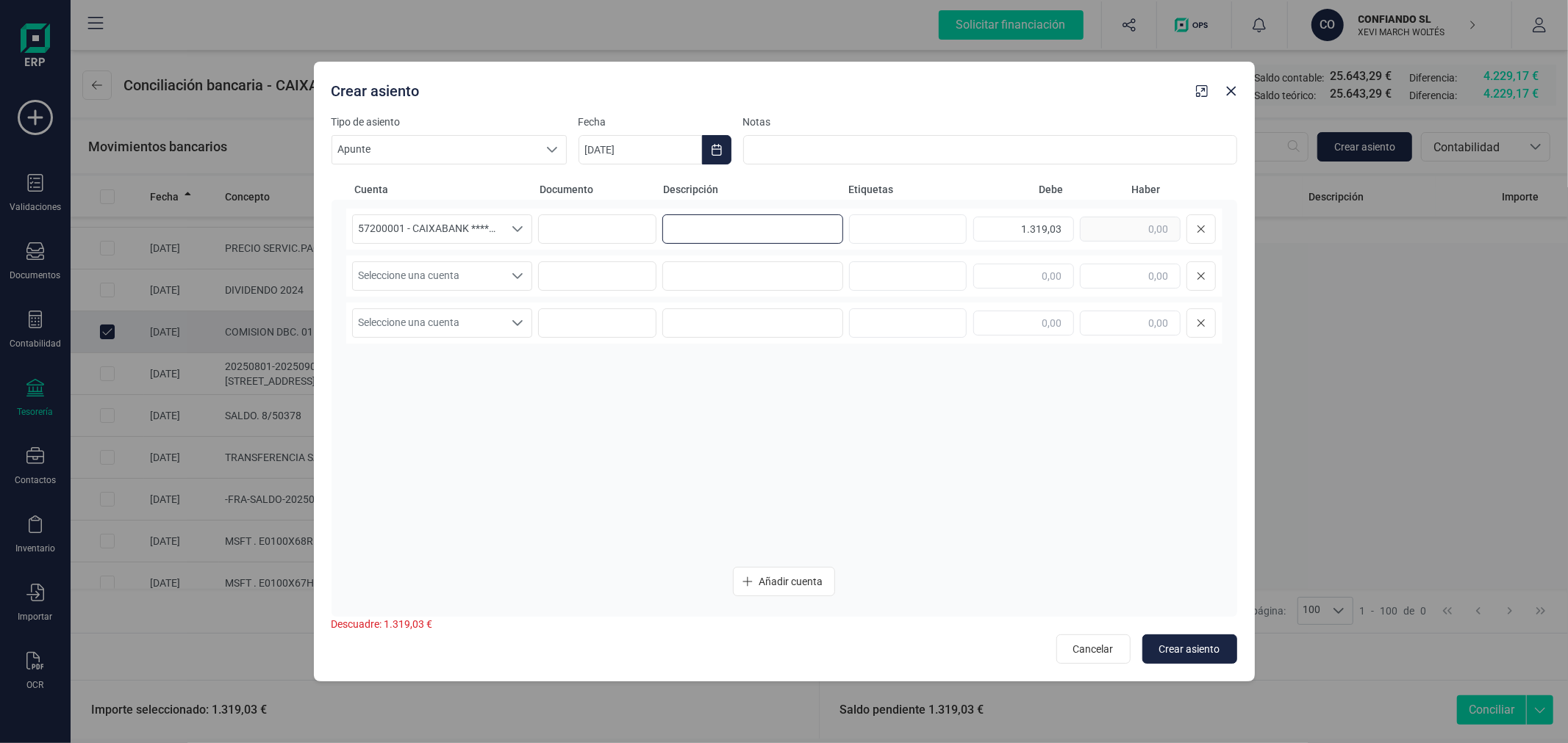
click at [765, 243] on input at bounding box center [752, 228] width 181 height 29
click at [710, 154] on icon "Choose Date" at bounding box center [716, 150] width 12 height 12
click at [819, 282] on span "1" at bounding box center [826, 279] width 29 height 29
click at [789, 240] on input at bounding box center [752, 228] width 181 height 29
click at [804, 226] on input "AXA" at bounding box center [752, 228] width 181 height 29
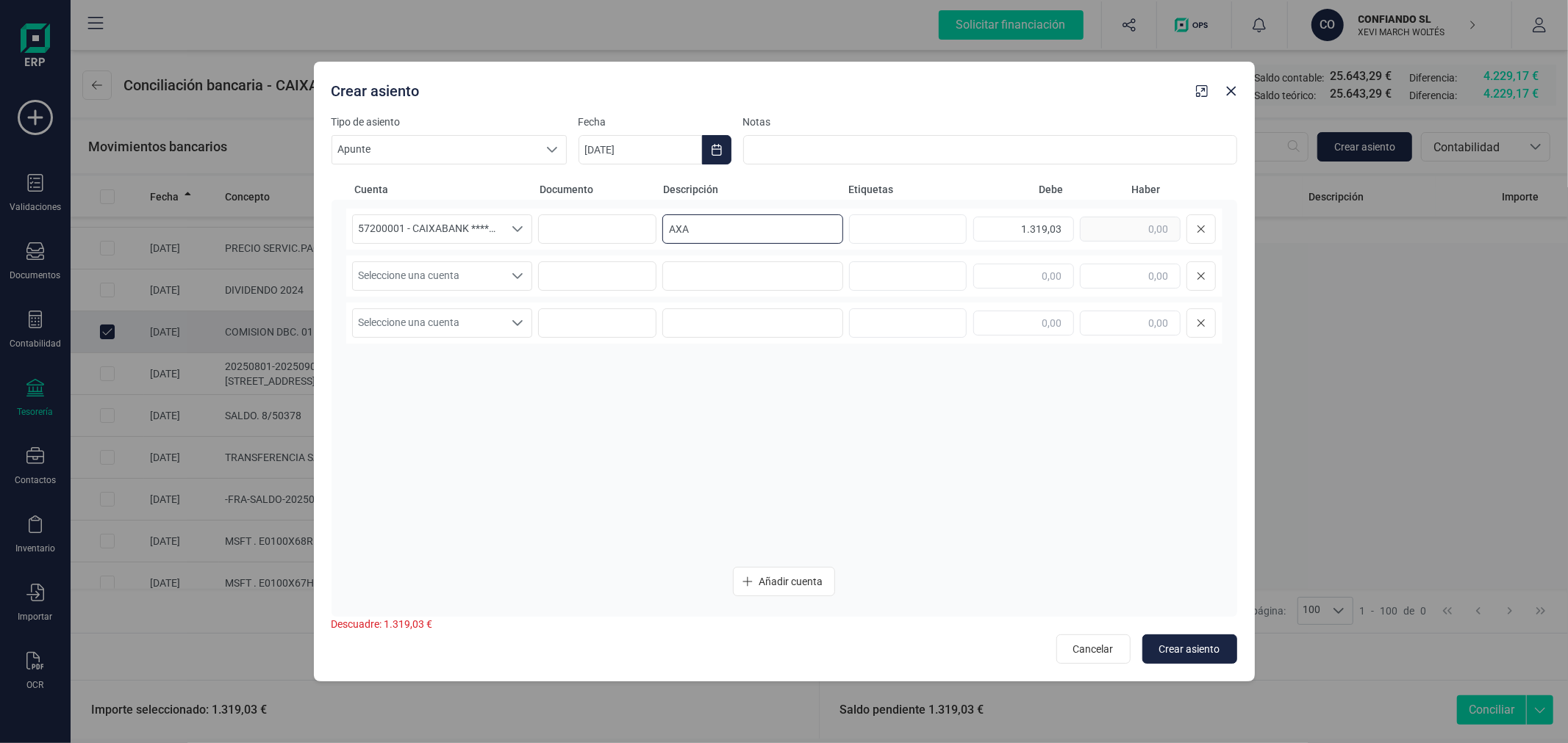
click at [804, 226] on input "AXA" at bounding box center [752, 228] width 181 height 29
click at [466, 270] on span "Seleccione una cuenta" at bounding box center [428, 276] width 151 height 28
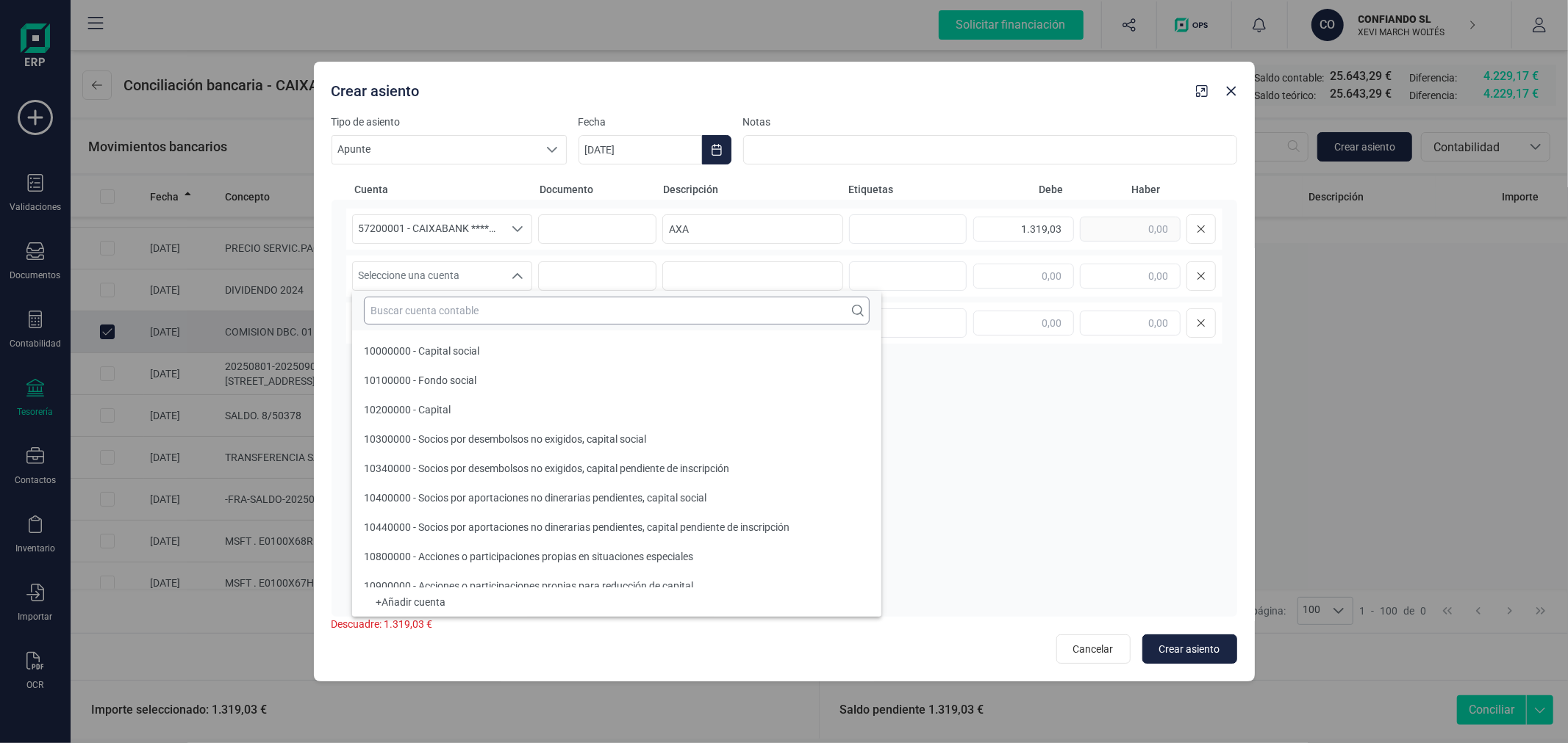
click at [504, 310] on input "text" at bounding box center [616, 310] width 506 height 28
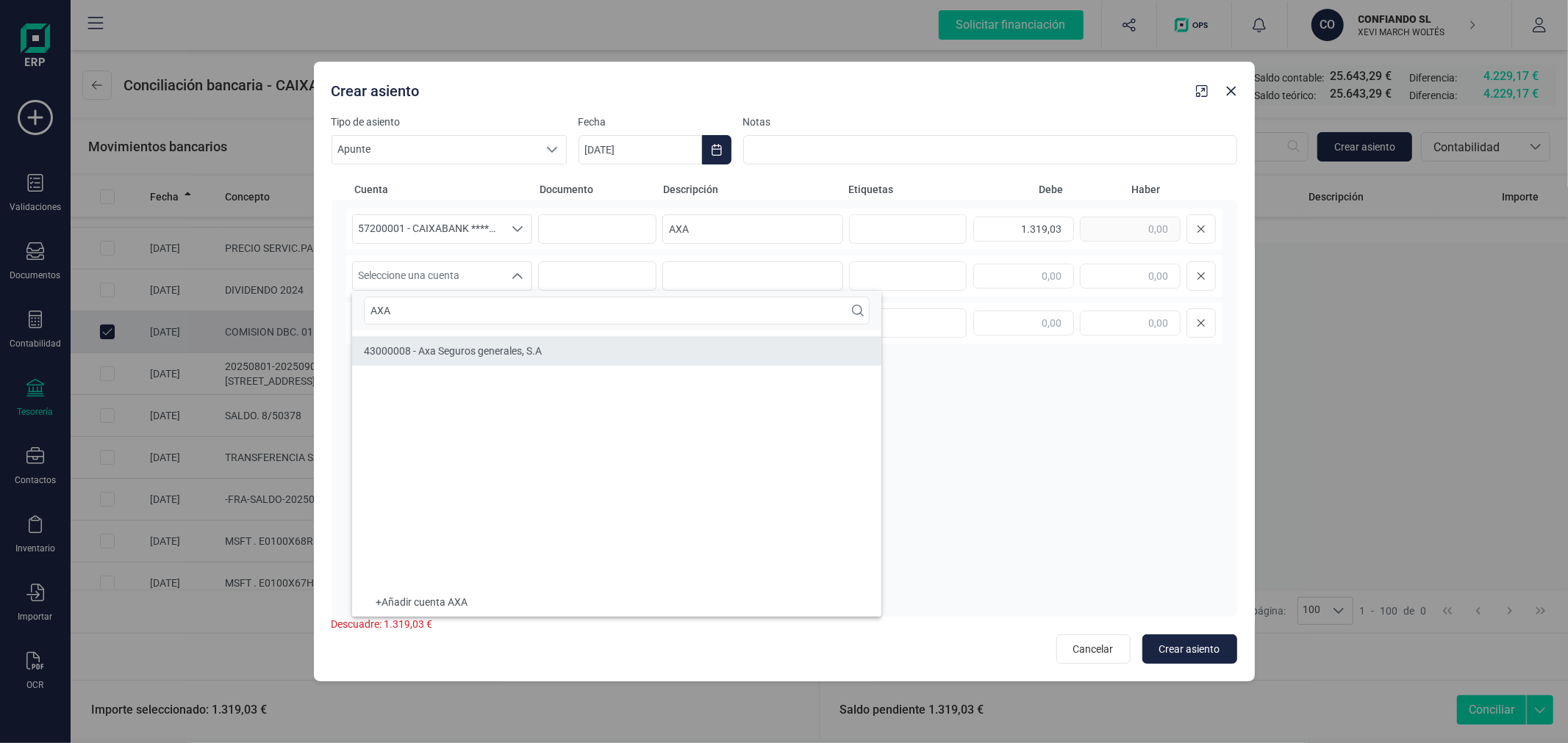
click at [537, 350] on span "43000008 - Axa Seguros generales, S.A" at bounding box center [453, 352] width 178 height 12
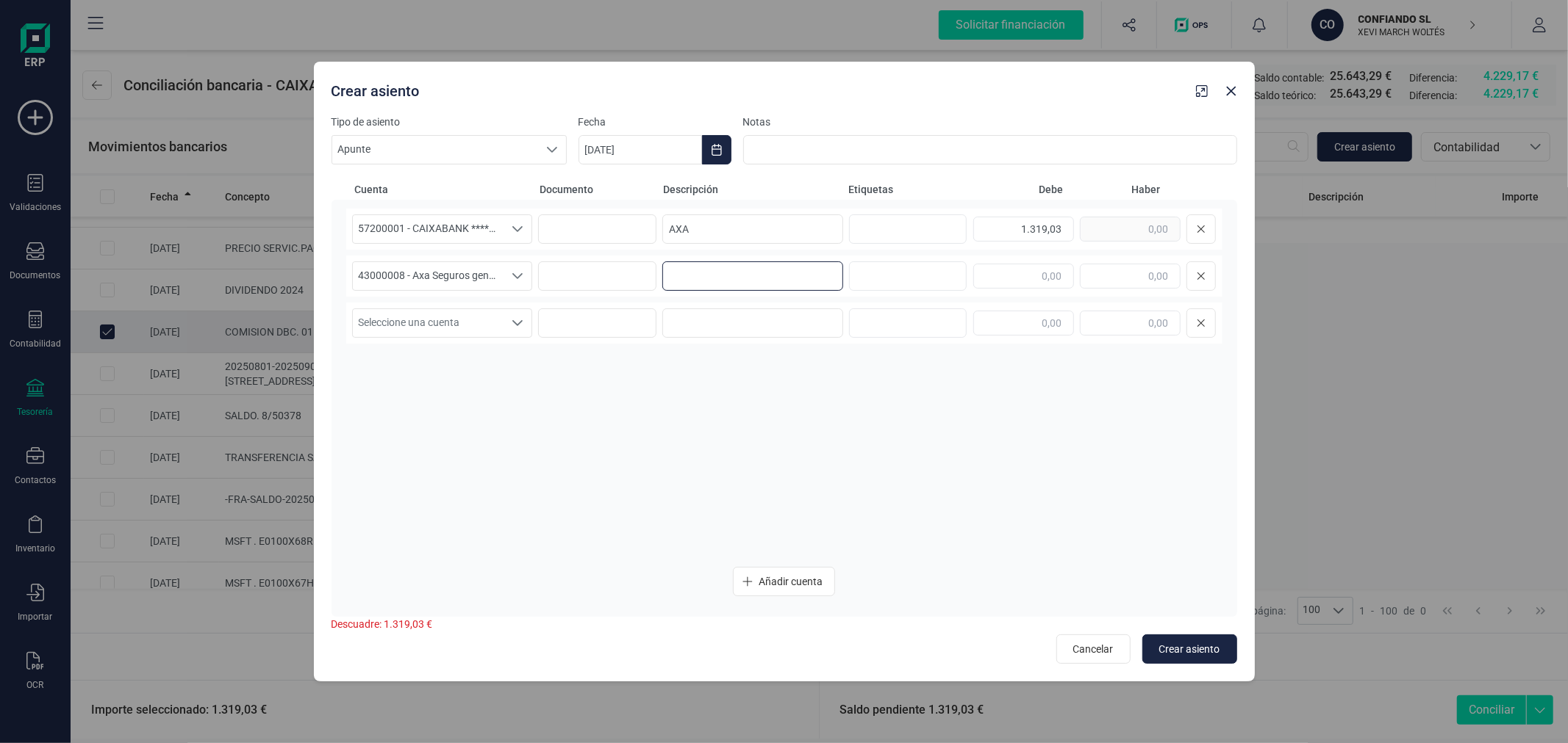
click at [804, 285] on input at bounding box center [752, 276] width 181 height 29
paste input "AXA"
click at [1112, 273] on input "text" at bounding box center [1130, 276] width 101 height 25
click at [1198, 650] on span "Crear asiento" at bounding box center [1189, 650] width 61 height 15
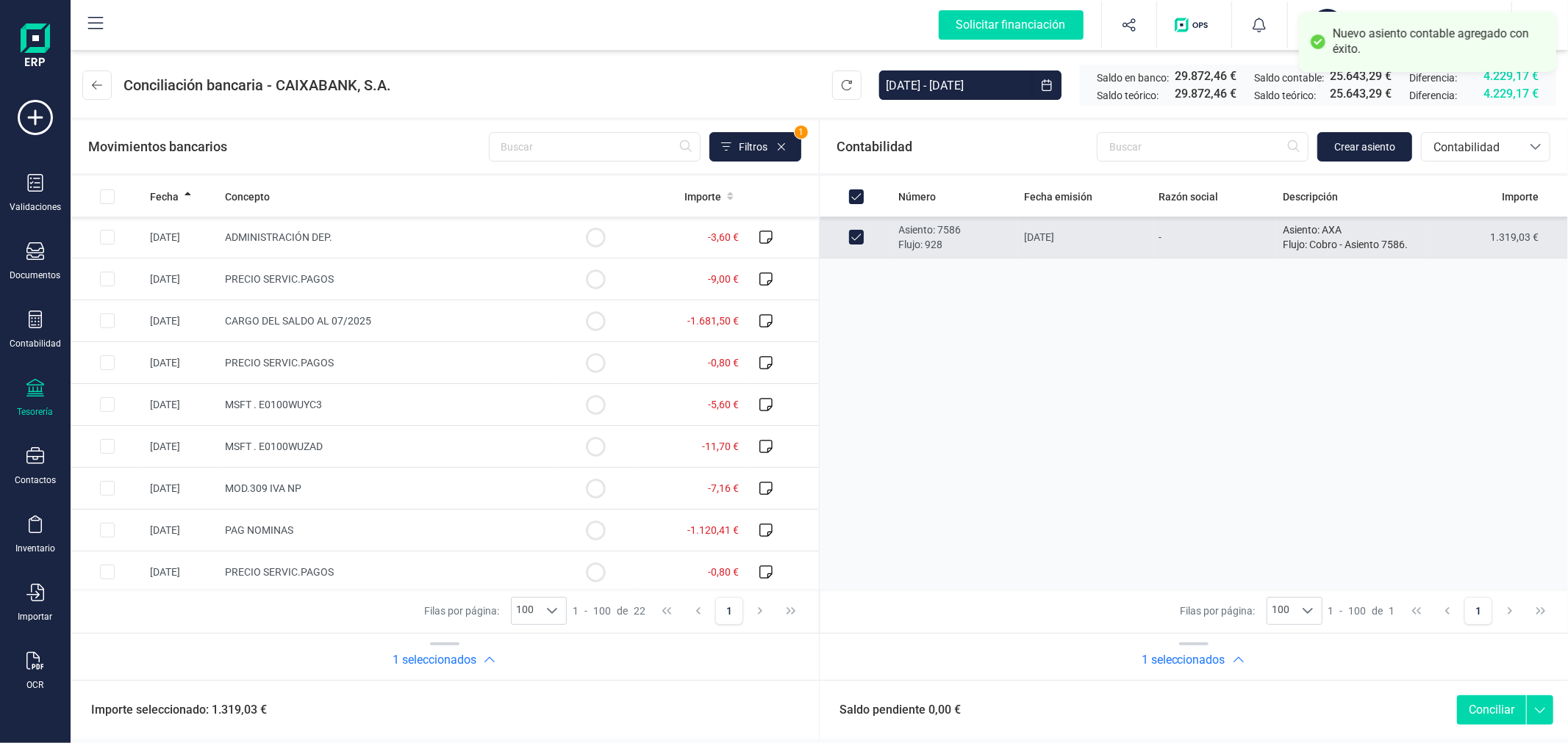
click at [1497, 714] on button "Conciliar" at bounding box center [1491, 710] width 69 height 29
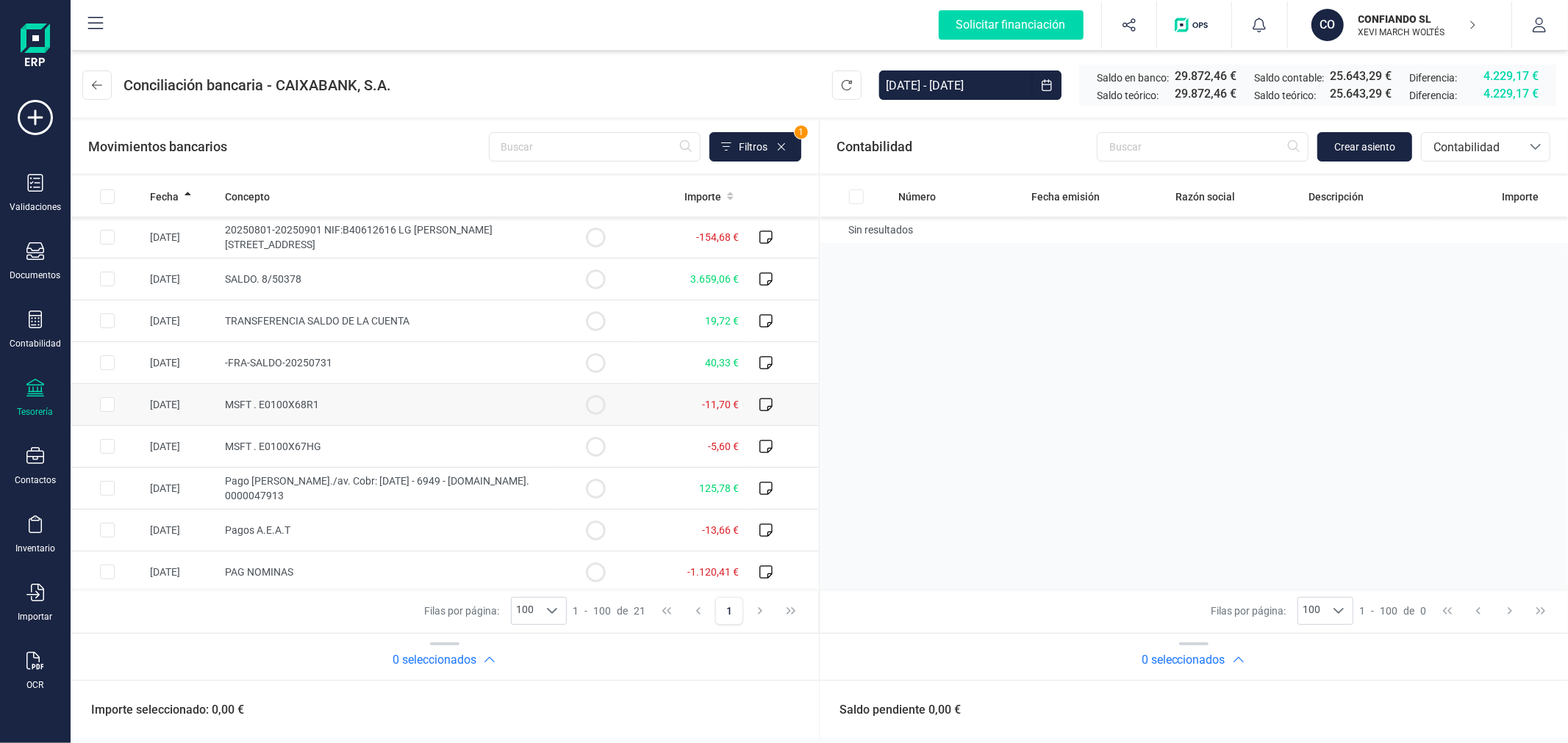
scroll to position [508, 0]
click at [106, 275] on input "Row Selected b5f48fe4-fca2-4051-bc4b-2ff217e84ce7" at bounding box center [107, 275] width 15 height 15
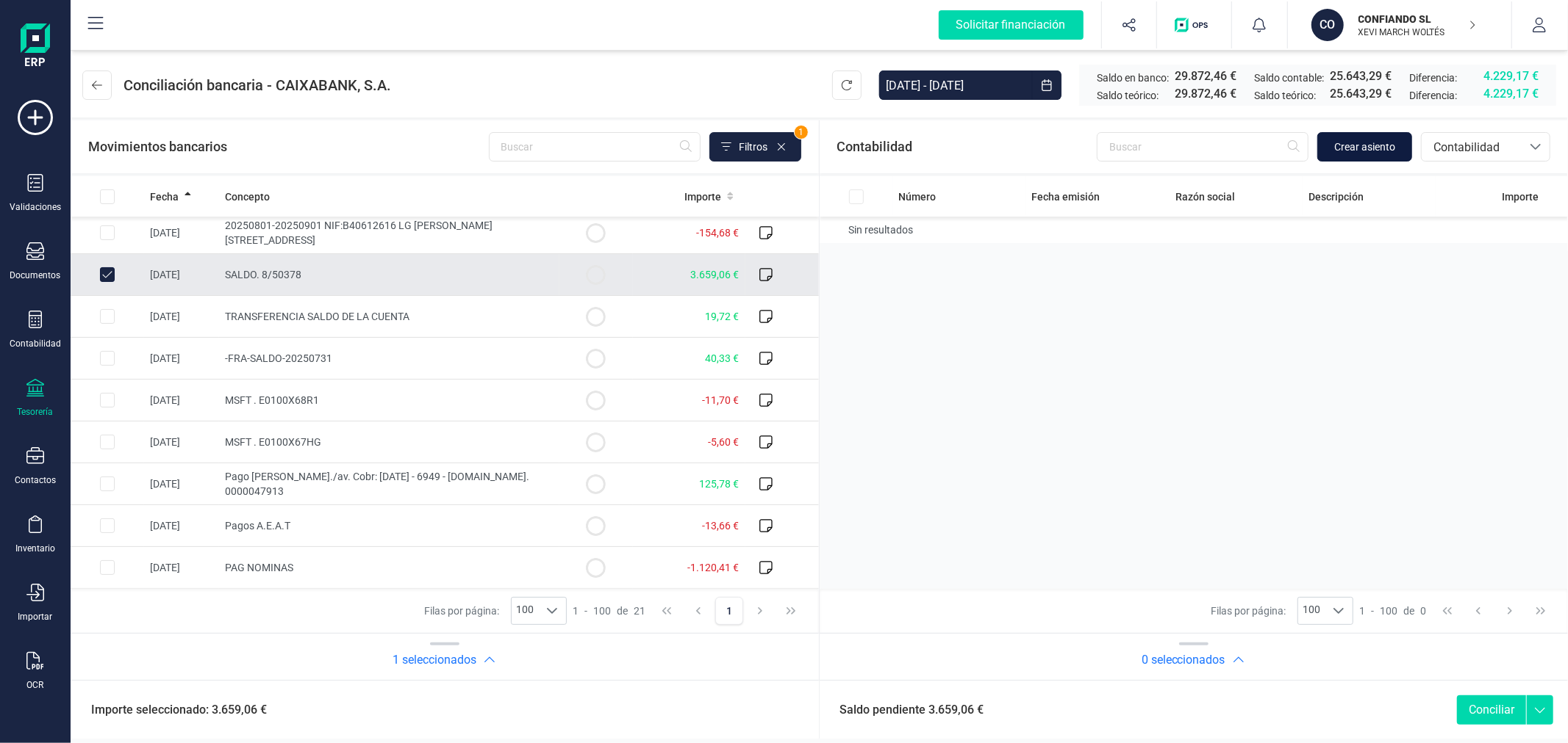
click at [1366, 143] on span "Crear asiento" at bounding box center [1364, 147] width 61 height 15
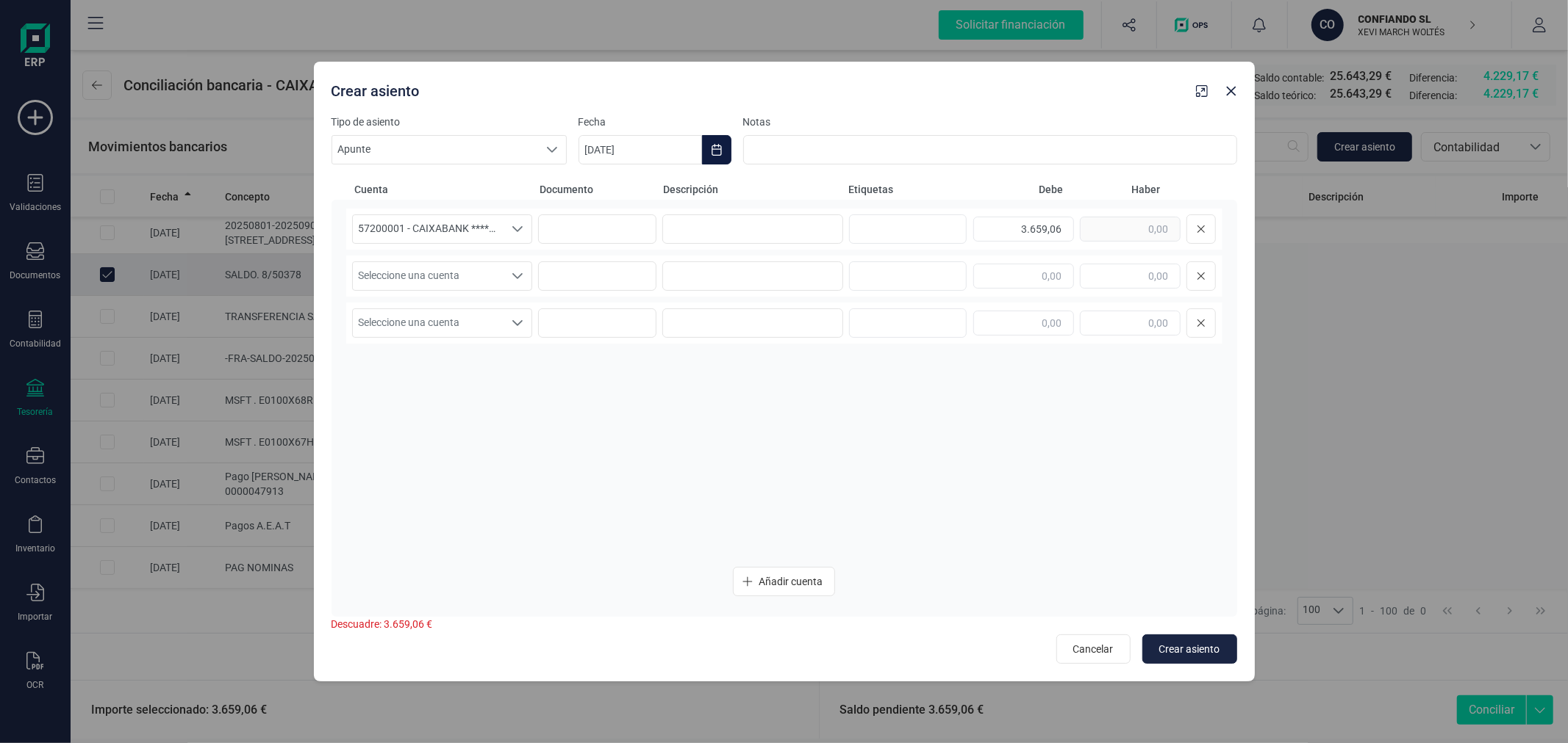
click at [718, 150] on icon "Choose Date" at bounding box center [716, 150] width 12 height 12
click at [667, 312] on span "5" at bounding box center [668, 321] width 29 height 29
click at [723, 225] on input at bounding box center [752, 228] width 181 height 29
click at [454, 273] on span "Seleccione una cuenta" at bounding box center [428, 276] width 151 height 28
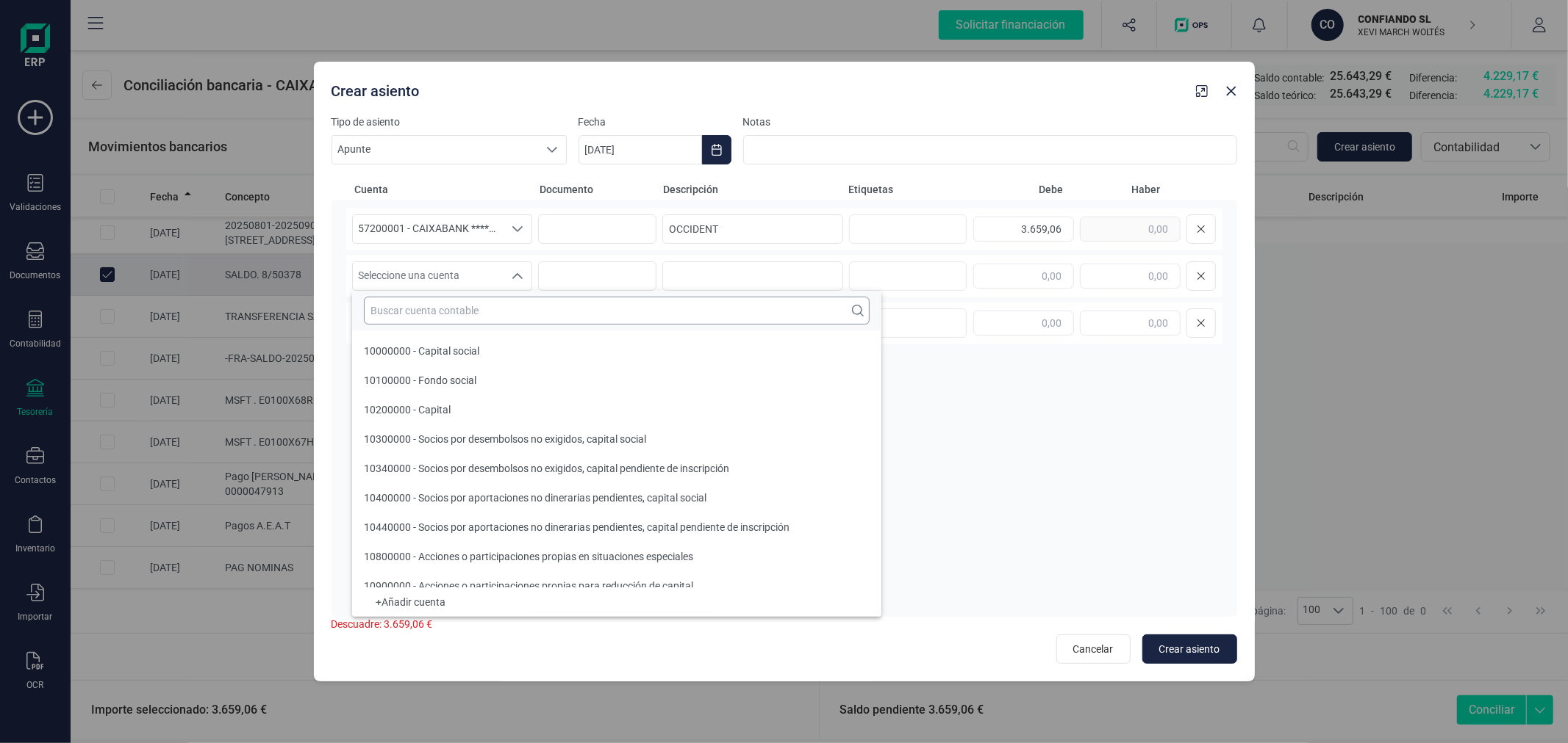
click at [467, 310] on input "text" at bounding box center [616, 310] width 506 height 28
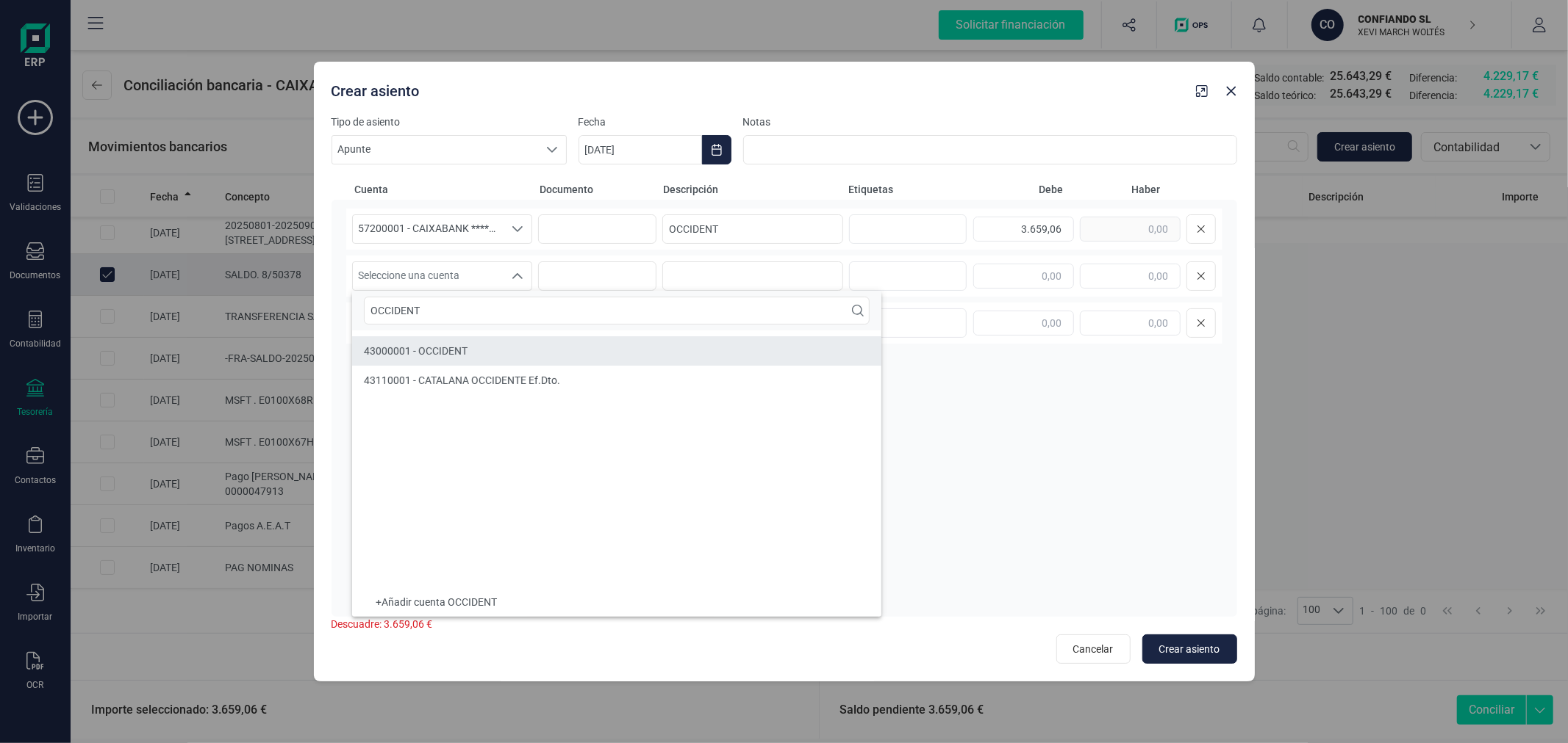
click at [519, 346] on li "43000001 - OCCIDENT" at bounding box center [616, 351] width 529 height 29
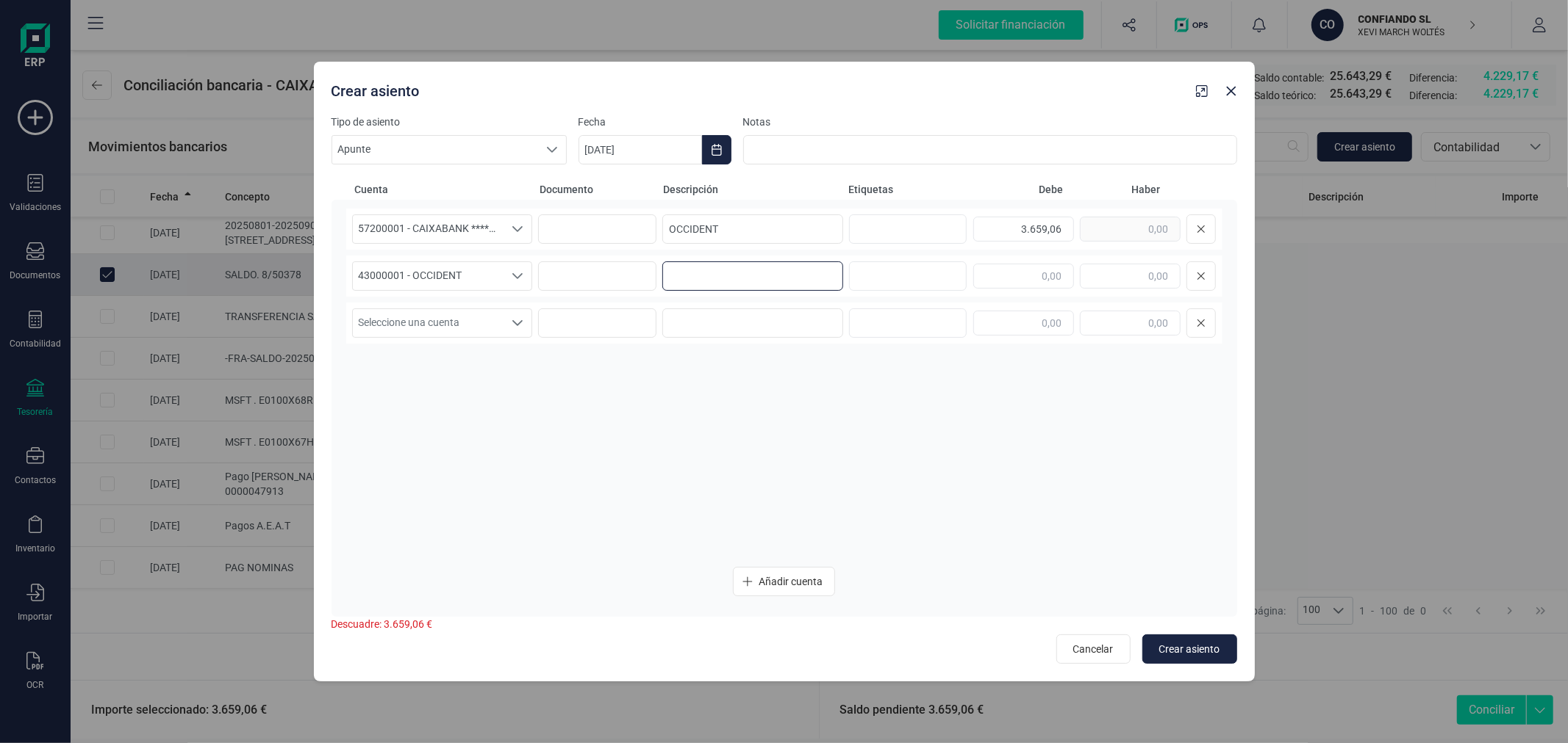
click at [696, 289] on input at bounding box center [752, 276] width 181 height 29
paste input "OCCIDENT"
click at [1139, 274] on input "text" at bounding box center [1130, 276] width 101 height 25
click at [1206, 649] on span "Crear asiento" at bounding box center [1189, 650] width 61 height 15
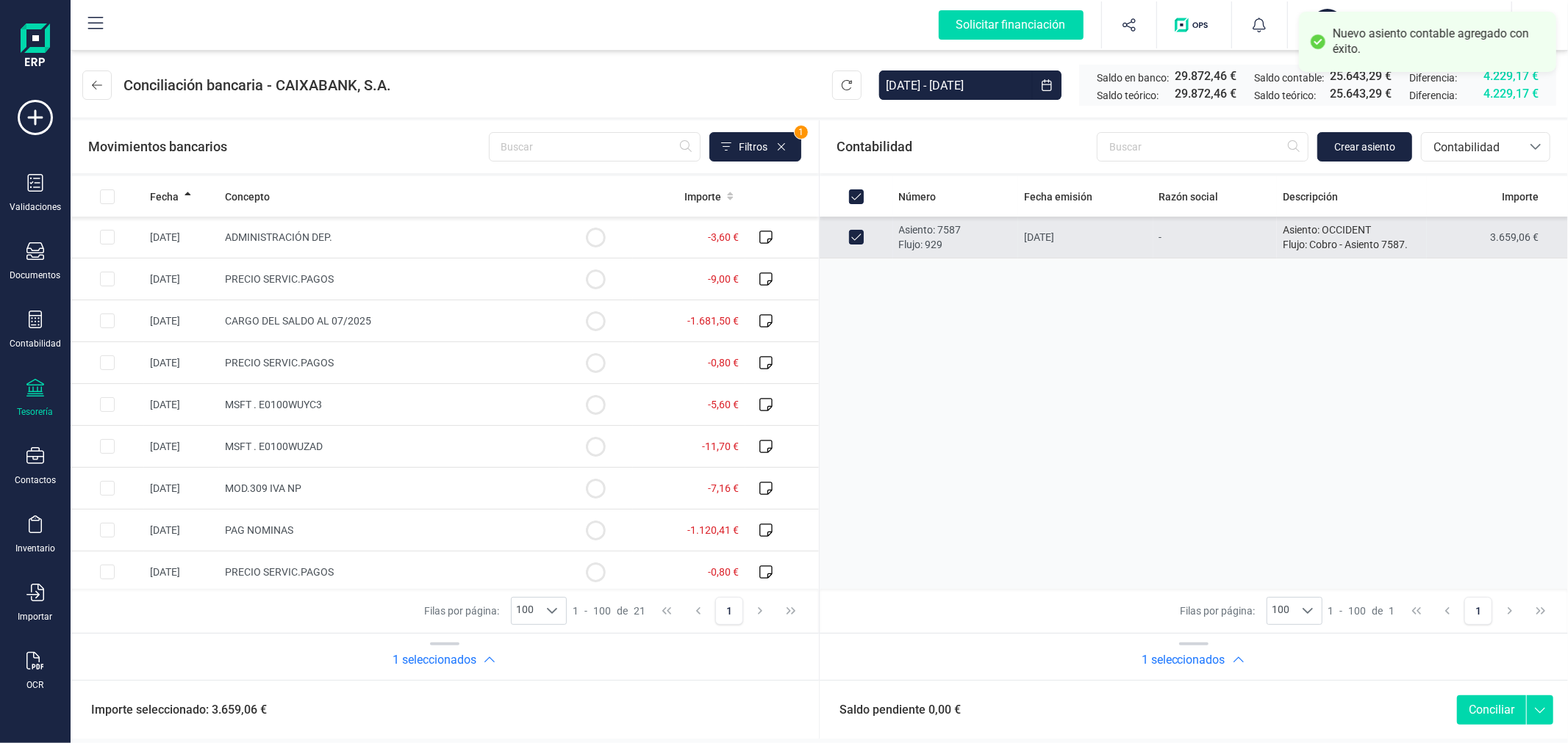
click at [1497, 704] on button "Conciliar" at bounding box center [1491, 710] width 69 height 29
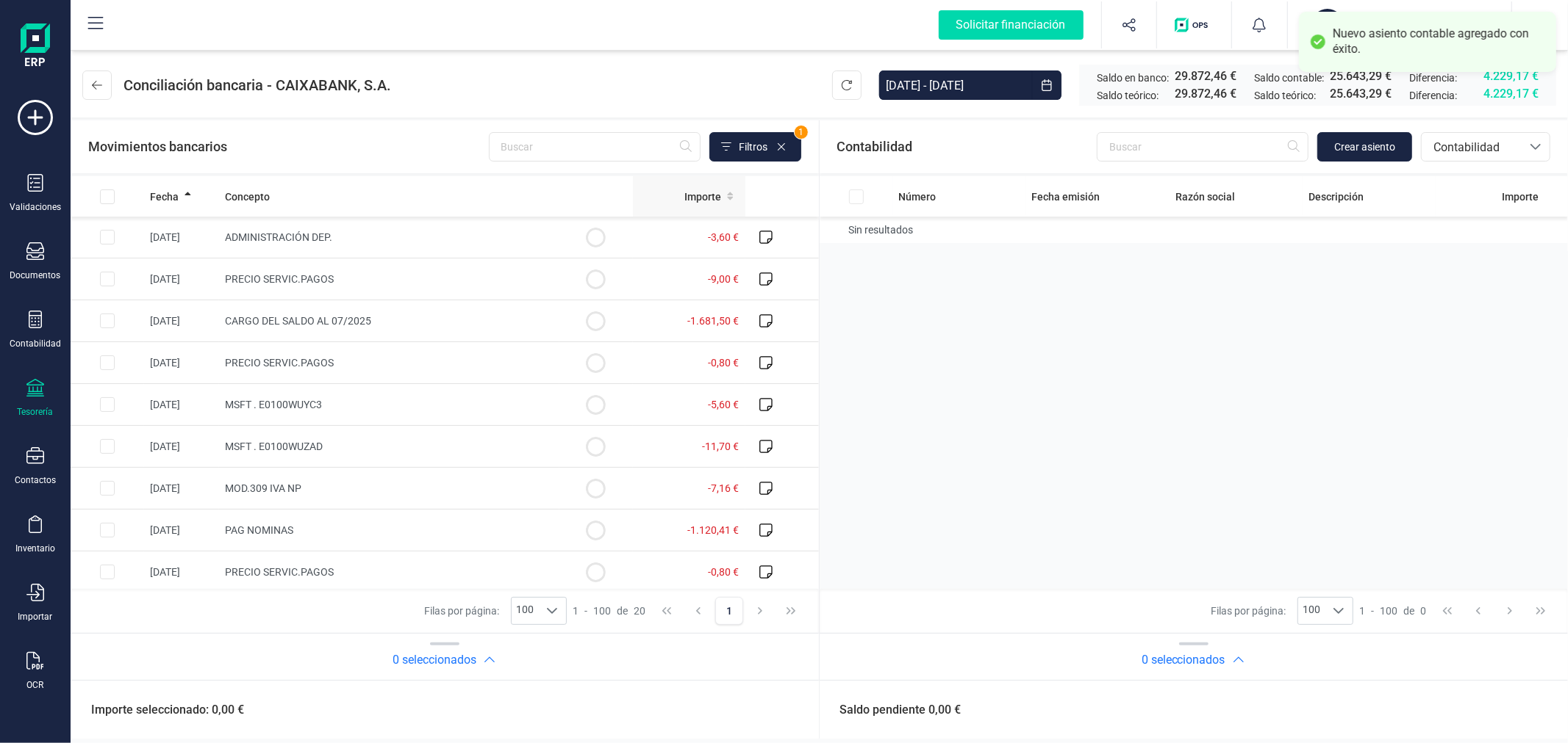
click at [688, 202] on span "Importe" at bounding box center [702, 197] width 37 height 15
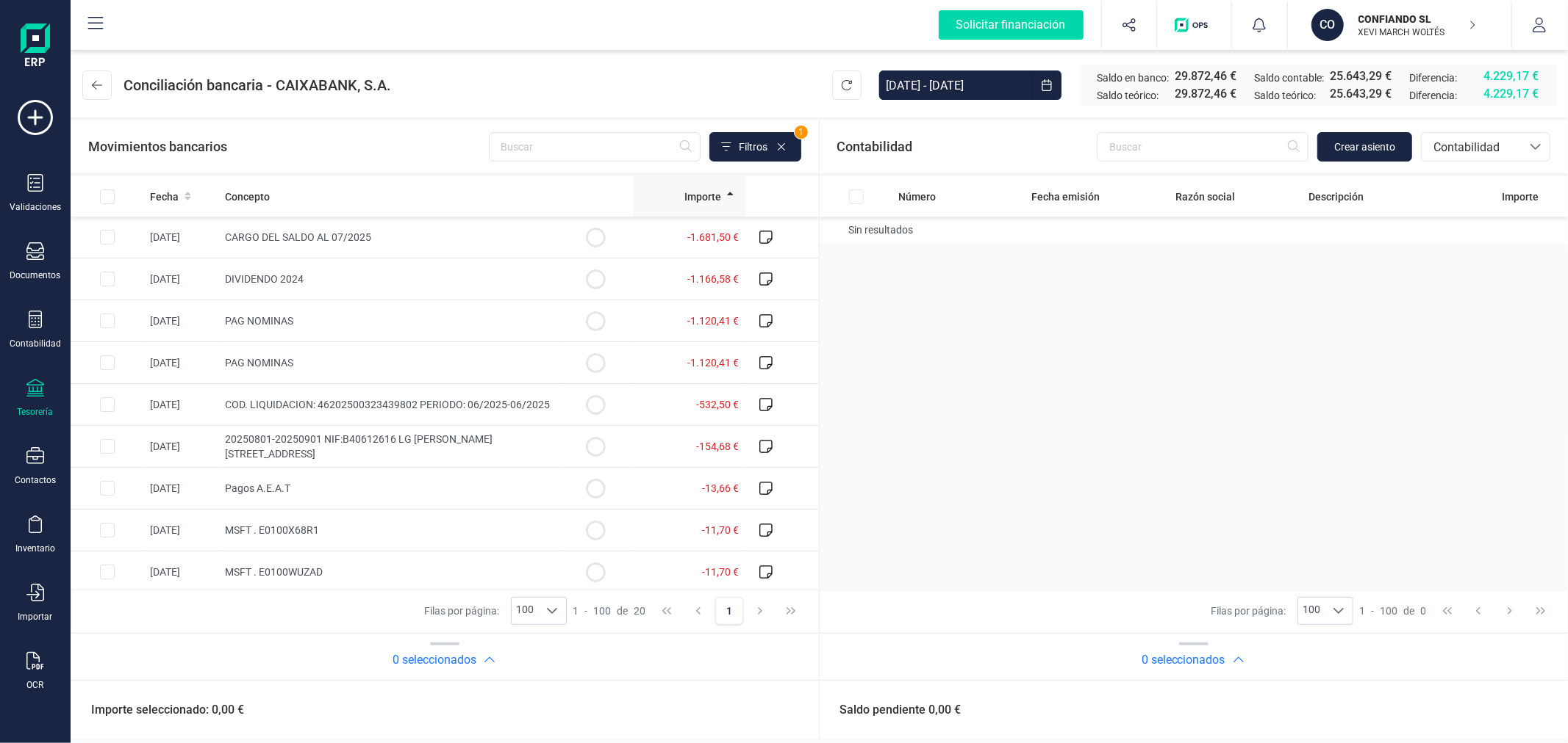
click at [688, 201] on span "Importe" at bounding box center [702, 197] width 37 height 15
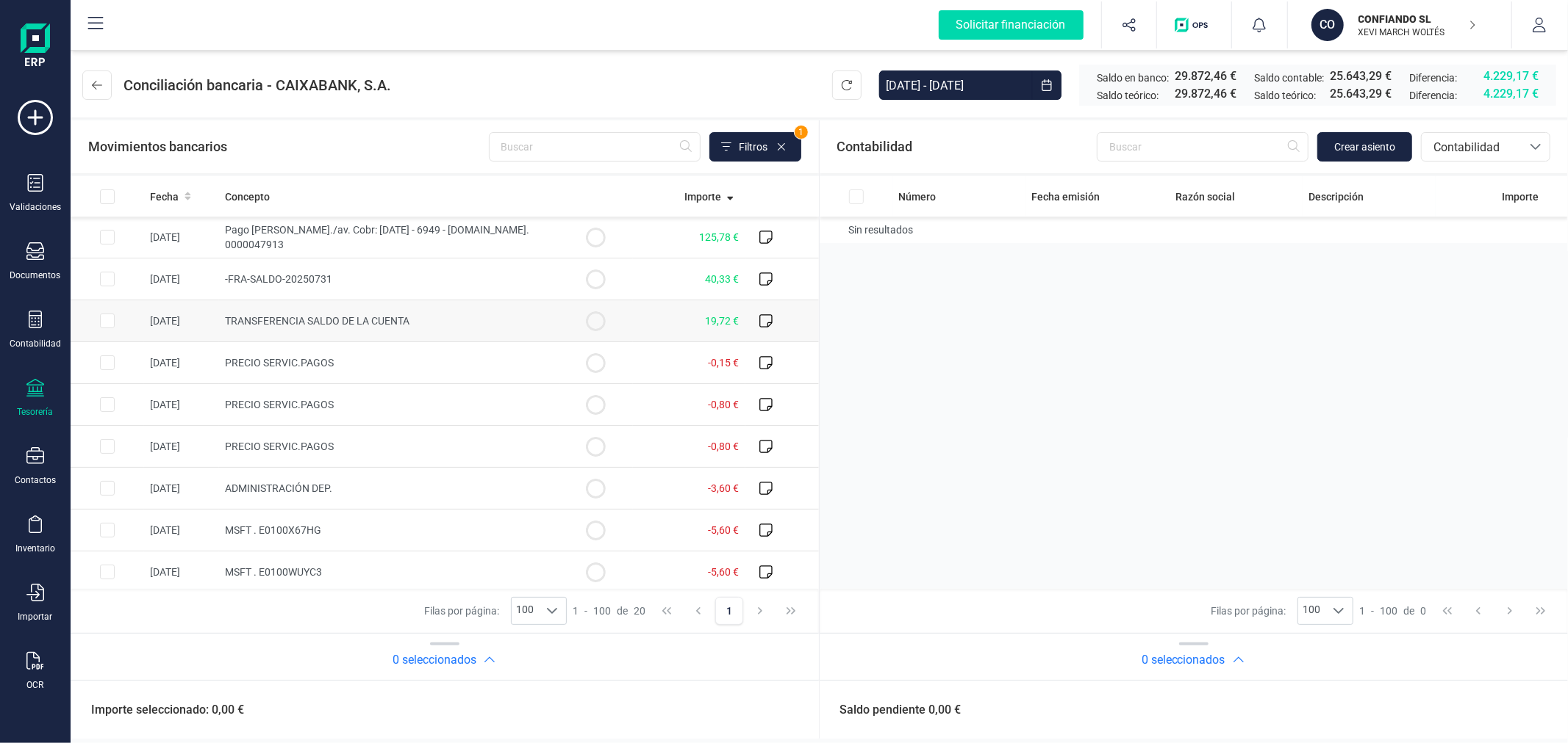
click at [104, 318] on input "Row Selected 7aae4d61-4ed6-4336-bd32-44d6adfdf439" at bounding box center [107, 321] width 15 height 15
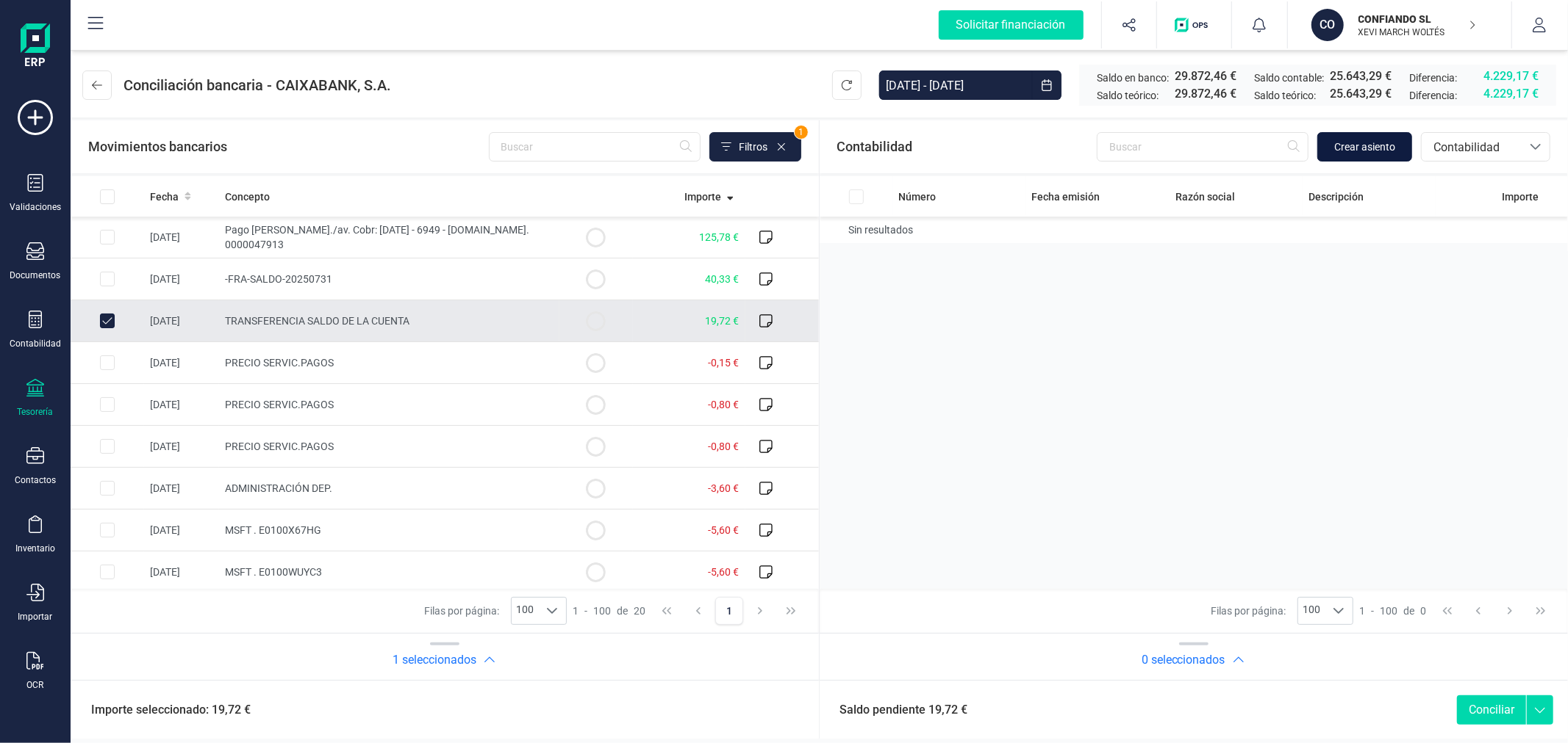
click at [1360, 157] on button "Crear asiento" at bounding box center [1364, 146] width 95 height 29
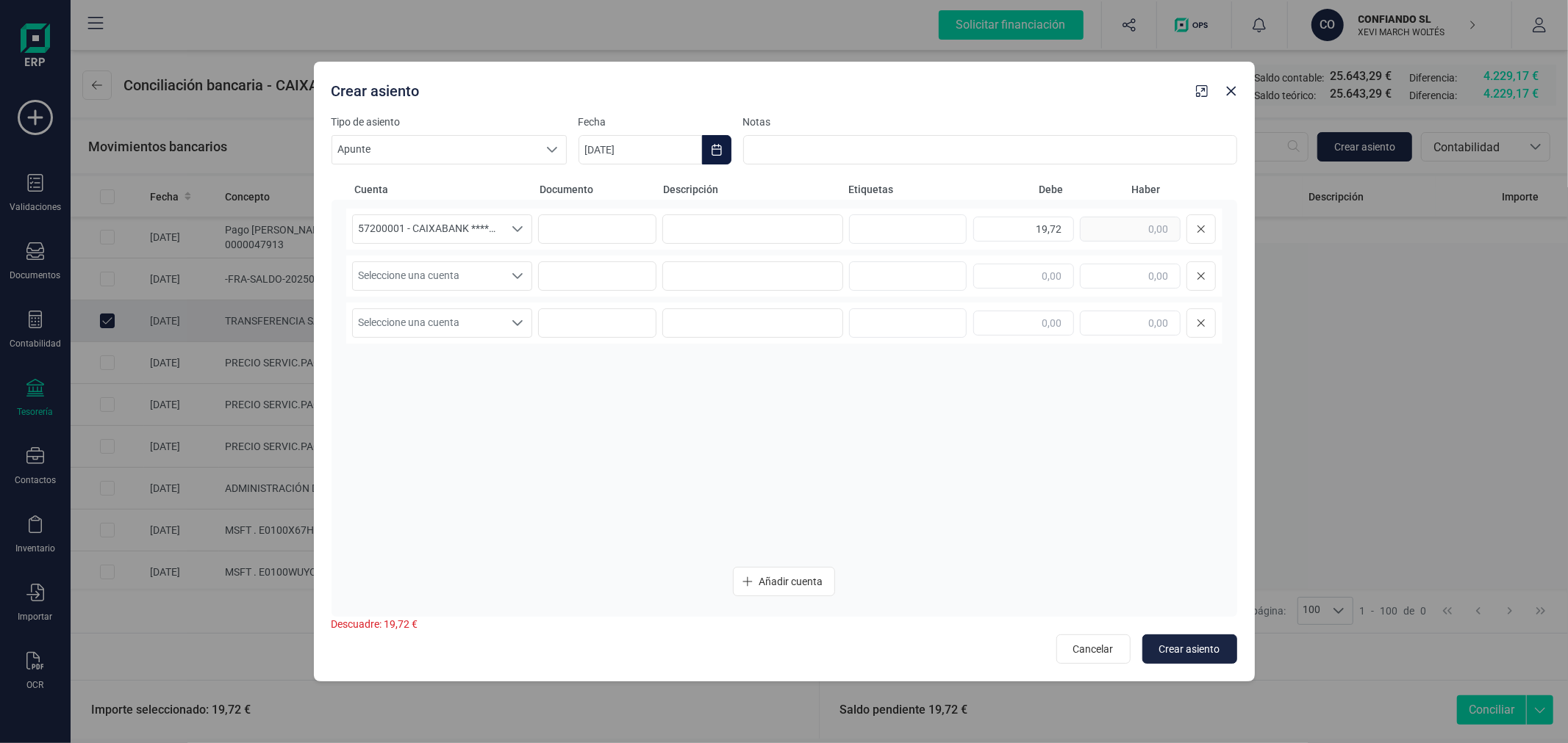
click at [719, 146] on icon "Choose Date" at bounding box center [716, 150] width 10 height 12
click at [657, 316] on span "5" at bounding box center [668, 321] width 29 height 29
click at [714, 228] on input at bounding box center [752, 228] width 181 height 29
click at [432, 280] on span "Seleccione una cuenta" at bounding box center [428, 276] width 151 height 28
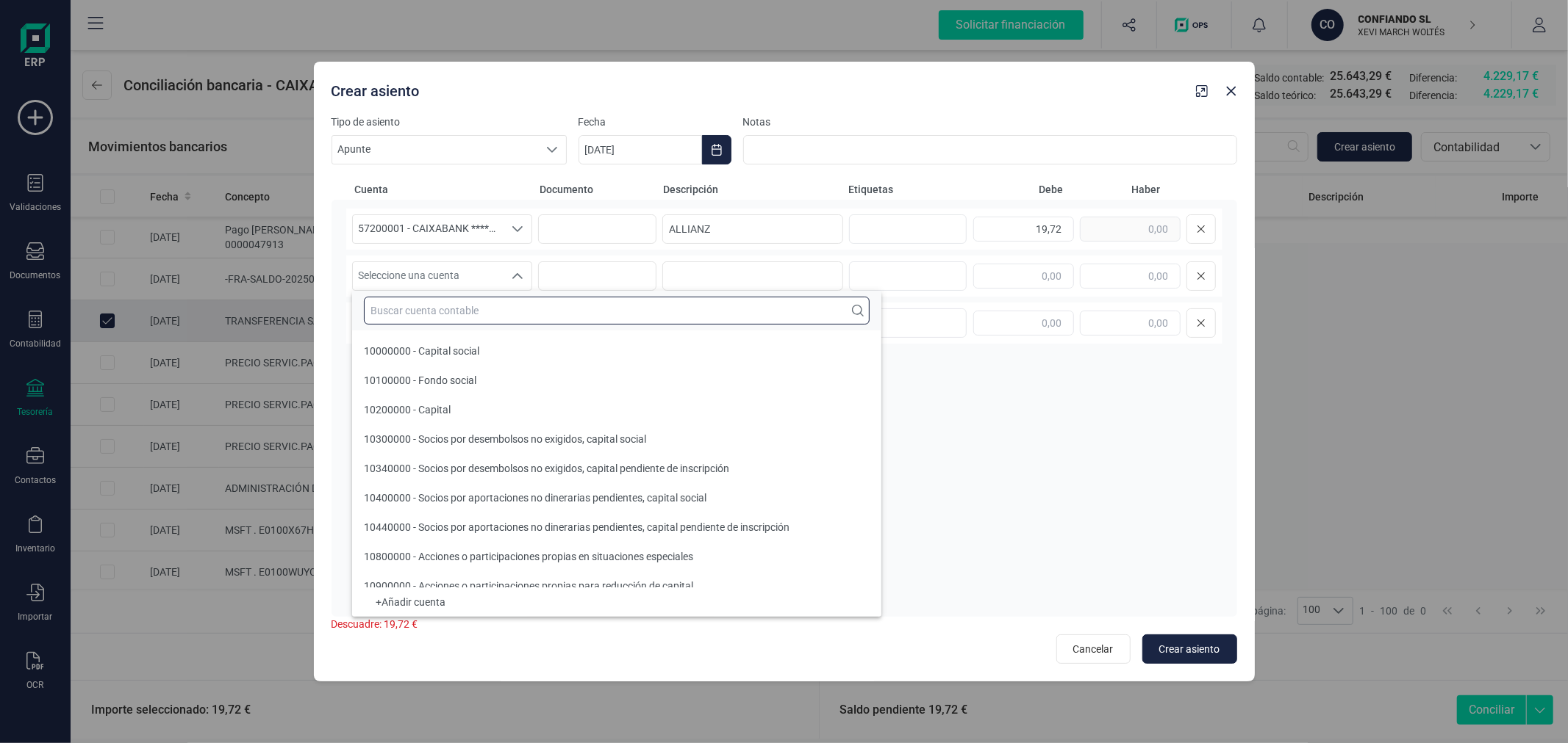
click at [445, 316] on input "text" at bounding box center [616, 310] width 506 height 28
paste input "ALLIANZ"
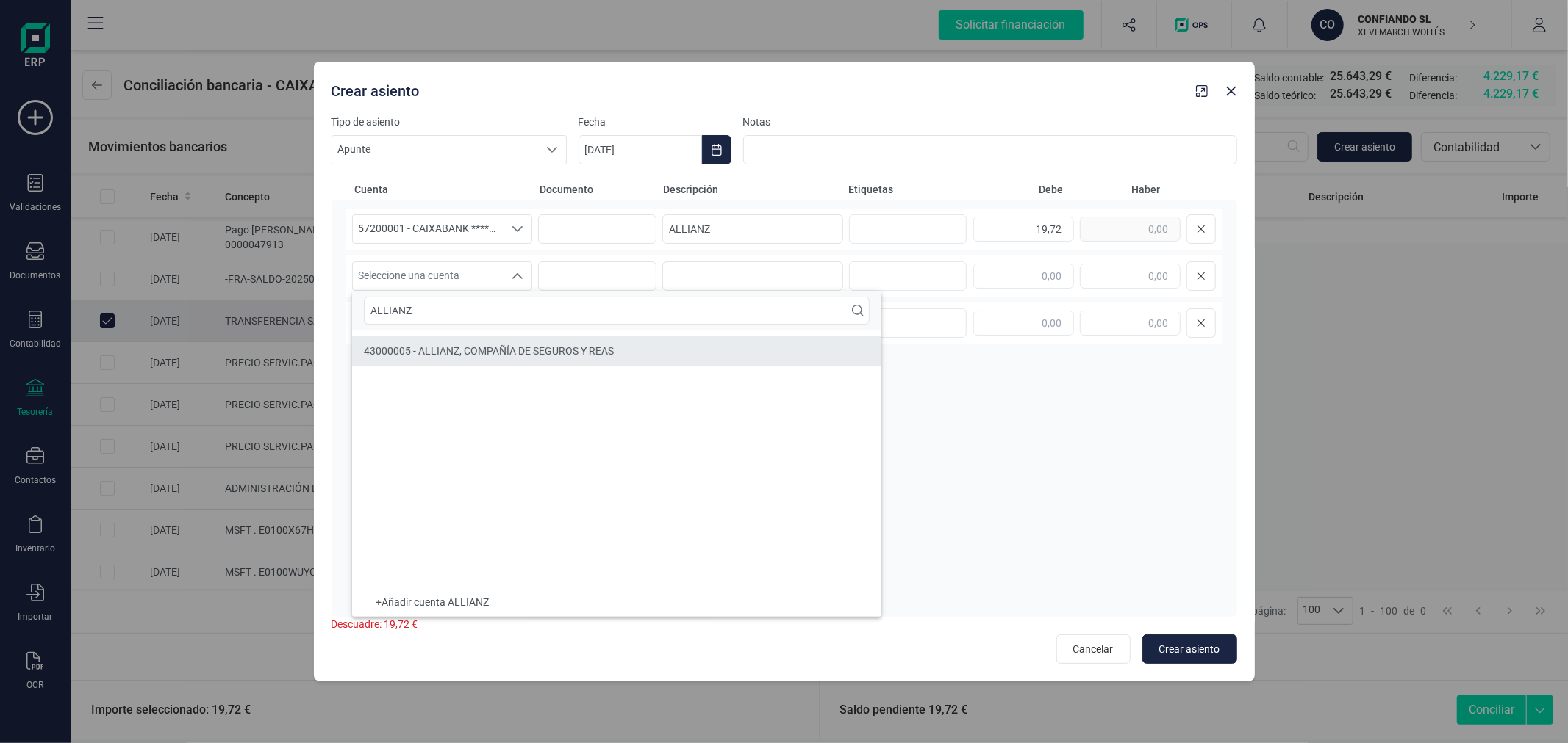
click at [458, 346] on span "43000005 - ALLIANZ, COMPAÑÍA DE SEGUROS Y REAS" at bounding box center [489, 352] width 250 height 12
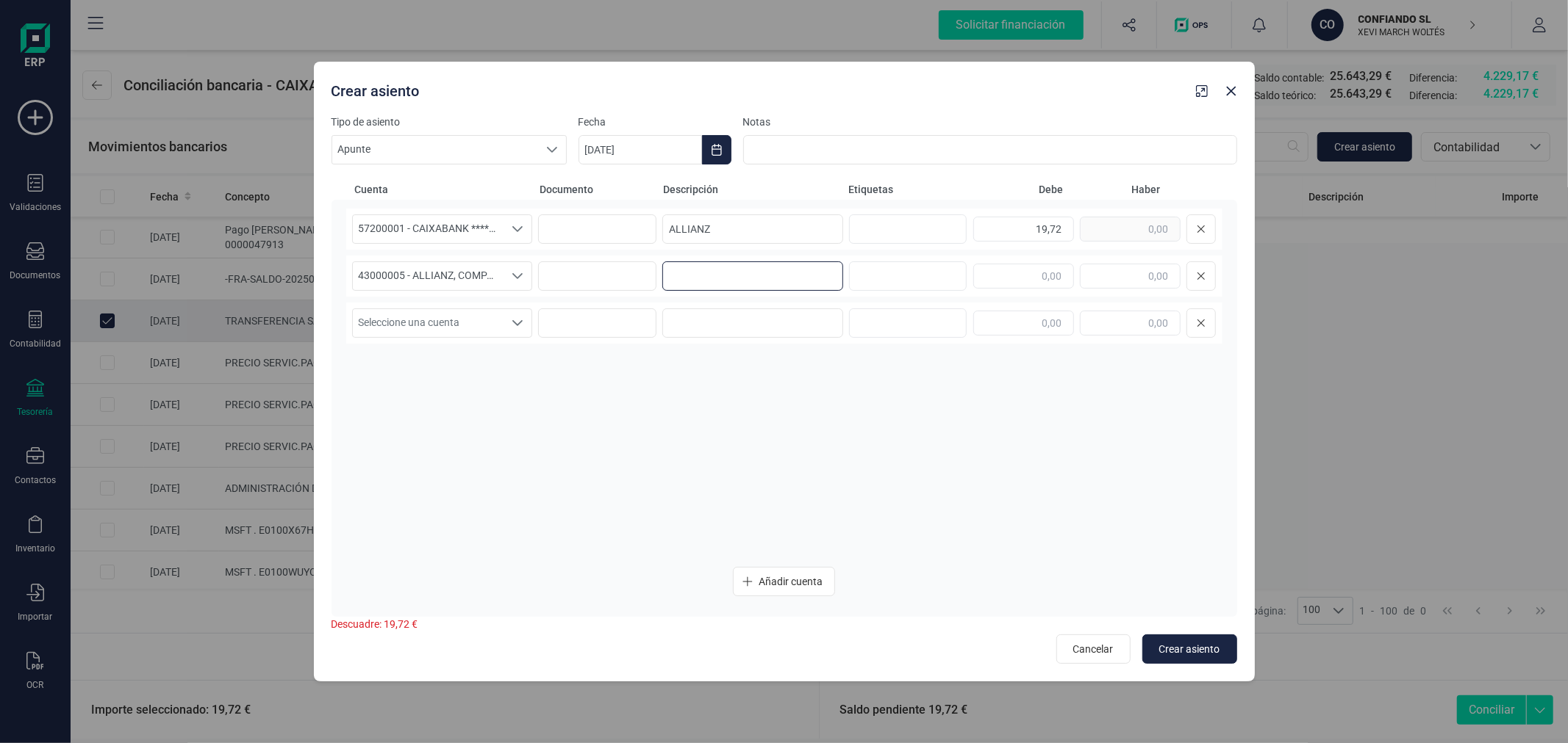
click at [707, 270] on input at bounding box center [752, 276] width 181 height 29
paste input "ALLIANZ"
click at [1125, 276] on input "text" at bounding box center [1130, 276] width 101 height 25
click at [1200, 650] on span "Crear asiento" at bounding box center [1189, 650] width 61 height 15
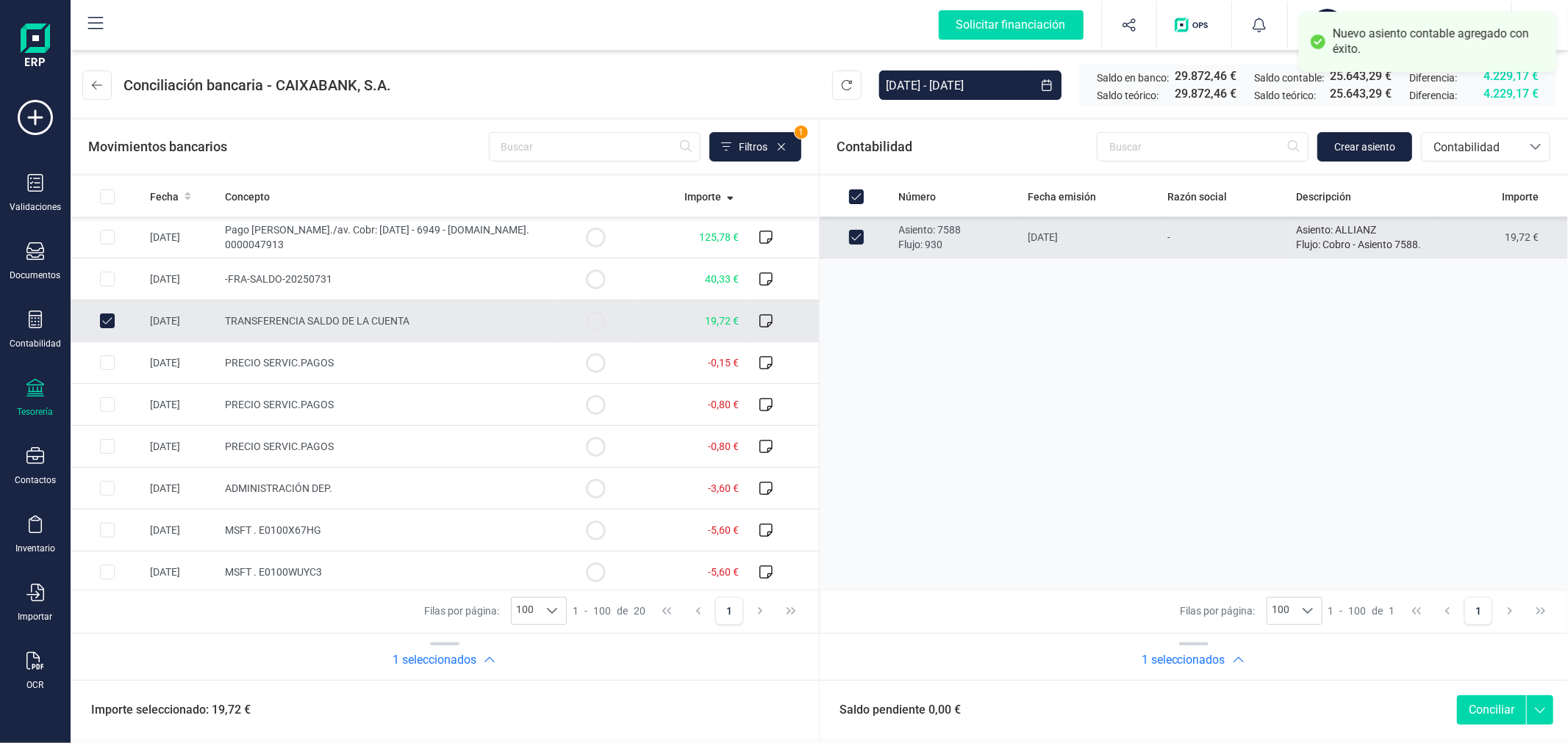
click at [1494, 714] on button "Conciliar" at bounding box center [1491, 710] width 69 height 29
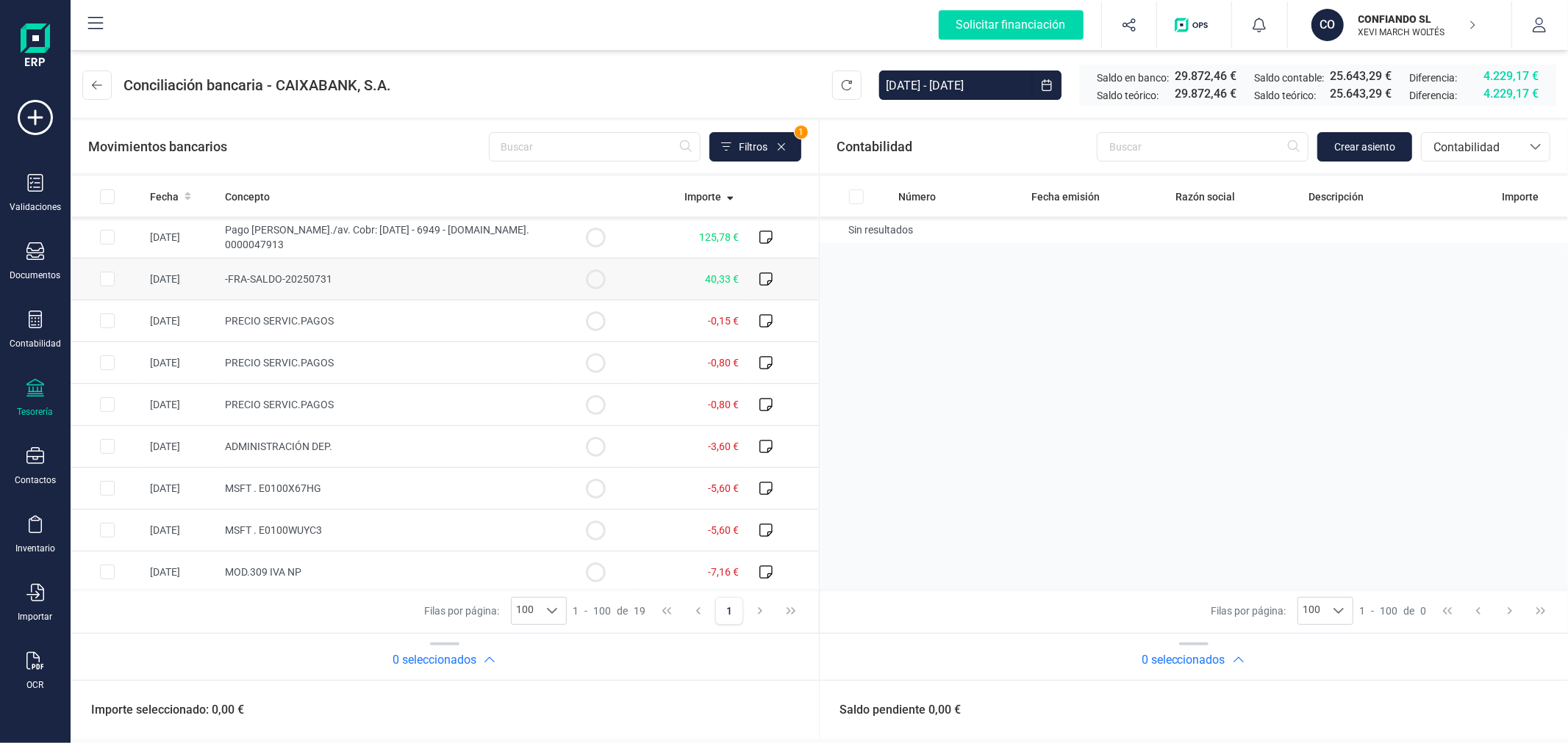
click at [100, 278] on input "Row Selected d48bb0fb-068f-4d80-8f8c-402b722d6af7" at bounding box center [107, 279] width 15 height 15
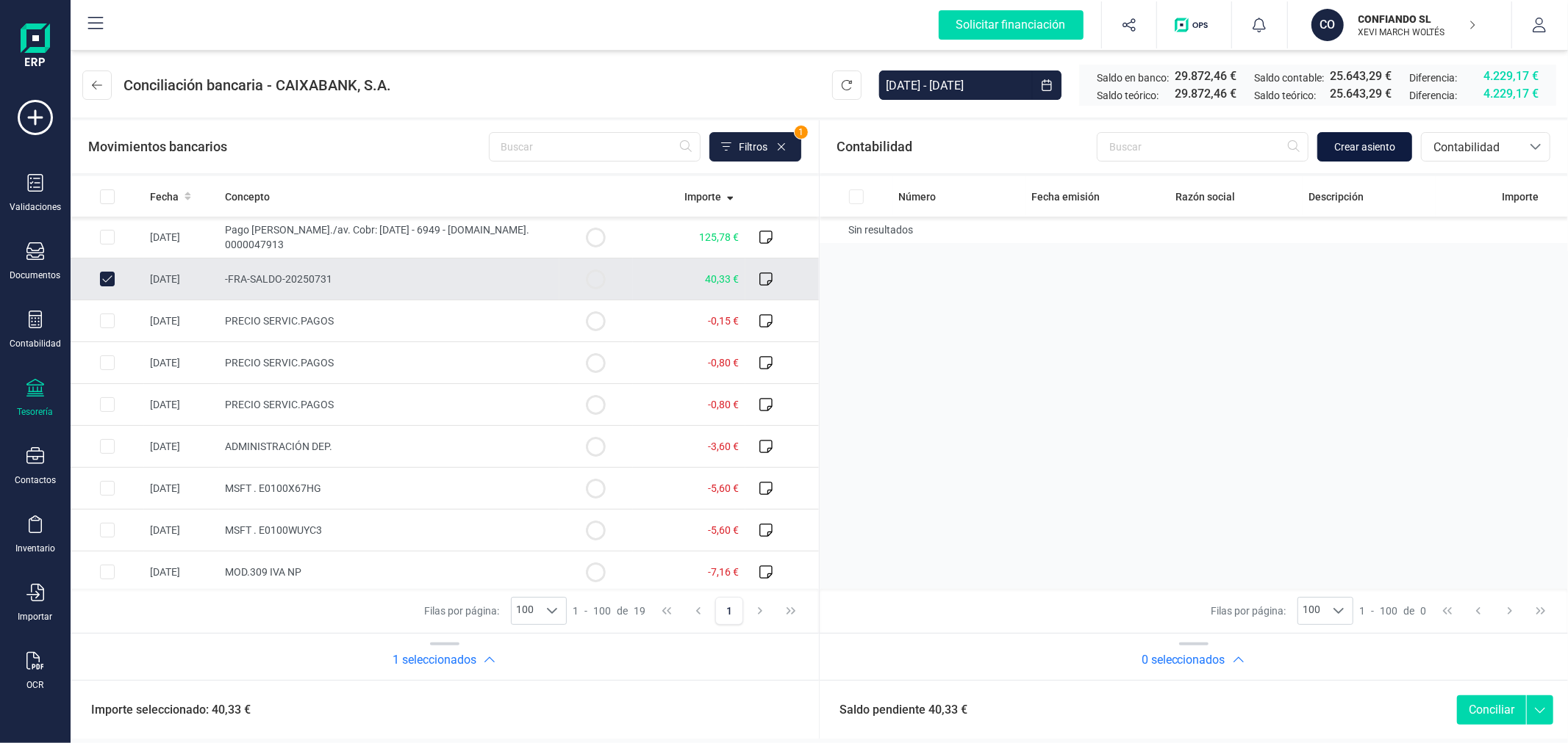
click at [1342, 143] on span "Crear asiento" at bounding box center [1364, 147] width 61 height 15
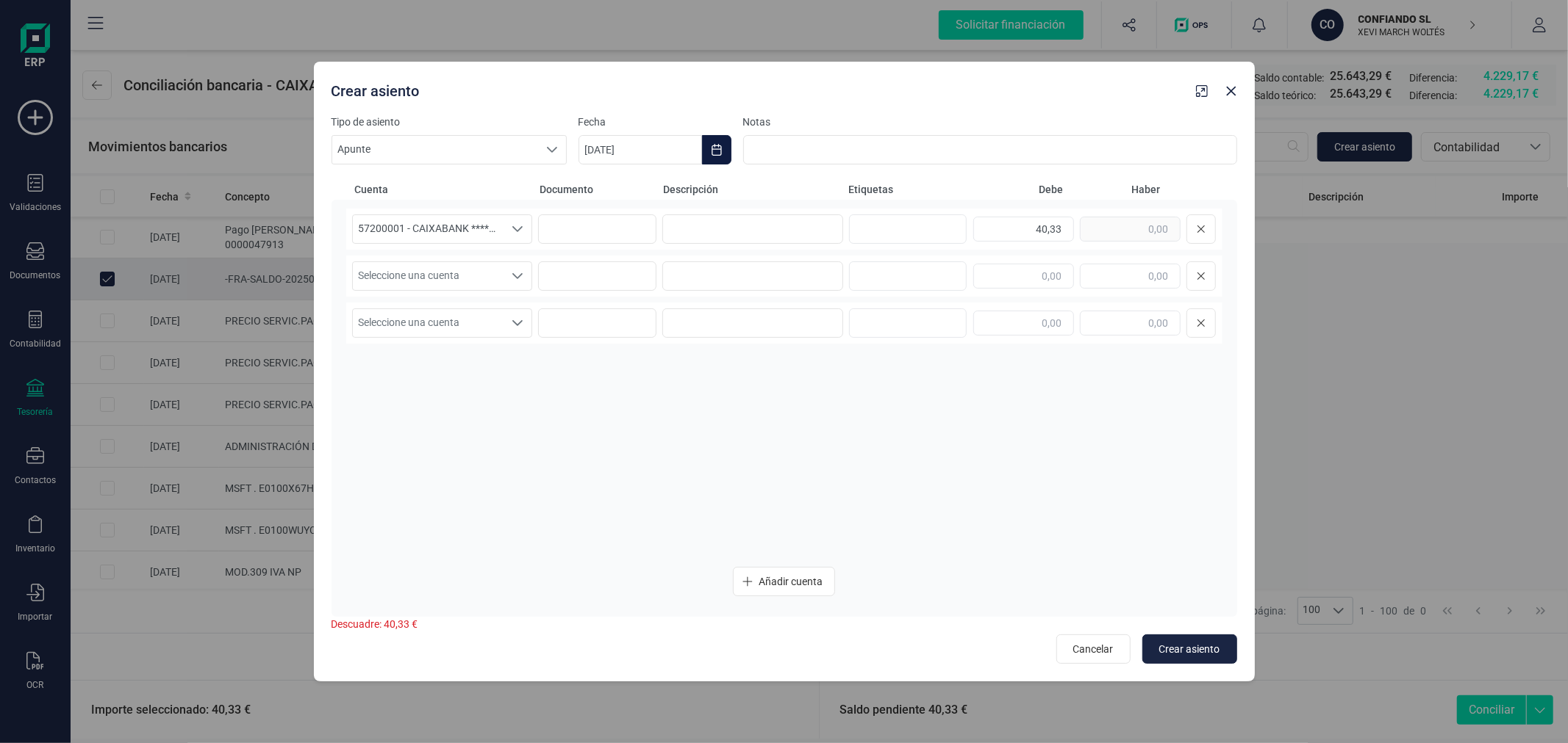
click at [716, 151] on icon "Choose Date" at bounding box center [716, 150] width 12 height 12
click at [770, 316] on span "7" at bounding box center [773, 321] width 29 height 29
click at [751, 231] on input at bounding box center [752, 228] width 181 height 29
click at [513, 263] on div "Seleccione una cuenta" at bounding box center [518, 276] width 28 height 28
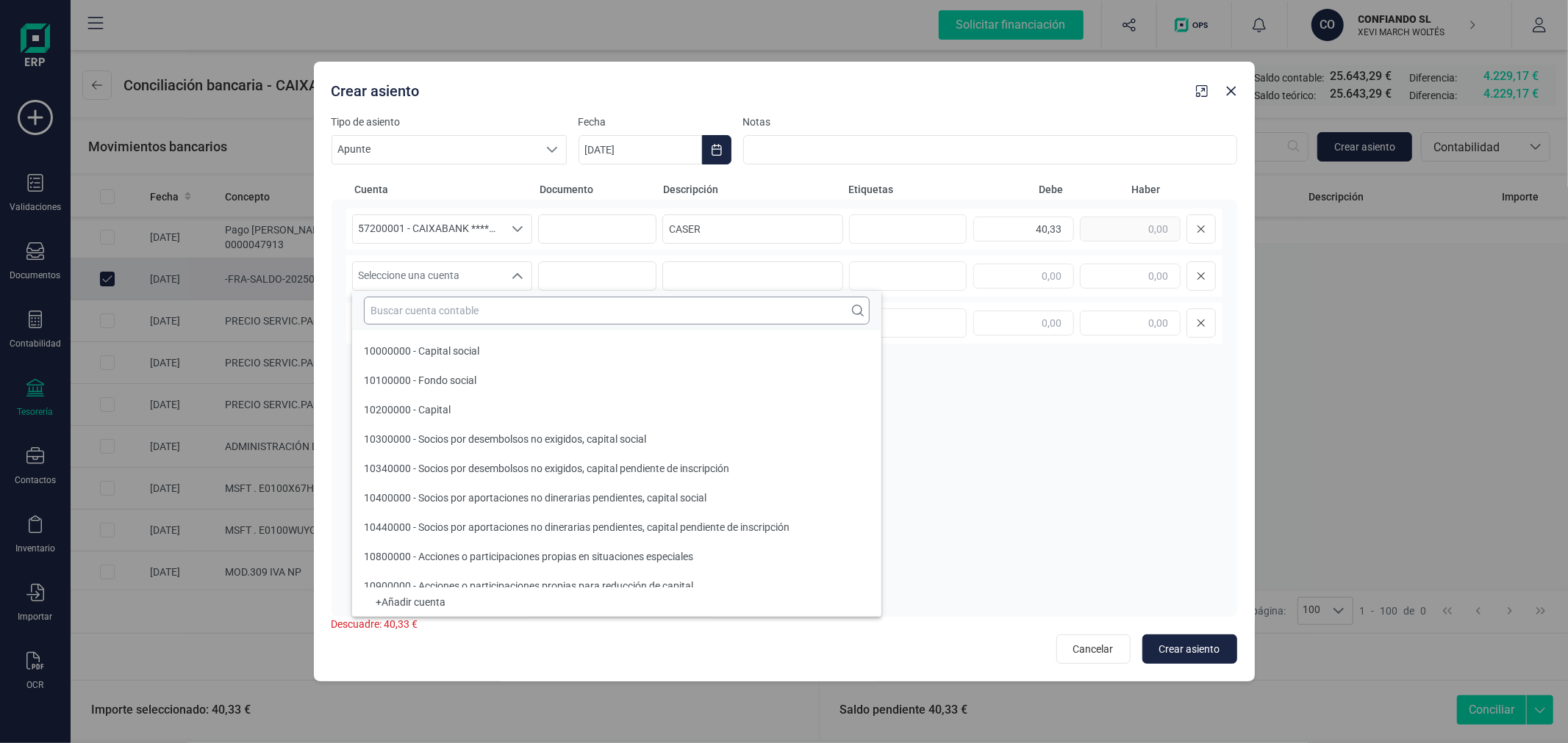
click at [519, 313] on input "text" at bounding box center [616, 310] width 506 height 28
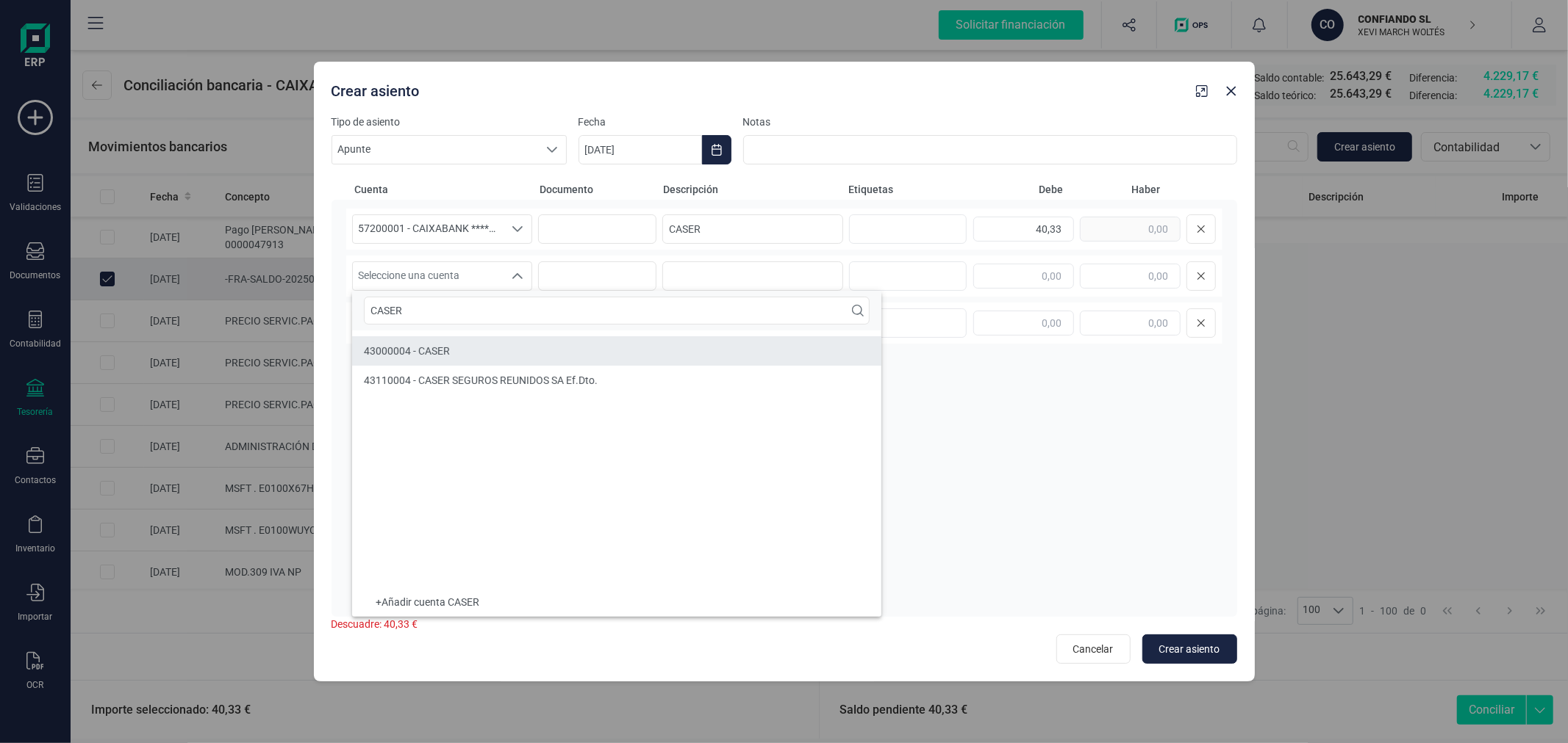
click at [546, 346] on li "43000004 - CASER" at bounding box center [616, 351] width 529 height 29
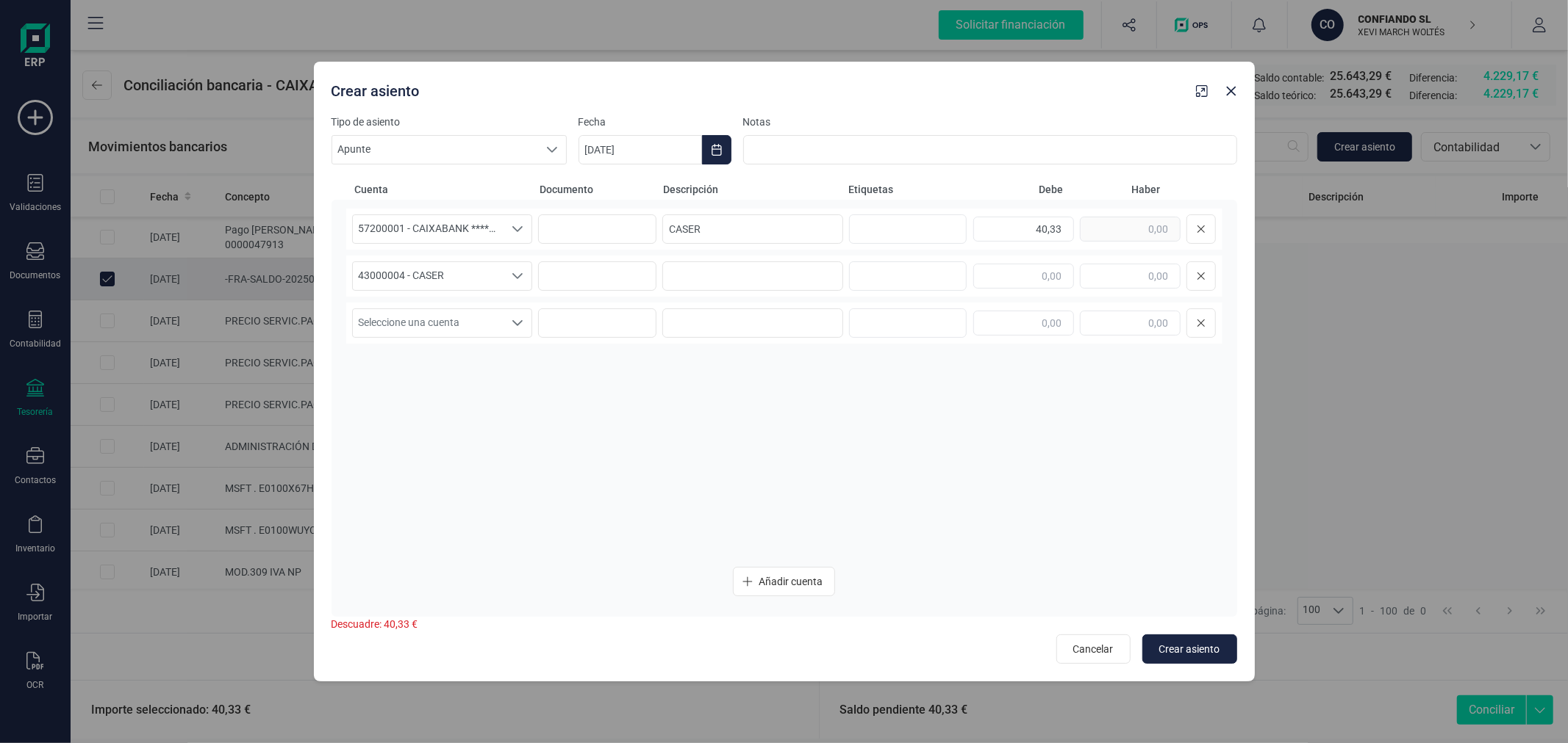
click at [743, 294] on div "43000004 - CASER 43000004 - CASER 43000004 - CASER" at bounding box center [784, 276] width 876 height 41
click at [746, 282] on input at bounding box center [752, 276] width 181 height 29
paste input "CASER"
click at [1139, 279] on input "text" at bounding box center [1130, 276] width 101 height 25
click at [1179, 645] on span "Crear asiento" at bounding box center [1189, 650] width 61 height 15
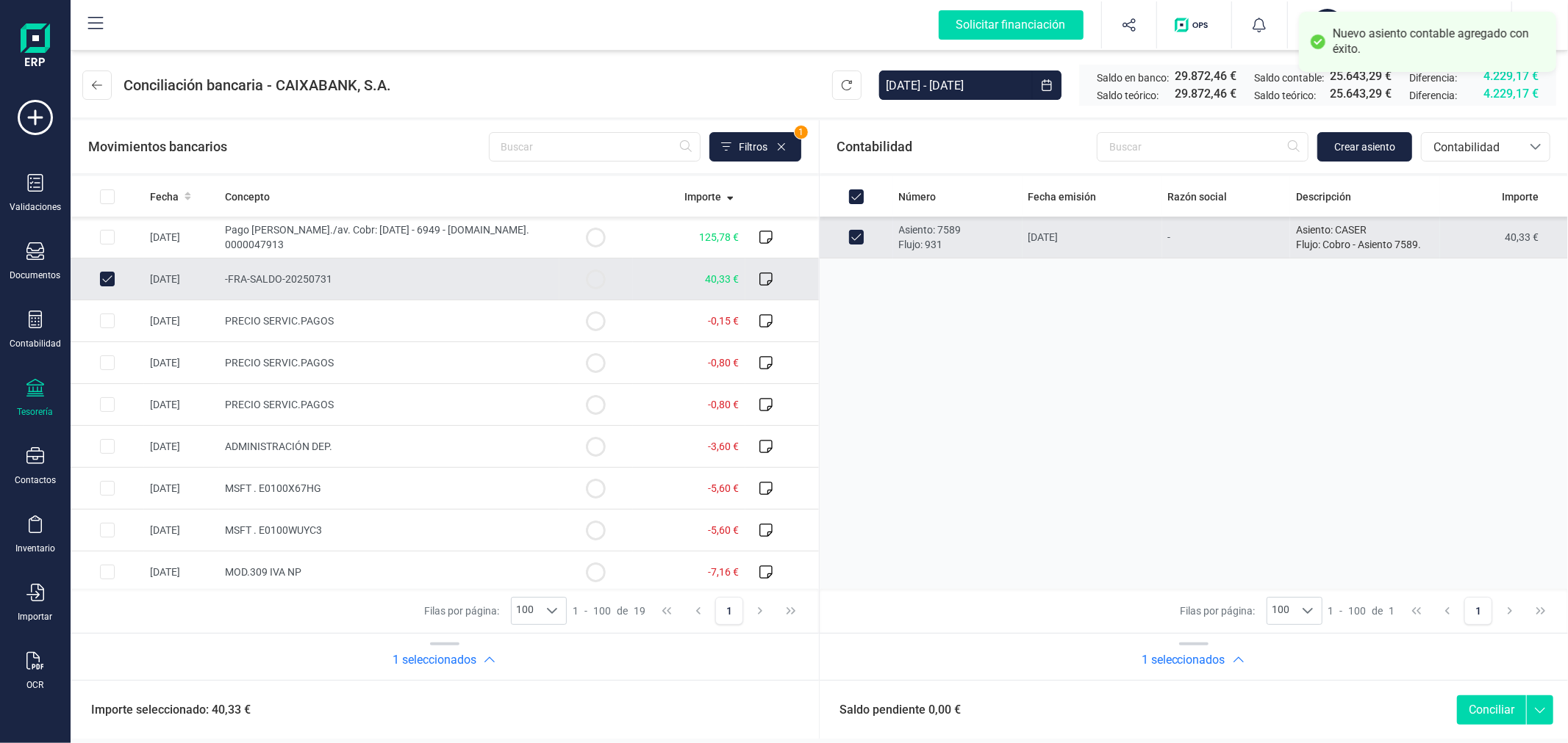
click at [1483, 709] on button "Conciliar" at bounding box center [1491, 710] width 69 height 29
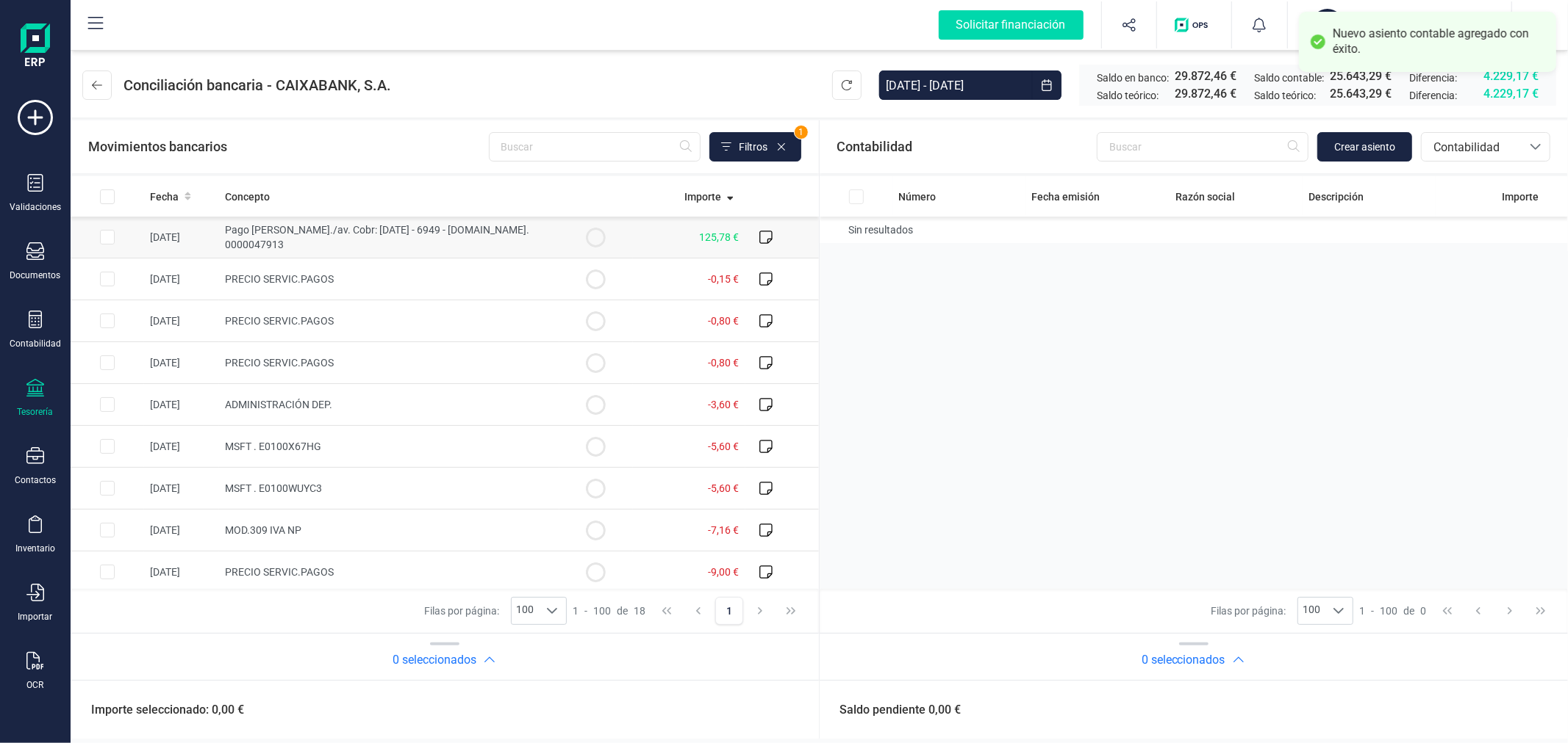
click at [108, 233] on input "Row Selected d13fe254-1306-4984-9c30-200f97b82ed4" at bounding box center [107, 237] width 15 height 15
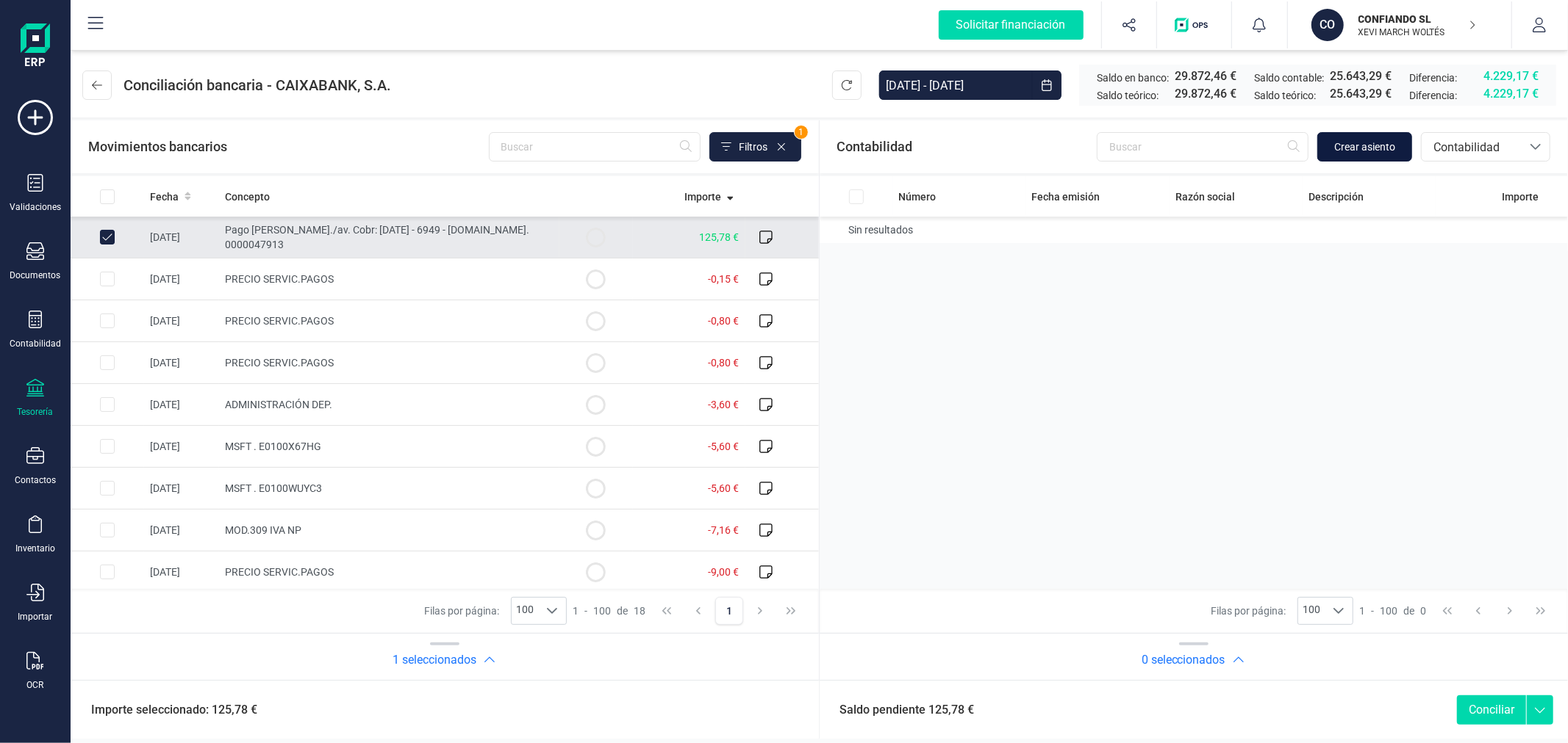
click at [1353, 149] on span "Crear asiento" at bounding box center [1364, 147] width 61 height 15
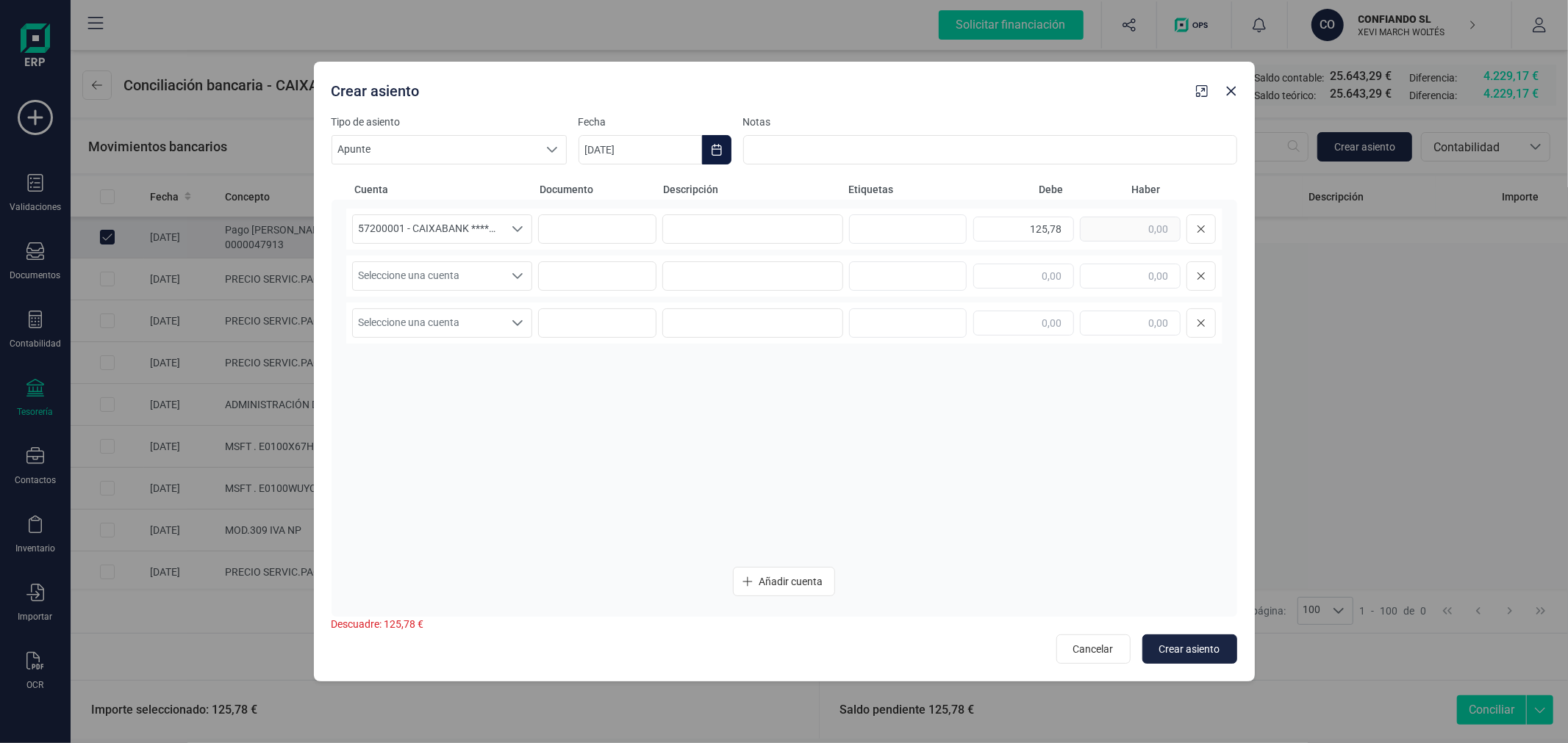
click at [718, 142] on button "Choose Date" at bounding box center [716, 150] width 29 height 29
click at [663, 400] on span "19" at bounding box center [668, 403] width 29 height 29
click at [734, 237] on input at bounding box center [752, 228] width 181 height 29
click at [446, 273] on span "Seleccione una cuenta" at bounding box center [428, 276] width 151 height 28
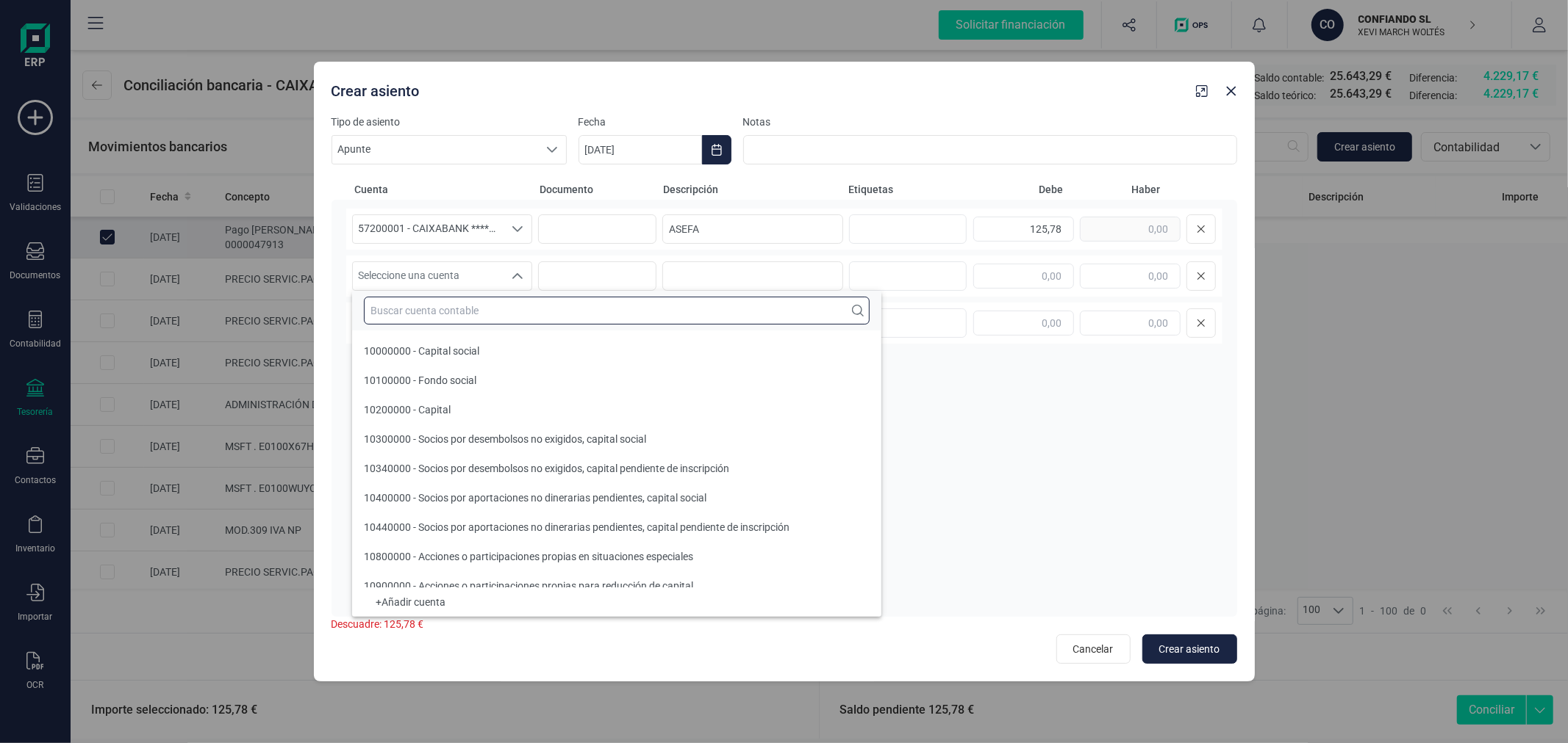
click at [460, 314] on input "text" at bounding box center [616, 310] width 506 height 28
paste input "ASEFA"
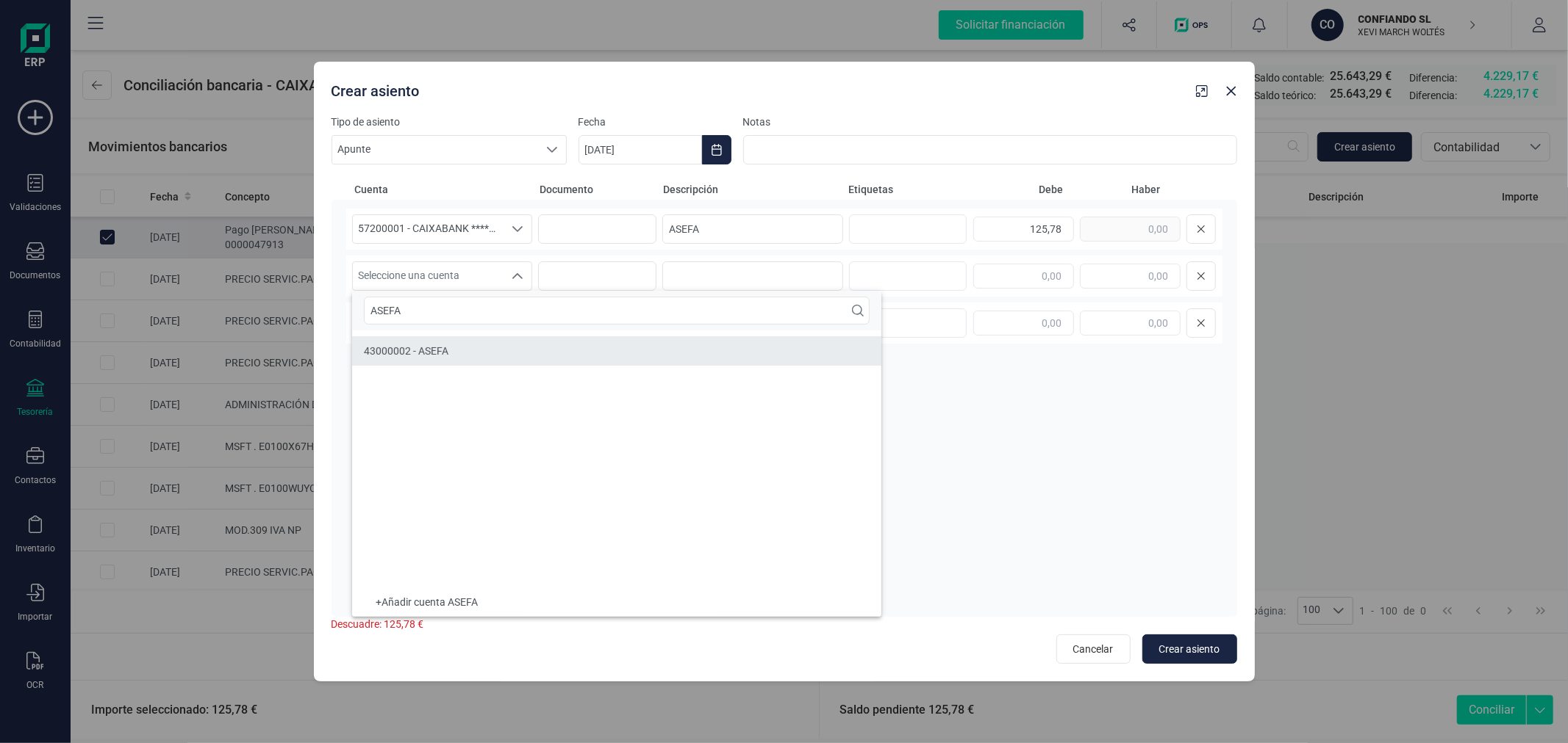
click at [609, 346] on li "43000002 - ASEFA" at bounding box center [616, 351] width 529 height 29
click at [1135, 281] on input "text" at bounding box center [1130, 276] width 101 height 25
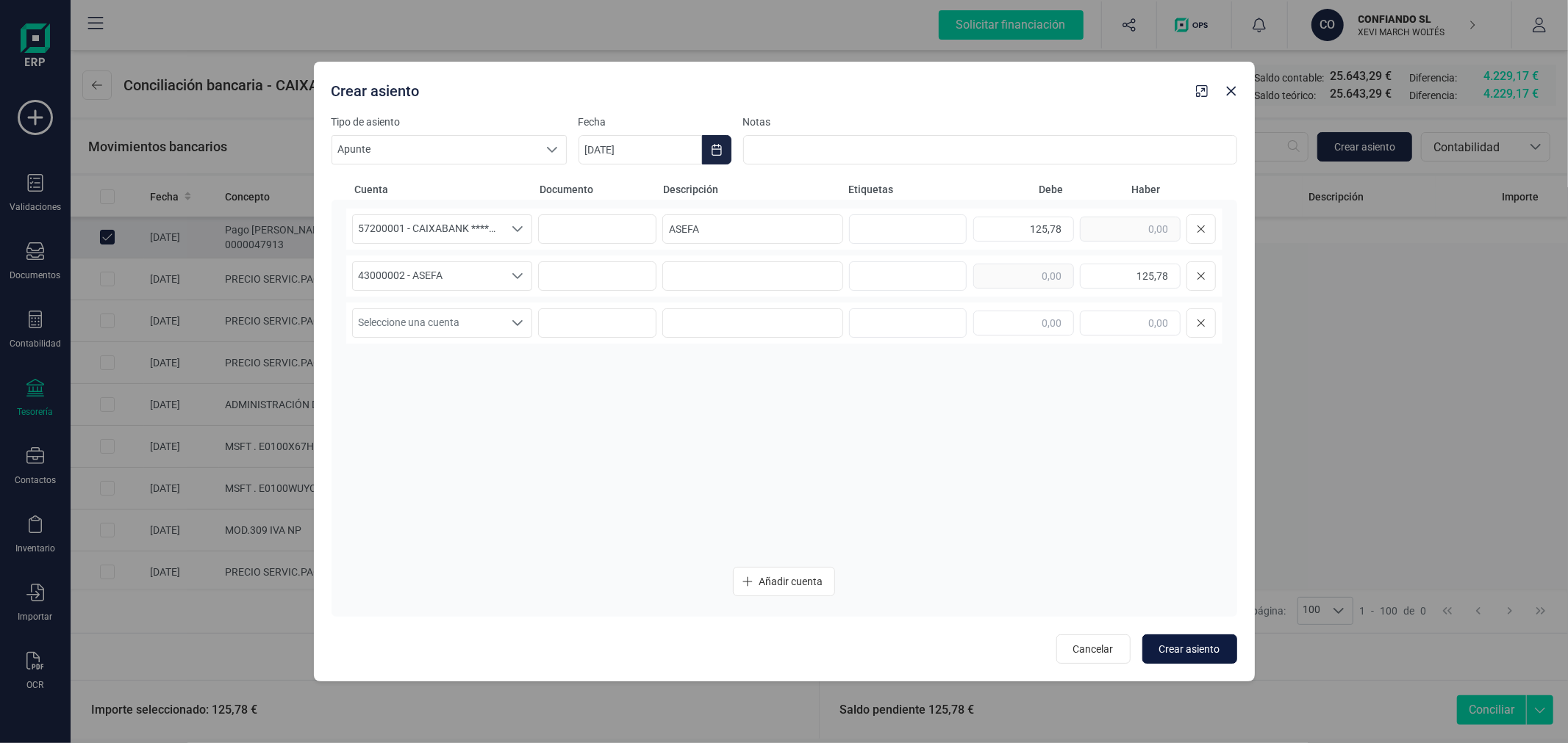
click at [1207, 648] on span "Crear asiento" at bounding box center [1189, 650] width 61 height 15
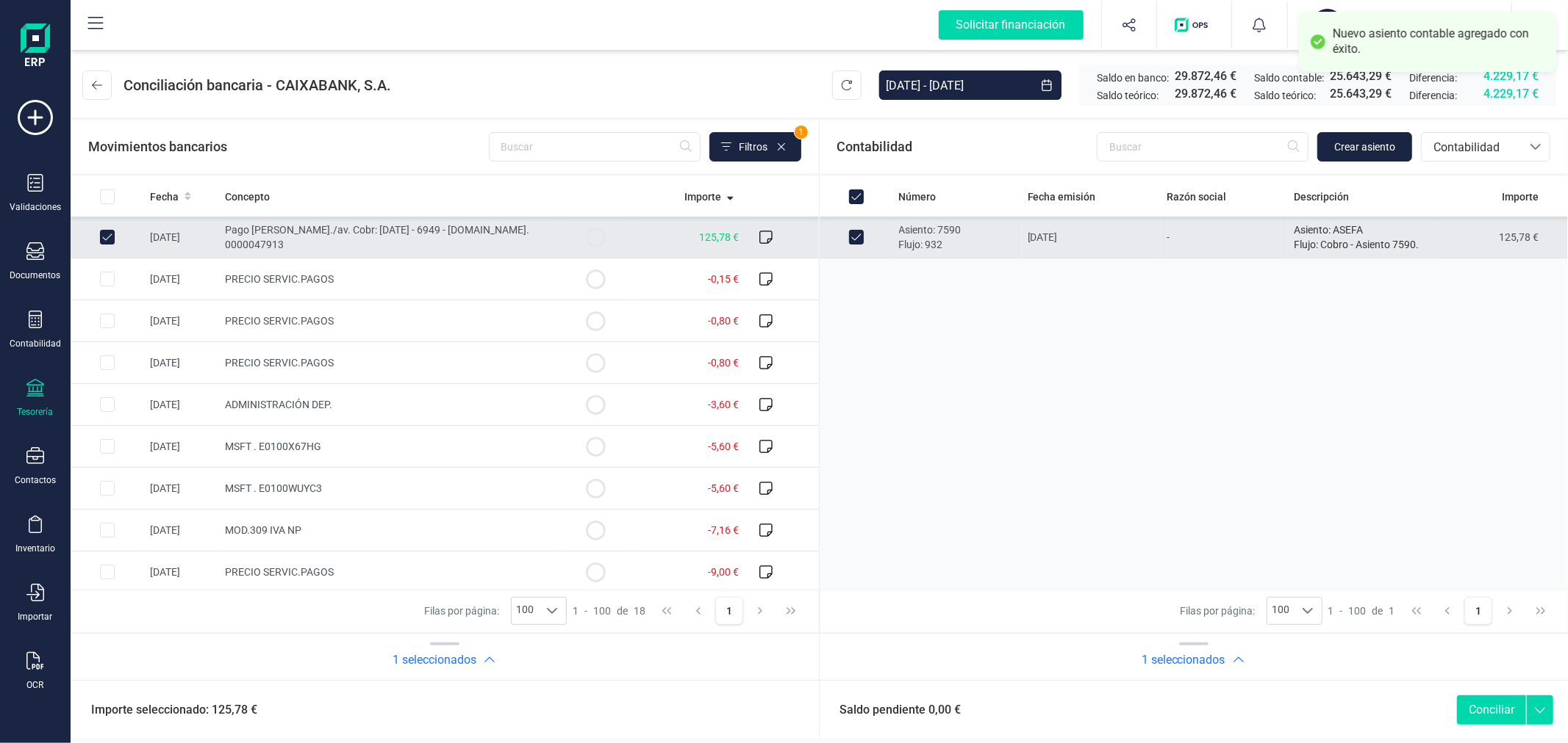
click at [1494, 702] on button "Conciliar" at bounding box center [1491, 710] width 69 height 29
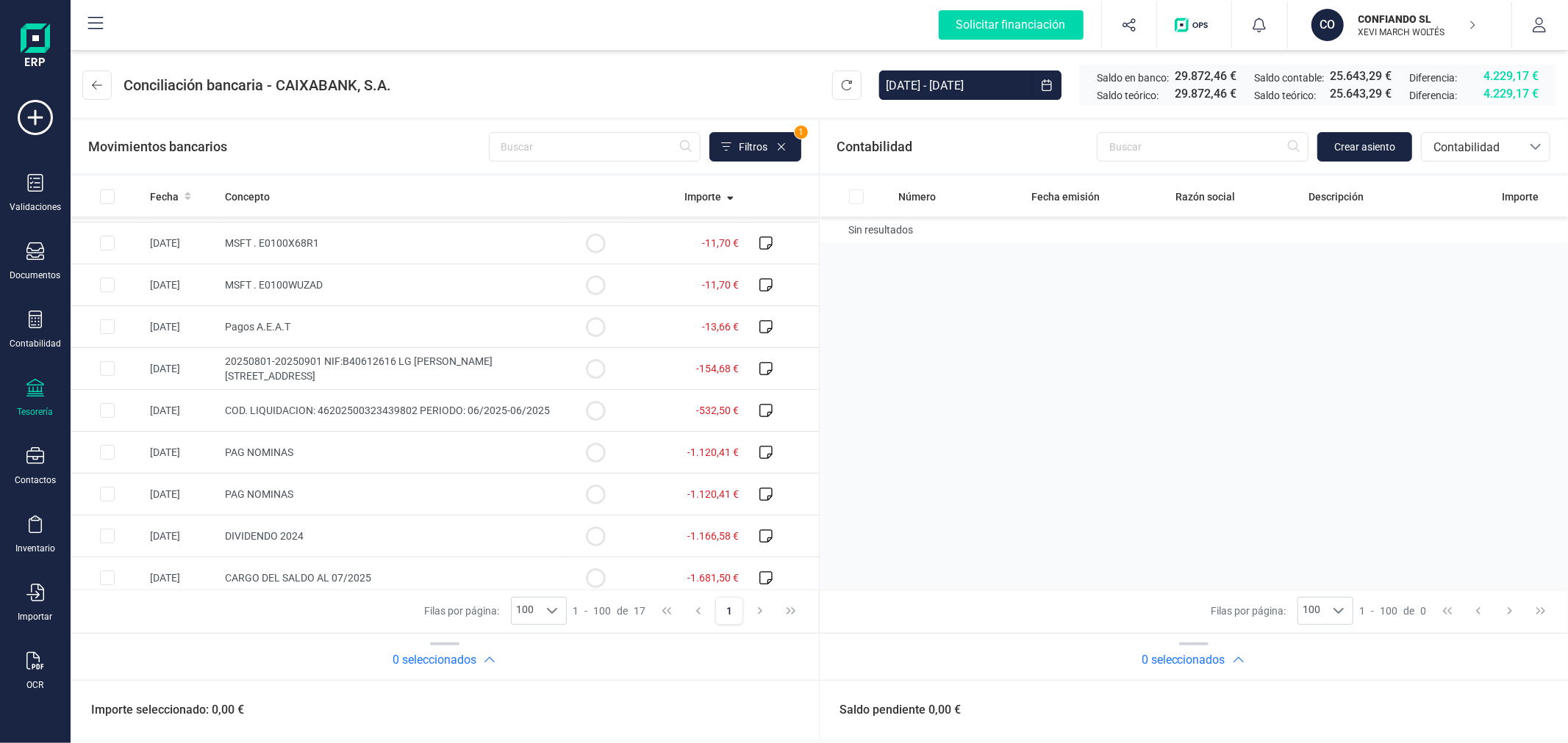
scroll to position [340, 0]
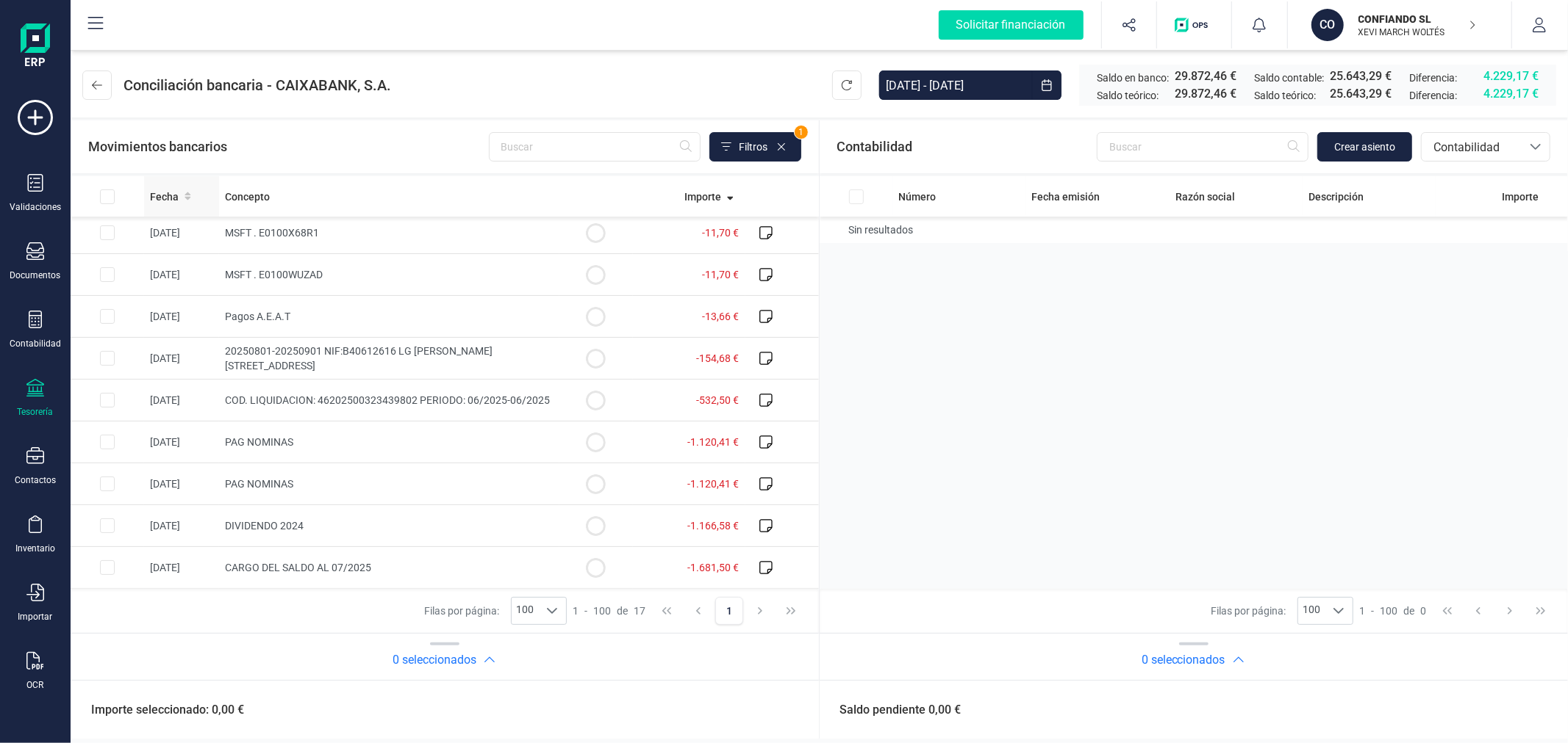
click at [165, 200] on span "Fecha" at bounding box center [164, 197] width 29 height 15
click at [1482, 148] on span "Contabilidad" at bounding box center [1471, 147] width 88 height 17
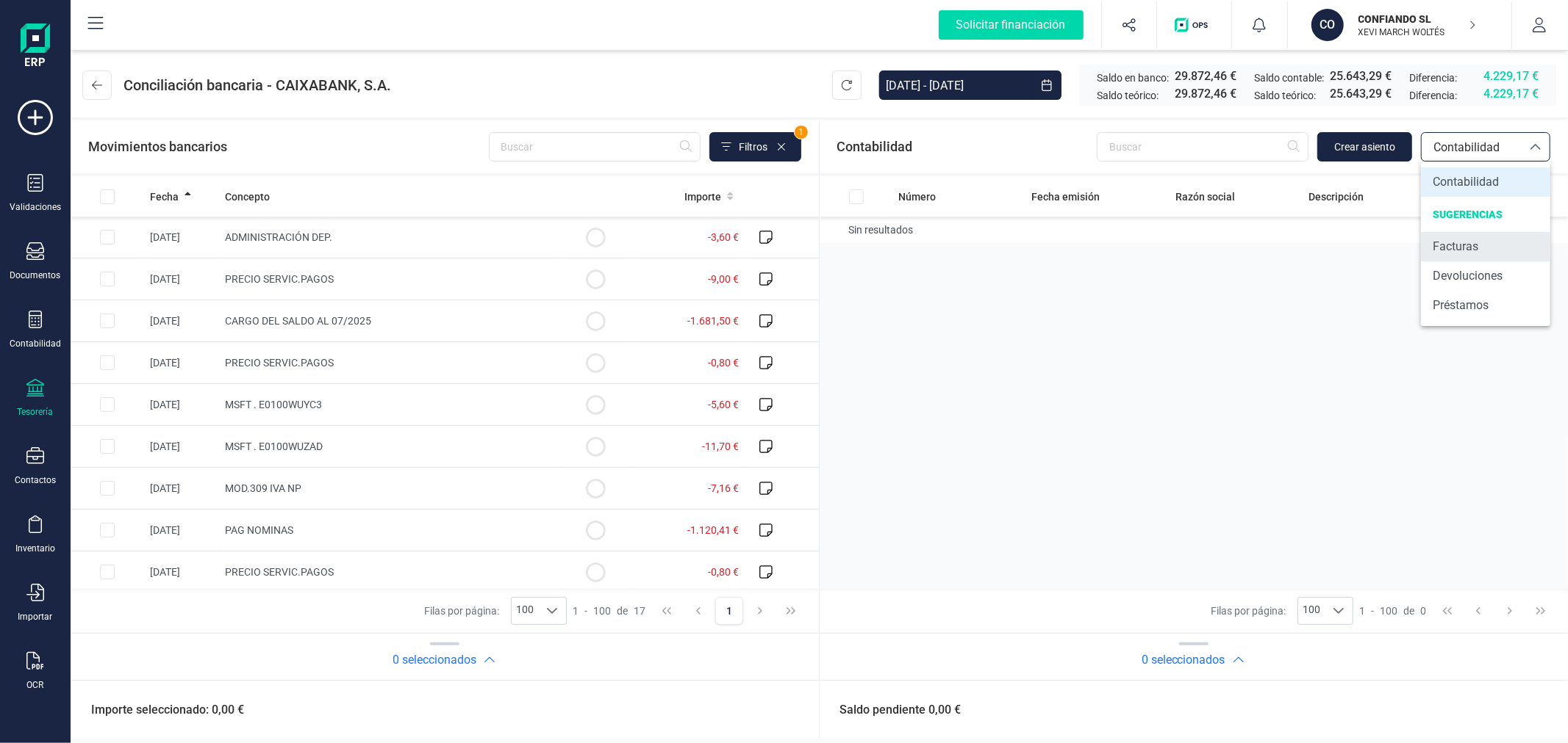
drag, startPoint x: 1476, startPoint y: 250, endPoint x: 1468, endPoint y: 239, distance: 13.6
click at [1473, 250] on span "Facturas" at bounding box center [1455, 246] width 46 height 17
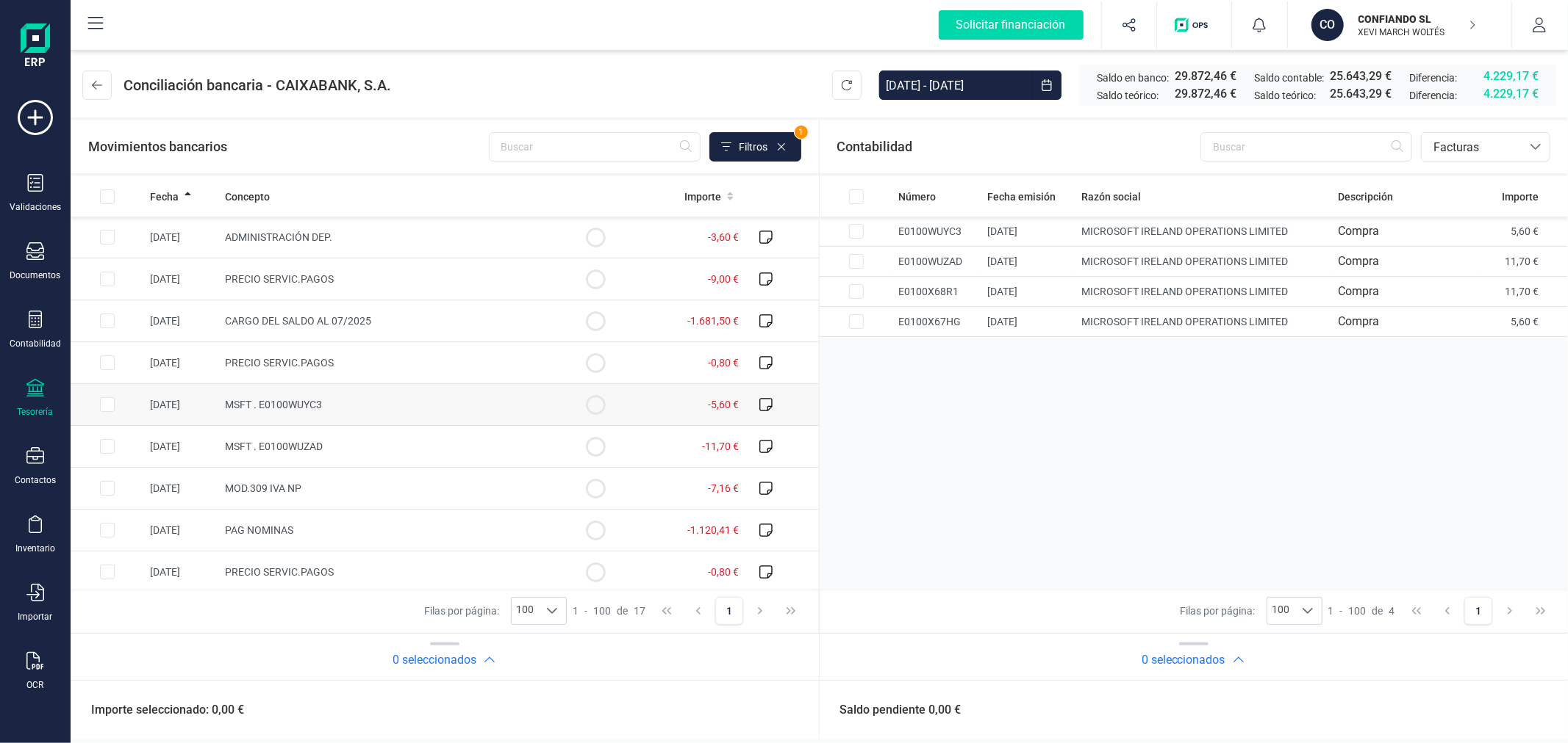
click at [113, 405] on input "Row Selected c7b5bb20-608d-4e2f-9632-47e4800a886e" at bounding box center [107, 405] width 15 height 15
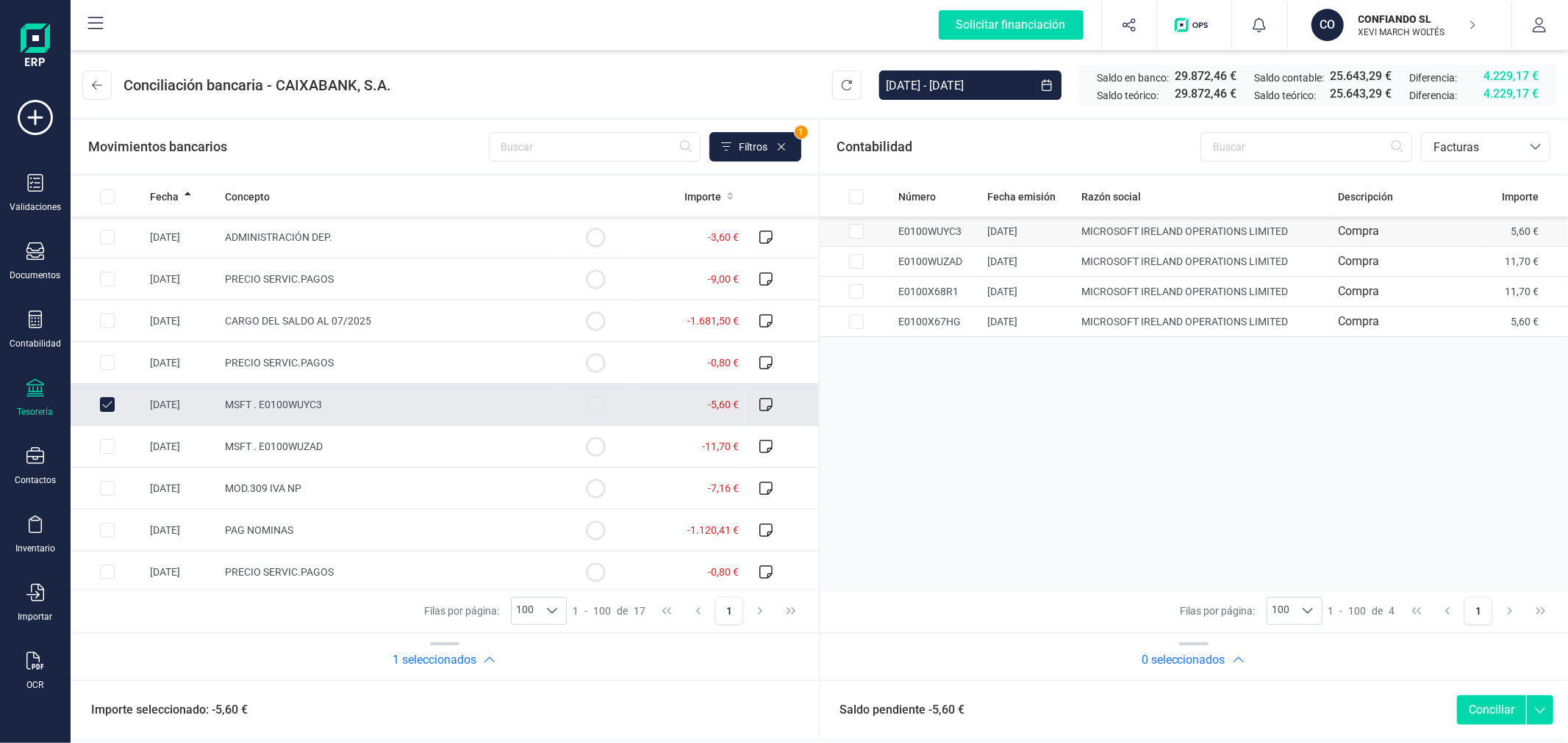
click at [850, 237] on input "Row Selected d73a58fe-f4ea-470b-967d-0a1014d4ae12" at bounding box center [856, 231] width 15 height 15
click at [1500, 707] on button "Conciliar" at bounding box center [1491, 710] width 69 height 29
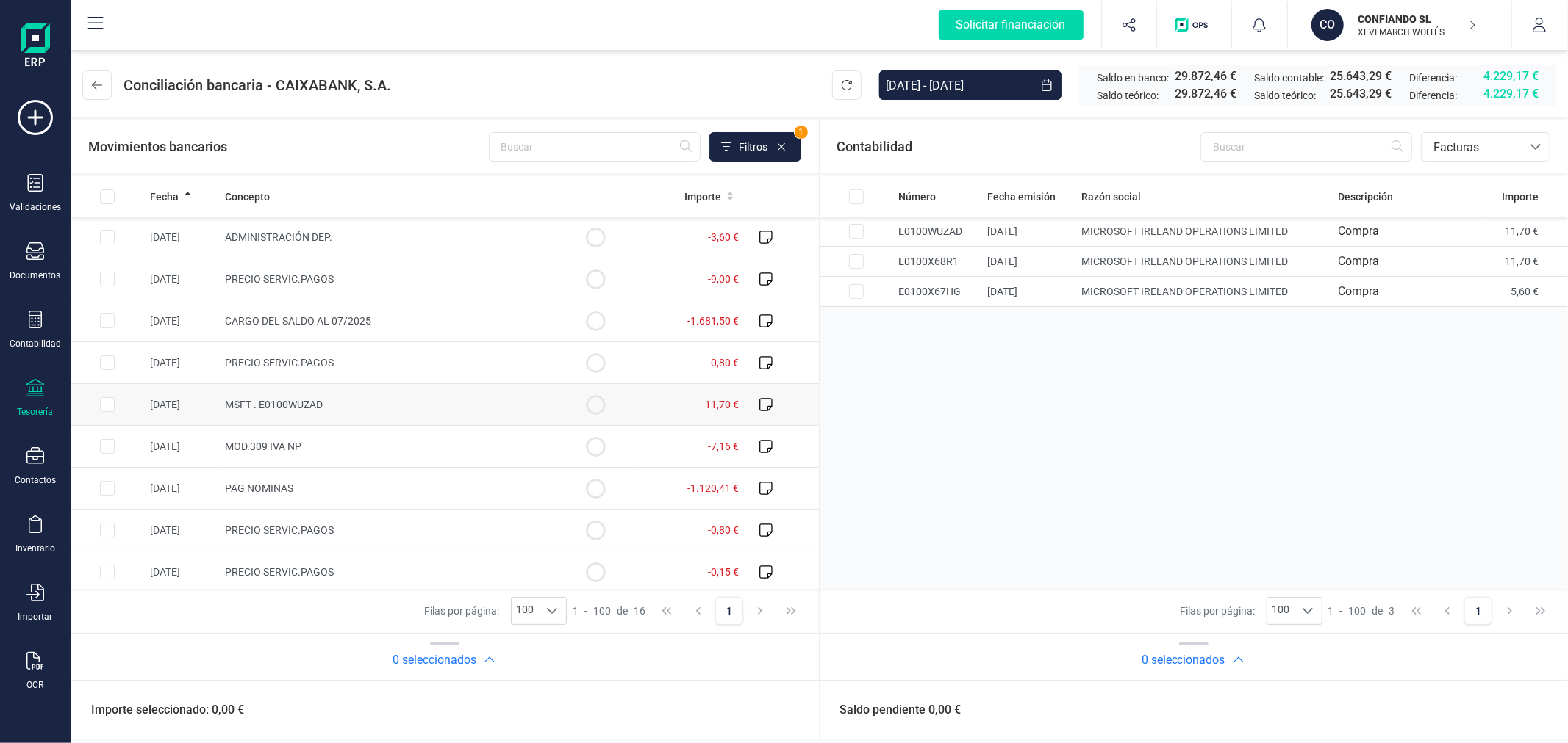
click at [114, 405] on input "Row Selected 7ed1d16a-8b20-469f-8c42-8add7433d92b" at bounding box center [107, 405] width 15 height 15
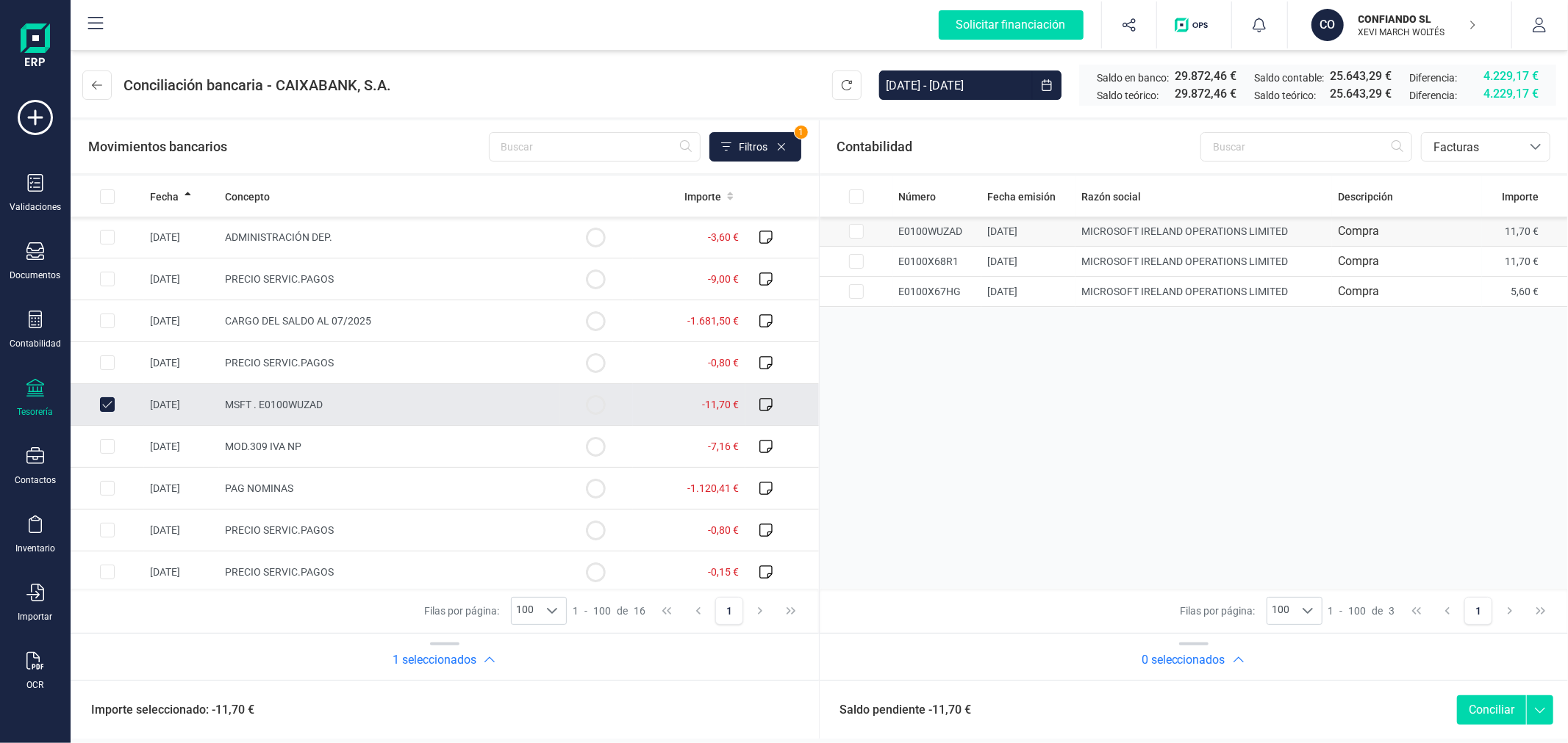
click at [852, 228] on input "Row Selected a948b241-96a3-4ba2-a22c-b86c8c0385f7" at bounding box center [856, 231] width 15 height 15
click at [1501, 705] on button "Conciliar" at bounding box center [1491, 710] width 69 height 29
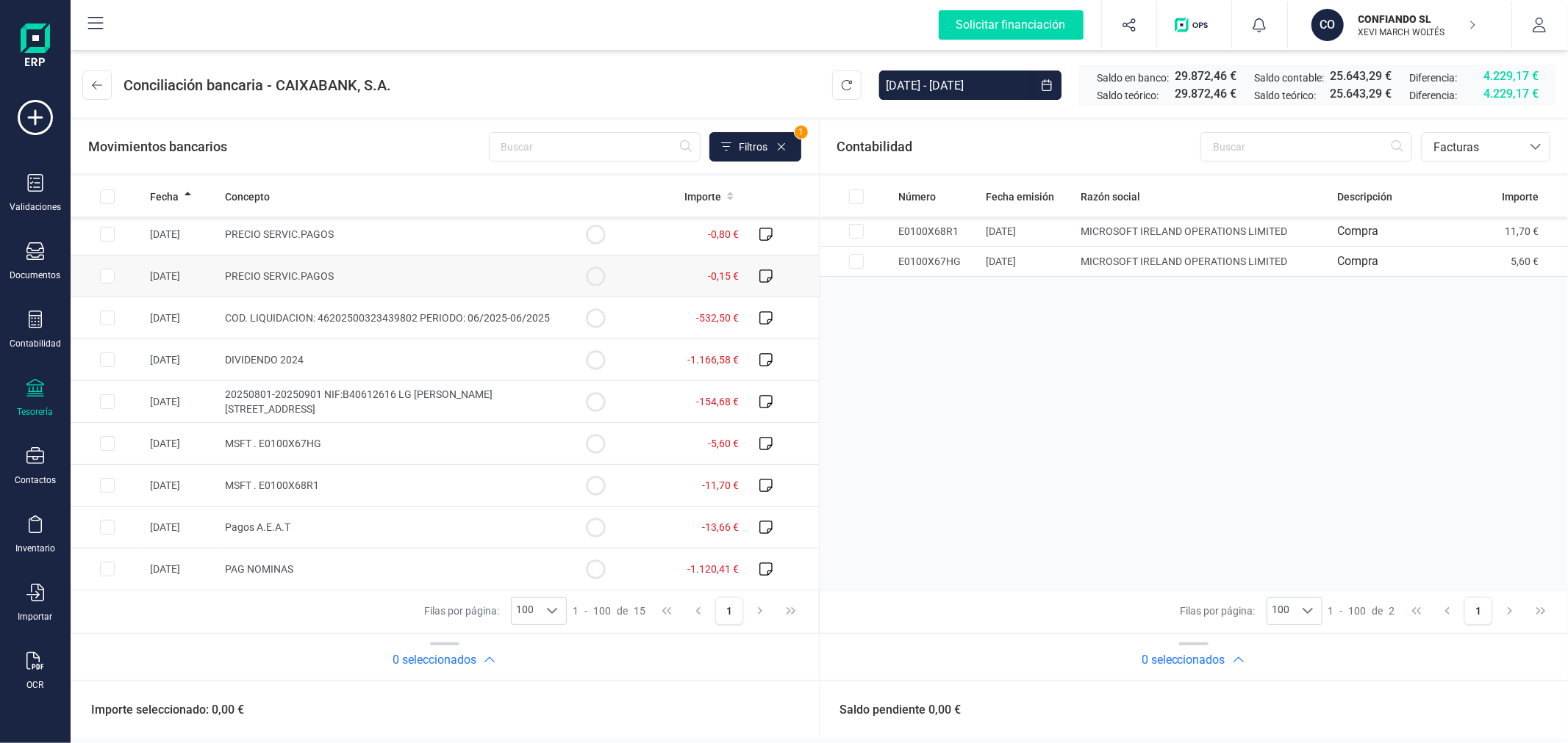
scroll to position [255, 0]
click at [108, 442] on input "Row Selected 098c1551-bc03-4364-ae6c-099fb23f8ee9" at bounding box center [107, 442] width 15 height 15
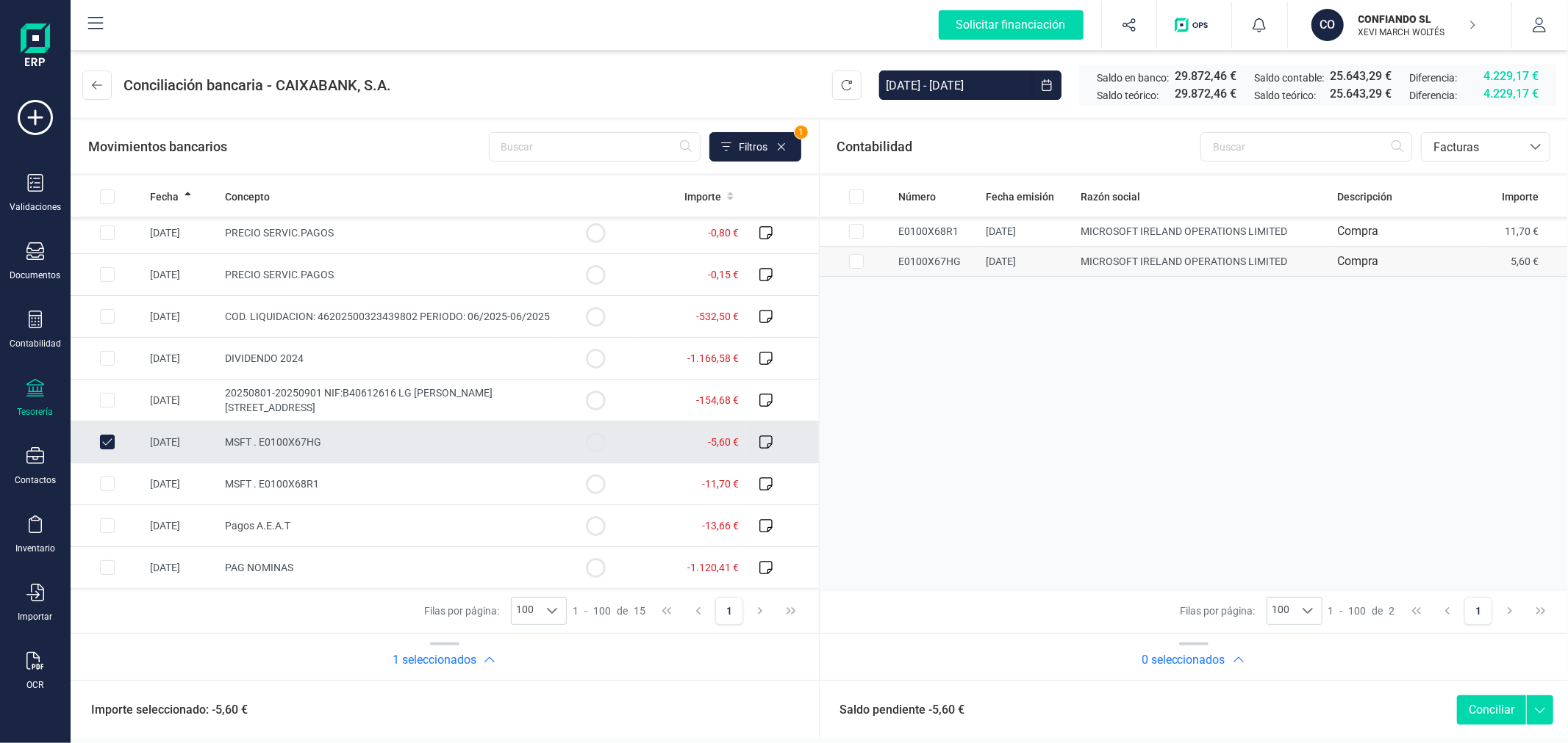
click at [855, 263] on input "Row Selected b9fc93e7-eeab-434f-9bb0-36108b5690c1" at bounding box center [856, 261] width 15 height 15
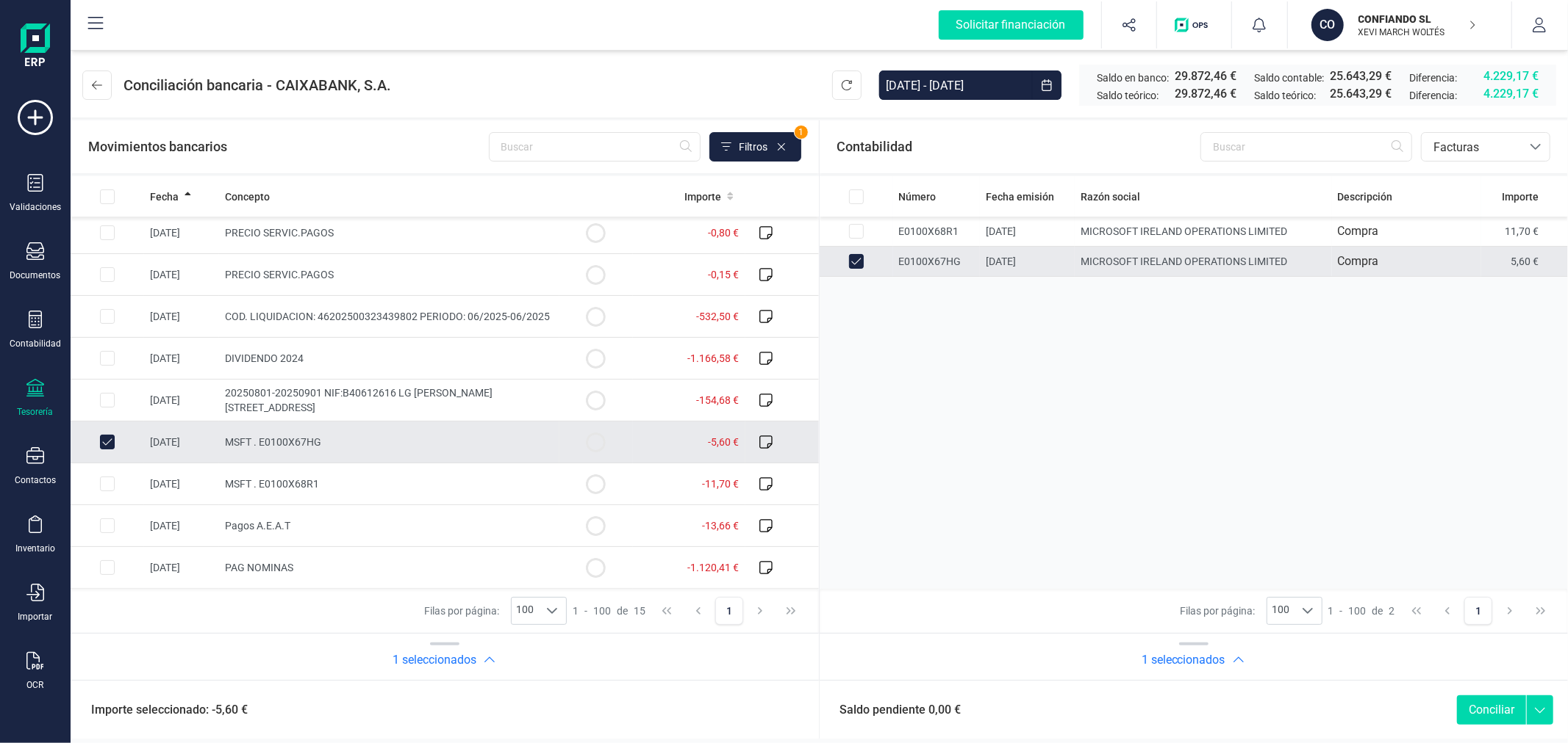
click at [1494, 702] on button "Conciliar" at bounding box center [1491, 710] width 69 height 29
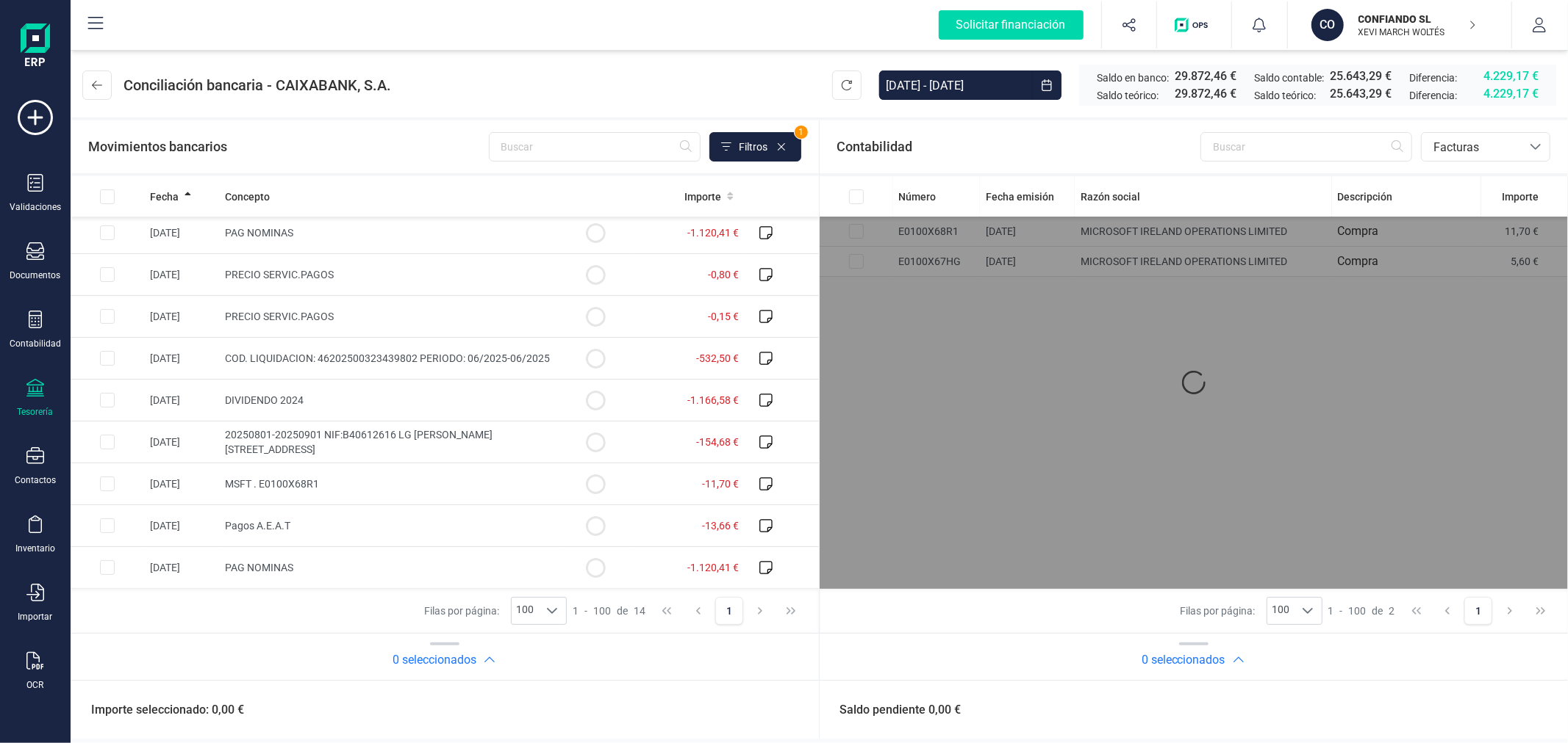
scroll to position [214, 0]
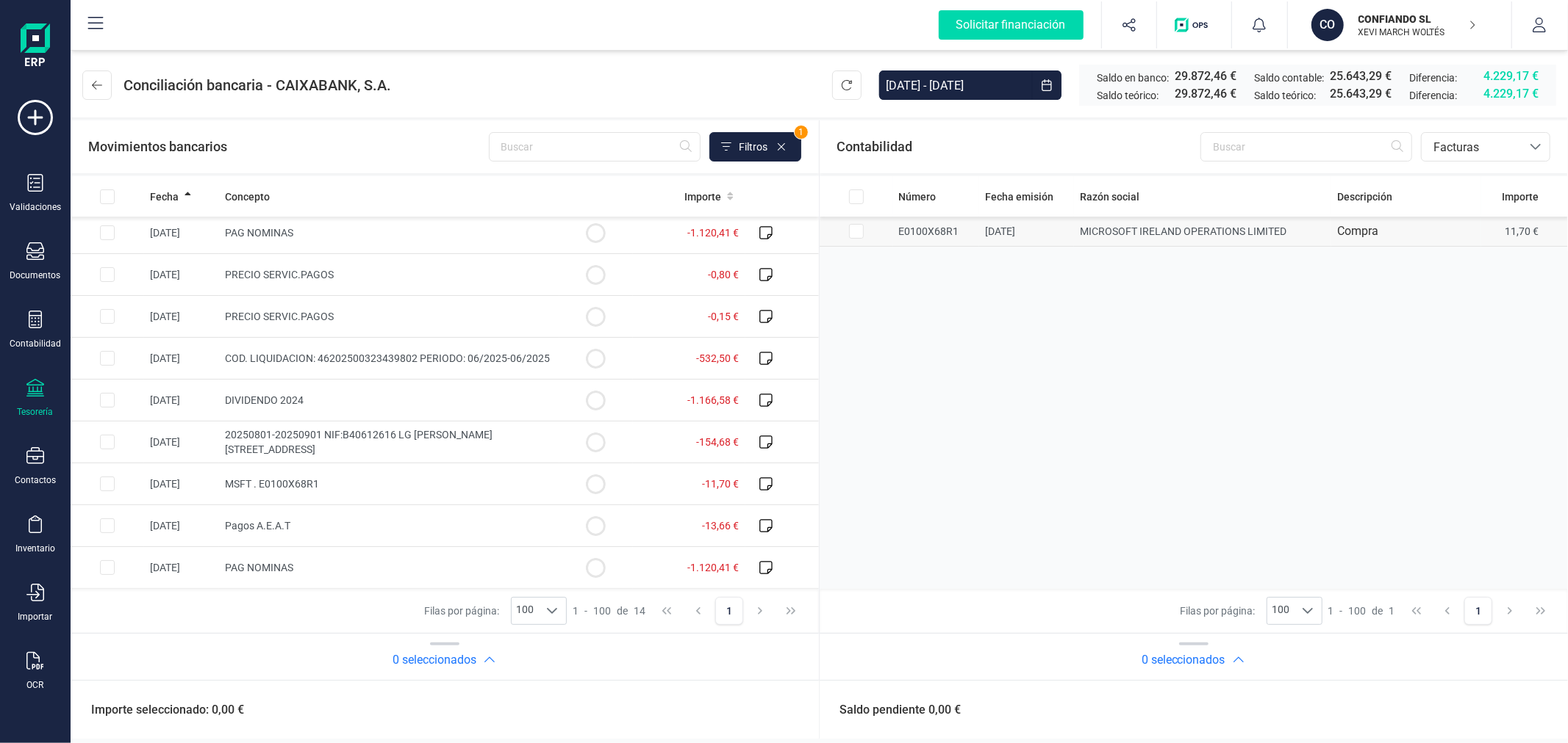
click at [857, 230] on input "Row Selected 0faaef13-24ea-4e7f-adb0-133dcabb71a1" at bounding box center [856, 231] width 15 height 15
click at [113, 485] on input "Row Selected 30caa480-ab69-4506-92cf-40d495ce7d31" at bounding box center [107, 485] width 15 height 15
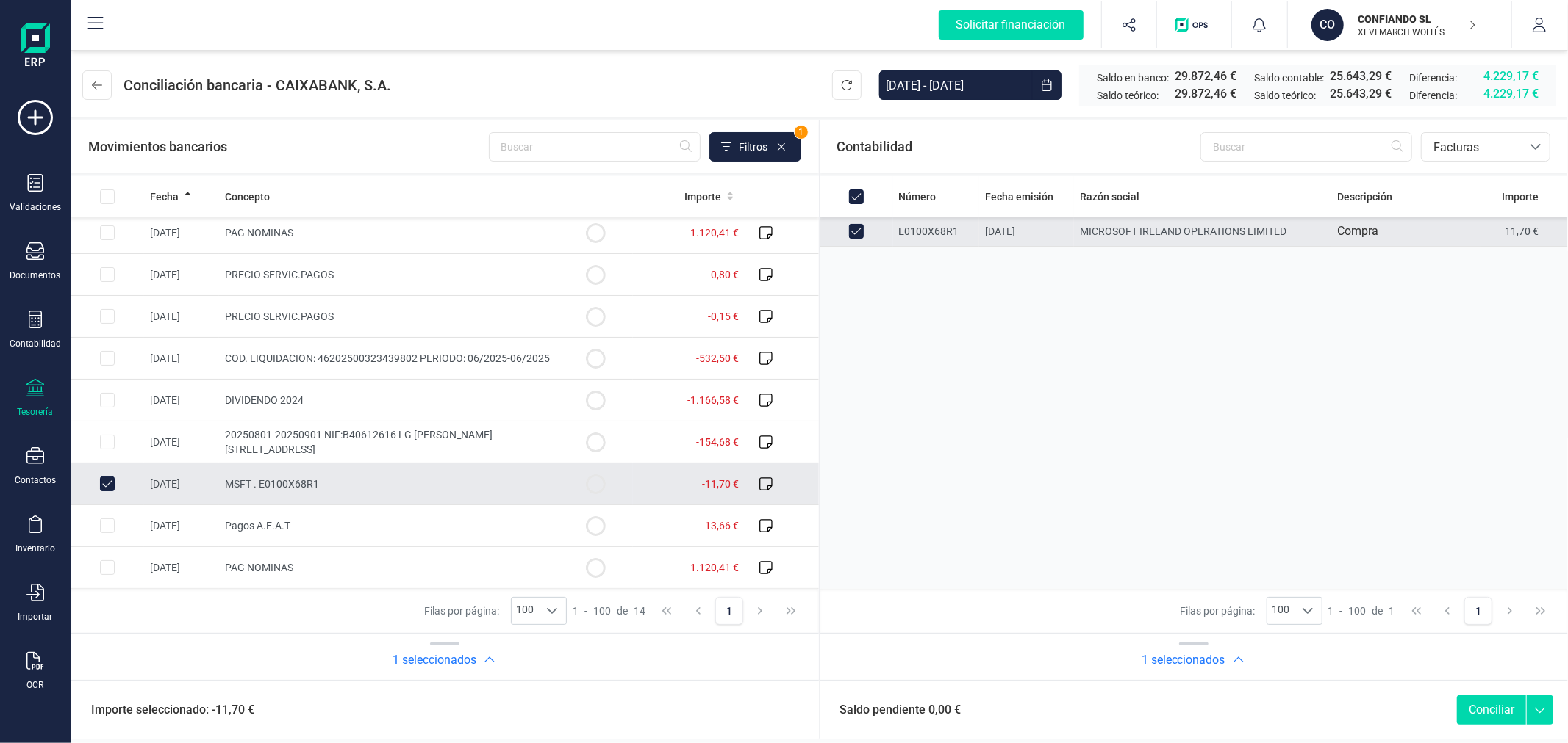
click at [1500, 705] on button "Conciliar" at bounding box center [1491, 710] width 69 height 29
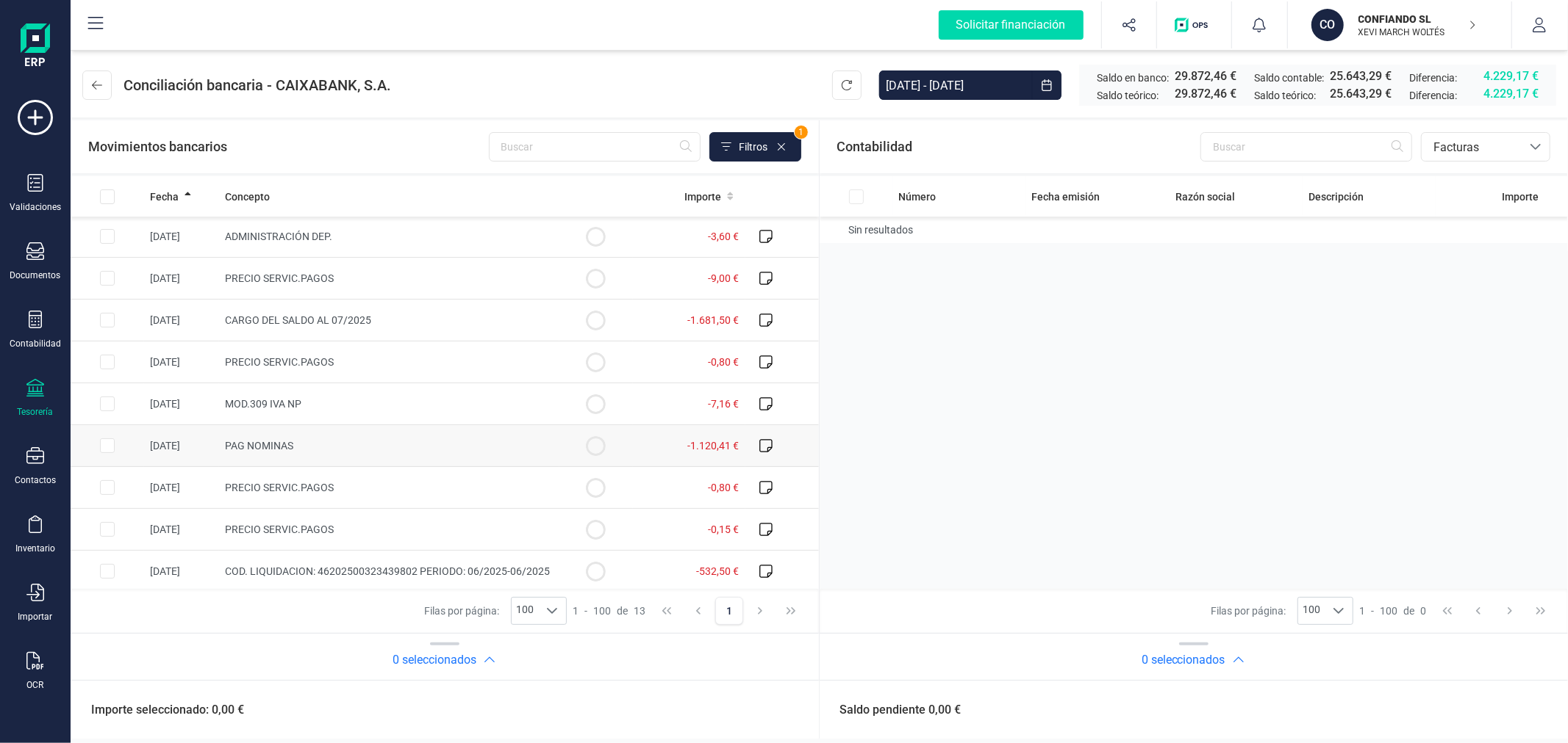
scroll to position [0, 0]
click at [104, 232] on input "Row Selected 8c0e615d-b824-449b-abdf-3c43bfca2521" at bounding box center [107, 237] width 15 height 15
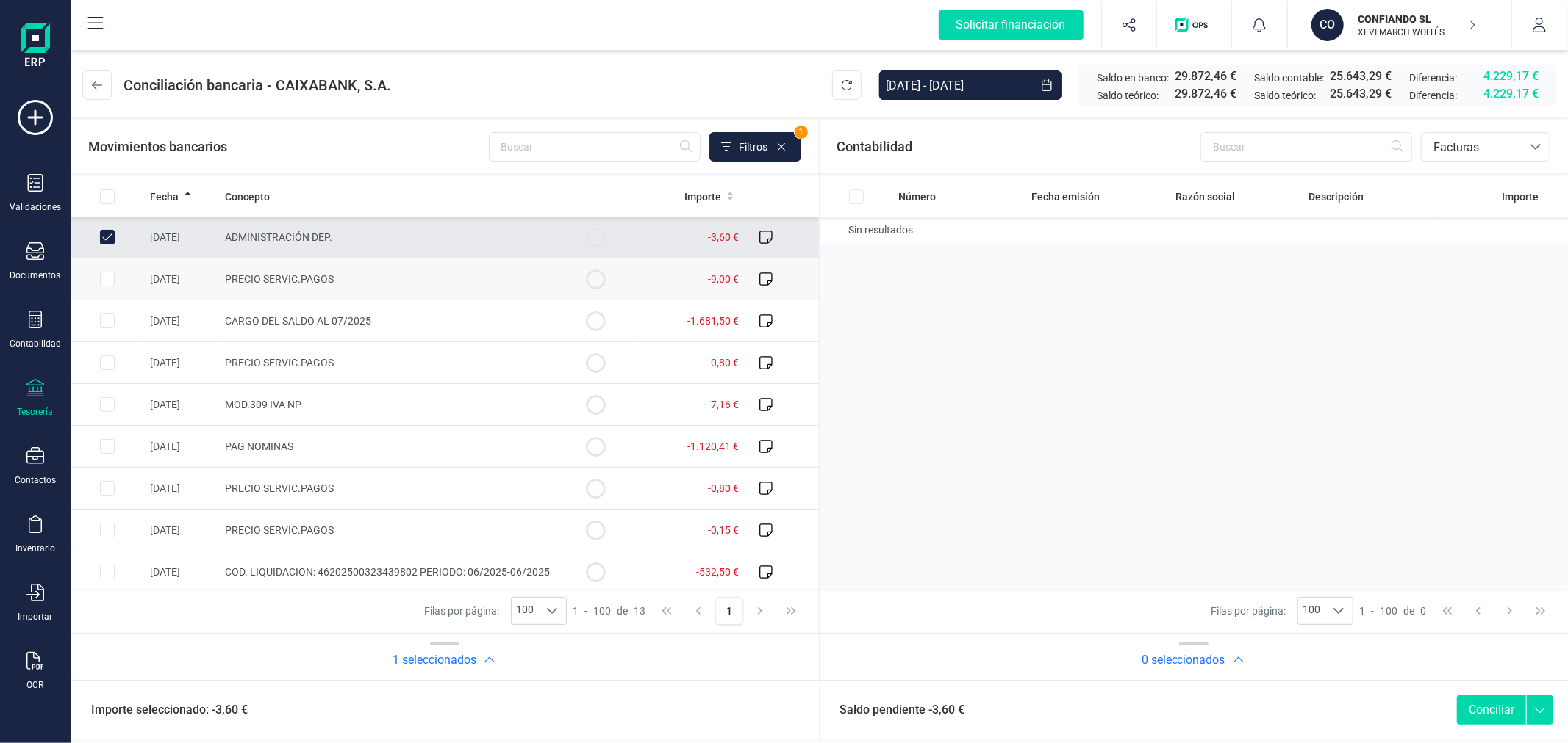
click at [107, 281] on input "Row Selected 47b4a25c-9a80-41aa-acbb-5181f942bcdf" at bounding box center [107, 279] width 15 height 15
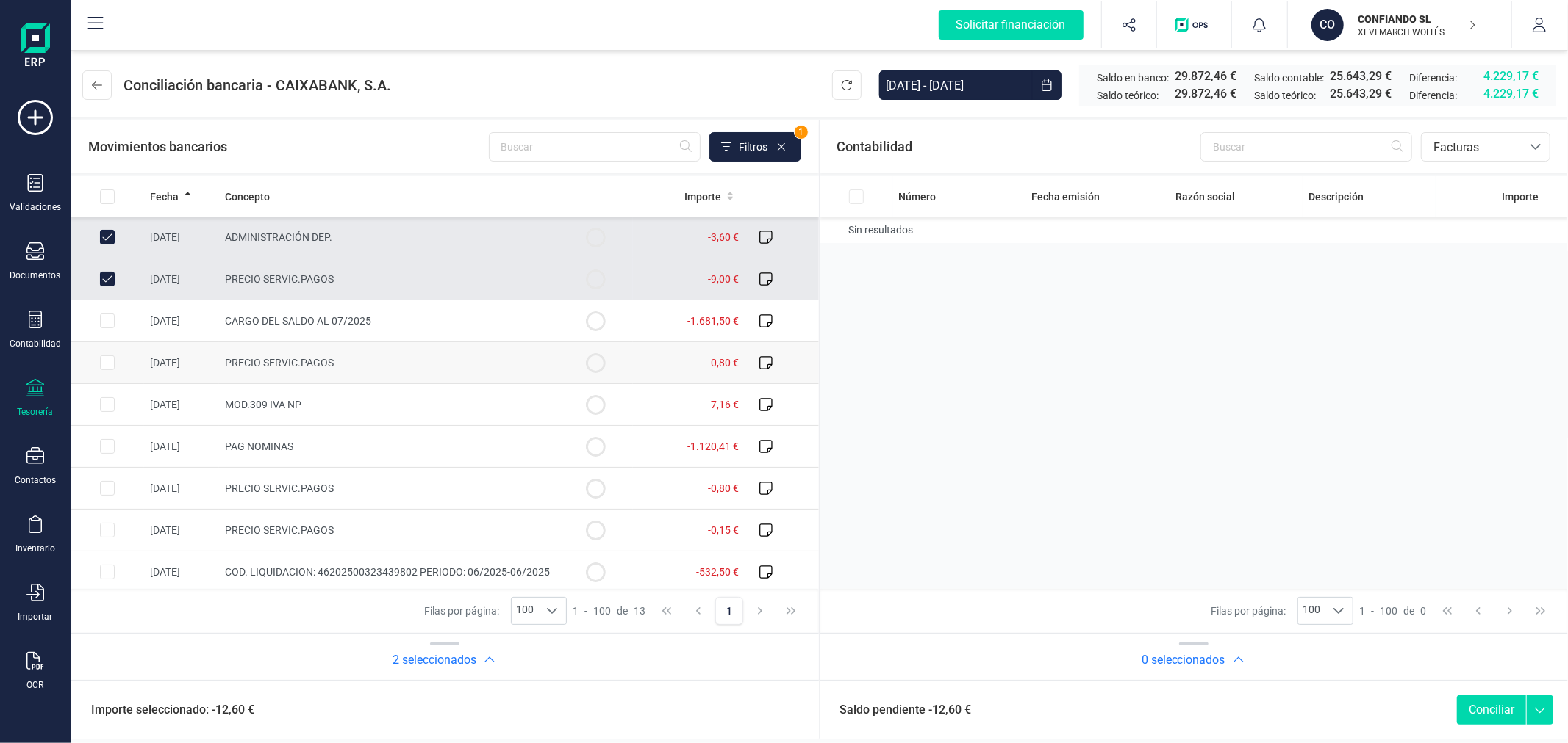
click at [101, 366] on input "Row Selected f35310a4-0df6-49b7-815f-45d38500a60c" at bounding box center [107, 363] width 15 height 15
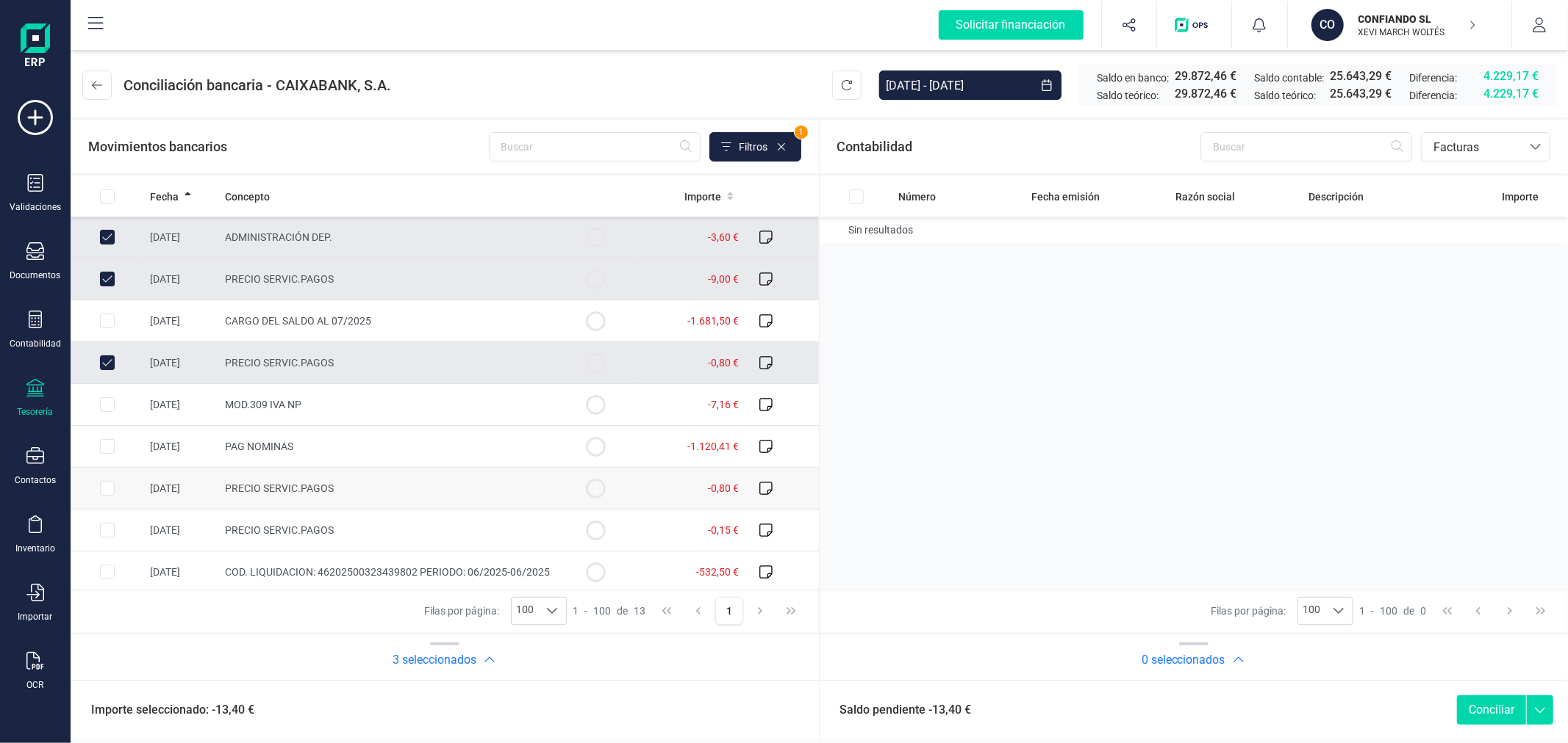
click at [101, 494] on input "Row Selected 0d512f2b-083b-4835-ae42-1b04cabf8476" at bounding box center [107, 488] width 15 height 15
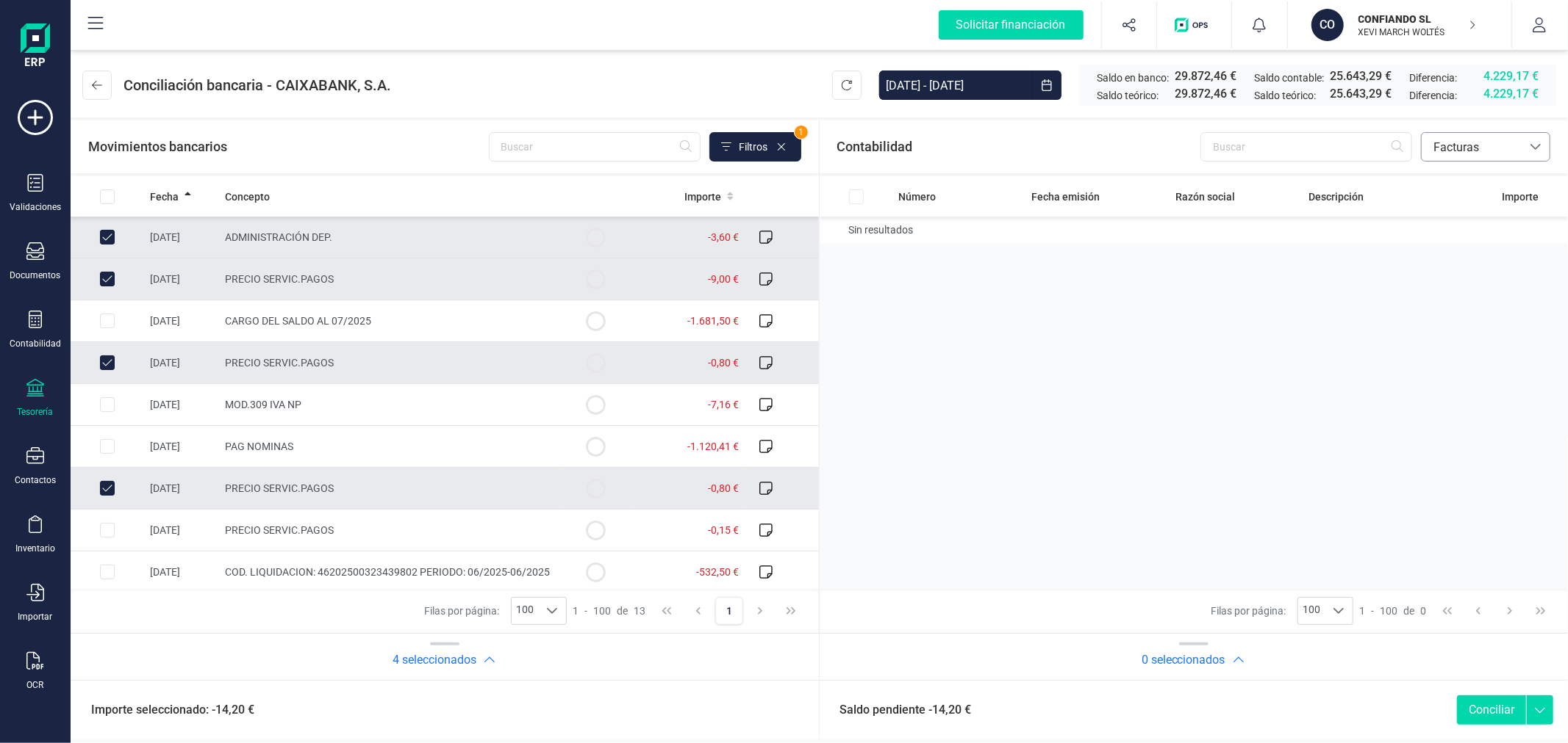
click at [1506, 145] on span "Facturas" at bounding box center [1471, 147] width 88 height 17
click at [1483, 184] on span "Contabilidad" at bounding box center [1466, 182] width 66 height 17
click at [1365, 146] on span "Crear asiento" at bounding box center [1364, 147] width 61 height 15
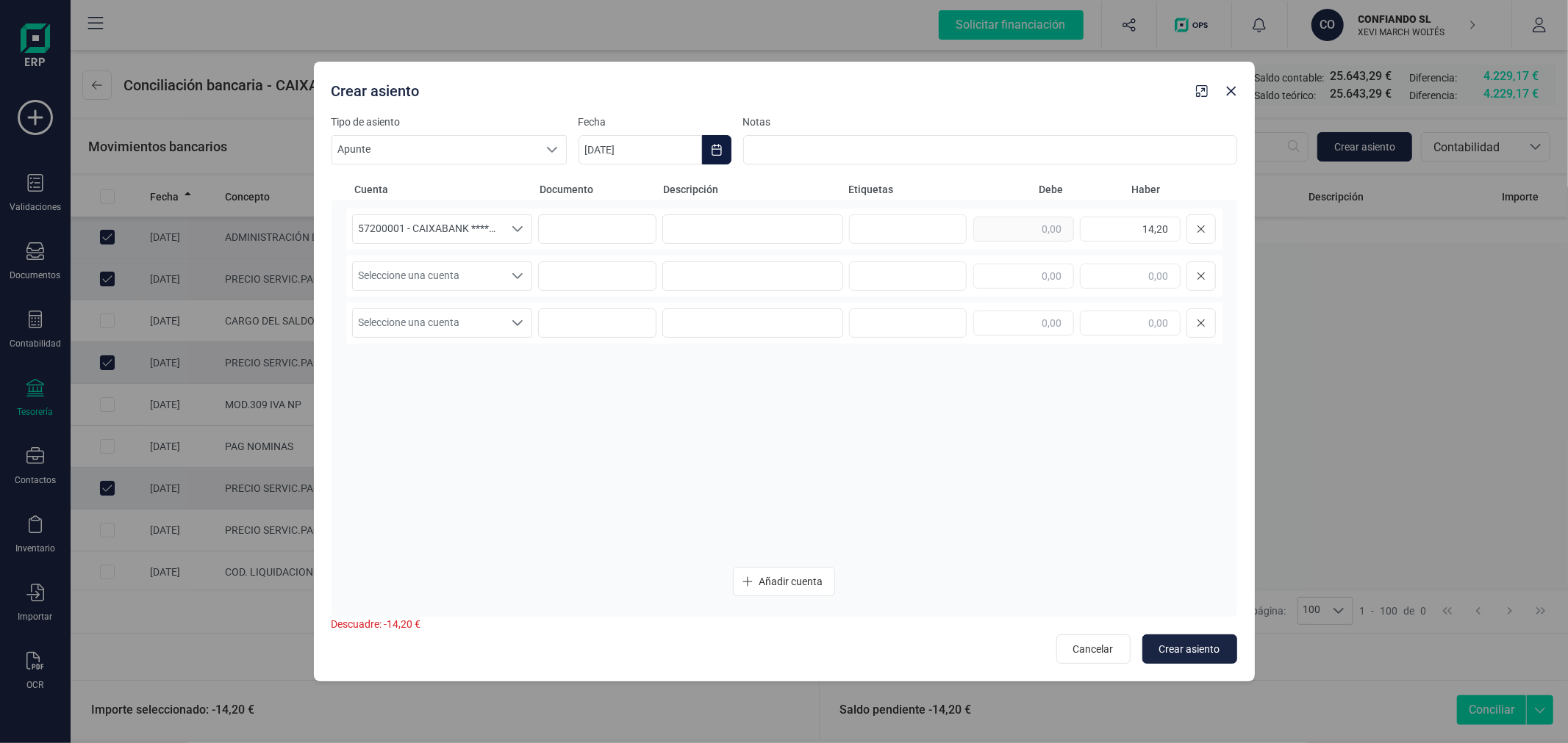
click at [716, 155] on icon "Choose Date" at bounding box center [716, 150] width 10 height 12
click at [610, 195] on icon "Previous Month" at bounding box center [608, 194] width 12 height 12
click at [774, 439] on span "31" at bounding box center [773, 444] width 29 height 29
click at [790, 222] on input at bounding box center [752, 228] width 181 height 29
click at [485, 281] on span "Seleccione una cuenta" at bounding box center [428, 276] width 151 height 28
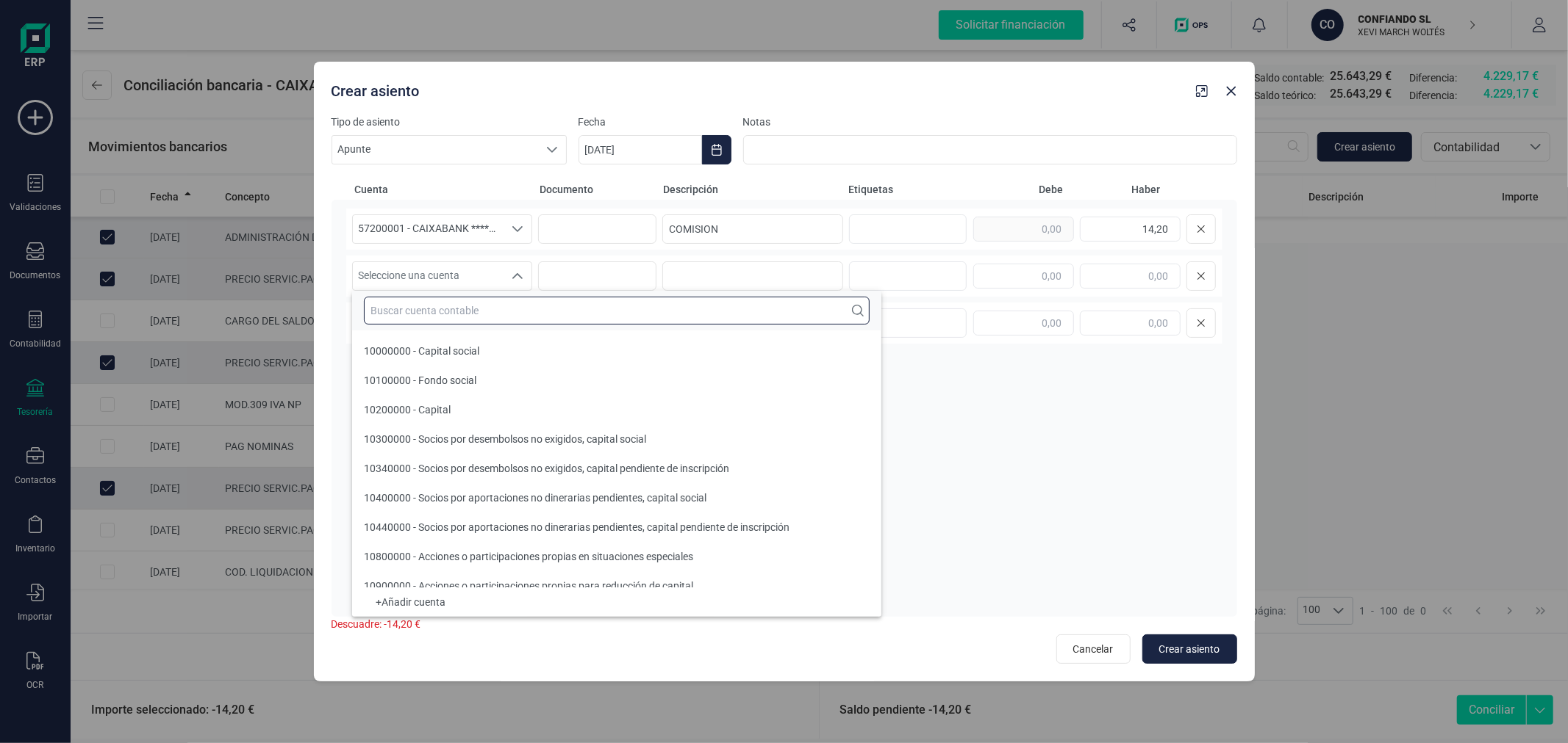
click at [495, 301] on input "text" at bounding box center [616, 310] width 506 height 28
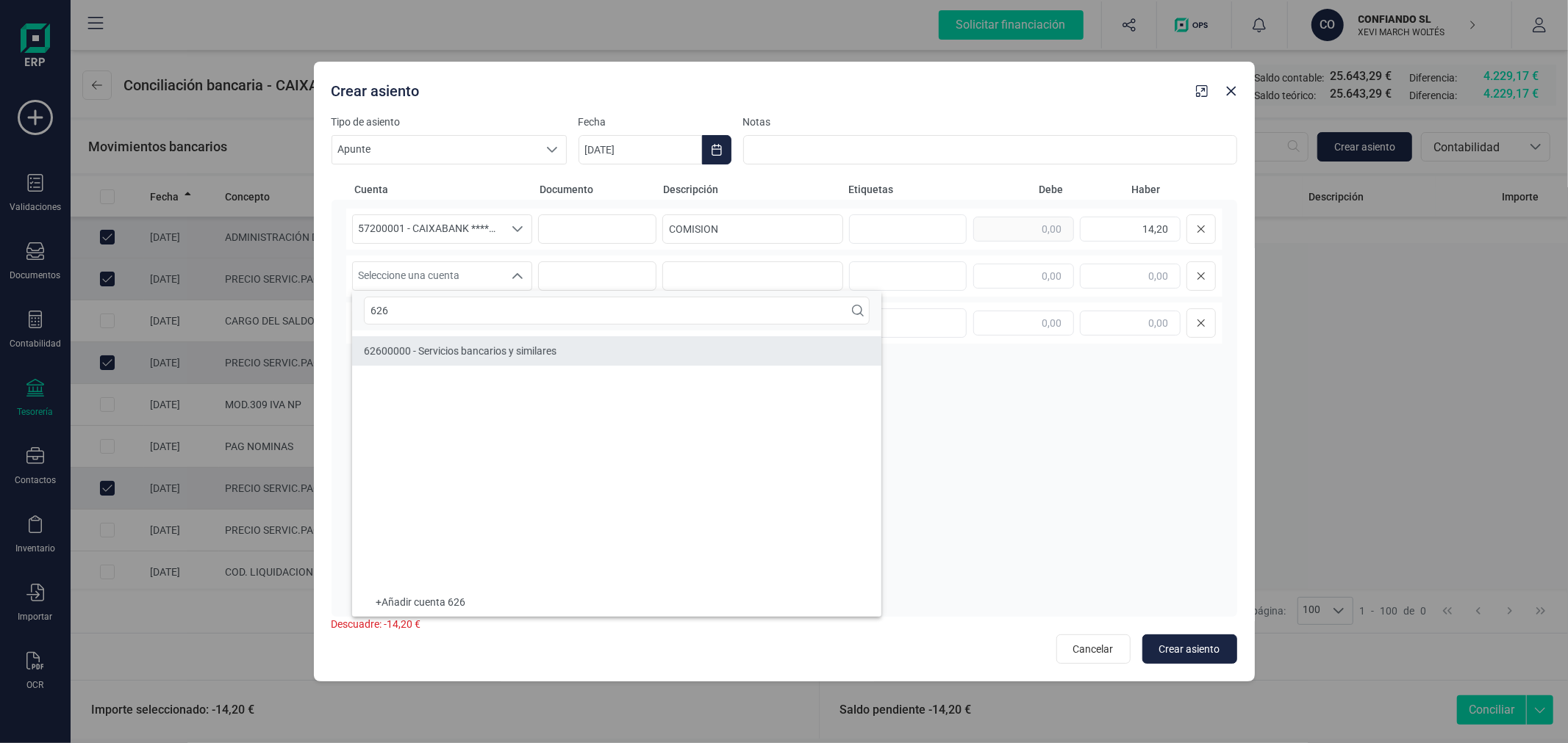
click at [512, 350] on span "62600000 - Servicios bancarios y similares" at bounding box center [460, 352] width 192 height 12
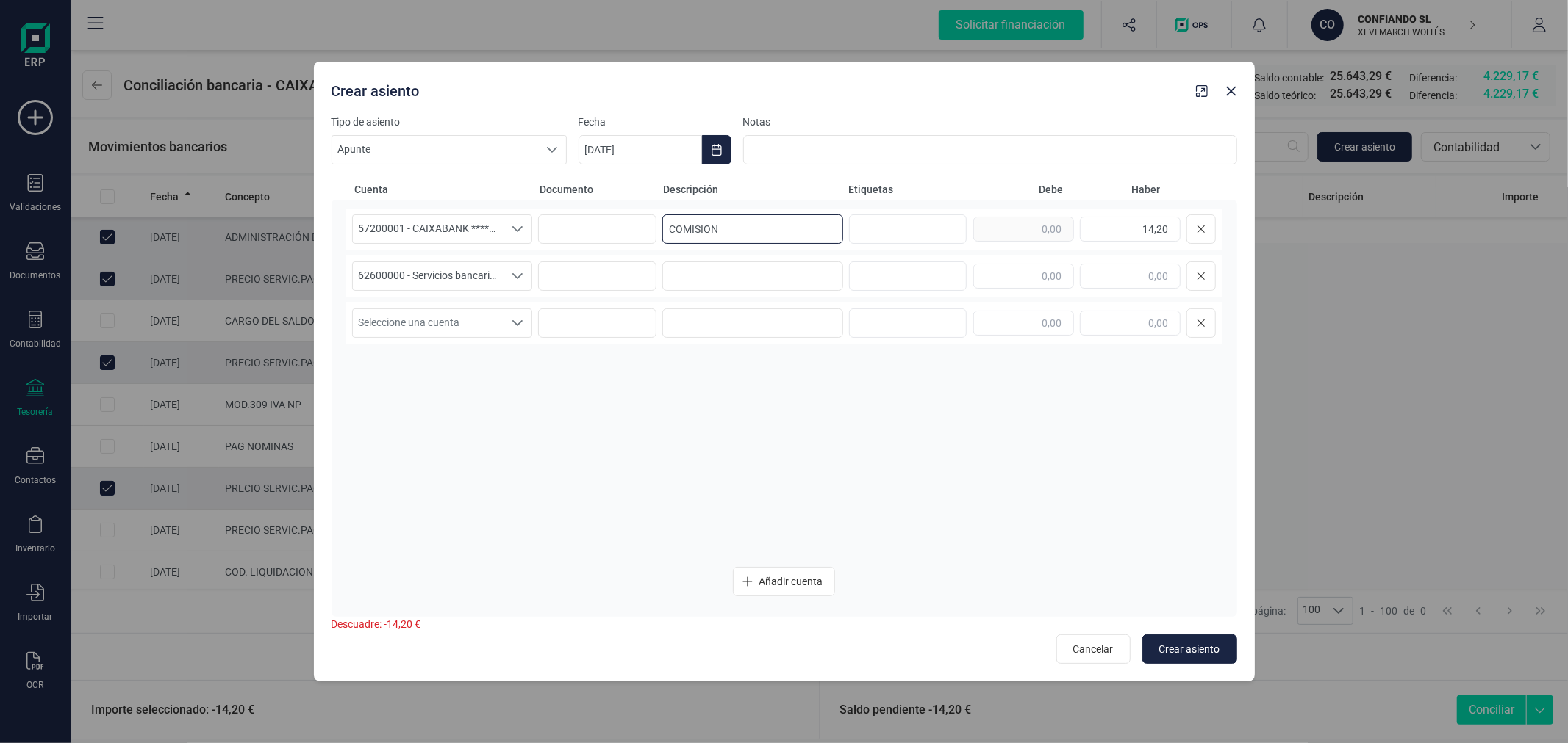
click at [763, 220] on input "COMISION" at bounding box center [752, 228] width 181 height 29
click at [776, 279] on input at bounding box center [752, 276] width 181 height 29
paste input "COMISIONES"
click at [1019, 275] on input "text" at bounding box center [1024, 276] width 101 height 25
click at [1194, 655] on span "Crear asiento" at bounding box center [1189, 650] width 61 height 15
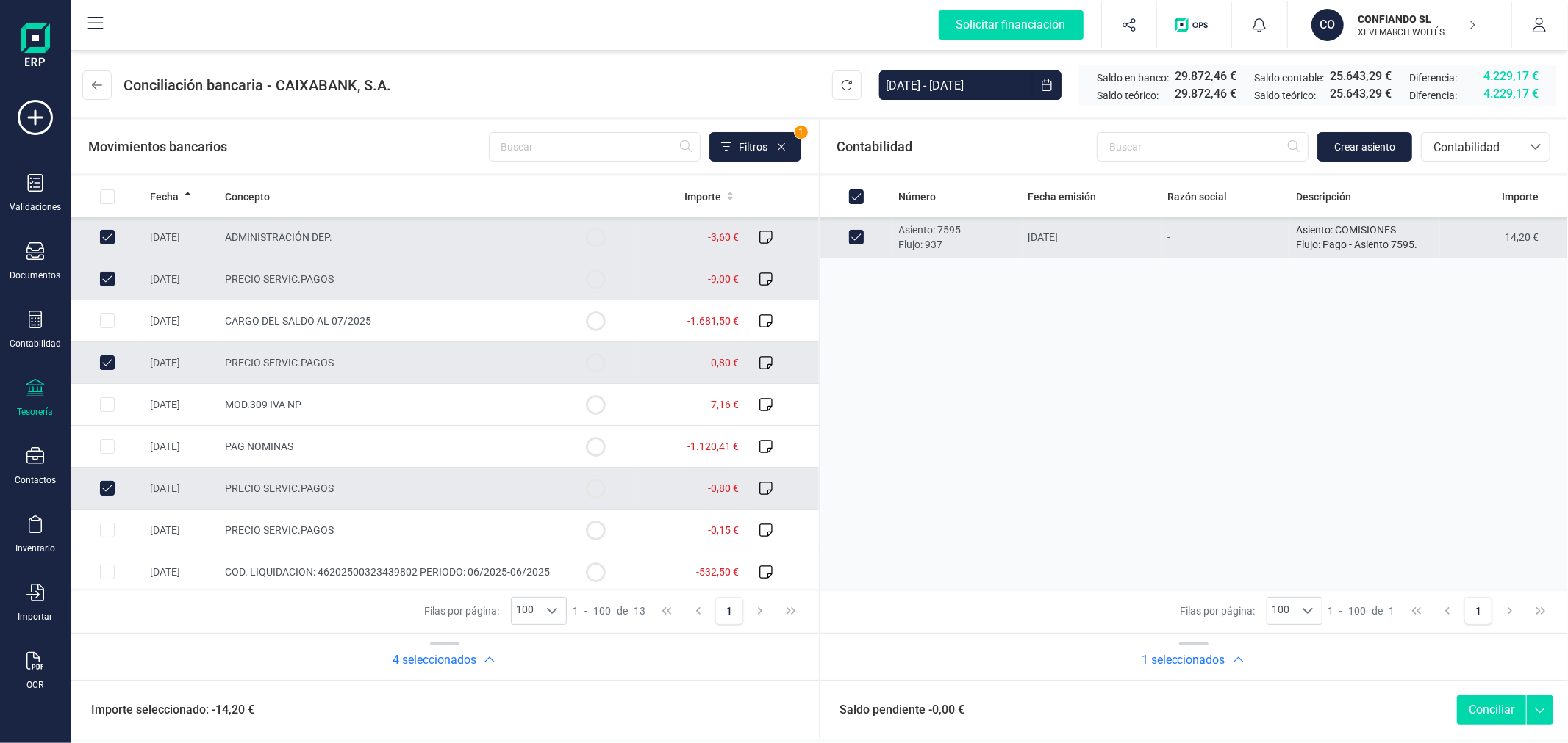
click at [1486, 709] on button "Conciliar" at bounding box center [1491, 710] width 69 height 29
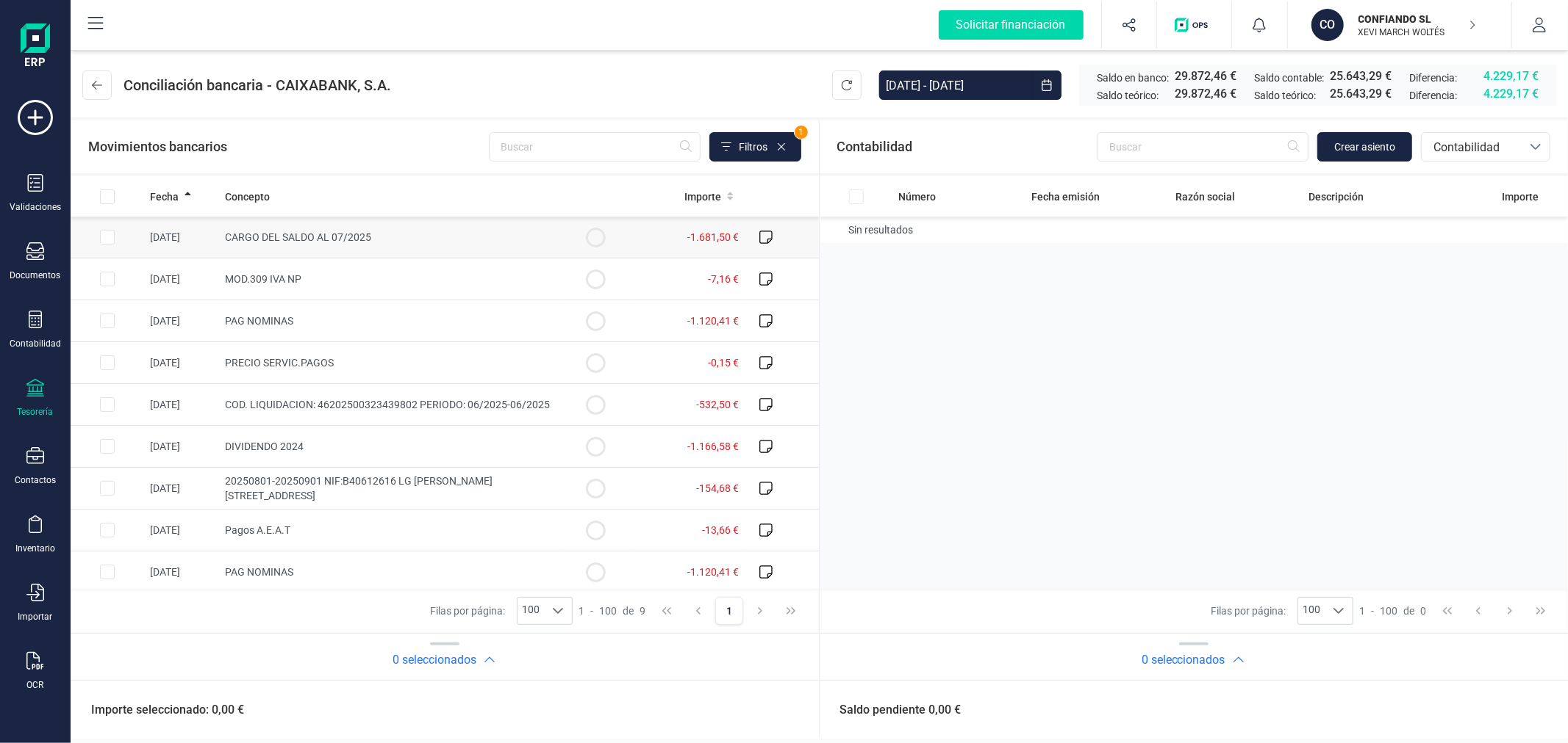
click at [103, 233] on input "Row Selected 5f136e81-868d-4a5a-af8b-1bf9e1f31cc7" at bounding box center [107, 237] width 15 height 15
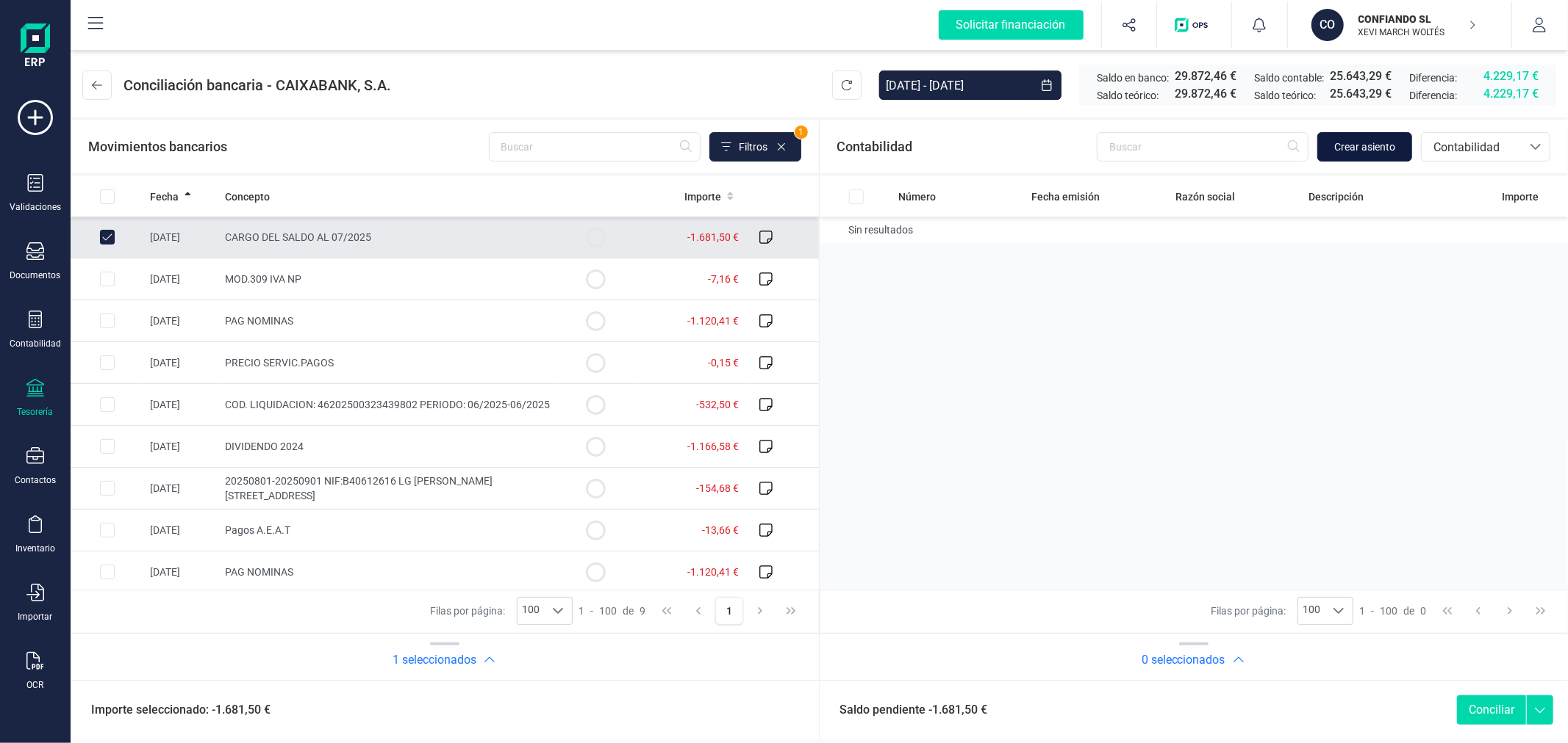
click at [1372, 149] on span "Crear asiento" at bounding box center [1364, 147] width 61 height 15
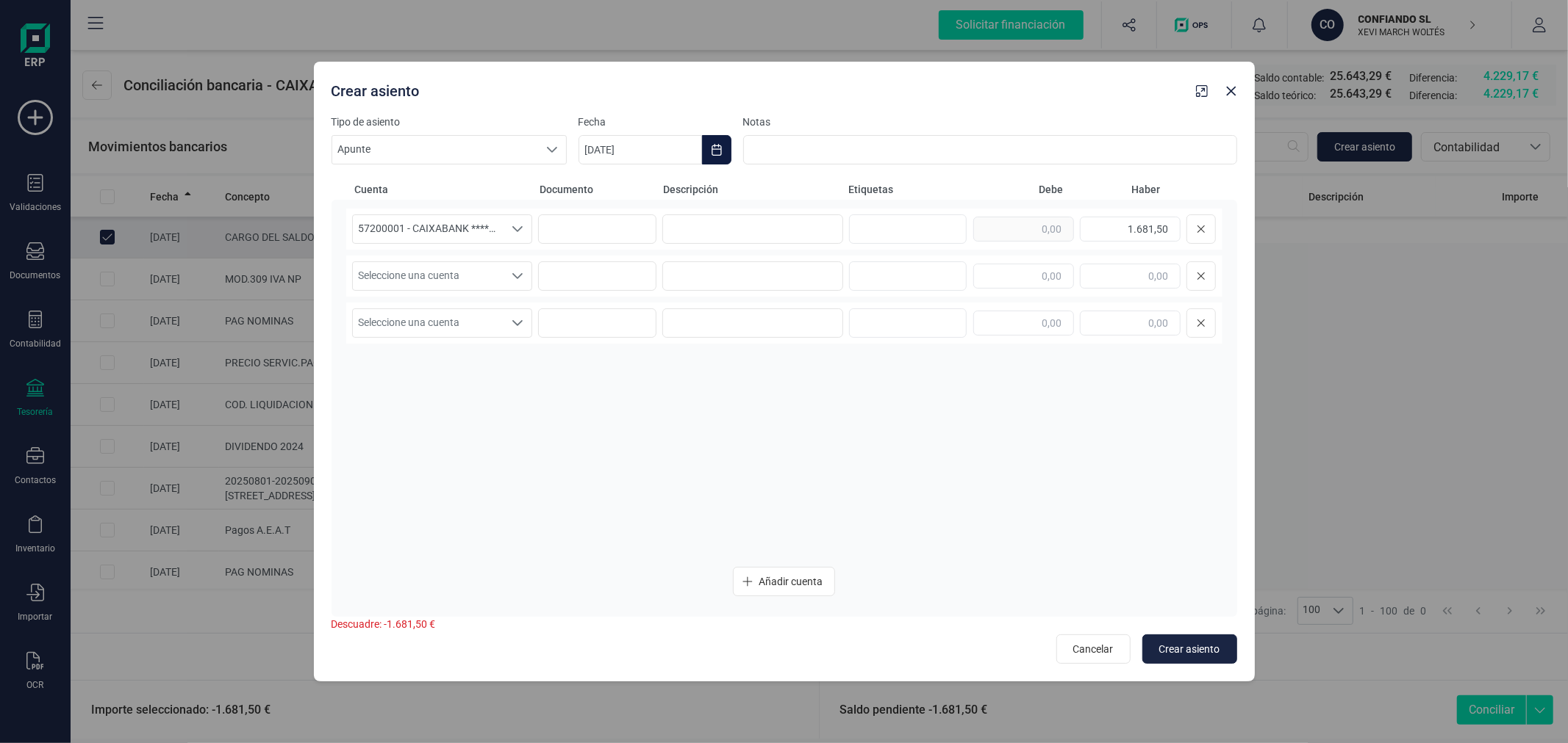
click at [720, 157] on button "Choose Date" at bounding box center [716, 150] width 29 height 29
click at [617, 193] on button "Previous Month" at bounding box center [607, 193] width 23 height 23
click at [775, 280] on span "3" at bounding box center [773, 279] width 29 height 29
click at [763, 224] on input at bounding box center [752, 228] width 181 height 29
click at [763, 224] on input "SEGURO ALLIANZ" at bounding box center [752, 228] width 181 height 29
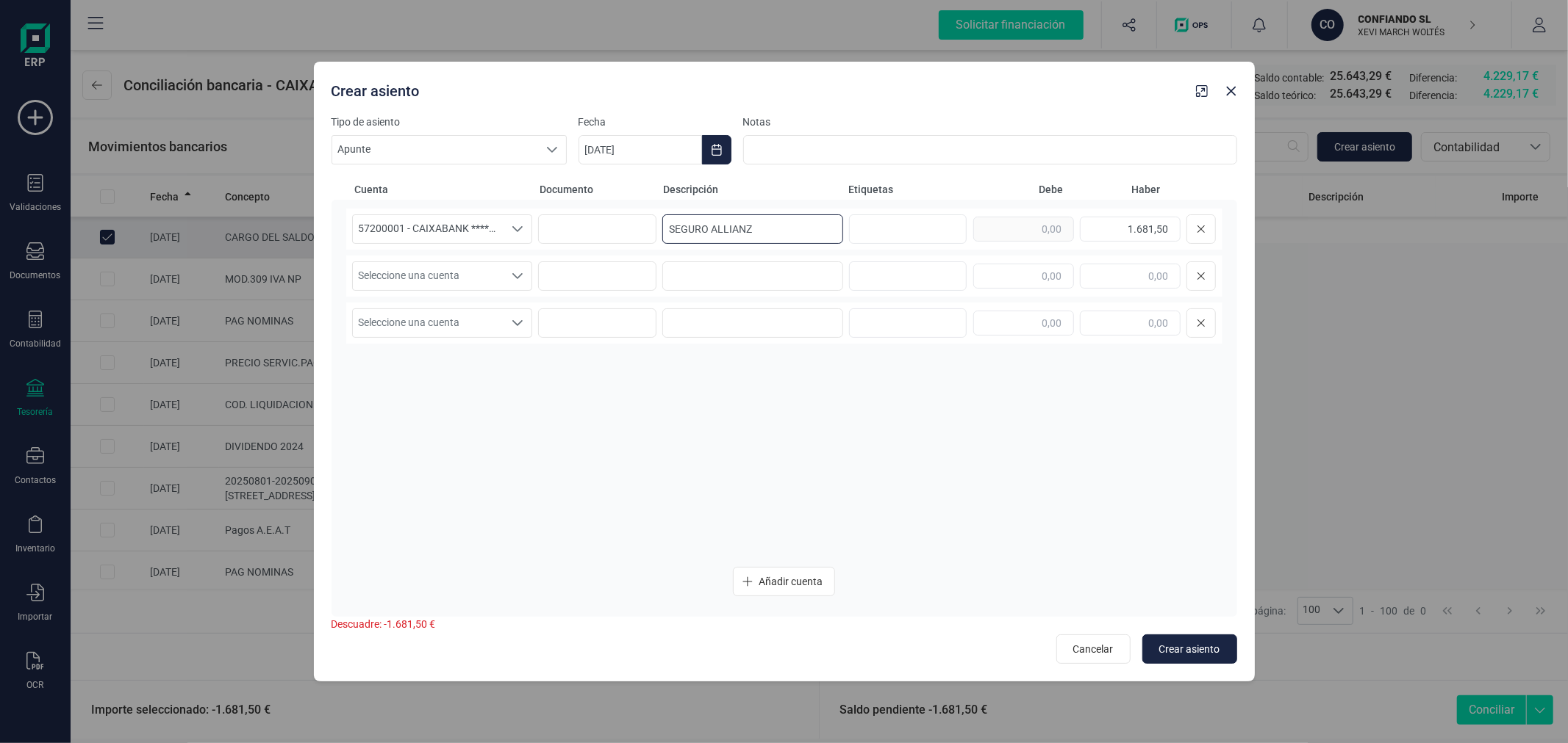
click at [763, 224] on input "SEGURO ALLIANZ" at bounding box center [752, 228] width 181 height 29
click at [463, 260] on div "Seleccione una cuenta Seleccione una cuenta" at bounding box center [784, 276] width 876 height 41
click at [467, 274] on span "Seleccione una cuenta" at bounding box center [428, 276] width 151 height 28
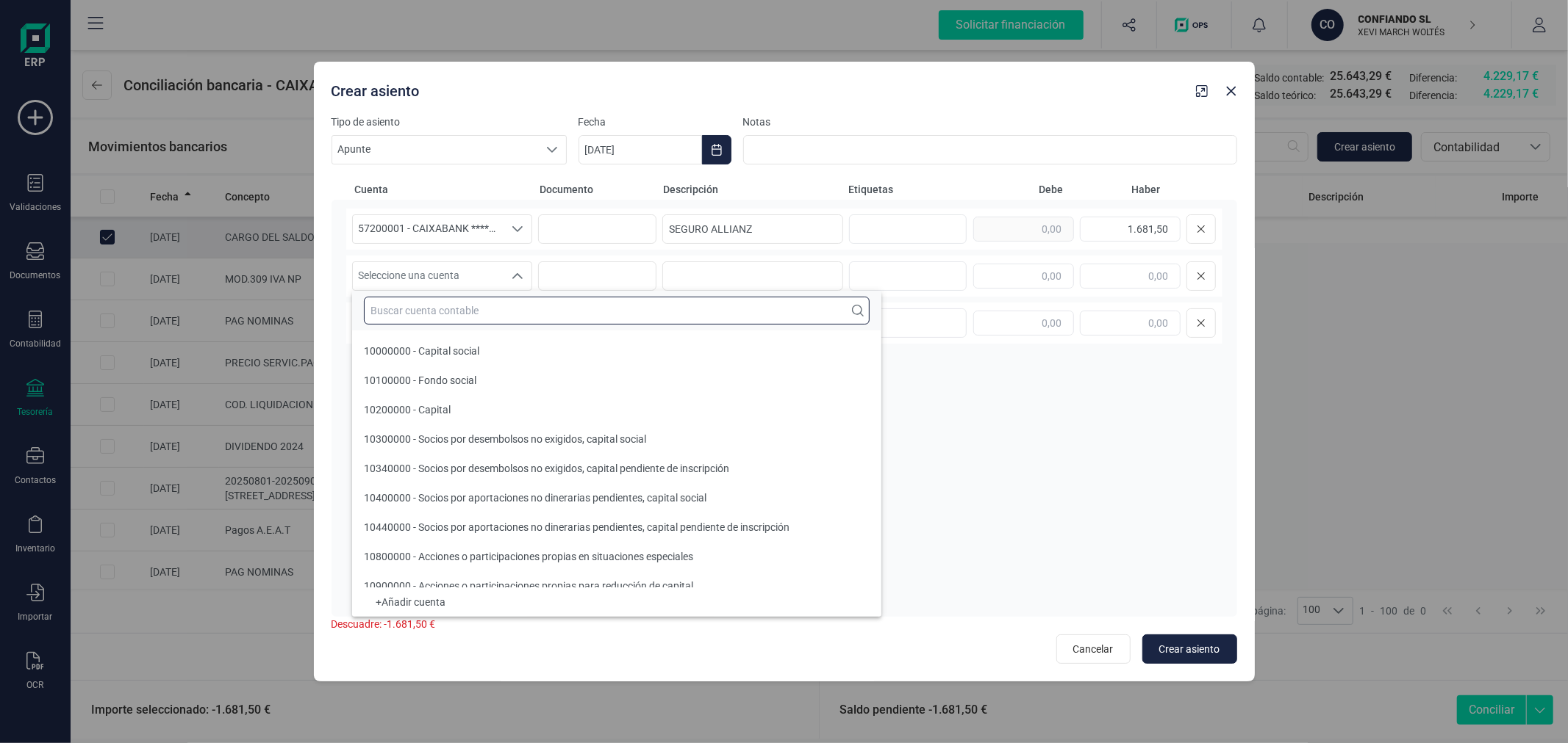
click at [477, 307] on input "text" at bounding box center [616, 310] width 506 height 28
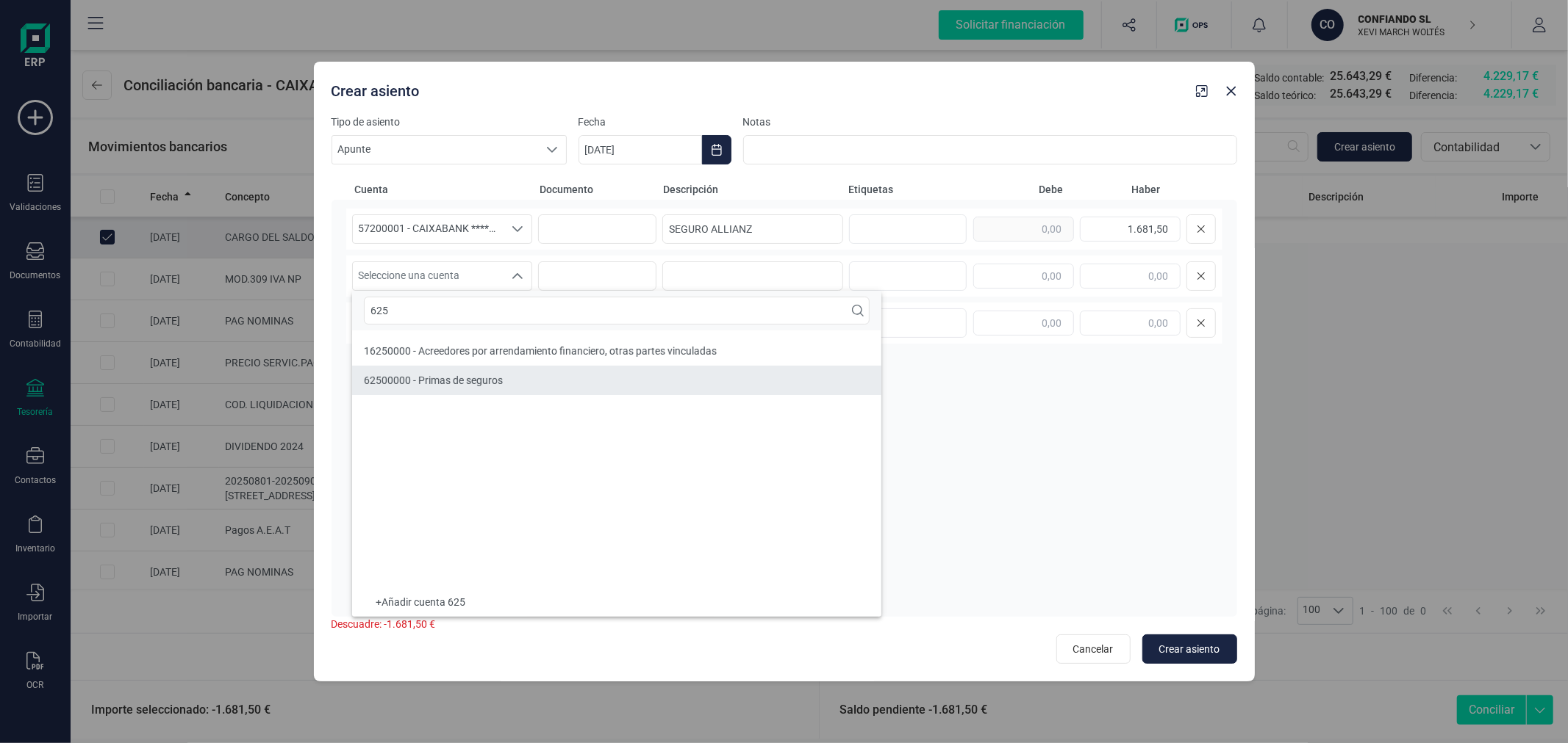
click at [498, 372] on li "62500000 - Primas de seguros" at bounding box center [616, 380] width 529 height 29
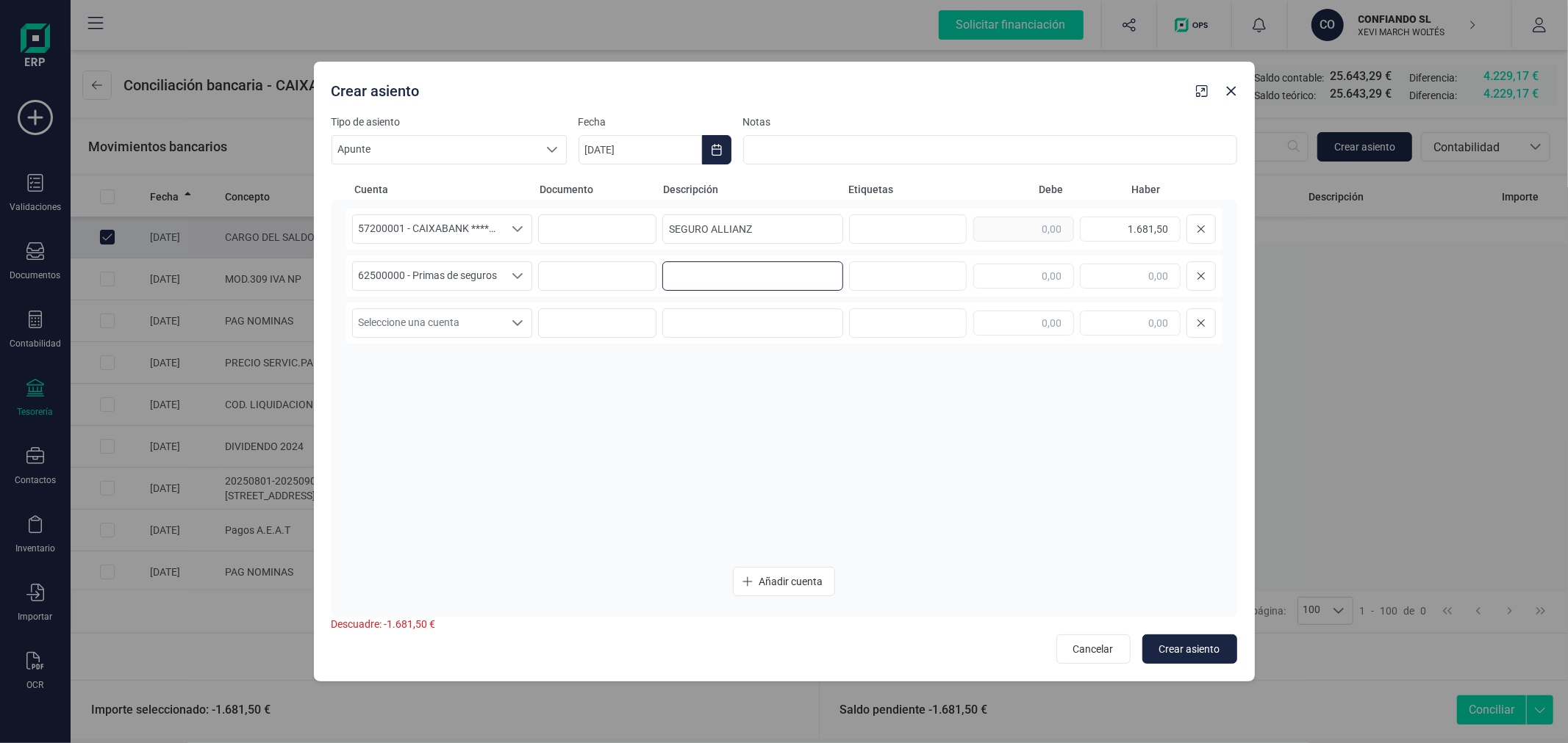
click at [732, 280] on input at bounding box center [752, 276] width 181 height 29
paste input "SEGURO ALLIANZ"
click at [1194, 652] on span "Crear asiento" at bounding box center [1189, 650] width 61 height 15
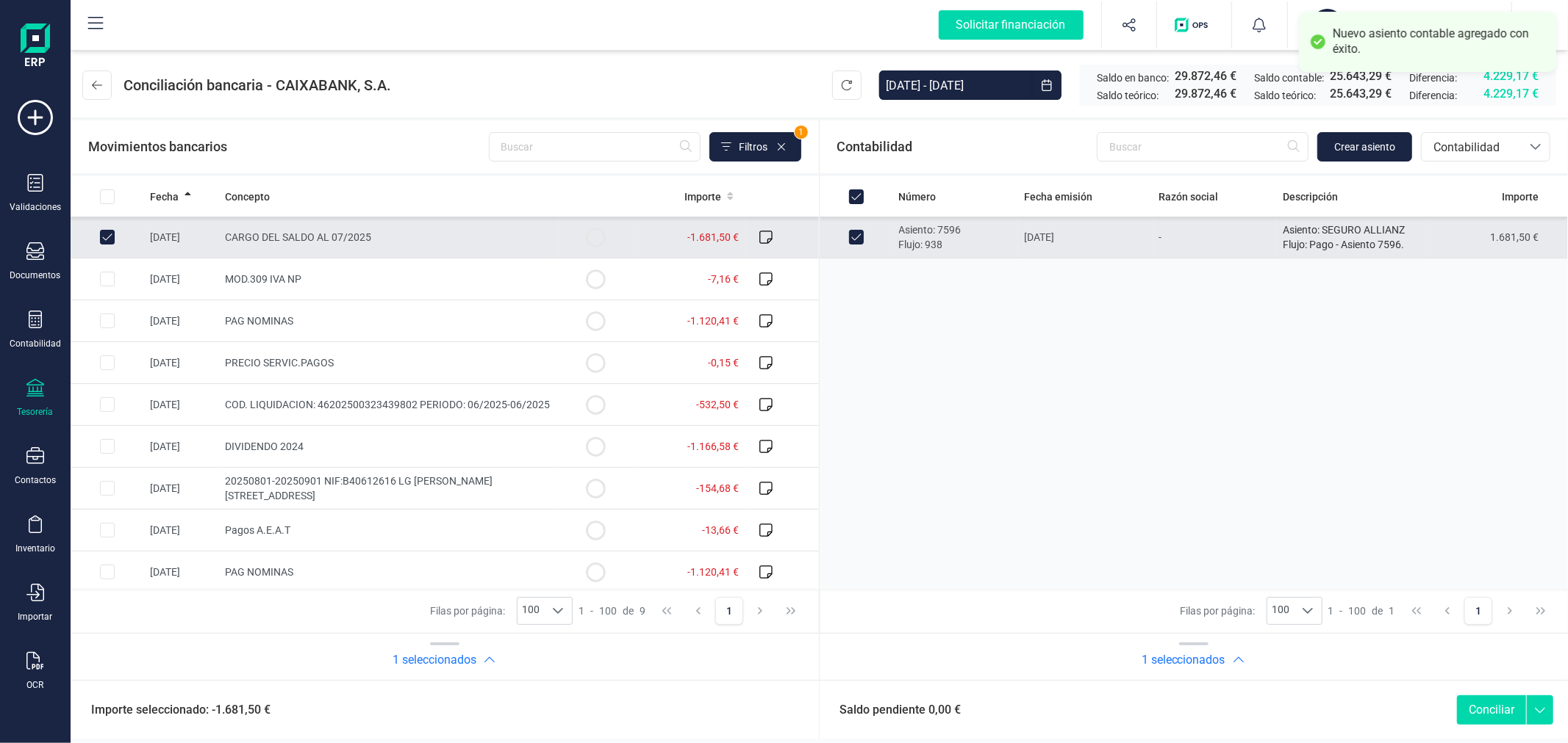
click at [1493, 708] on button "Conciliar" at bounding box center [1491, 710] width 69 height 29
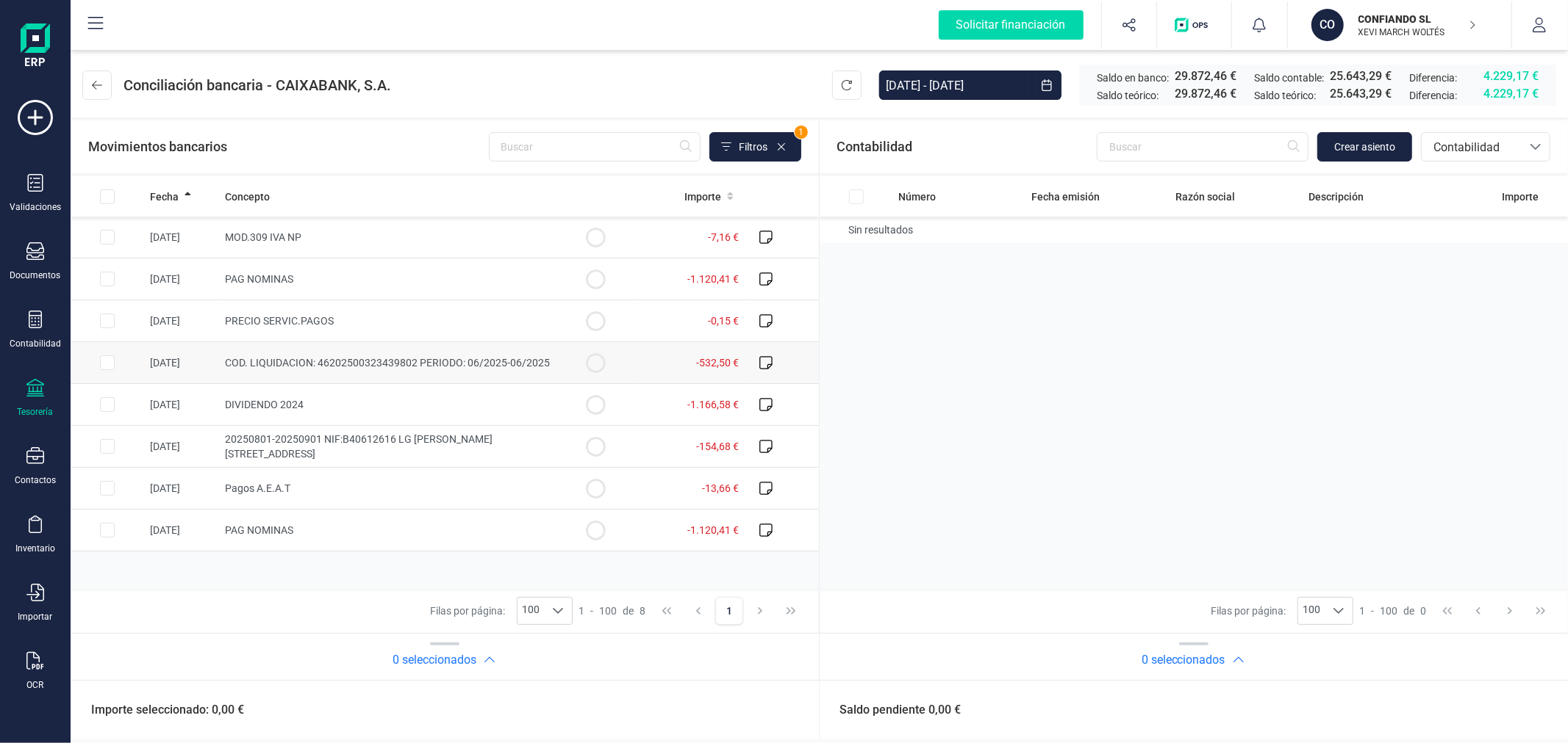
click at [106, 364] on input "Row Selected 214b0d5a-f6f7-4ae4-ad52-1b0e0371d8b8" at bounding box center [107, 363] width 15 height 15
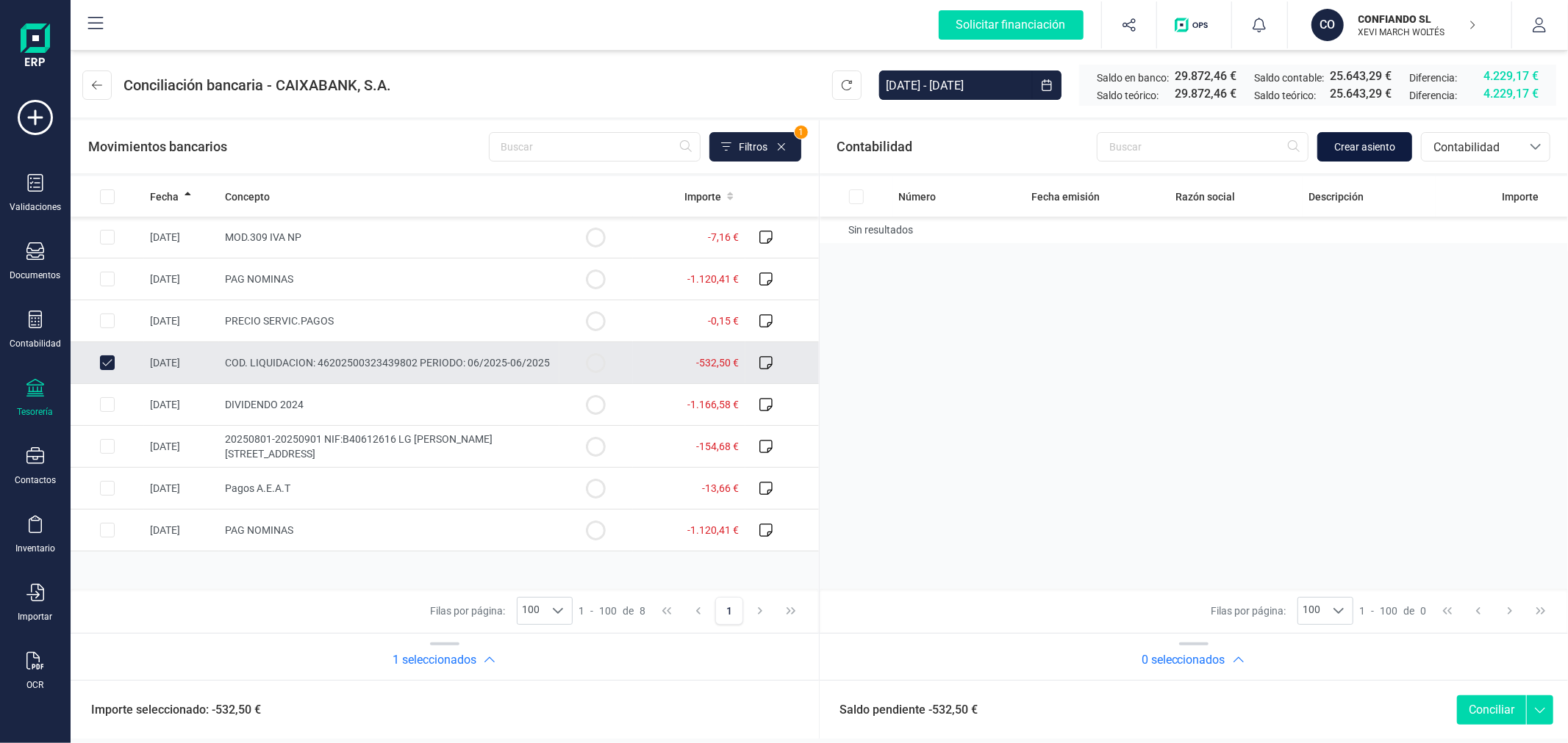
click at [1345, 141] on span "Crear asiento" at bounding box center [1364, 147] width 61 height 15
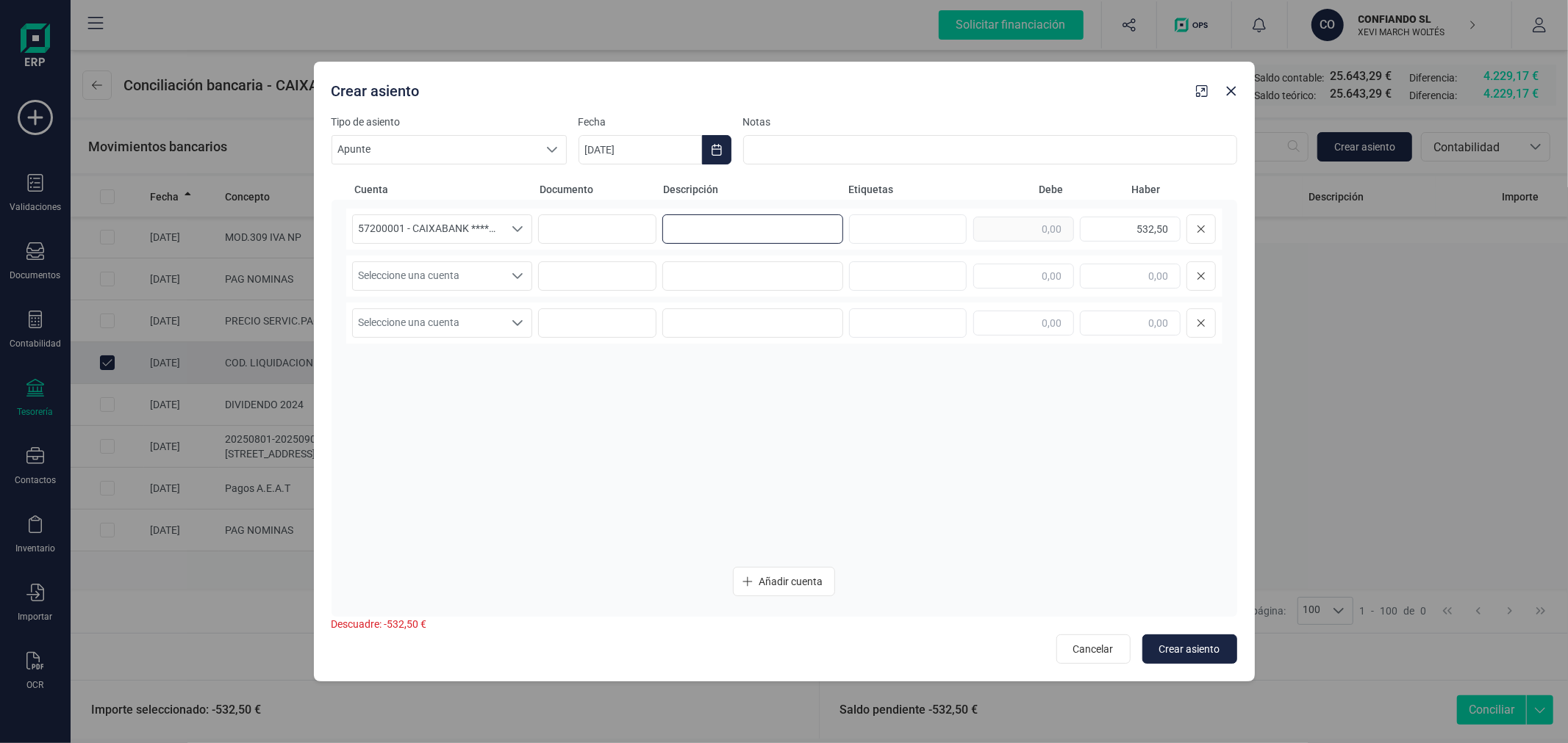
click at [810, 228] on input at bounding box center [752, 228] width 181 height 29
click at [710, 150] on icon "Choose Date" at bounding box center [716, 150] width 12 height 12
click at [610, 194] on icon "Previous Month" at bounding box center [608, 194] width 12 height 12
click at [767, 441] on span "31" at bounding box center [773, 444] width 29 height 29
click at [509, 281] on div "Seleccione una cuenta" at bounding box center [518, 276] width 28 height 28
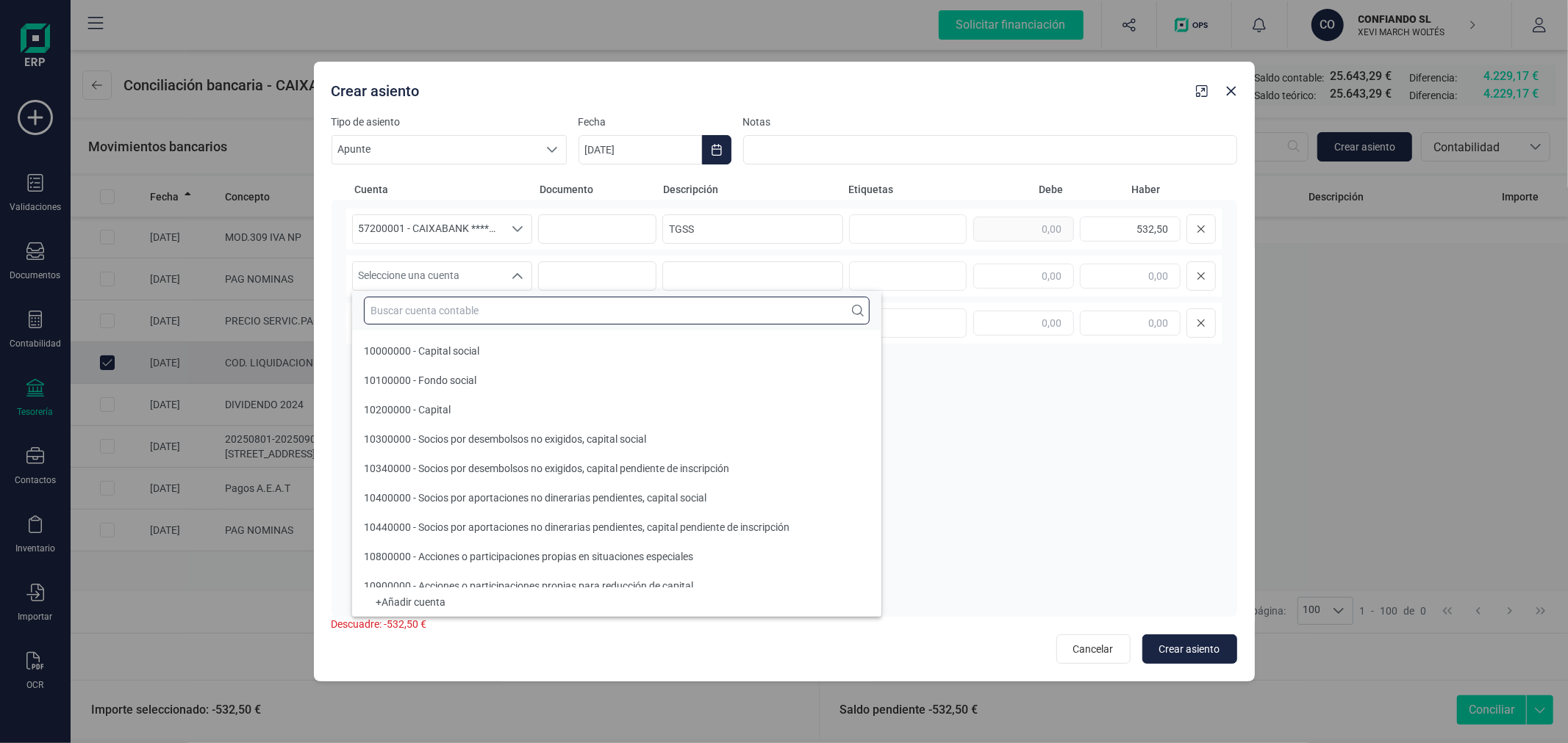
click at [531, 313] on input "text" at bounding box center [616, 310] width 506 height 28
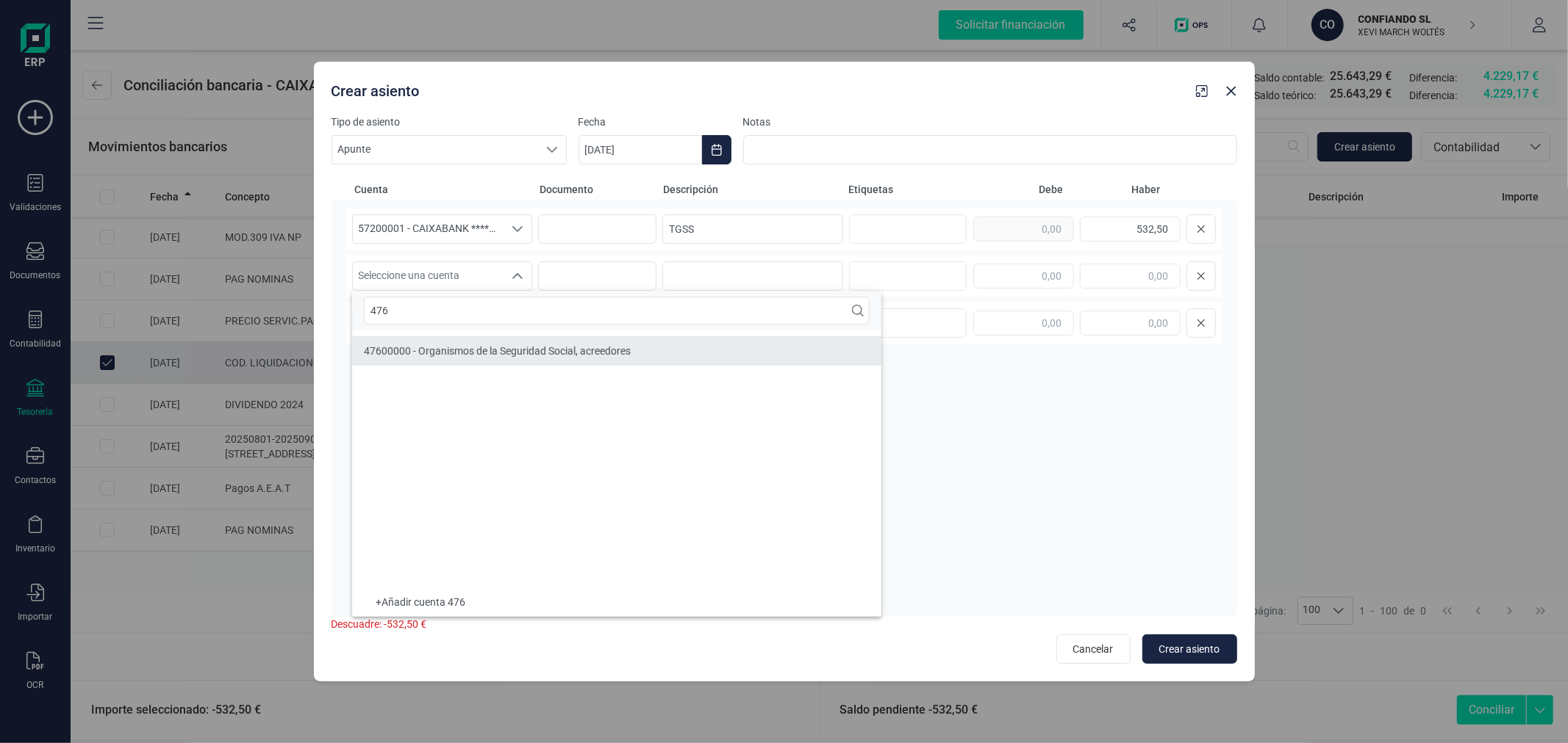
click at [542, 349] on span "47600000 - Organismos de la Seguridad Social, acreedores" at bounding box center [497, 352] width 267 height 12
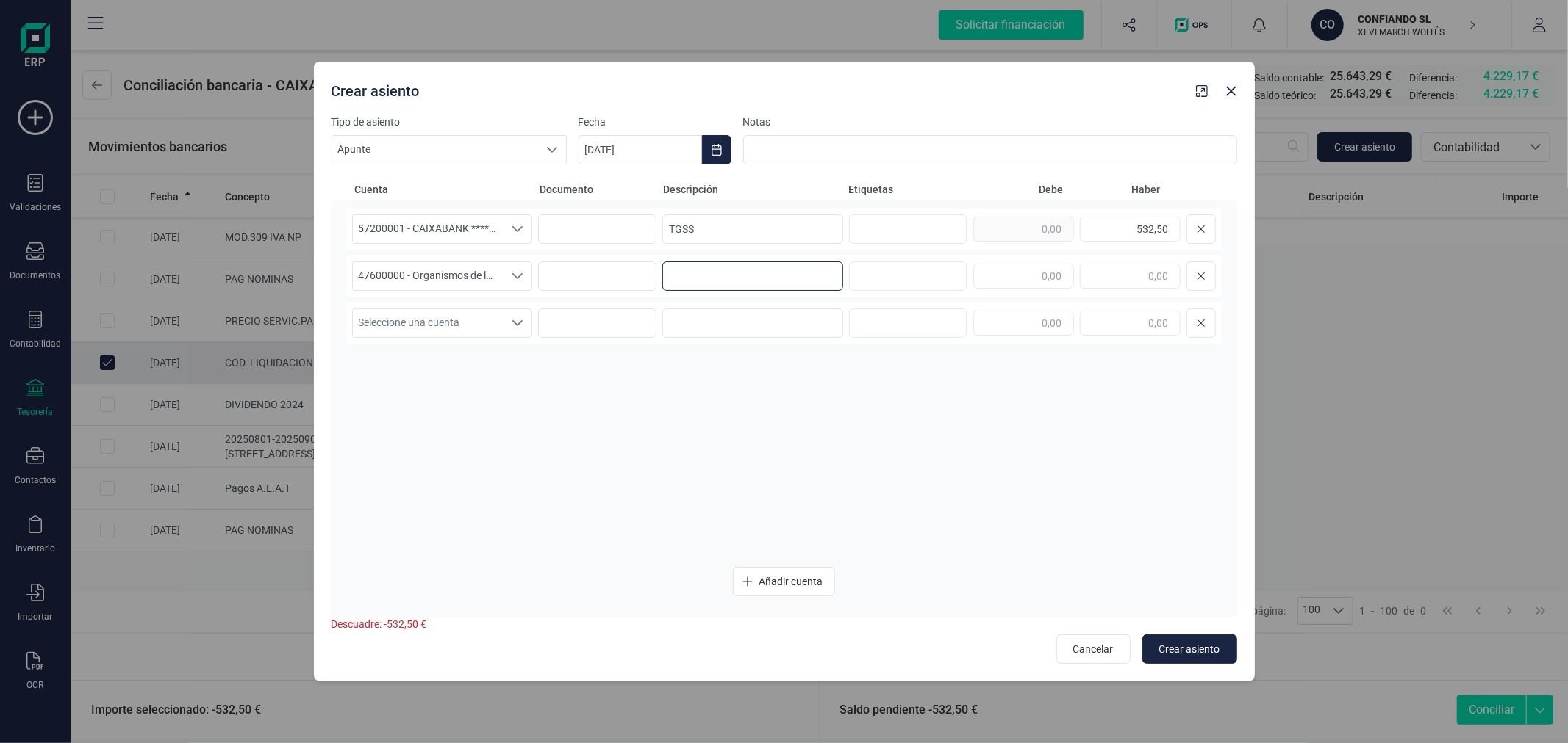
click at [725, 272] on input at bounding box center [752, 276] width 181 height 29
click at [994, 270] on input "text" at bounding box center [1024, 276] width 101 height 25
click at [1217, 658] on button "Crear asiento" at bounding box center [1189, 649] width 95 height 29
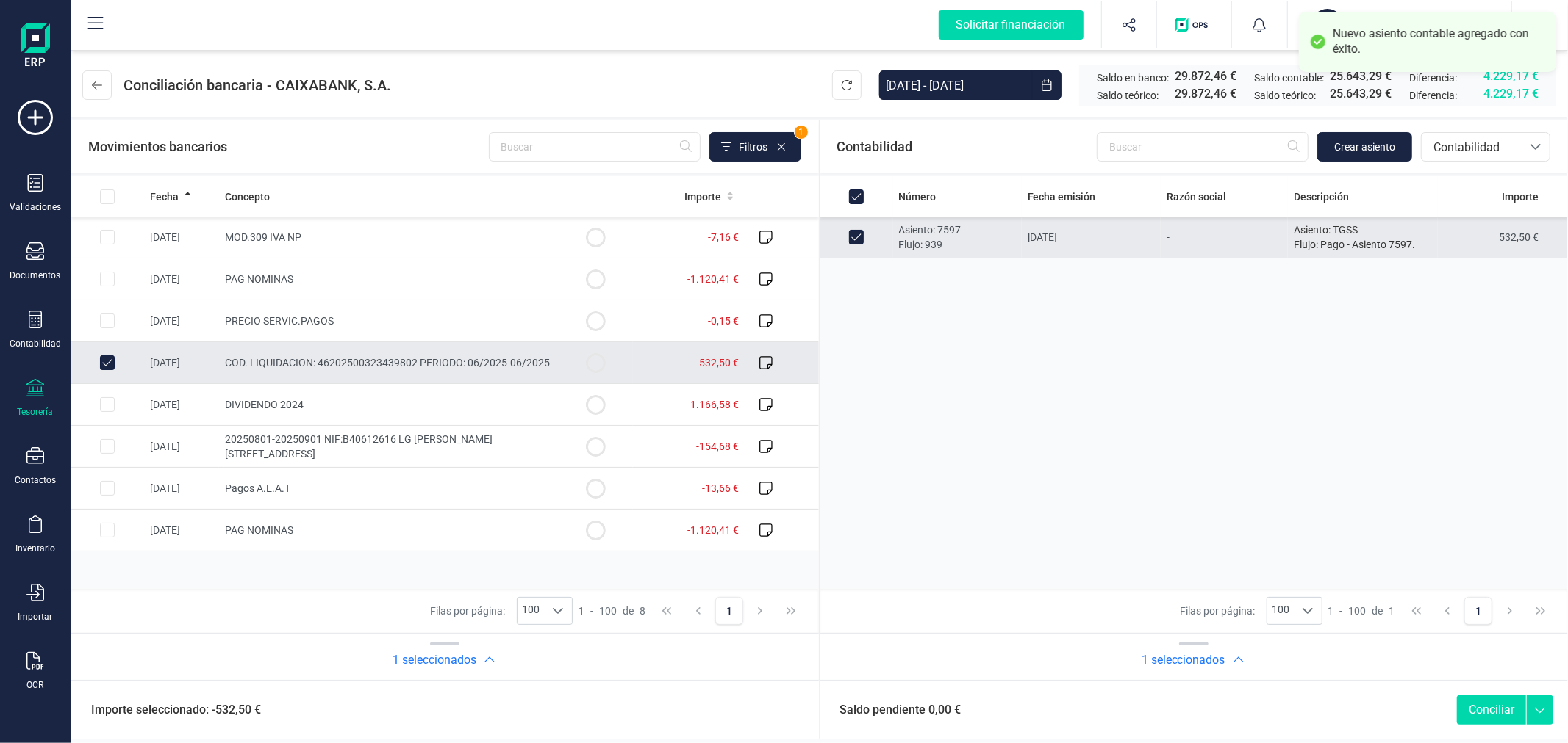
click at [1500, 702] on button "Conciliar" at bounding box center [1491, 710] width 69 height 29
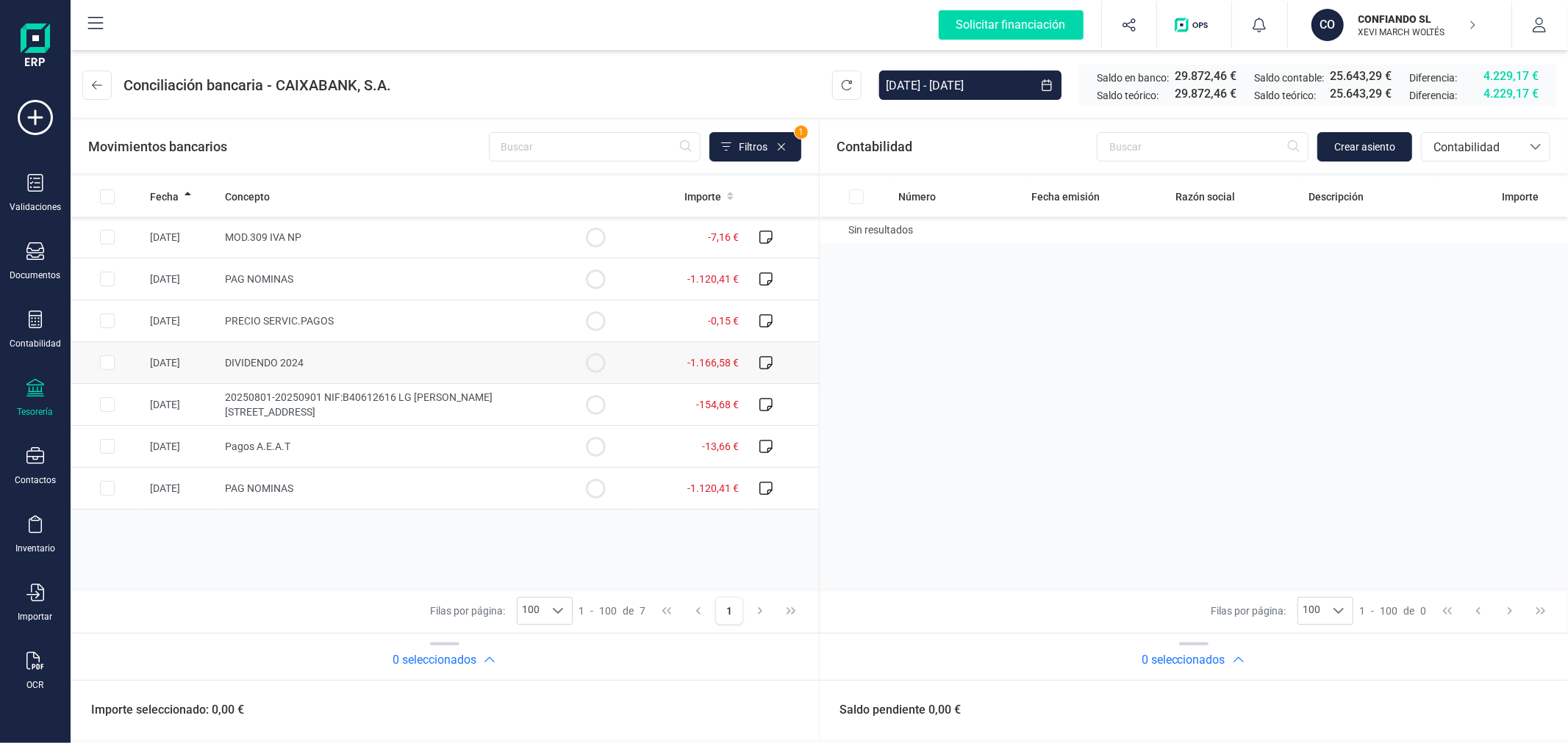
click at [107, 363] on input "Row Selected 49b6dc85-b1c0-4b1f-99f4-527d530e000c" at bounding box center [107, 363] width 15 height 15
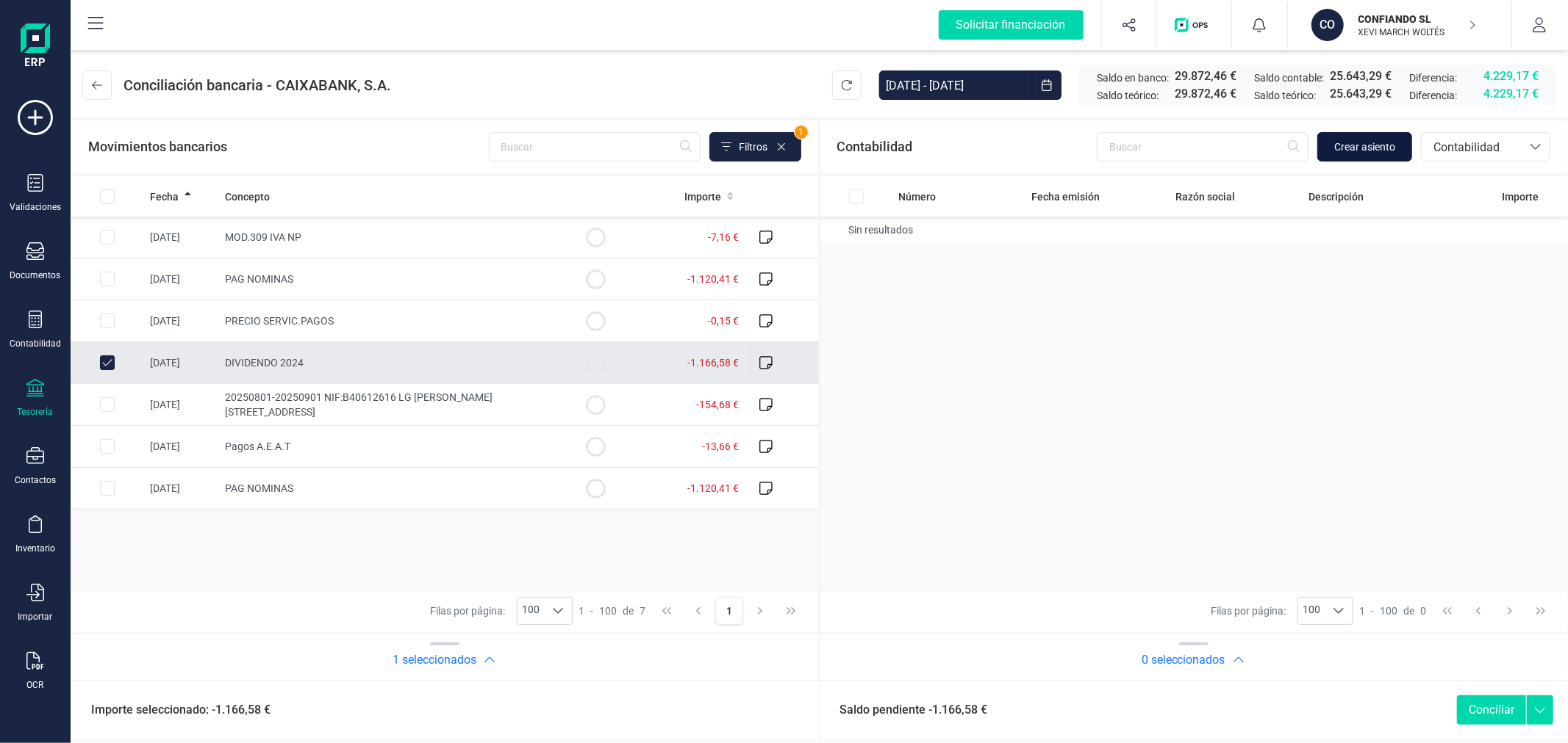
click at [1370, 150] on span "Crear asiento" at bounding box center [1364, 147] width 61 height 15
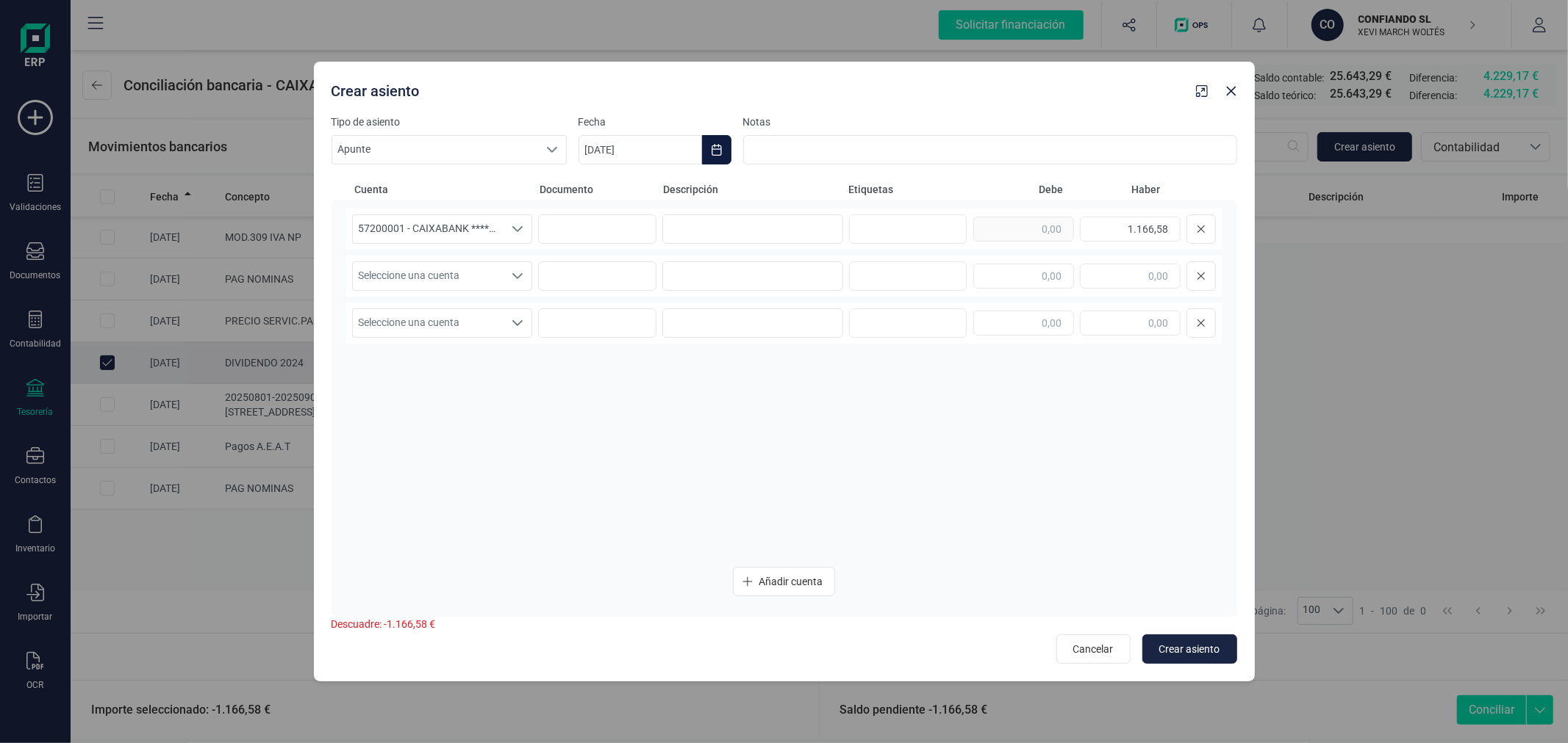
click at [715, 149] on icon "Choose Date" at bounding box center [716, 150] width 10 height 12
click at [610, 185] on button "Previous Month" at bounding box center [607, 193] width 23 height 23
click at [779, 452] on span "31" at bounding box center [773, 444] width 29 height 29
click at [766, 225] on input at bounding box center [752, 228] width 181 height 29
click at [766, 225] on input "DIVIDENDO ALVARO" at bounding box center [752, 228] width 181 height 29
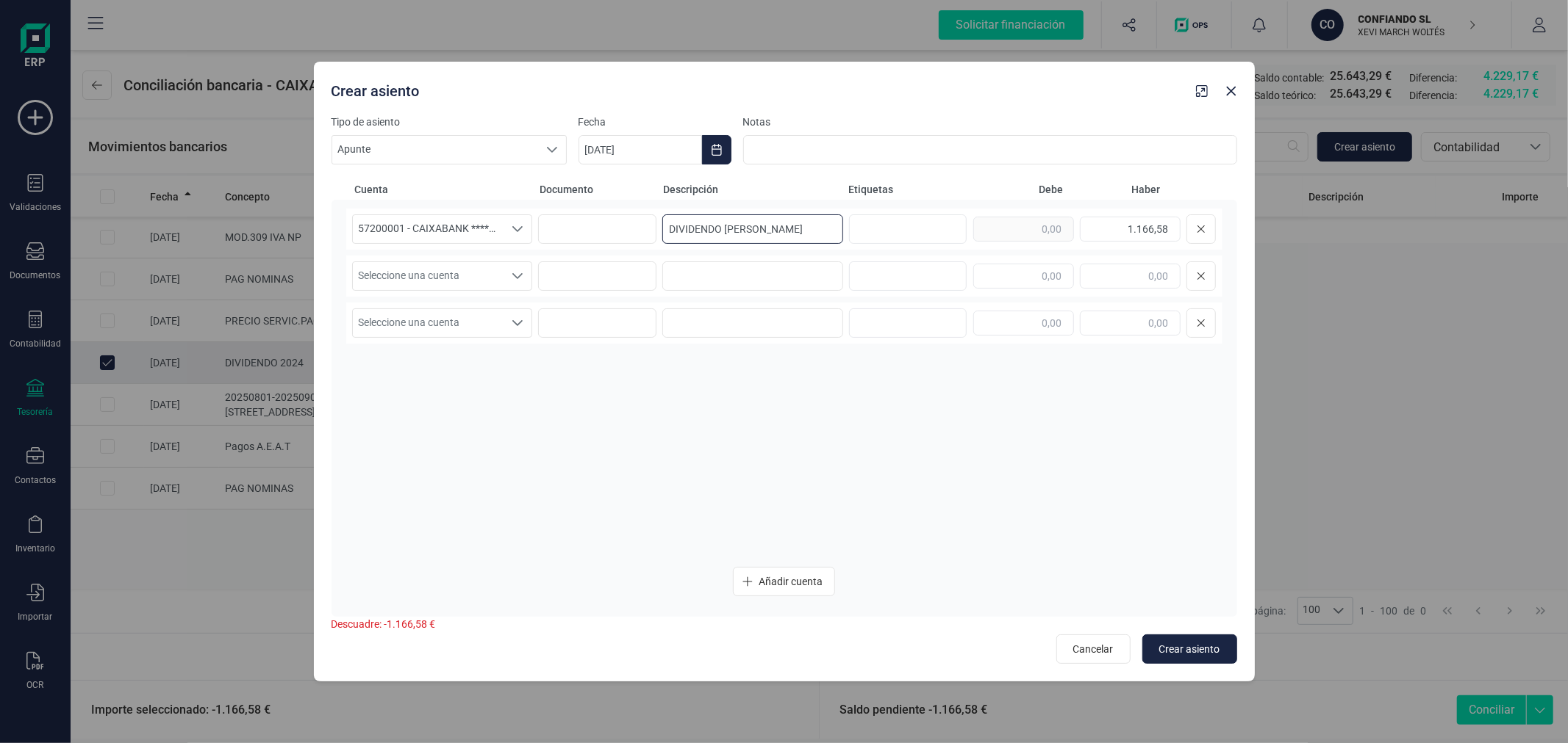
click at [766, 225] on input "DIVIDENDO ALVARO" at bounding box center [752, 228] width 181 height 29
click at [416, 278] on span "Seleccione una cuenta" at bounding box center [428, 276] width 151 height 28
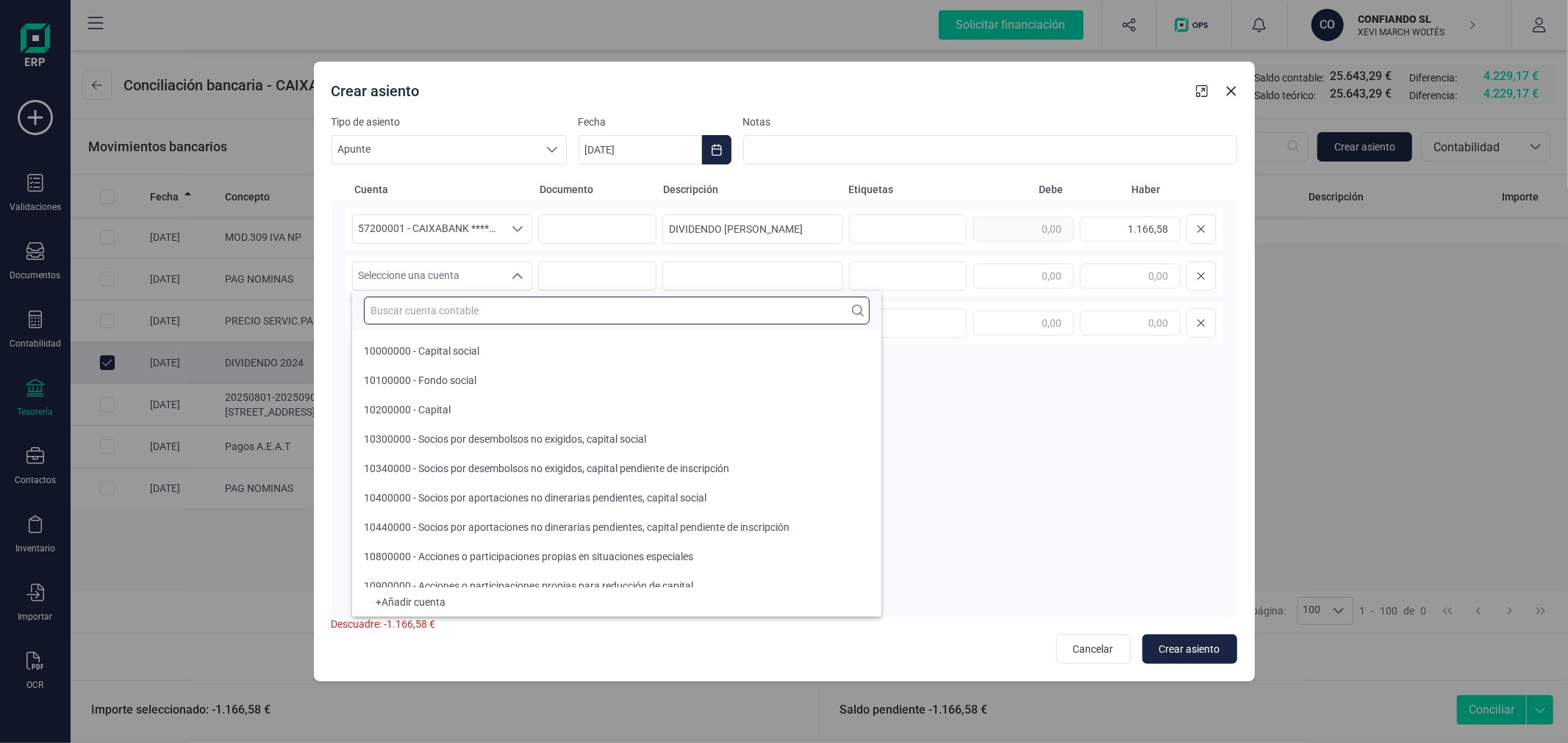
click at [422, 313] on input "text" at bounding box center [616, 310] width 506 height 28
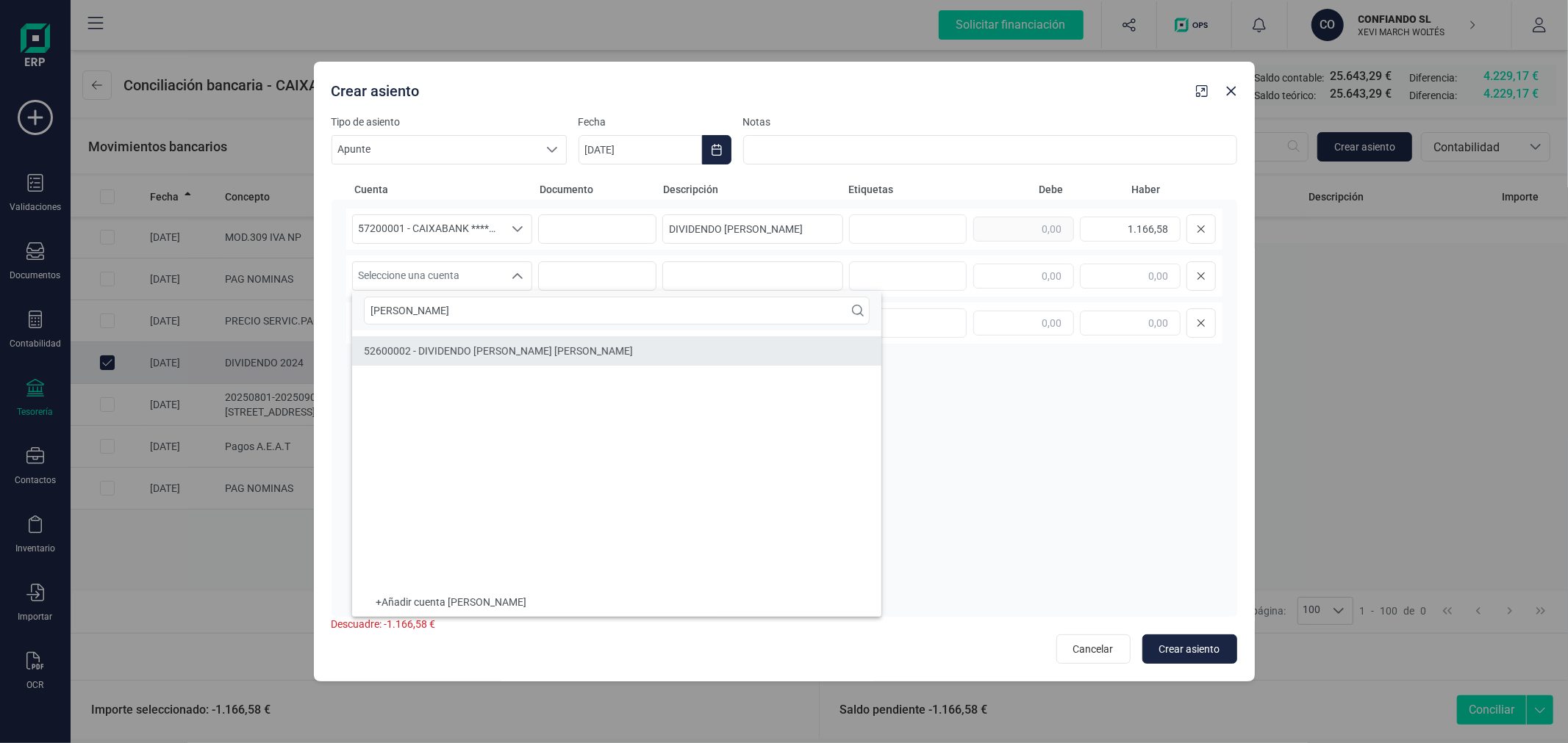
click at [458, 346] on span "52600002 - DIVIDENDO ALVARO RAFAEL GIMENO ORTEGA" at bounding box center [498, 352] width 269 height 12
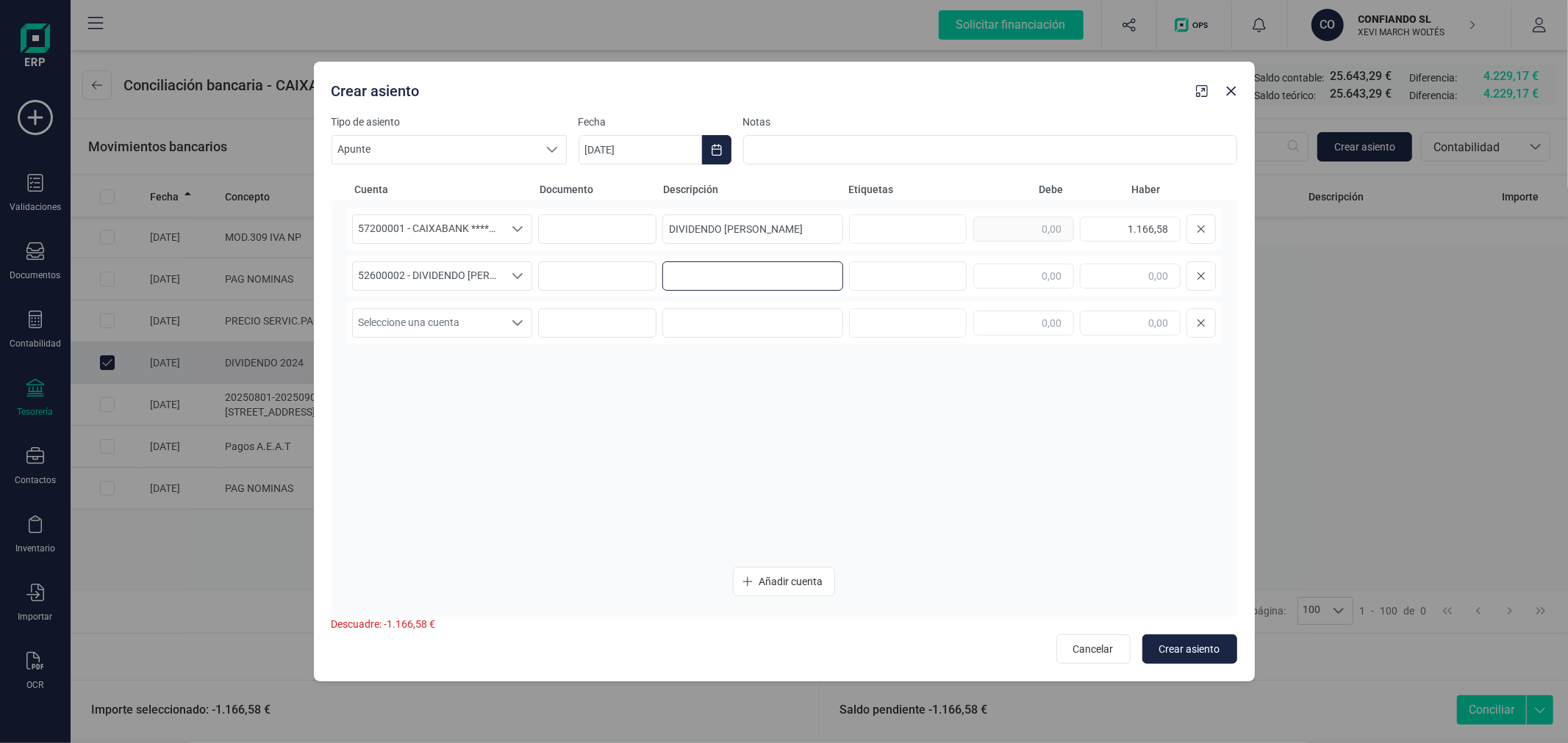
paste input "DIVIDENDO ALVARO"
click at [1210, 643] on span "Crear asiento" at bounding box center [1189, 650] width 61 height 15
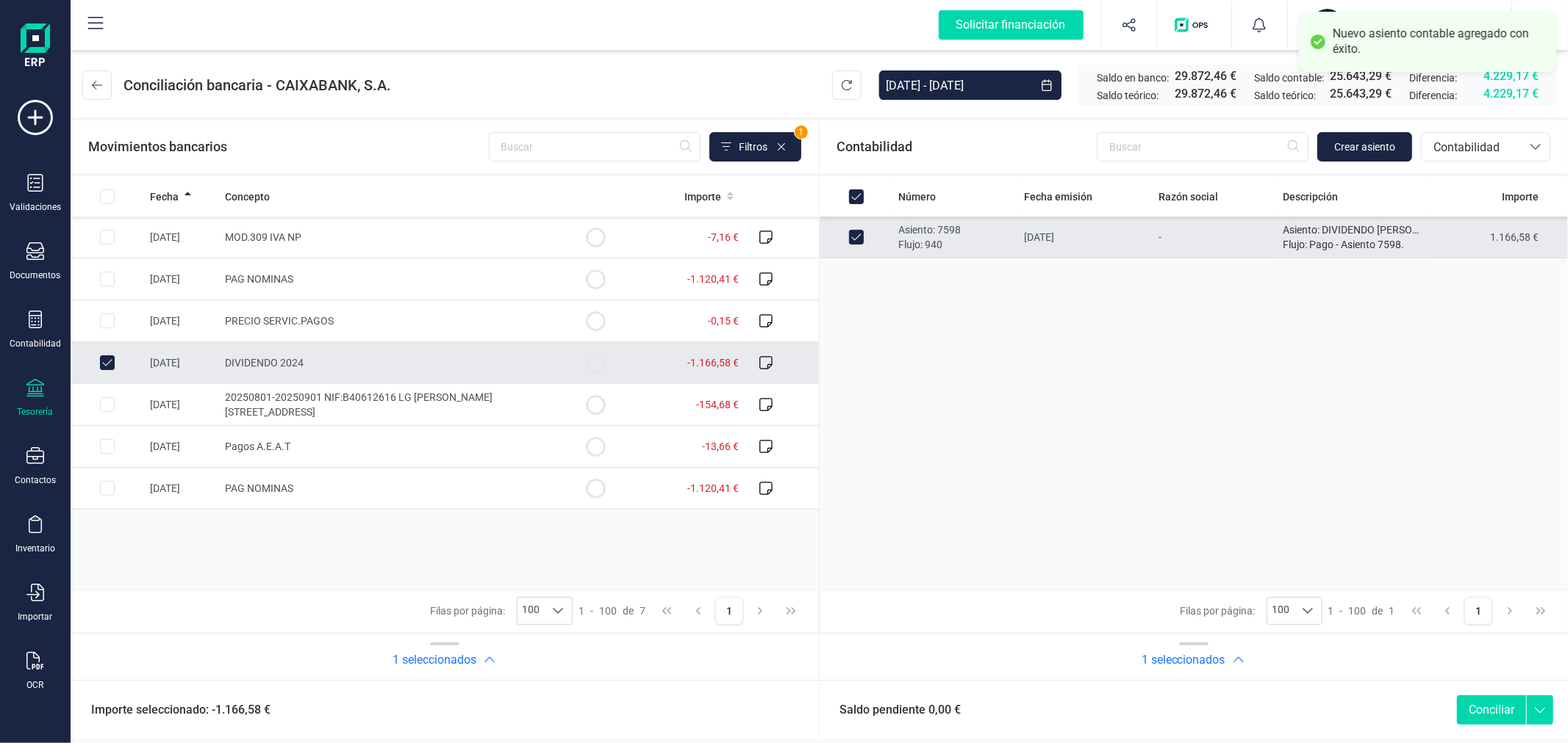
click at [1508, 705] on button "Conciliar" at bounding box center [1491, 710] width 69 height 29
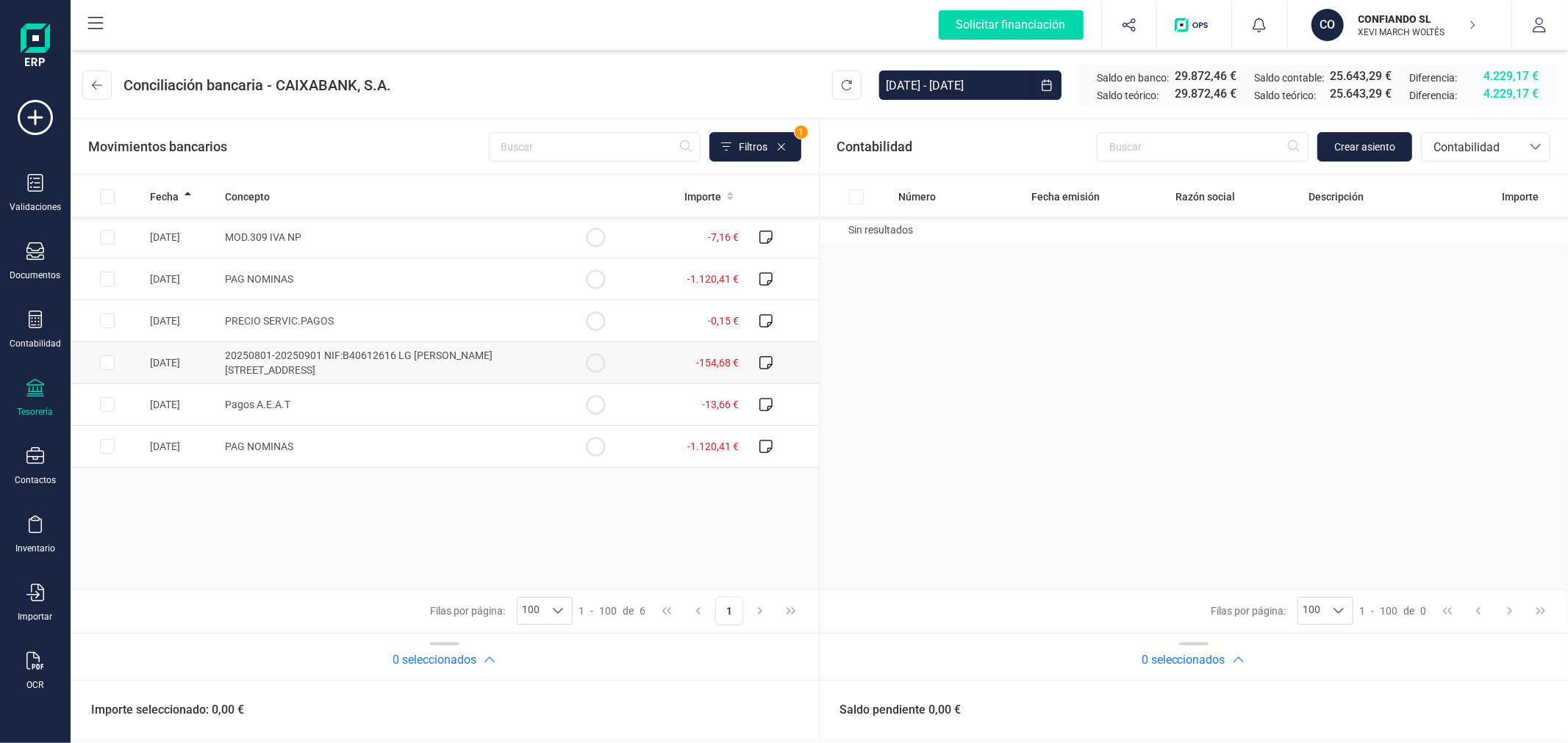
click at [110, 362] on input "Row Selected 521171fc-9c78-43d8-b6b8-41566d363b4f" at bounding box center [107, 363] width 15 height 15
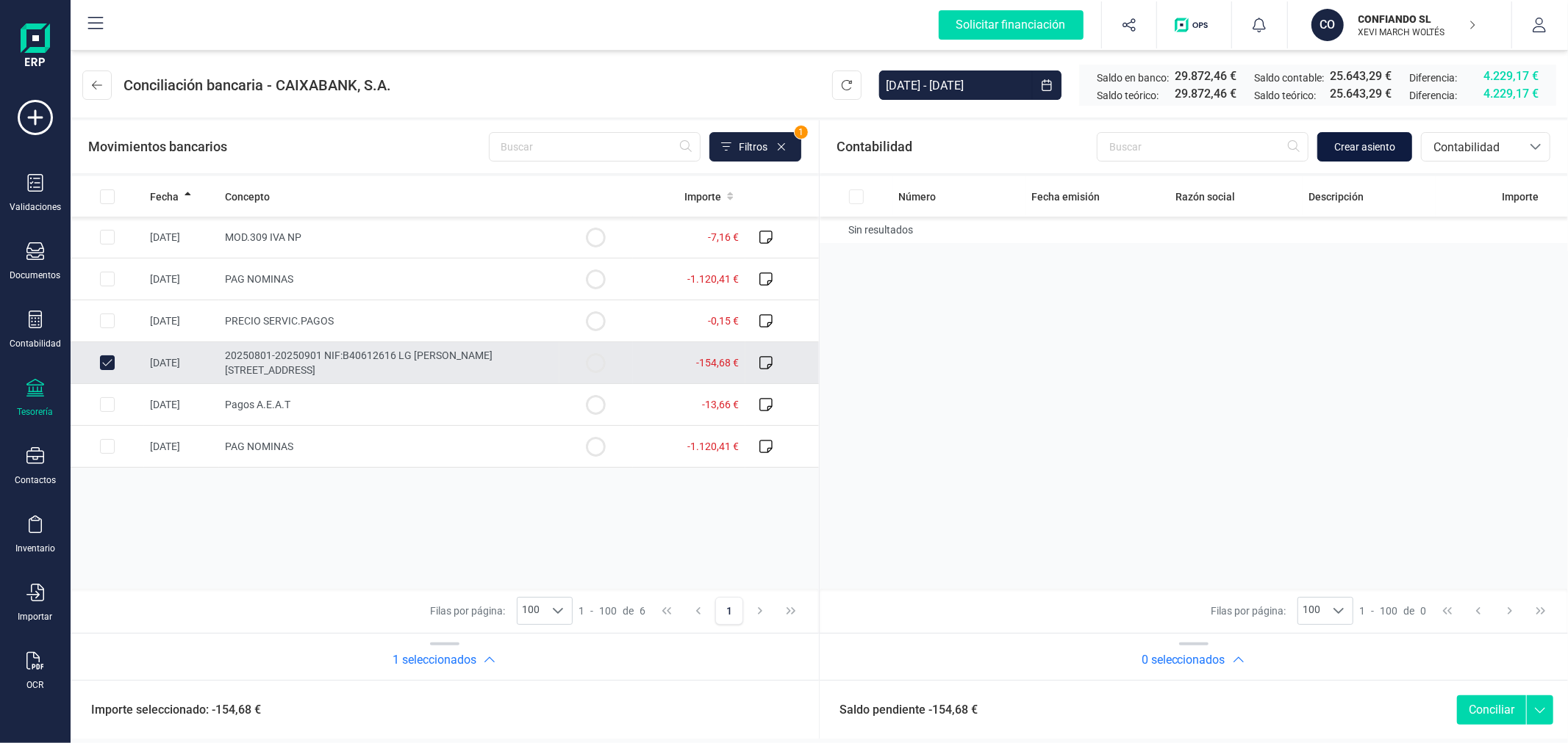
click at [1362, 145] on span "Crear asiento" at bounding box center [1364, 147] width 61 height 15
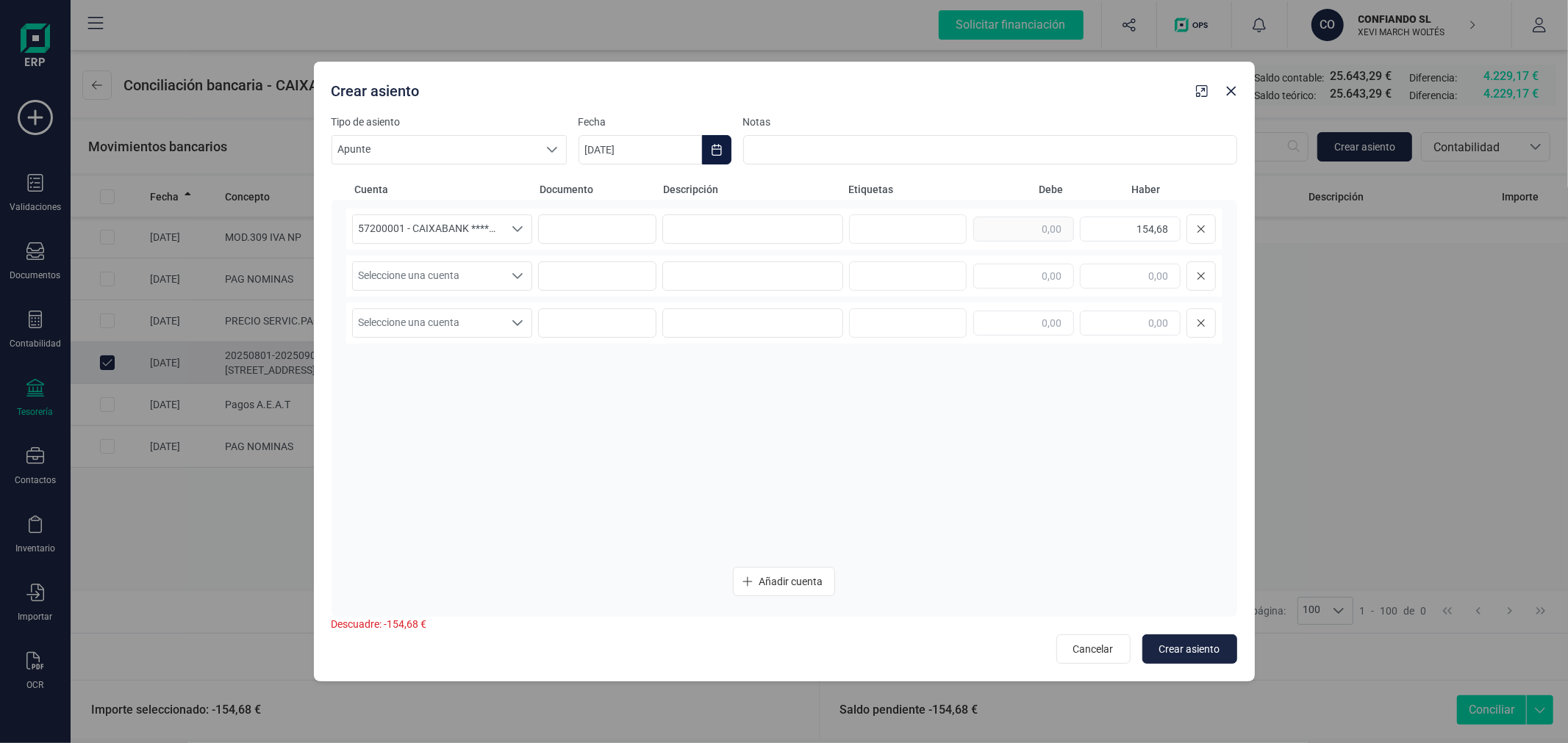
click at [725, 141] on button "Choose Date" at bounding box center [716, 150] width 29 height 29
click at [623, 316] on span "4" at bounding box center [616, 321] width 29 height 29
click at [810, 226] on input at bounding box center [752, 228] width 181 height 29
click at [446, 275] on span "Seleccione una cuenta" at bounding box center [428, 276] width 151 height 28
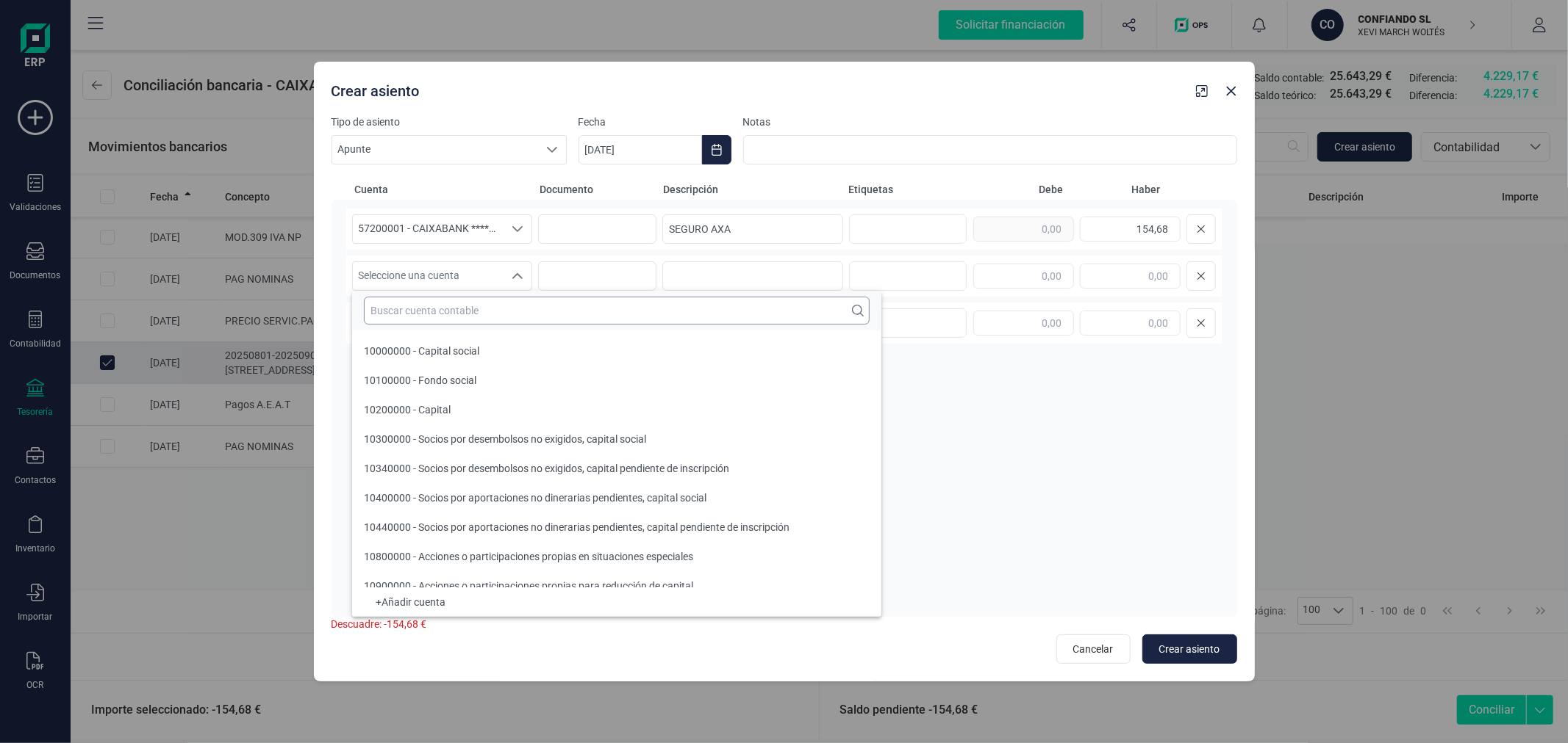
click at [454, 313] on input "text" at bounding box center [616, 310] width 506 height 28
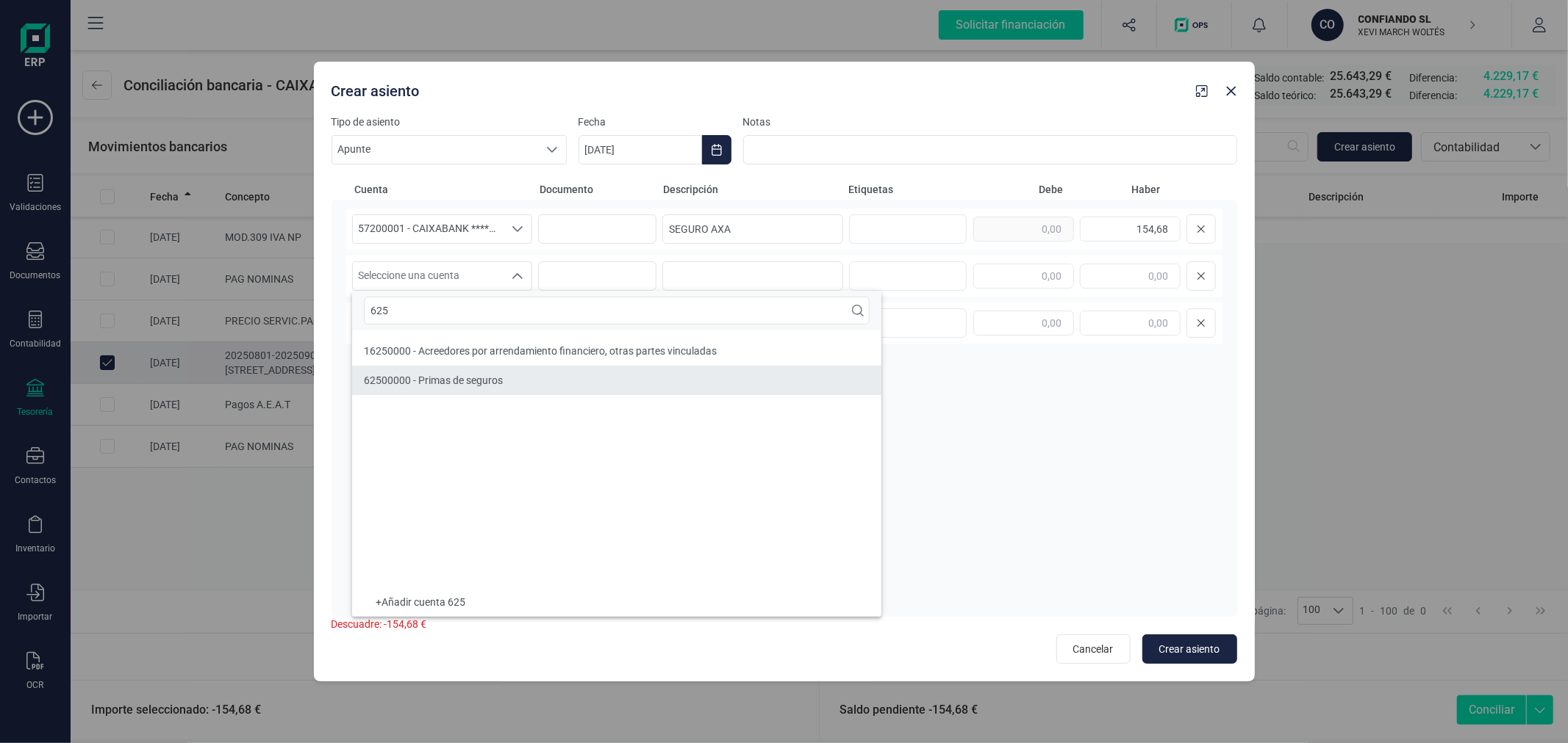
click at [528, 380] on li "62500000 - Primas de seguros" at bounding box center [616, 380] width 529 height 29
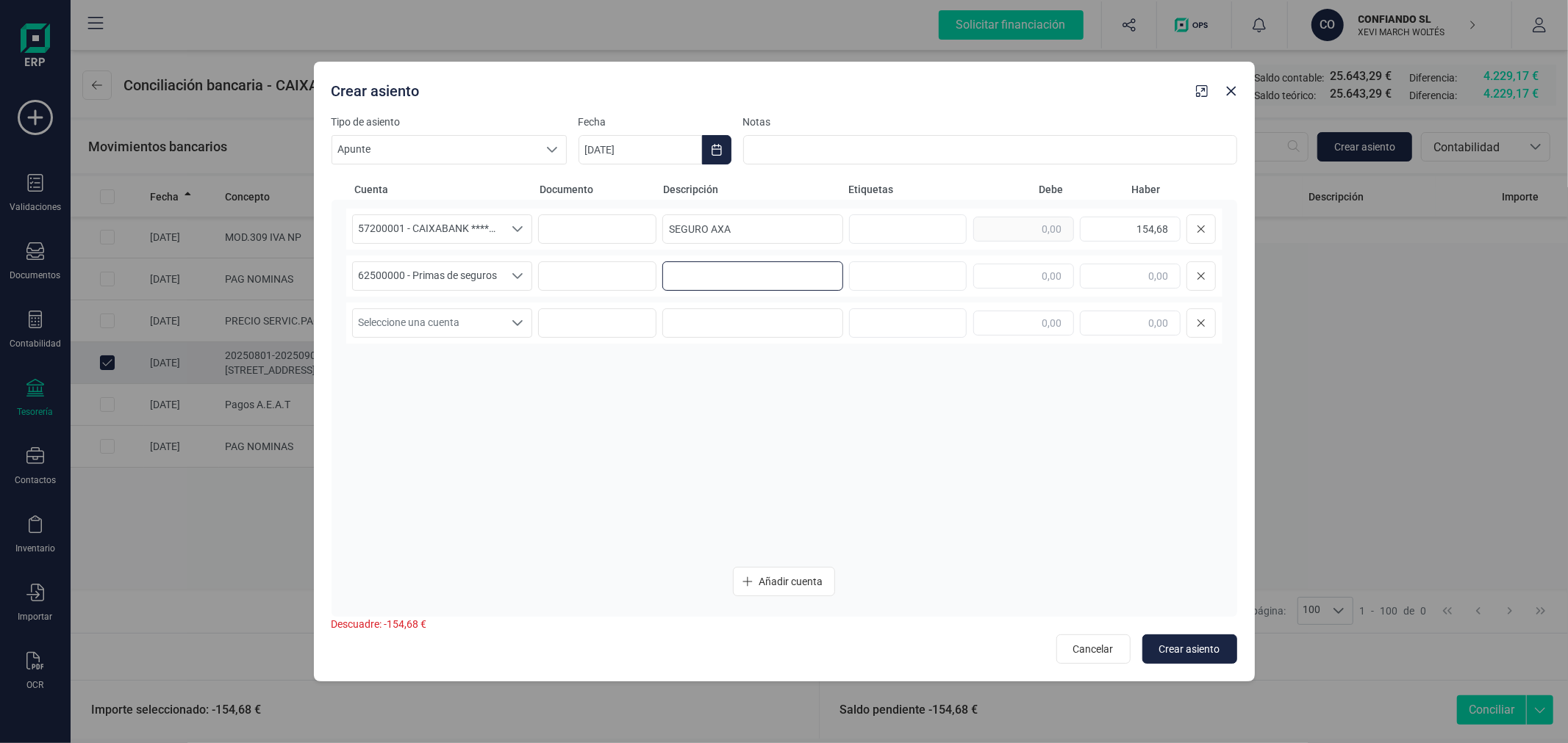
click at [789, 262] on input at bounding box center [752, 276] width 181 height 29
paste input "SEGURO AXA"
click at [1189, 645] on span "Crear asiento" at bounding box center [1189, 650] width 61 height 15
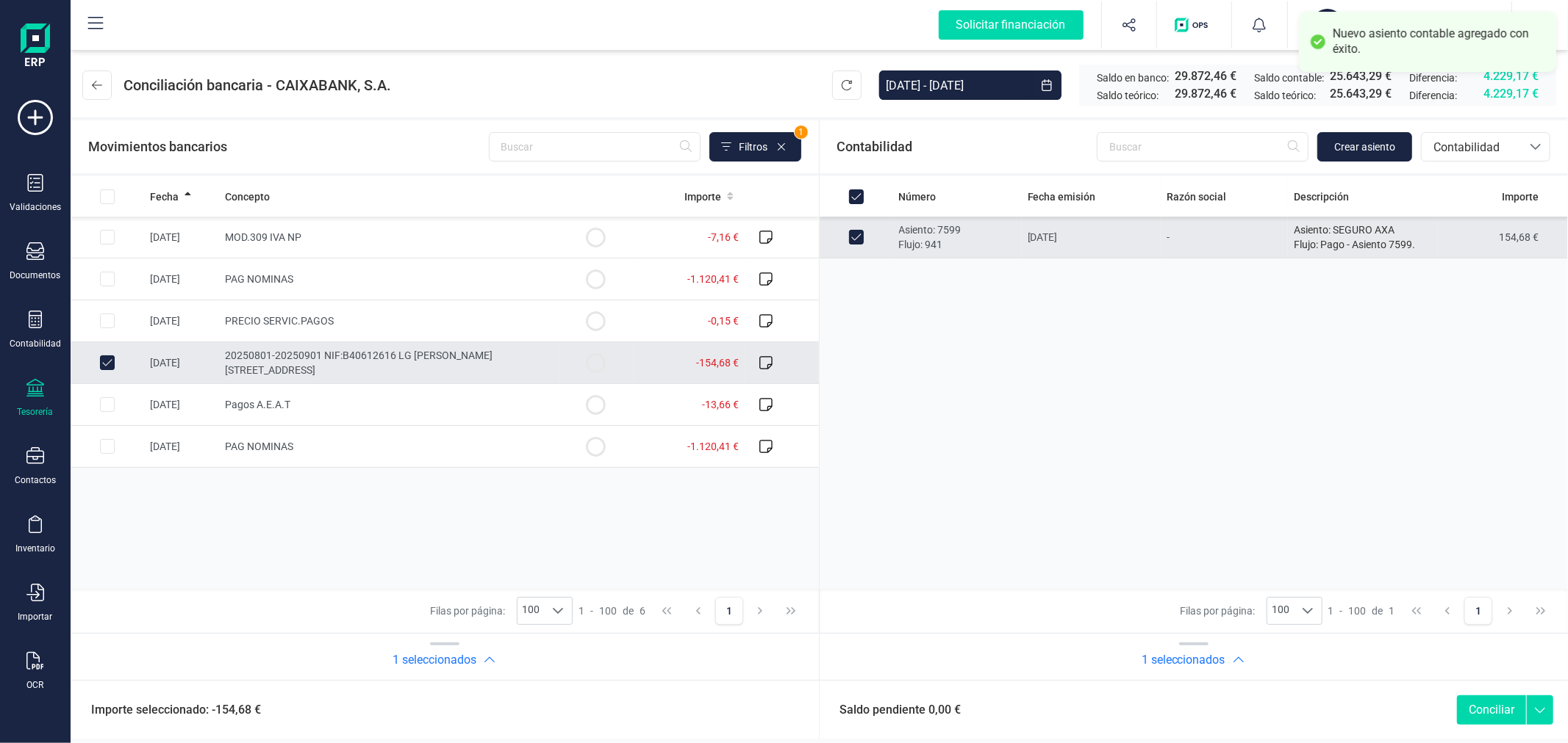
click at [1473, 707] on button "Conciliar" at bounding box center [1491, 710] width 69 height 29
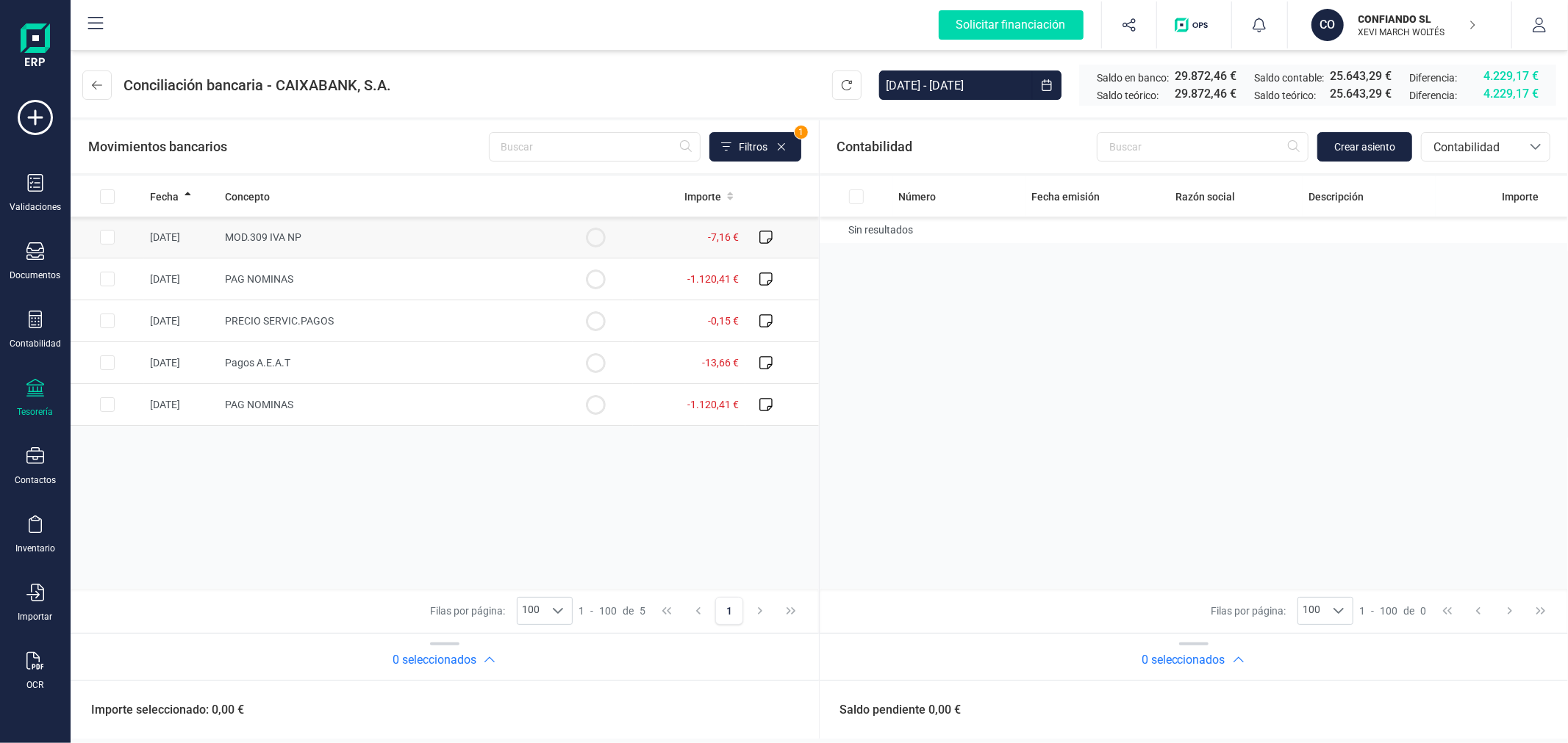
click at [111, 233] on input "Row Selected 91f660cc-d561-44fd-be19-bc2b809aed61" at bounding box center [107, 237] width 15 height 15
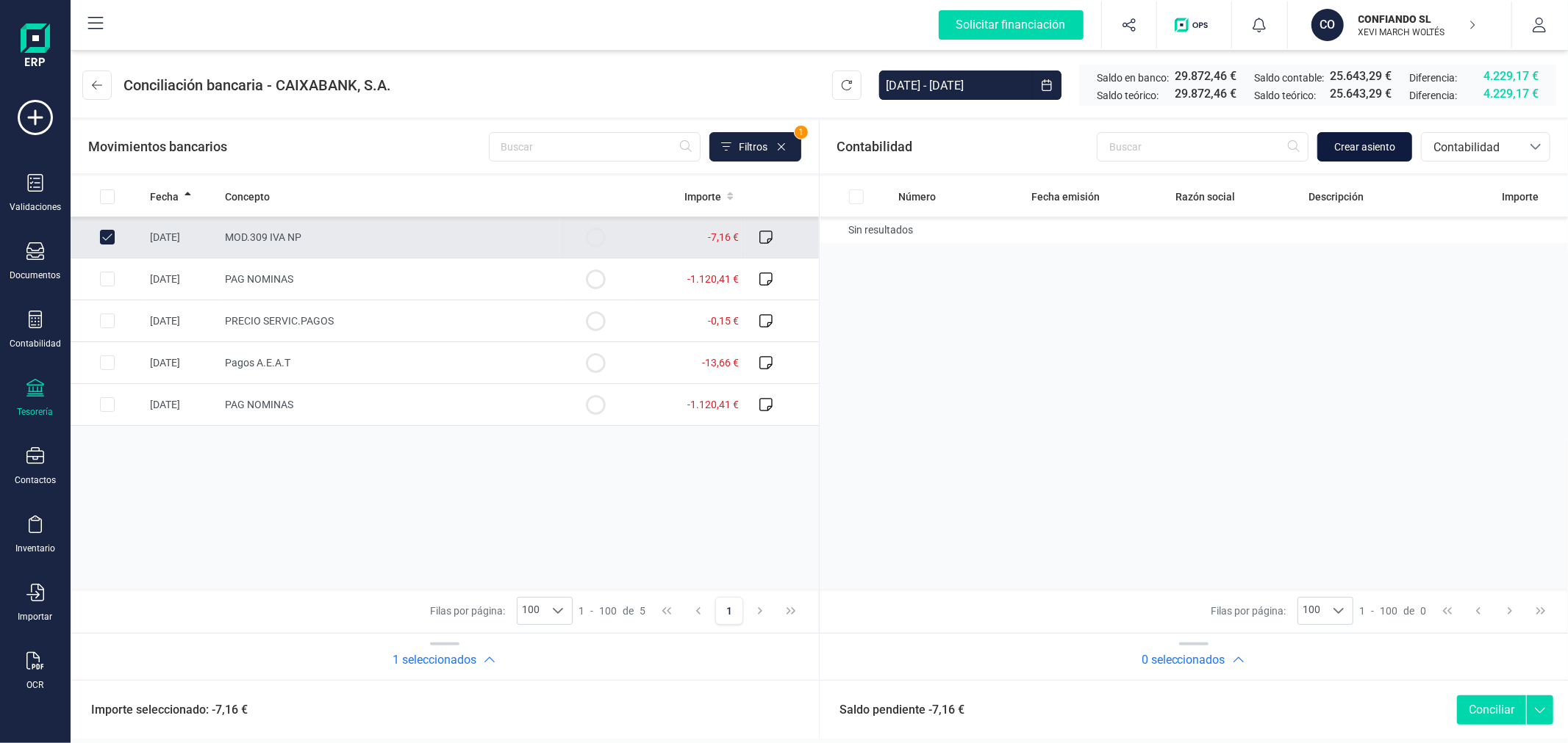
click at [1383, 149] on span "Crear asiento" at bounding box center [1364, 147] width 61 height 15
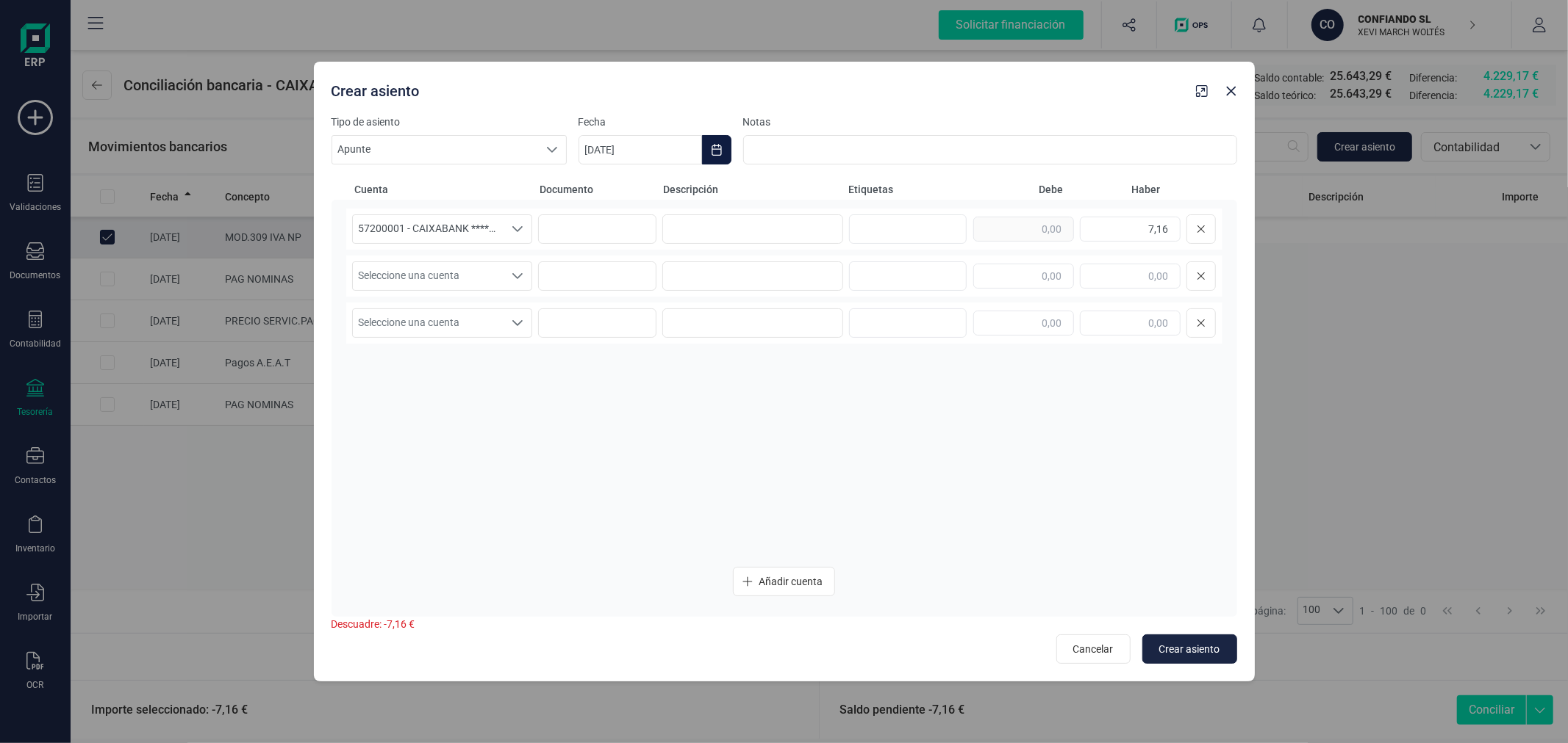
click at [719, 136] on button "Choose Date" at bounding box center [716, 150] width 29 height 29
click at [618, 192] on button "Previous Month" at bounding box center [607, 193] width 23 height 23
click at [614, 408] on span "21" at bounding box center [616, 403] width 29 height 29
click at [739, 232] on input at bounding box center [752, 228] width 181 height 29
click at [489, 281] on span "Seleccione una cuenta" at bounding box center [428, 276] width 151 height 28
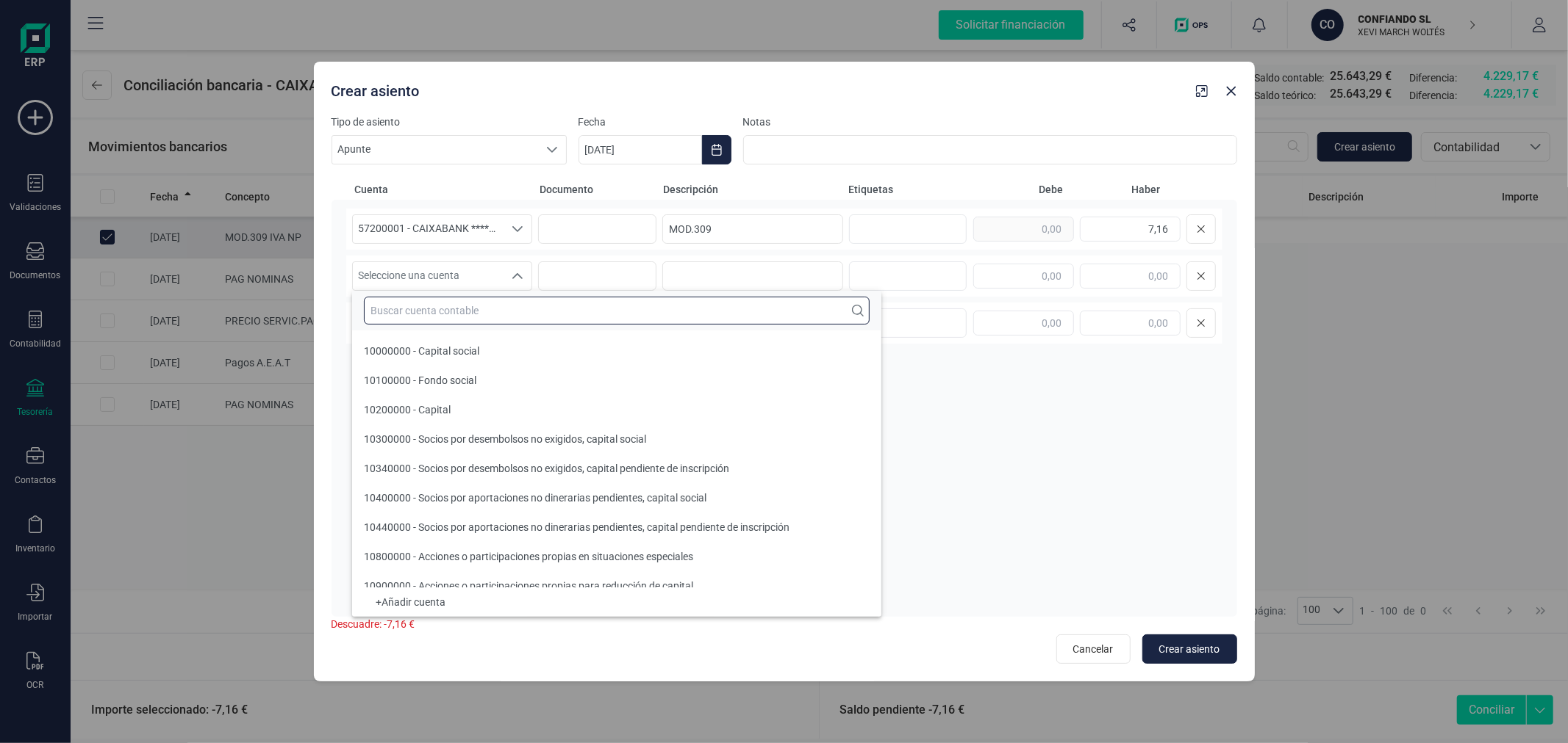
click at [491, 313] on input "text" at bounding box center [616, 310] width 506 height 28
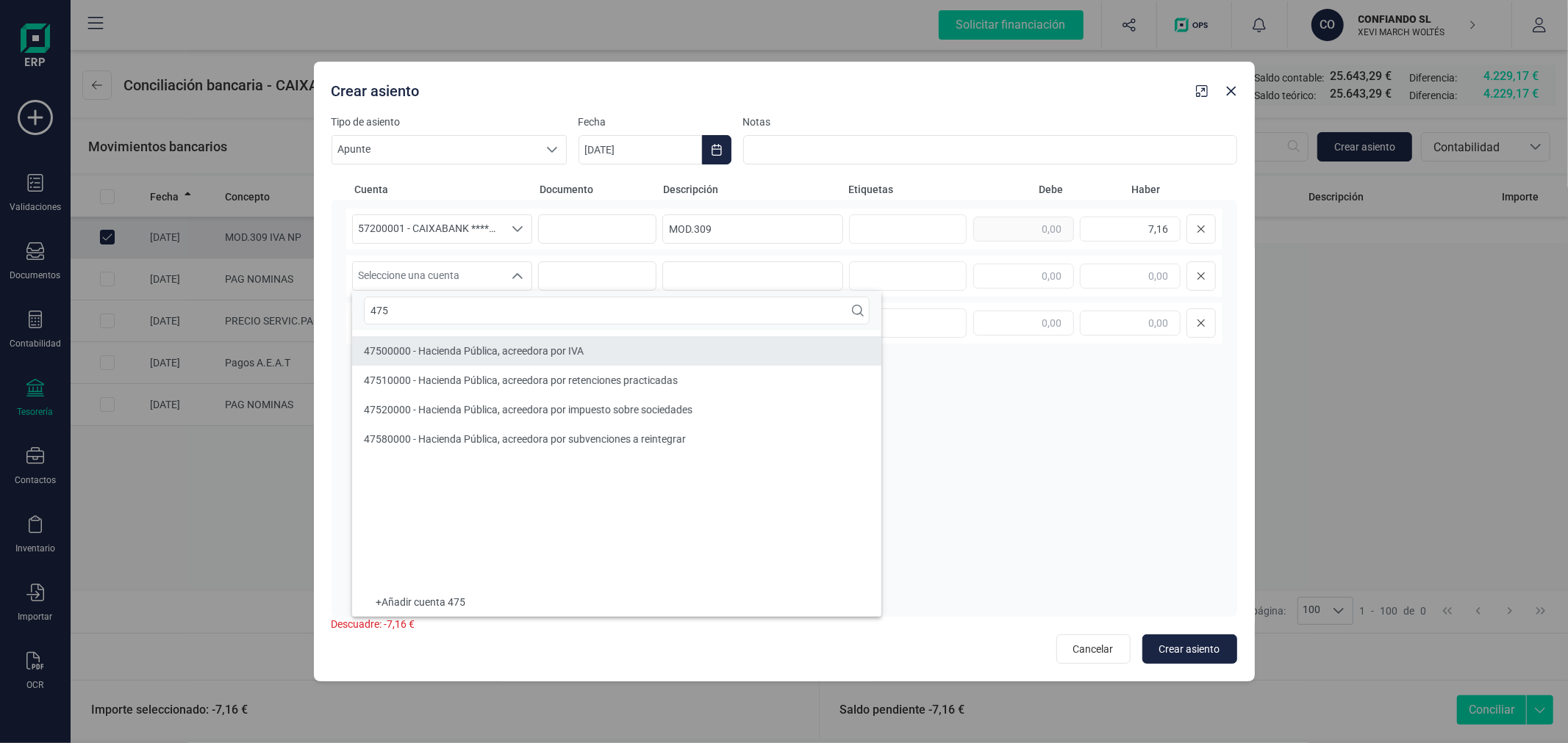
click at [516, 346] on span "47500000 - Hacienda Pública, acreedora por IVA" at bounding box center [474, 352] width 219 height 12
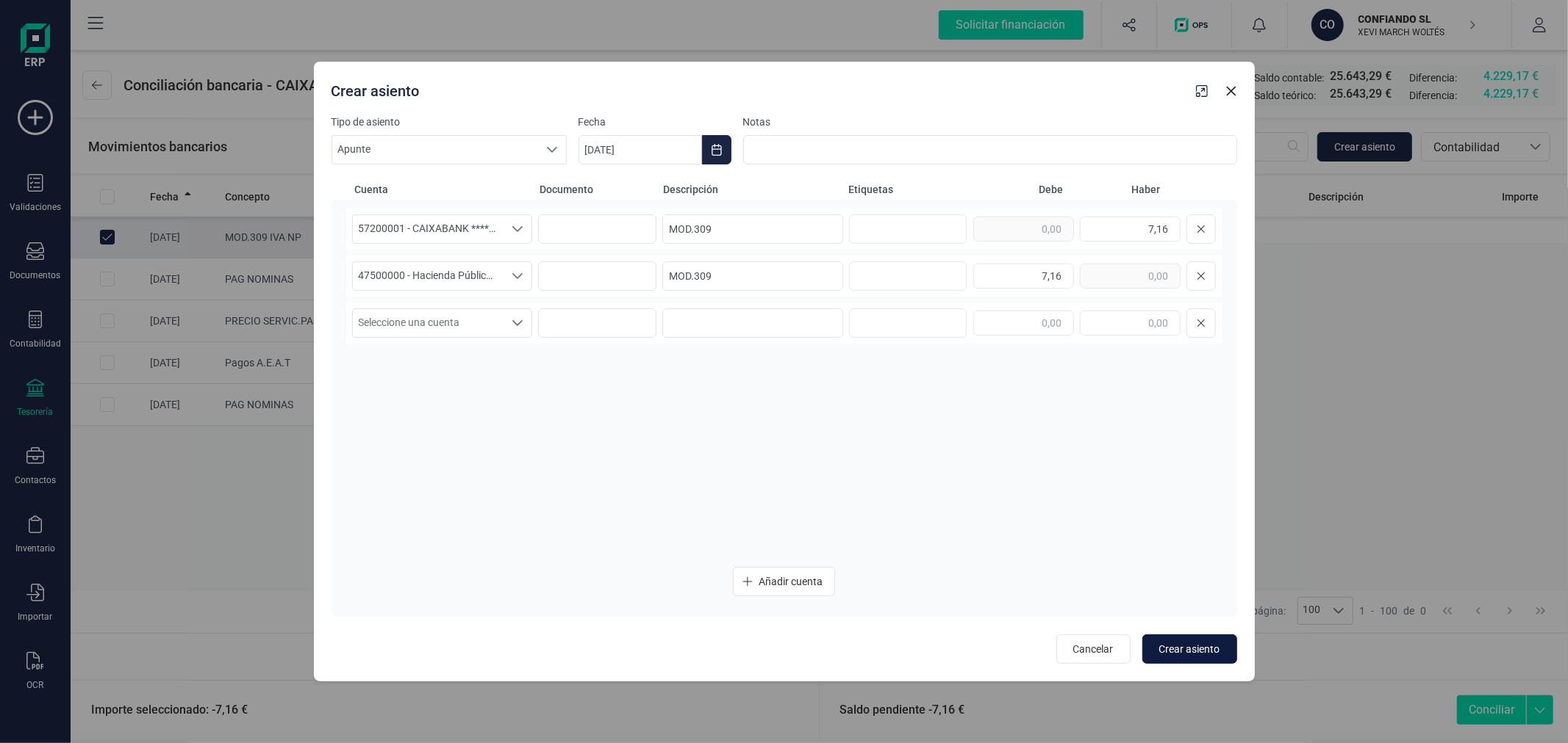
click at [1171, 643] on span "Crear asiento" at bounding box center [1189, 650] width 61 height 15
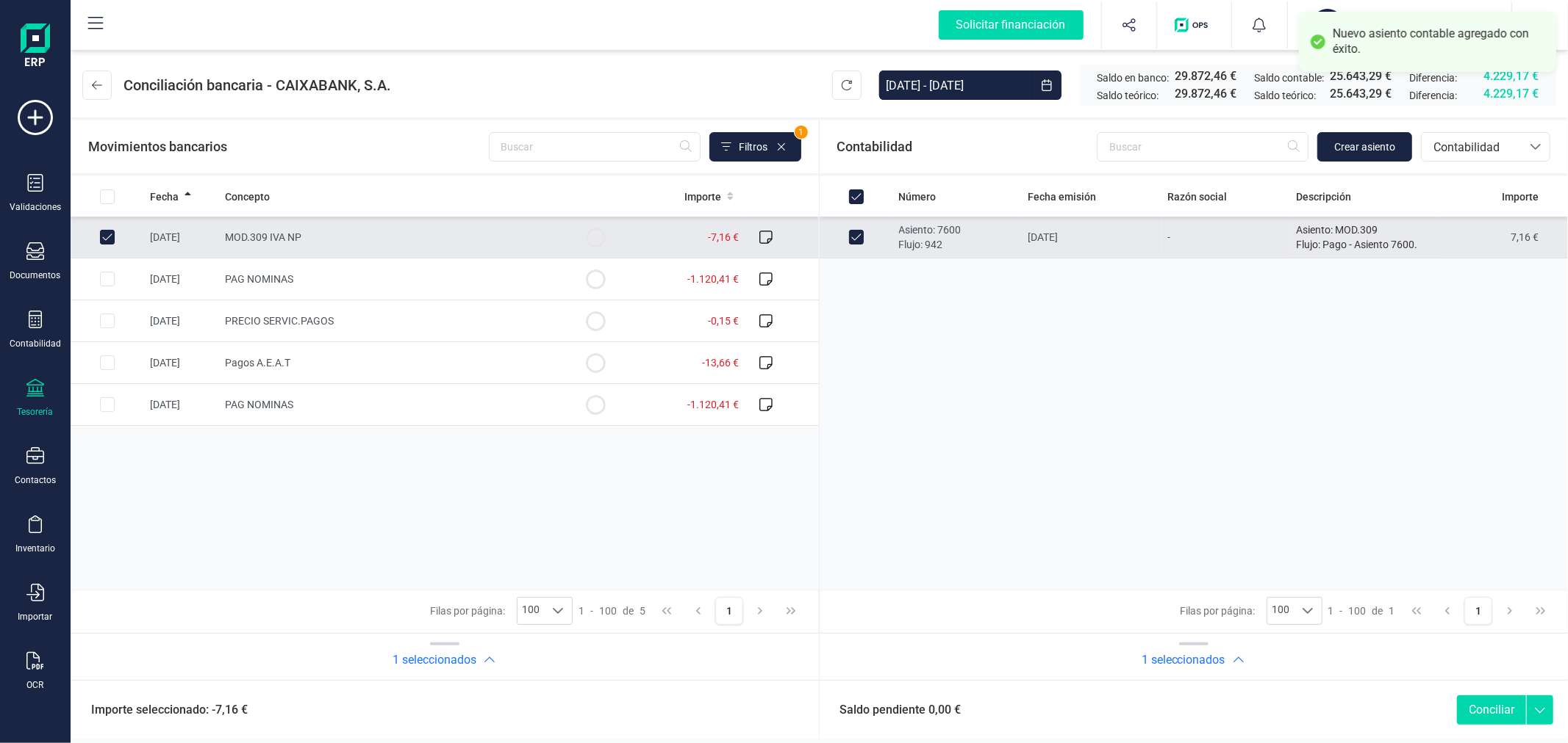
click at [1494, 716] on button "Conciliar" at bounding box center [1491, 710] width 69 height 29
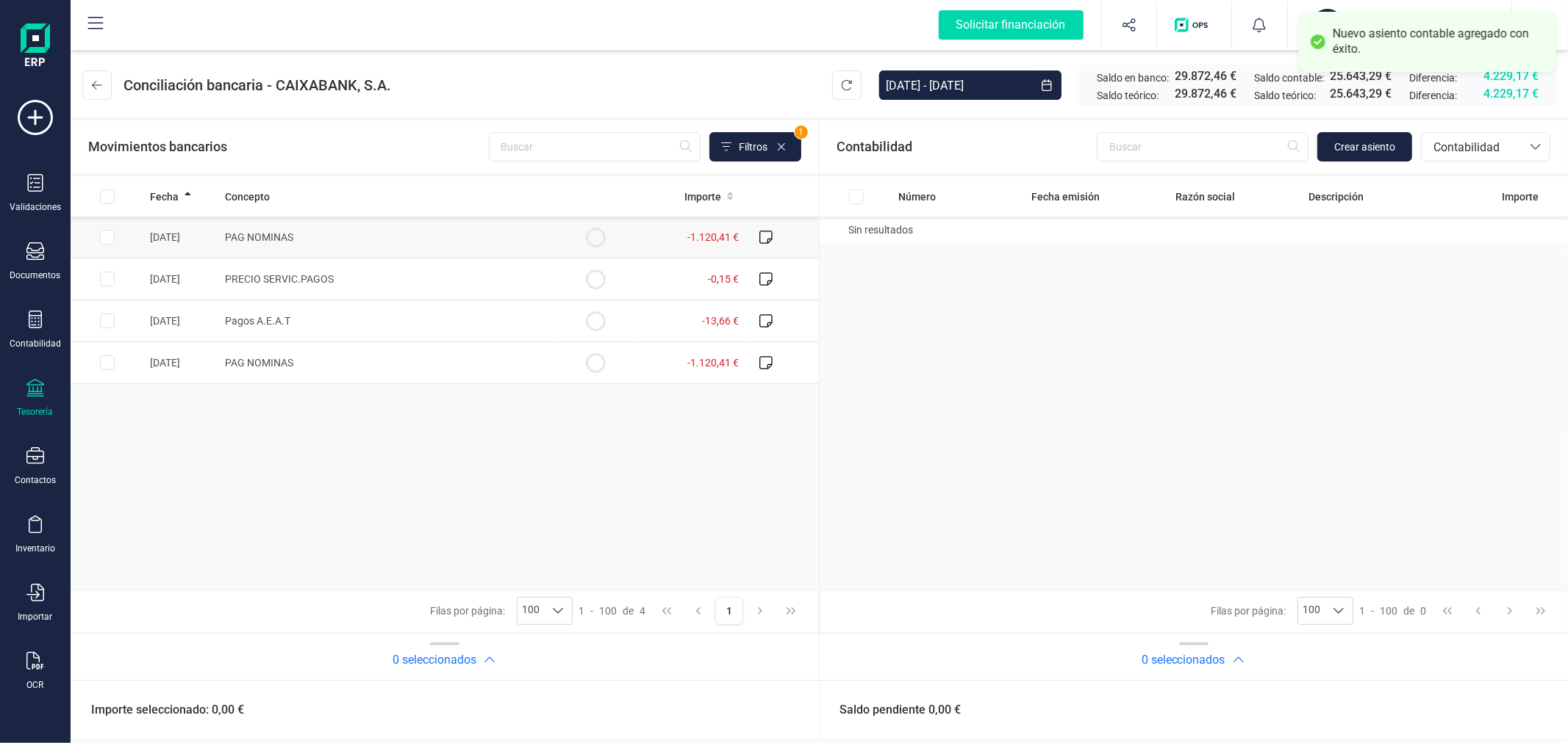
click at [110, 236] on input "Row Selected bcdd528b-3290-4719-a293-84357117a093" at bounding box center [107, 237] width 15 height 15
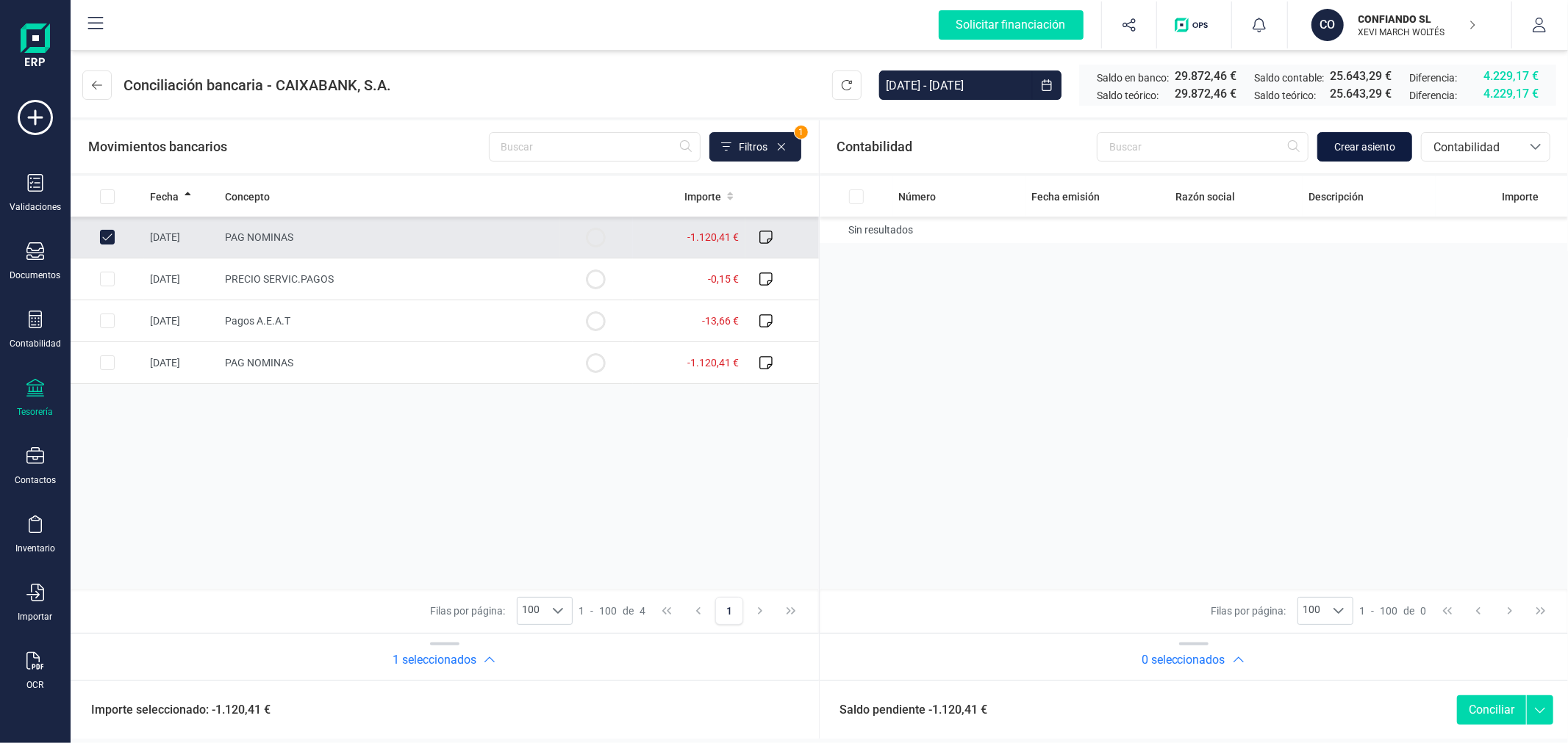
click at [1334, 150] on span "Crear asiento" at bounding box center [1364, 147] width 61 height 15
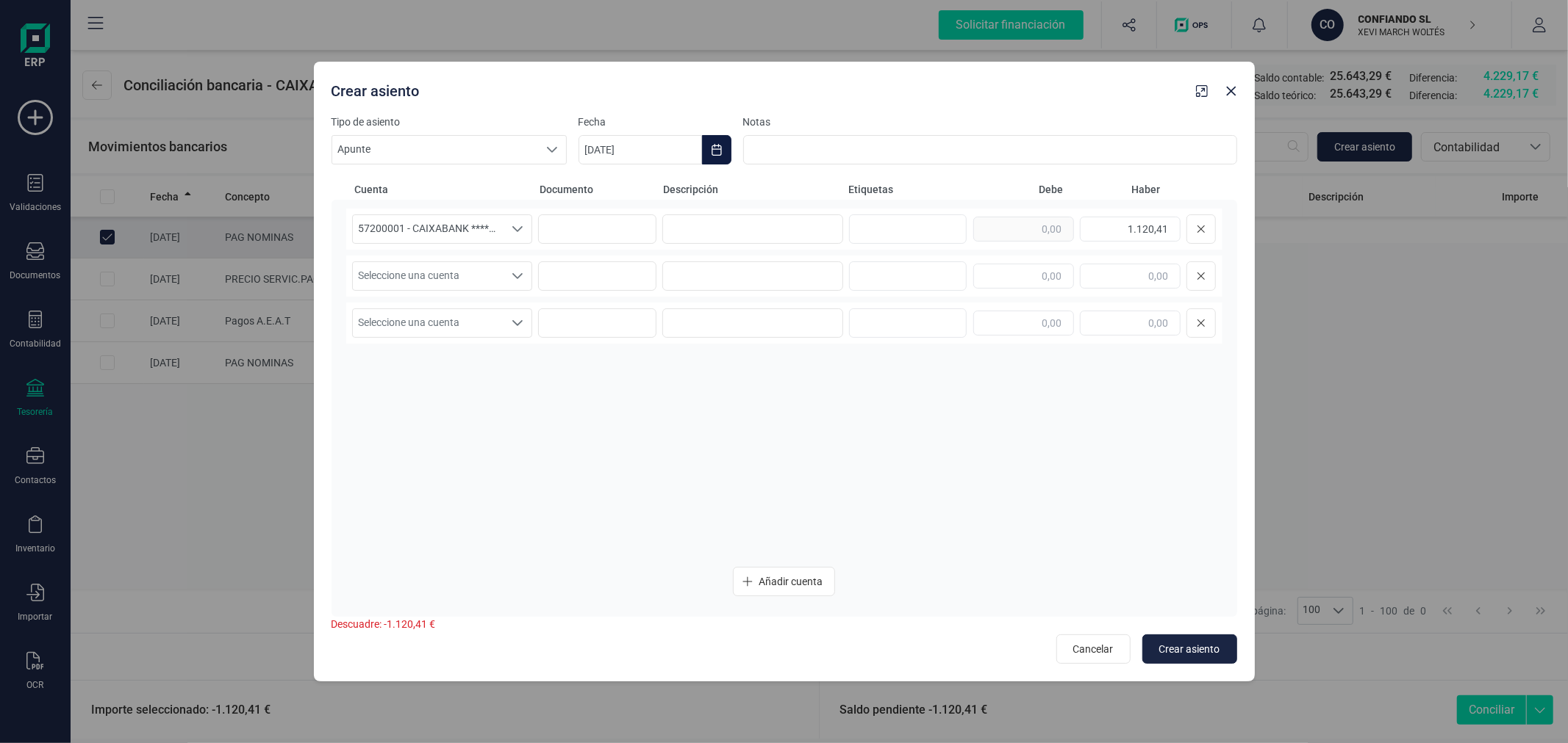
click at [710, 152] on icon "Choose Date" at bounding box center [716, 150] width 12 height 12
click at [611, 192] on icon "Previous Month" at bounding box center [608, 194] width 12 height 12
click at [782, 401] on span "24" at bounding box center [773, 403] width 29 height 29
click at [780, 228] on input at bounding box center [752, 228] width 181 height 29
click at [493, 276] on span "Seleccione una cuenta" at bounding box center [428, 276] width 151 height 28
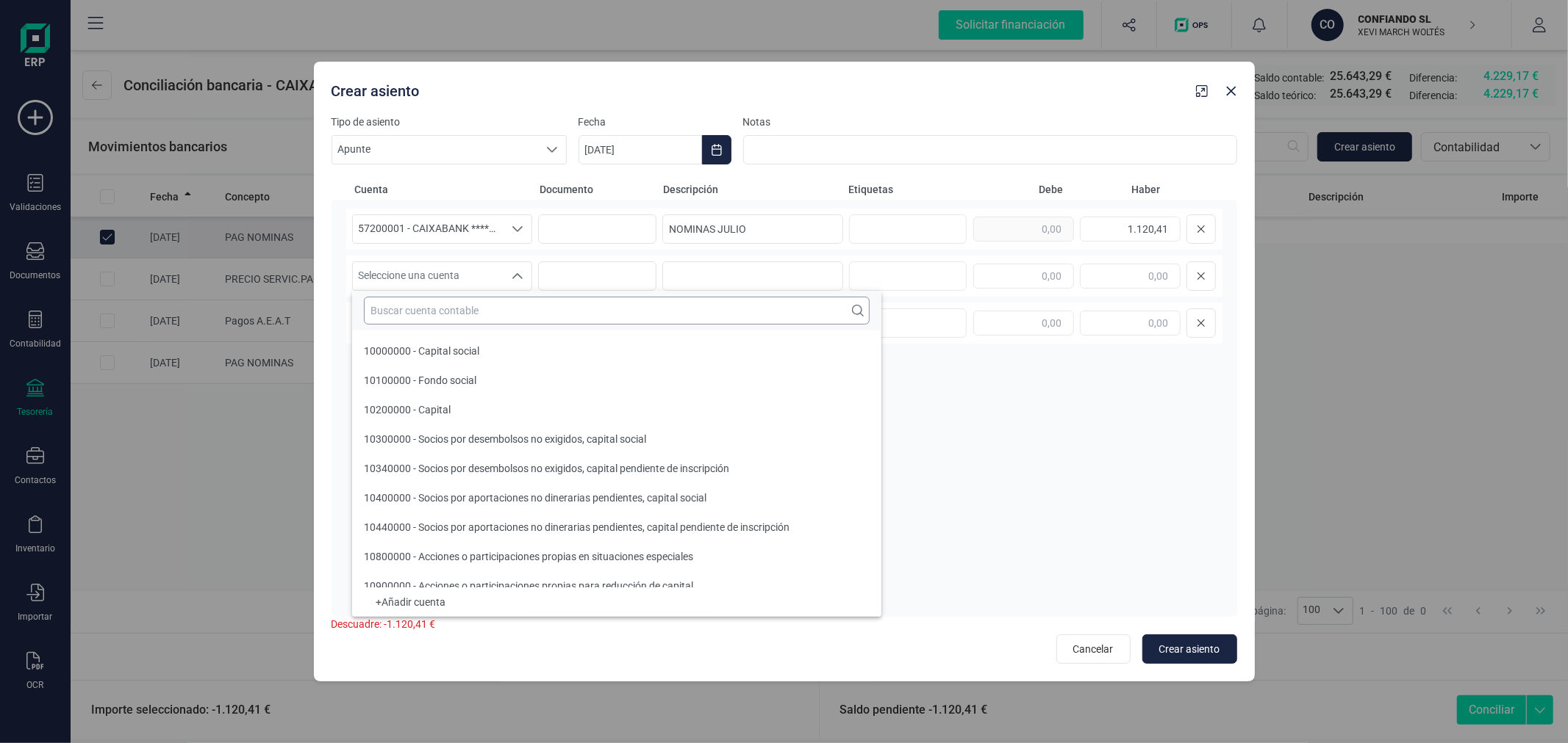
click at [500, 310] on input "text" at bounding box center [616, 310] width 506 height 28
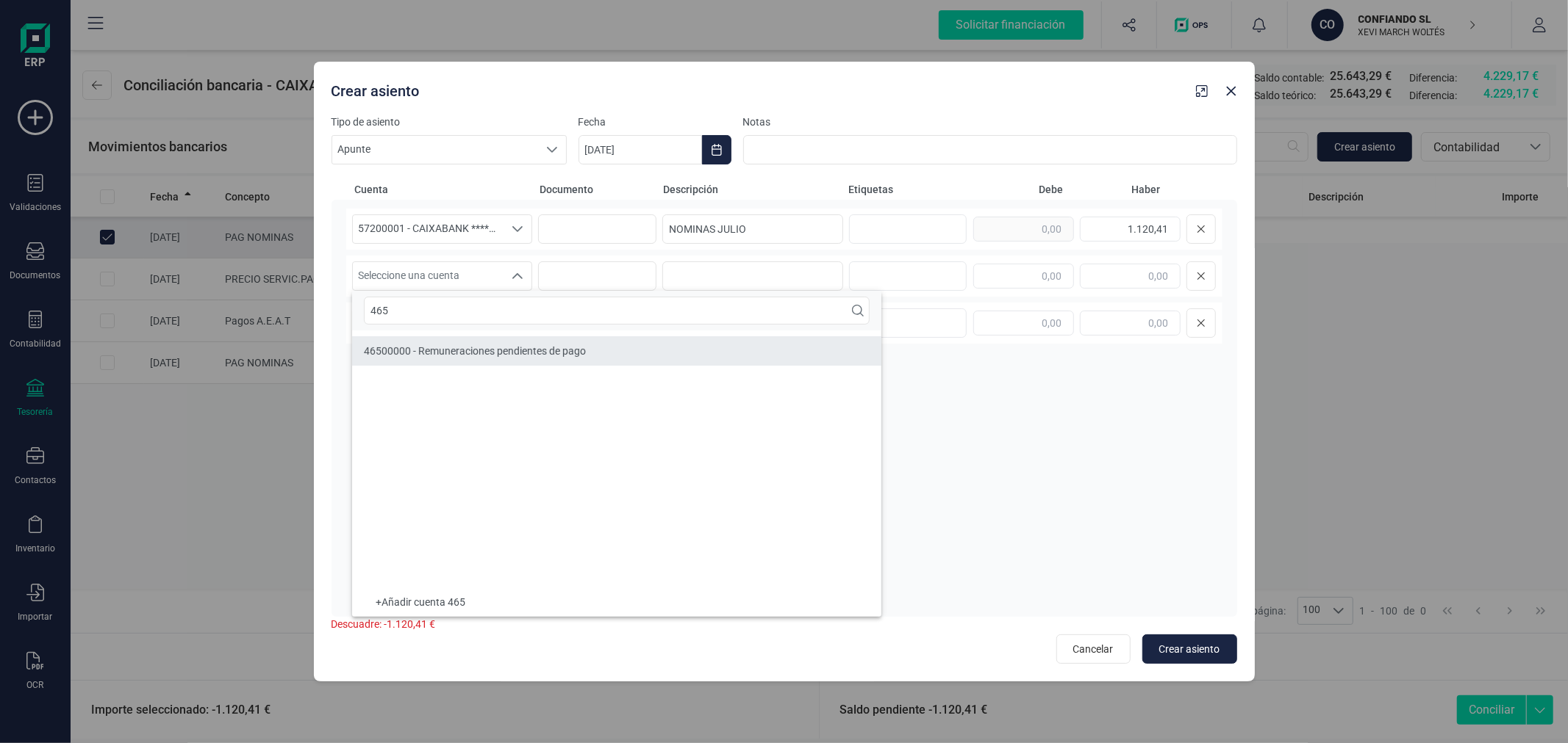
click at [586, 349] on li "46500000 - Remuneraciones pendientes de pago" at bounding box center [616, 351] width 529 height 29
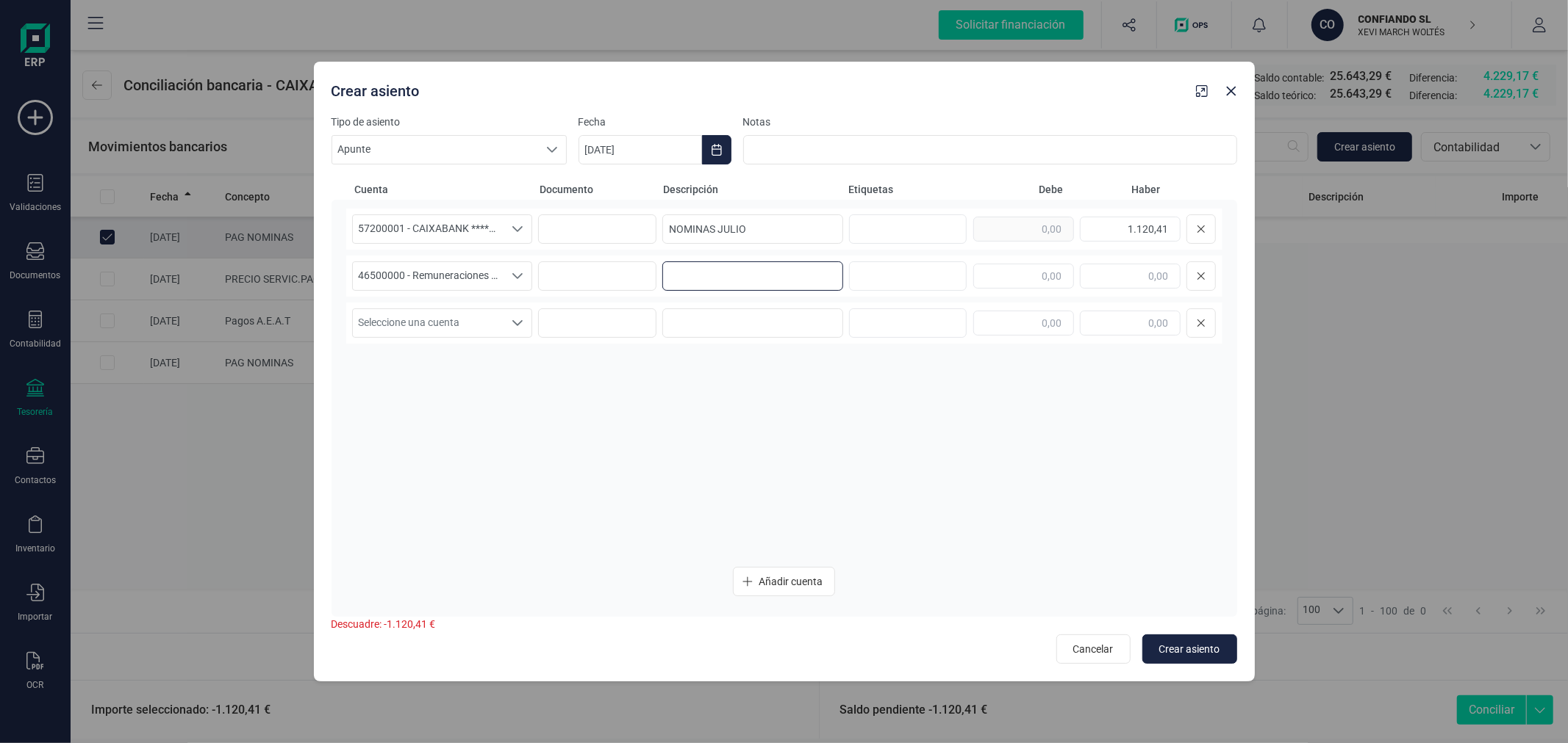
paste input "NOMINAS JULIO"
click at [1182, 642] on span "Crear asiento" at bounding box center [1189, 650] width 61 height 15
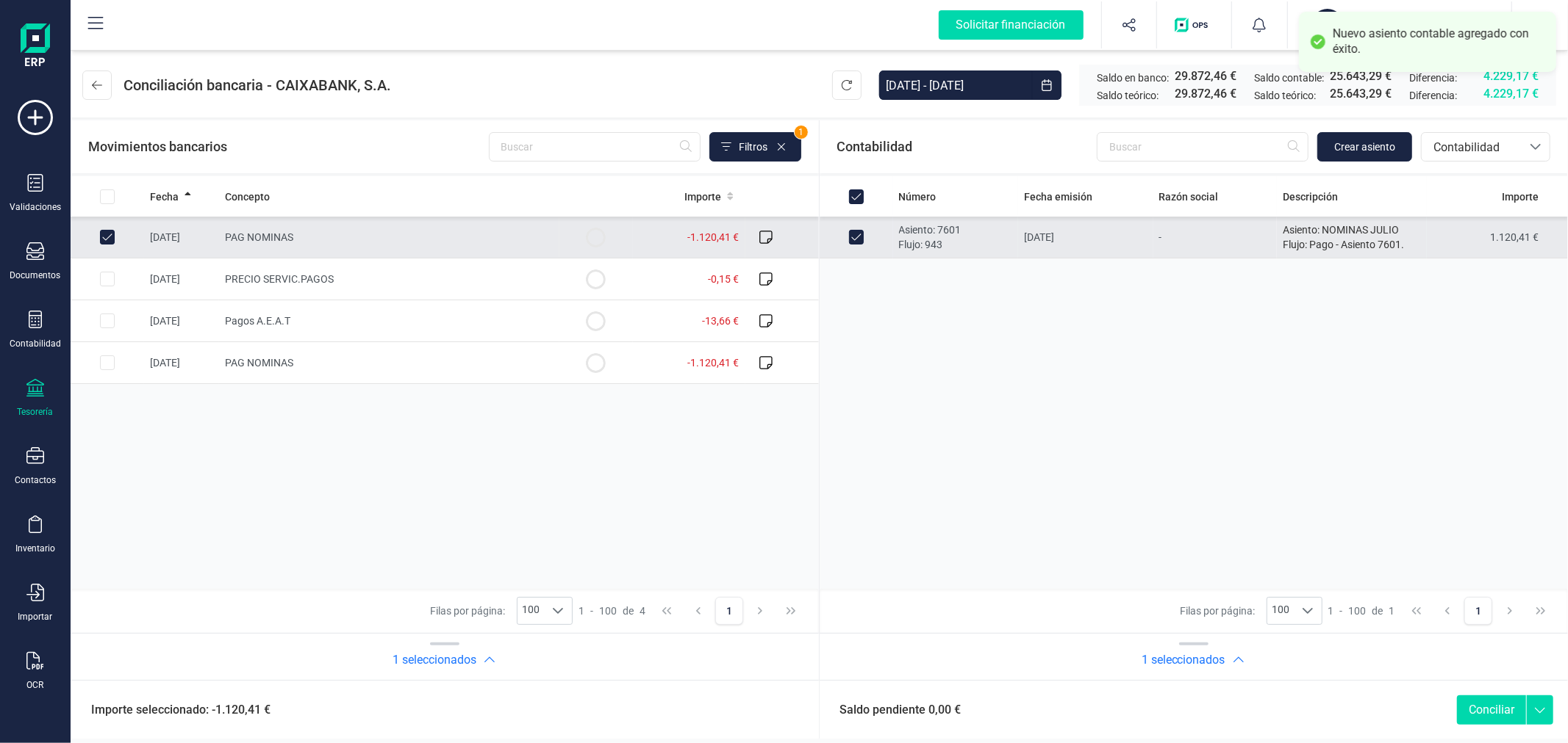
click at [1504, 705] on button "Conciliar" at bounding box center [1491, 710] width 69 height 29
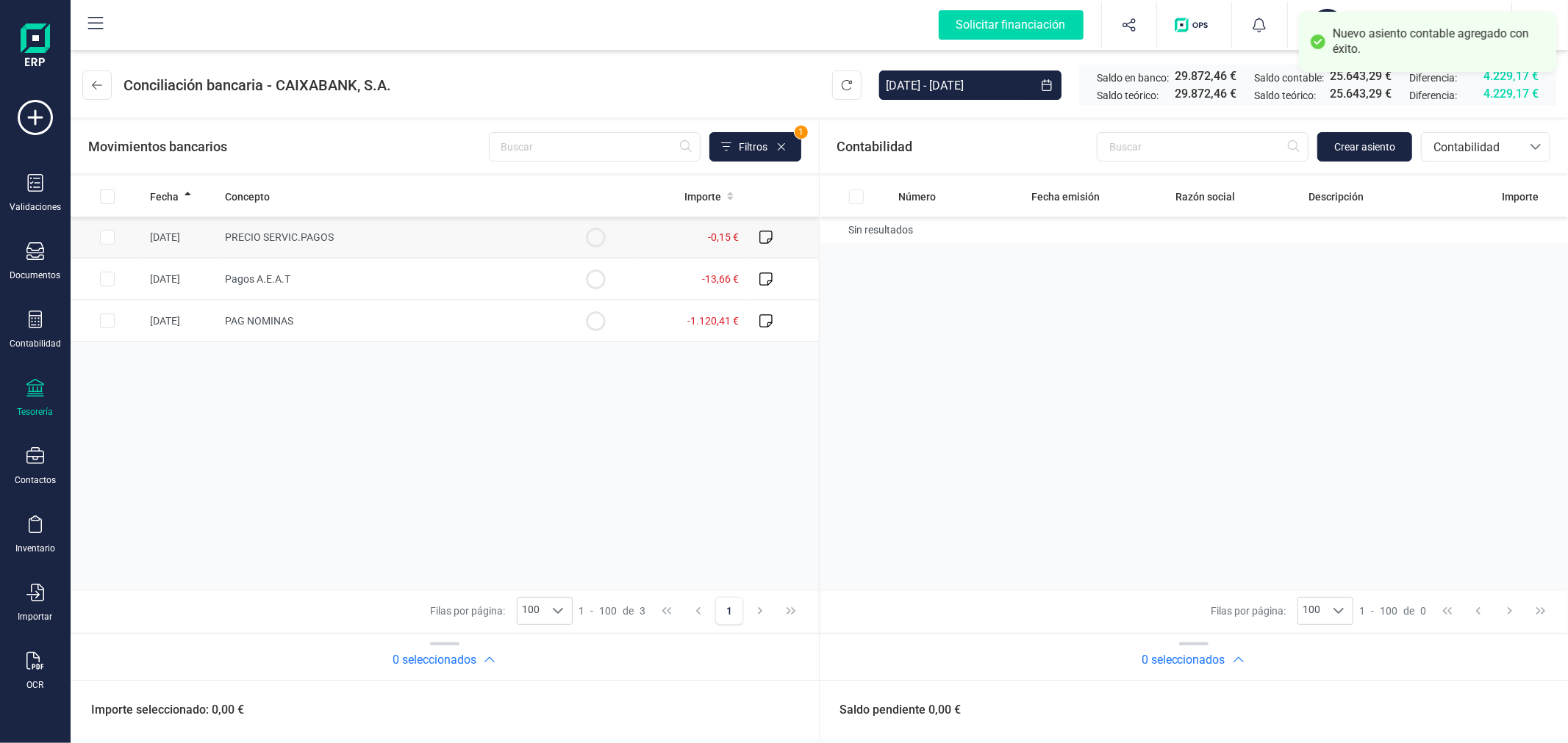
click at [104, 234] on input "Row Selected 0d7aacc6-1c58-4ed2-b53c-08a28d9bde2e" at bounding box center [107, 237] width 15 height 15
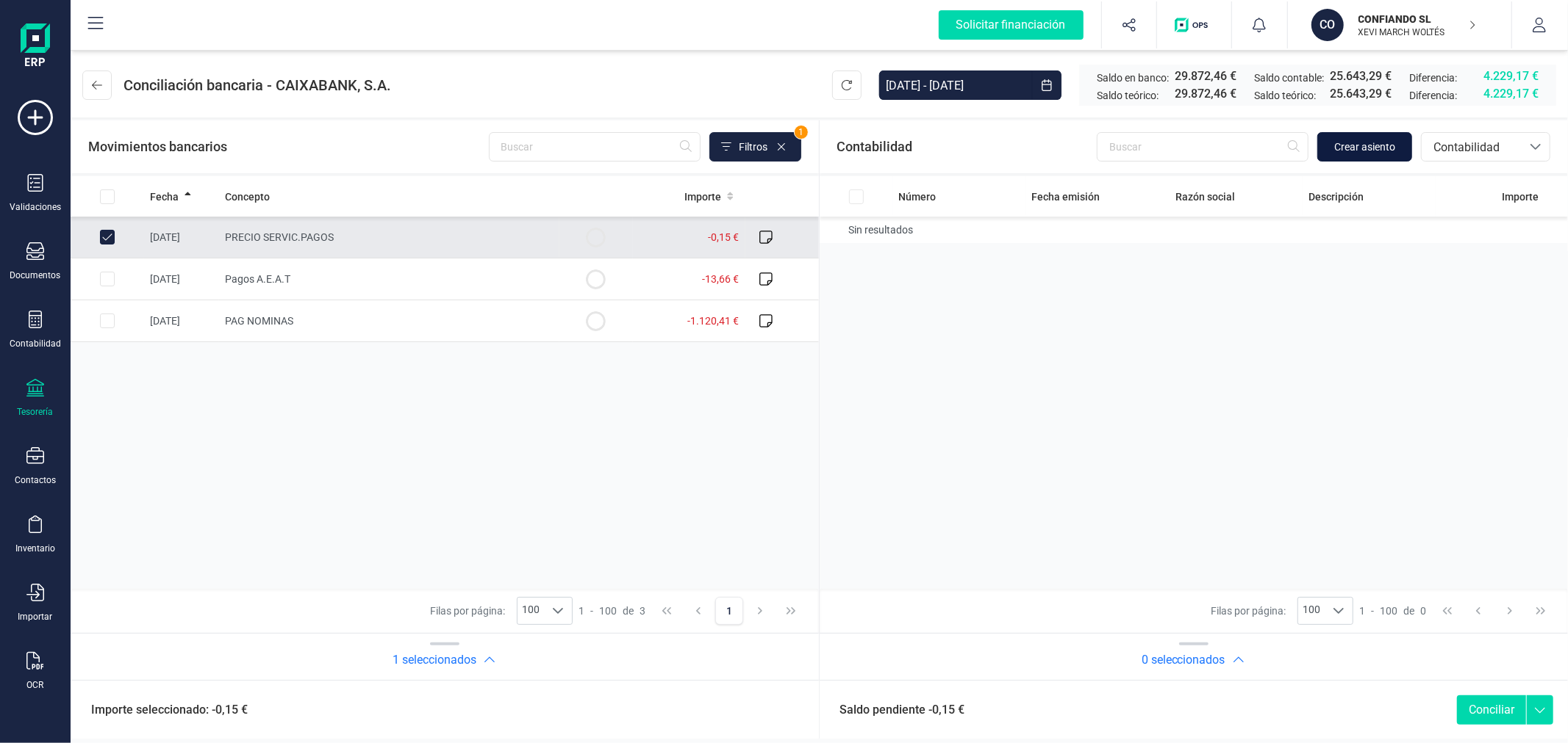
click at [1385, 149] on span "Crear asiento" at bounding box center [1364, 147] width 61 height 15
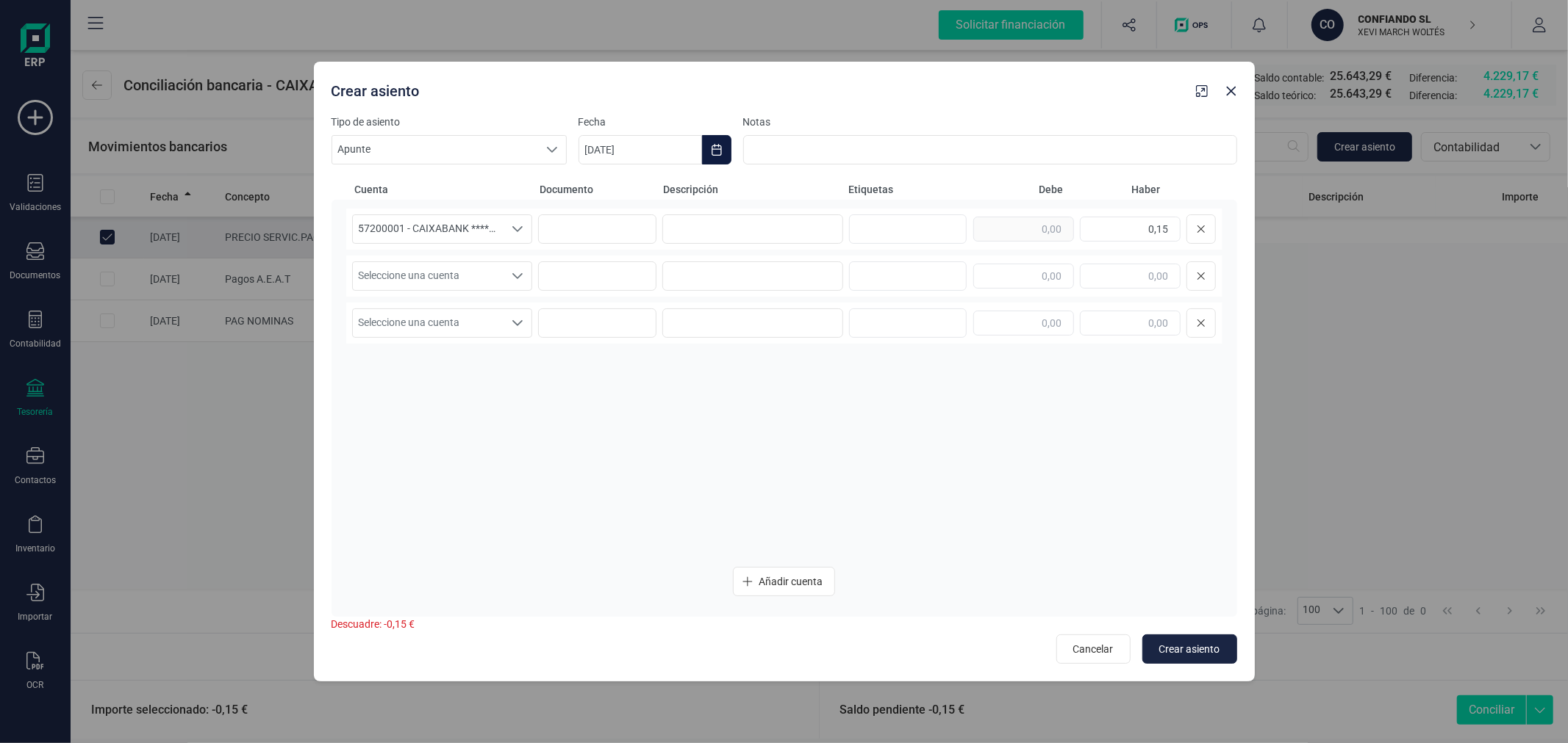
click at [716, 150] on icon "Choose Date" at bounding box center [716, 150] width 12 height 12
click at [827, 280] on span "1" at bounding box center [826, 279] width 29 height 29
click at [753, 231] on input at bounding box center [752, 228] width 181 height 29
click at [498, 275] on span "Seleccione una cuenta" at bounding box center [428, 276] width 151 height 28
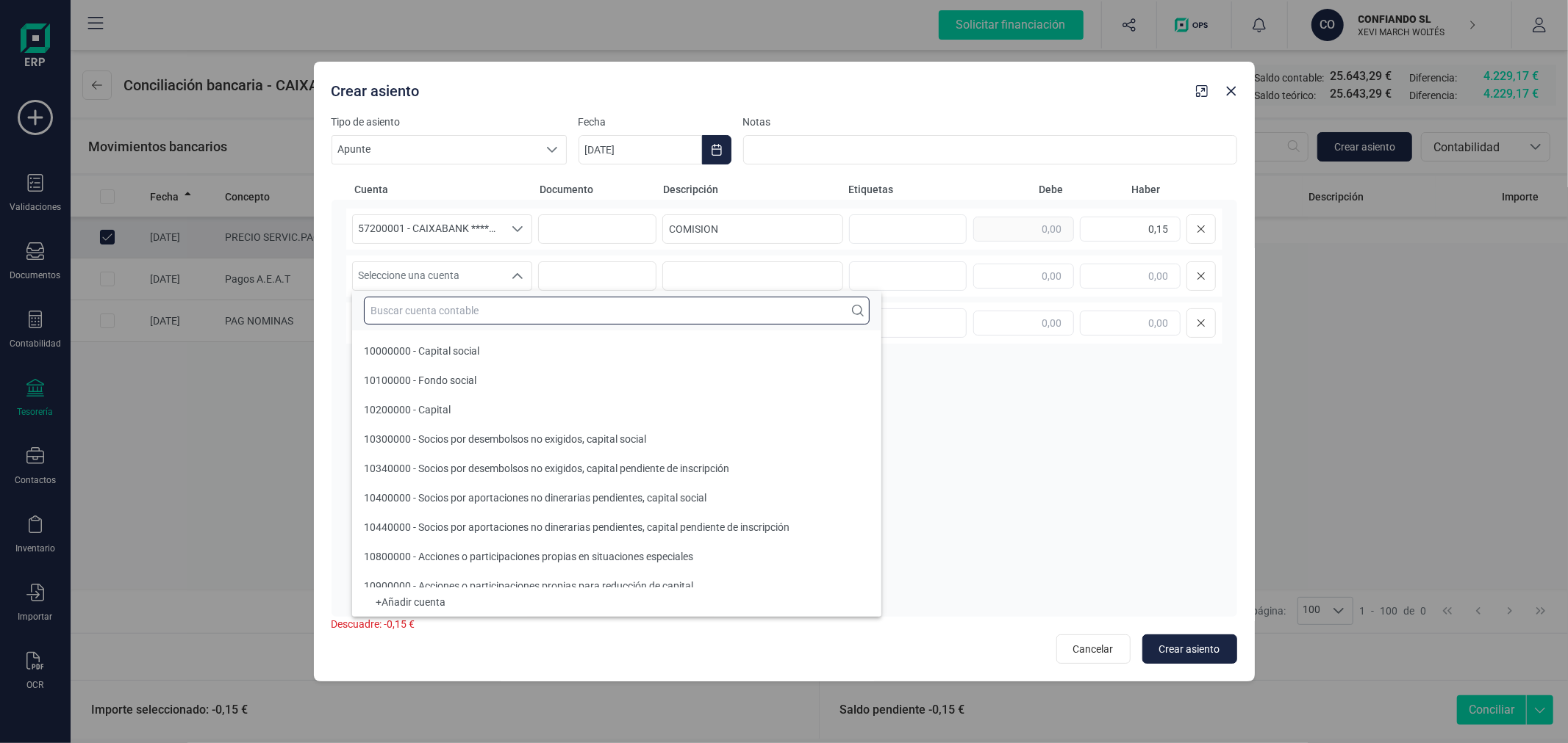
click at [506, 312] on input "text" at bounding box center [616, 310] width 506 height 28
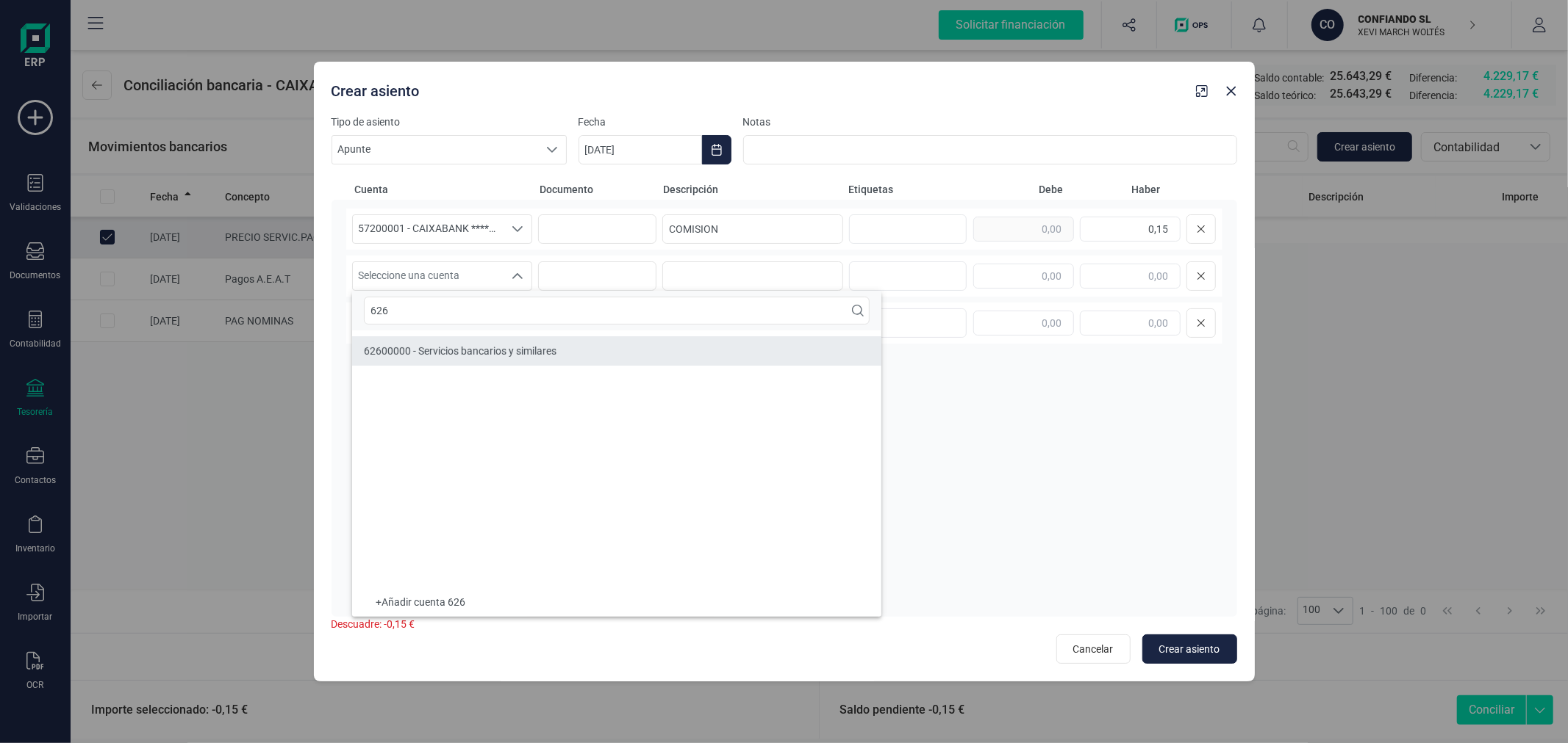
click at [528, 342] on li "62600000 - Servicios bancarios y similares" at bounding box center [616, 351] width 529 height 29
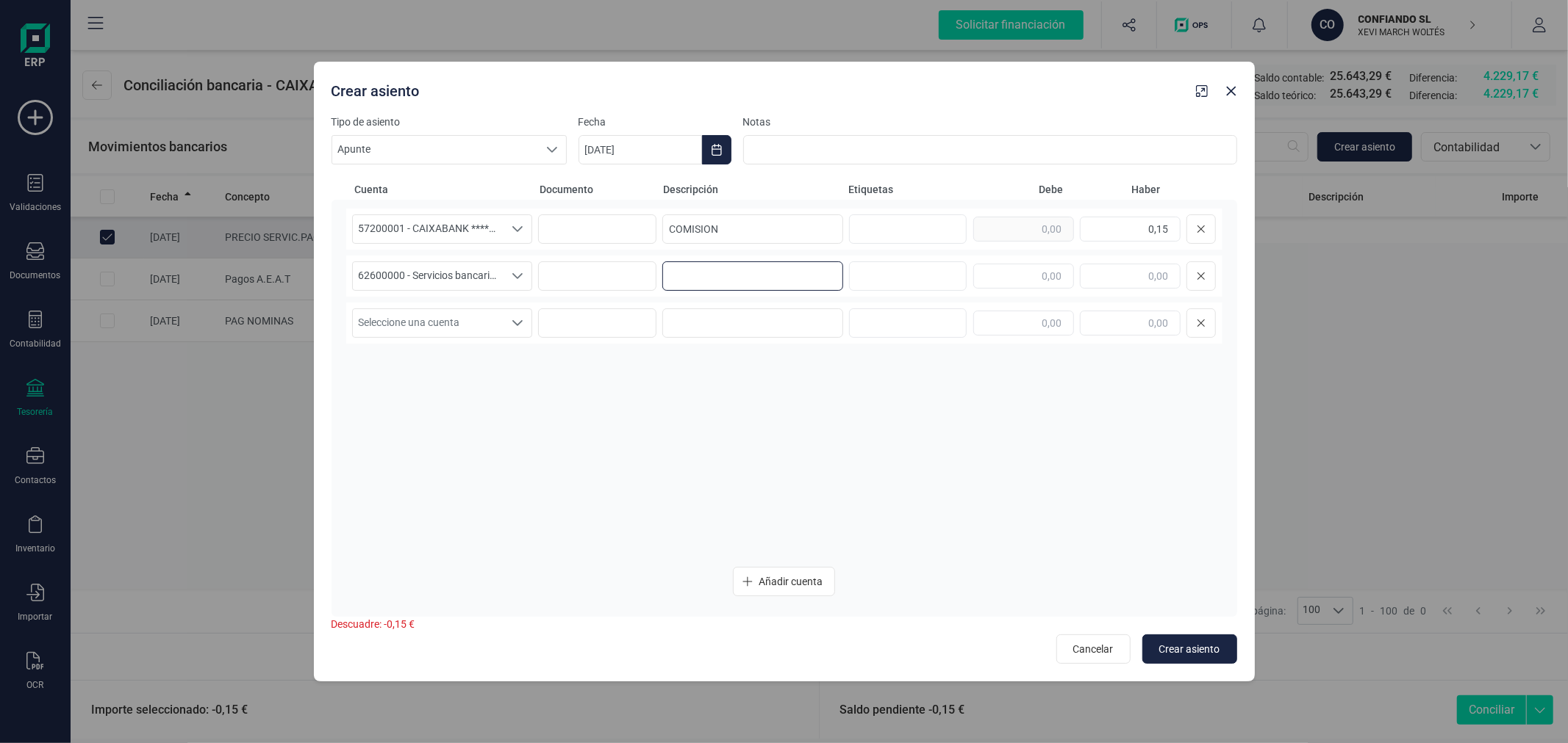
paste input "COMISION"
click at [1192, 648] on span "Crear asiento" at bounding box center [1189, 650] width 61 height 15
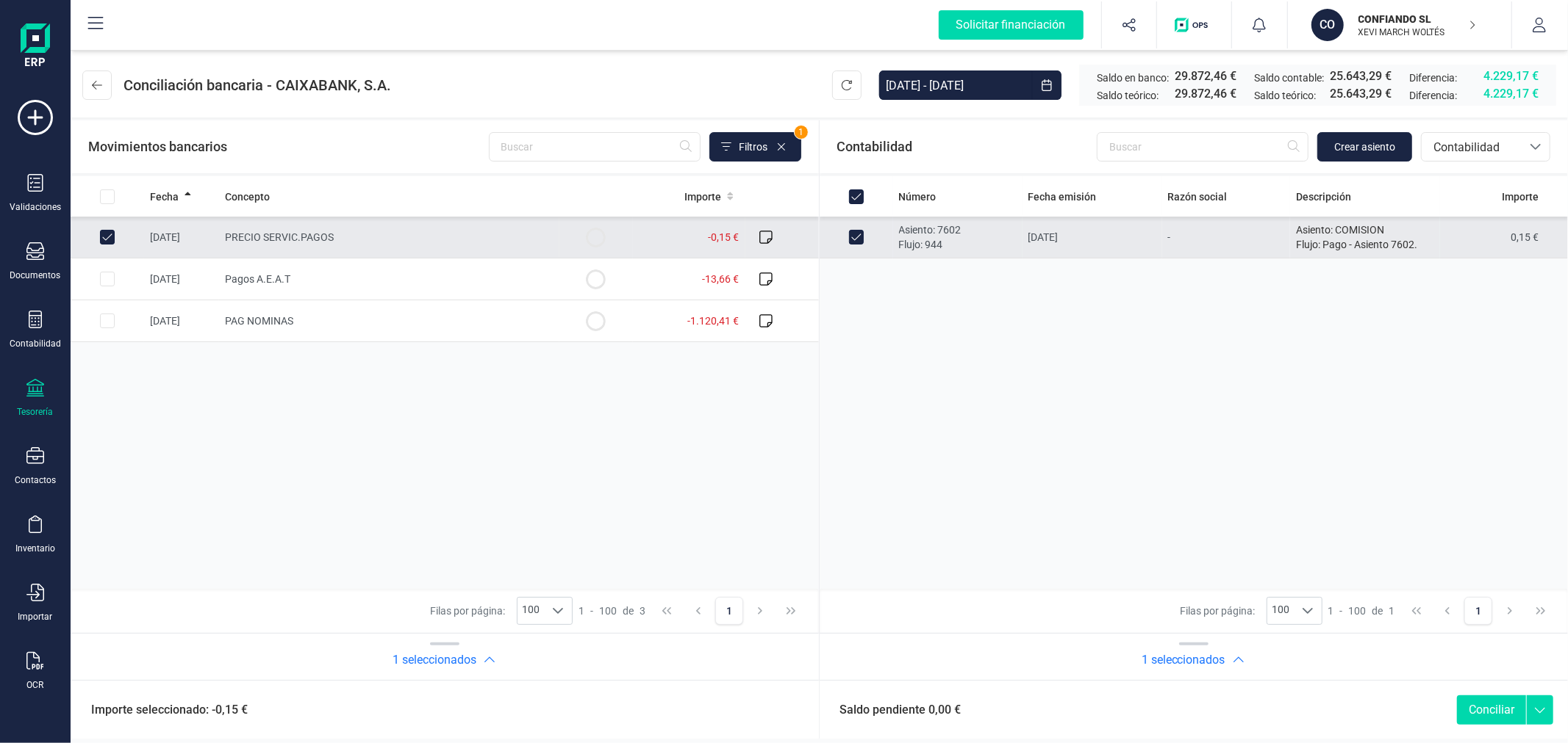
click at [1488, 712] on button "Conciliar" at bounding box center [1491, 710] width 69 height 29
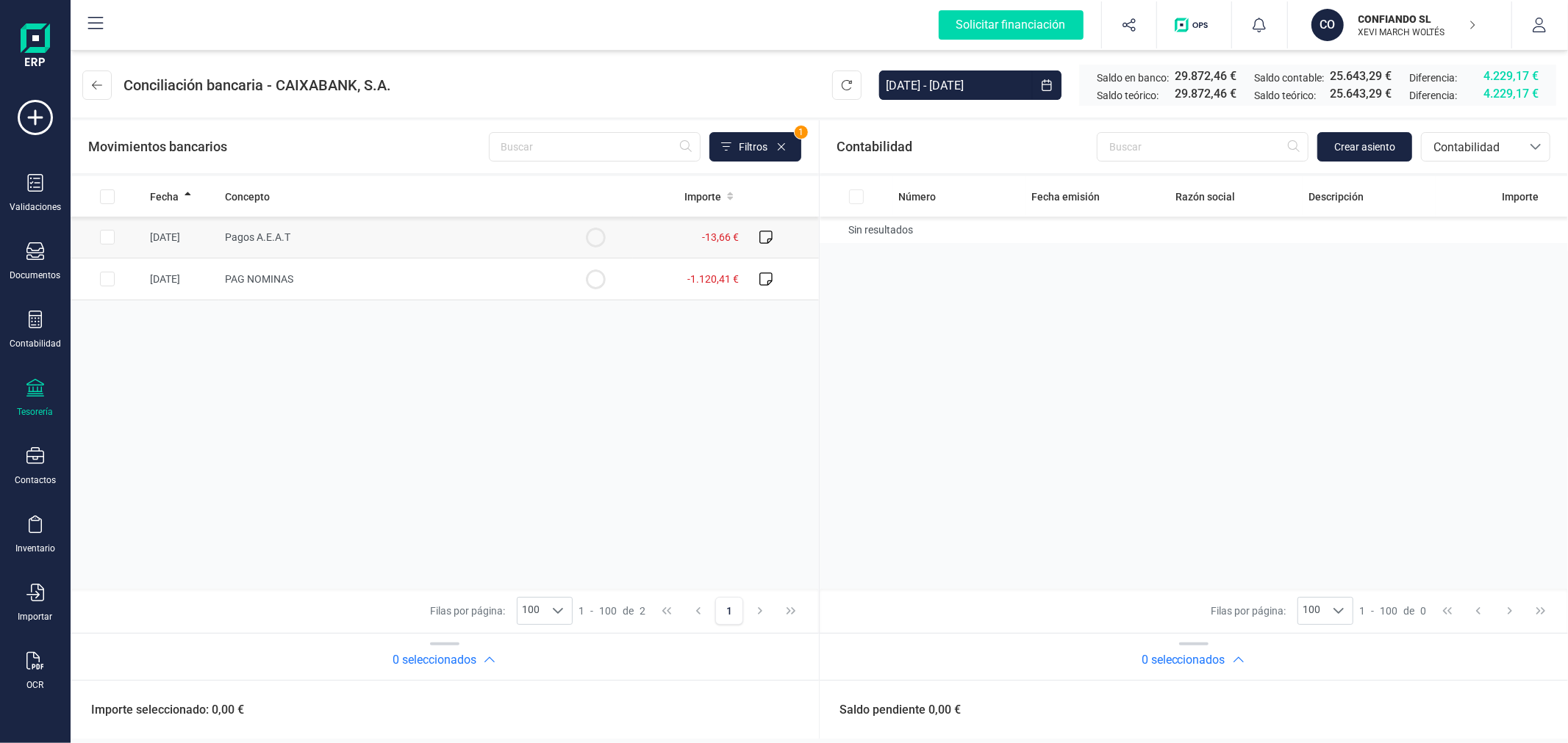
click at [104, 239] on input "Row Selected be398276-3093-421d-b993-4d51aa35bfc6" at bounding box center [107, 237] width 15 height 15
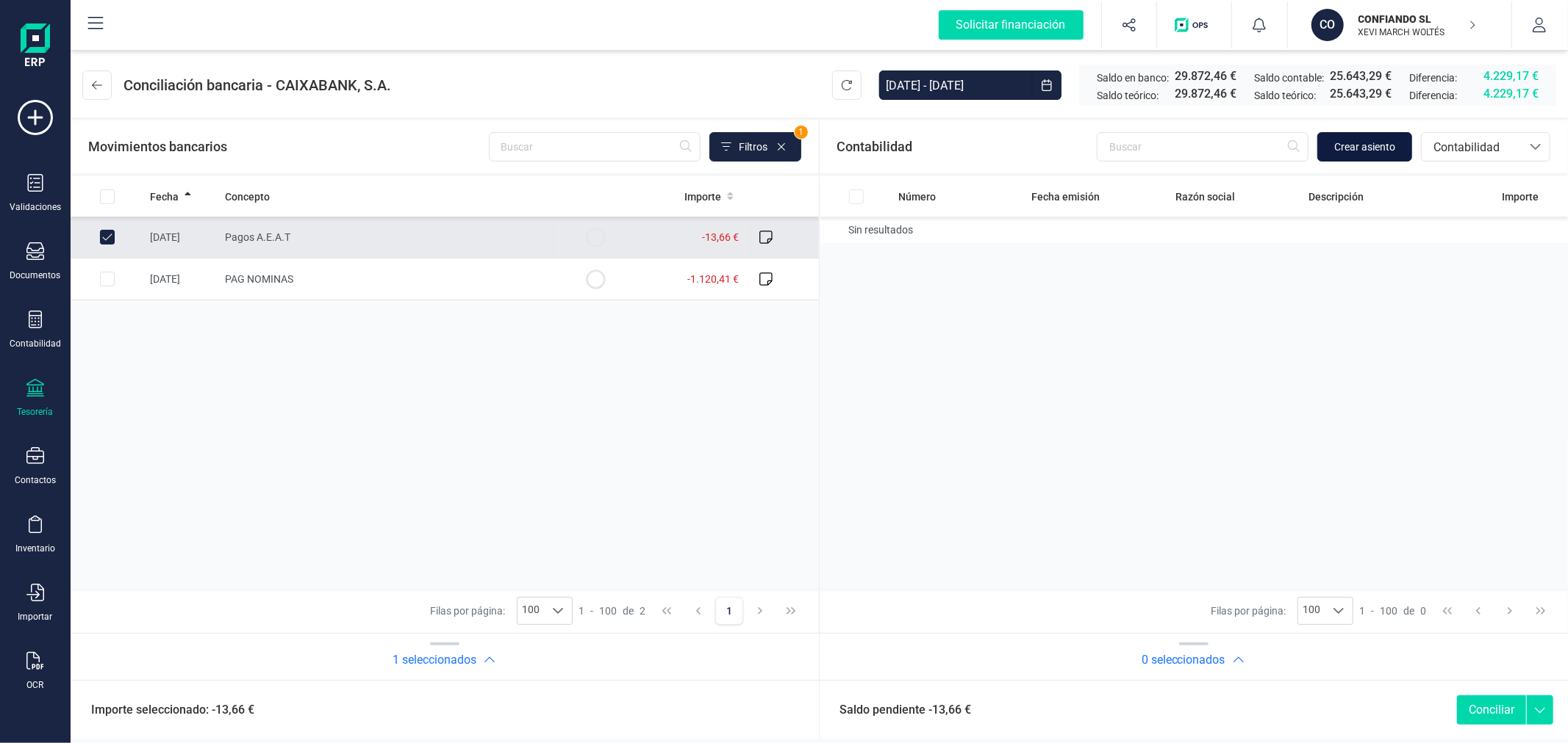
click at [1366, 151] on span "Crear asiento" at bounding box center [1364, 147] width 61 height 15
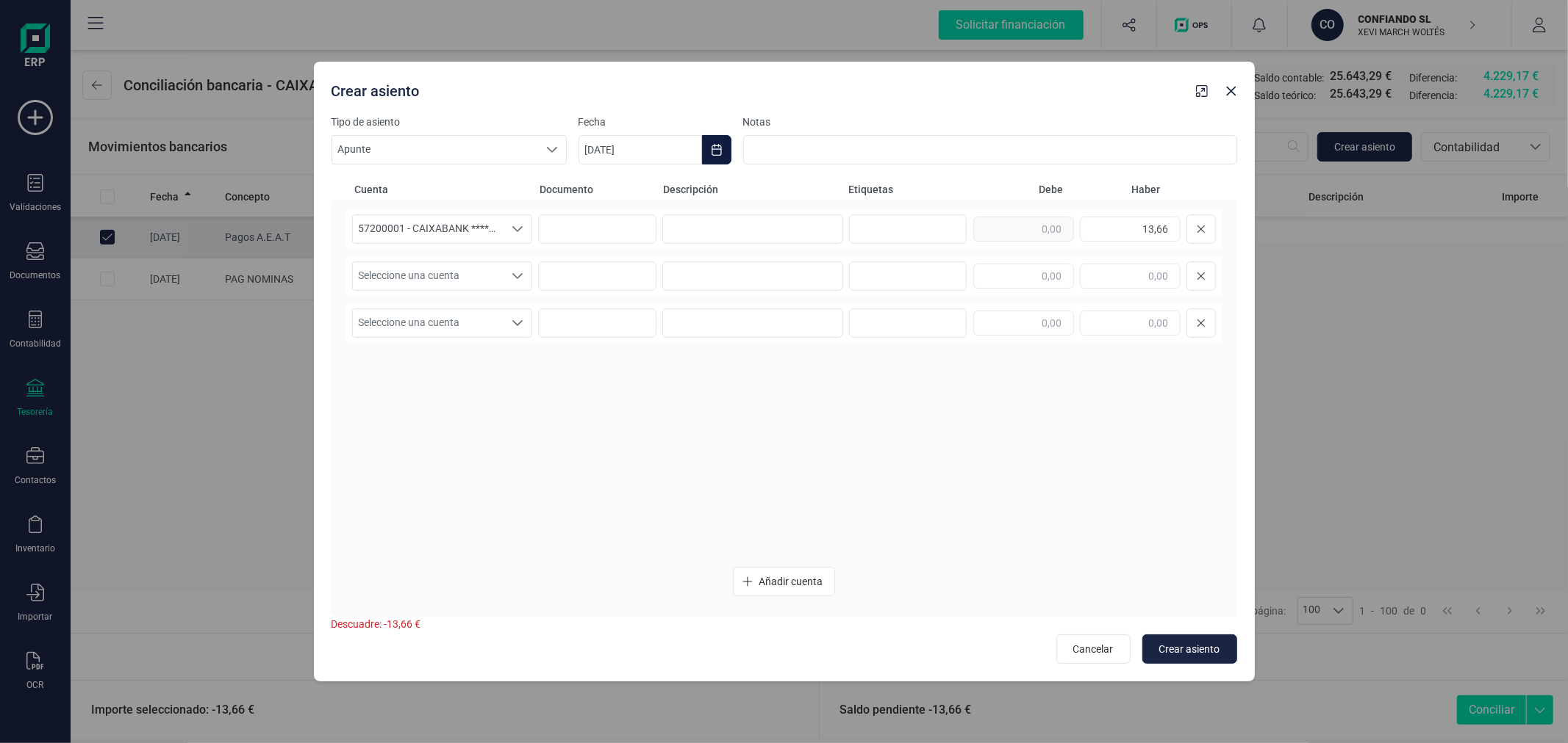
click at [722, 150] on icon "Choose Date" at bounding box center [716, 150] width 12 height 12
click at [722, 403] on span "20" at bounding box center [722, 403] width 29 height 29
click at [776, 230] on input at bounding box center [752, 228] width 181 height 29
click at [436, 269] on span "Seleccione una cuenta" at bounding box center [428, 276] width 151 height 28
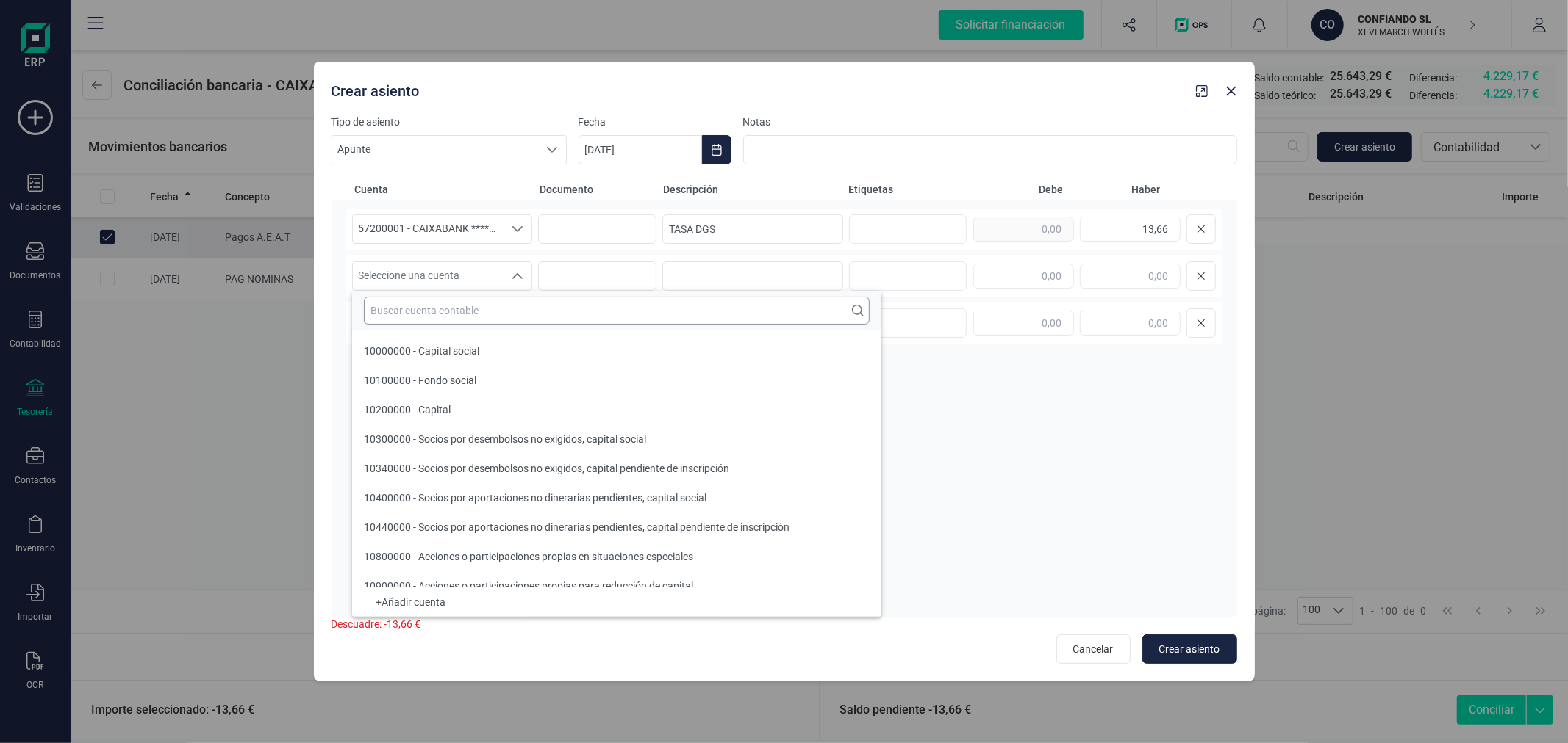
click at [446, 316] on input "text" at bounding box center [616, 310] width 506 height 28
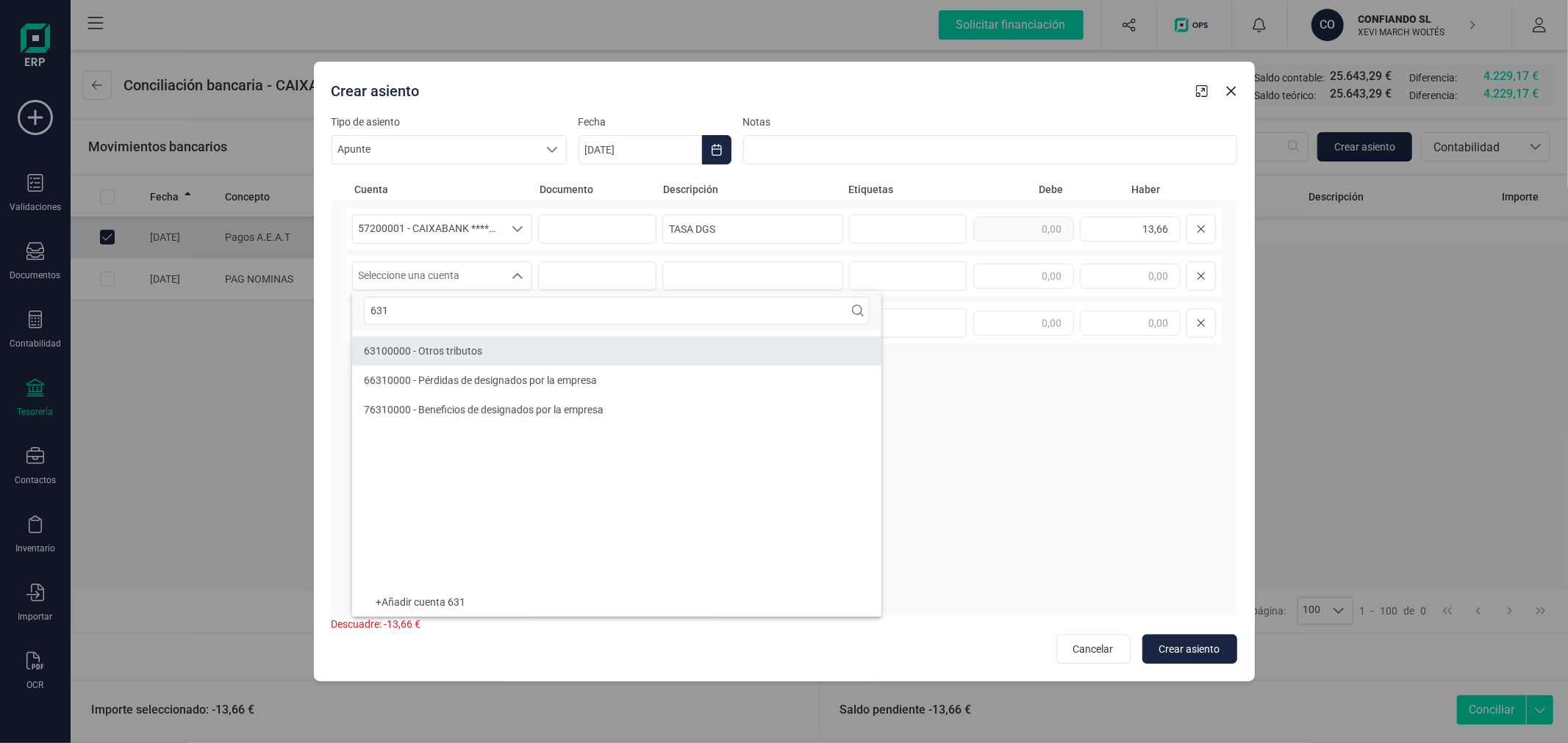
click at [472, 346] on span "63100000 - Otros tributos" at bounding box center [422, 352] width 118 height 12
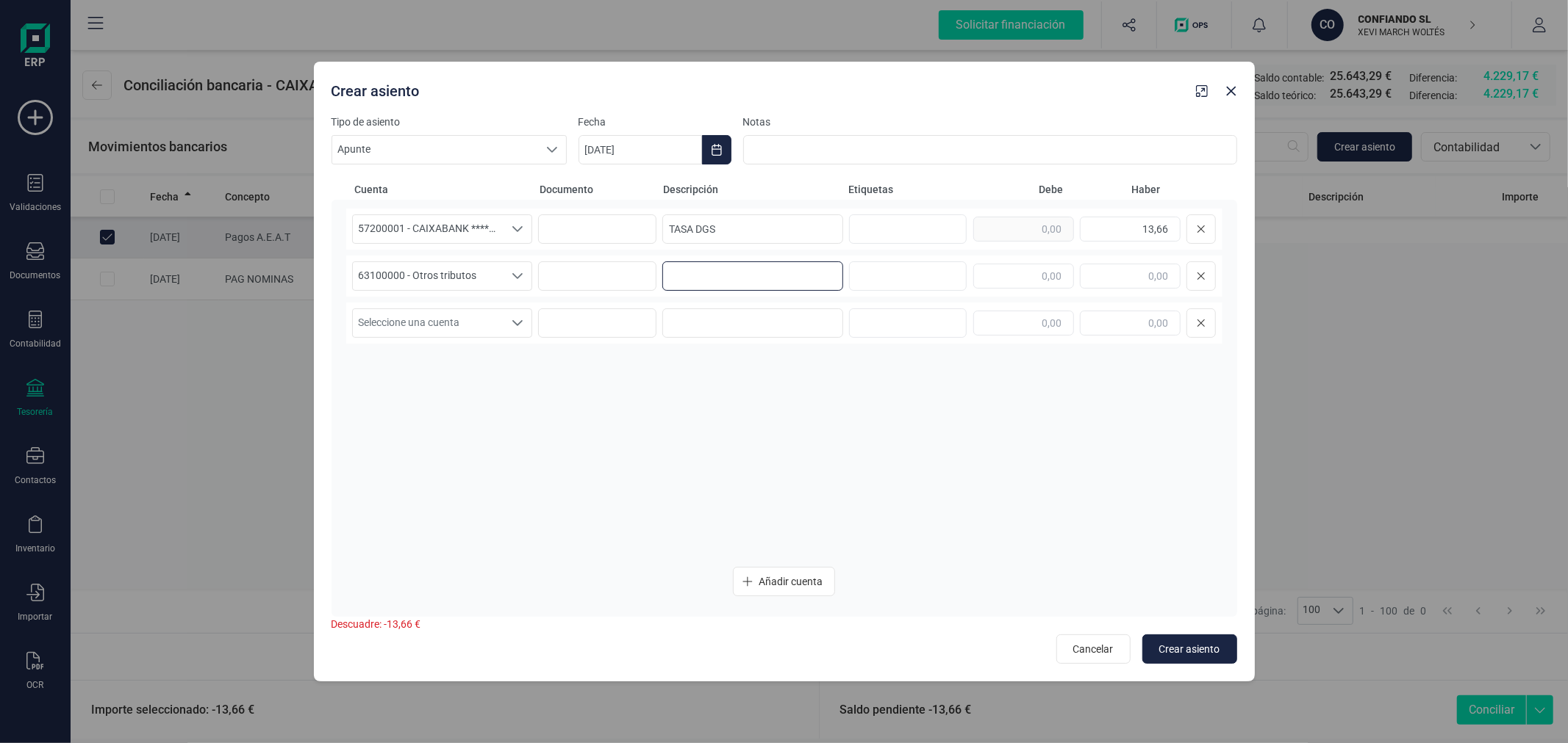
paste input "TASA DGS"
click at [1194, 651] on span "Crear asiento" at bounding box center [1189, 650] width 61 height 15
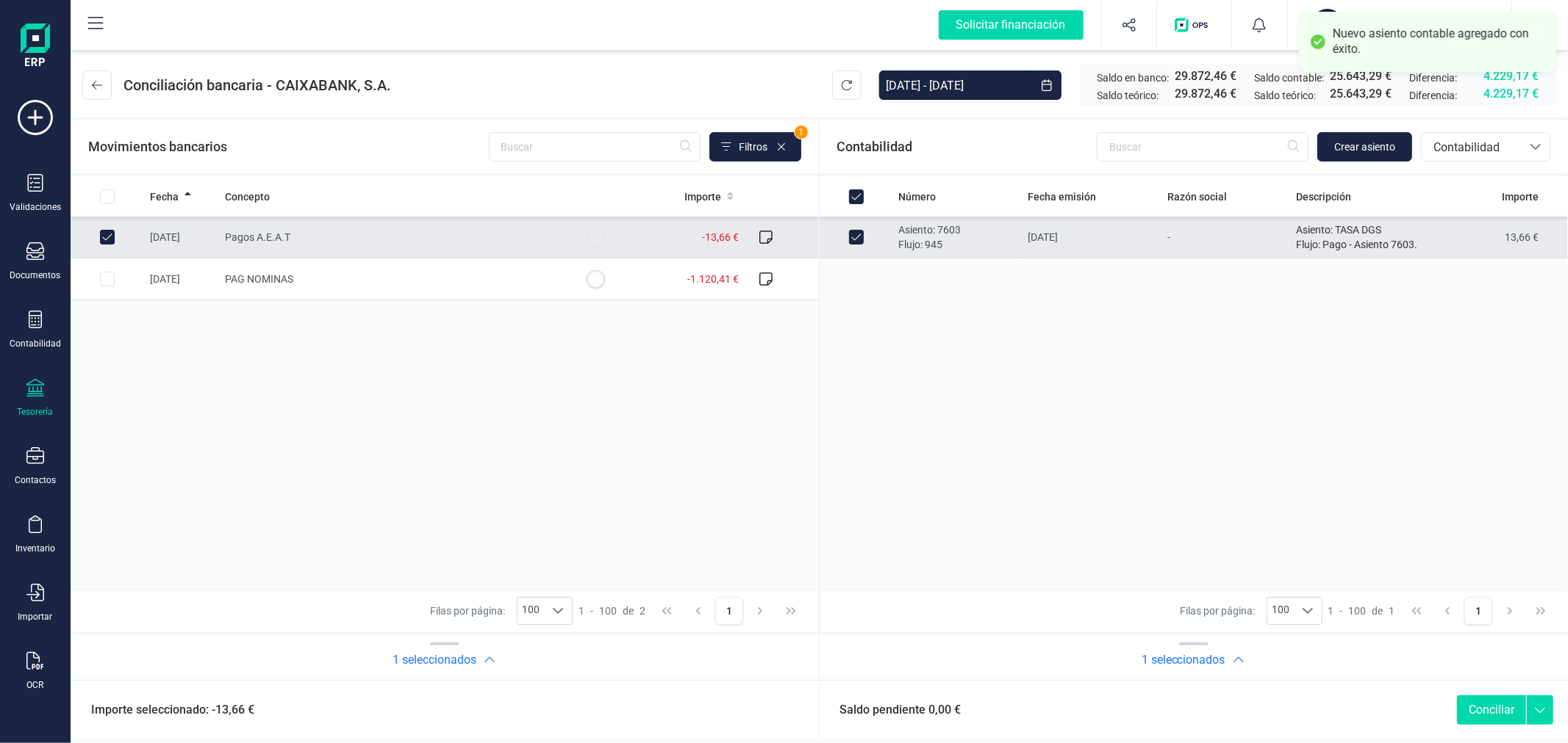
click at [1480, 702] on button "Conciliar" at bounding box center [1491, 710] width 69 height 29
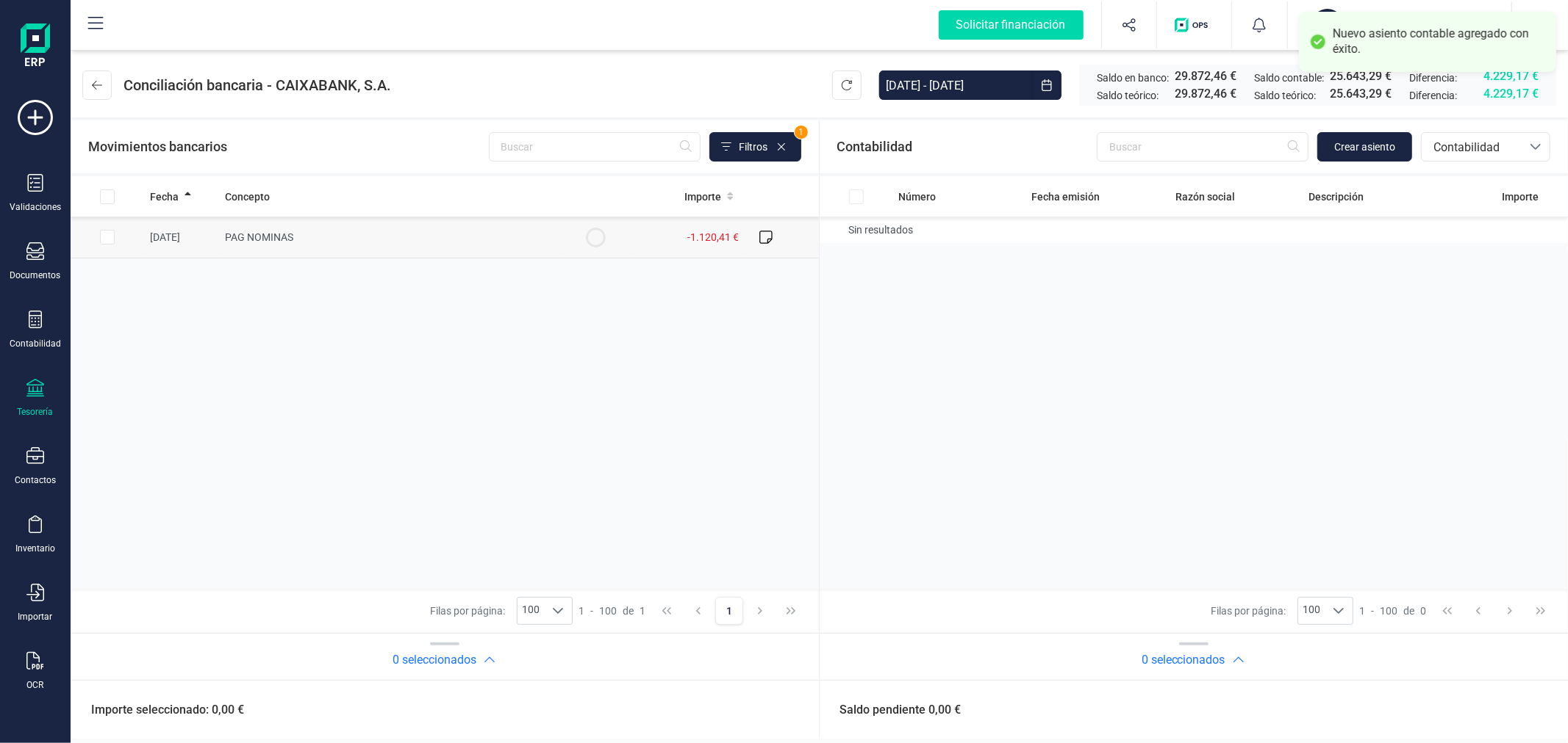
click at [105, 237] on input "Row Selected c4a41975-9f70-4f1d-b2fe-e21e44b96be7" at bounding box center [107, 237] width 15 height 15
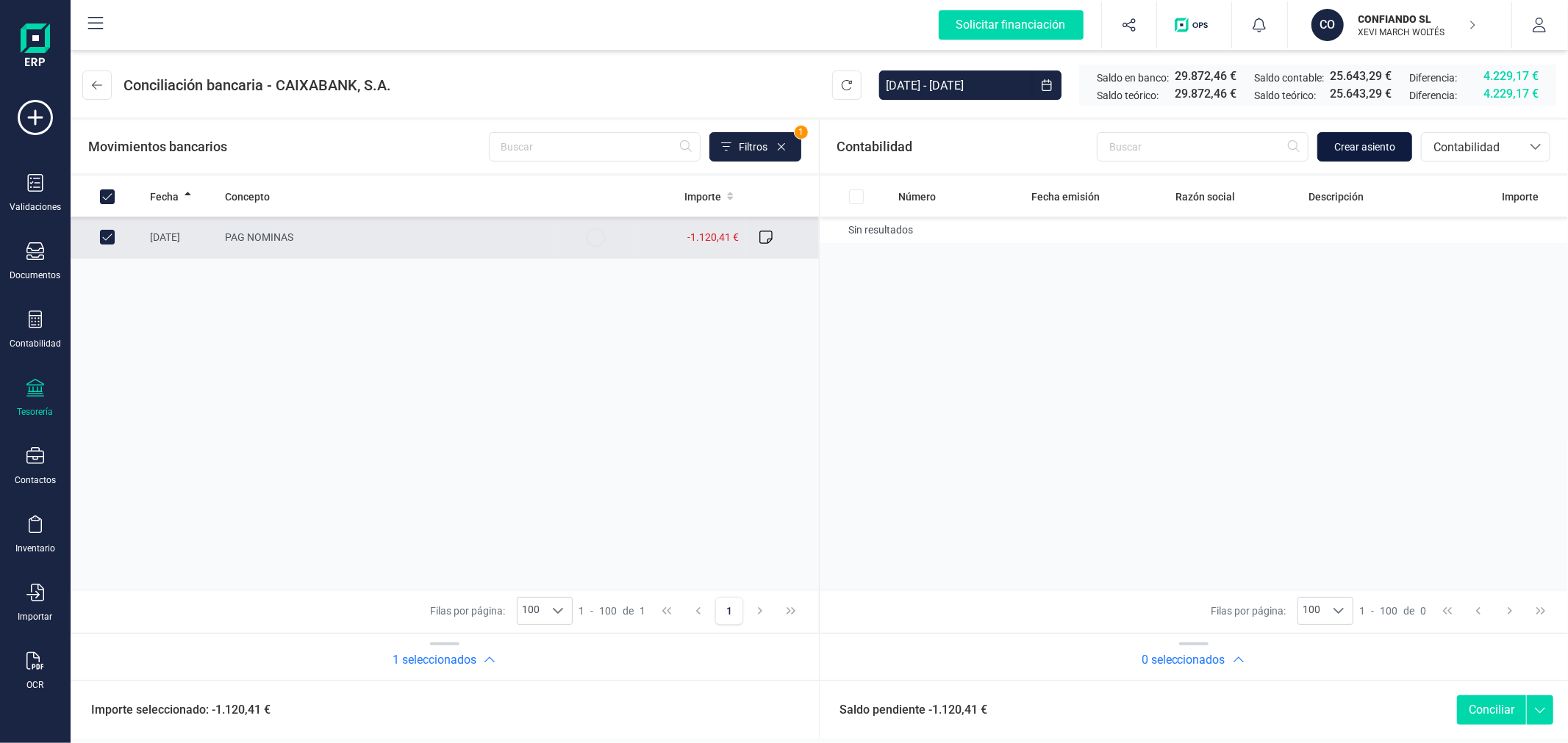
click at [1364, 148] on span "Crear asiento" at bounding box center [1364, 147] width 61 height 15
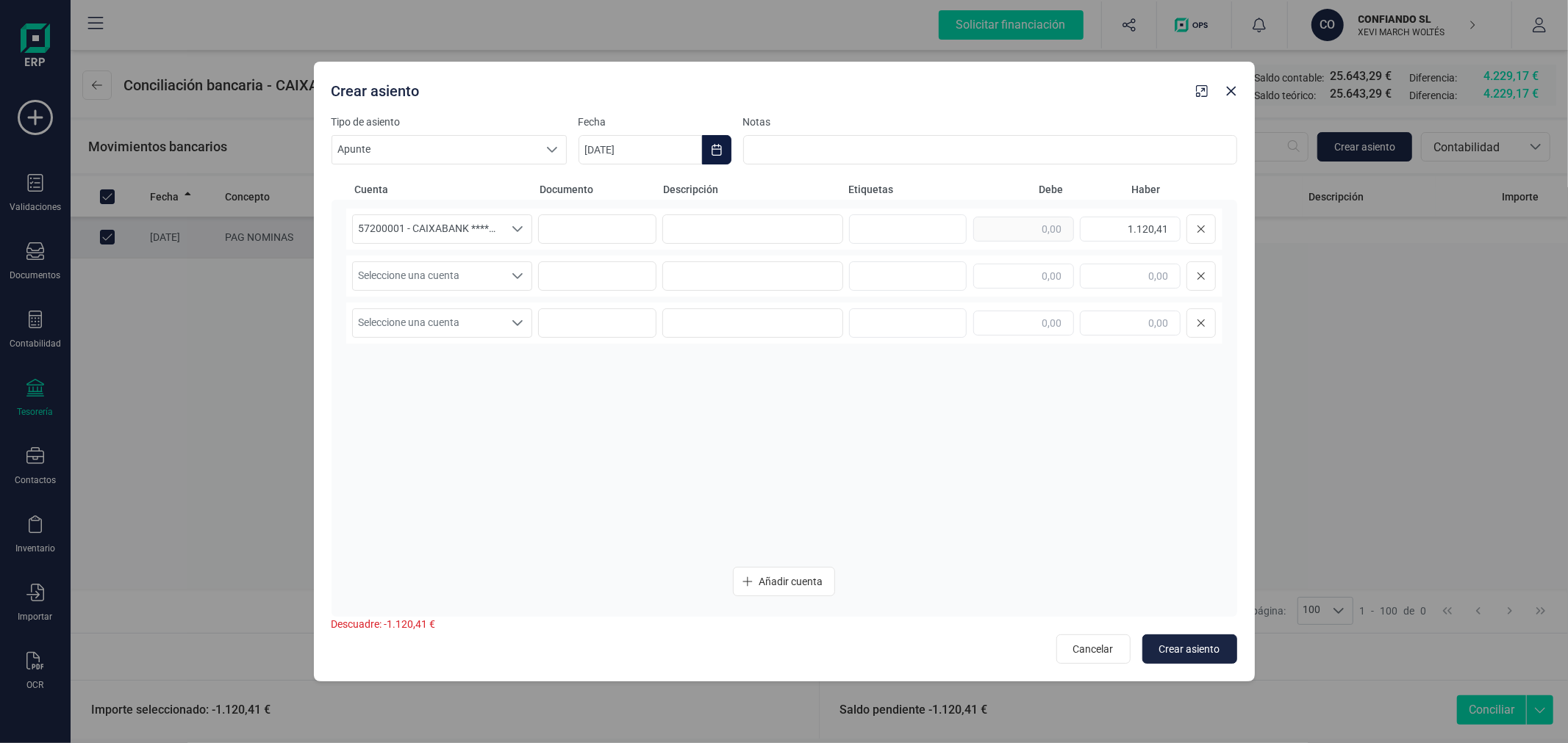
click at [710, 151] on icon "Choose Date" at bounding box center [716, 150] width 12 height 12
click at [619, 445] on span "25" at bounding box center [616, 444] width 29 height 29
click at [757, 236] on input at bounding box center [752, 228] width 181 height 29
click at [515, 284] on div "Seleccione una cuenta" at bounding box center [518, 276] width 28 height 28
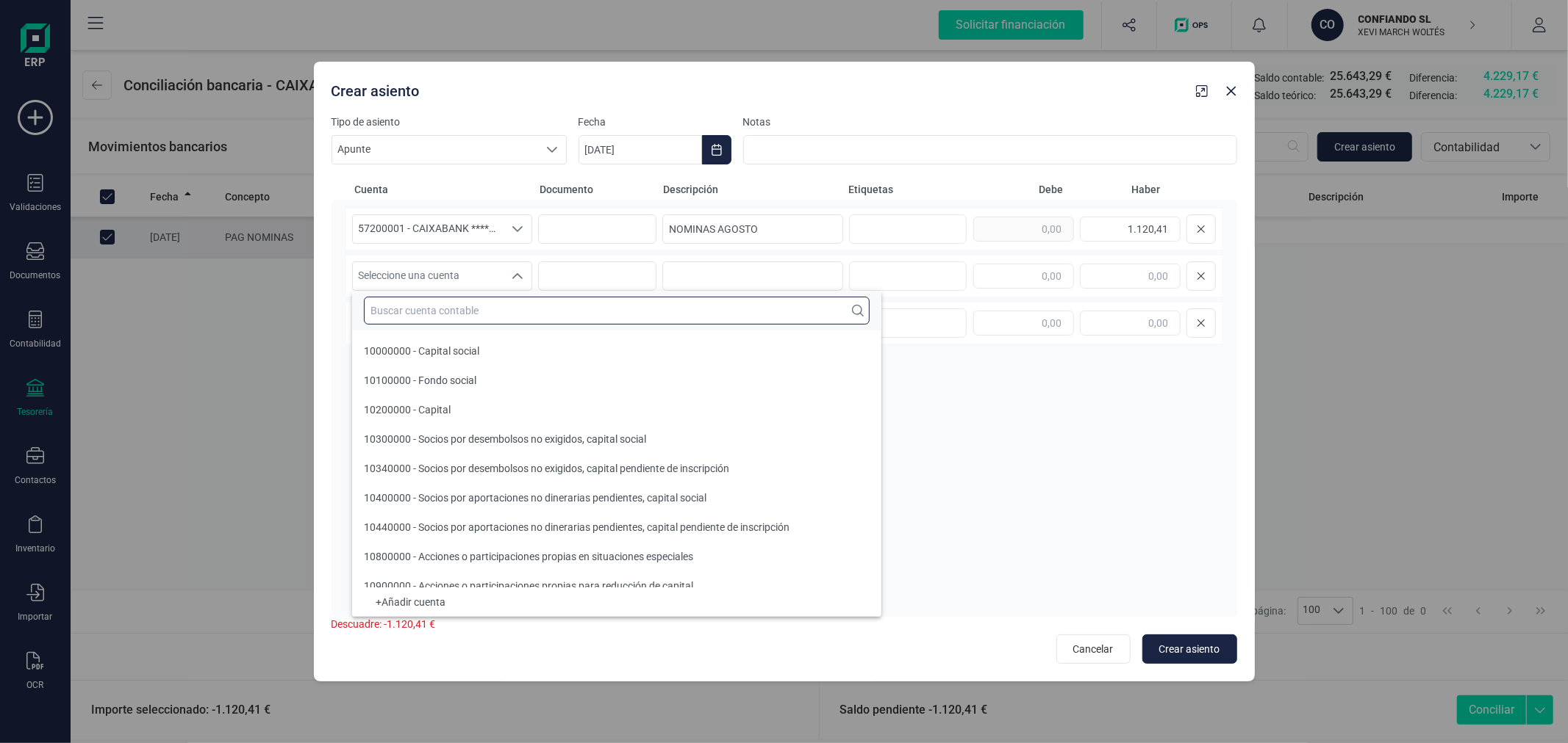
click at [518, 306] on input "text" at bounding box center [616, 310] width 506 height 28
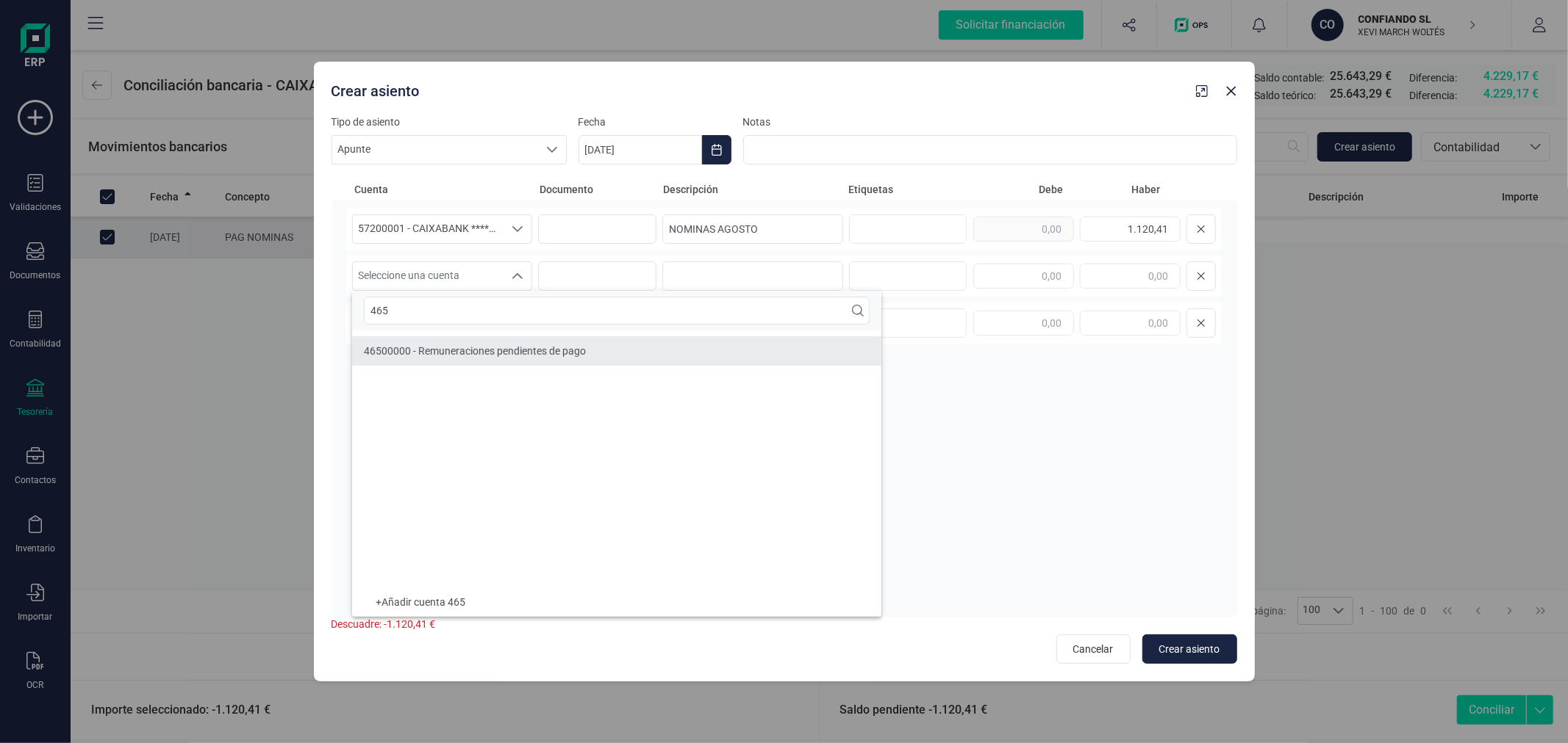
click at [544, 355] on span "46500000 - Remuneraciones pendientes de pago" at bounding box center [474, 352] width 222 height 12
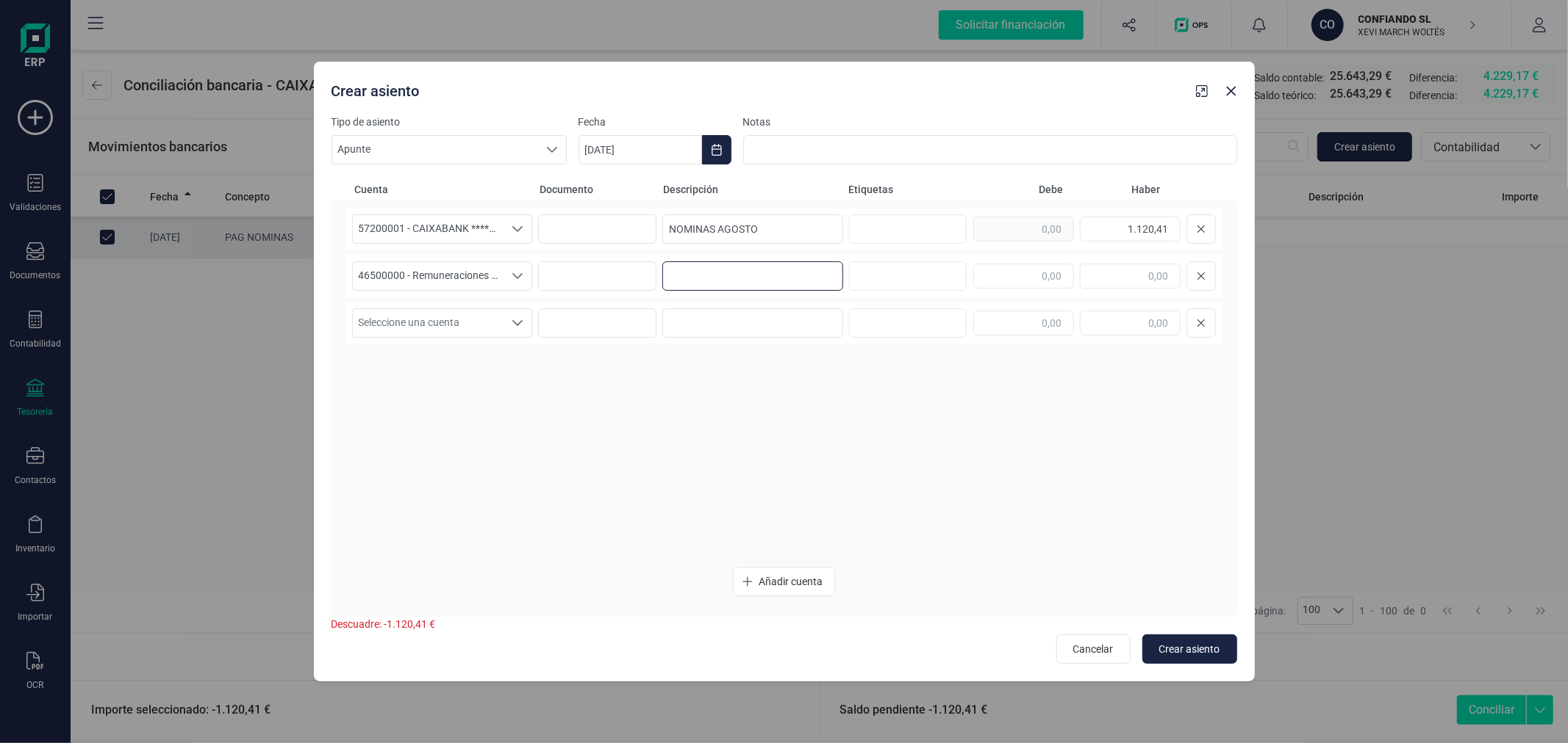
paste input "NOMINAS AGOSTO"
click at [1191, 645] on span "Crear asiento" at bounding box center [1189, 650] width 61 height 15
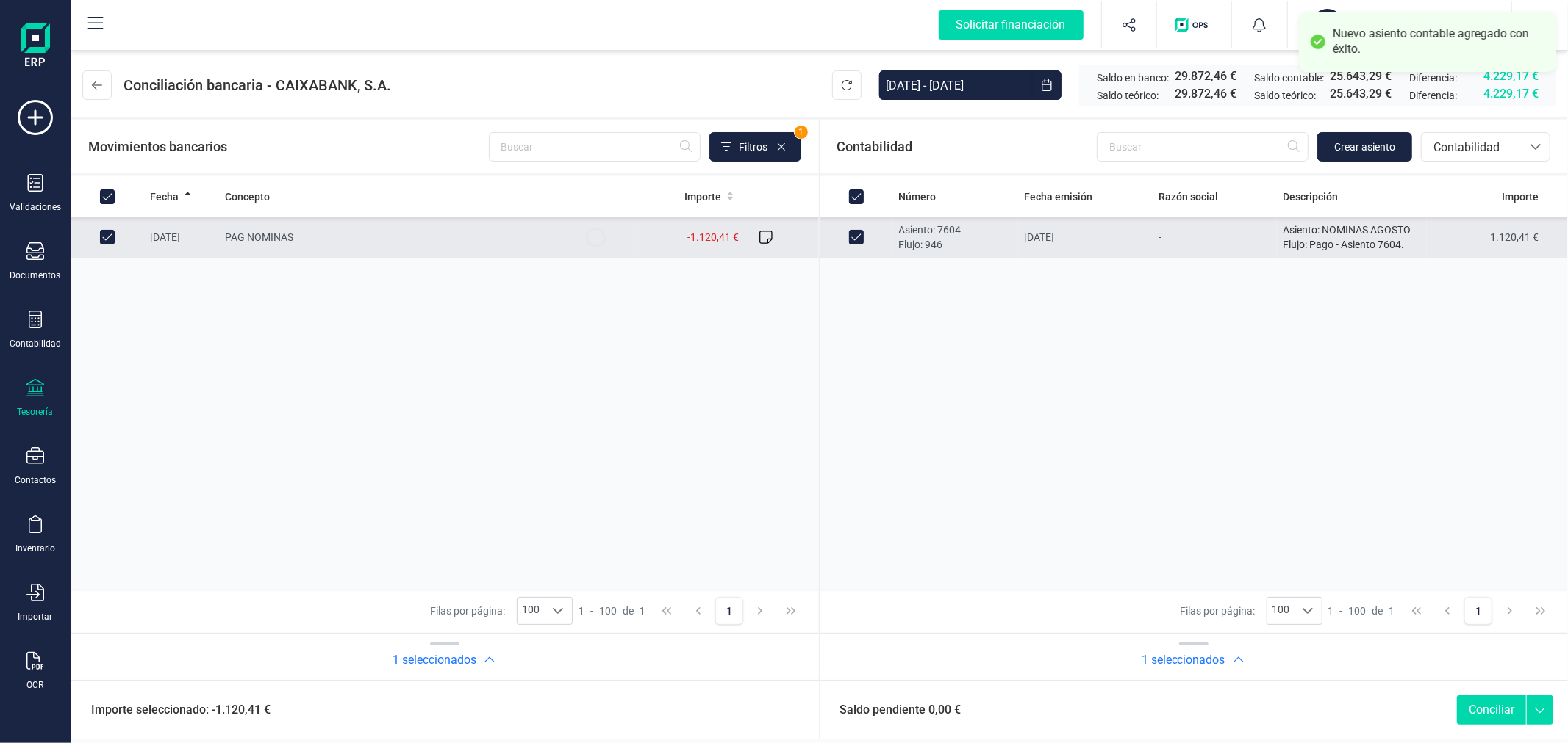
click at [1493, 708] on button "Conciliar" at bounding box center [1491, 710] width 69 height 29
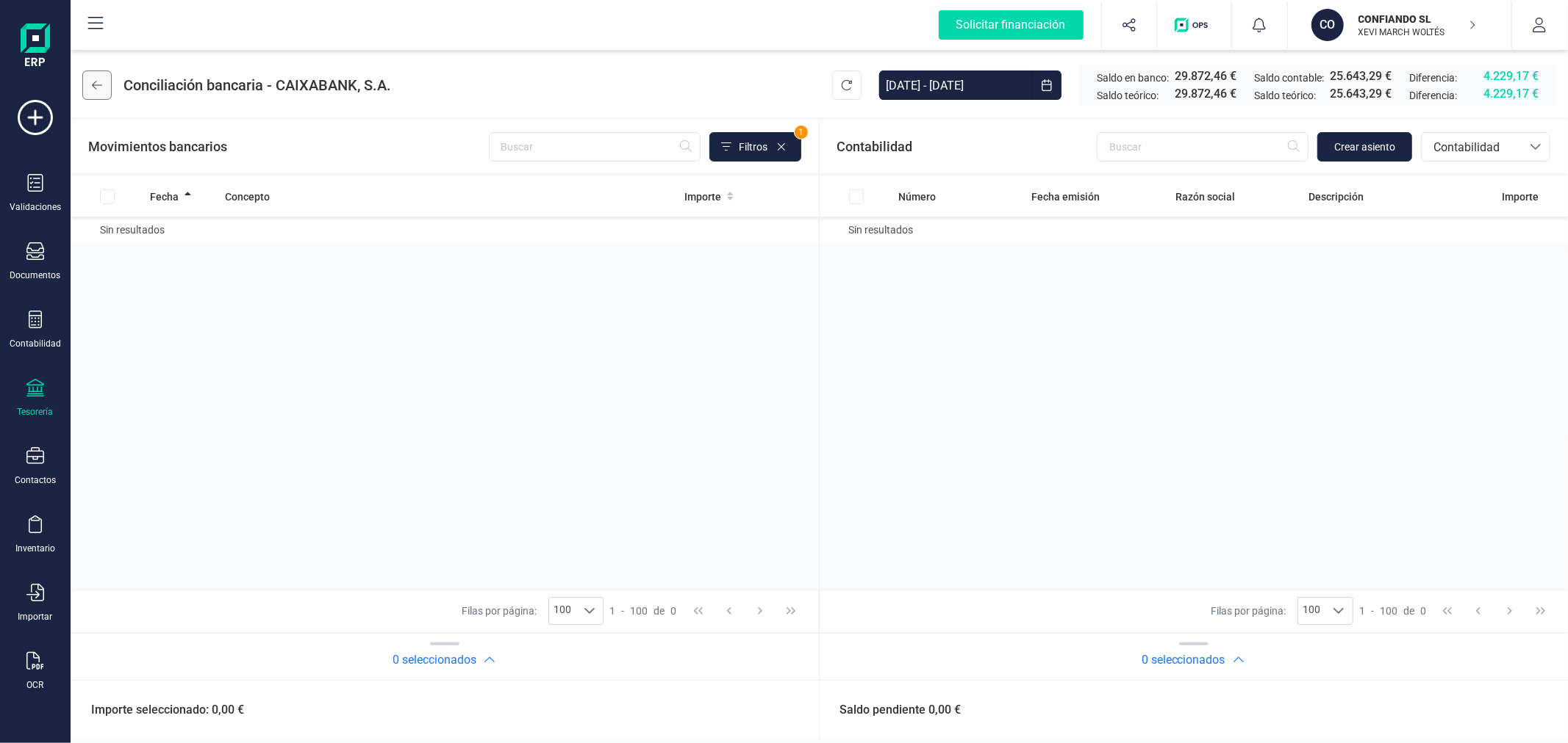
click at [96, 89] on icon at bounding box center [97, 86] width 11 height 9
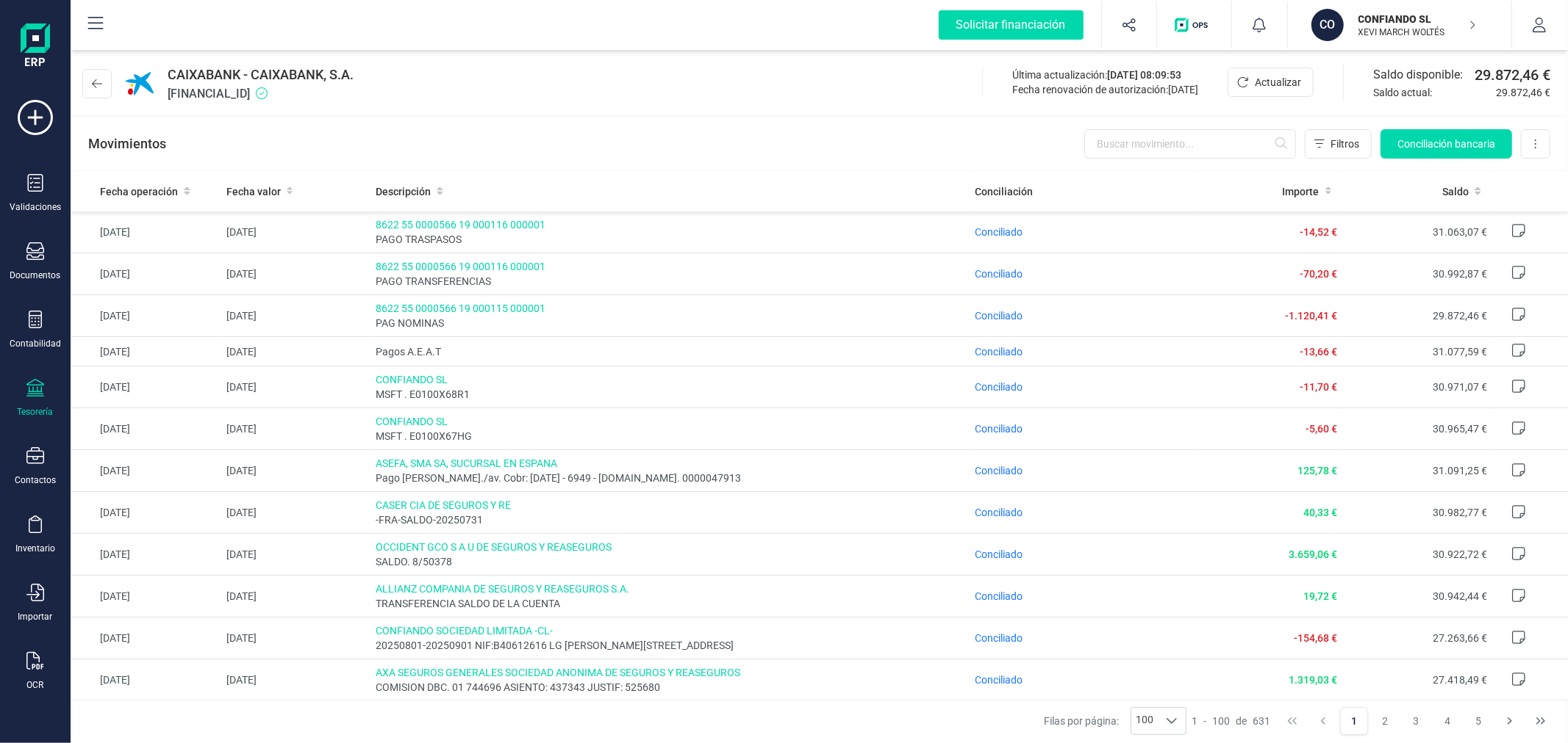
click at [1443, 28] on p "XEVI MARCH WOLTÉS" at bounding box center [1417, 32] width 117 height 12
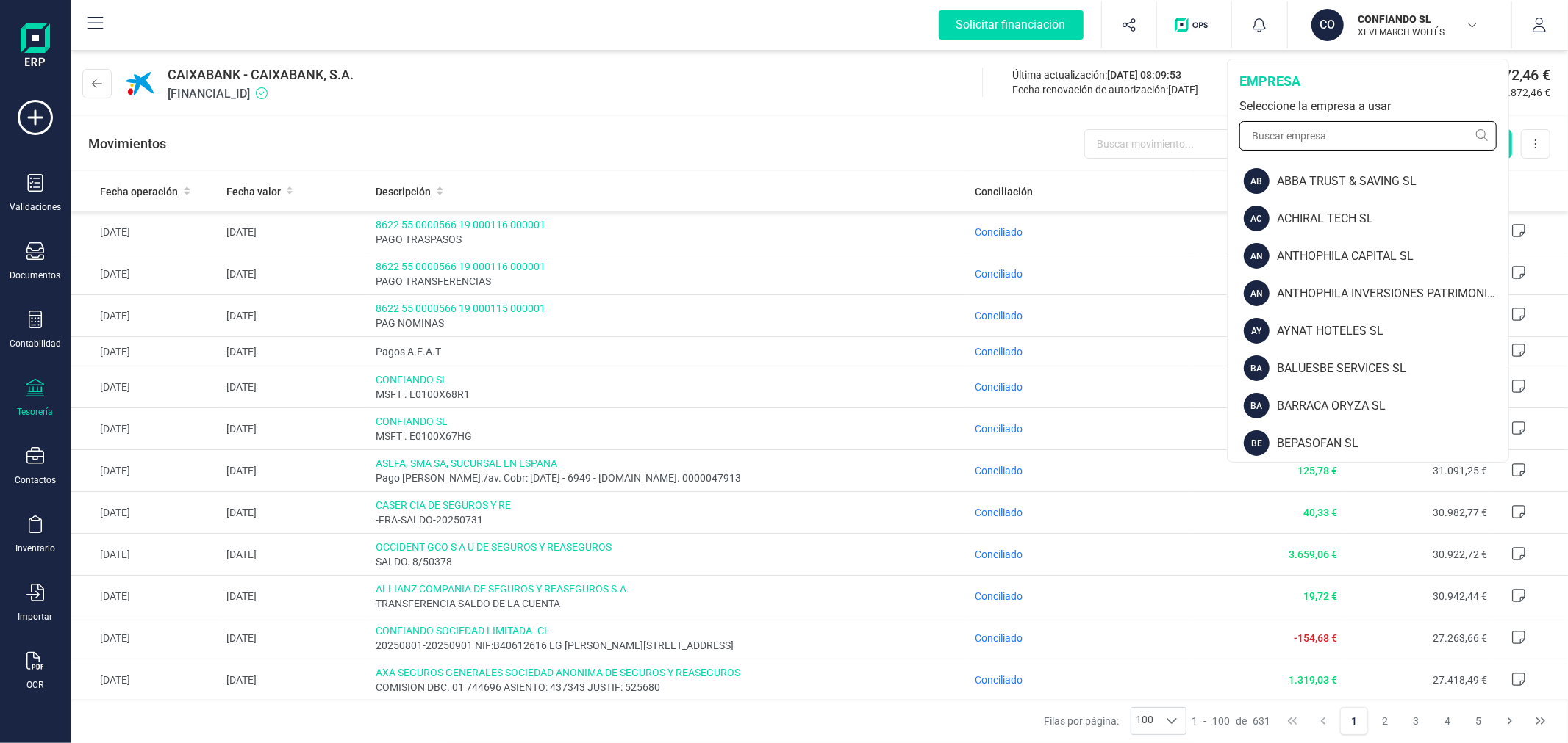
click at [1367, 132] on input "text" at bounding box center [1367, 135] width 257 height 29
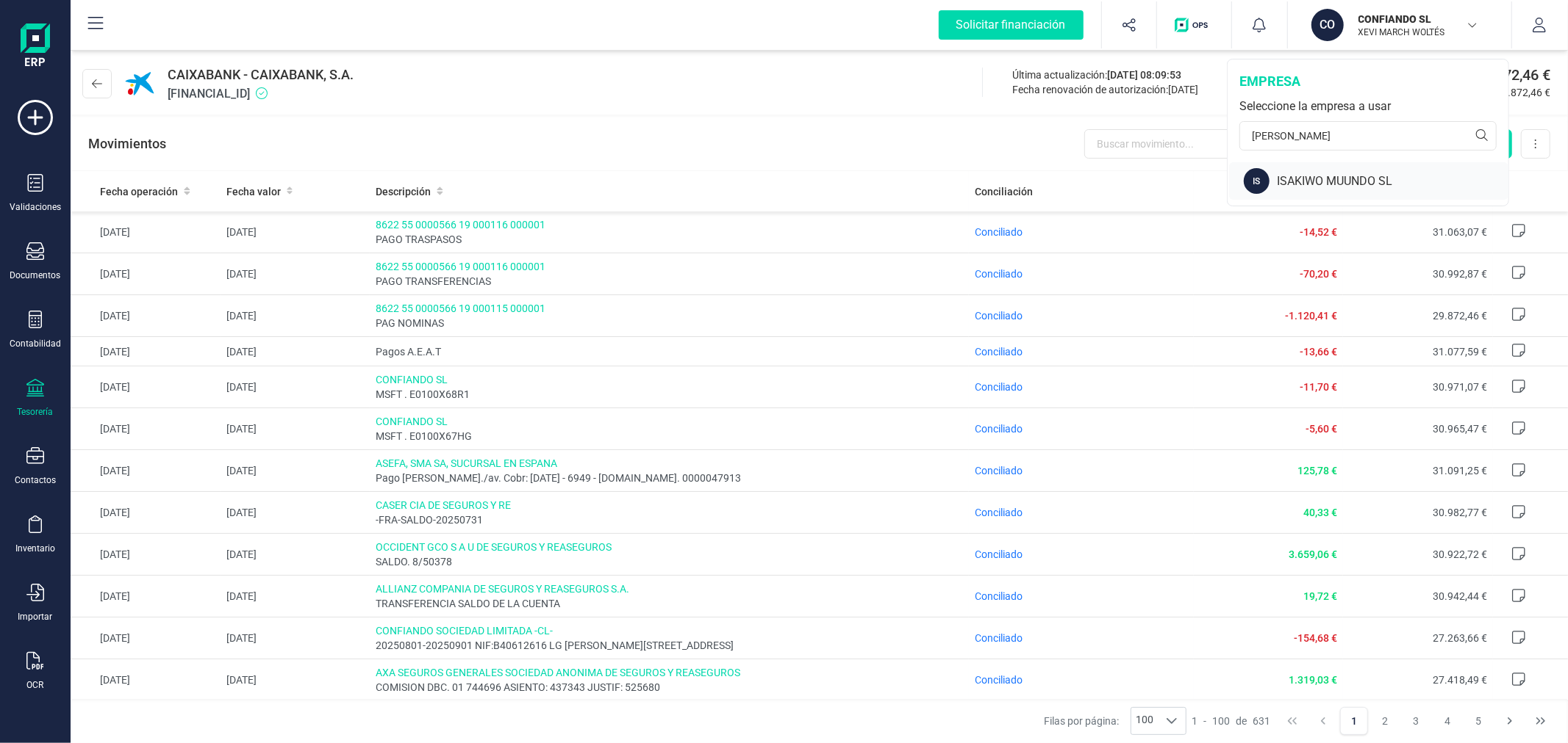
click at [1360, 180] on div "ISAKIWO MUUNDO SL" at bounding box center [1392, 181] width 232 height 17
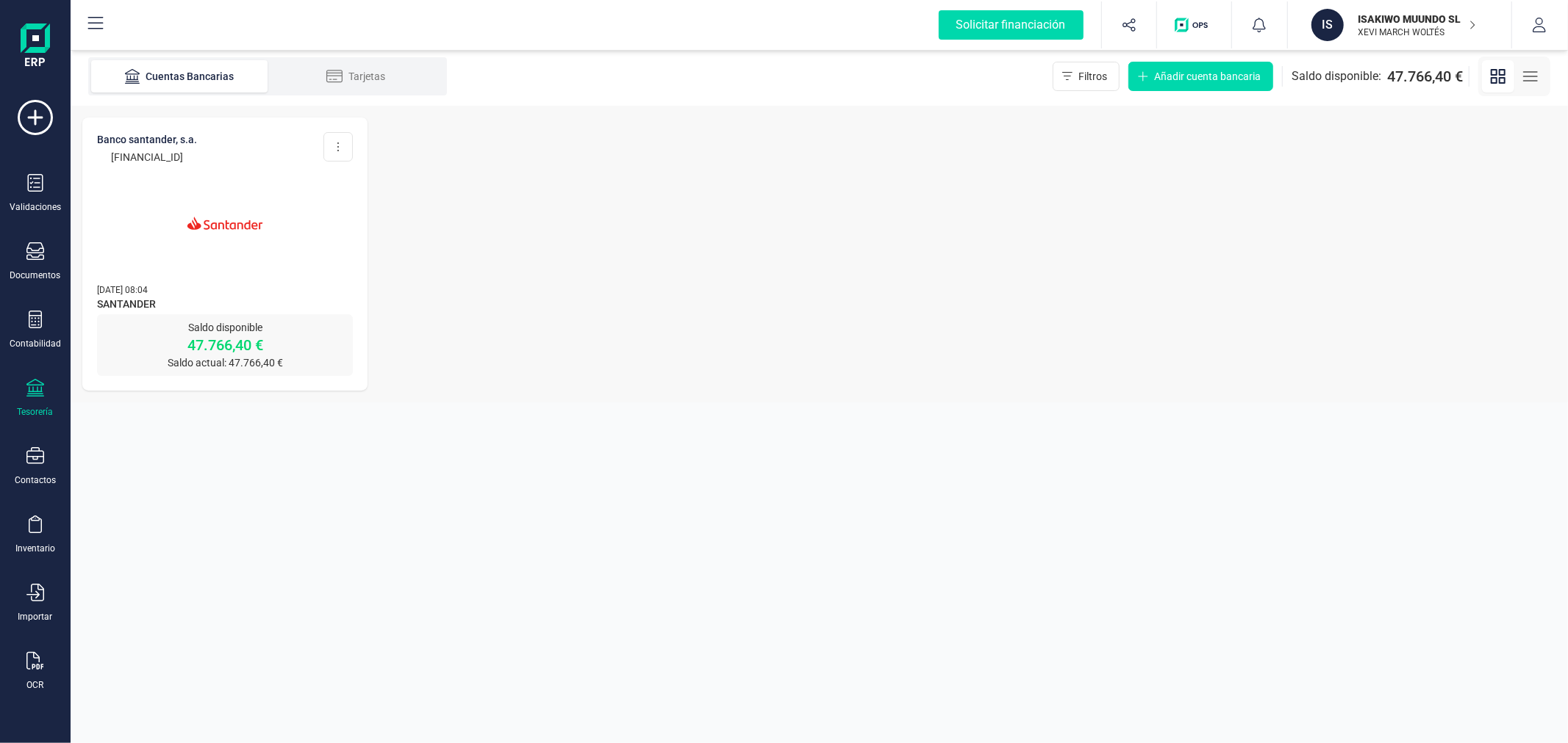
click at [201, 247] on img at bounding box center [225, 223] width 123 height 123
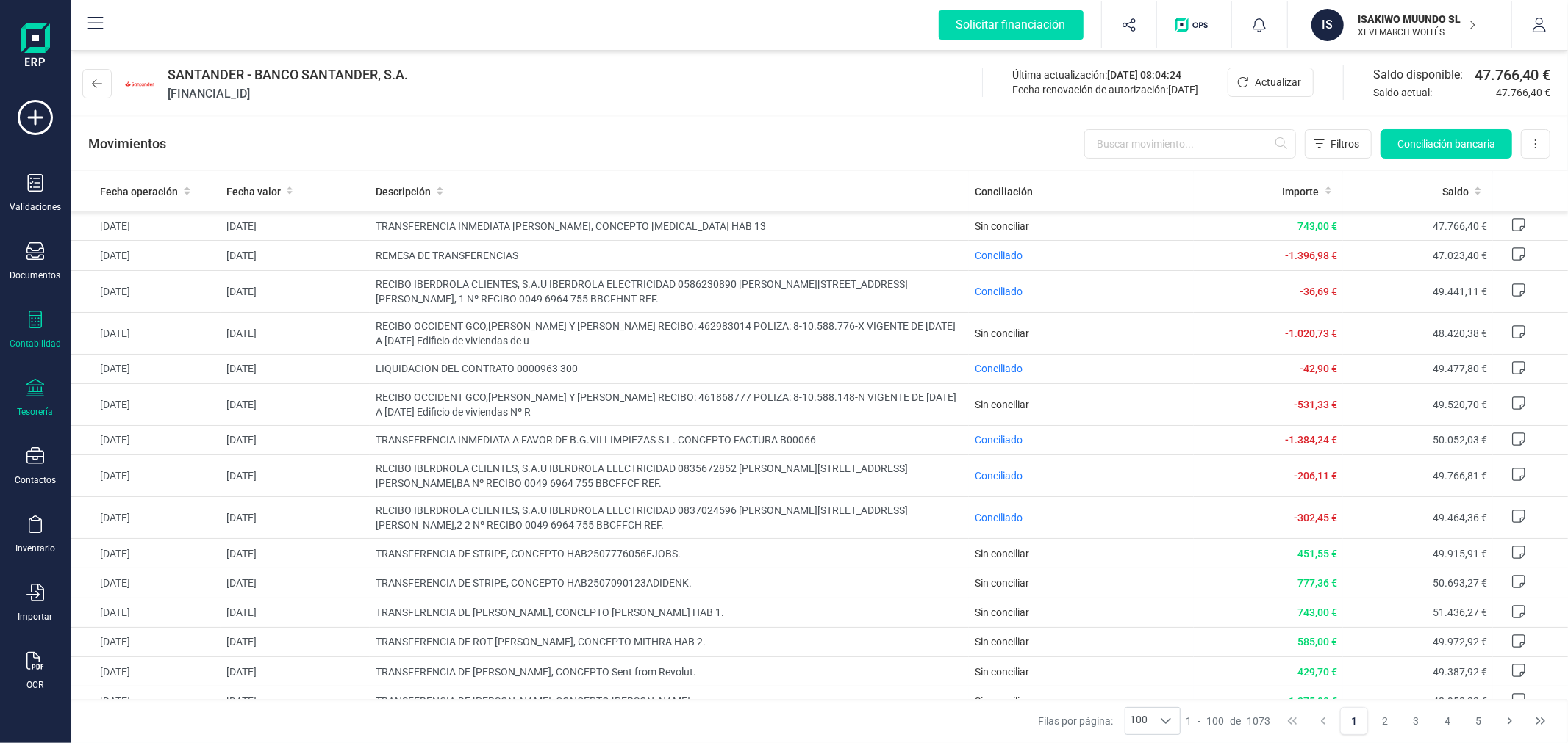
click at [26, 328] on icon at bounding box center [35, 319] width 17 height 17
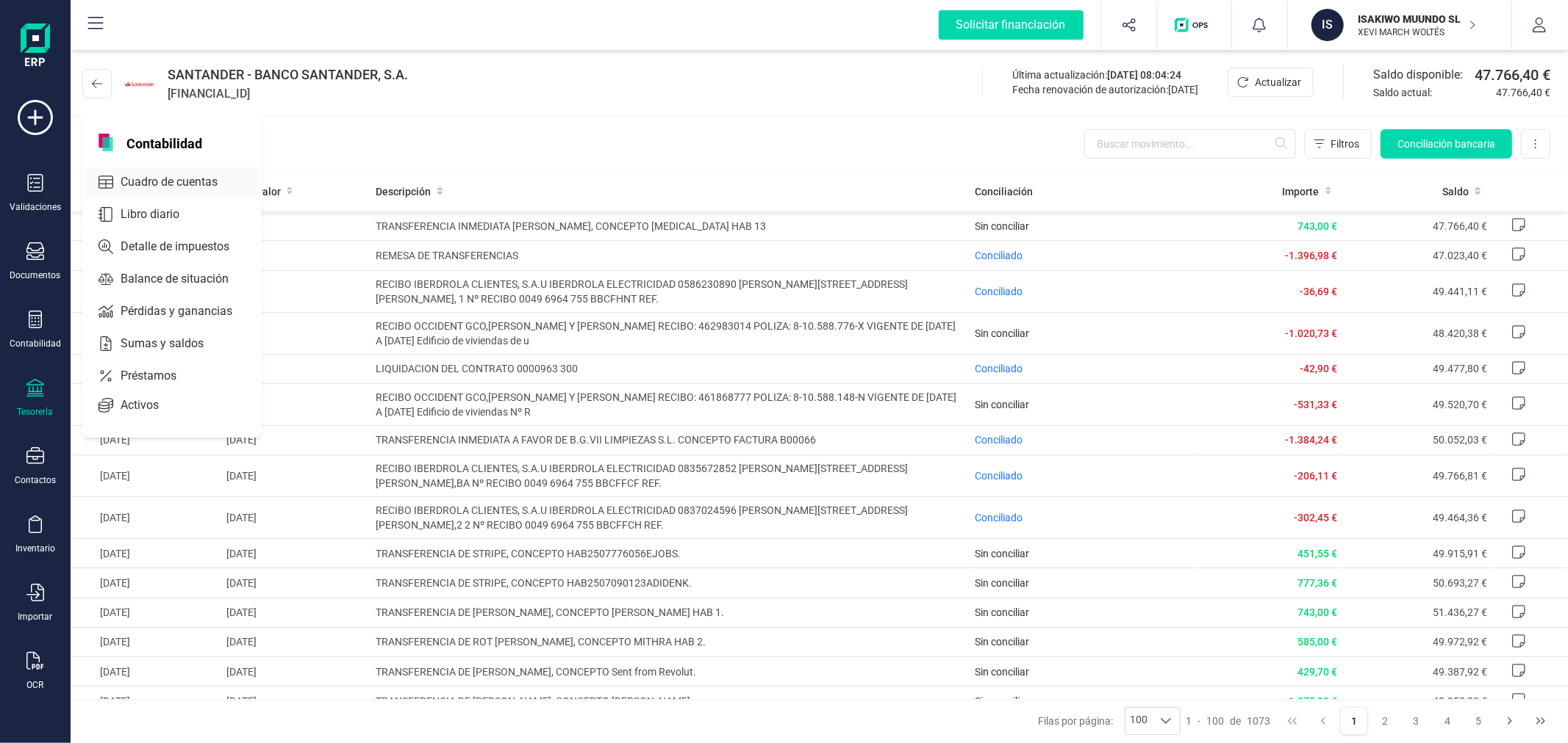
click at [159, 171] on div "Cuadro de cuentas" at bounding box center [171, 182] width 174 height 29
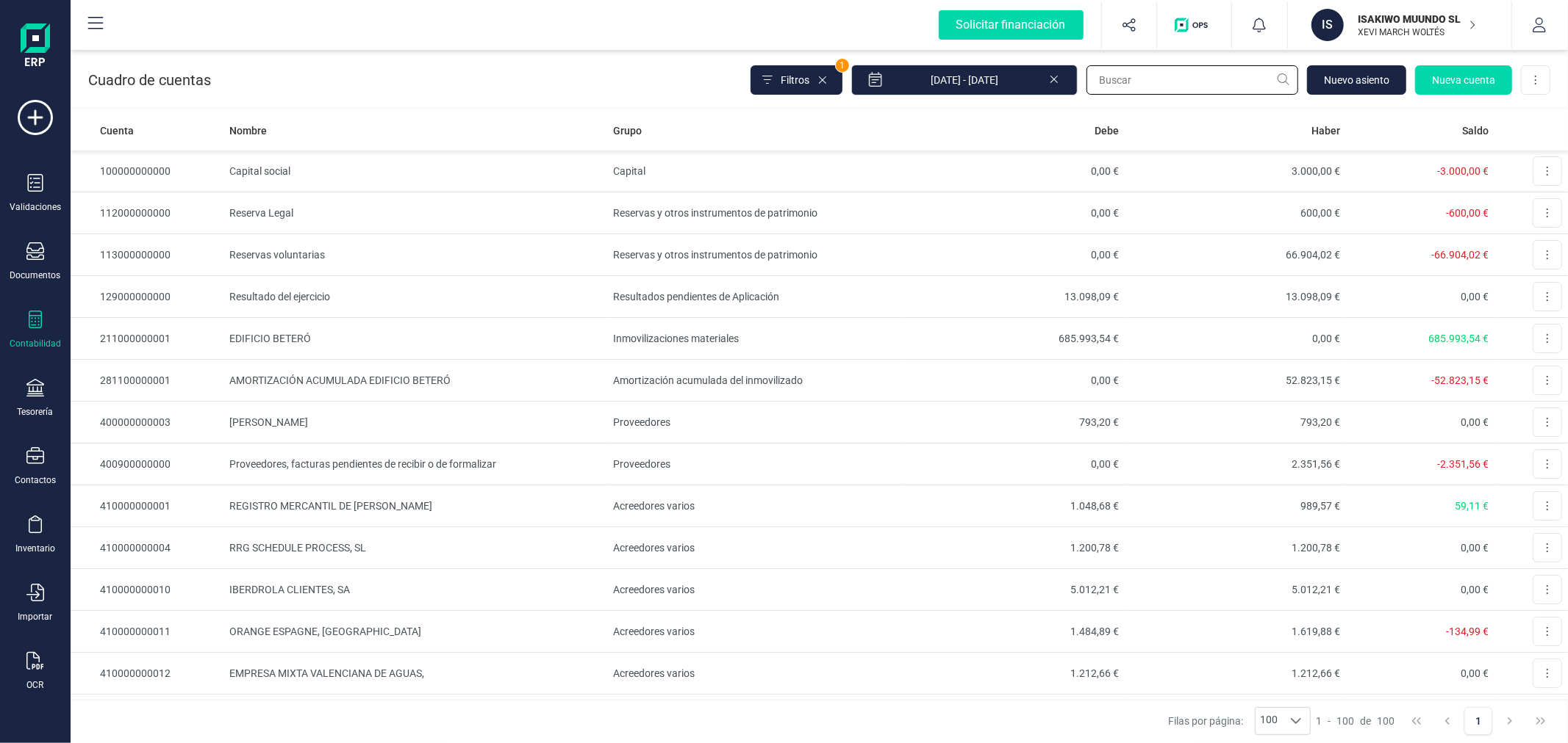
click at [1186, 85] on input "text" at bounding box center [1192, 80] width 212 height 29
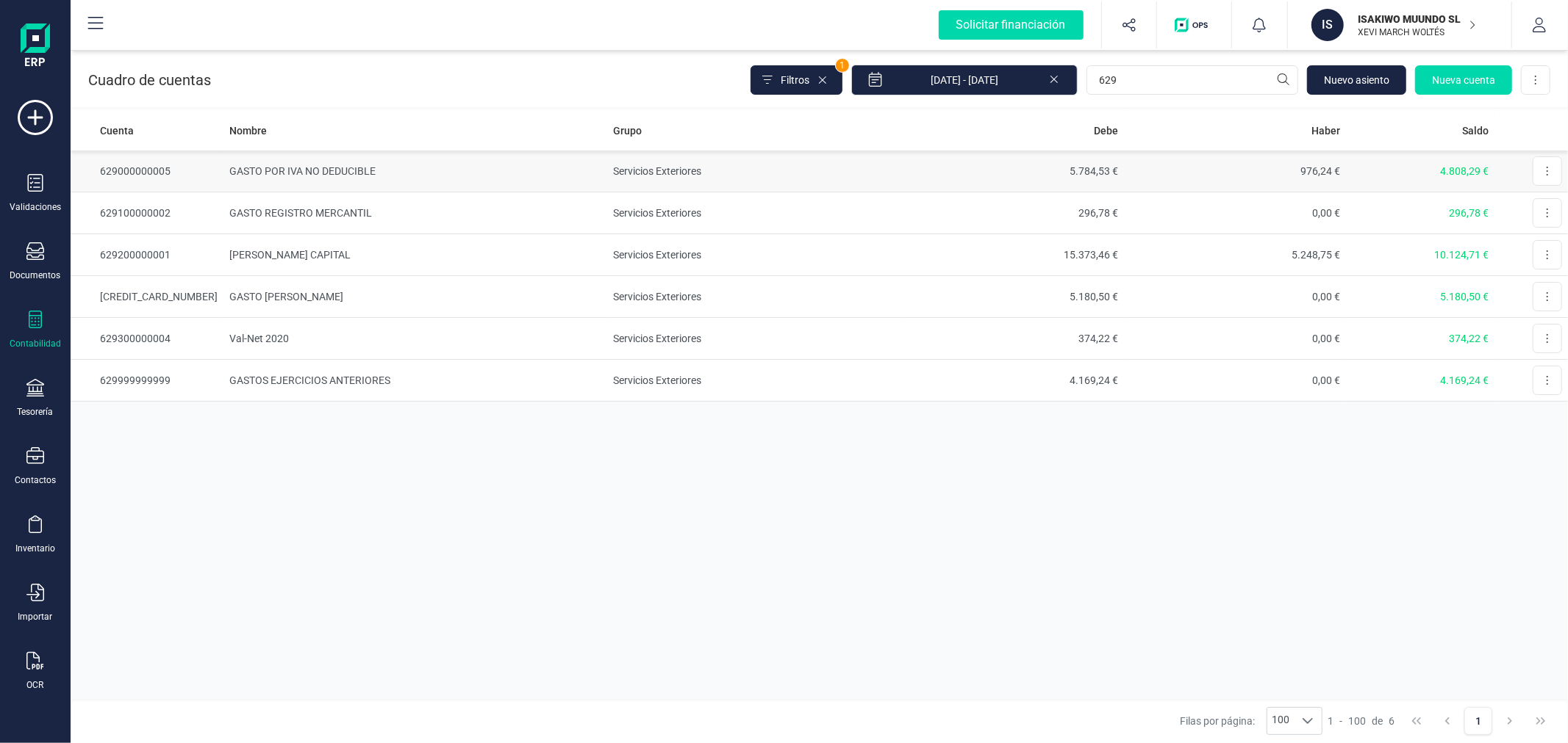
click at [487, 165] on td "GASTO POR IVA NO DEDUCIBLE" at bounding box center [415, 171] width 383 height 42
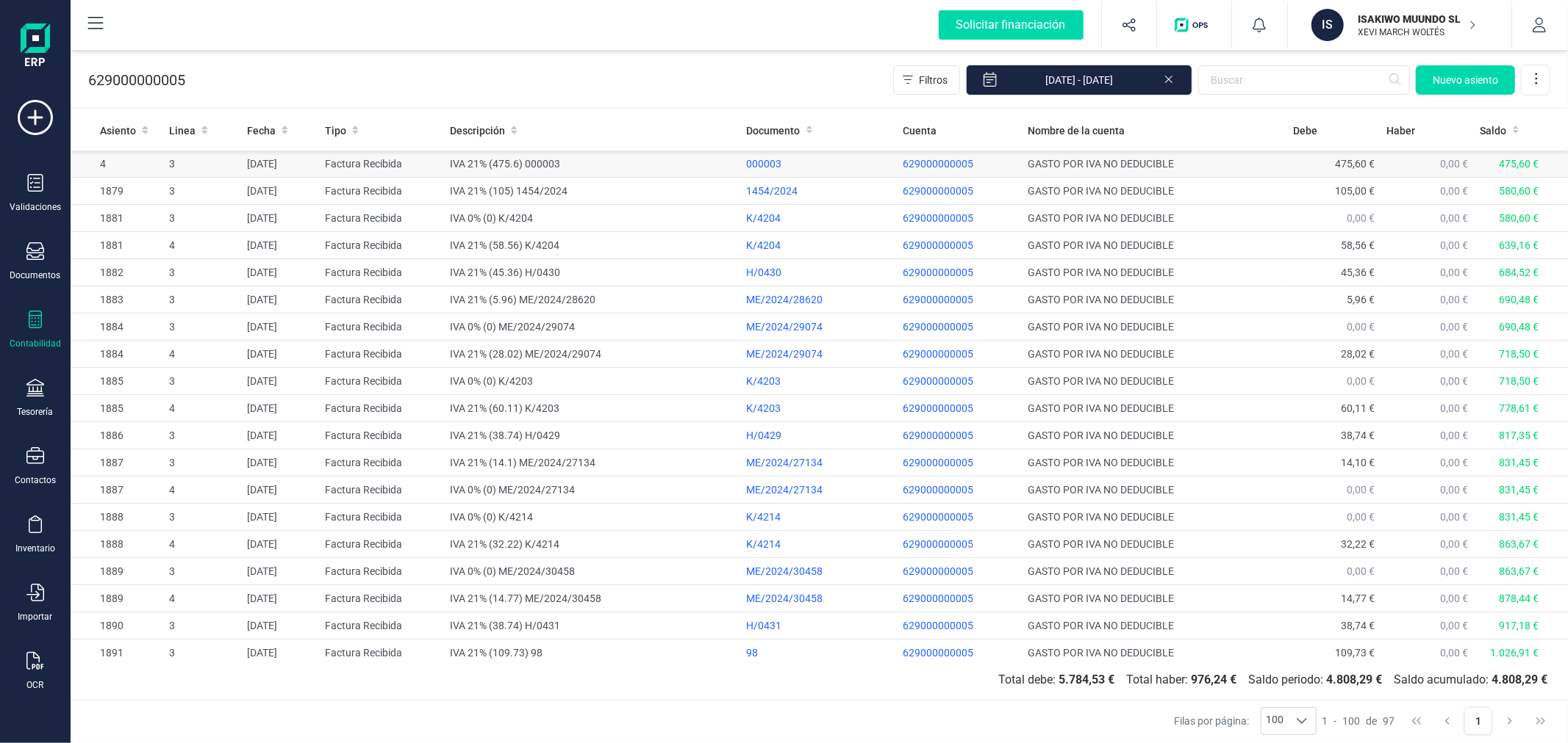
click at [534, 168] on td "IVA 21% (475.6) 000003" at bounding box center [592, 164] width 296 height 27
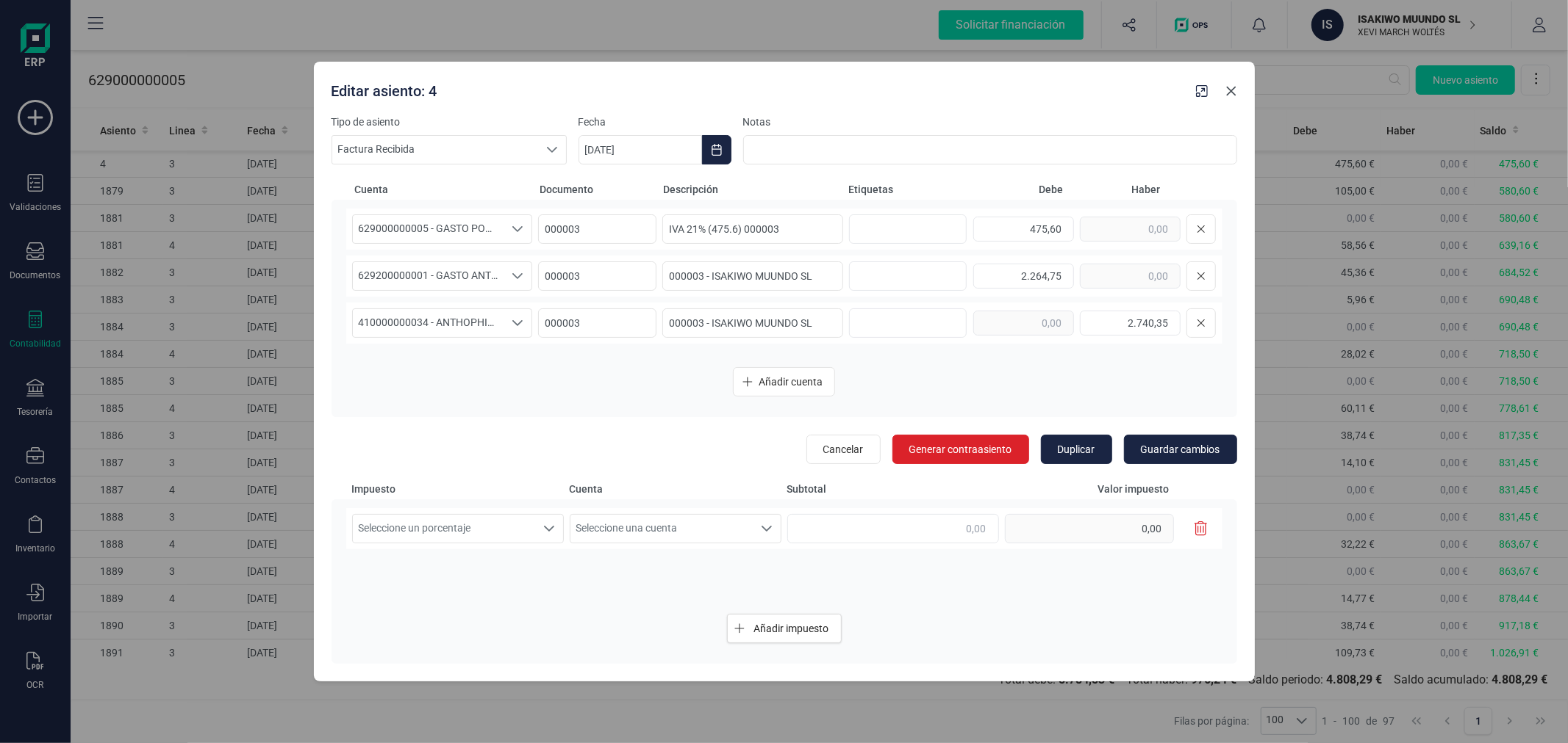
click at [1230, 94] on icon "button" at bounding box center [1231, 91] width 12 height 12
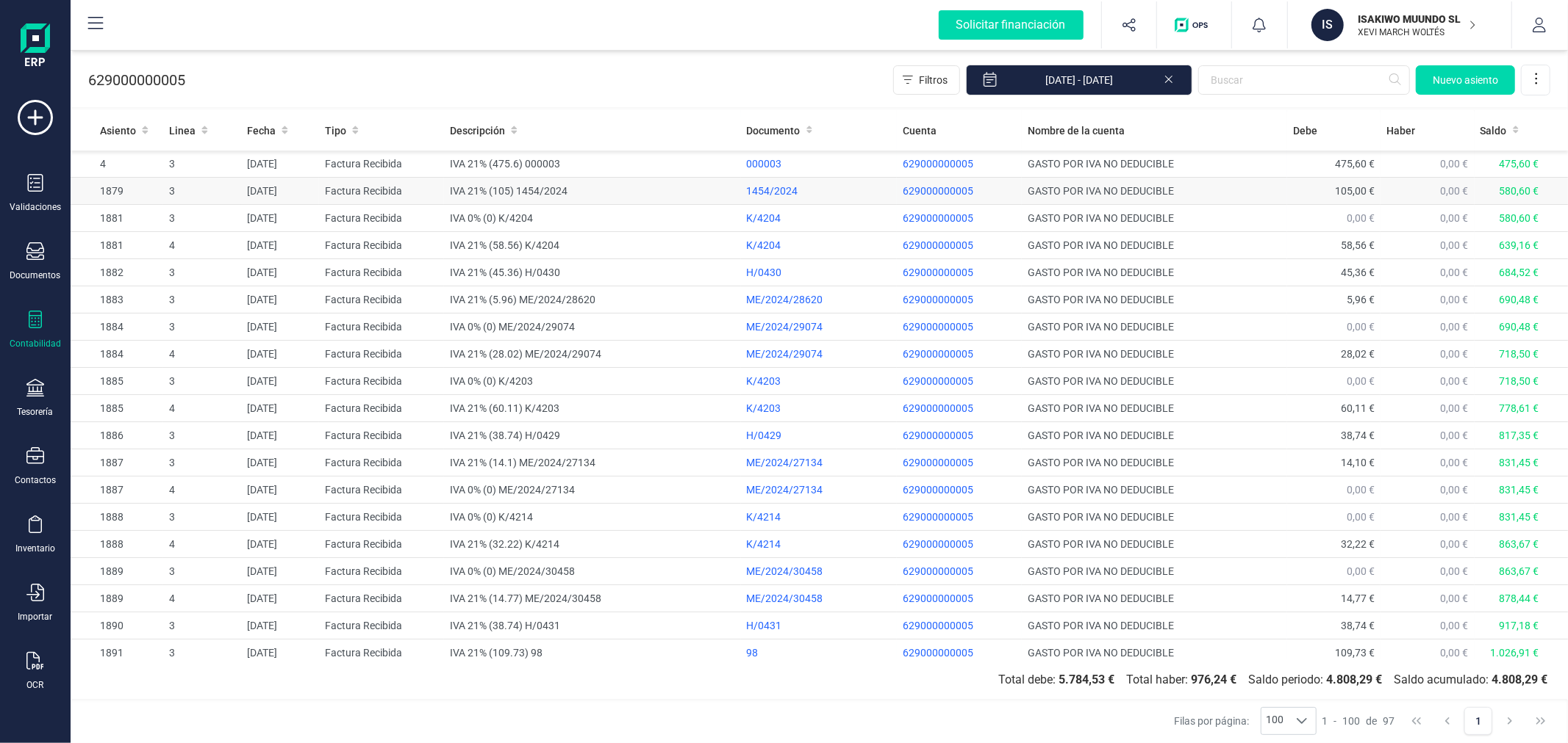
drag, startPoint x: 1227, startPoint y: 211, endPoint x: 1221, endPoint y: 198, distance: 14.3
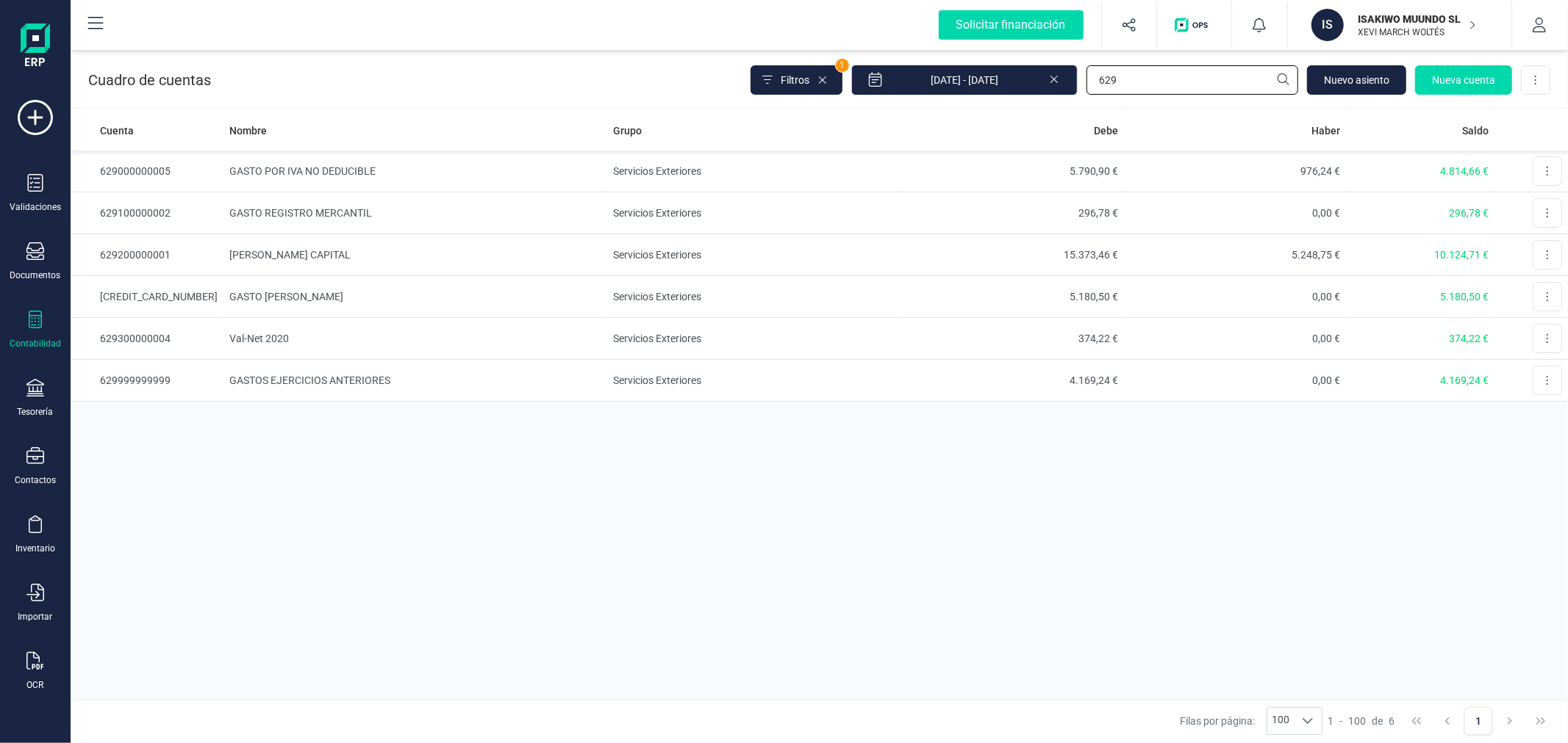
click at [1151, 92] on input "629" at bounding box center [1192, 80] width 212 height 29
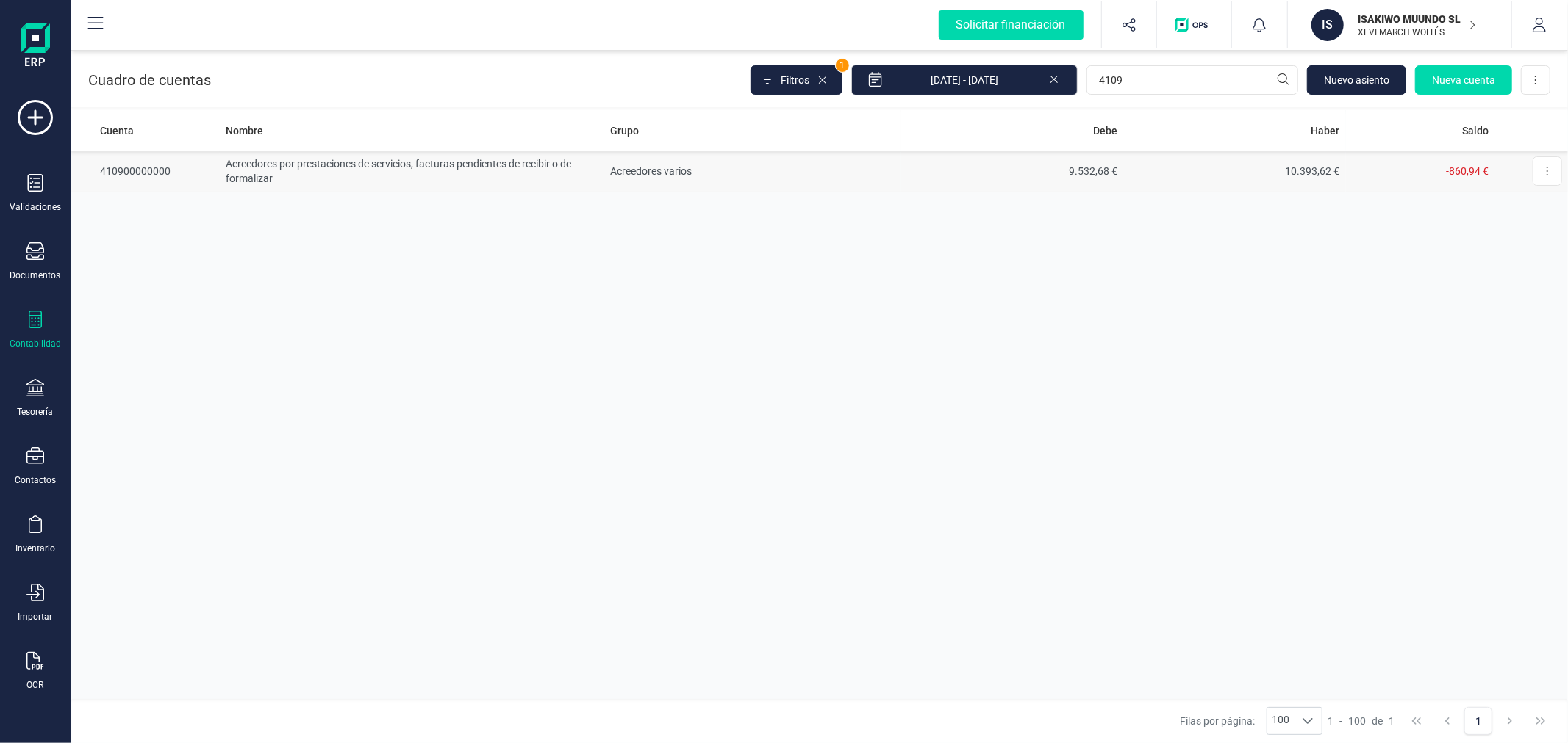
click at [534, 180] on td "Acreedores por prestaciones de servicios, facturas pendientes de recibir o de f…" at bounding box center [412, 171] width 385 height 42
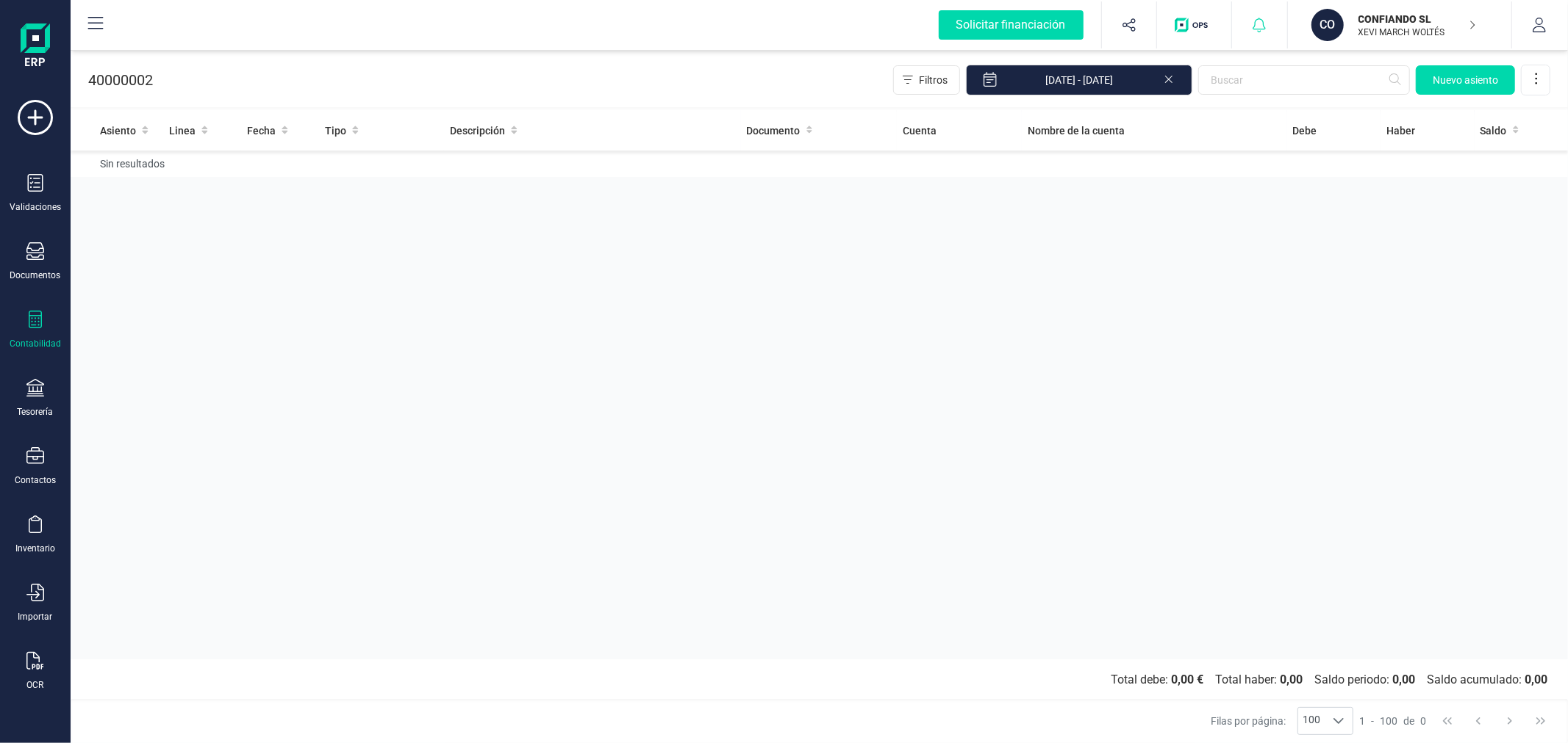
drag, startPoint x: 1276, startPoint y: 34, endPoint x: 1257, endPoint y: 39, distance: 19.6
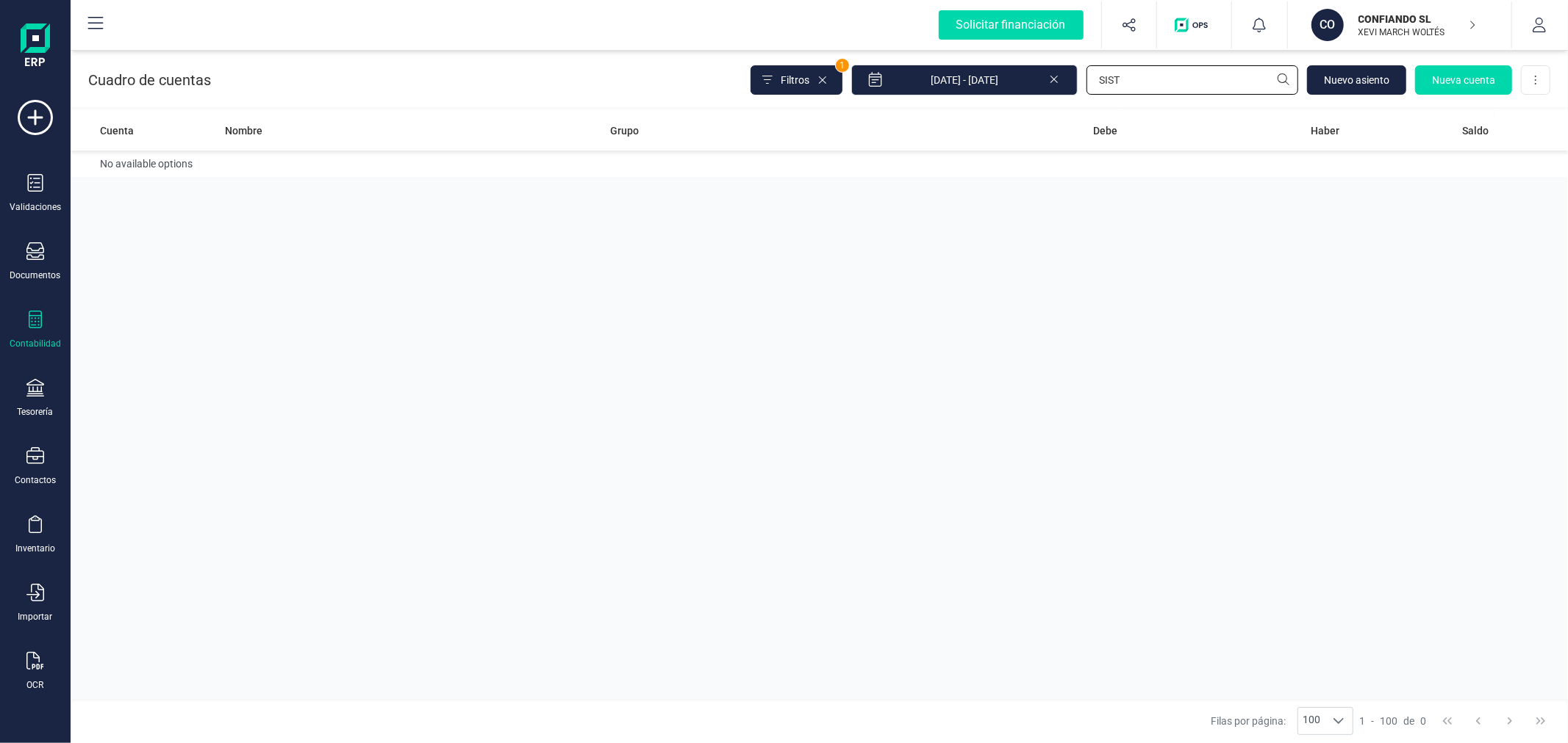
click at [1205, 74] on input "SIST" at bounding box center [1192, 80] width 212 height 29
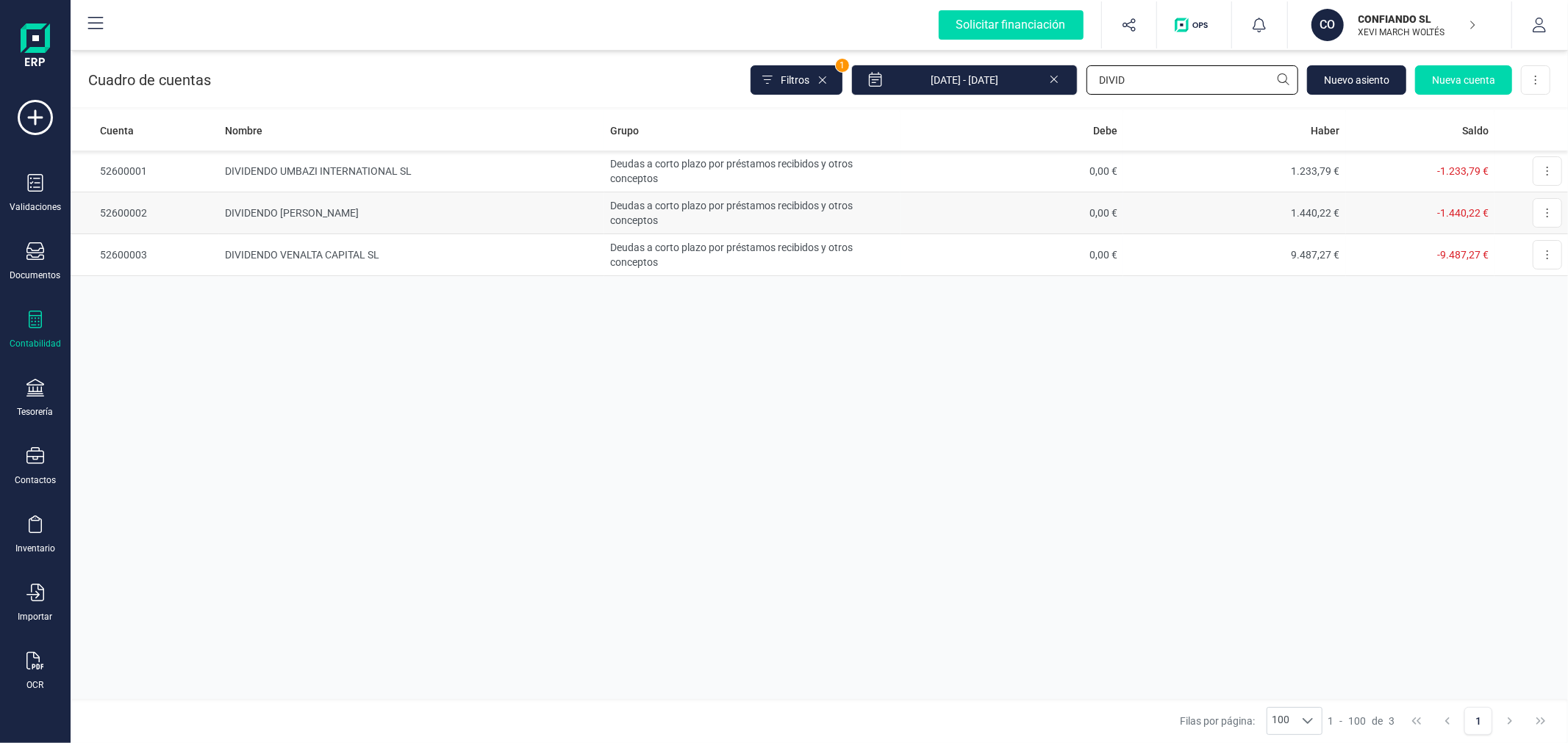
type input "DIVID"
click at [786, 207] on td "Deudas a corto plazo por préstamos recibidos y otros conceptos" at bounding box center [752, 213] width 296 height 42
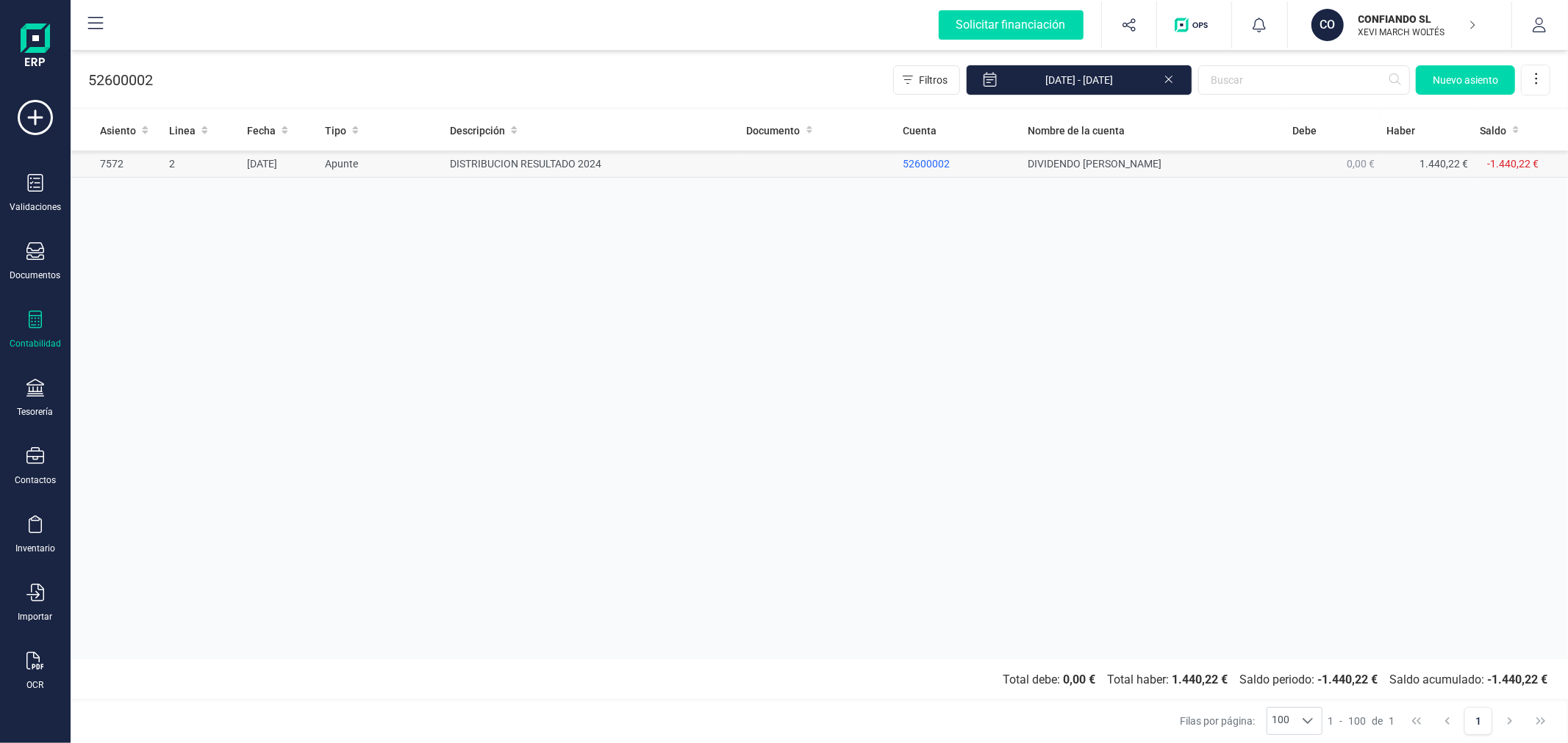
click at [538, 164] on td "DISTRIBUCION RESULTADO 2024" at bounding box center [592, 164] width 296 height 27
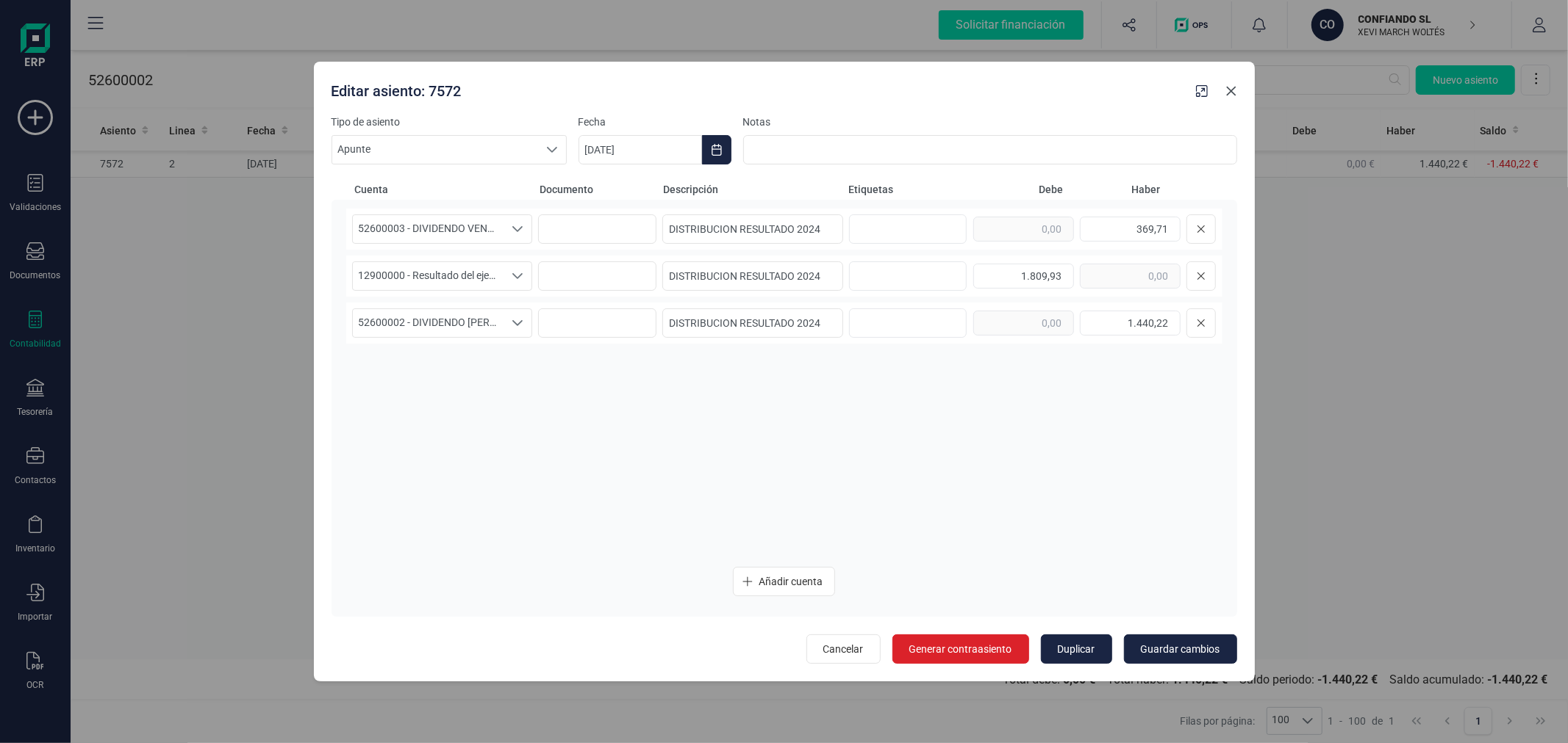
click at [1232, 92] on icon "button" at bounding box center [1230, 91] width 10 height 10
type input "[DATE]"
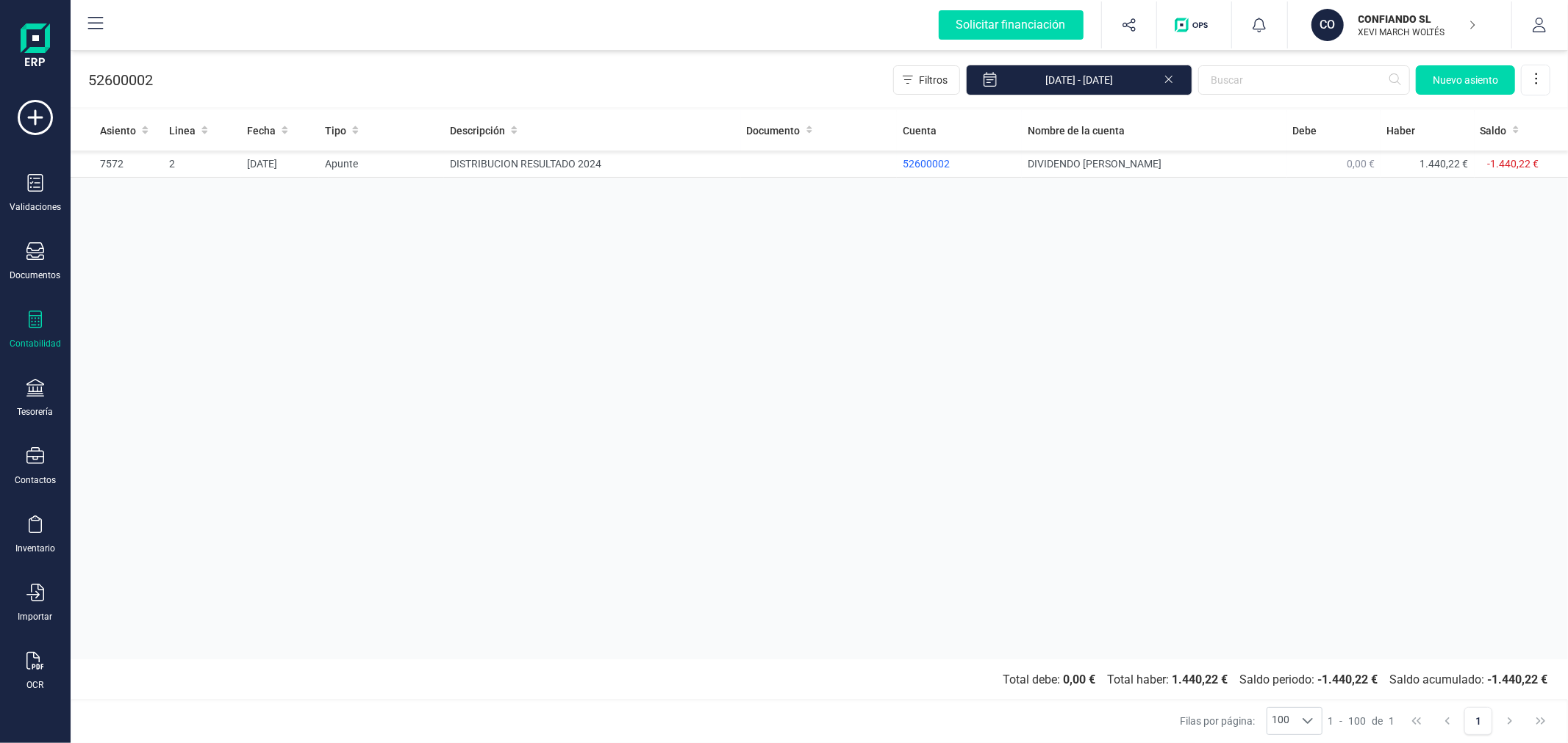
click at [731, 421] on div "Asiento Linea Fecha Tipo Descripción Documento Cuenta Nombre de la cuenta Debe …" at bounding box center [819, 385] width 1497 height 549
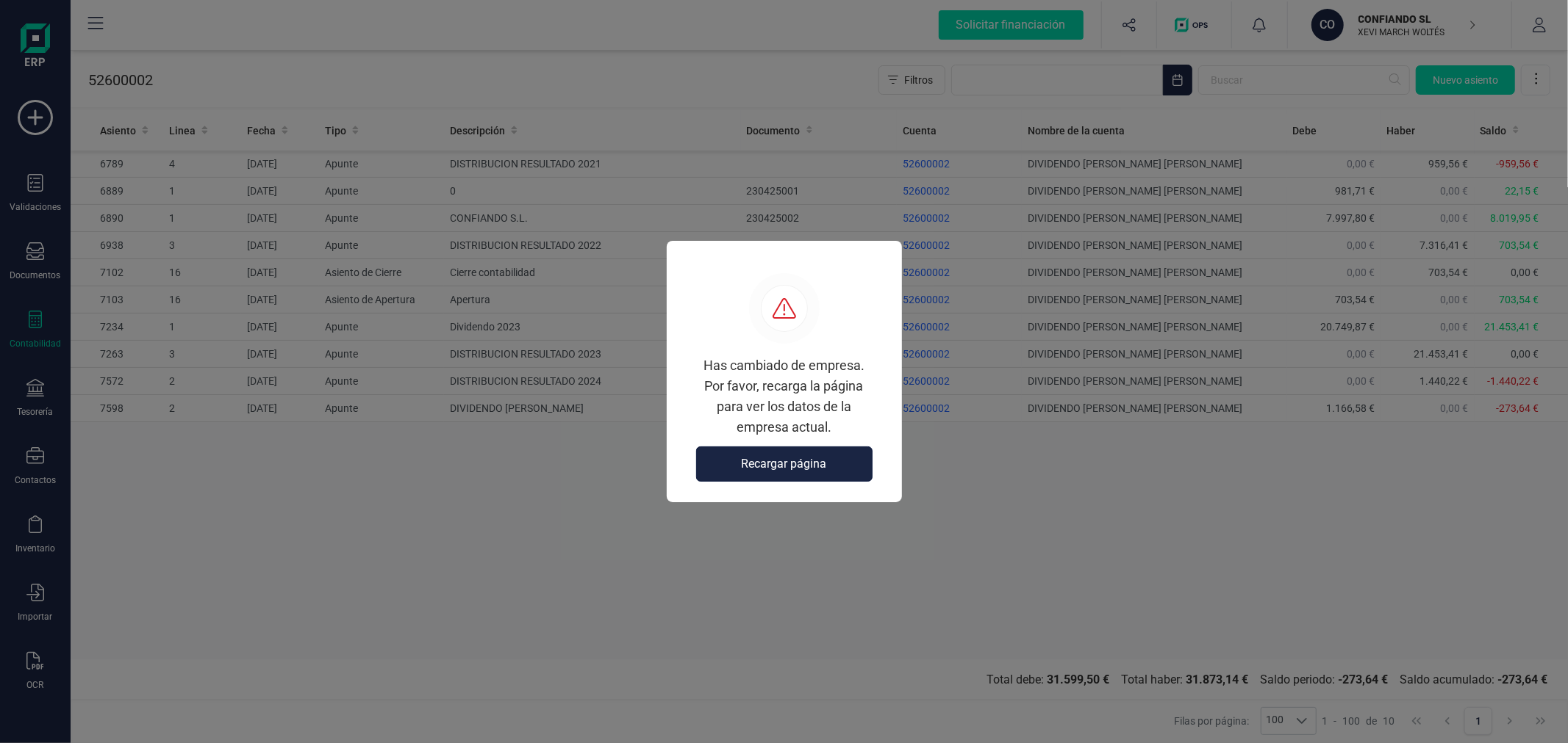
click at [794, 473] on span "Recargar página" at bounding box center [784, 464] width 85 height 17
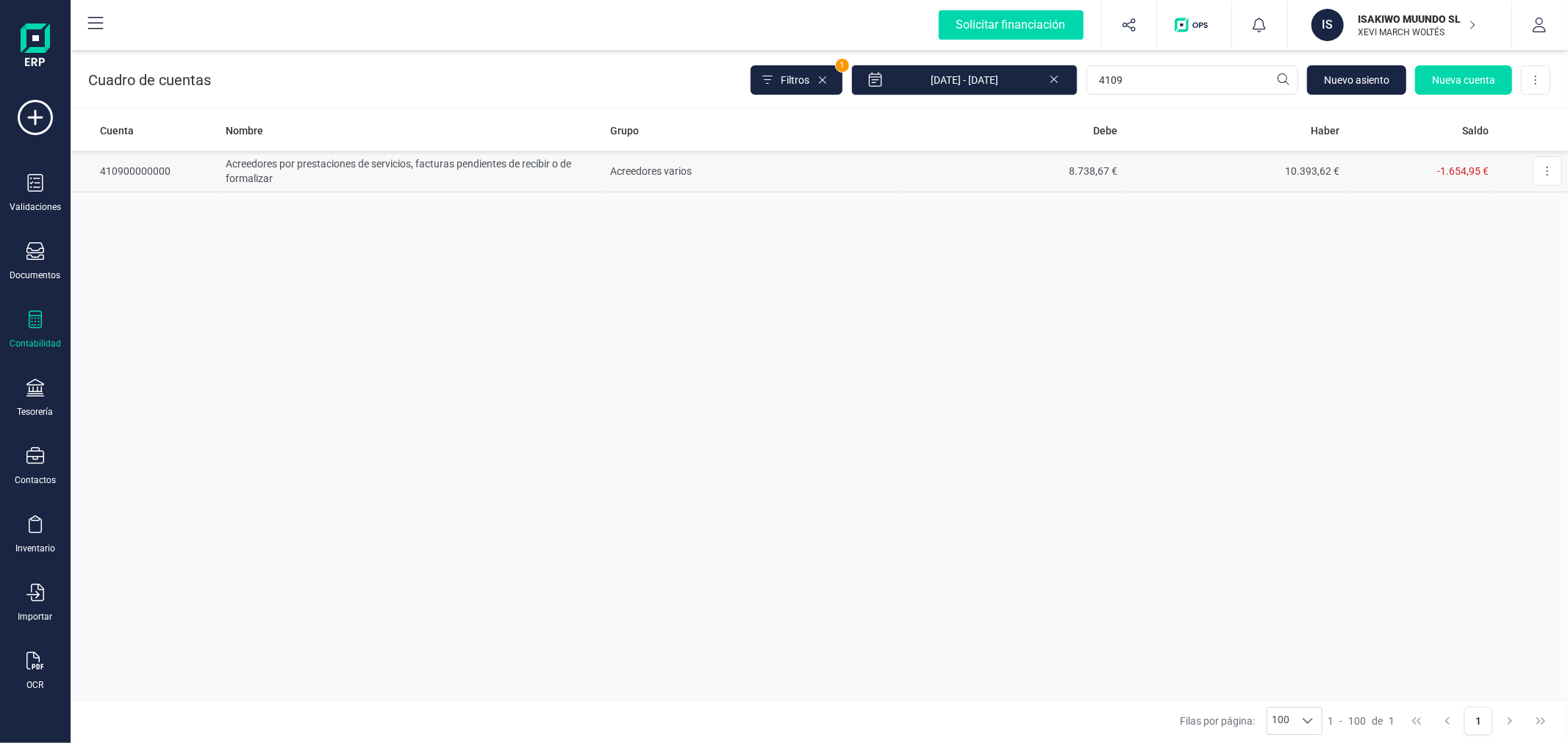
type input "4109"
click at [604, 174] on td "Acreedores varios" at bounding box center [752, 171] width 296 height 42
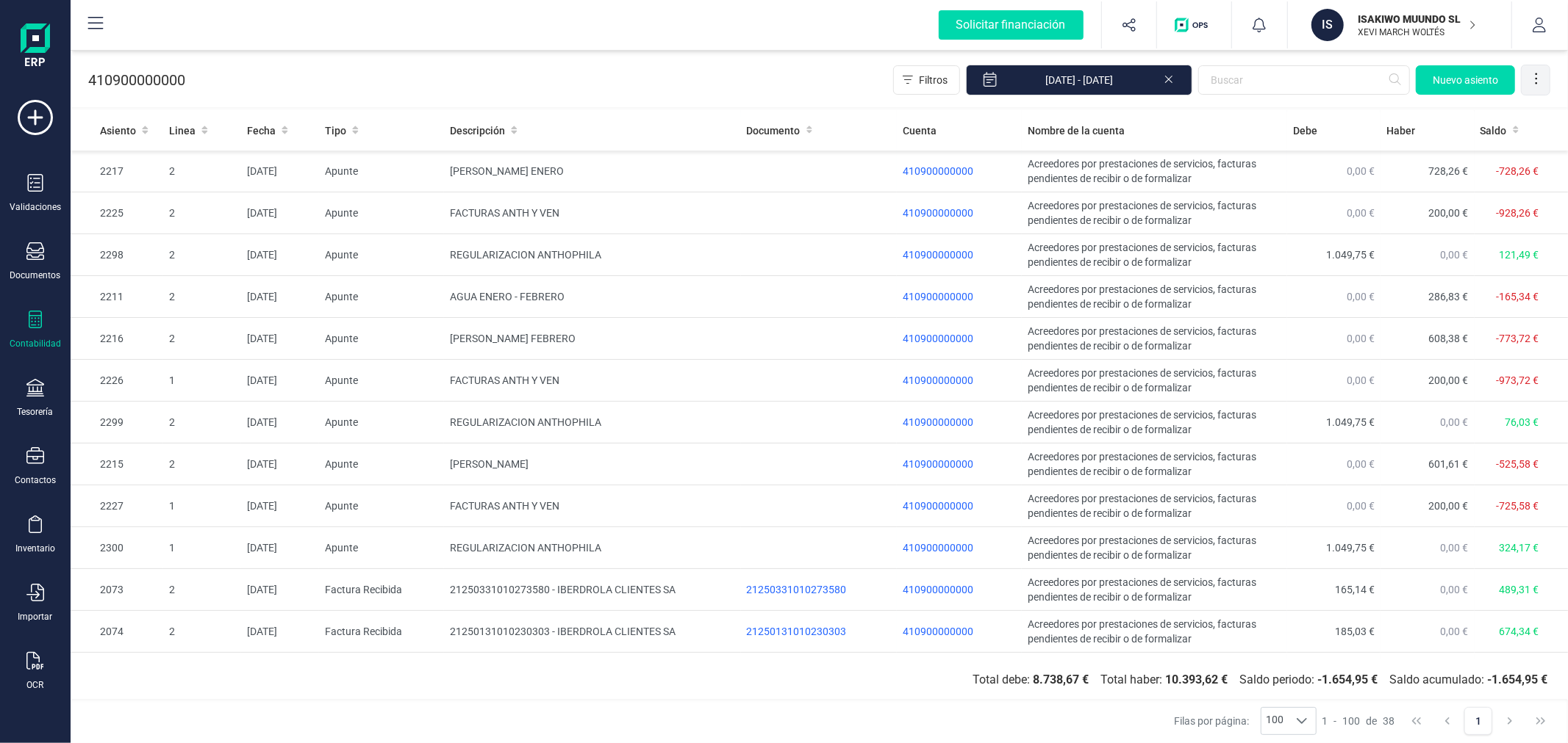
click at [1530, 85] on div at bounding box center [1536, 80] width 29 height 29
click at [1502, 113] on span "Exportar Excel" at bounding box center [1486, 116] width 106 height 12
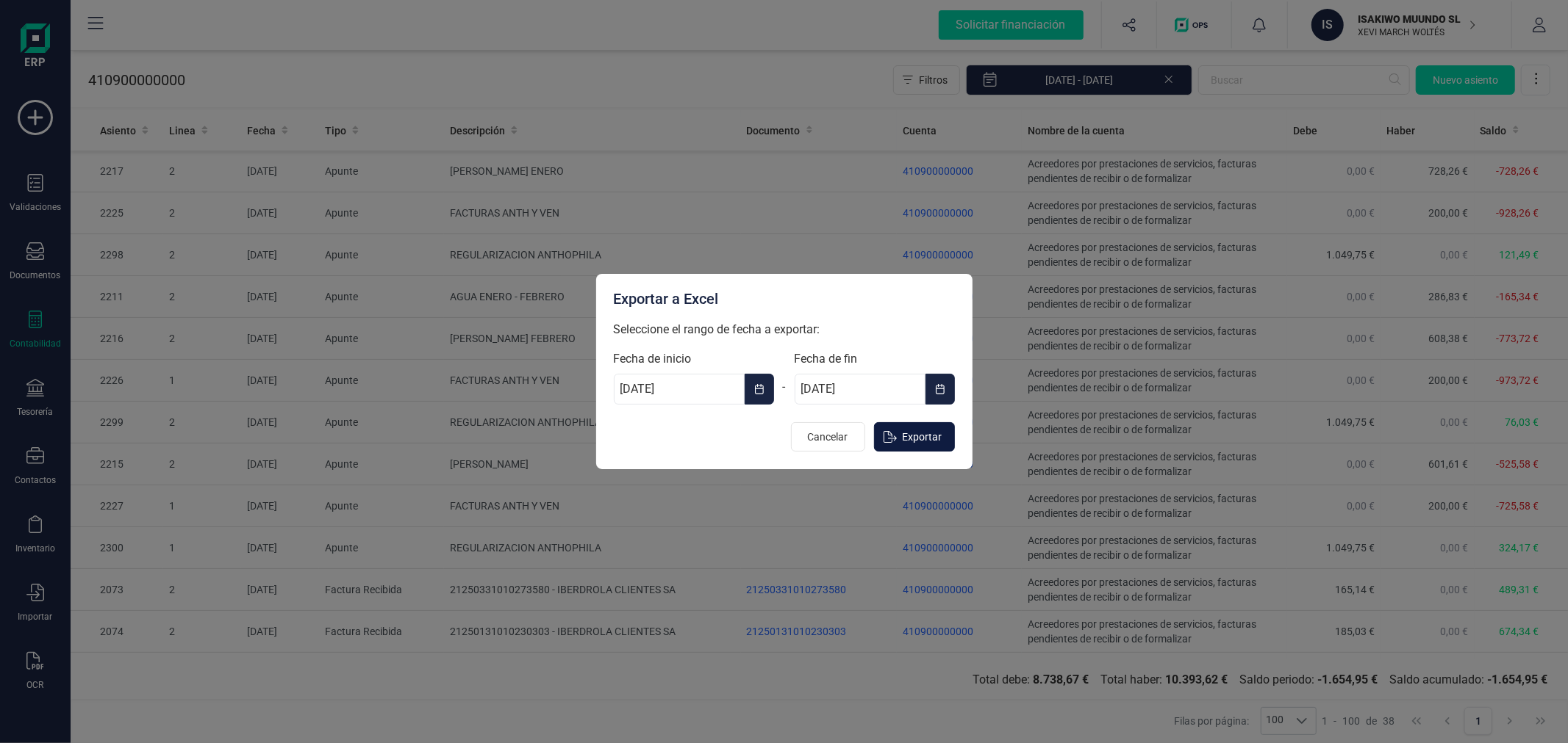
click at [916, 439] on span "Exportar" at bounding box center [922, 437] width 40 height 15
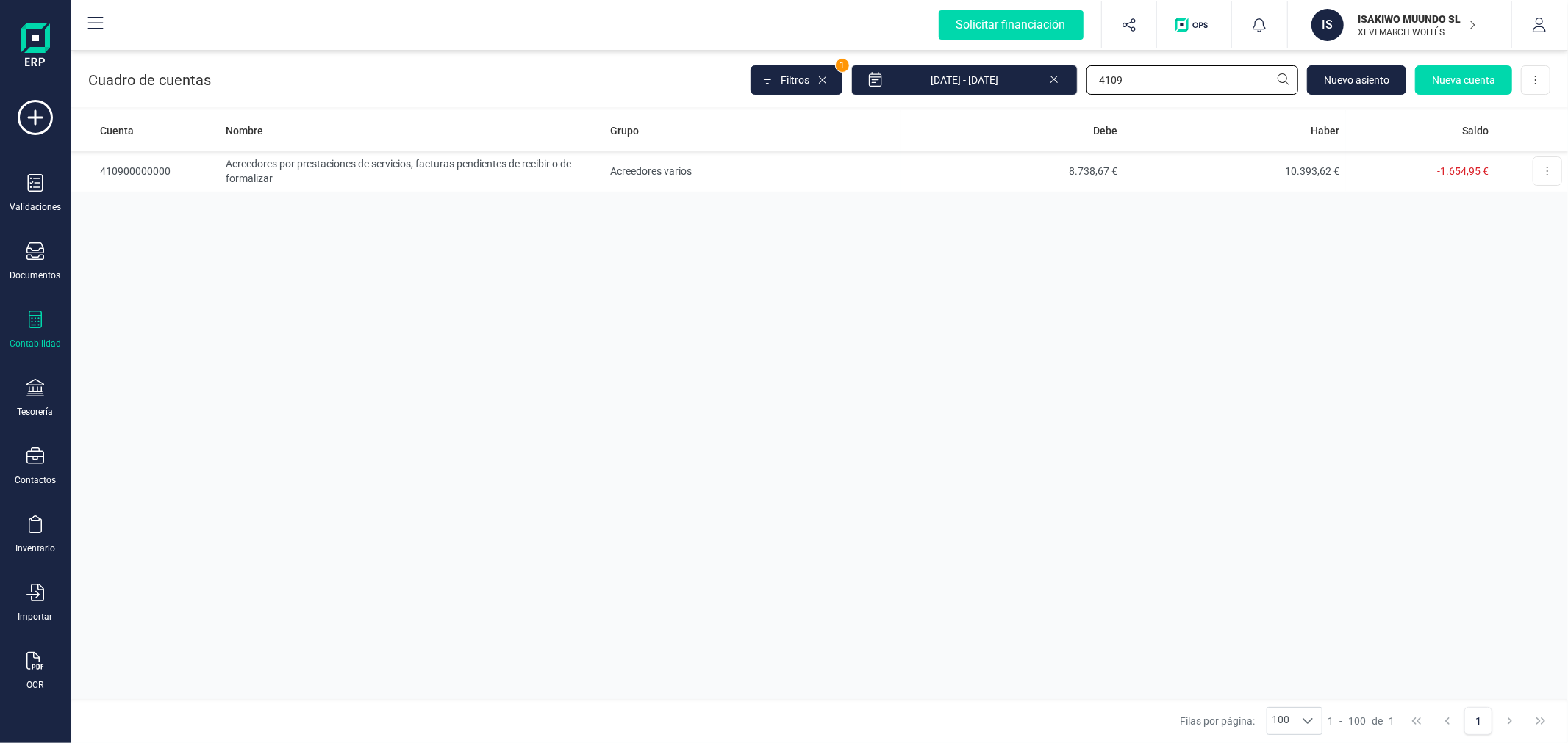
click at [1145, 74] on input "4109" at bounding box center [1192, 80] width 212 height 29
type input "L"
type input "IBERD"
click at [710, 214] on td "Servicios Exteriores" at bounding box center [752, 213] width 296 height 42
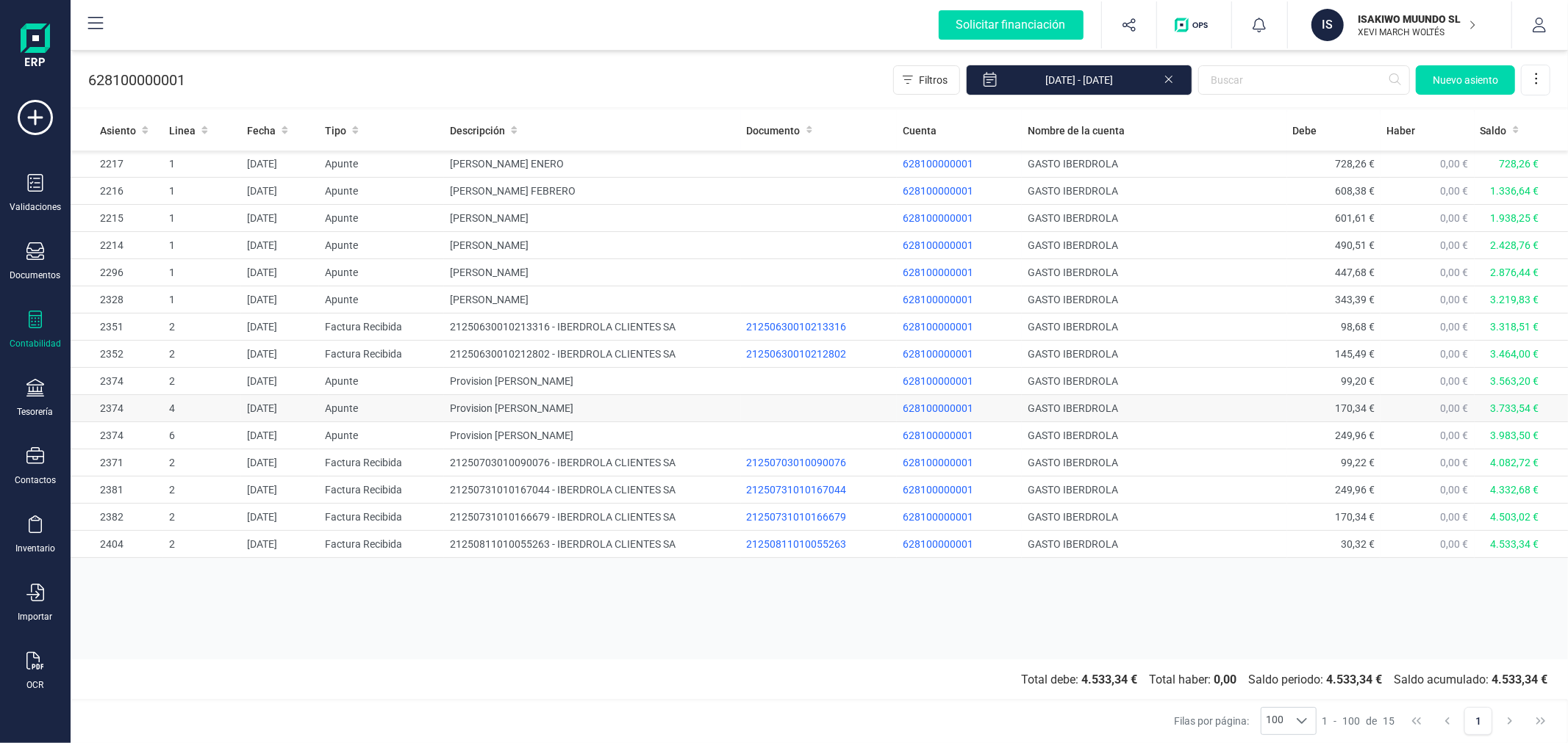
click at [479, 412] on td "Provision [PERSON_NAME]" at bounding box center [592, 409] width 296 height 27
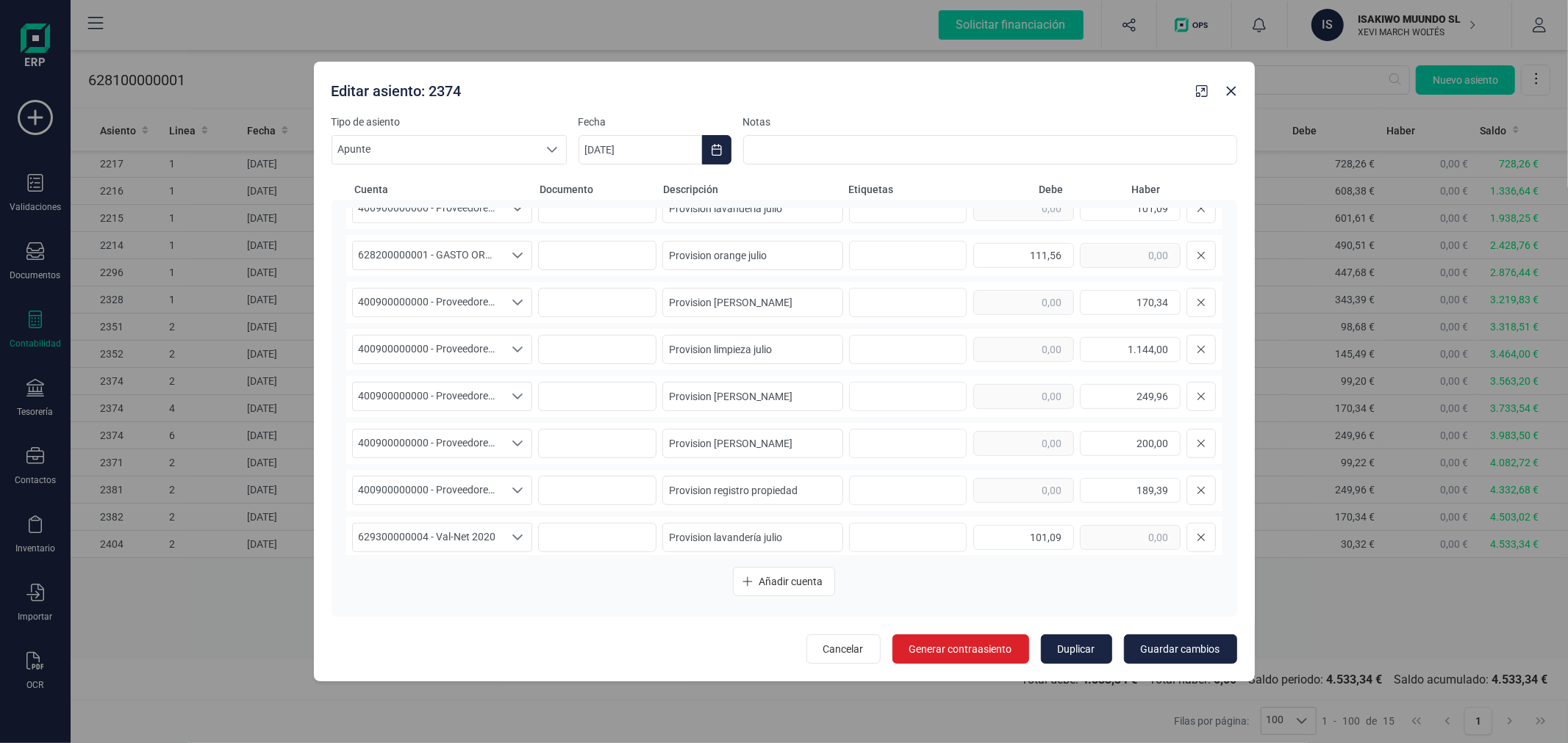
scroll to position [500, 0]
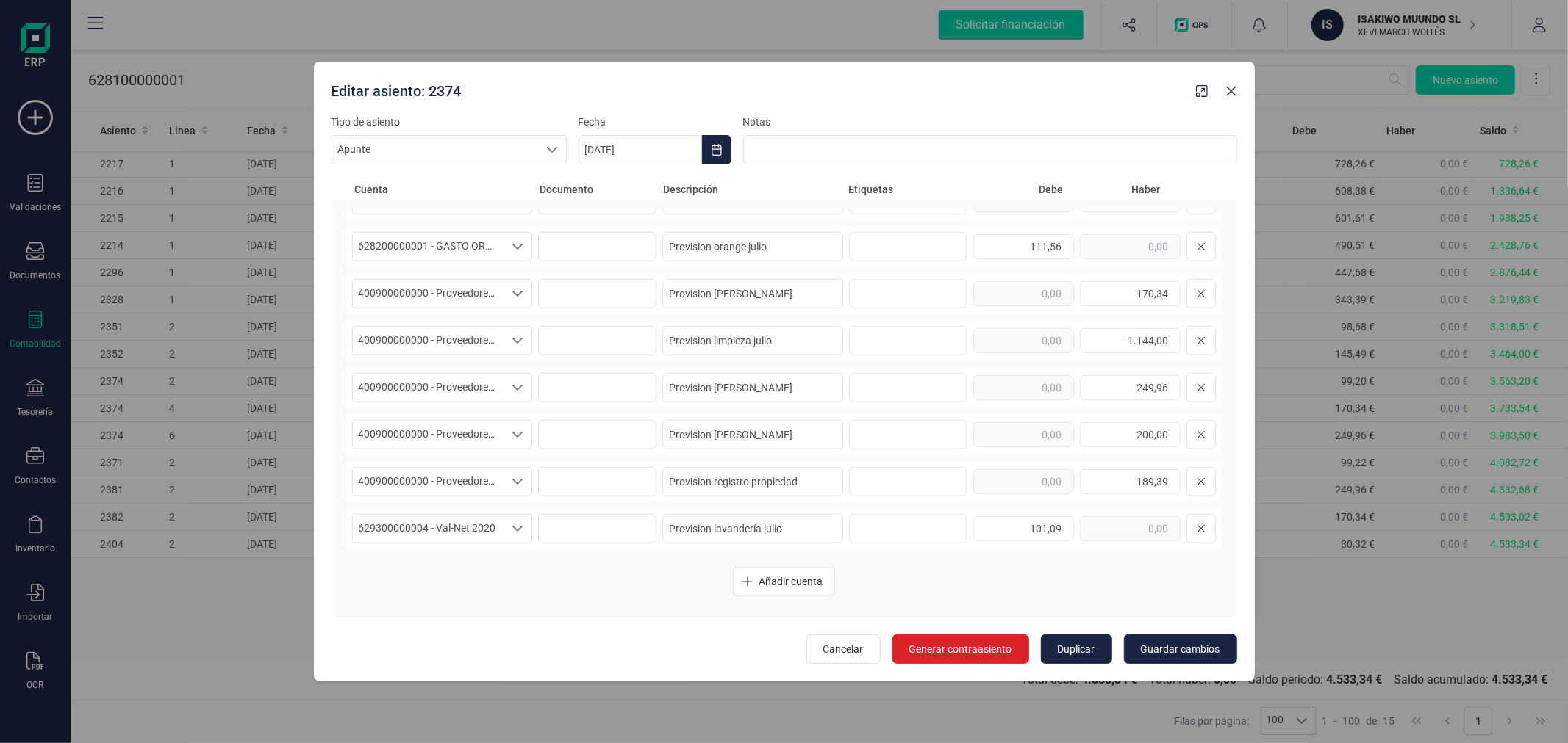
click at [1235, 98] on button "button" at bounding box center [1230, 91] width 23 height 23
type input "[DATE]"
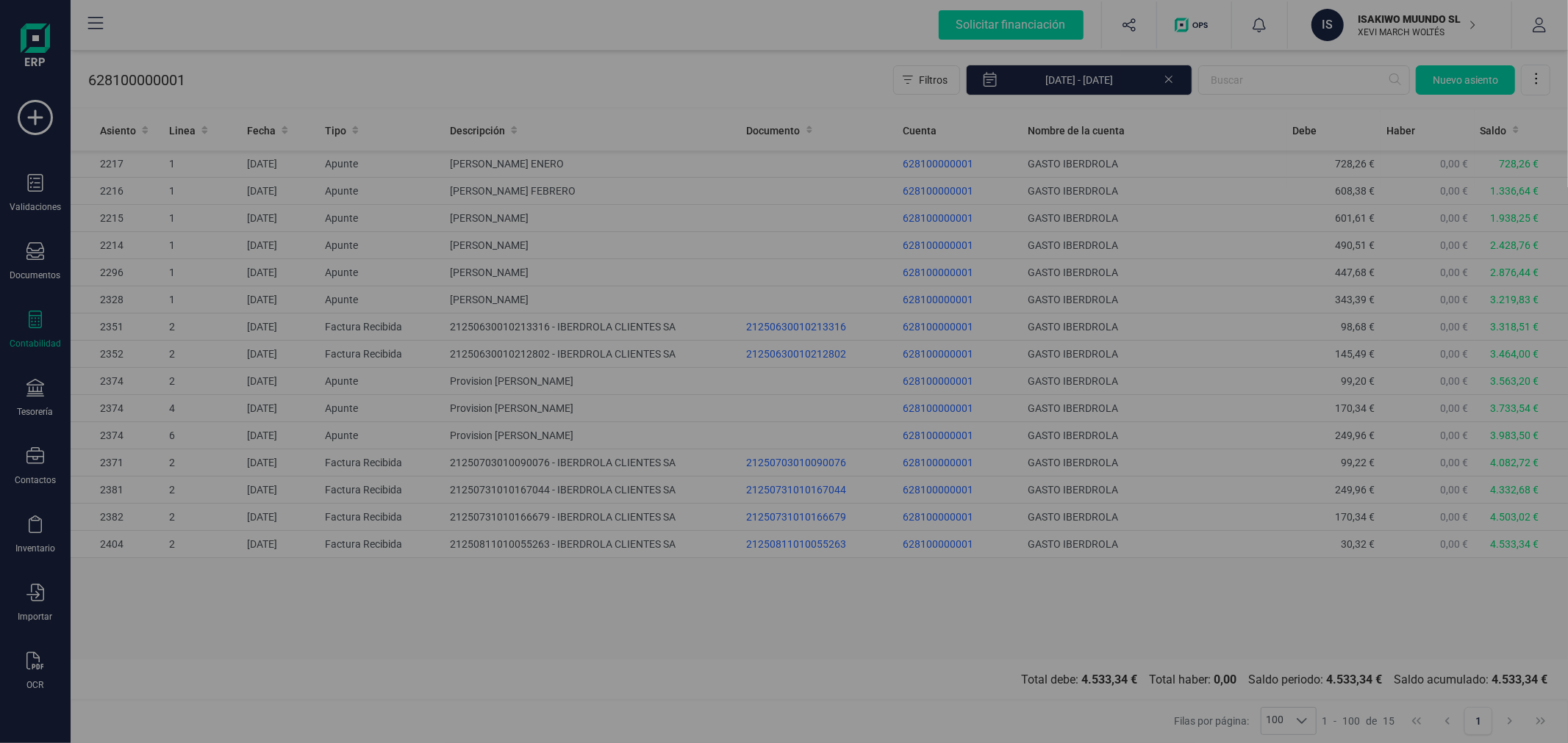
scroll to position [0, 0]
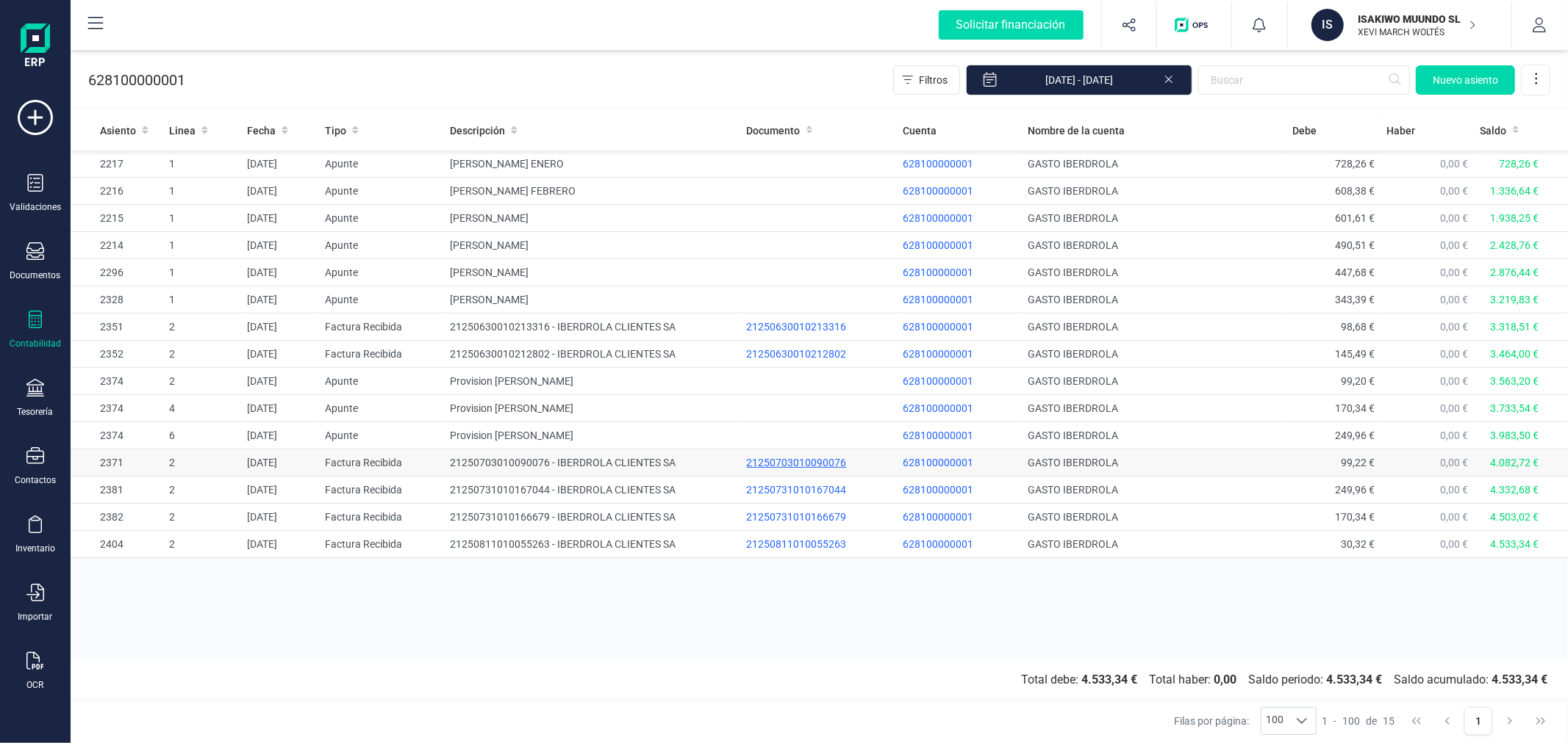
click at [825, 463] on div "21250703010090076" at bounding box center [819, 463] width 144 height 15
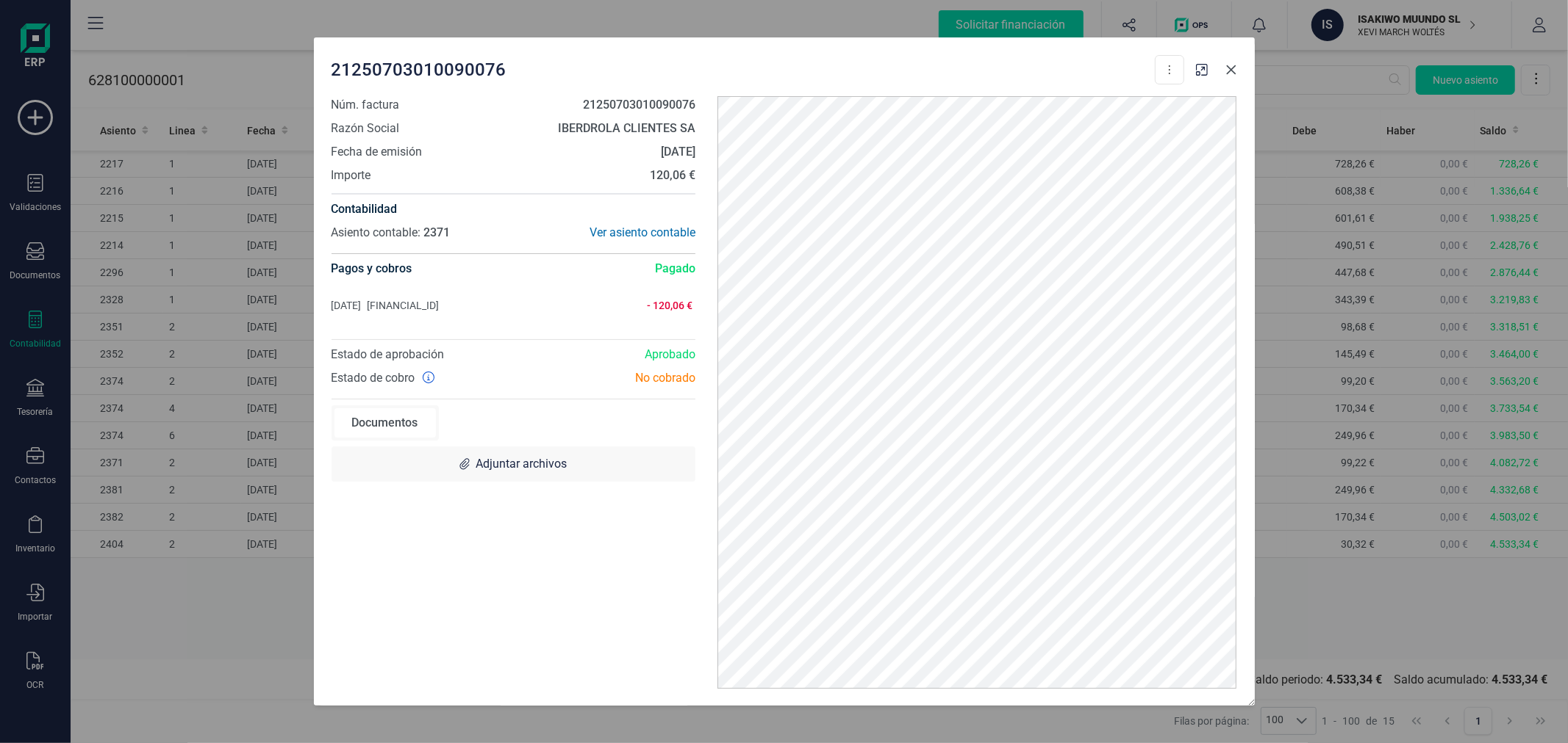
click at [1225, 60] on button "button" at bounding box center [1230, 69] width 23 height 23
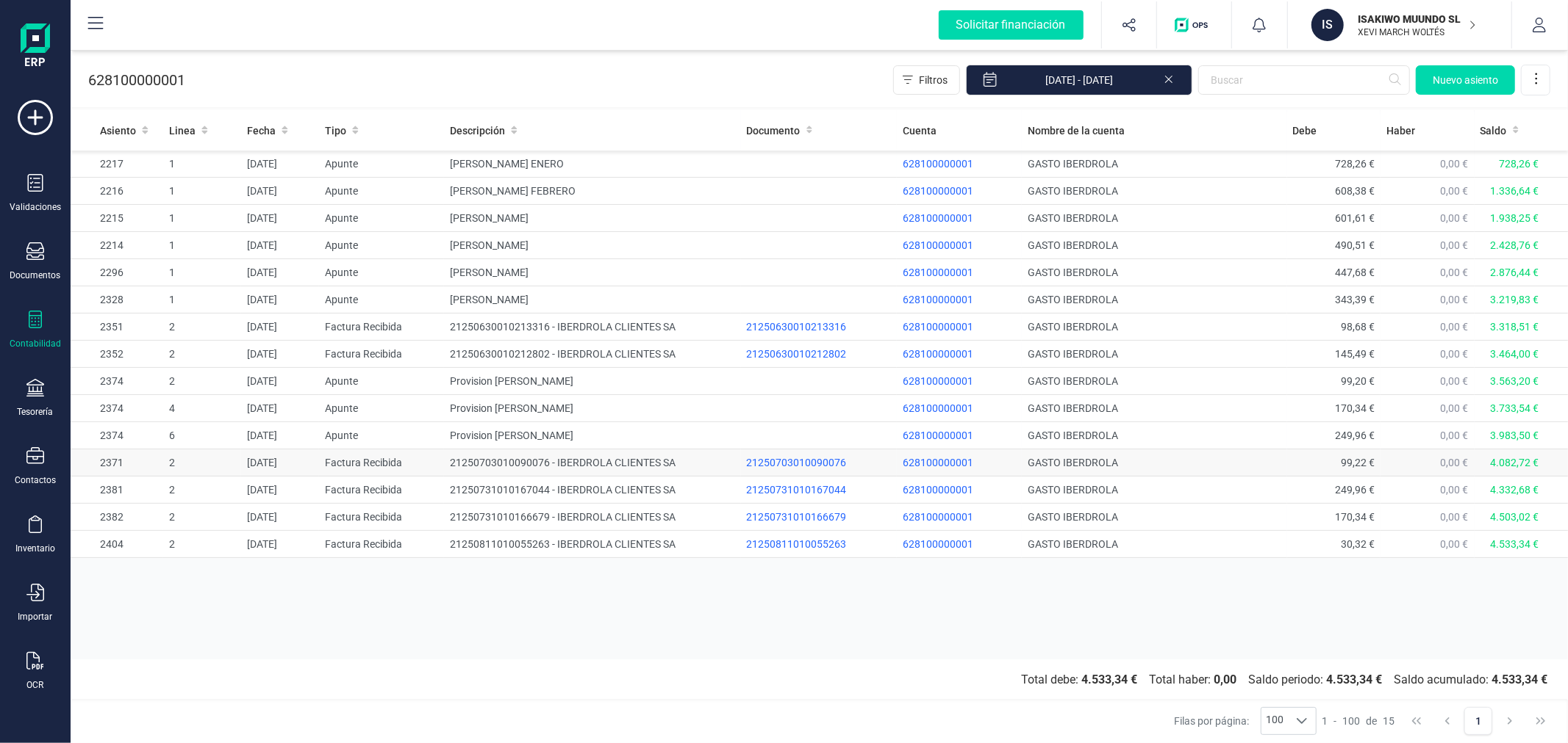
click at [529, 464] on td "21250703010090076 - IBERDROLA CLIENTES SA" at bounding box center [592, 463] width 296 height 27
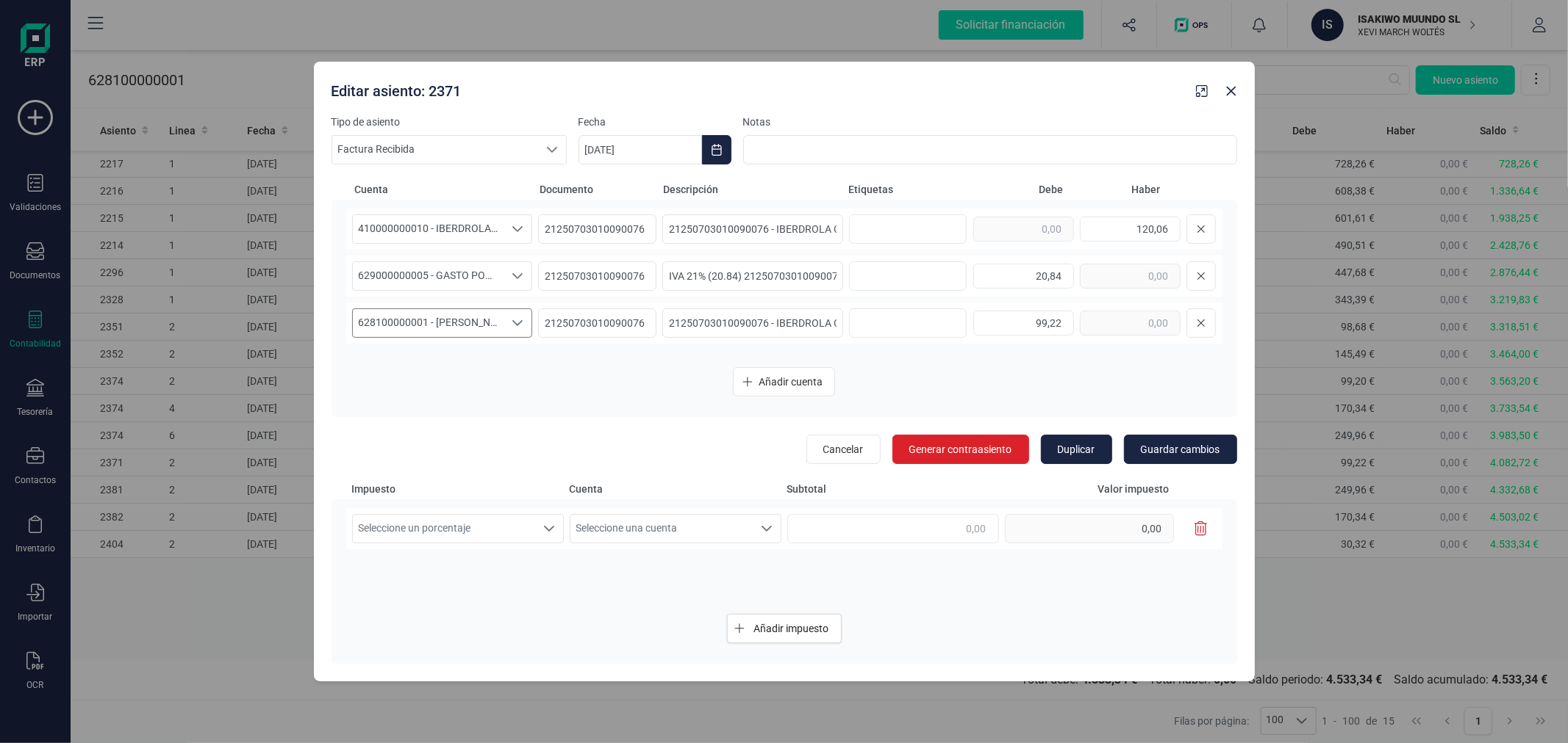
click at [480, 329] on span "628100000001 - [PERSON_NAME]" at bounding box center [428, 323] width 151 height 28
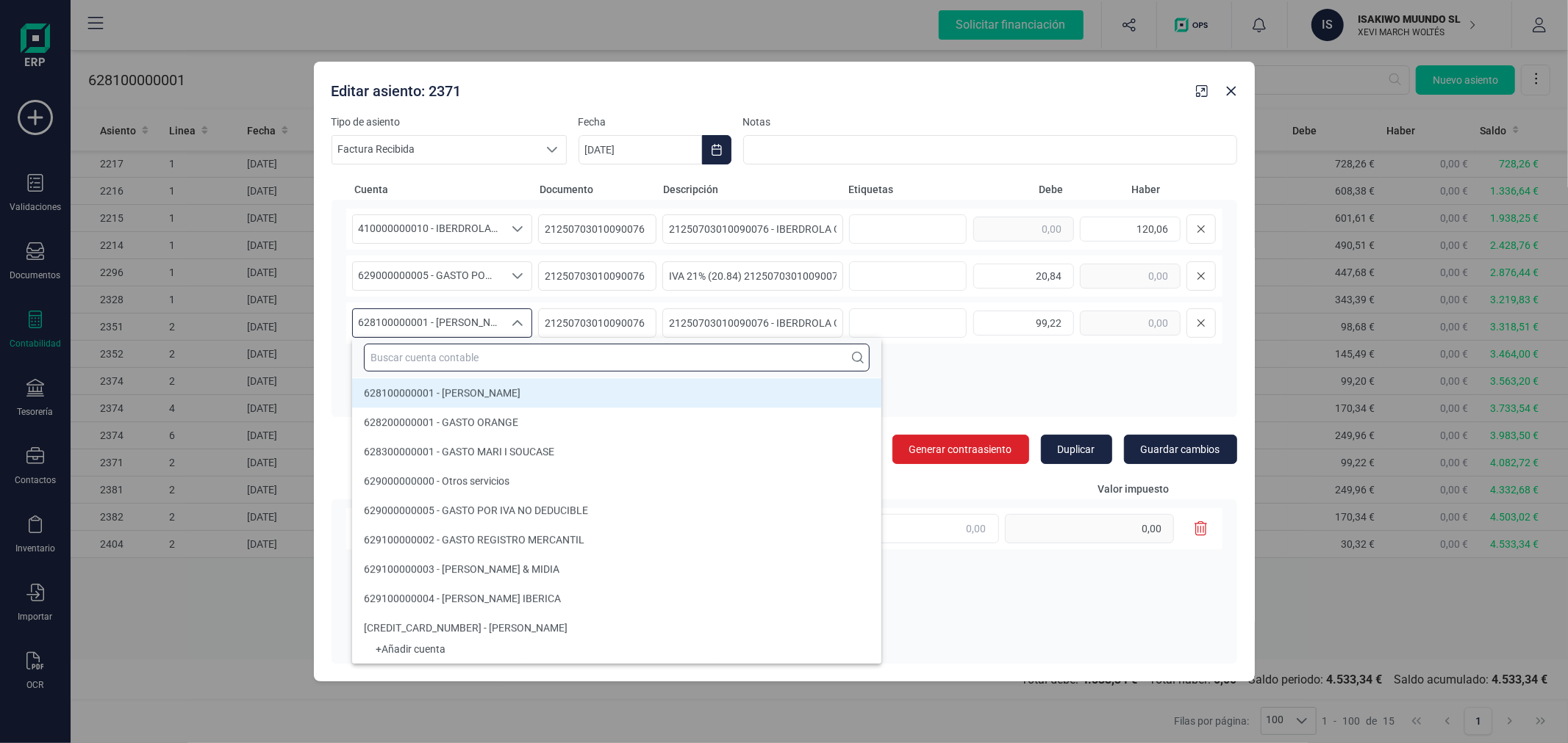
click at [491, 362] on input "text" at bounding box center [616, 358] width 506 height 28
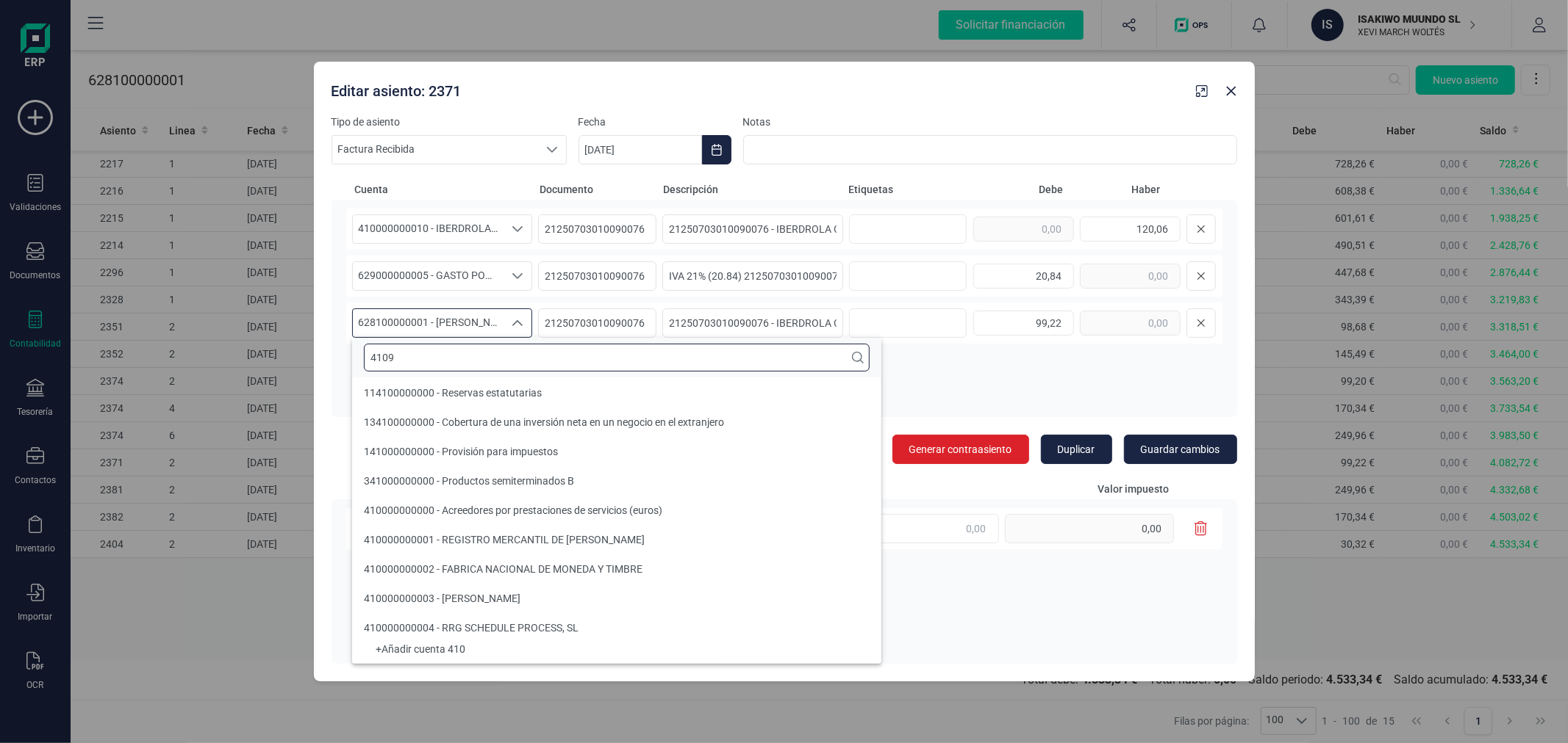
scroll to position [0, 0]
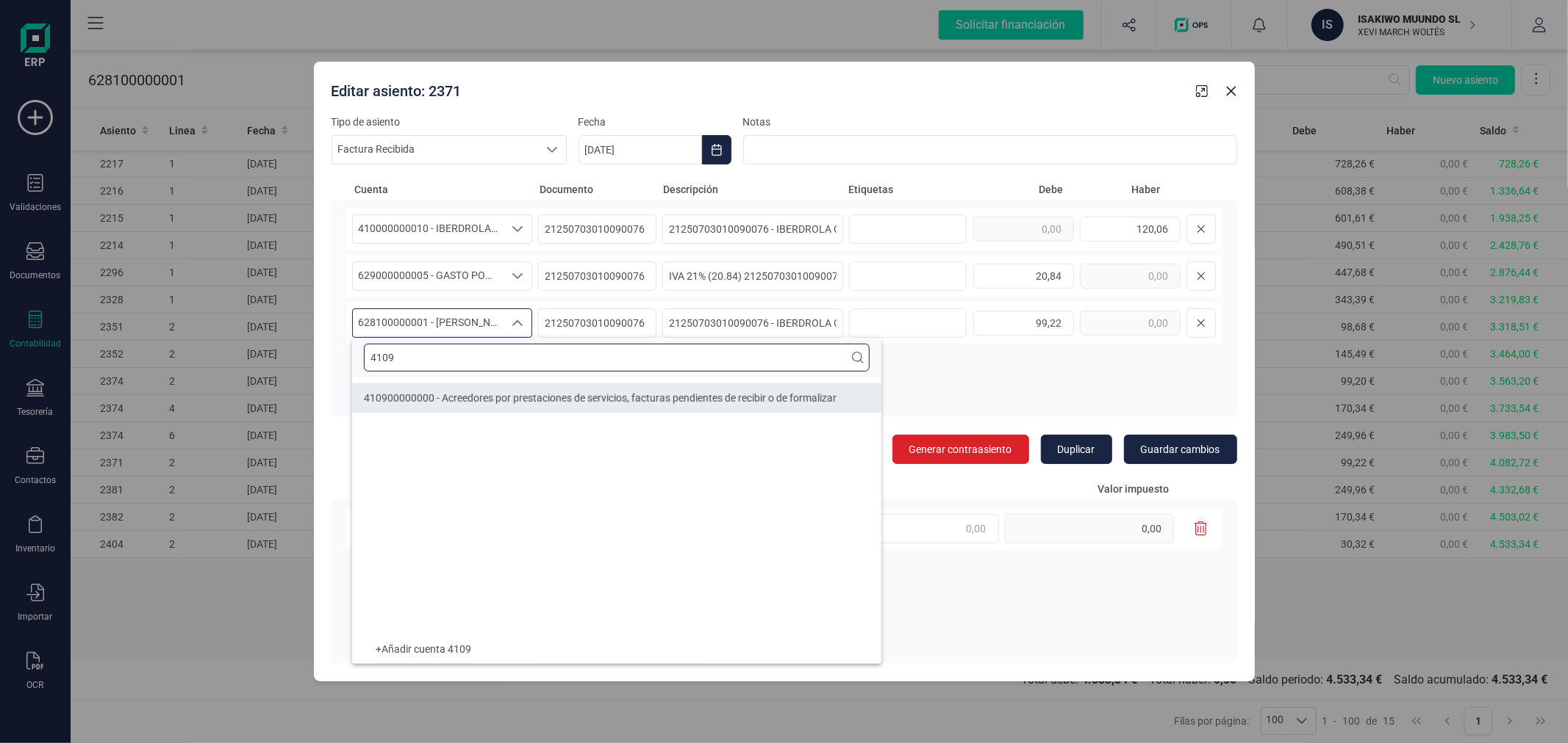
type input "4109"
click at [537, 403] on span "410900000000 - Acreedores por prestaciones de servicios, facturas pendientes de…" at bounding box center [600, 398] width 473 height 12
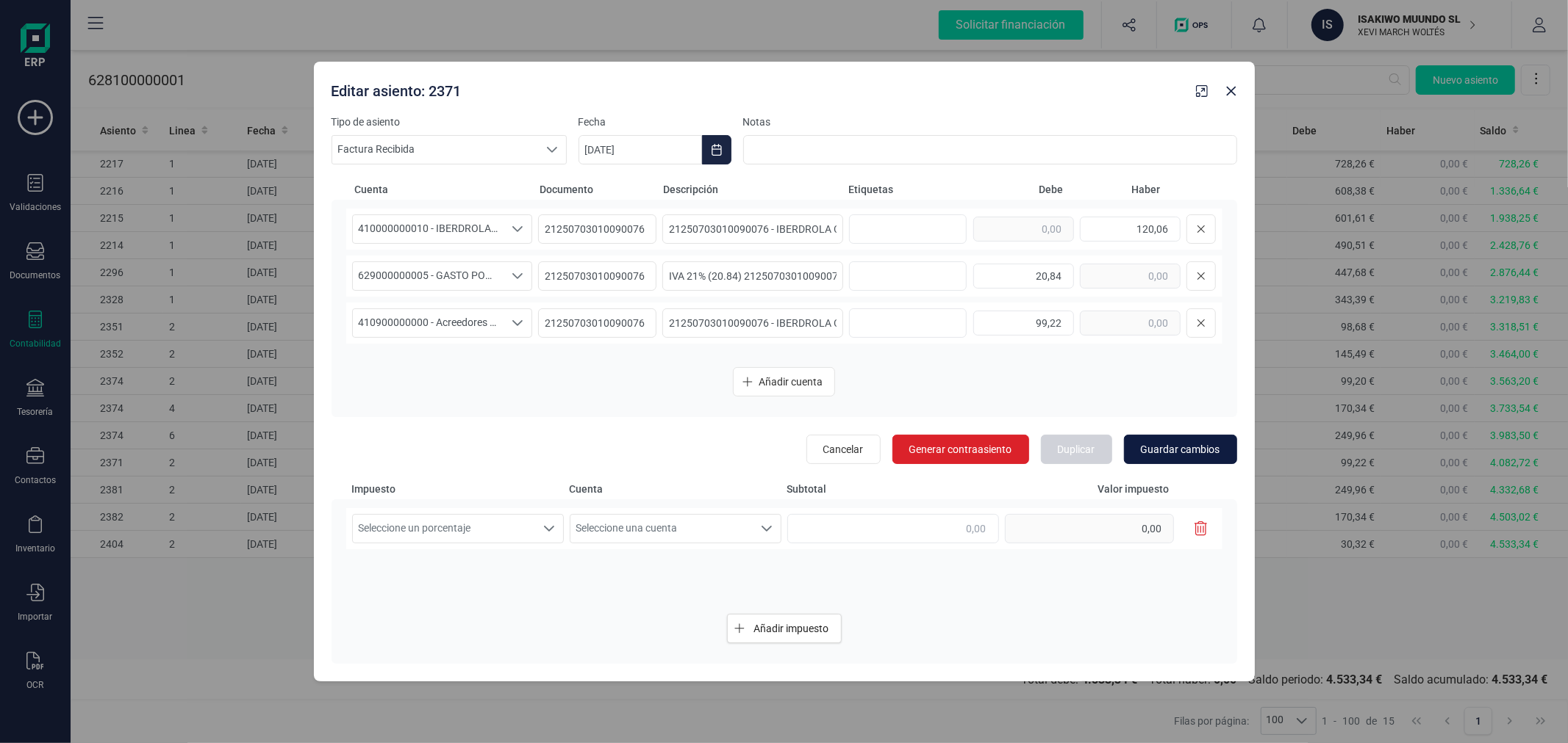
click at [1187, 438] on button "Guardar cambios" at bounding box center [1180, 449] width 114 height 29
type input "[DATE]"
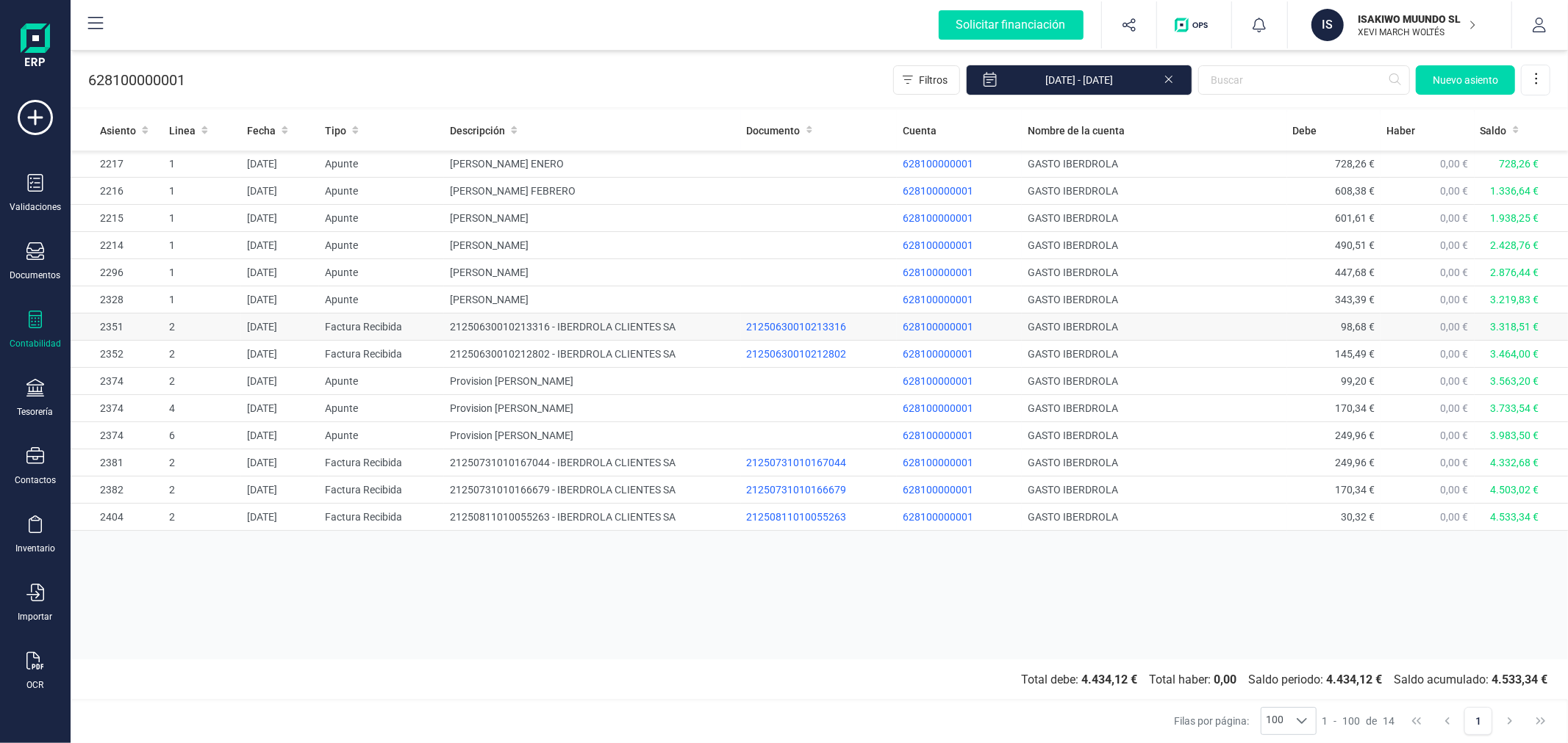
click at [480, 322] on td "21250630010213316 - IBERDROLA CLIENTES SA" at bounding box center [592, 327] width 296 height 27
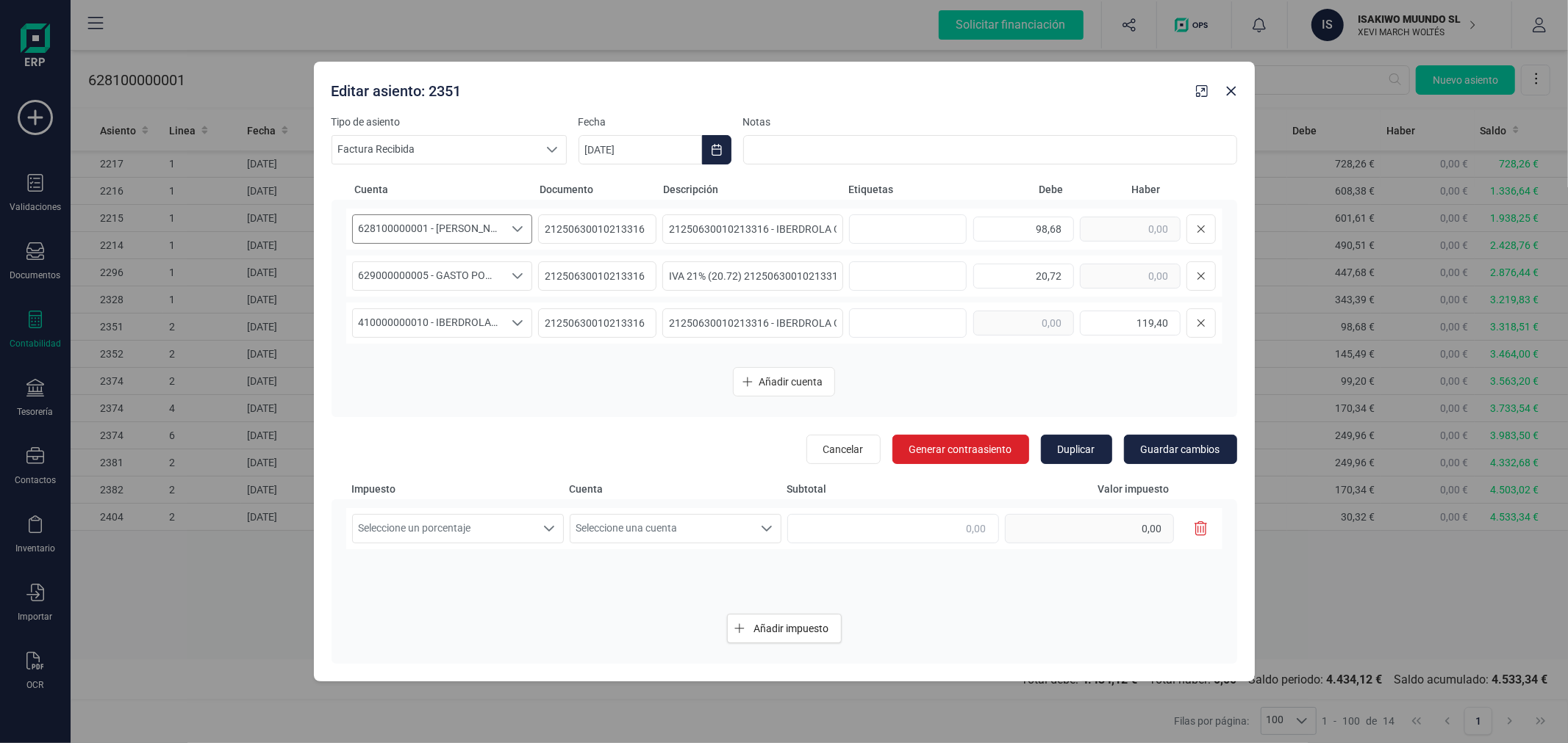
click at [495, 229] on span "628100000001 - [PERSON_NAME]" at bounding box center [428, 228] width 151 height 28
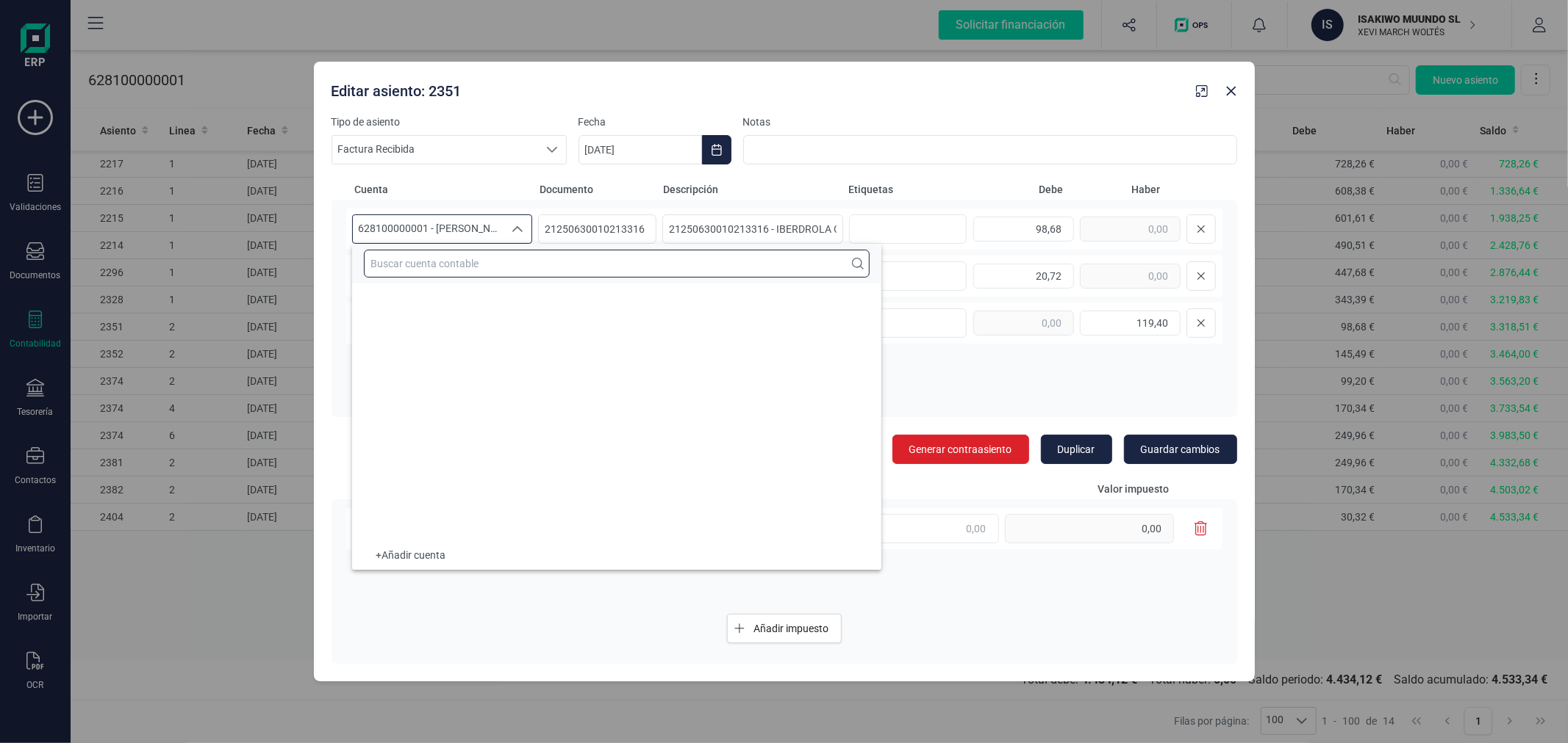
scroll to position [17869, 0]
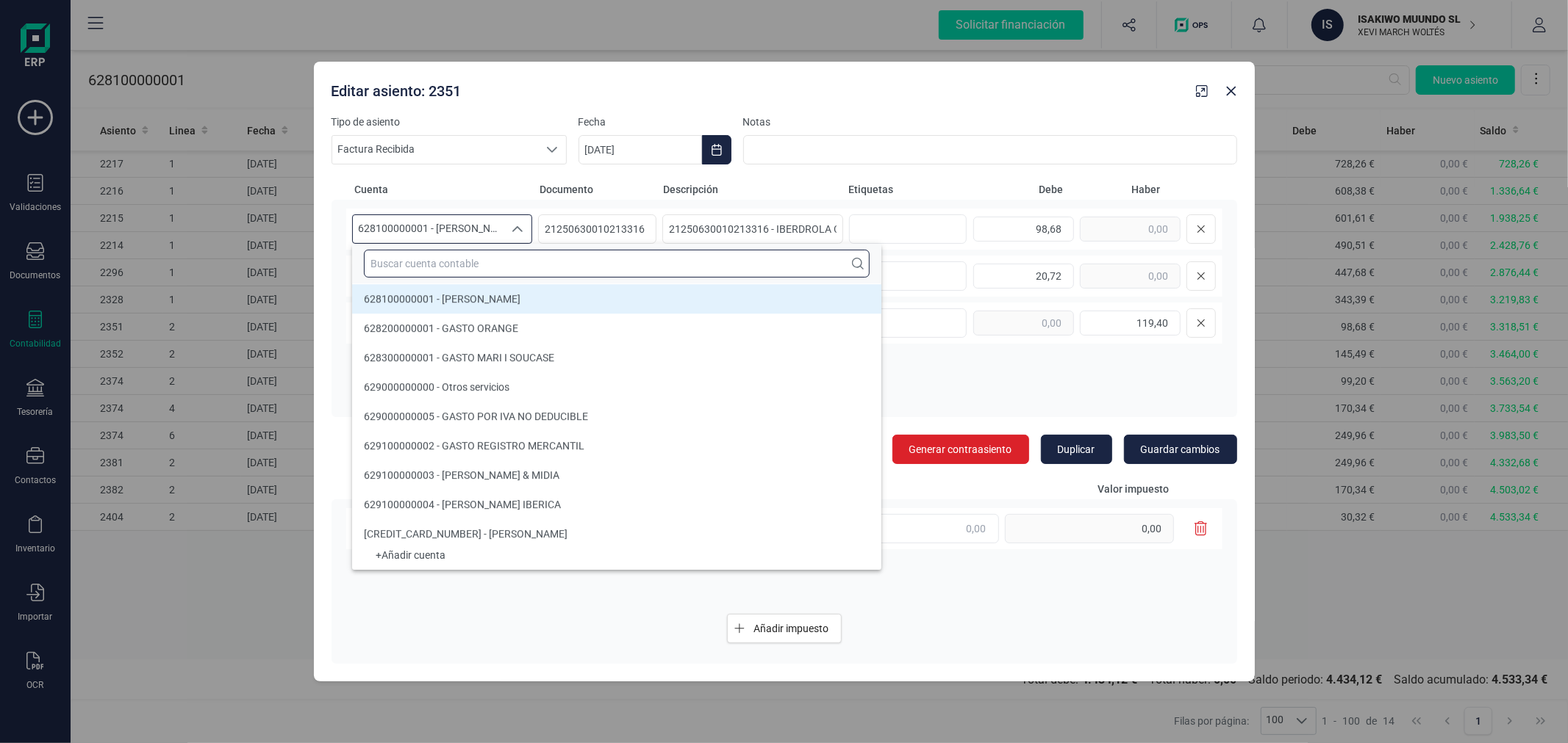
click at [498, 269] on input "text" at bounding box center [616, 263] width 506 height 28
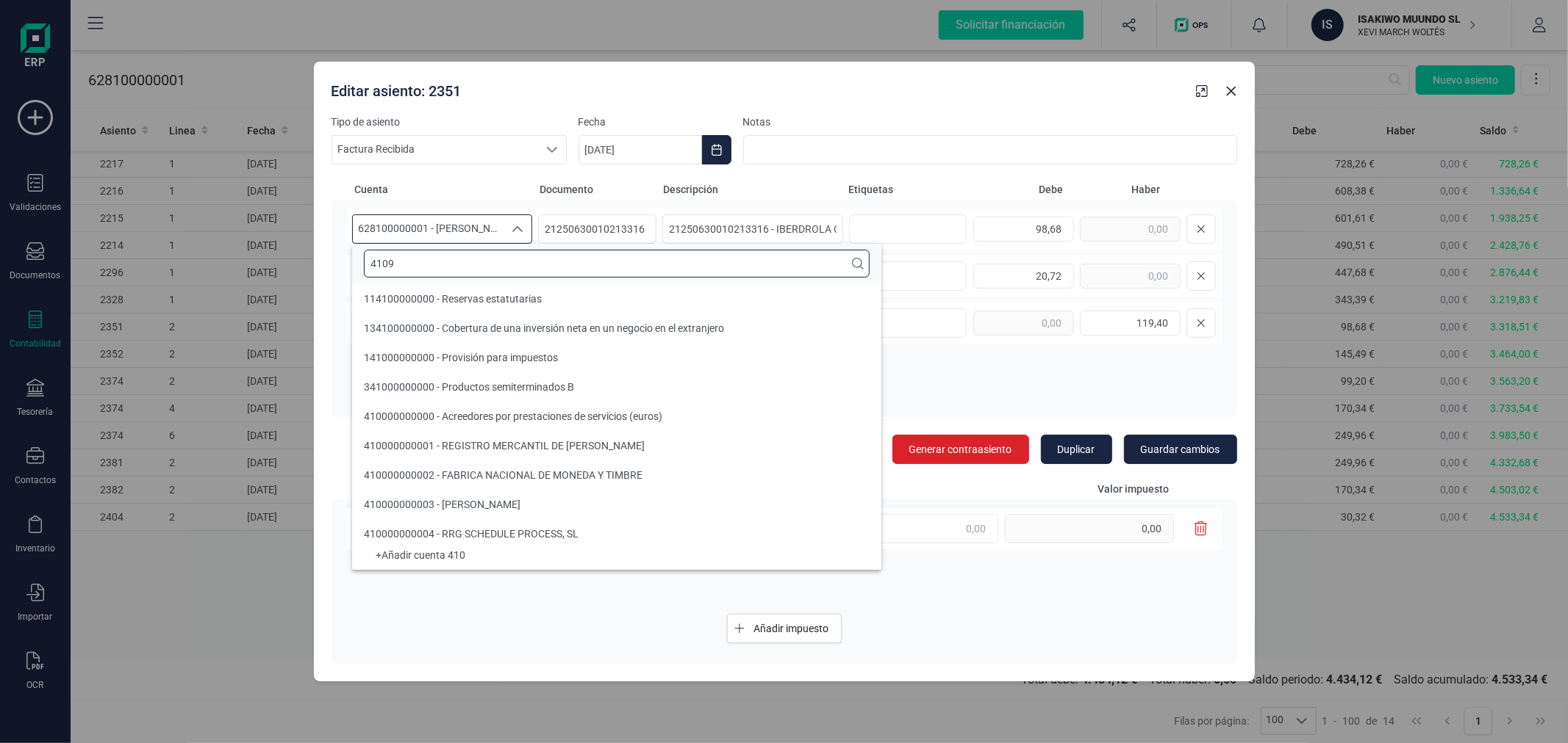
scroll to position [0, 0]
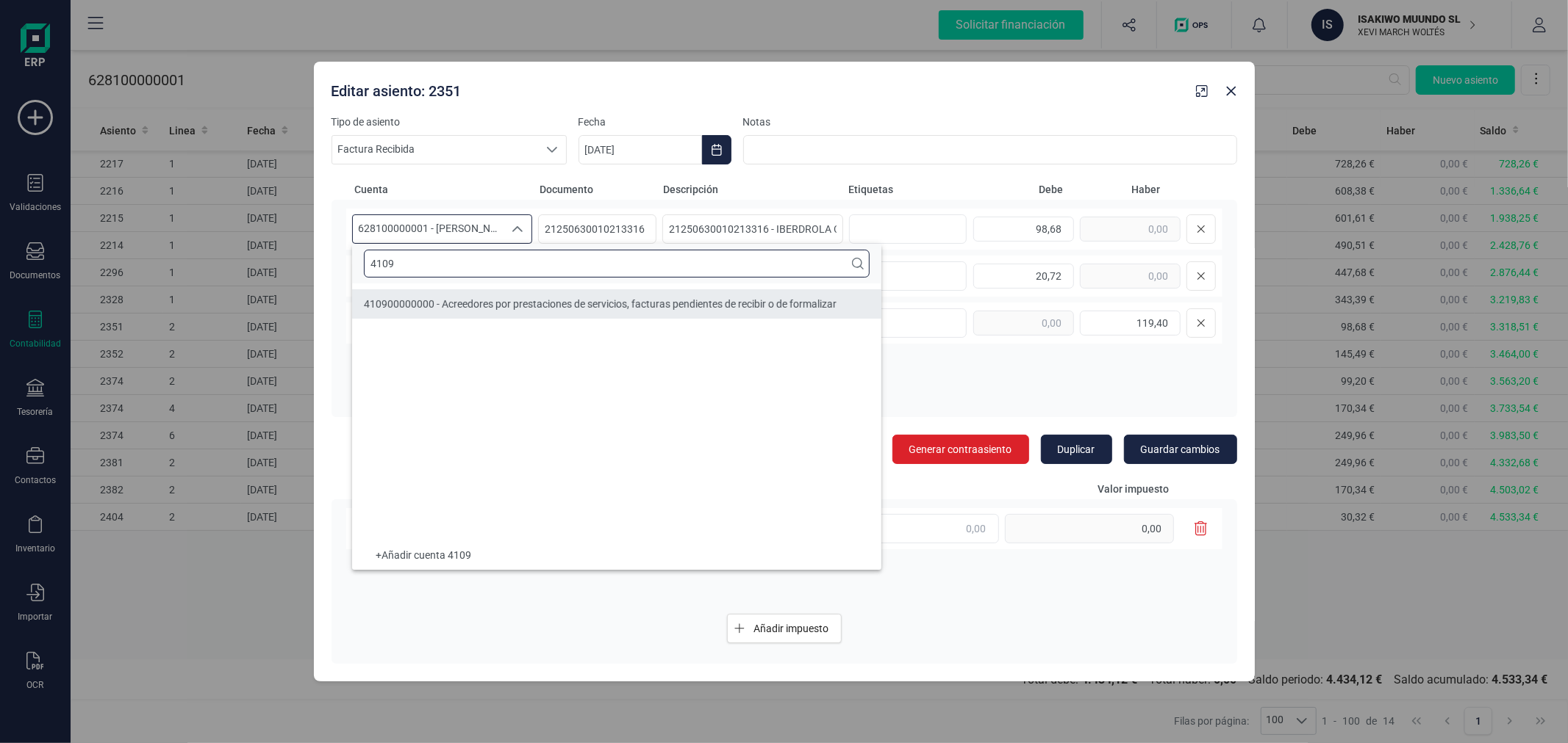
type input "4109"
click at [517, 310] on span "410900000000 - Acreedores por prestaciones de servicios, facturas pendientes de…" at bounding box center [600, 304] width 473 height 12
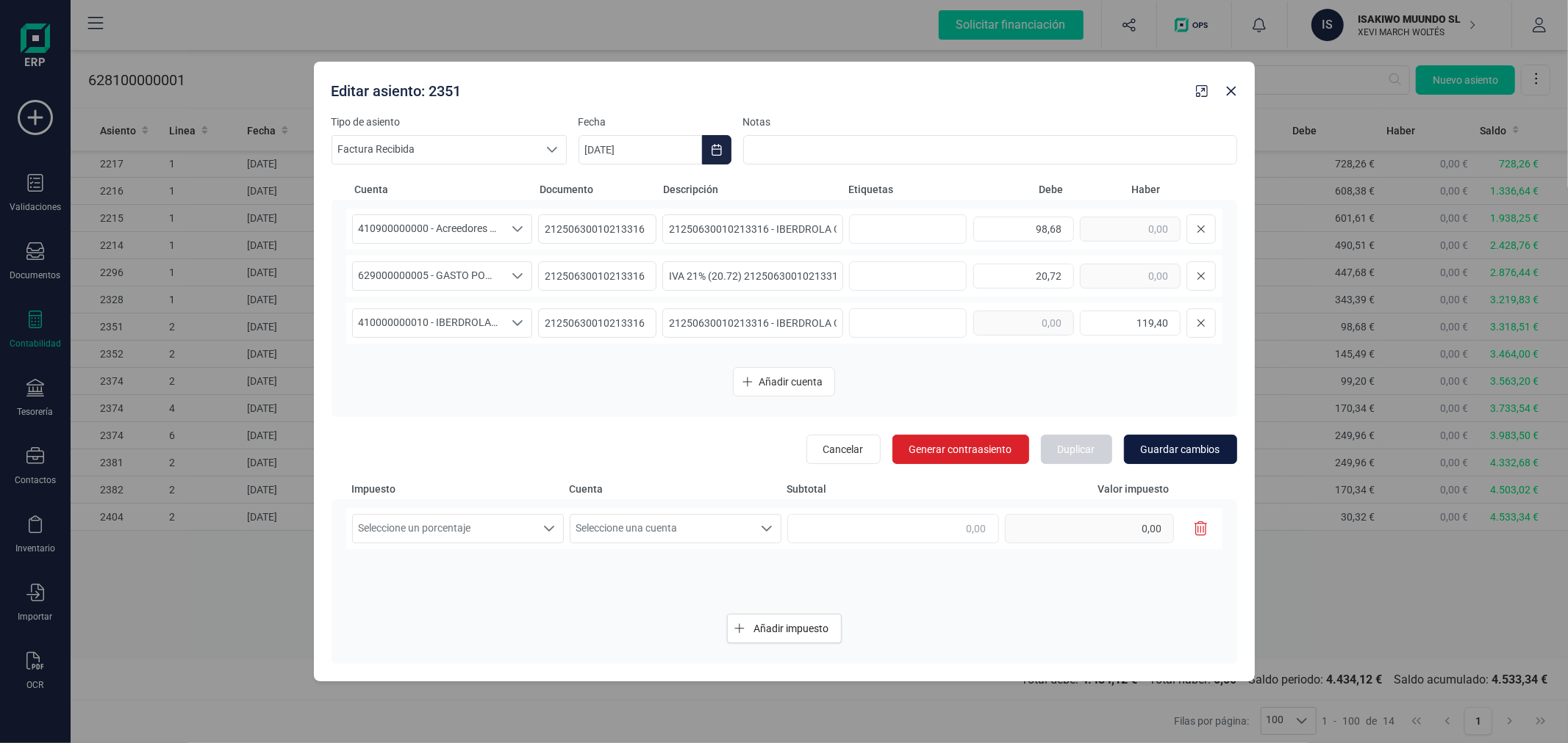
click at [1165, 448] on span "Guardar cambios" at bounding box center [1180, 450] width 80 height 15
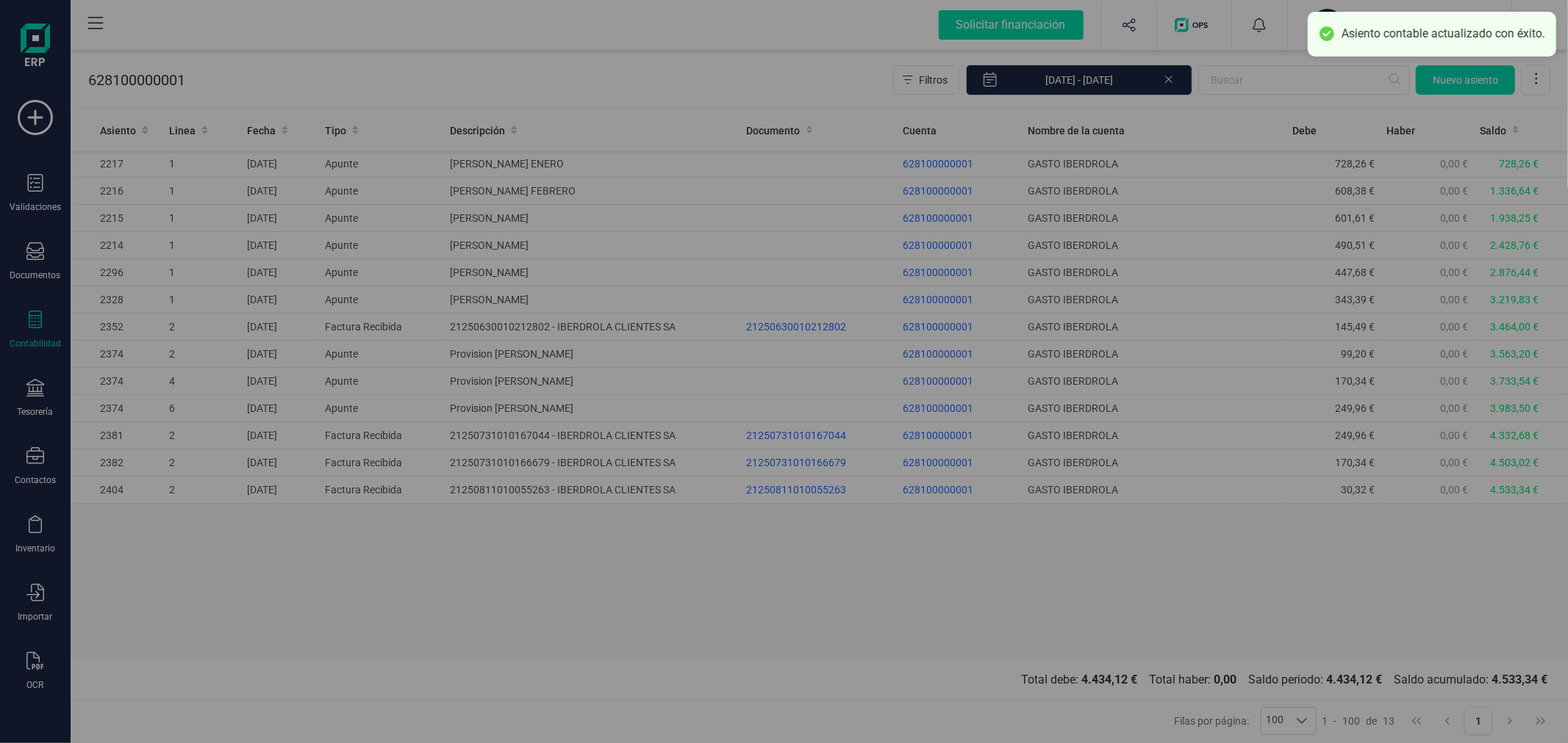
type input "[DATE]"
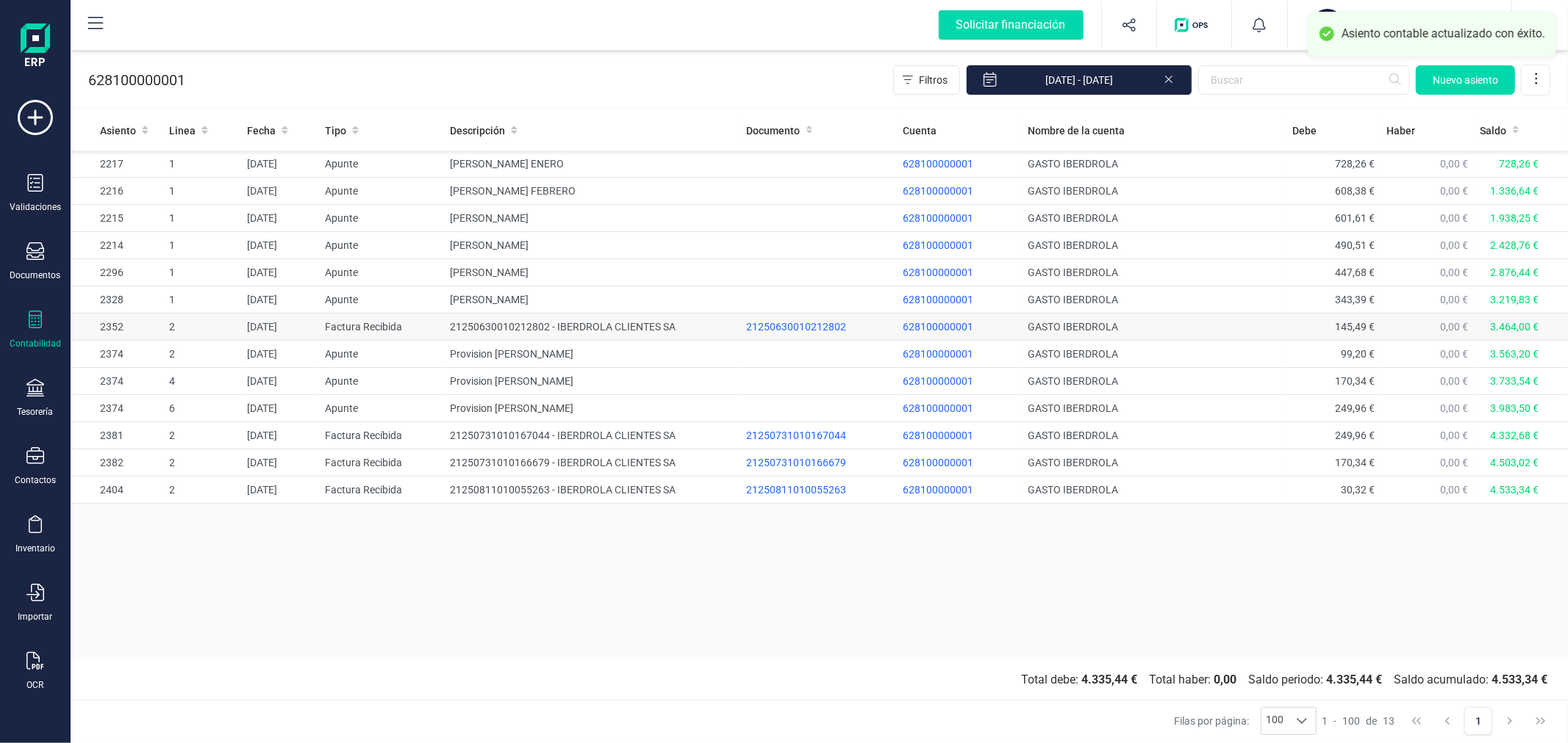
click at [586, 325] on td "21250630010212802 - IBERDROLA CLIENTES SA" at bounding box center [592, 327] width 296 height 27
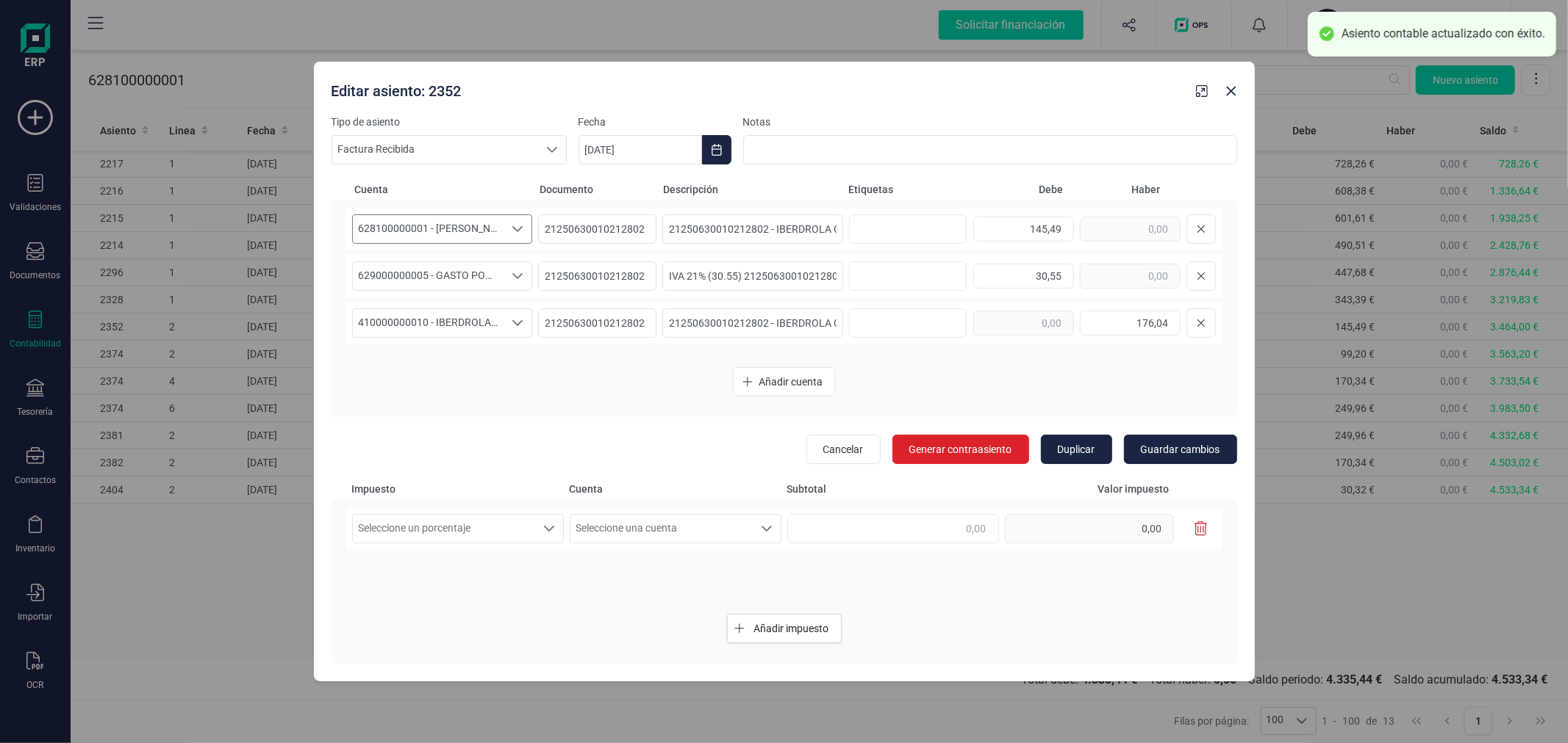
click at [485, 224] on span "628100000001 - [PERSON_NAME]" at bounding box center [428, 228] width 151 height 28
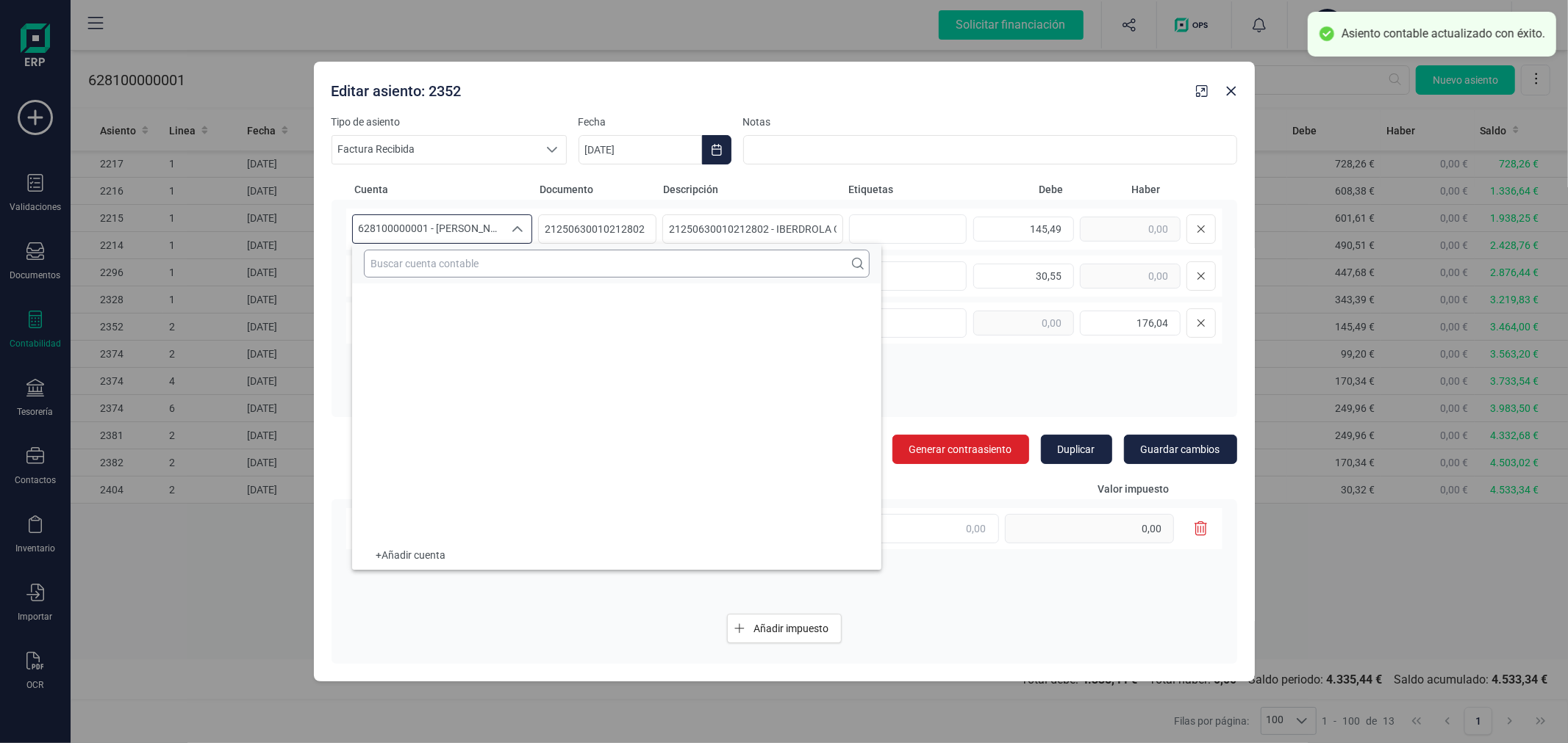
scroll to position [17869, 0]
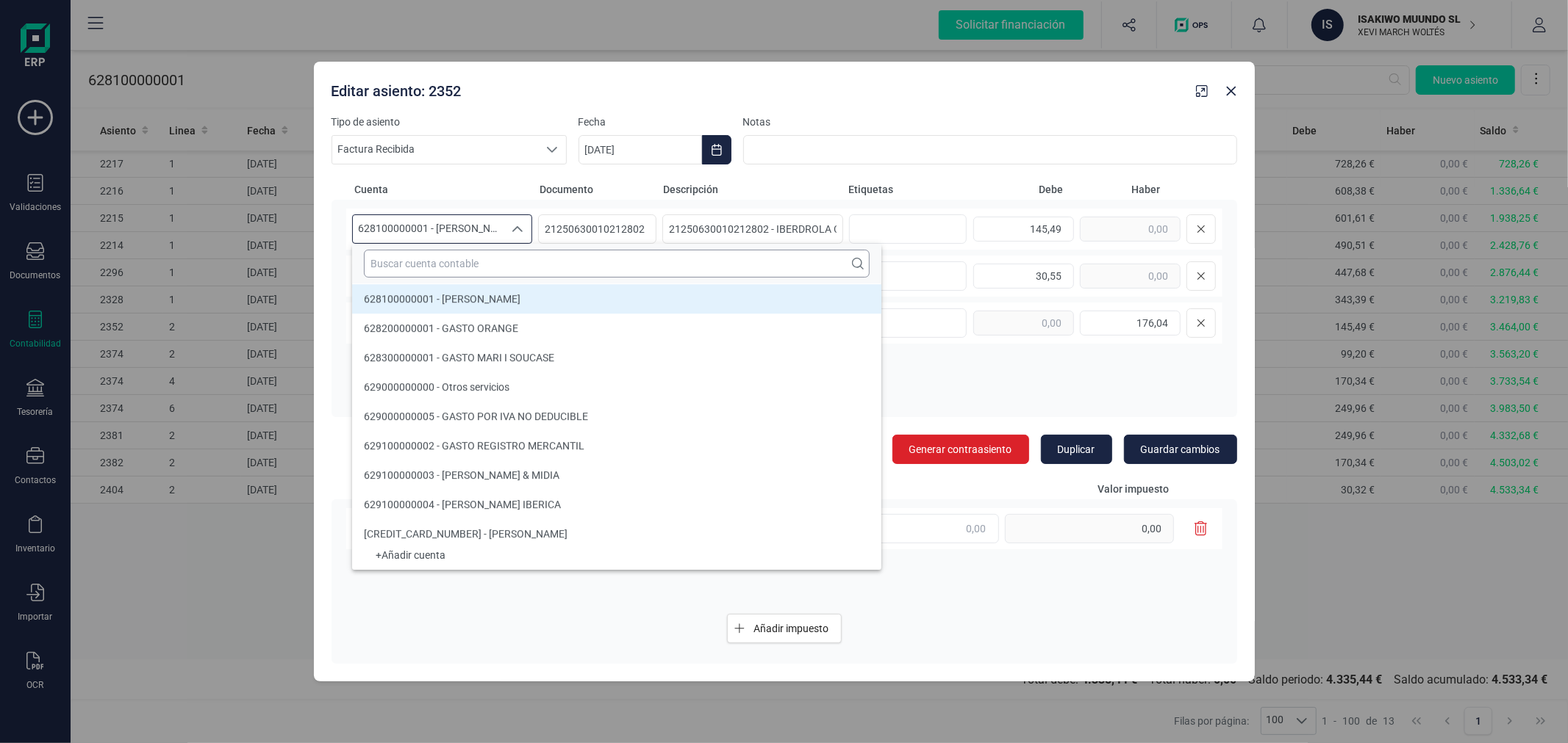
click at [503, 264] on input "text" at bounding box center [616, 263] width 506 height 28
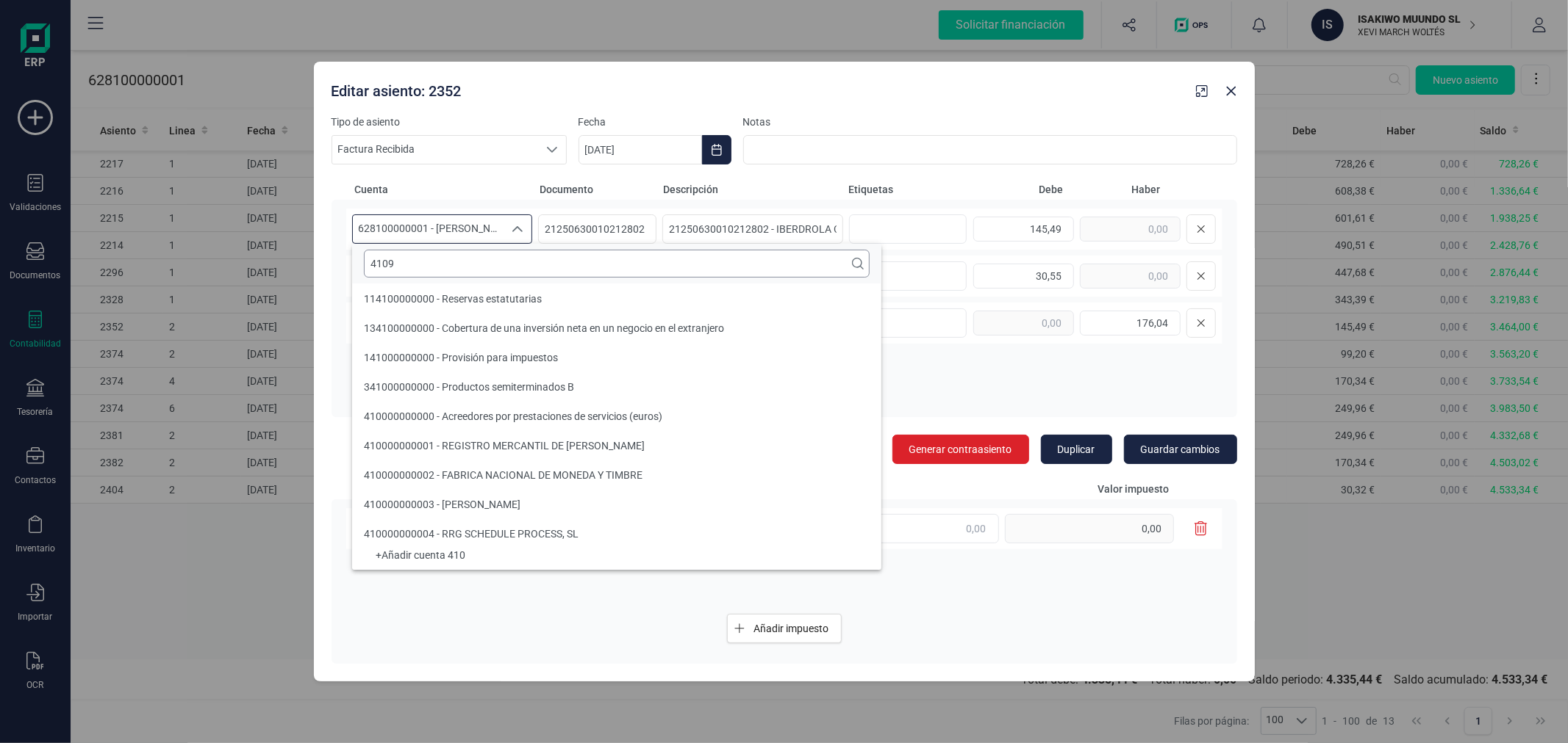
scroll to position [0, 0]
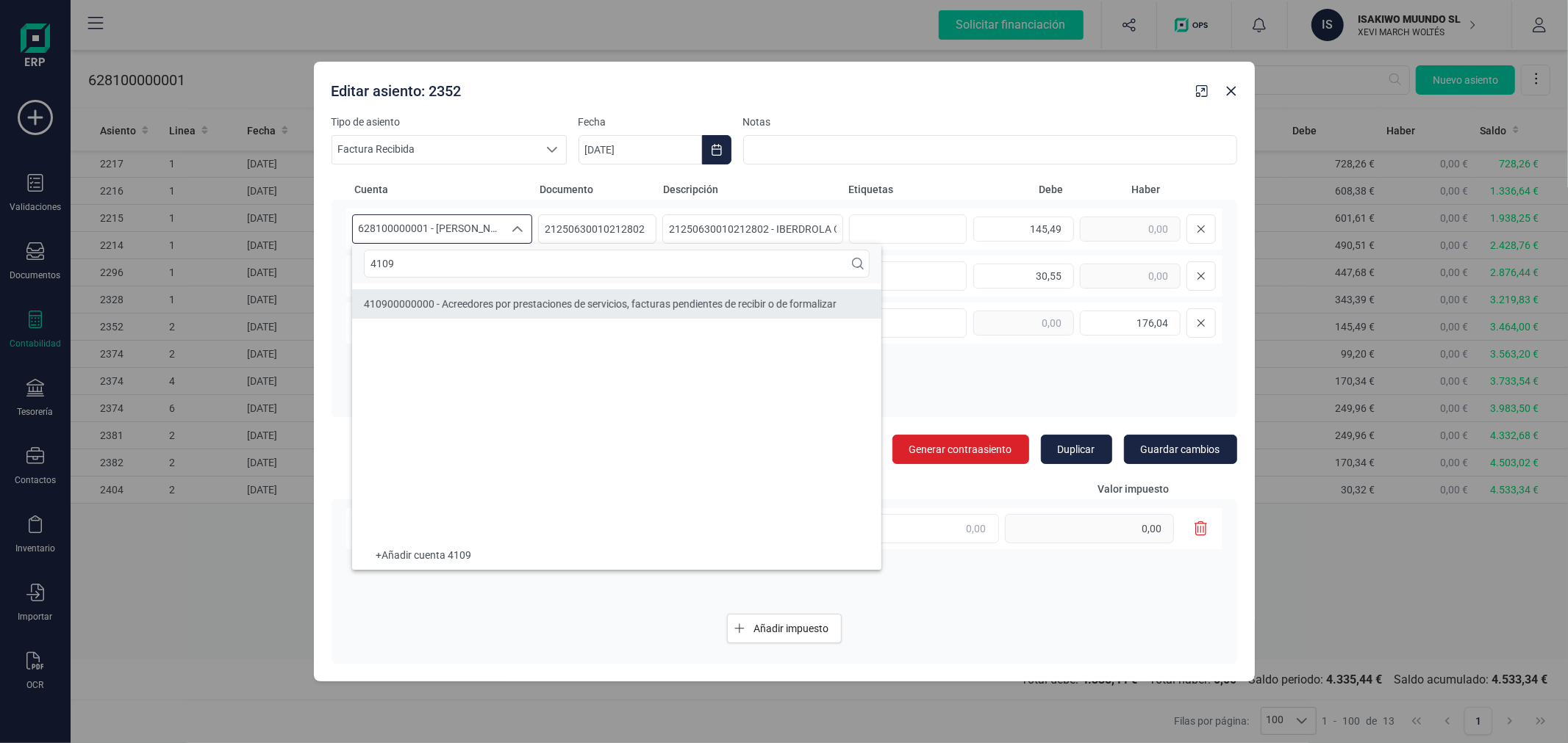
type input "4109"
click at [580, 297] on div "410900000000 - Acreedores por prestaciones de servicios, facturas pendientes de…" at bounding box center [600, 304] width 473 height 15
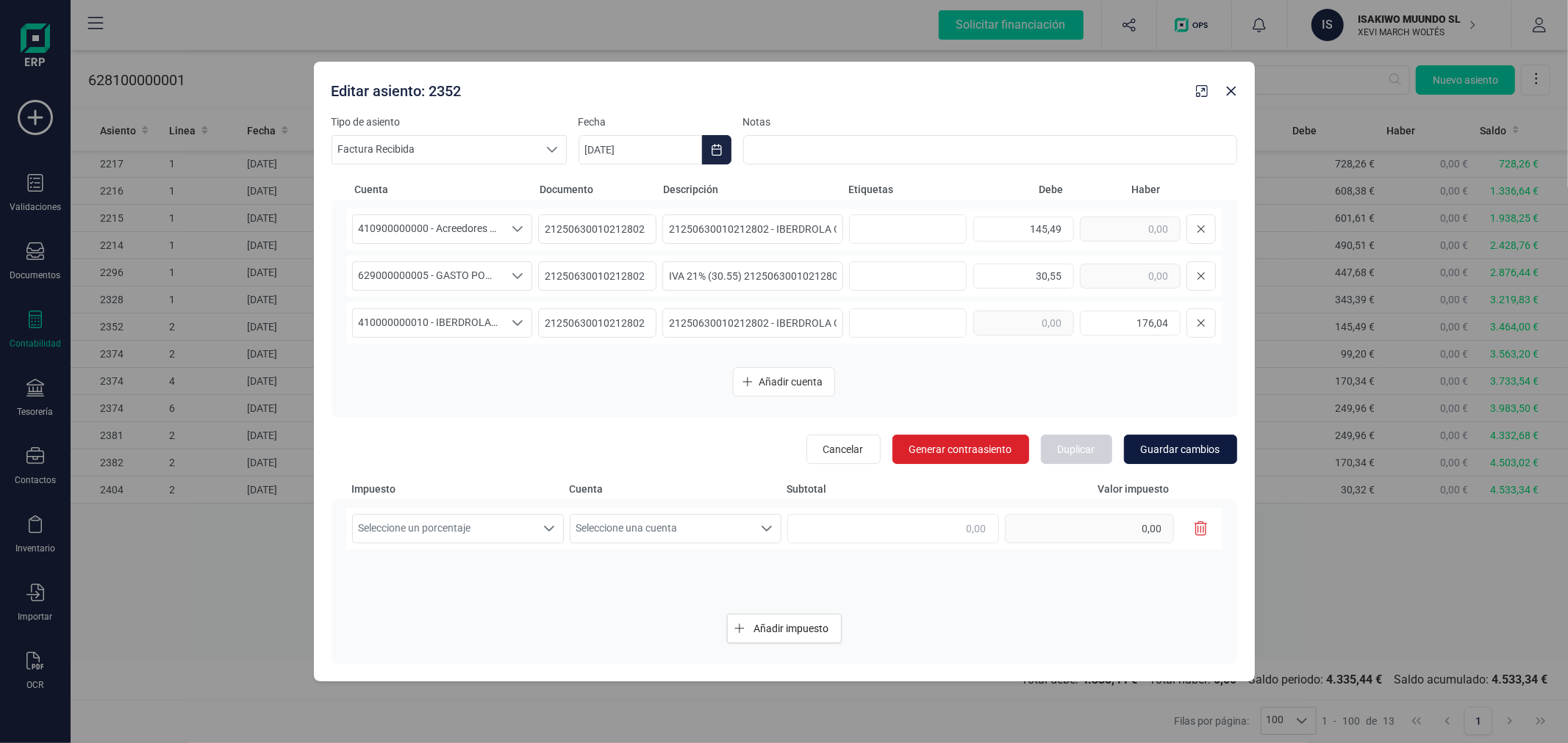
click at [1203, 448] on span "Guardar cambios" at bounding box center [1180, 450] width 80 height 15
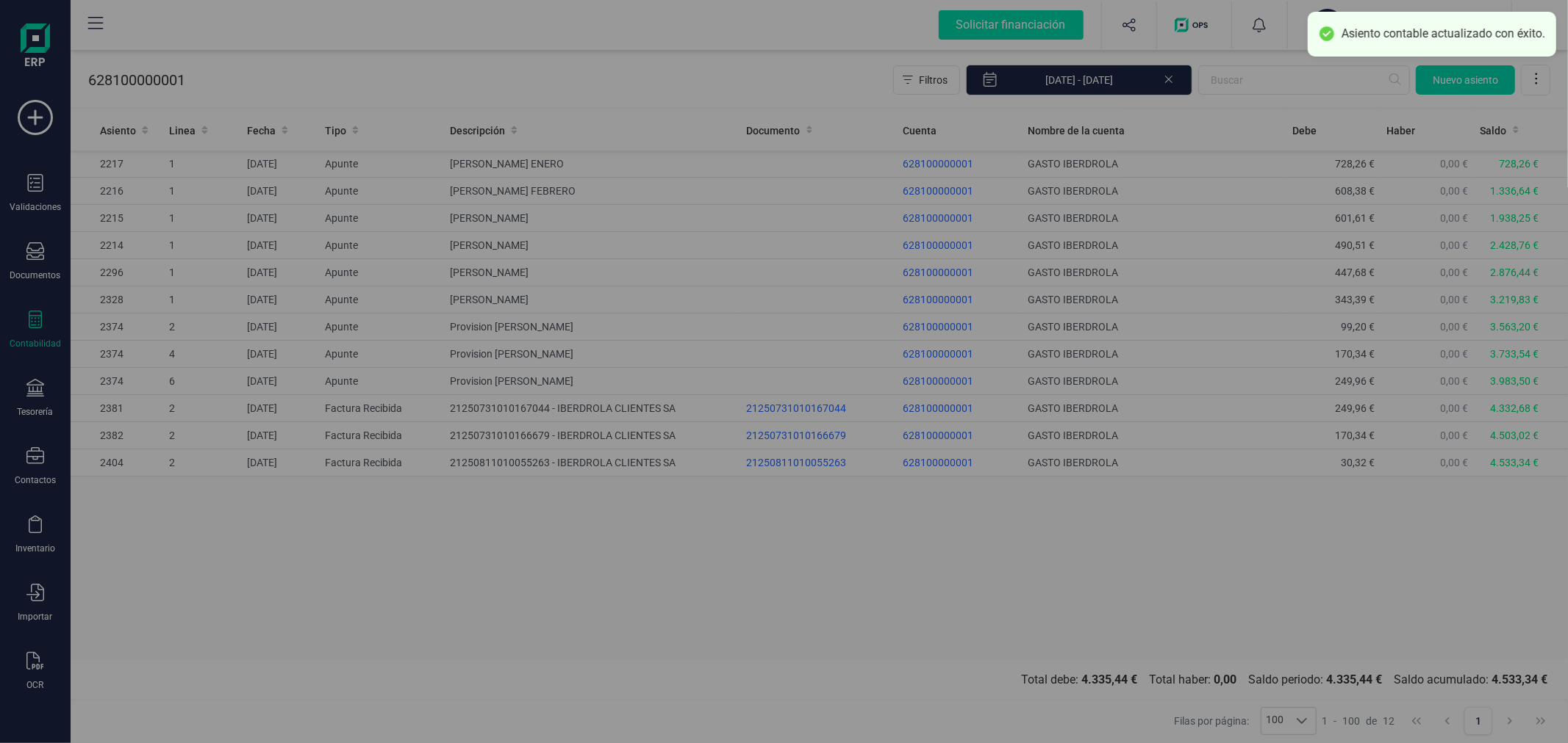
type input "[DATE]"
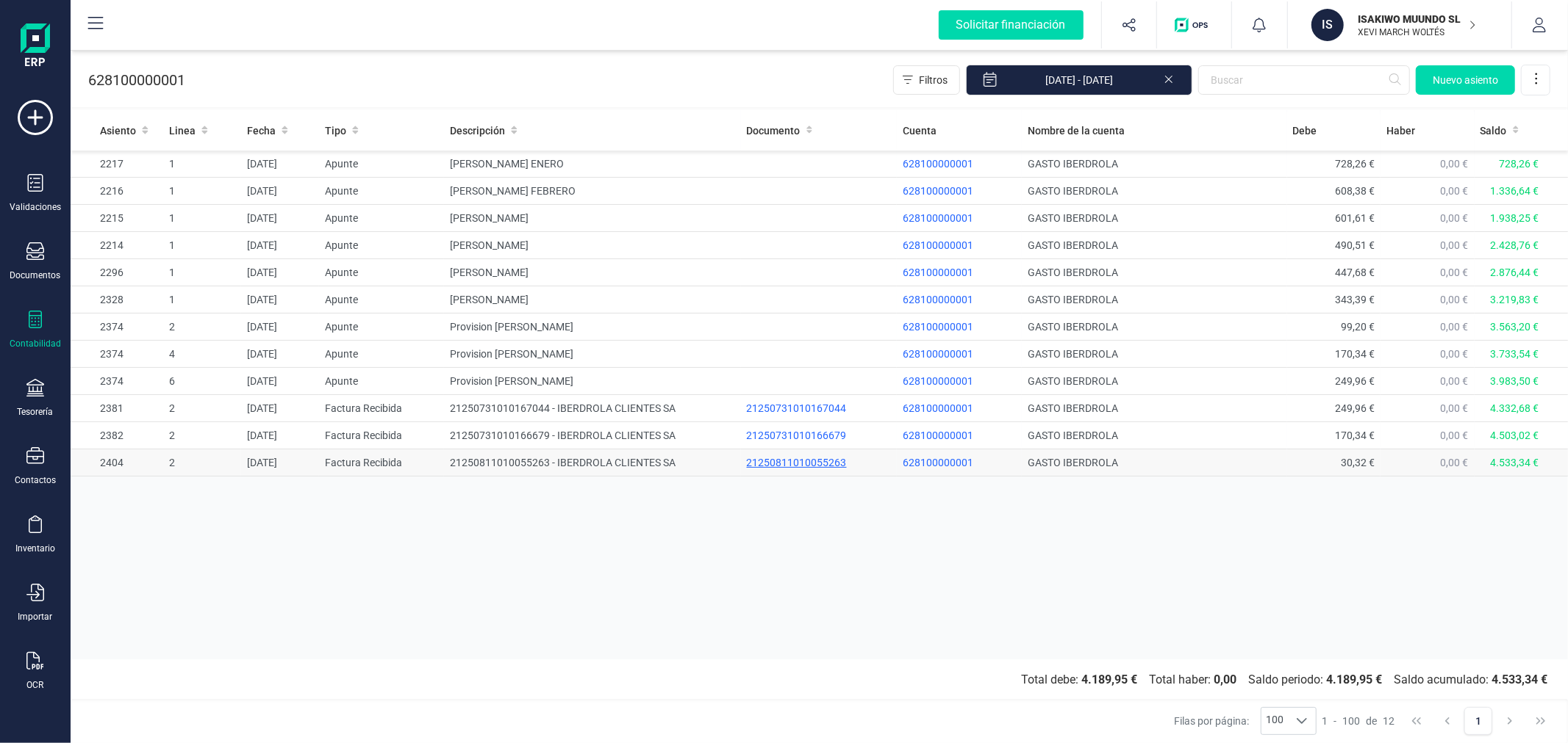
click at [781, 464] on div "21250811010055263" at bounding box center [819, 463] width 144 height 15
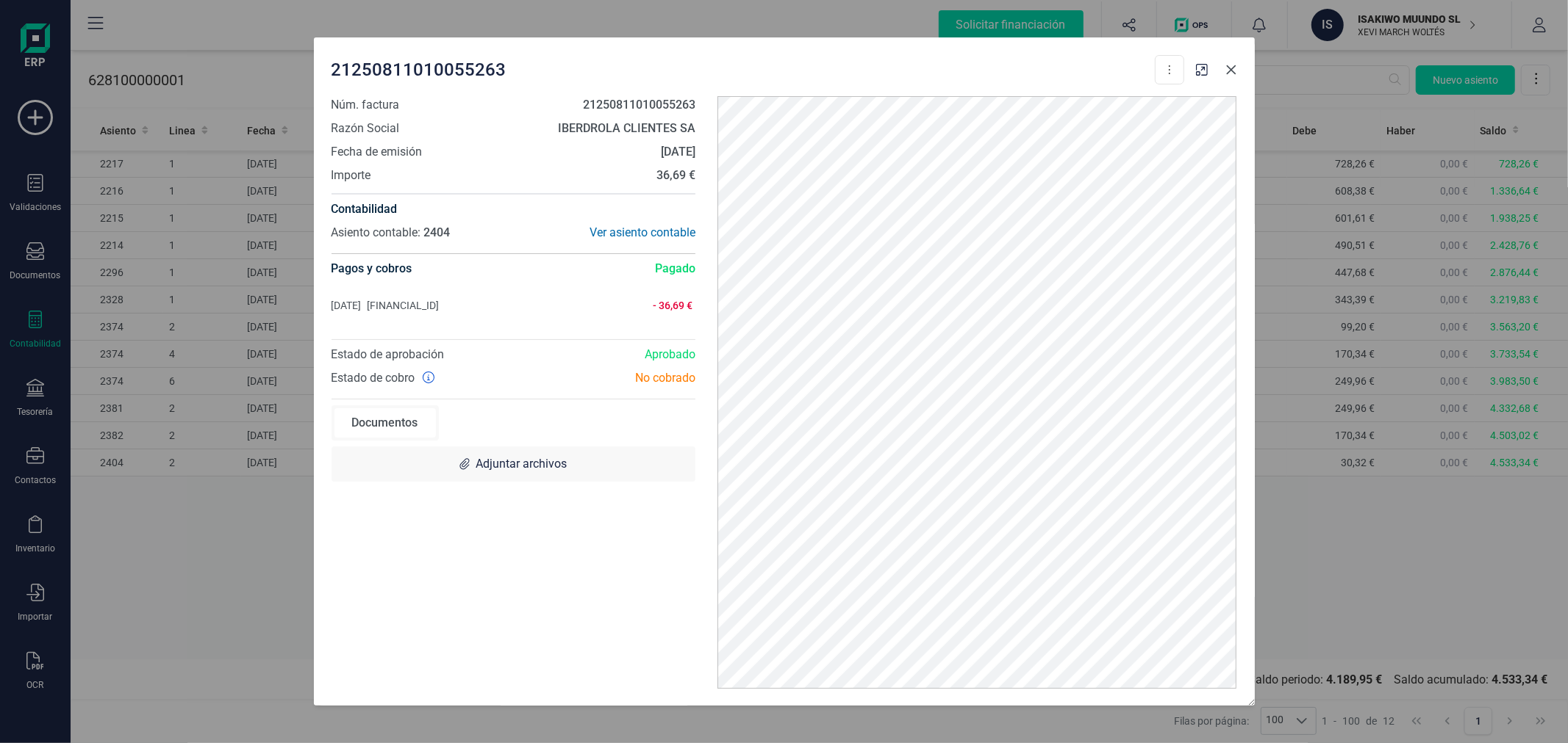
click at [1231, 74] on icon "button" at bounding box center [1231, 70] width 12 height 12
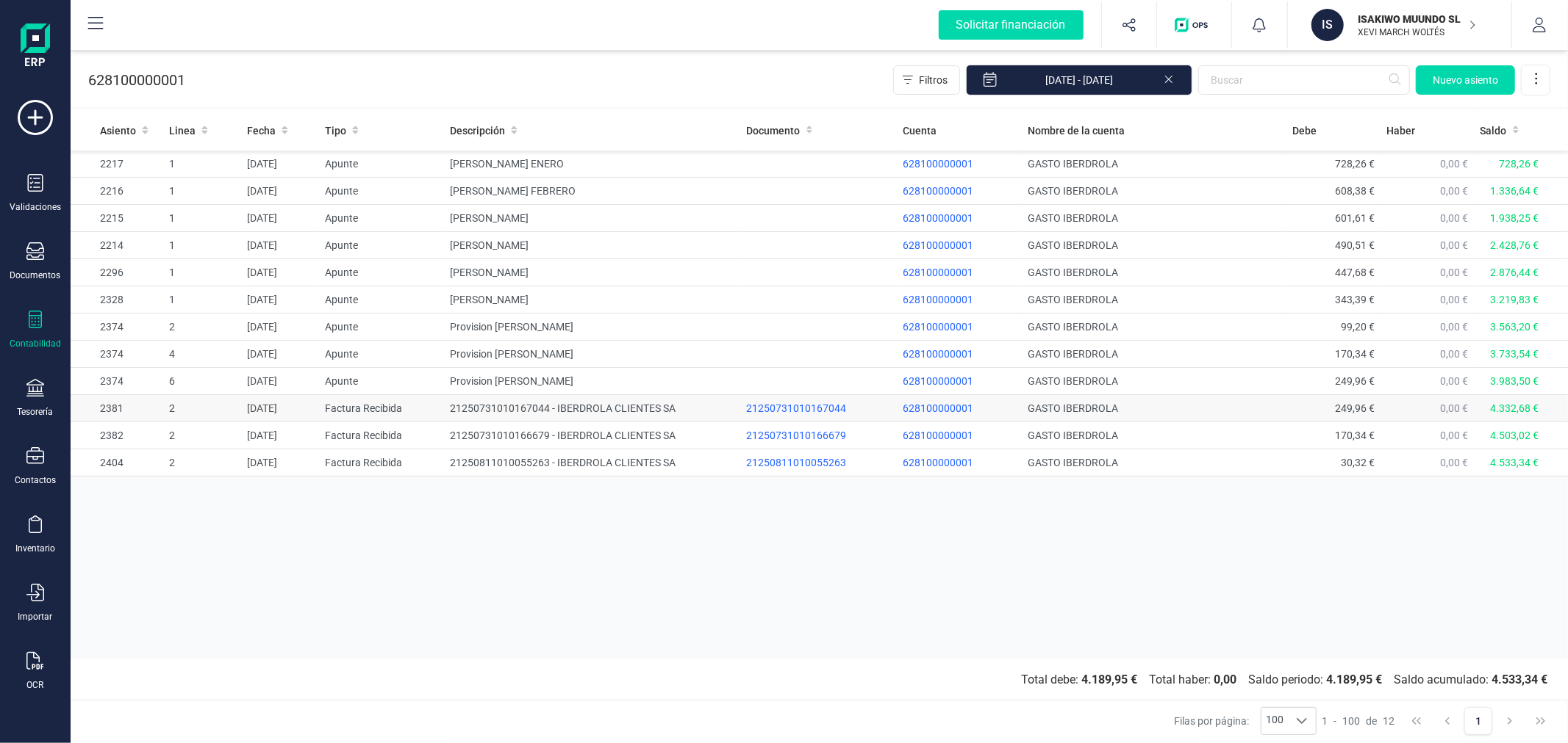
click at [589, 406] on td "21250731010167044 - IBERDROLA CLIENTES SA" at bounding box center [592, 409] width 296 height 27
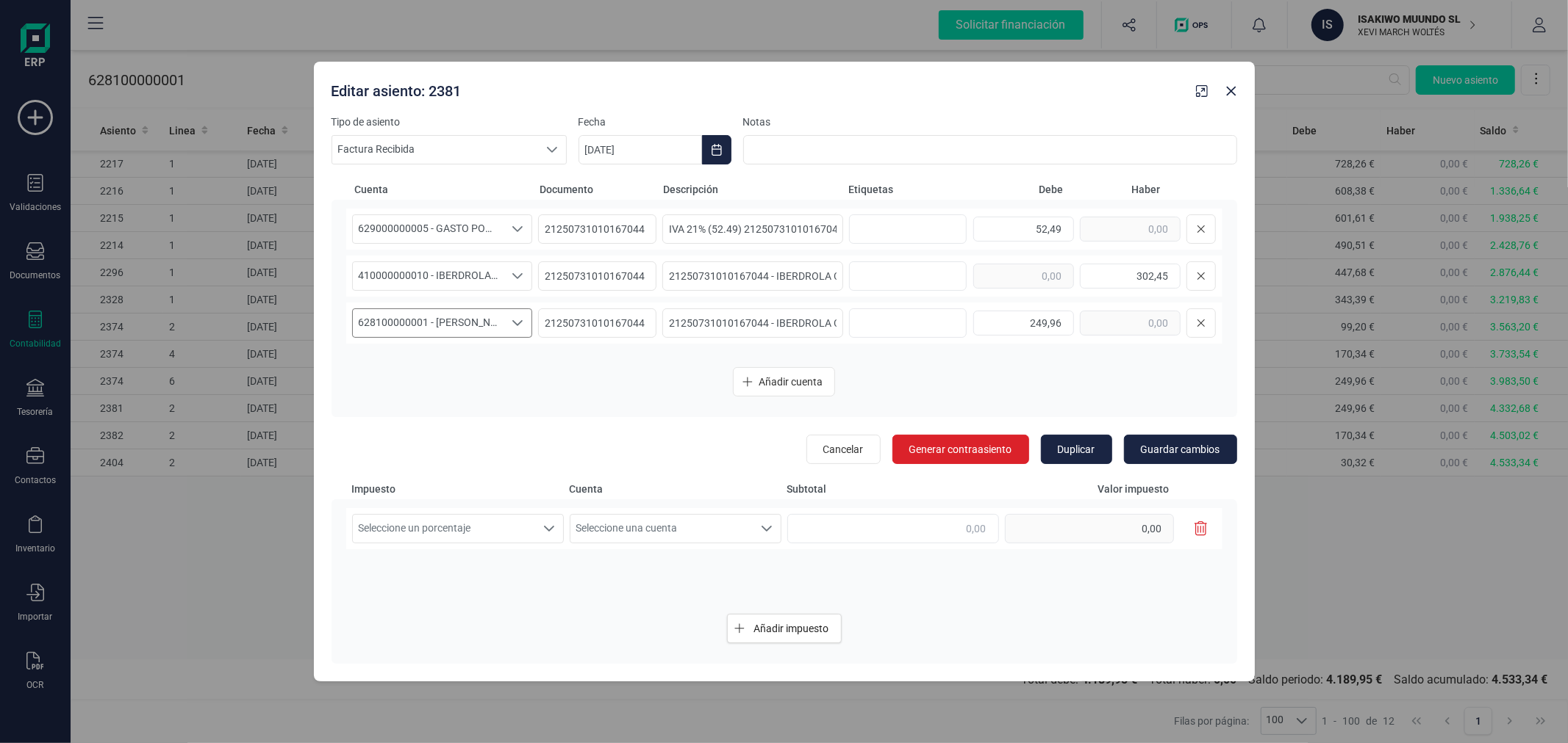
click at [486, 319] on span "628100000001 - [PERSON_NAME]" at bounding box center [428, 323] width 151 height 28
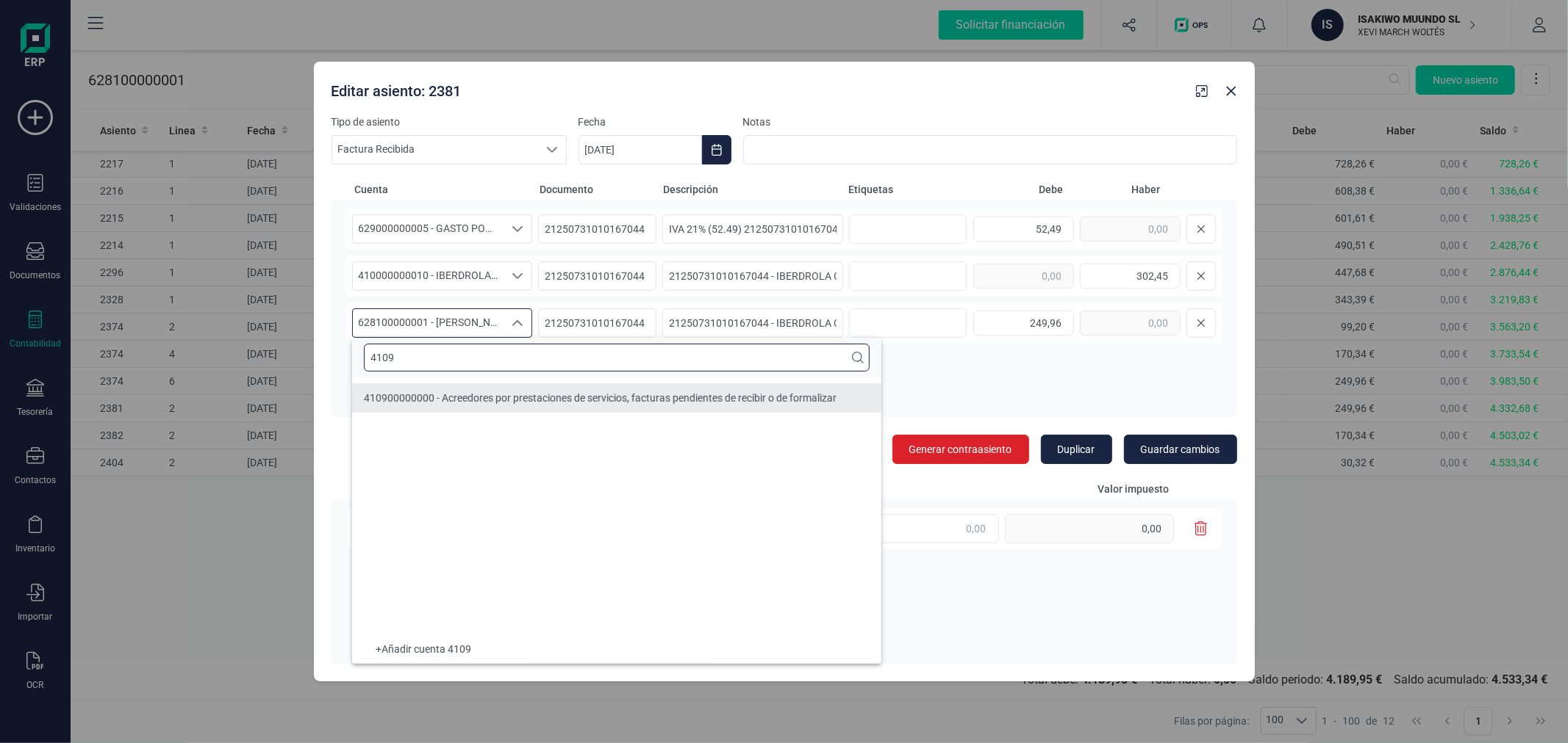
type input "4109"
click at [561, 397] on span "410900000000 - Acreedores por prestaciones de servicios, facturas pendientes de…" at bounding box center [600, 398] width 473 height 12
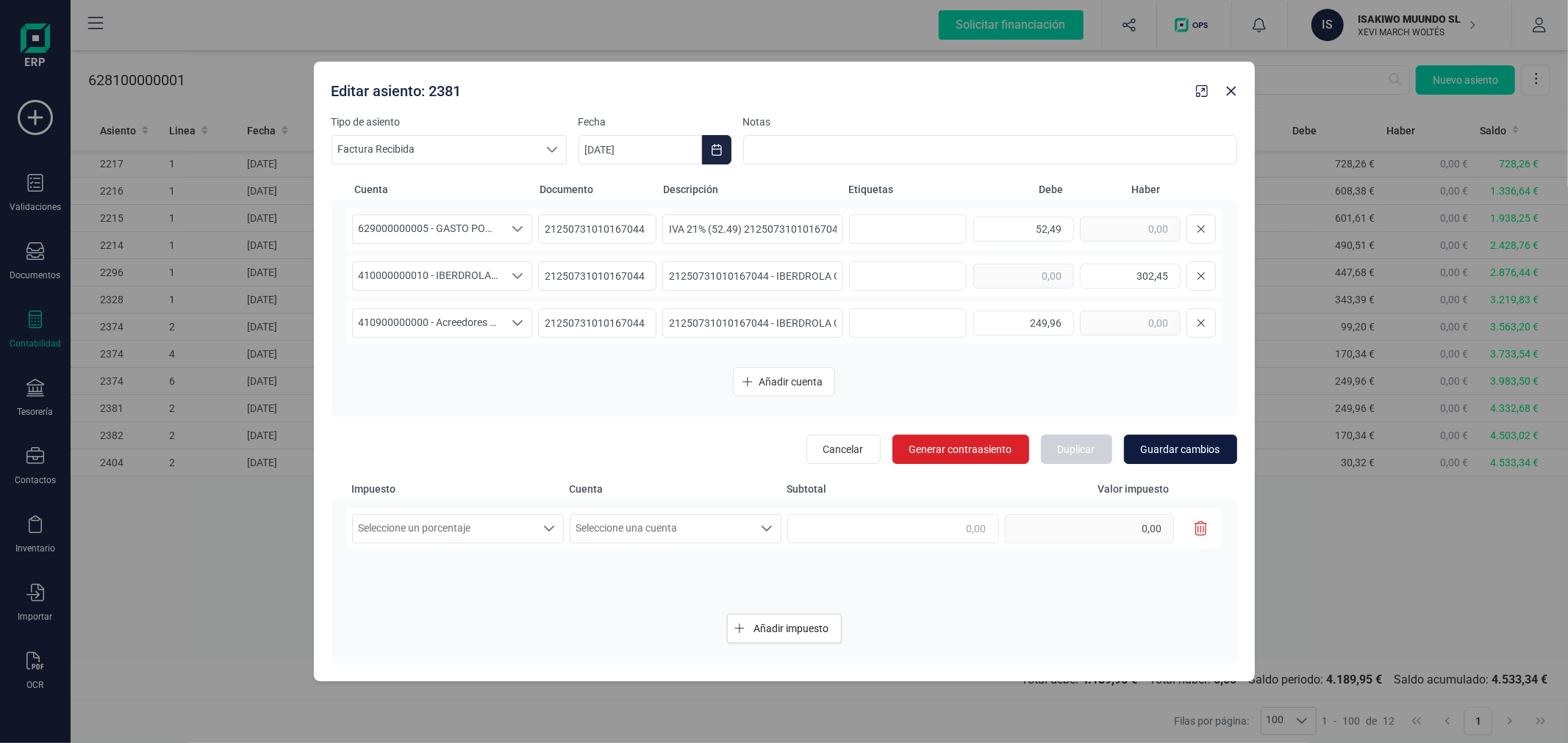
click at [1177, 452] on span "Guardar cambios" at bounding box center [1180, 450] width 80 height 15
type input "[DATE]"
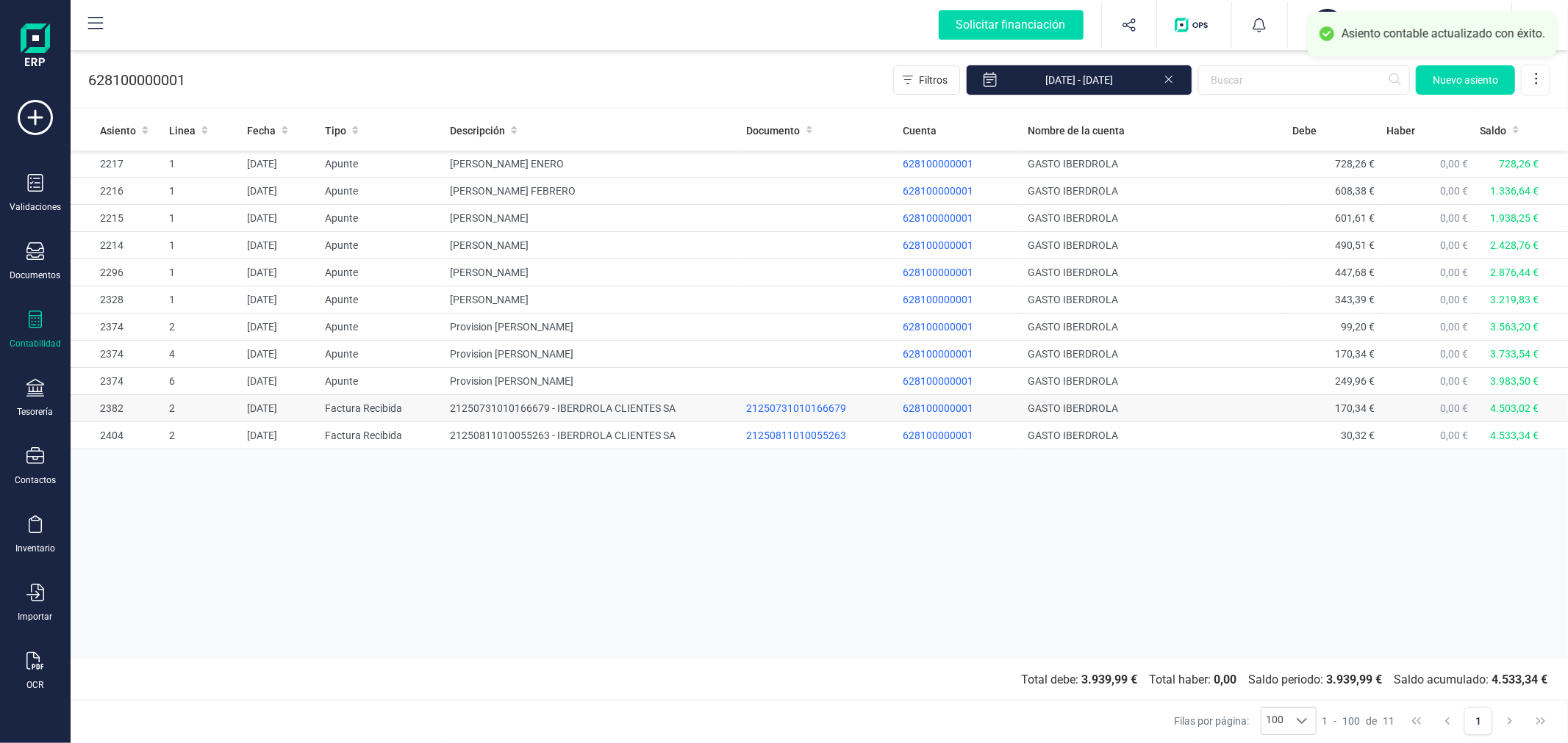
click at [540, 412] on td "21250731010166679 - IBERDROLA CLIENTES SA" at bounding box center [592, 409] width 296 height 27
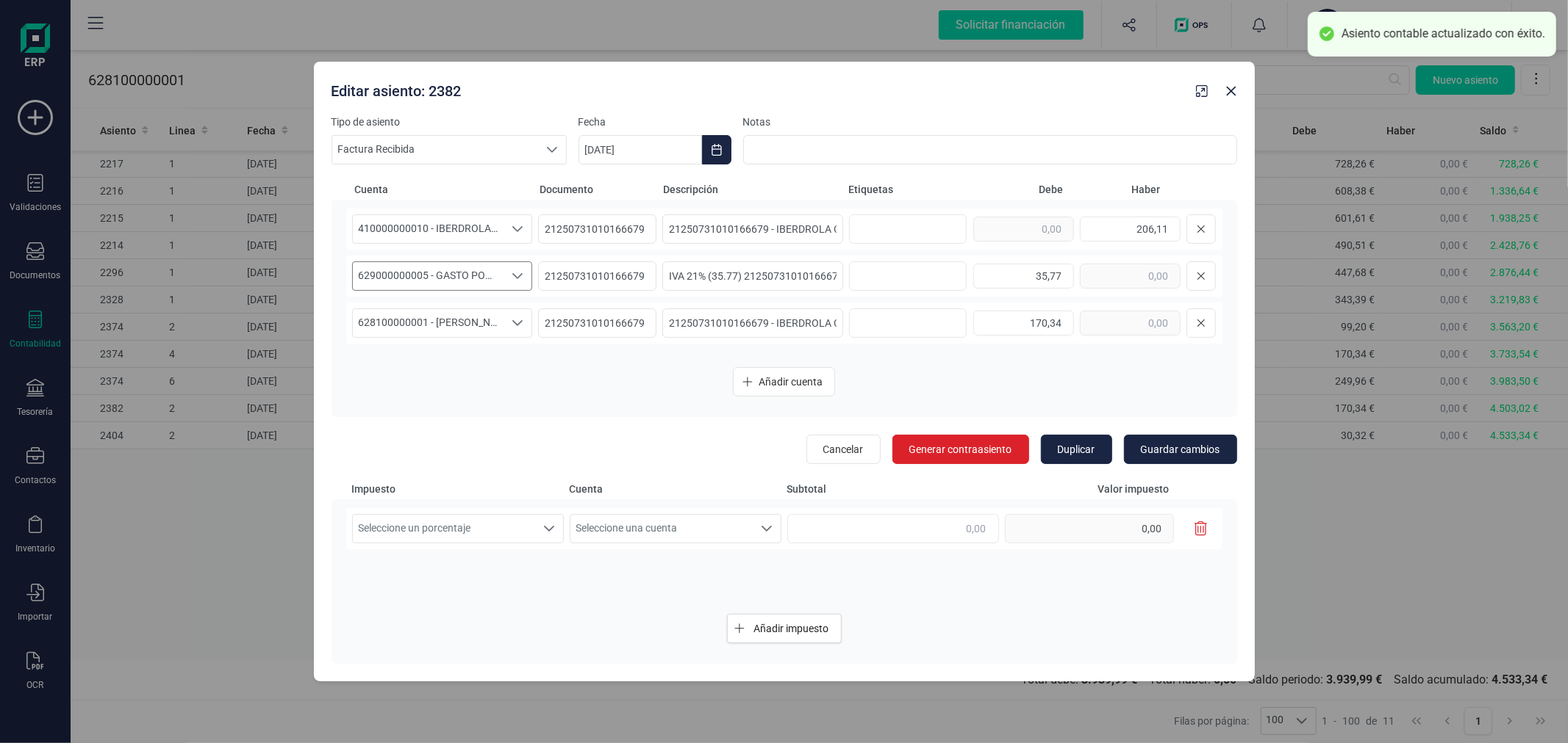
click at [485, 269] on span "629000000005 - GASTO POR IVA NO DEDUCIBLE" at bounding box center [428, 276] width 151 height 28
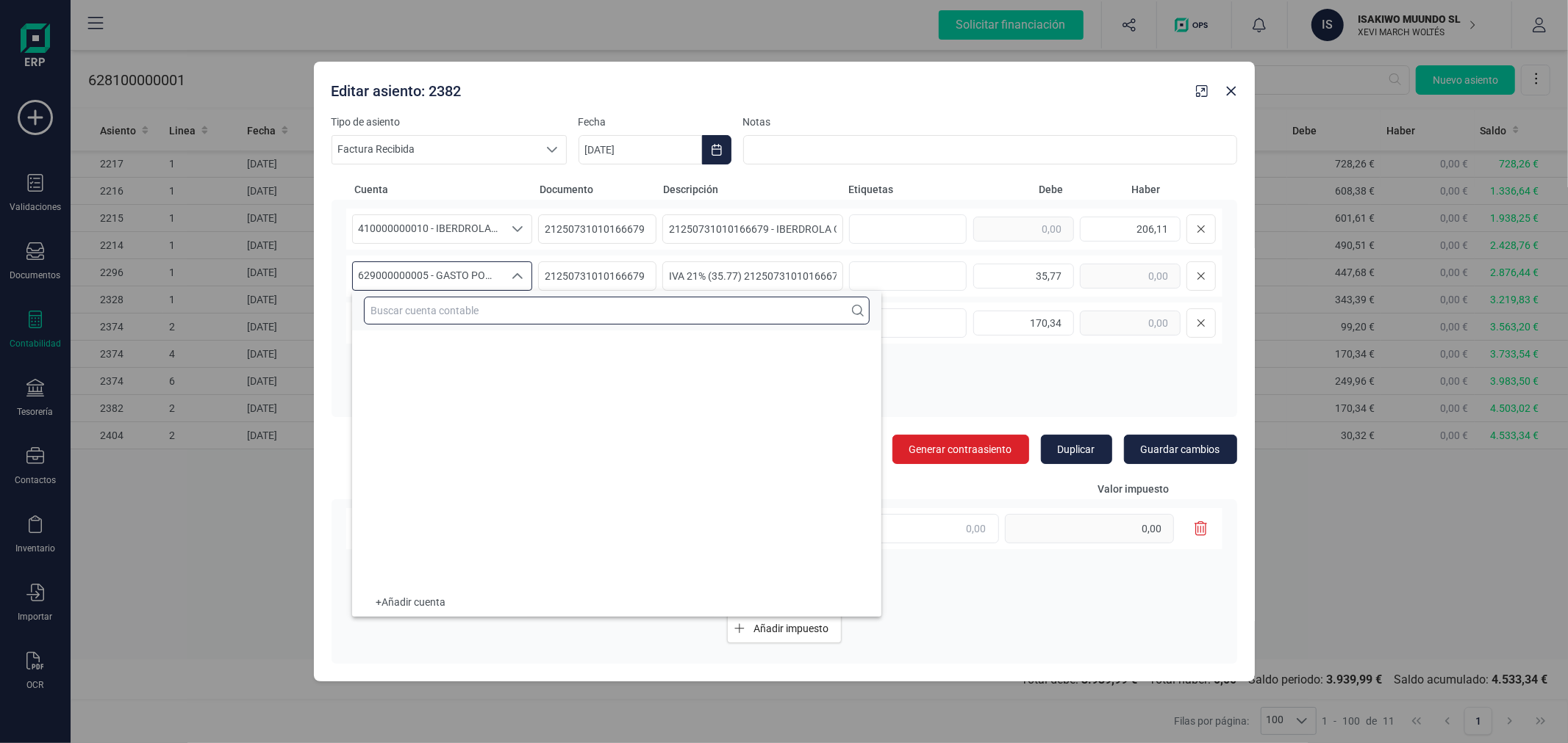
scroll to position [17987, 0]
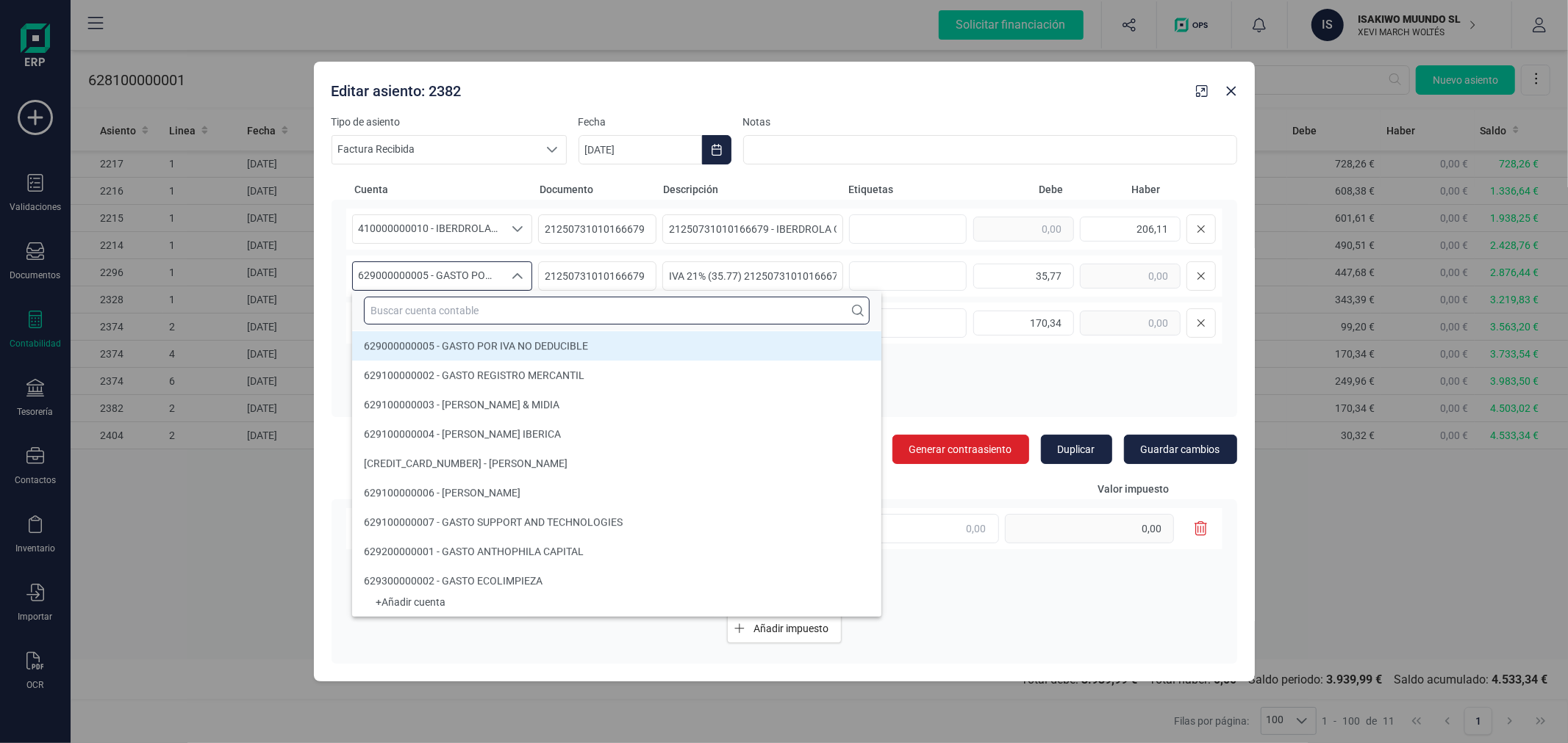
click at [502, 313] on input "text" at bounding box center [616, 310] width 506 height 28
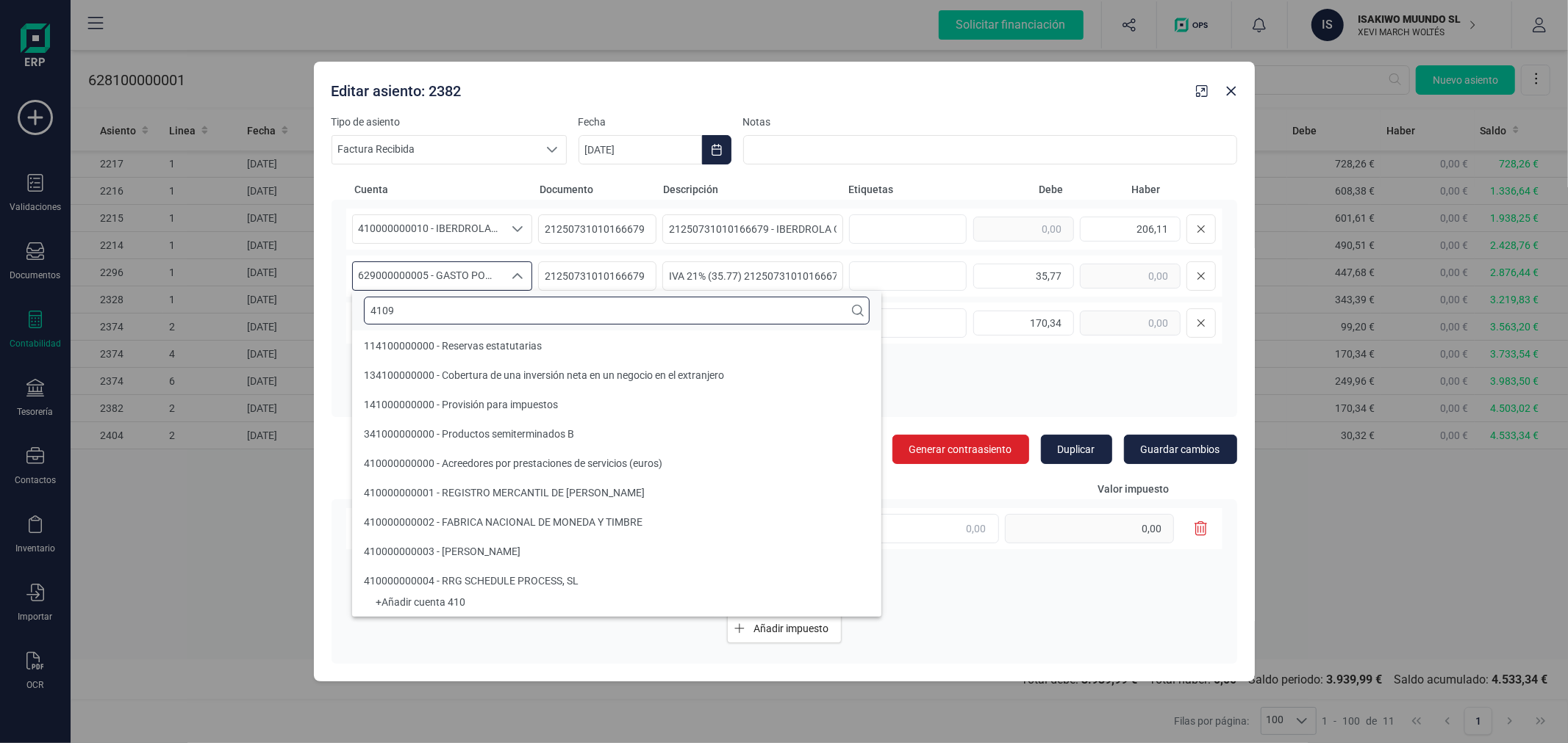
scroll to position [0, 0]
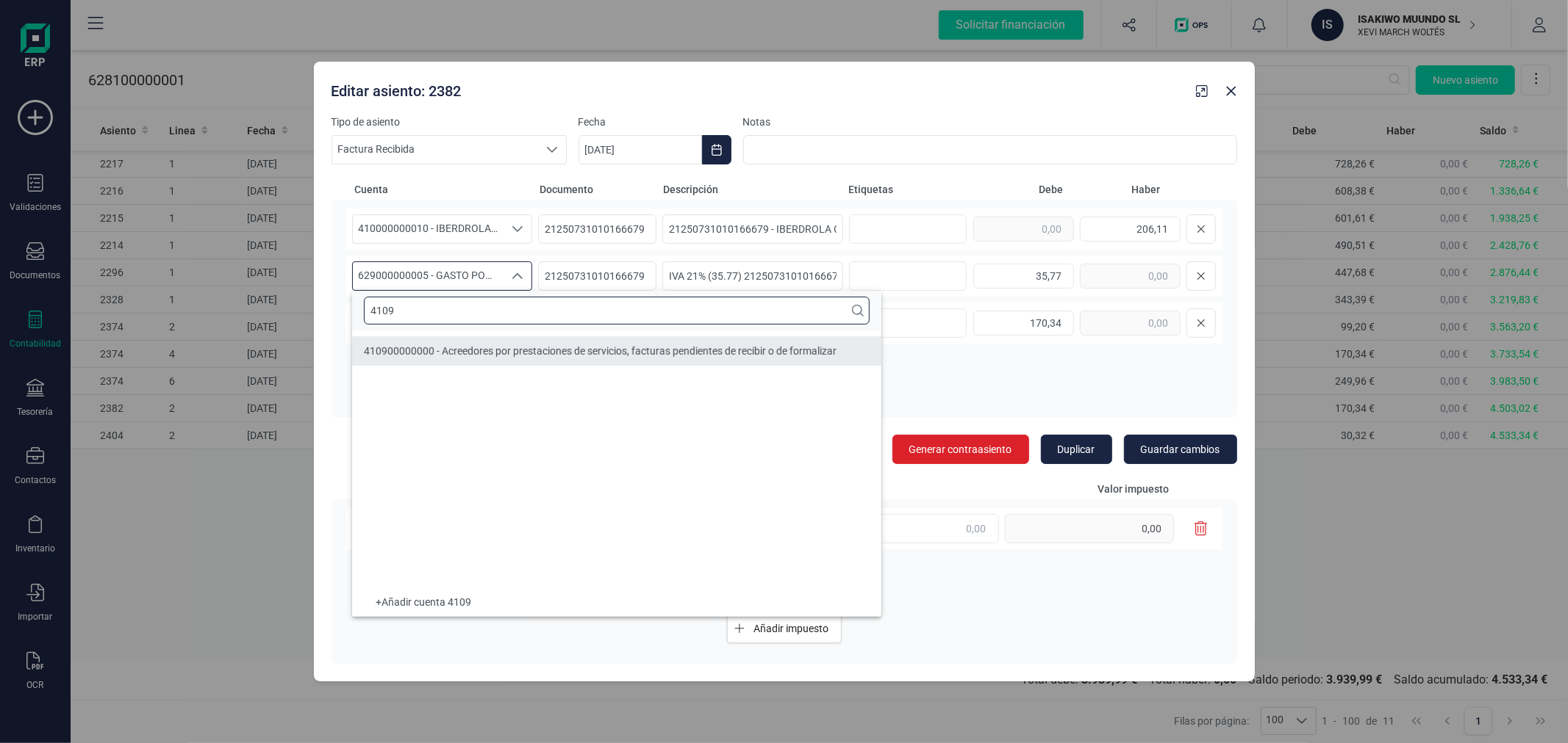
type input "4109"
click at [534, 346] on span "410900000000 - Acreedores por prestaciones de servicios, facturas pendientes de…" at bounding box center [600, 352] width 473 height 12
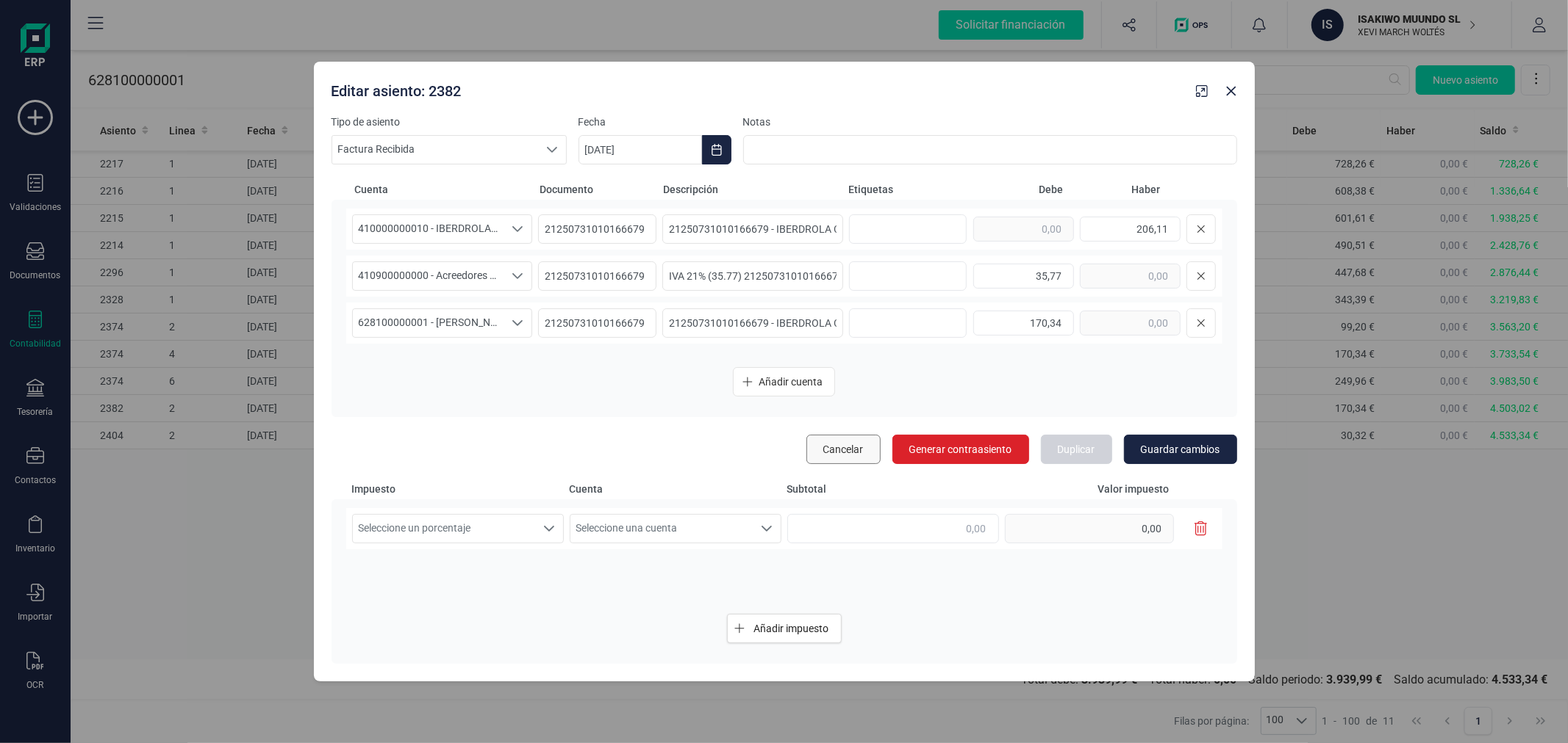
click at [842, 449] on span "Cancelar" at bounding box center [843, 450] width 41 height 15
type input "[DATE]"
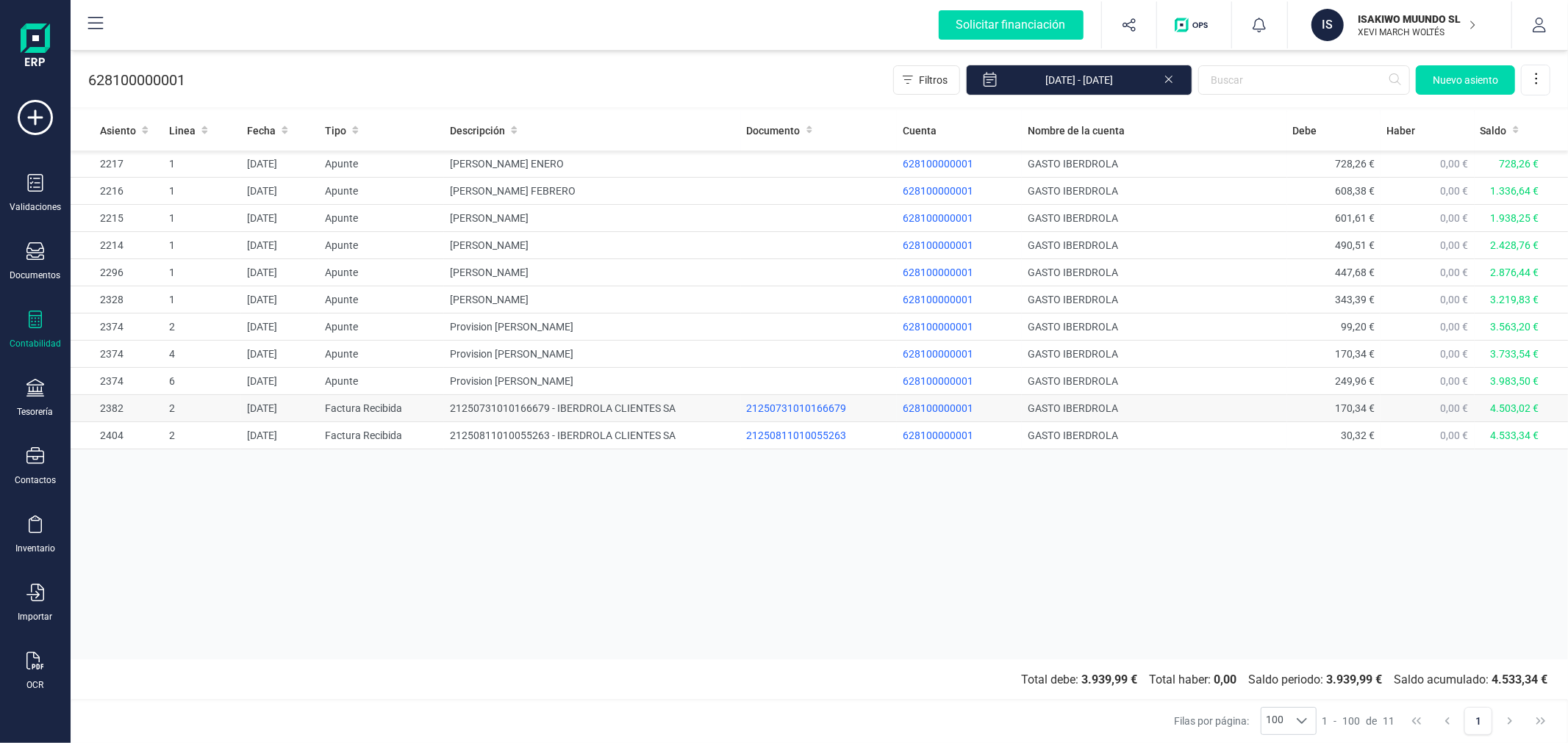
click at [583, 398] on td "21250731010166679 - IBERDROLA CLIENTES SA" at bounding box center [592, 409] width 296 height 27
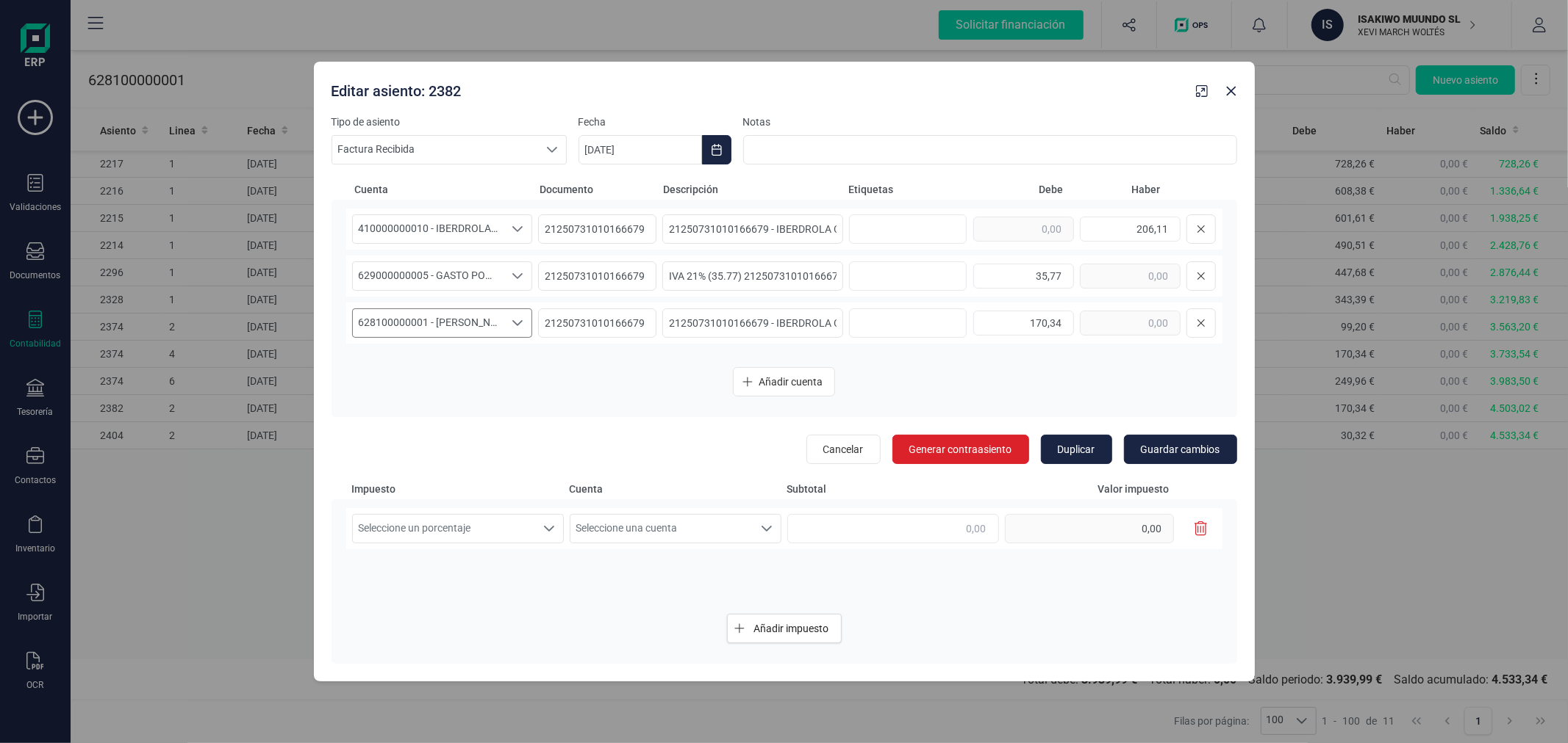
click at [479, 322] on span "628100000001 - [PERSON_NAME]" at bounding box center [428, 323] width 151 height 28
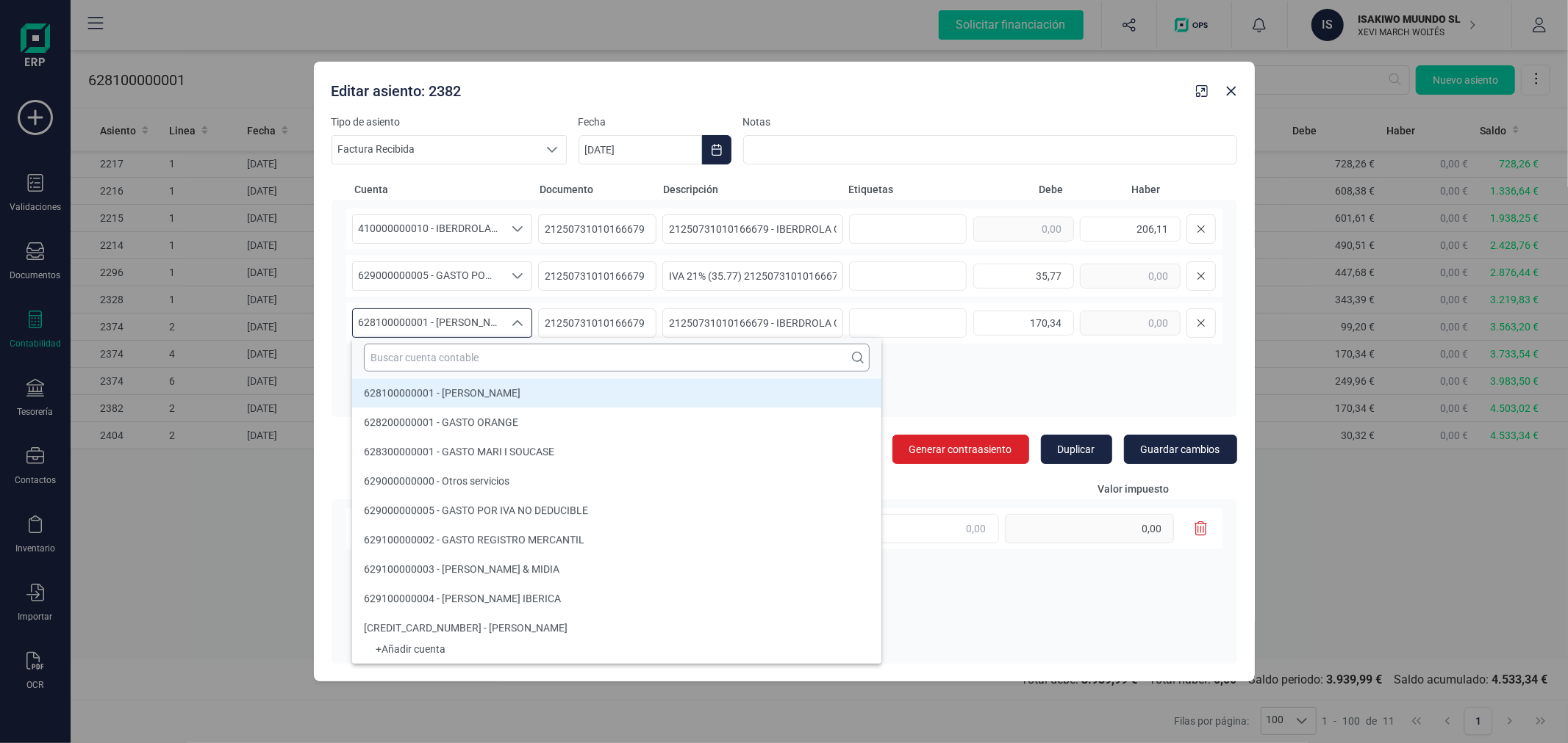
click at [498, 356] on input "text" at bounding box center [616, 358] width 506 height 28
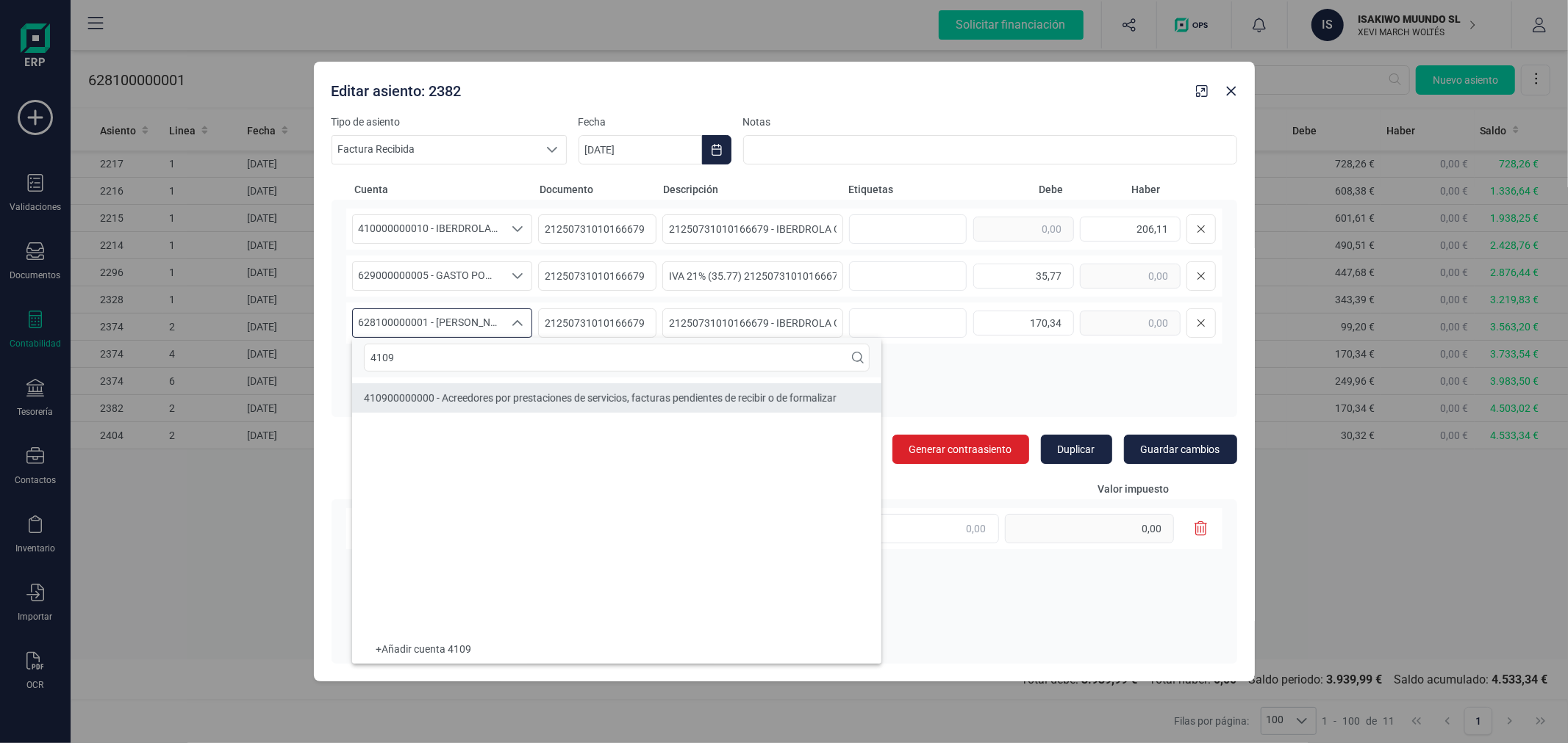
type input "4109"
click at [537, 389] on li "410900000000 - Acreedores por prestaciones de servicios, facturas pendientes de…" at bounding box center [616, 397] width 529 height 29
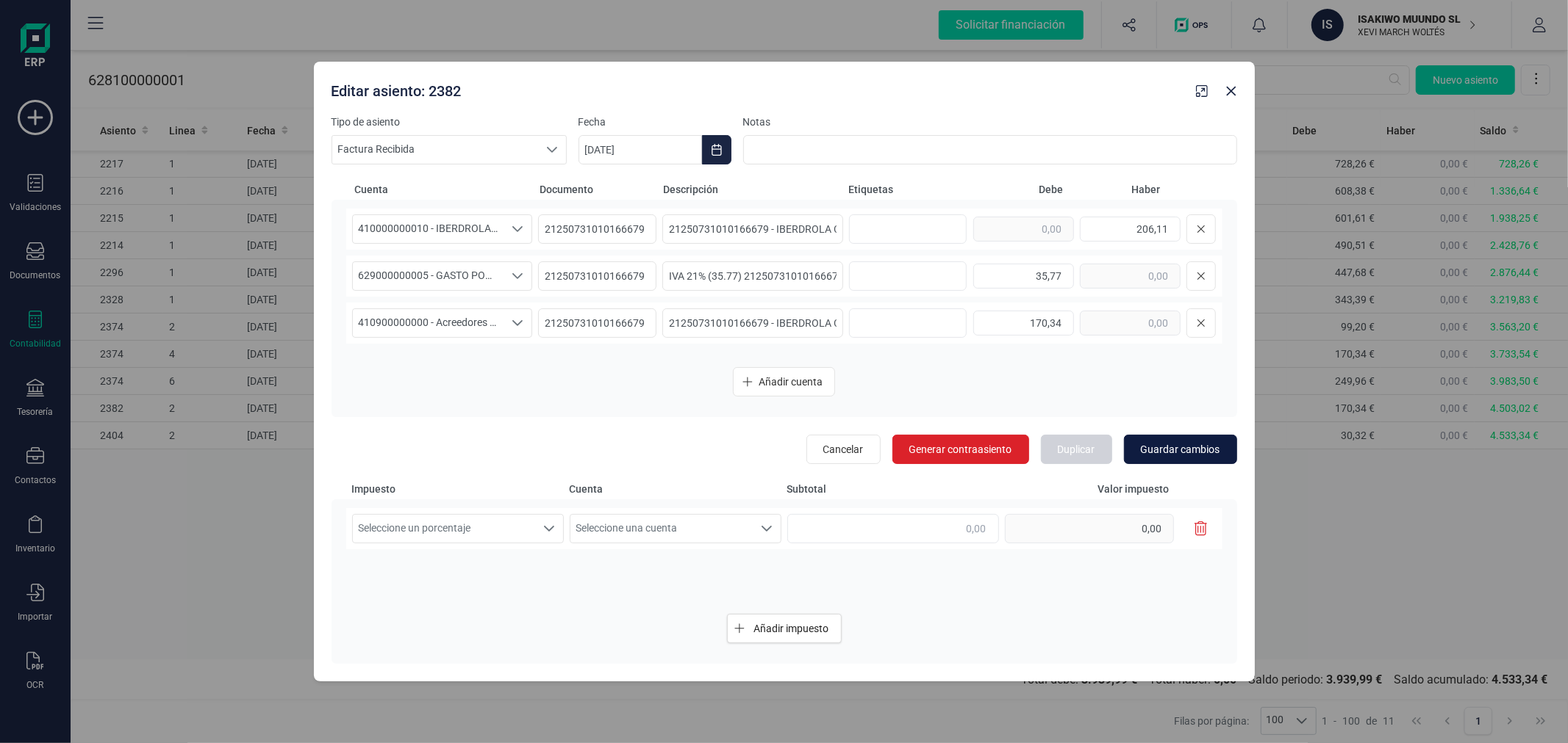
click at [1229, 439] on button "Guardar cambios" at bounding box center [1180, 449] width 114 height 29
type input "[DATE]"
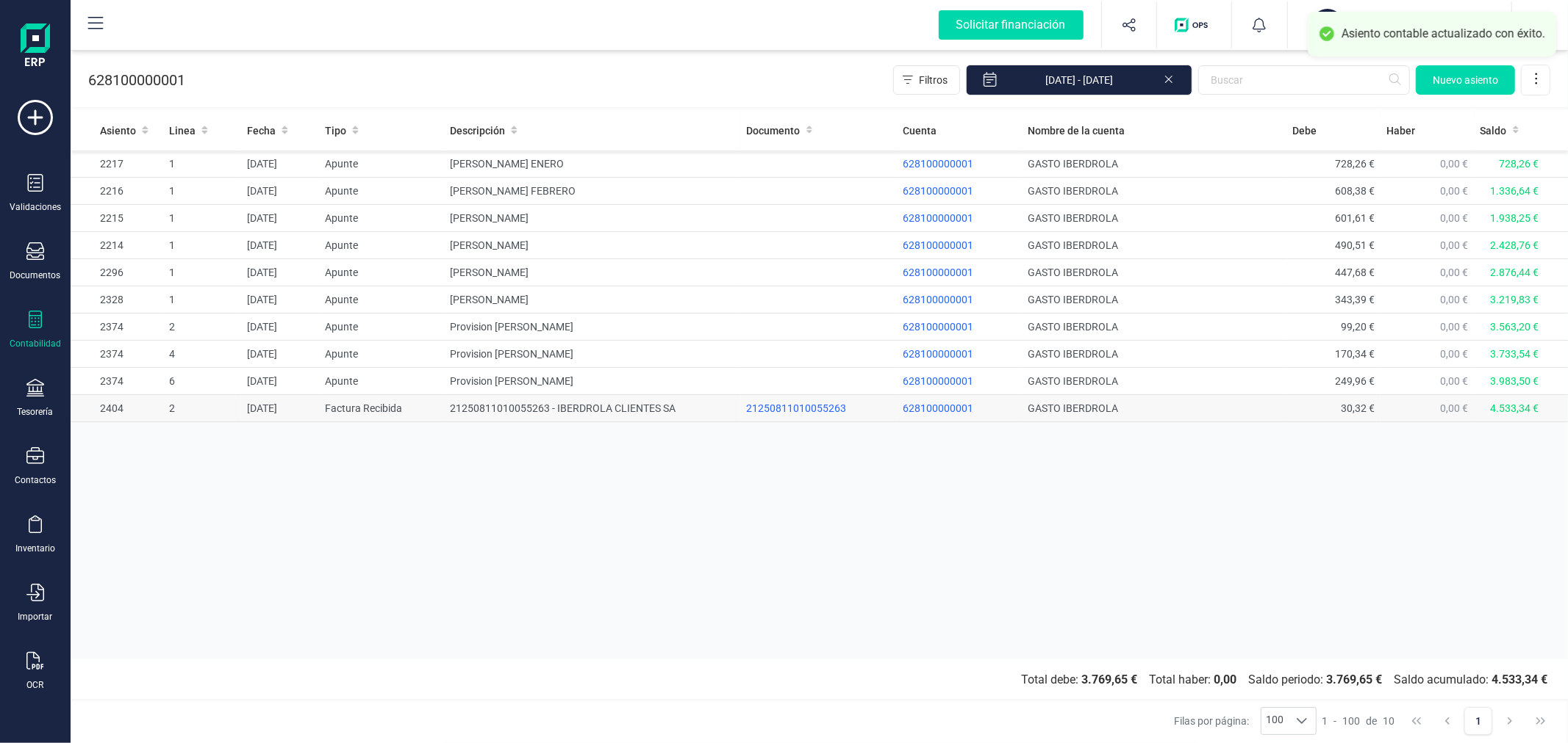
click at [655, 412] on td "21250811010055263 - IBERDROLA CLIENTES SA" at bounding box center [592, 409] width 296 height 27
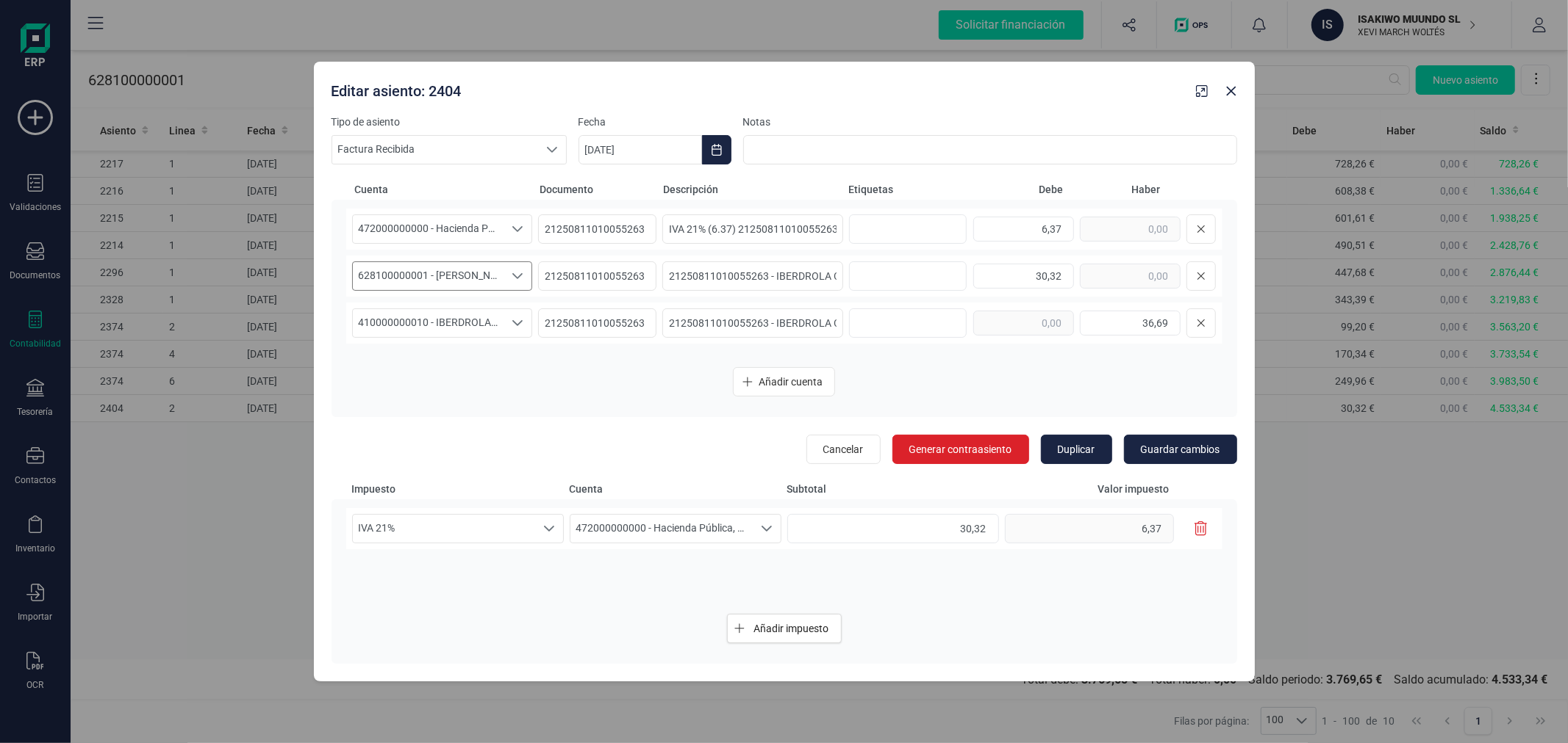
click at [465, 280] on span "628100000001 - [PERSON_NAME]" at bounding box center [428, 276] width 151 height 28
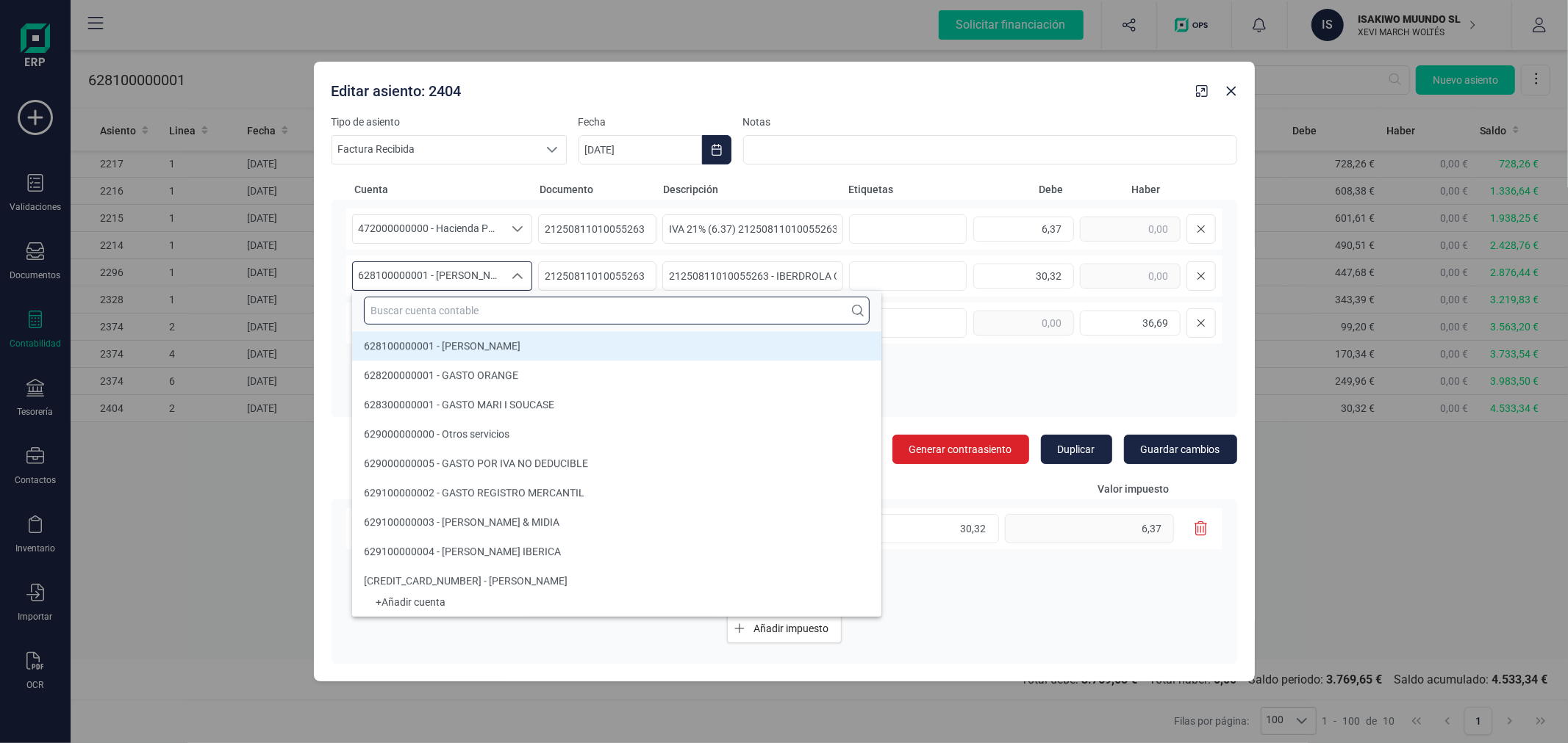
click at [486, 300] on input "text" at bounding box center [616, 310] width 506 height 28
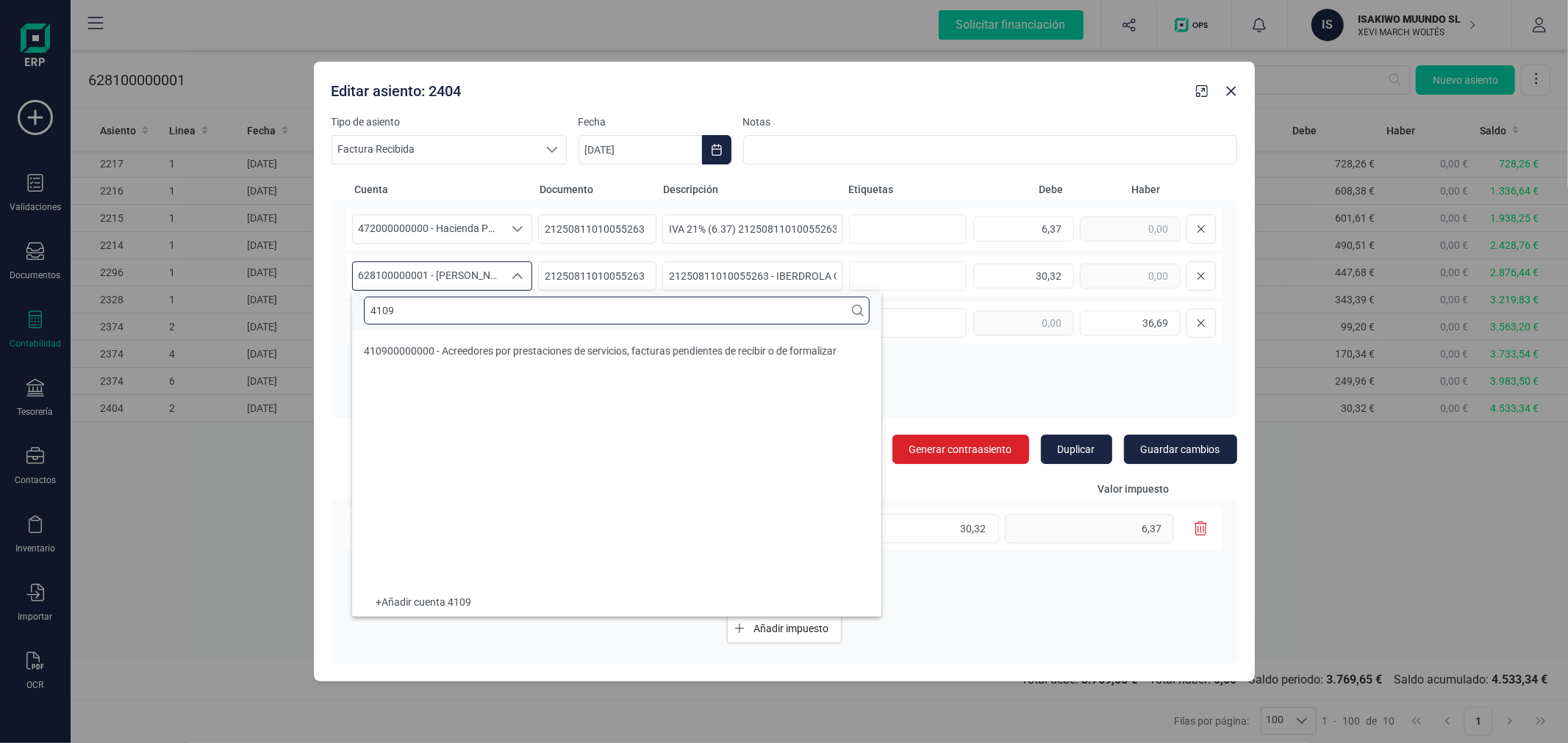
scroll to position [0, 0]
type input "4109"
click at [548, 357] on div "410900000000 - Acreedores por prestaciones de servicios, facturas pendientes de…" at bounding box center [600, 352] width 473 height 15
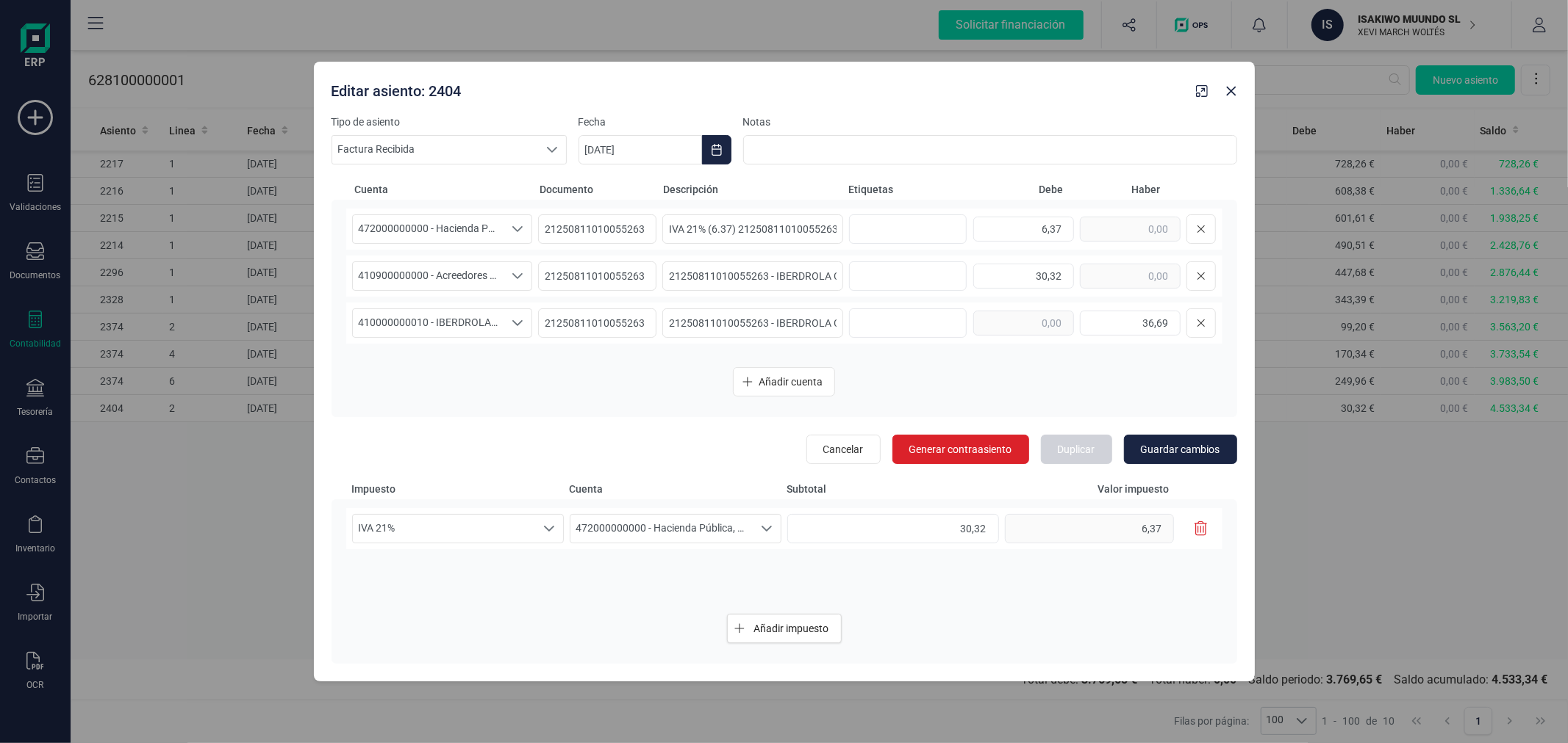
click at [1201, 519] on button "button" at bounding box center [1200, 528] width 25 height 29
click at [416, 233] on span "472000000000 - Hacienda Pública, IVA soportado" at bounding box center [428, 228] width 151 height 28
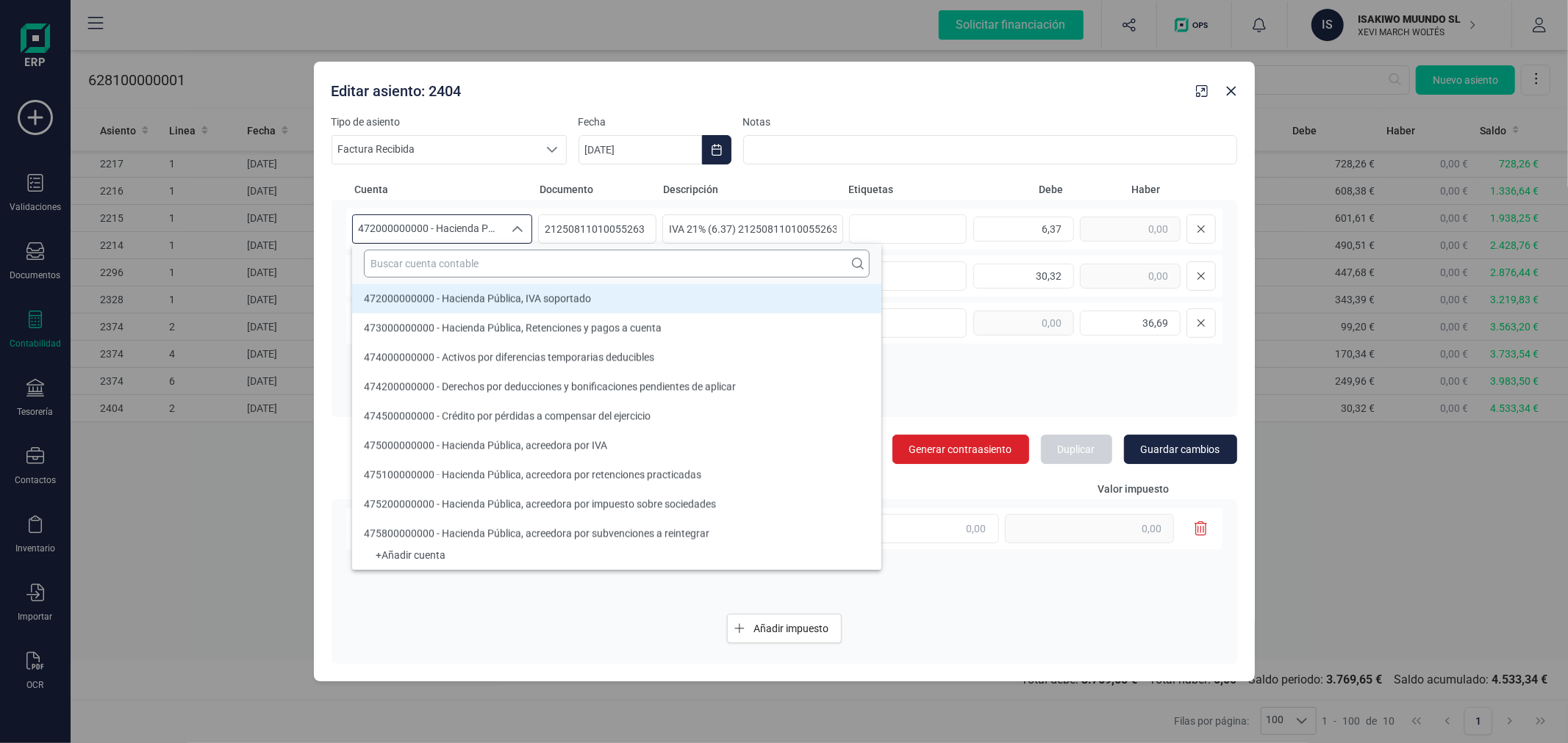
click at [422, 270] on input "text" at bounding box center [616, 263] width 506 height 28
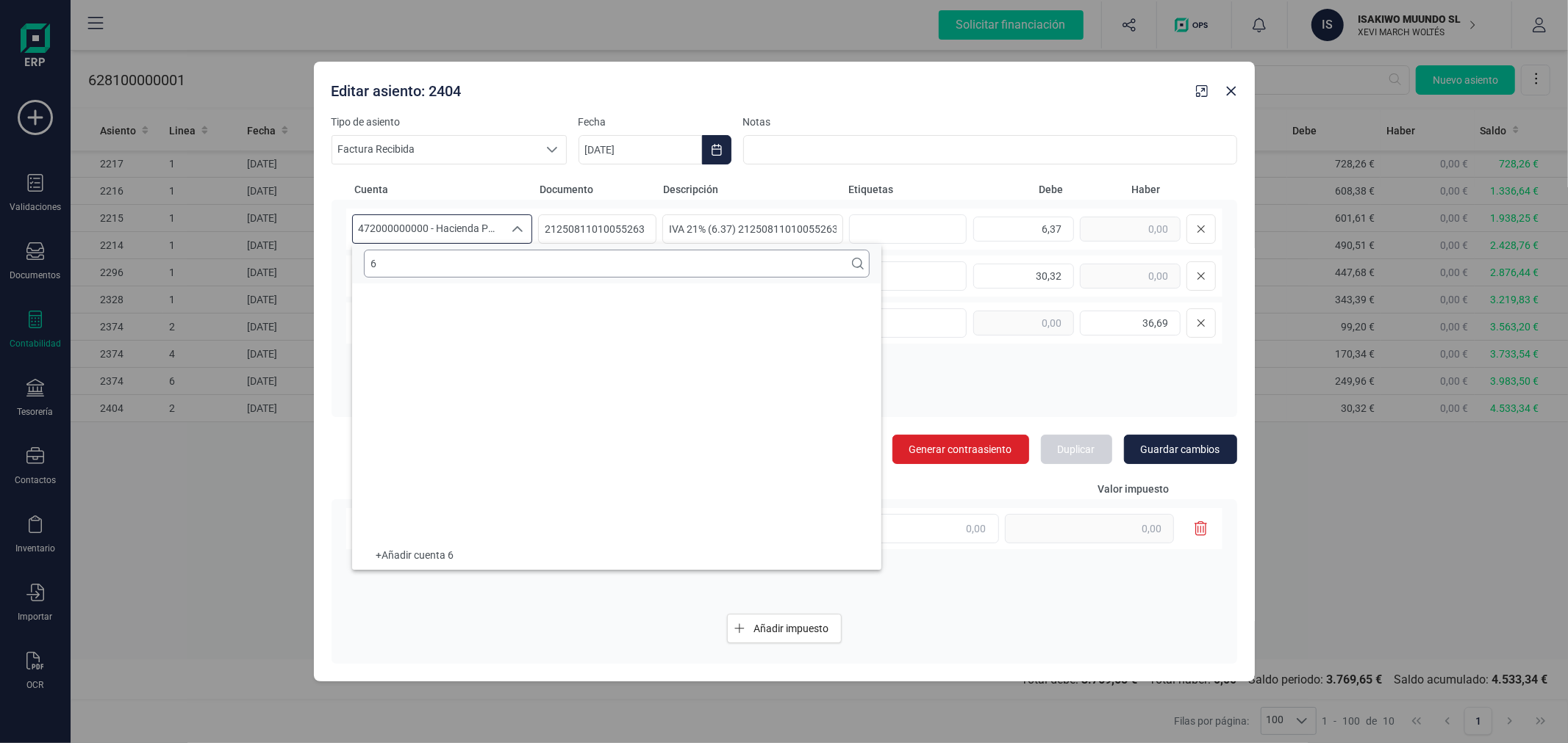
scroll to position [5, 0]
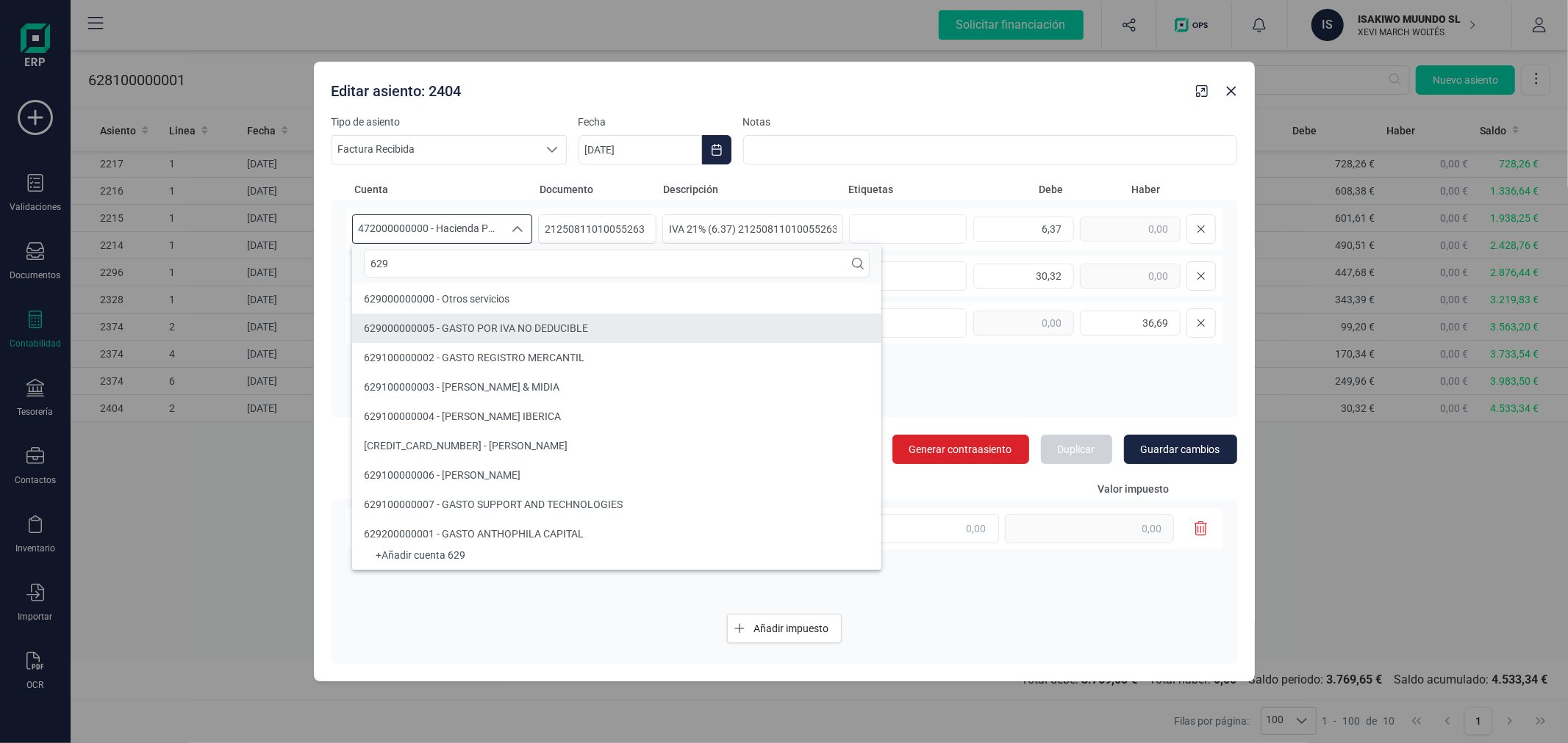
type input "629"
click at [445, 322] on span "629000000005 - GASTO POR IVA NO DEDUCIBLE" at bounding box center [476, 328] width 224 height 12
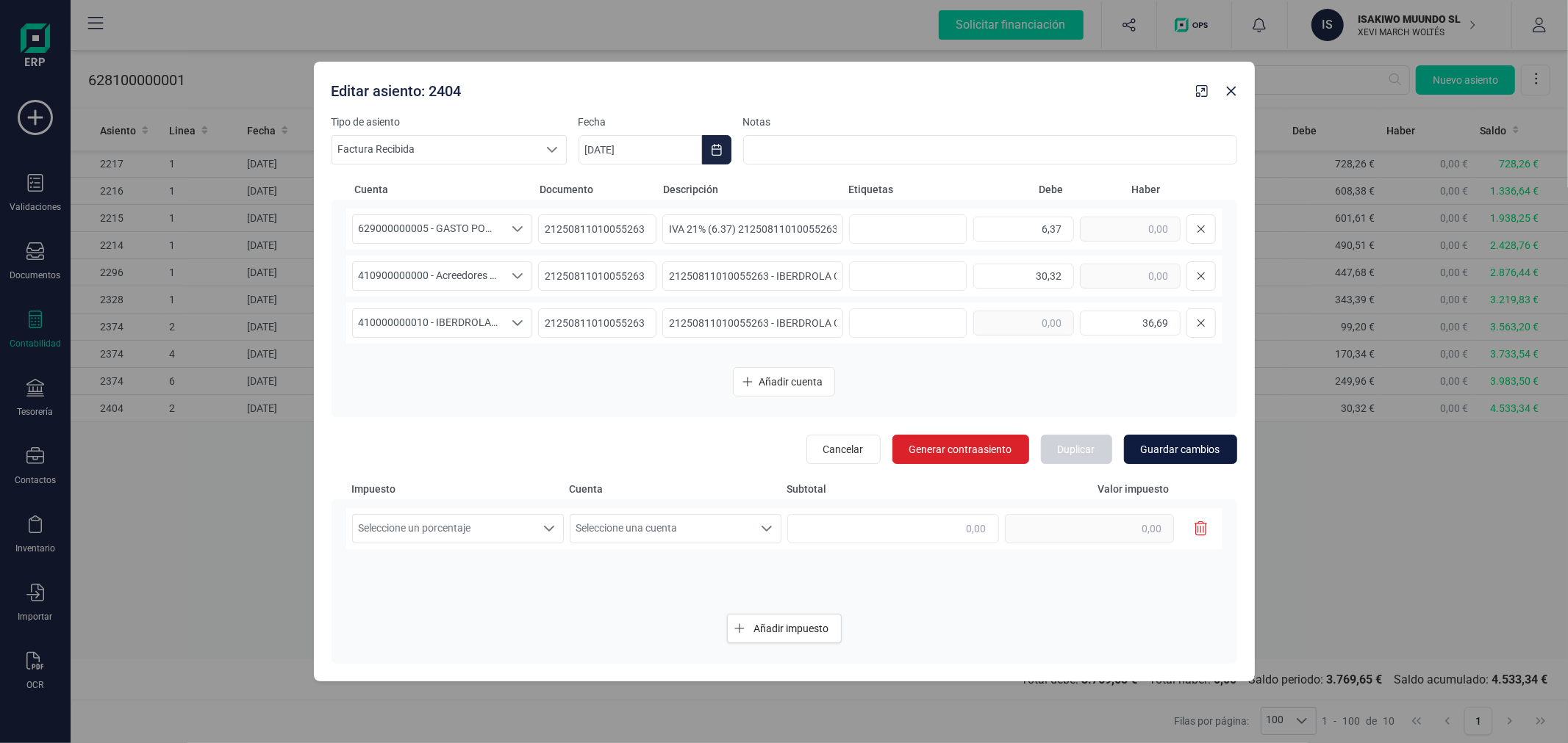
click at [1167, 454] on span "Guardar cambios" at bounding box center [1180, 450] width 80 height 15
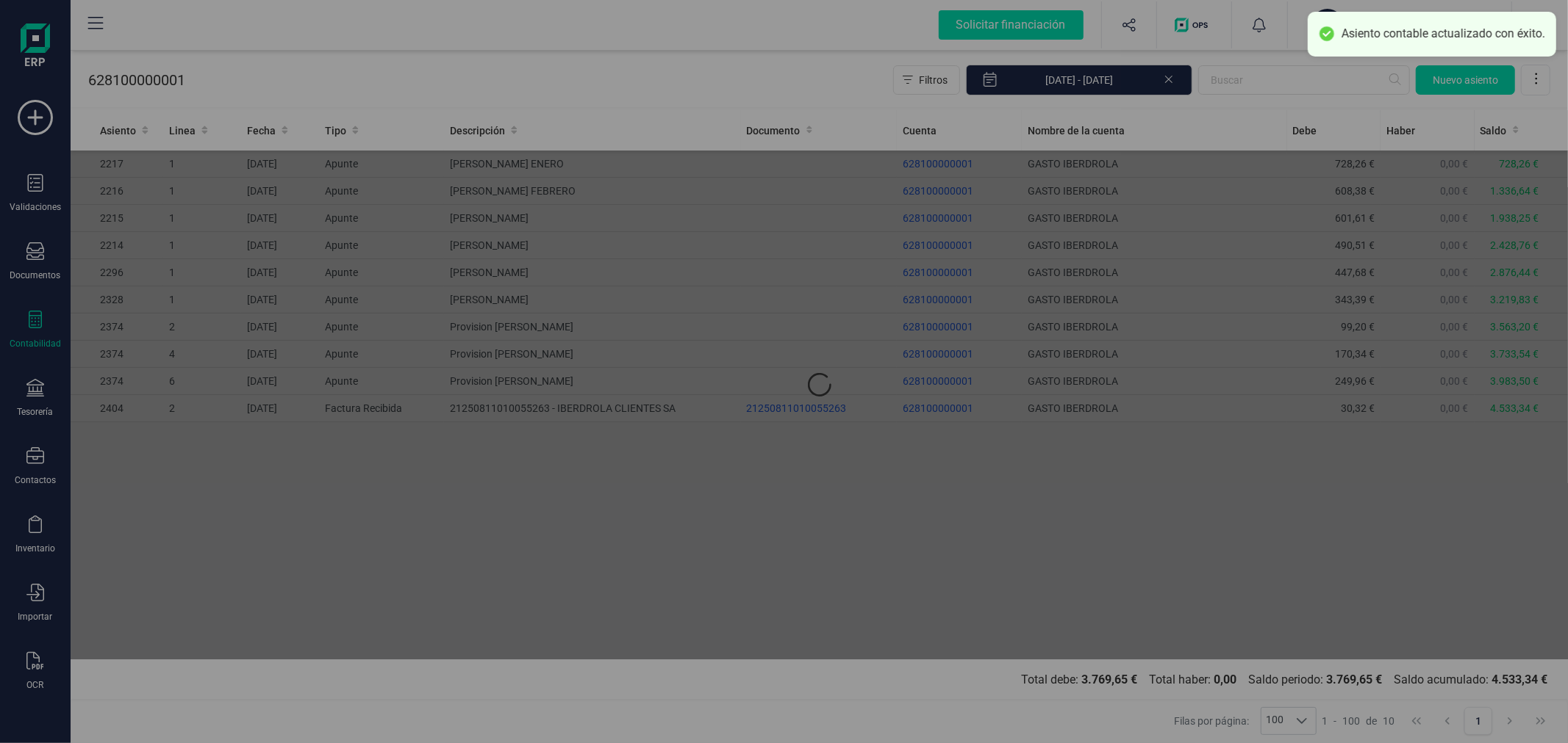
type input "[DATE]"
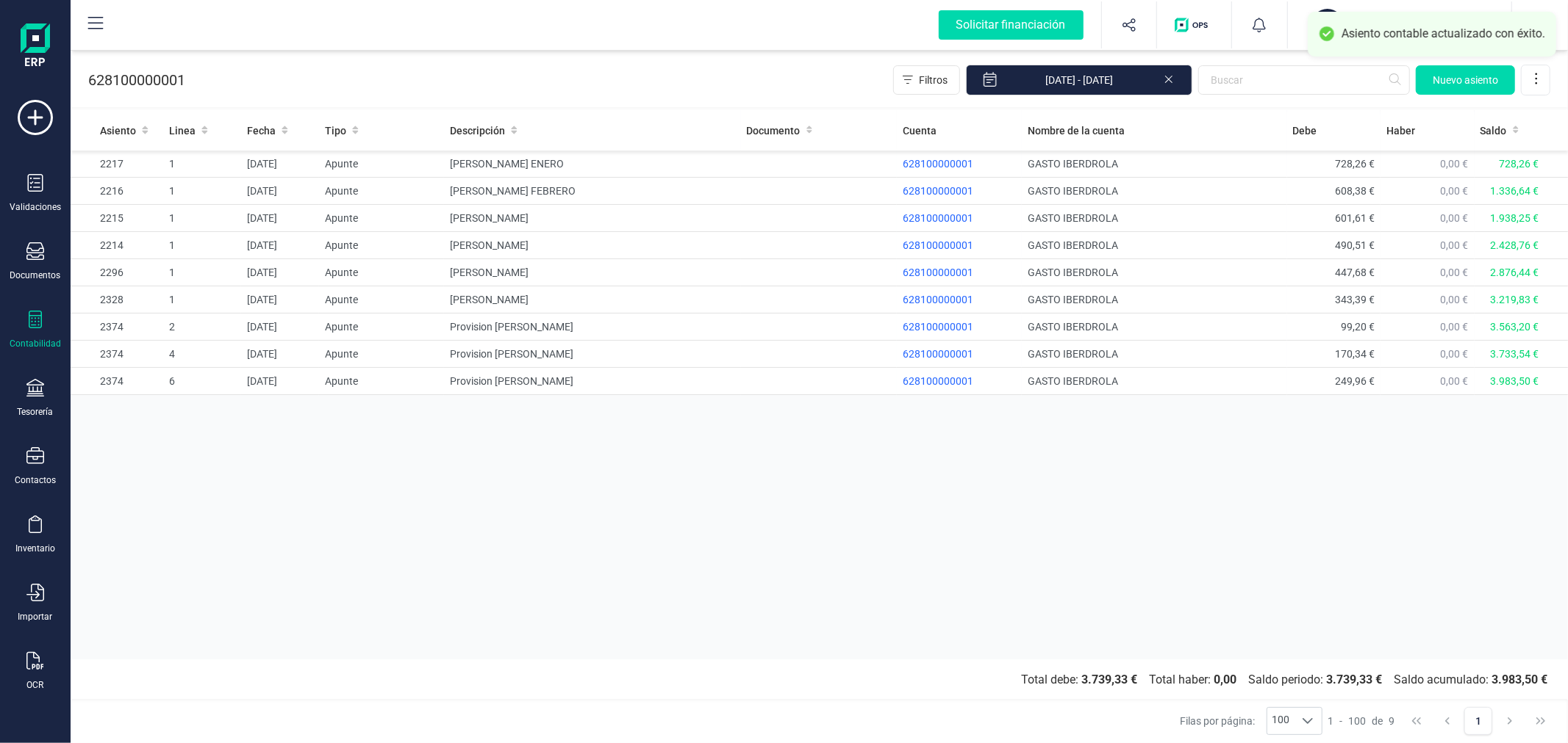
click at [667, 534] on div "Asiento Linea Fecha Tipo Descripción Documento Cuenta Nombre de la cuenta Debe …" at bounding box center [819, 385] width 1497 height 549
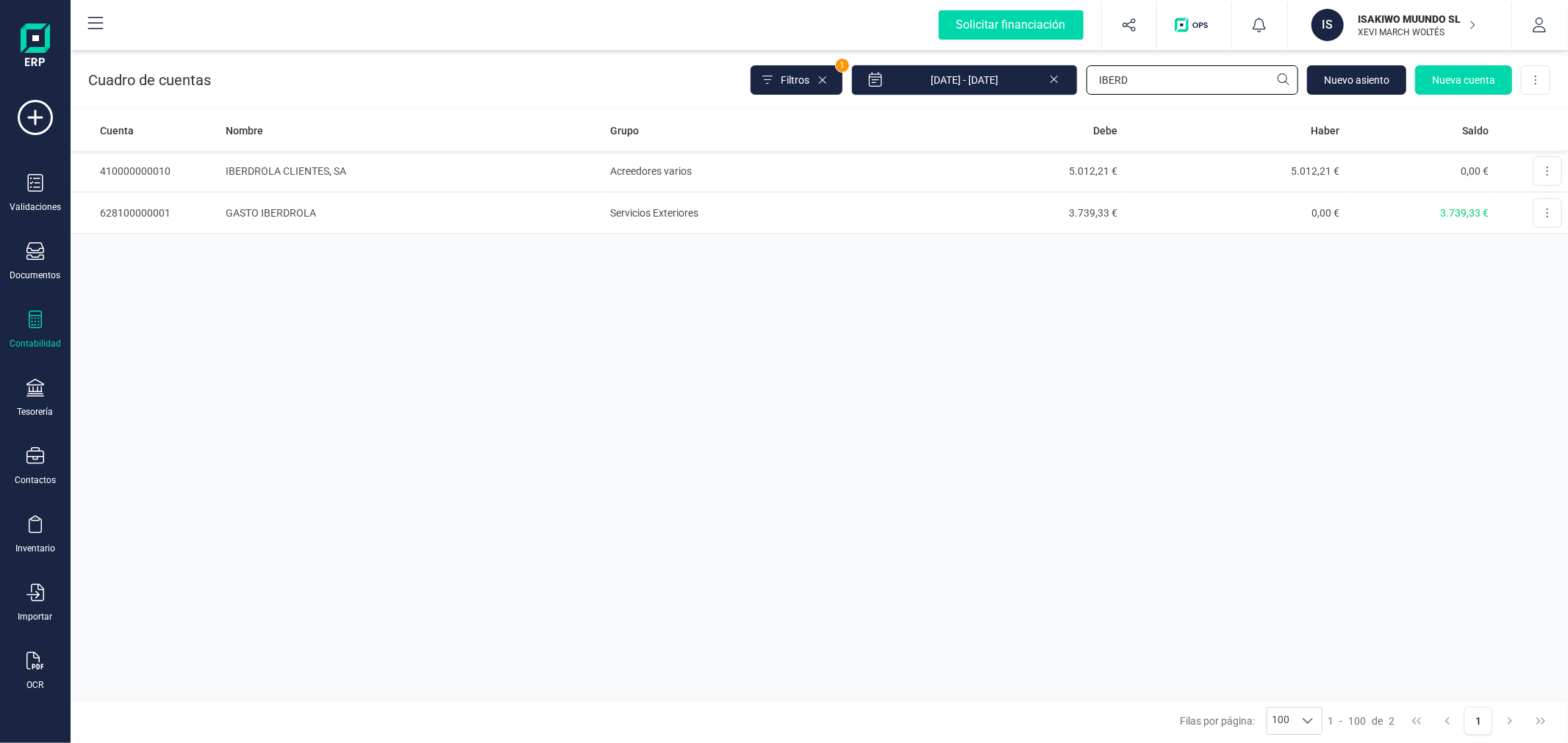
click at [1158, 92] on input "IBERD" at bounding box center [1192, 80] width 212 height 29
type input "ORANGE"
click at [623, 249] on td "Servicios Exteriores" at bounding box center [753, 255] width 296 height 42
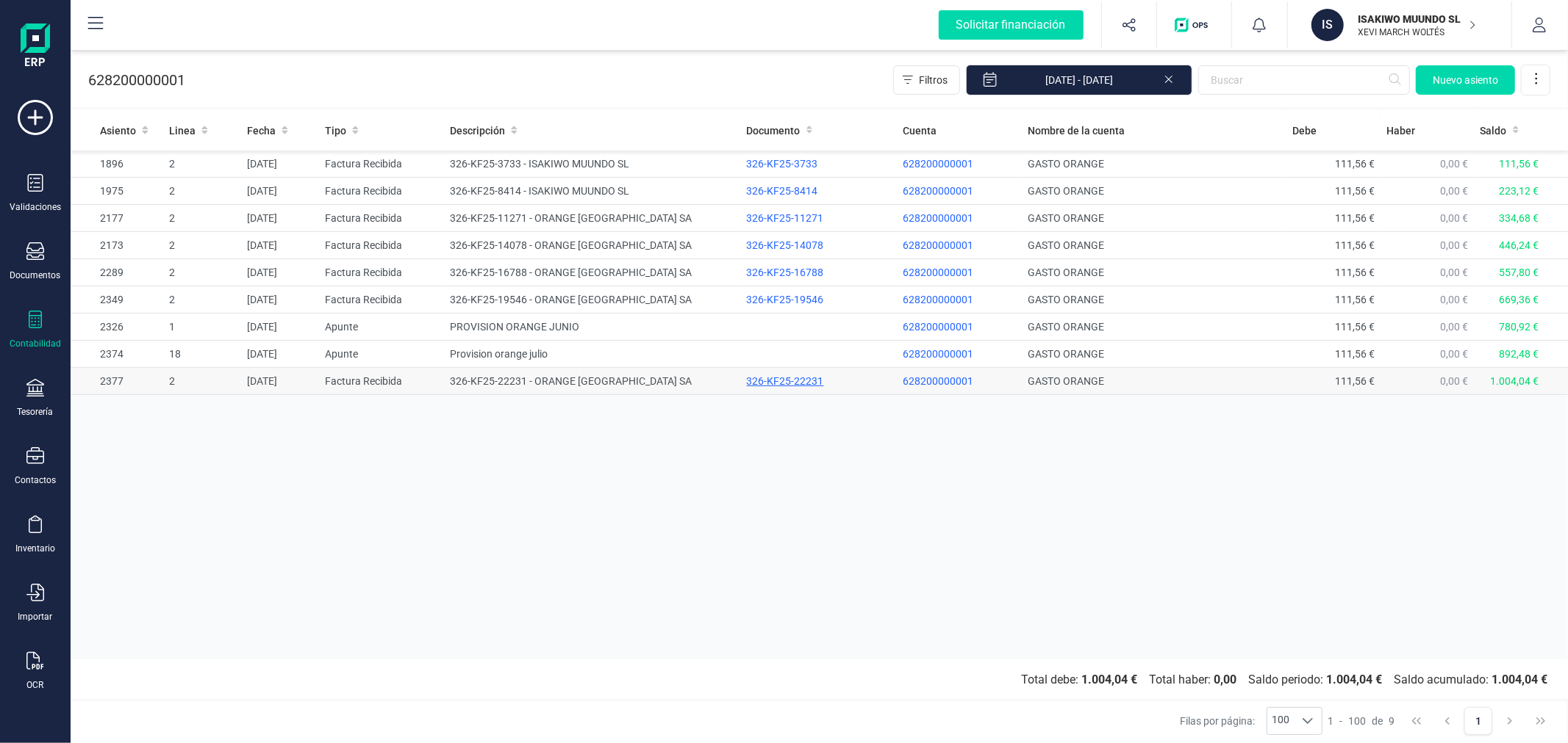
click at [767, 385] on div "326-KF25-22231" at bounding box center [819, 382] width 144 height 15
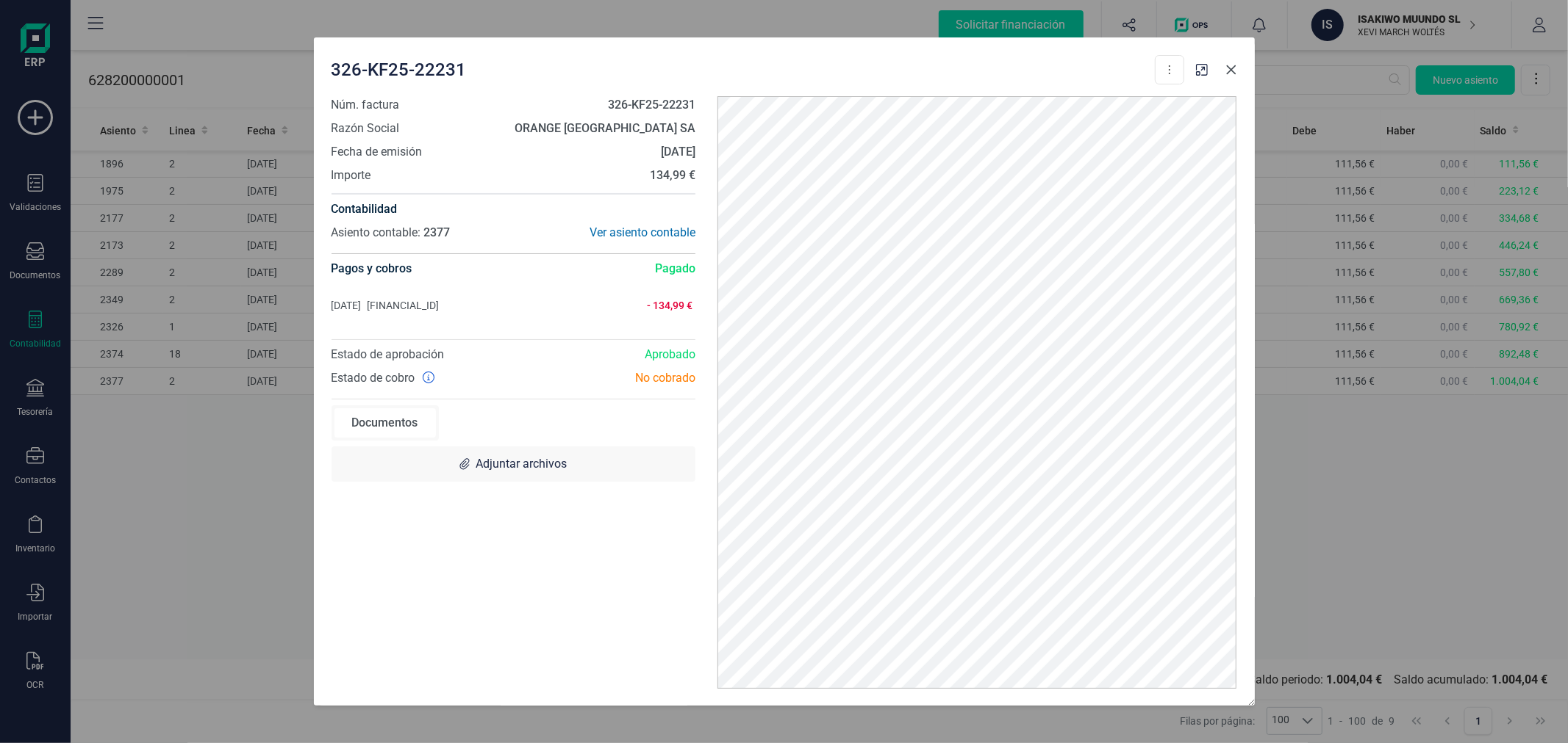
click at [1229, 70] on icon "button" at bounding box center [1231, 70] width 12 height 12
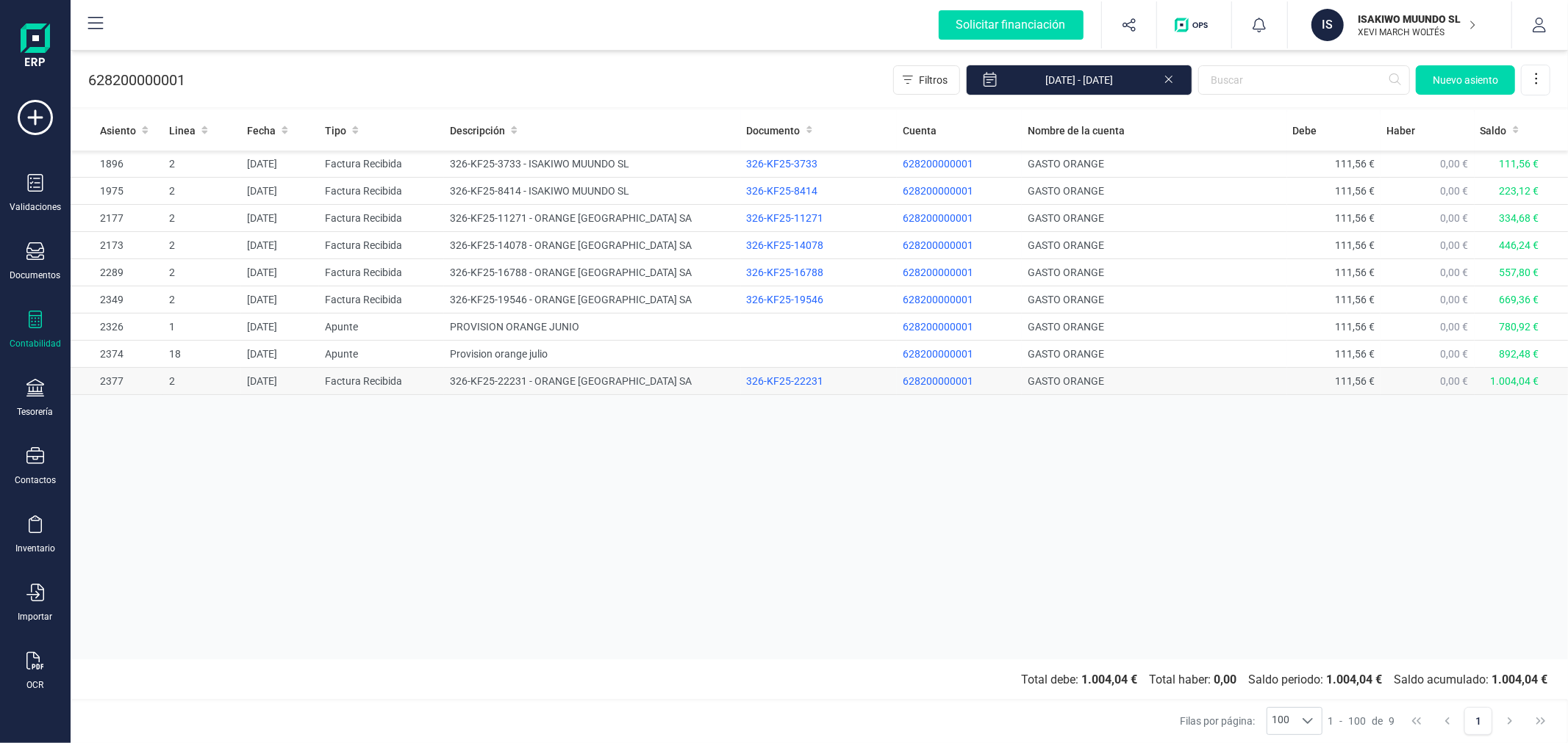
click at [485, 385] on td "326-KF25-22231 - ORANGE [GEOGRAPHIC_DATA] SA" at bounding box center [592, 382] width 296 height 27
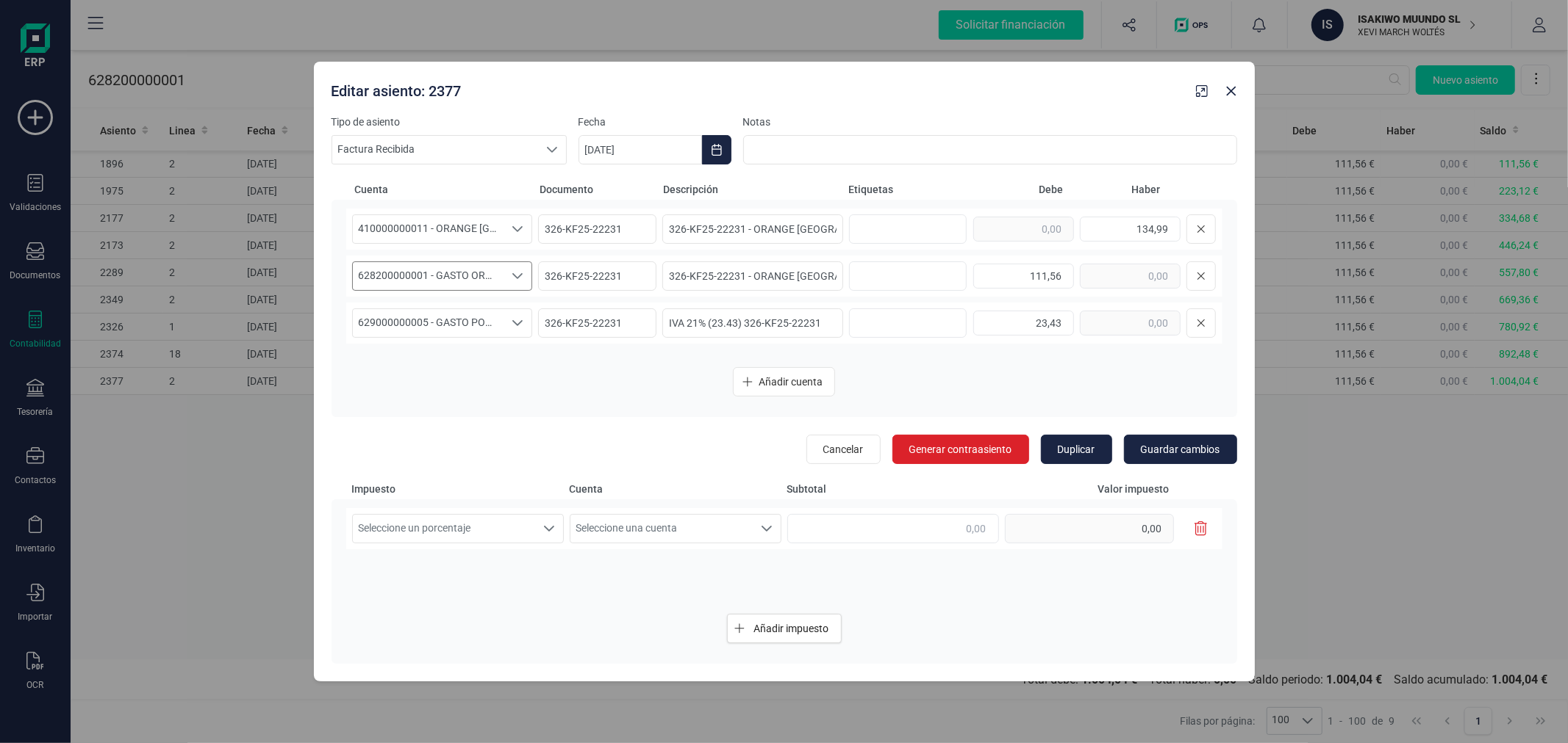
click at [489, 279] on span "628200000001 - GASTO ORANGE" at bounding box center [428, 276] width 151 height 28
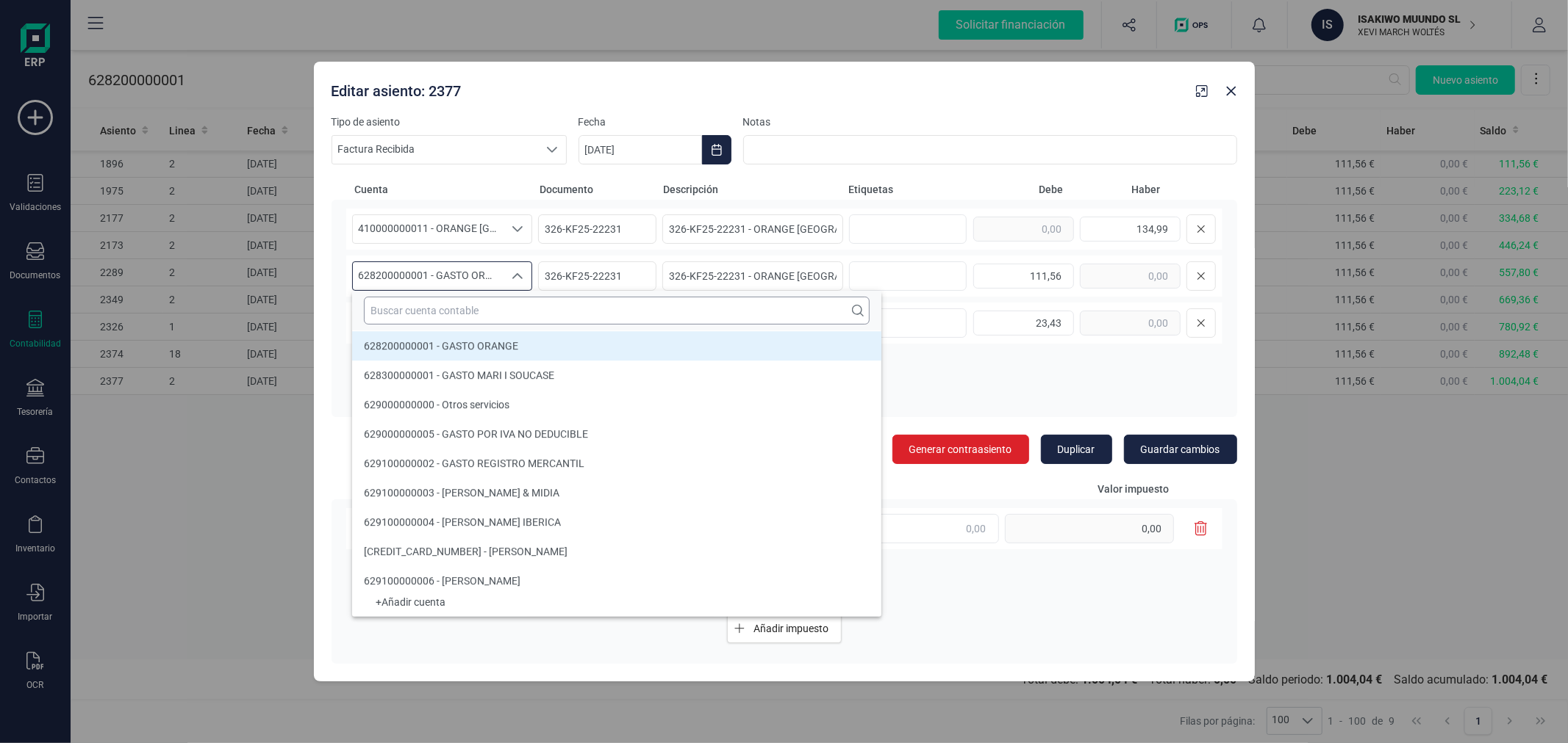
click at [493, 319] on input "text" at bounding box center [616, 310] width 506 height 28
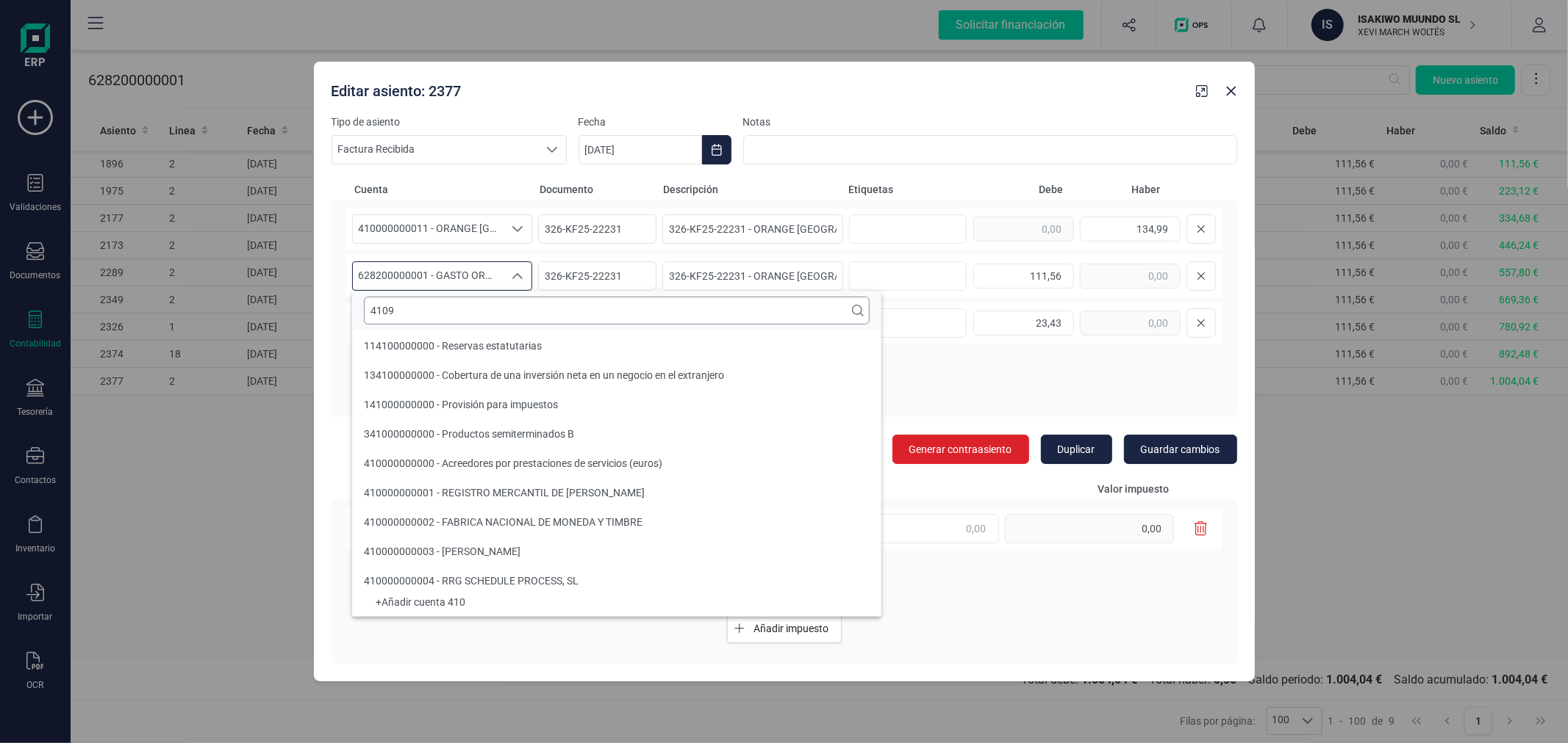
scroll to position [0, 0]
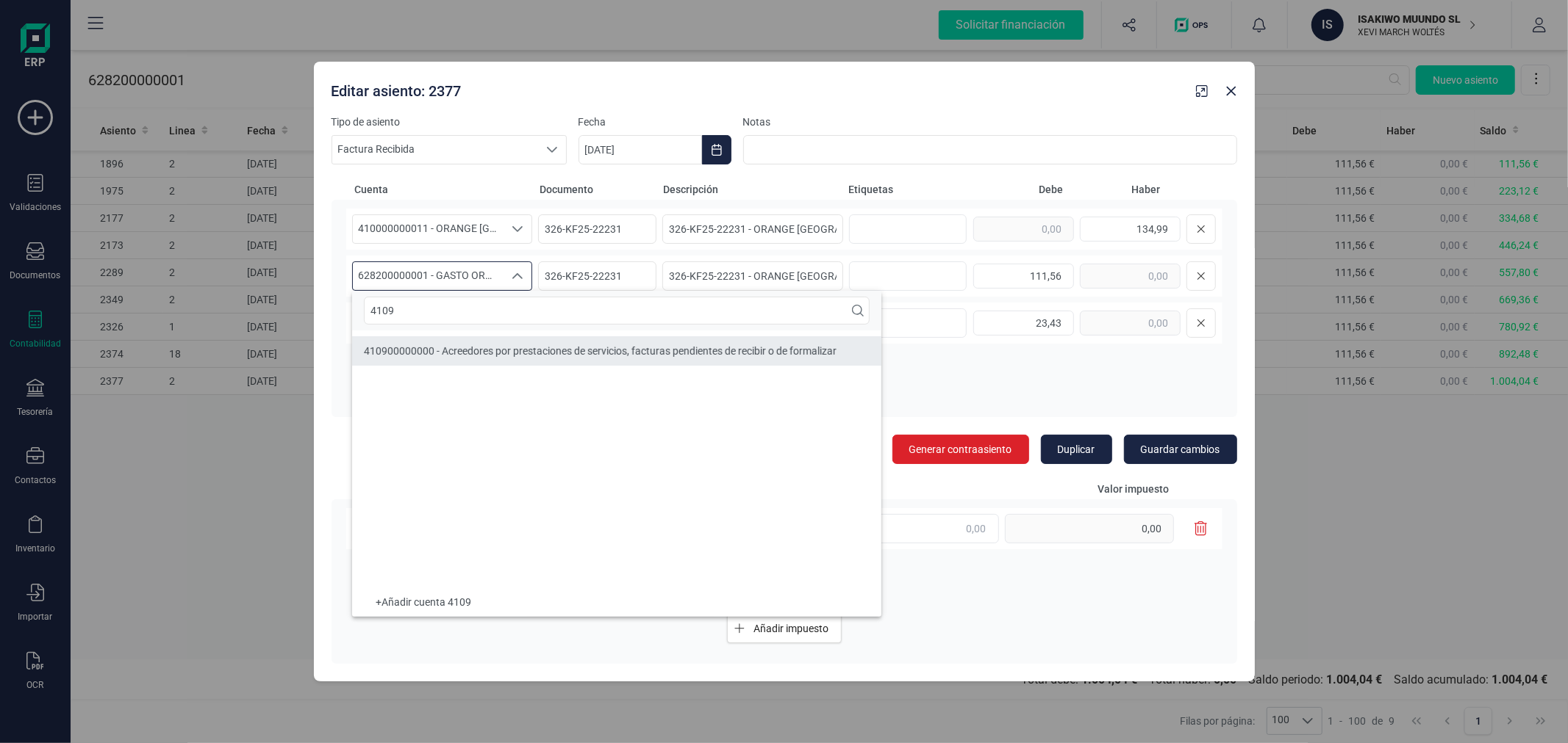
type input "4109"
click at [503, 358] on div "410900000000 - Acreedores por prestaciones de servicios, facturas pendientes de…" at bounding box center [600, 352] width 473 height 15
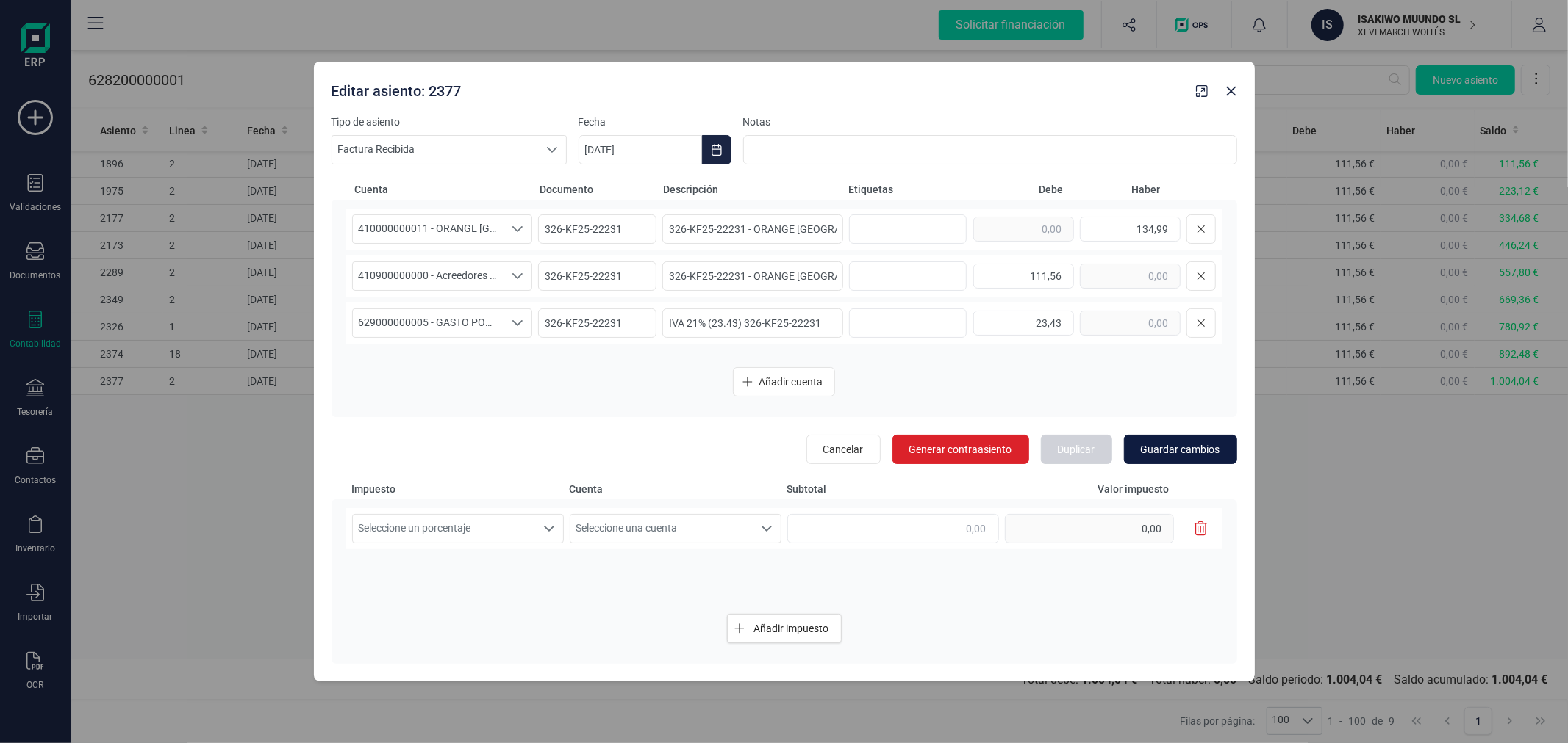
click at [1174, 449] on span "Guardar cambios" at bounding box center [1180, 450] width 80 height 15
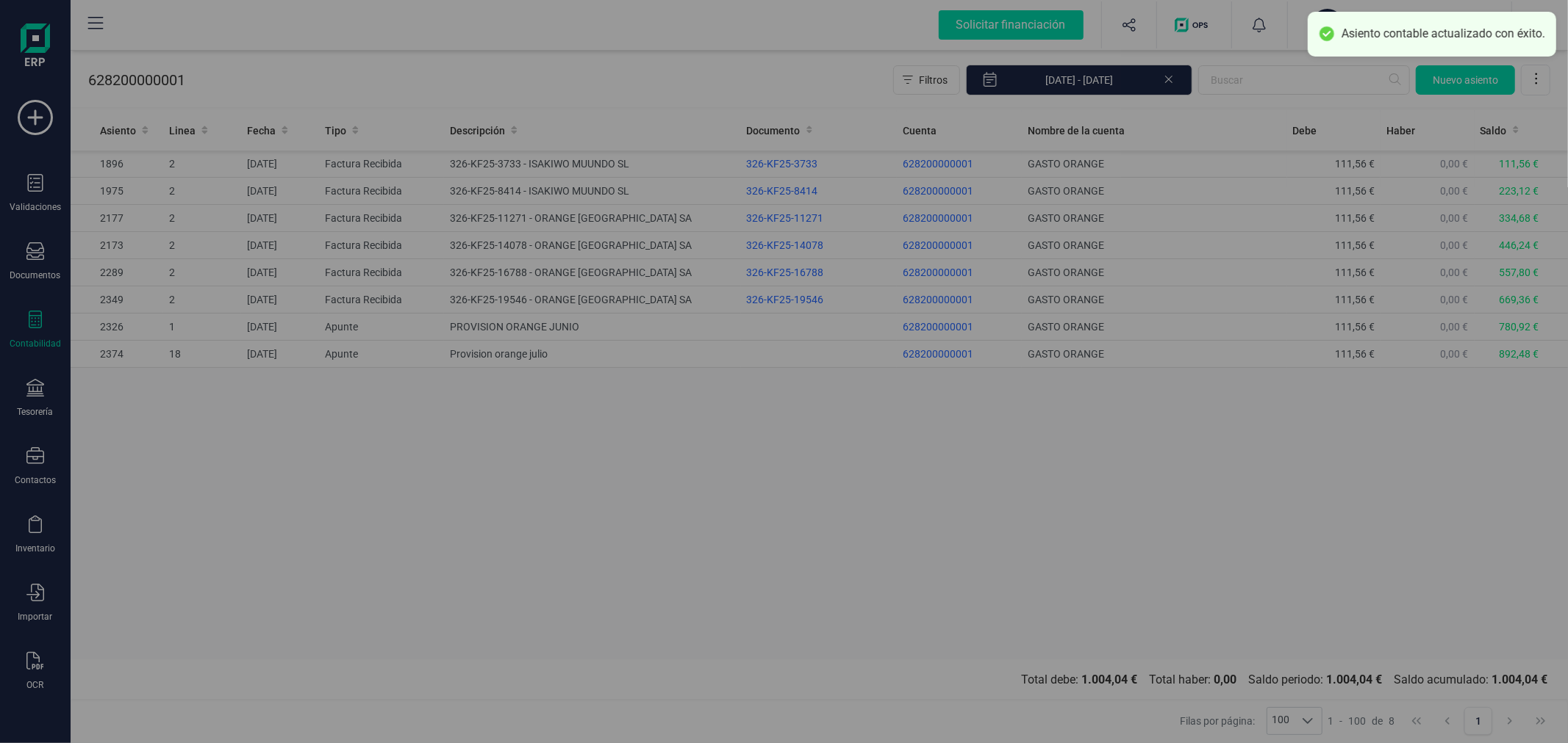
type input "[DATE]"
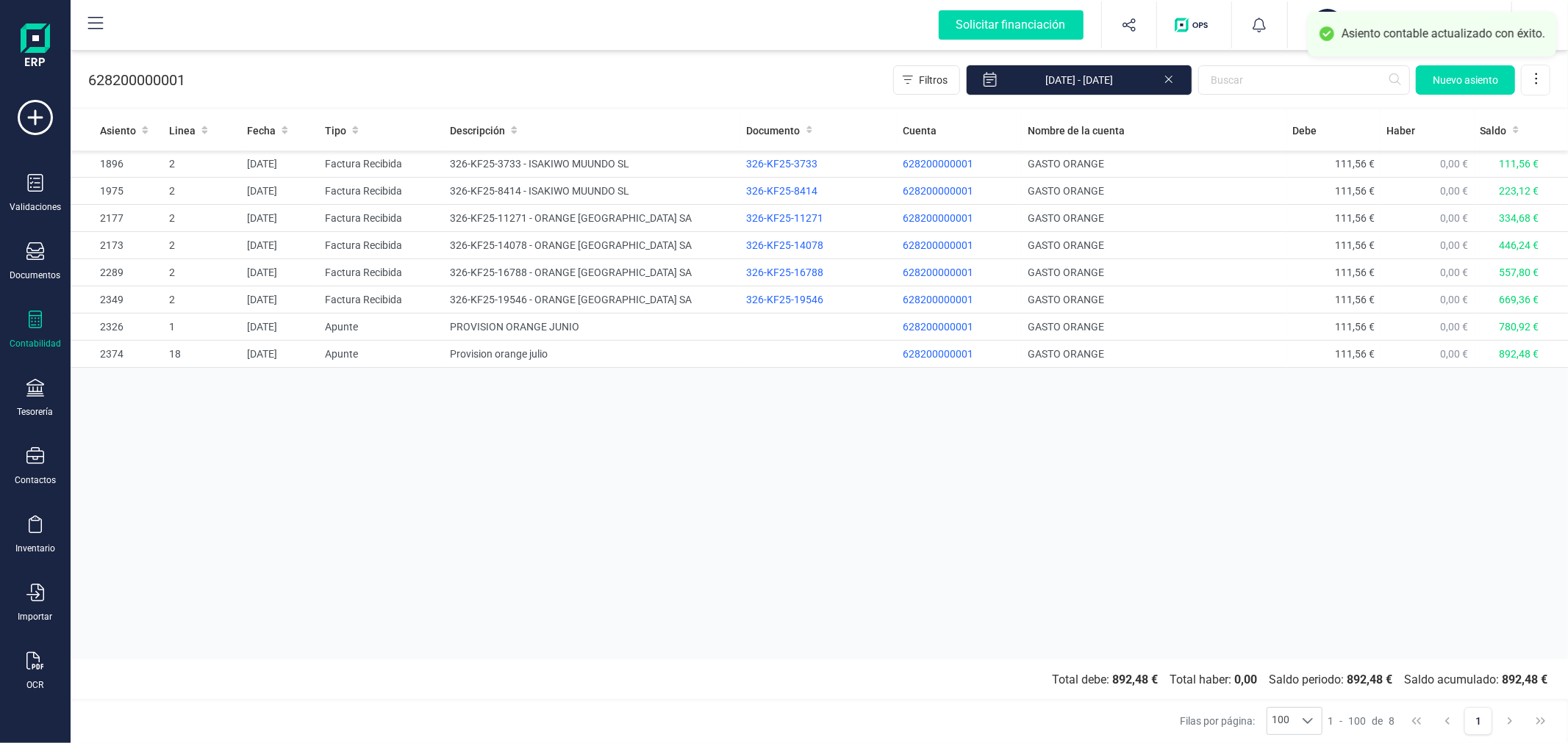
click at [840, 467] on div "Asiento Linea Fecha Tipo Descripción Documento Cuenta Nombre de la cuenta Debe …" at bounding box center [819, 385] width 1497 height 549
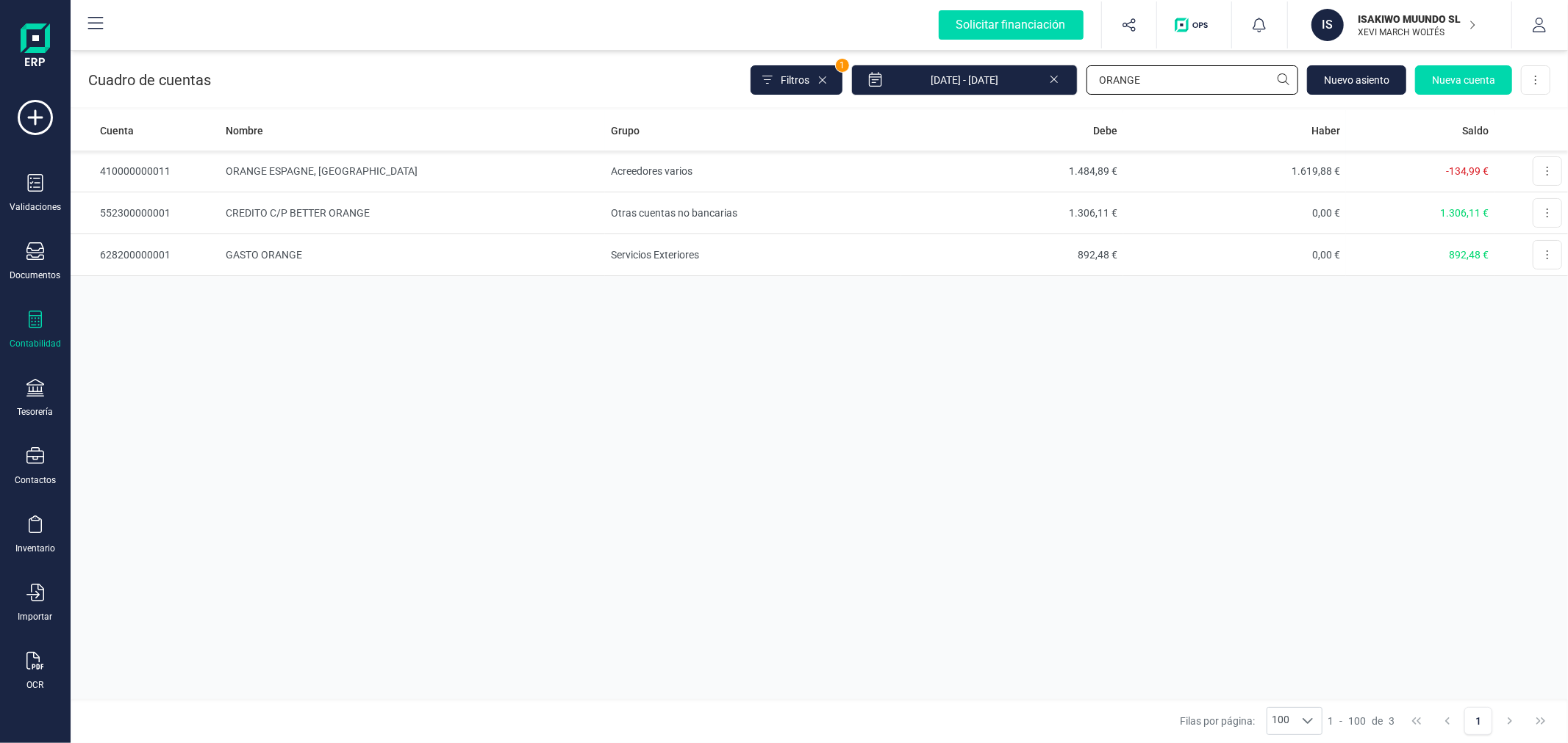
click at [1137, 76] on input "ORANGE" at bounding box center [1192, 80] width 212 height 29
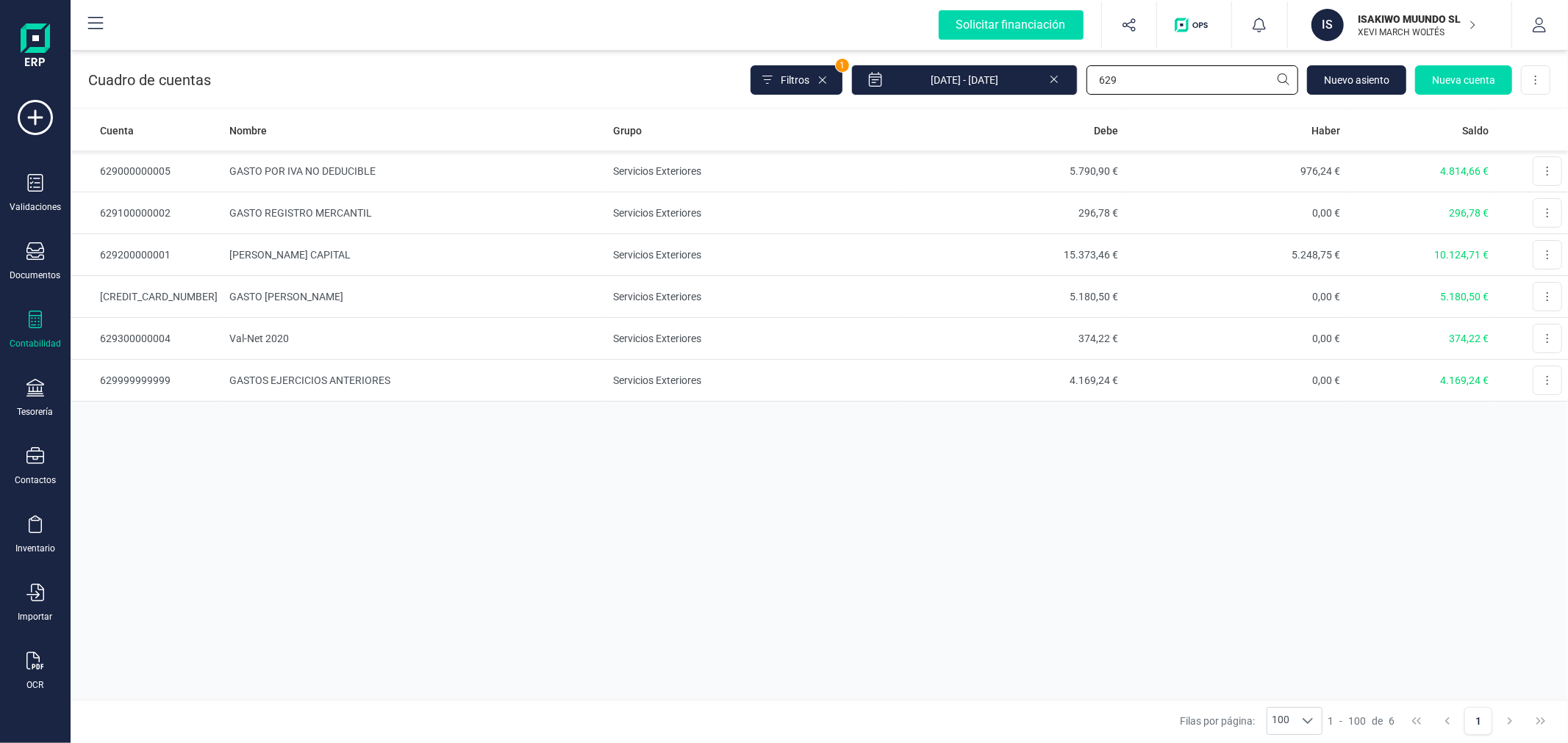
click at [1218, 83] on input "629" at bounding box center [1192, 80] width 212 height 29
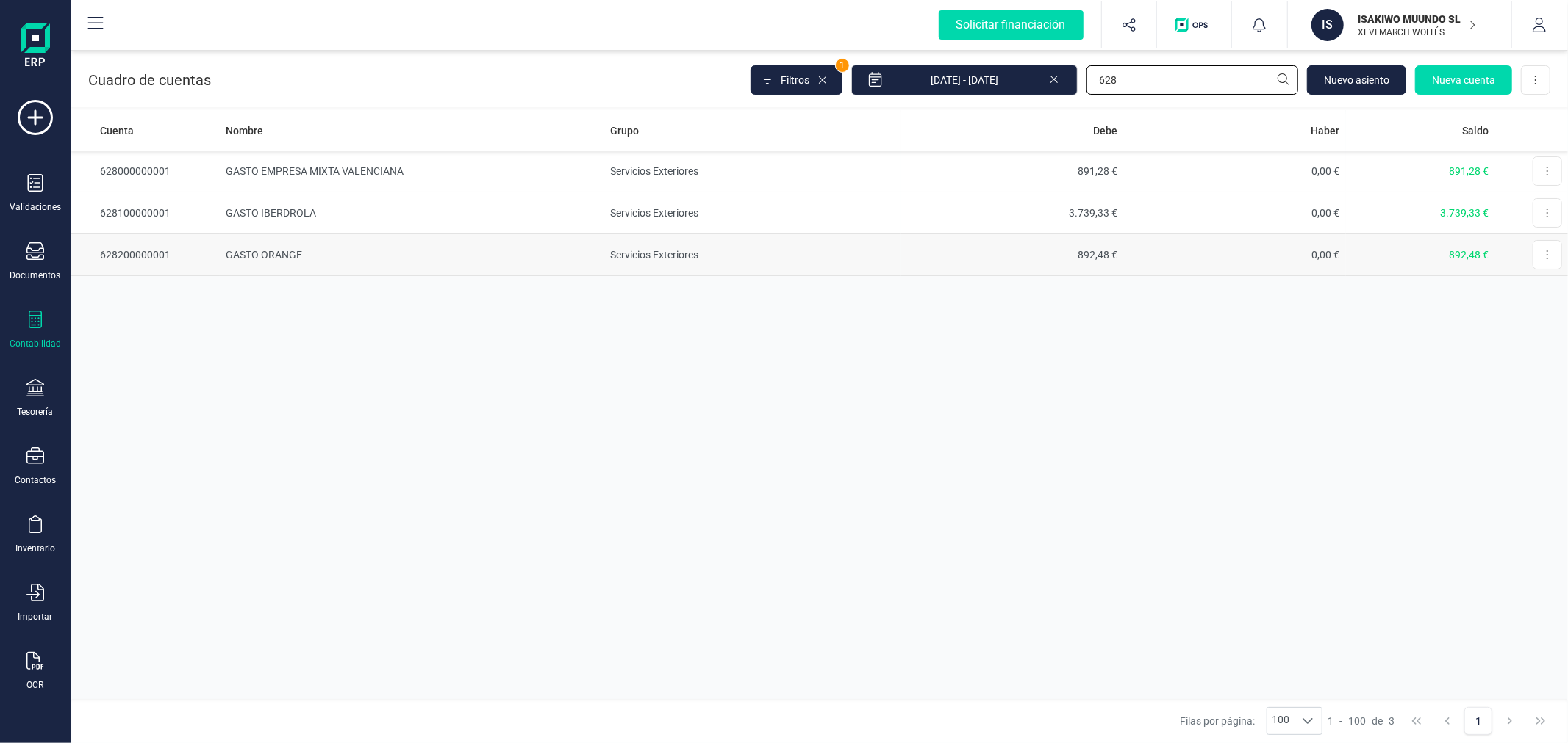
type input "628"
click at [271, 253] on td "GASTO ORANGE" at bounding box center [412, 255] width 385 height 42
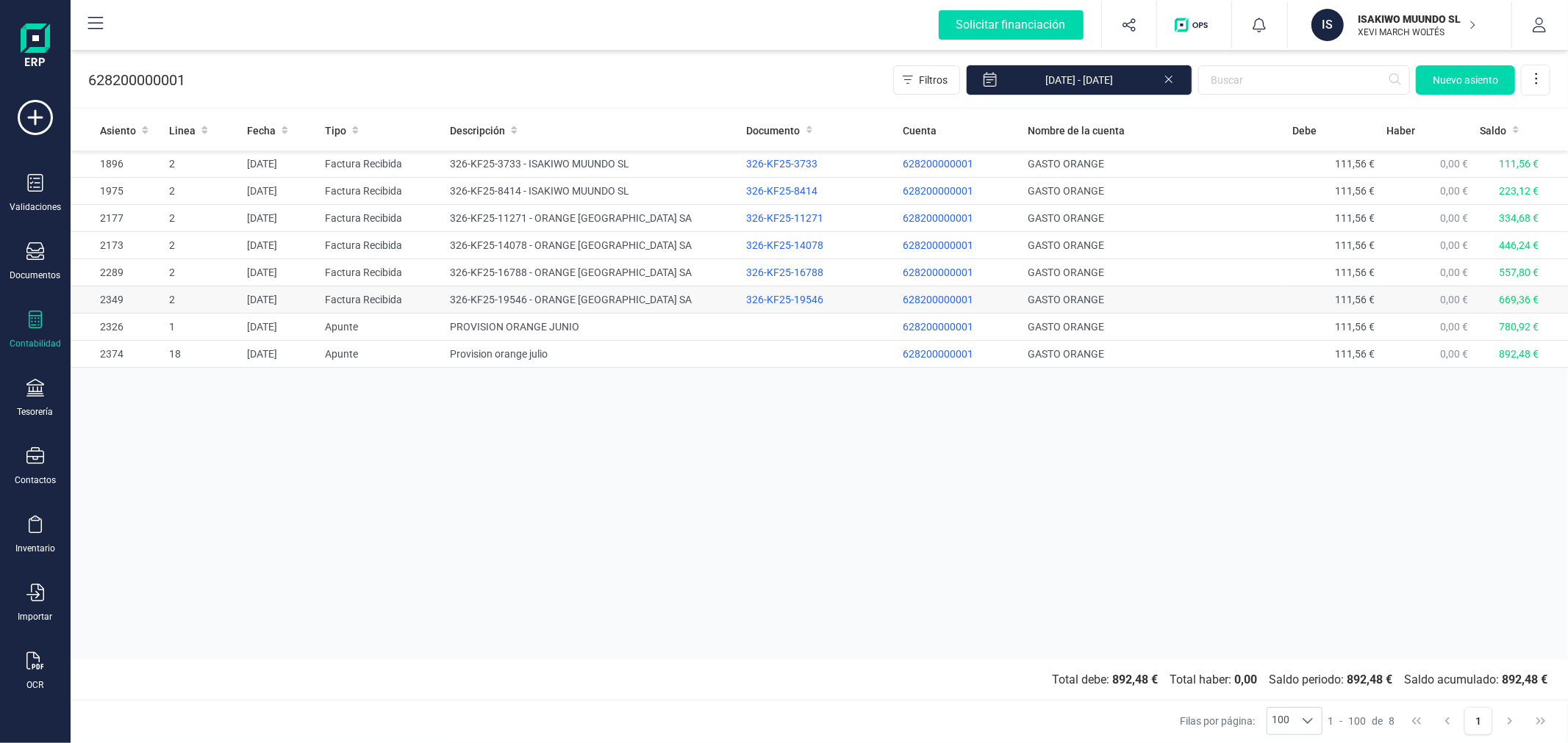
click at [459, 302] on td "326-KF25-19546 - ORANGE ESPAGNE SA" at bounding box center [592, 300] width 296 height 27
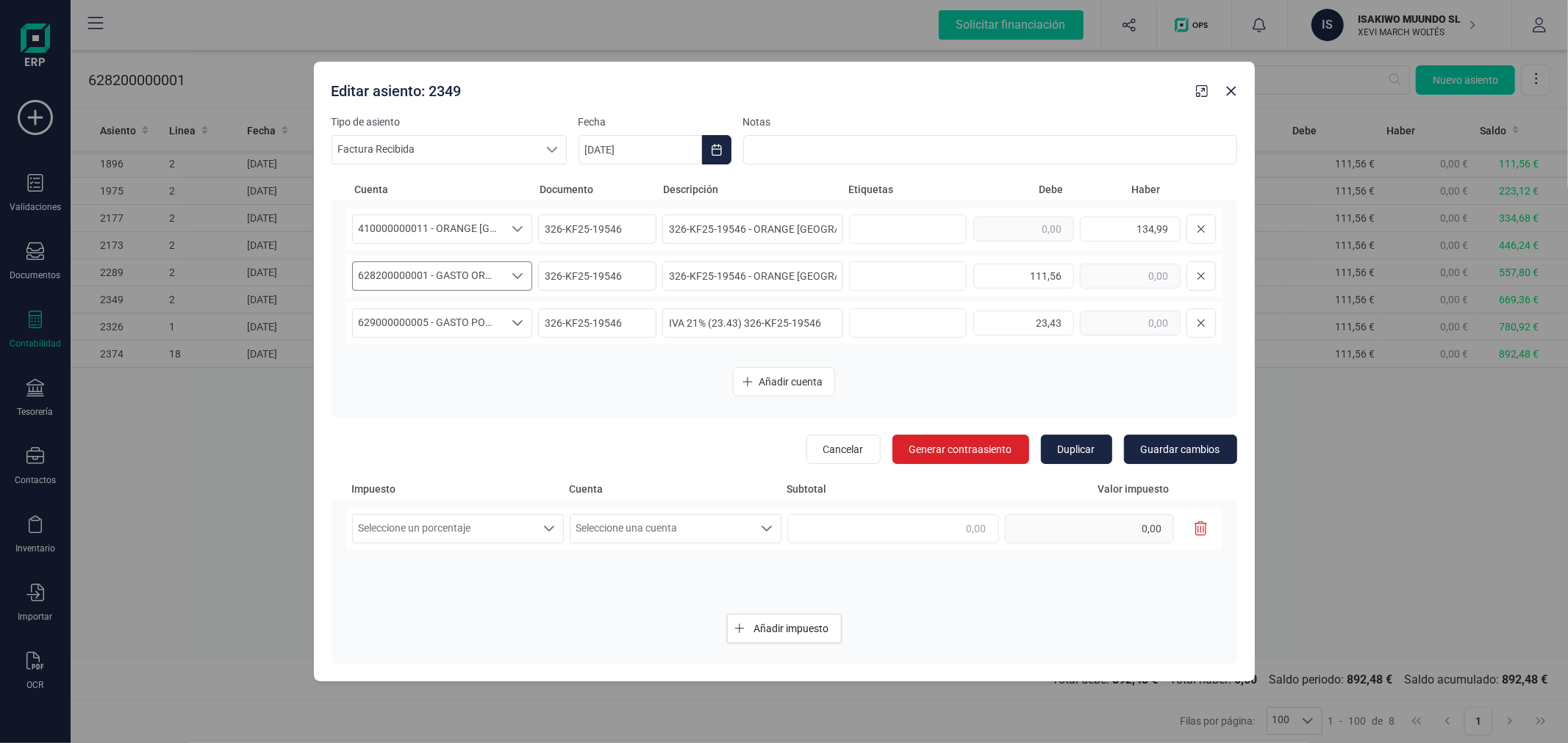
click at [497, 279] on span "628200000001 - GASTO ORANGE" at bounding box center [428, 276] width 151 height 28
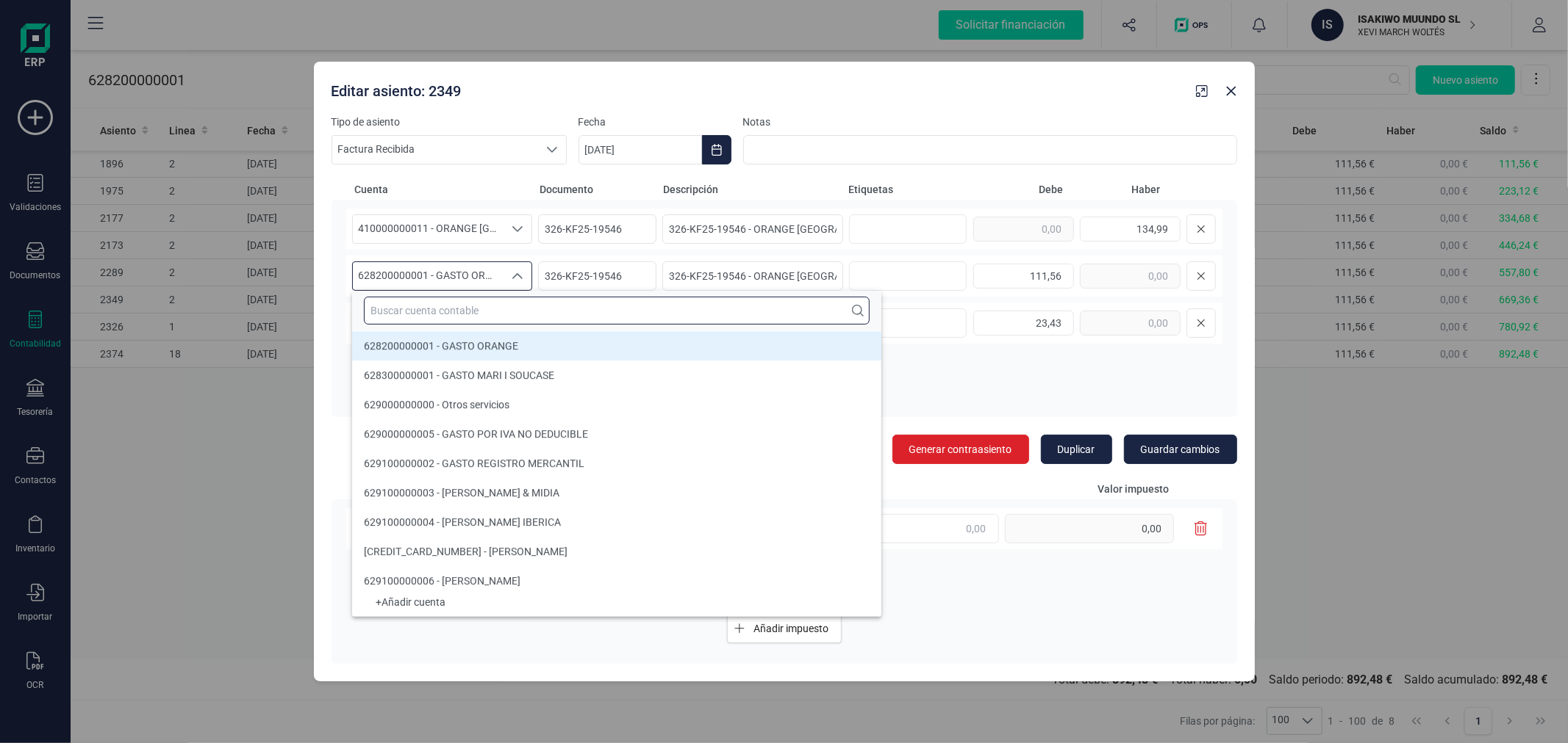
click at [494, 309] on input "text" at bounding box center [616, 310] width 506 height 28
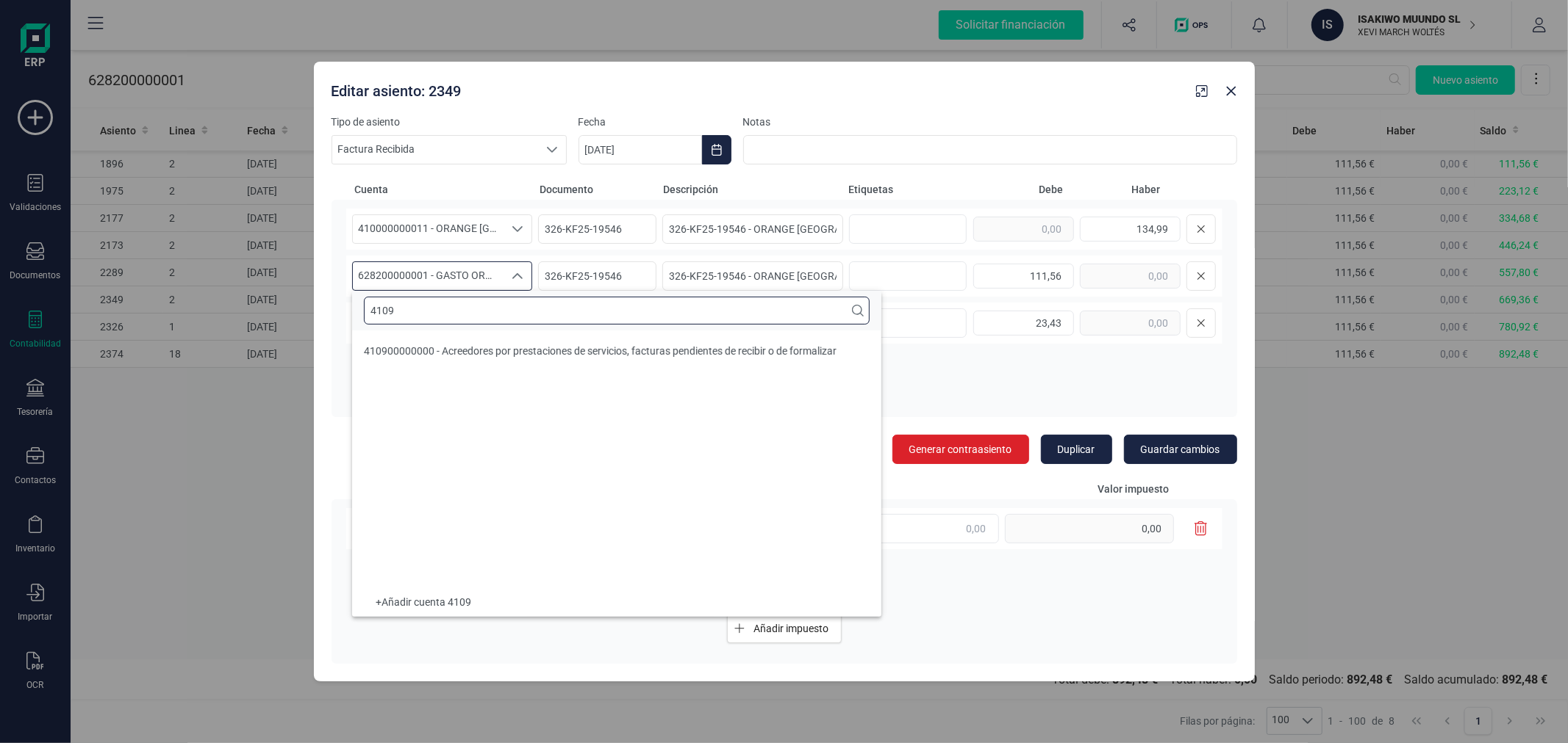
scroll to position [0, 0]
type input "4109"
click at [523, 350] on span "410900000000 - Acreedores por prestaciones de servicios, facturas pendientes de…" at bounding box center [600, 352] width 473 height 12
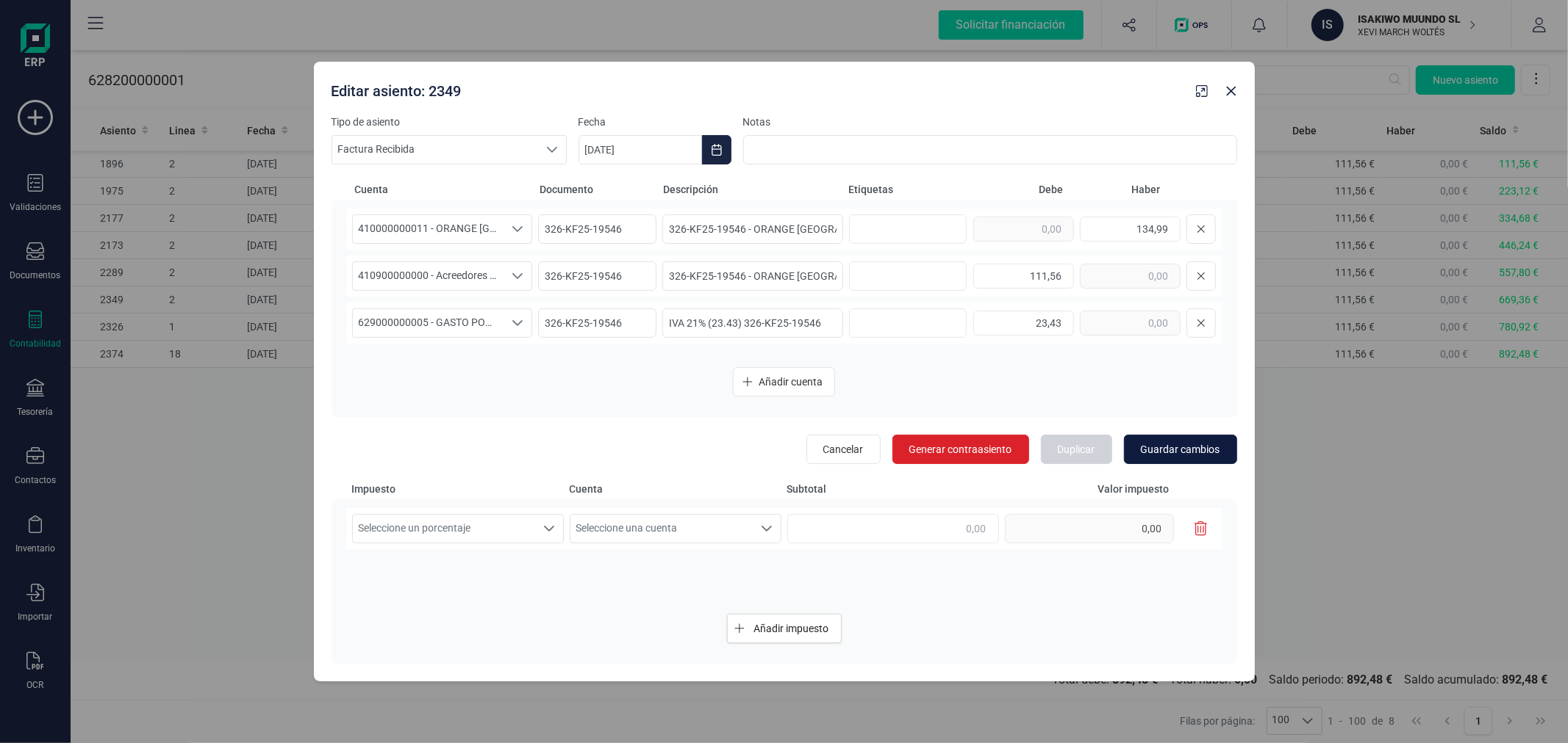
click at [1181, 455] on span "Guardar cambios" at bounding box center [1180, 450] width 80 height 15
type input "[DATE]"
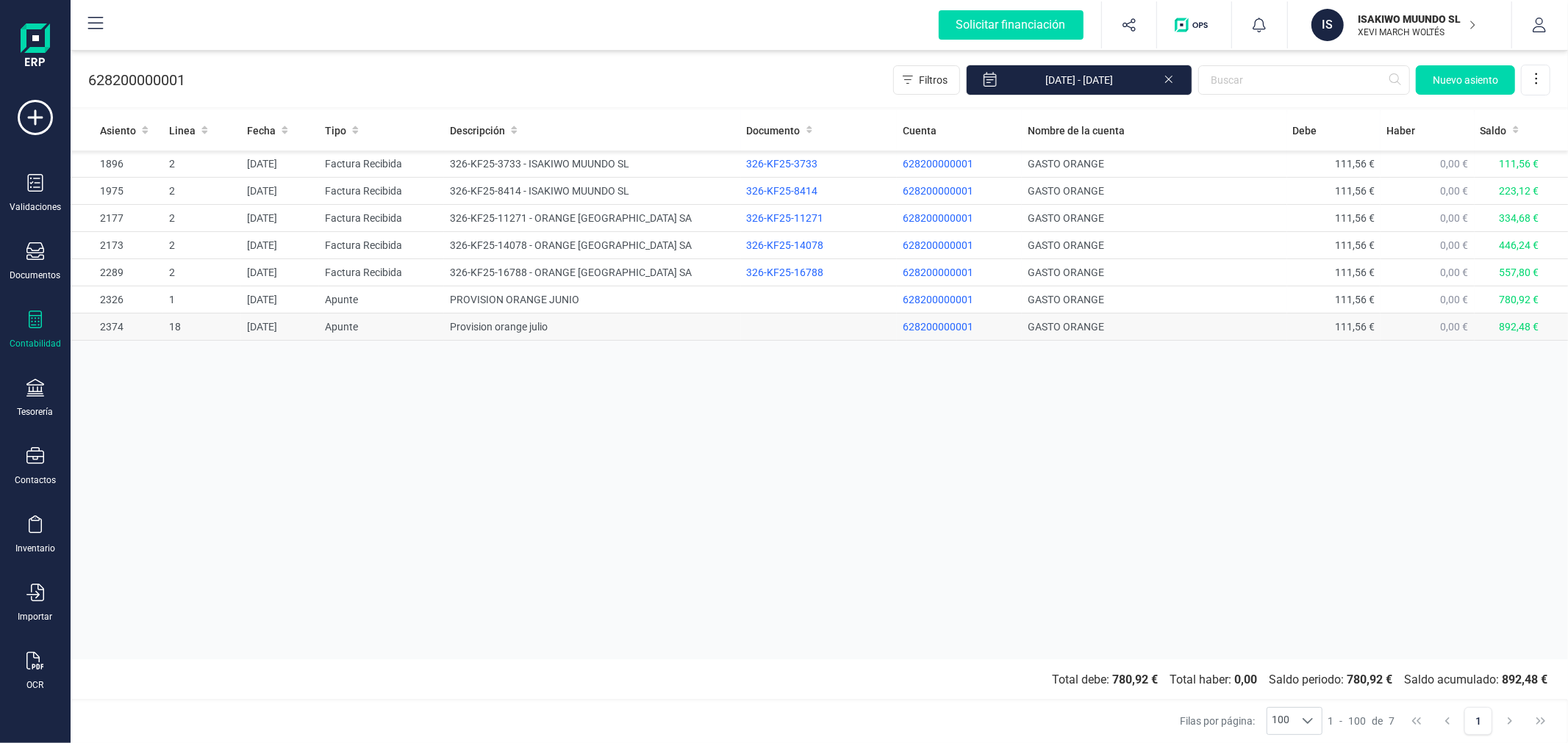
click at [467, 328] on td "Provision orange julio" at bounding box center [592, 327] width 296 height 27
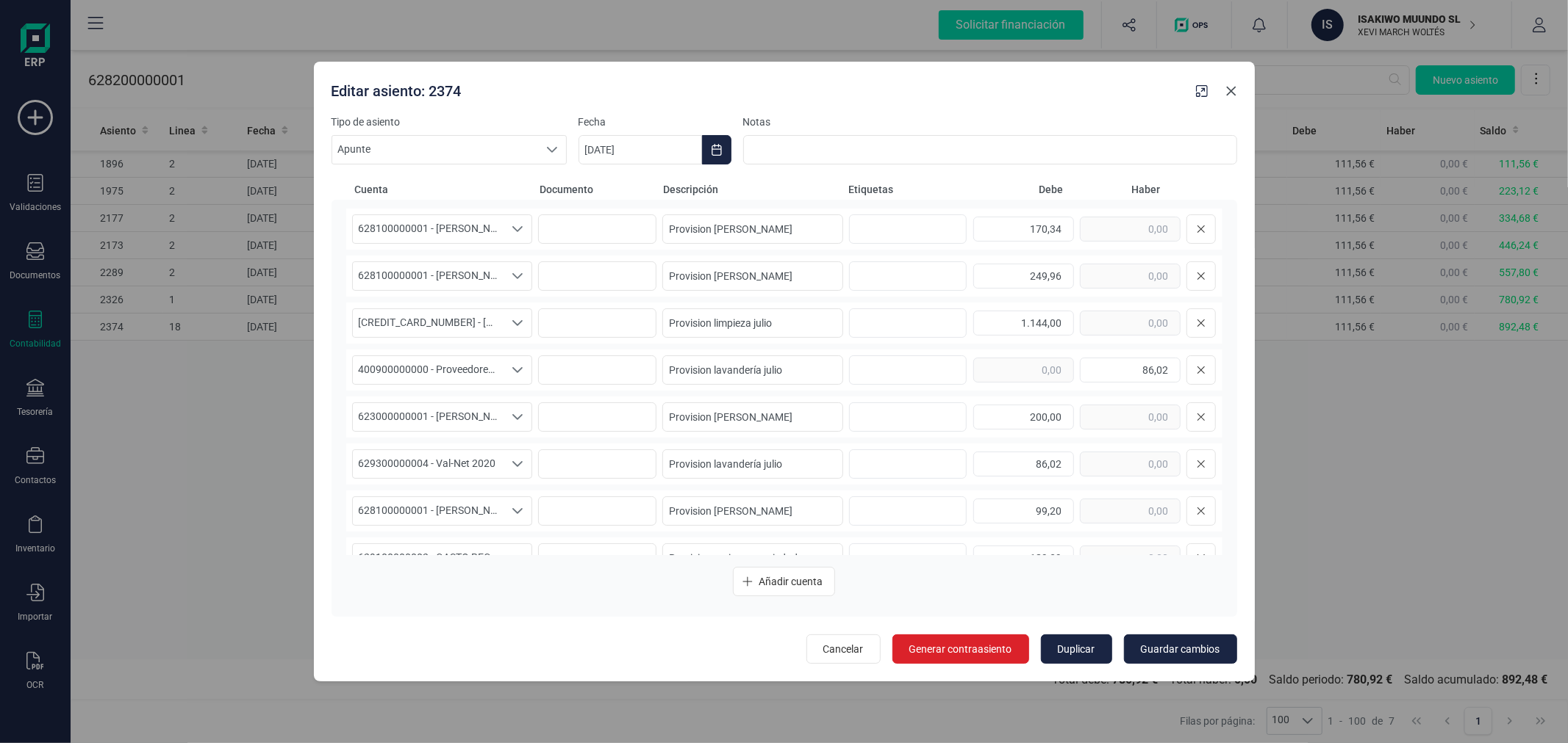
drag, startPoint x: 1232, startPoint y: 97, endPoint x: 1230, endPoint y: 89, distance: 8.2
click at [1230, 94] on icon "button" at bounding box center [1231, 91] width 12 height 12
type input "[DATE]"
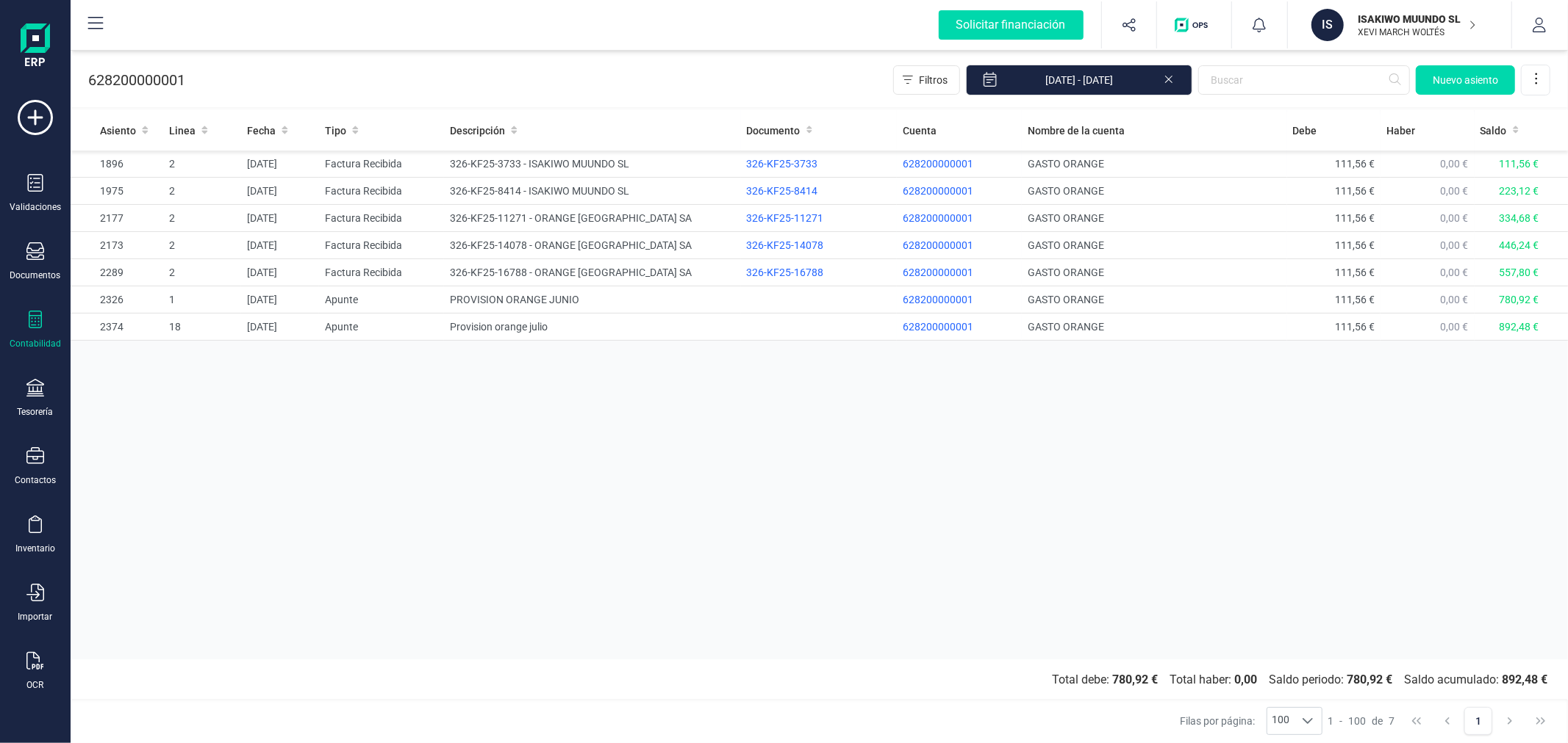
drag, startPoint x: 529, startPoint y: 376, endPoint x: 537, endPoint y: 379, distance: 8.5
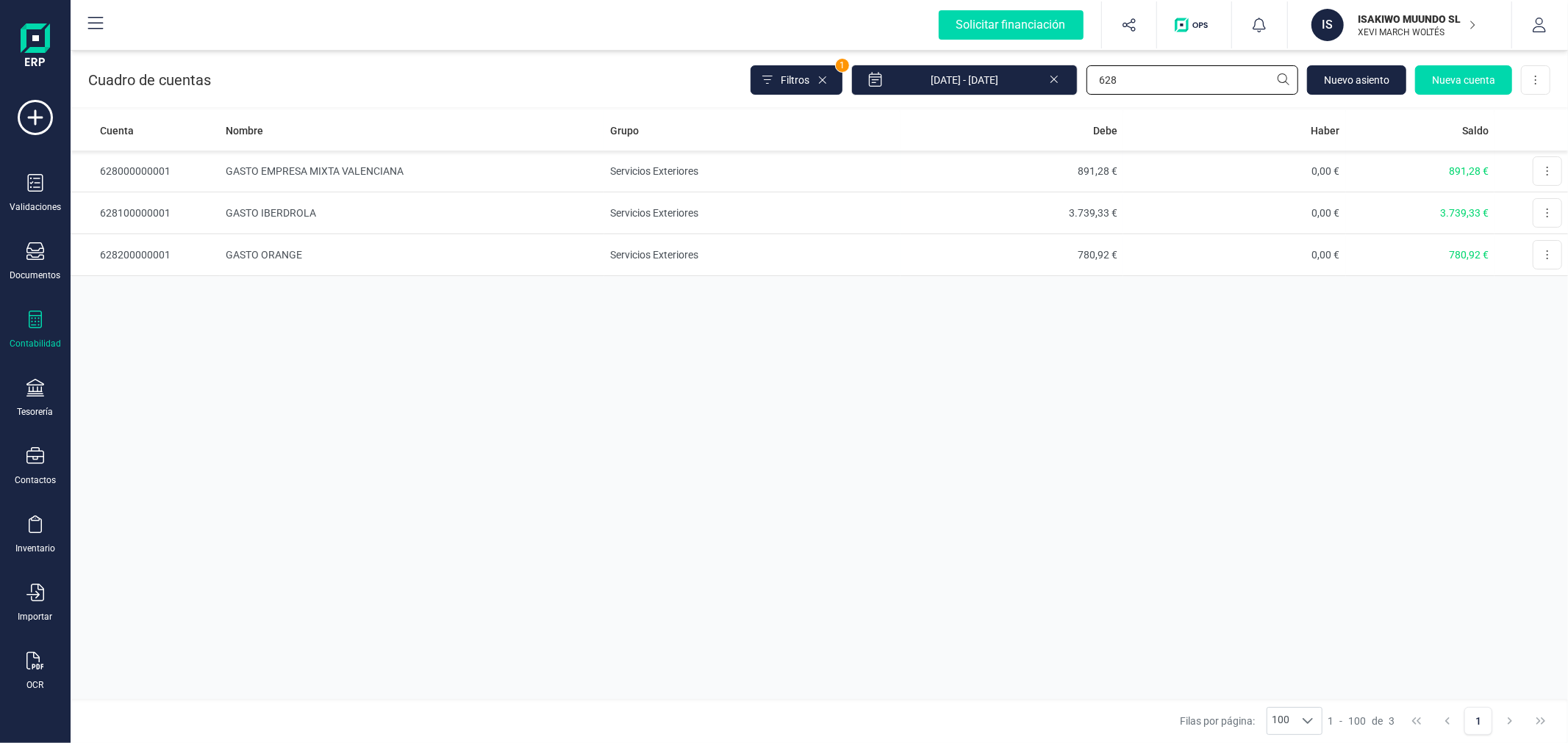
click at [1160, 85] on input "628" at bounding box center [1192, 80] width 212 height 29
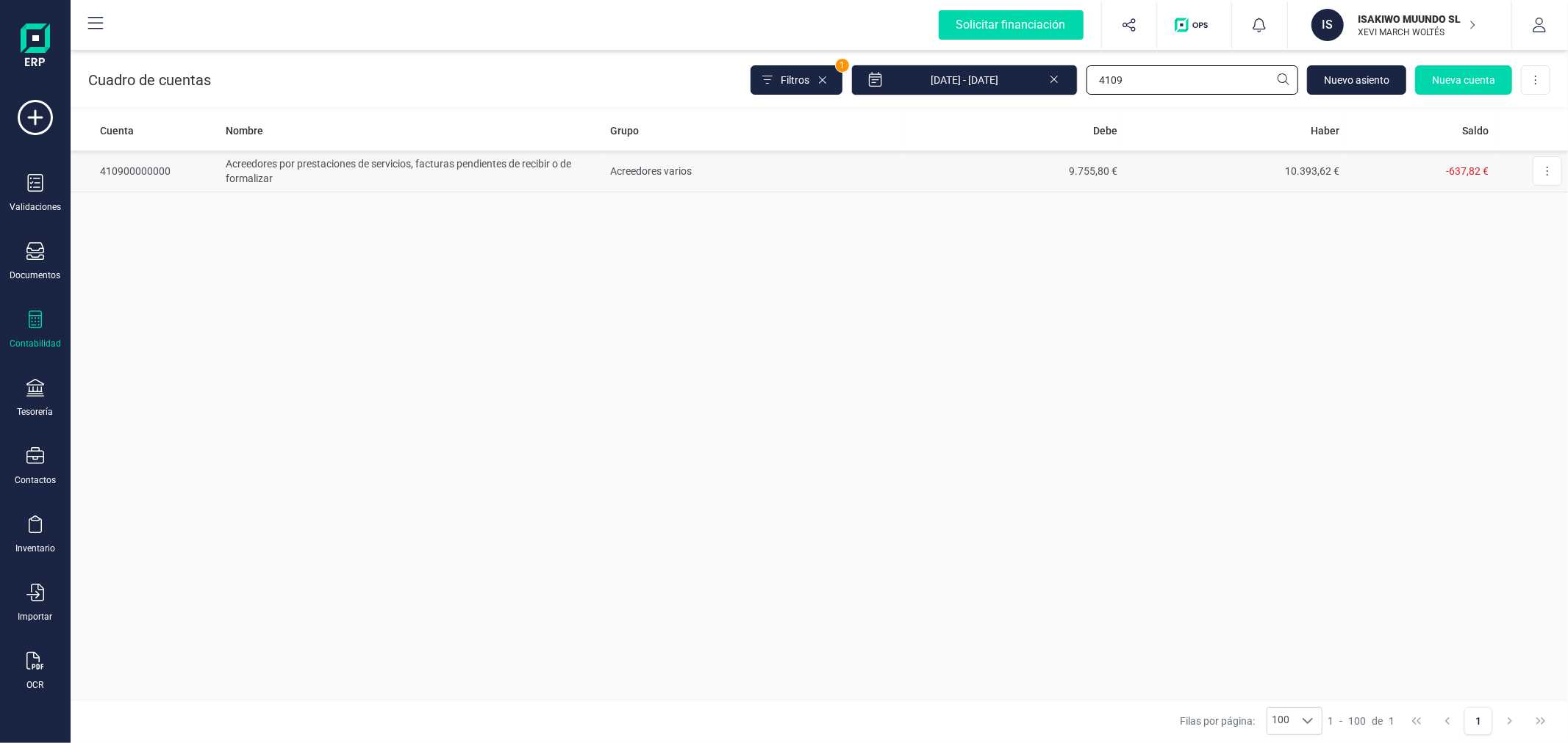
type input "4109"
click at [975, 171] on td "9.755,80 €" at bounding box center [1012, 171] width 222 height 42
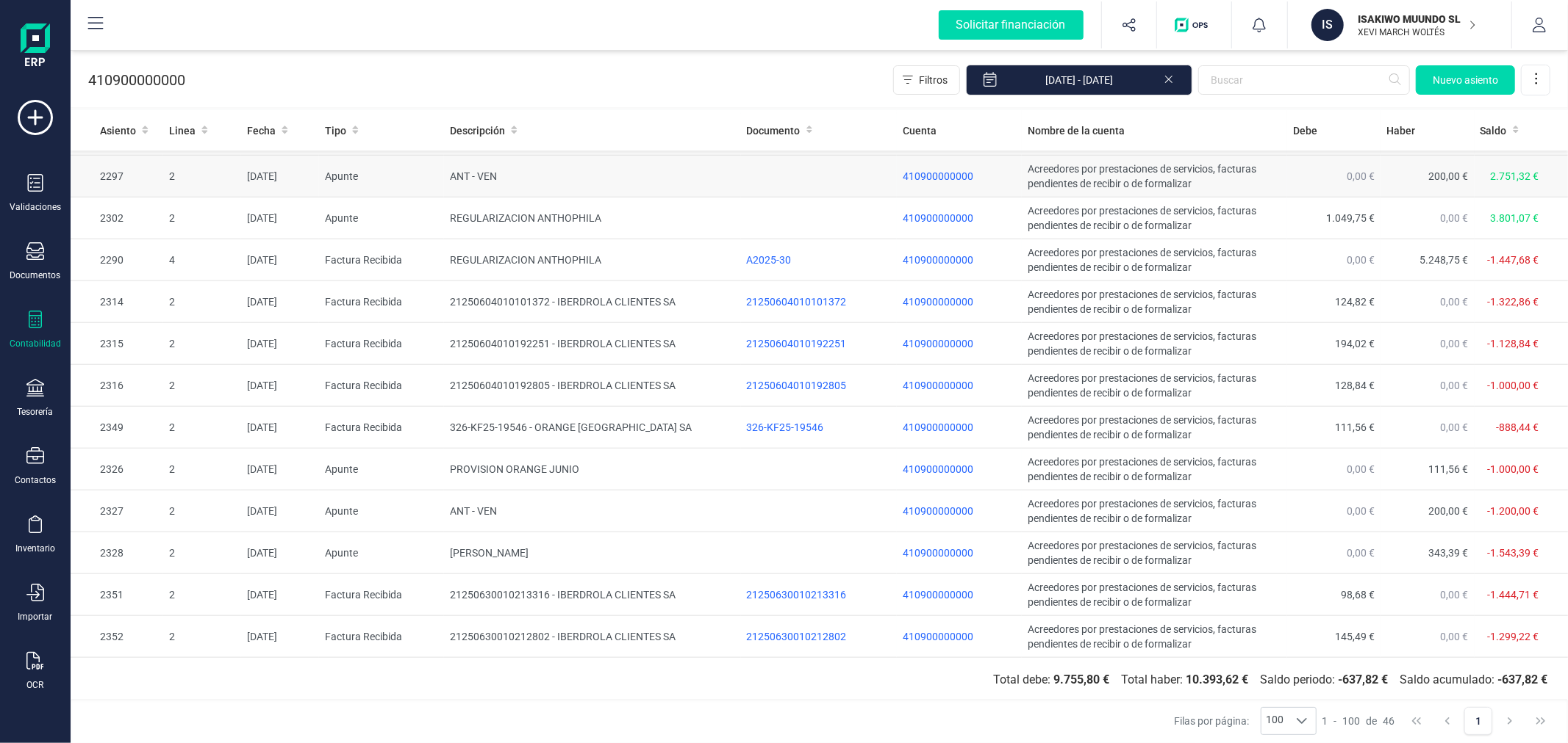
scroll to position [1419, 0]
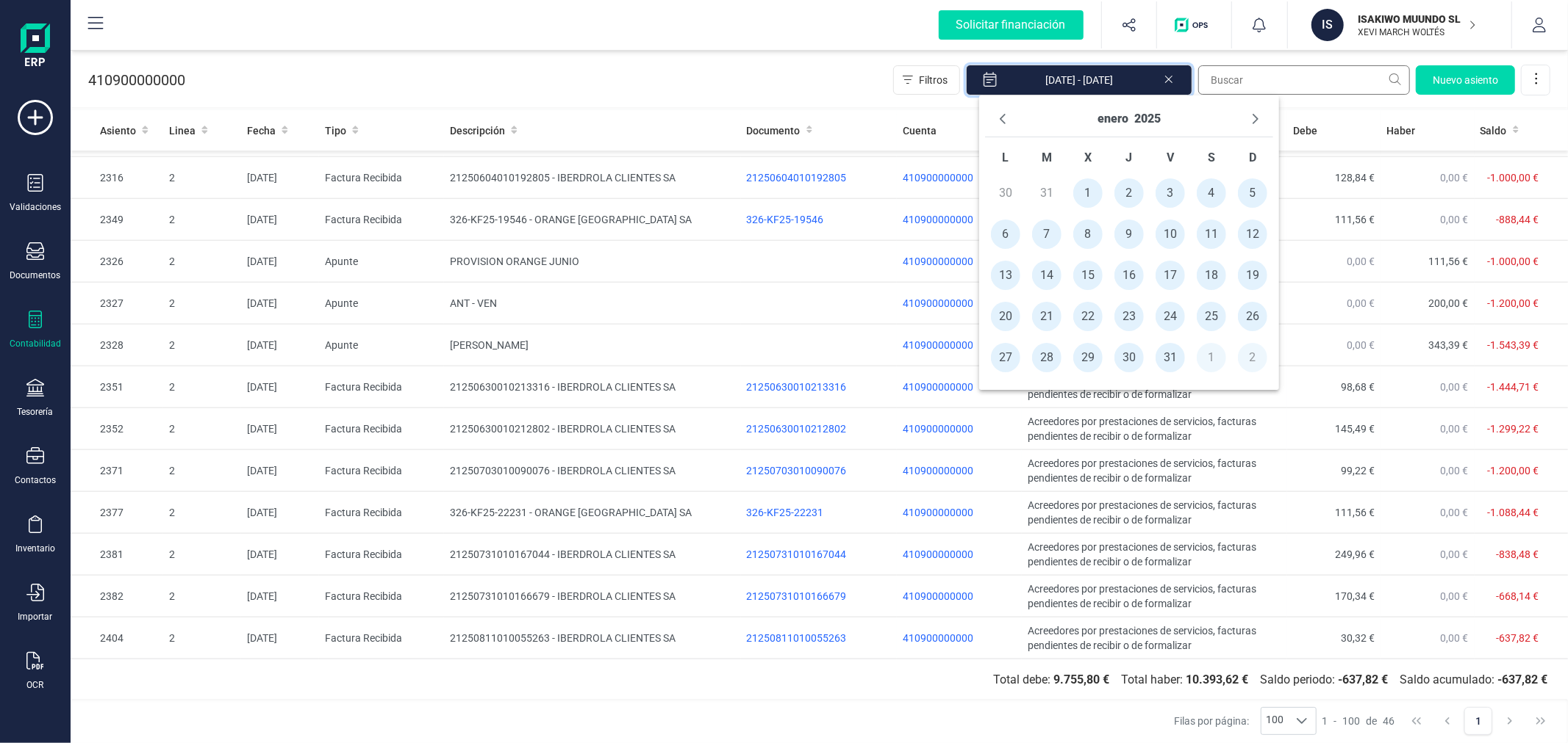
drag, startPoint x: 1177, startPoint y: 93, endPoint x: 1206, endPoint y: 83, distance: 30.7
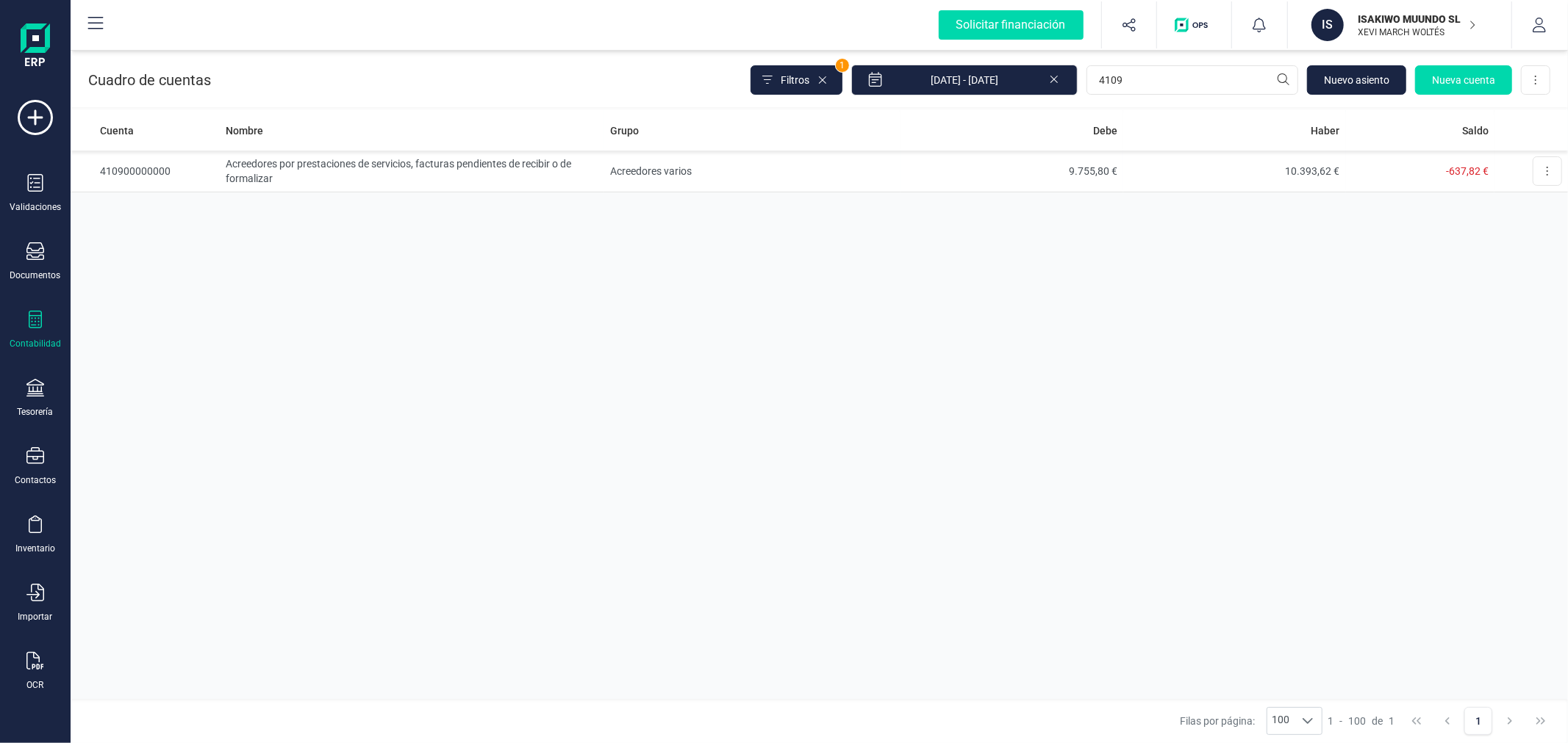
click at [1198, 98] on div "Cuadro de cuentas Filtros 1 01/01/2025 - 28/08/2025 4109 Nuevo asiento Nueva cu…" at bounding box center [819, 77] width 1497 height 60
click at [1202, 92] on input "4109" at bounding box center [1192, 80] width 212 height 29
type input "4009"
click at [366, 168] on td "Proveedores, facturas pendientes de recibir o de formalizar" at bounding box center [412, 171] width 385 height 42
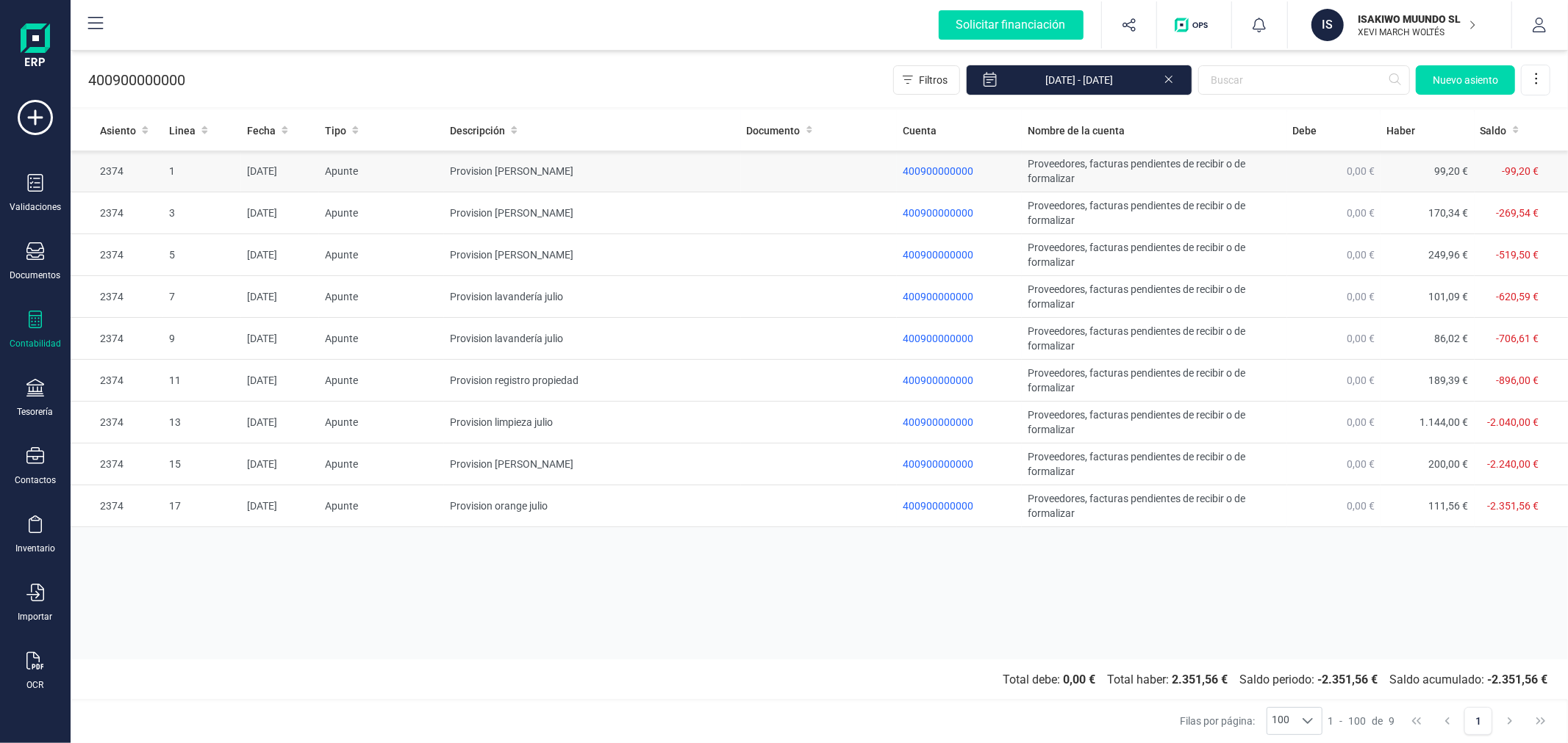
click at [495, 168] on td "Provision luz julio" at bounding box center [592, 171] width 296 height 42
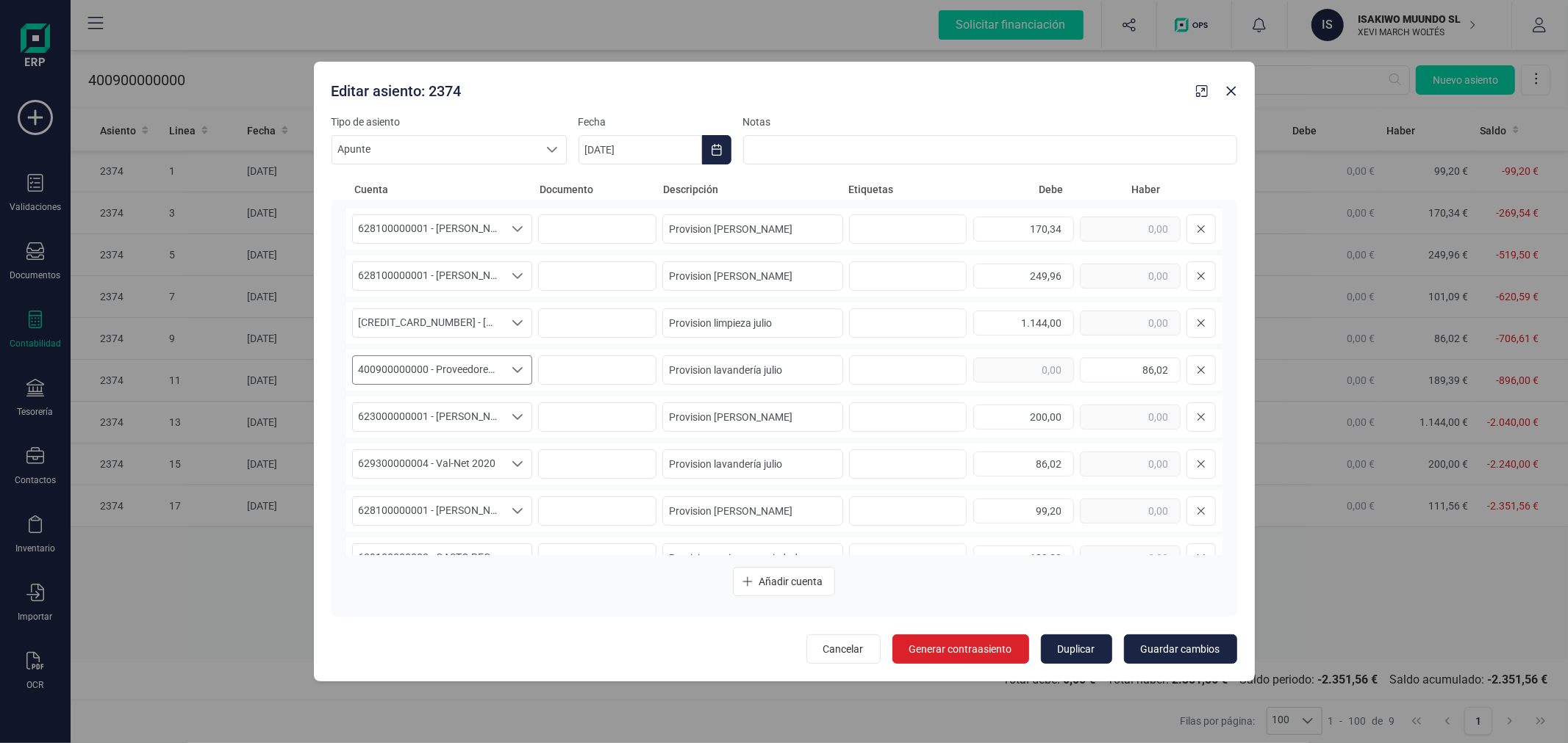
click at [443, 366] on span "400900000000 - Proveedores, facturas pendientes de recibir o de formalizar" at bounding box center [428, 370] width 151 height 28
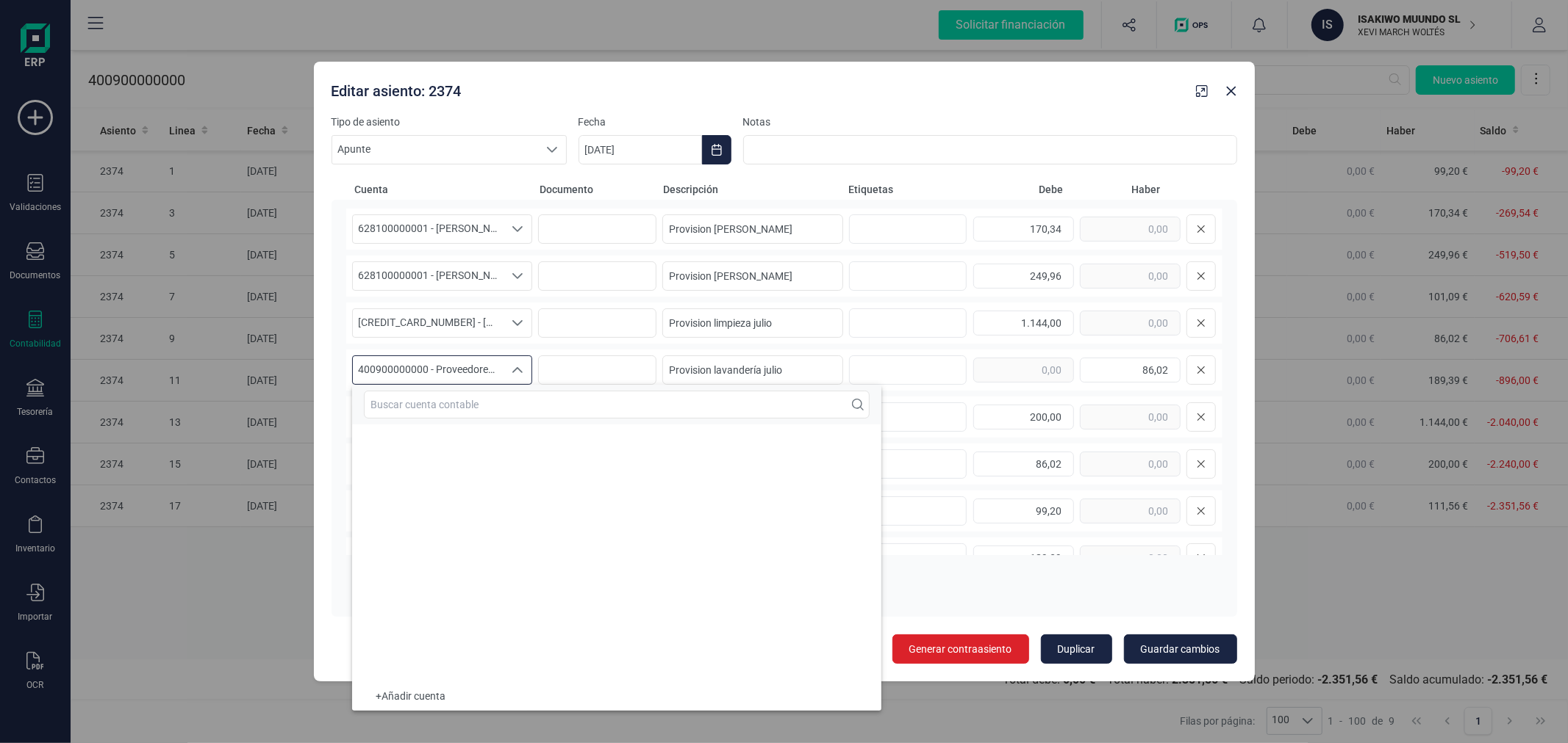
scroll to position [6293, 0]
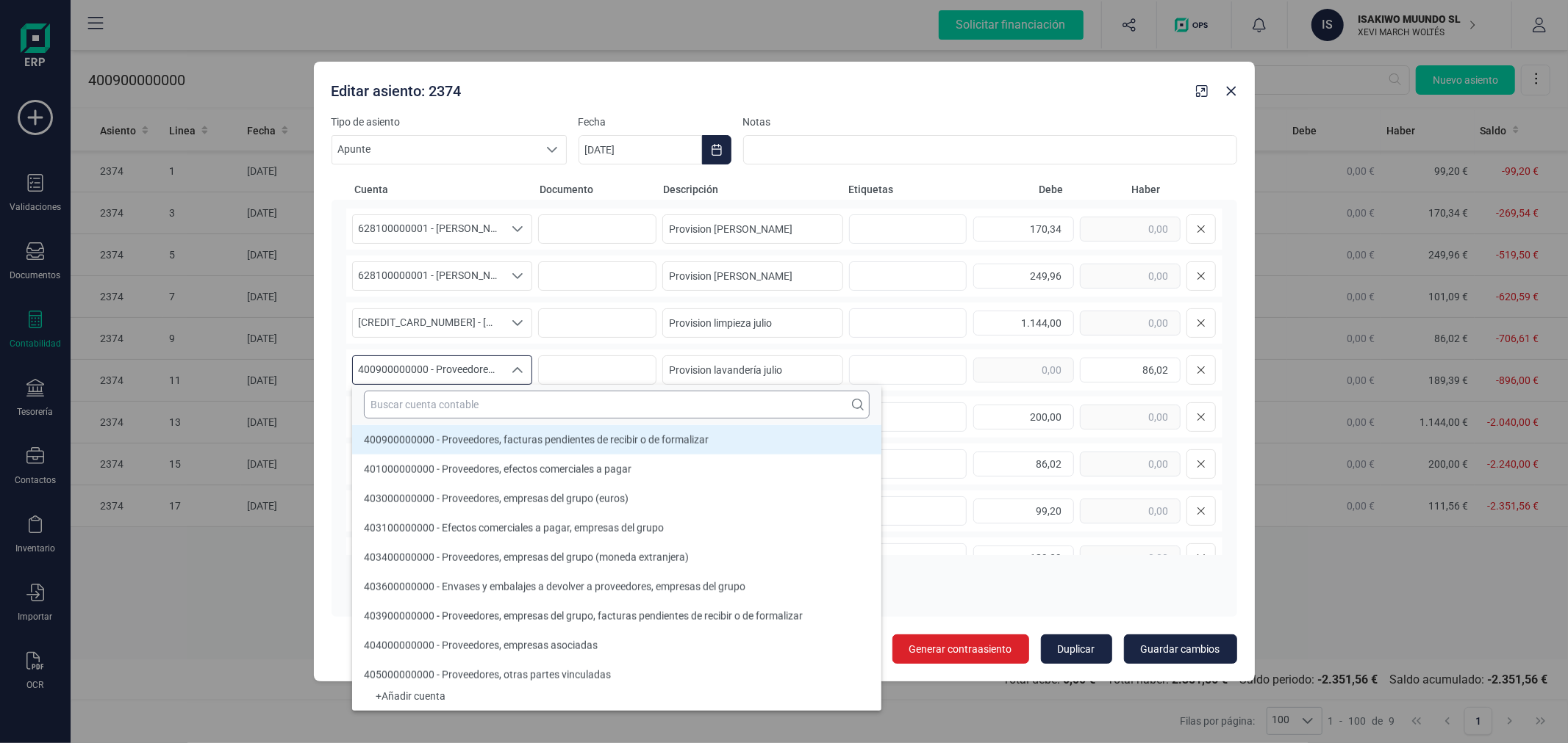
click at [468, 410] on input "text" at bounding box center [616, 404] width 506 height 28
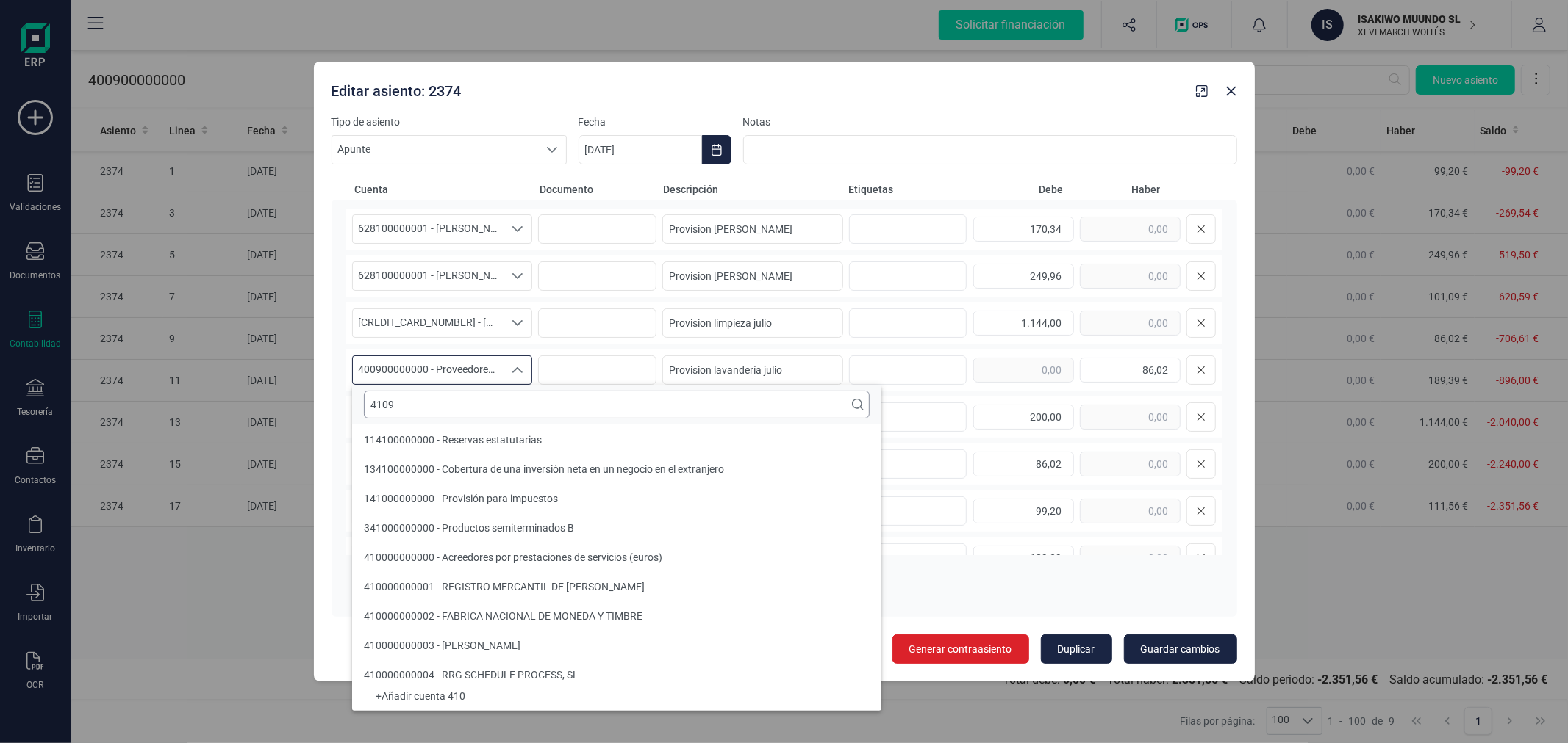
scroll to position [0, 0]
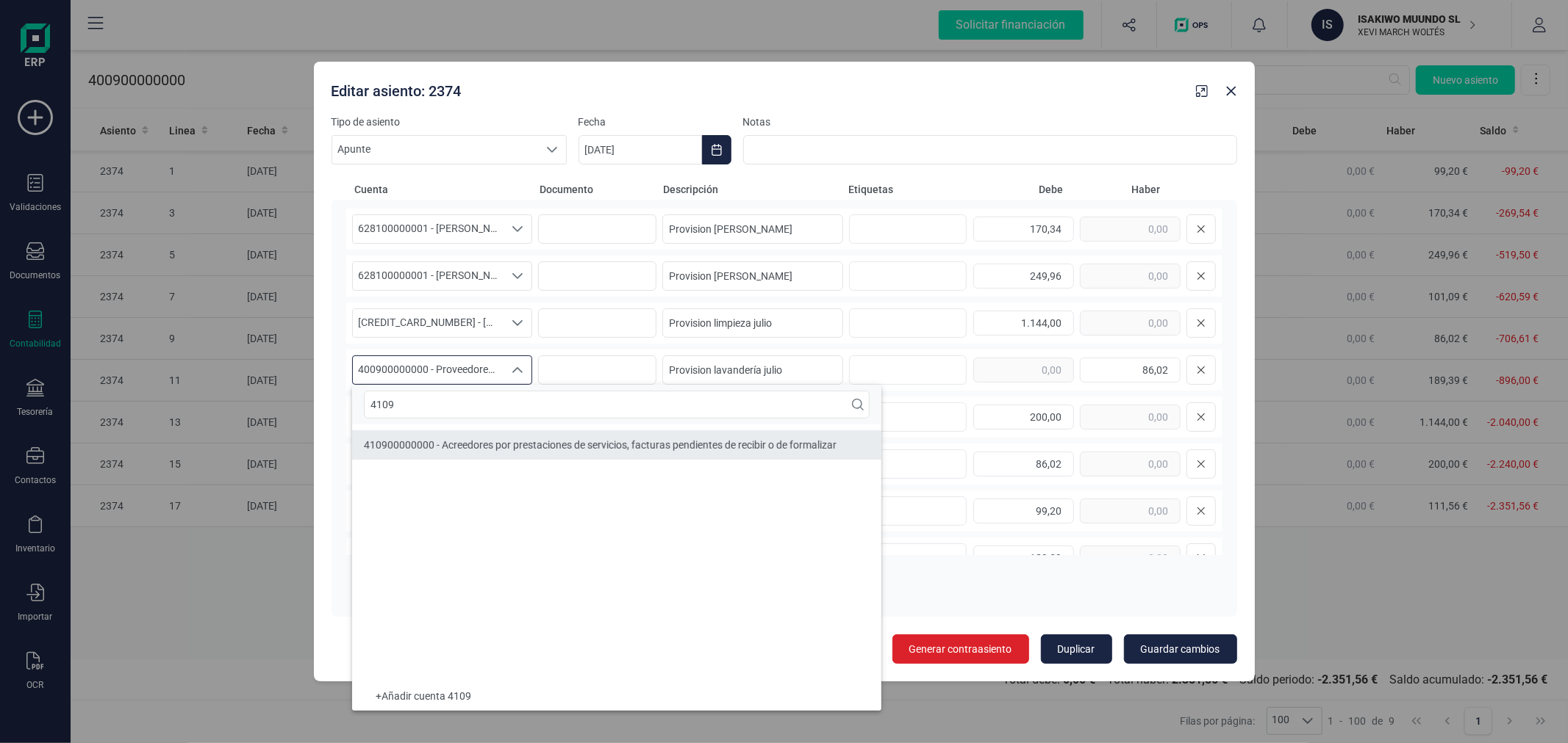
type input "4109"
click at [493, 436] on li "410900000000 - Acreedores por prestaciones de servicios, facturas pendientes de…" at bounding box center [616, 445] width 529 height 29
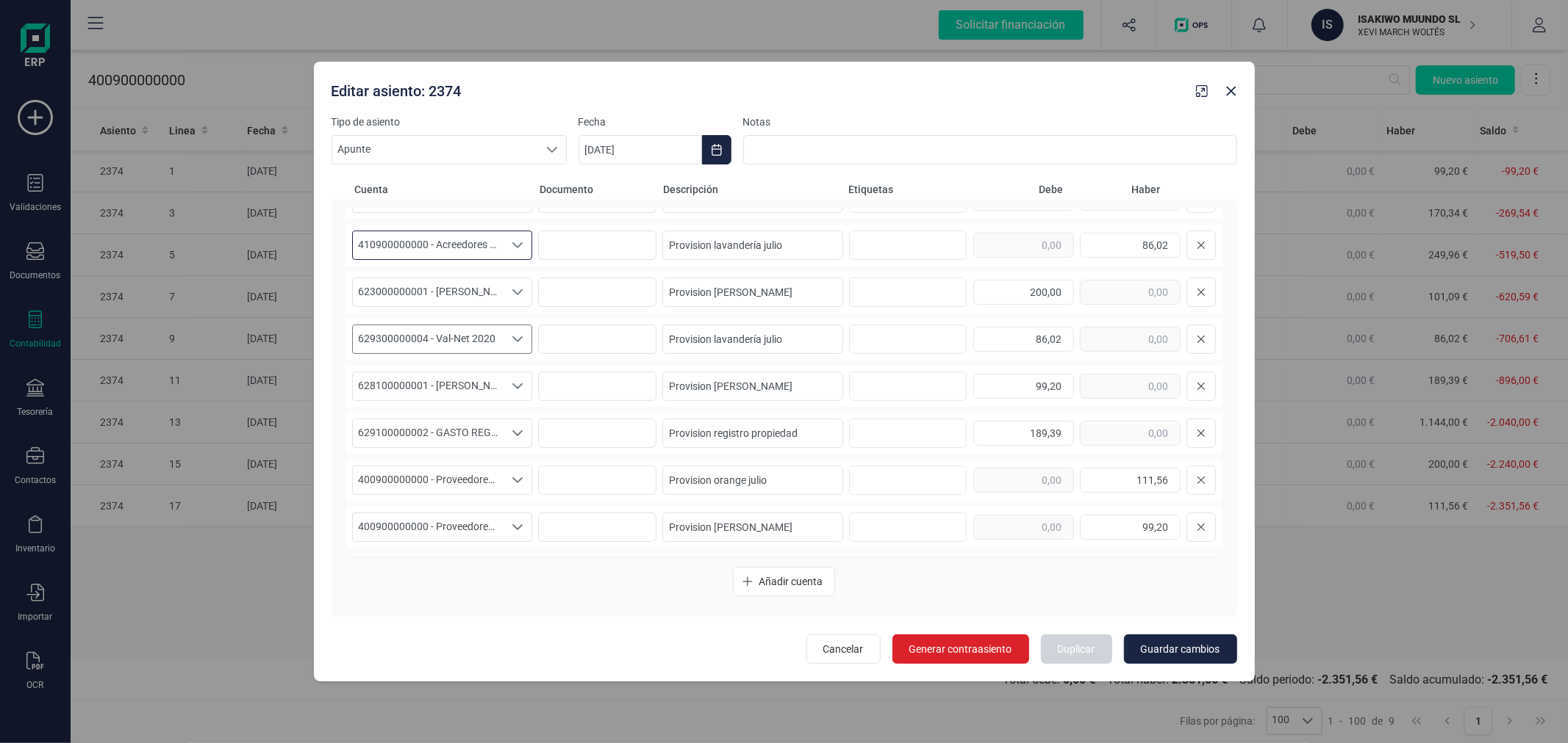
scroll to position [163, 0]
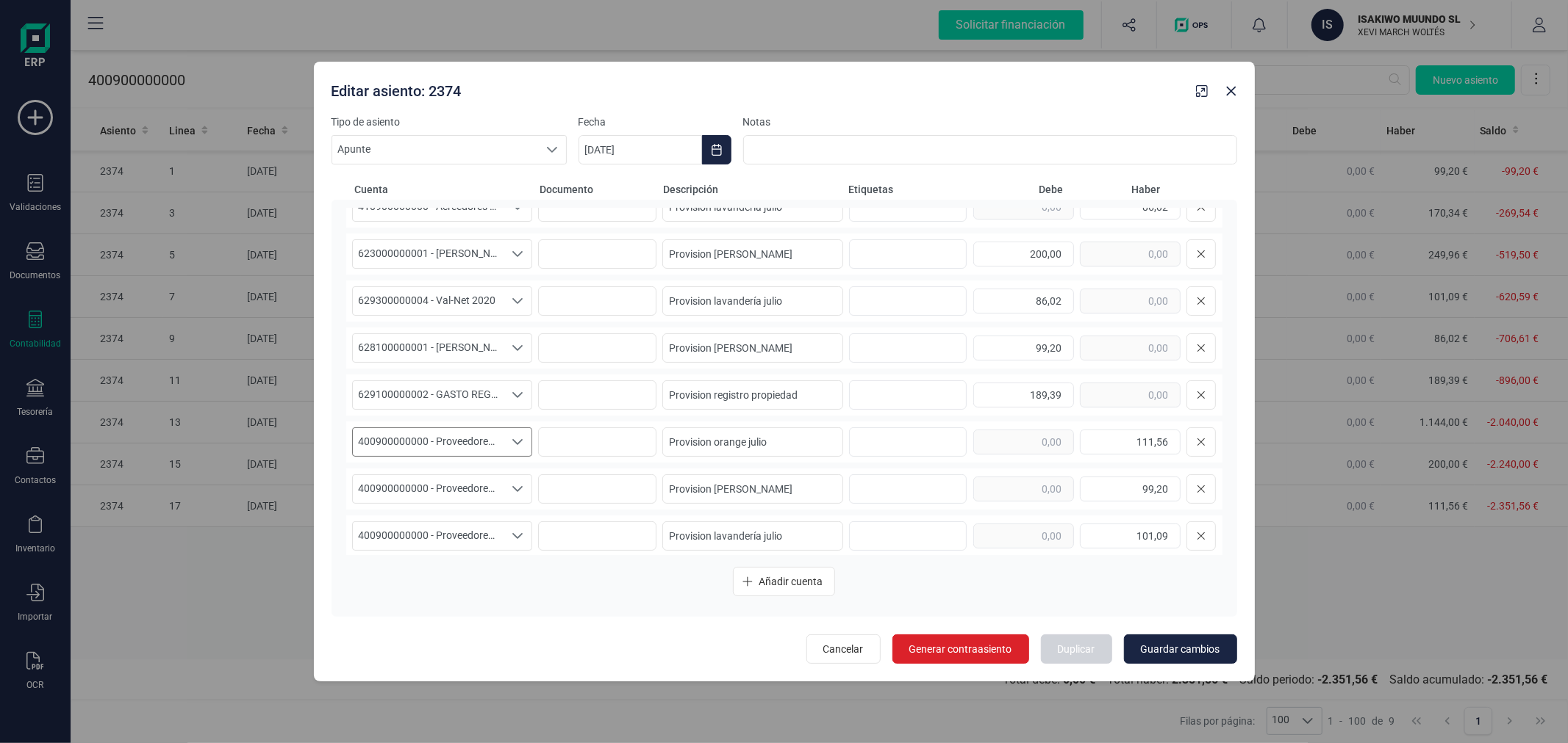
click at [454, 438] on span "400900000000 - Proveedores, facturas pendientes de recibir o de formalizar" at bounding box center [428, 442] width 151 height 28
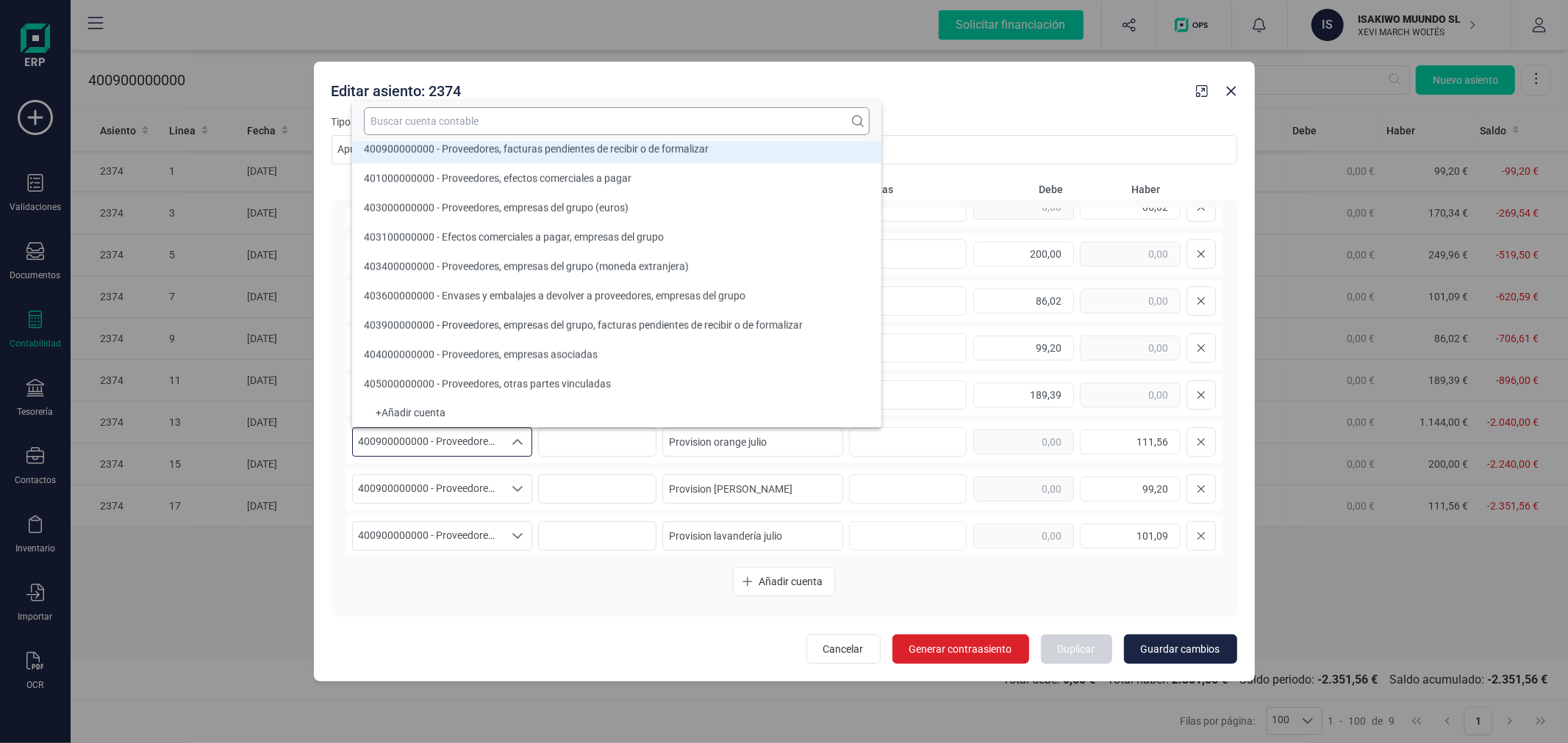
scroll to position [6293, 0]
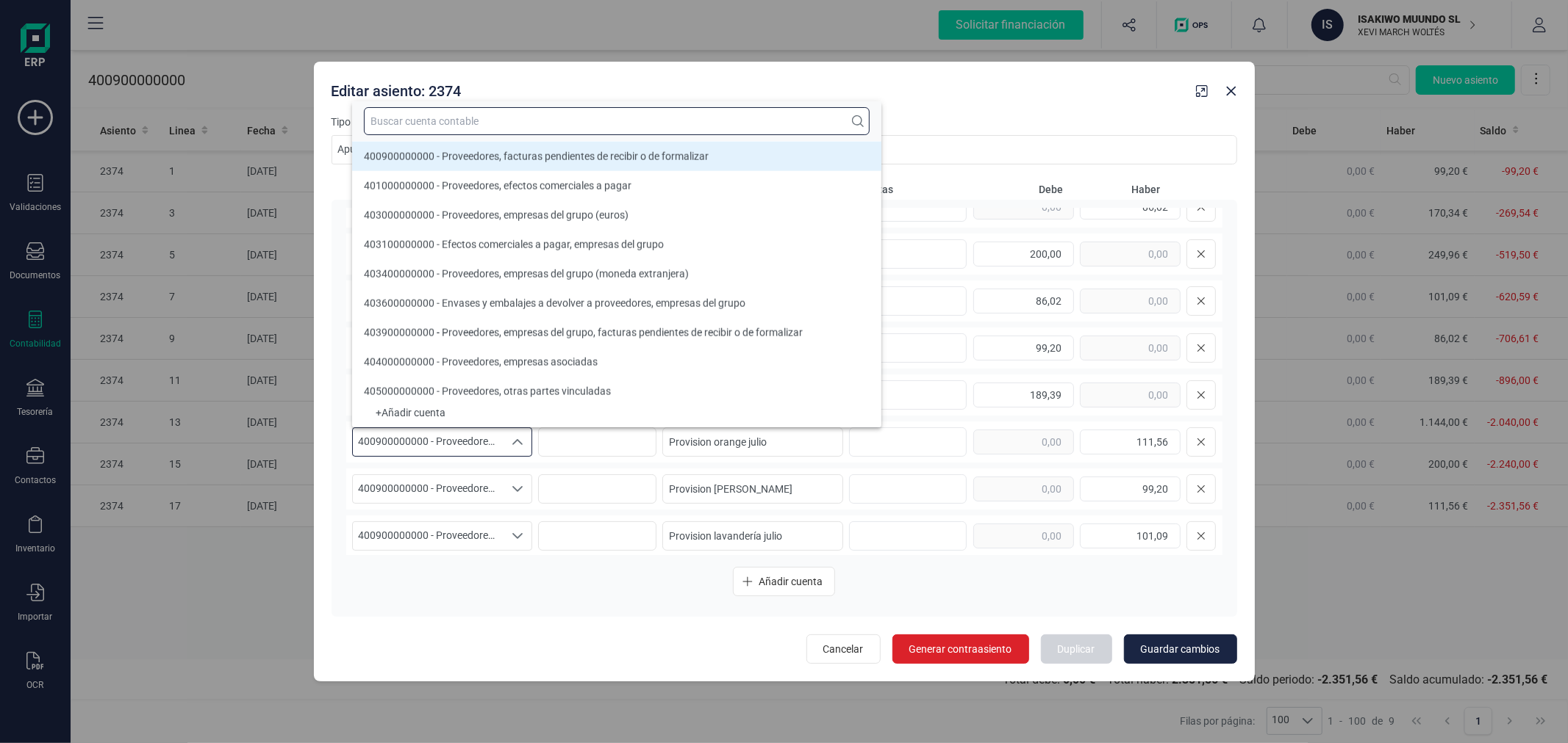
click at [510, 113] on input "text" at bounding box center [616, 121] width 506 height 28
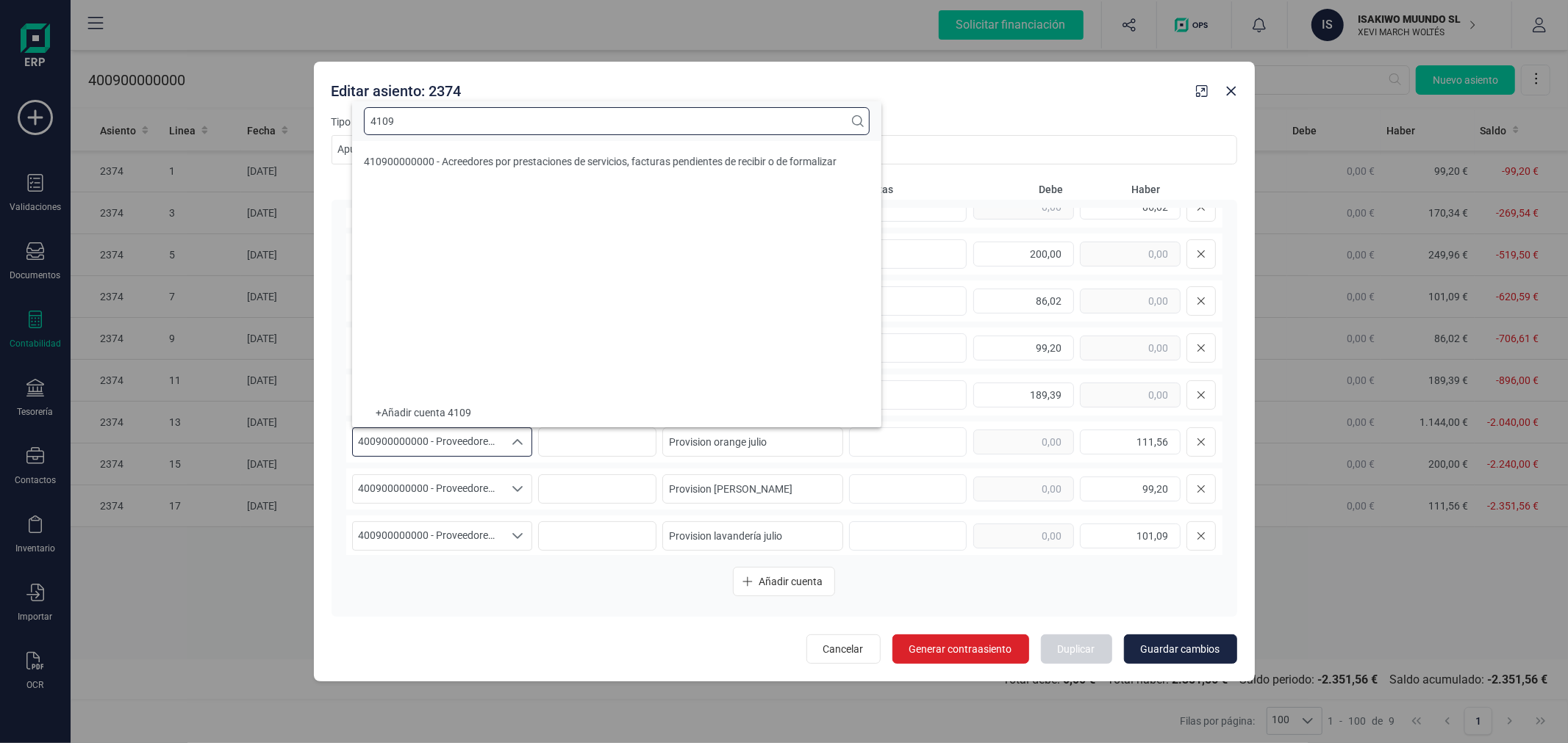
scroll to position [0, 0]
type input "4109"
click at [530, 153] on li "410900000000 - Acreedores por prestaciones de servicios, facturas pendientes de…" at bounding box center [616, 162] width 529 height 29
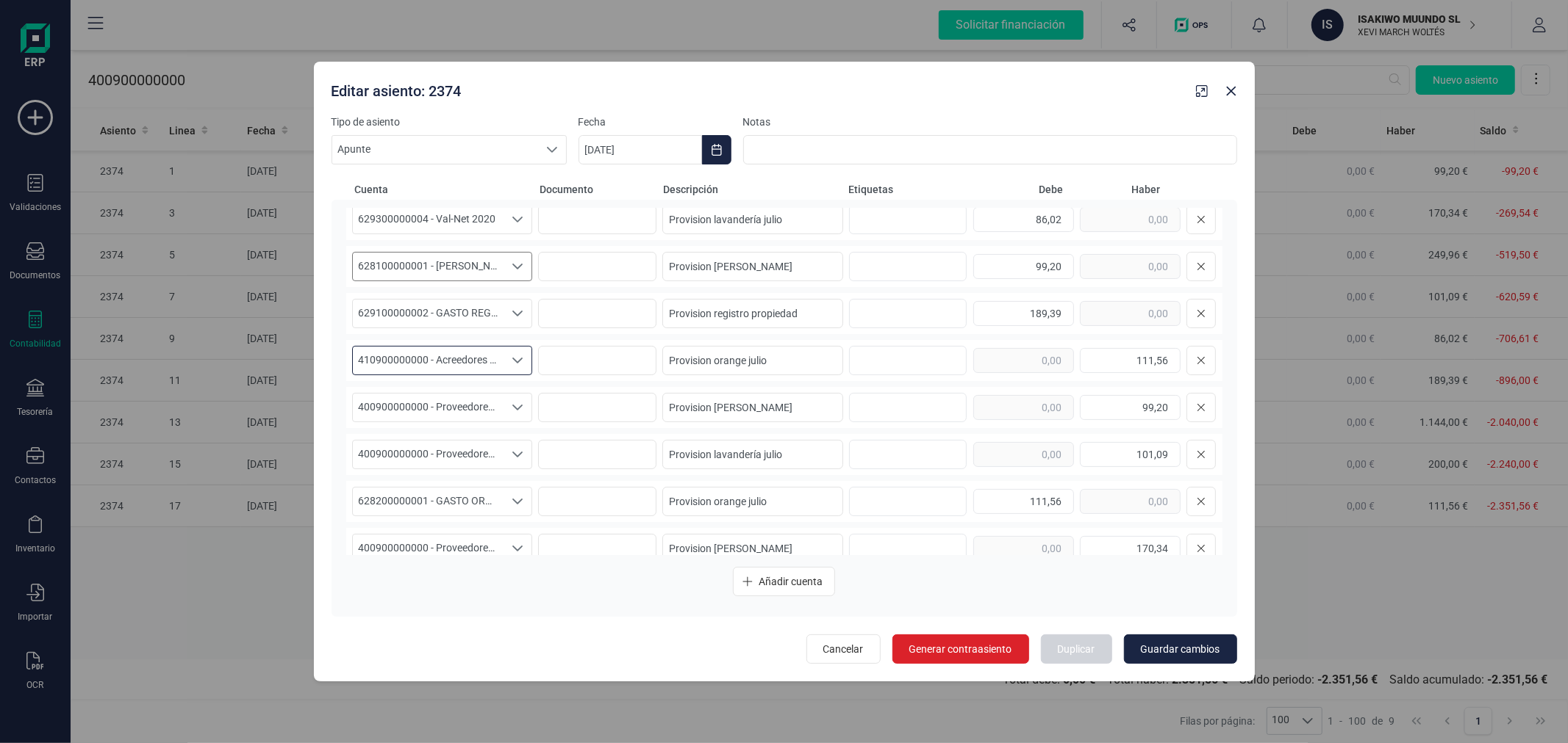
scroll to position [326, 0]
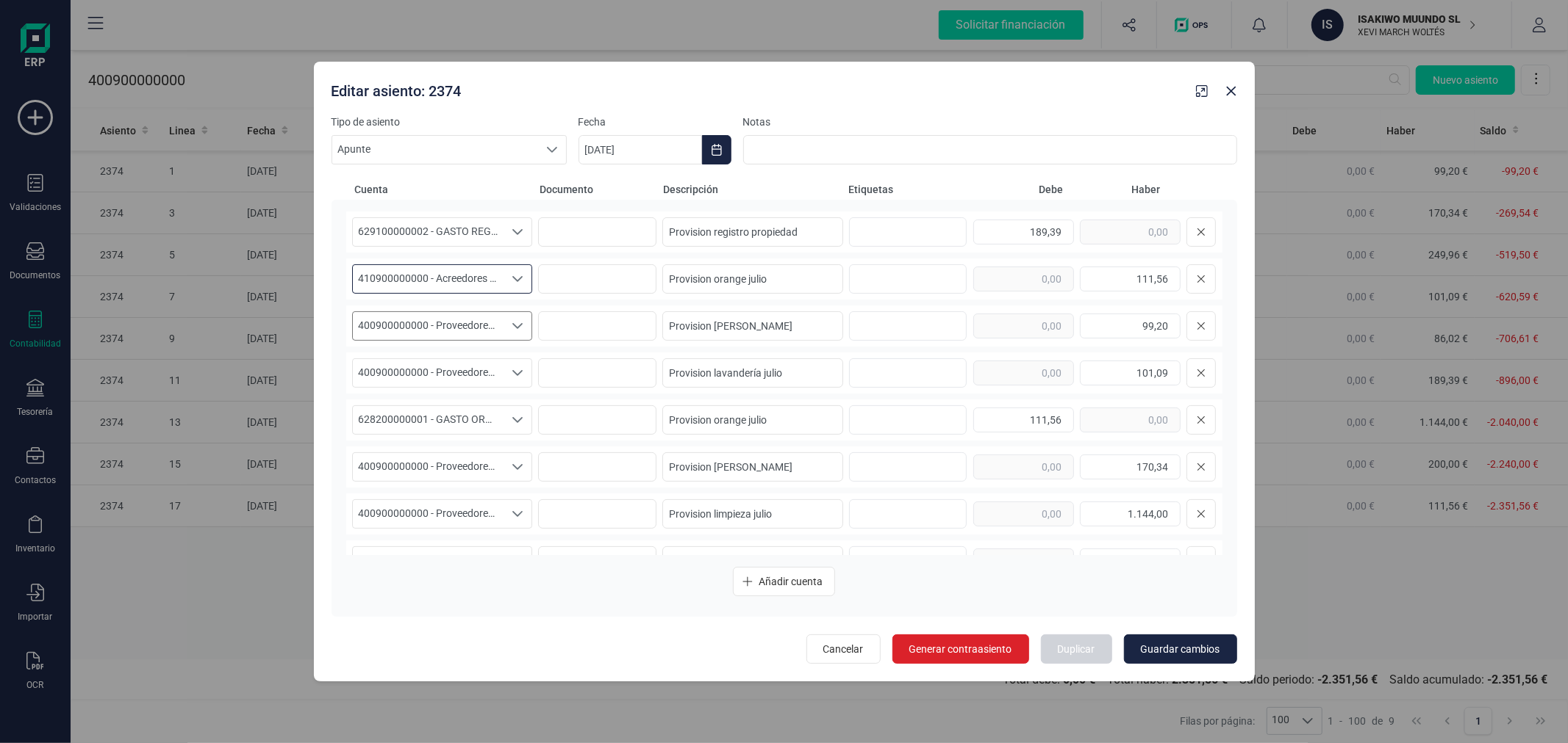
click at [495, 326] on span "400900000000 - Proveedores, facturas pendientes de recibir o de formalizar" at bounding box center [428, 326] width 151 height 28
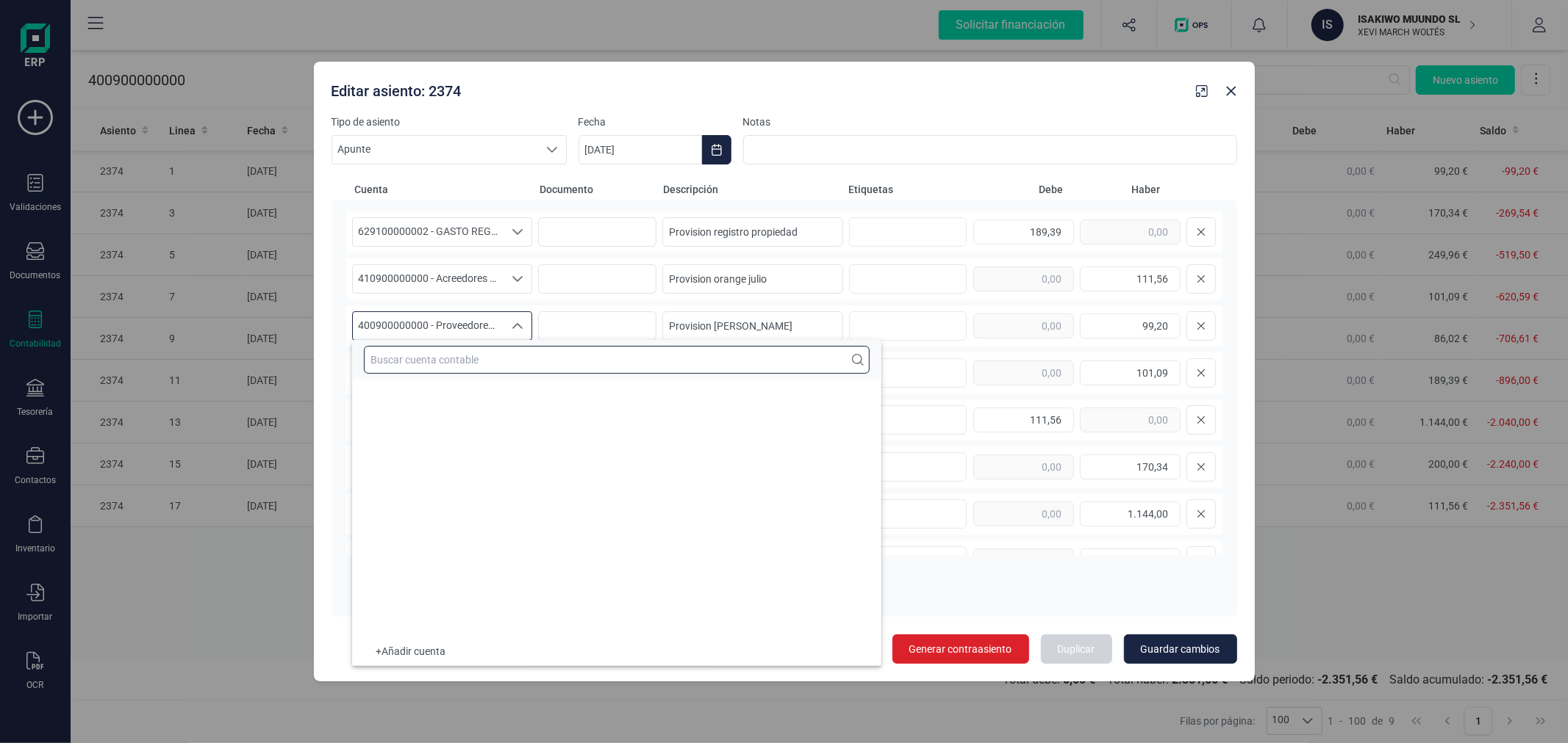
scroll to position [6293, 0]
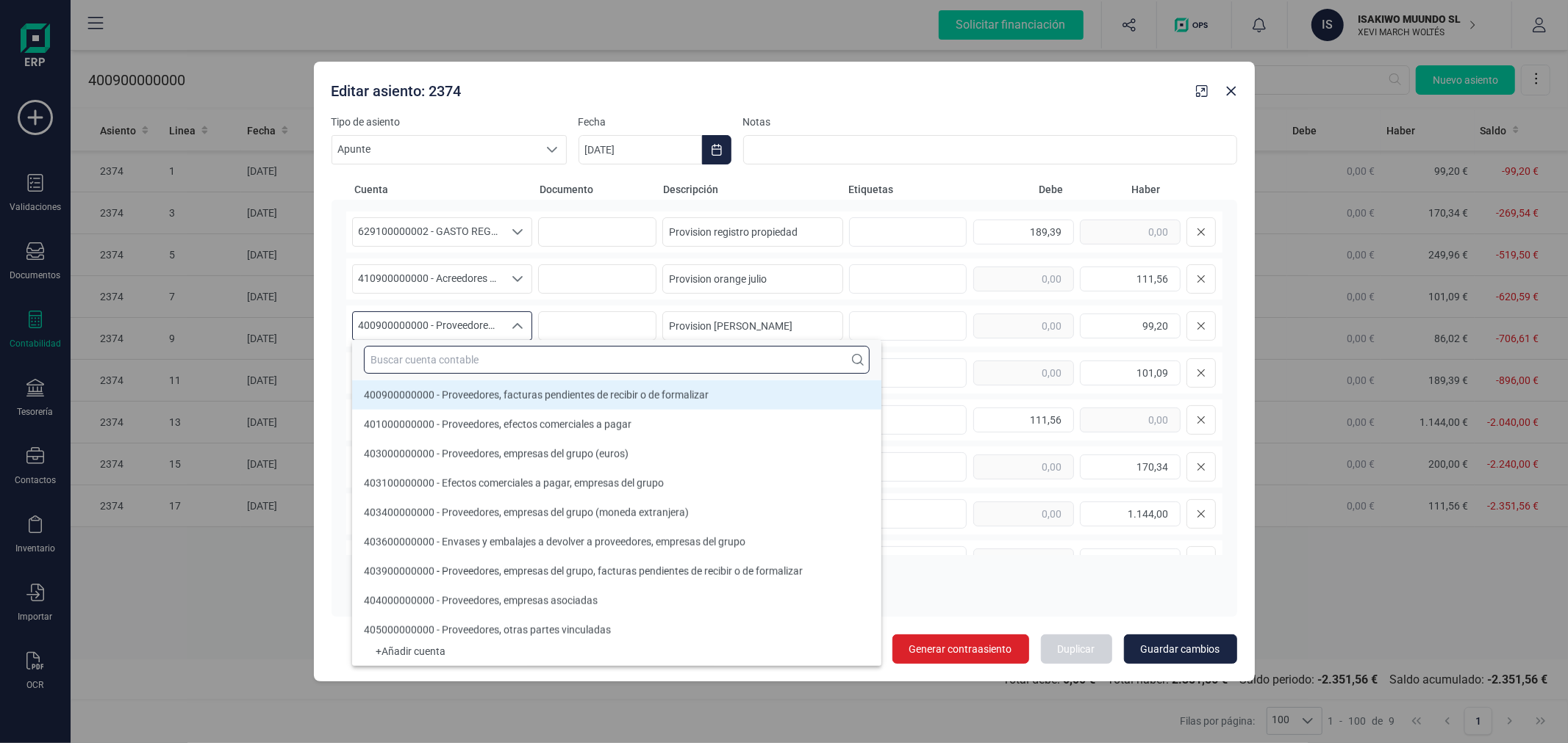
click at [494, 358] on input "text" at bounding box center [616, 360] width 506 height 28
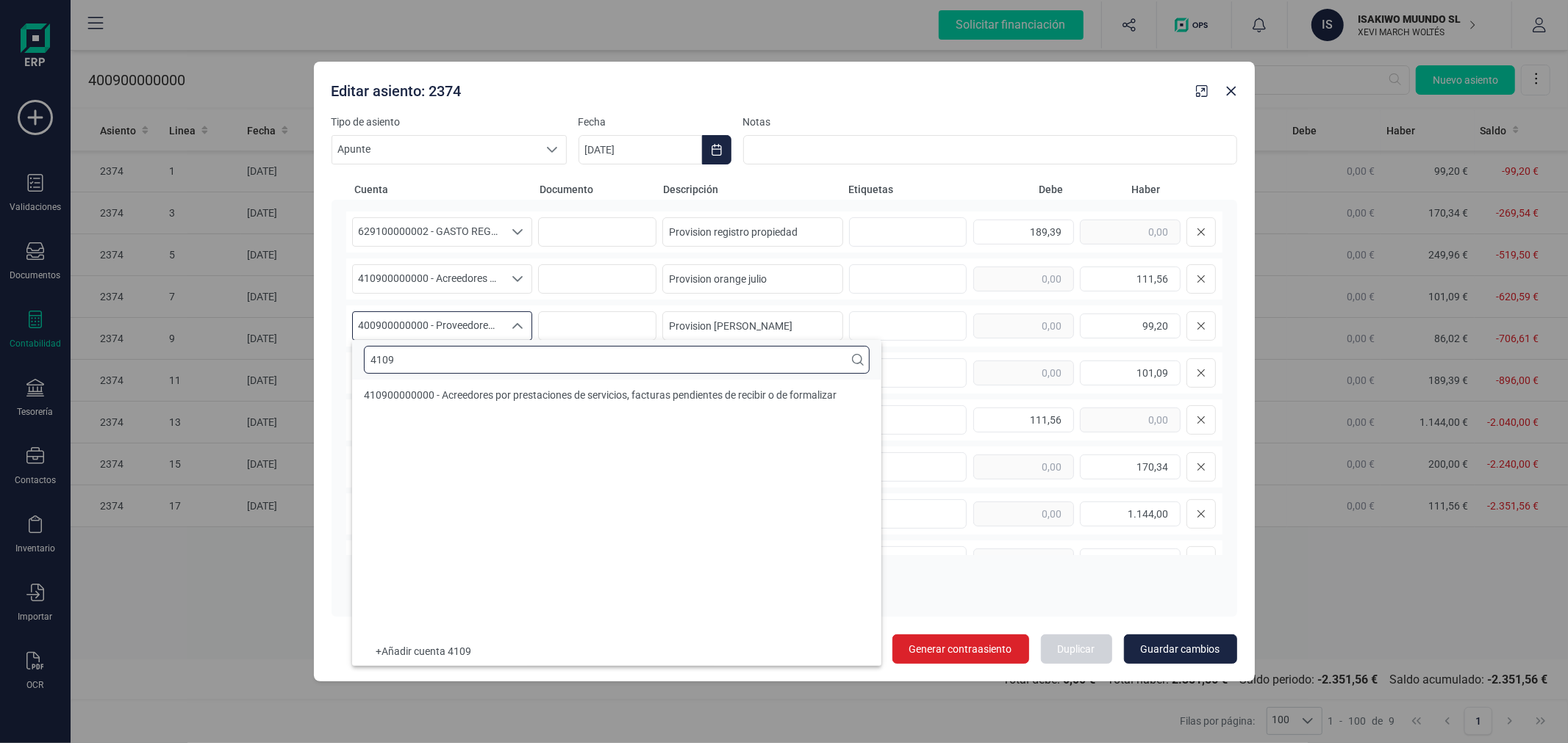
scroll to position [0, 0]
type input "4109"
click at [512, 398] on span "410900000000 - Acreedores por prestaciones de servicios, facturas pendientes de…" at bounding box center [600, 400] width 473 height 12
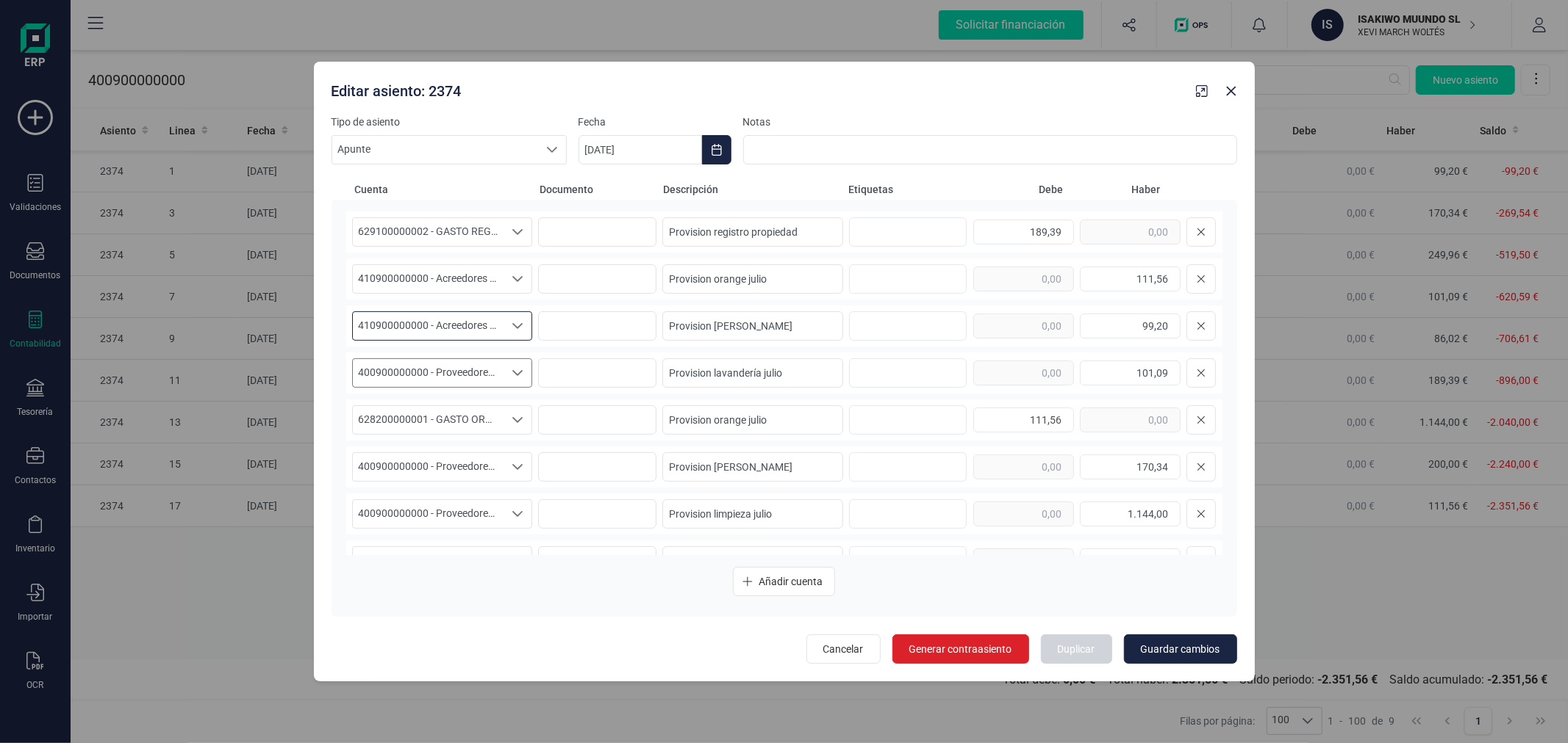
click at [446, 370] on span "400900000000 - Proveedores, facturas pendientes de recibir o de formalizar" at bounding box center [428, 373] width 151 height 28
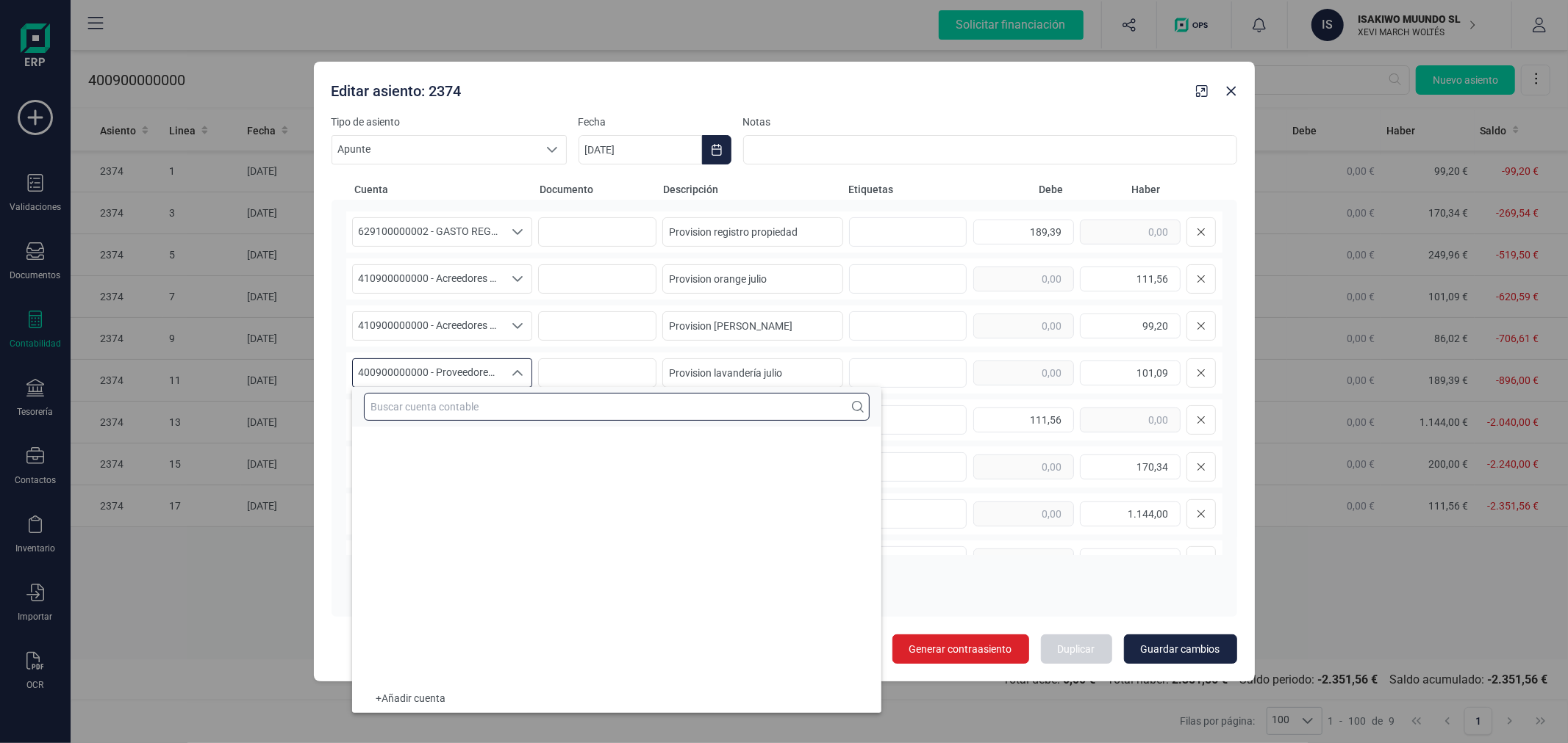
scroll to position [6293, 0]
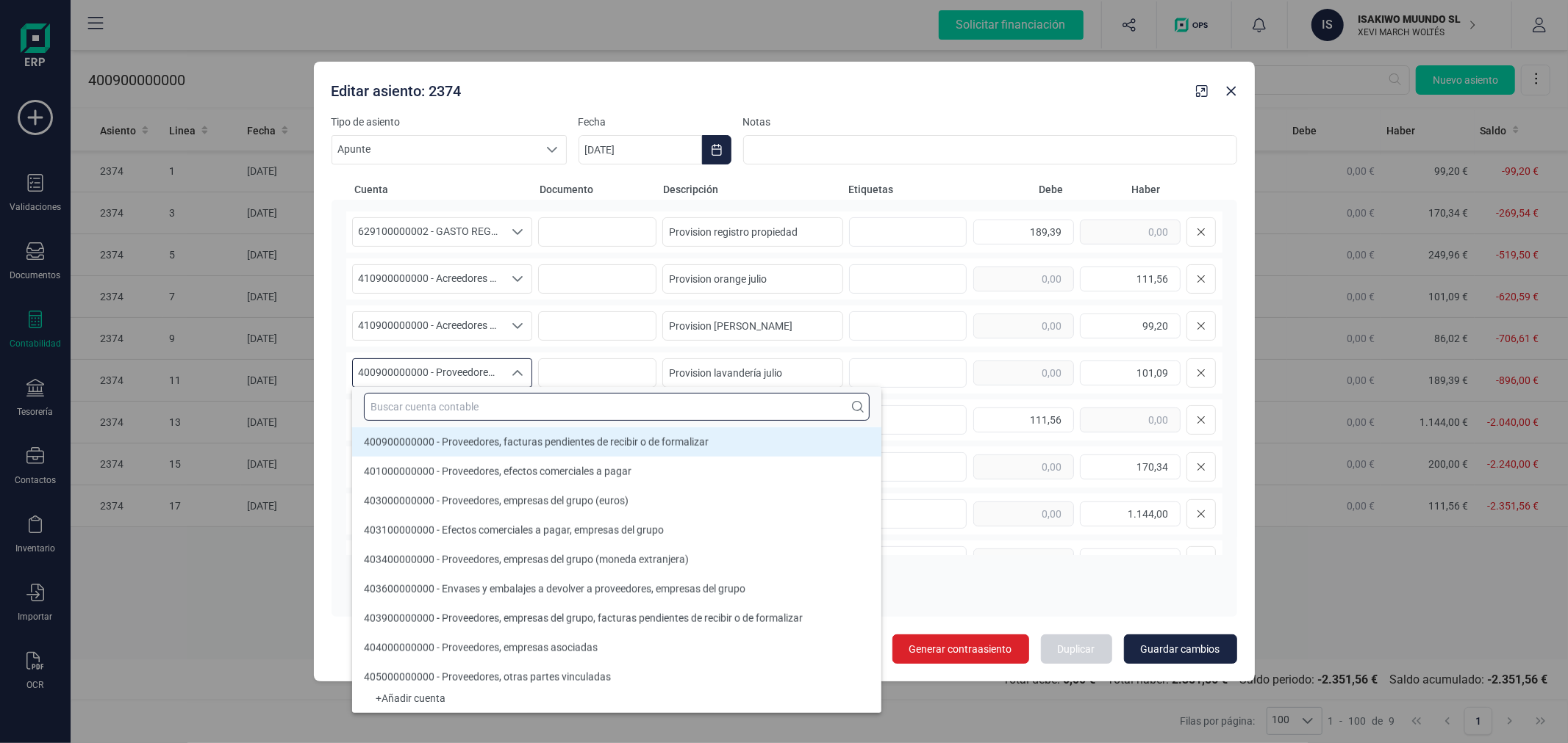
click at [459, 400] on input "text" at bounding box center [616, 406] width 506 height 28
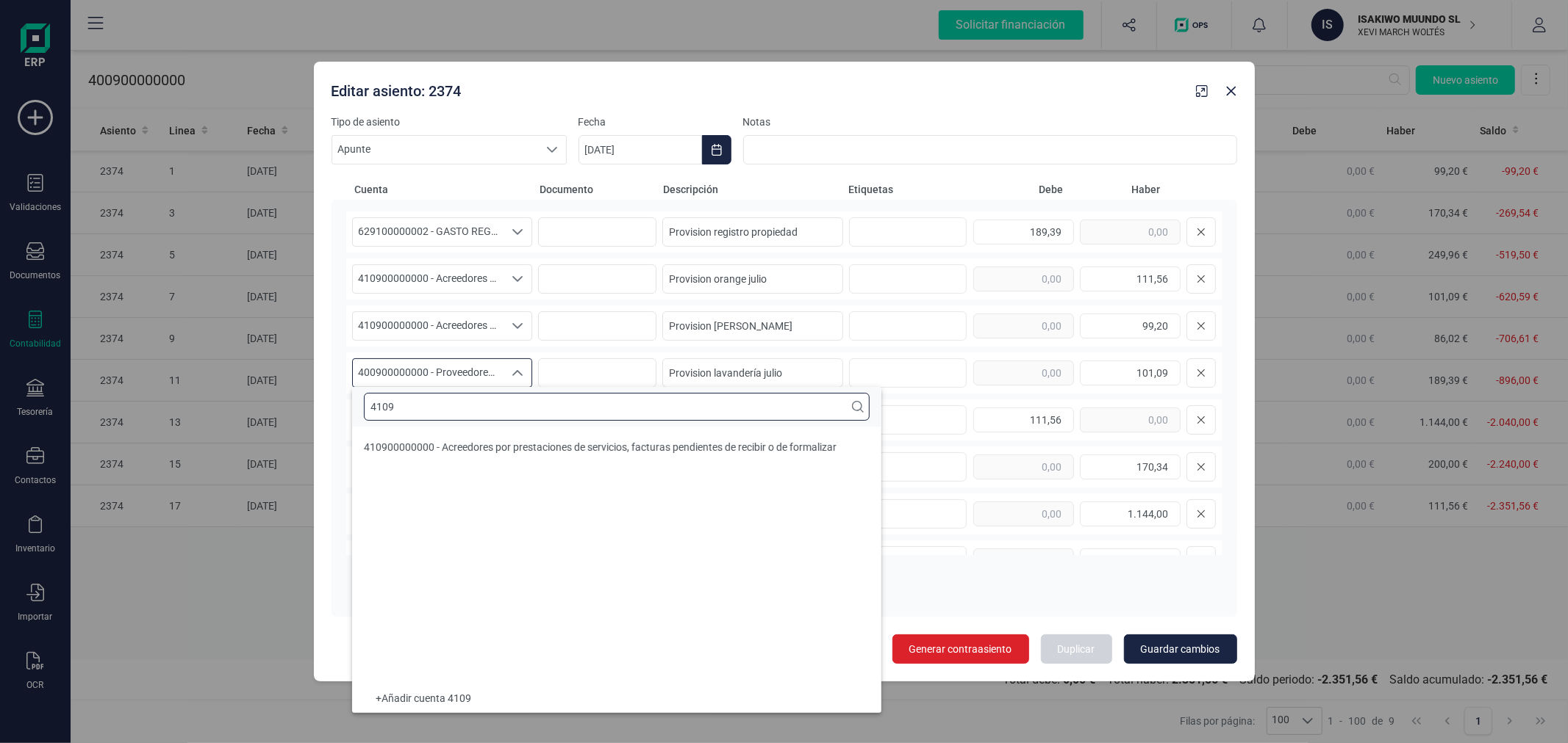
scroll to position [0, 0]
type input "4109"
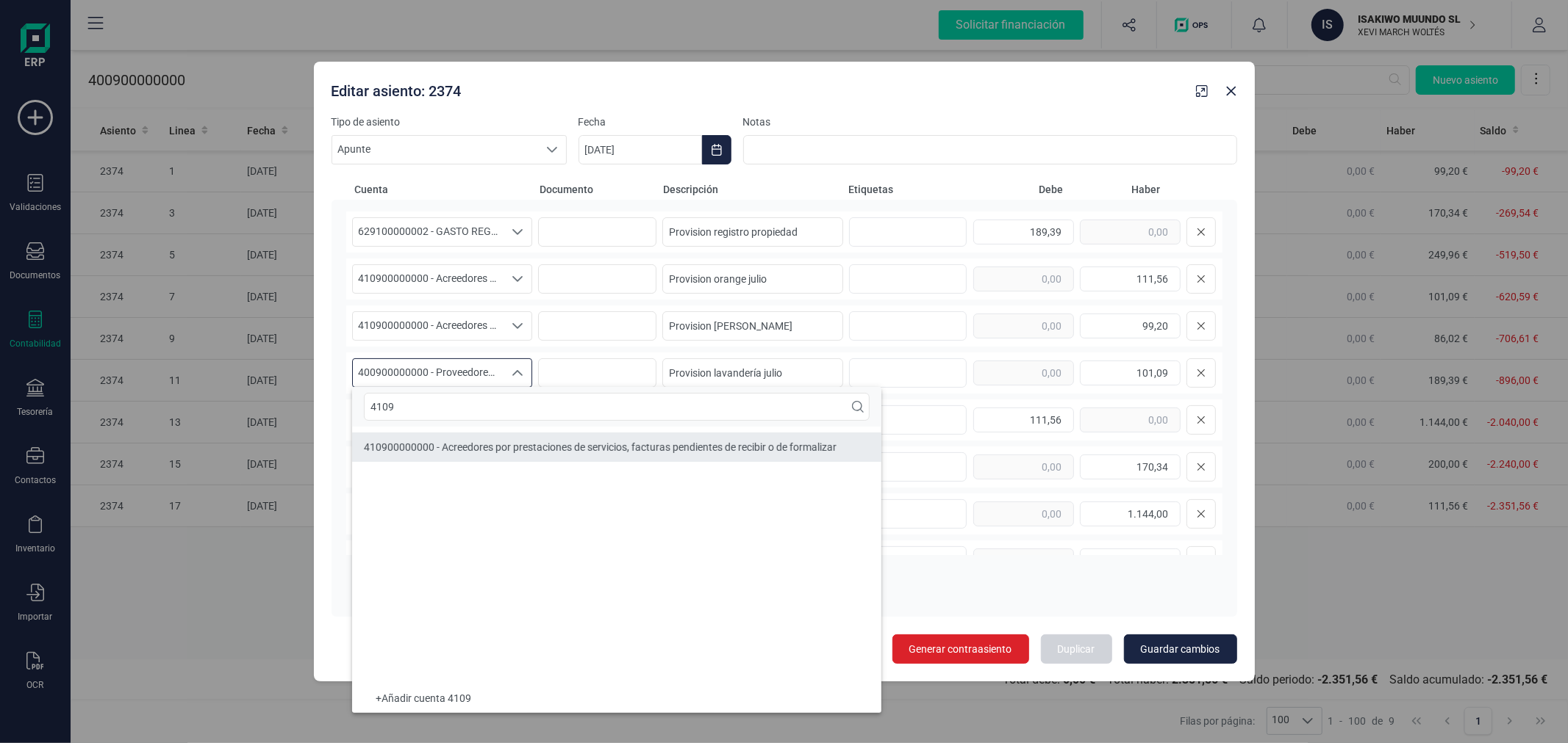
click at [480, 451] on span "410900000000 - Acreedores por prestaciones de servicios, facturas pendientes de…" at bounding box center [600, 448] width 473 height 12
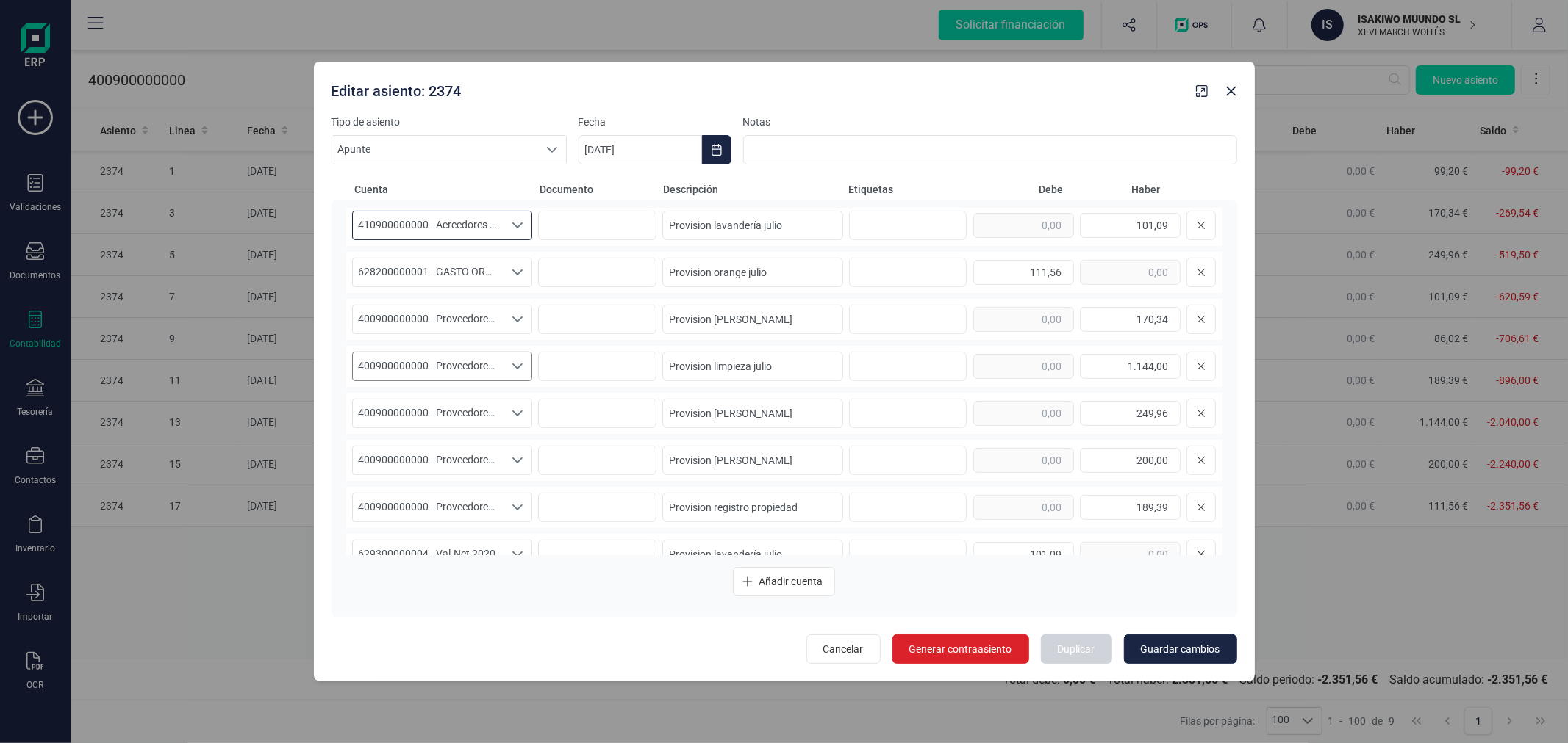
scroll to position [489, 0]
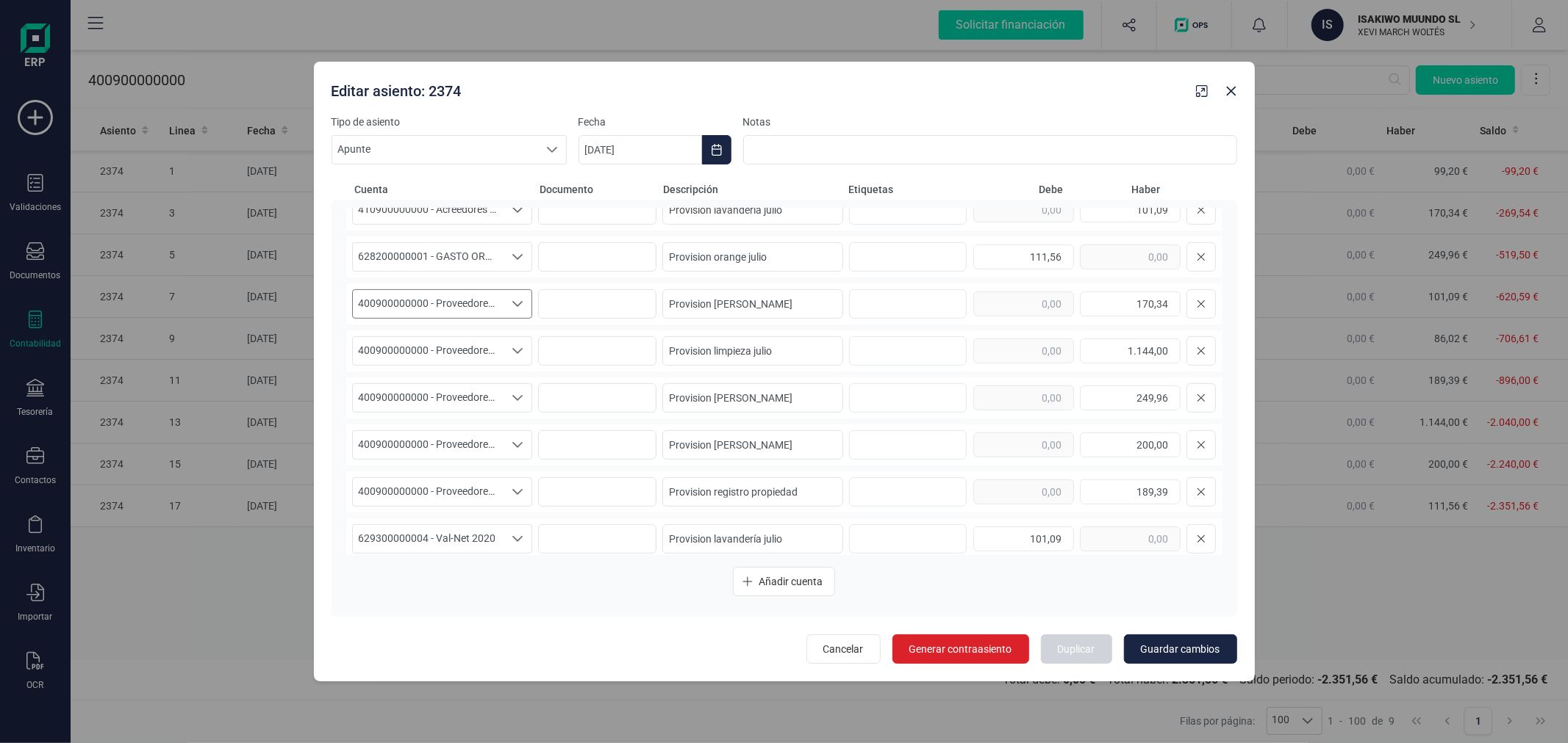
click at [480, 294] on span "400900000000 - Proveedores, facturas pendientes de recibir o de formalizar" at bounding box center [428, 304] width 151 height 28
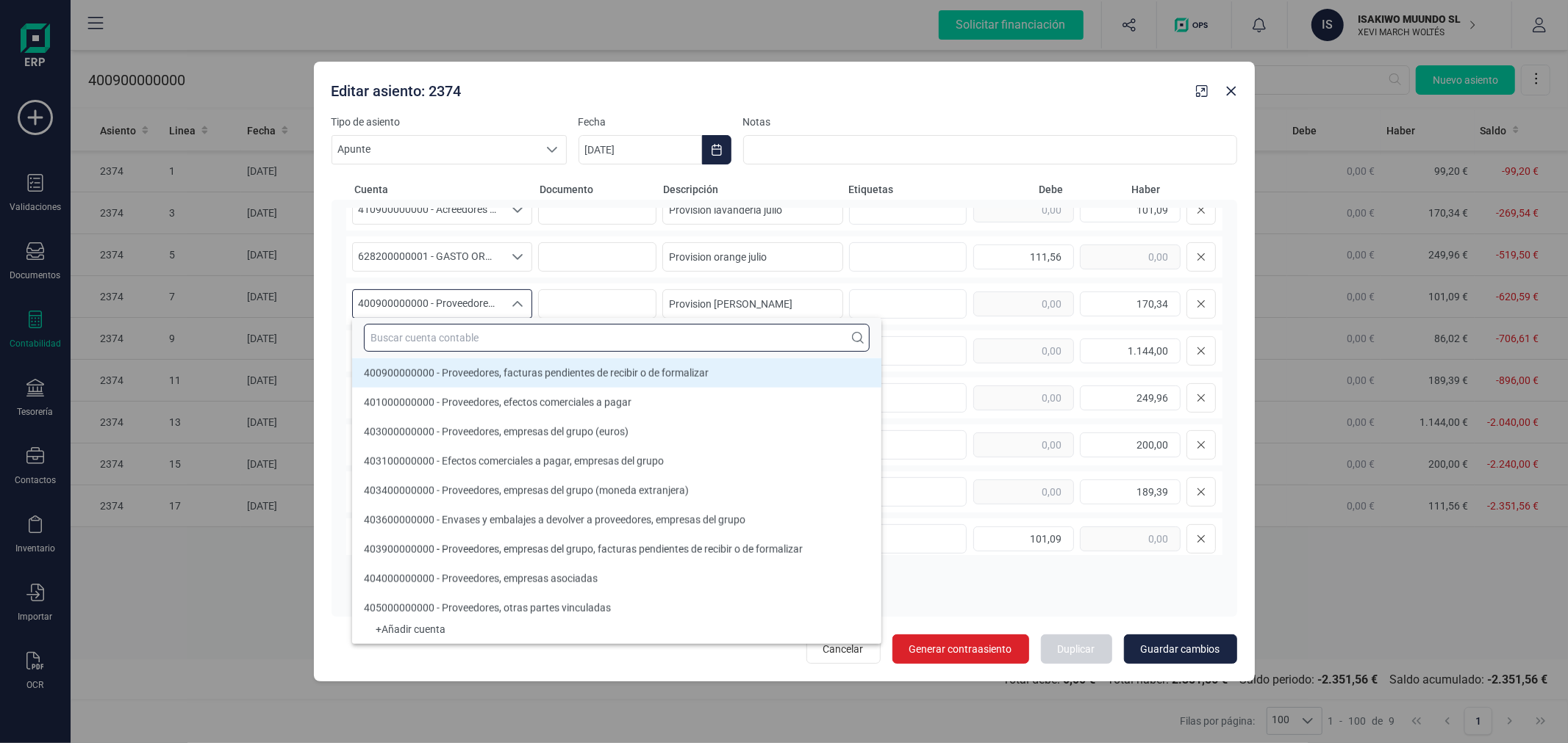
click at [485, 333] on input "text" at bounding box center [616, 337] width 506 height 28
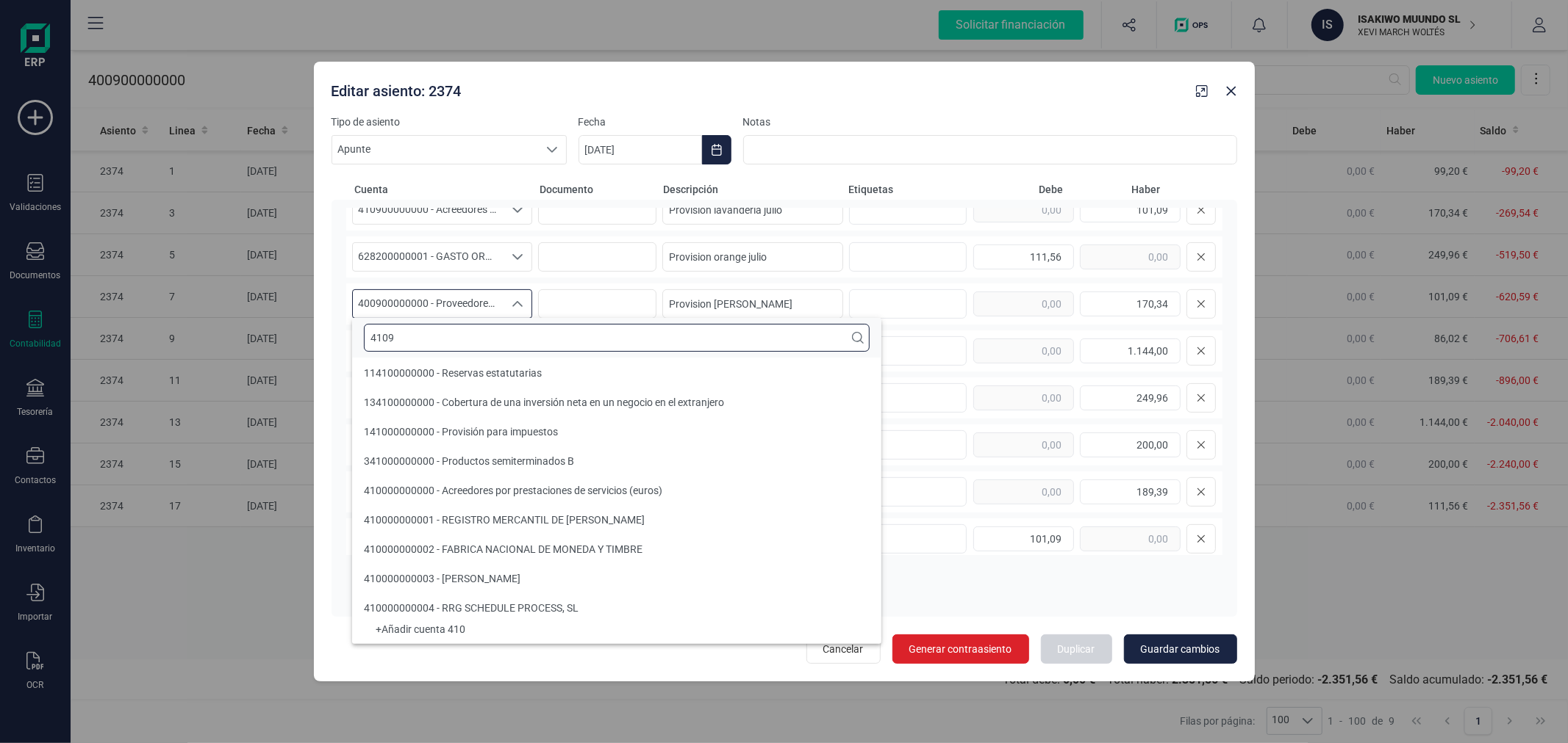
scroll to position [0, 0]
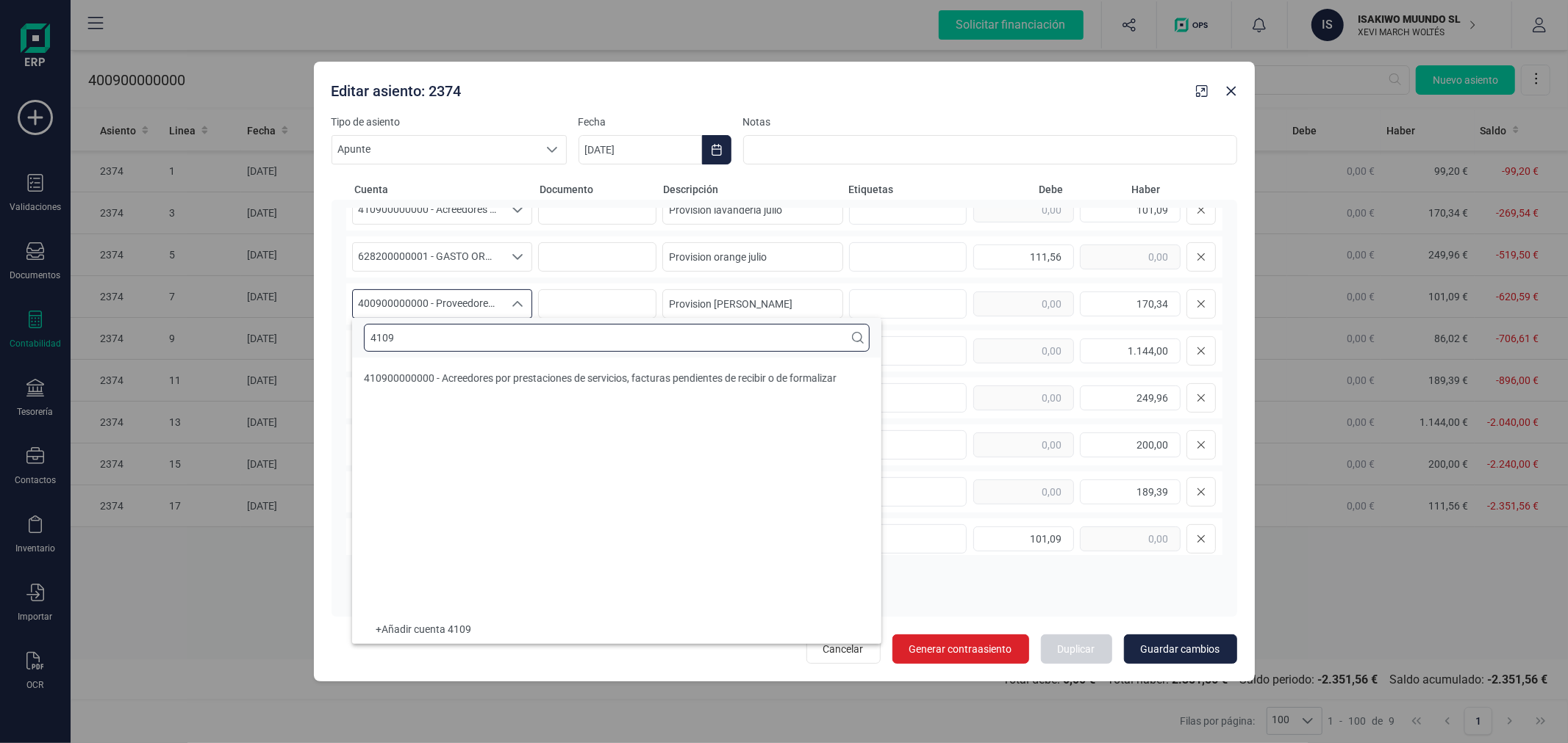
type input "4109"
click at [568, 365] on li "410900000000 - Acreedores por prestaciones de servicios, facturas pendientes de…" at bounding box center [616, 378] width 529 height 29
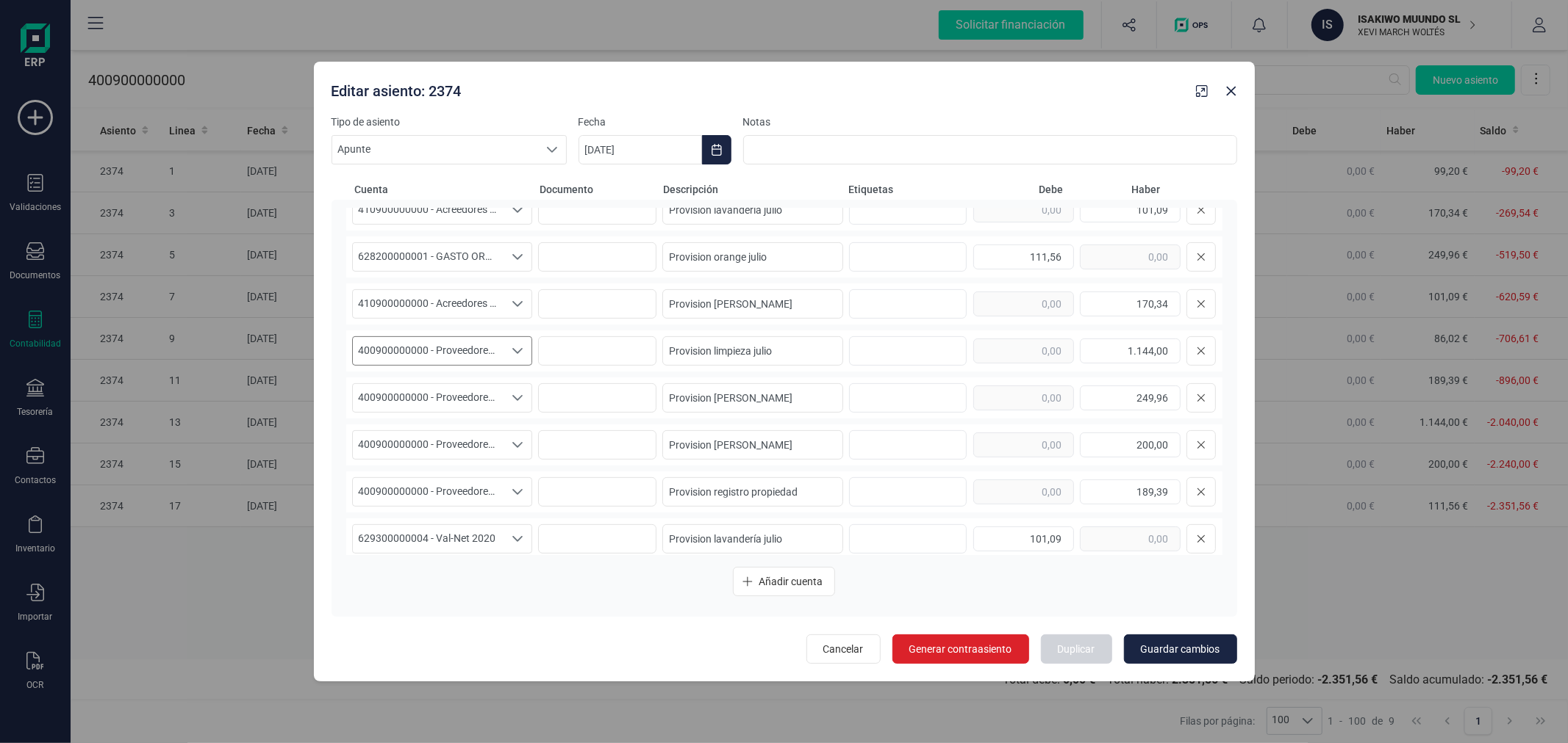
click at [434, 350] on span "400900000000 - Proveedores, facturas pendientes de recibir o de formalizar" at bounding box center [428, 351] width 151 height 28
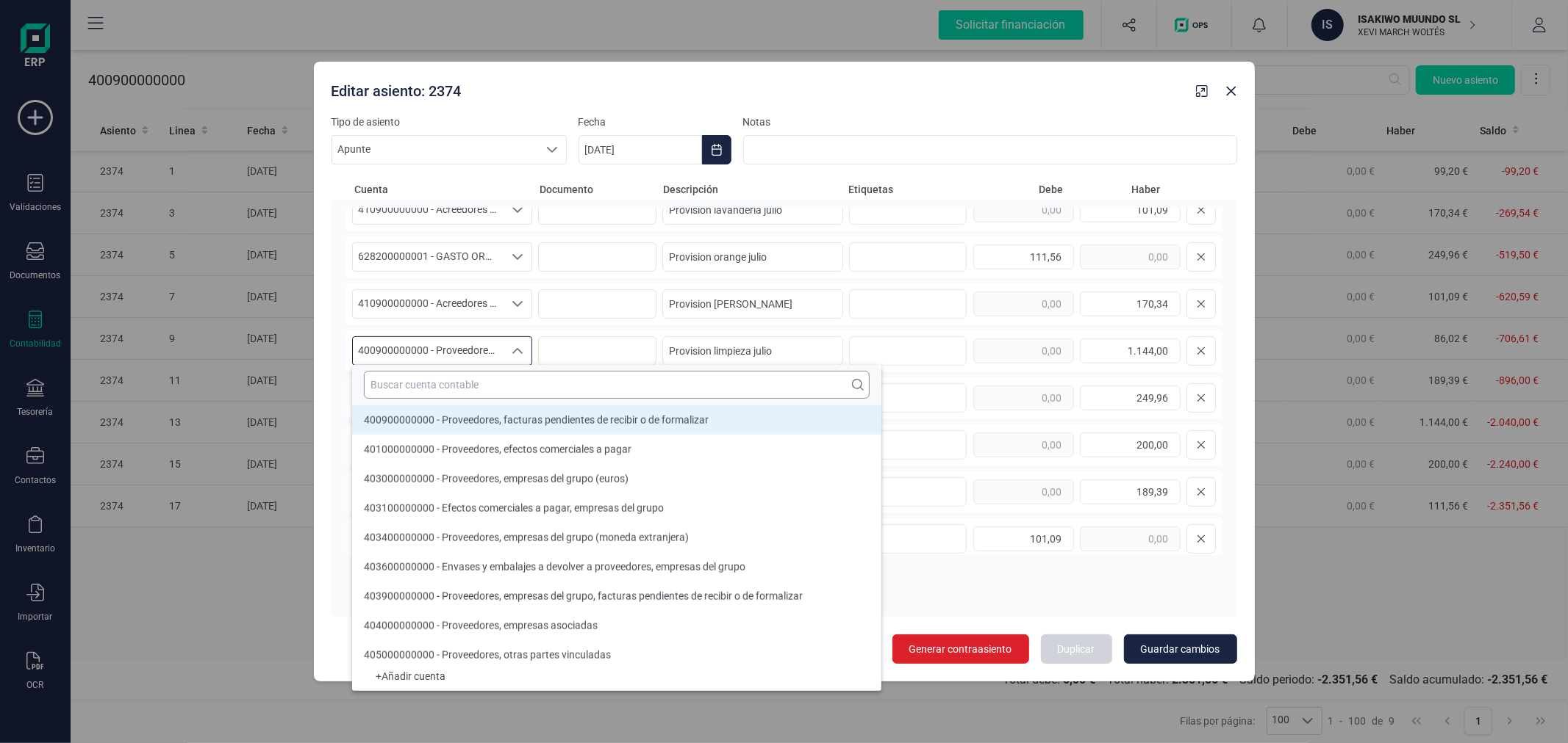
click at [434, 382] on input "text" at bounding box center [616, 385] width 506 height 28
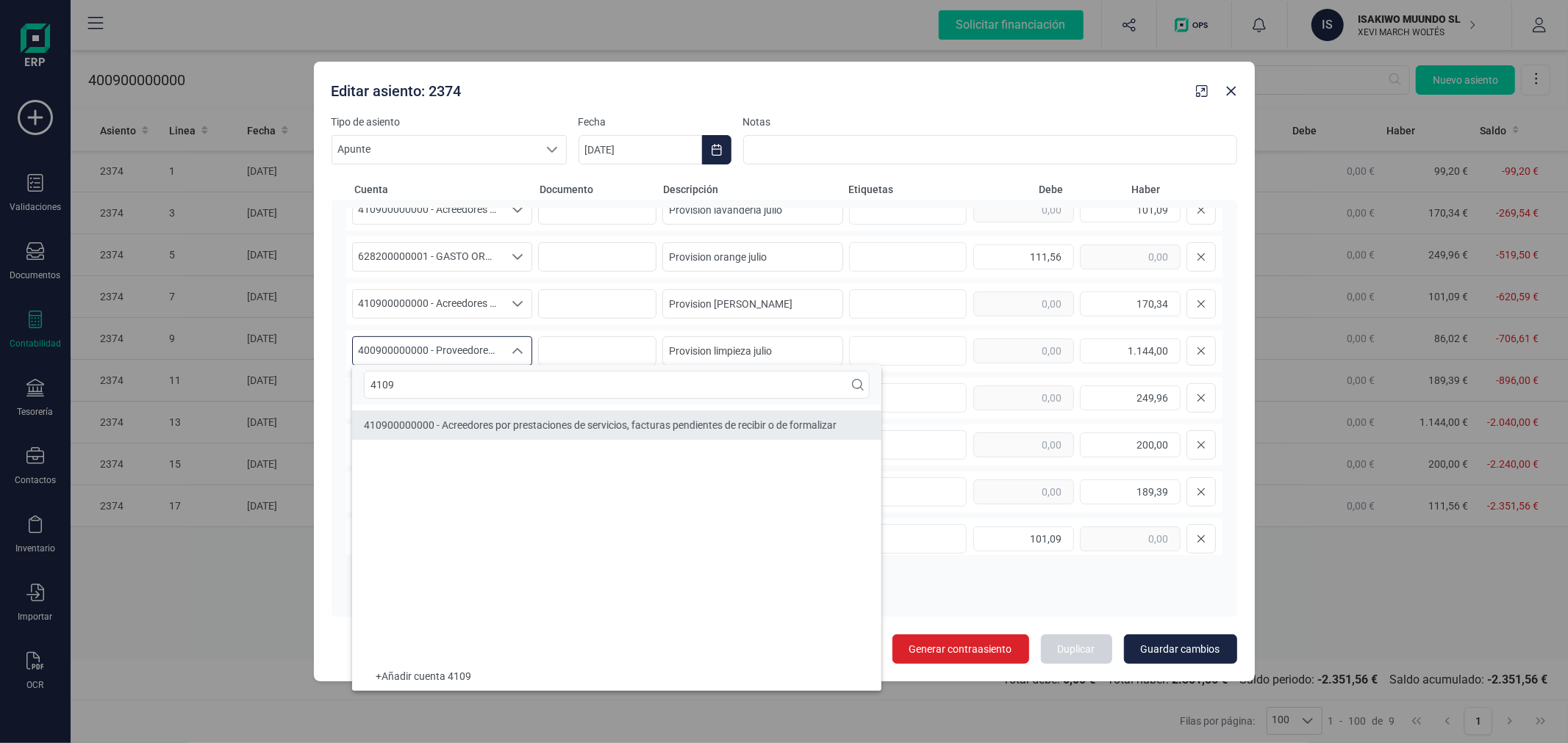
type input "4109"
click at [426, 421] on span "410900000000 - Acreedores por prestaciones de servicios, facturas pendientes de…" at bounding box center [600, 425] width 473 height 12
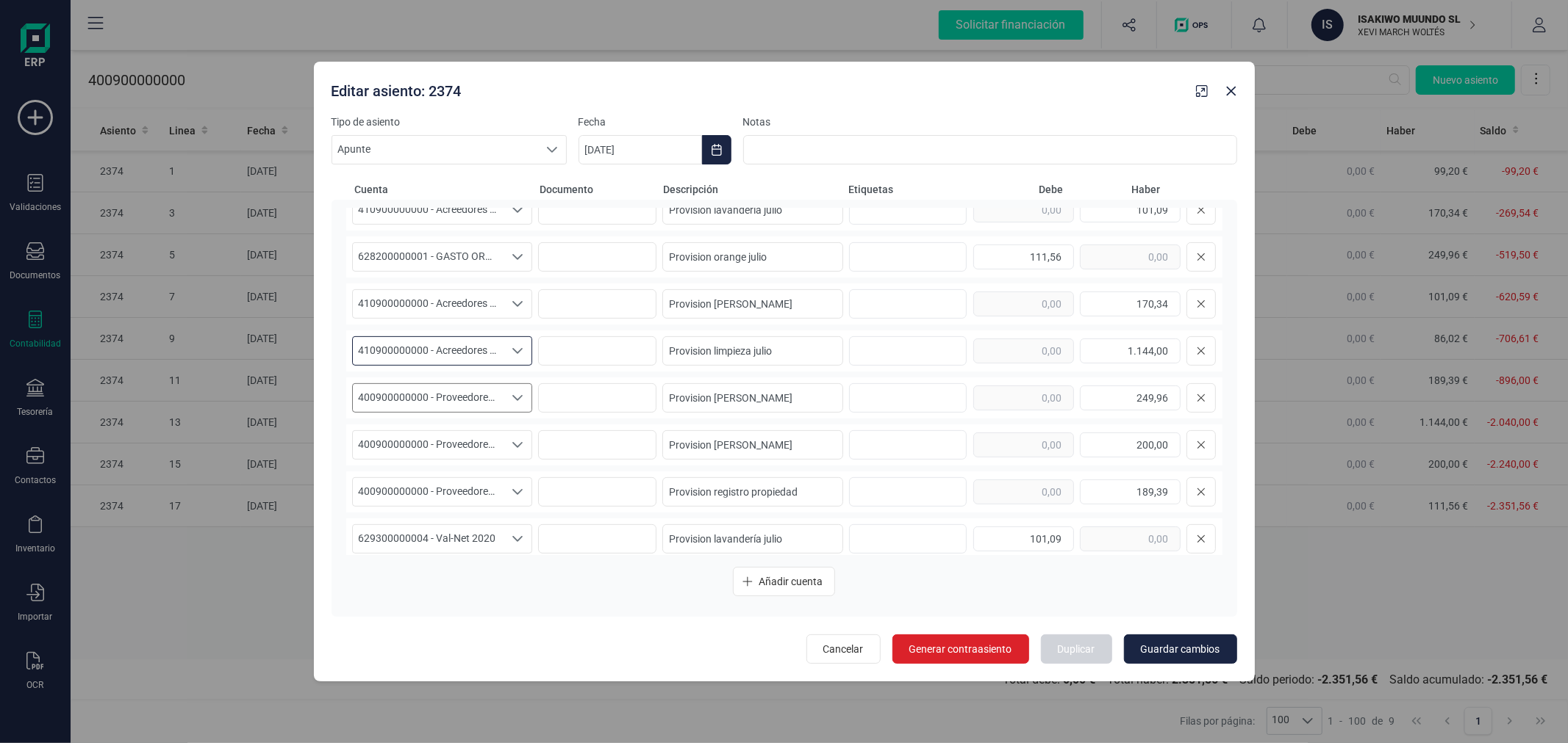
click at [416, 389] on span "400900000000 - Proveedores, facturas pendientes de recibir o de formalizar" at bounding box center [428, 397] width 151 height 28
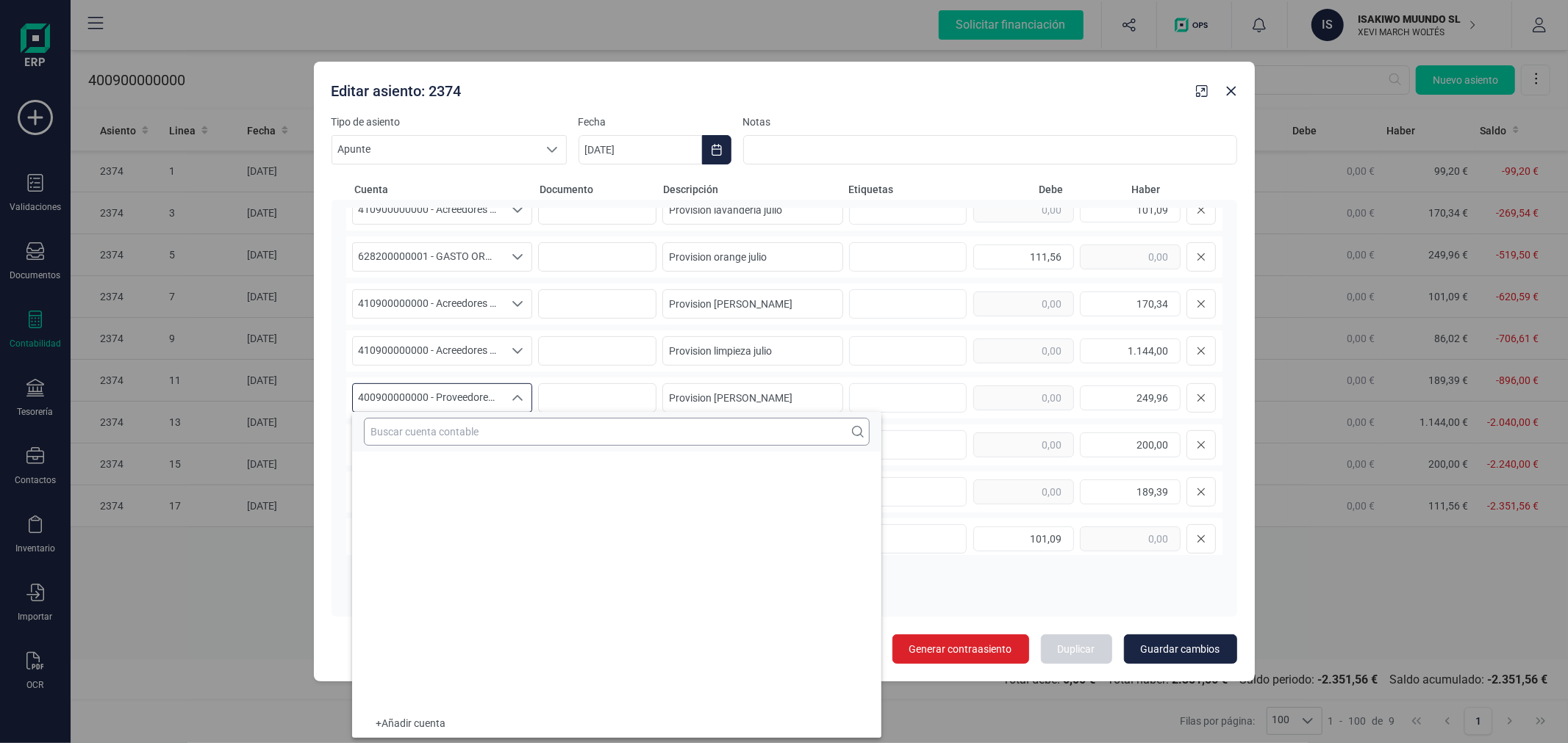
scroll to position [6293, 0]
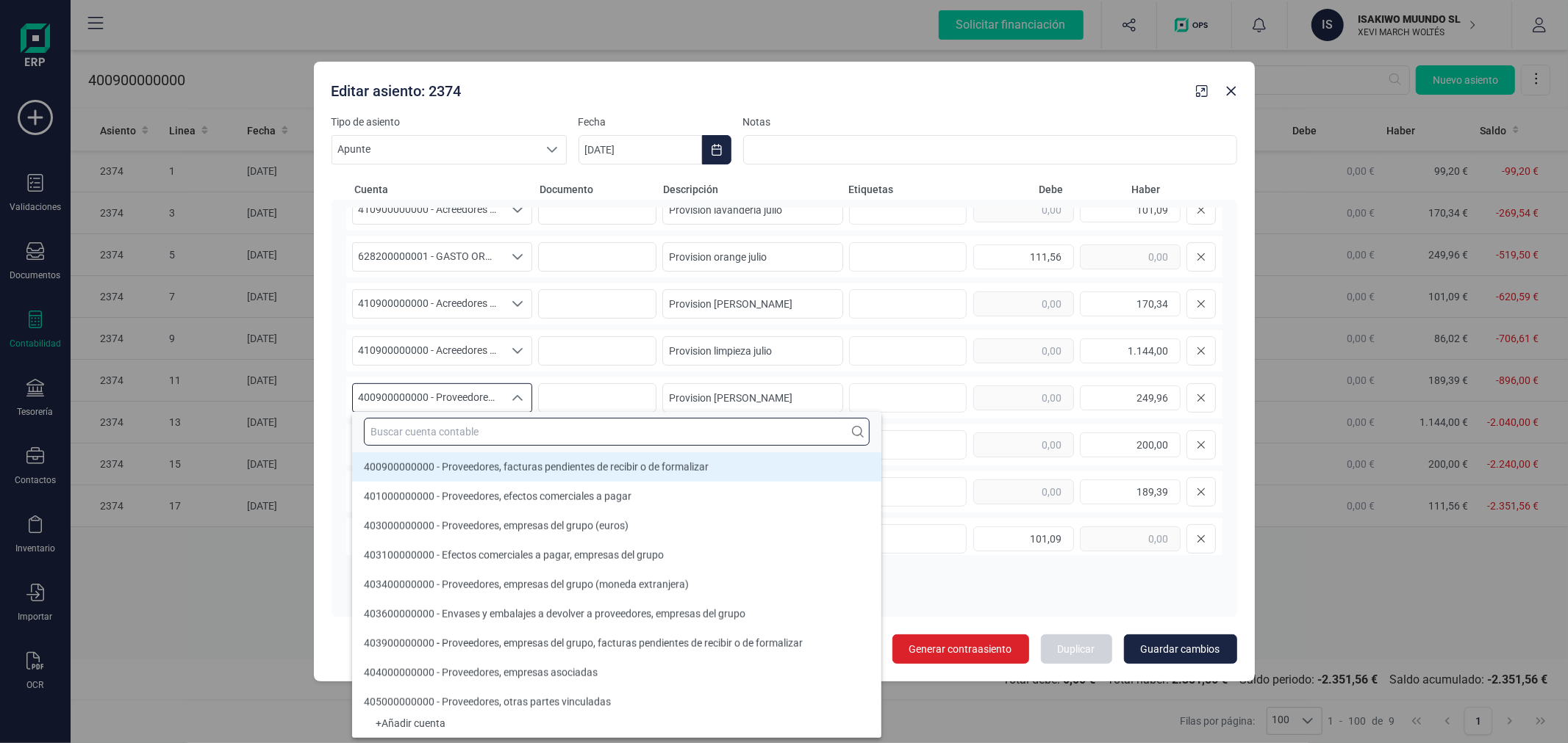
click at [421, 421] on input "text" at bounding box center [616, 431] width 506 height 28
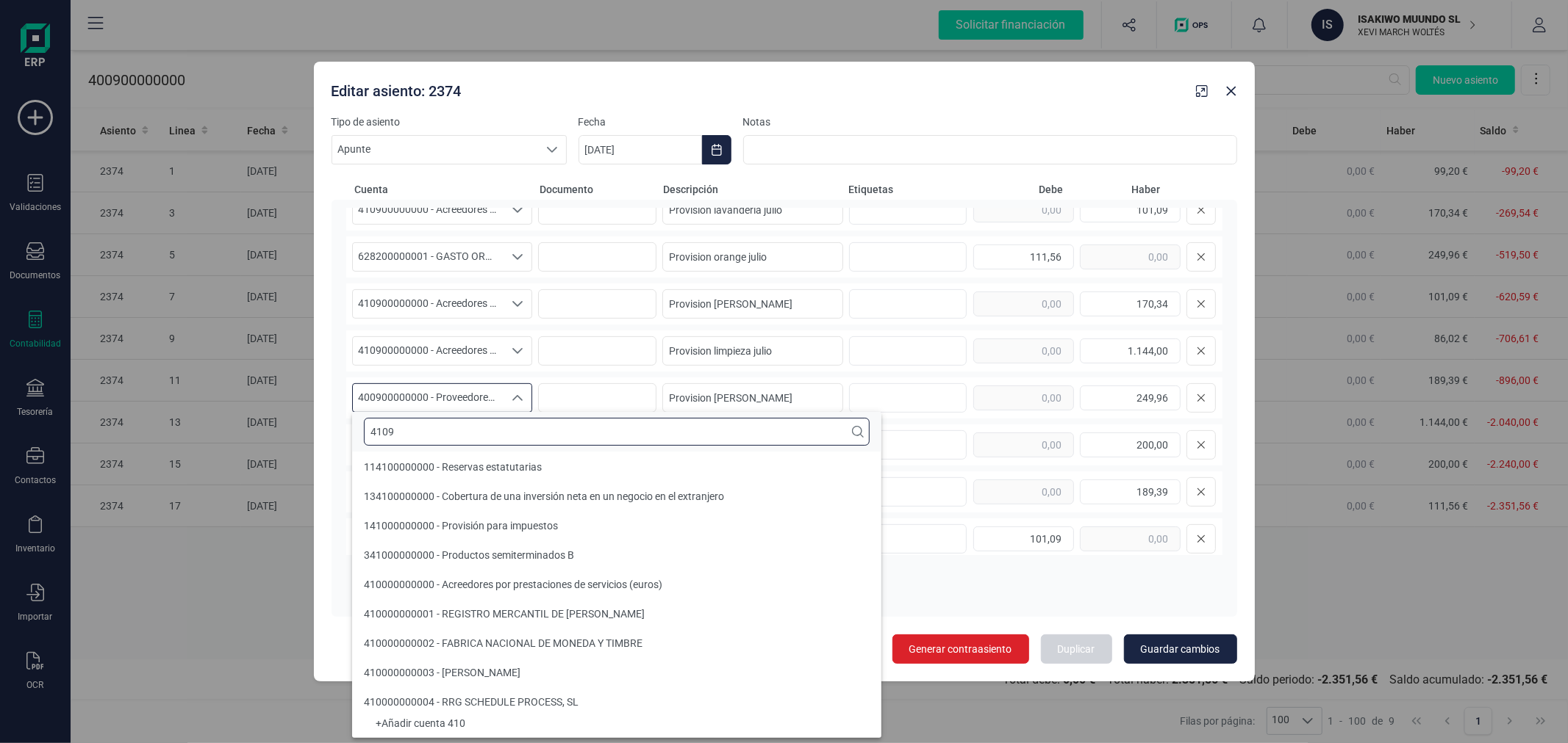
scroll to position [0, 0]
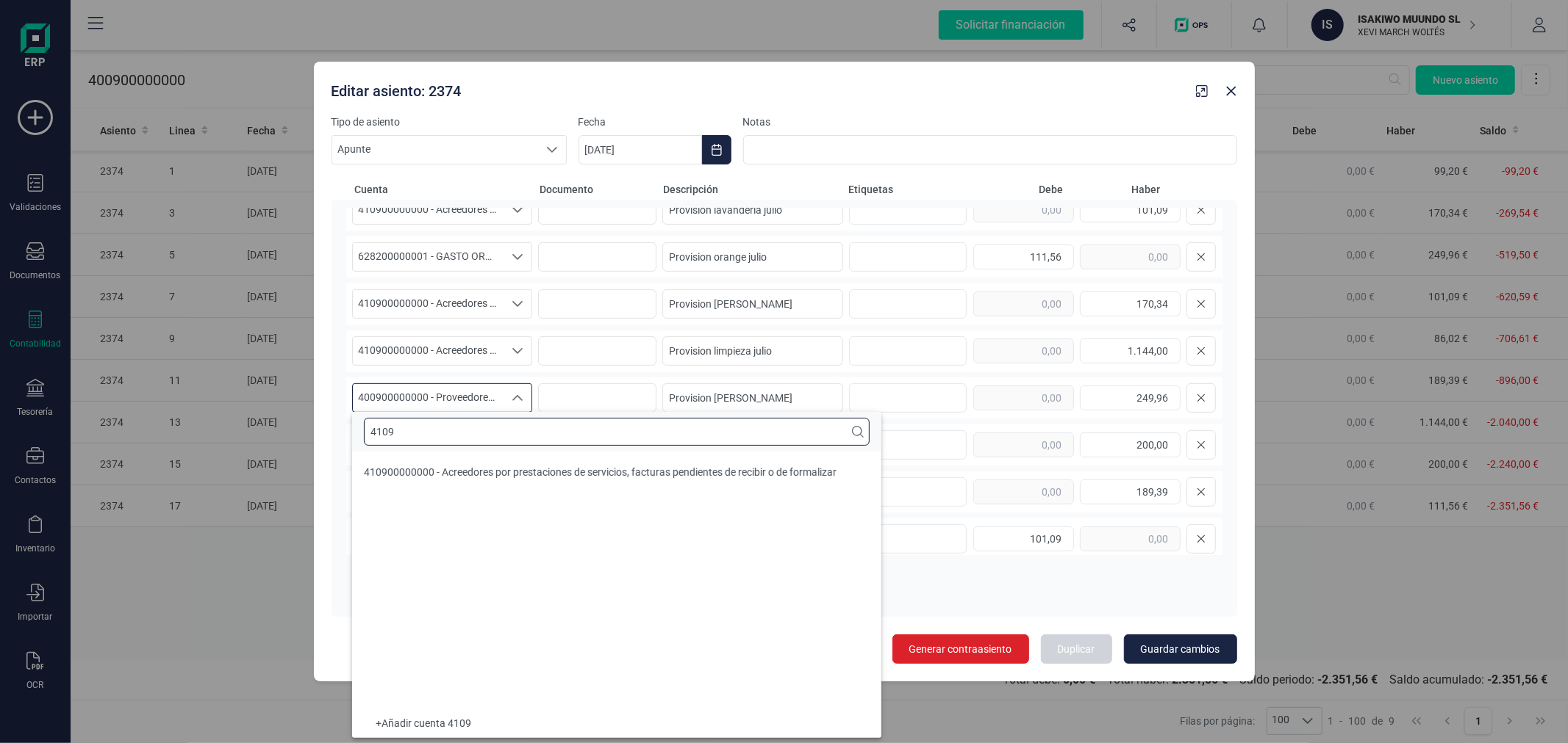
type input "4109"
click at [480, 479] on span "410900000000 - Acreedores por prestaciones de servicios, facturas pendientes de…" at bounding box center [600, 473] width 473 height 12
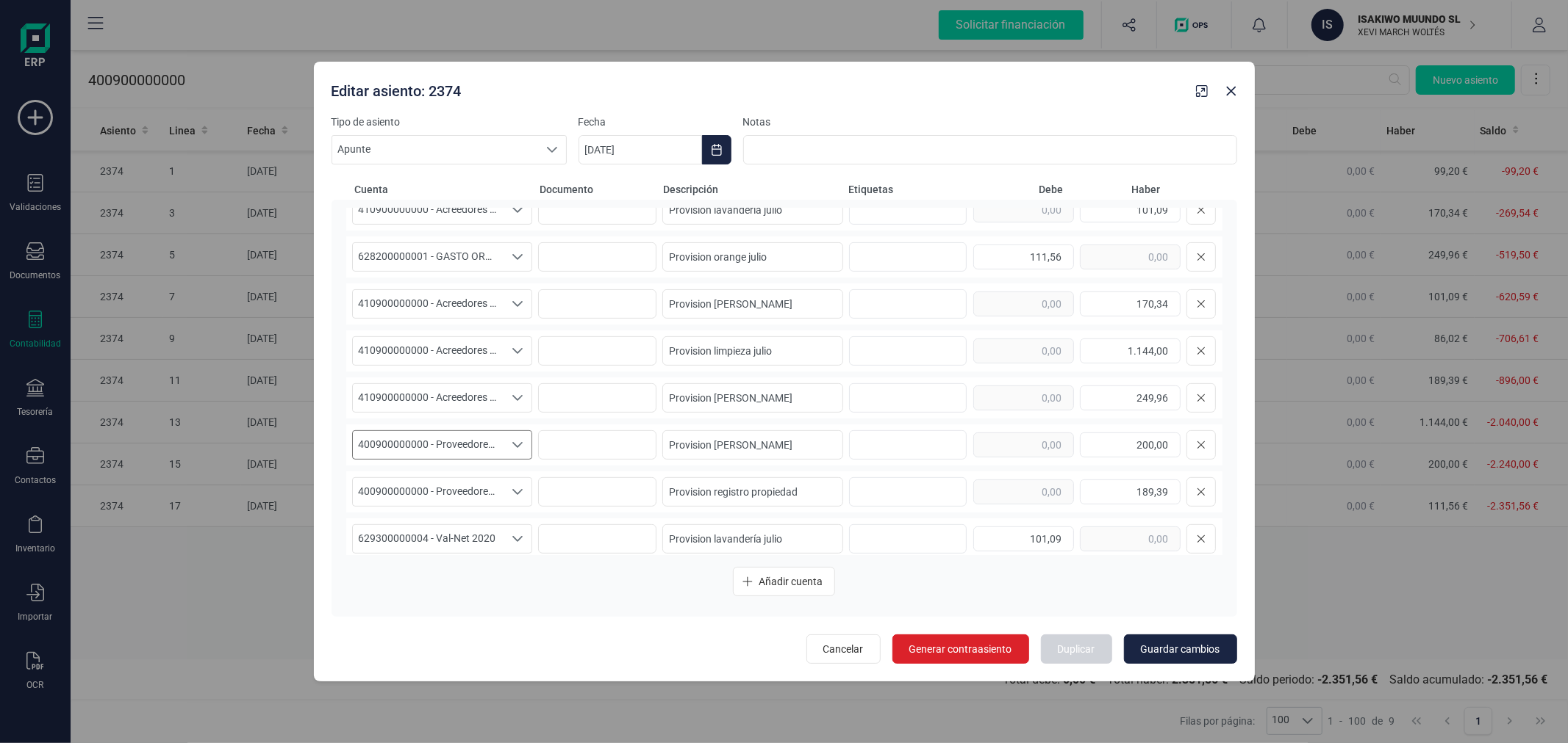
click at [444, 442] on span "400900000000 - Proveedores, facturas pendientes de recibir o de formalizar" at bounding box center [428, 445] width 151 height 28
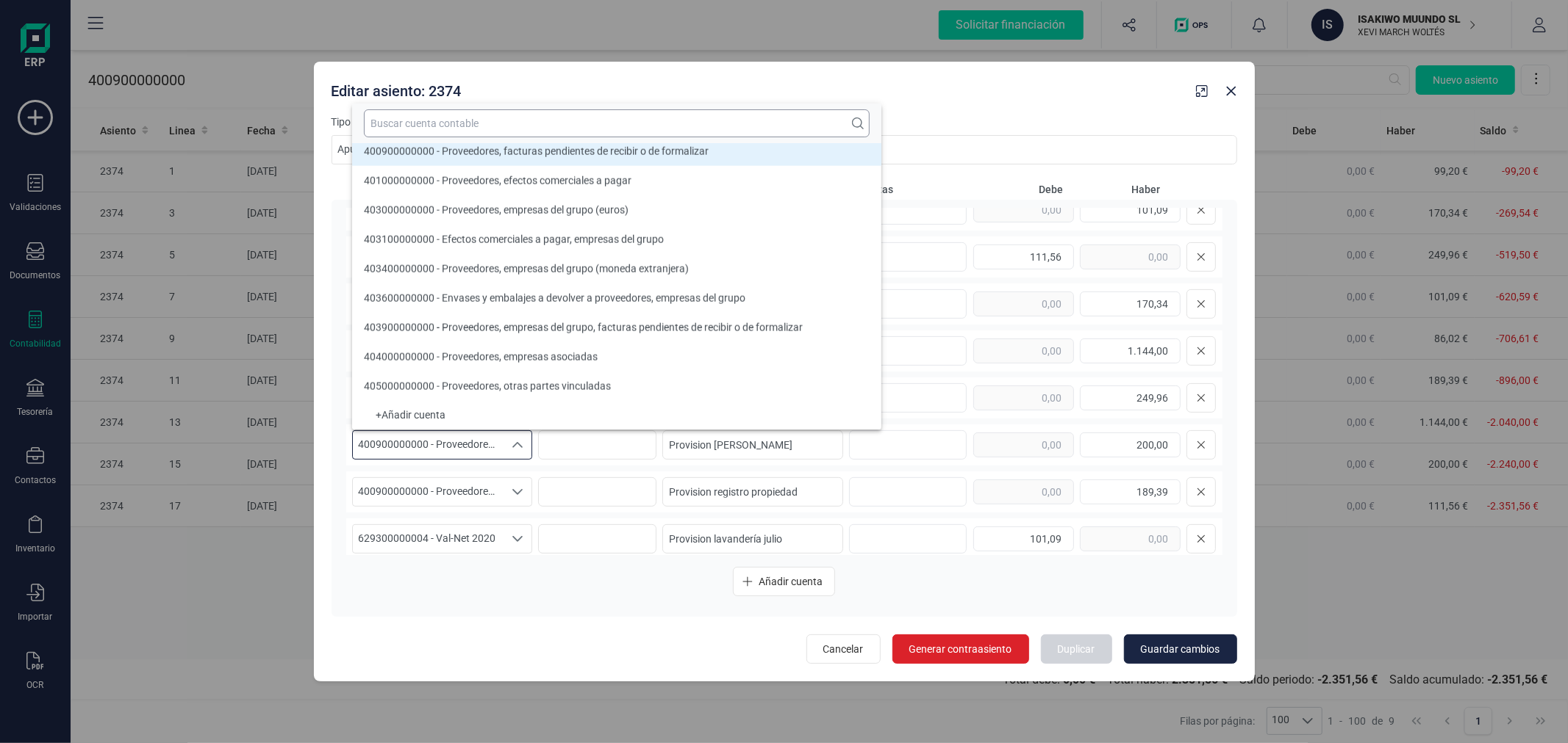
scroll to position [6293, 0]
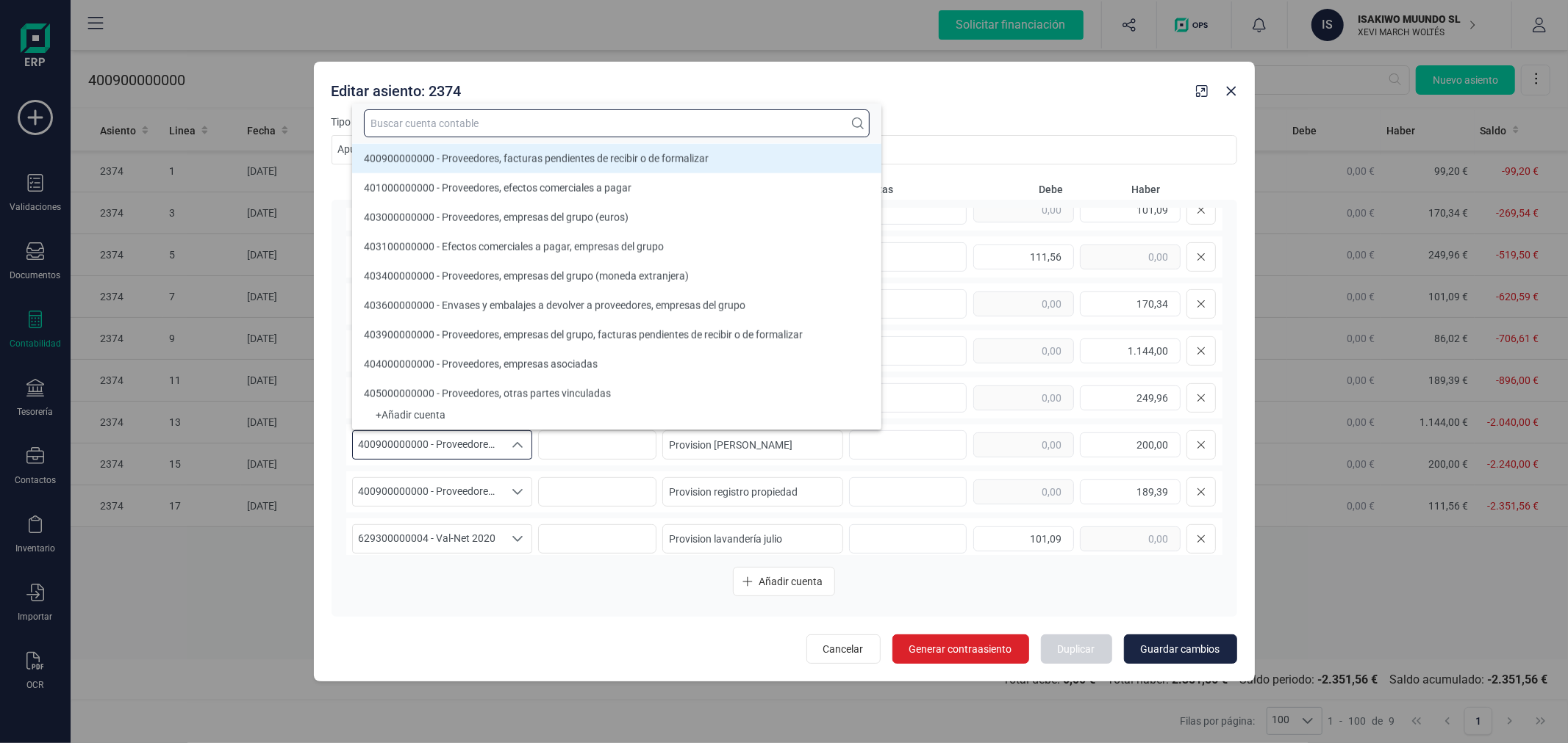
click at [491, 122] on input "text" at bounding box center [616, 123] width 506 height 28
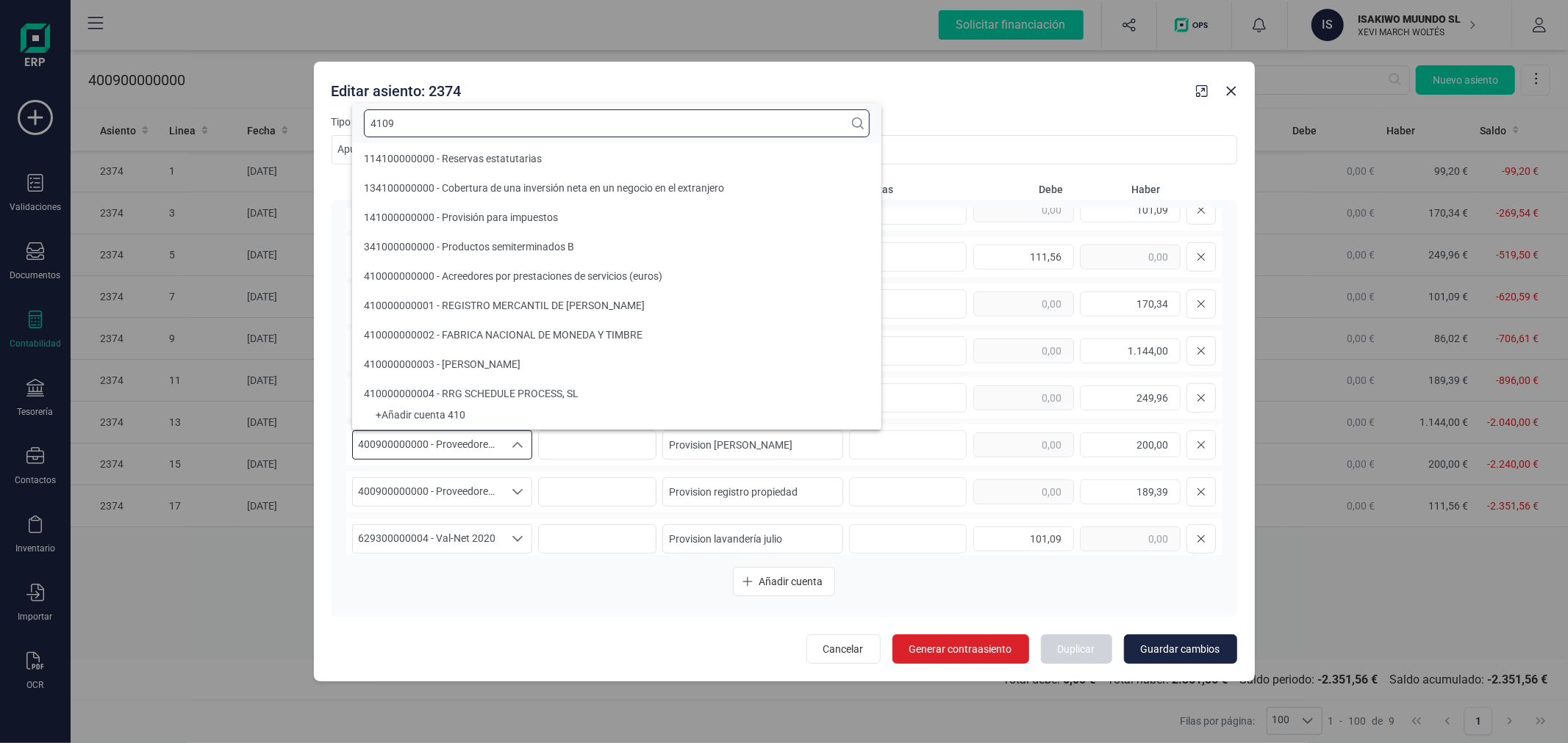
scroll to position [0, 0]
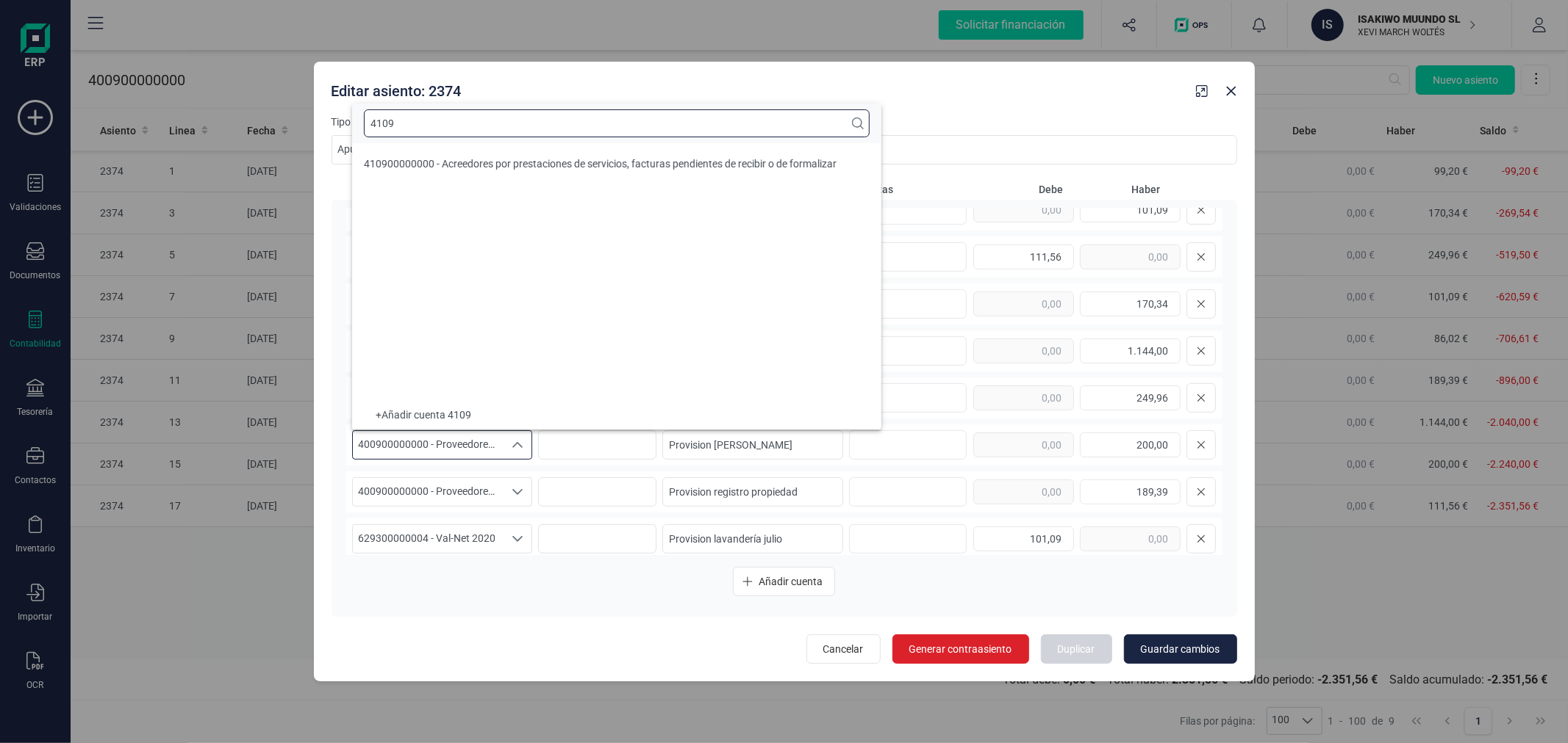
type input "4109"
click at [516, 159] on span "410900000000 - Acreedores por prestaciones de servicios, facturas pendientes de…" at bounding box center [600, 164] width 473 height 12
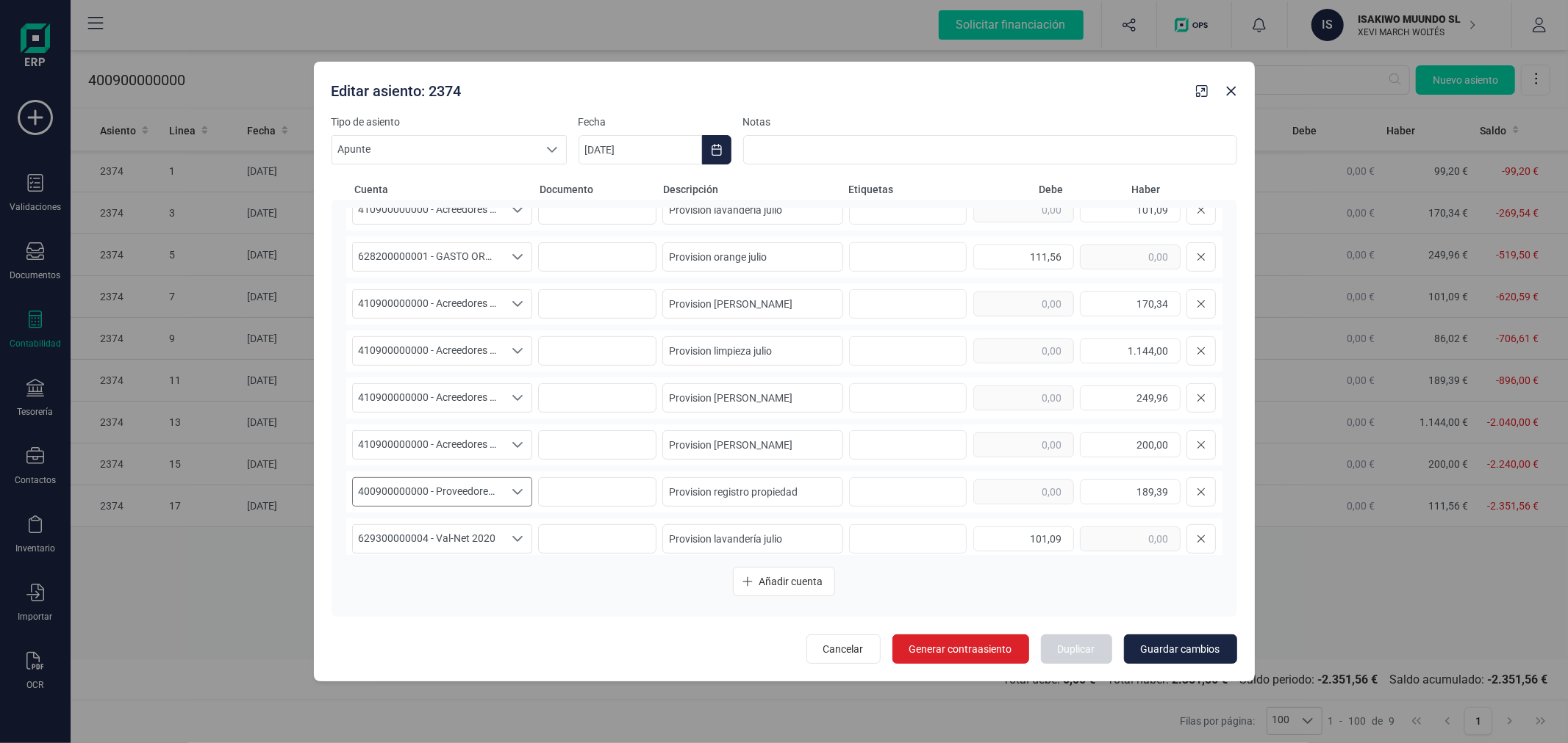
click at [480, 482] on span "400900000000 - Proveedores, facturas pendientes de recibir o de formalizar" at bounding box center [428, 492] width 151 height 28
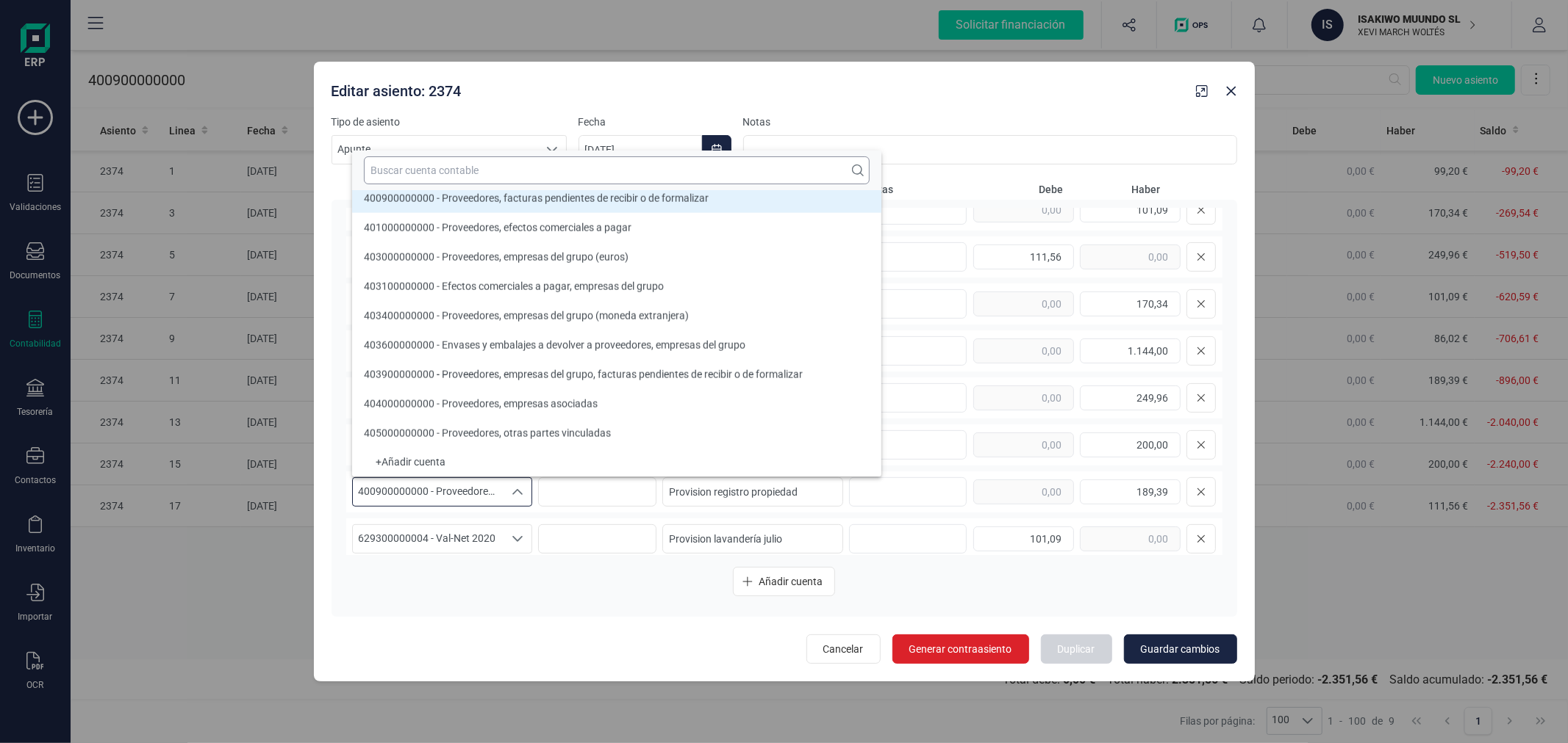
scroll to position [6293, 0]
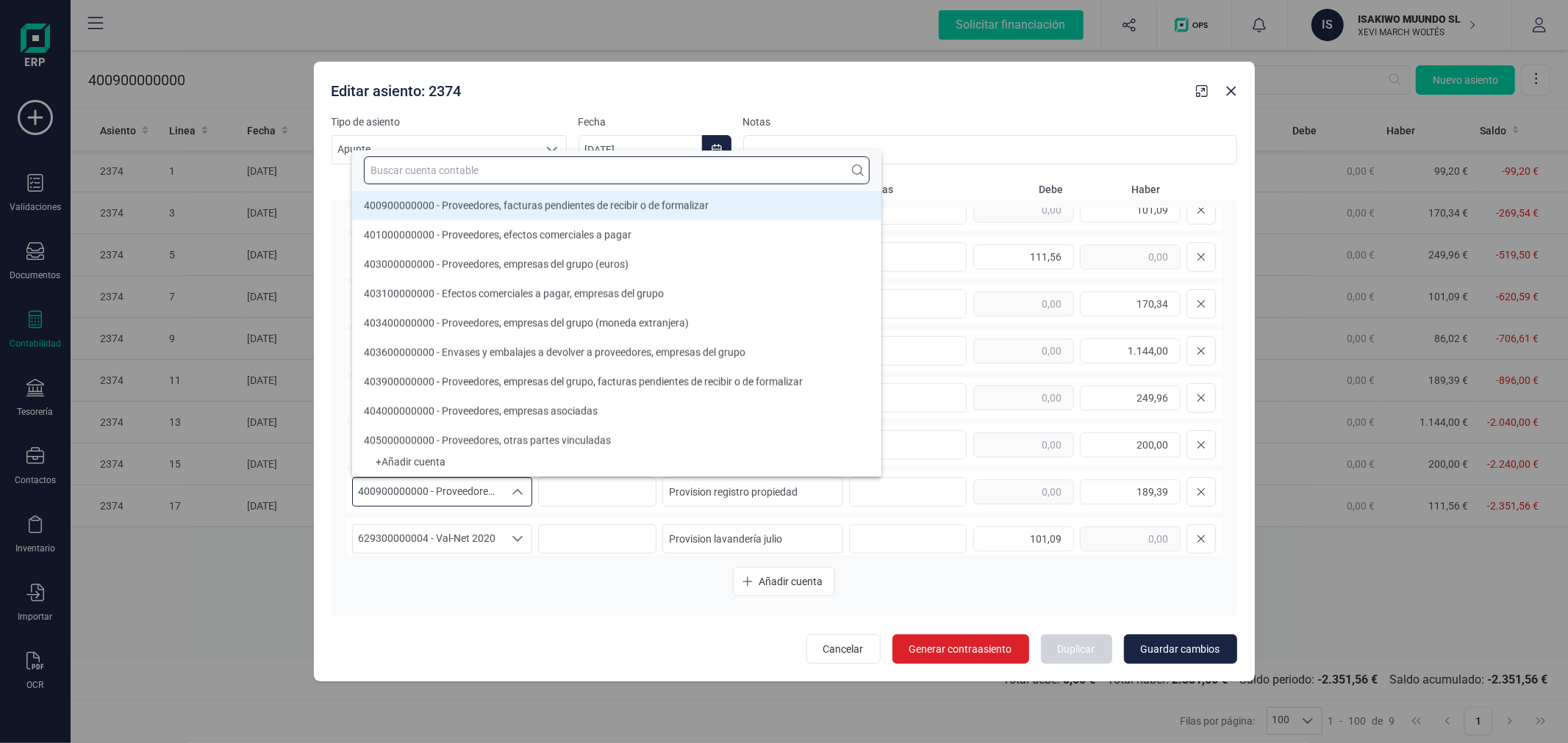
click at [509, 166] on input "text" at bounding box center [616, 170] width 506 height 28
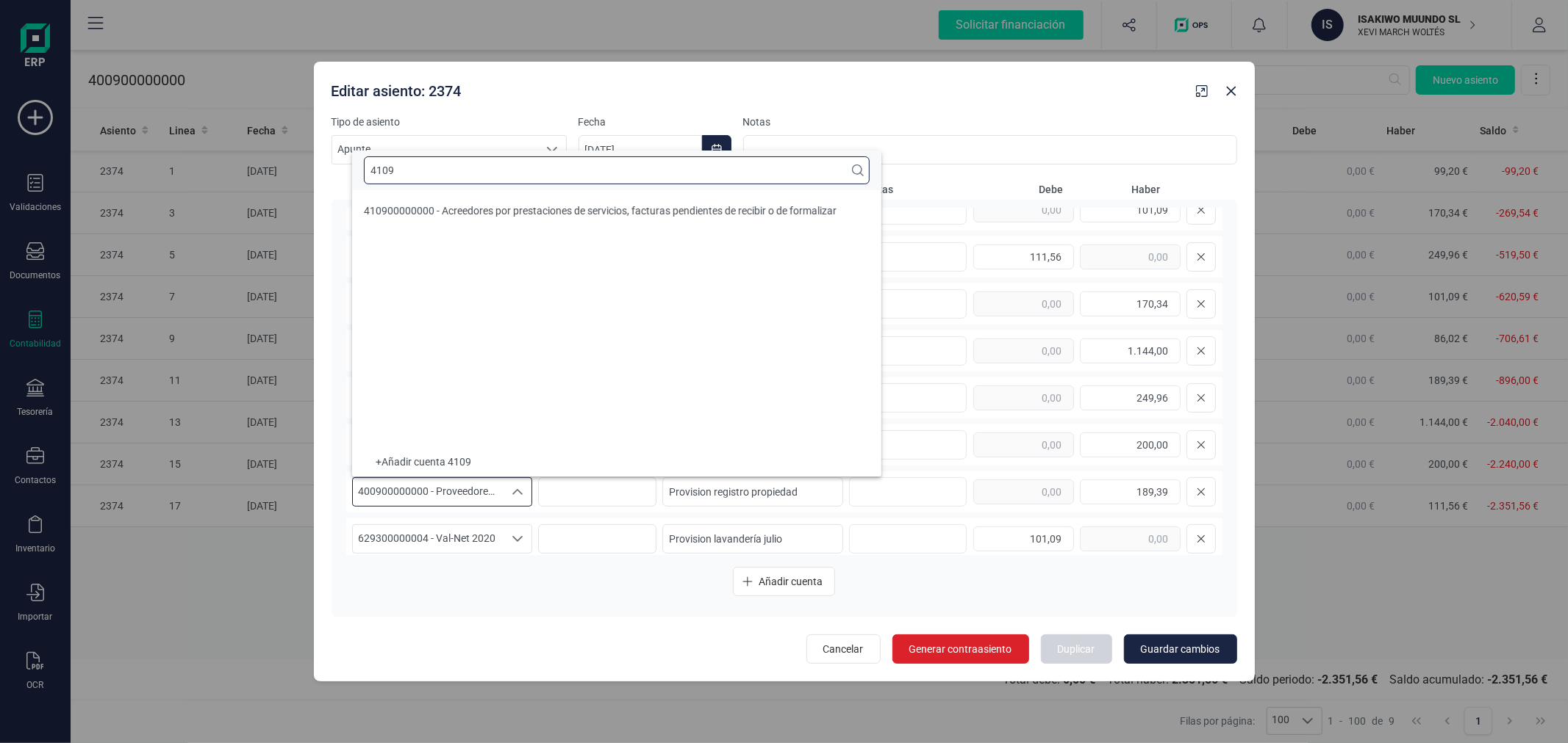
scroll to position [0, 0]
type input "4109"
click at [510, 206] on span "410900000000 - Acreedores por prestaciones de servicios, facturas pendientes de…" at bounding box center [600, 211] width 473 height 12
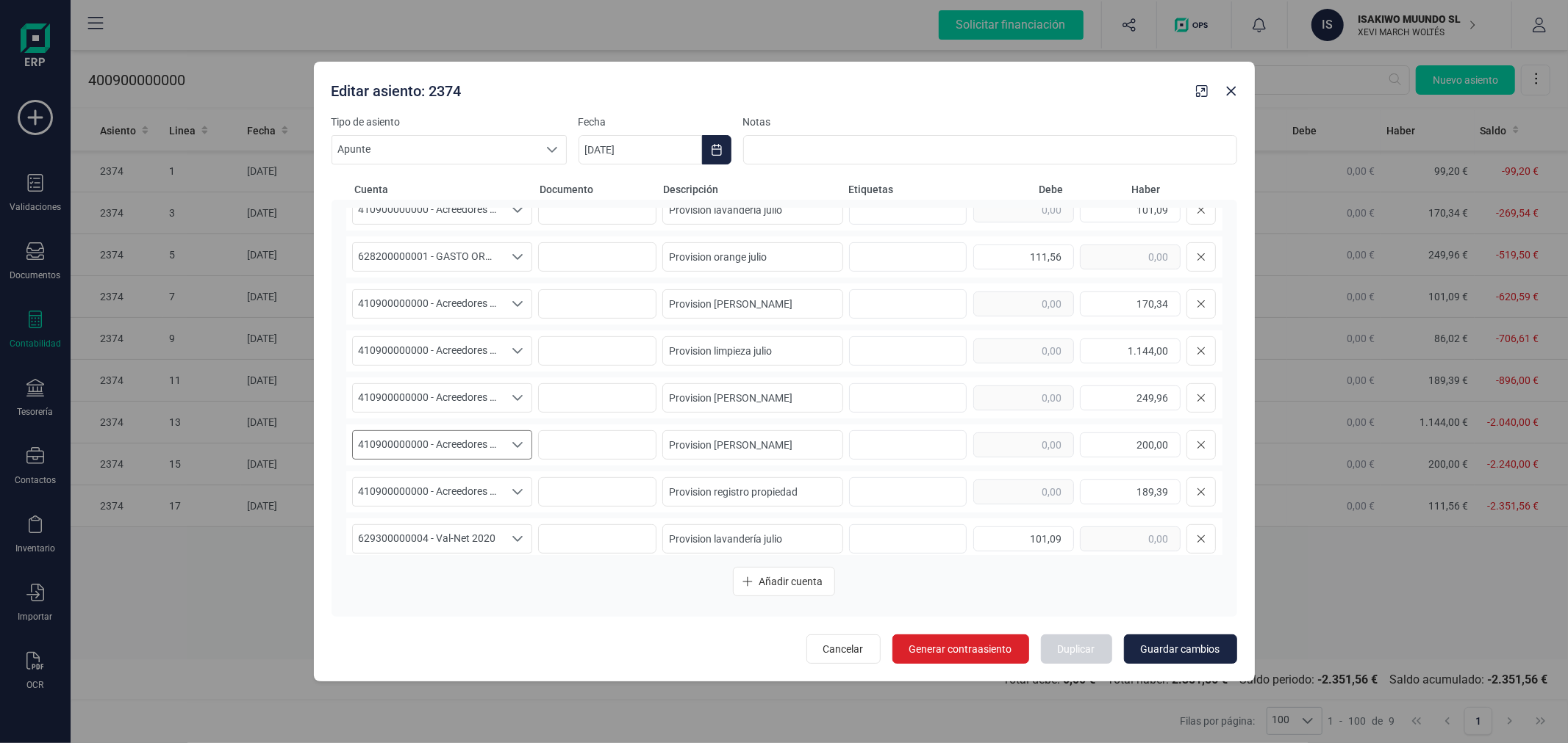
scroll to position [500, 0]
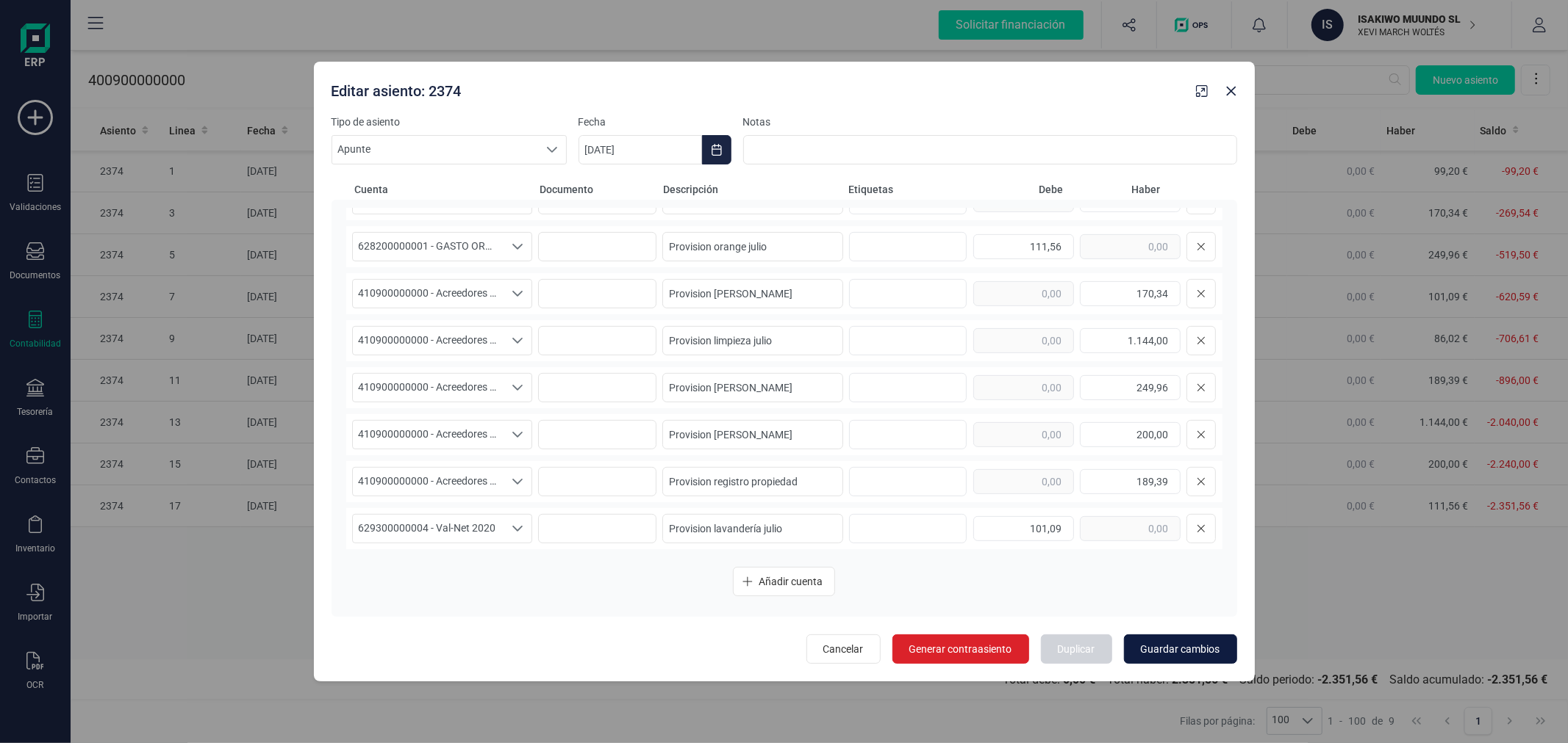
click at [1173, 652] on span "Guardar cambios" at bounding box center [1180, 650] width 80 height 15
type input "28/08/2025"
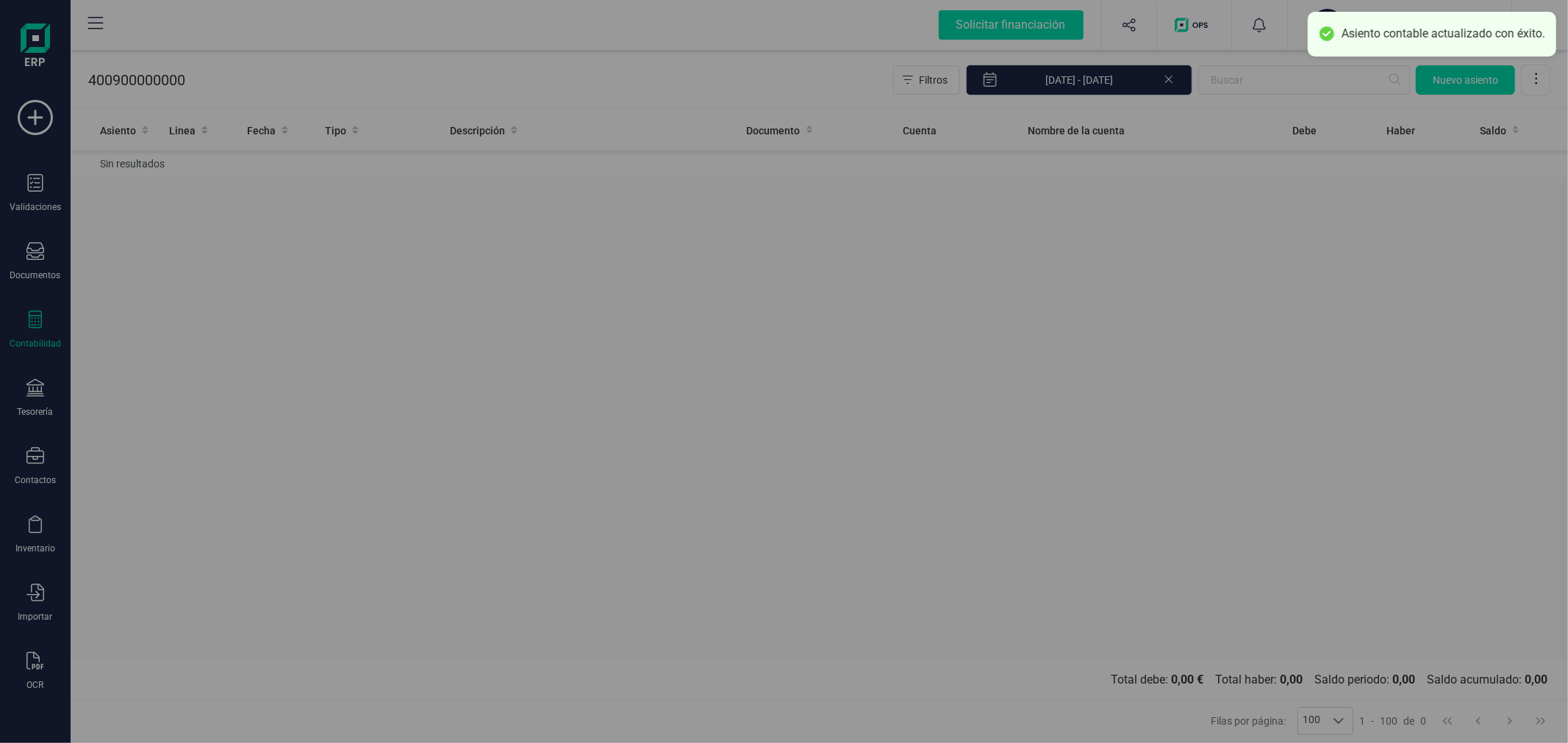
scroll to position [0, 0]
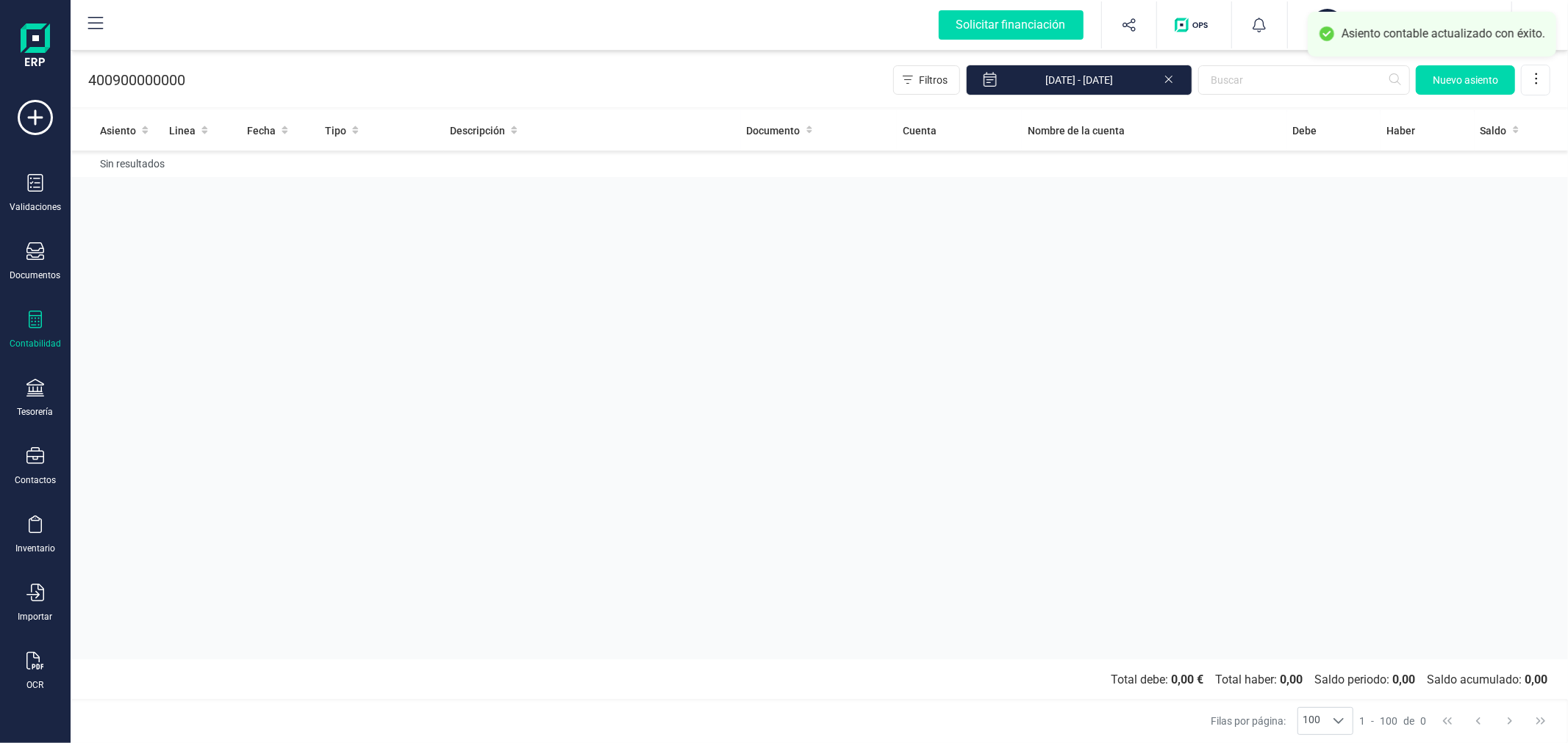
click at [948, 373] on div "Asiento Linea Fecha Tipo Descripción Documento Cuenta Nombre de la cuenta Debe …" at bounding box center [819, 385] width 1497 height 549
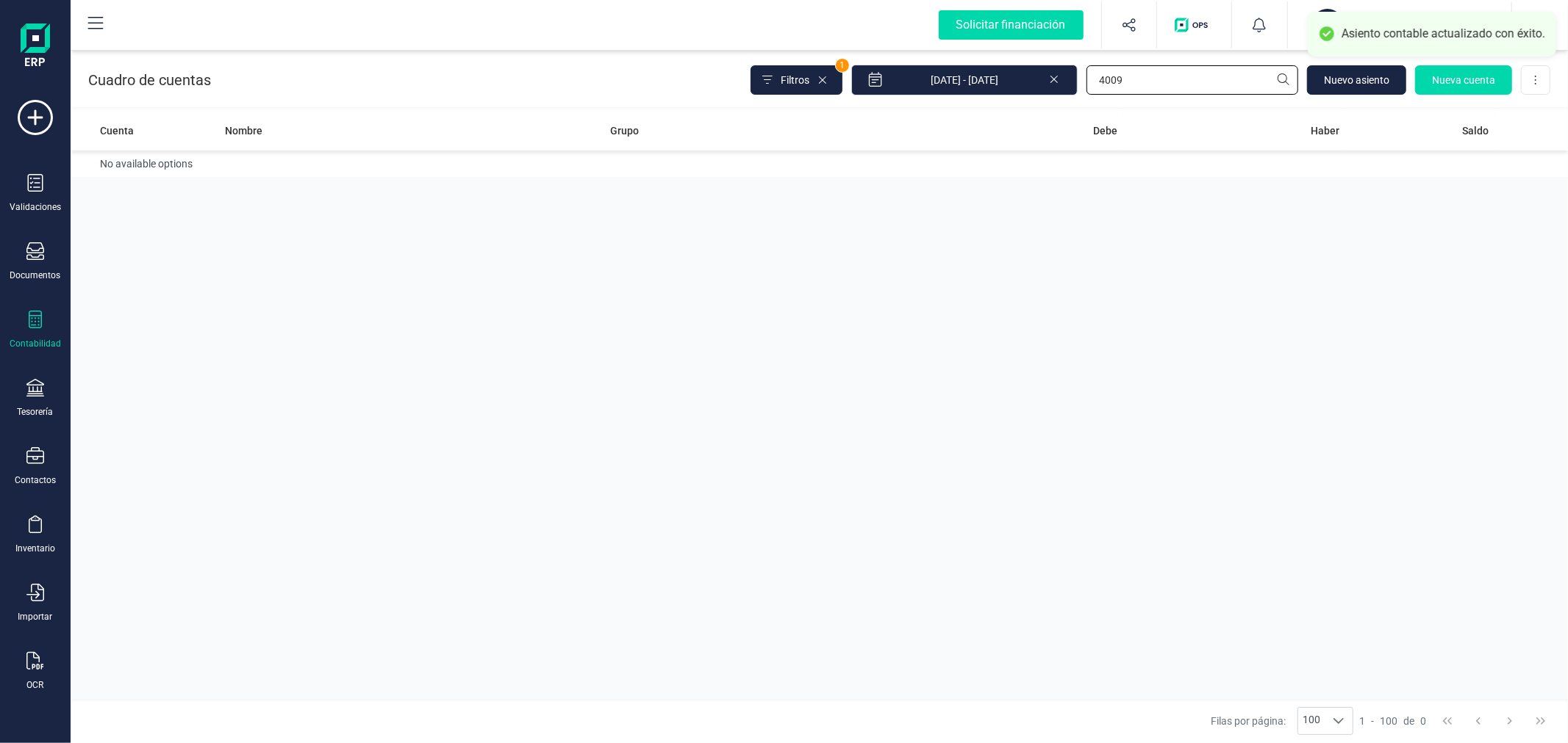
click at [1165, 74] on input "4009" at bounding box center [1192, 80] width 212 height 29
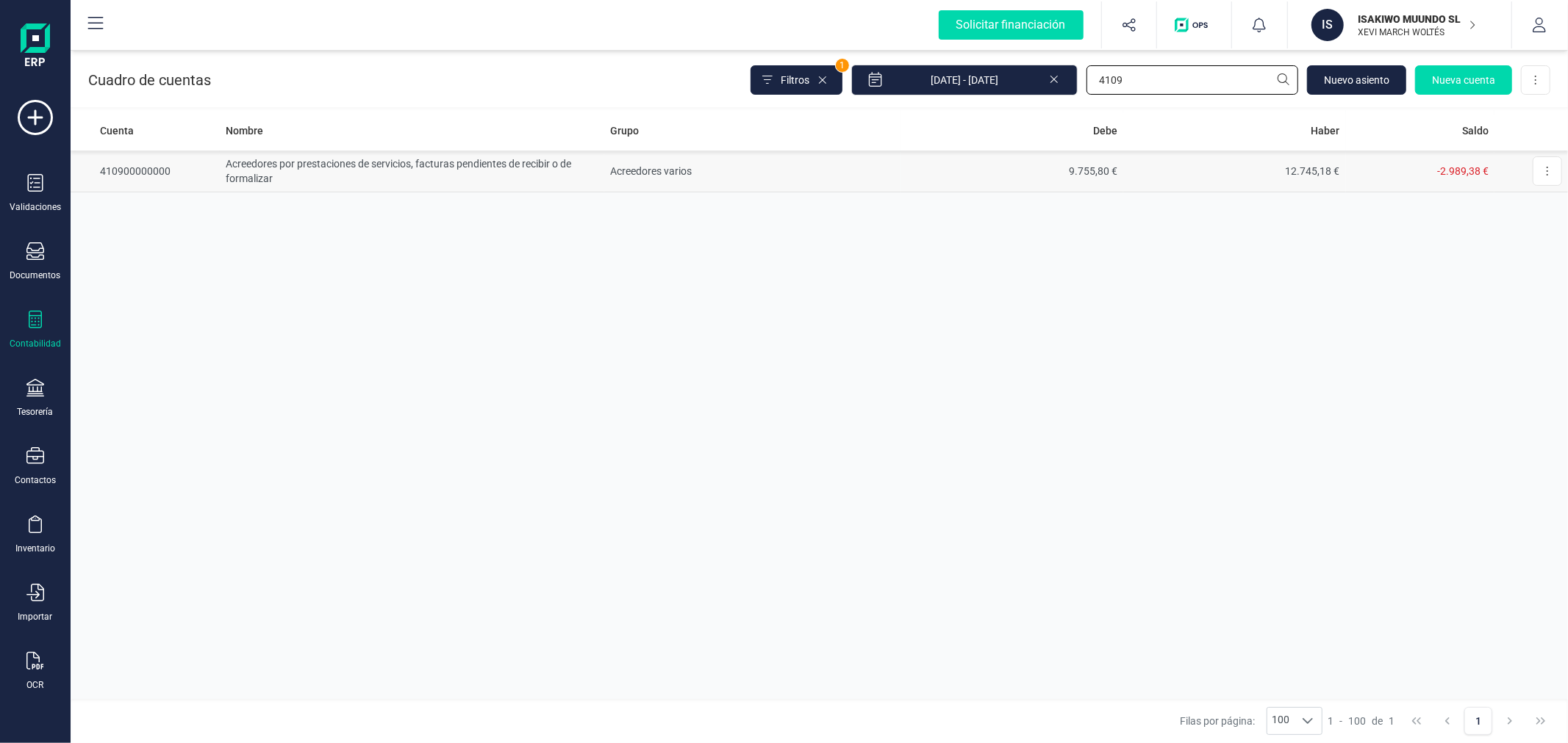
type input "4109"
click at [678, 160] on td "Acreedores varios" at bounding box center [752, 171] width 296 height 42
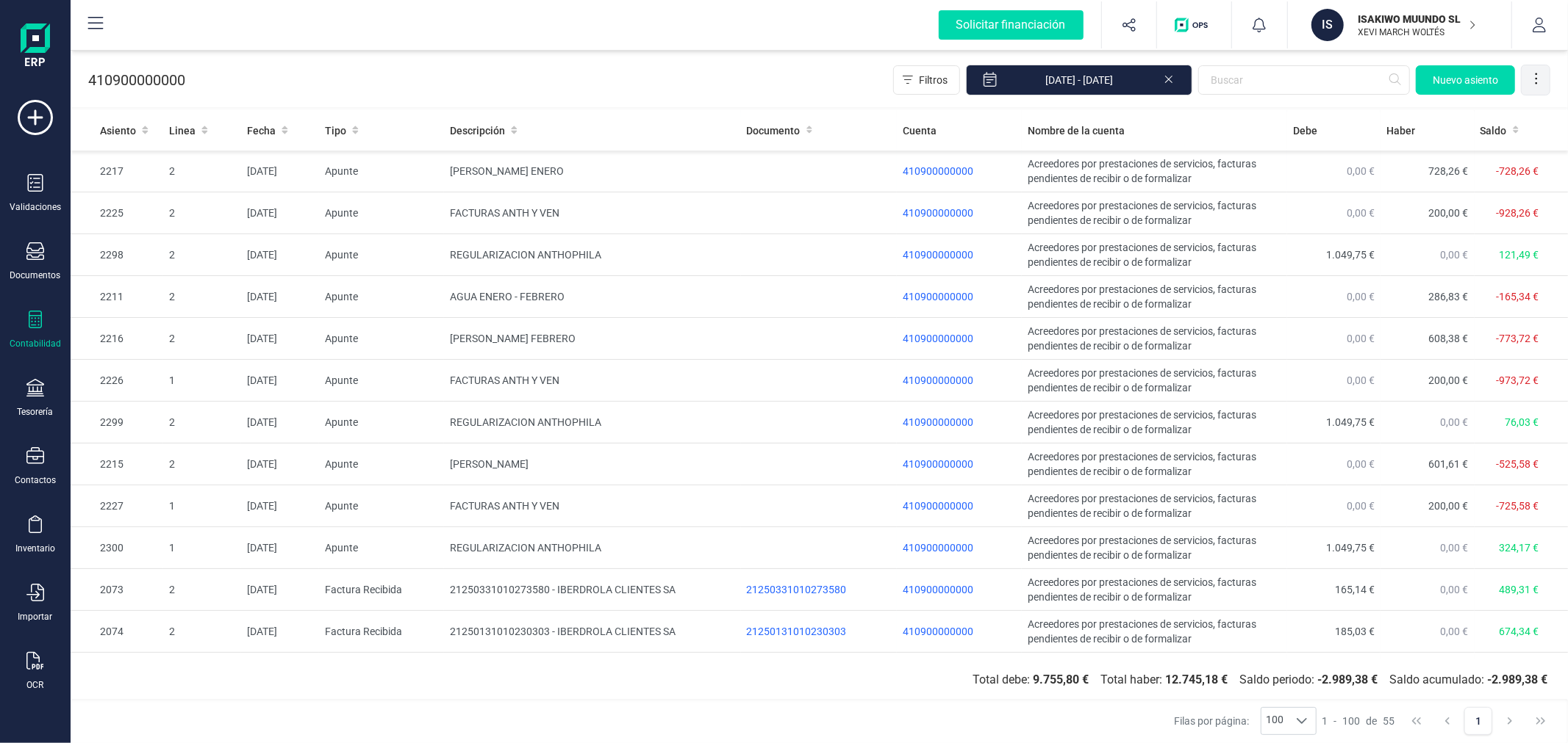
click at [1535, 76] on icon at bounding box center [1536, 79] width 15 height 15
click at [1507, 106] on link "Exportar Excel" at bounding box center [1477, 115] width 147 height 29
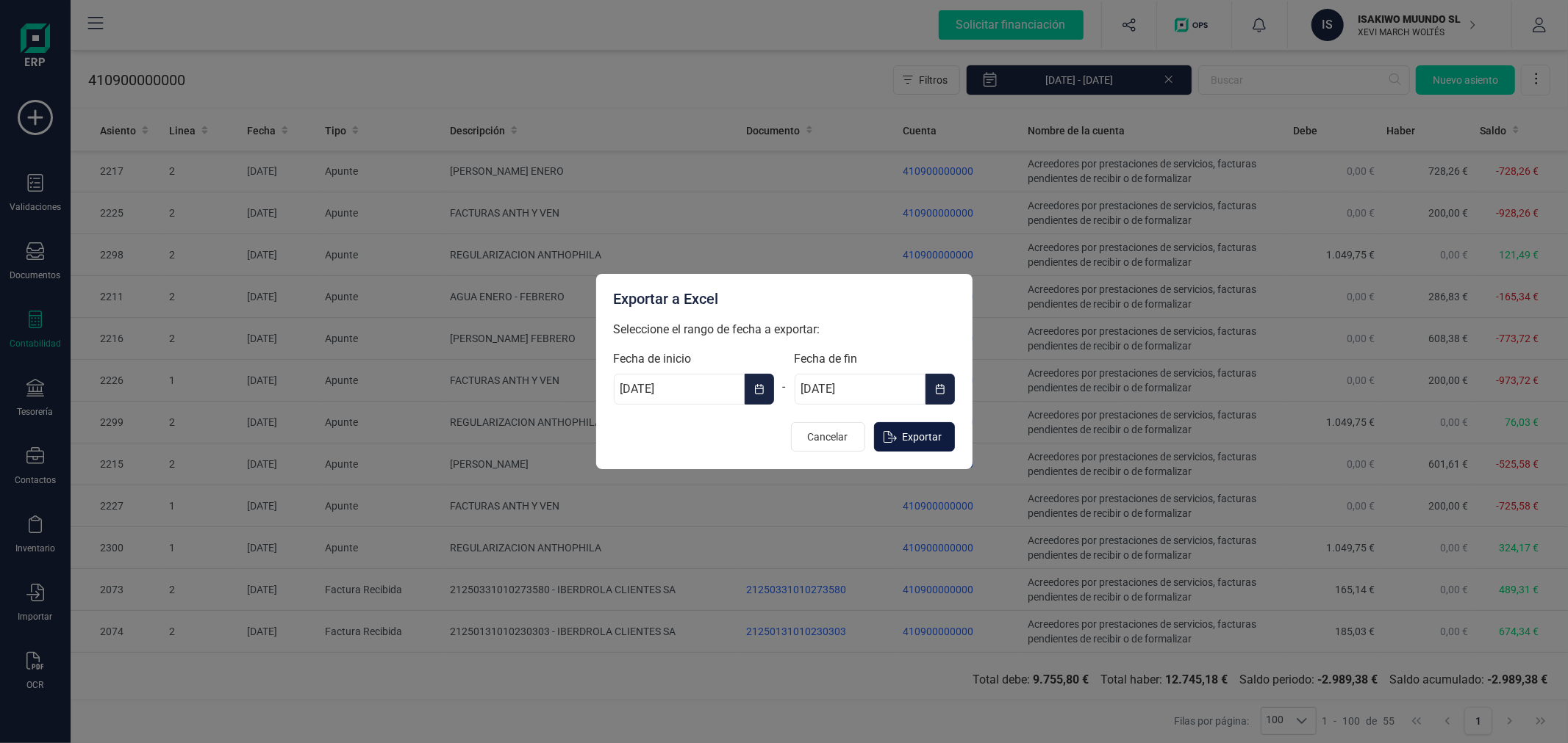
click at [937, 436] on span "Exportar" at bounding box center [922, 437] width 40 height 15
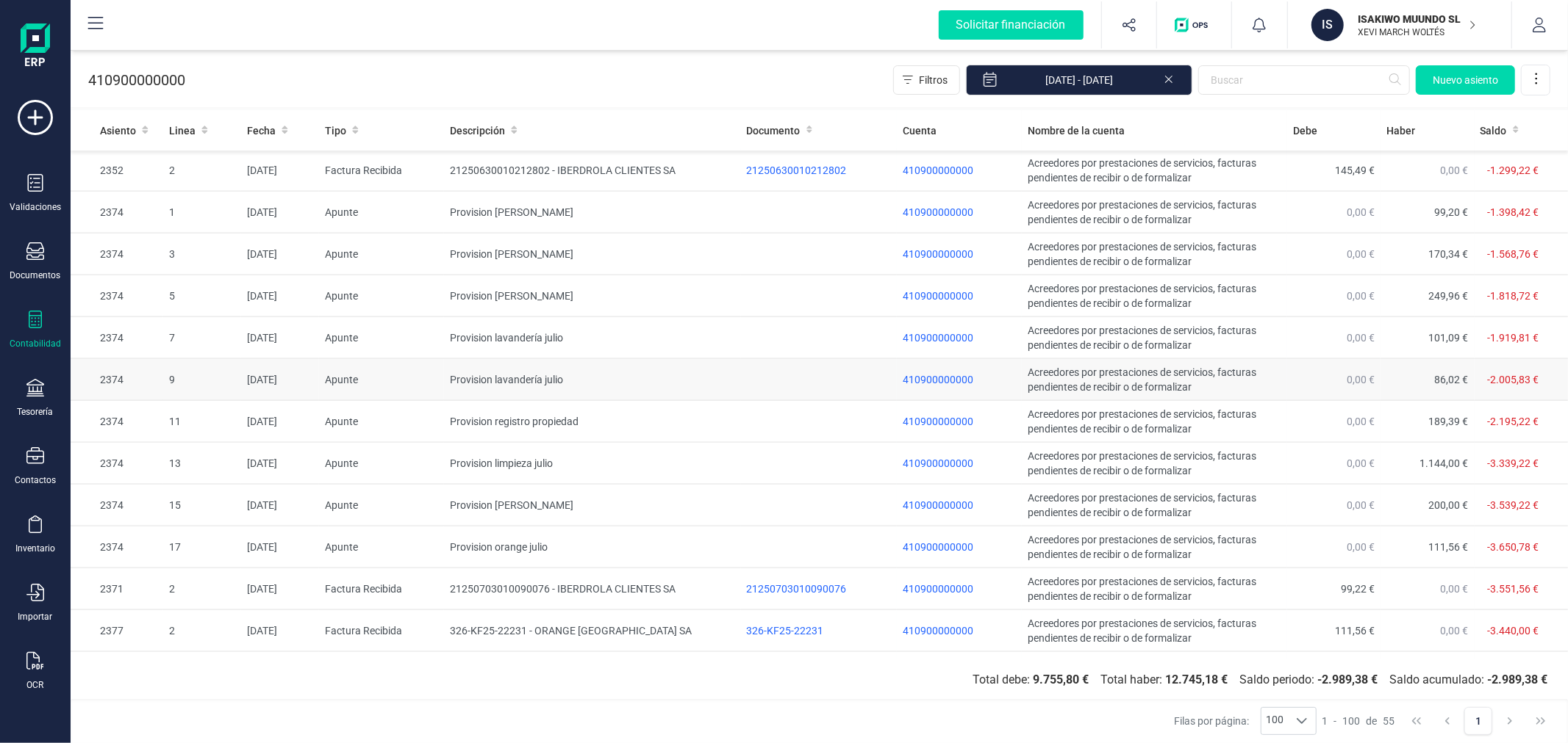
scroll to position [1796, 0]
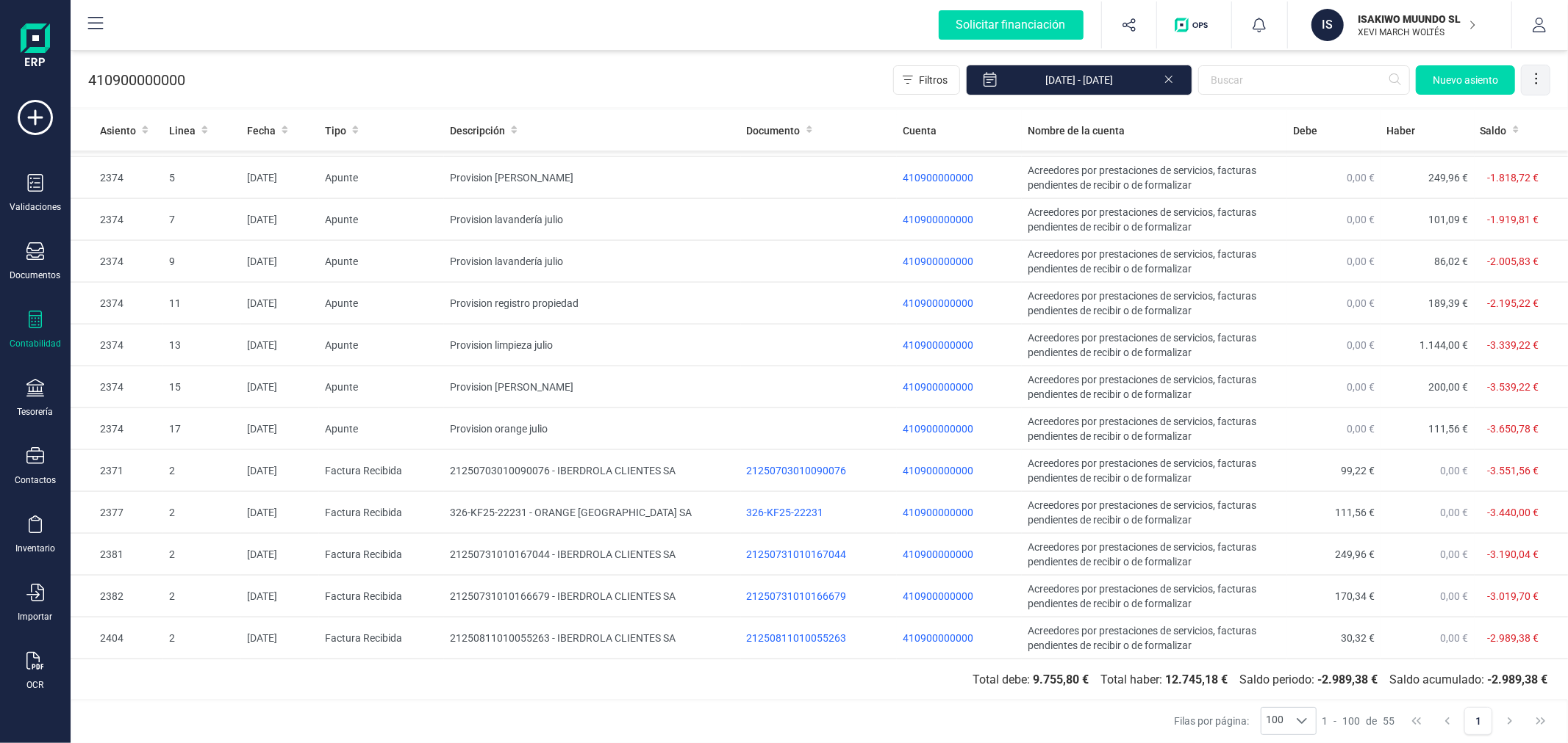
click at [1535, 74] on icon at bounding box center [1536, 79] width 15 height 15
click at [1471, 114] on span "Exportar Excel" at bounding box center [1486, 116] width 106 height 12
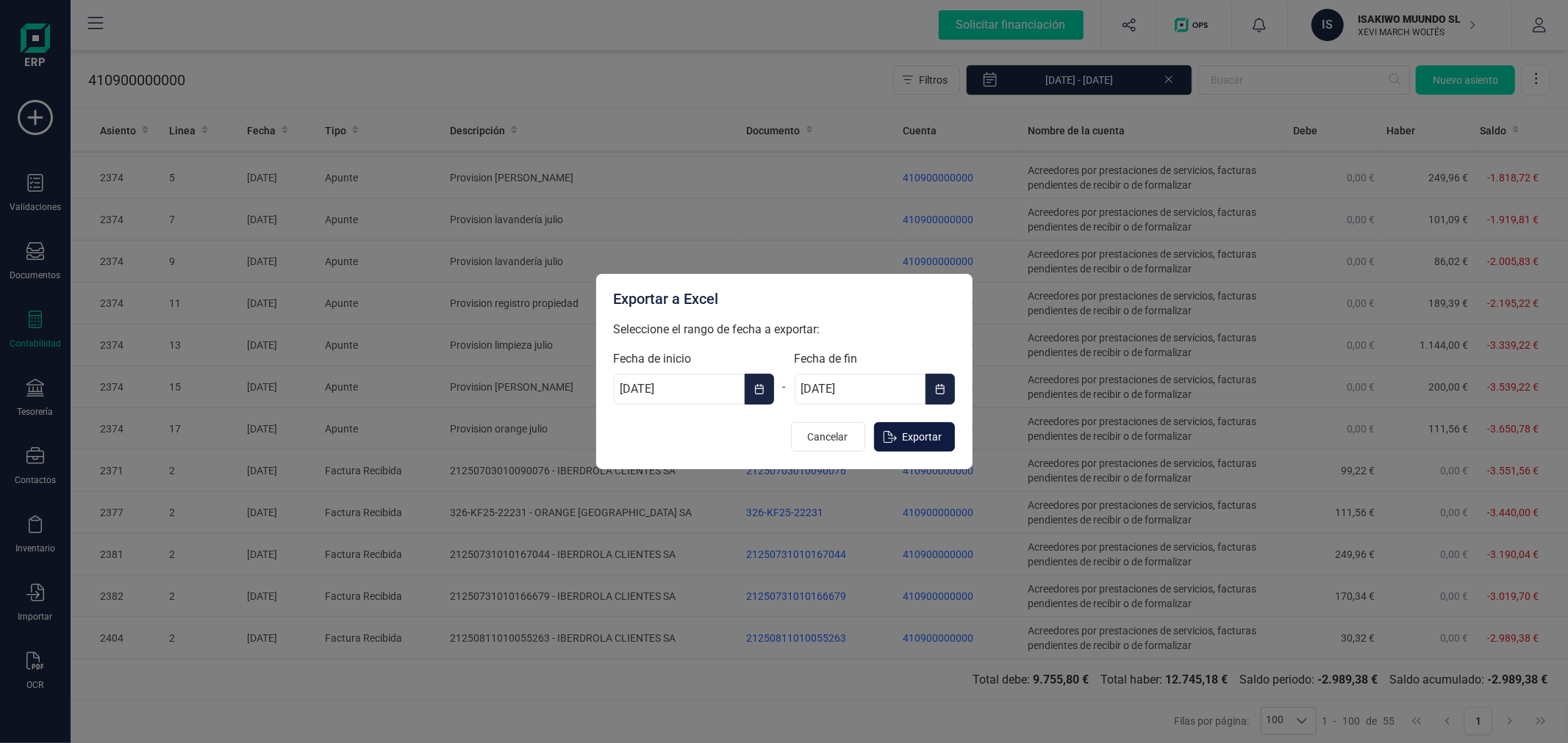
click at [907, 430] on span "Exportar" at bounding box center [922, 437] width 40 height 15
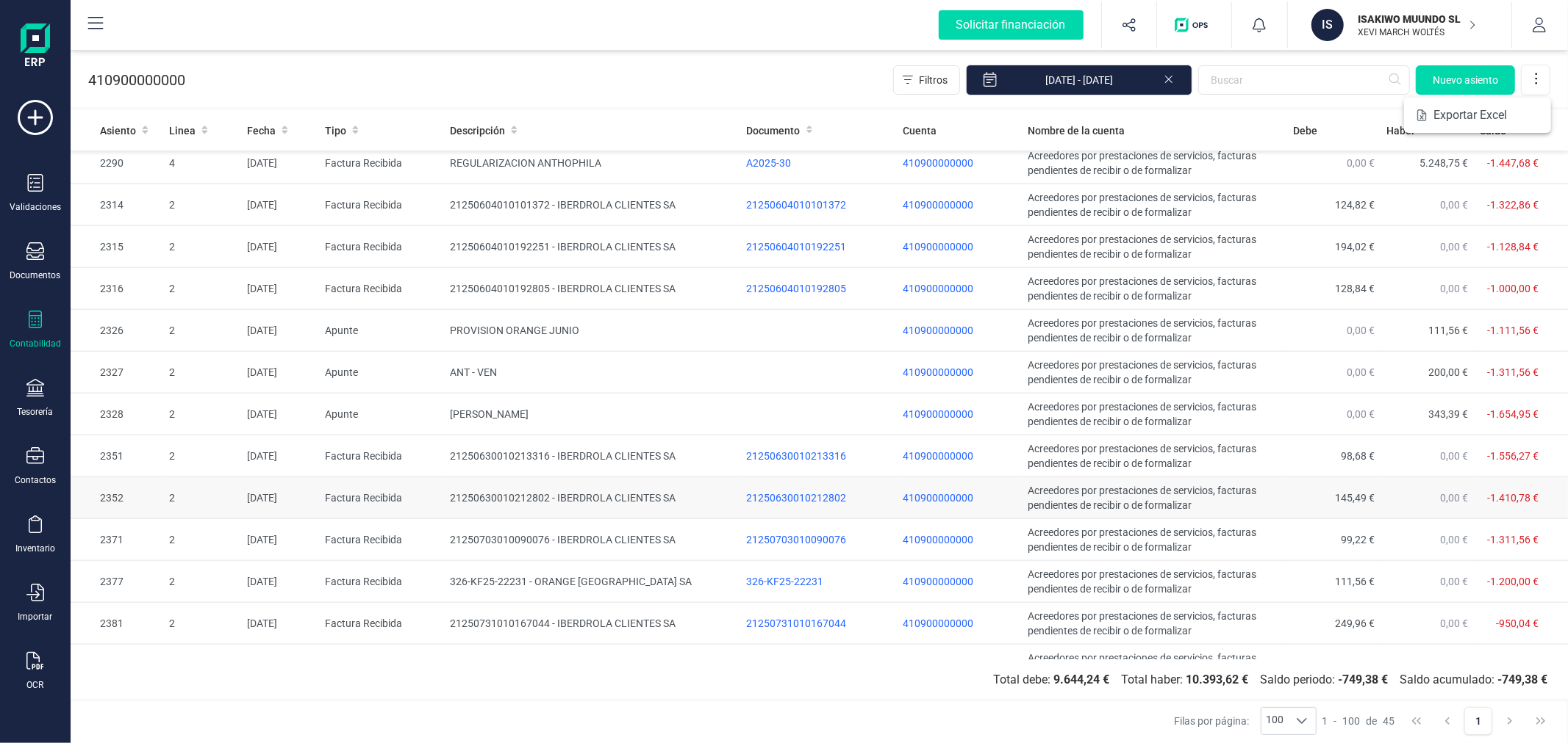
scroll to position [1377, 0]
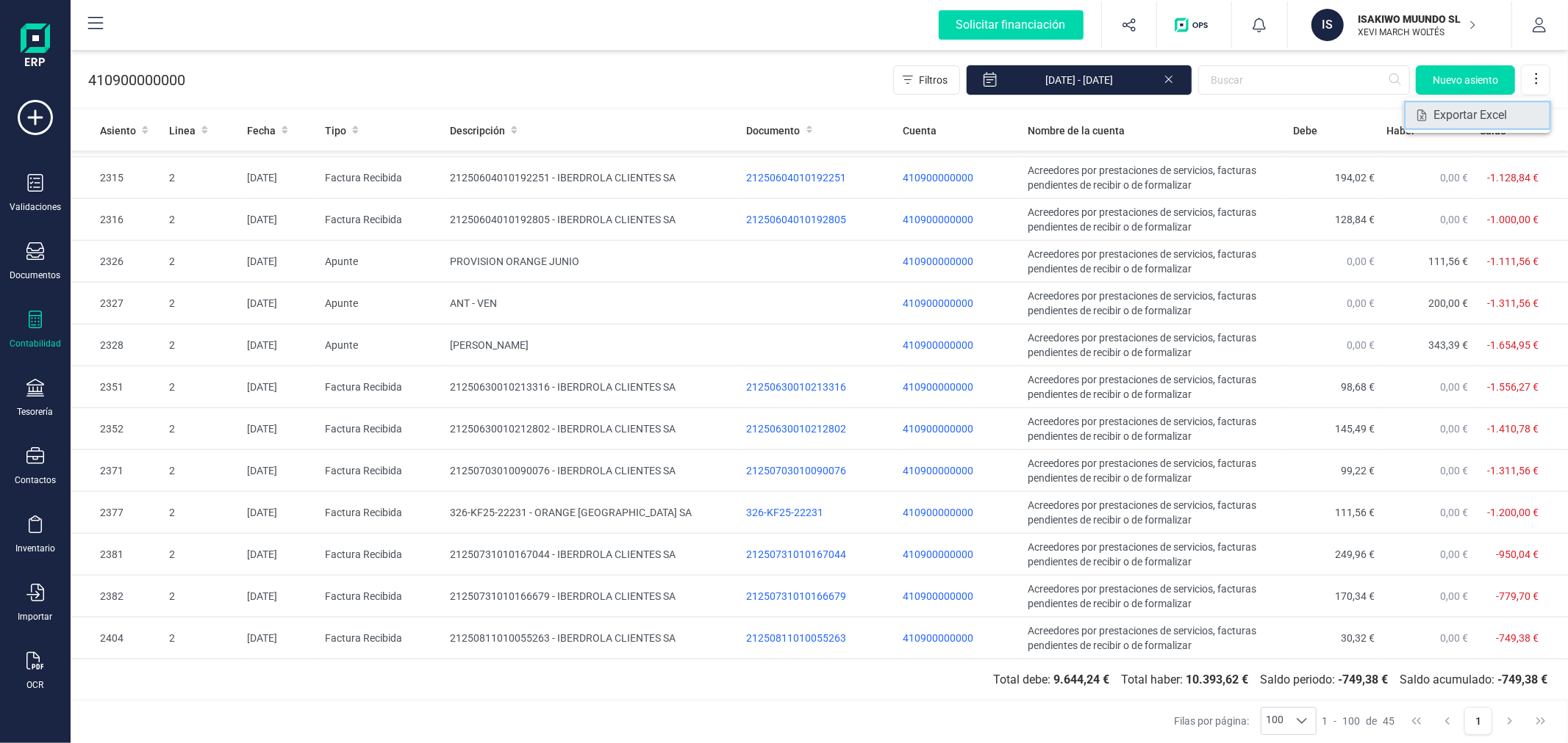
click at [1512, 122] on link "Exportar Excel" at bounding box center [1477, 115] width 147 height 29
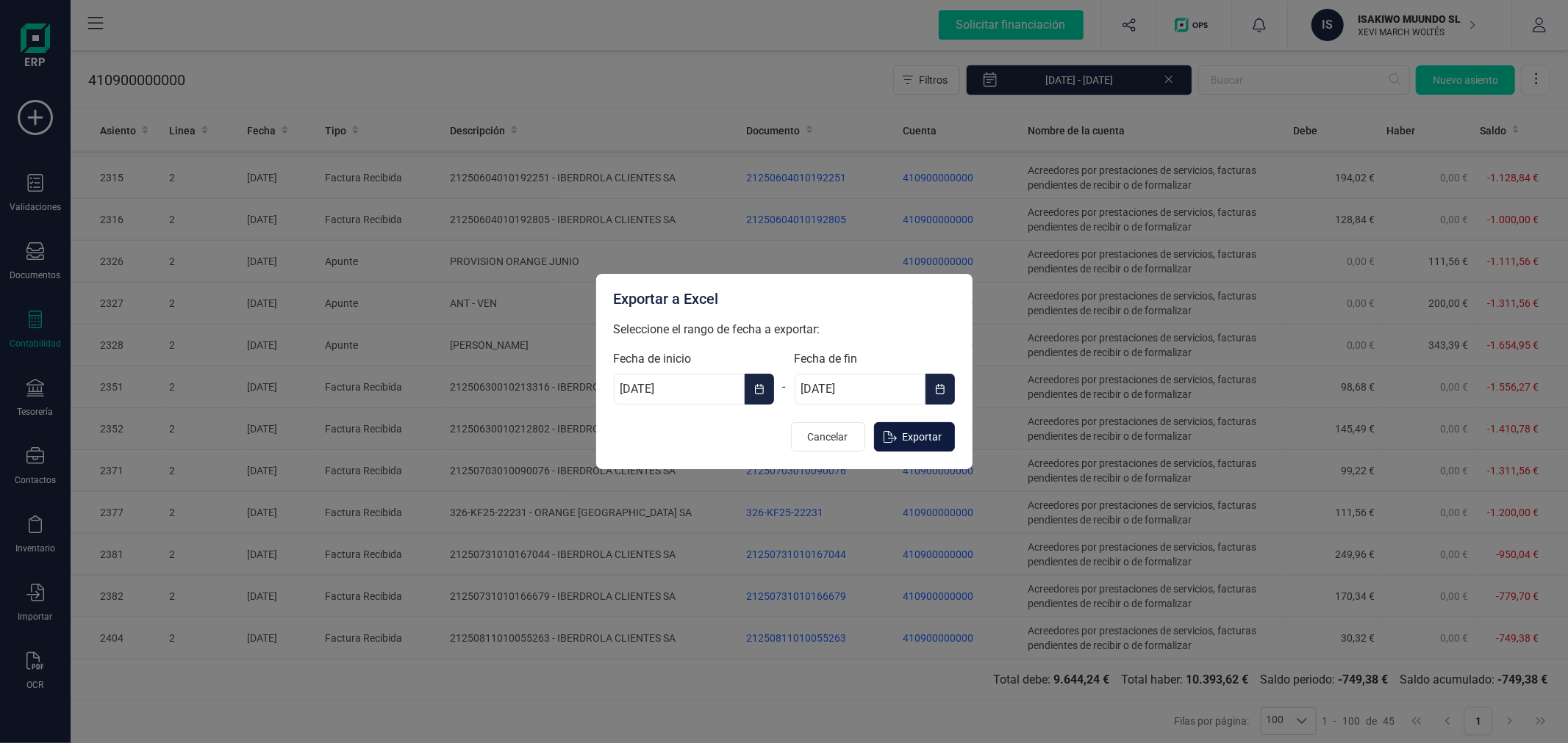
click at [907, 442] on span "Exportar" at bounding box center [922, 437] width 40 height 15
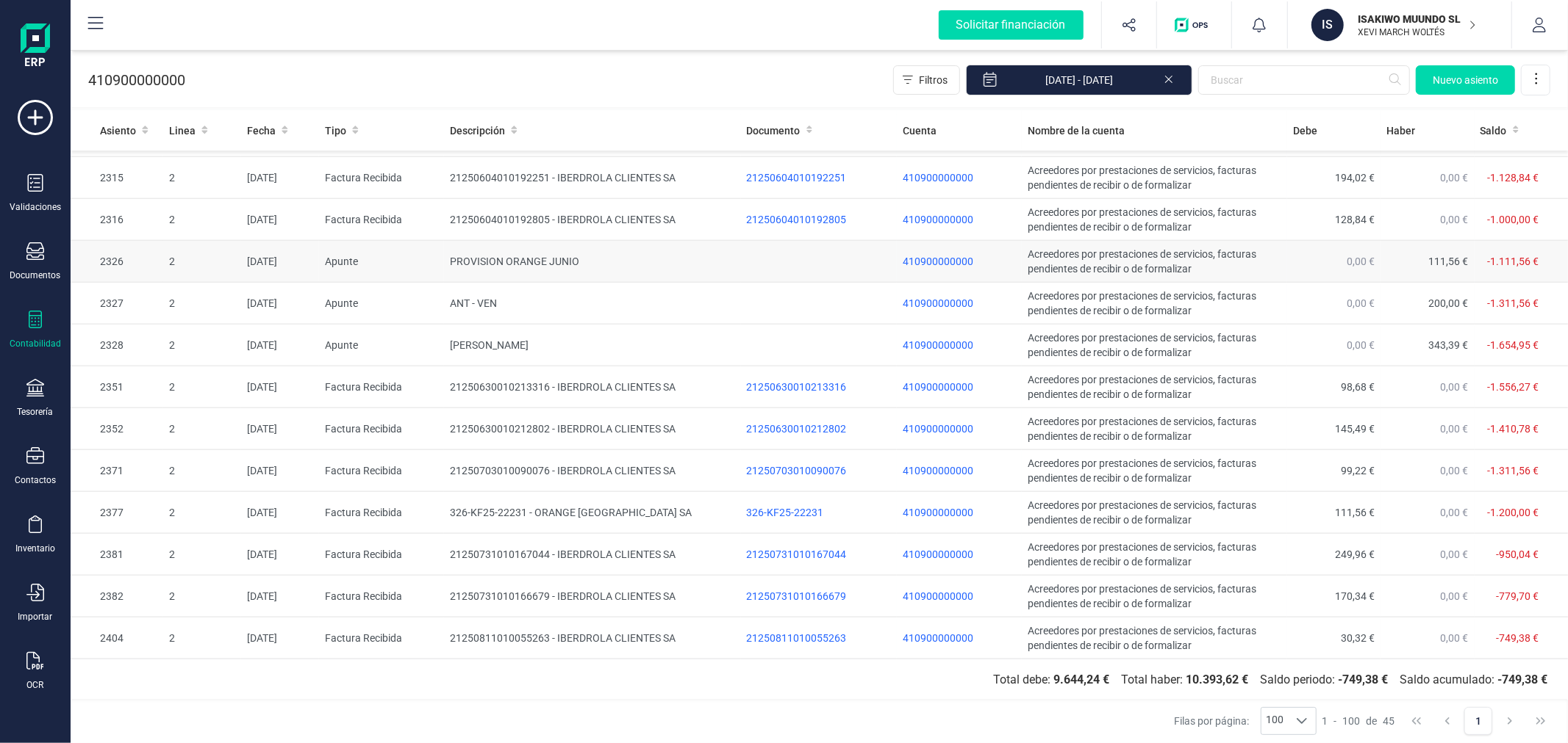
drag, startPoint x: 1230, startPoint y: 258, endPoint x: 1231, endPoint y: 266, distance: 8.1
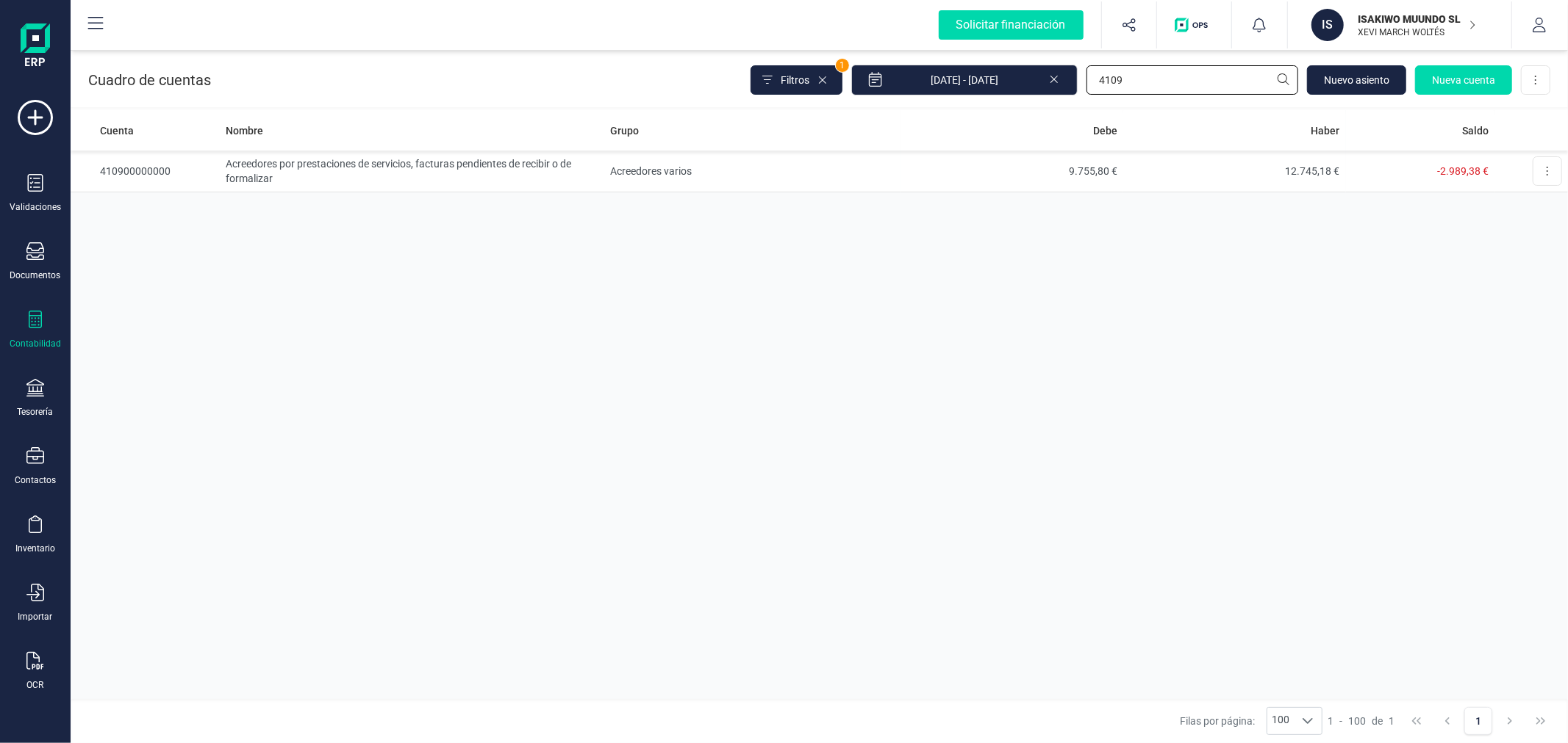
click at [1173, 77] on input "4109" at bounding box center [1192, 80] width 212 height 29
click at [1181, 83] on input "4109" at bounding box center [1192, 80] width 212 height 29
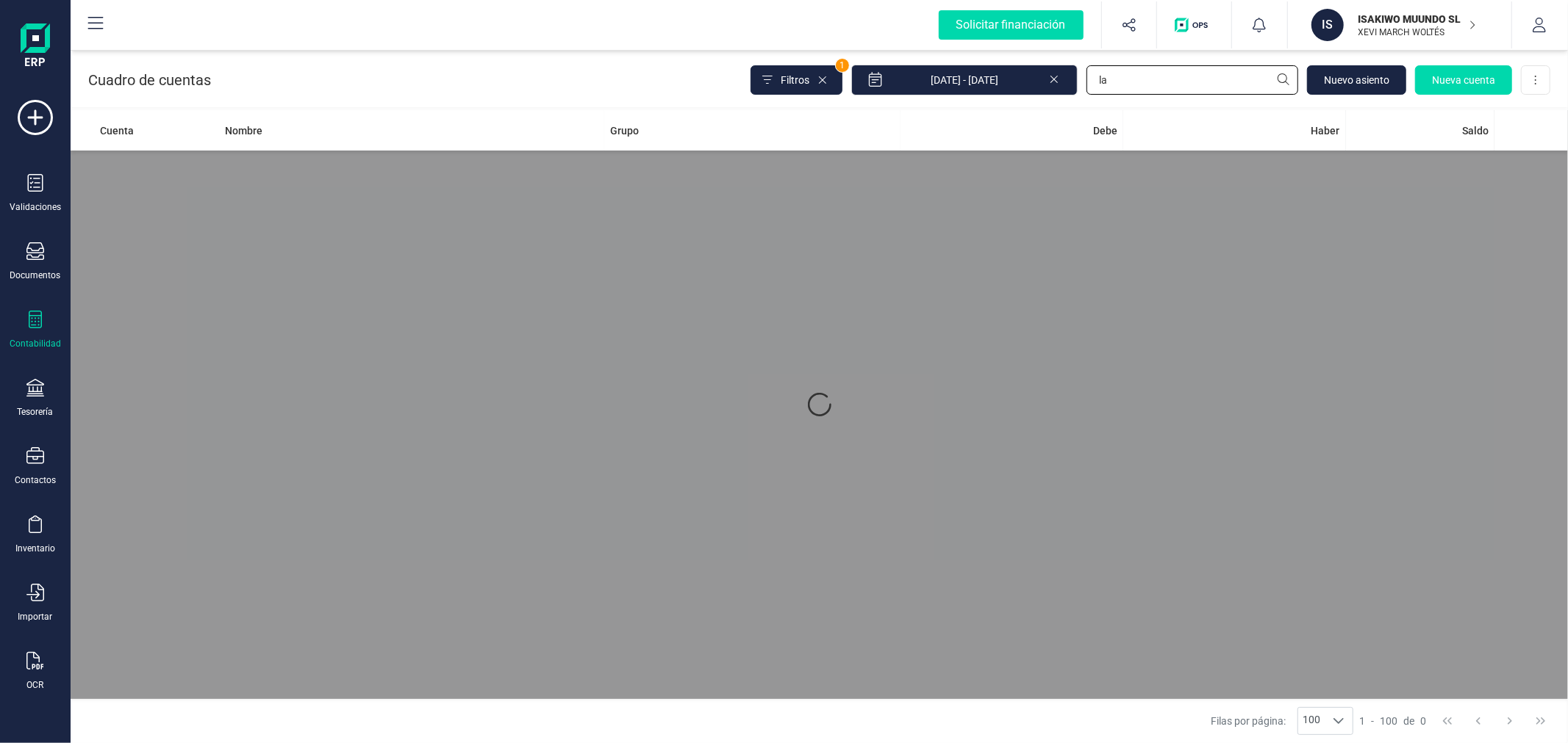
type input "l"
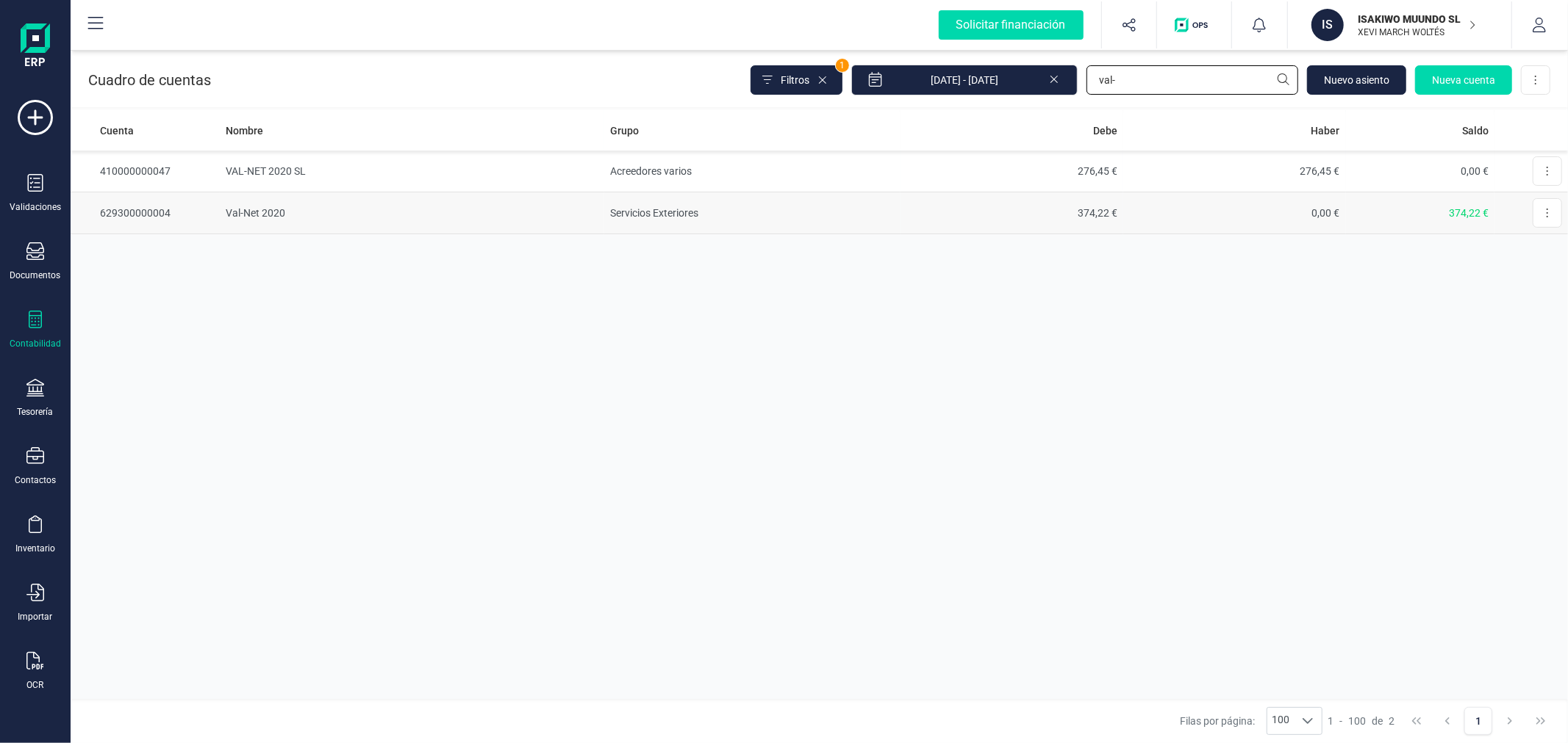
type input "val-"
click at [541, 210] on td "Val-Net 2020" at bounding box center [412, 213] width 385 height 42
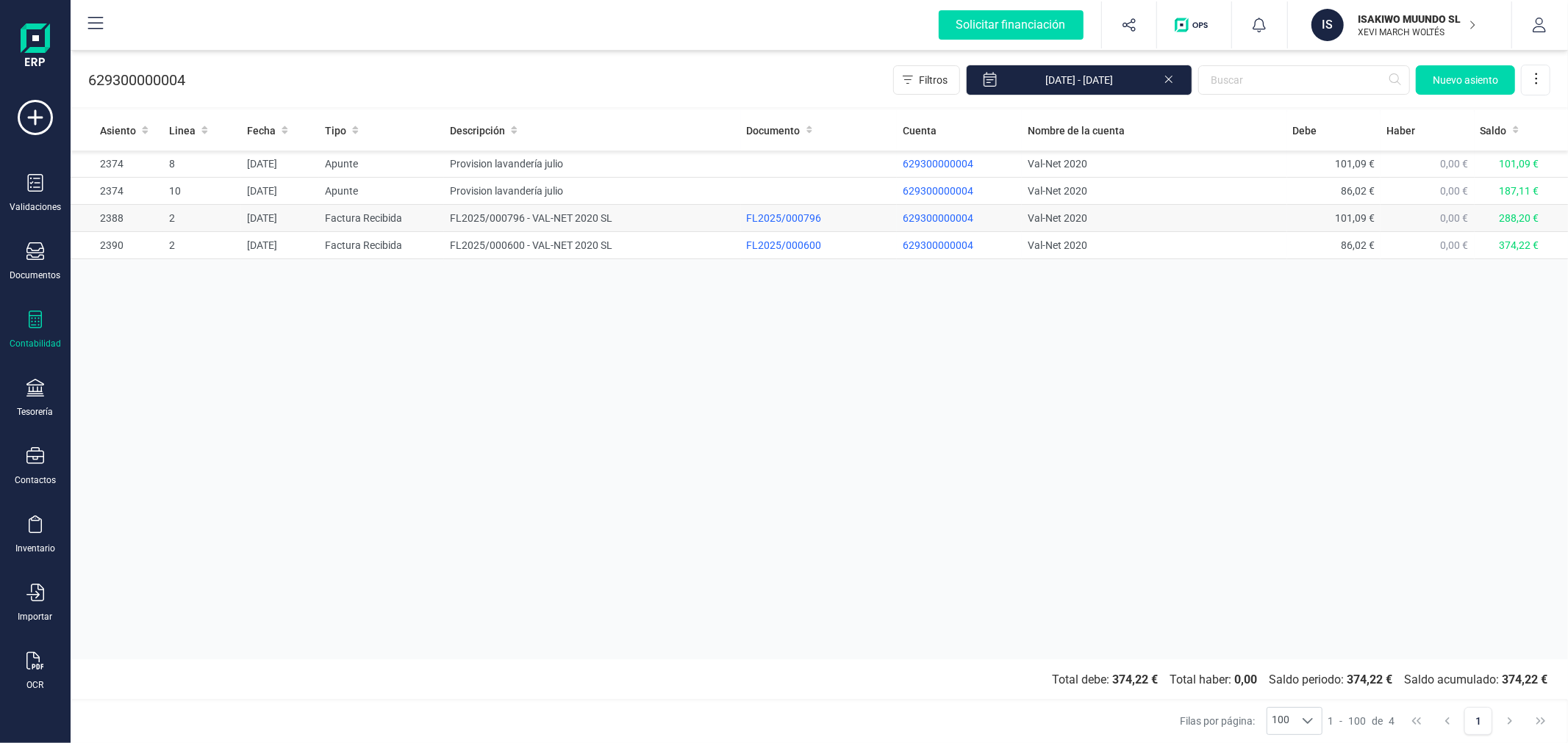
click at [545, 221] on td "FL2025/000796 - VAL-NET 2020 SL" at bounding box center [592, 219] width 296 height 27
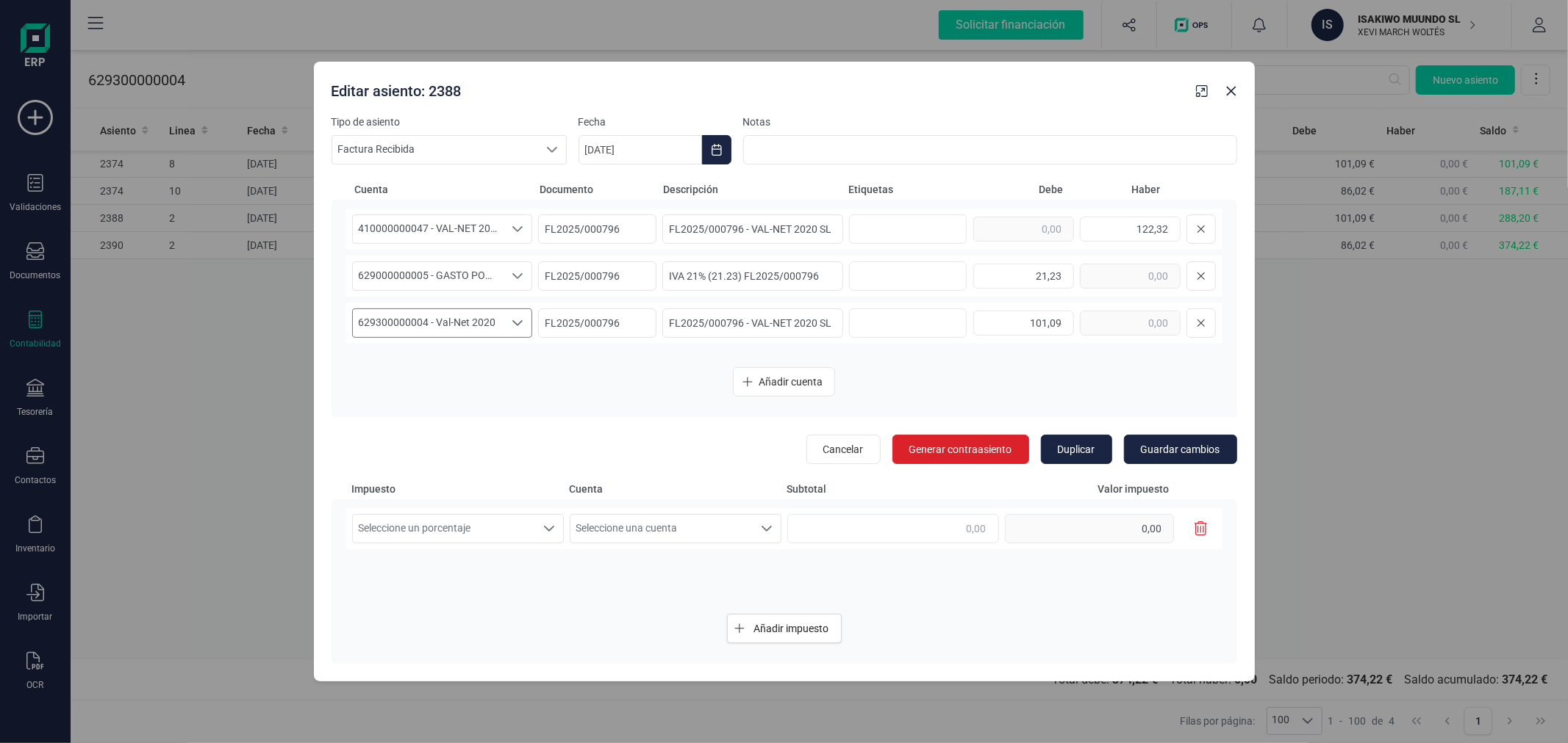
click at [442, 326] on span "629300000004 - Val-Net 2020" at bounding box center [428, 323] width 151 height 28
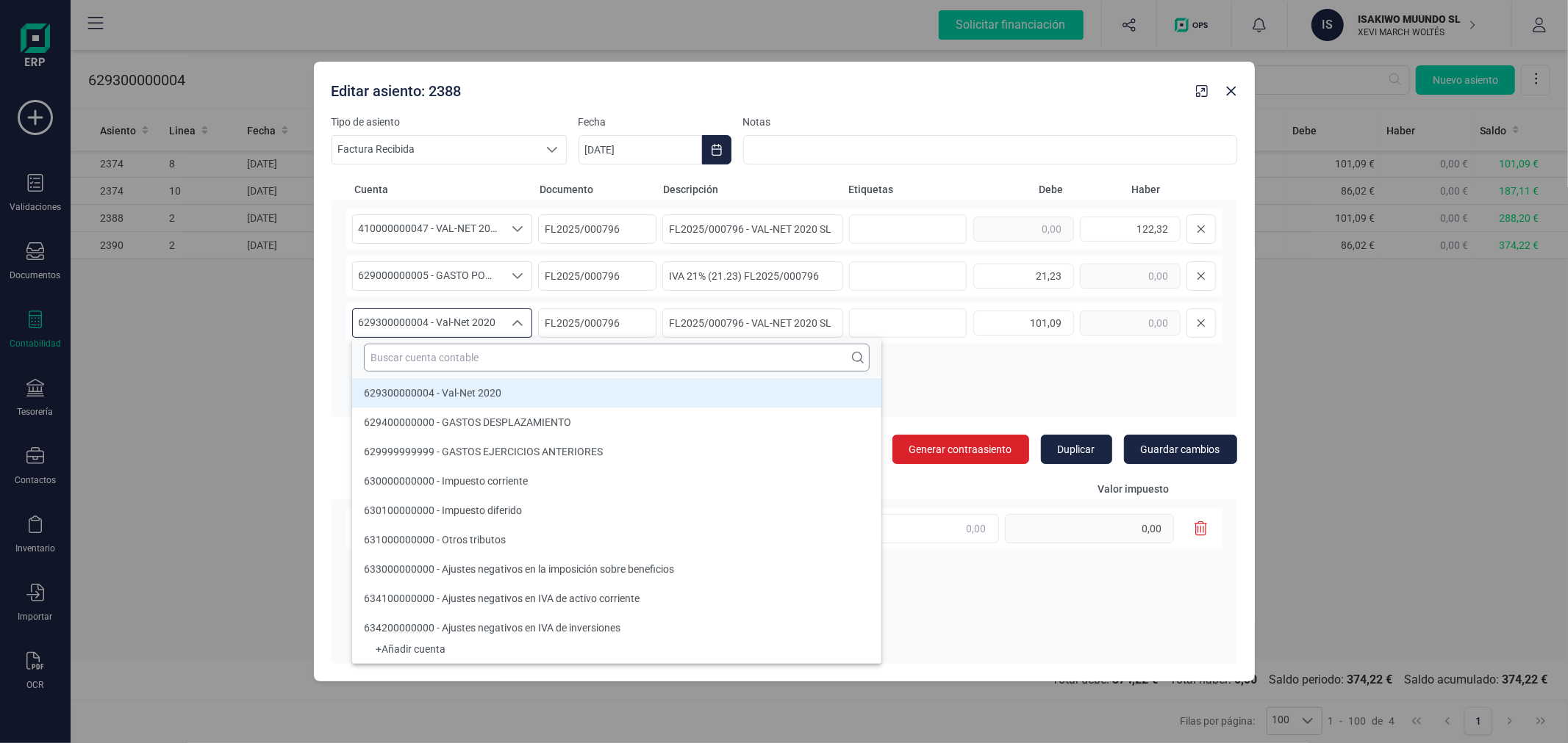
click at [459, 353] on input "text" at bounding box center [616, 358] width 506 height 28
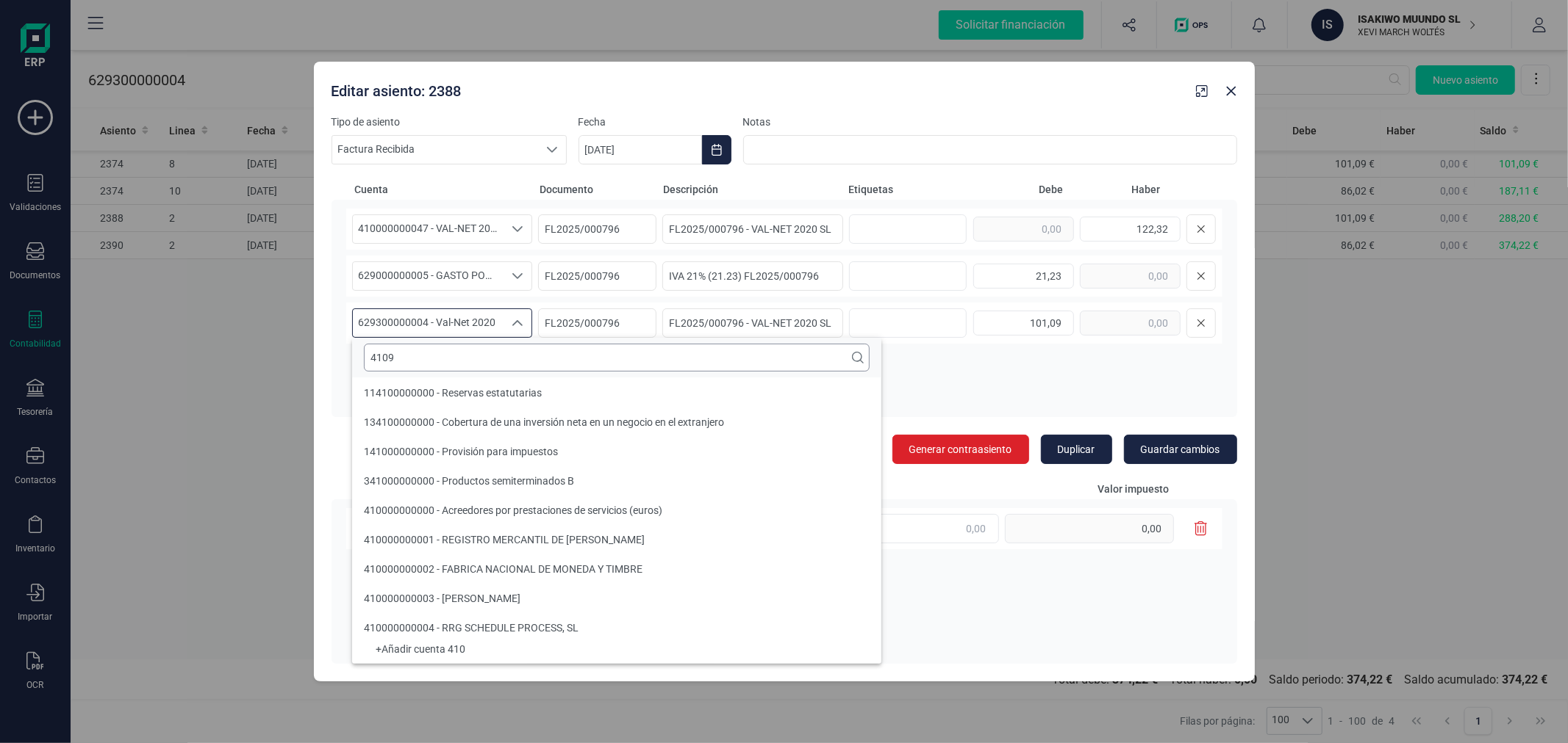
scroll to position [0, 0]
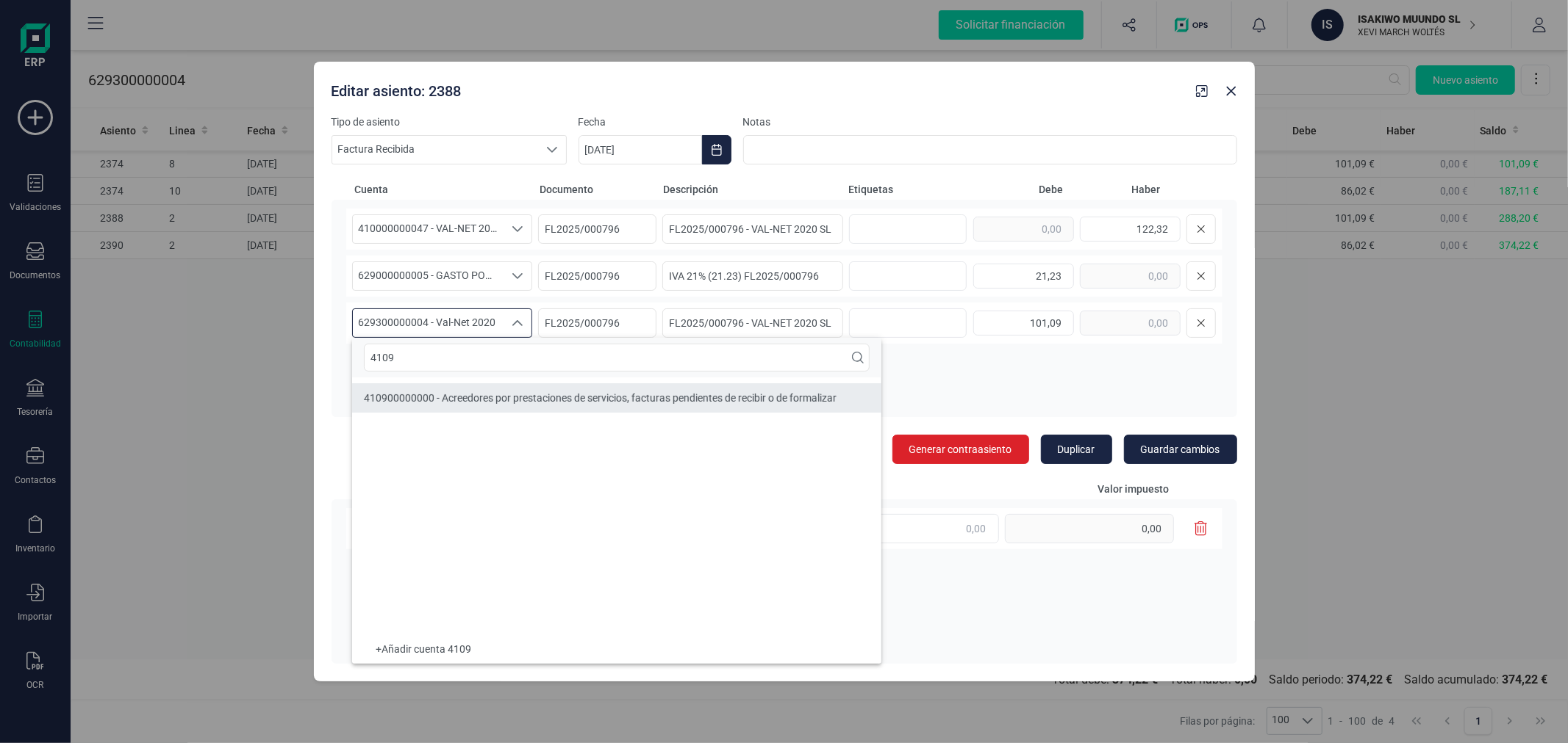
type input "4109"
click at [524, 409] on li "410900000000 - Acreedores por prestaciones de servicios, facturas pendientes de…" at bounding box center [616, 397] width 529 height 29
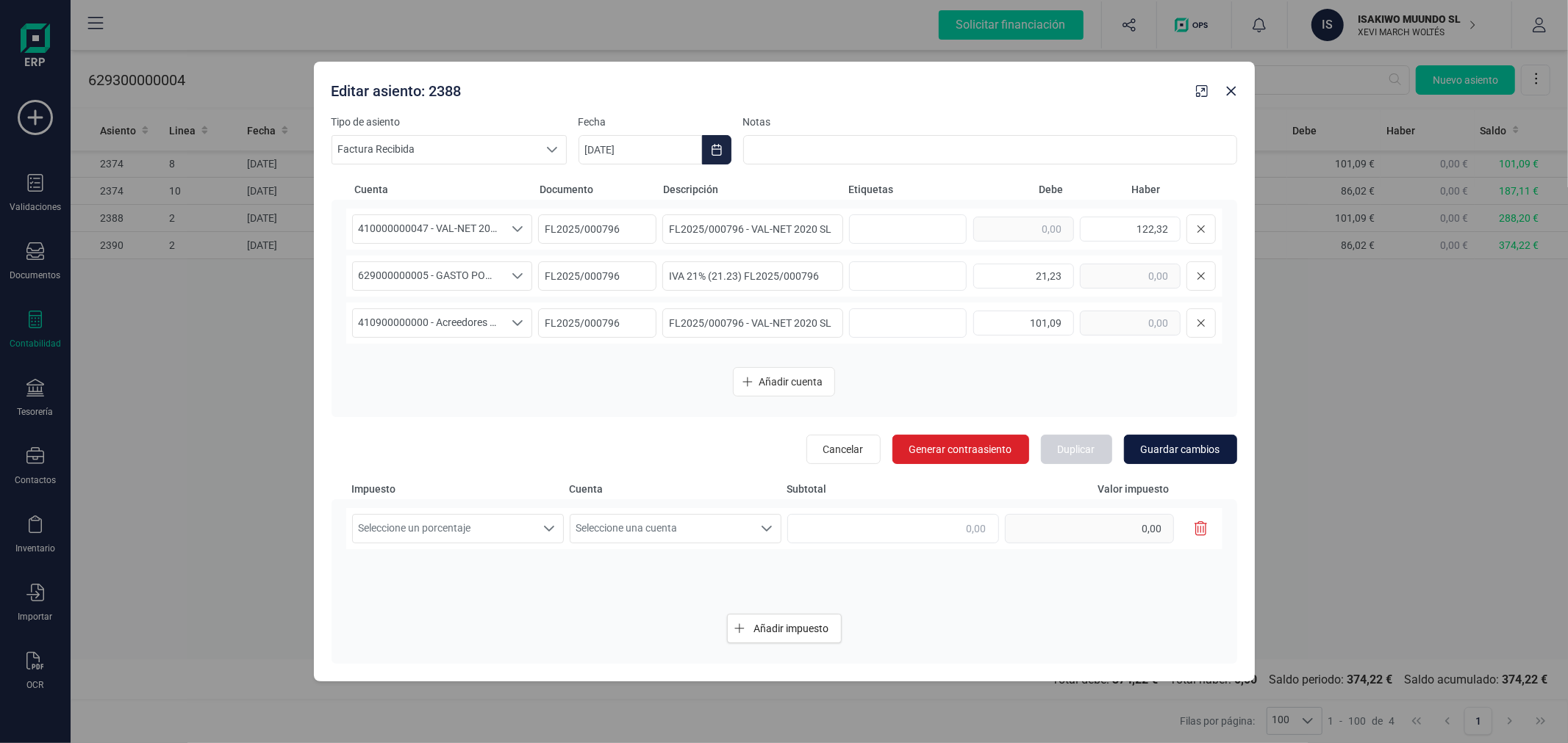
click at [1162, 448] on span "Guardar cambios" at bounding box center [1180, 450] width 80 height 15
type input "[DATE]"
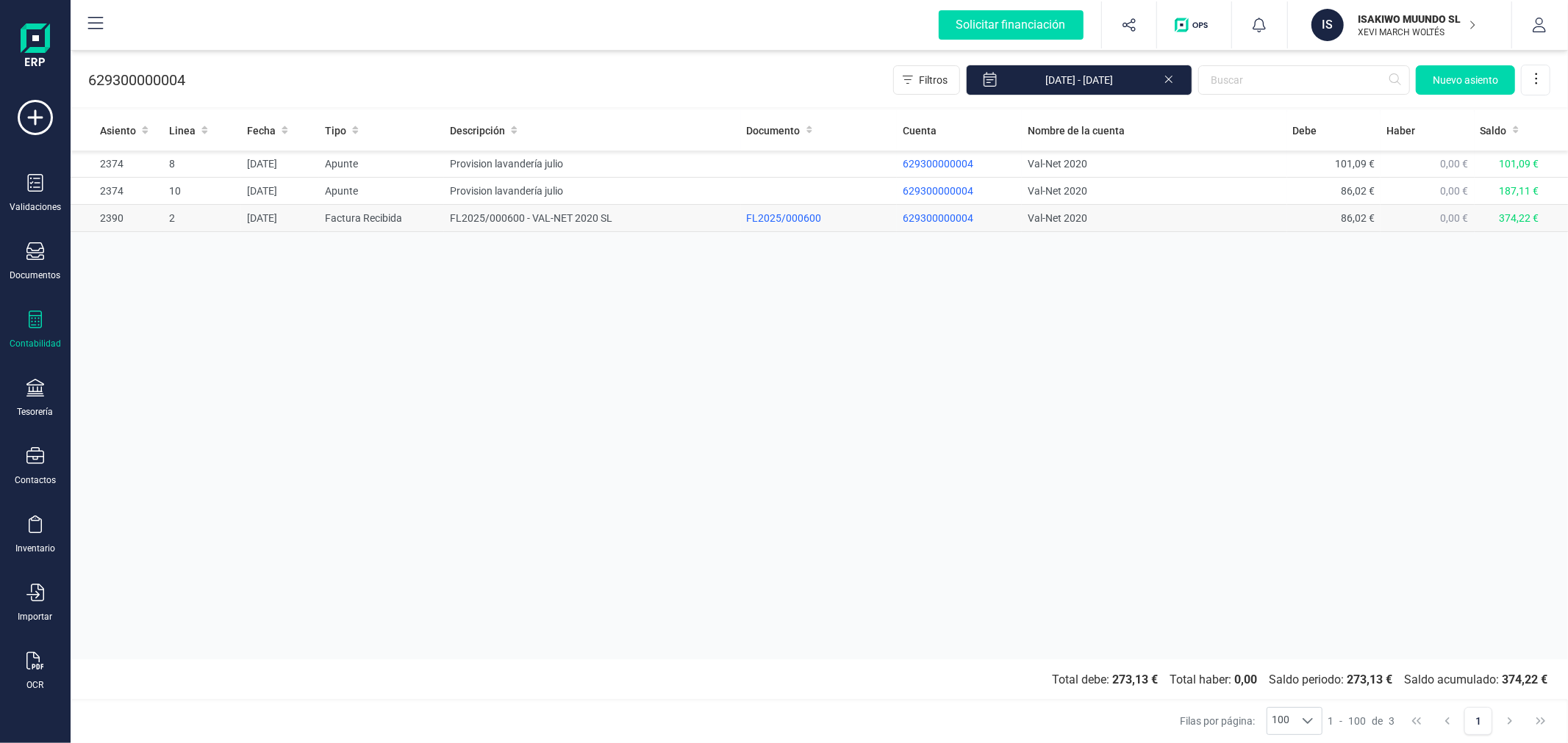
click at [509, 216] on td "FL2025/000600 - VAL-NET 2020 SL" at bounding box center [592, 219] width 296 height 27
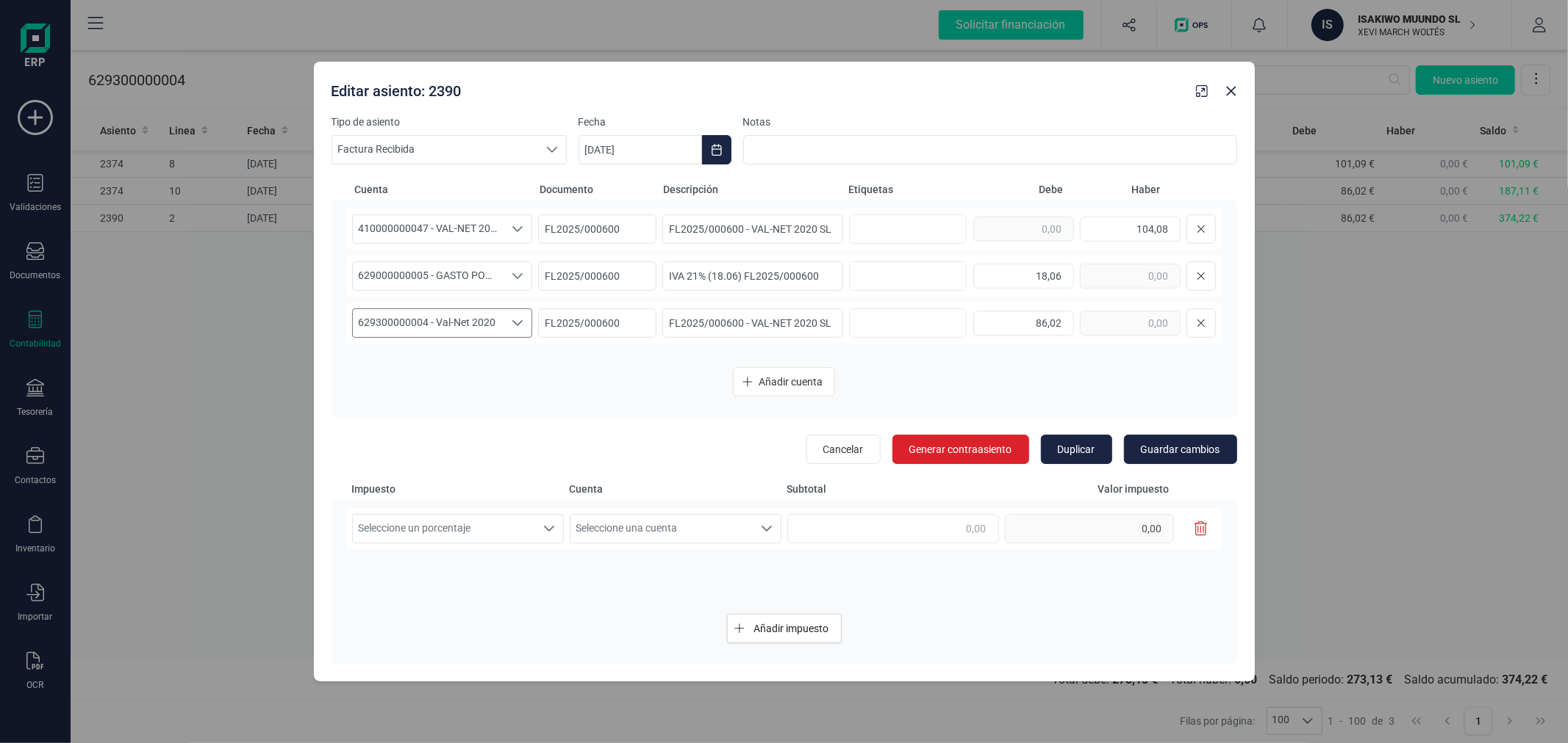
click at [493, 317] on span "629300000004 - Val-Net 2020" at bounding box center [428, 323] width 151 height 28
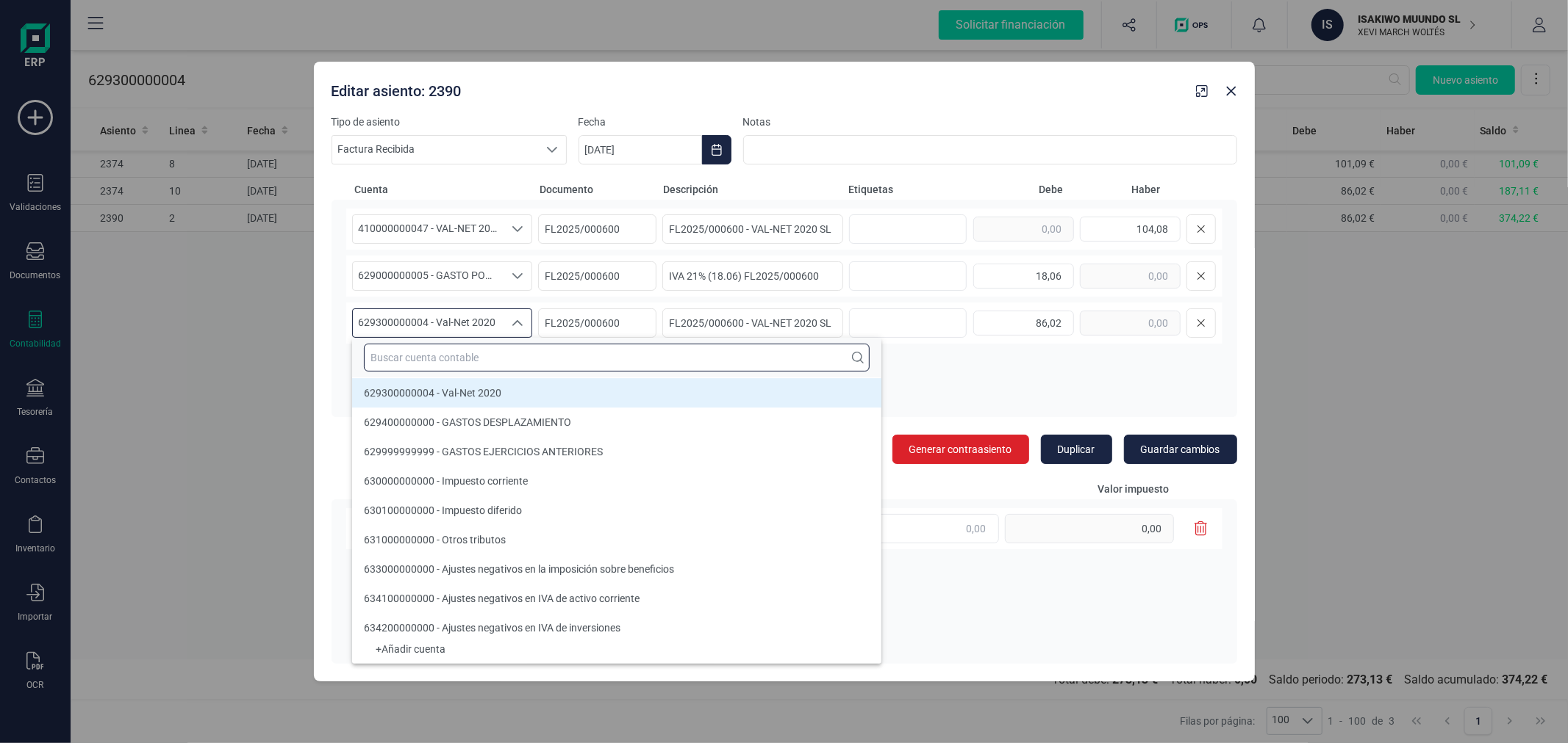
click at [517, 358] on input "text" at bounding box center [616, 358] width 506 height 28
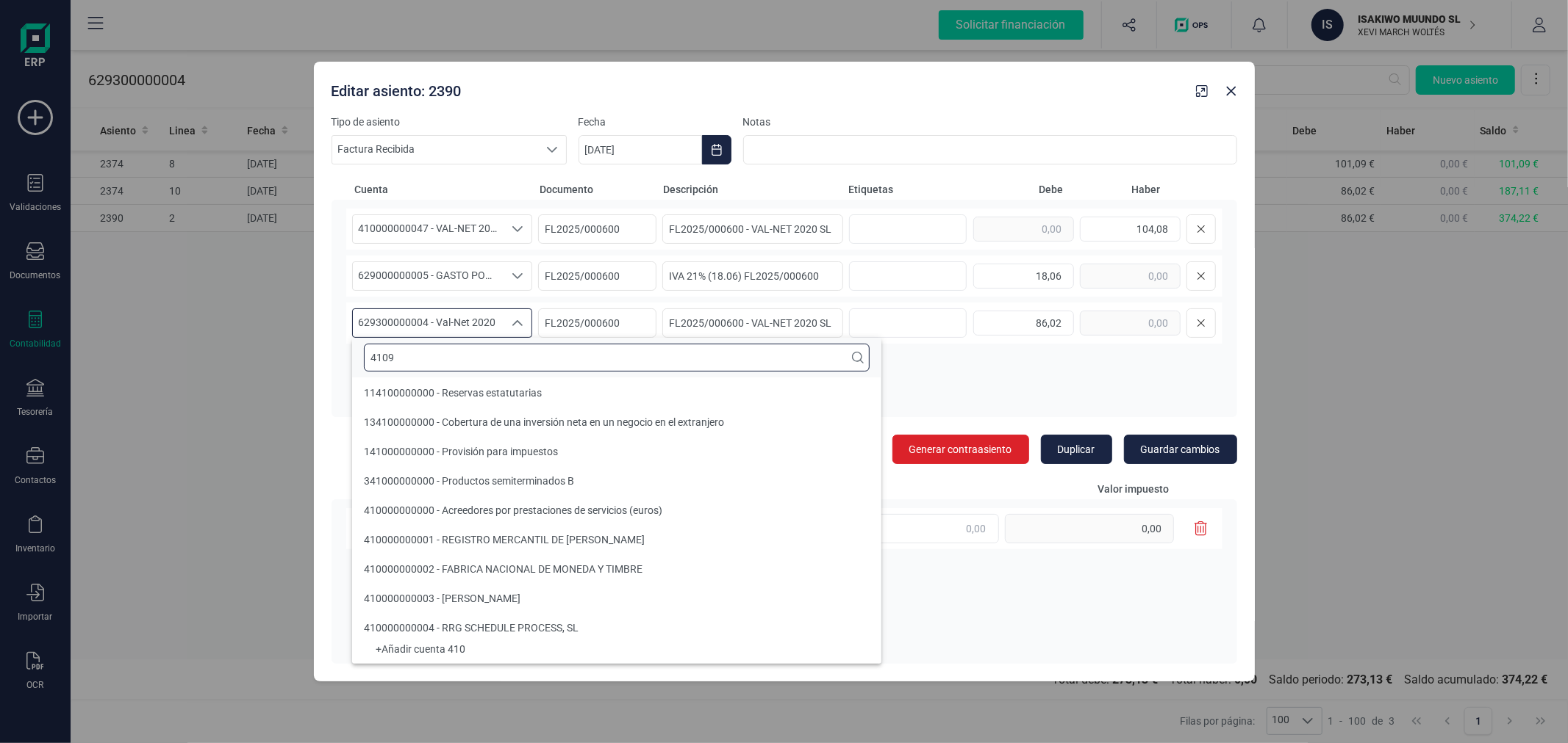
scroll to position [0, 0]
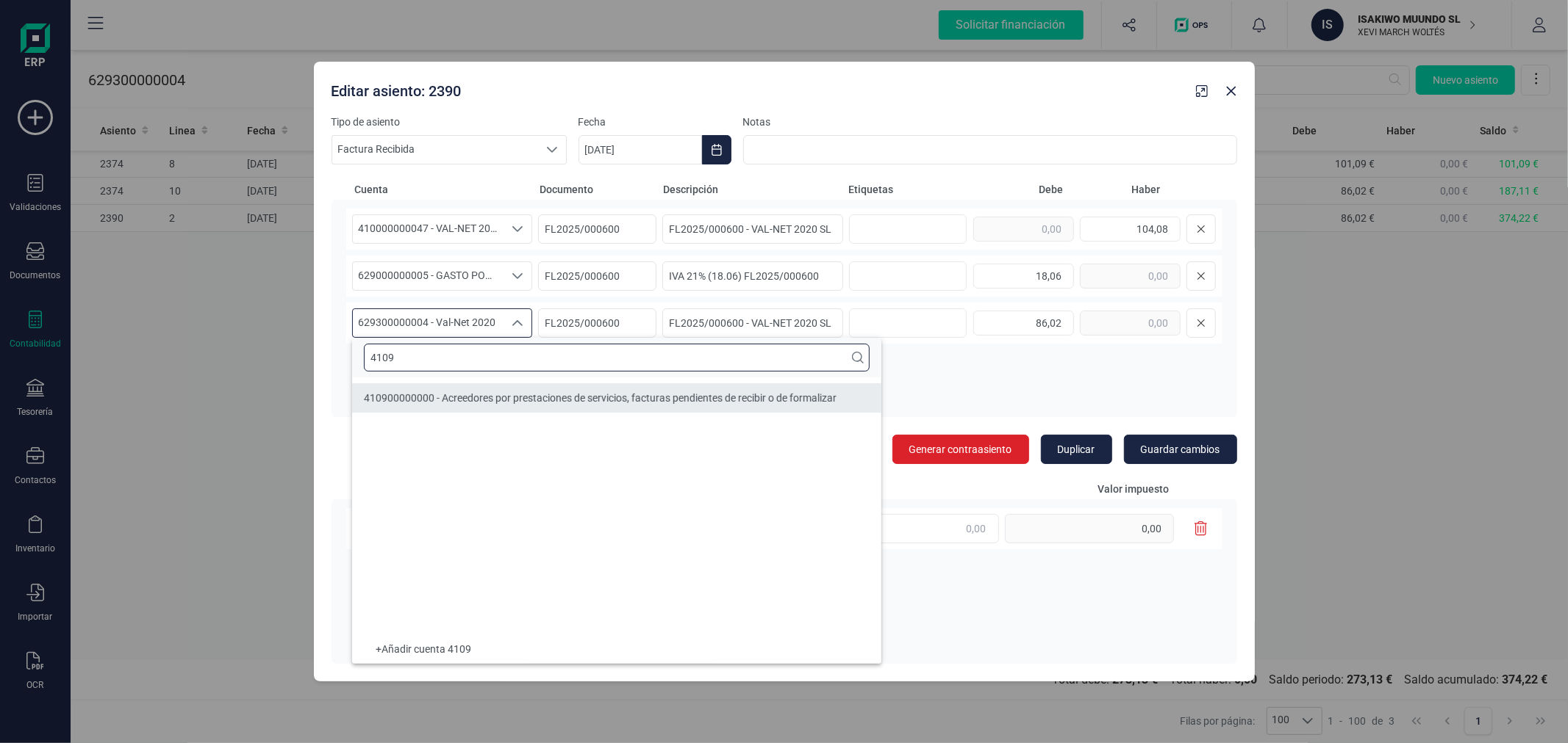
type input "4109"
click at [511, 392] on span "410900000000 - Acreedores por prestaciones de servicios, facturas pendientes de…" at bounding box center [600, 398] width 473 height 12
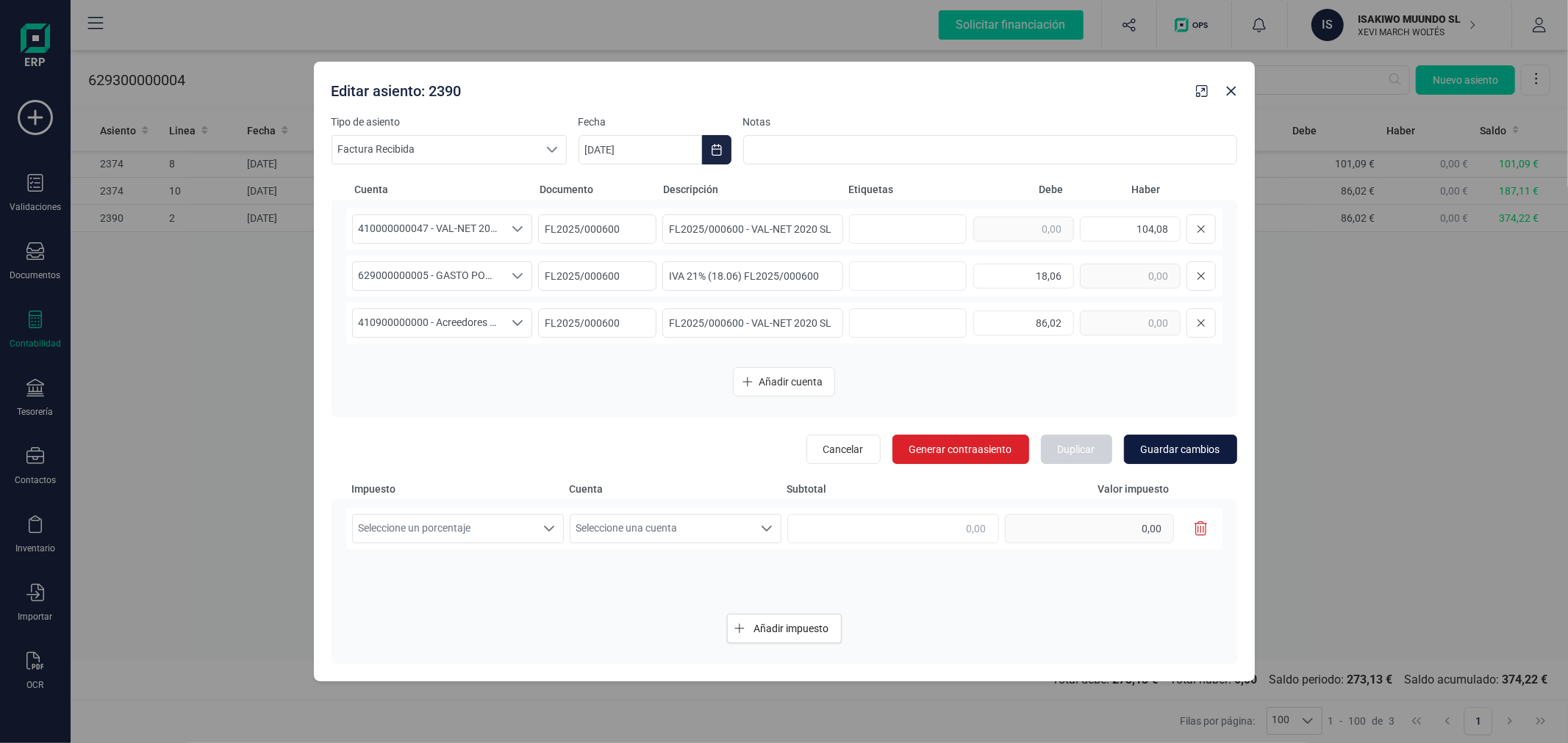
click at [1174, 445] on span "Guardar cambios" at bounding box center [1180, 450] width 80 height 15
type input "[DATE]"
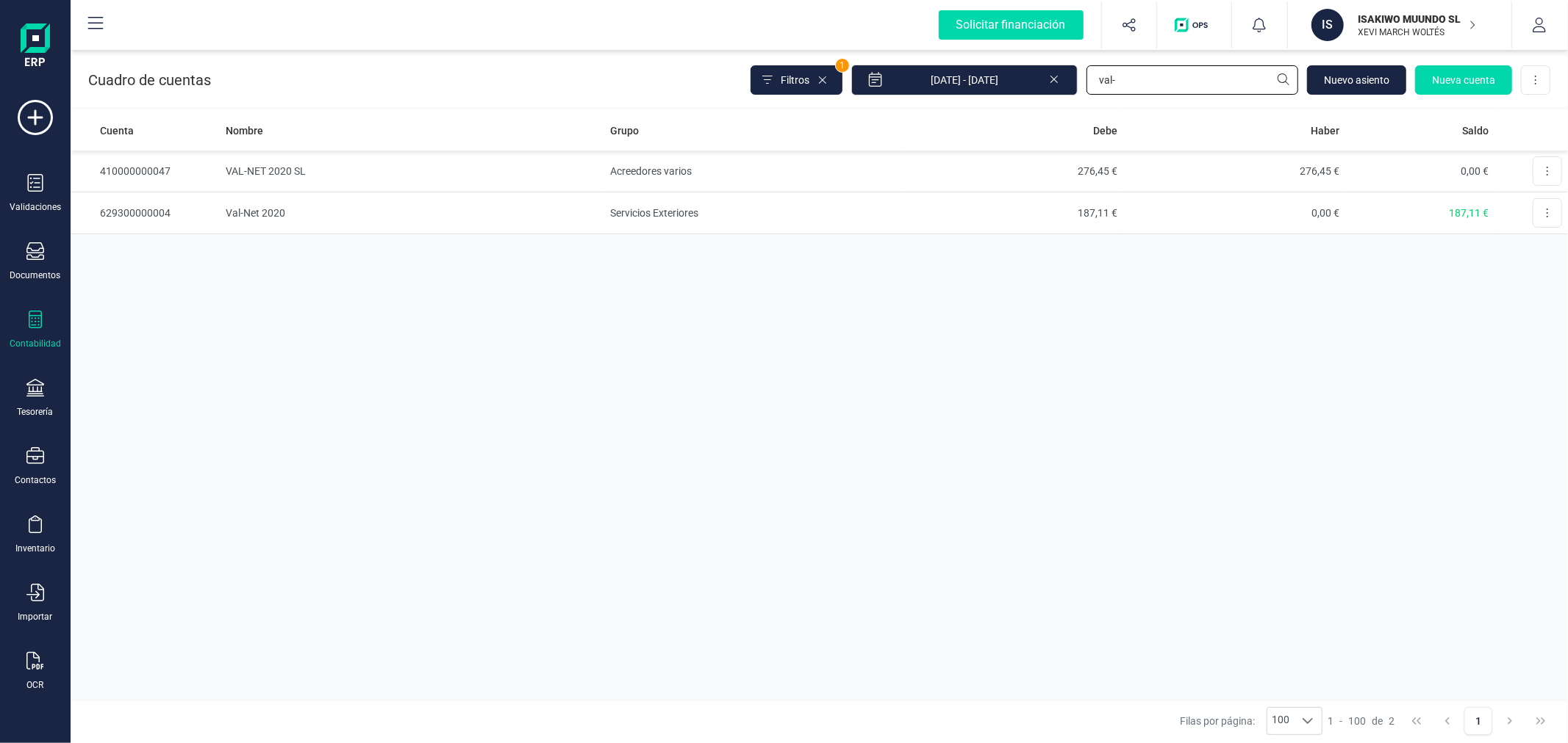
click at [1154, 89] on input "val-" at bounding box center [1192, 80] width 212 height 29
click at [1139, 81] on input "regis" at bounding box center [1192, 80] width 212 height 29
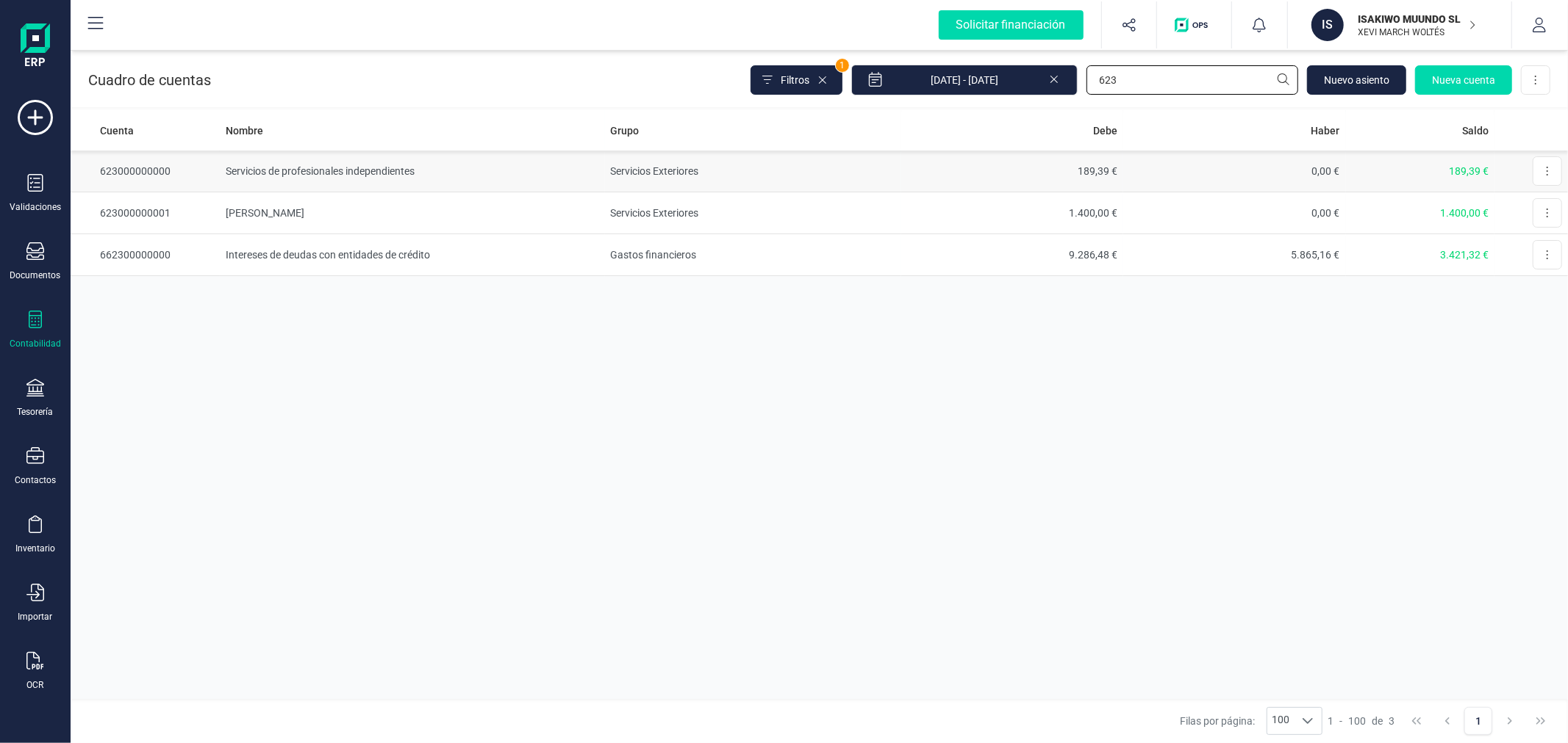
type input "623"
click at [274, 165] on td "Servicios de profesionales independientes" at bounding box center [412, 171] width 385 height 42
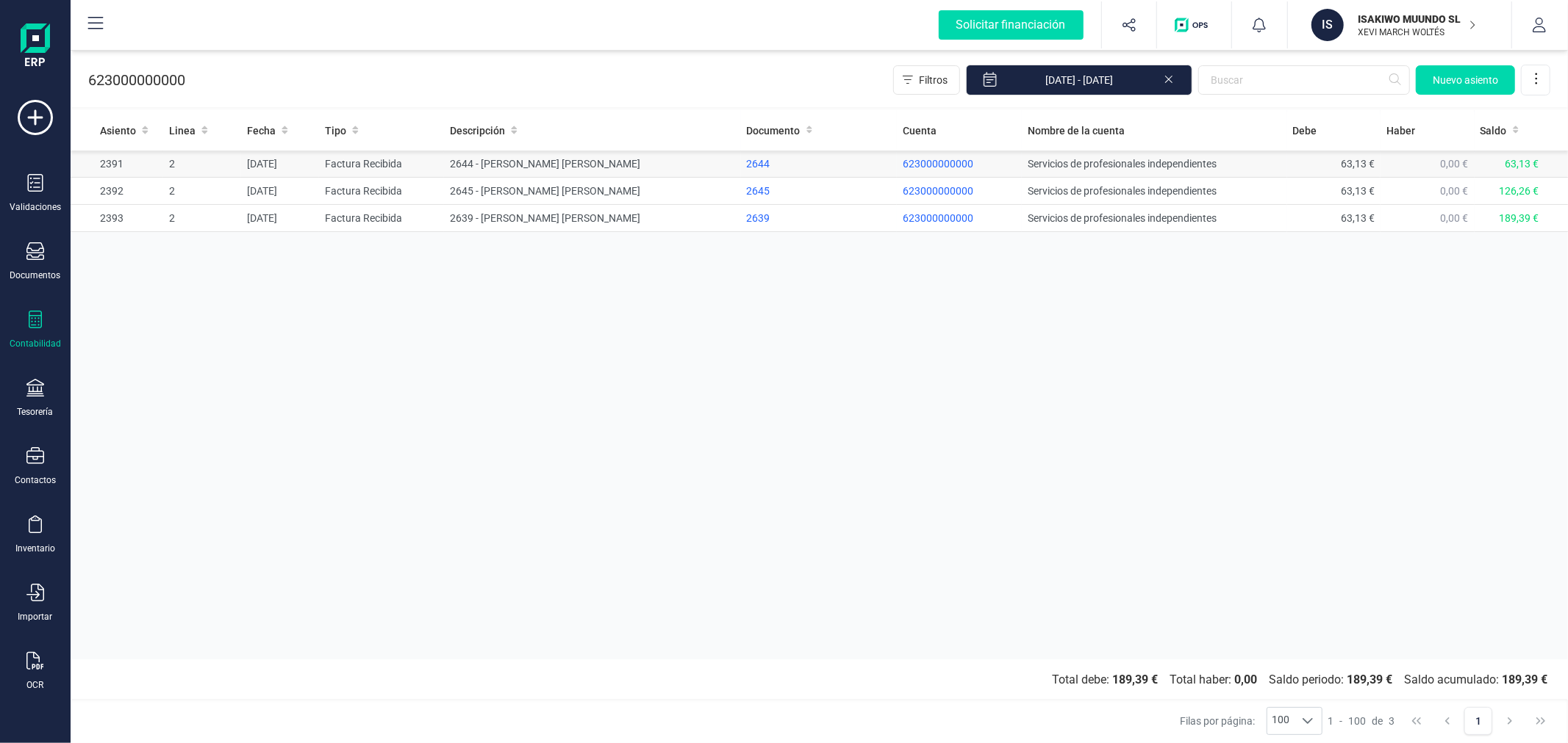
click at [413, 162] on td "Factura Recibida" at bounding box center [381, 164] width 125 height 27
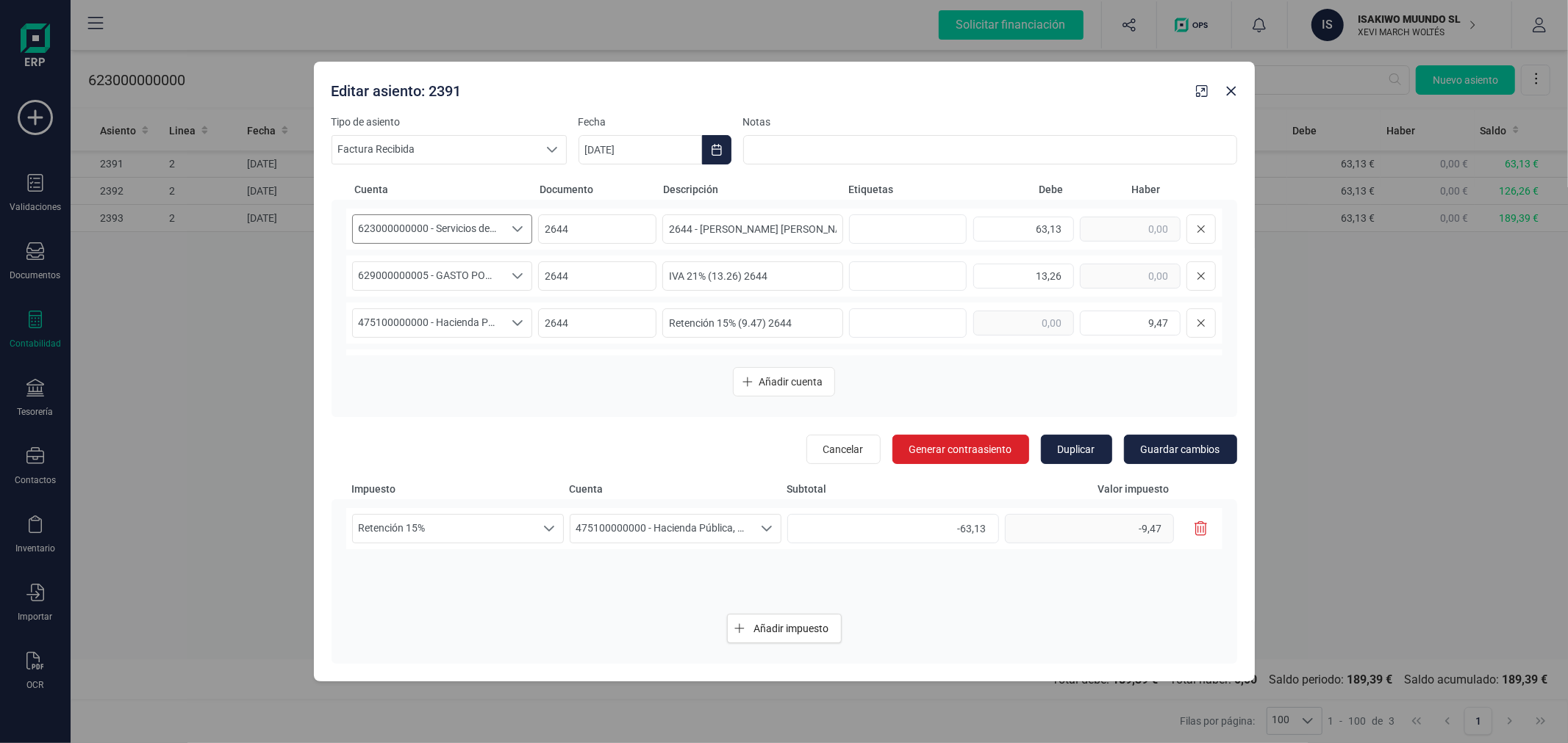
click at [504, 225] on div "Seleccione una cuenta" at bounding box center [518, 228] width 28 height 28
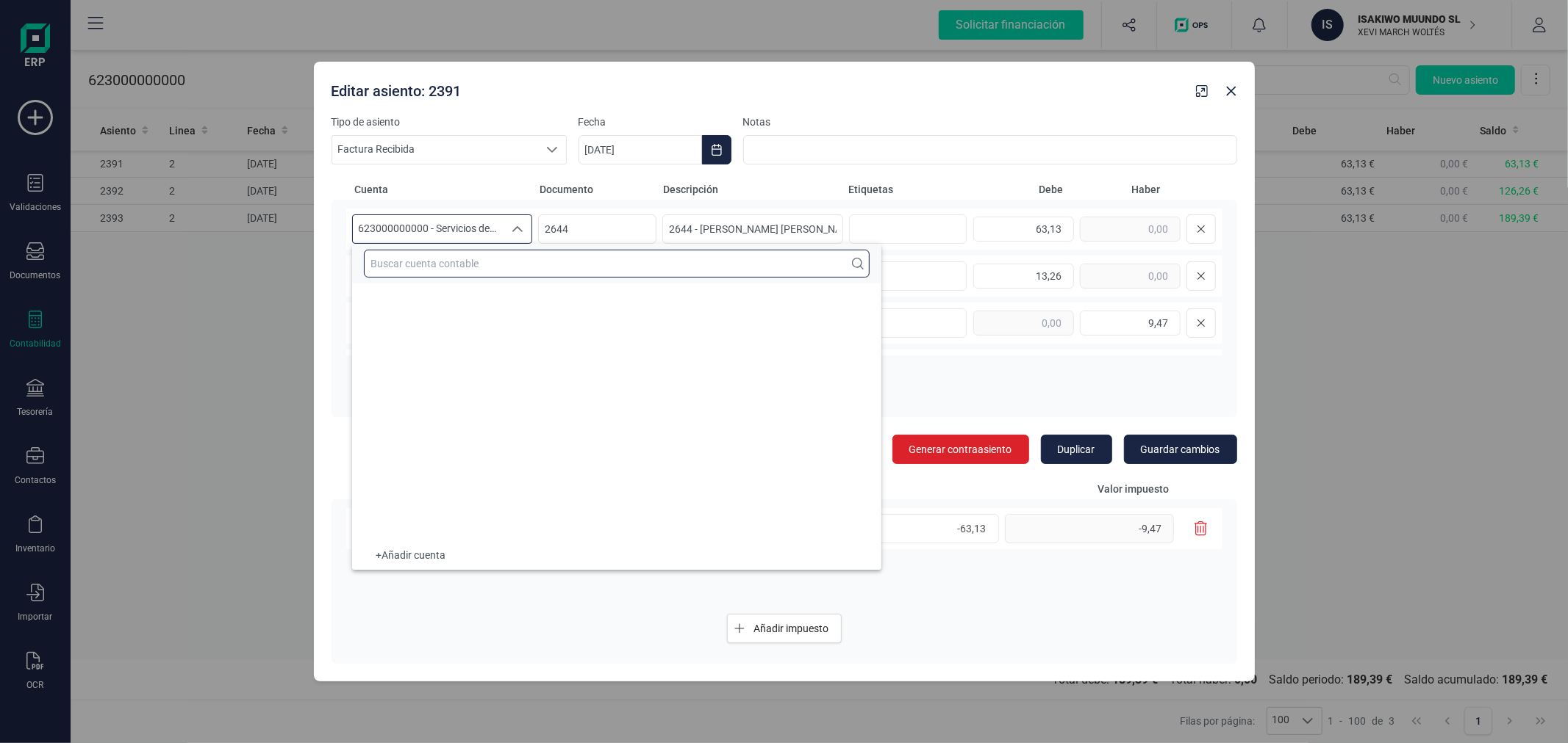
scroll to position [17516, 0]
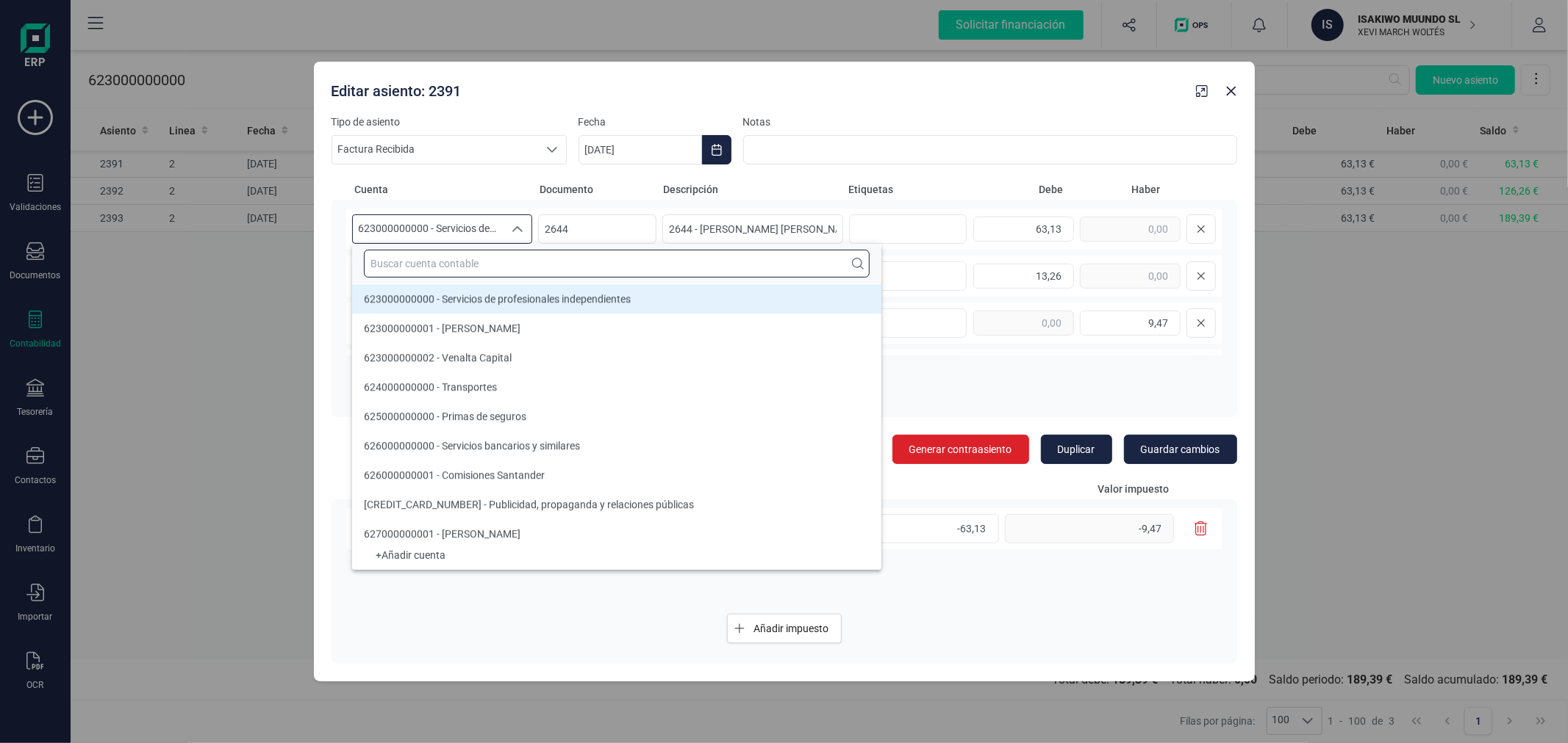
click at [519, 272] on input "text" at bounding box center [616, 263] width 506 height 28
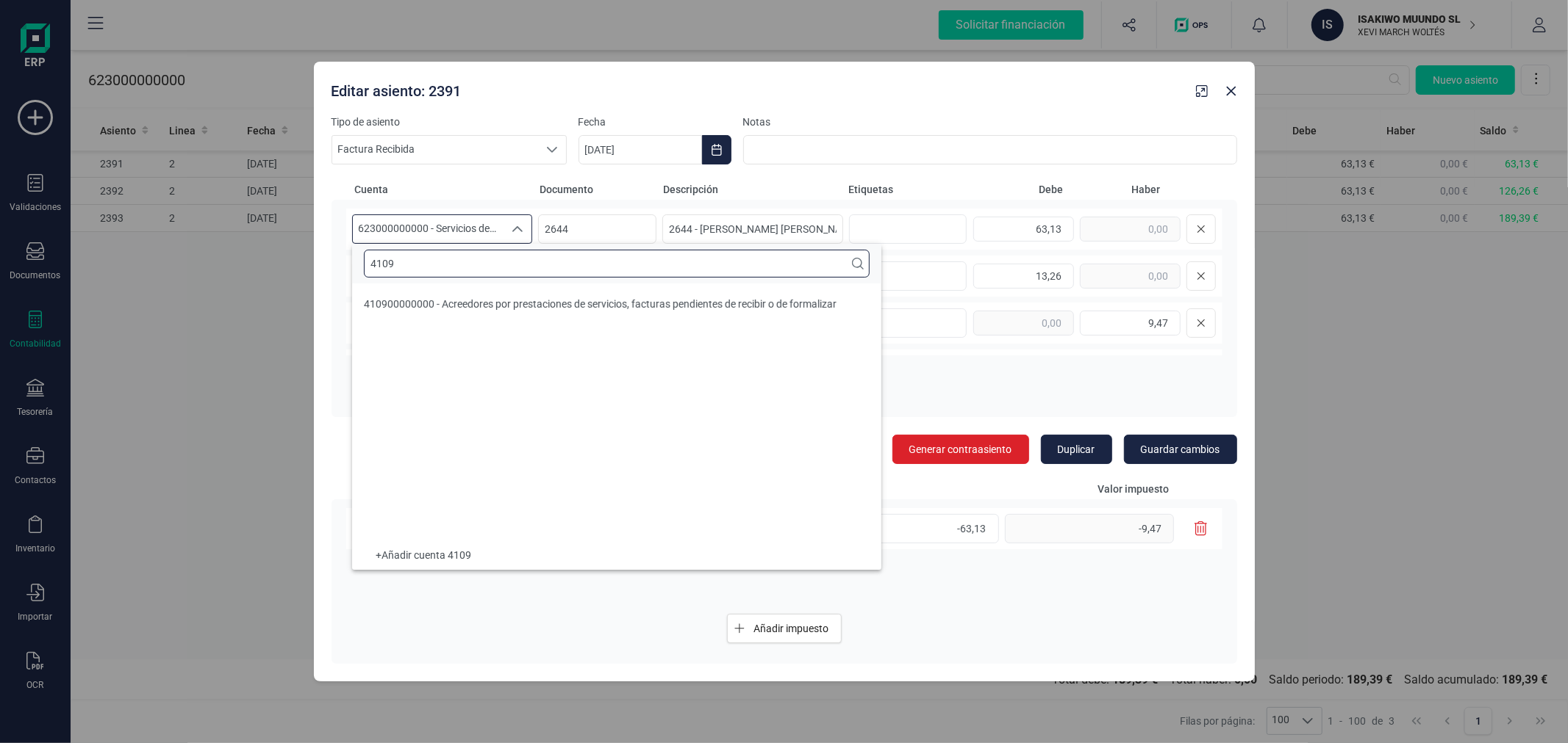
scroll to position [0, 0]
type input "4109"
click at [568, 294] on li "410900000000 - Acreedores por prestaciones de servicios, facturas pendientes de…" at bounding box center [616, 304] width 529 height 29
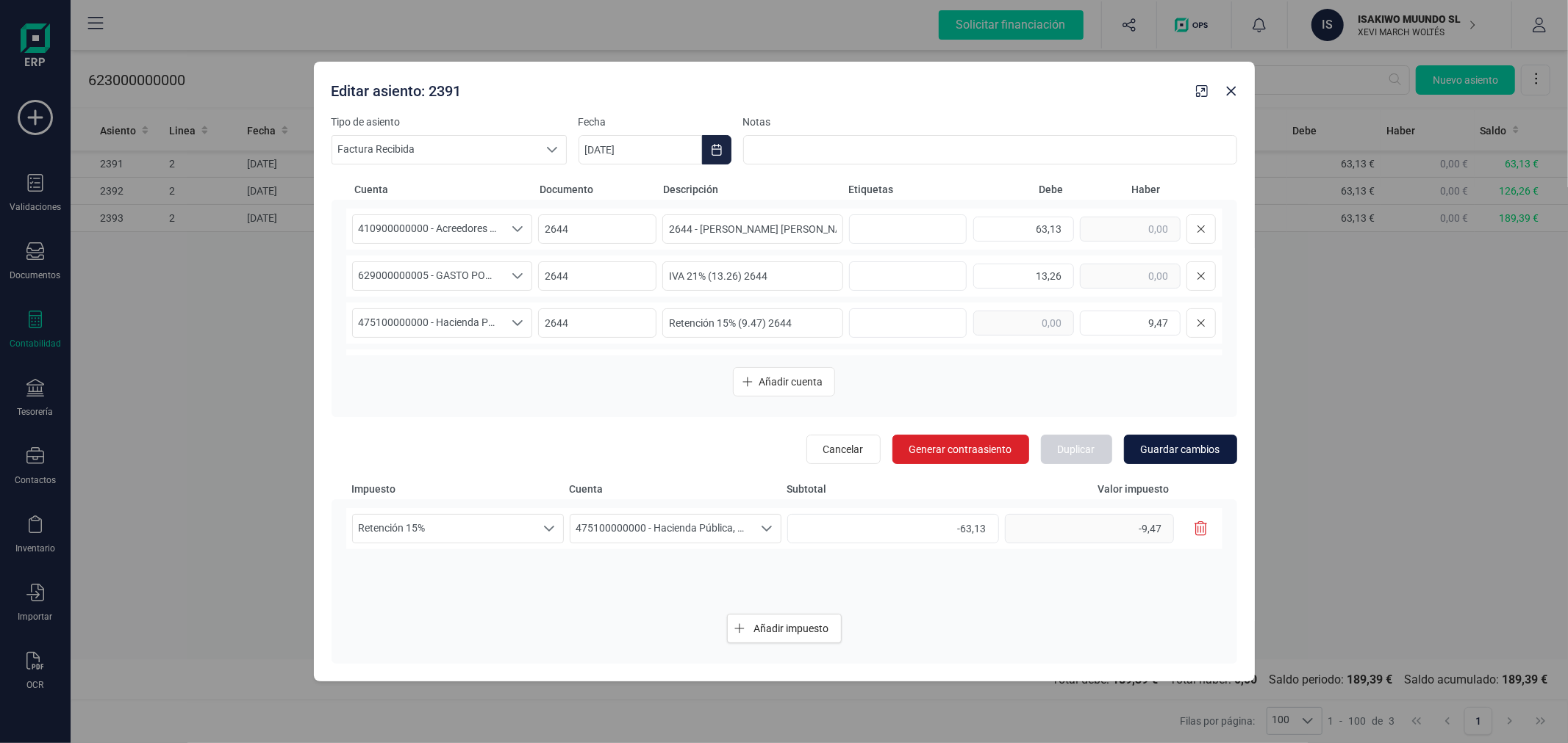
click at [1199, 451] on span "Guardar cambios" at bounding box center [1180, 450] width 80 height 15
type input "[DATE]"
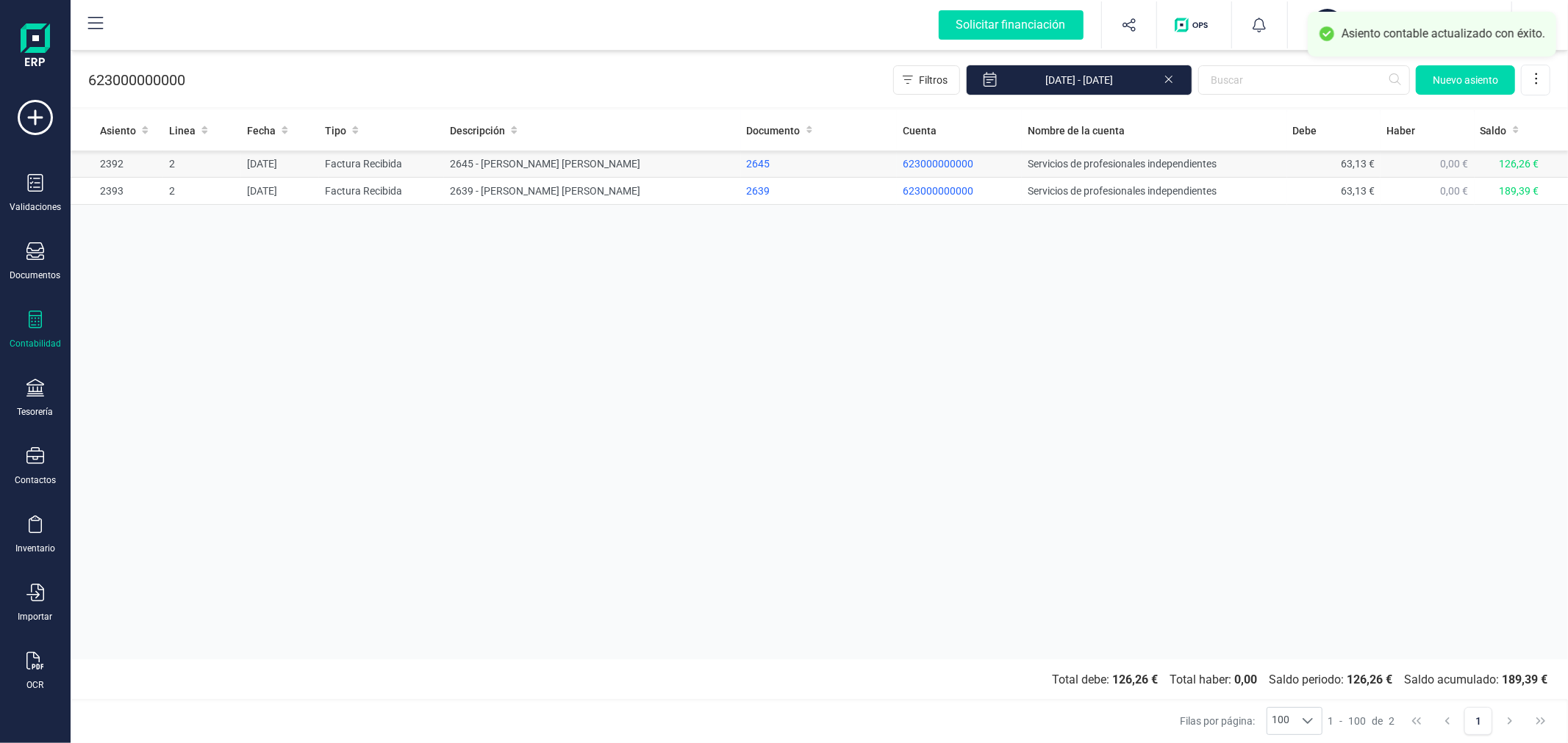
click at [495, 170] on td "2645 - [PERSON_NAME] [PERSON_NAME]" at bounding box center [592, 164] width 296 height 27
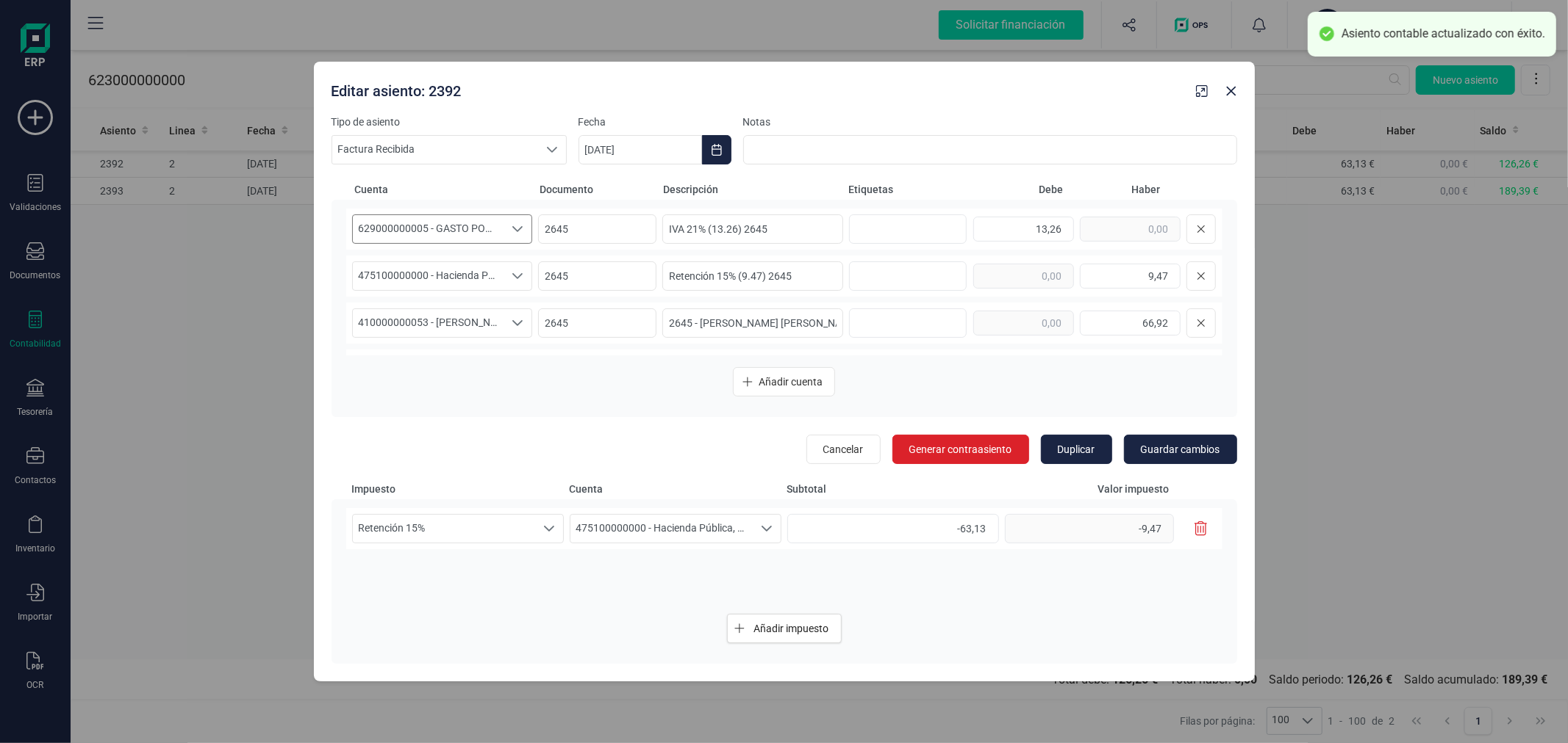
click at [481, 225] on span "629000000005 - GASTO POR IVA NO DEDUCIBLE" at bounding box center [428, 228] width 151 height 28
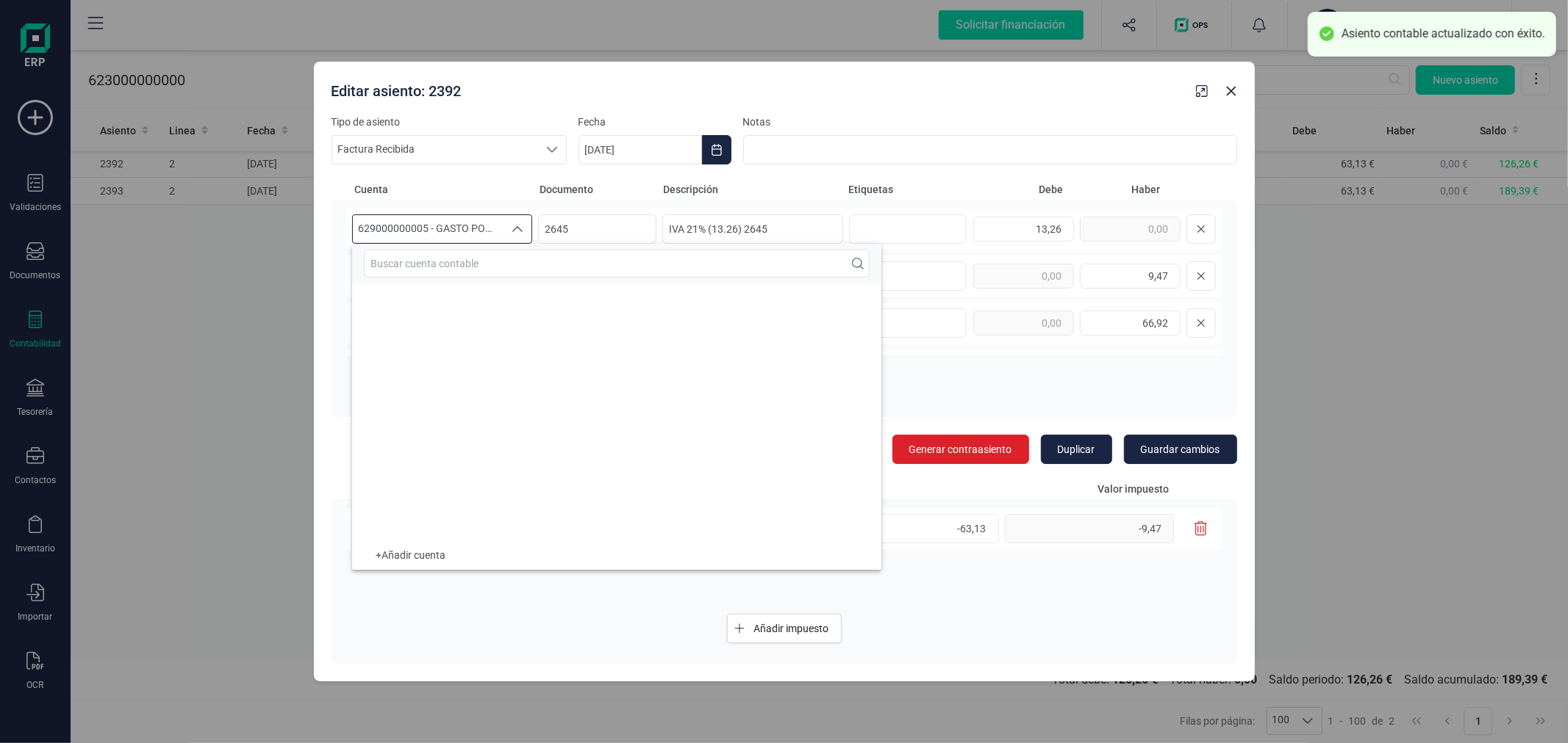
scroll to position [17987, 0]
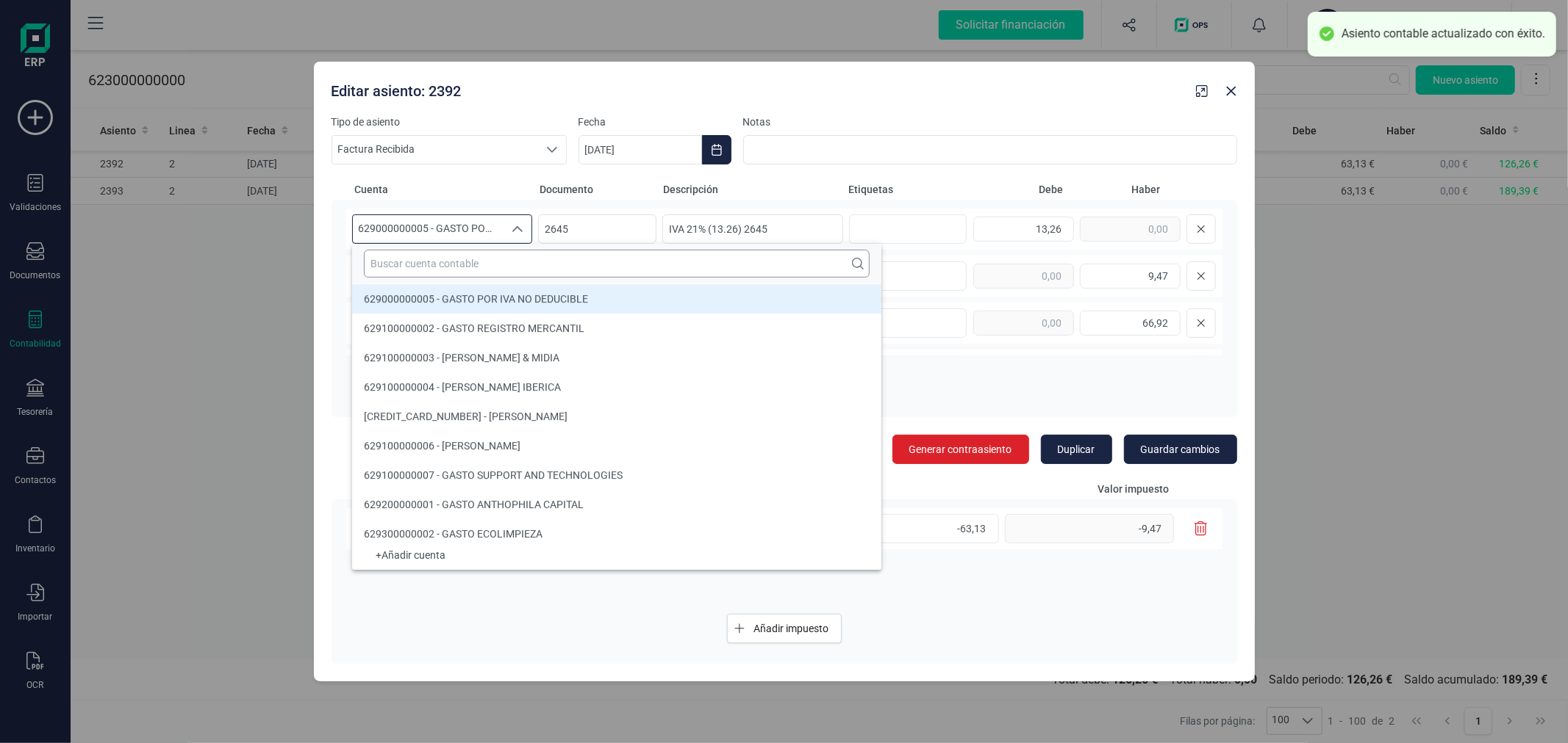
click at [485, 260] on input "text" at bounding box center [616, 263] width 506 height 28
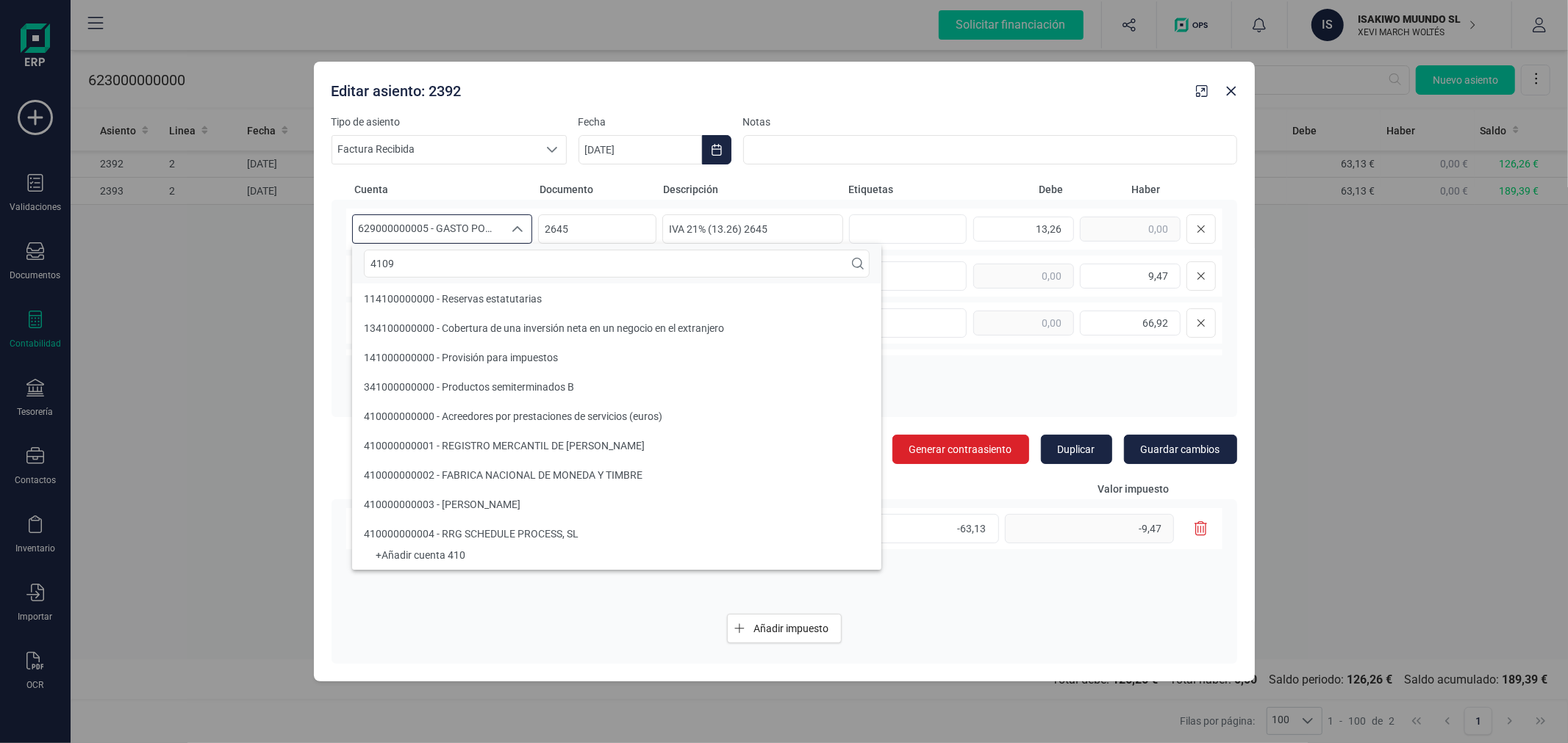
scroll to position [0, 0]
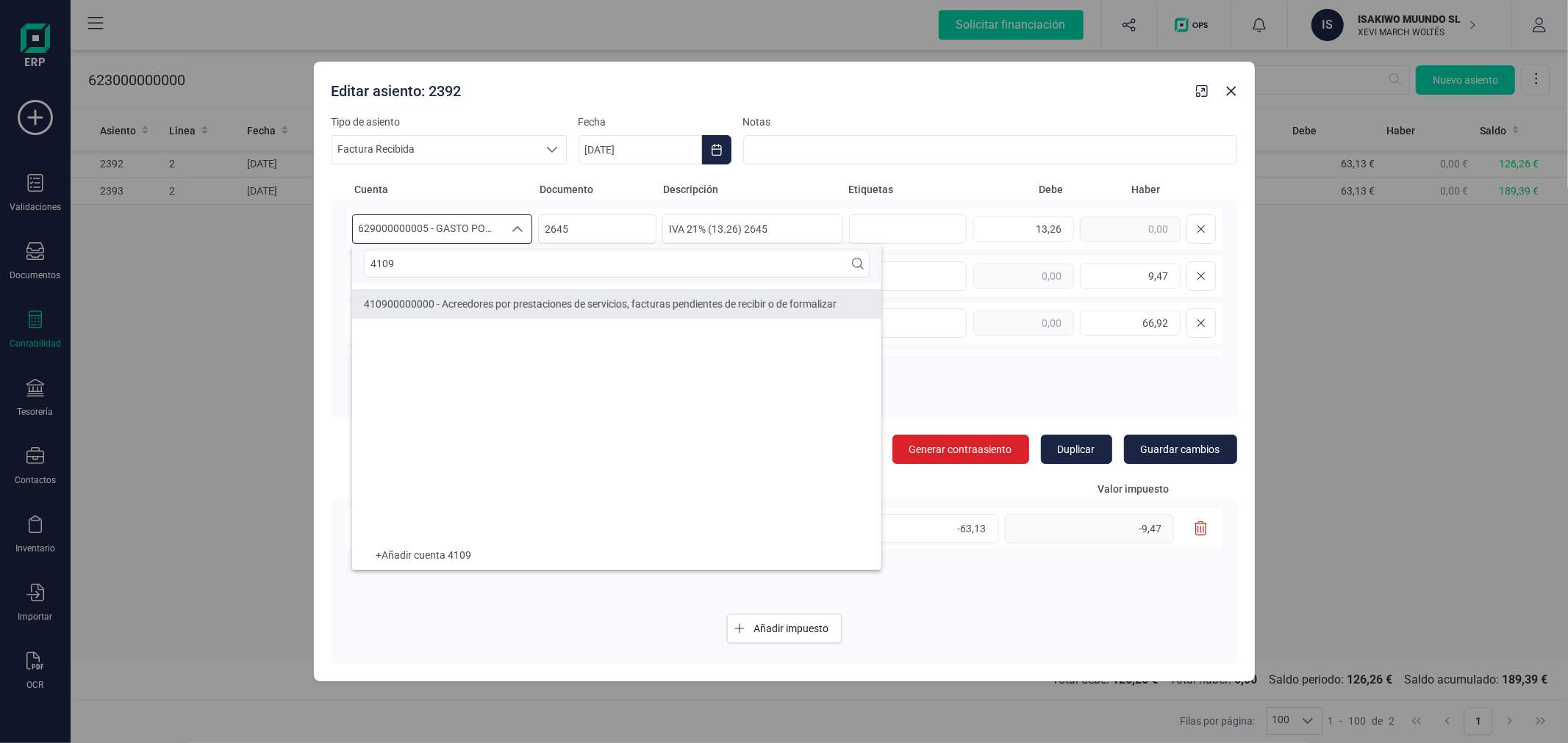
type input "4109"
click at [517, 297] on div "410900000000 - Acreedores por prestaciones de servicios, facturas pendientes de…" at bounding box center [600, 304] width 473 height 15
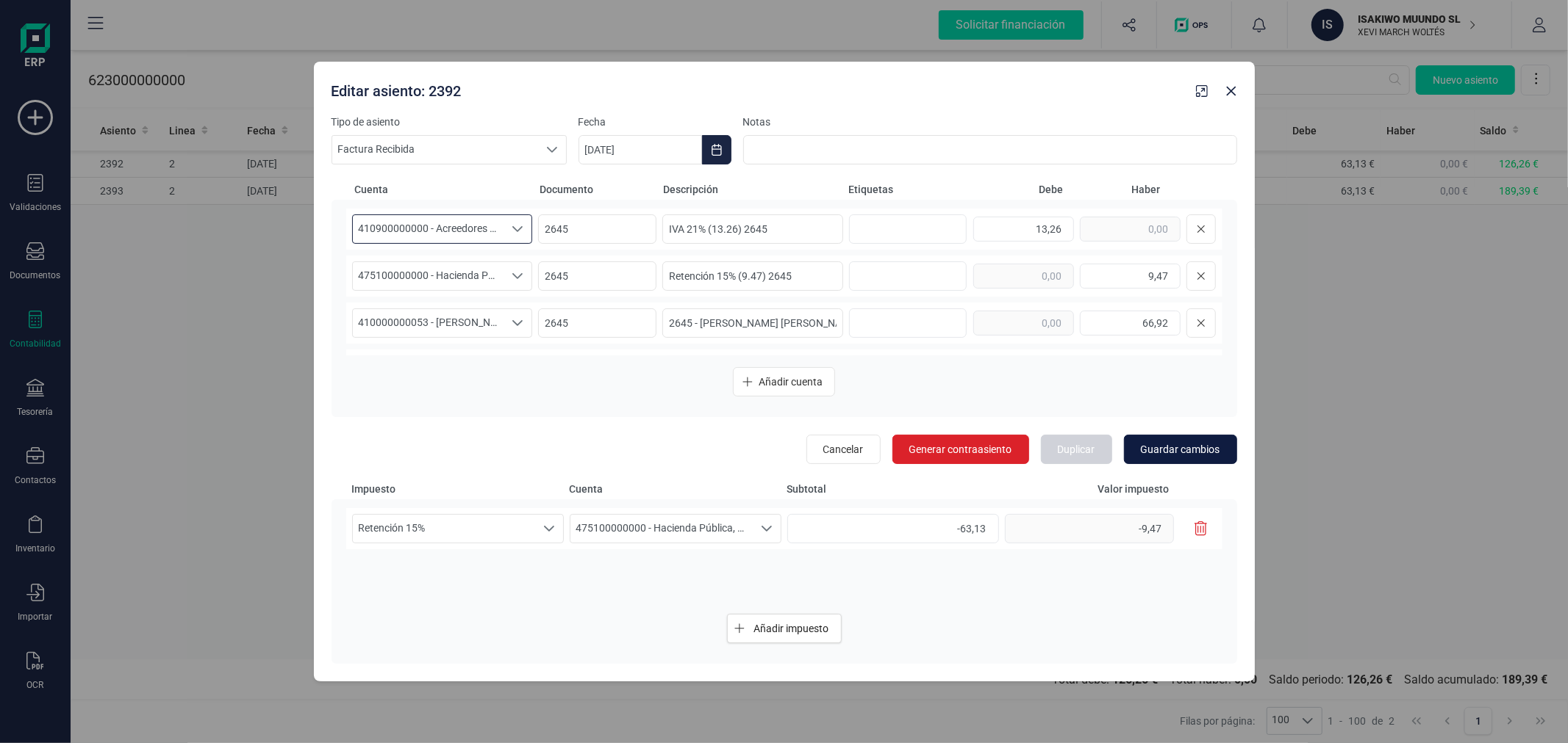
click at [1200, 448] on span "Guardar cambios" at bounding box center [1180, 450] width 80 height 15
type input "[DATE]"
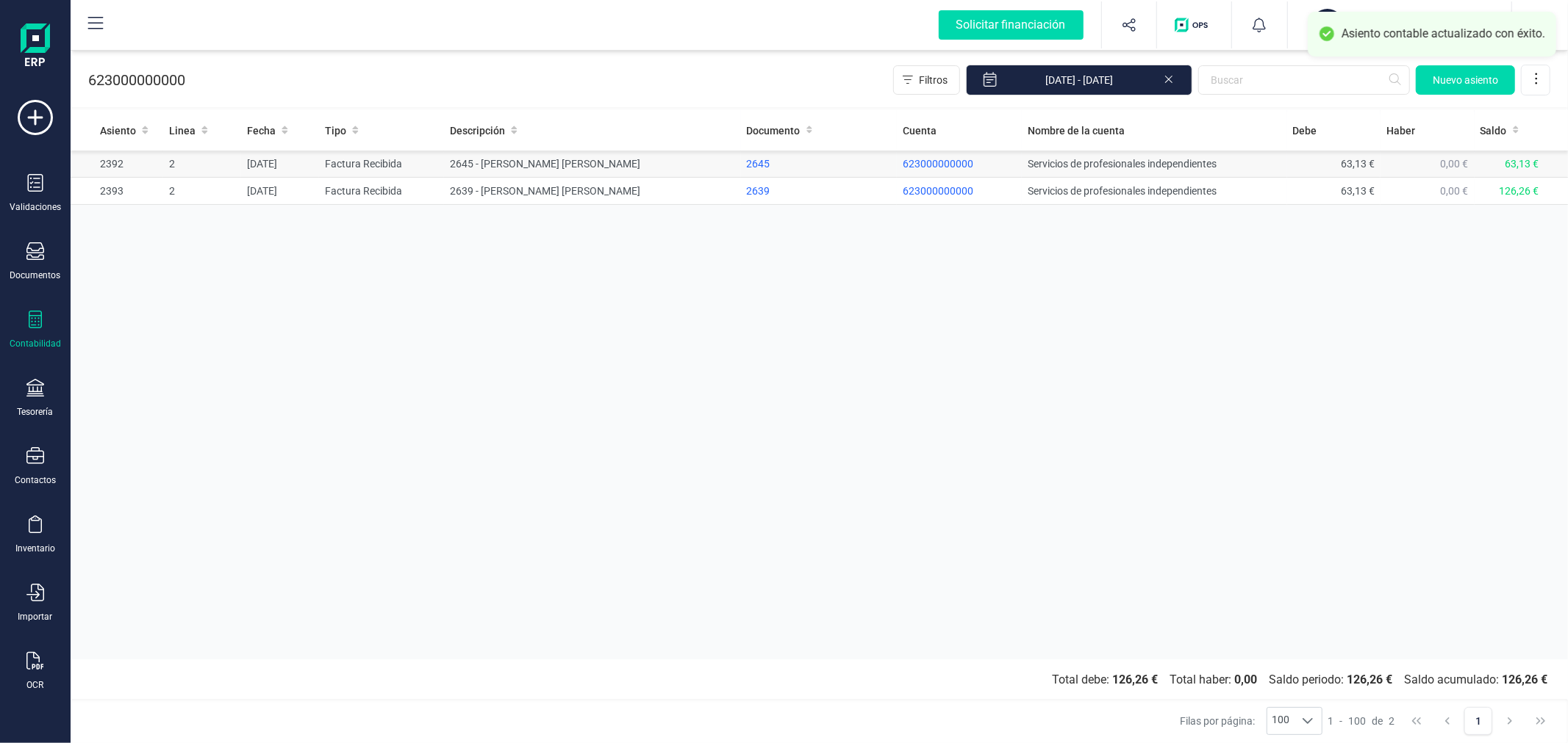
click at [544, 164] on td "2645 - [PERSON_NAME] [PERSON_NAME]" at bounding box center [592, 164] width 296 height 27
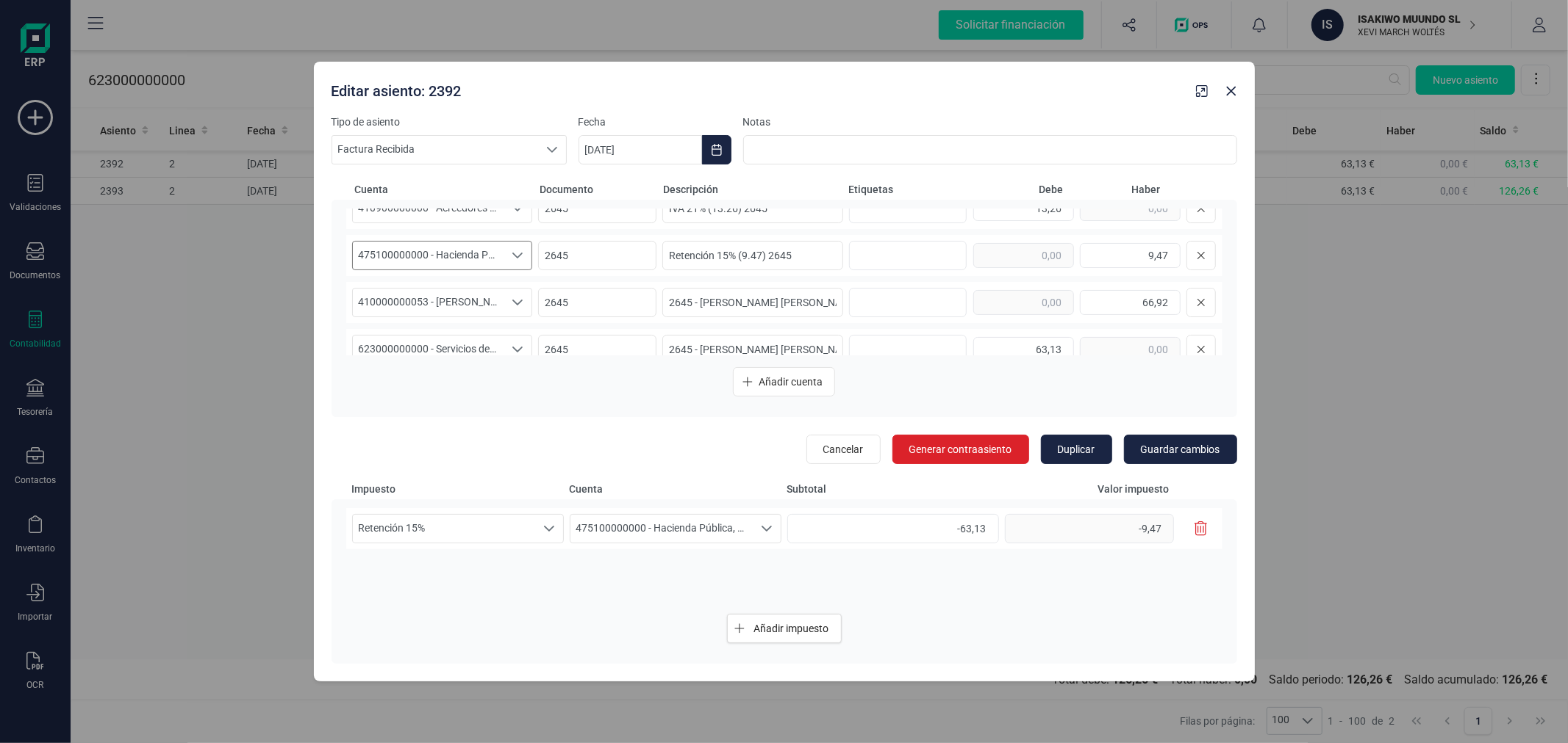
scroll to position [41, 0]
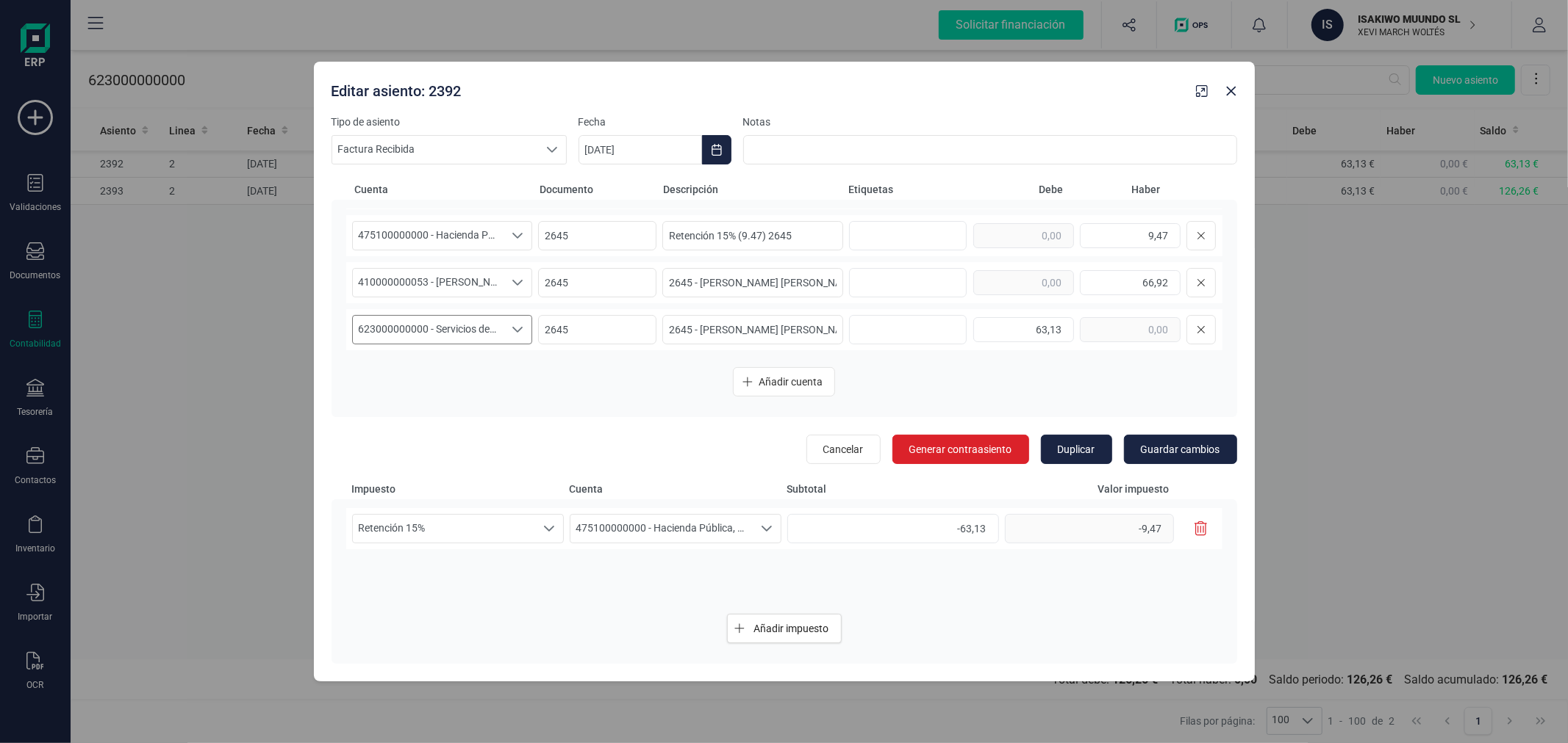
click at [479, 331] on span "623000000000 - Servicios de profesionales independientes" at bounding box center [428, 329] width 151 height 28
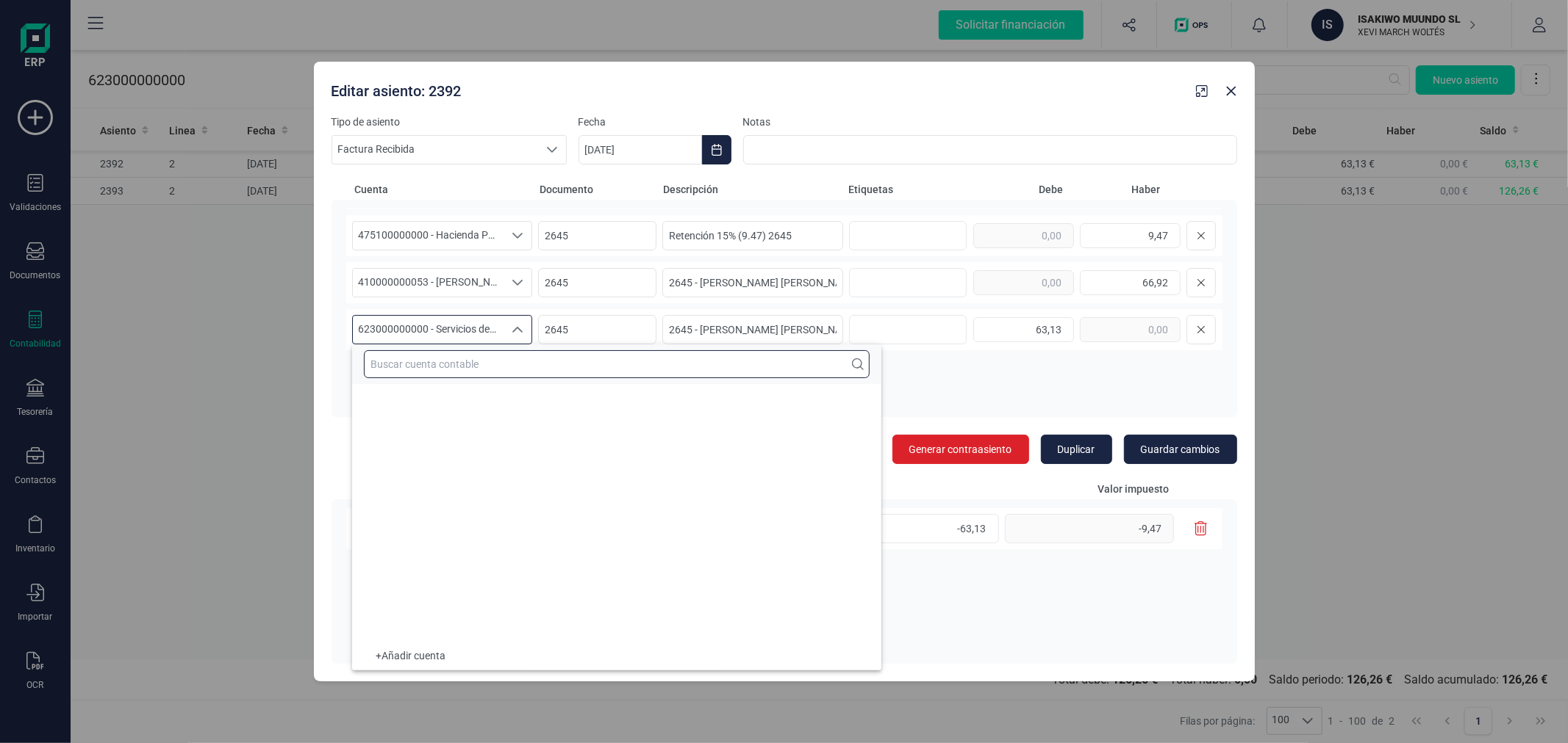
scroll to position [17516, 0]
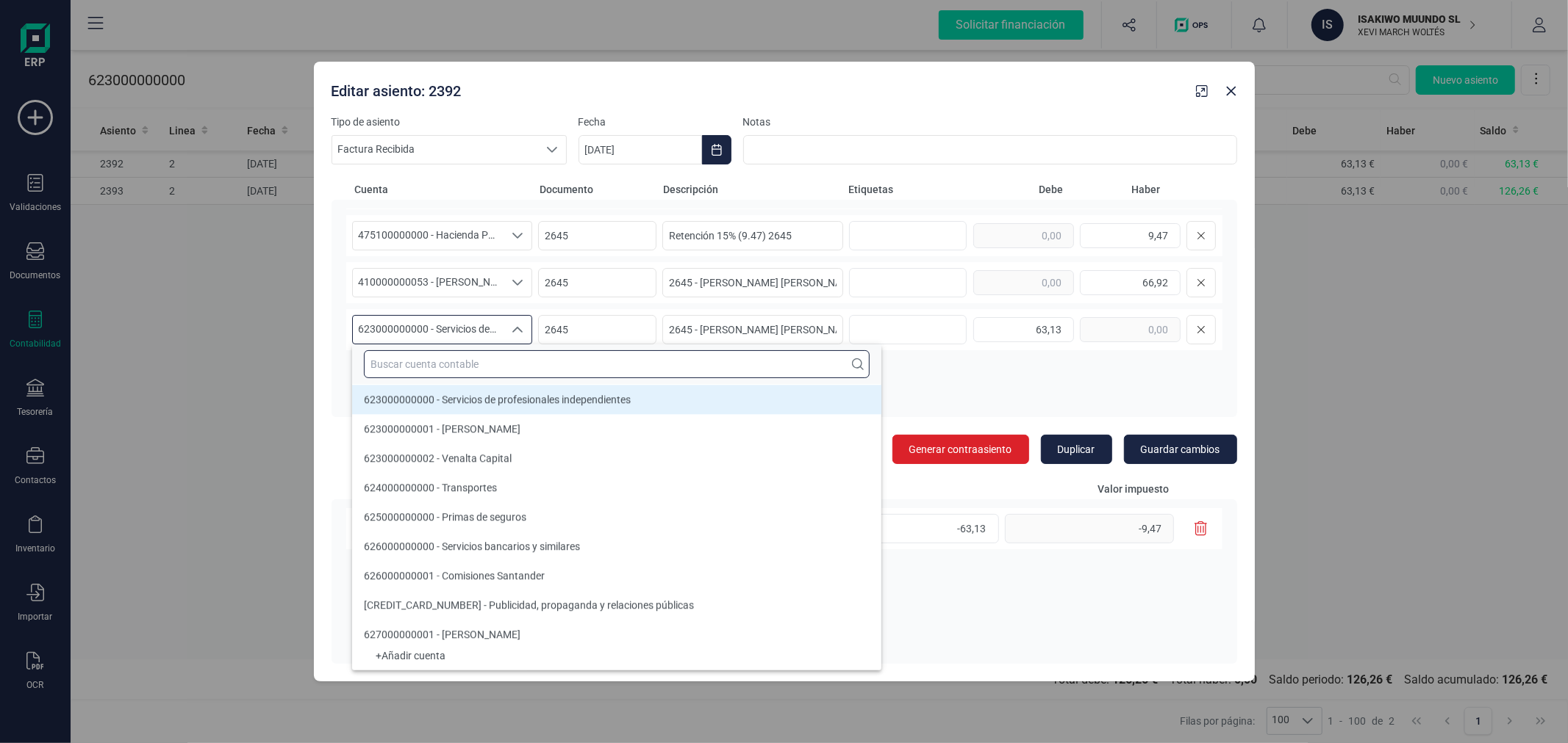
click at [483, 365] on input "text" at bounding box center [616, 364] width 506 height 28
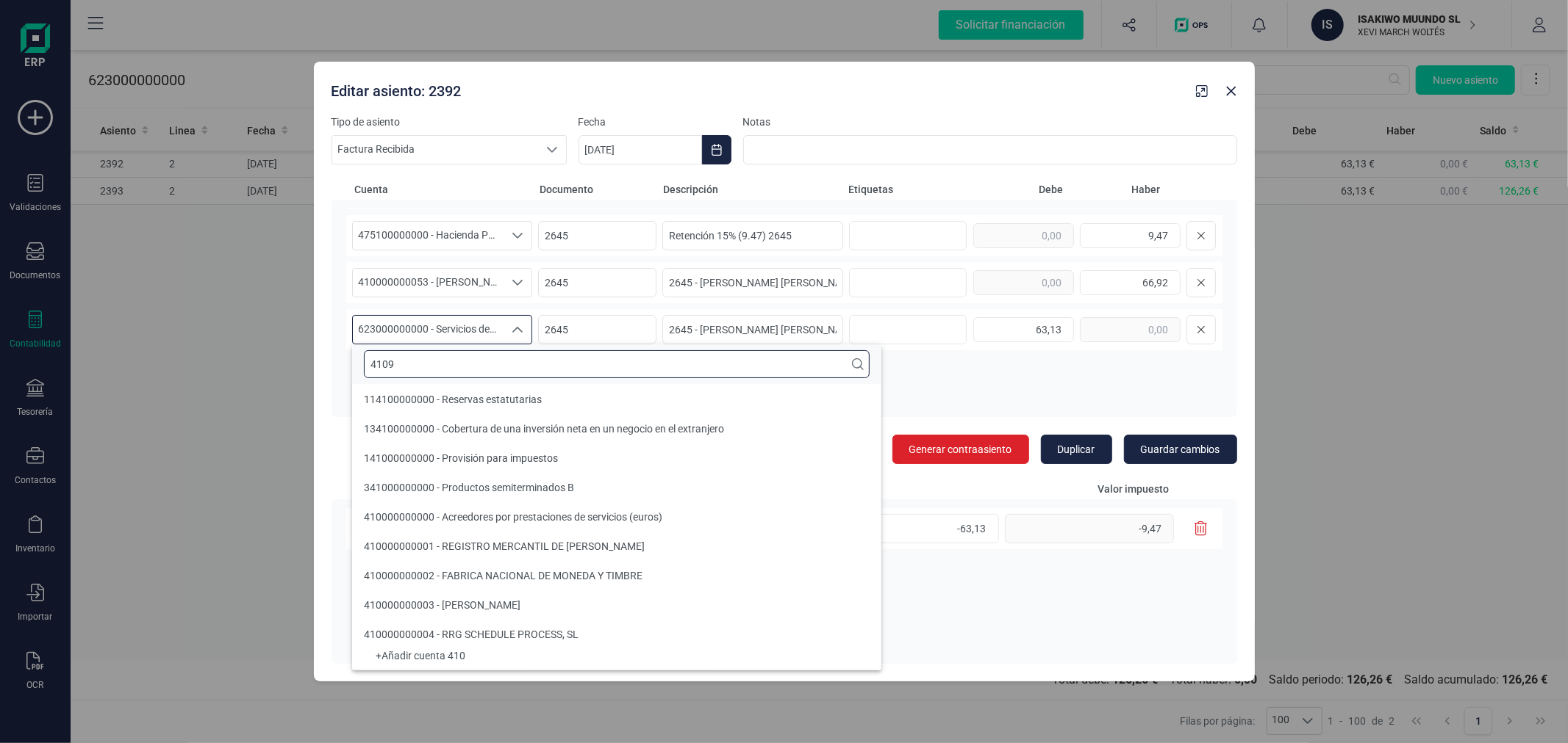
scroll to position [0, 0]
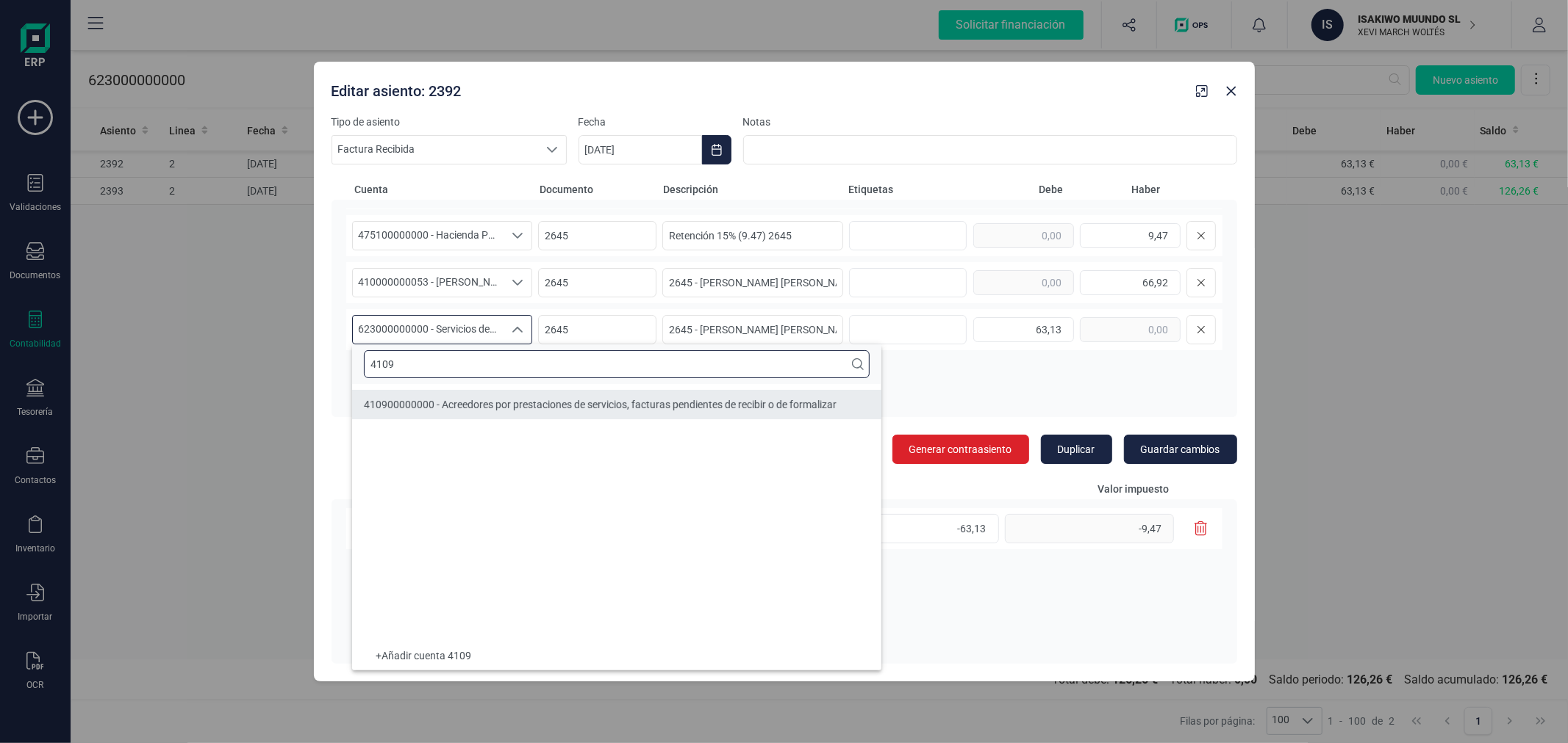
type input "4109"
click at [537, 399] on span "410900000000 - Acreedores por prestaciones de servicios, facturas pendientes de…" at bounding box center [600, 405] width 473 height 12
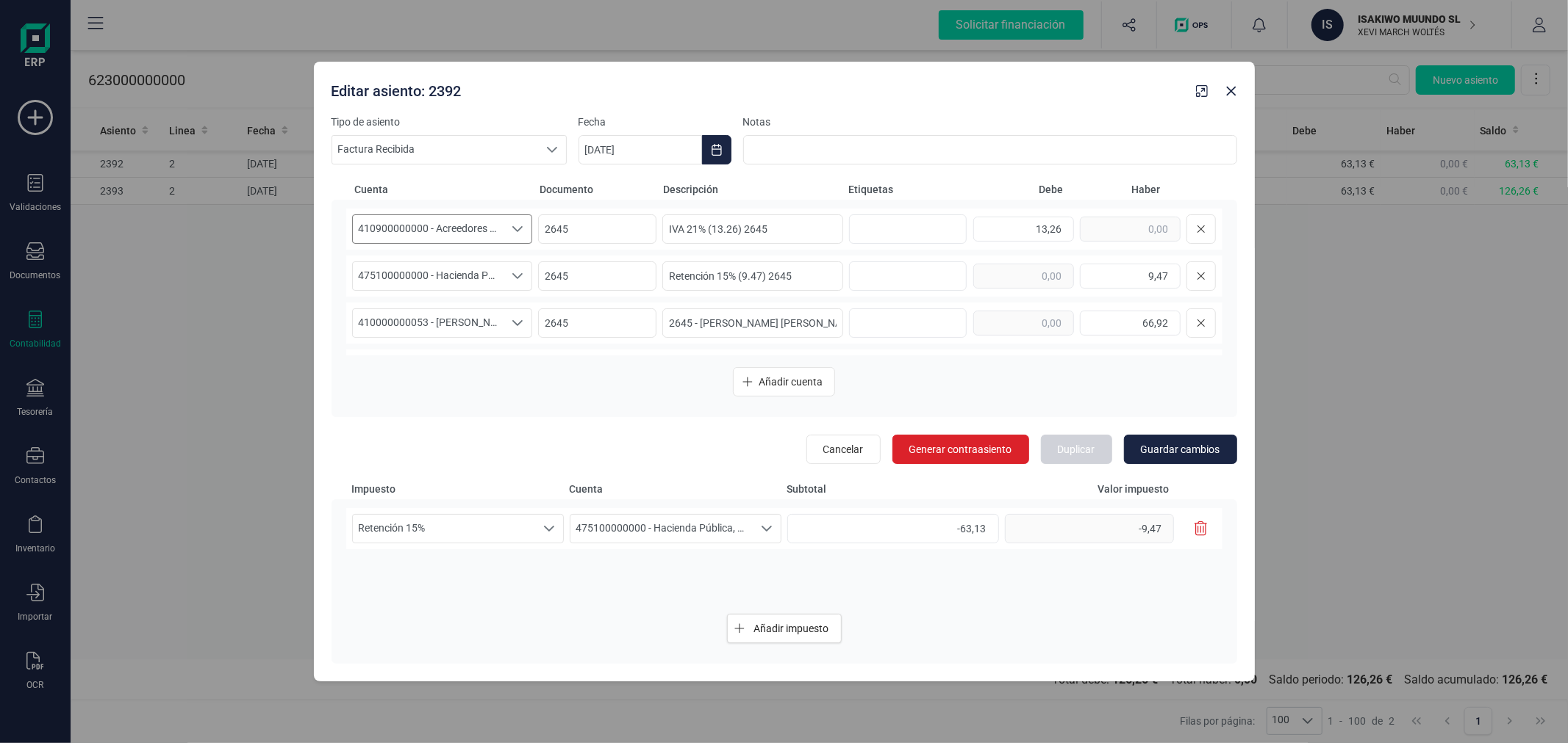
click at [483, 222] on span "410900000000 - Acreedores por prestaciones de servicios, facturas pendientes de…" at bounding box center [428, 228] width 151 height 28
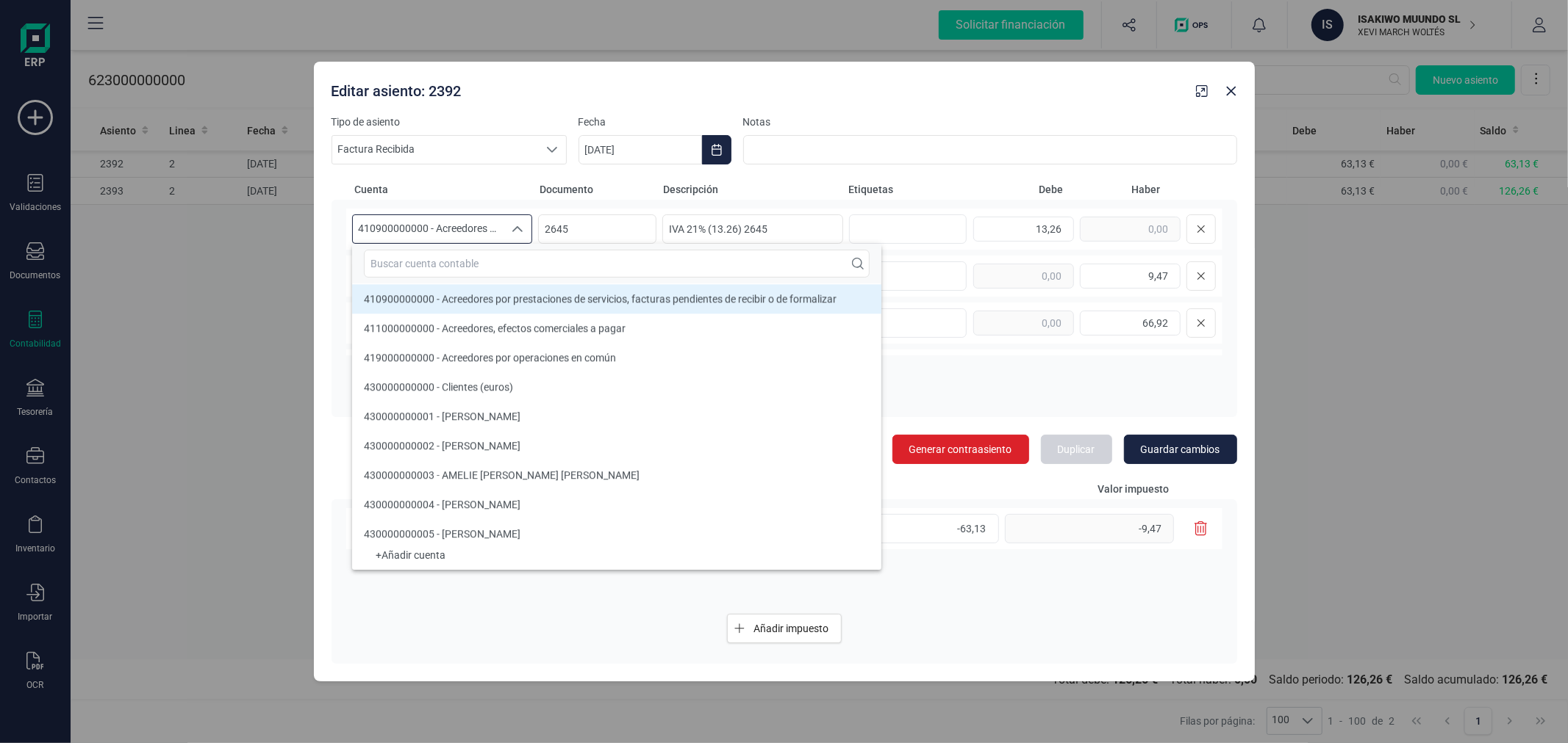
click at [483, 258] on input "text" at bounding box center [616, 263] width 506 height 28
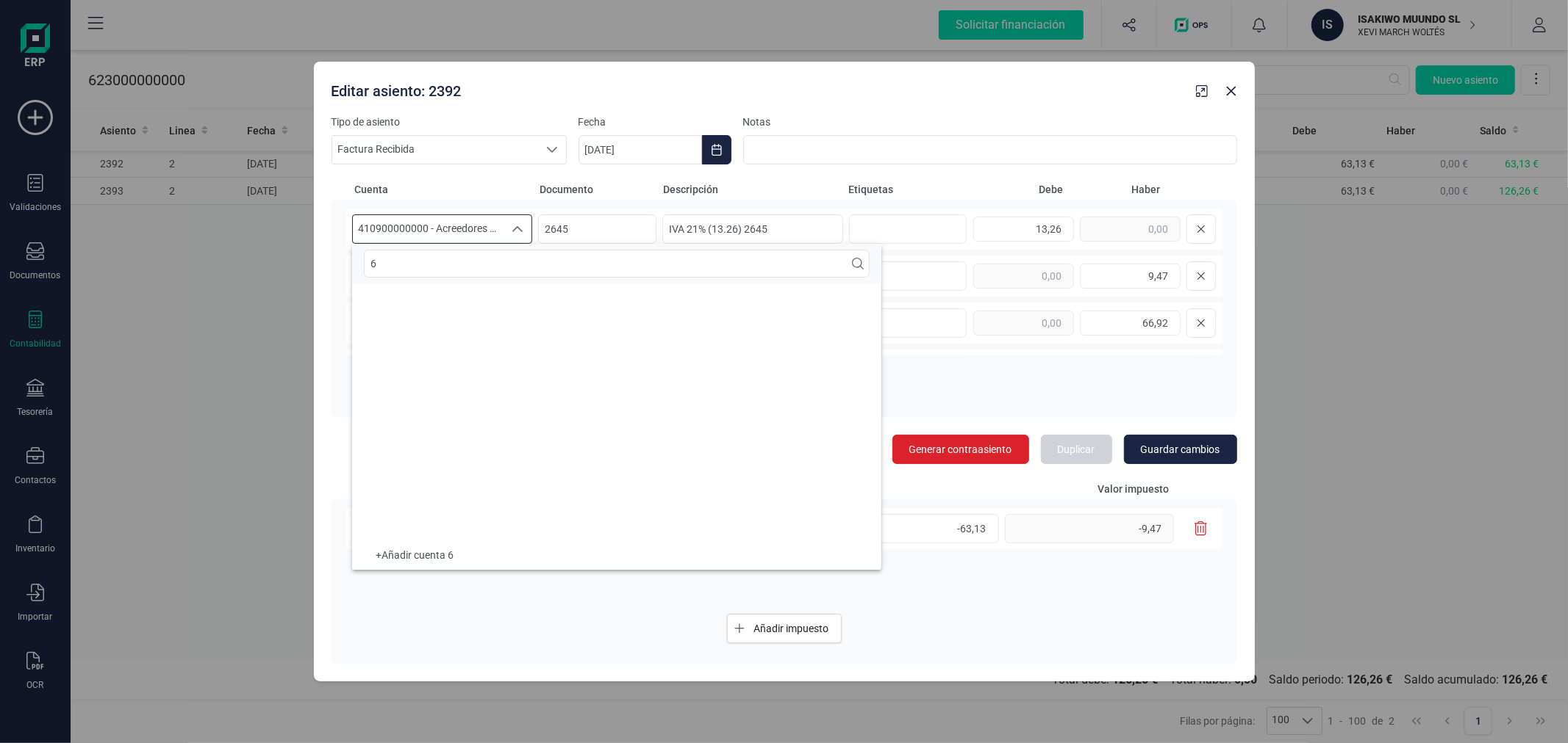
scroll to position [5, 0]
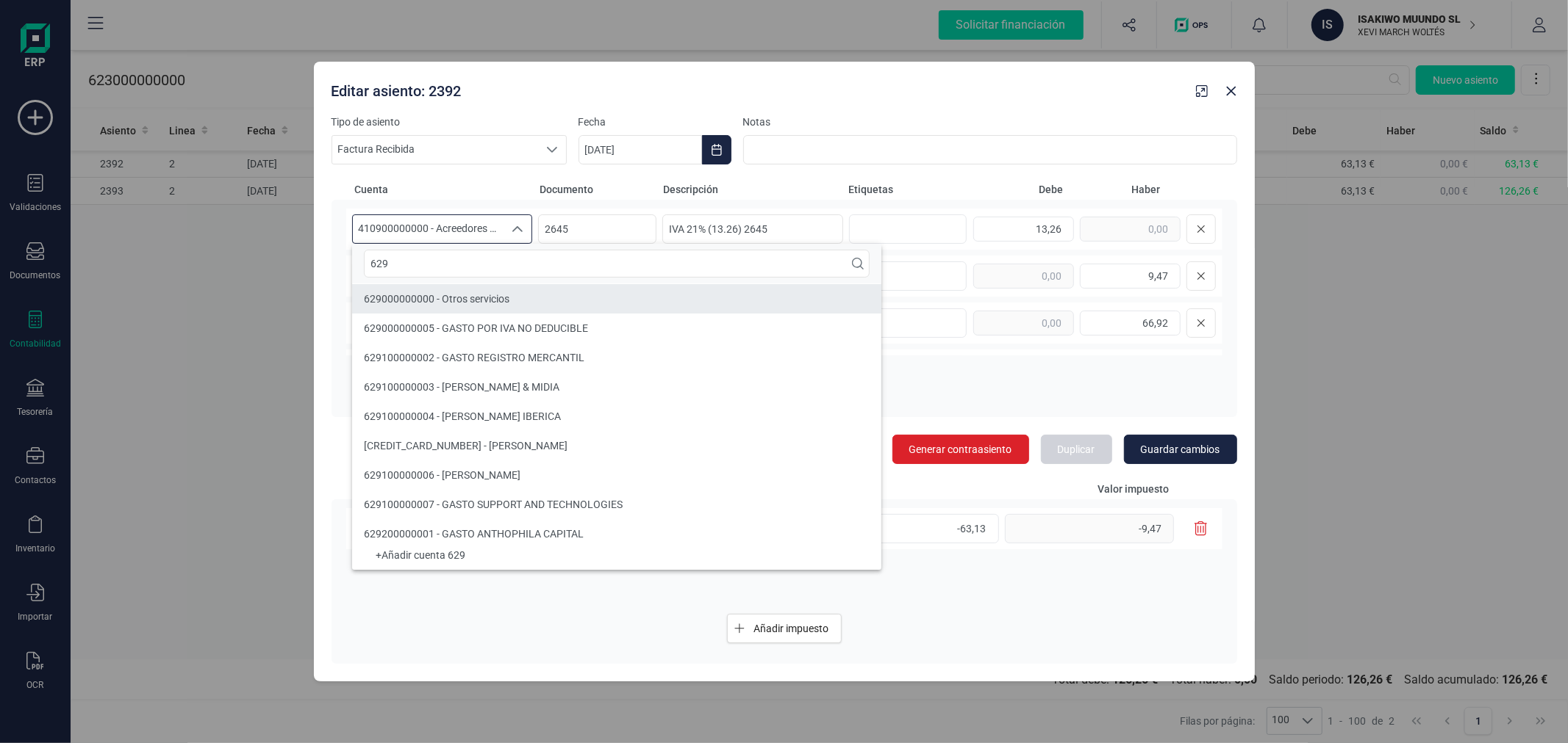
type input "629"
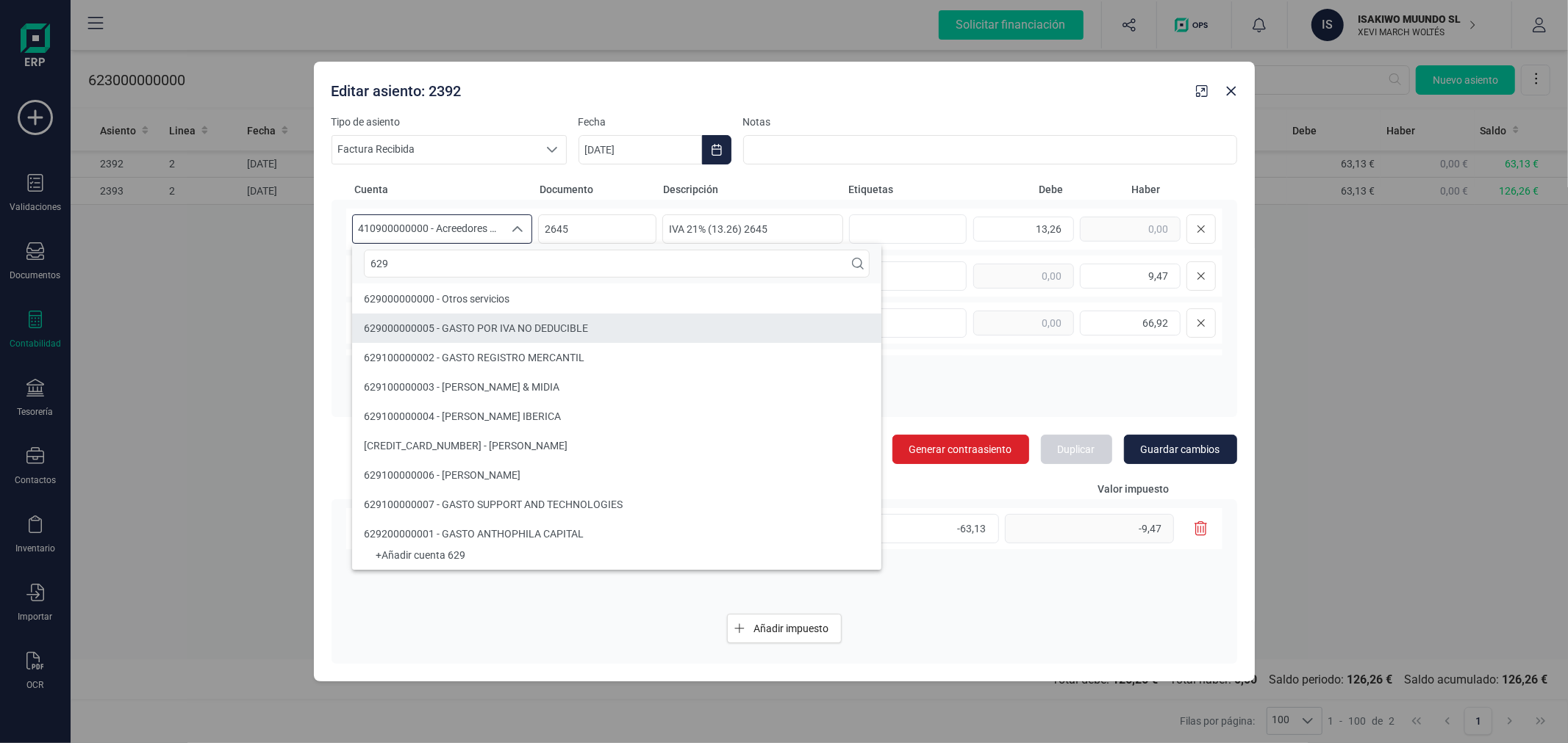
click at [544, 328] on span "629000000005 - GASTO POR IVA NO DEDUCIBLE" at bounding box center [476, 328] width 224 height 12
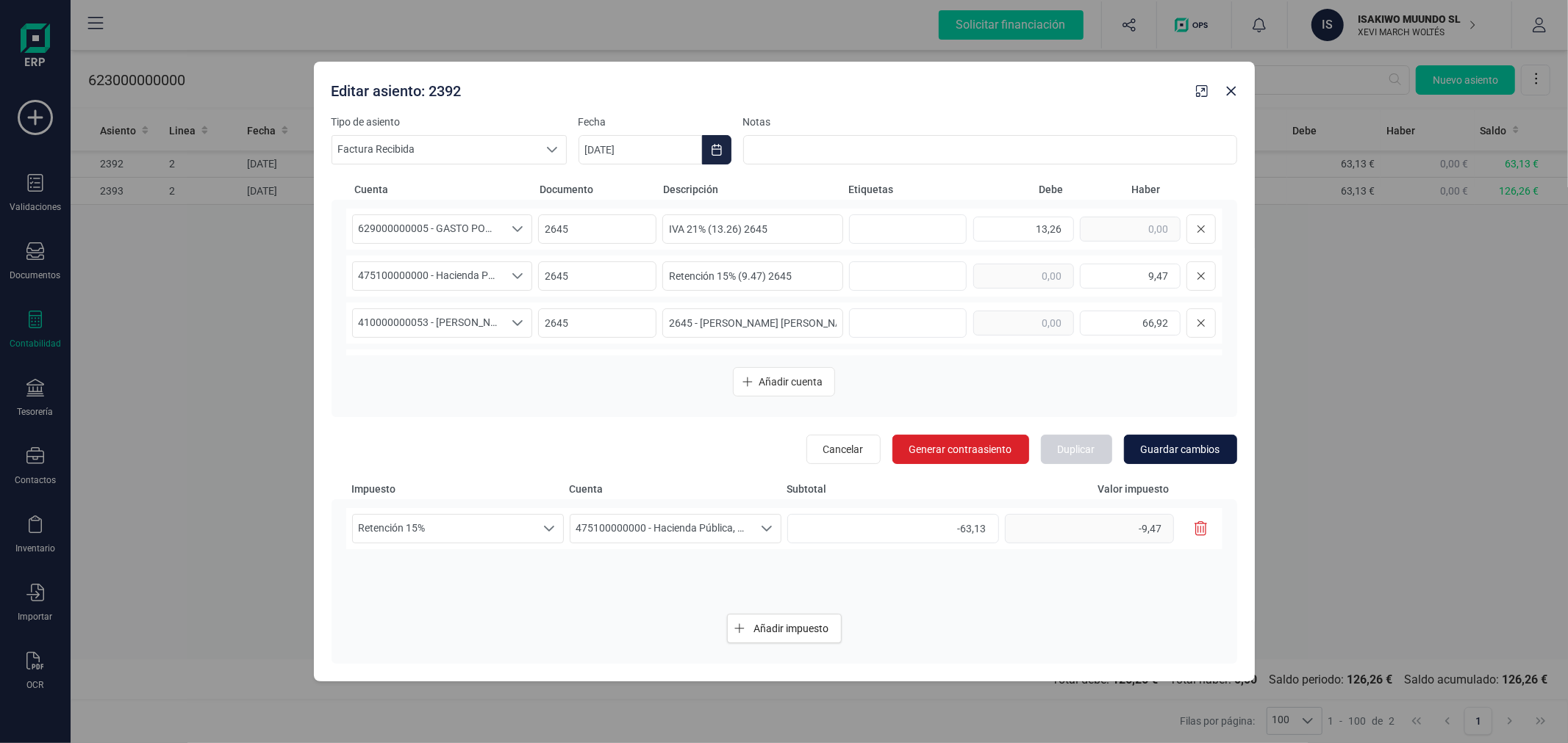
click at [1183, 450] on span "Guardar cambios" at bounding box center [1180, 450] width 80 height 15
type input "[DATE]"
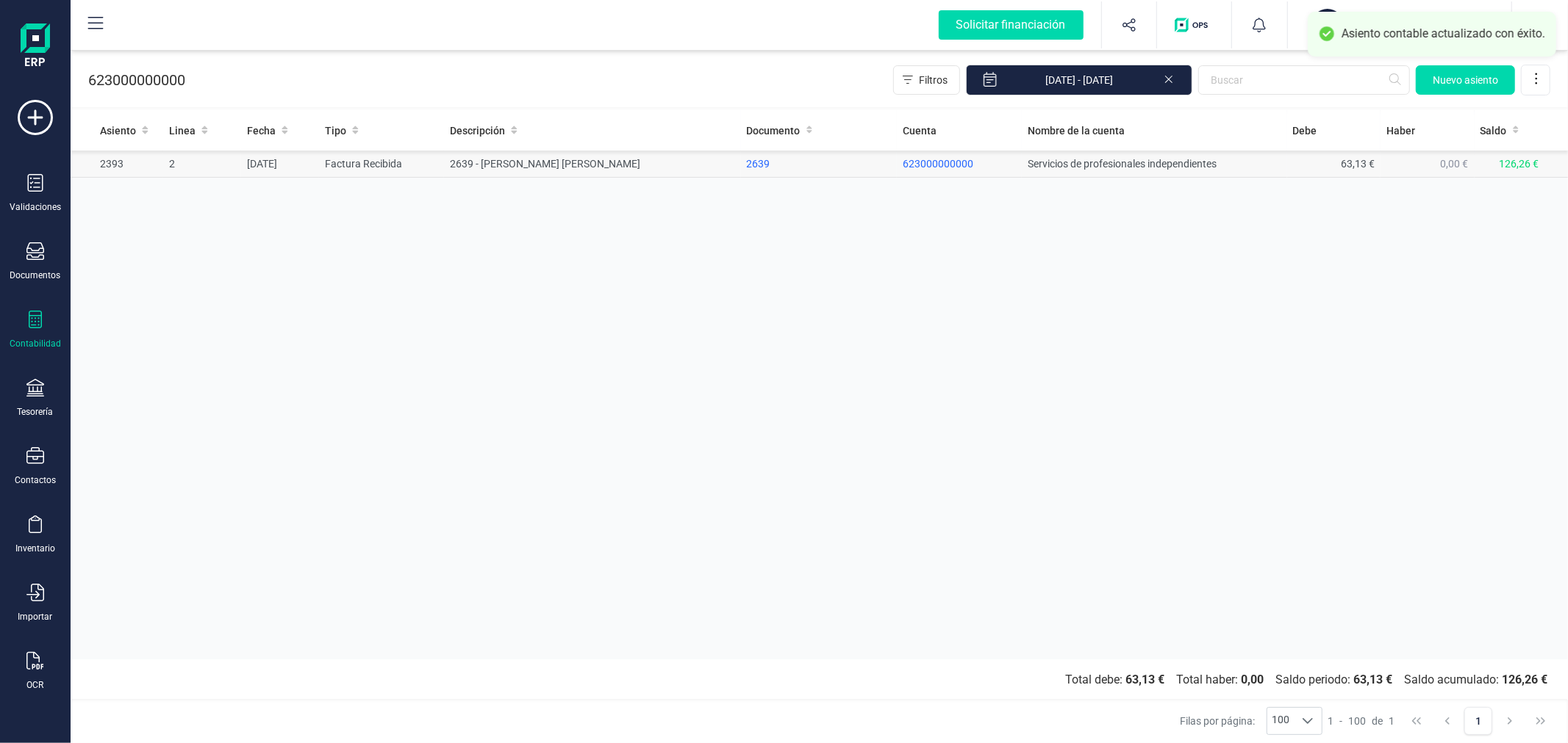
click at [555, 171] on td "2639 - [PERSON_NAME] [PERSON_NAME]" at bounding box center [592, 164] width 296 height 27
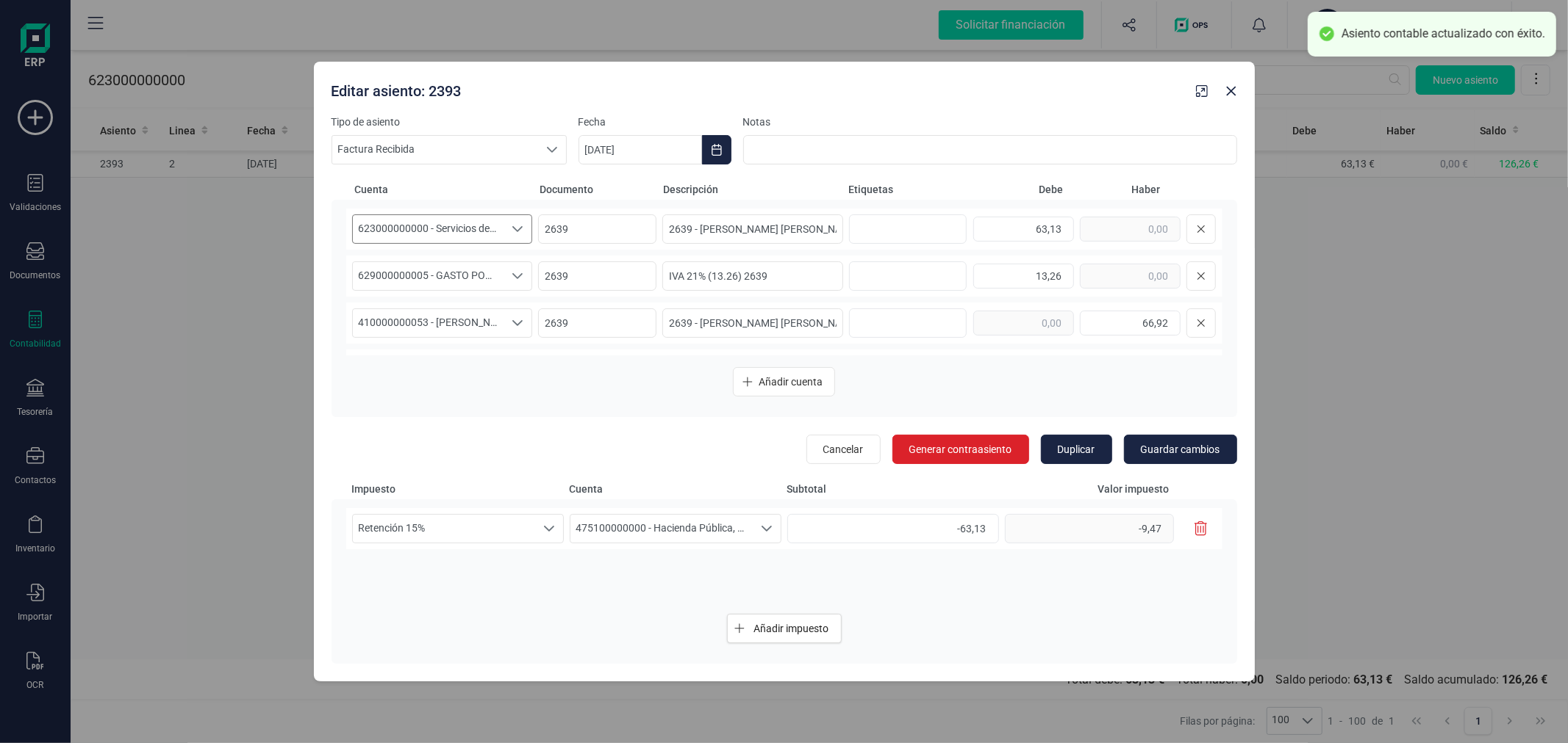
click at [463, 229] on span "623000000000 - Servicios de profesionales independientes" at bounding box center [428, 228] width 151 height 28
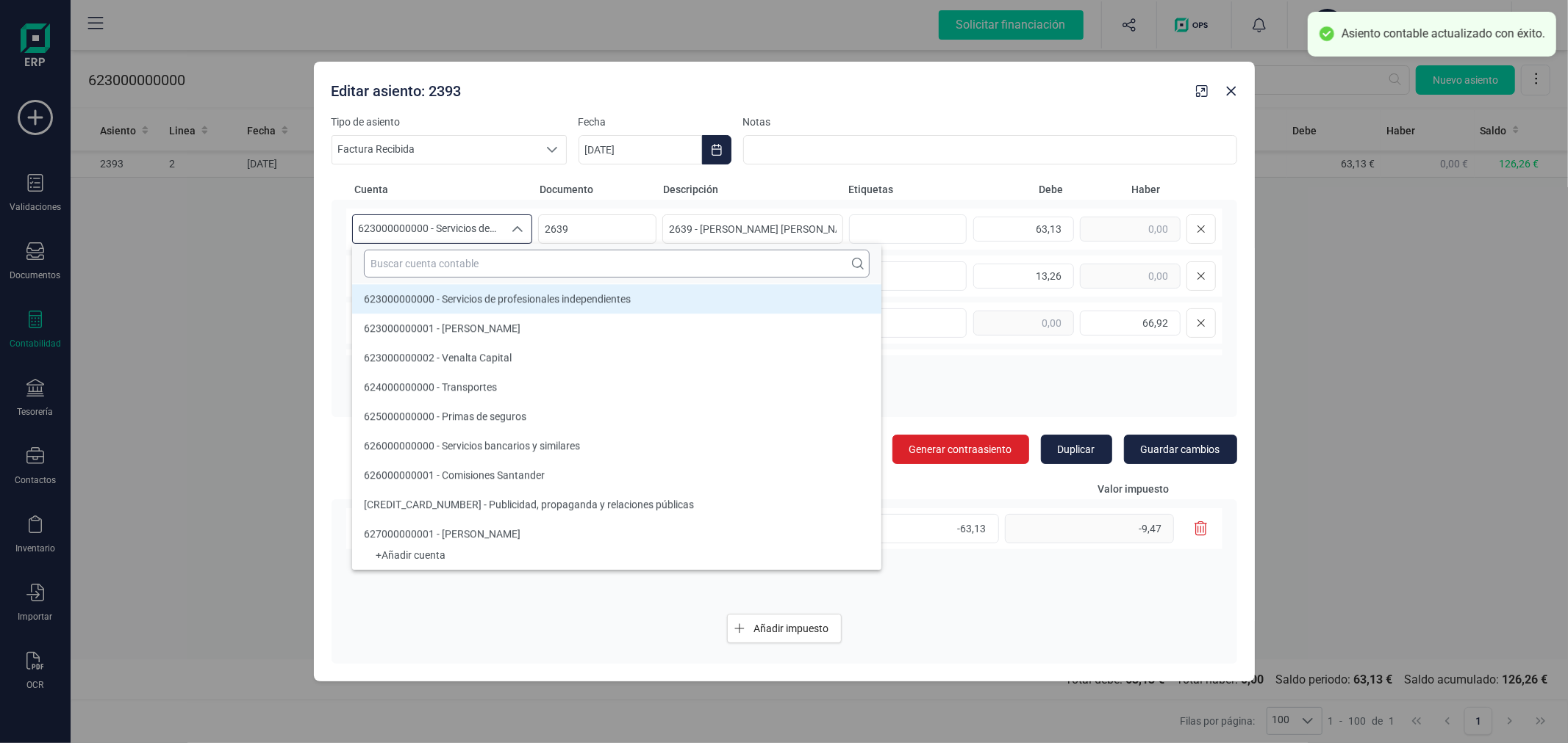
click at [478, 265] on input "text" at bounding box center [616, 263] width 506 height 28
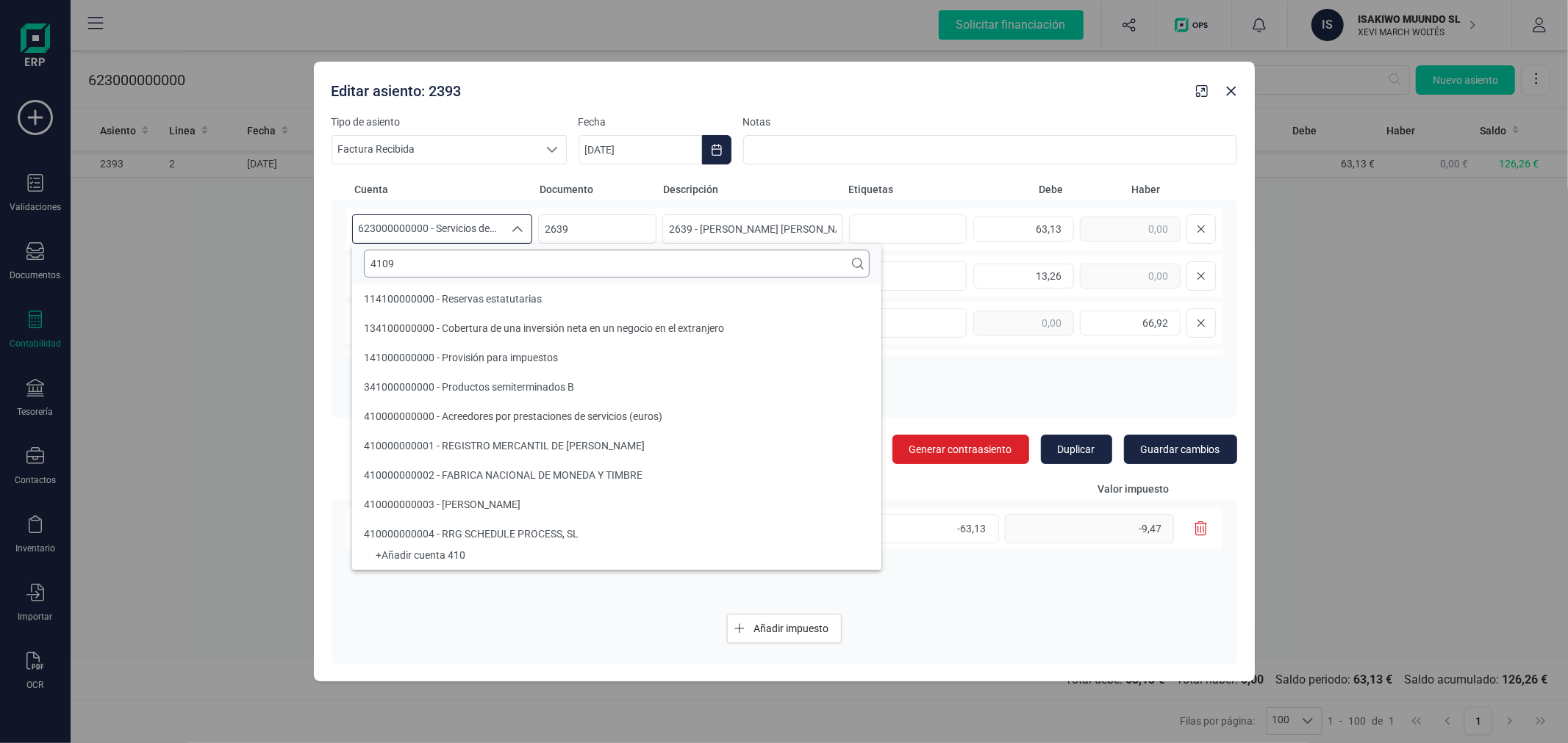
scroll to position [0, 0]
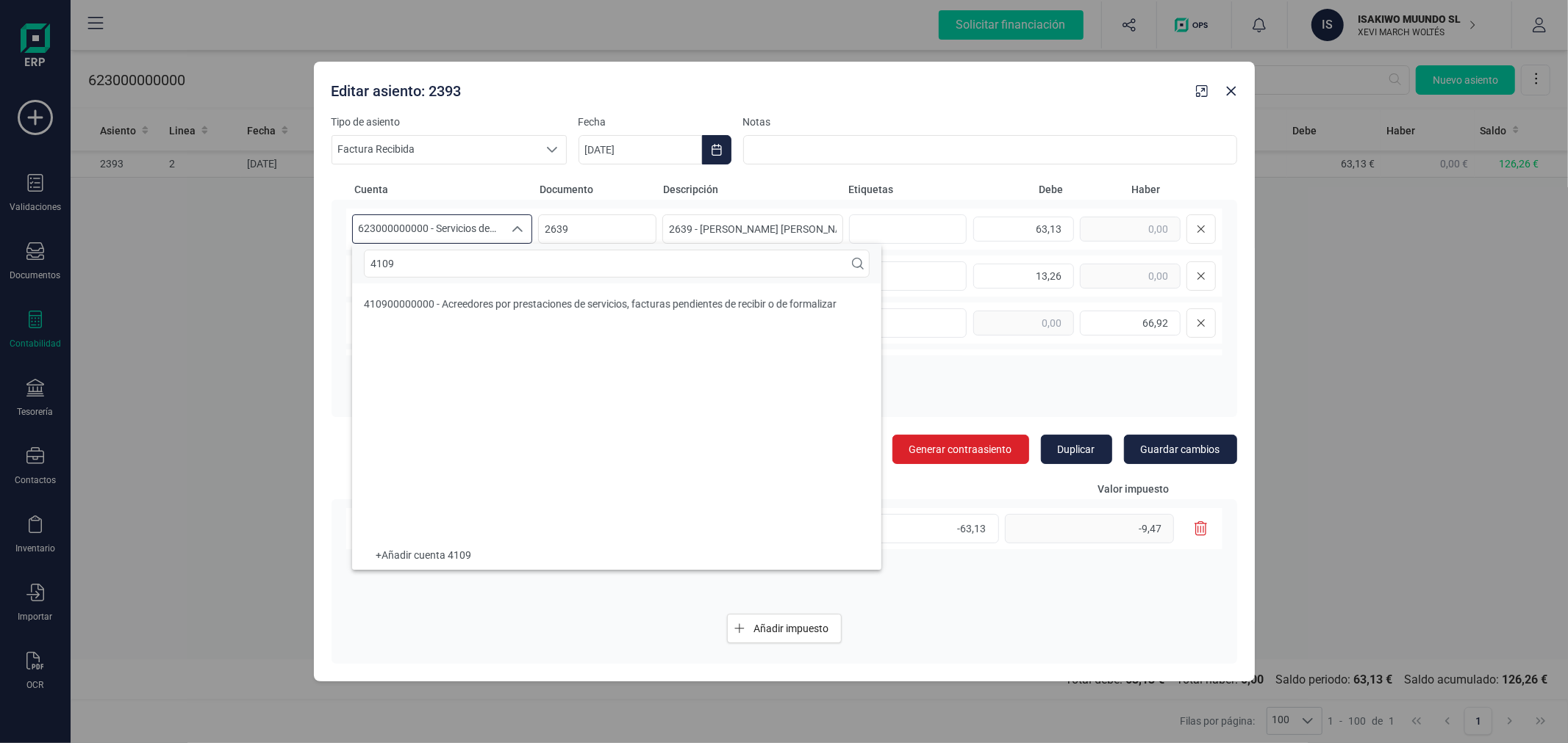
type input "4109"
click at [498, 295] on li "410900000000 - Acreedores por prestaciones de servicios, facturas pendientes de…" at bounding box center [616, 304] width 529 height 29
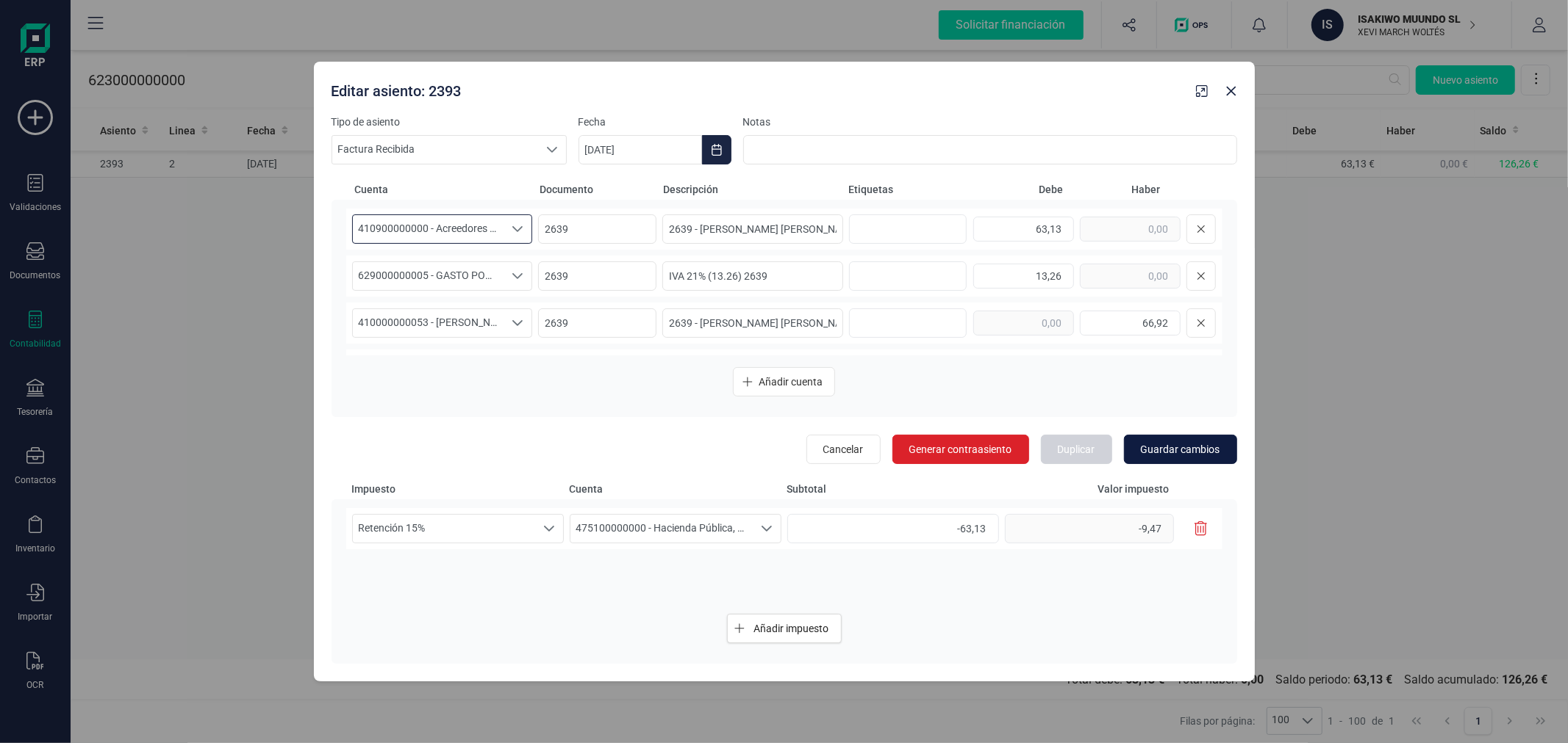
click at [1188, 451] on span "Guardar cambios" at bounding box center [1180, 450] width 80 height 15
type input "[DATE]"
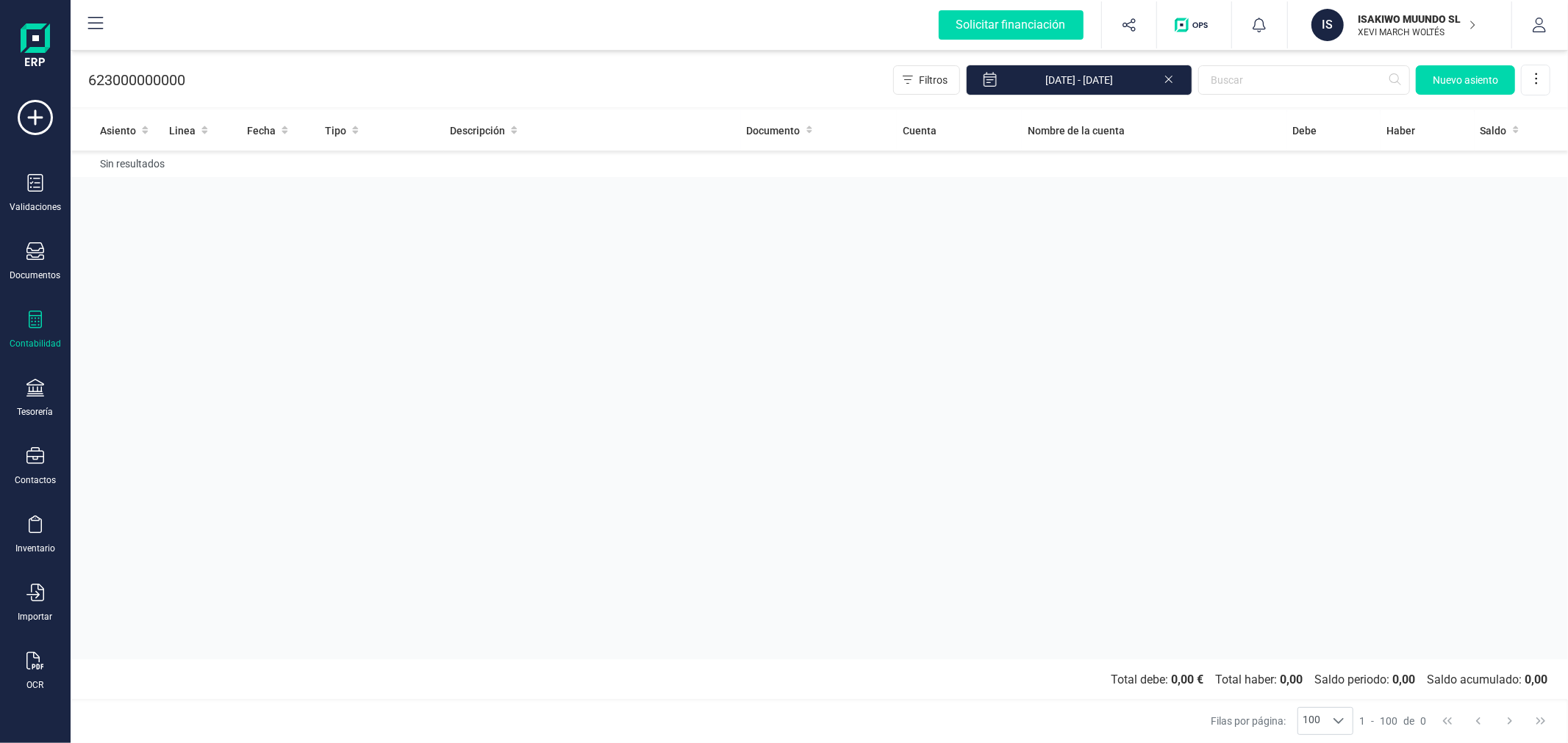
click at [347, 413] on div "Asiento Linea Fecha Tipo Descripción Documento Cuenta Nombre de la cuenta [PERS…" at bounding box center [819, 385] width 1497 height 549
drag, startPoint x: 347, startPoint y: 413, endPoint x: 358, endPoint y: 412, distance: 11.0
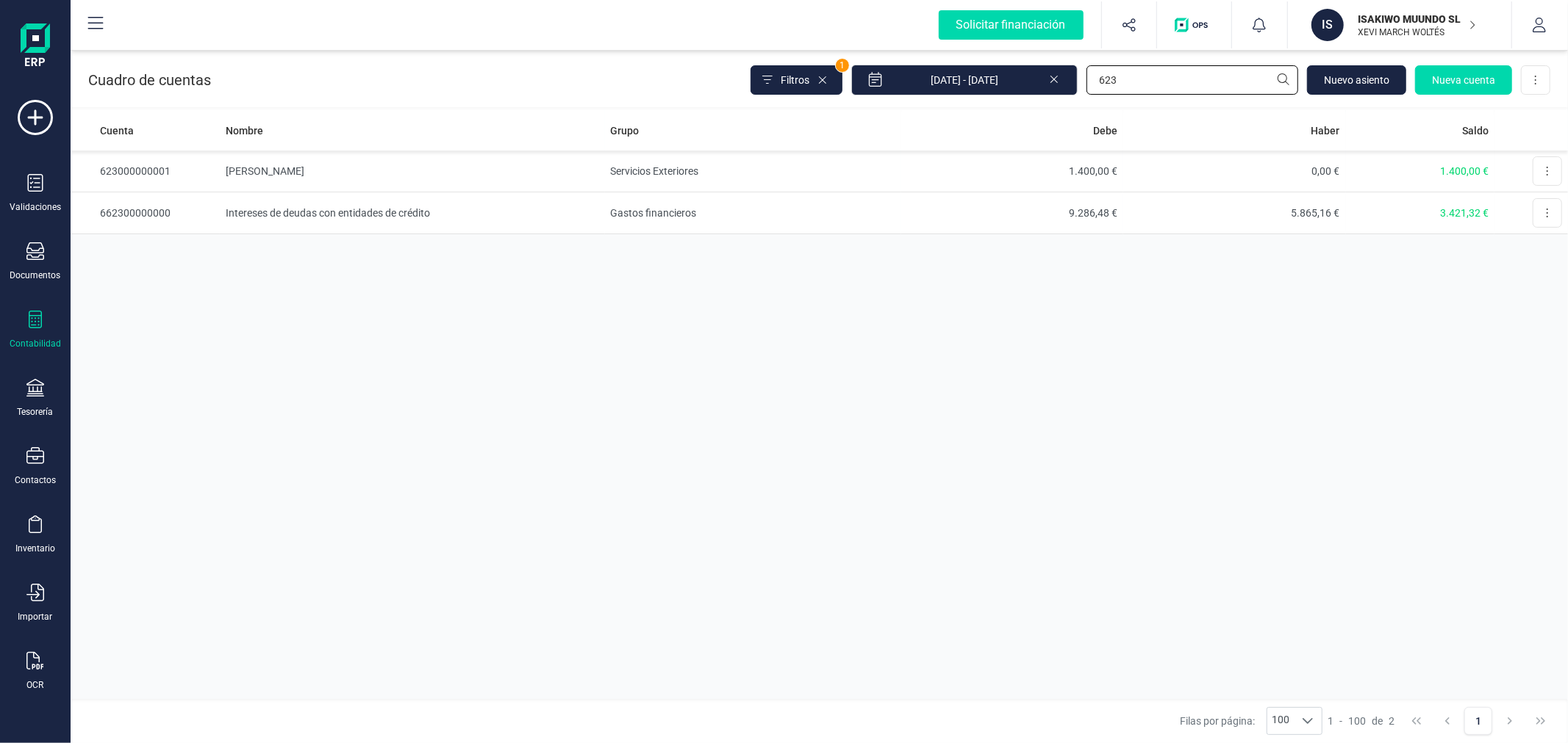
click at [1158, 66] on input "623" at bounding box center [1192, 80] width 212 height 29
click at [1159, 80] on input "limpi" at bounding box center [1192, 80] width 212 height 29
type input "[PERSON_NAME]"
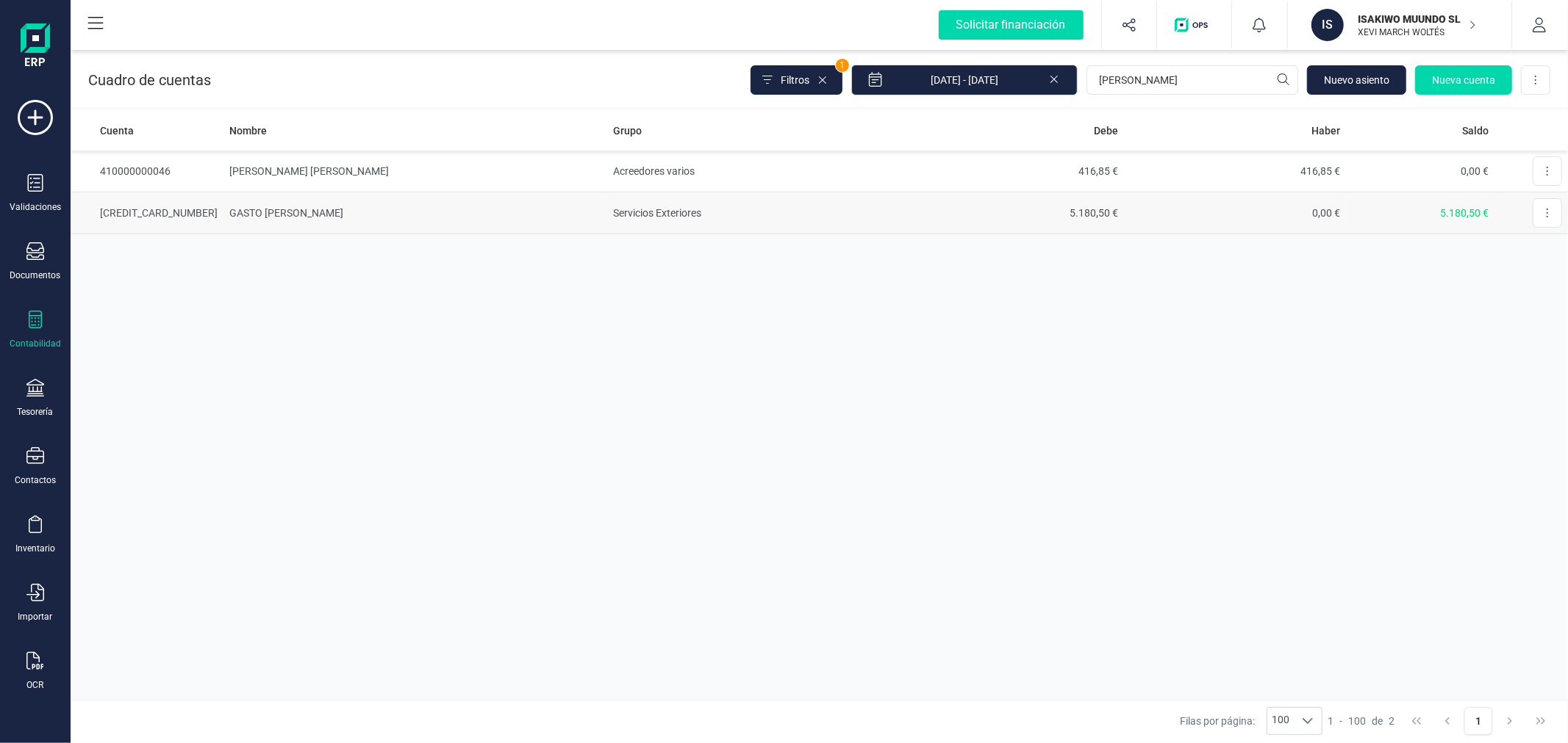
click at [375, 213] on td "GASTO [PERSON_NAME]" at bounding box center [415, 213] width 383 height 42
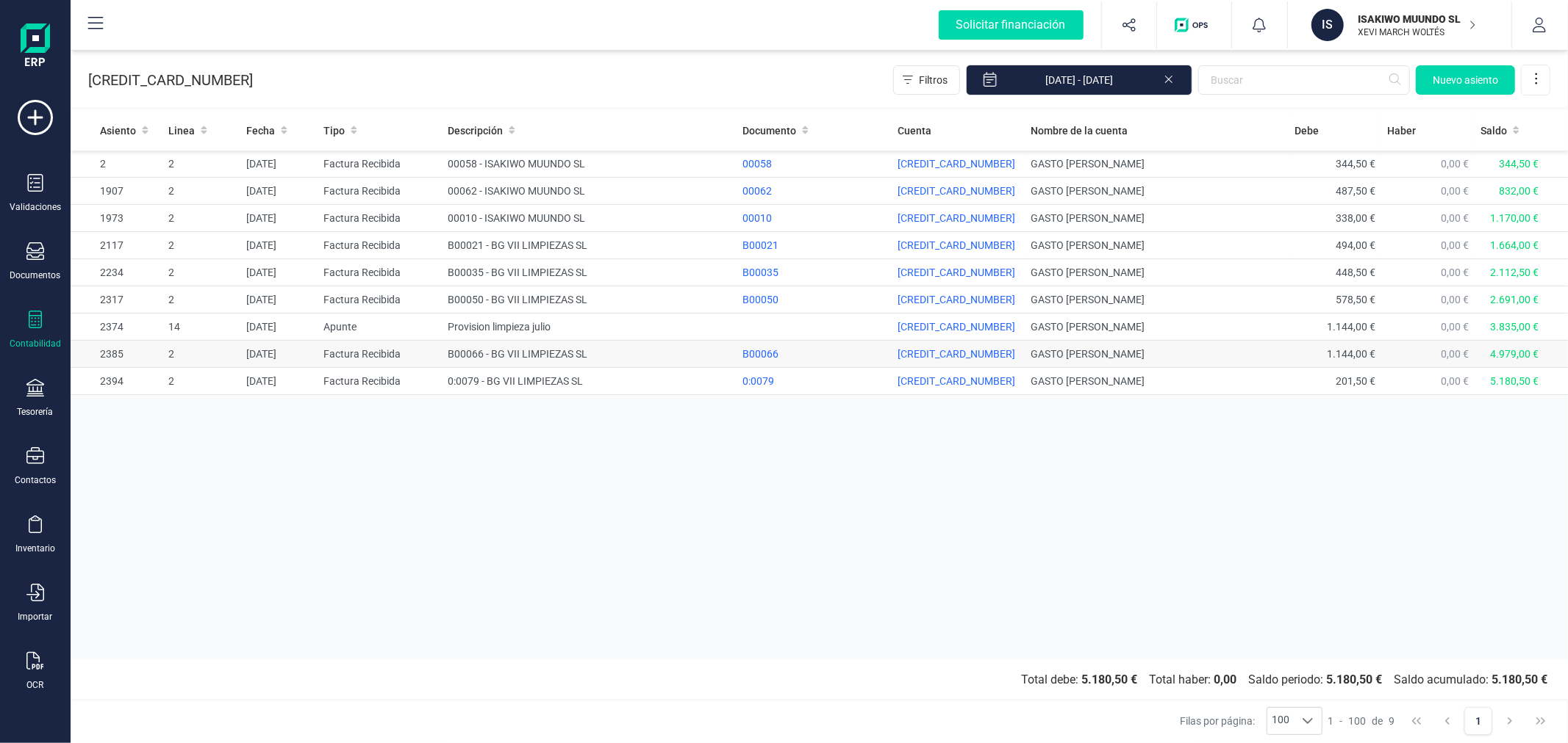
click at [504, 349] on td "B00066 - BG VII LIMPIEZAS SL" at bounding box center [589, 355] width 295 height 27
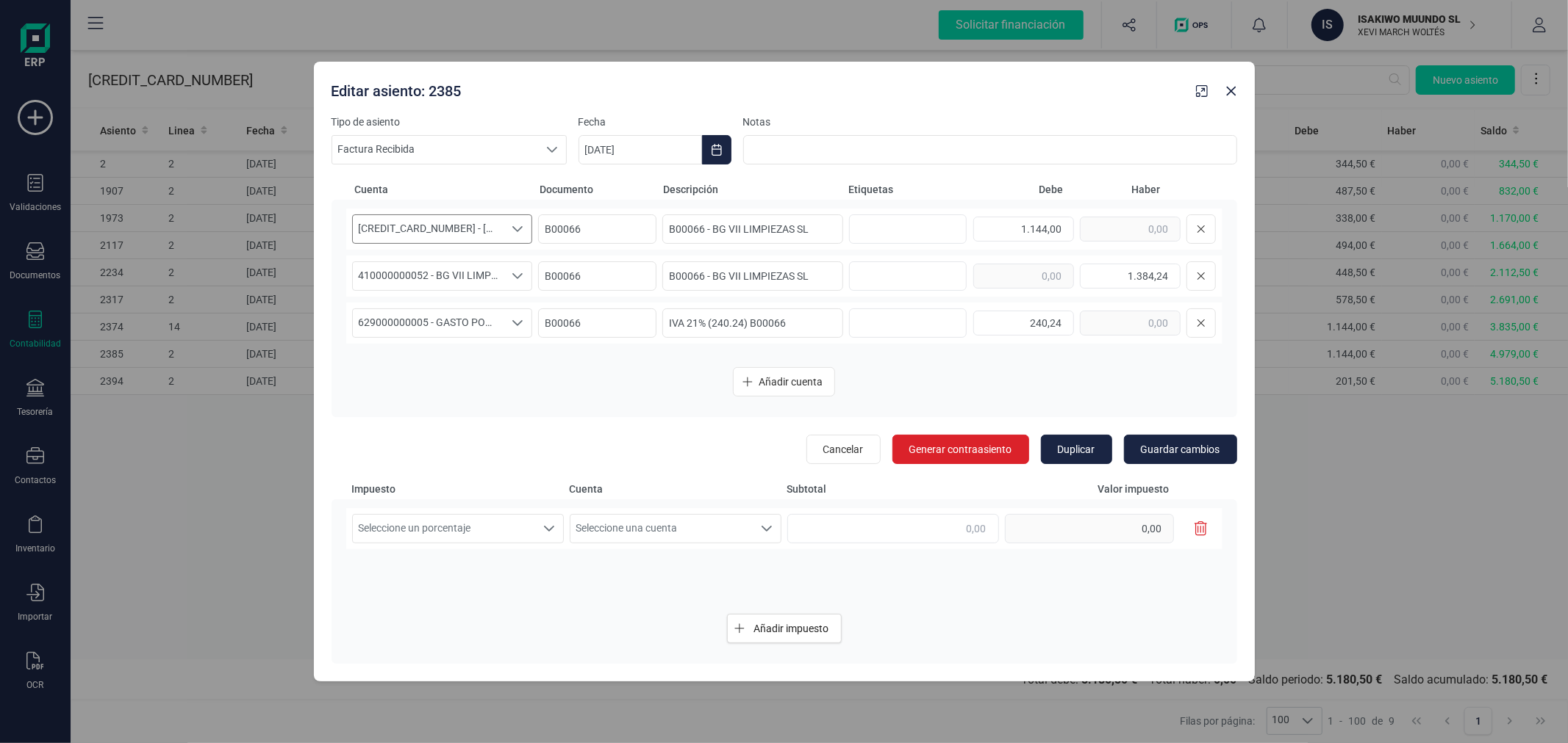
click at [446, 223] on span "[CREDIT_CARD_NUMBER] - [PERSON_NAME]" at bounding box center [428, 228] width 151 height 28
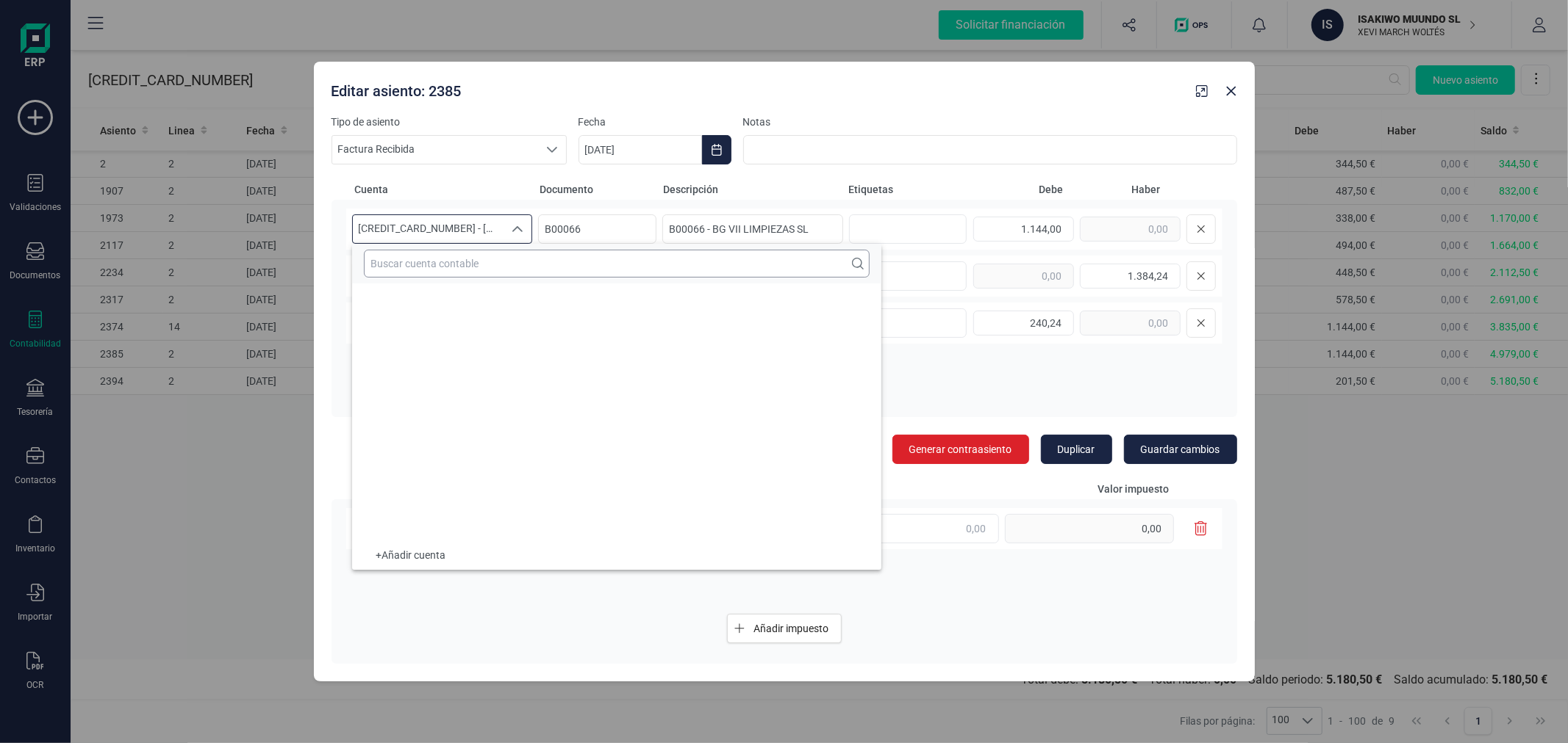
scroll to position [18251, 0]
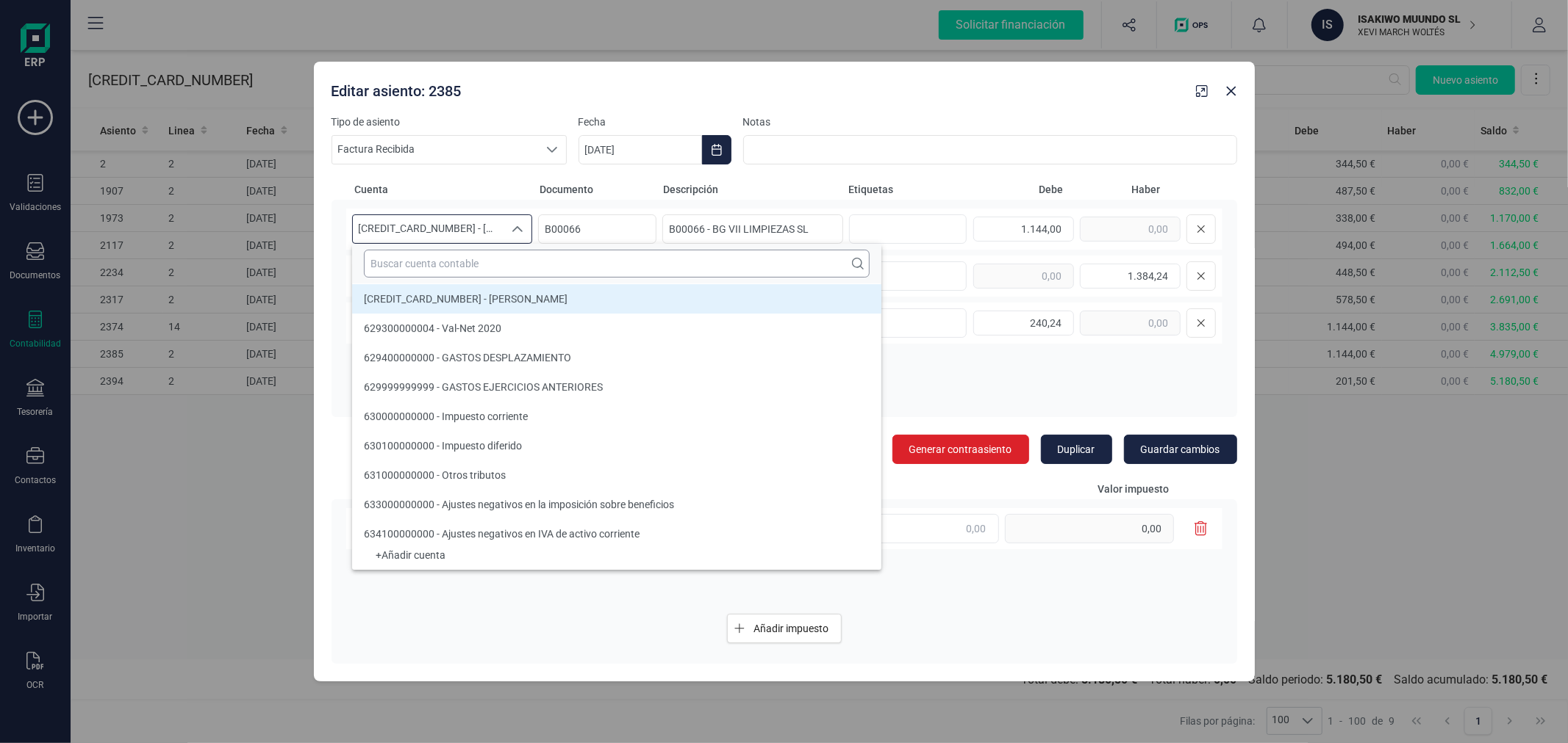
click at [464, 263] on input "text" at bounding box center [616, 263] width 506 height 28
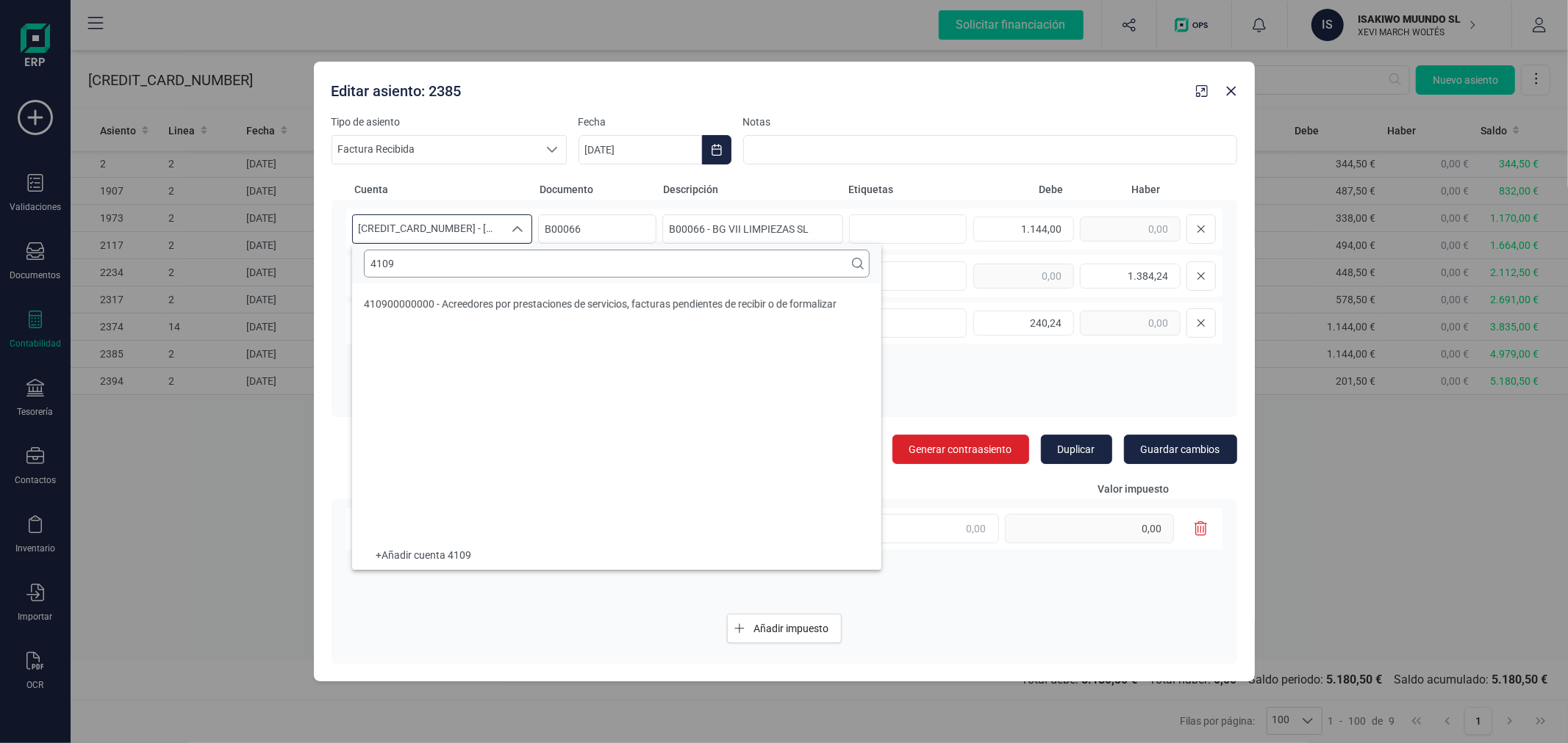
scroll to position [0, 0]
type input "4109"
click at [472, 298] on div "410900000000 - Acreedores por prestaciones de servicios, facturas pendientes de…" at bounding box center [600, 304] width 473 height 15
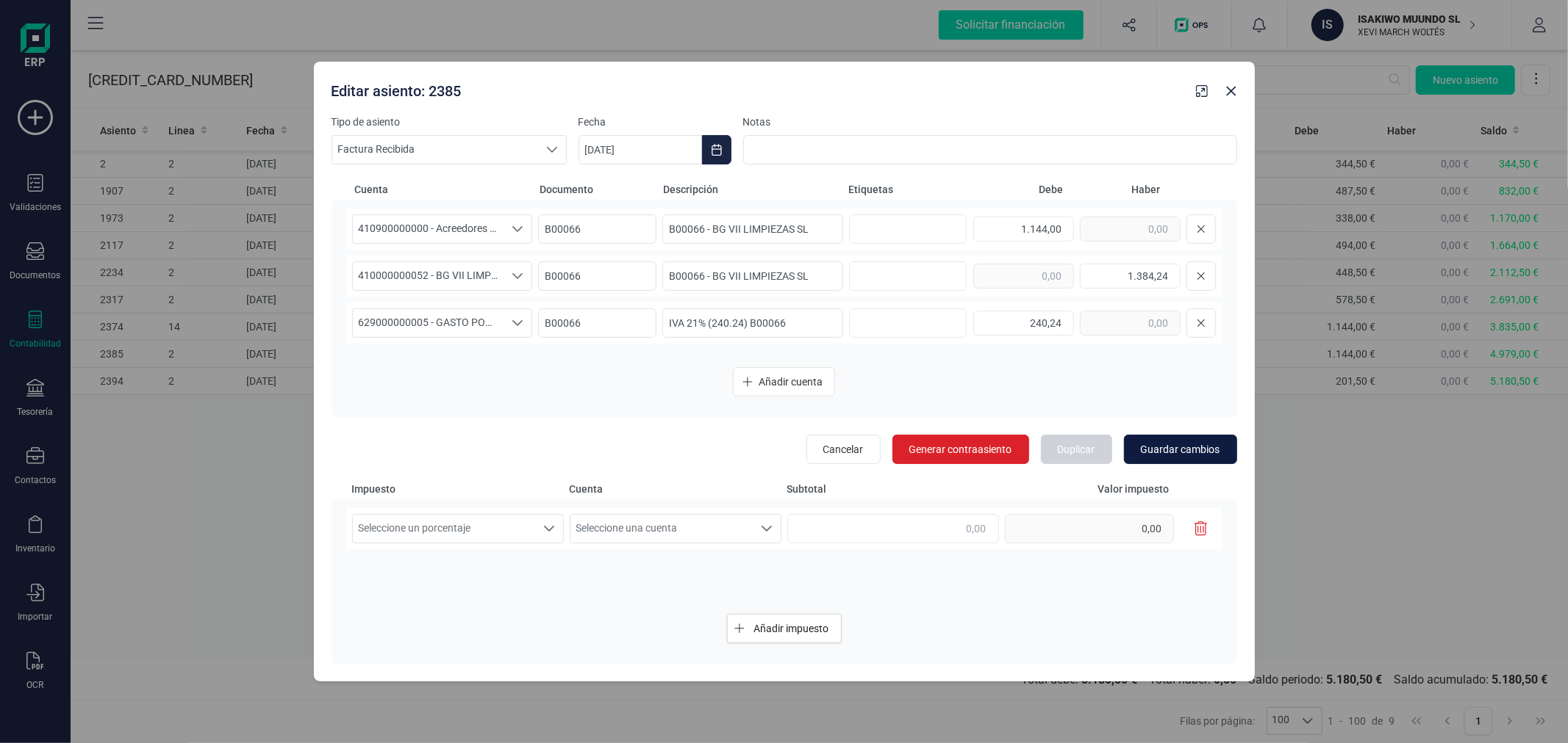
click at [1155, 448] on span "Guardar cambios" at bounding box center [1180, 450] width 80 height 15
type input "[DATE]"
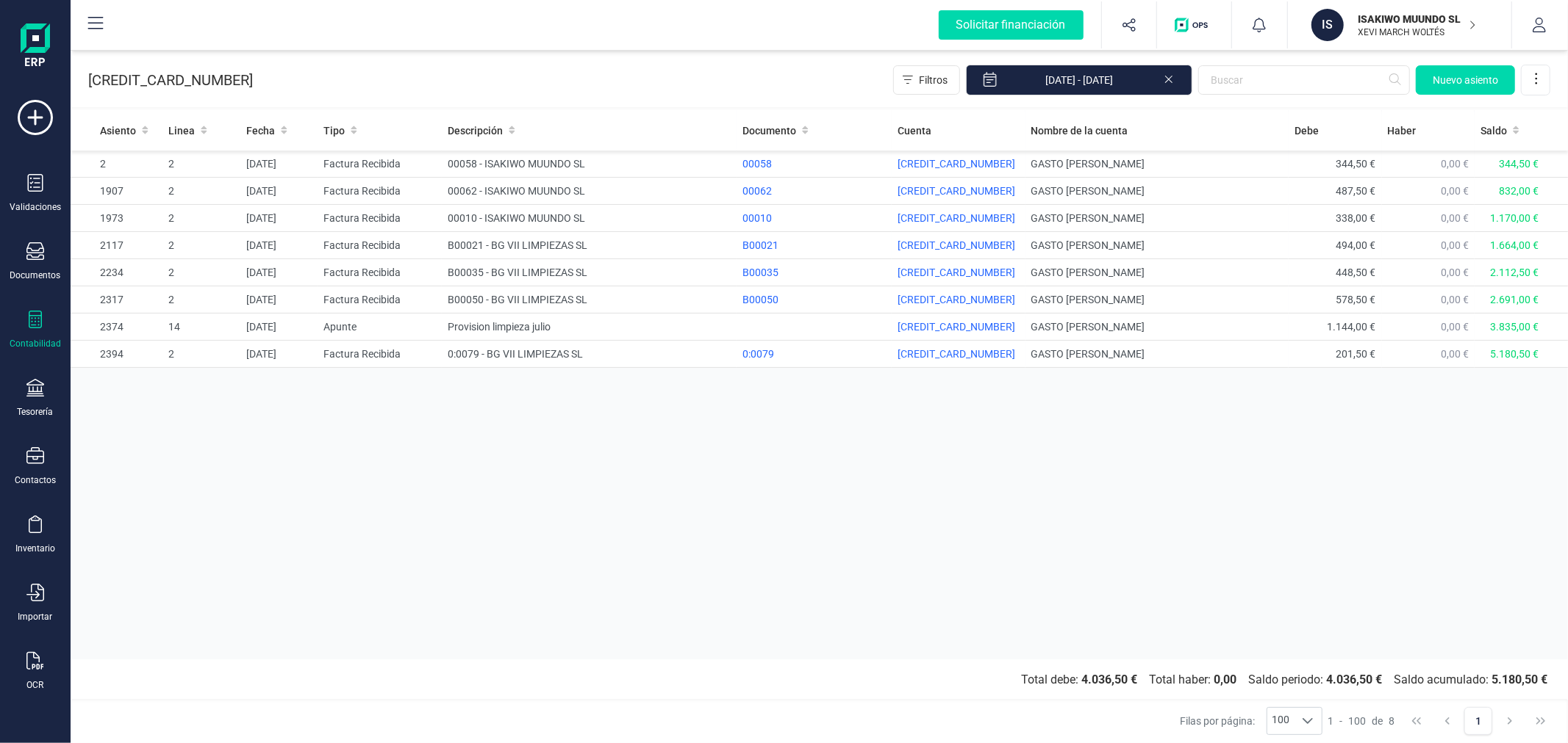
drag, startPoint x: 568, startPoint y: 479, endPoint x: 580, endPoint y: 479, distance: 12.0
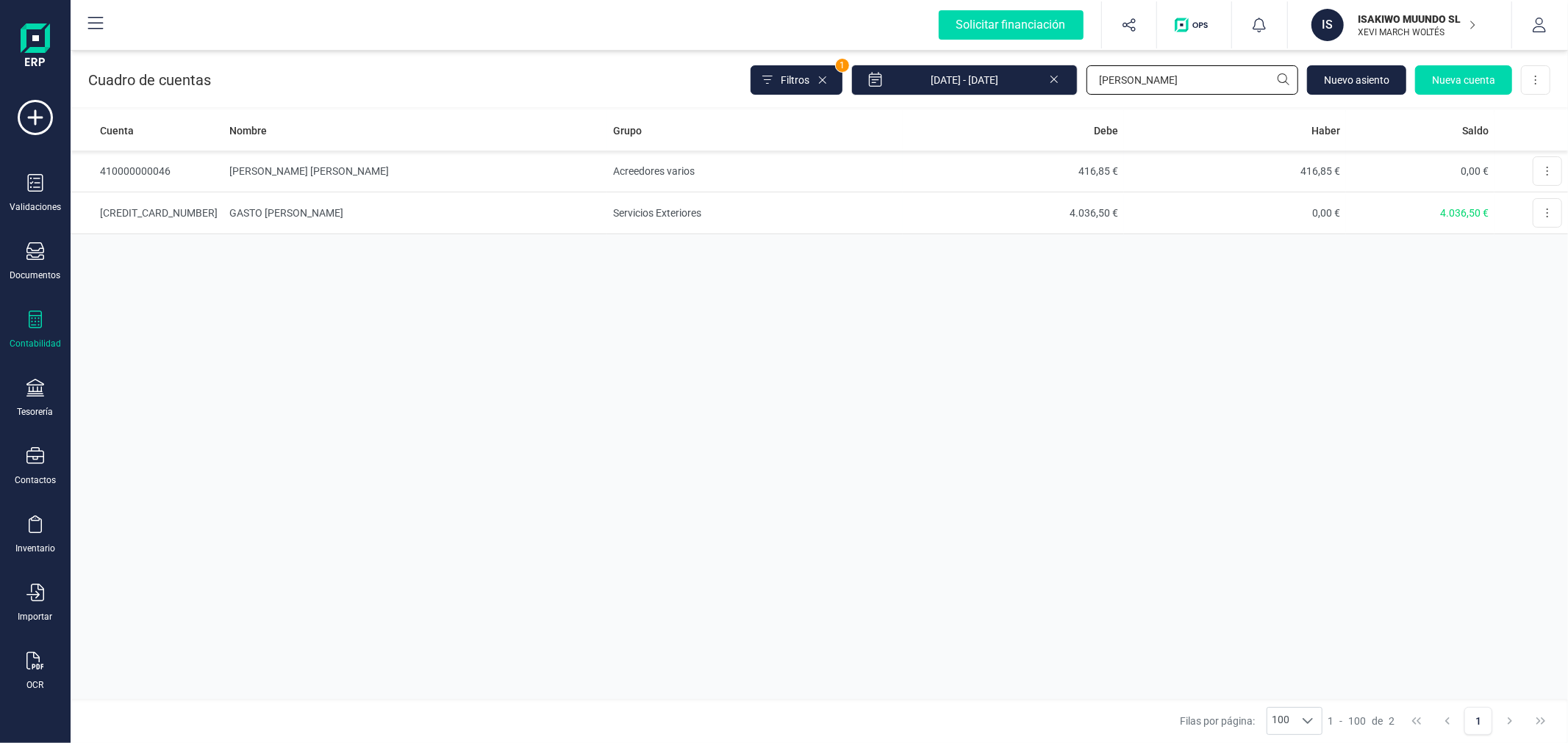
click at [1162, 82] on input "[PERSON_NAME]" at bounding box center [1192, 80] width 212 height 29
click at [1184, 79] on input "4109" at bounding box center [1192, 80] width 212 height 29
type input "iberd"
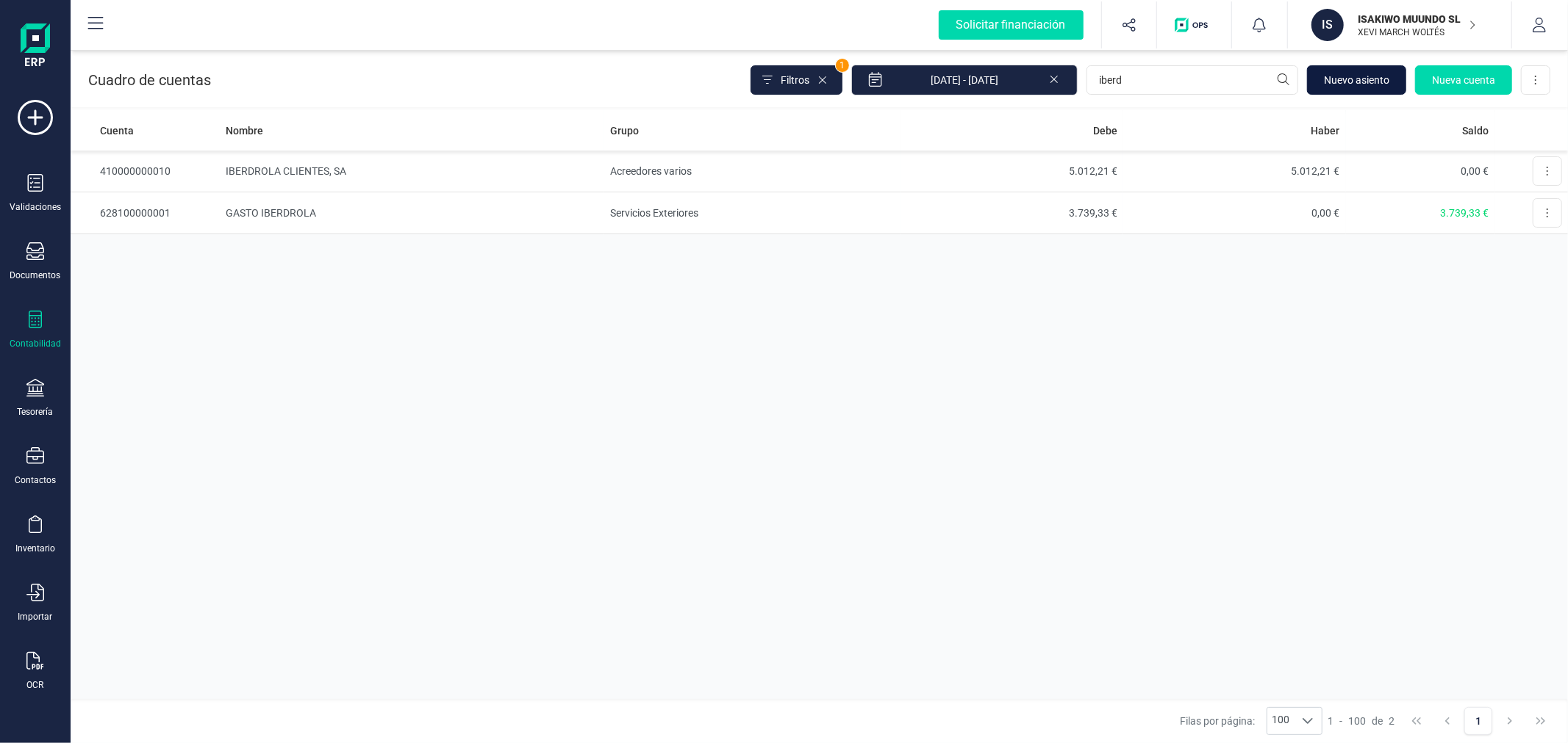
click at [1370, 78] on span "Nuevo asiento" at bounding box center [1356, 80] width 65 height 15
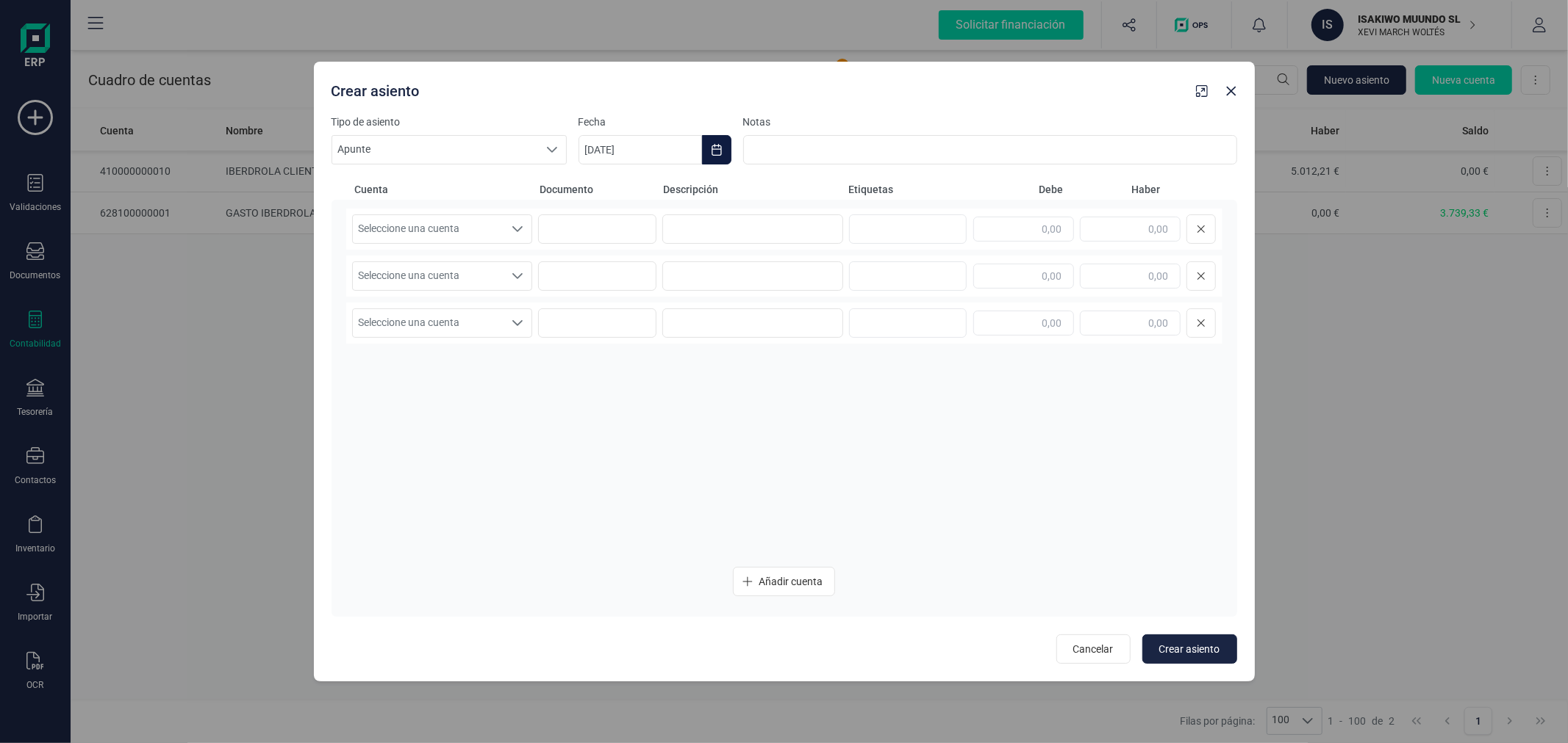
click at [717, 140] on button "Choose Date" at bounding box center [716, 150] width 29 height 29
click at [834, 274] on span "1" at bounding box center [826, 279] width 29 height 29
type input "[DATE]"
click at [483, 231] on span "Seleccione una cuenta" at bounding box center [428, 228] width 151 height 28
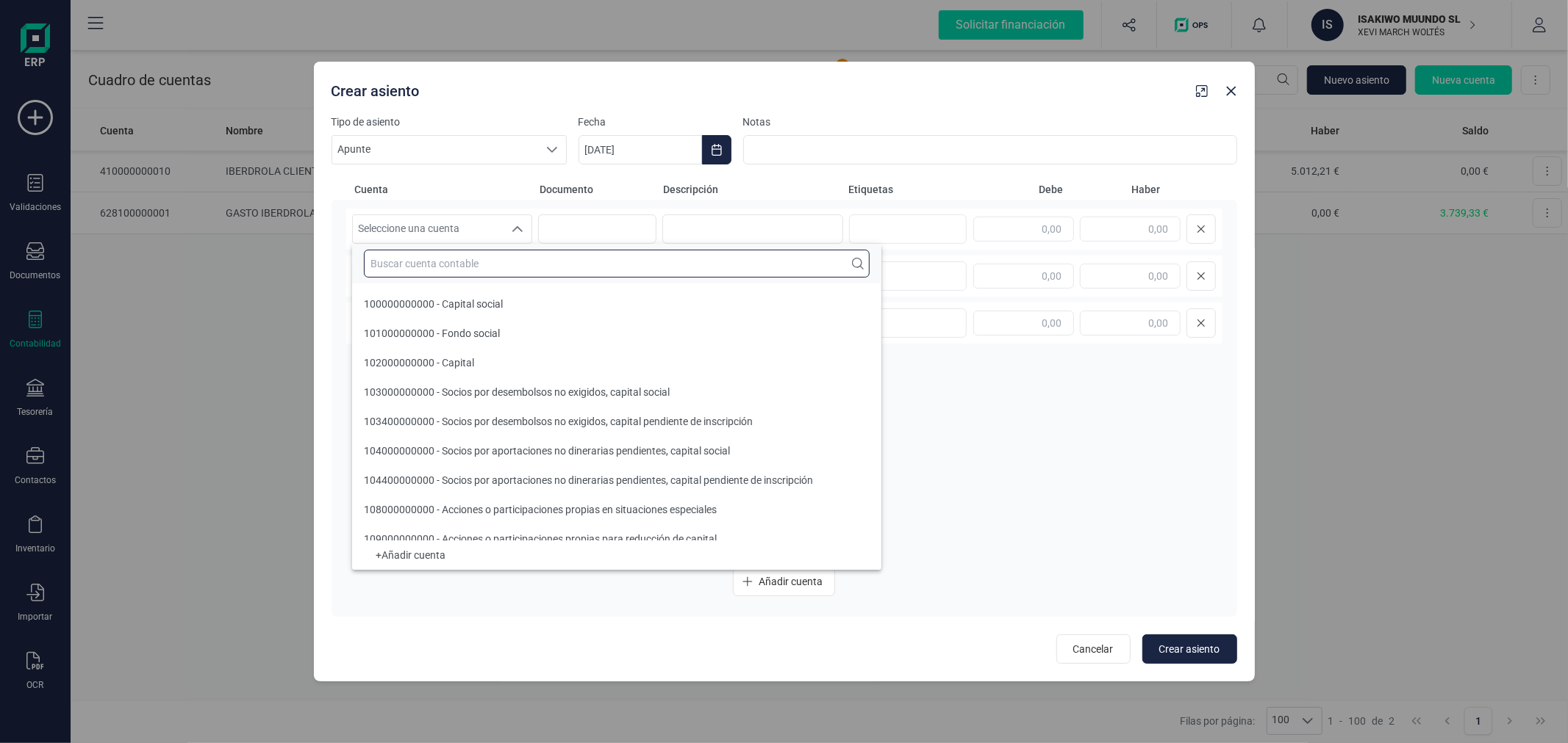
click at [498, 258] on input "text" at bounding box center [616, 263] width 506 height 28
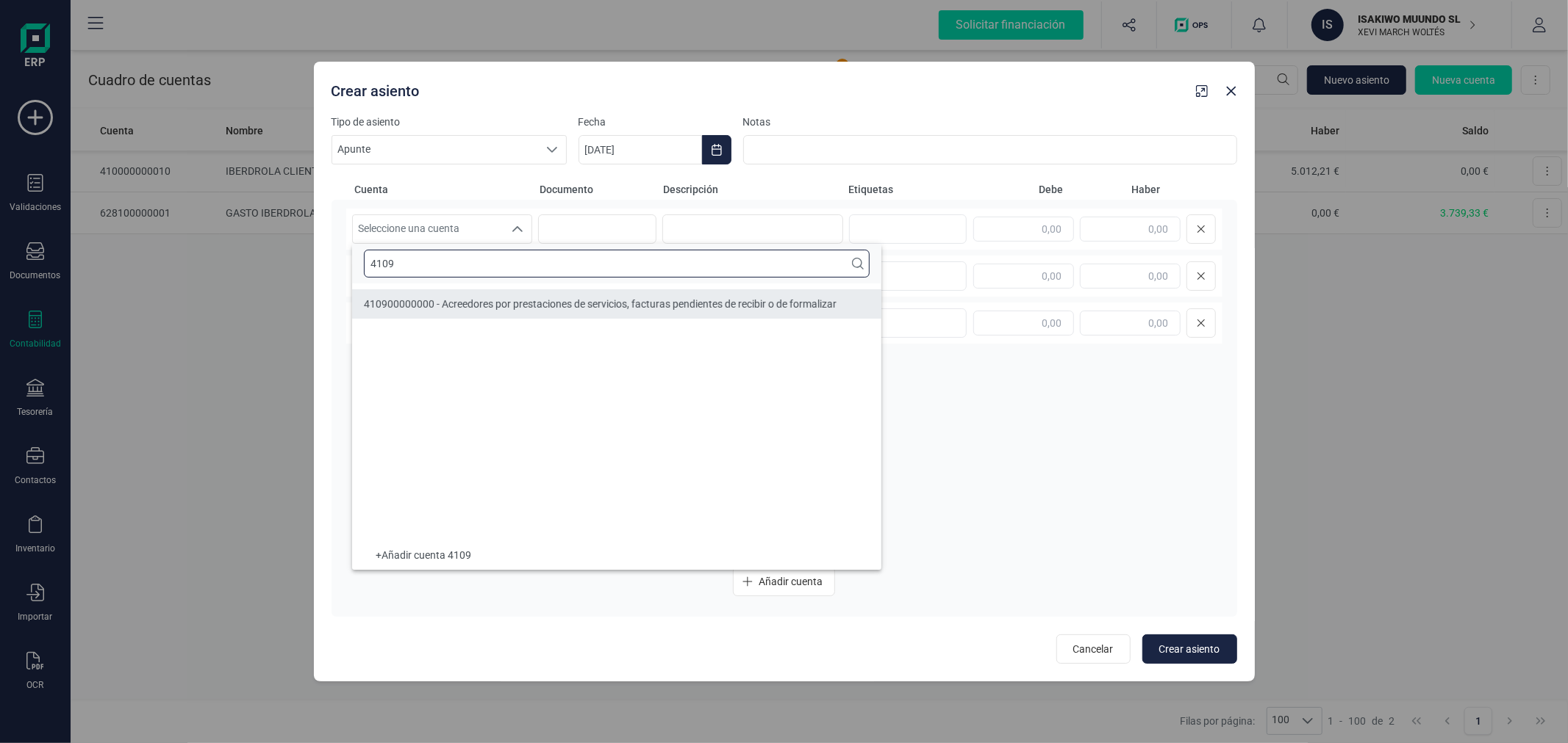
type input "4109"
click at [537, 294] on li "410900000000 - Acreedores por prestaciones de servicios, facturas pendientes de…" at bounding box center [616, 304] width 529 height 29
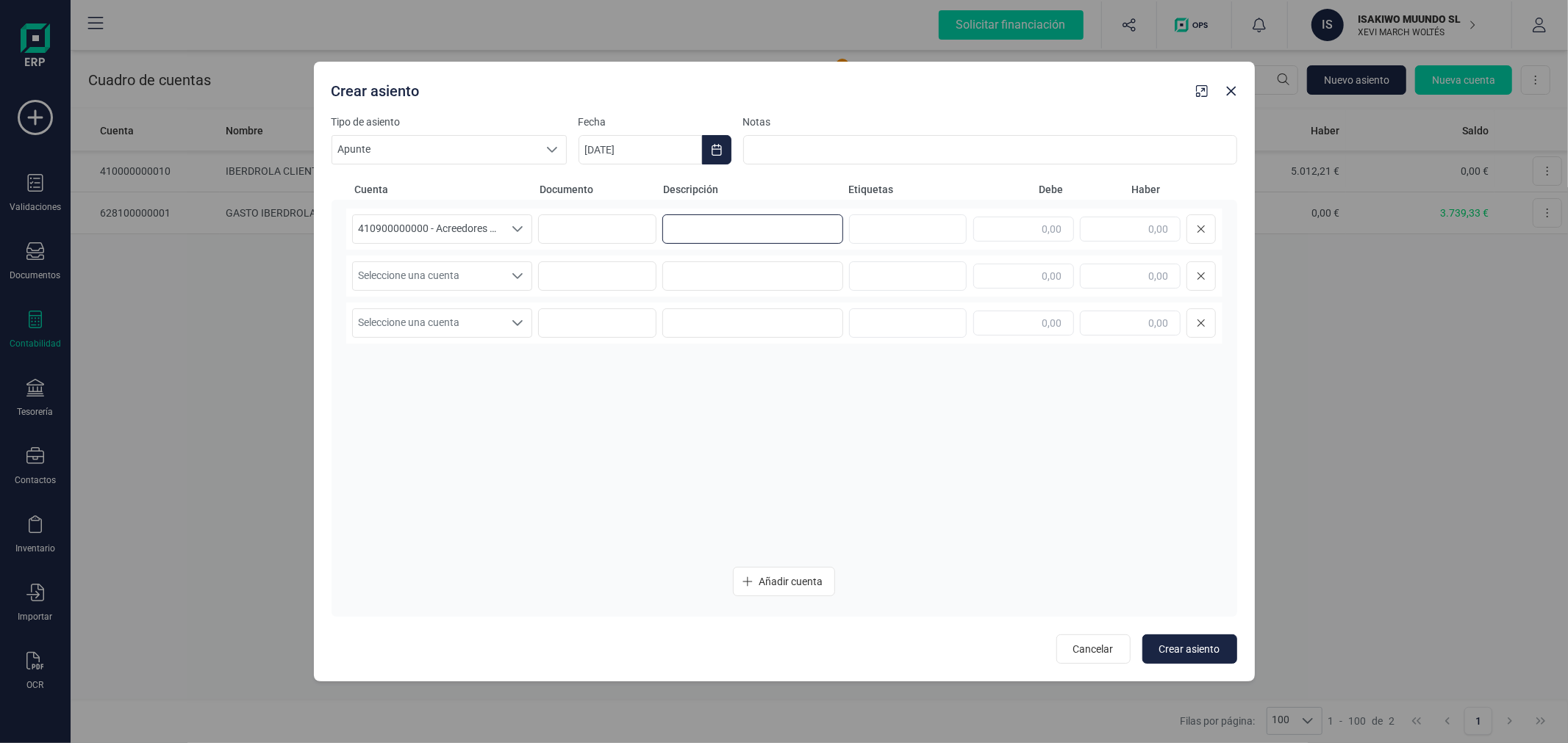
click at [715, 235] on input at bounding box center [752, 228] width 181 height 29
type input "IBERDROLA"
type input "68,88"
click at [446, 268] on span "Seleccione una cuenta" at bounding box center [428, 276] width 151 height 28
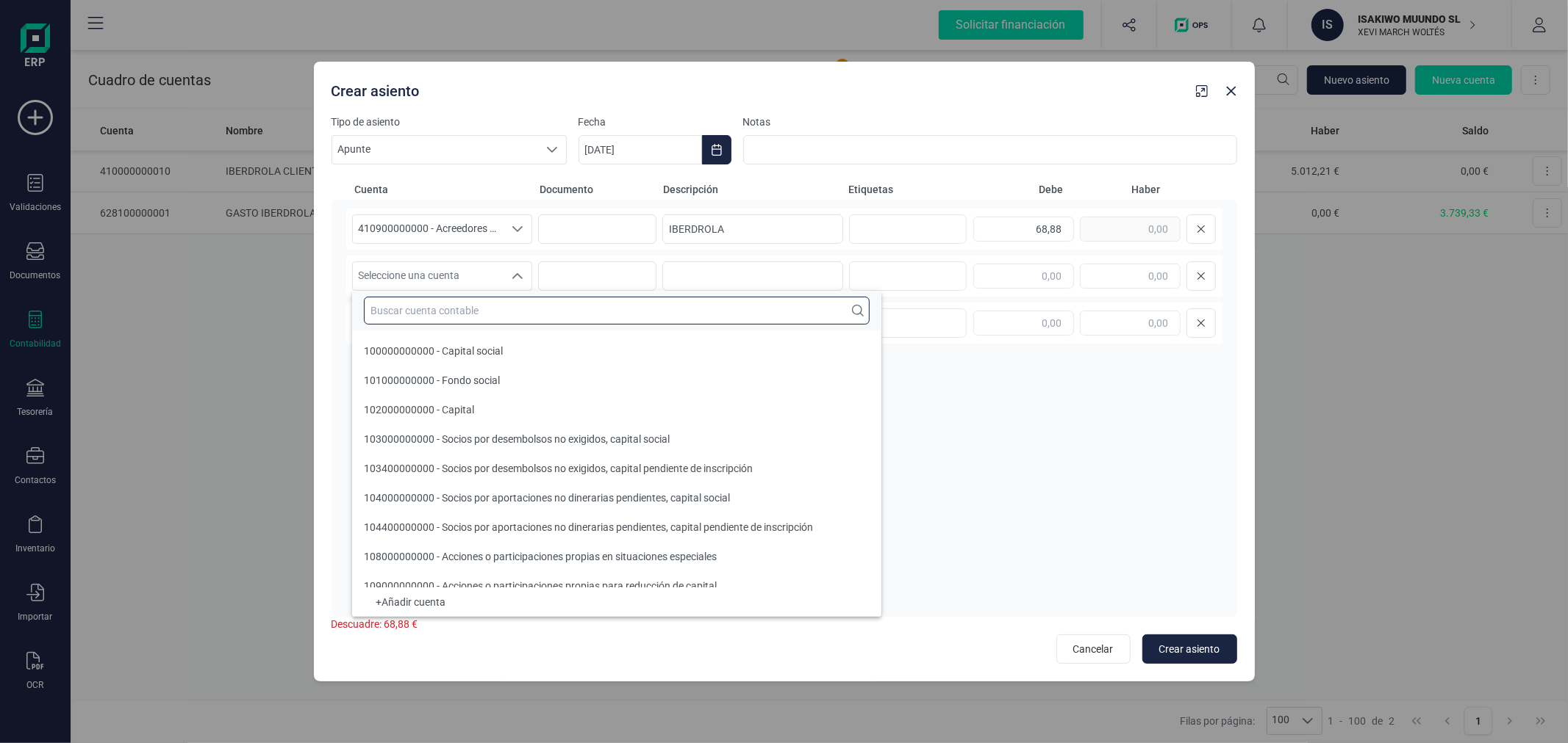
click at [463, 300] on input "text" at bounding box center [616, 310] width 506 height 28
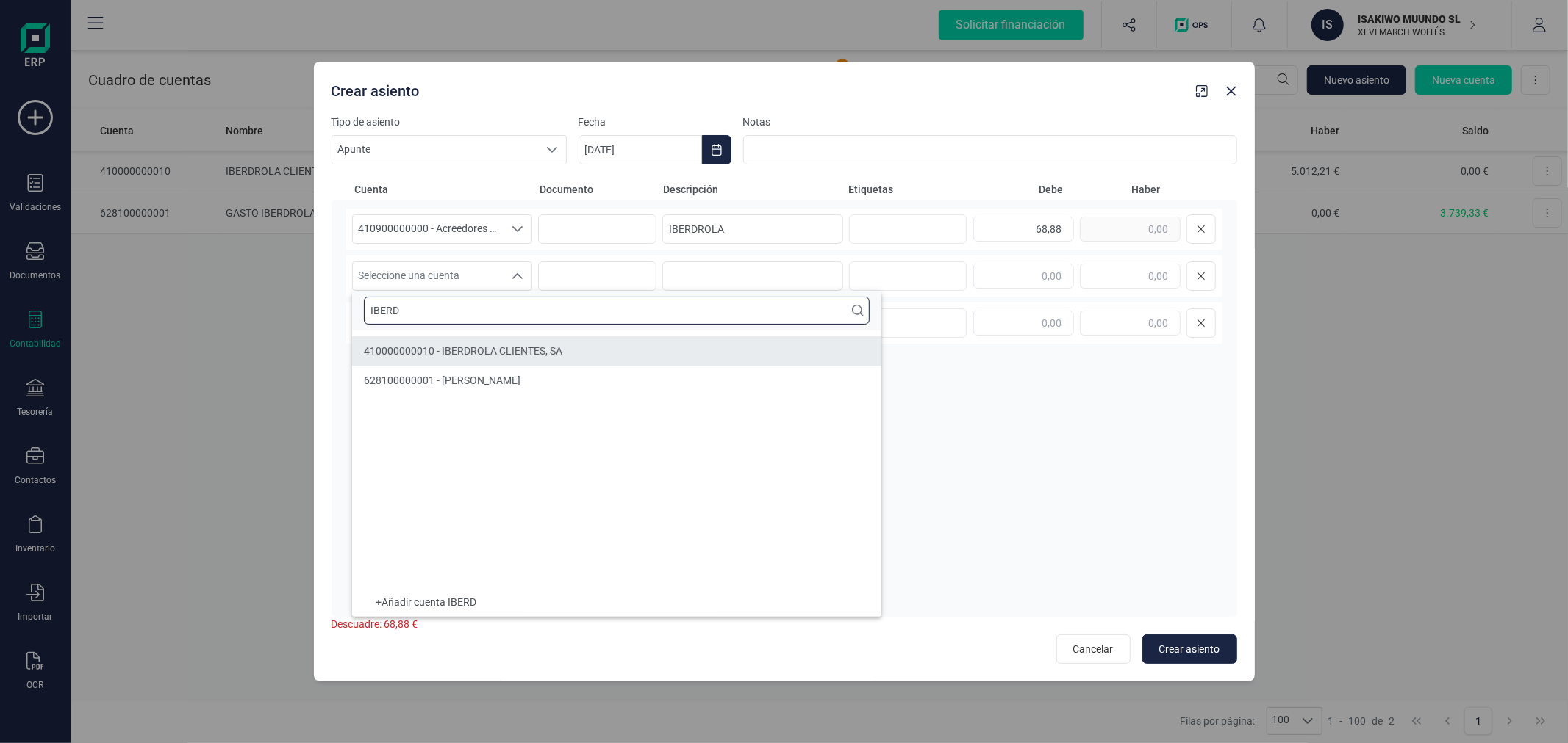
type input "IBERD"
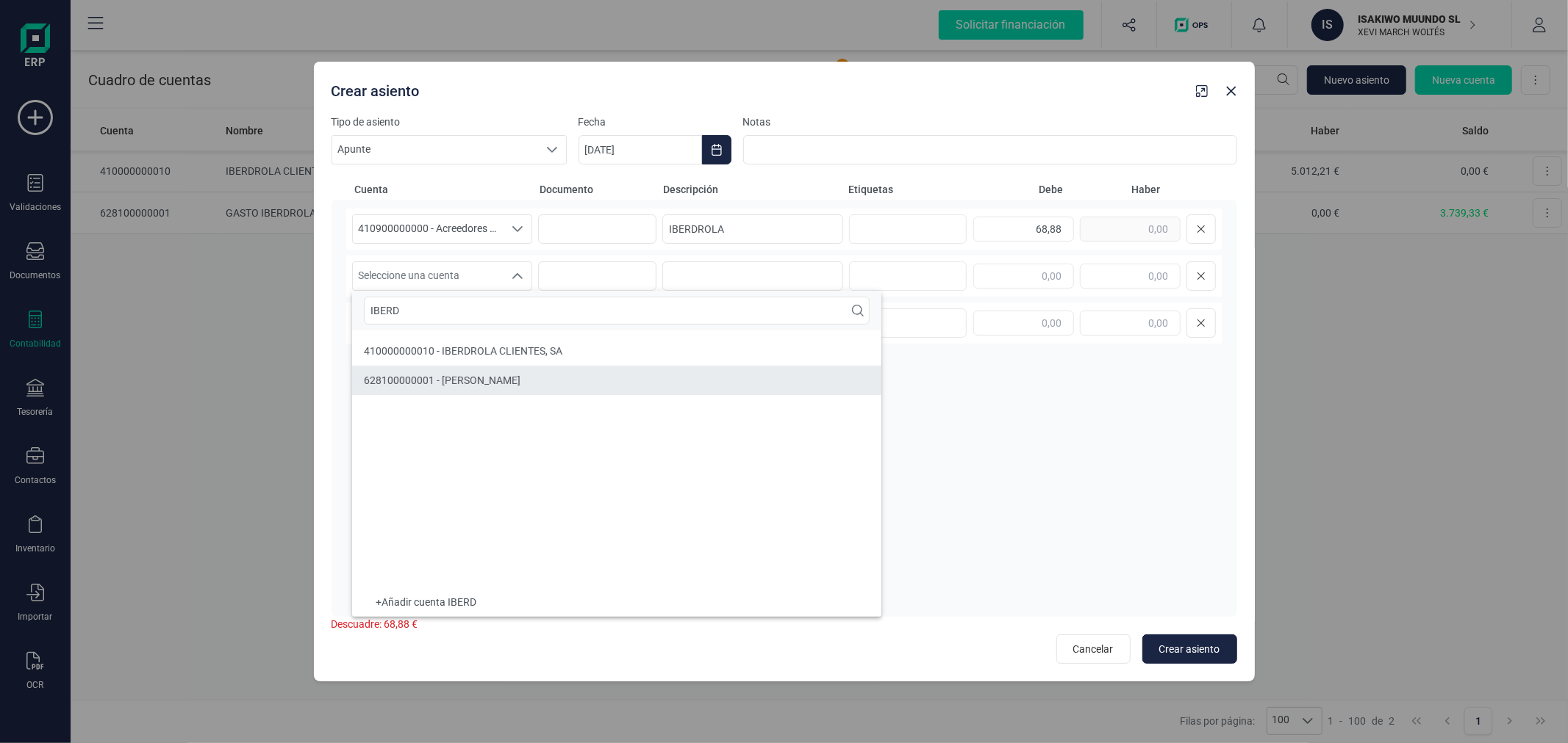
click at [512, 379] on span "628100000001 - GASTO IBERDROLA" at bounding box center [442, 381] width 156 height 12
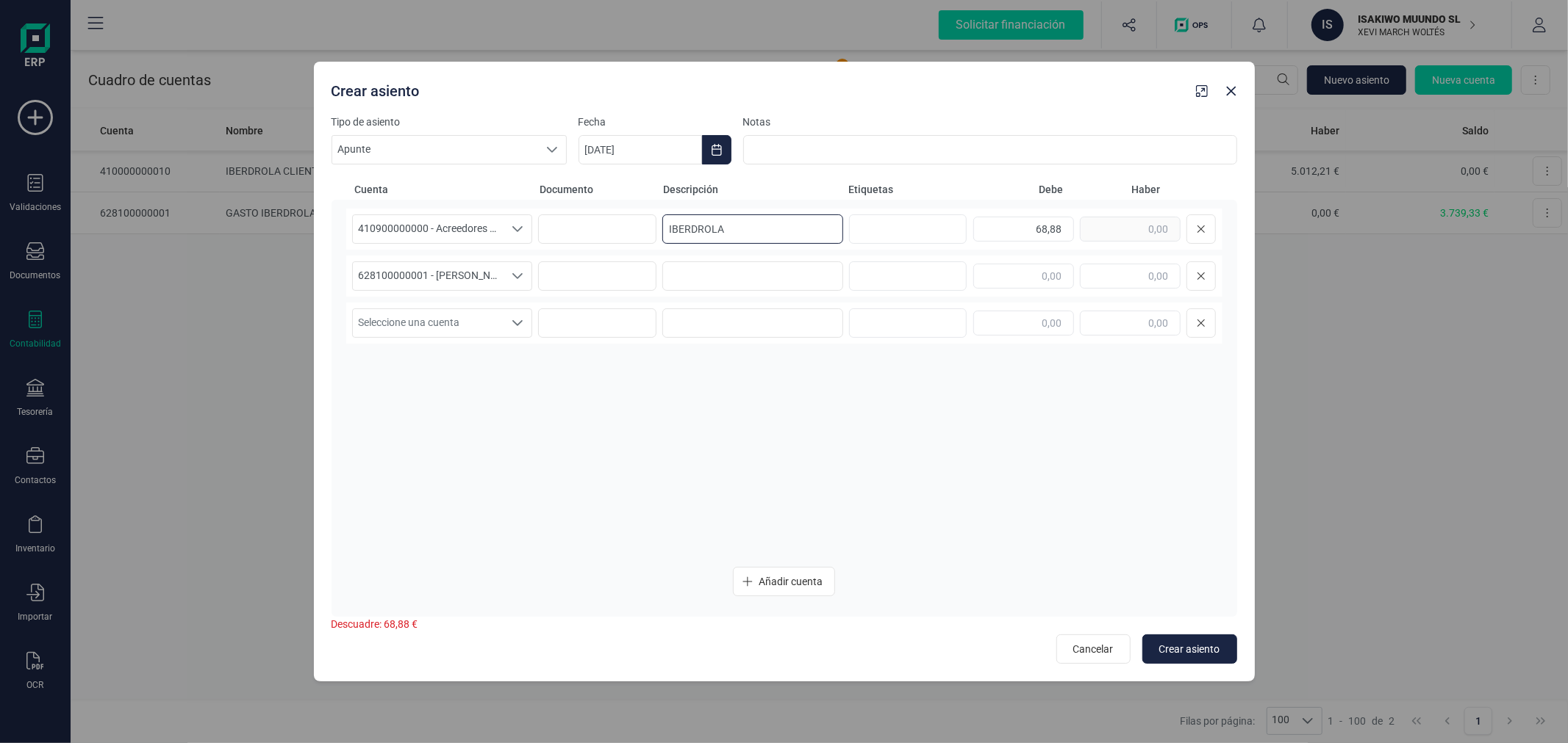
click at [768, 225] on input "IBERDROLA" at bounding box center [752, 228] width 181 height 29
click at [752, 270] on input at bounding box center [752, 276] width 181 height 29
paste input "IBERDROLA"
type input "IBERDROLA"
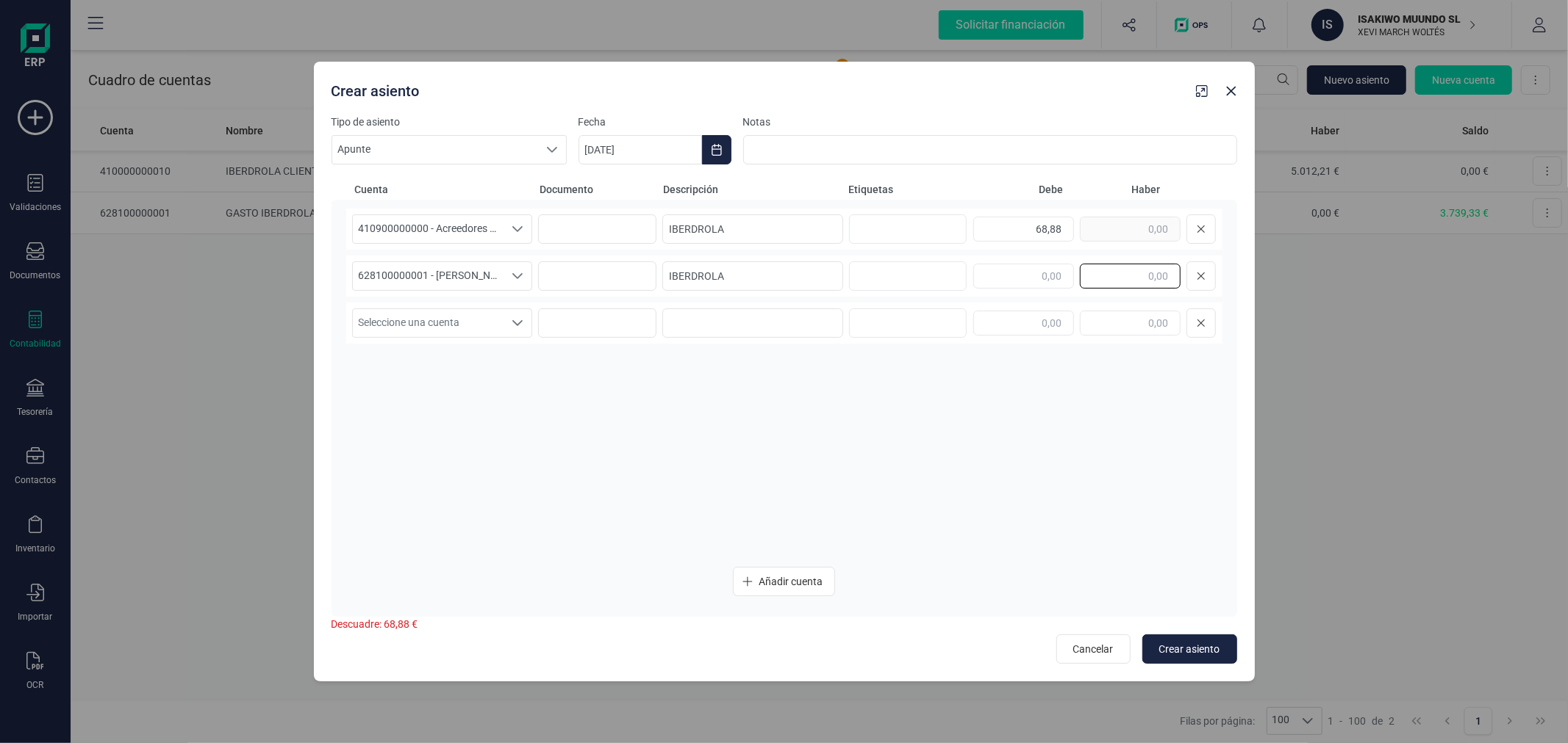
click at [1126, 283] on input "text" at bounding box center [1130, 276] width 101 height 25
type input "68,88"
click at [1194, 650] on span "Crear asiento" at bounding box center [1189, 650] width 61 height 15
type input "28/08/2025"
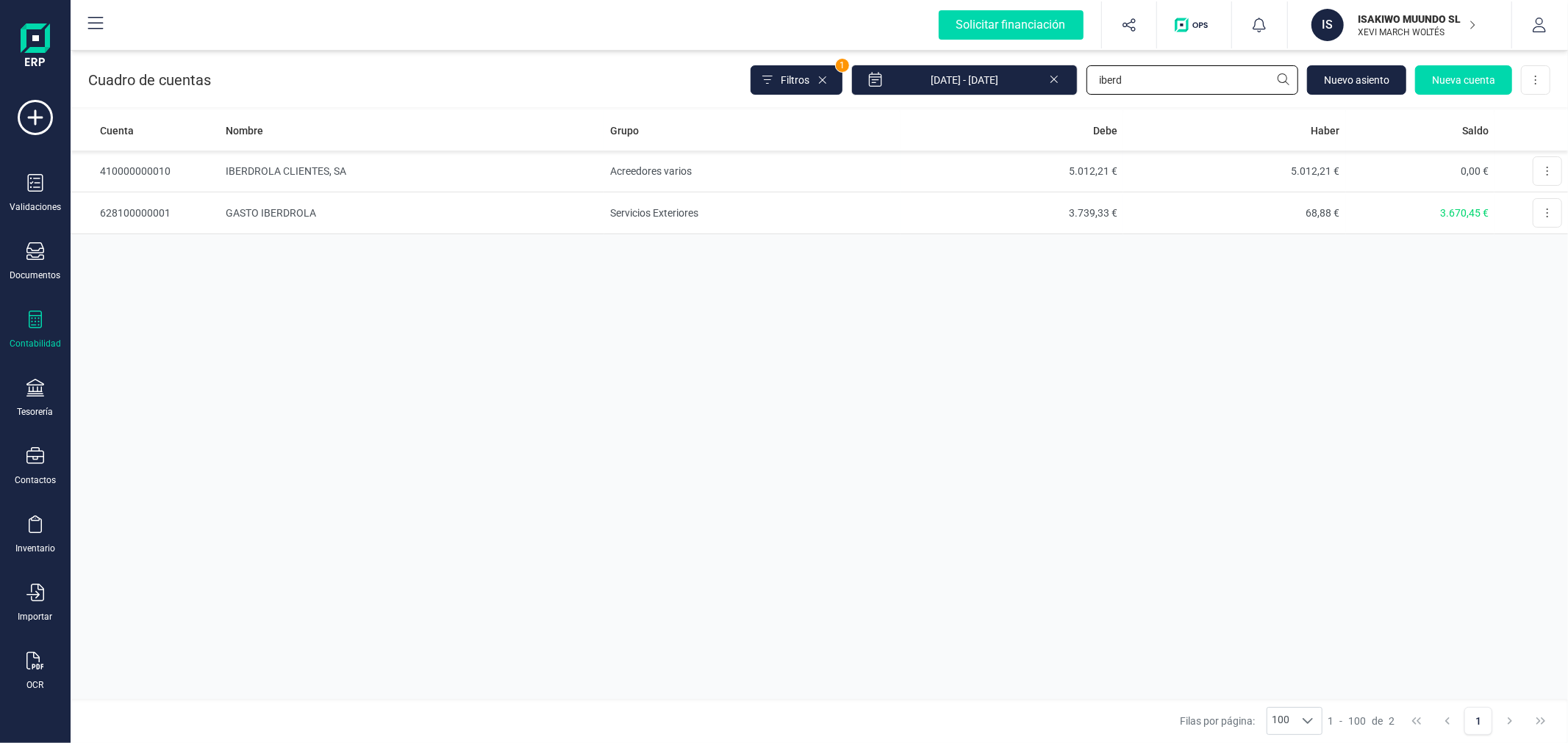
click at [1164, 80] on input "iberd" at bounding box center [1192, 80] width 212 height 29
click at [1159, 77] on input "4109" at bounding box center [1192, 80] width 212 height 29
type input "705"
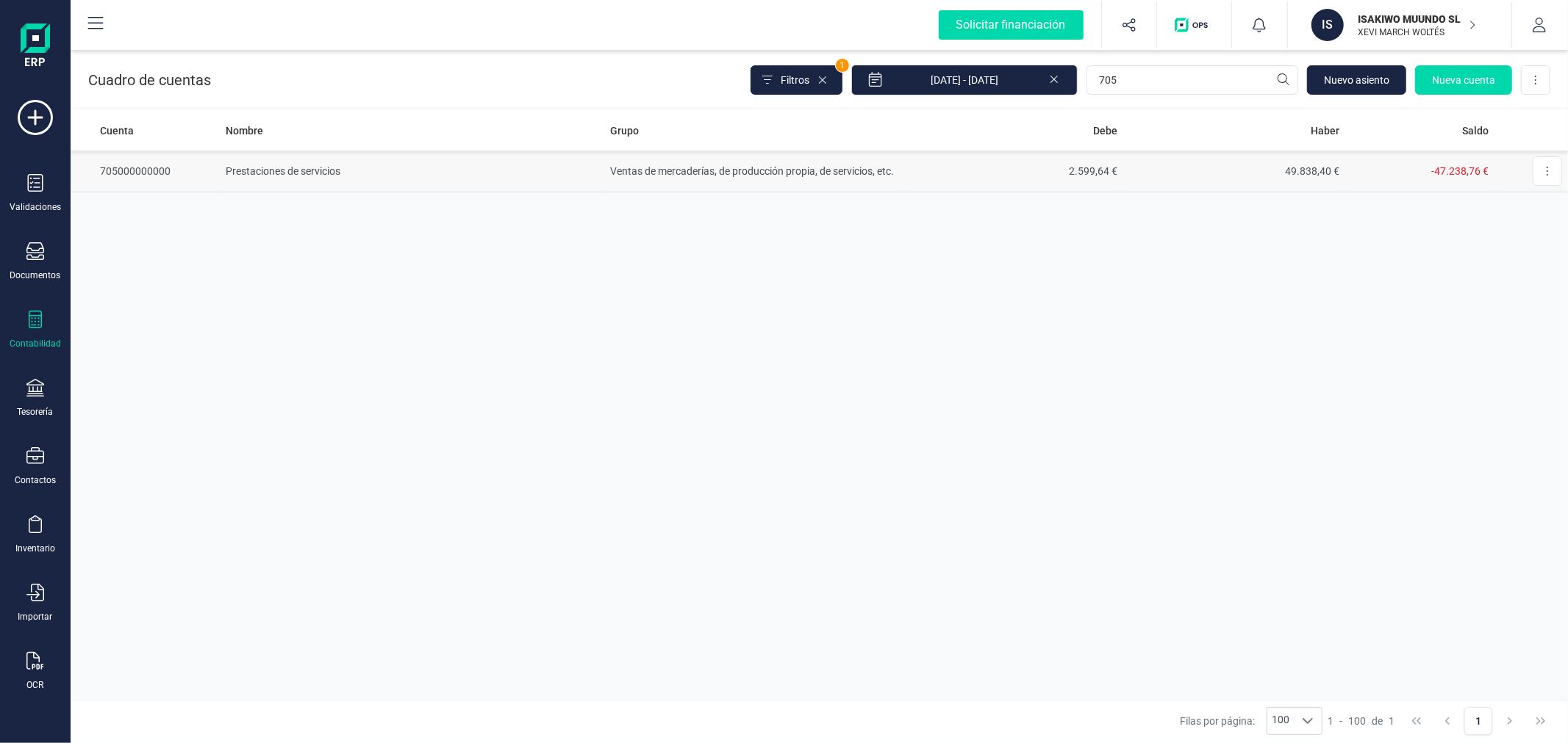
click at [669, 178] on td "Ventas de mercaderías, de producción propia, de servicios, etc." at bounding box center [752, 171] width 296 height 42
click at [1152, 68] on input "705" at bounding box center [1192, 80] width 212 height 29
click at [1152, 65] on input "705" at bounding box center [1192, 80] width 212 height 29
type input "4309"
click at [501, 167] on td "Clientes, facturas pendientes de recibir o de formalizar" at bounding box center [412, 171] width 385 height 42
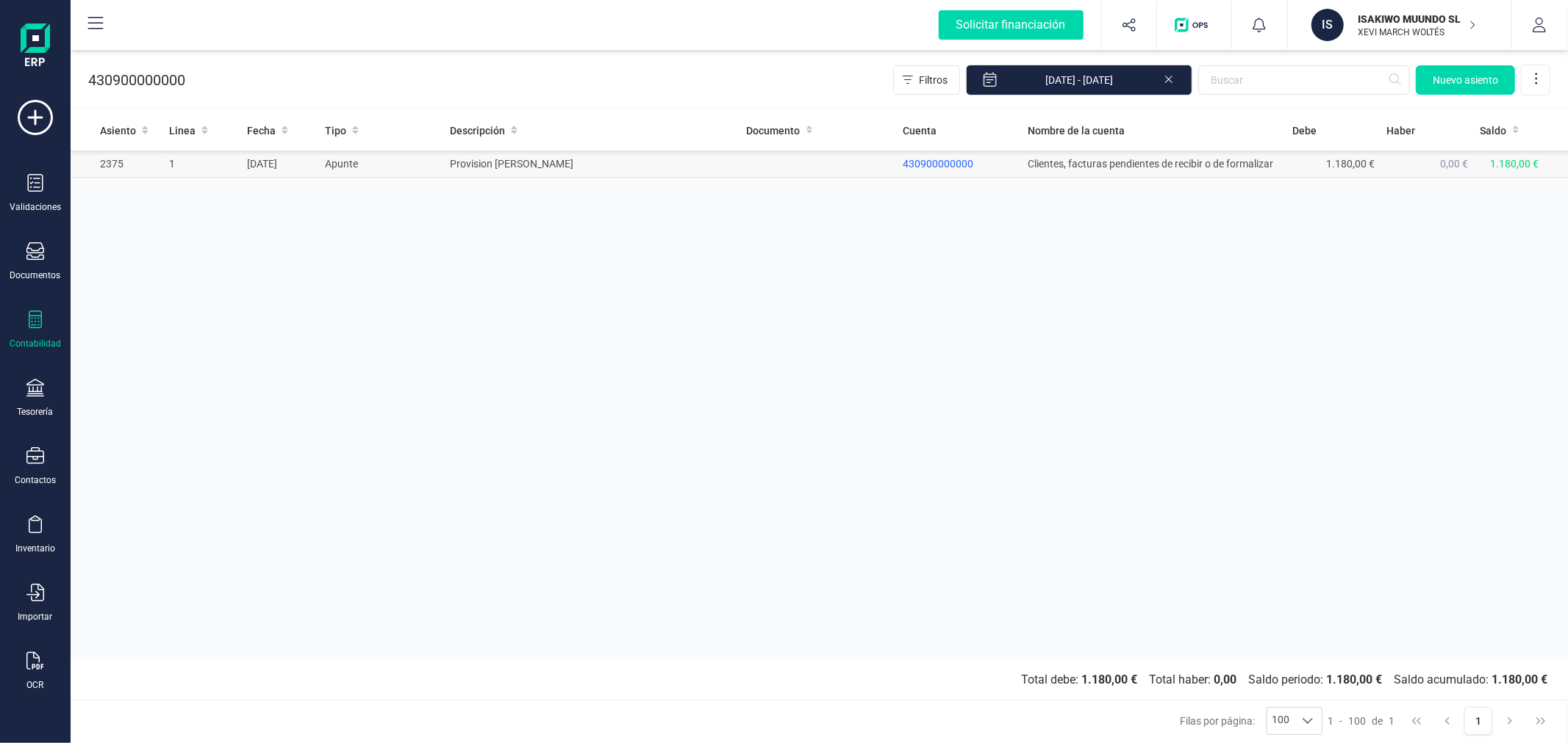
click at [445, 165] on td "Provision Marie Weyer" at bounding box center [592, 164] width 296 height 27
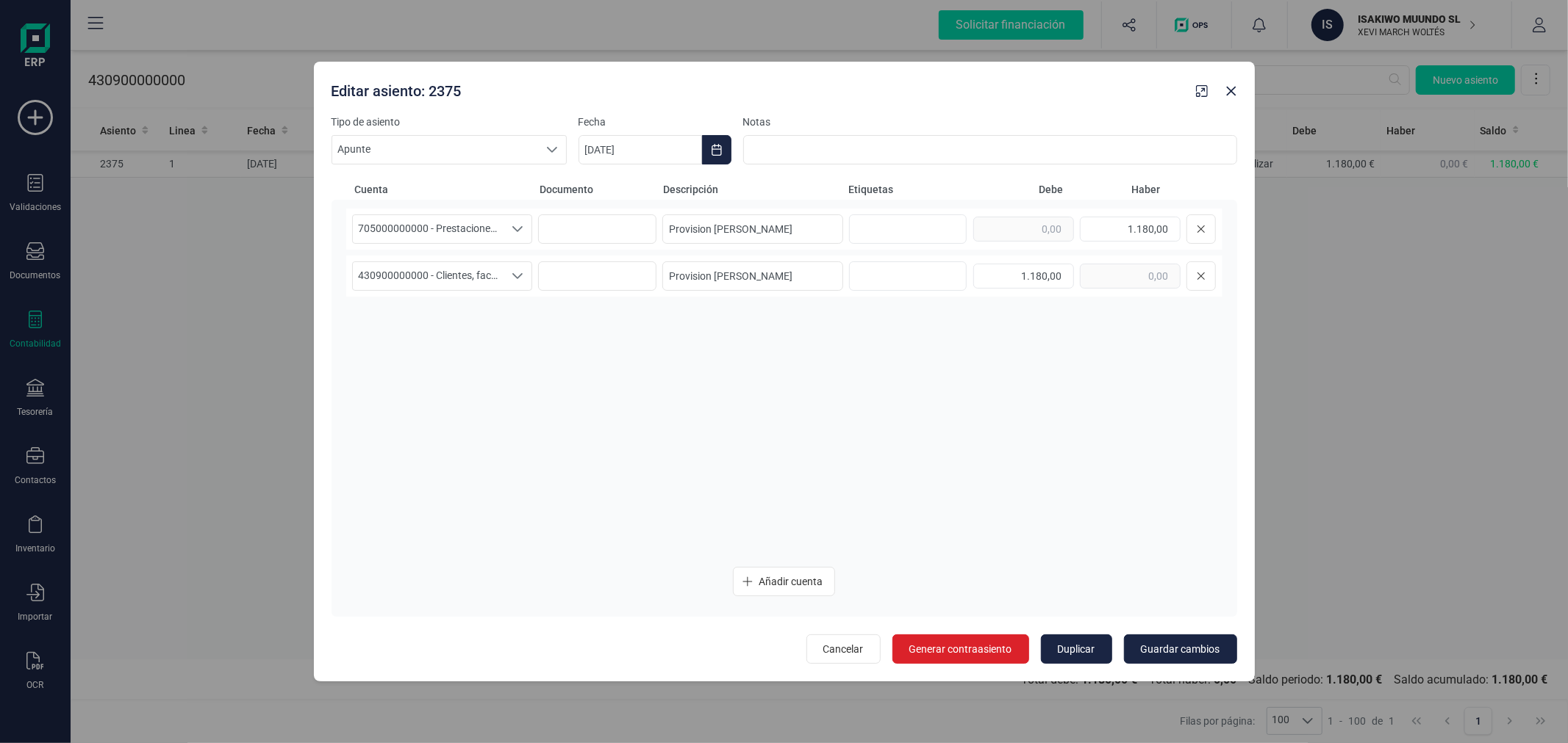
type input "28/08/2025"
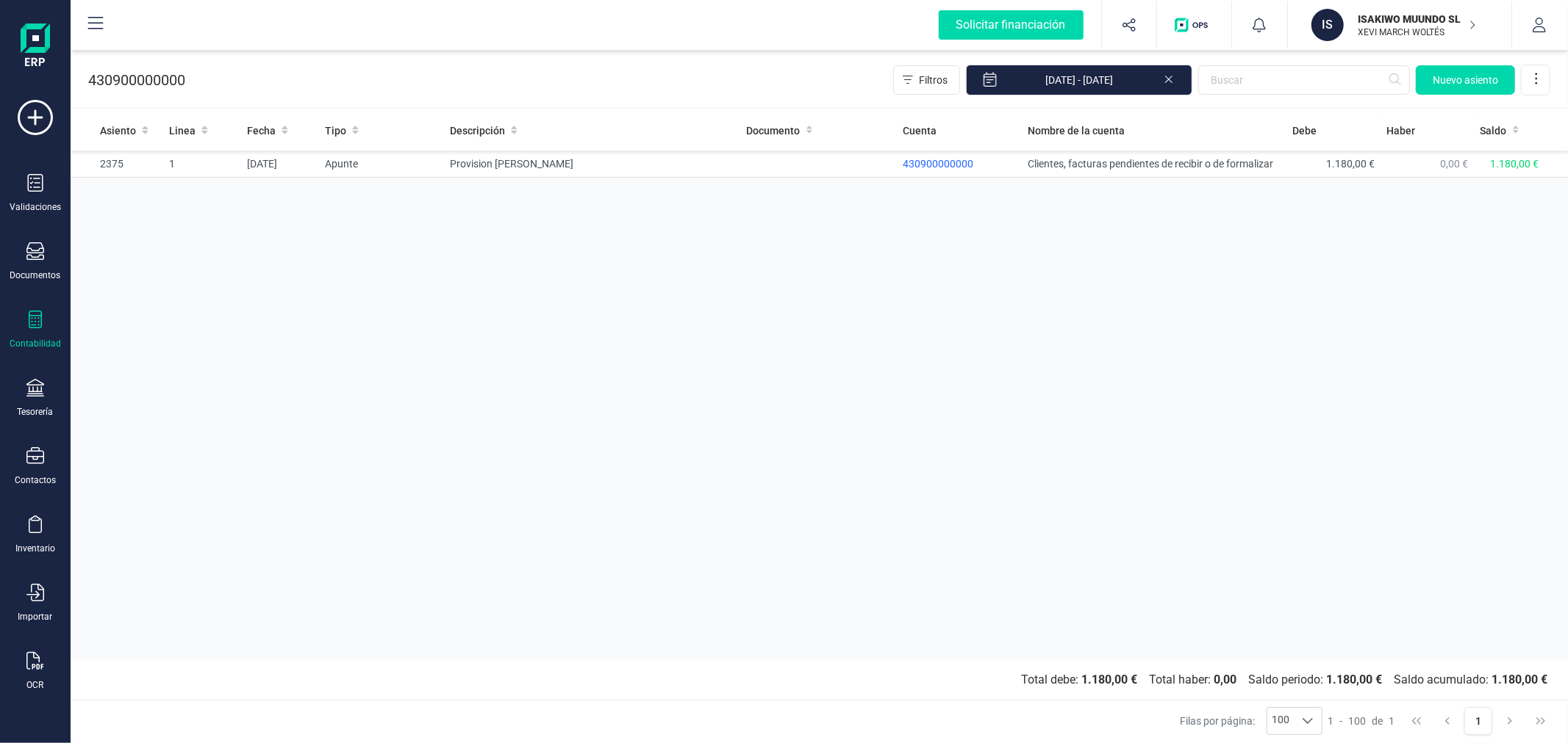
drag, startPoint x: 1166, startPoint y: 111, endPoint x: 1155, endPoint y: 99, distance: 16.3
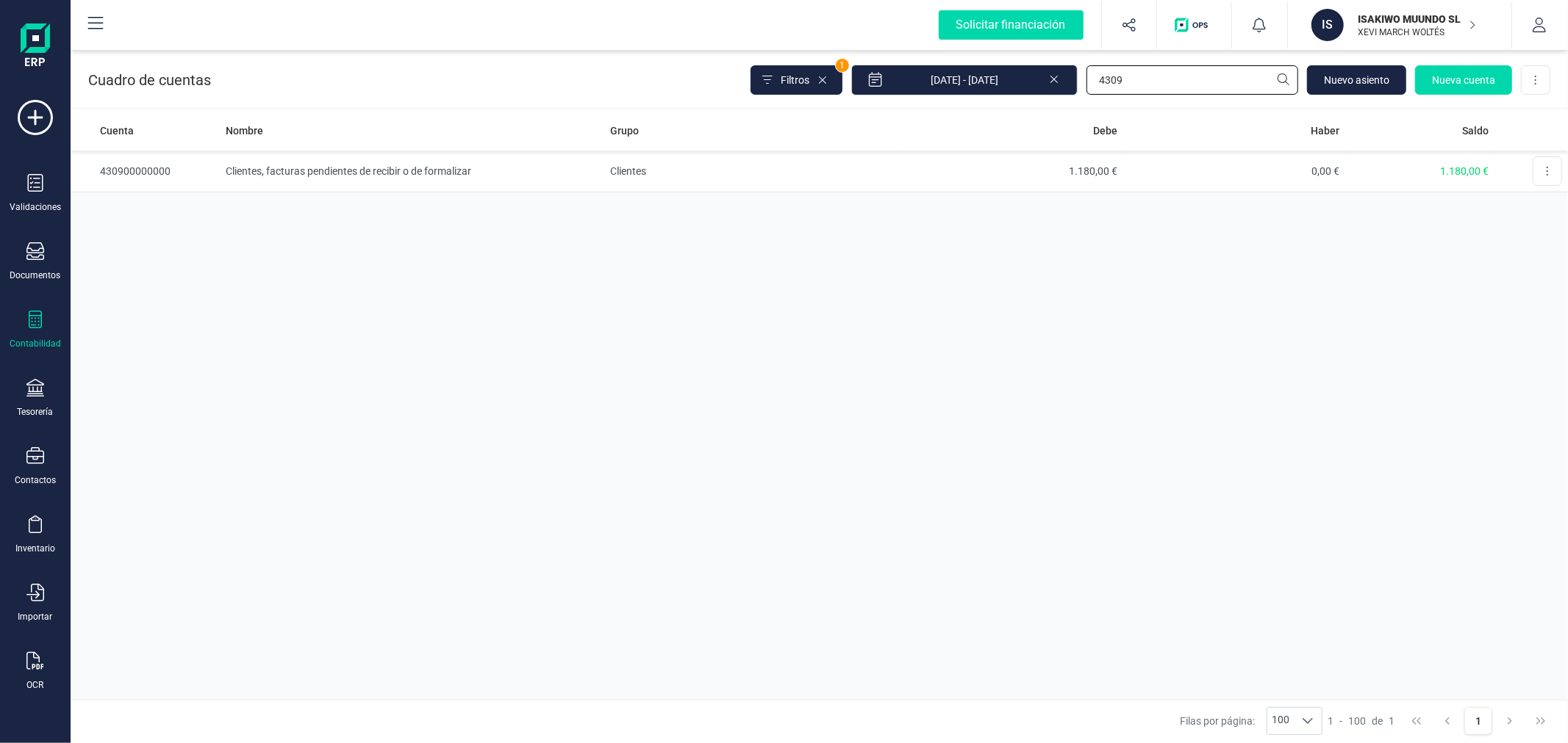
click at [1203, 93] on input "4309" at bounding box center [1192, 80] width 212 height 29
type input "705"
click at [689, 159] on td "Ventas de mercaderías, de producción propia, de servicios, etc." at bounding box center [752, 171] width 296 height 42
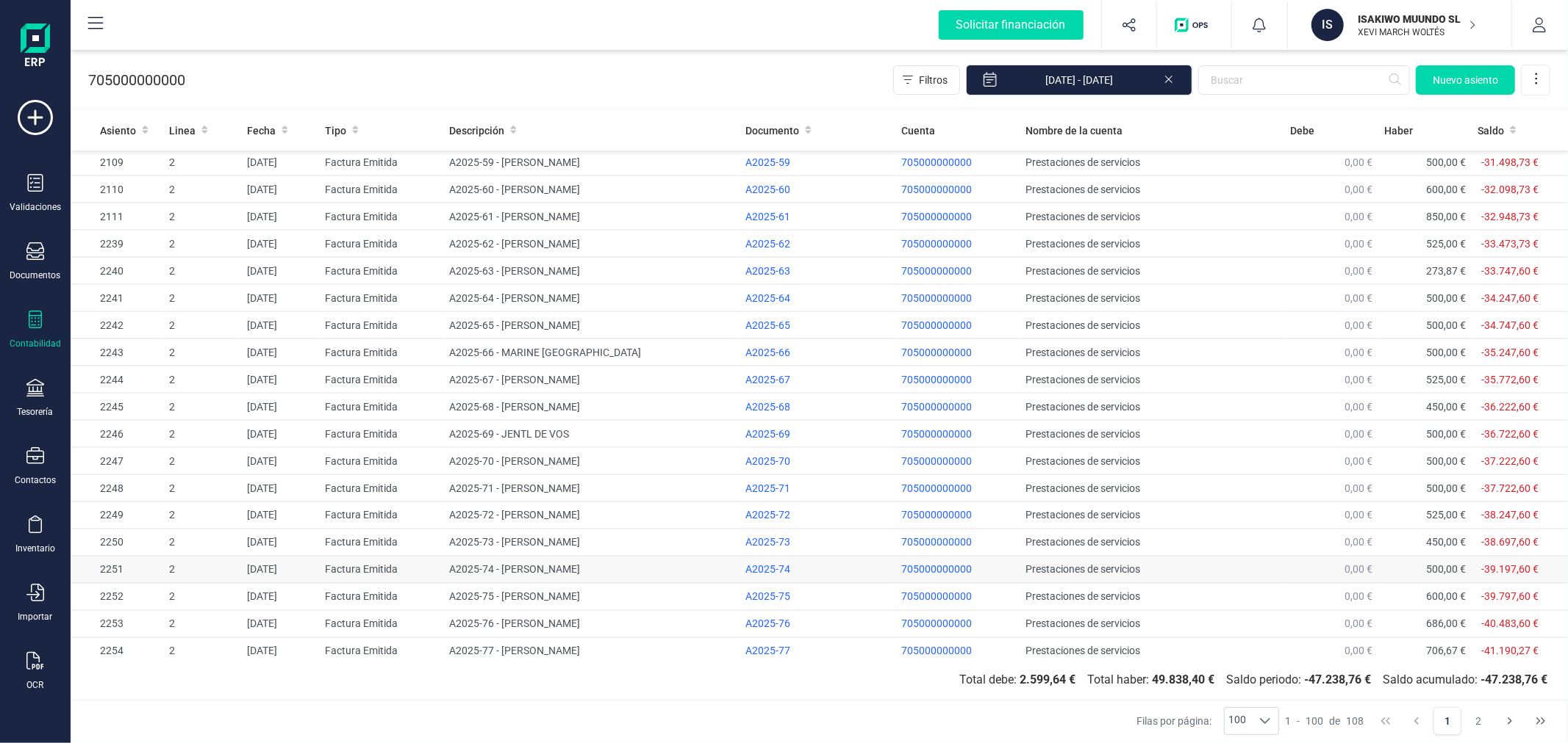
scroll to position [2214, 0]
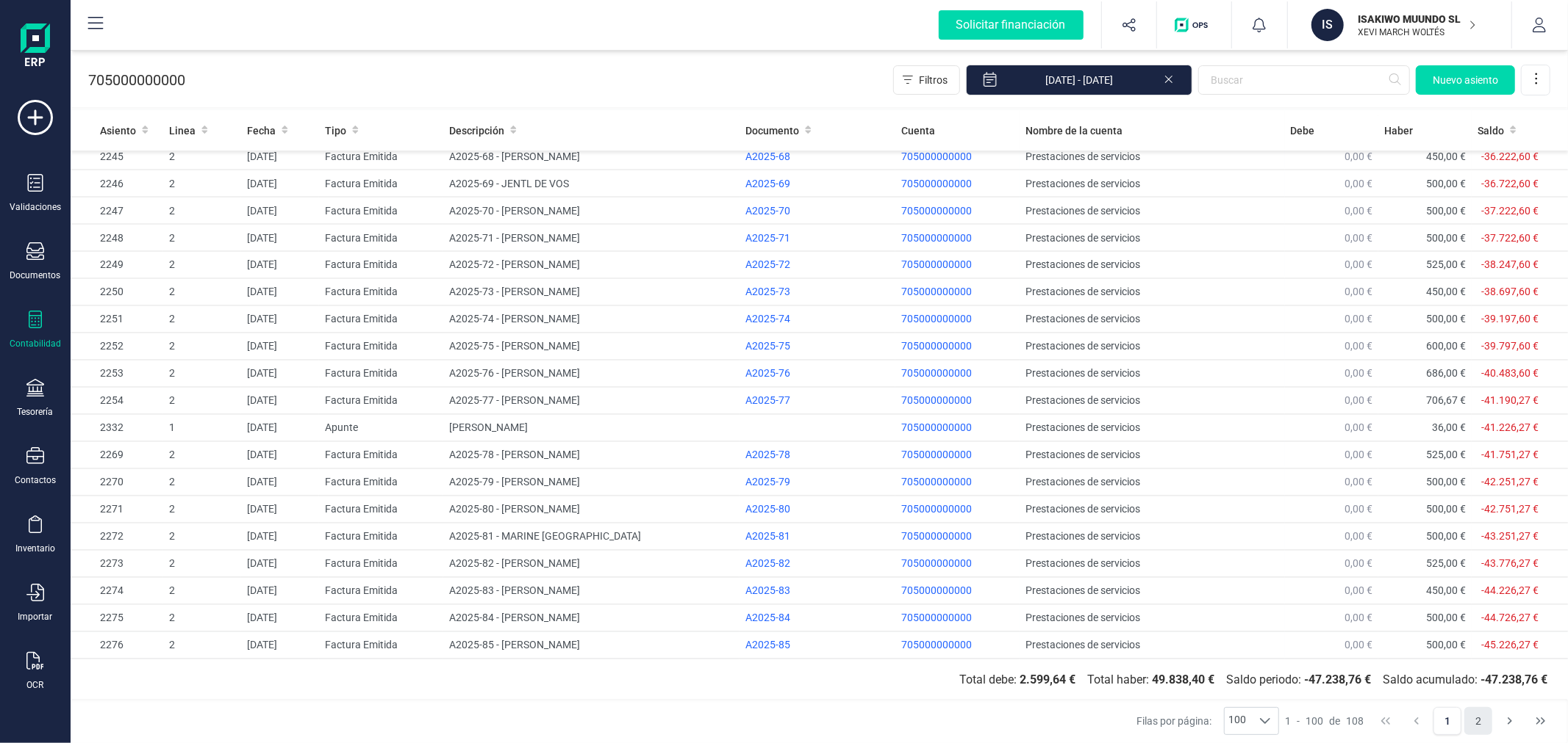
click at [1487, 725] on button "2" at bounding box center [1478, 721] width 28 height 28
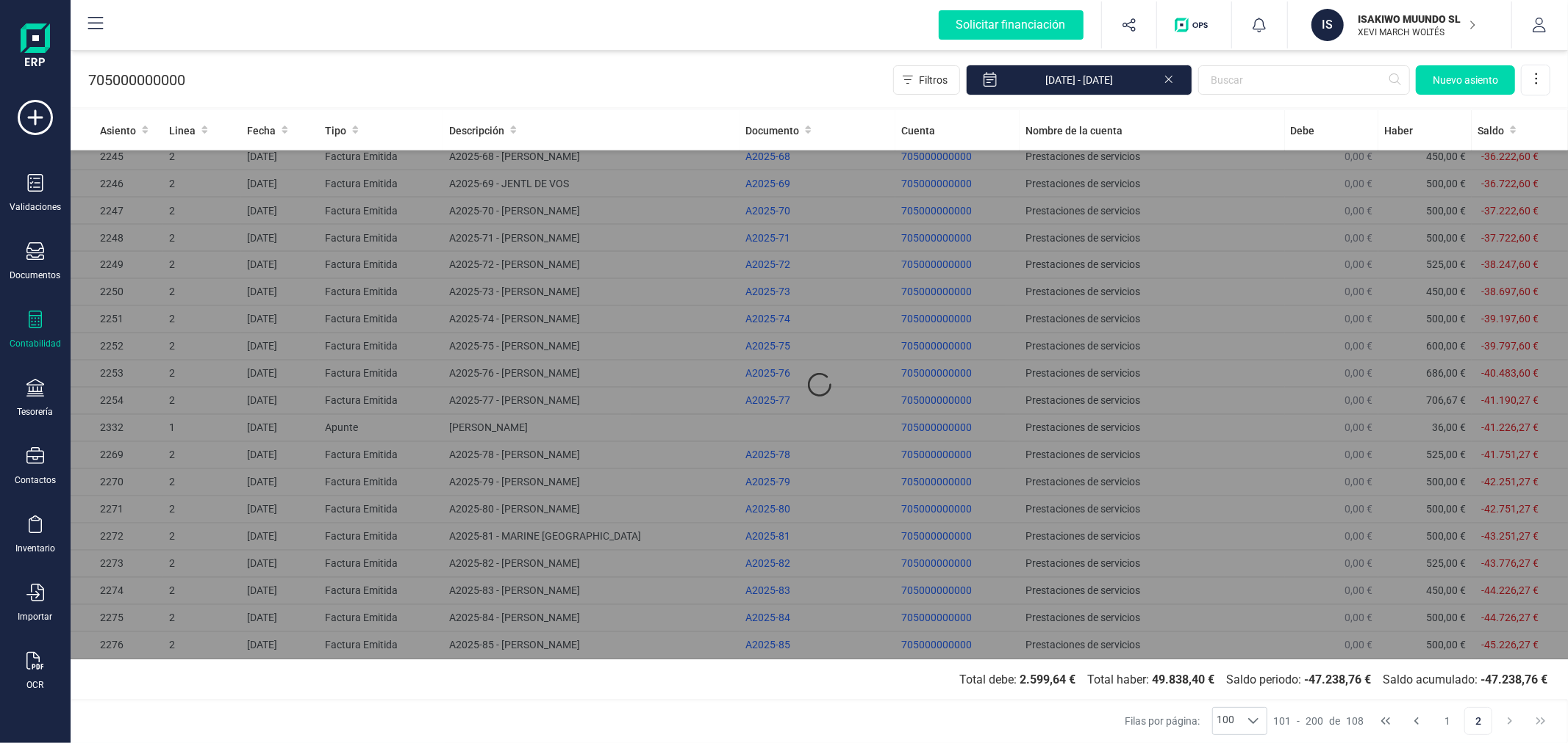
scroll to position [0, 0]
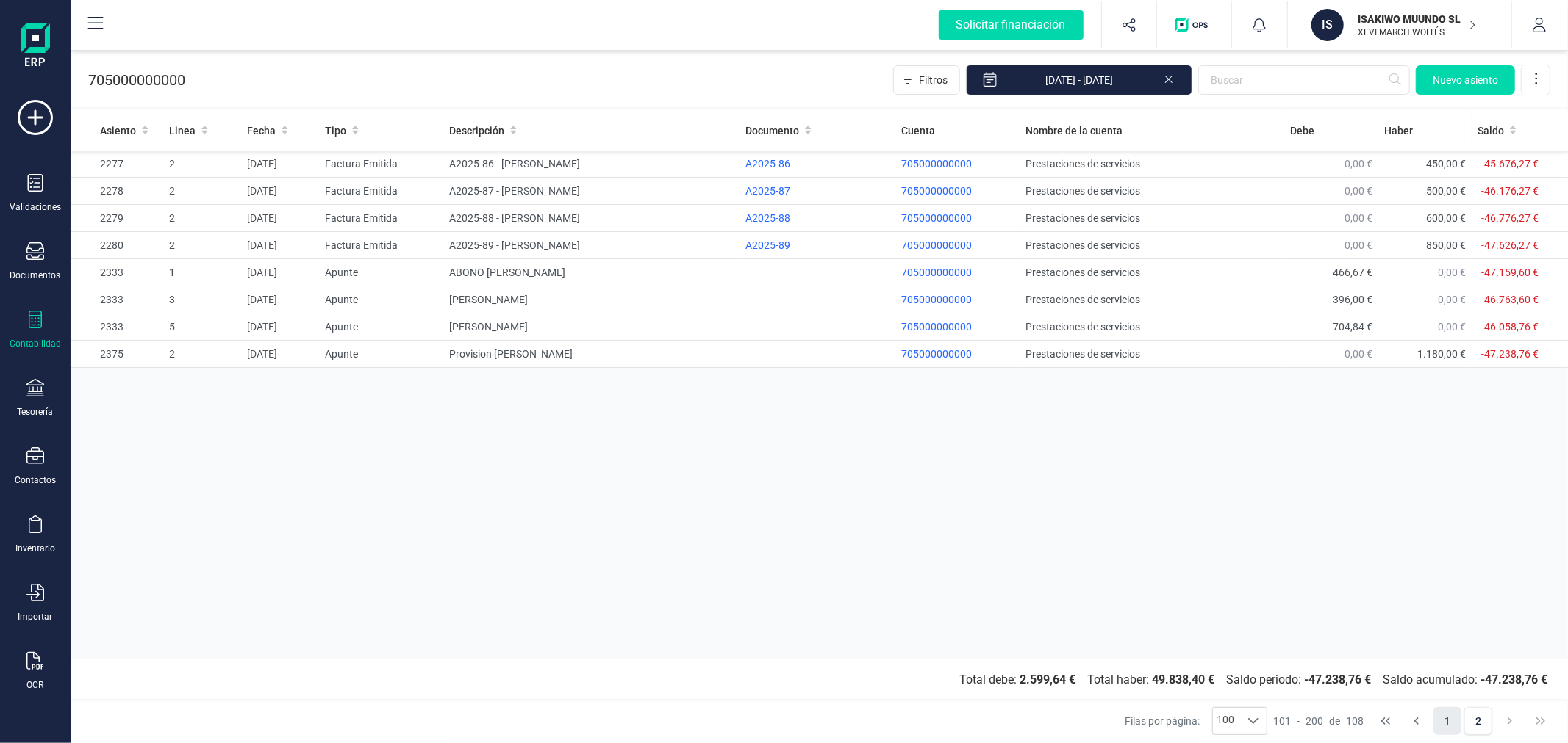
click at [1448, 724] on button "1" at bounding box center [1447, 721] width 28 height 28
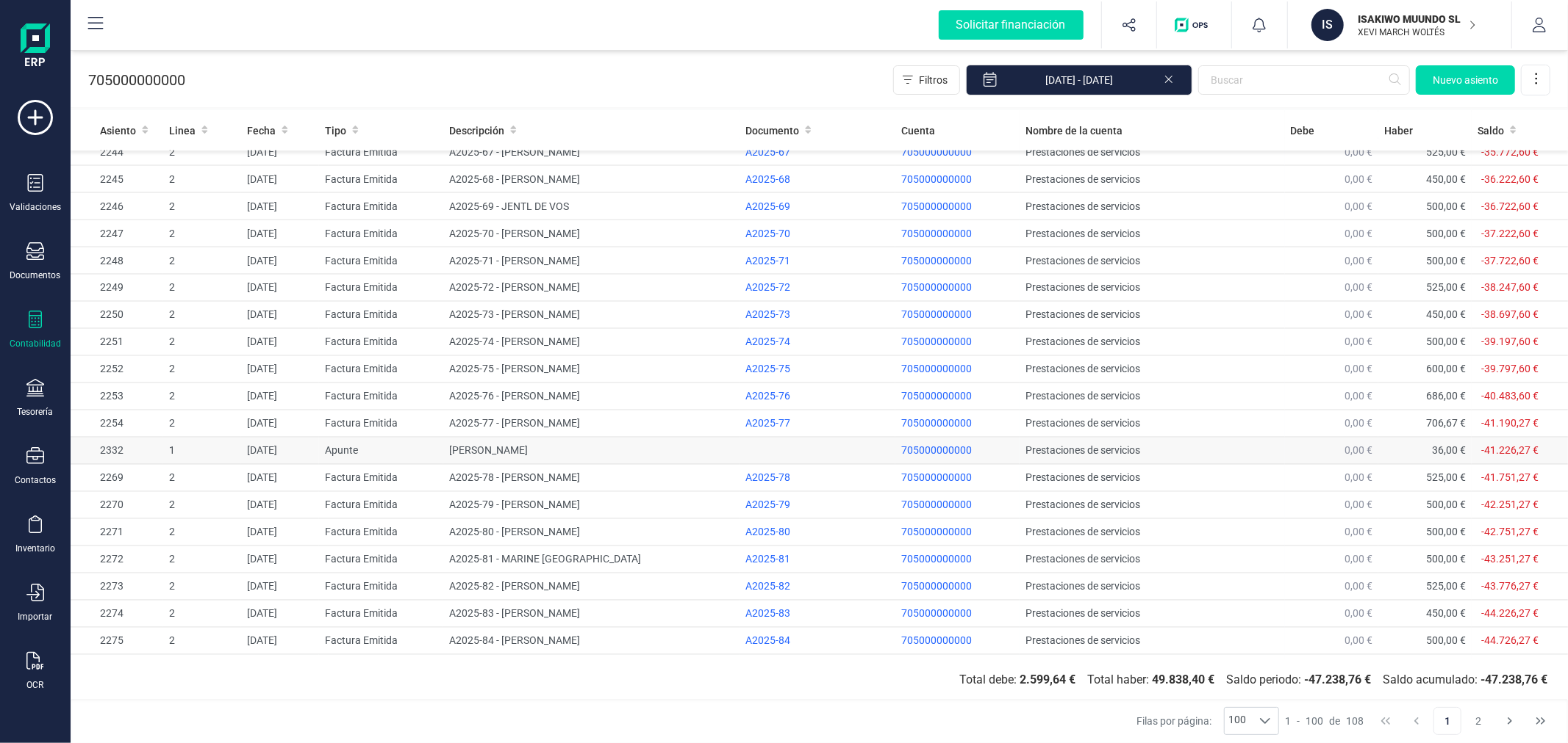
scroll to position [2214, 0]
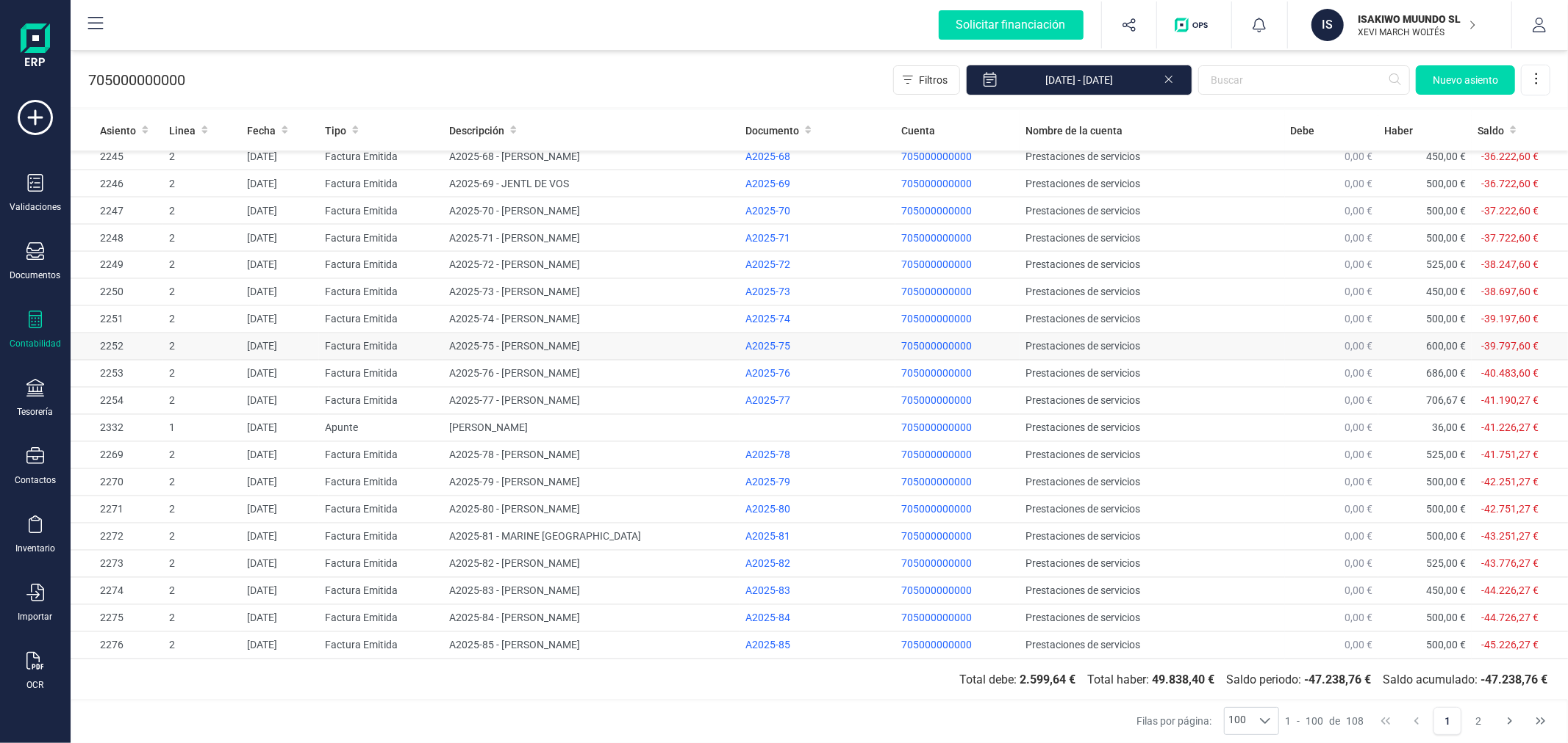
drag, startPoint x: 938, startPoint y: 340, endPoint x: 929, endPoint y: 349, distance: 12.7
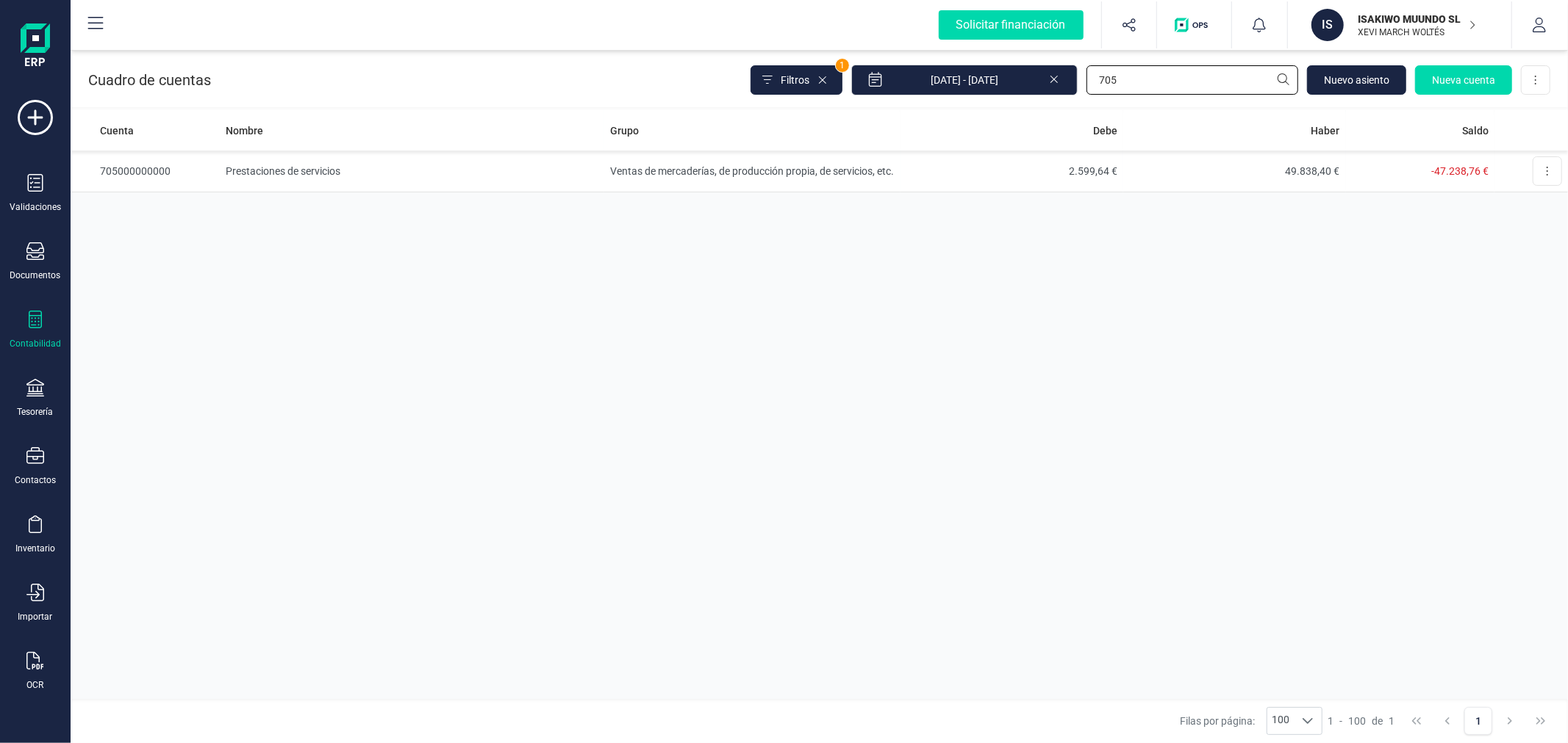
click at [1228, 76] on input "705" at bounding box center [1192, 80] width 212 height 29
type input "572"
click at [707, 160] on td "Tesorería" at bounding box center [752, 171] width 296 height 42
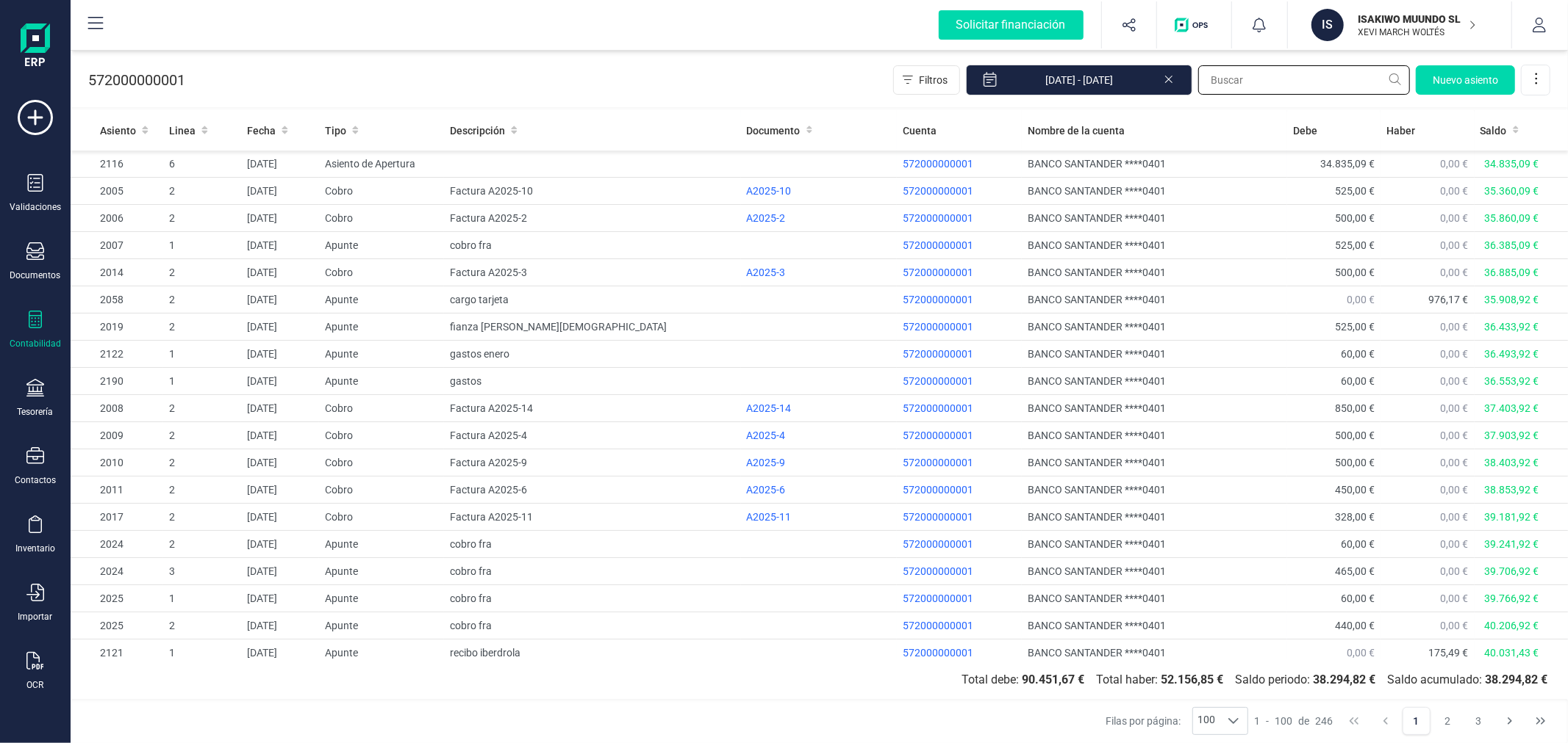
click at [1333, 83] on input "text" at bounding box center [1304, 80] width 212 height 29
type input "495"
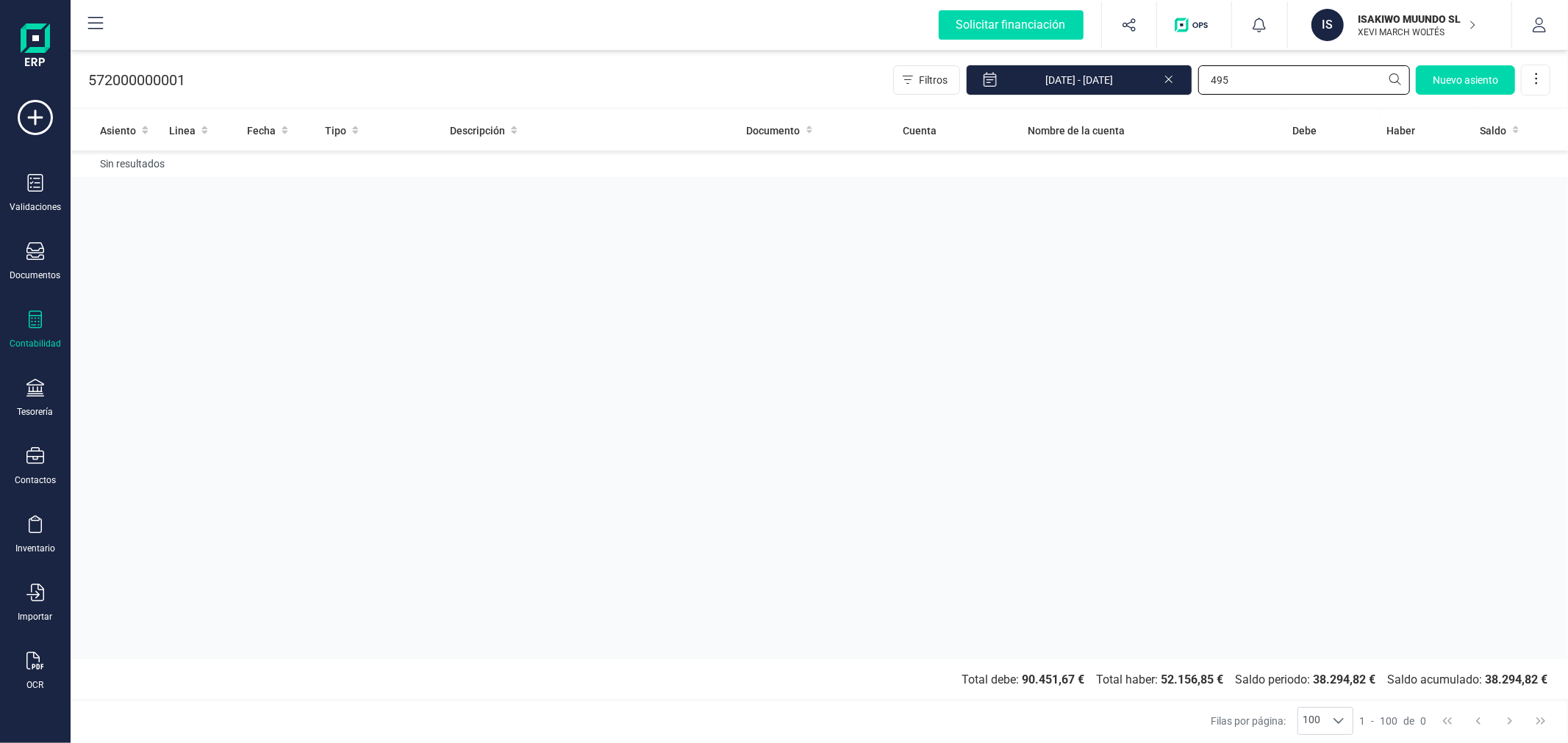
click at [1333, 83] on input "495" at bounding box center [1304, 80] width 212 height 29
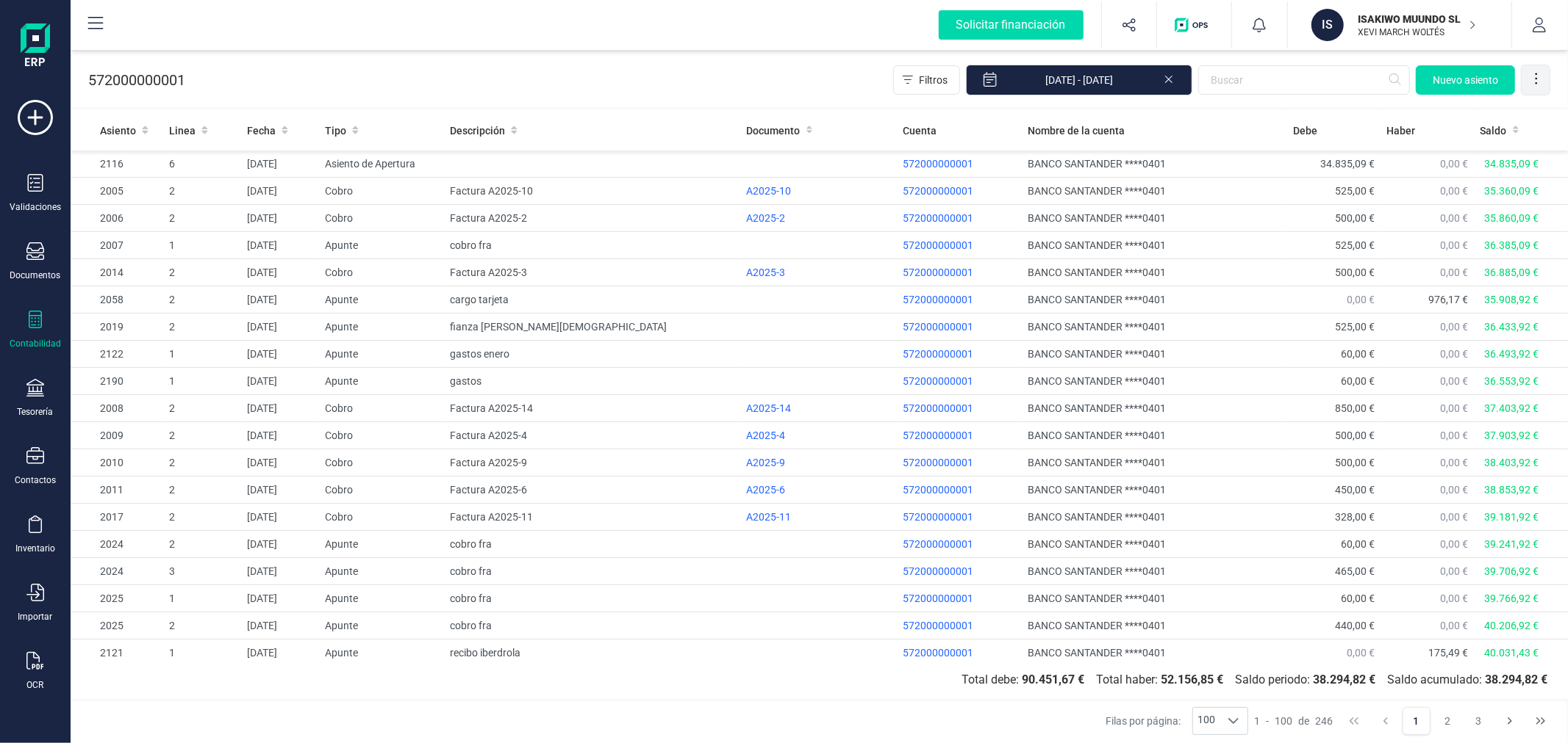
click at [1538, 81] on icon at bounding box center [1536, 79] width 15 height 15
click at [711, 64] on div "572000000001 Filtros 01/01/2025 - 28/08/2025 Nuevo asiento" at bounding box center [819, 77] width 1497 height 60
click at [936, 82] on span "Filtros" at bounding box center [933, 80] width 29 height 15
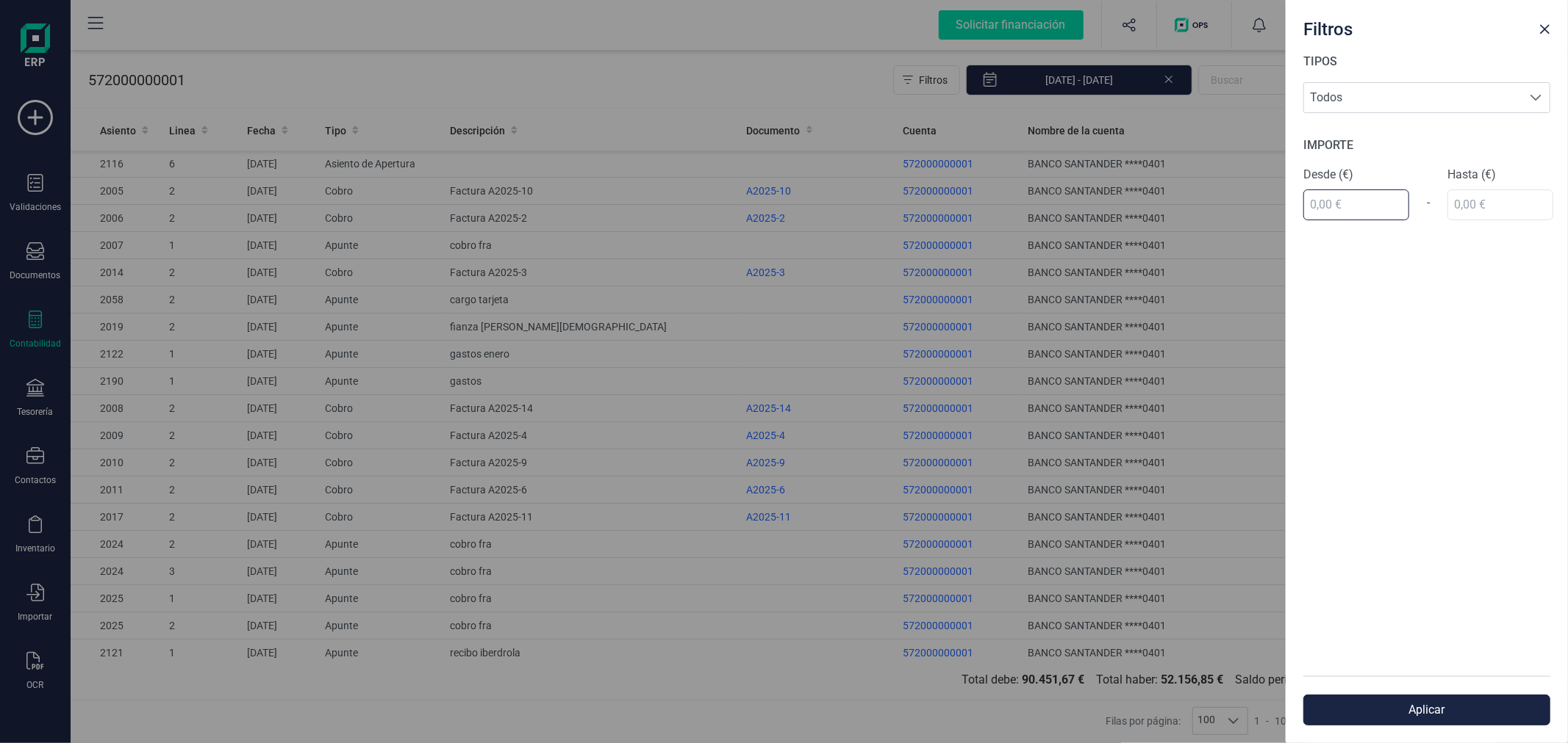
click at [1349, 206] on input "text" at bounding box center [1356, 204] width 106 height 31
type input "495,00 €"
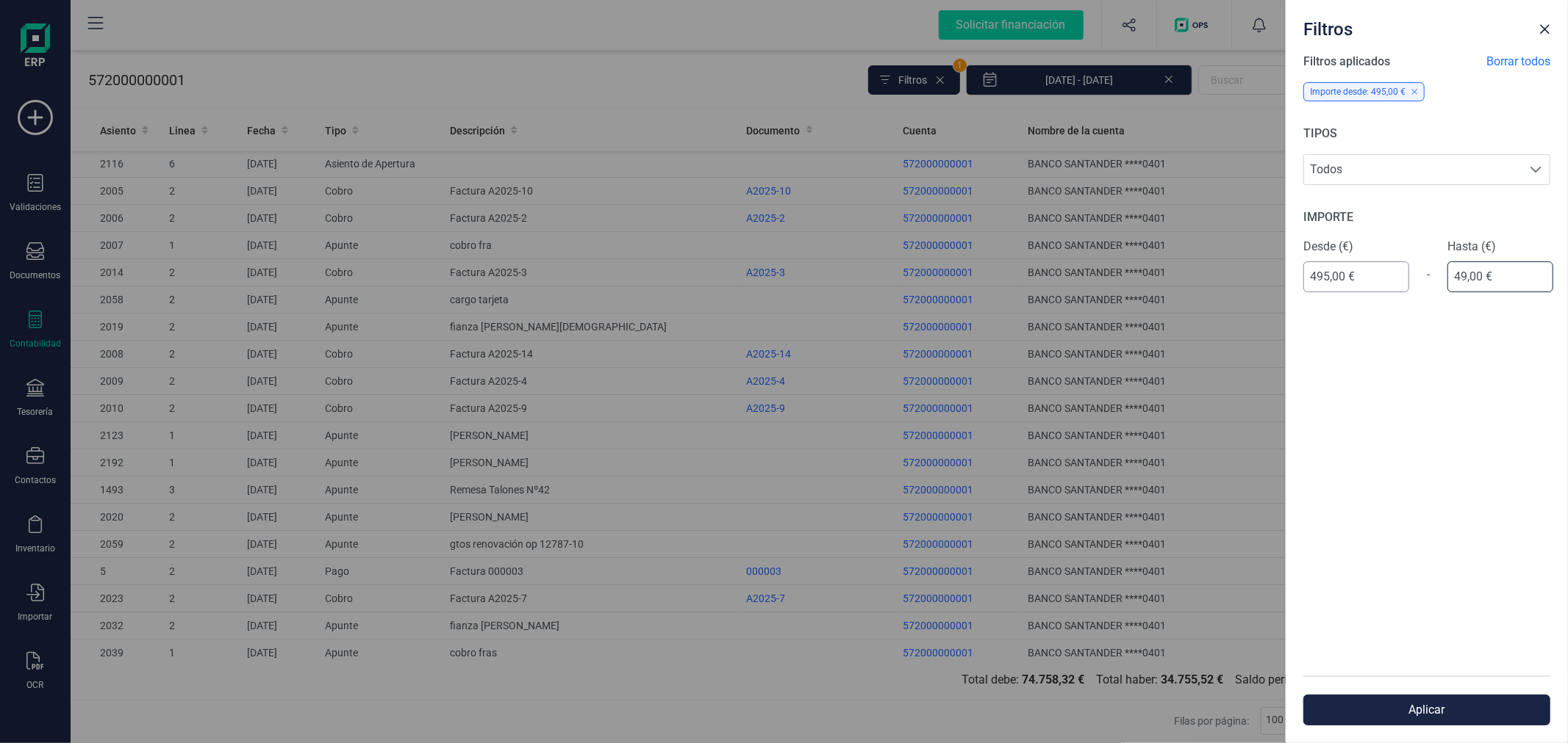
type input "495,00 €"
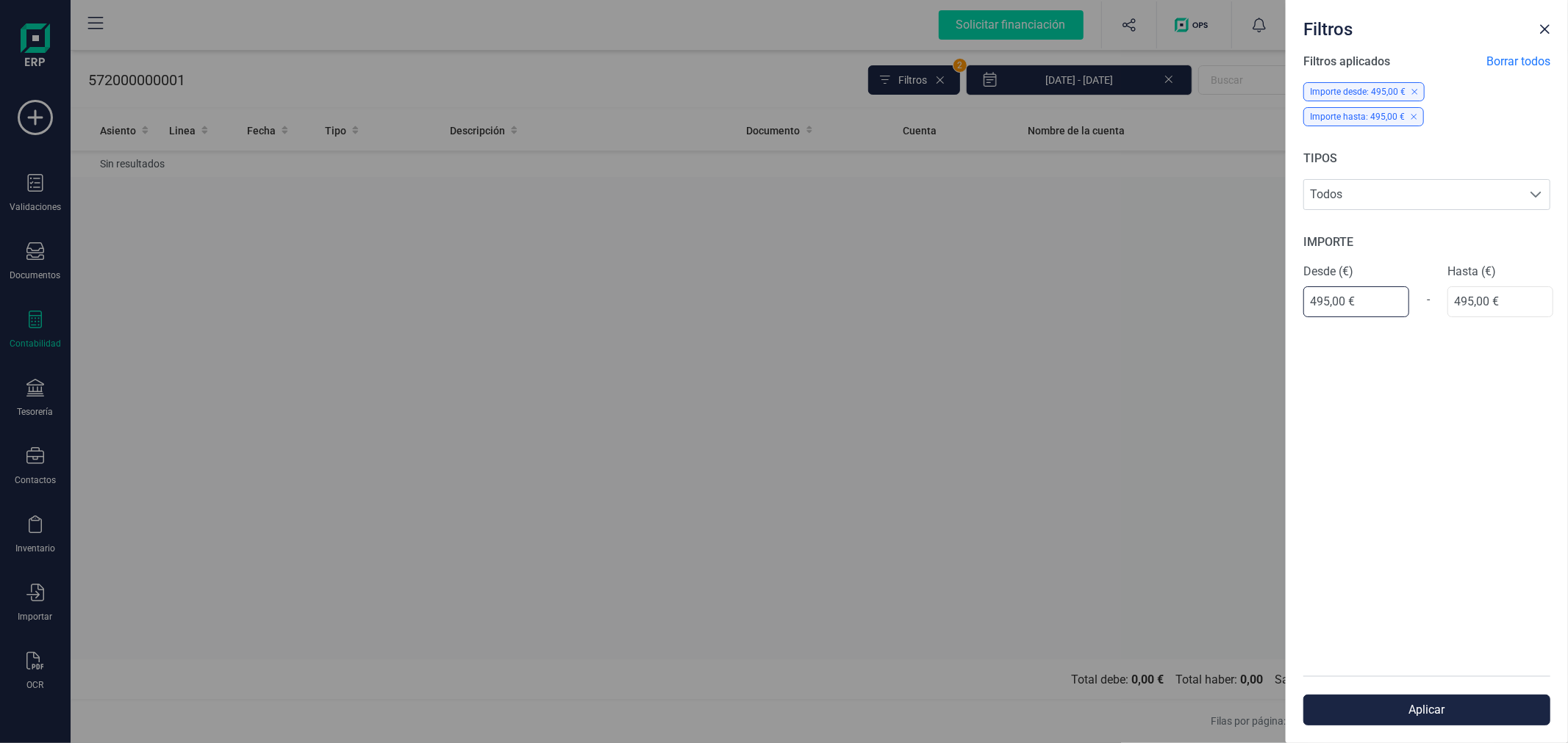
drag, startPoint x: 1377, startPoint y: 273, endPoint x: 1294, endPoint y: 283, distance: 83.6
click at [1294, 283] on div "Filtros aplicados Borrar todos Importe desde: 495,00 € Importe hasta: 495,00 € …" at bounding box center [1426, 364] width 282 height 623
type input "495,00 €"
type input "4,00 €"
type input "685,00 €"
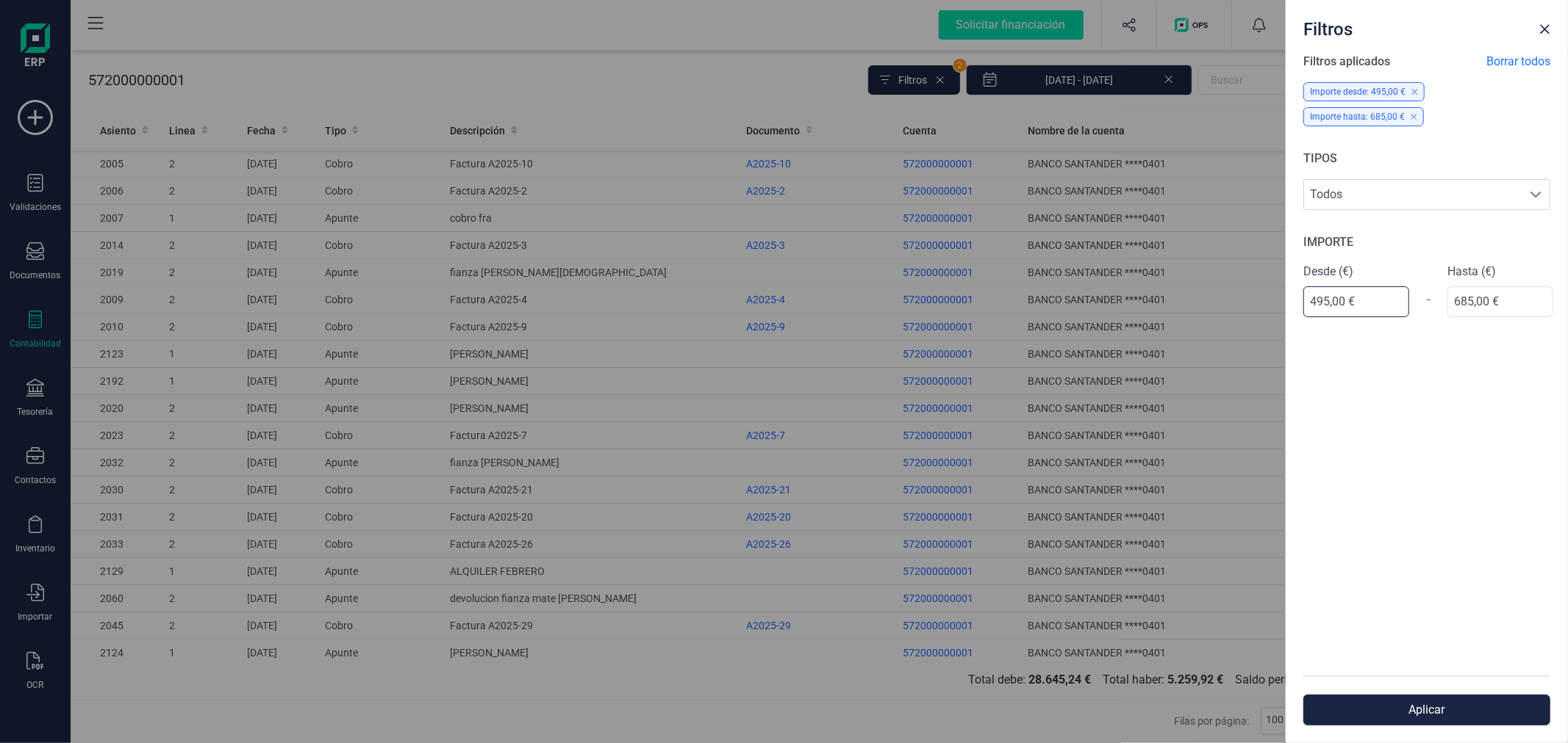
click at [1376, 286] on input "495,00 €" at bounding box center [1356, 301] width 106 height 31
type input "685,00 €"
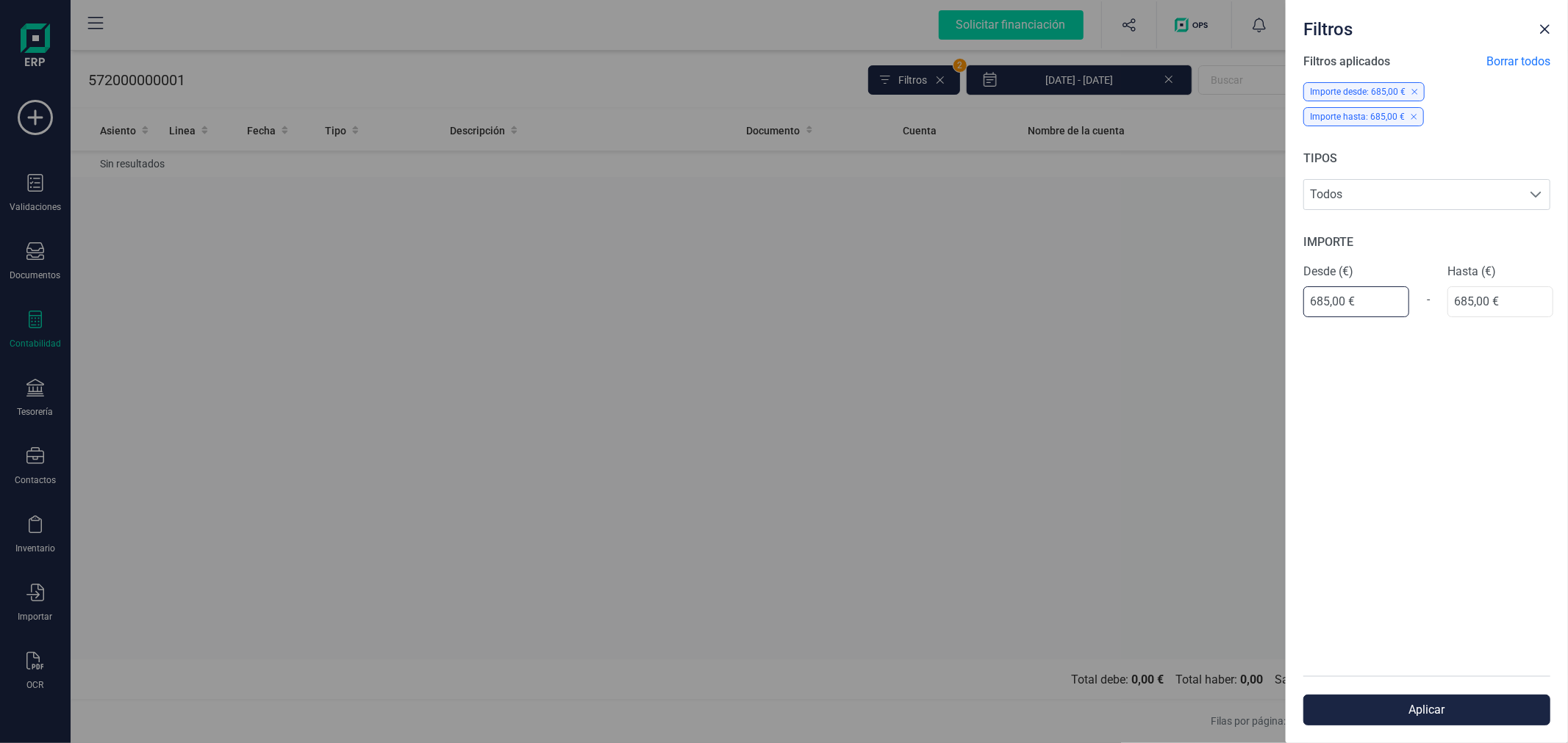
drag, startPoint x: 1363, startPoint y: 276, endPoint x: 1265, endPoint y: 287, distance: 98.6
click at [1265, 287] on div "Filtros Filtros aplicados Borrar todos Importe desde: 685,00 € Importe hasta: 6…" at bounding box center [784, 371] width 1568 height 743
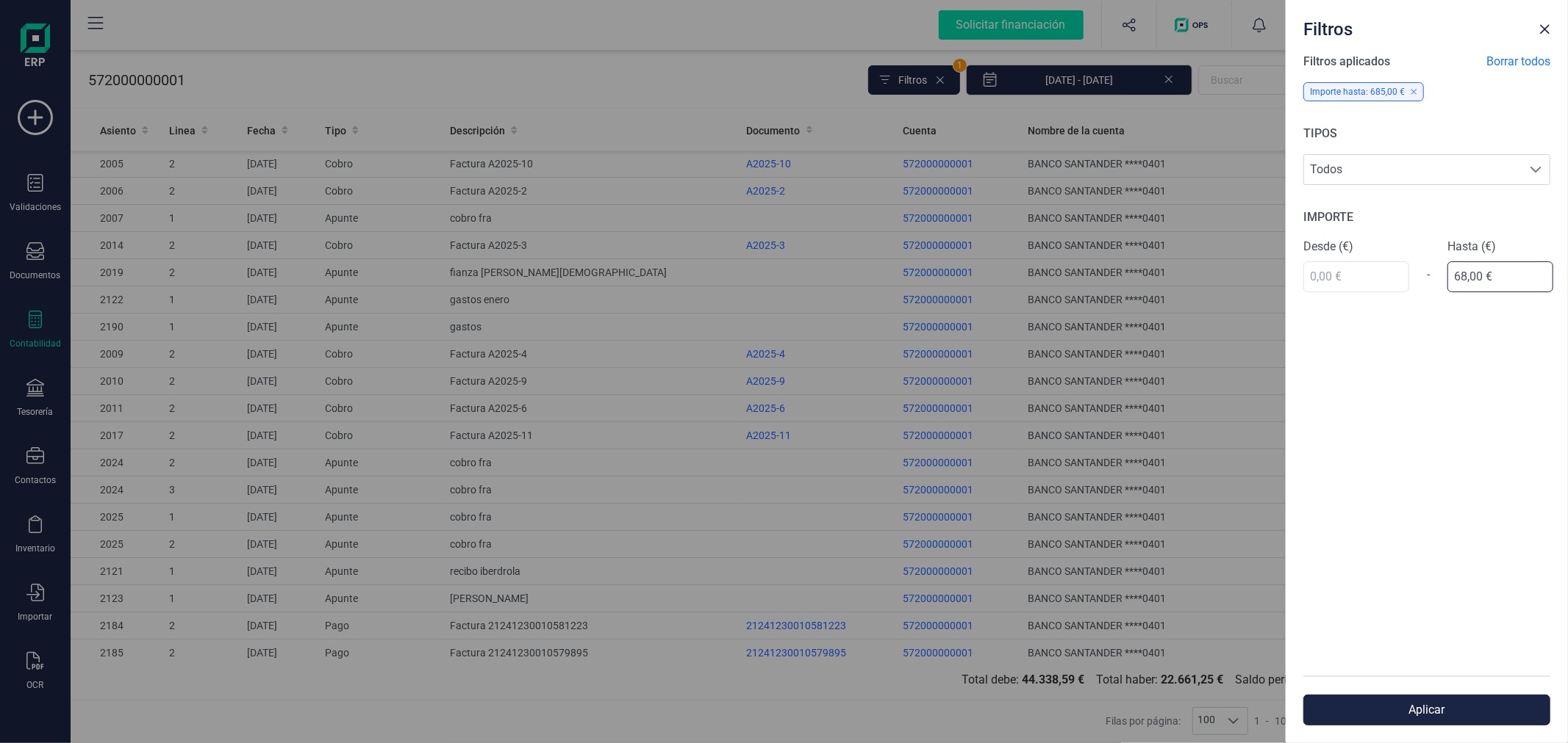
type input "6,00 €"
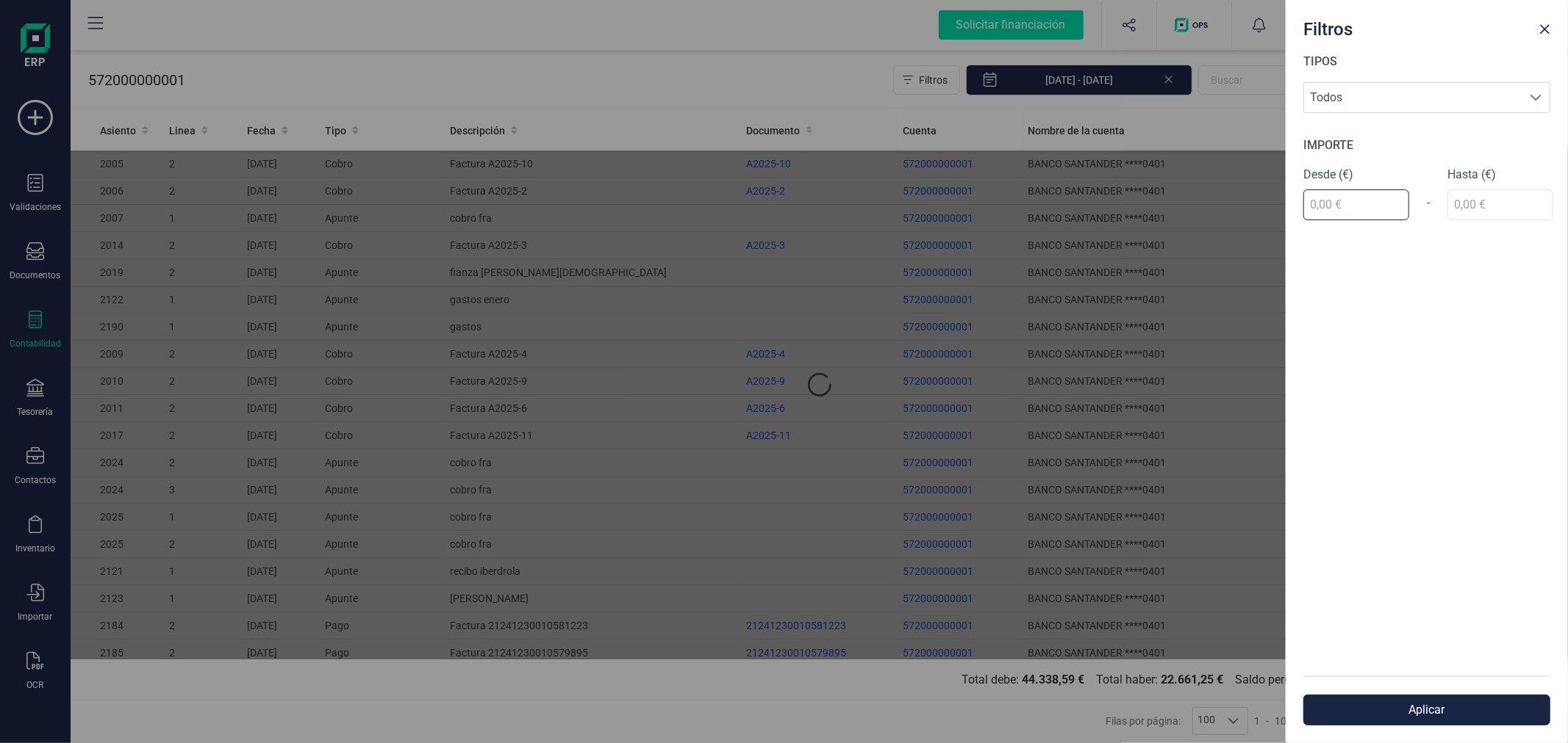
click at [1345, 201] on input "text" at bounding box center [1356, 204] width 106 height 31
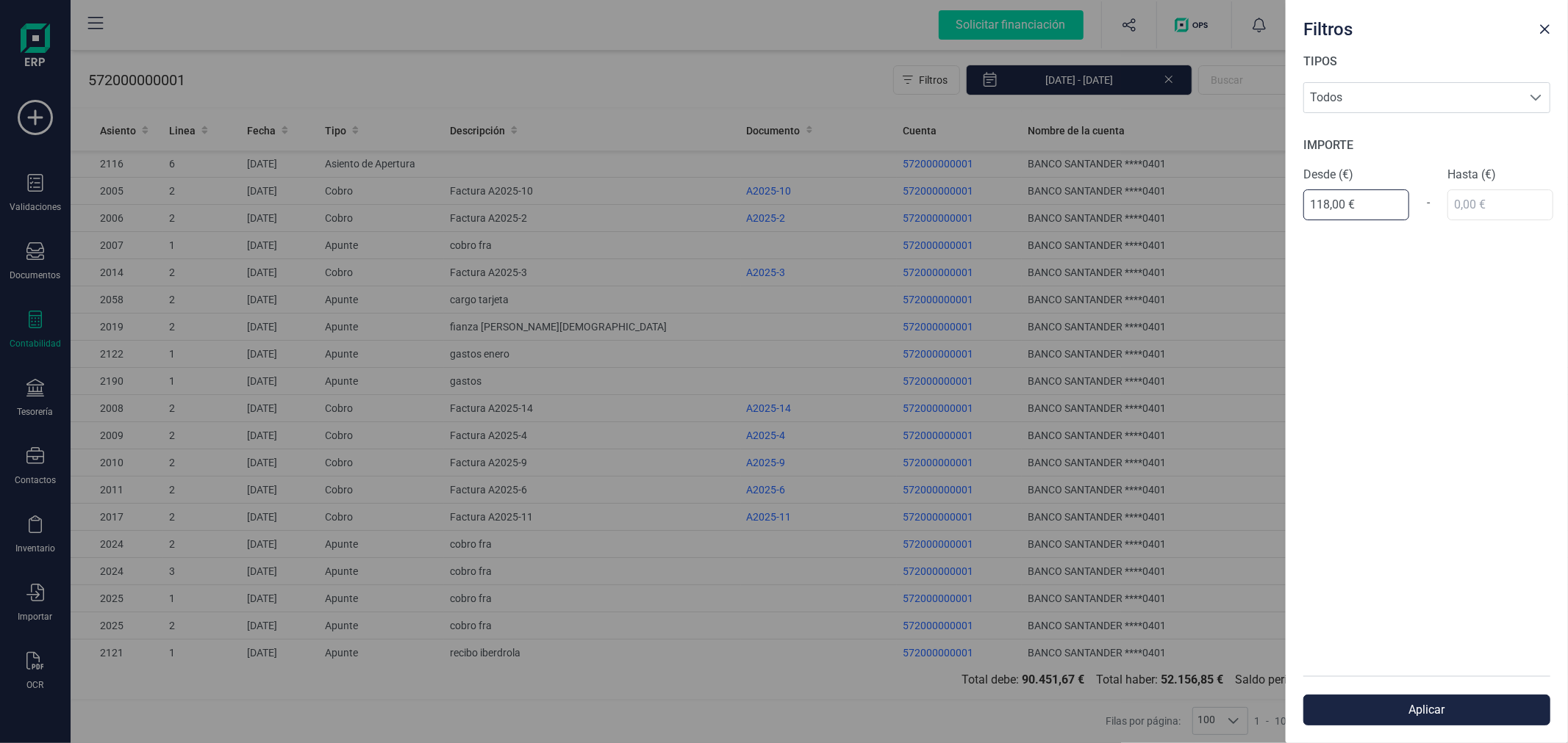
type input "1.180,00 €"
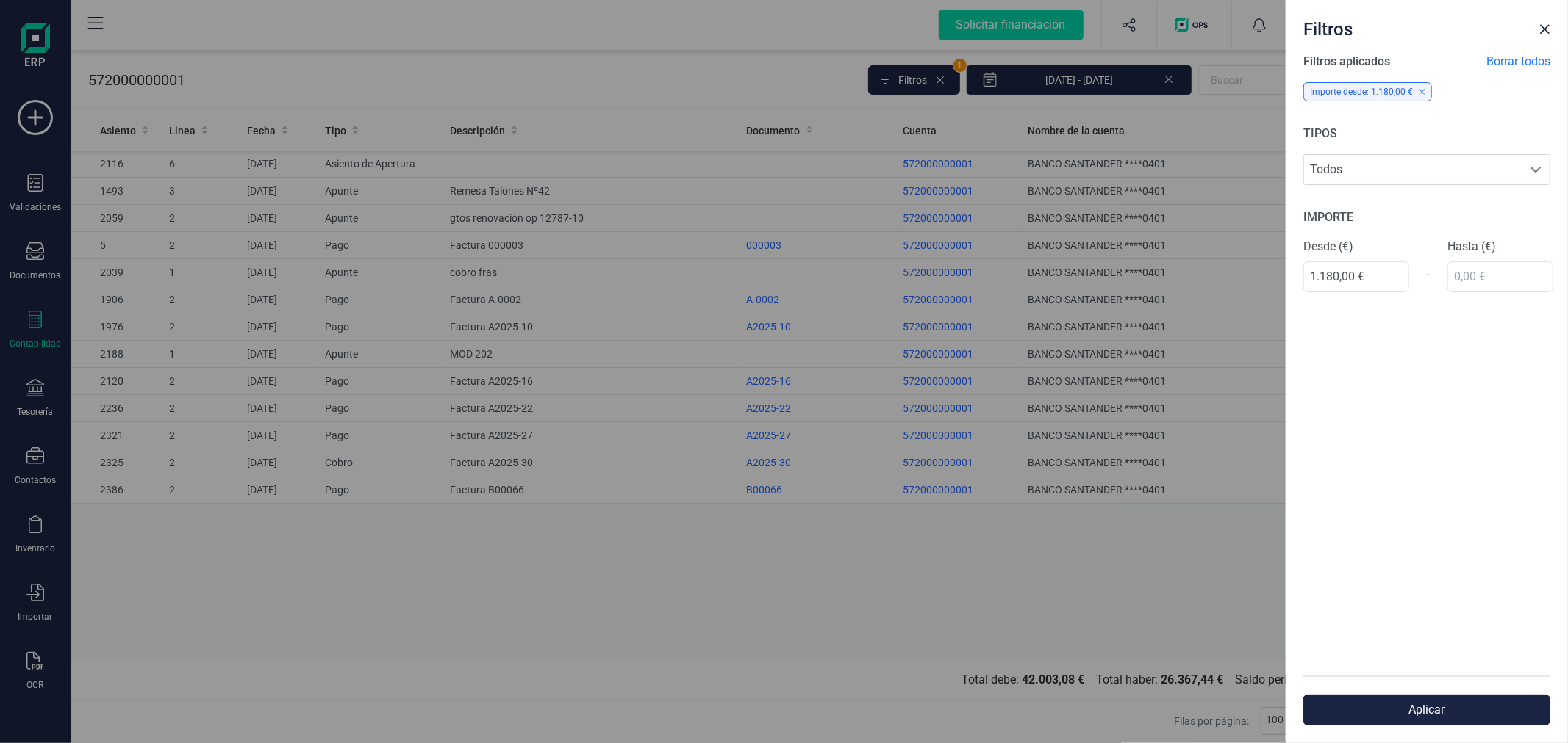
click at [1430, 713] on button "Aplicar" at bounding box center [1427, 710] width 247 height 31
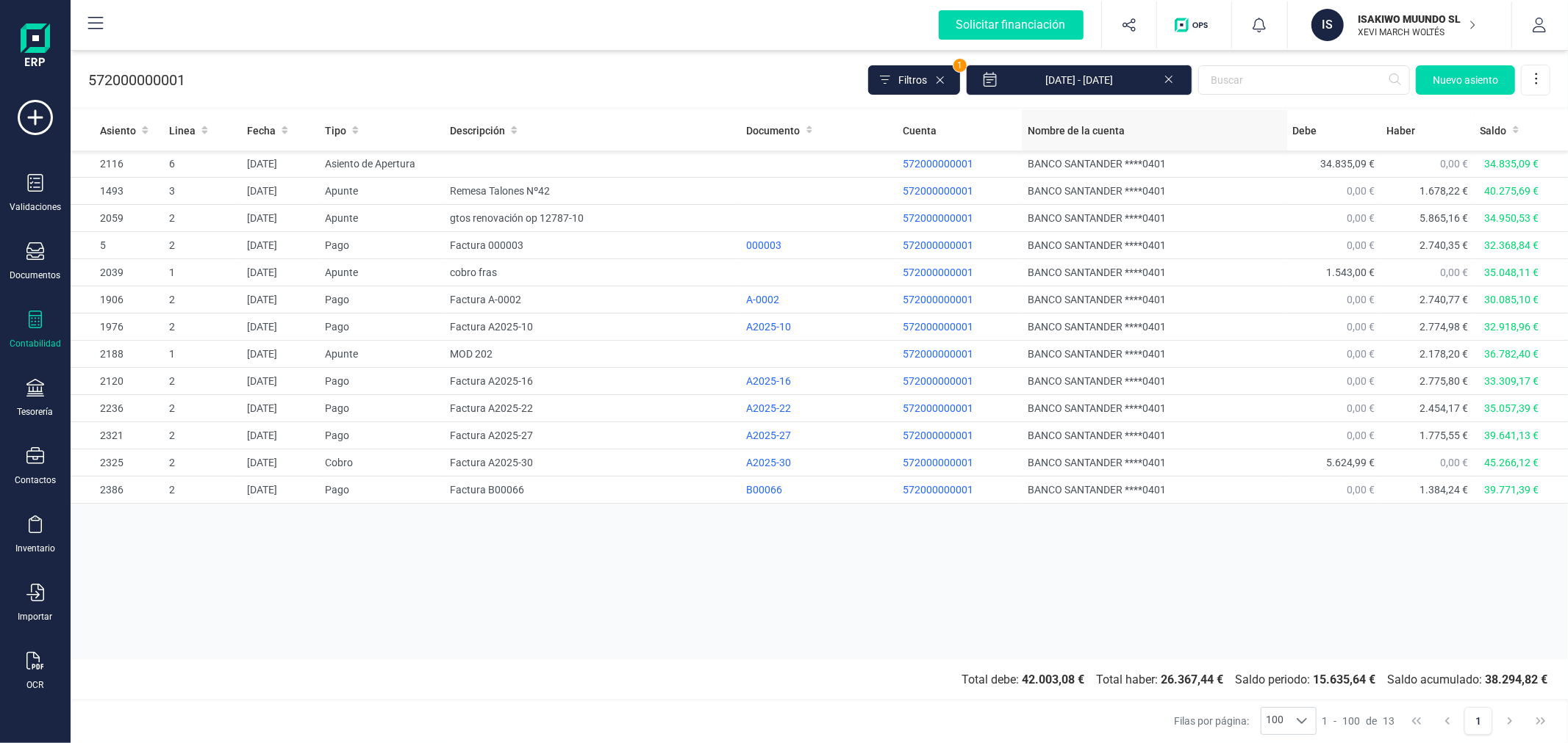
drag, startPoint x: 953, startPoint y: 83, endPoint x: 1040, endPoint y: 116, distance: 93.0
click at [946, 83] on icon at bounding box center [940, 80] width 12 height 12
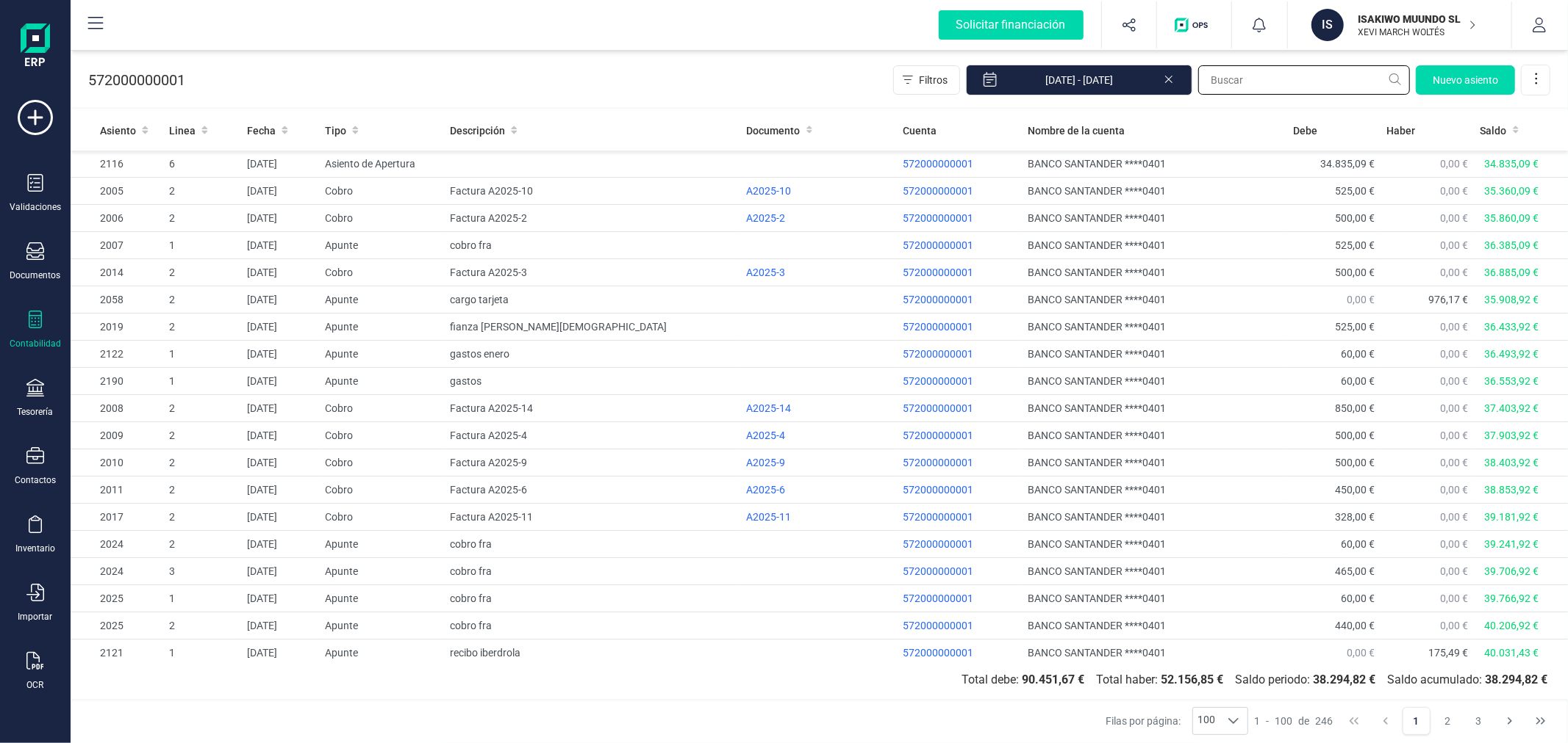
click at [1255, 88] on input "text" at bounding box center [1304, 80] width 212 height 29
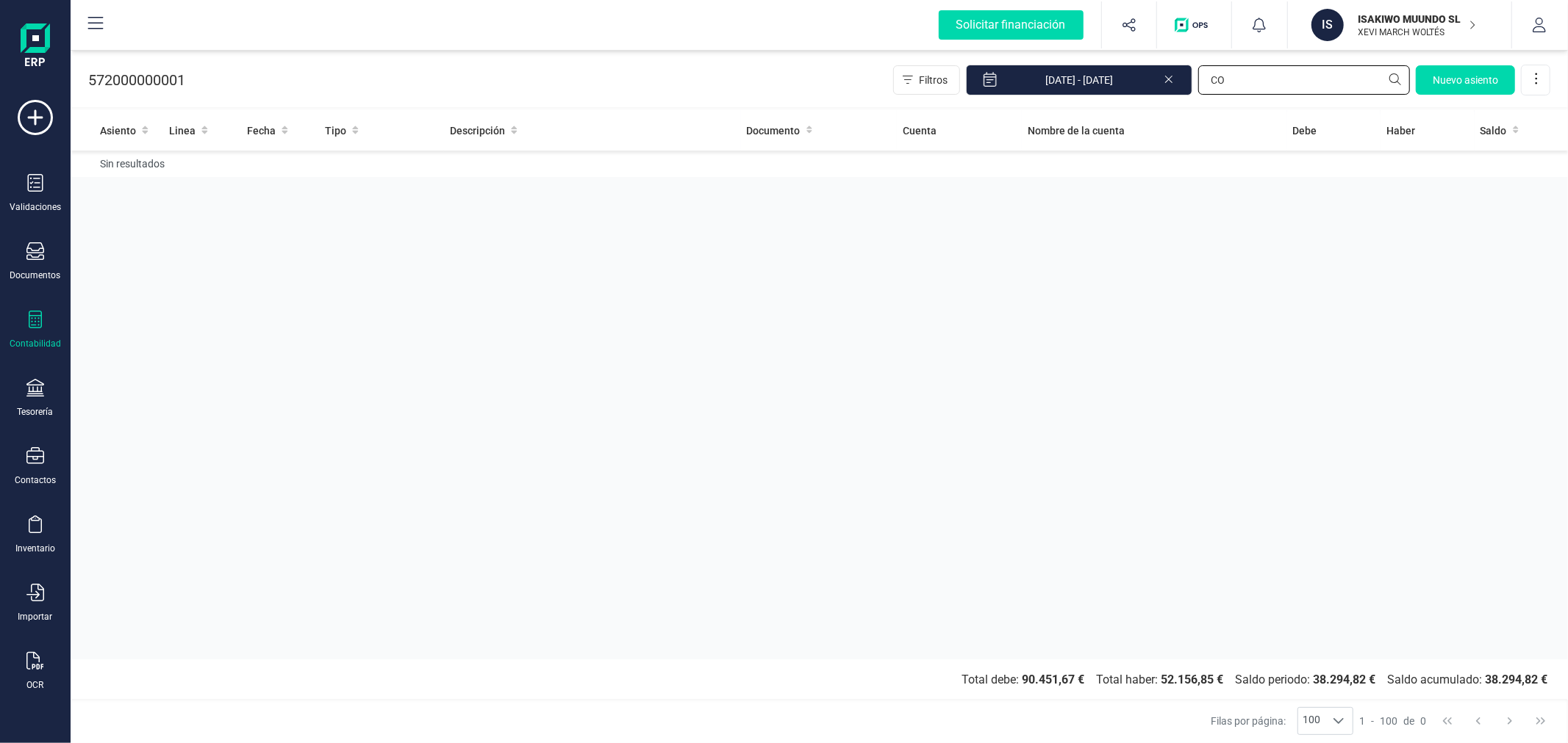
type input "C"
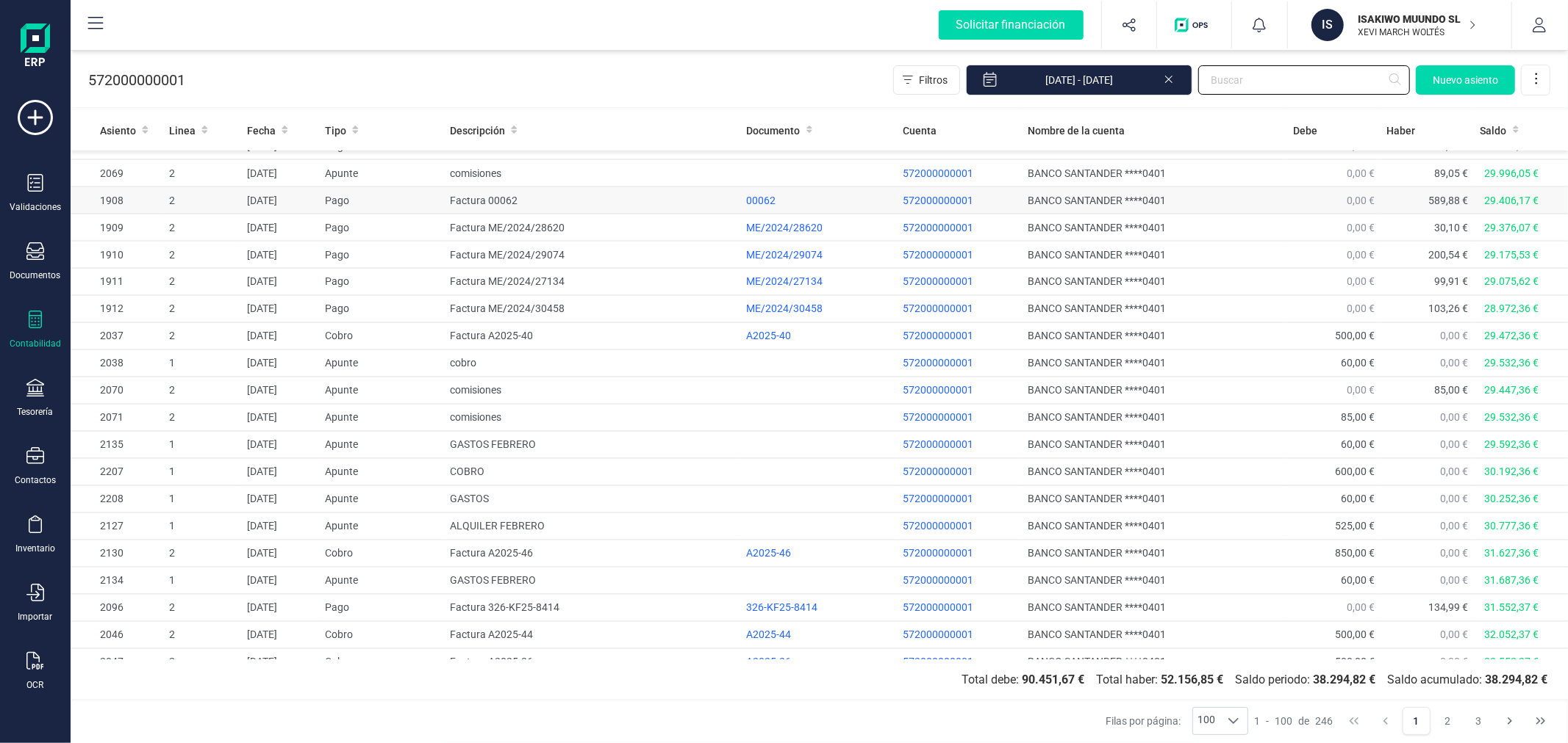
scroll to position [2214, 0]
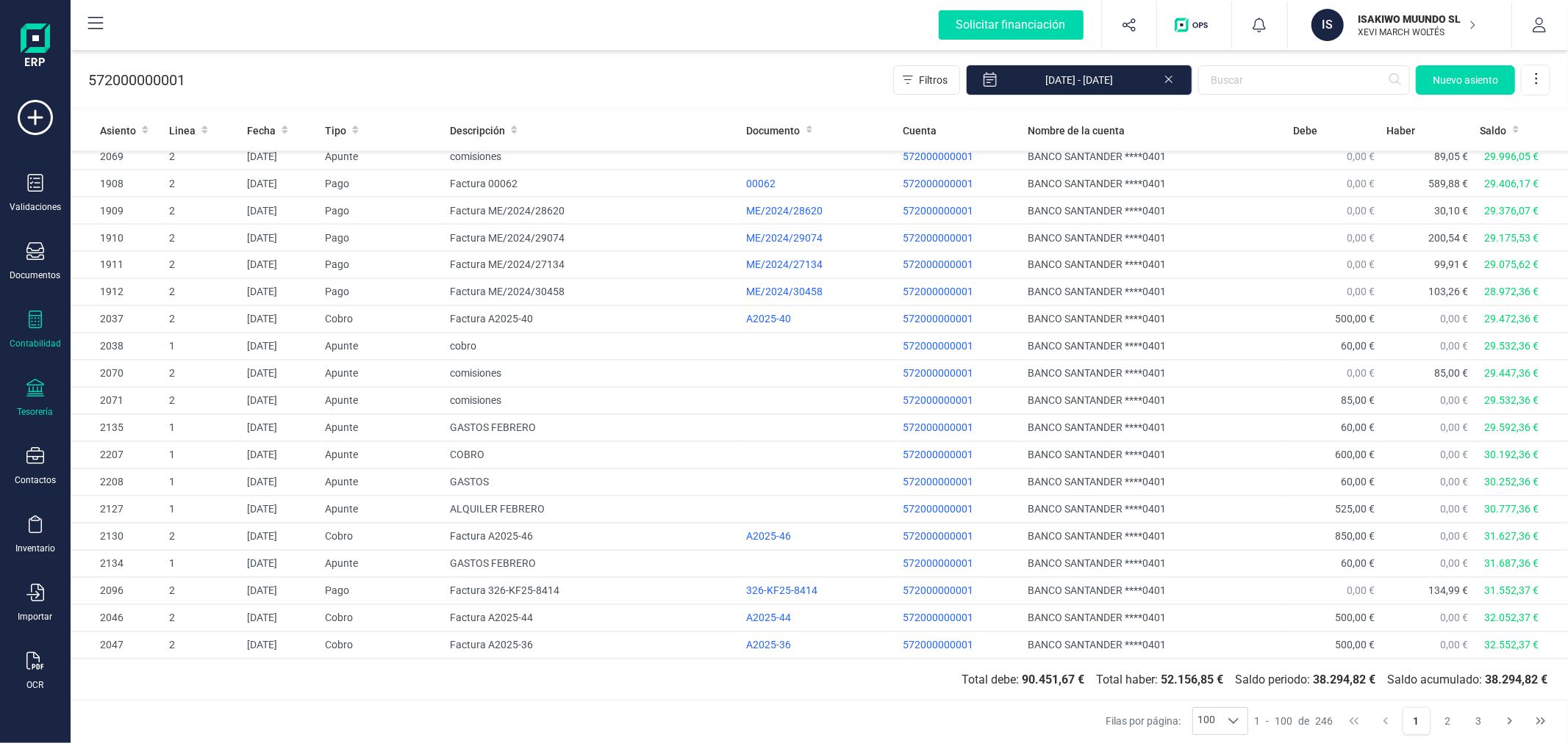
click at [44, 404] on div "Tesorería" at bounding box center [35, 399] width 59 height 39
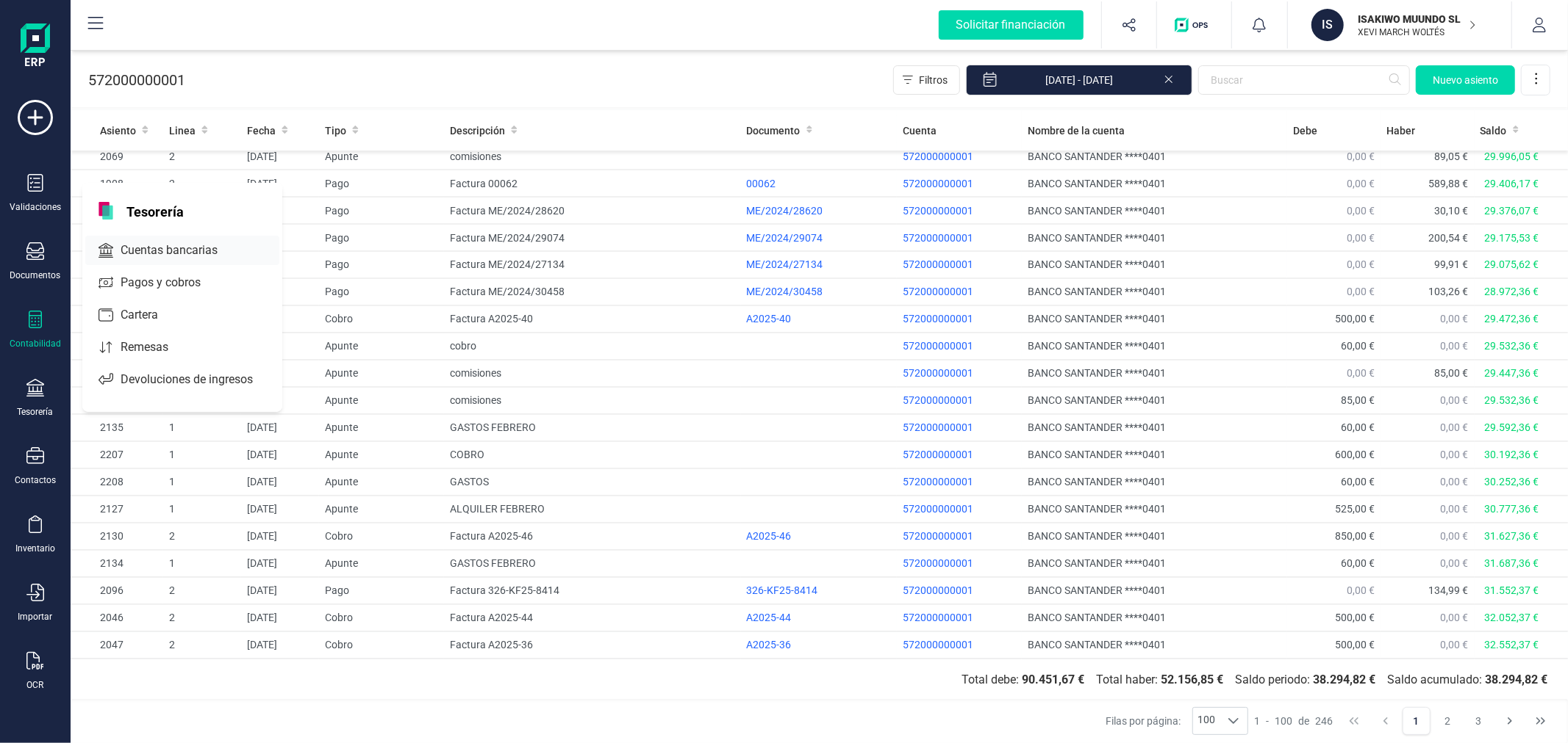
click at [145, 243] on span "Cuentas bancarias" at bounding box center [180, 250] width 129 height 17
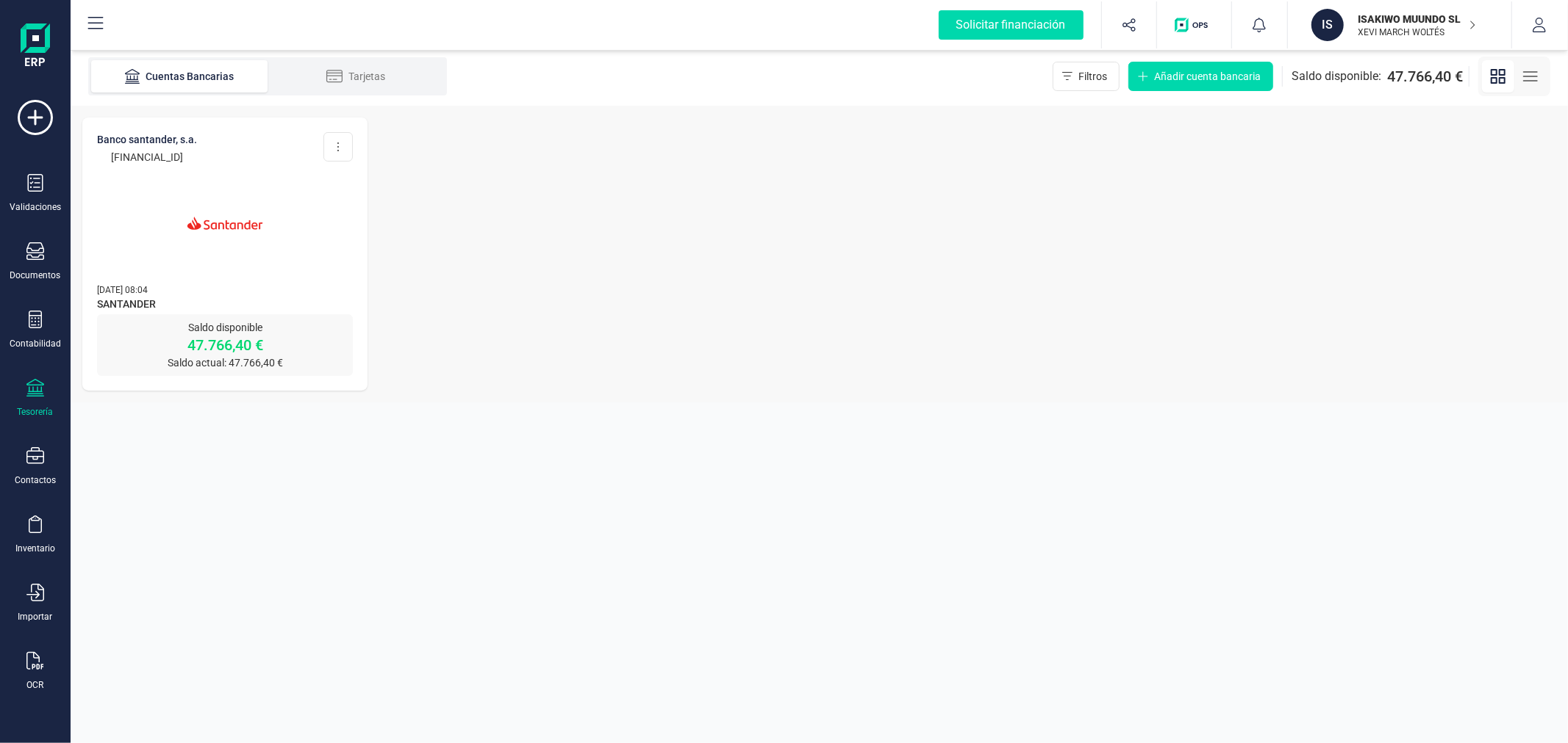
click at [153, 247] on div at bounding box center [225, 214] width 256 height 100
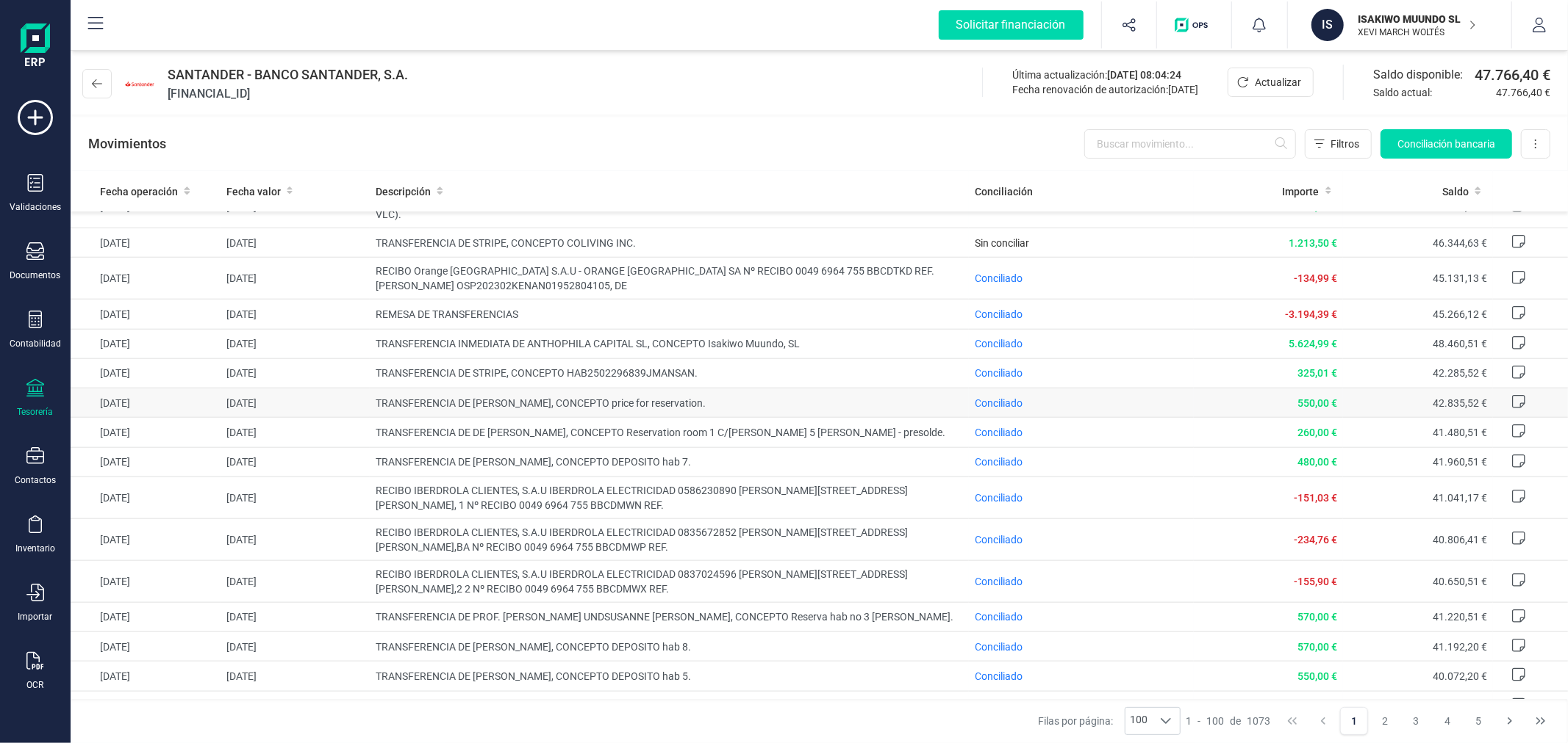
scroll to position [1142, 0]
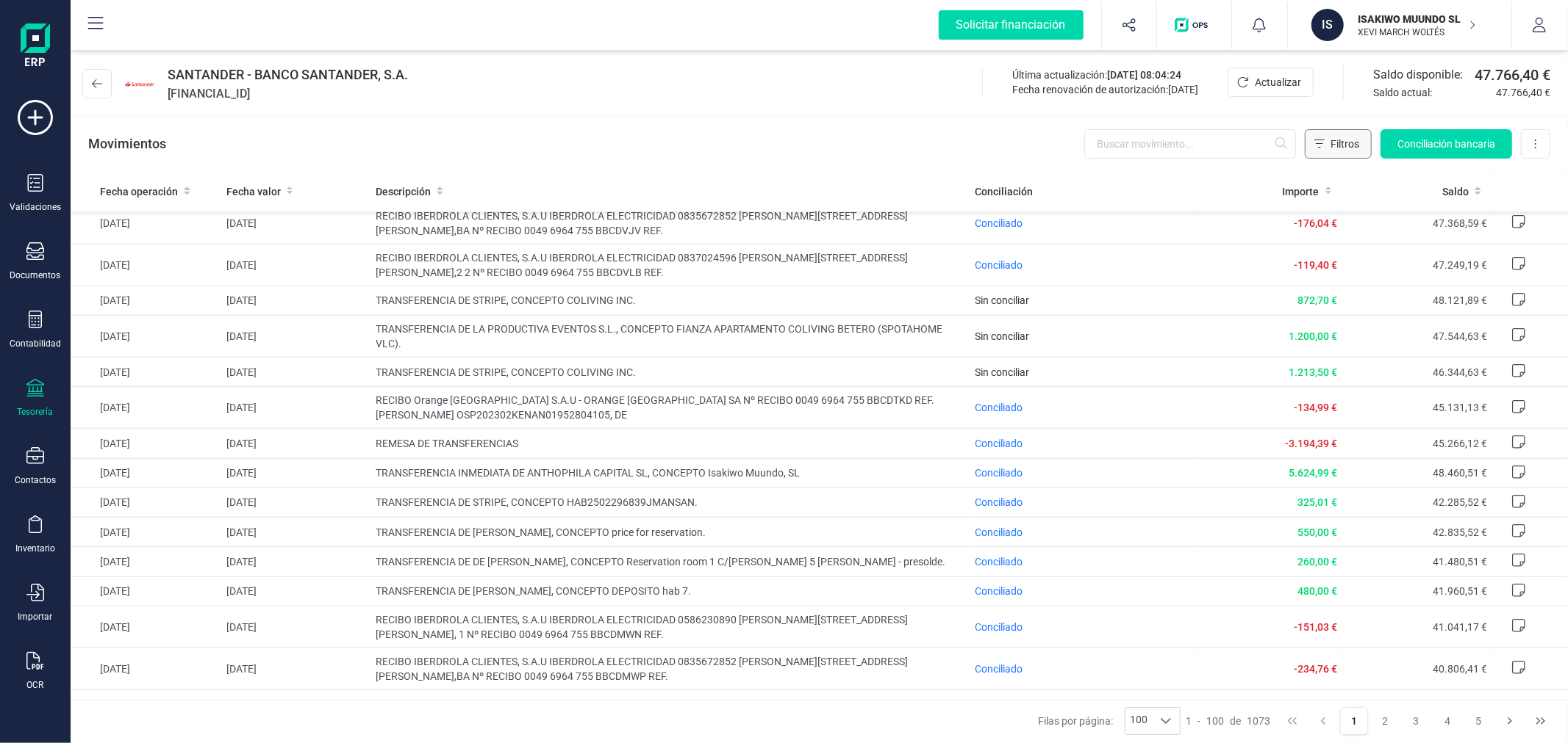
click at [1321, 138] on icon "Filtros" at bounding box center [1319, 144] width 11 height 12
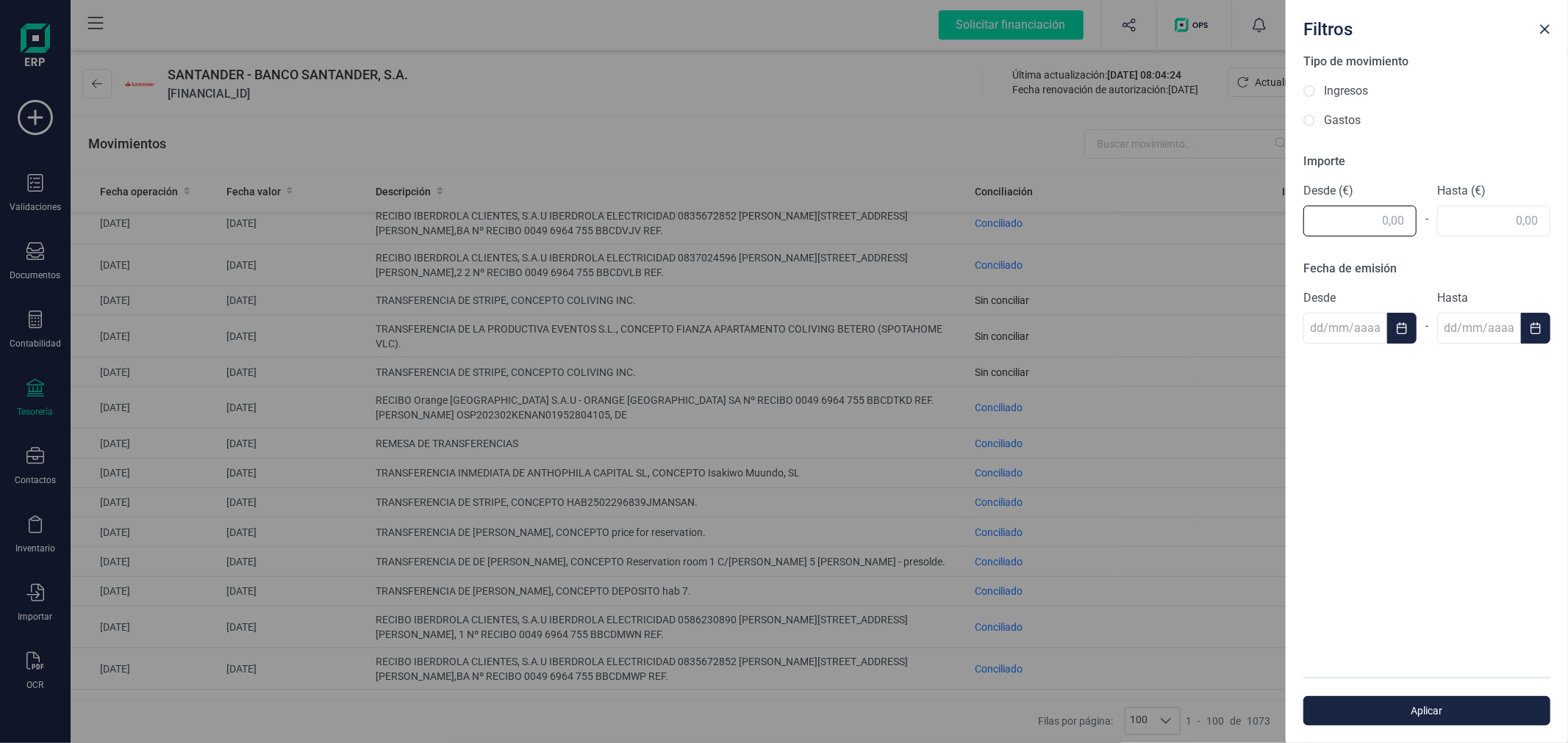
click at [1350, 229] on input "text" at bounding box center [1360, 221] width 114 height 31
click at [1491, 216] on div "Tipo de movimiento Ingresos Gastos Importe Desde (€) 1.200 - Hasta (€) Fecha de…" at bounding box center [1426, 364] width 282 height 624
type input "1.200,00"
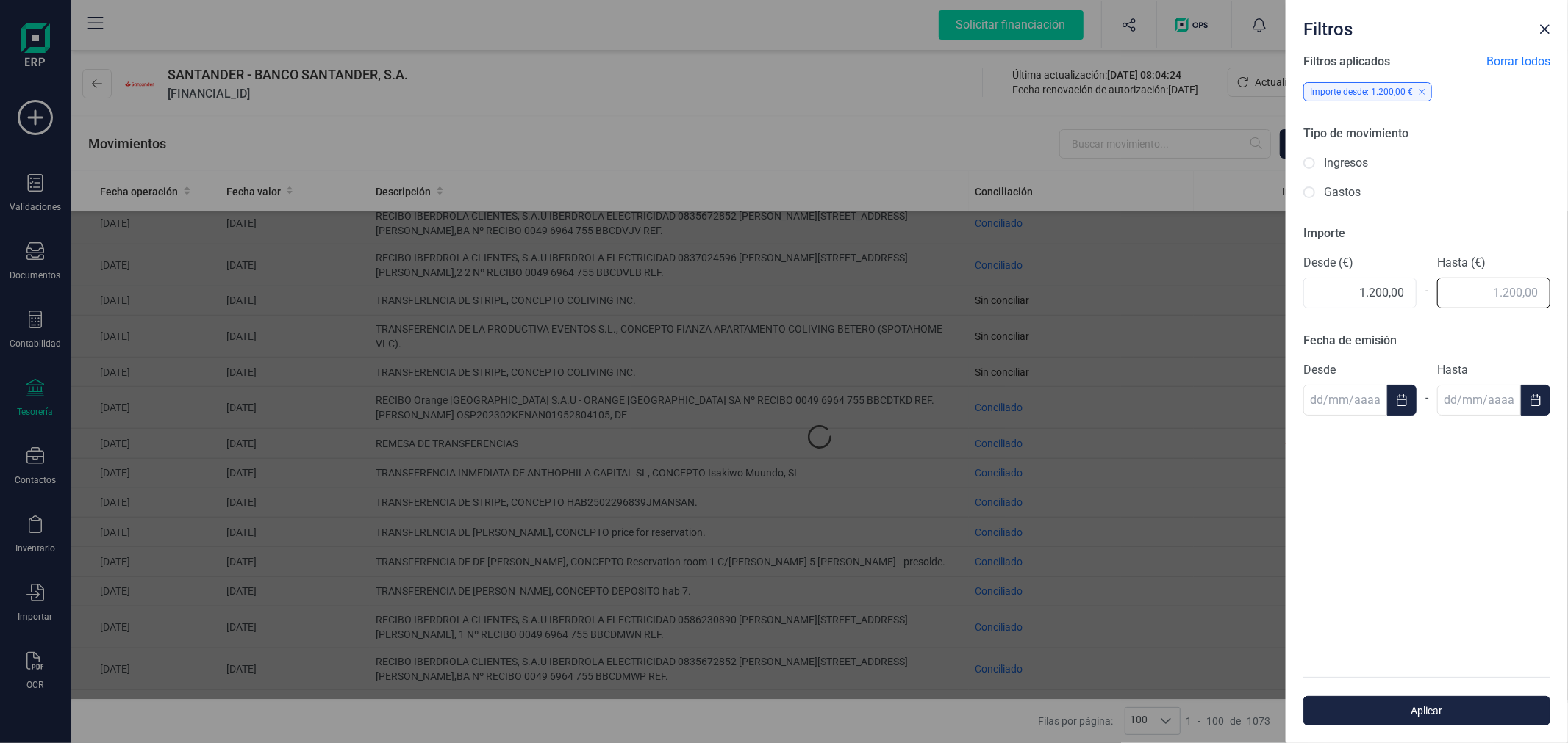
scroll to position [0, 0]
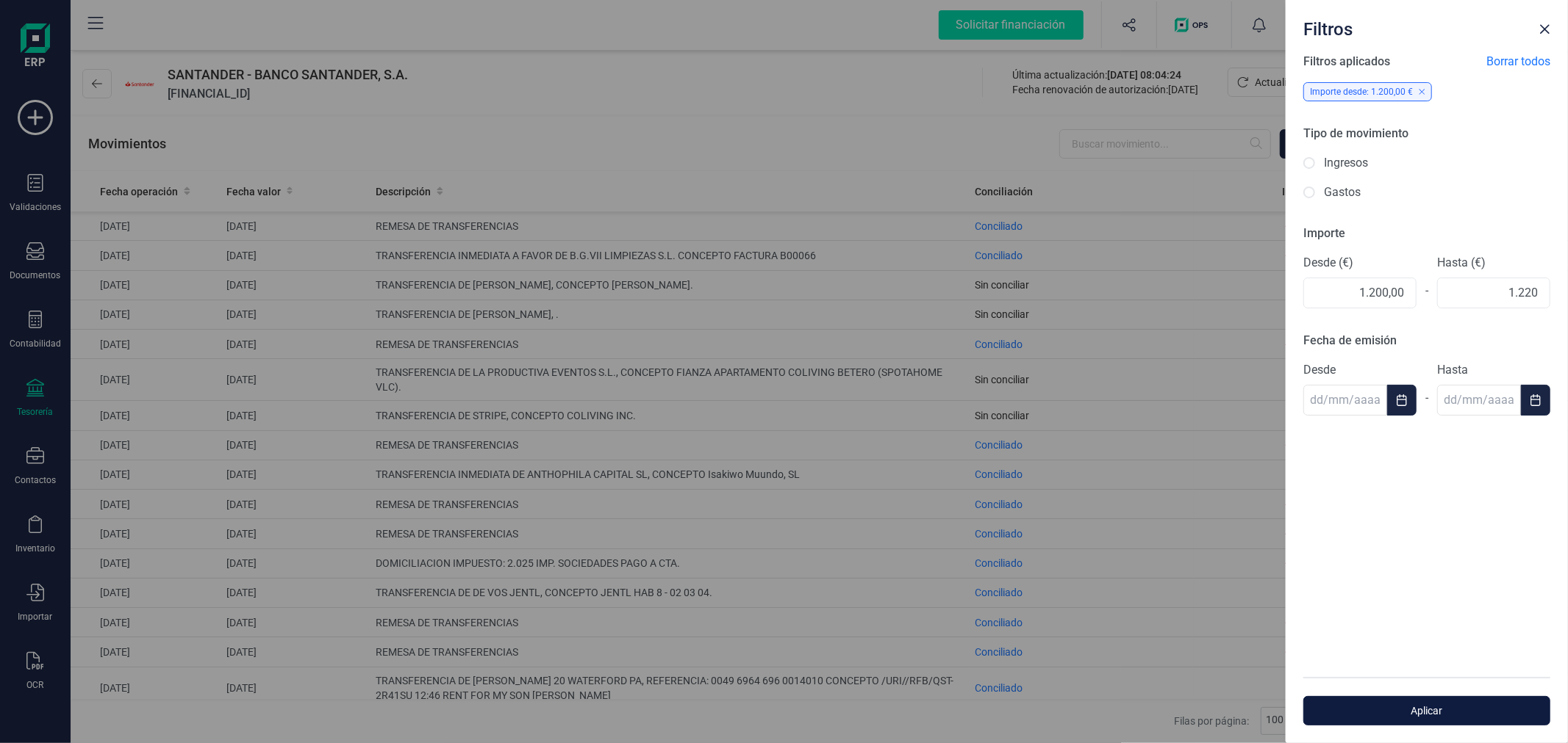
type input "1.220,00"
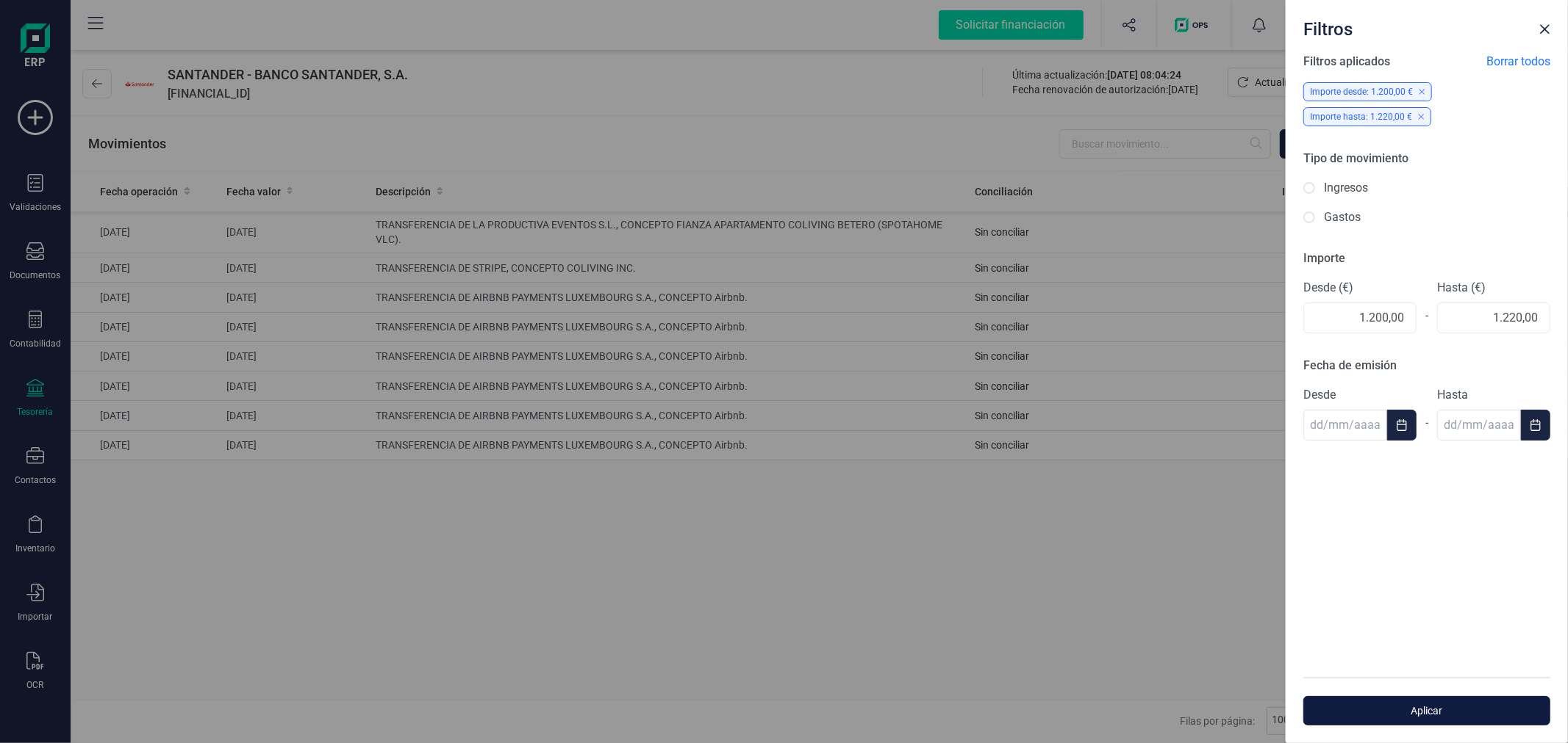
click at [1458, 717] on span "Aplicar" at bounding box center [1427, 711] width 213 height 15
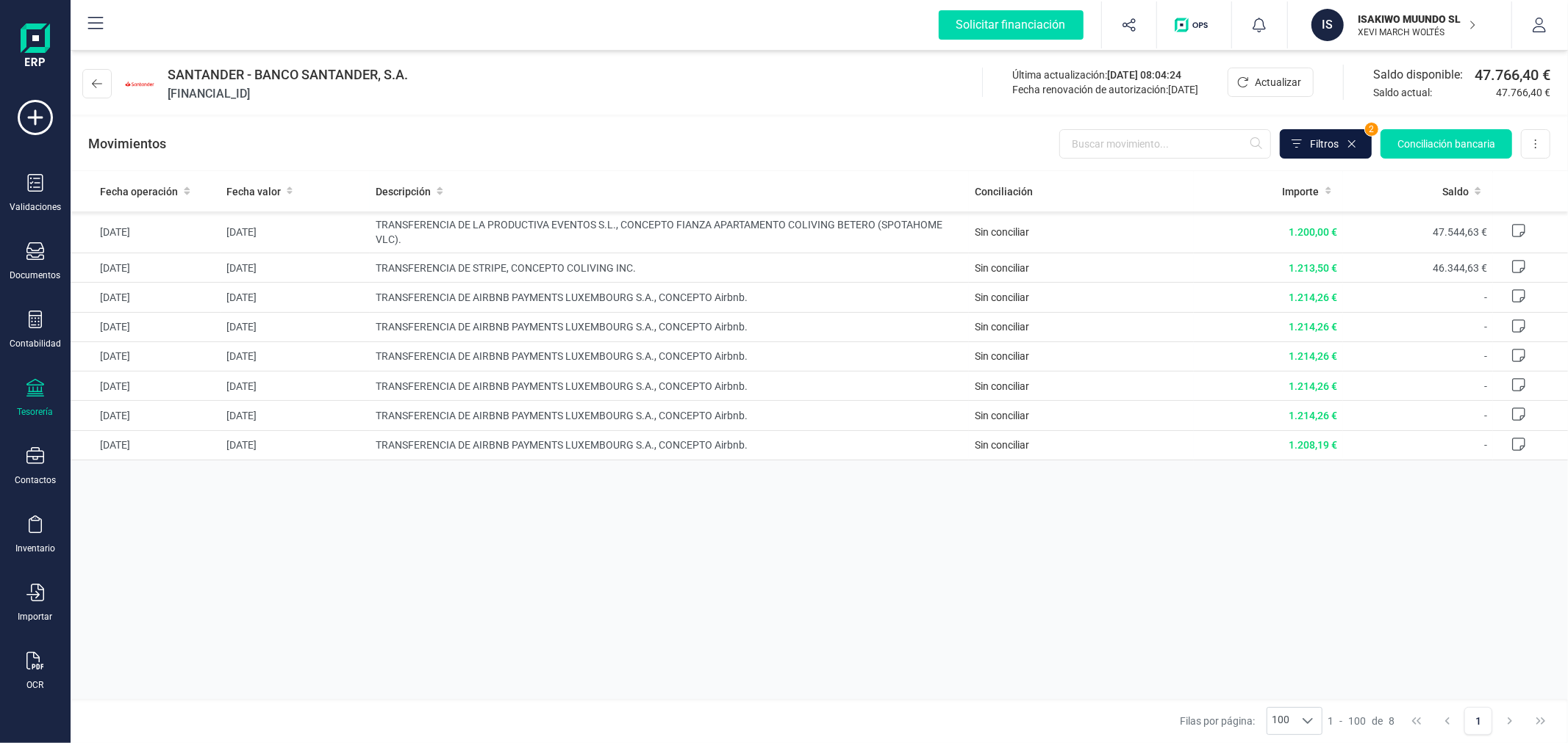
click at [1314, 143] on span "Filtros" at bounding box center [1324, 144] width 29 height 15
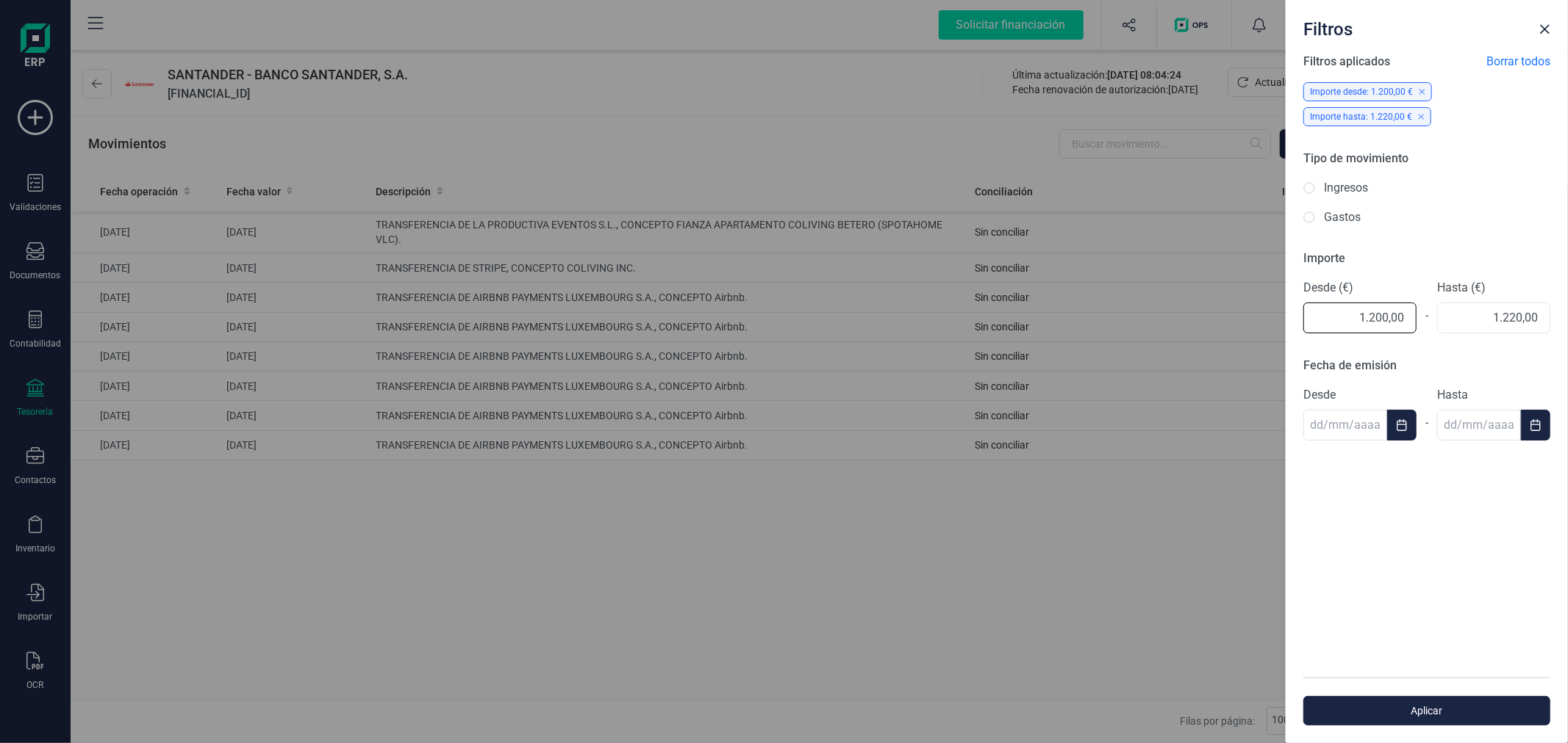
drag, startPoint x: 1360, startPoint y: 311, endPoint x: 1413, endPoint y: 319, distance: 53.6
click at [1413, 319] on input "1.200,00" at bounding box center [1360, 318] width 114 height 31
type input "1220,00"
drag, startPoint x: 1473, startPoint y: 317, endPoint x: 1551, endPoint y: 317, distance: 78.0
click at [1551, 317] on div "Filtros aplicados Borrar todos Importe desde: 1.200,00 € Importe hasta: 1.220,0…" at bounding box center [1426, 364] width 282 height 624
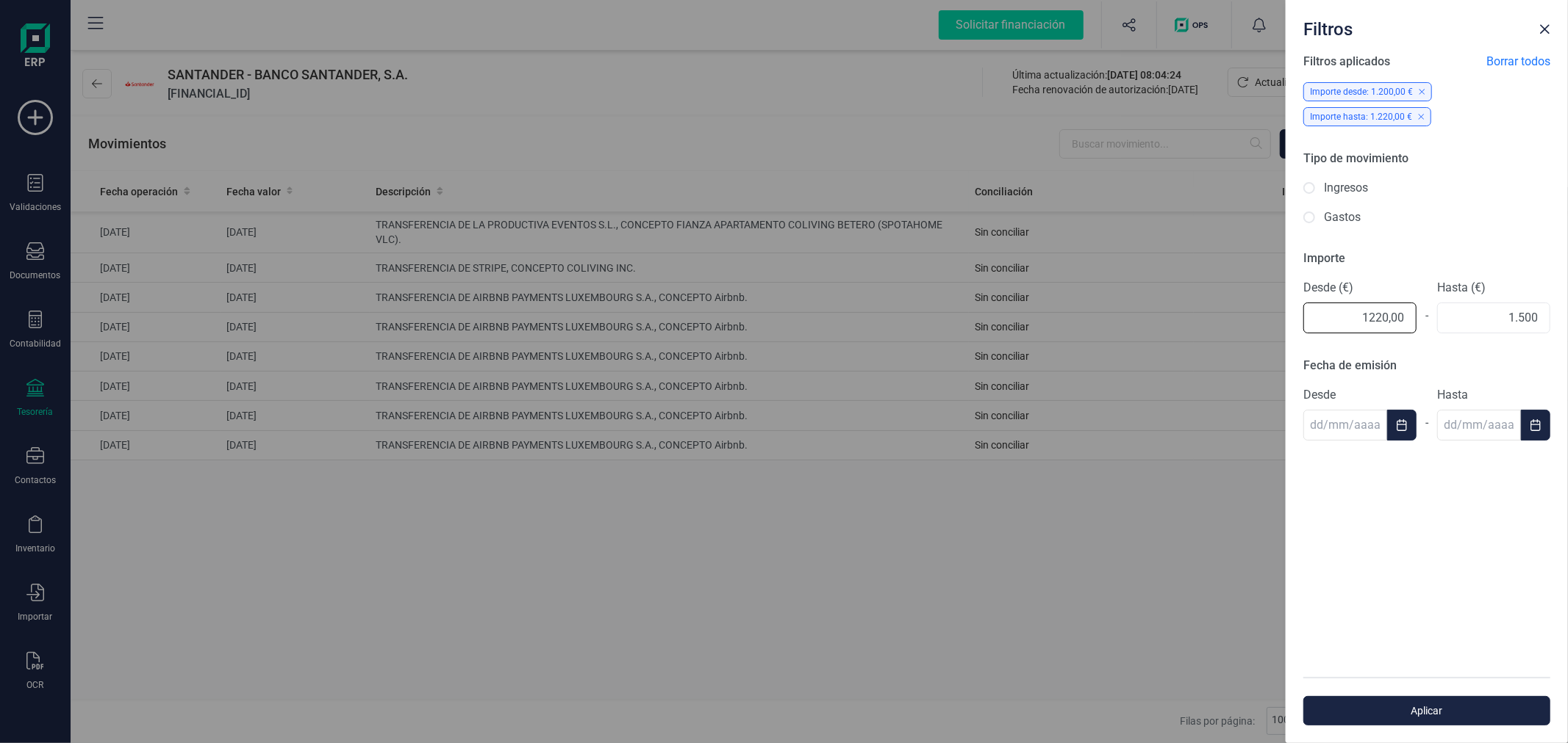
type input "1.500,00"
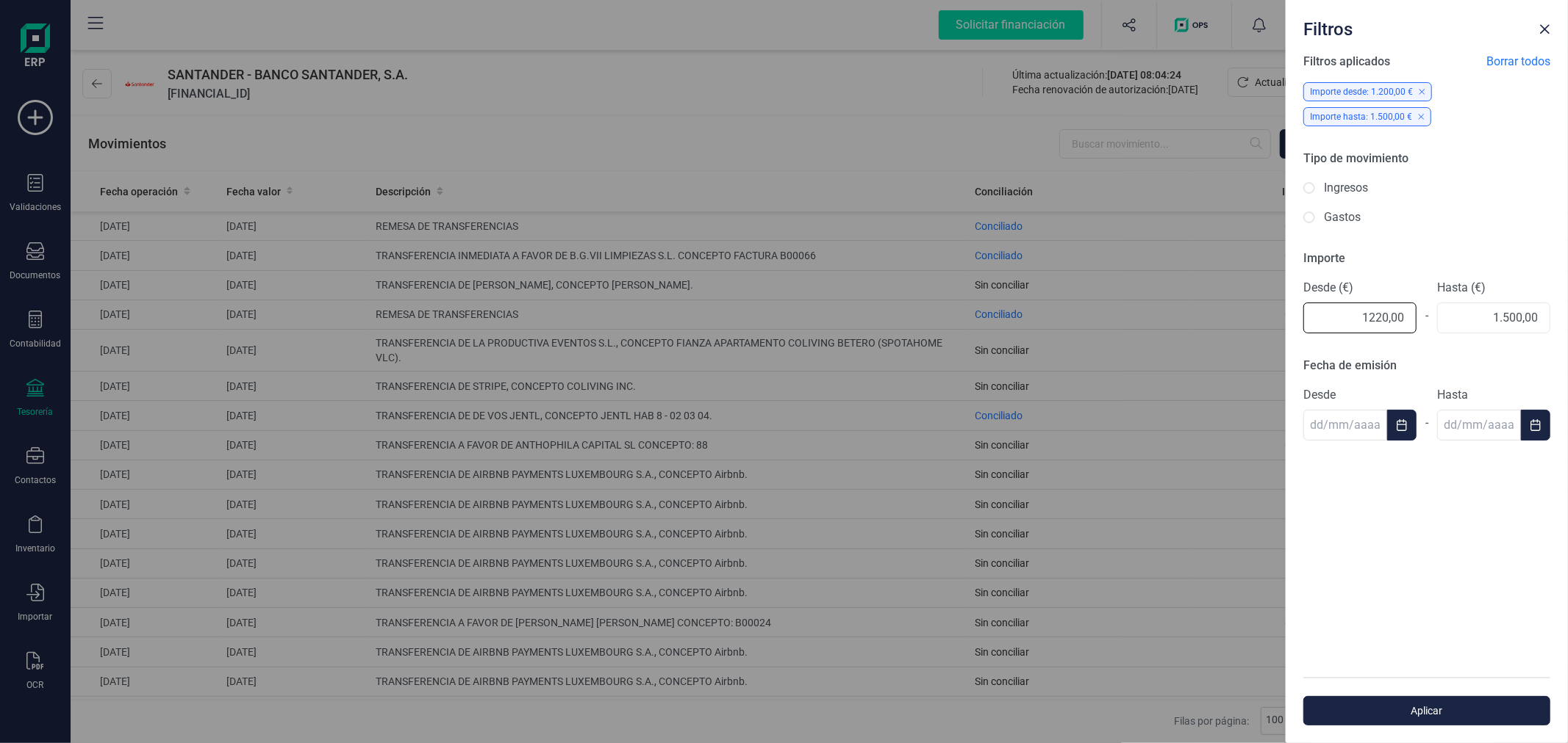
drag, startPoint x: 1346, startPoint y: 323, endPoint x: 1421, endPoint y: 316, distance: 75.3
click at [1421, 316] on div "Desde (€) 1220,00 - Hasta (€) 1.500,00" at bounding box center [1427, 307] width 247 height 54
type input "1.300,00"
click at [1485, 702] on button "Aplicar" at bounding box center [1427, 711] width 247 height 29
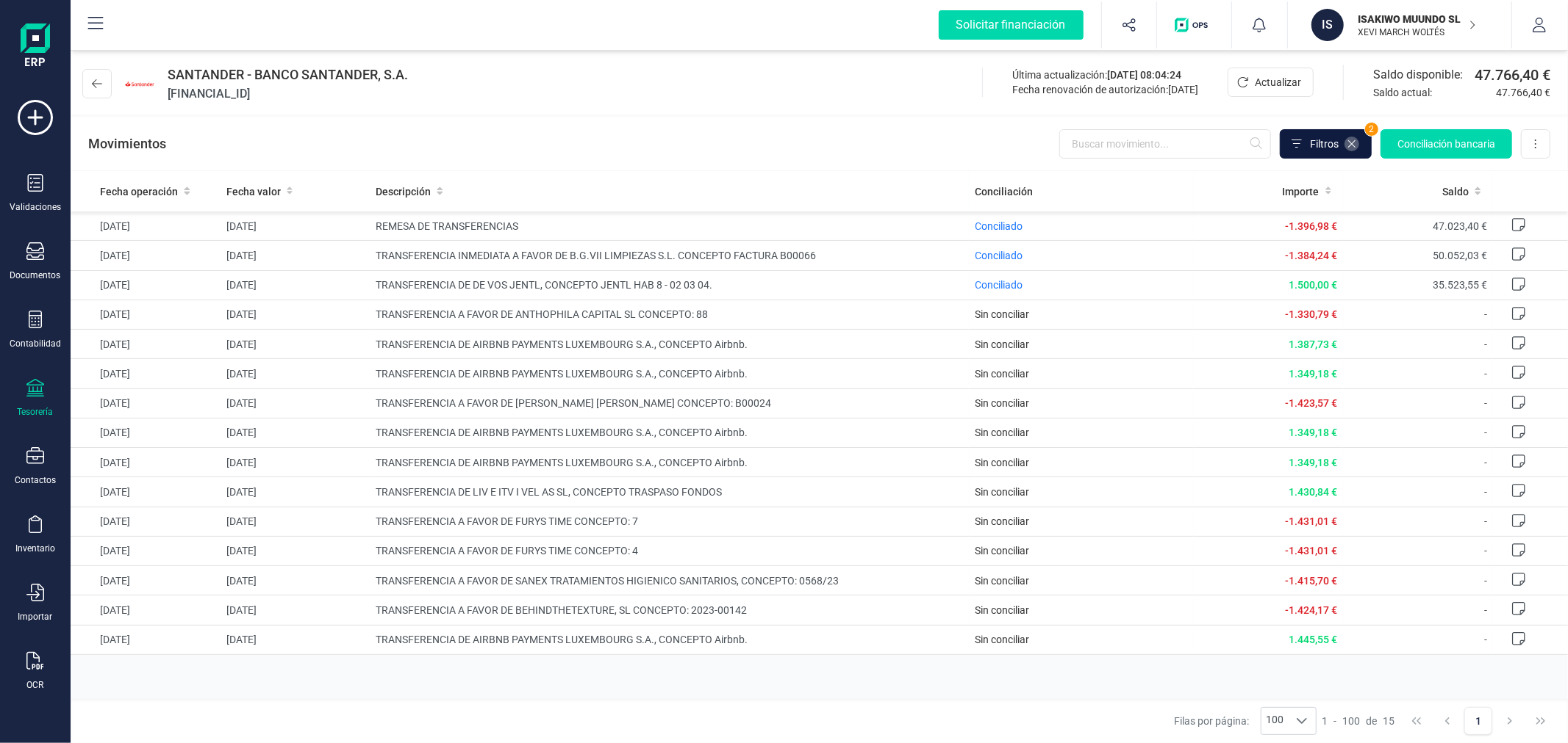
click at [1352, 138] on icon at bounding box center [1352, 144] width 12 height 12
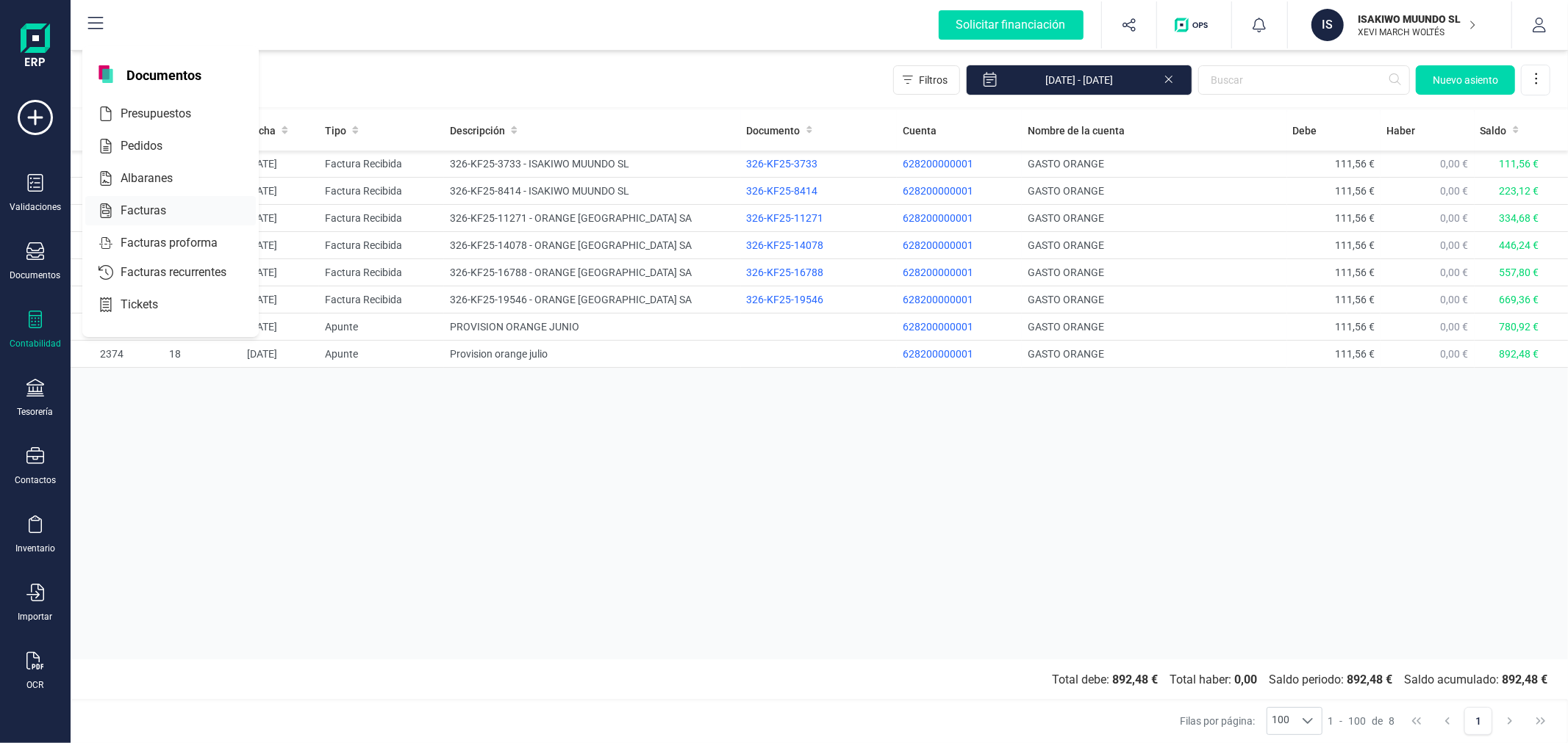
click at [165, 209] on span "Facturas" at bounding box center [154, 210] width 78 height 17
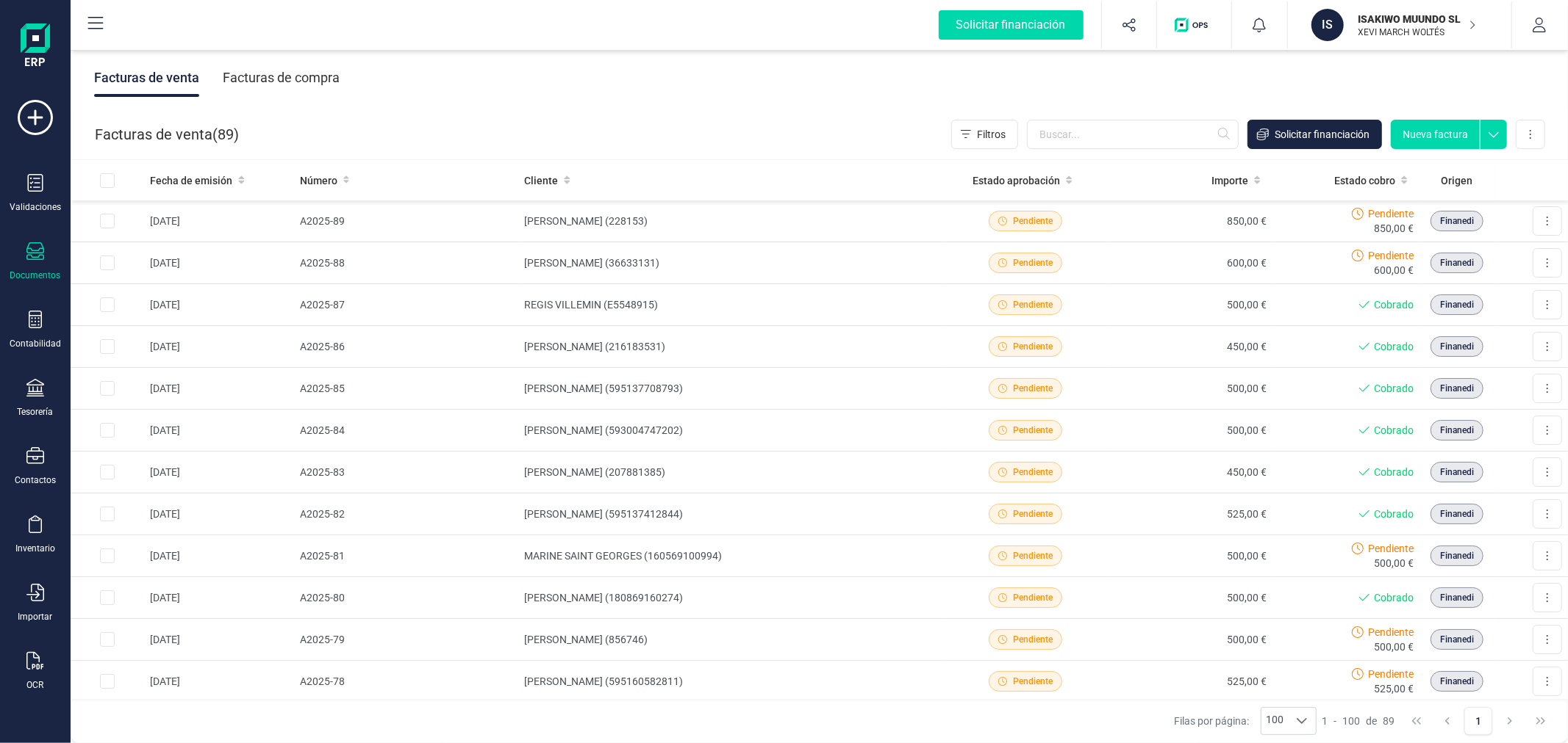
click at [305, 70] on div "Facturas de compra" at bounding box center [280, 77] width 117 height 38
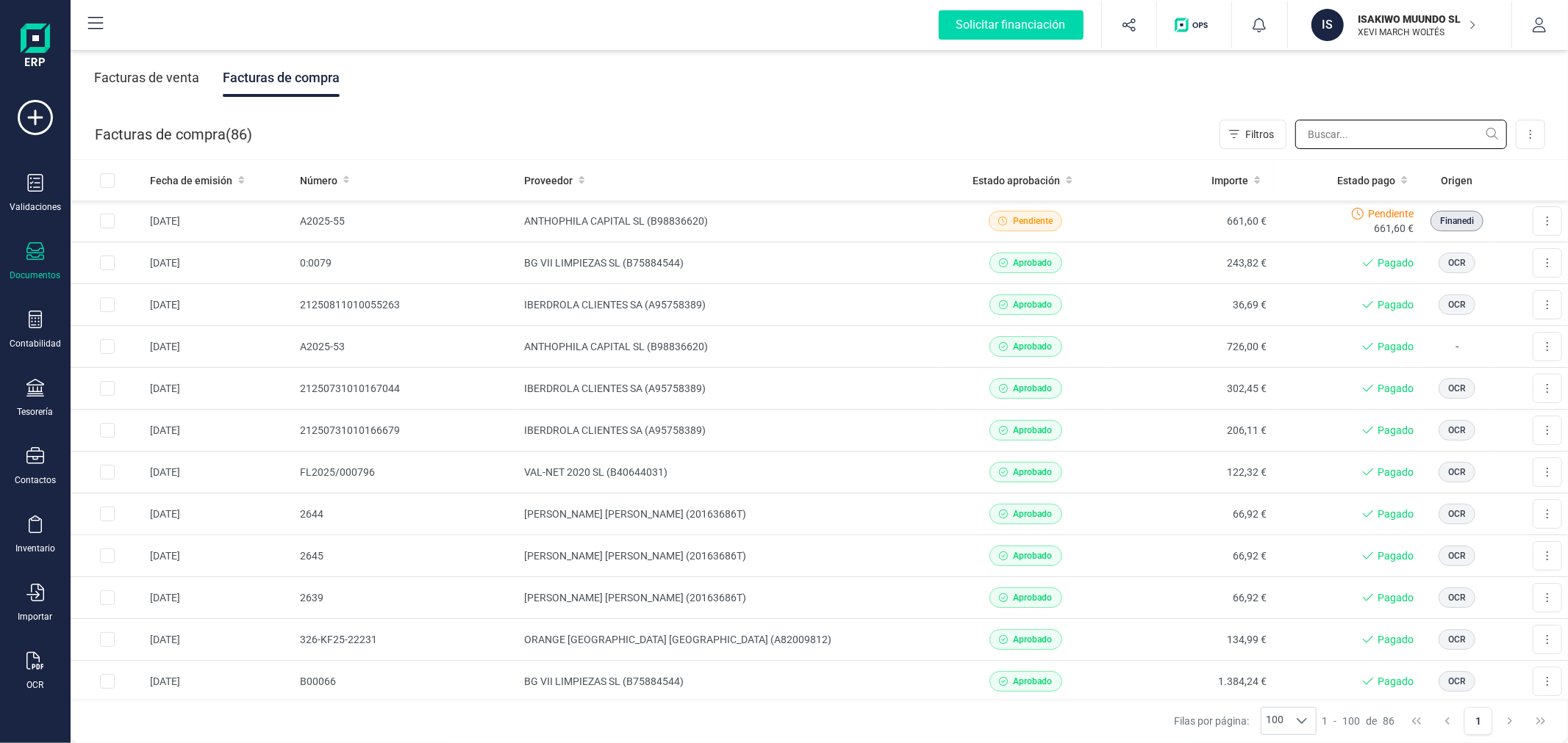
click at [1330, 142] on input "text" at bounding box center [1401, 134] width 212 height 29
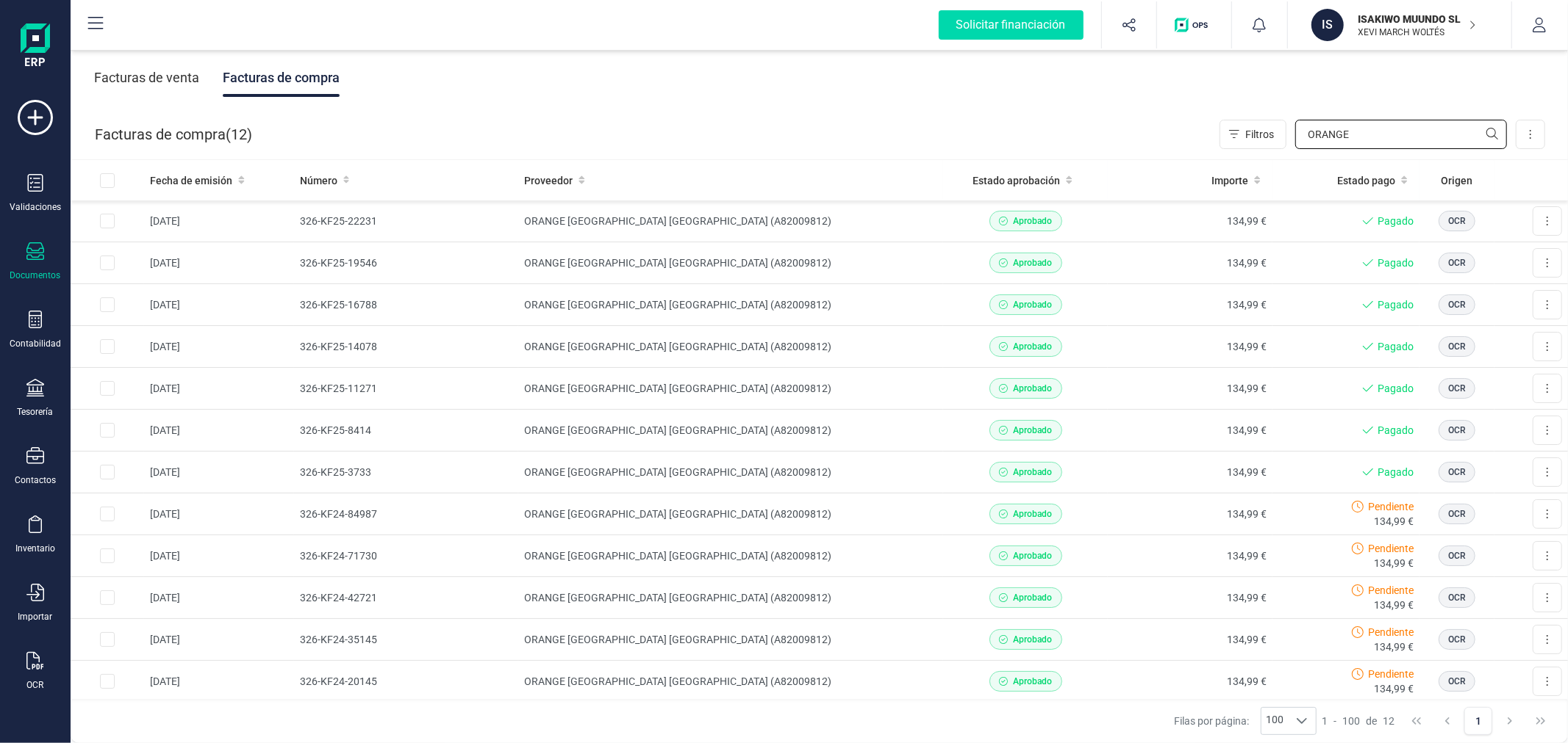
type input "ORANGE"
click at [589, 270] on td "ORANGE [GEOGRAPHIC_DATA] [GEOGRAPHIC_DATA] (A82009812)" at bounding box center [730, 264] width 425 height 42
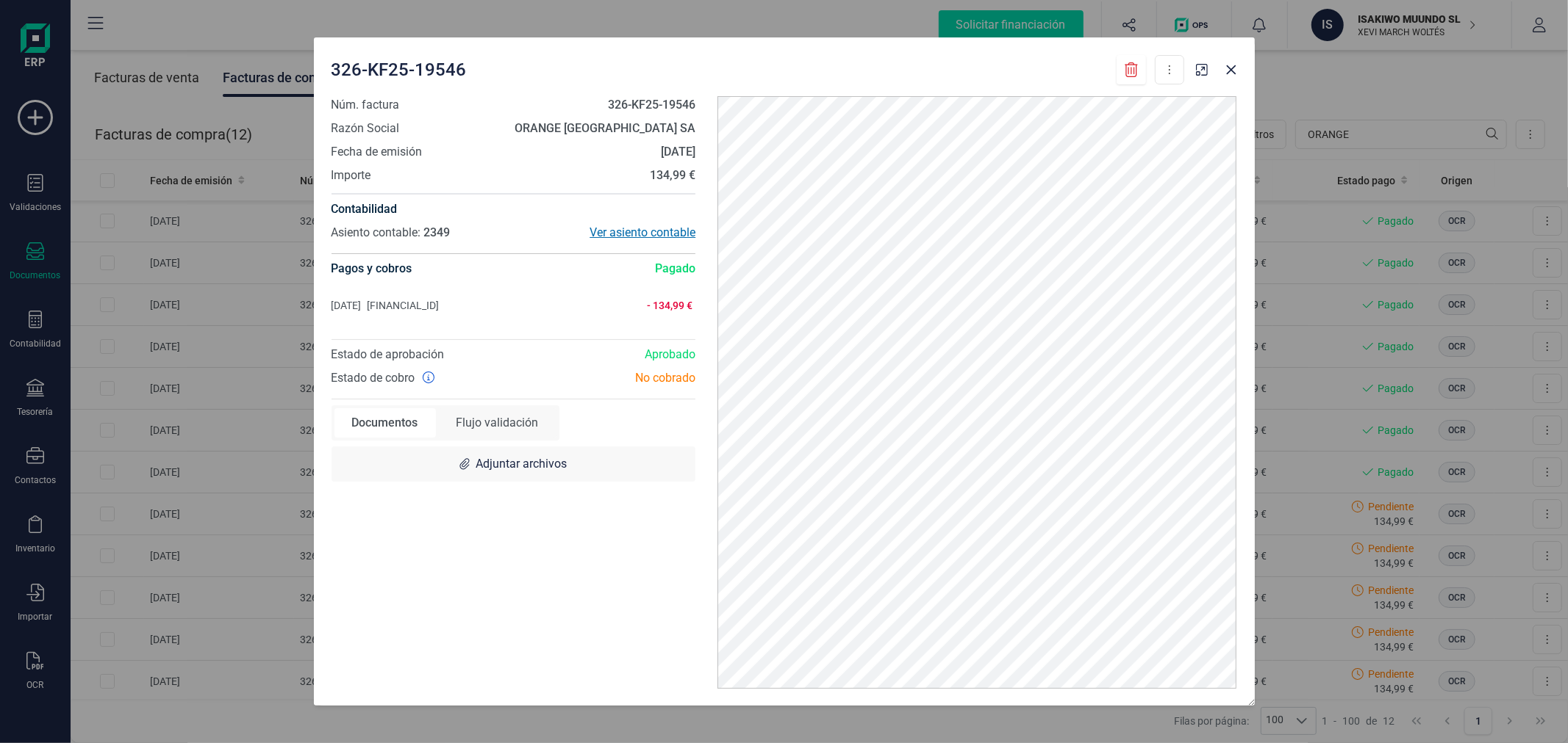
click at [629, 231] on div "Ver asiento contable" at bounding box center [604, 232] width 182 height 17
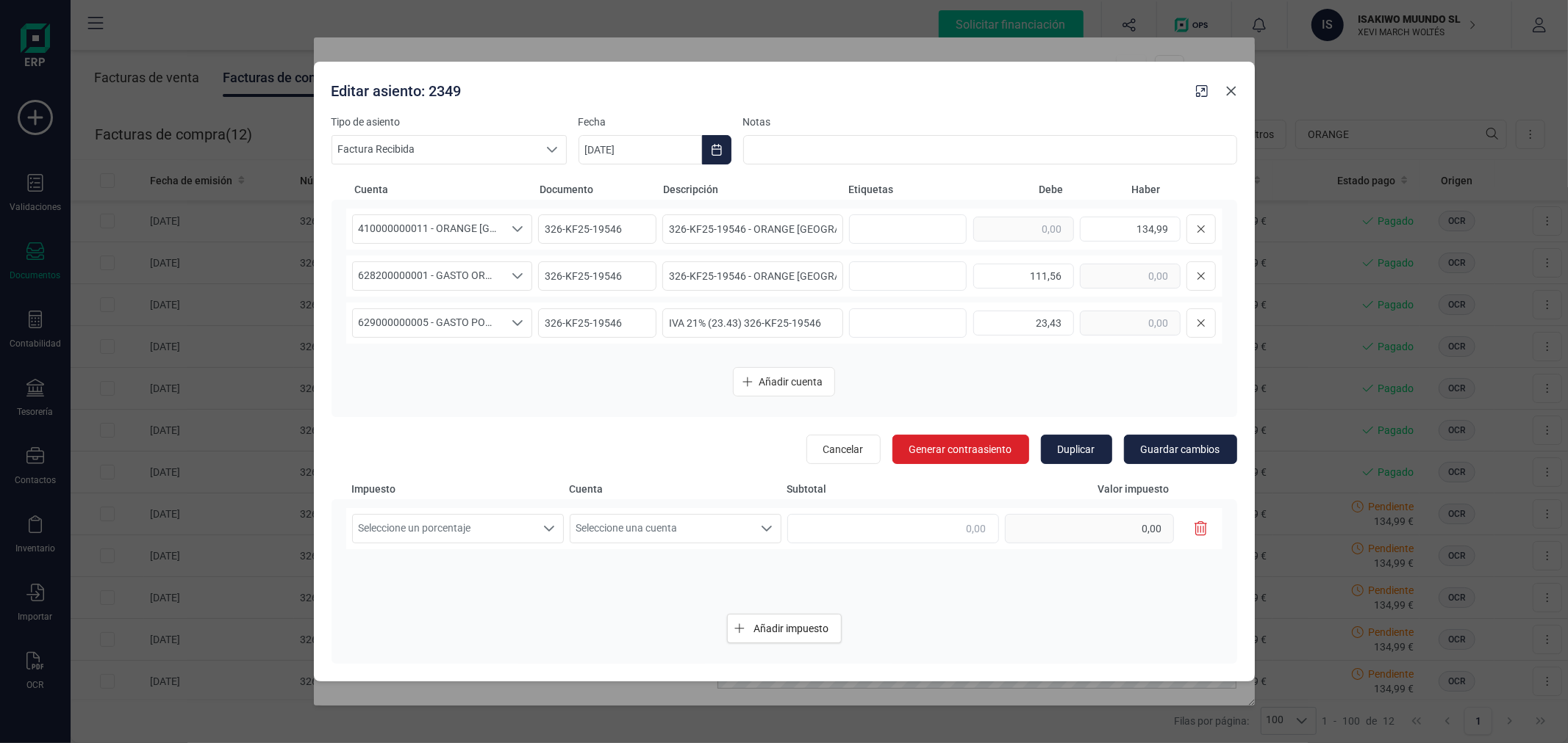
click at [1236, 89] on icon "button" at bounding box center [1231, 91] width 12 height 12
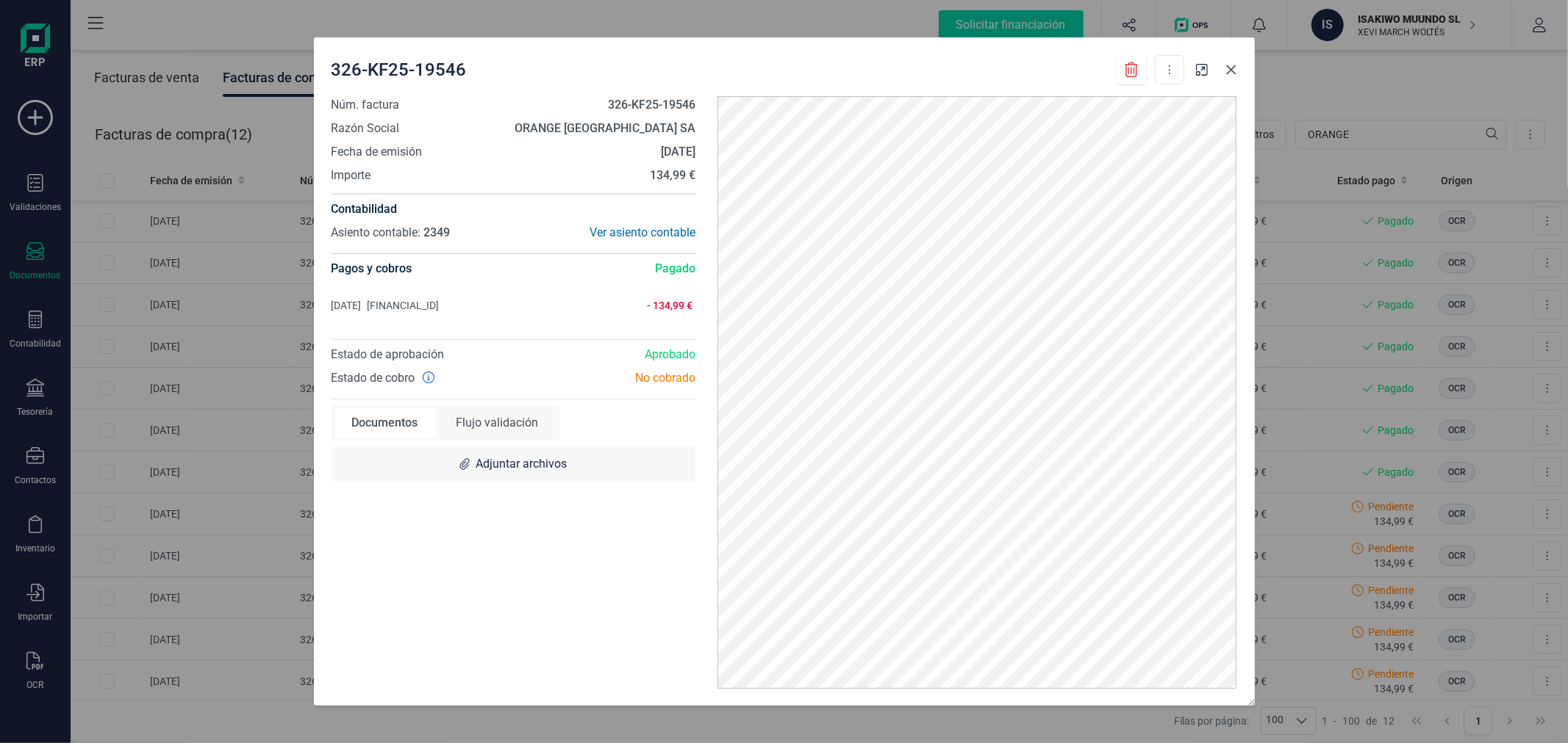
click at [1229, 67] on icon "button" at bounding box center [1230, 69] width 10 height 10
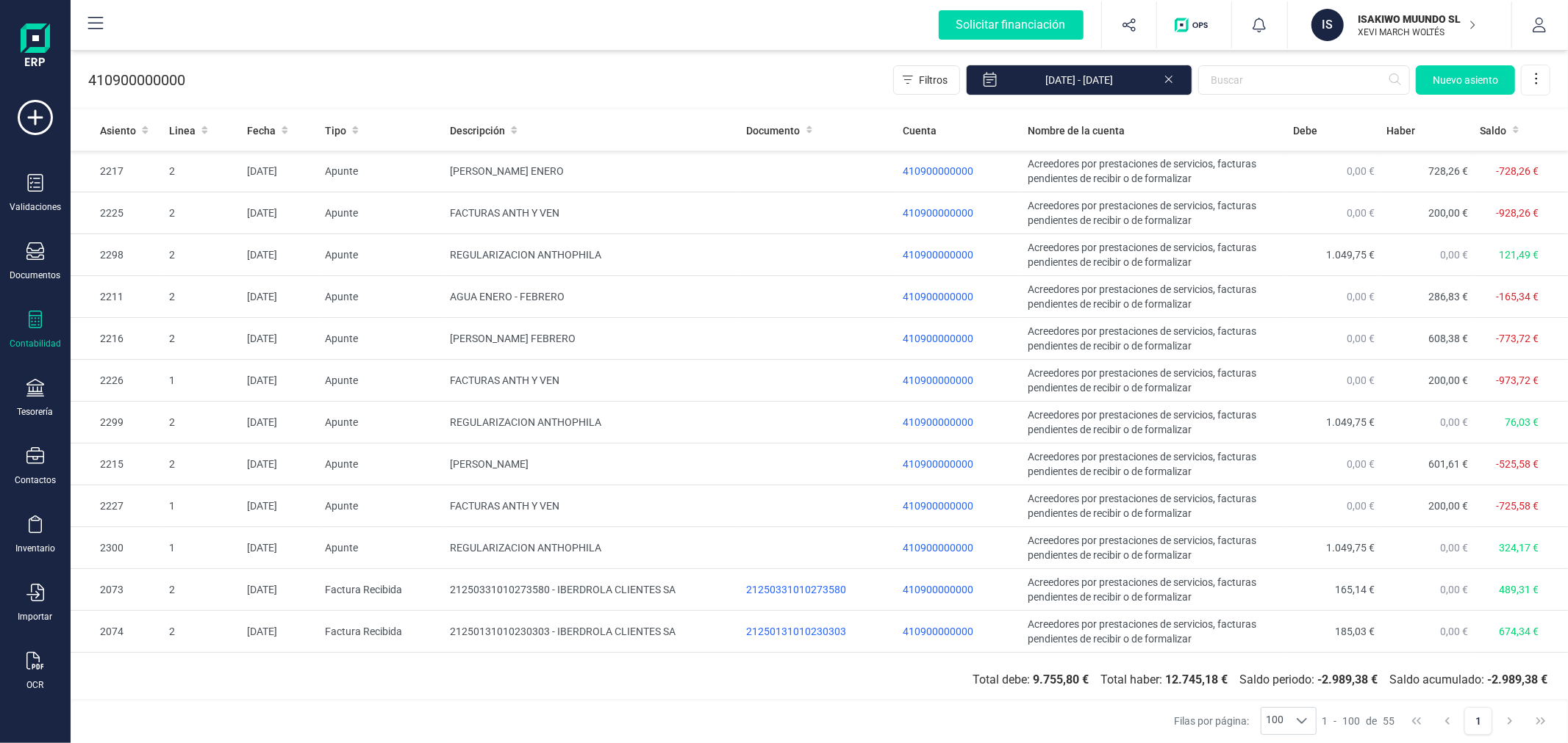
scroll to position [1796, 0]
